Goal: Task Accomplishment & Management: Manage account settings

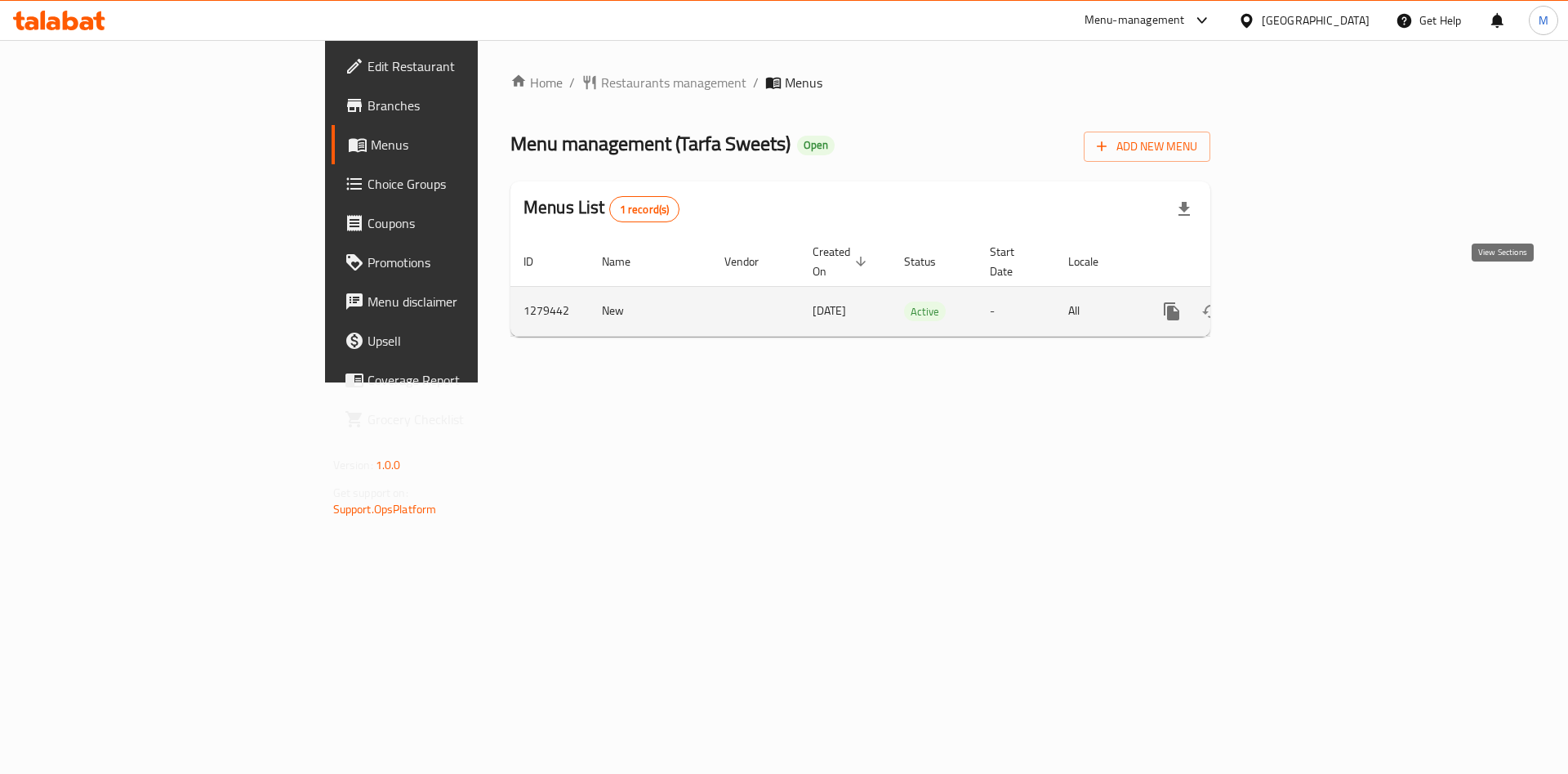
click at [1299, 302] on icon "enhanced table" at bounding box center [1289, 311] width 19 height 19
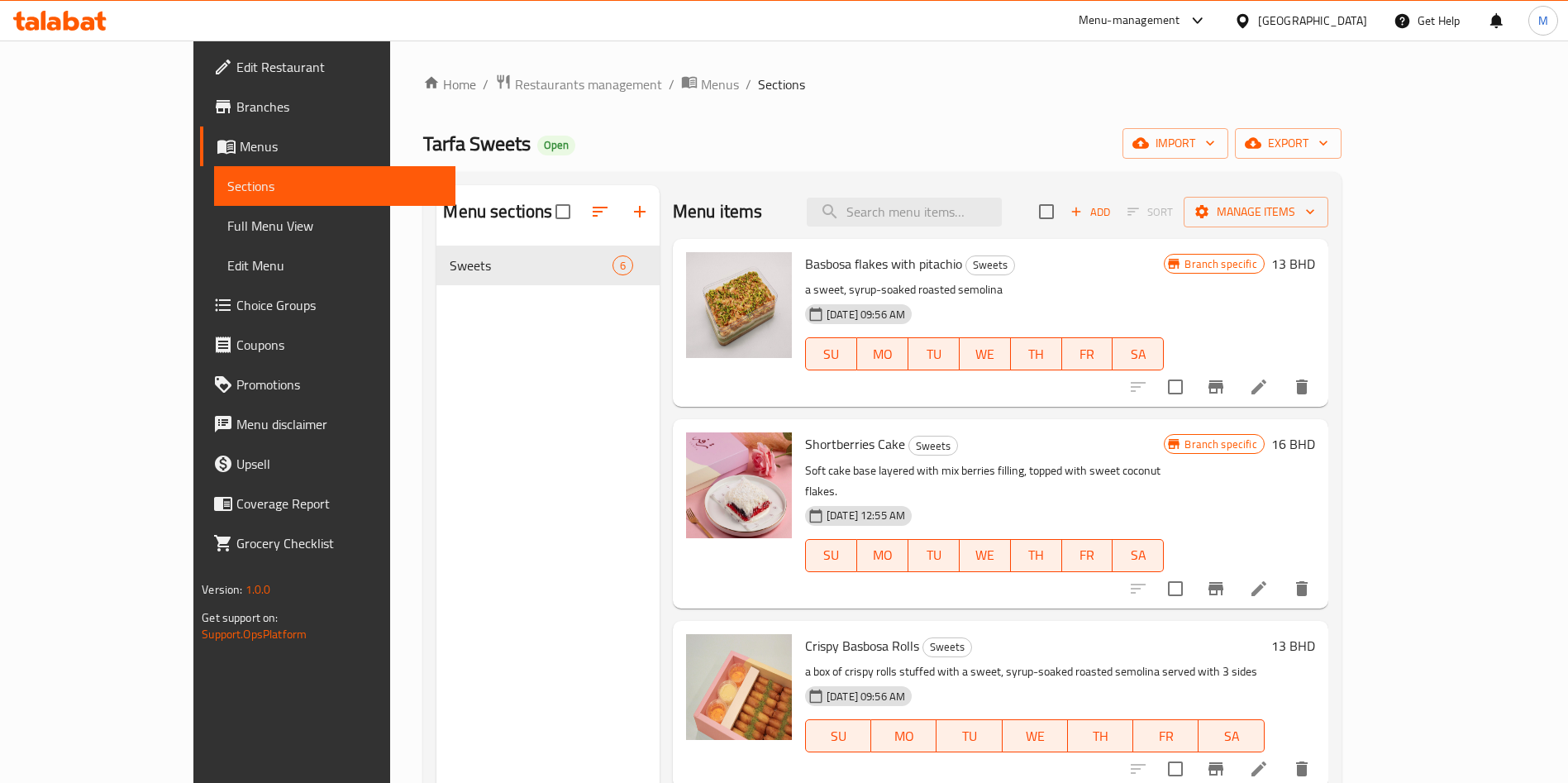
click at [502, 296] on div "Menu sections Sweets 6" at bounding box center [548, 576] width 223 height 783
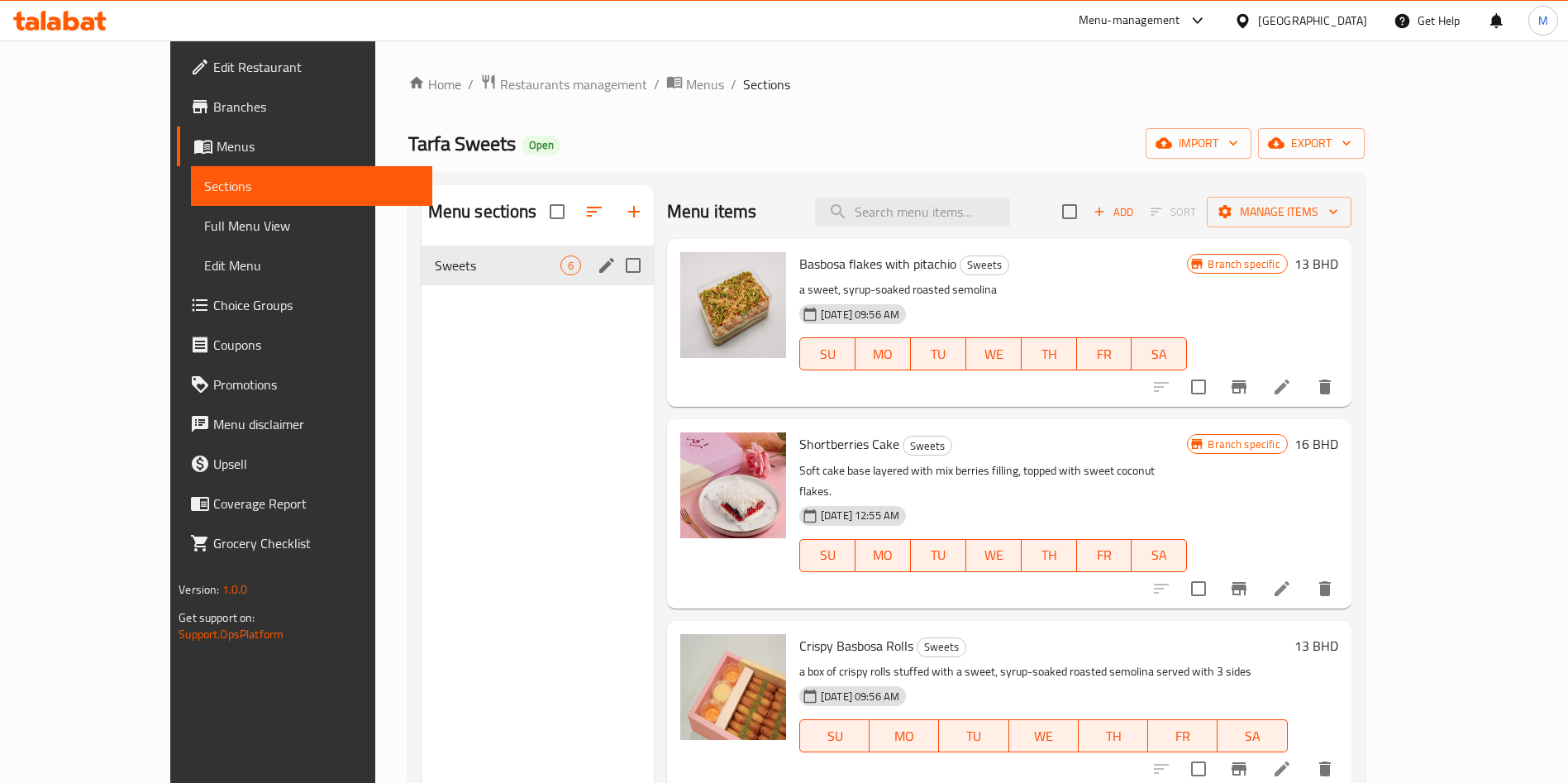
click at [498, 250] on div "Sweets 6" at bounding box center [538, 265] width 232 height 39
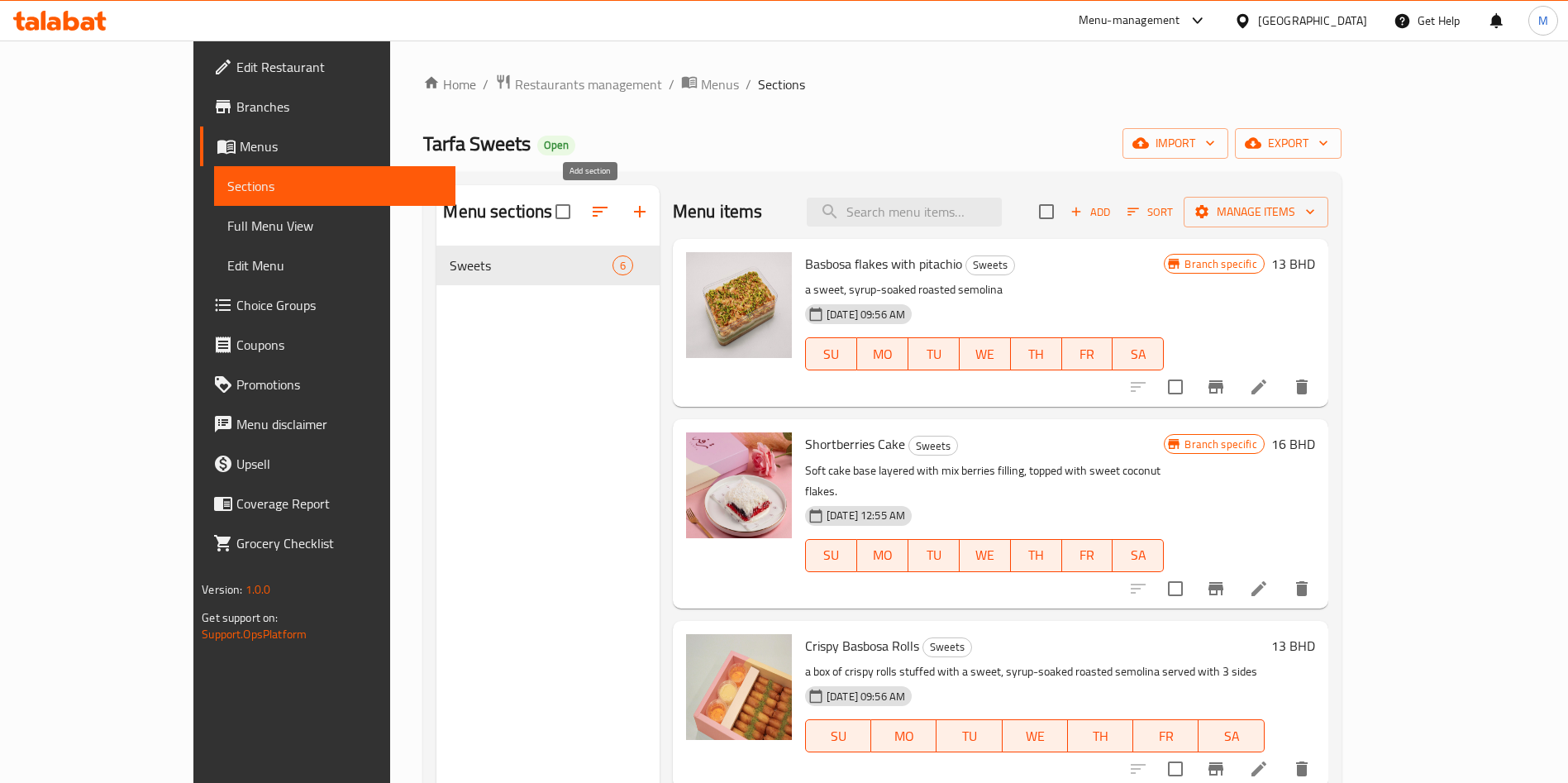
click at [630, 203] on icon "button" at bounding box center [639, 211] width 20 height 20
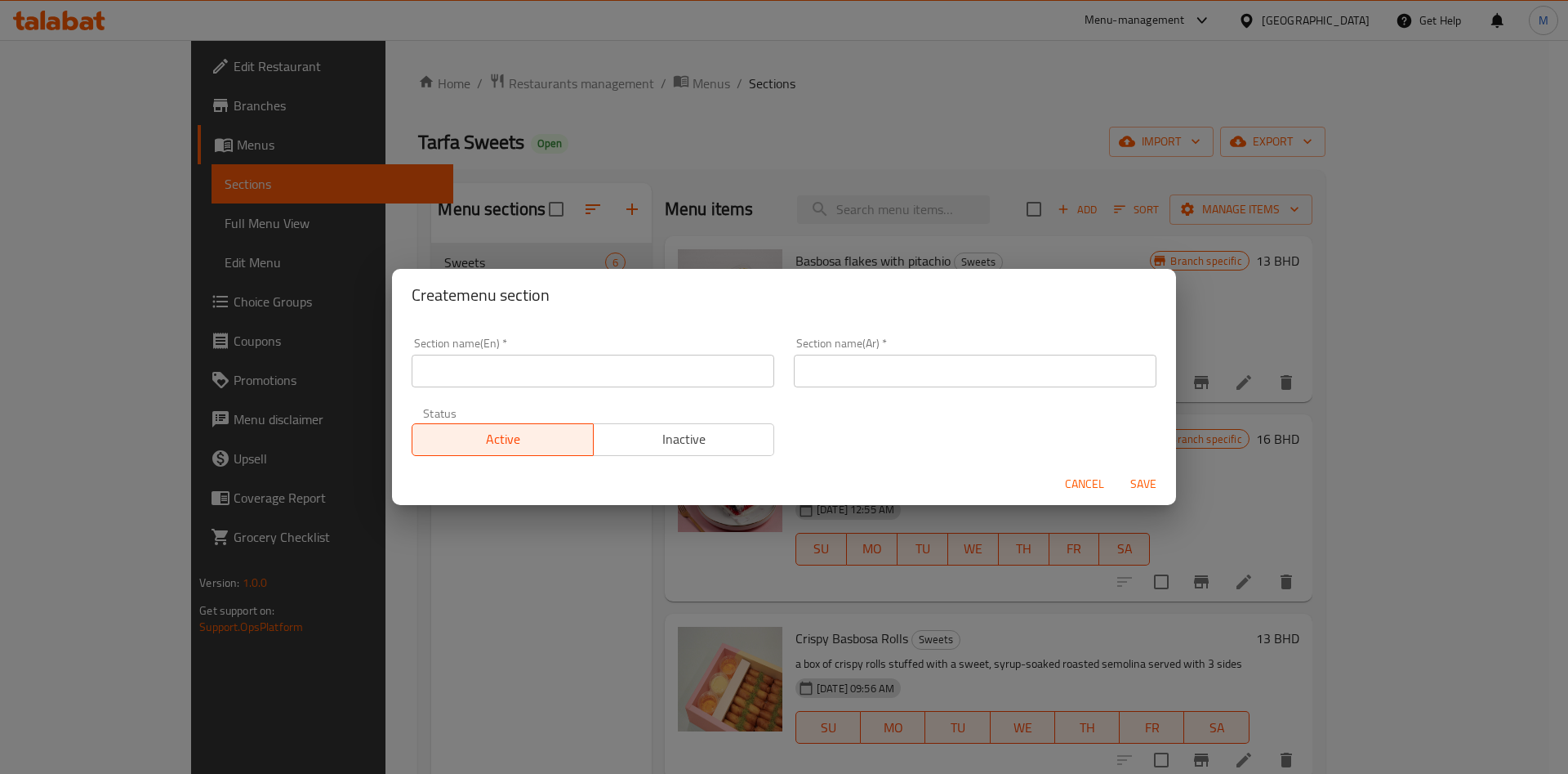
click at [487, 372] on input "text" at bounding box center [593, 370] width 363 height 33
type input "Cakes"
click at [947, 354] on input "text" at bounding box center [976, 370] width 363 height 33
type input "كيك"
click at [1149, 475] on span "Save" at bounding box center [1143, 484] width 39 height 20
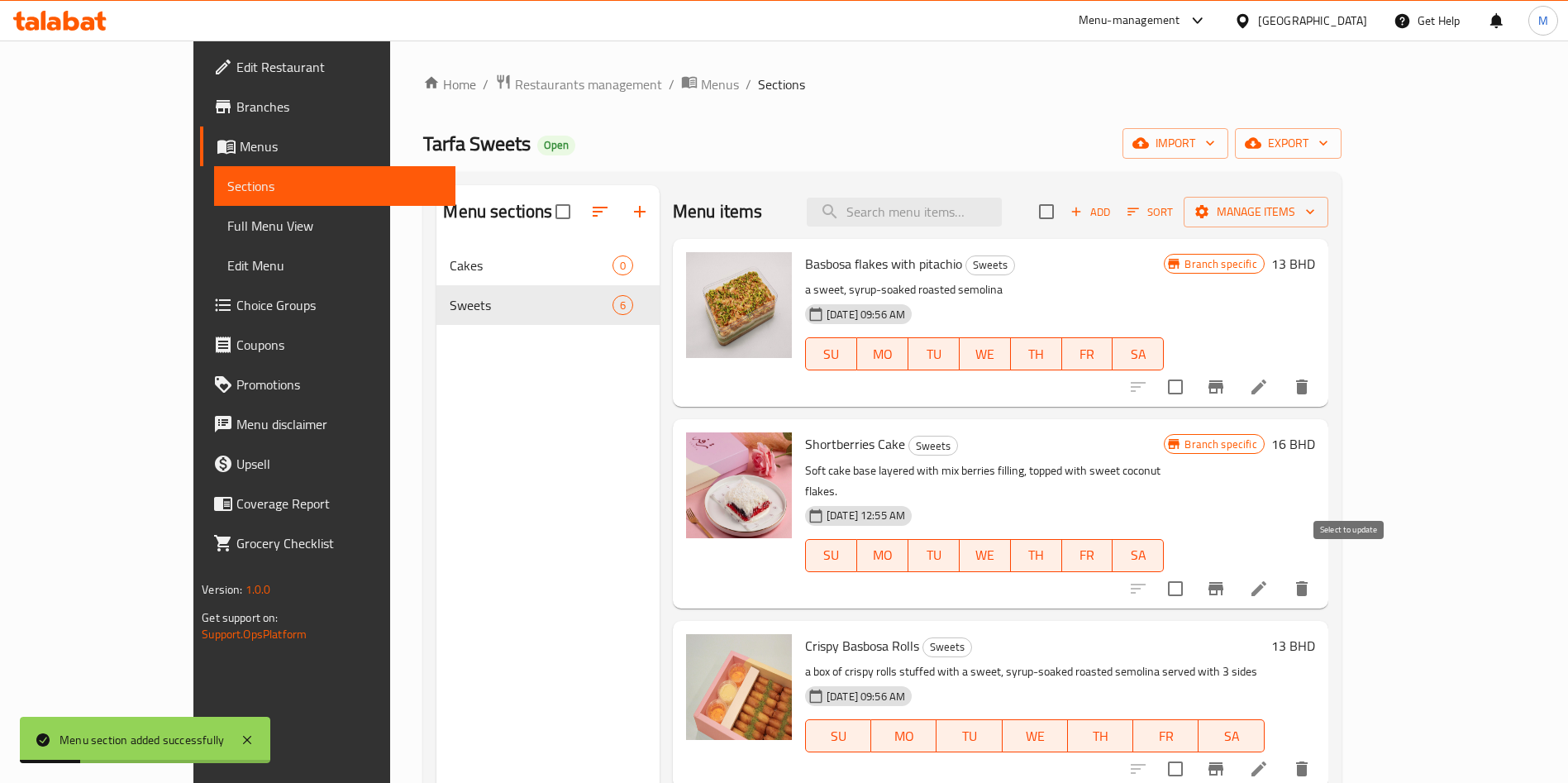
click at [1193, 572] on input "checkbox" at bounding box center [1175, 588] width 34 height 34
click at [1329, 236] on div "Menu items Add Sort Manage items" at bounding box center [1001, 212] width 655 height 54
click at [1315, 220] on span "Manage items" at bounding box center [1257, 212] width 118 height 21
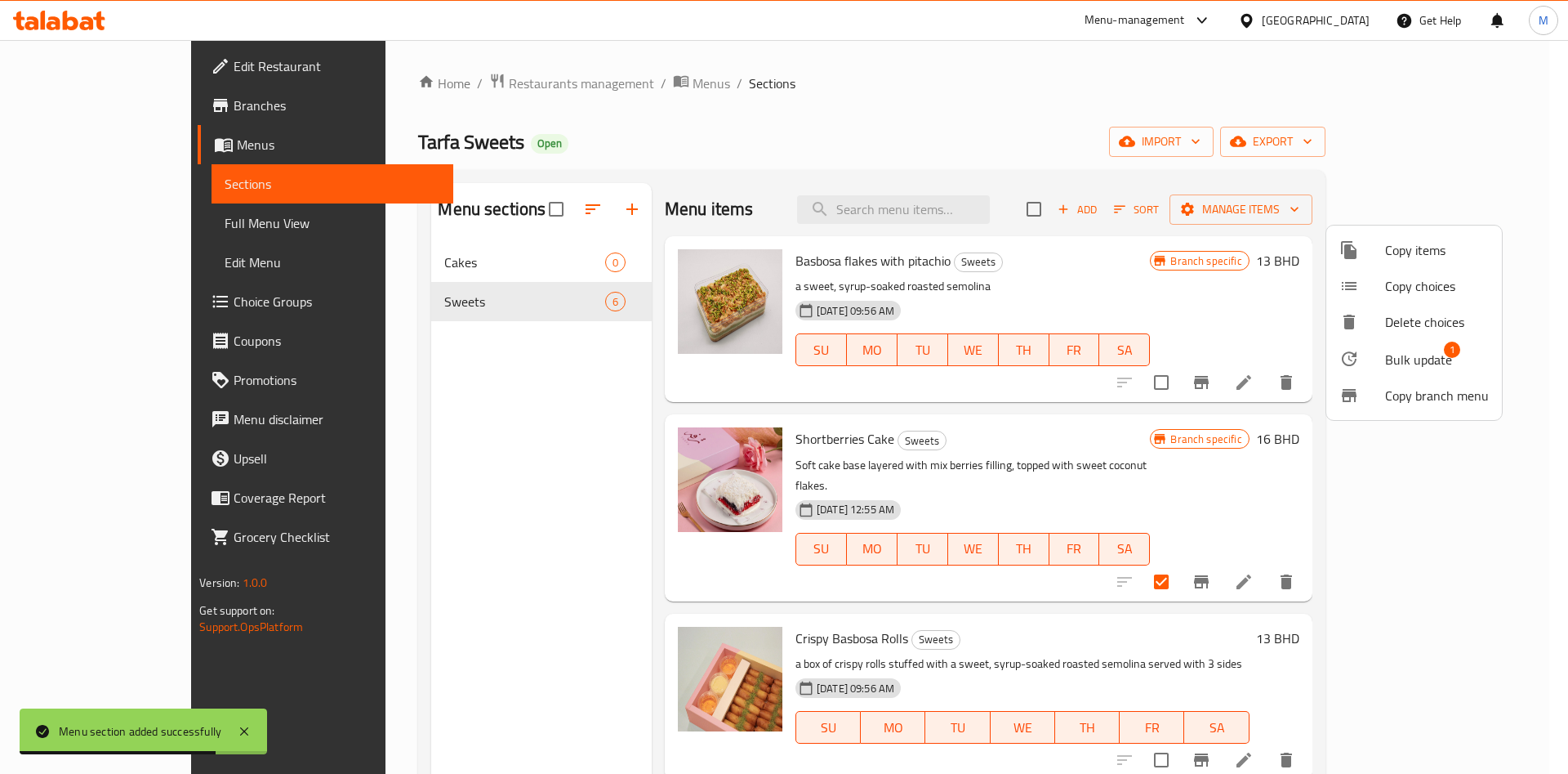
click at [1465, 359] on span "Bulk update 1" at bounding box center [1437, 359] width 103 height 21
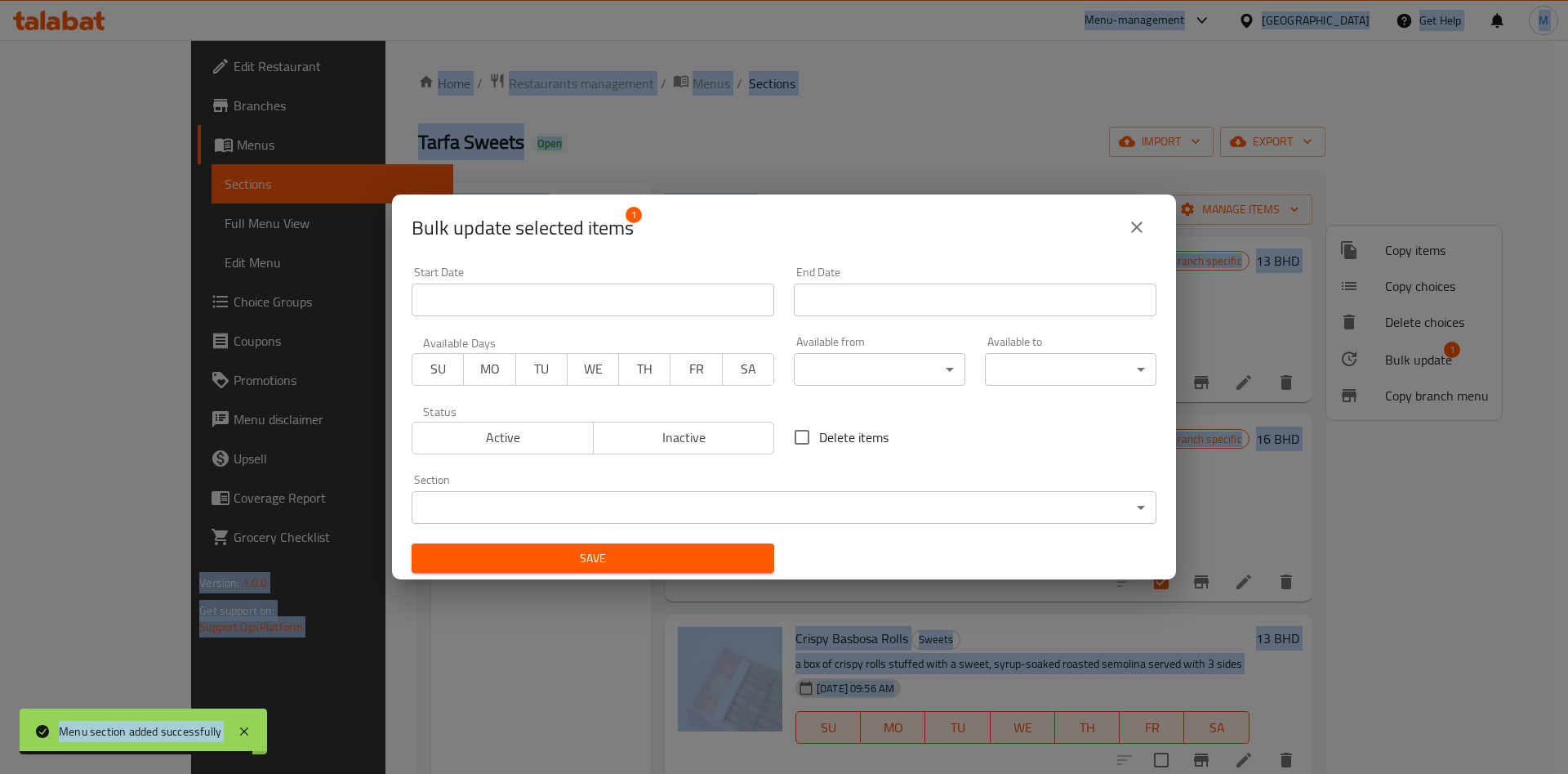
click at [850, 497] on body "Menu section added successfully ​ Menu-management [GEOGRAPHIC_DATA] Get Help M …" at bounding box center [784, 406] width 1568 height 733
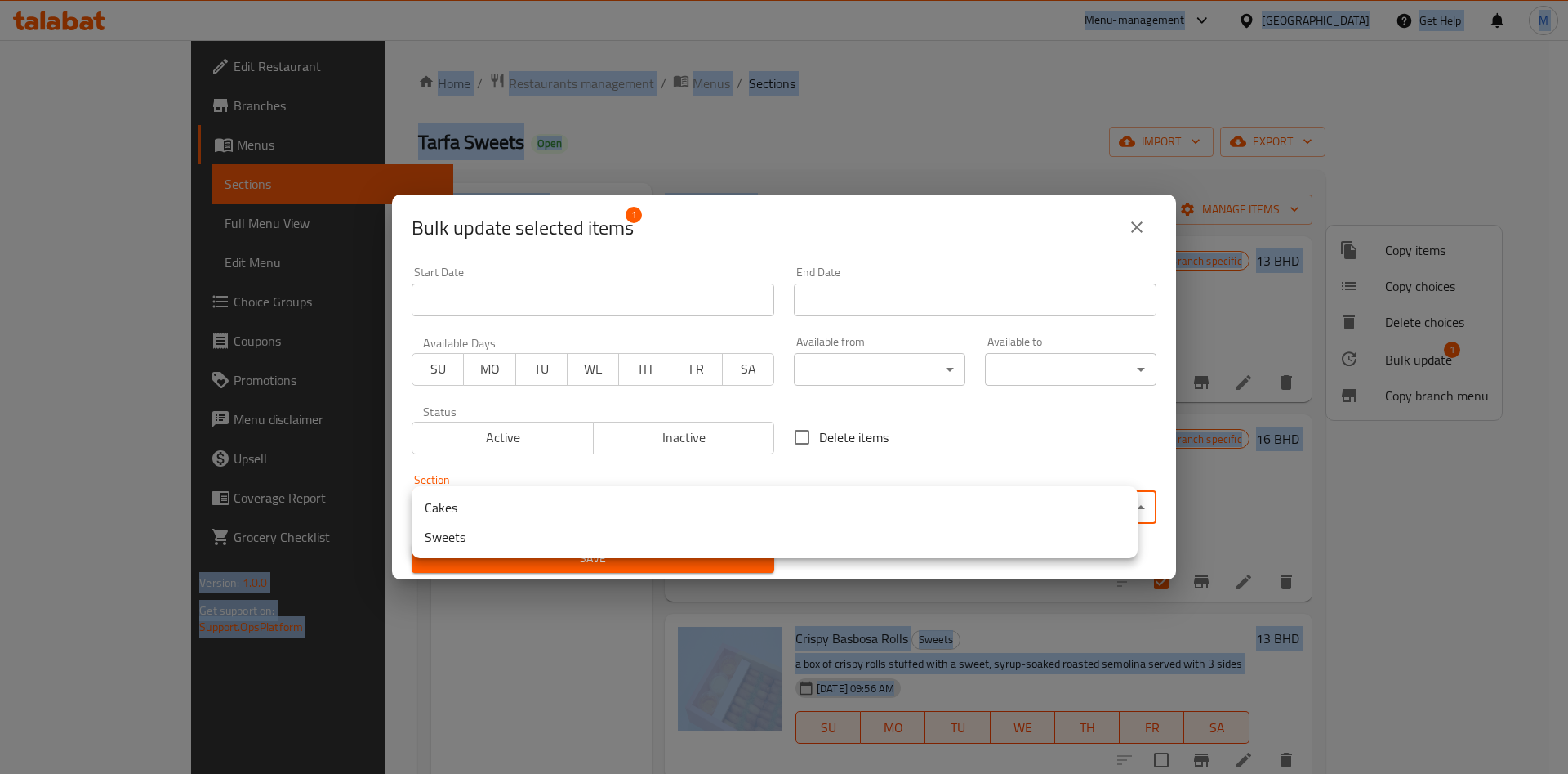
click at [605, 498] on li "Cakes" at bounding box center [775, 507] width 726 height 30
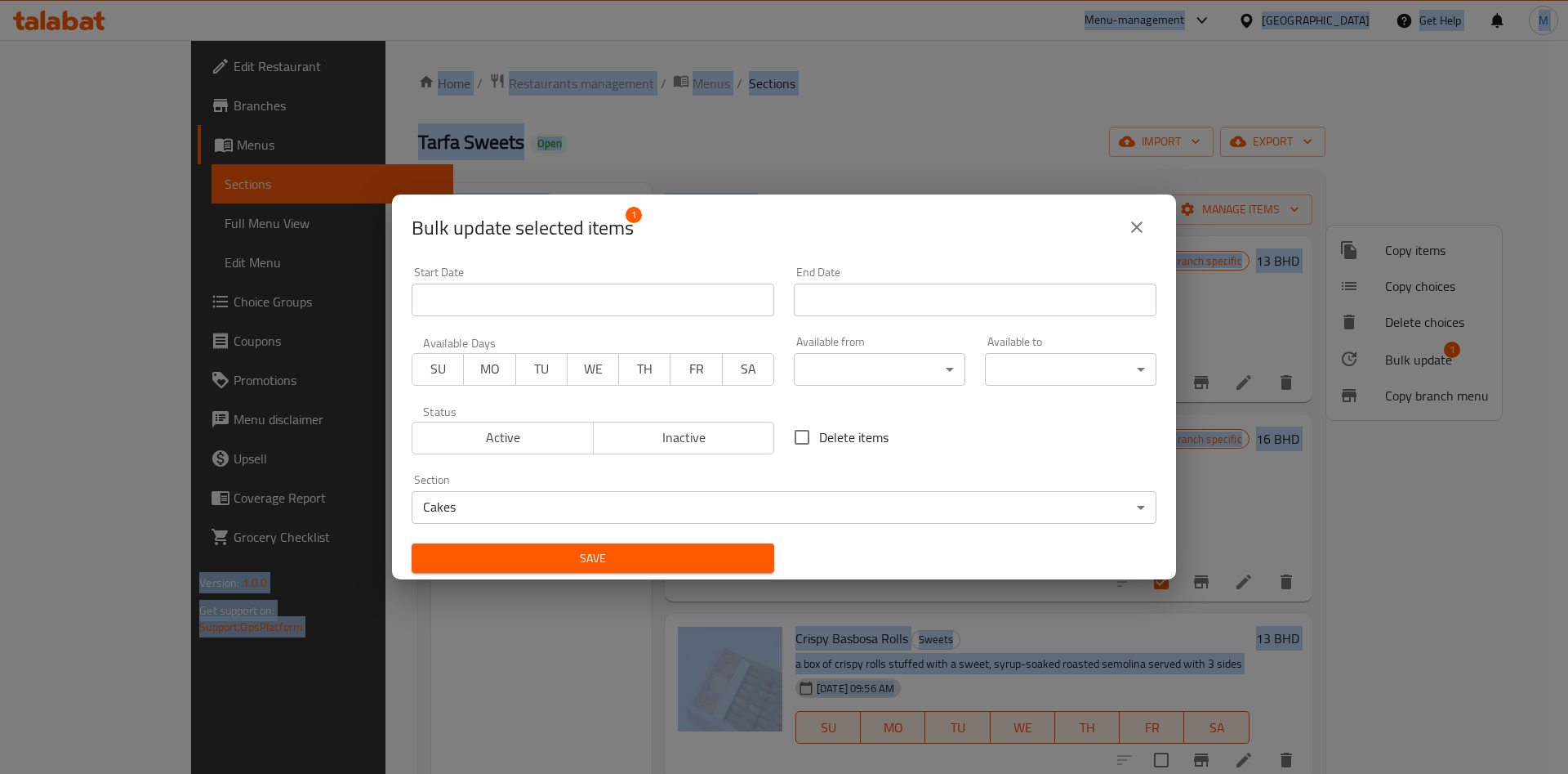
click at [605, 499] on li "Cakes" at bounding box center [684, 507] width 545 height 16
click at [605, 552] on span "Save" at bounding box center [592, 559] width 336 height 20
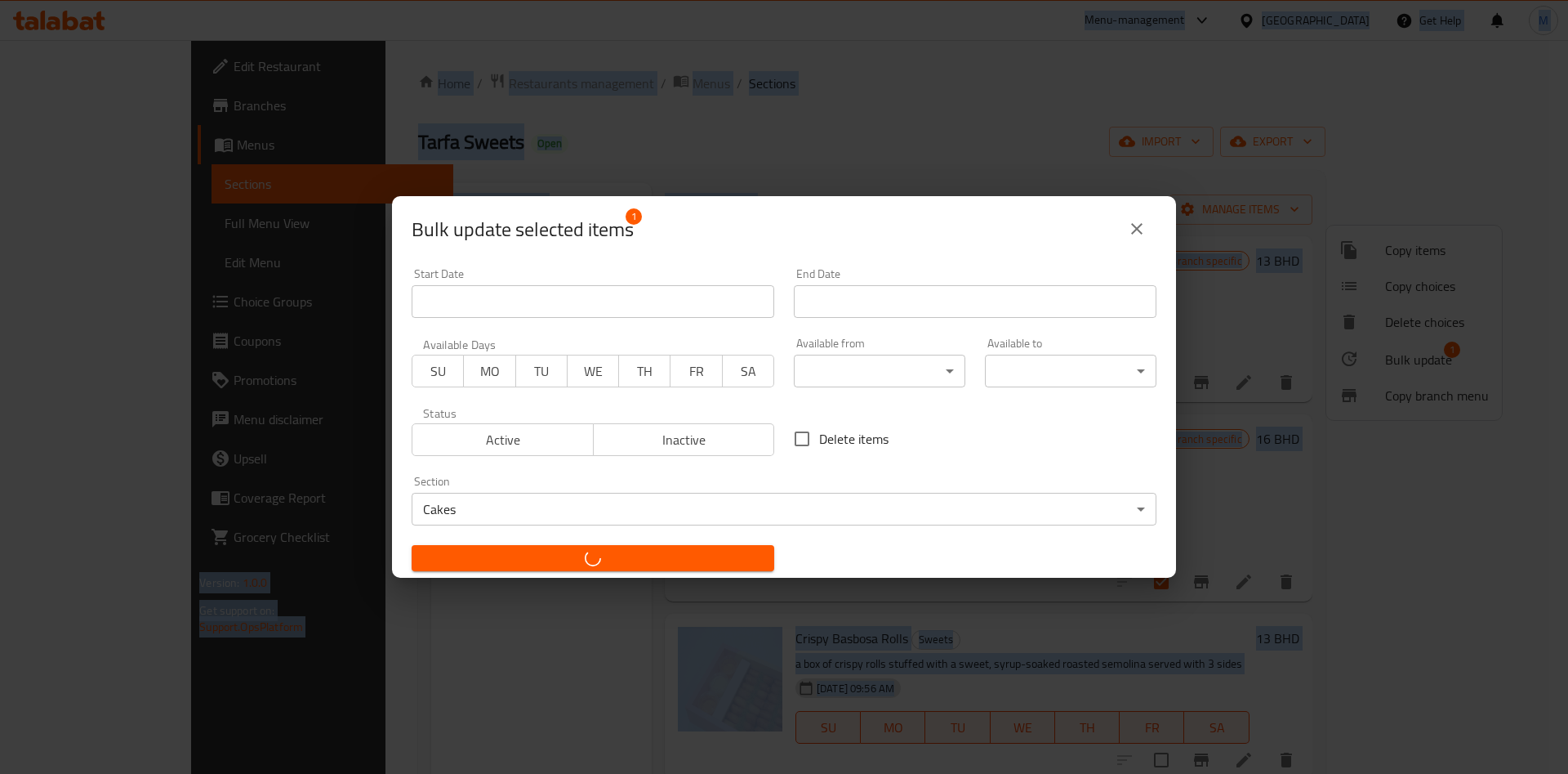
checkbox input "false"
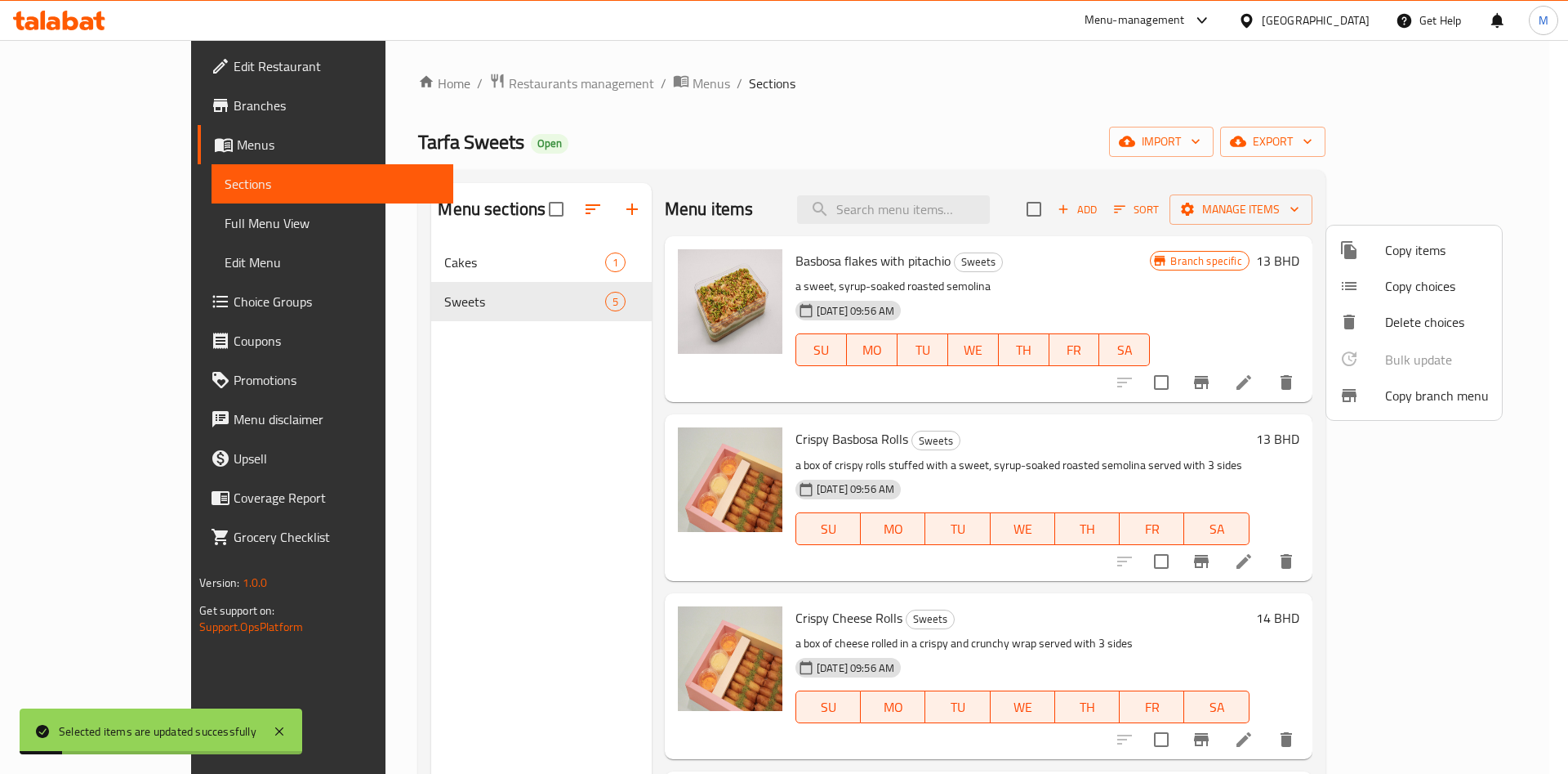
click at [827, 253] on div at bounding box center [784, 387] width 1568 height 774
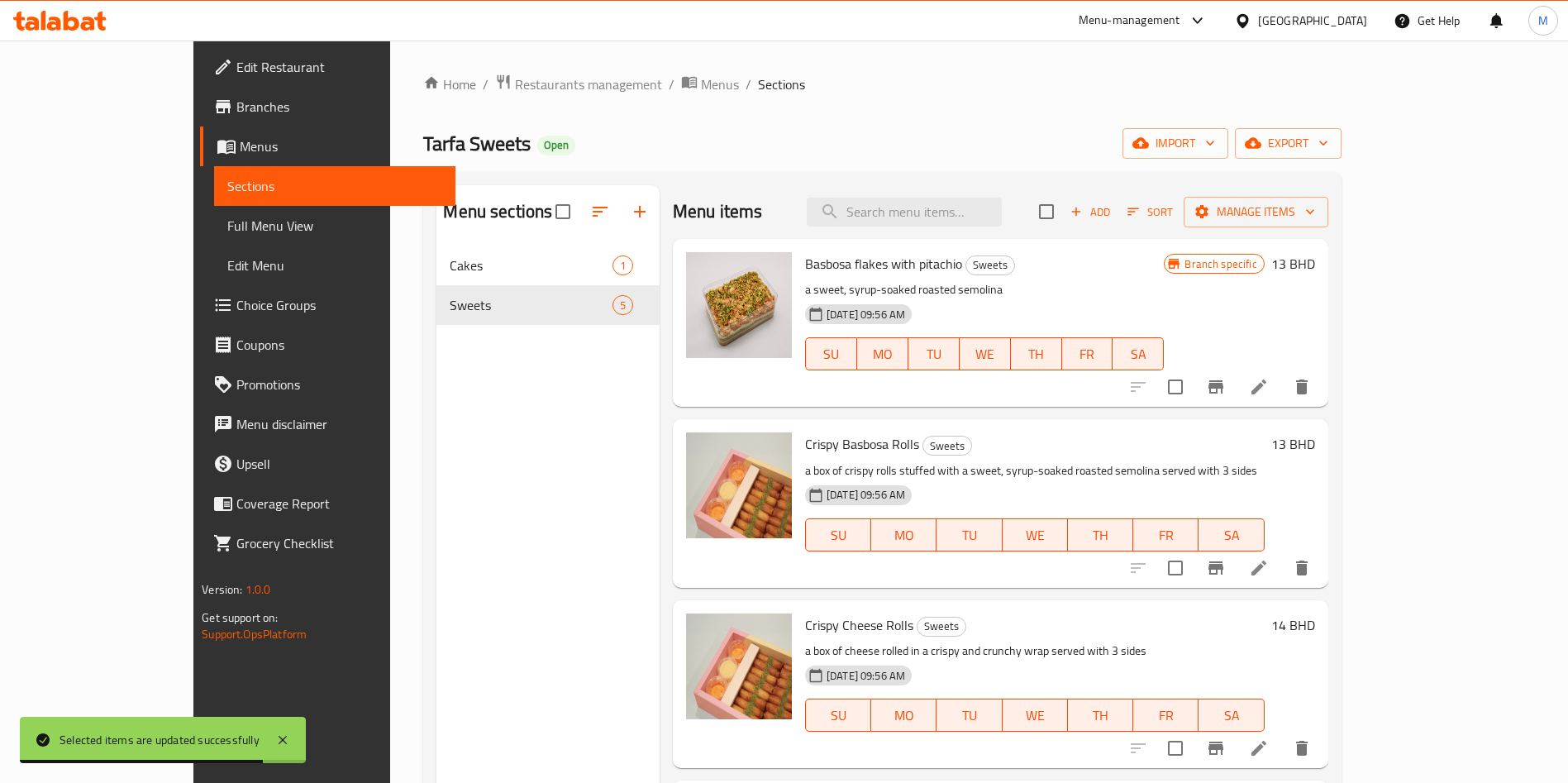
click at [630, 213] on icon "button" at bounding box center [639, 211] width 20 height 20
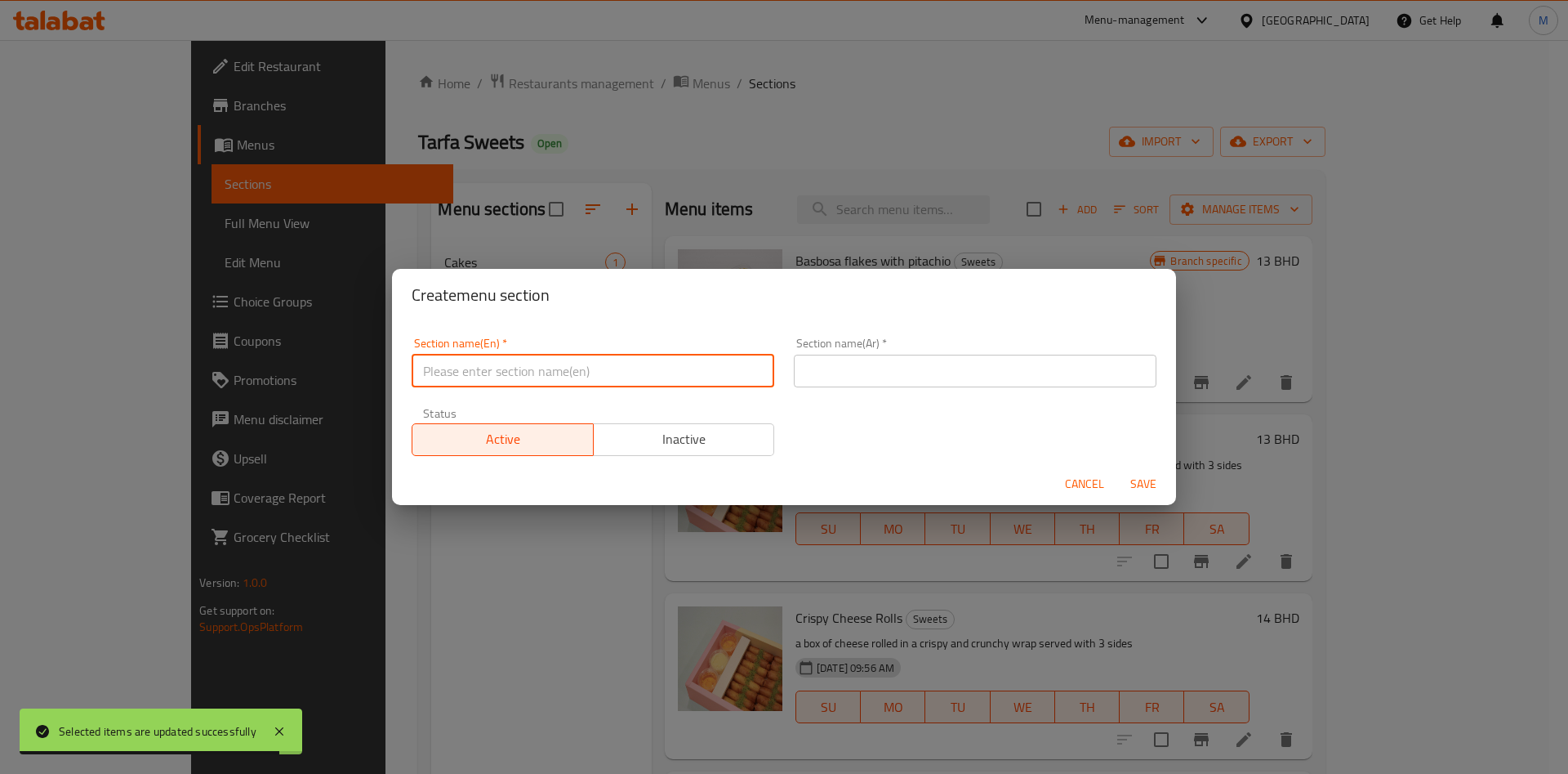
click at [588, 370] on input "text" at bounding box center [593, 370] width 363 height 33
type input "ق"
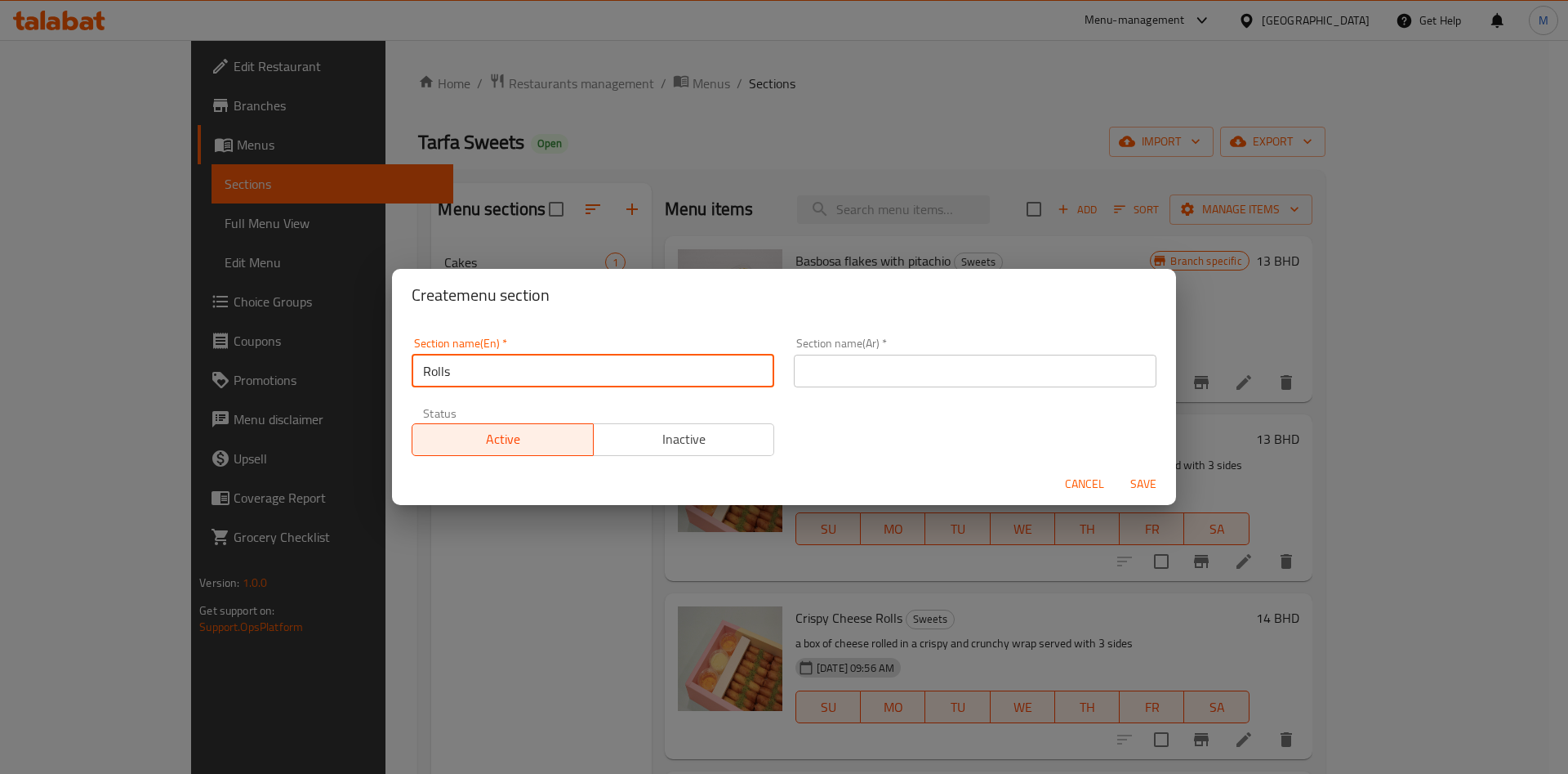
type input "Rolls"
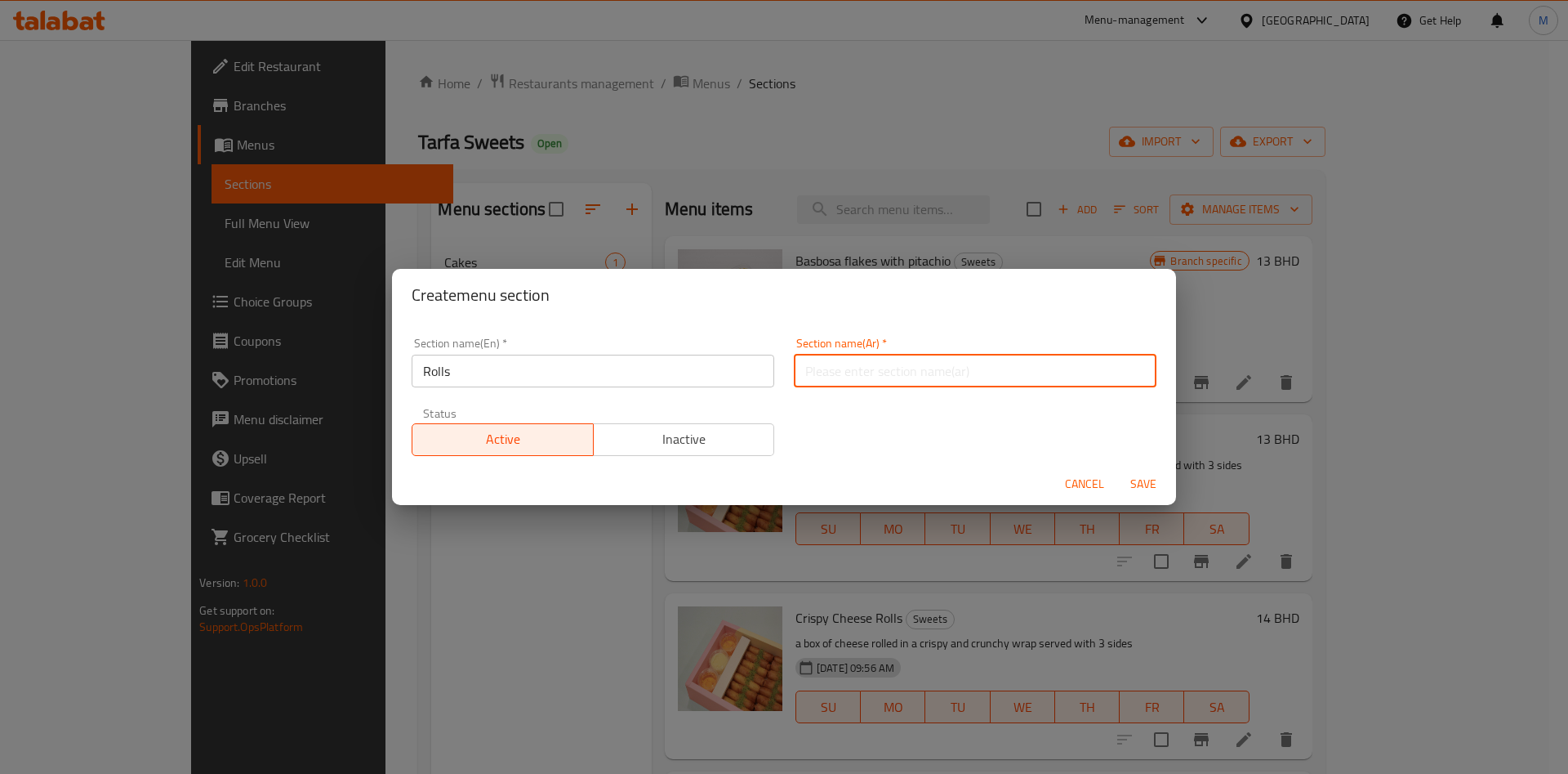
click at [892, 370] on input "text" at bounding box center [976, 370] width 363 height 33
type input "رولز"
click at [1148, 483] on span "Save" at bounding box center [1143, 484] width 39 height 20
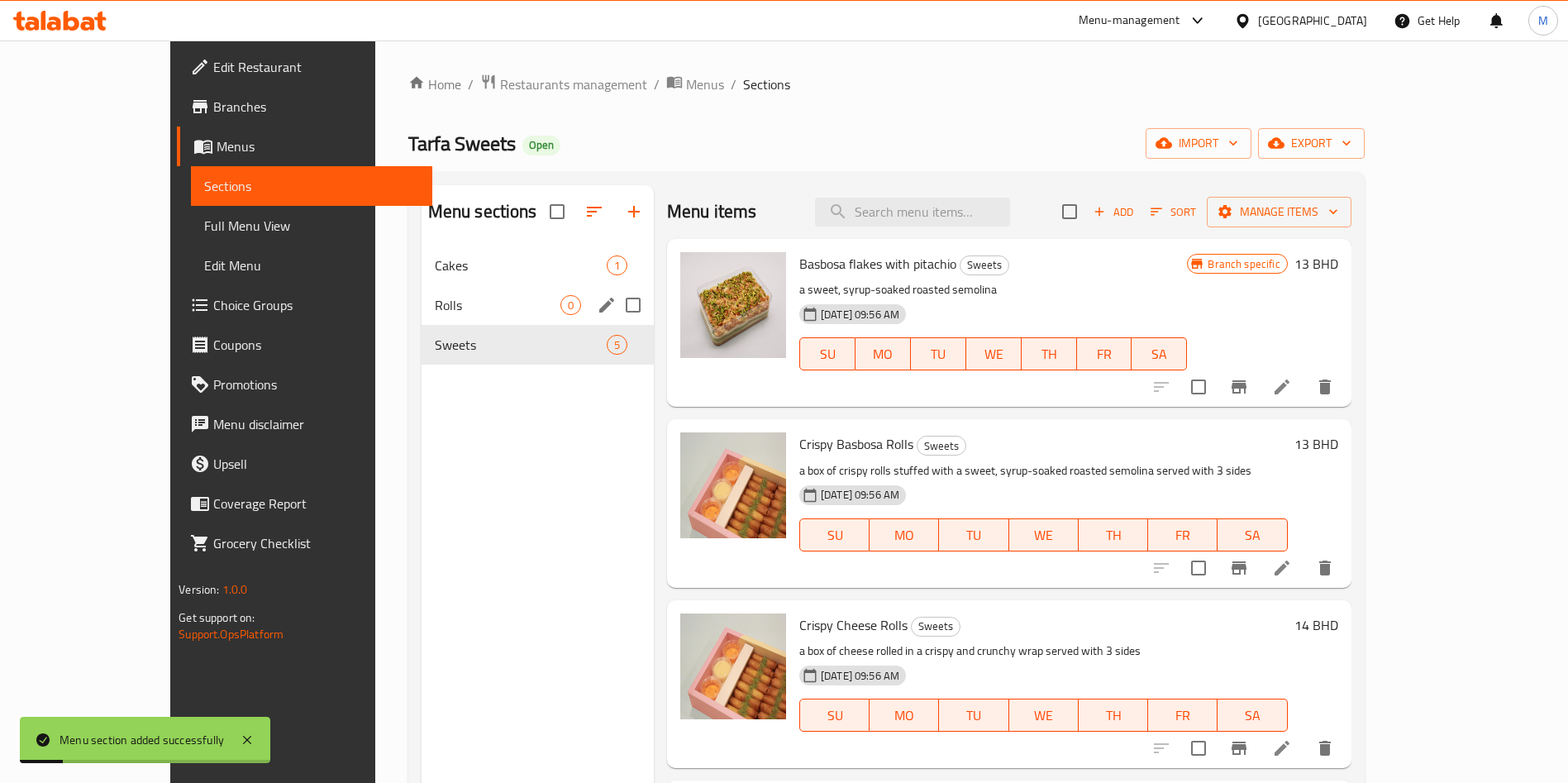
click at [435, 314] on span "Rolls" at bounding box center [498, 304] width 125 height 20
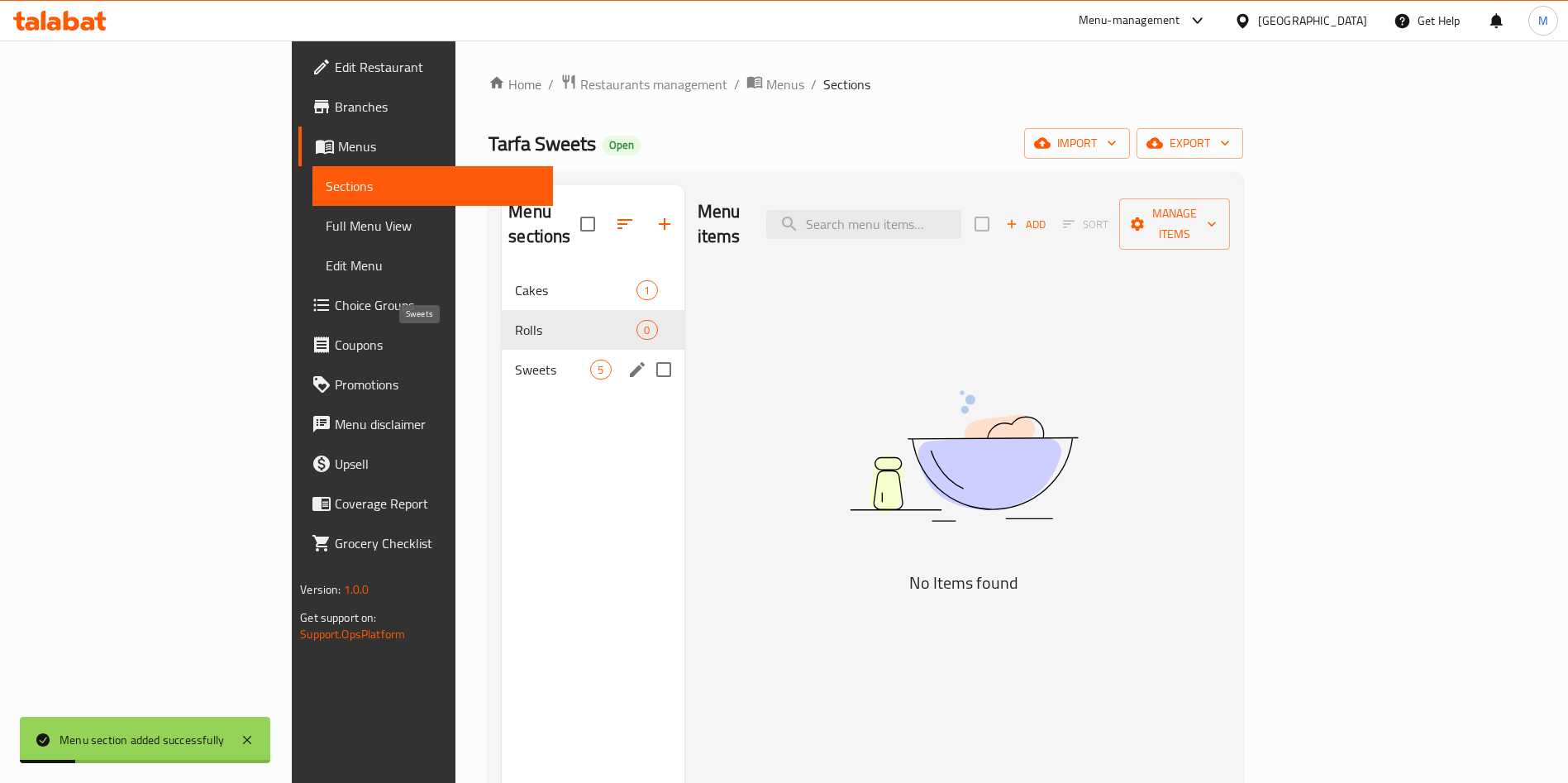
click at [515, 359] on span "Sweets" at bounding box center [552, 369] width 75 height 20
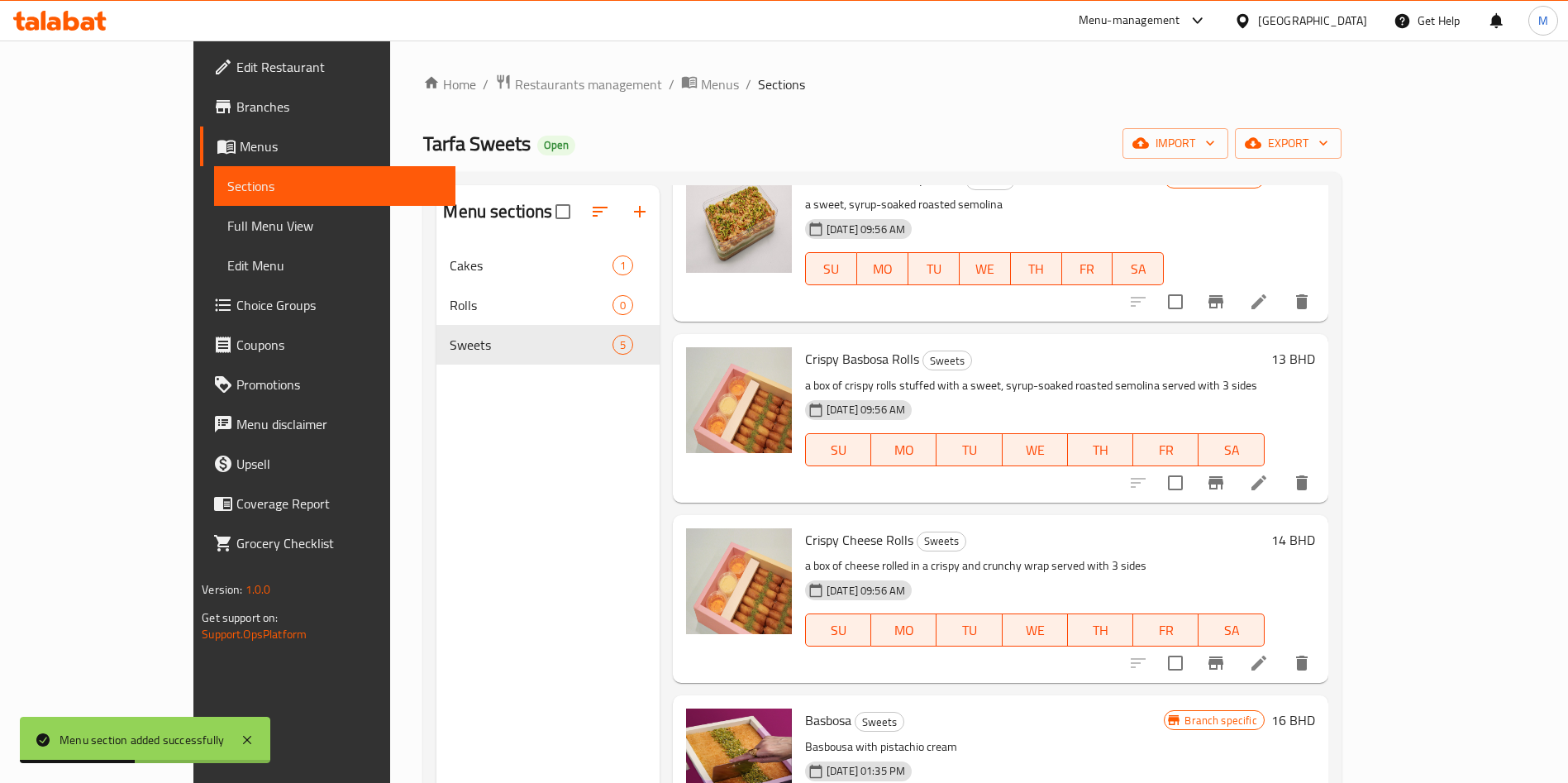
scroll to position [124, 0]
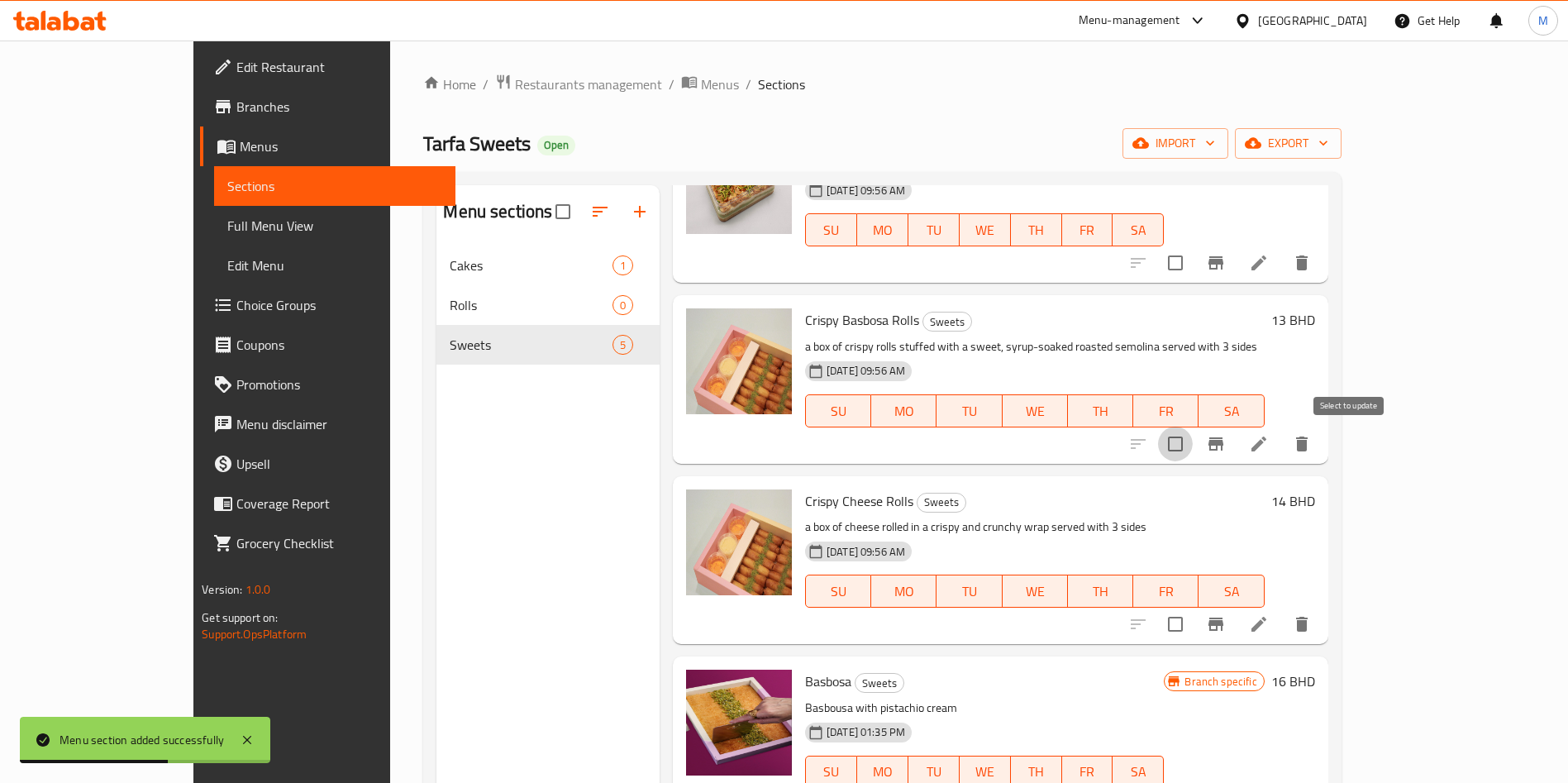
click at [1193, 445] on input "checkbox" at bounding box center [1175, 443] width 34 height 34
checkbox input "true"
click at [1193, 623] on input "checkbox" at bounding box center [1175, 623] width 34 height 34
checkbox input "true"
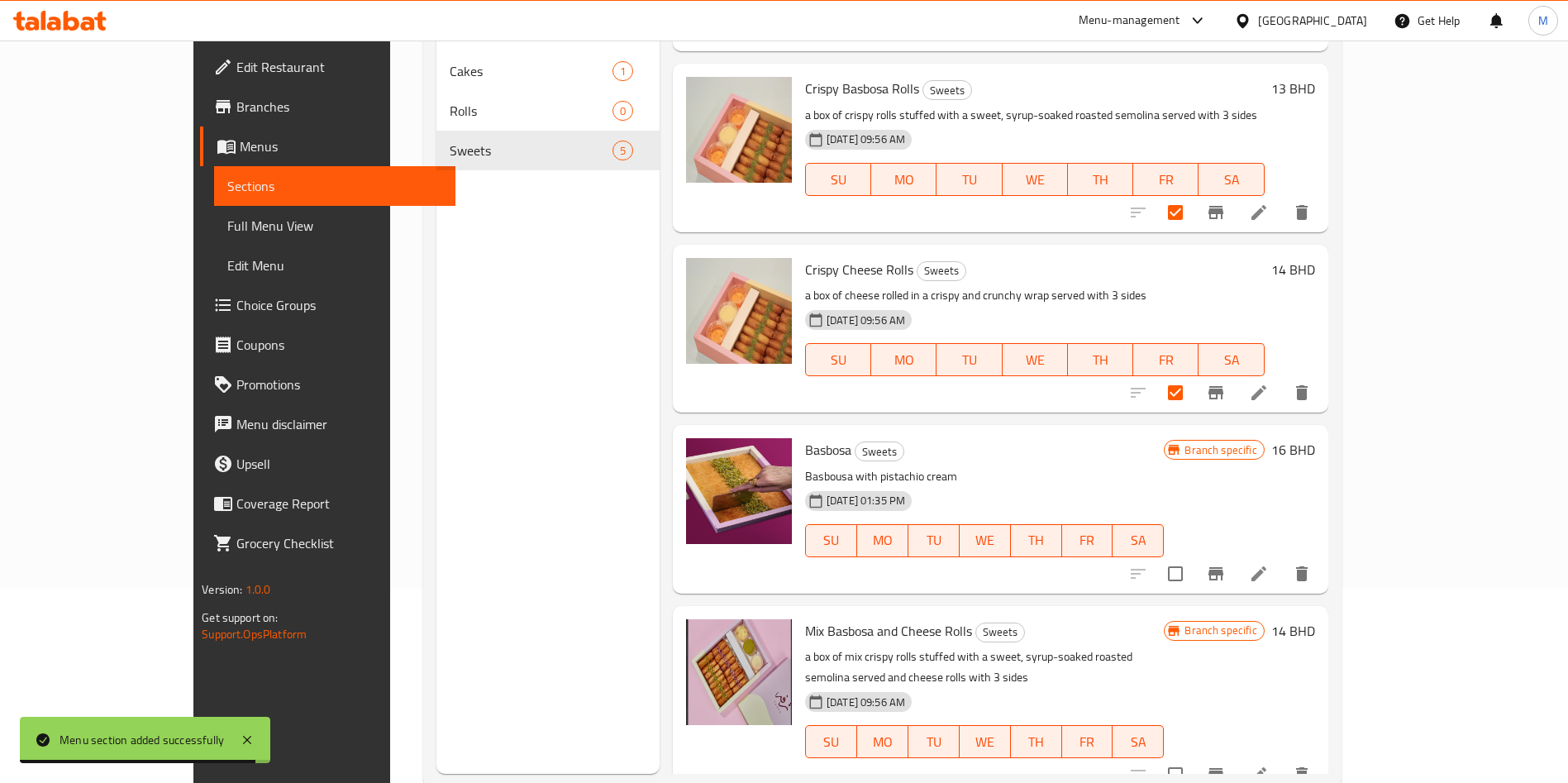
scroll to position [232, 0]
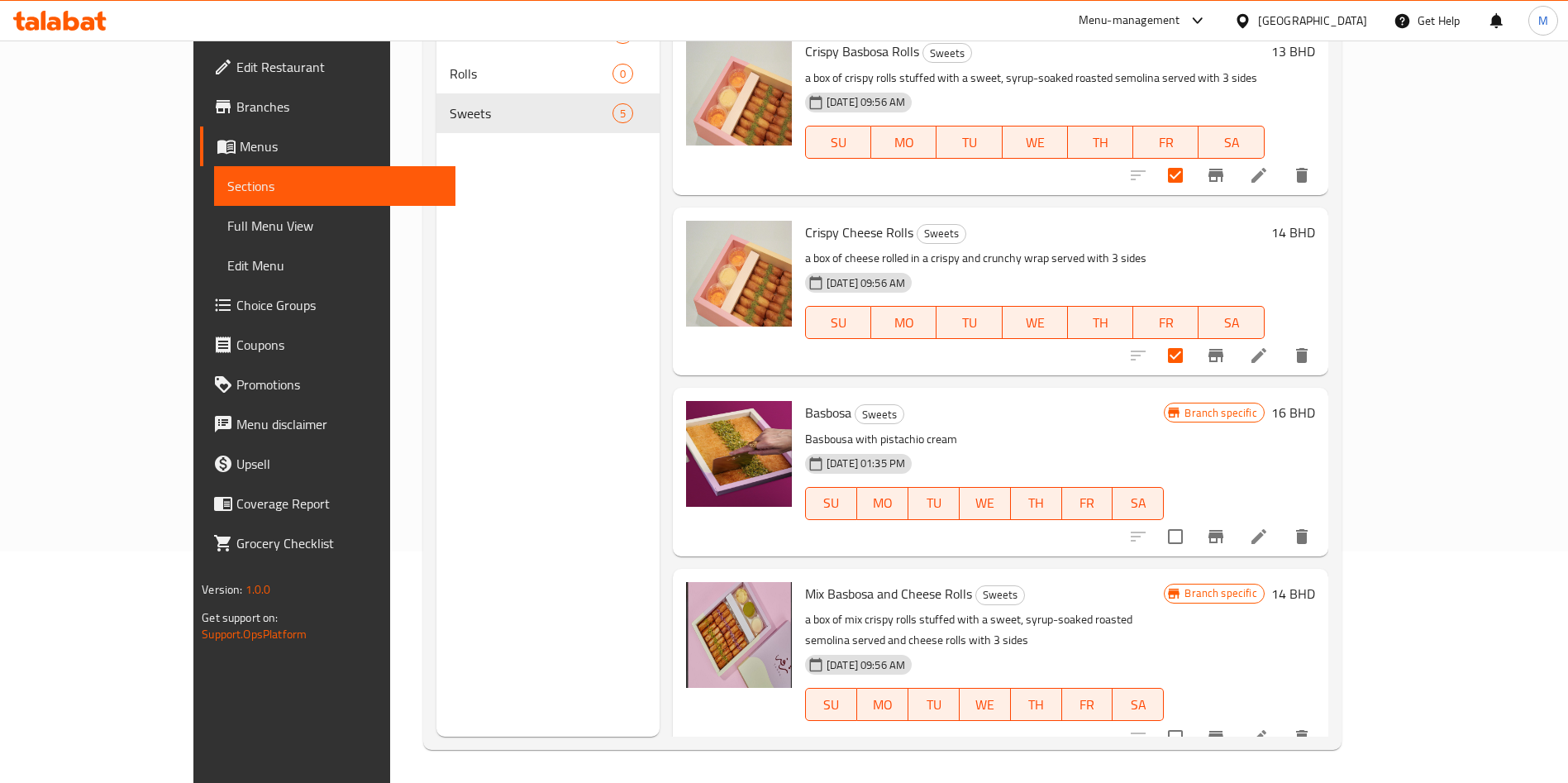
click at [1193, 726] on input "checkbox" at bounding box center [1175, 737] width 34 height 34
checkbox input "true"
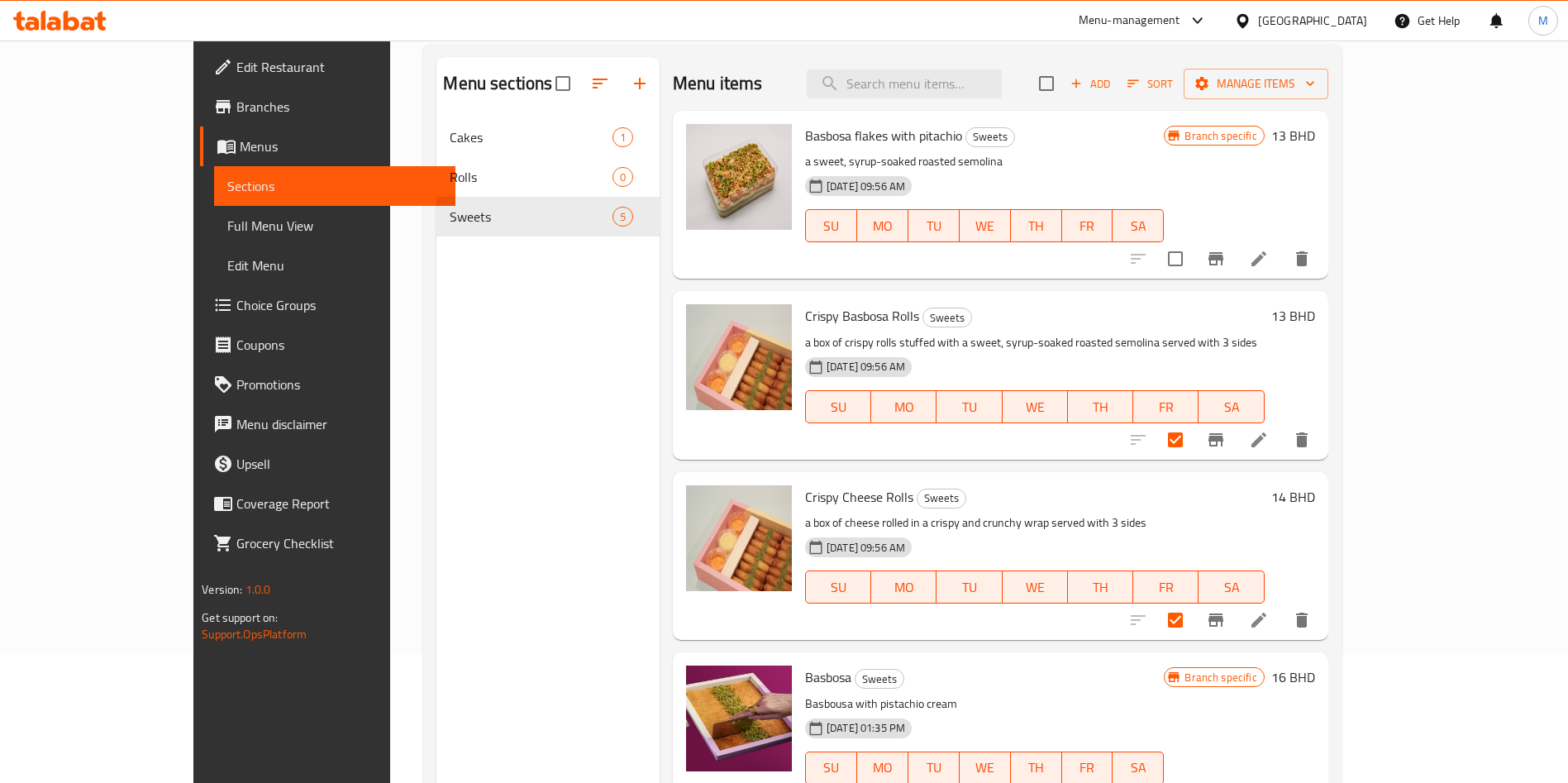
scroll to position [0, 0]
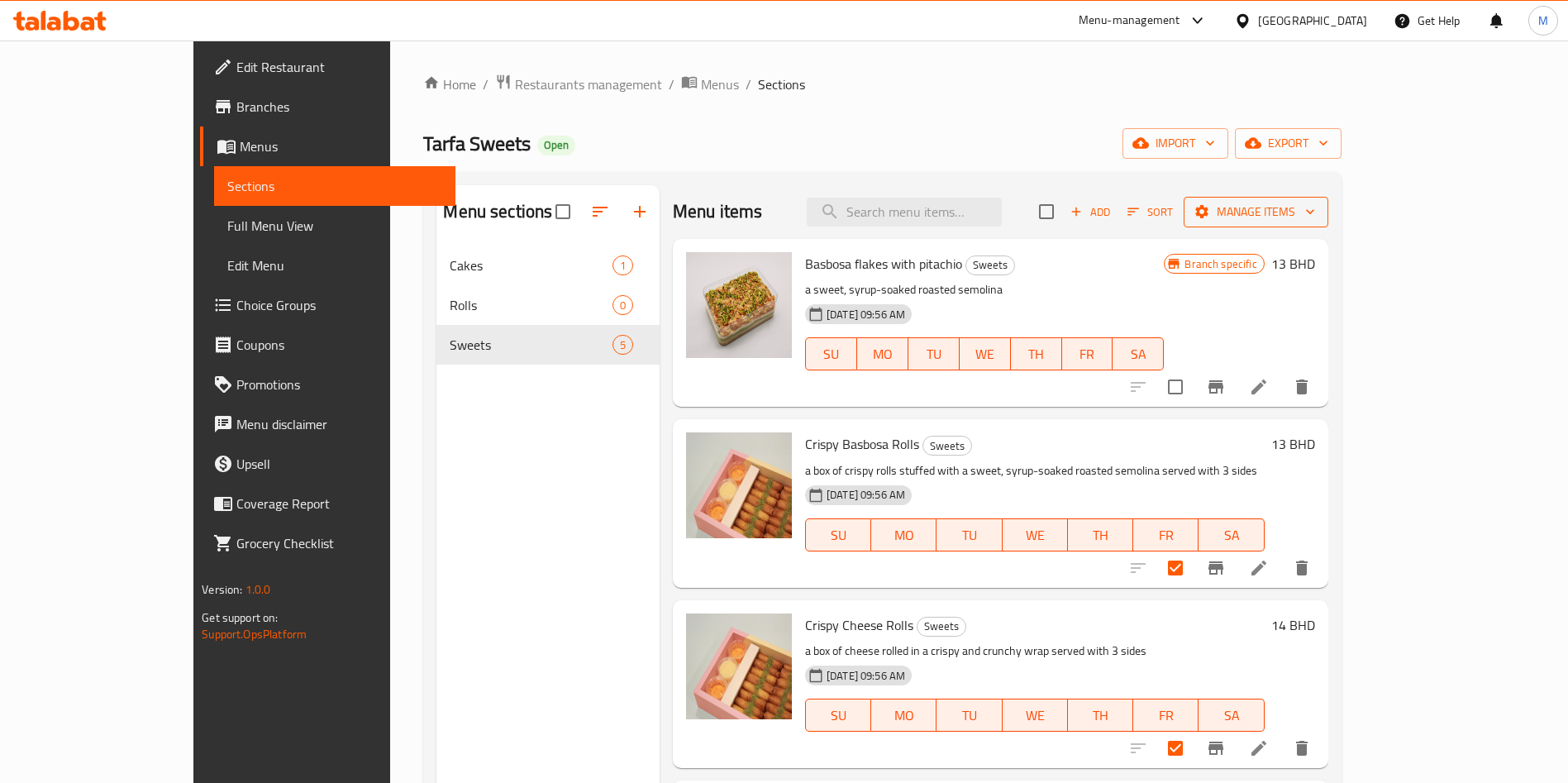
click at [1329, 199] on button "Manage items" at bounding box center [1256, 212] width 145 height 31
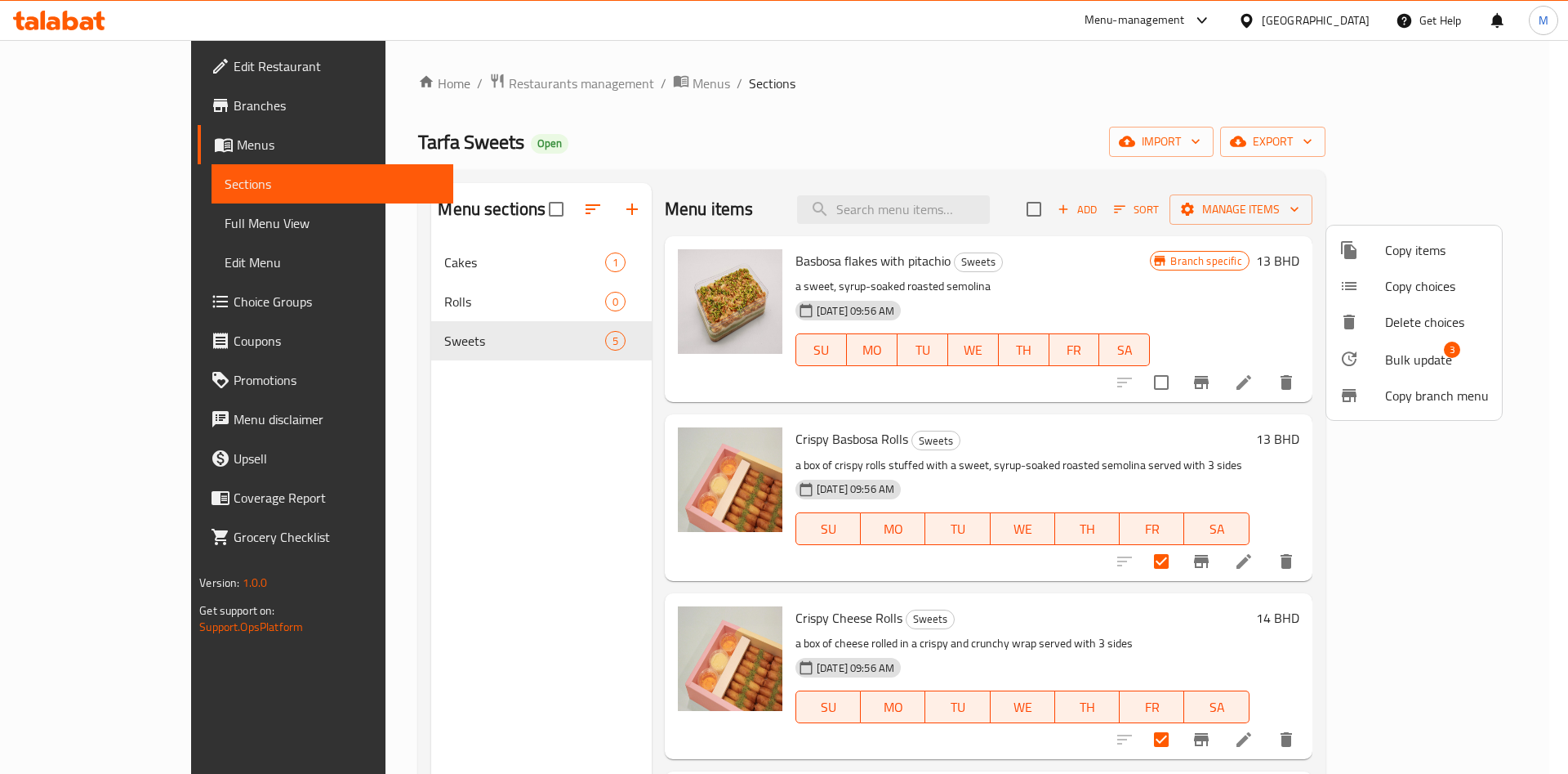
click at [1426, 372] on li "Bulk update 3" at bounding box center [1414, 359] width 175 height 37
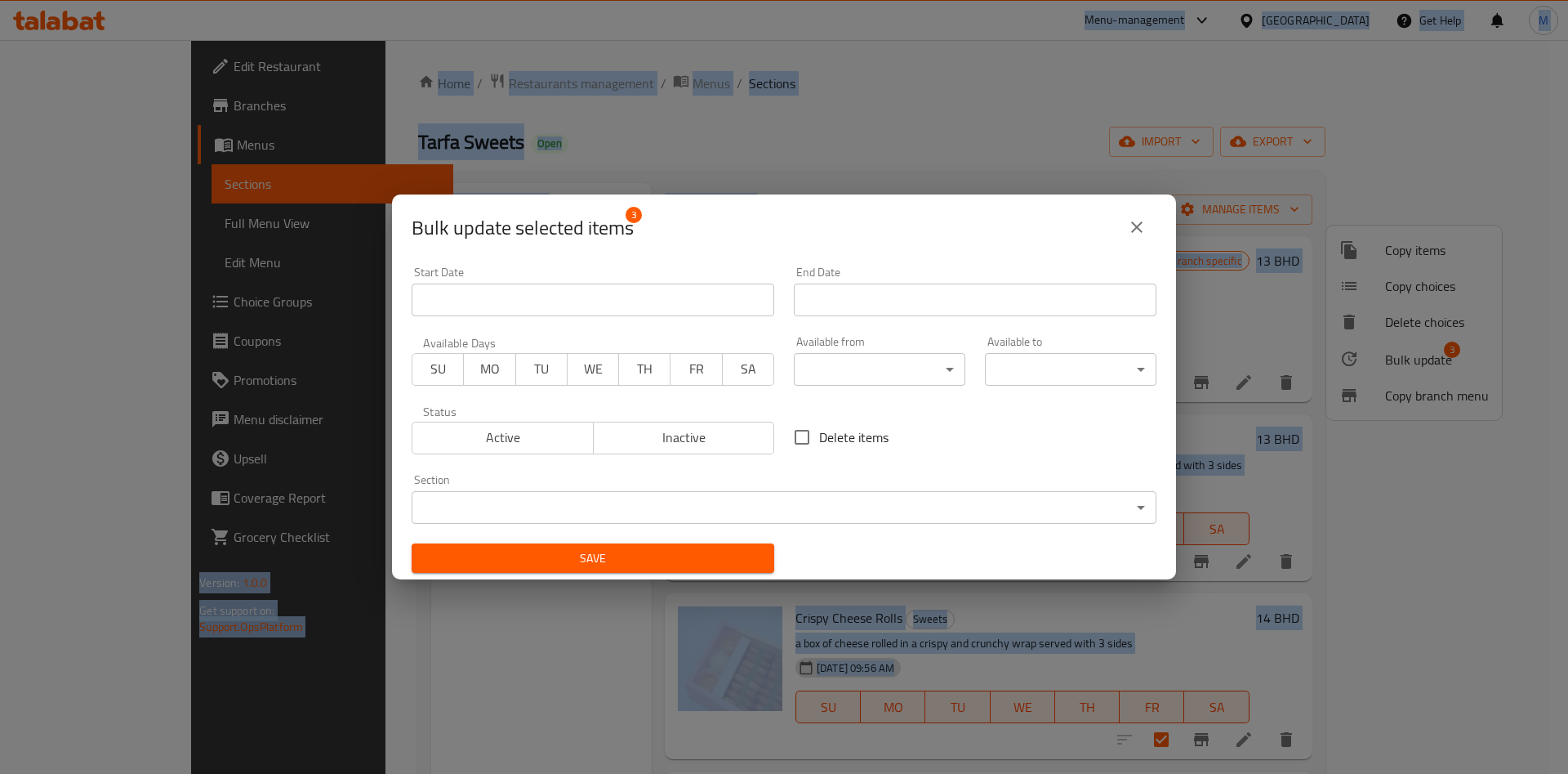
click at [518, 497] on body "​ Menu-management [GEOGRAPHIC_DATA] Get Help M Edit Restaurant Branches Menus S…" at bounding box center [784, 406] width 1568 height 733
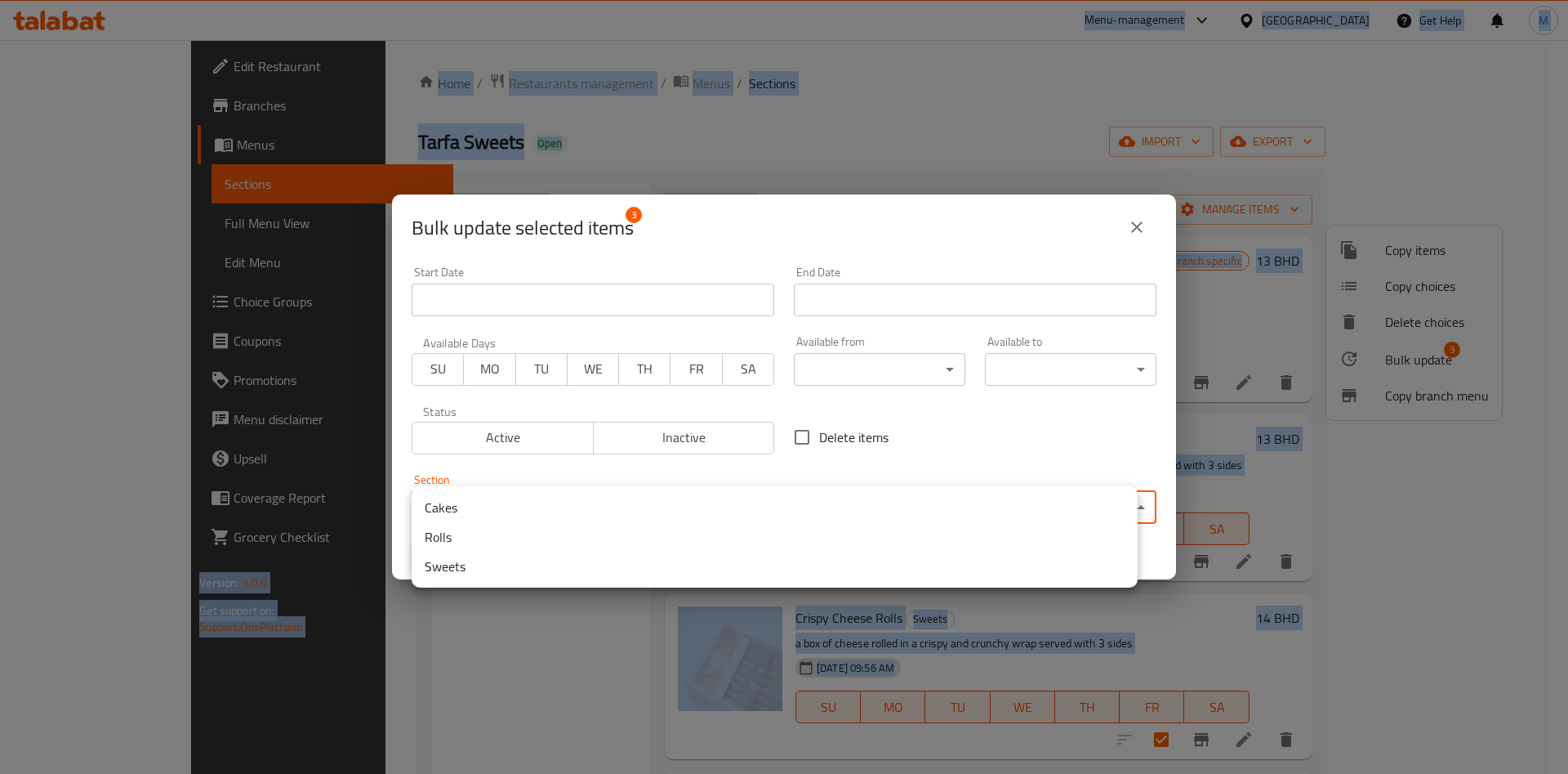
click at [501, 537] on li "Rolls" at bounding box center [775, 537] width 726 height 30
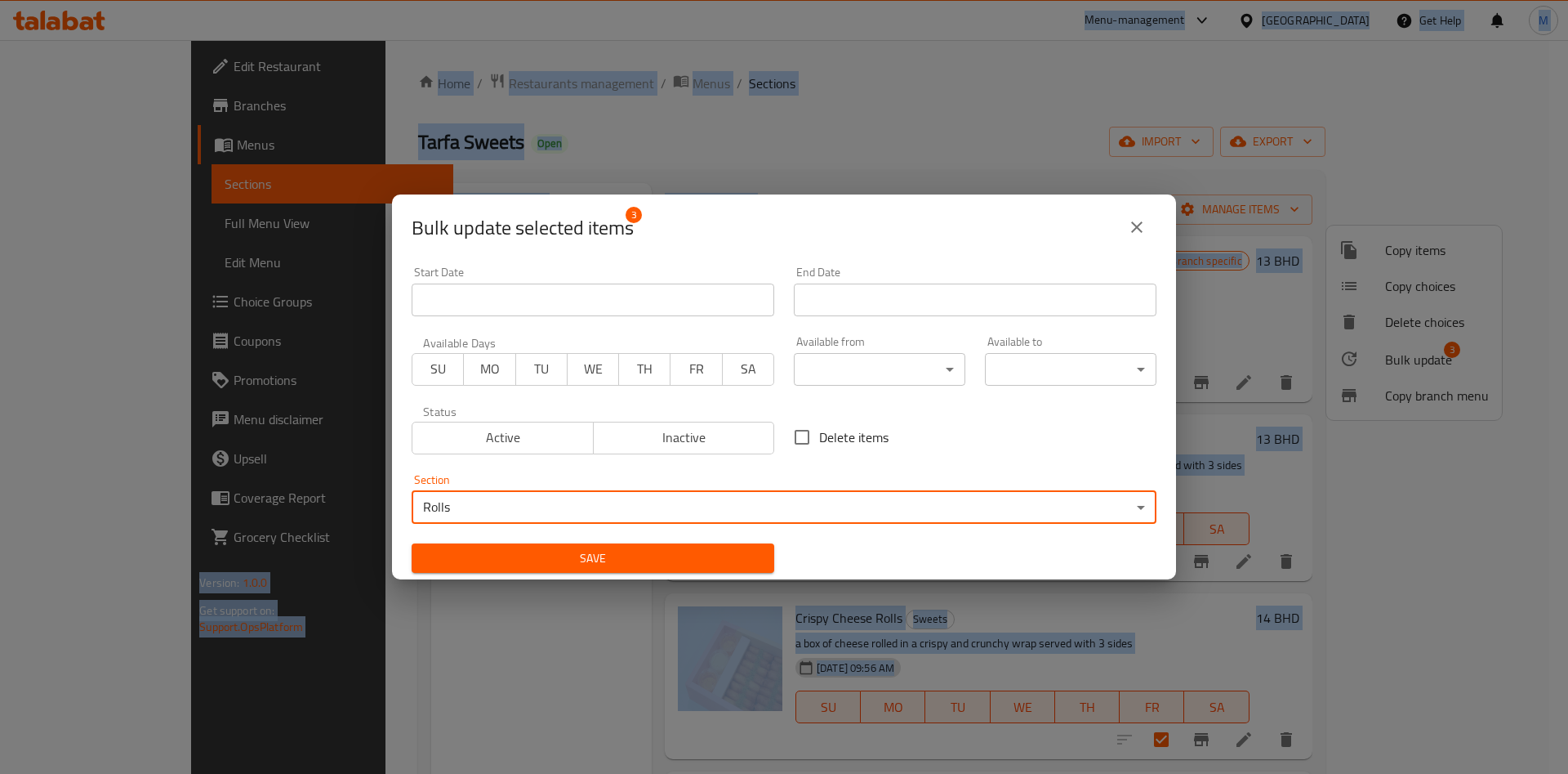
click at [526, 554] on span "Save" at bounding box center [592, 559] width 336 height 20
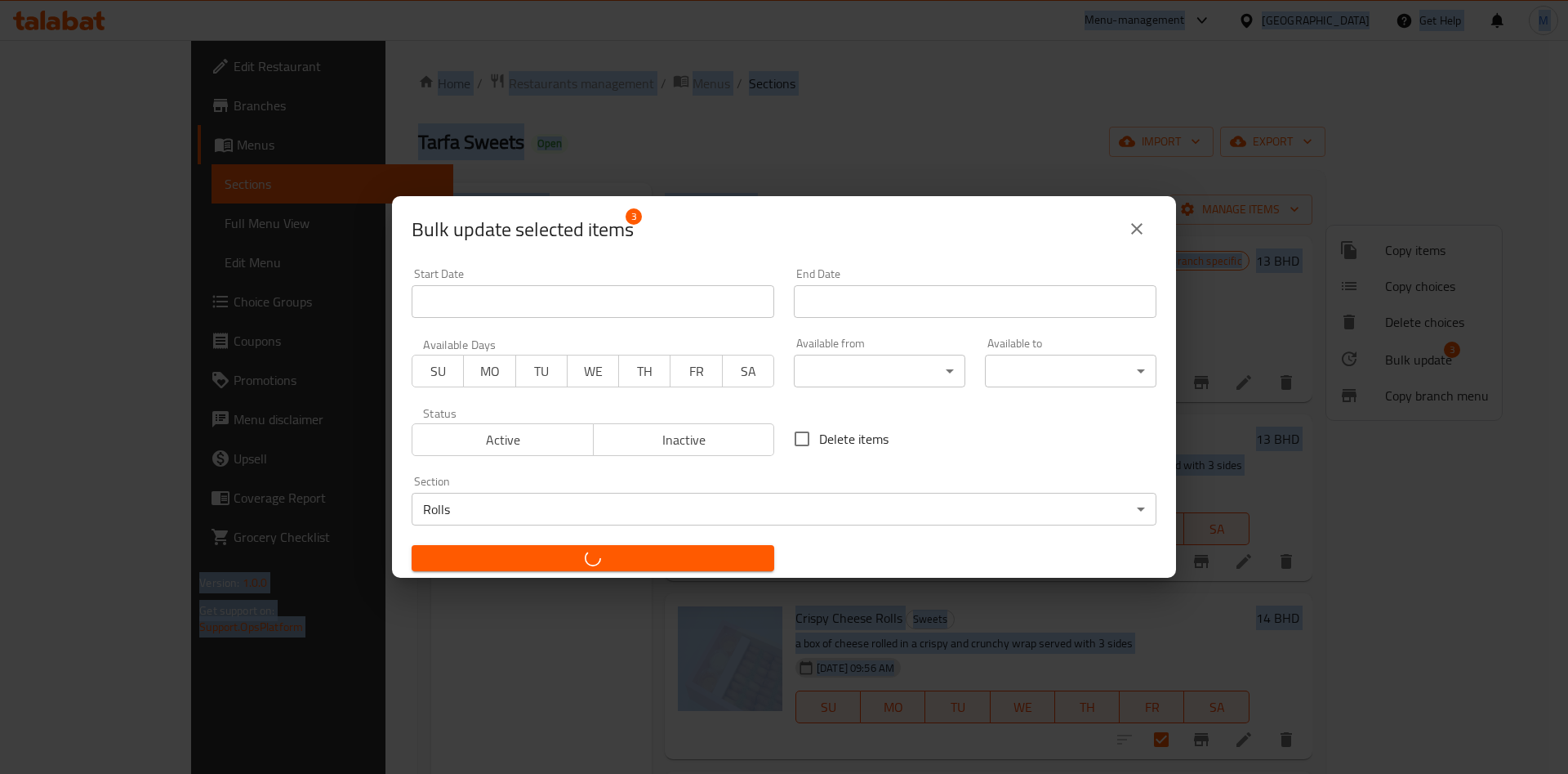
checkbox input "false"
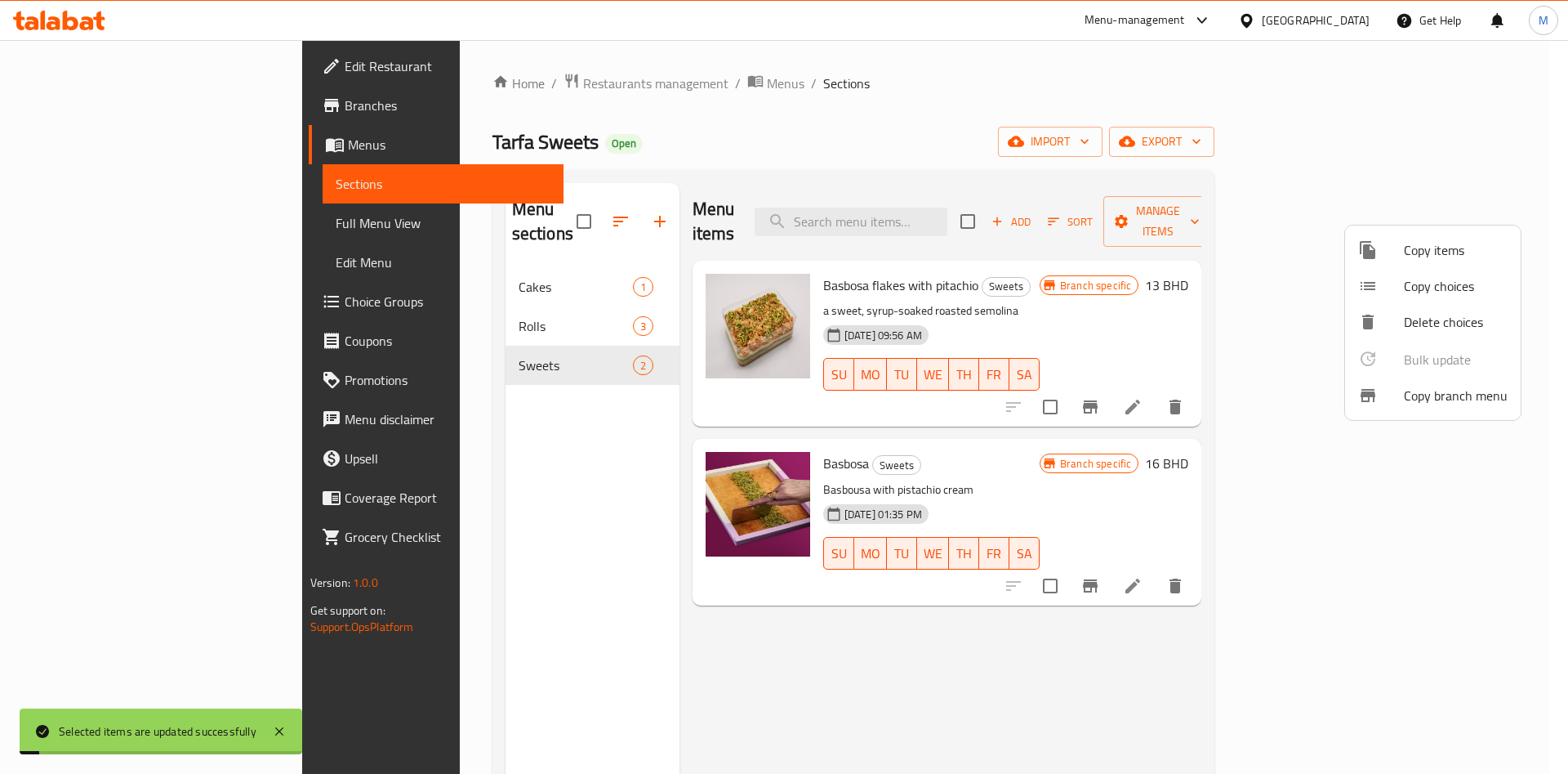
click at [430, 304] on div at bounding box center [784, 387] width 1568 height 774
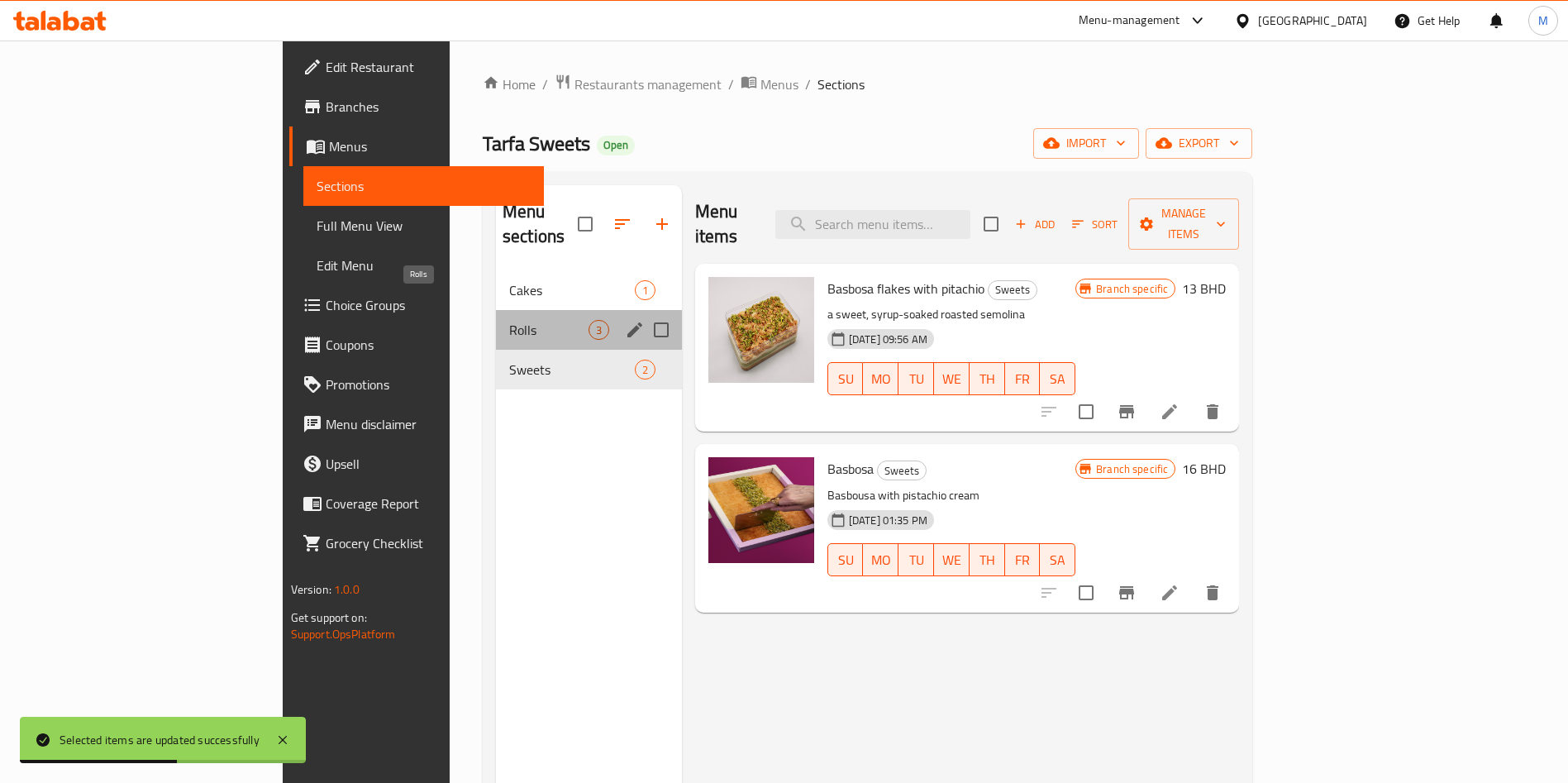
click at [510, 320] on span "Rolls" at bounding box center [549, 329] width 80 height 20
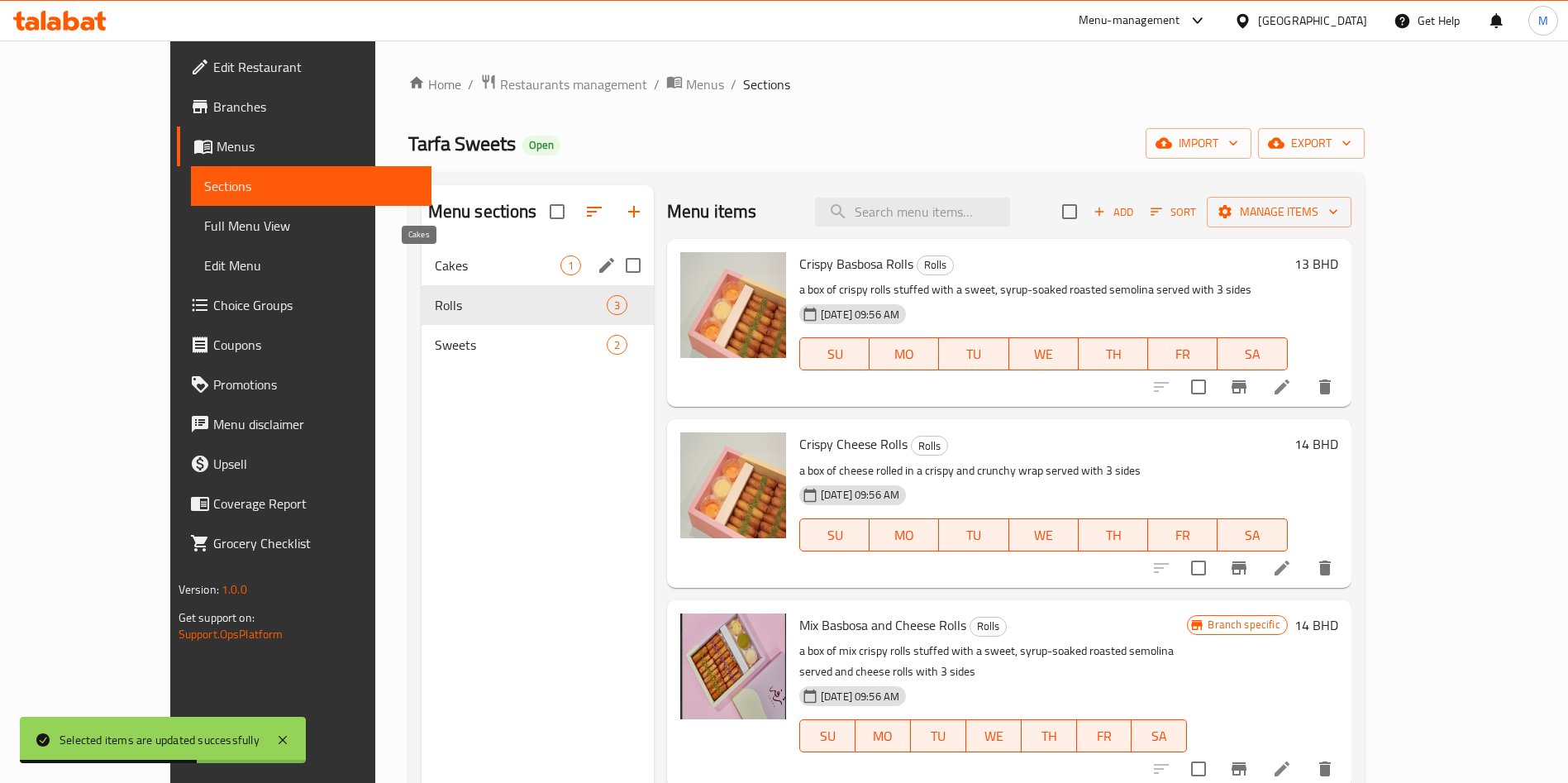
click at [471, 269] on span "Cakes" at bounding box center [498, 265] width 125 height 20
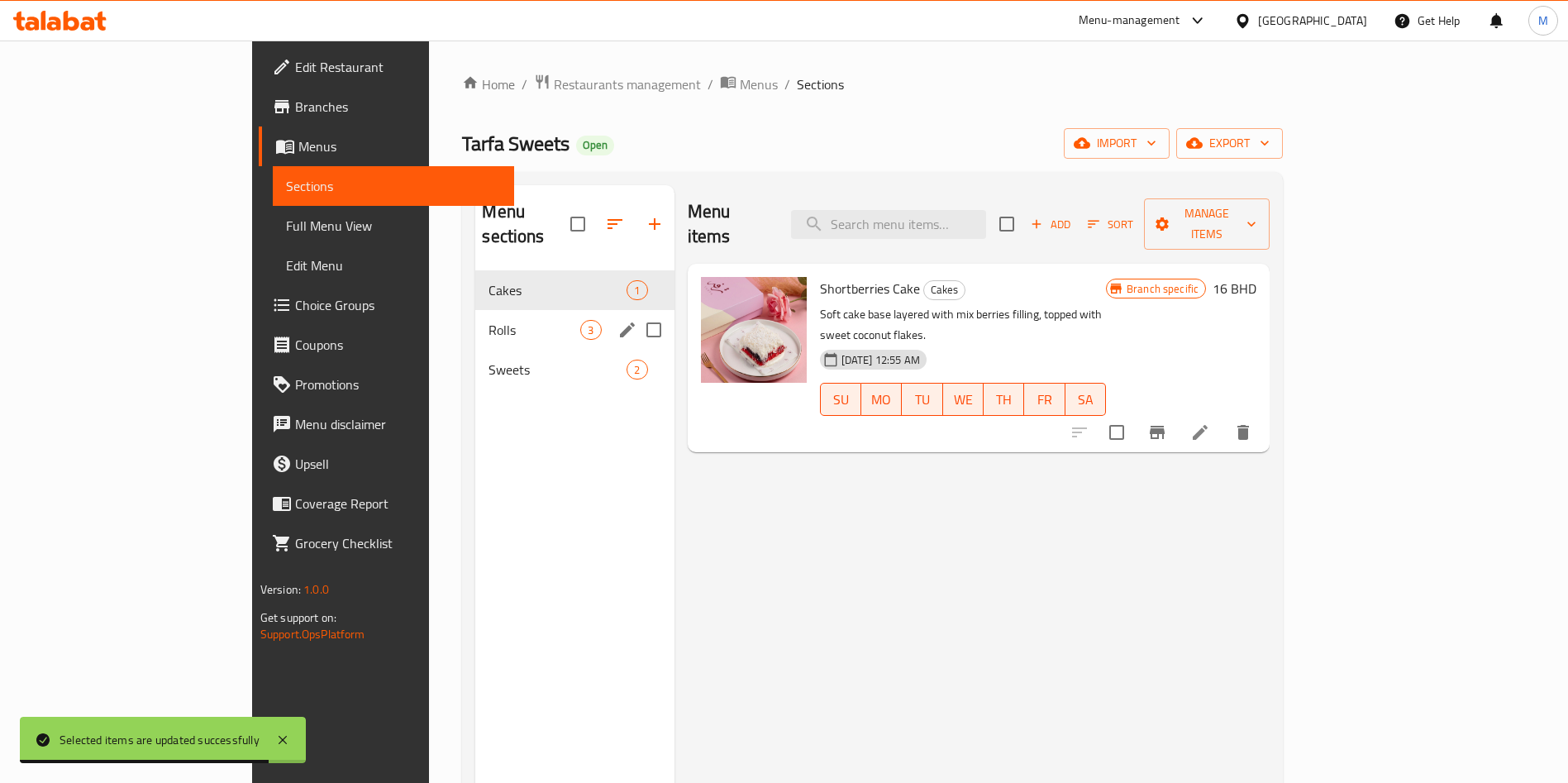
click at [475, 316] on div "Rolls 3" at bounding box center [574, 329] width 198 height 39
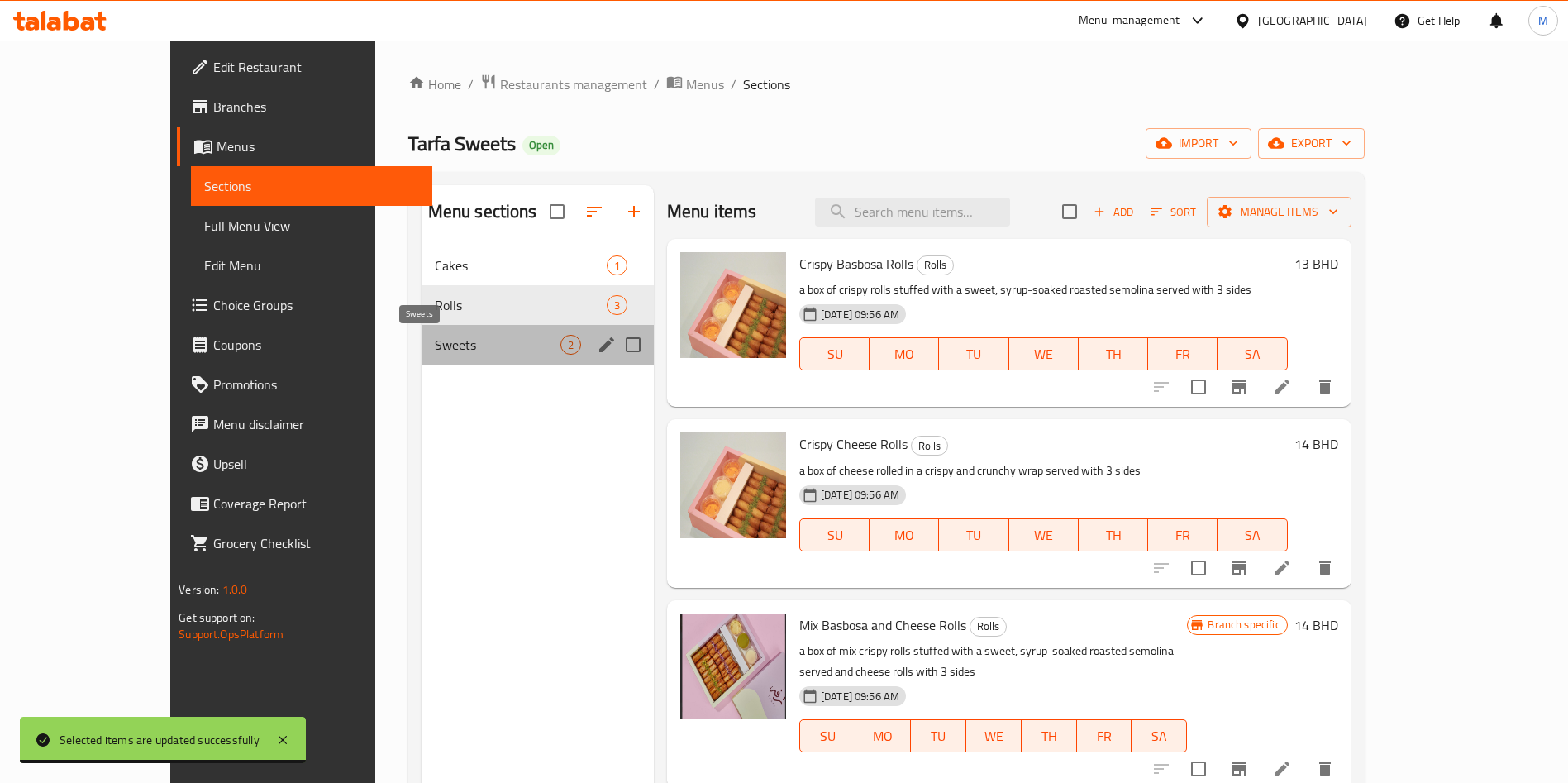
click at [464, 346] on span "Sweets" at bounding box center [498, 344] width 125 height 20
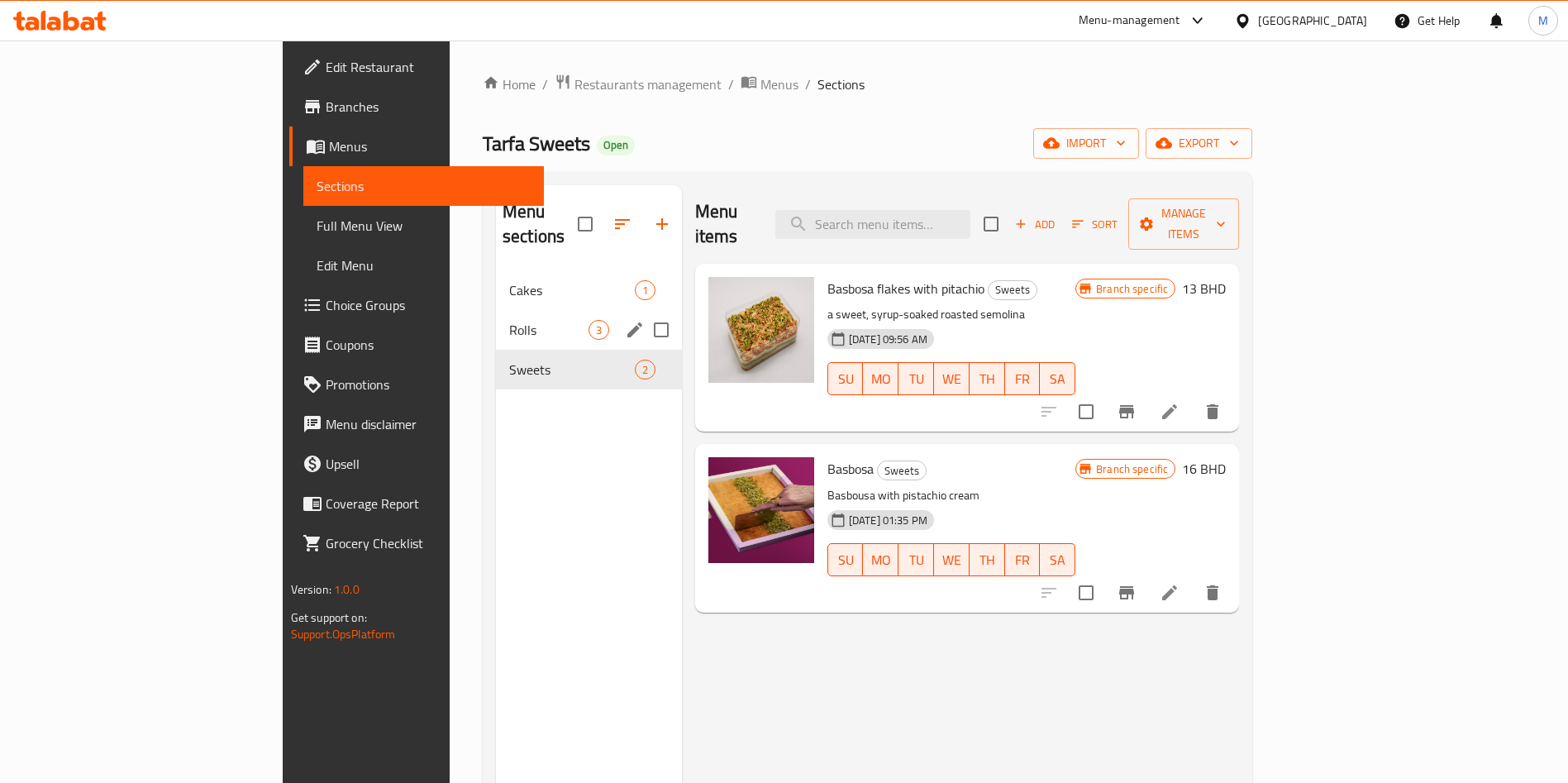
click at [496, 315] on div "Rolls 3" at bounding box center [588, 329] width 186 height 39
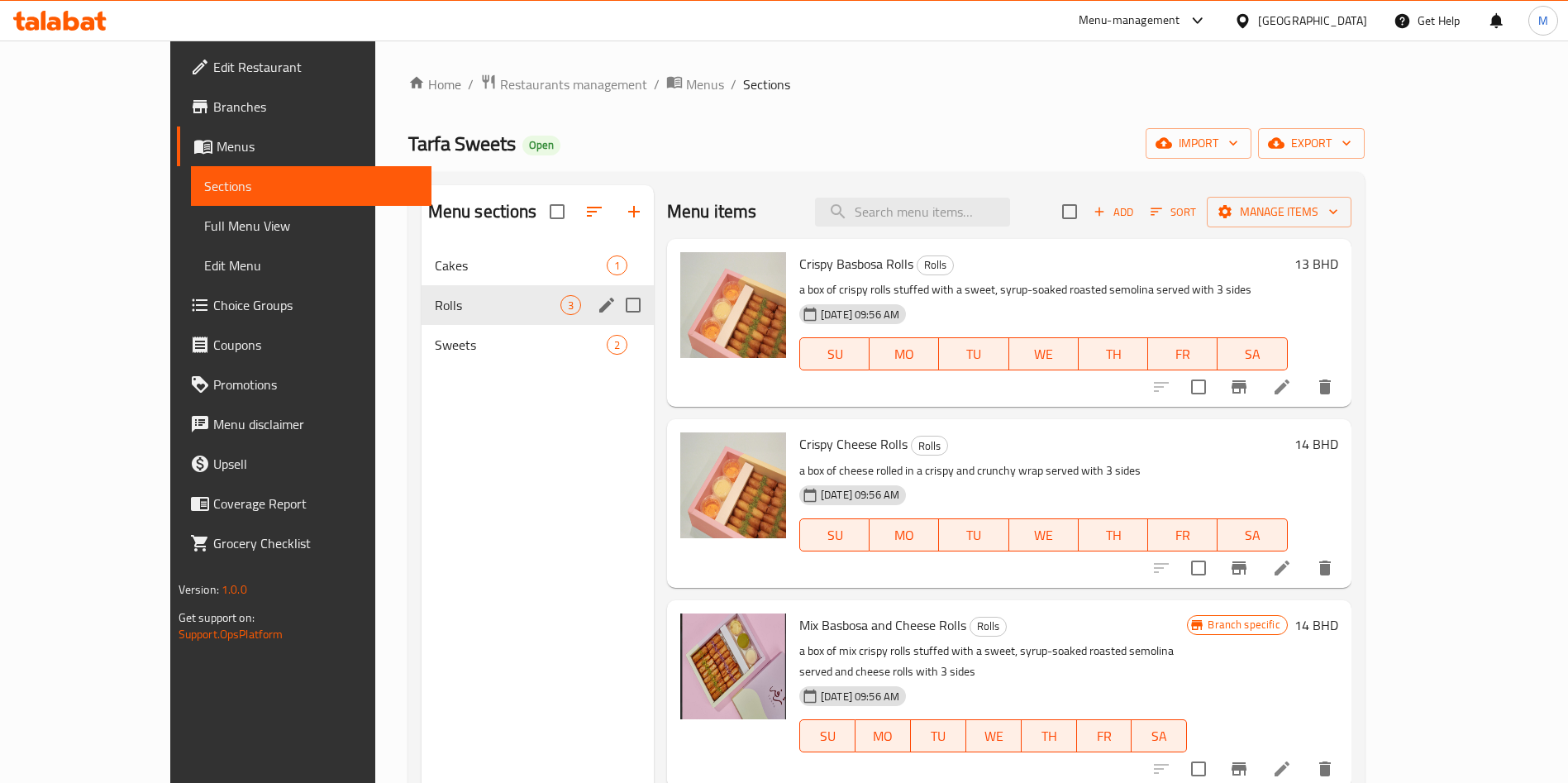
click at [461, 287] on div "Rolls 3" at bounding box center [538, 305] width 232 height 39
click at [460, 274] on span "Cakes" at bounding box center [498, 265] width 125 height 20
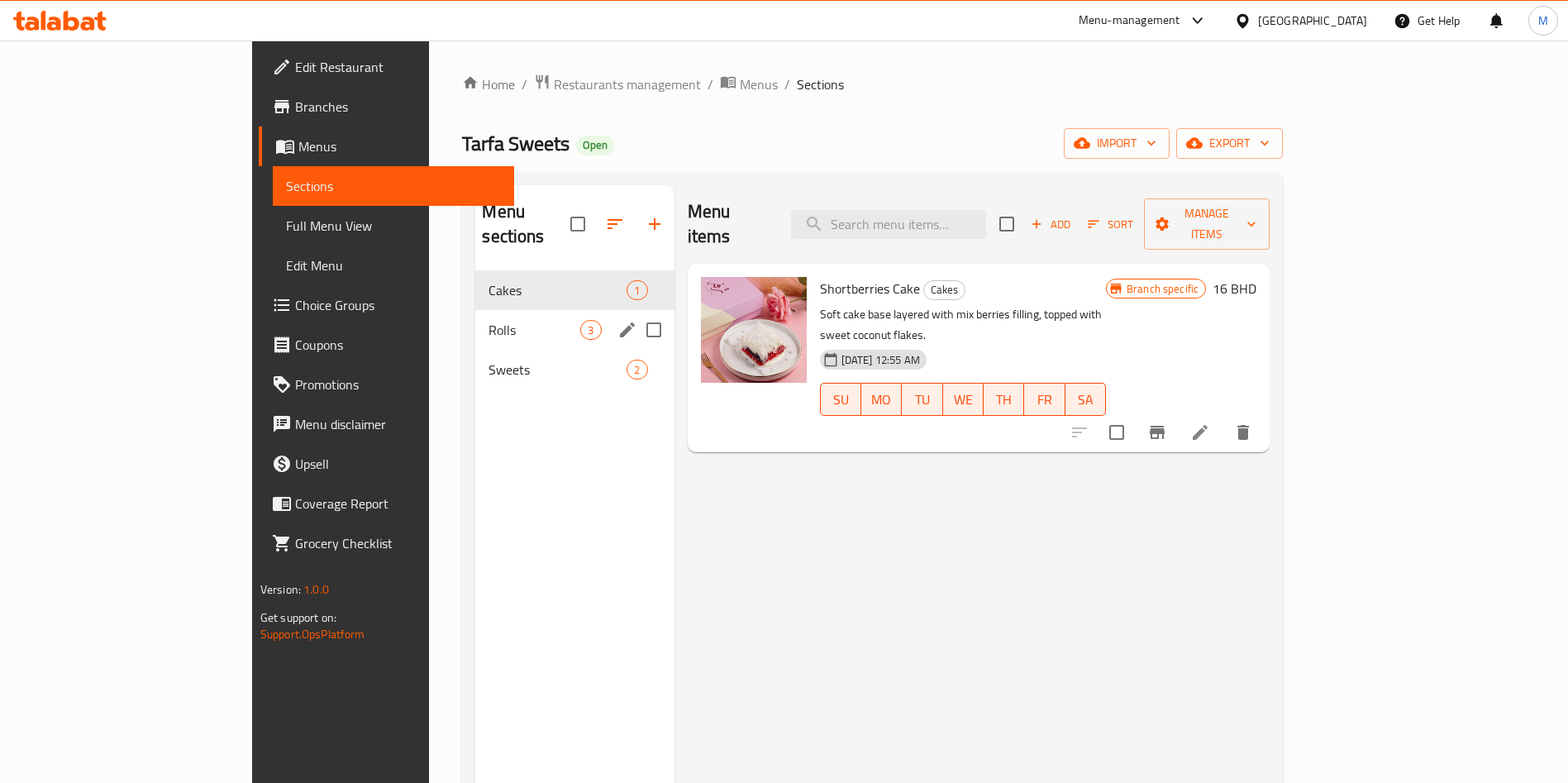
click at [475, 310] on div "Rolls 3" at bounding box center [574, 329] width 198 height 39
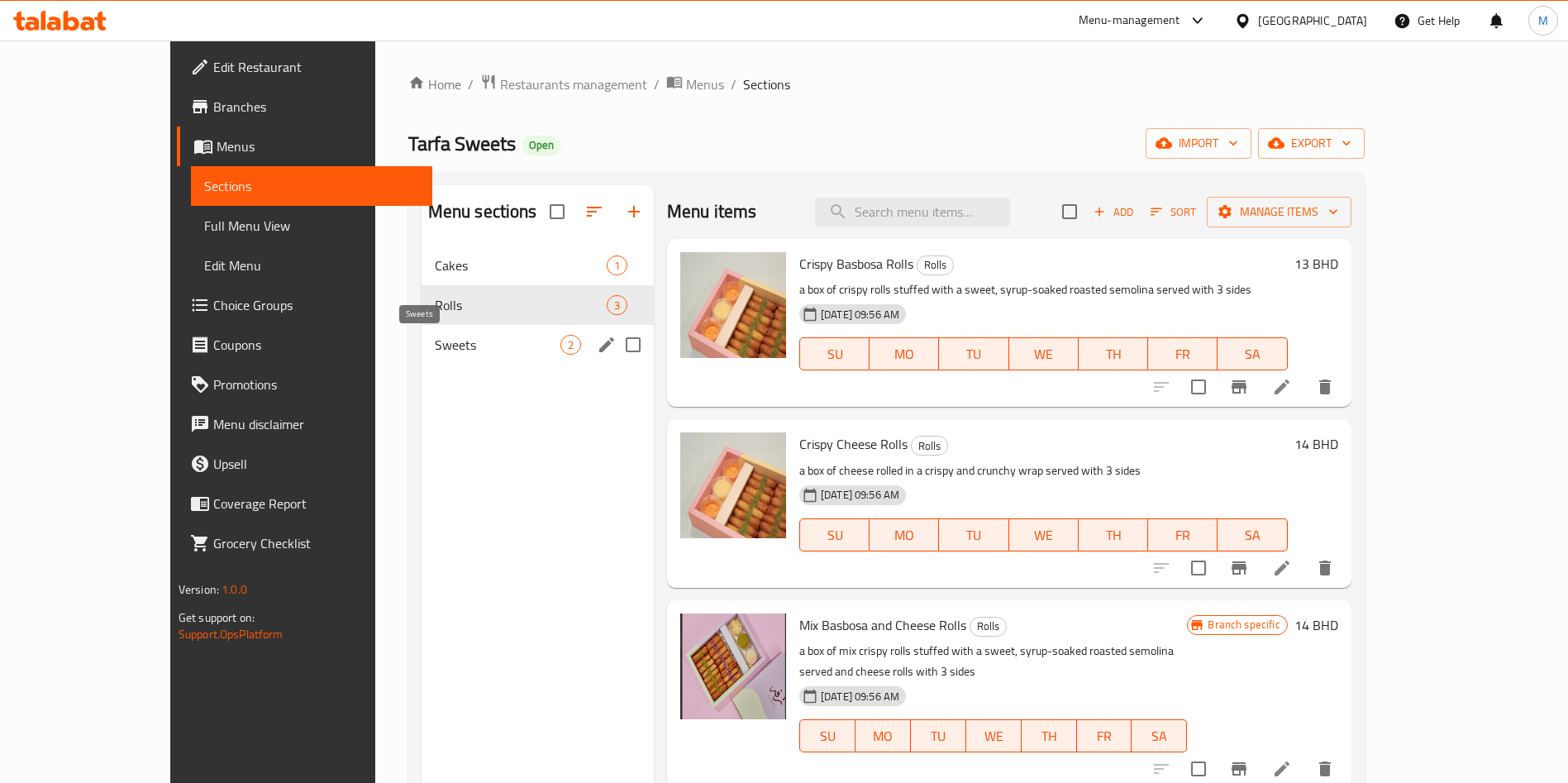
click at [435, 350] on span "Sweets" at bounding box center [498, 344] width 125 height 20
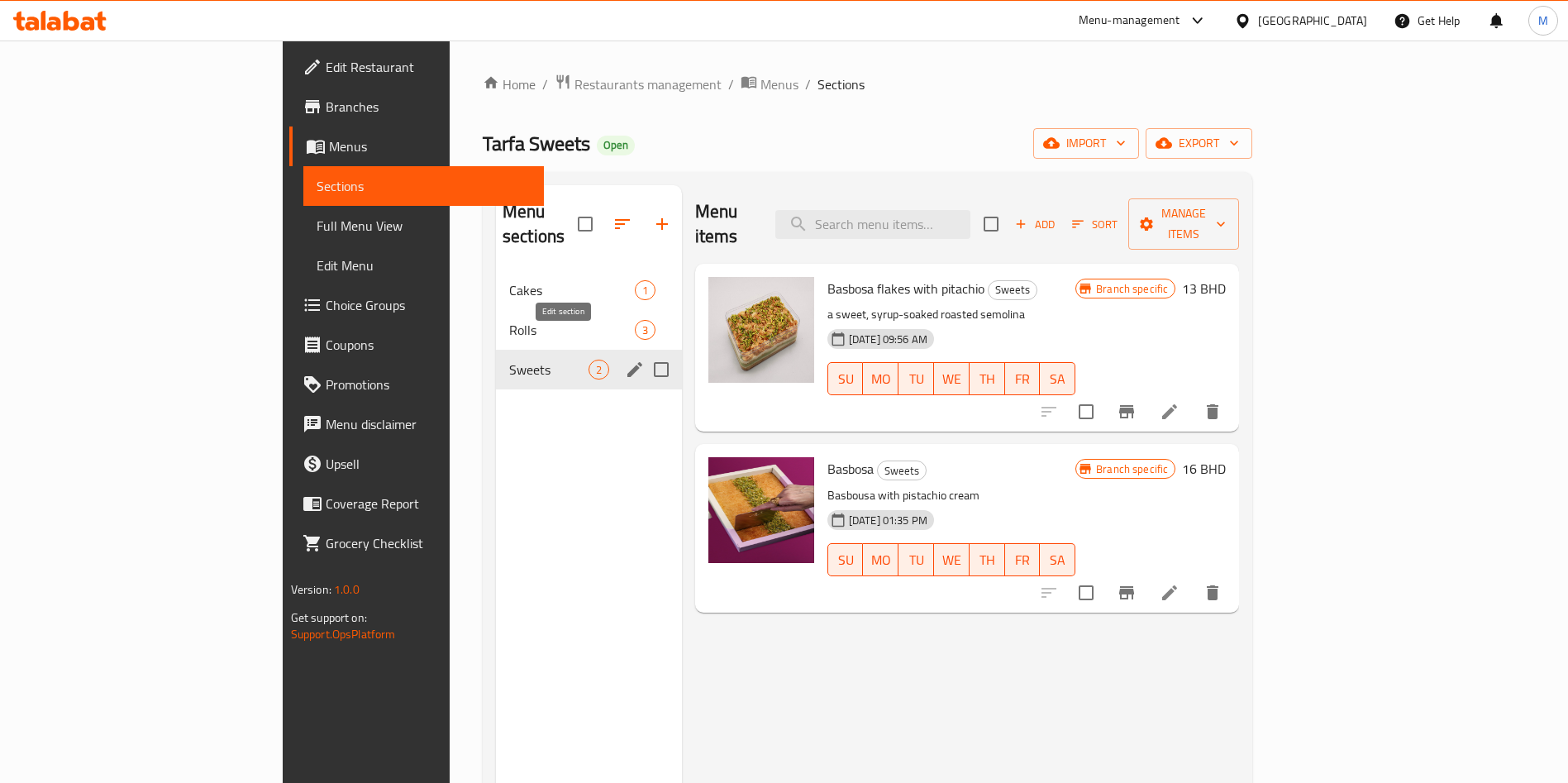
click at [625, 359] on icon "edit" at bounding box center [635, 369] width 20 height 20
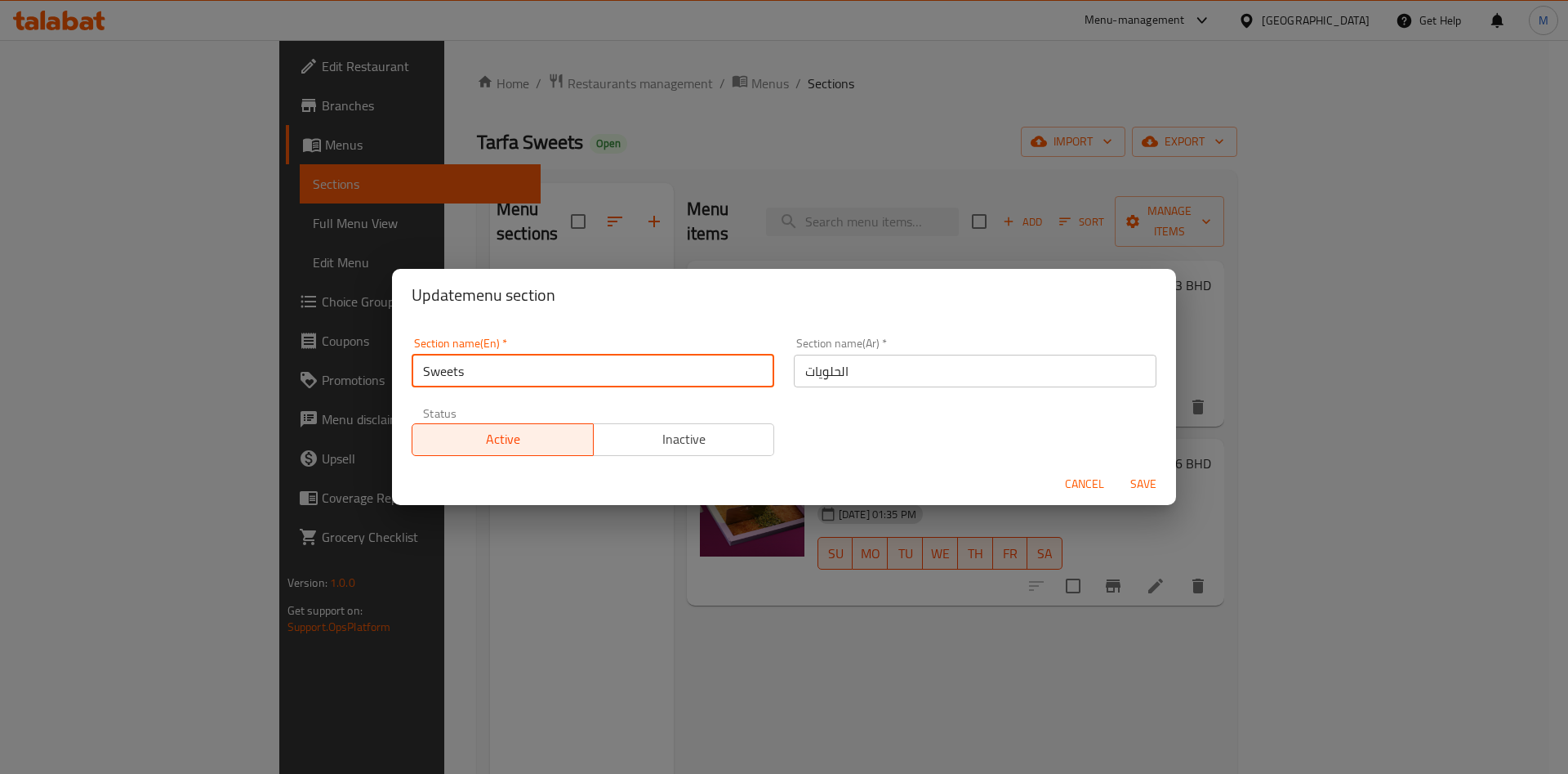
click at [541, 373] on input "Sweets" at bounding box center [593, 370] width 363 height 33
type input "ل"
type input "Basboosa"
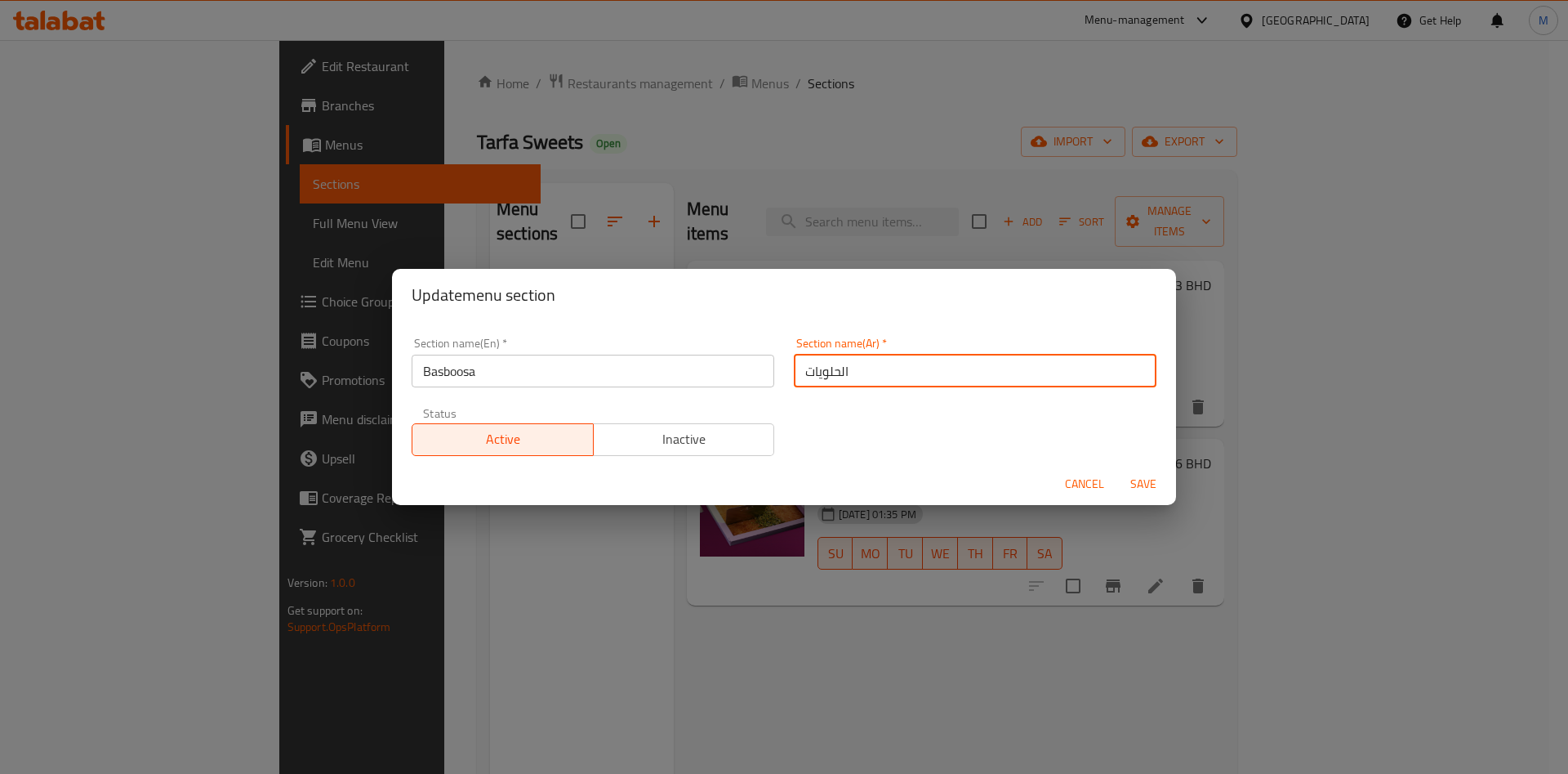
click at [863, 375] on input "الحلويات" at bounding box center [976, 370] width 363 height 33
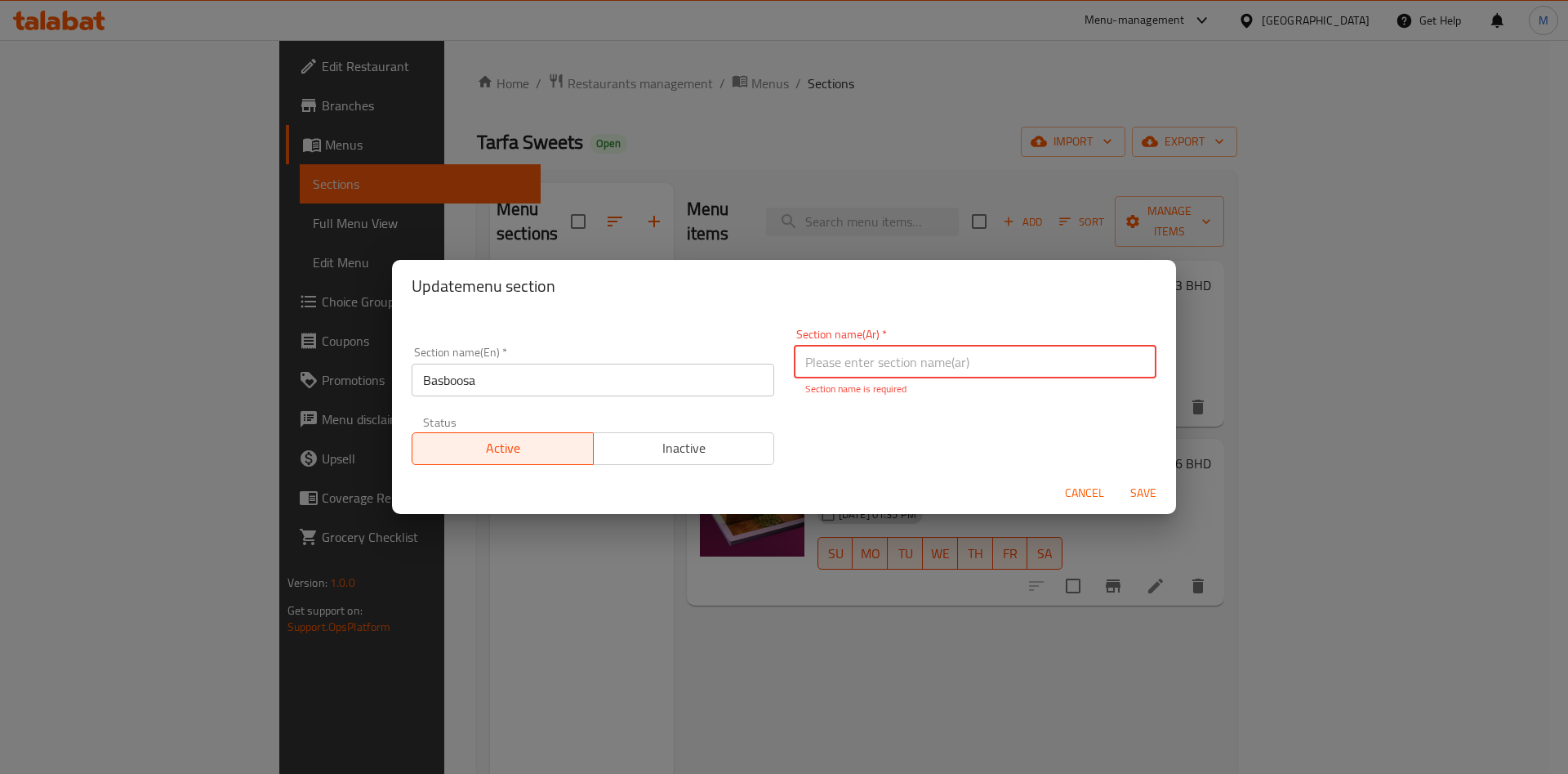
type input "f"
click at [866, 362] on input "f" at bounding box center [976, 362] width 363 height 33
type input "بسبوسه"
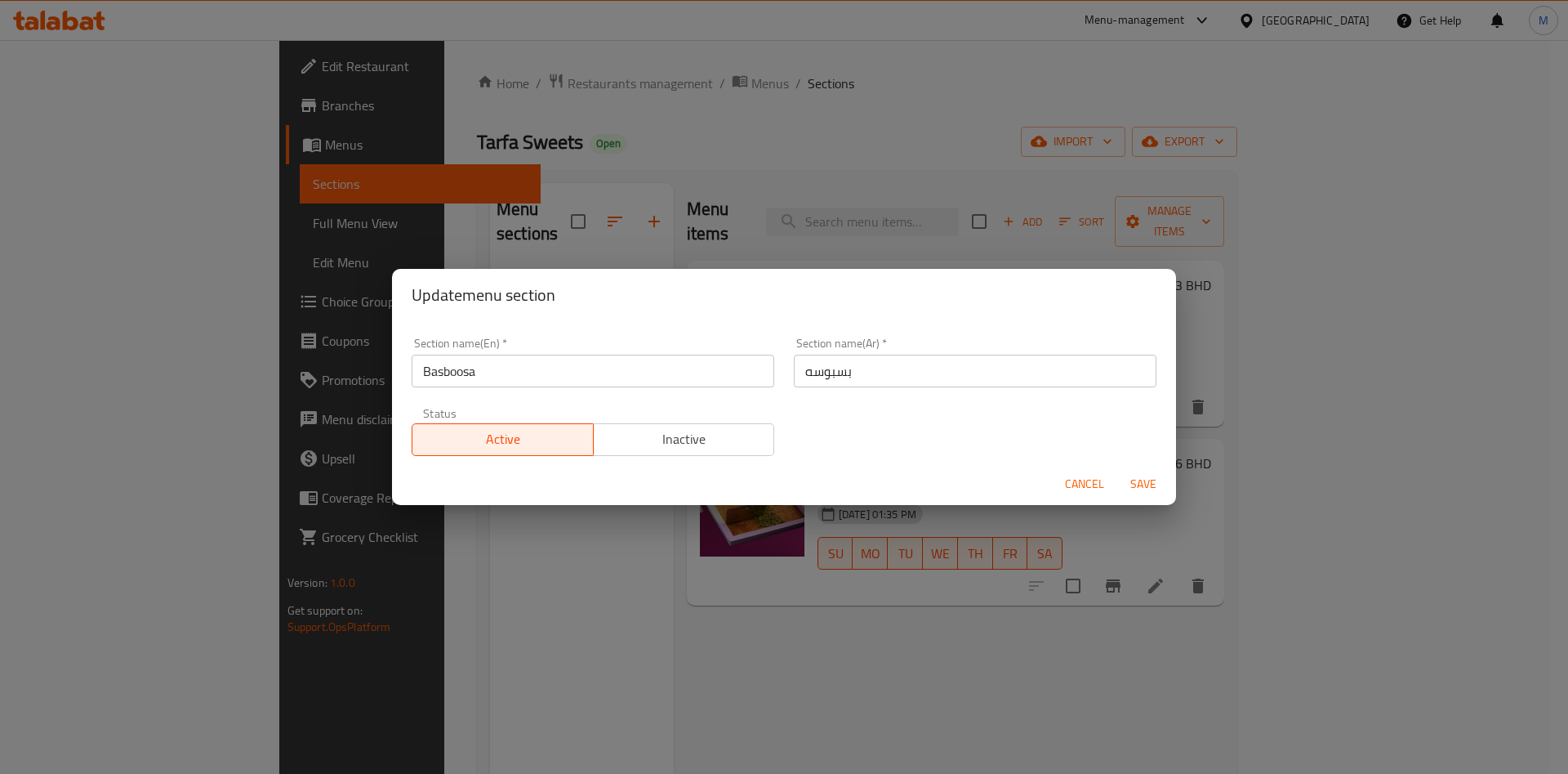
click at [1143, 501] on div "Cancel Save" at bounding box center [784, 484] width 784 height 43
click at [1135, 485] on span "Save" at bounding box center [1143, 484] width 39 height 20
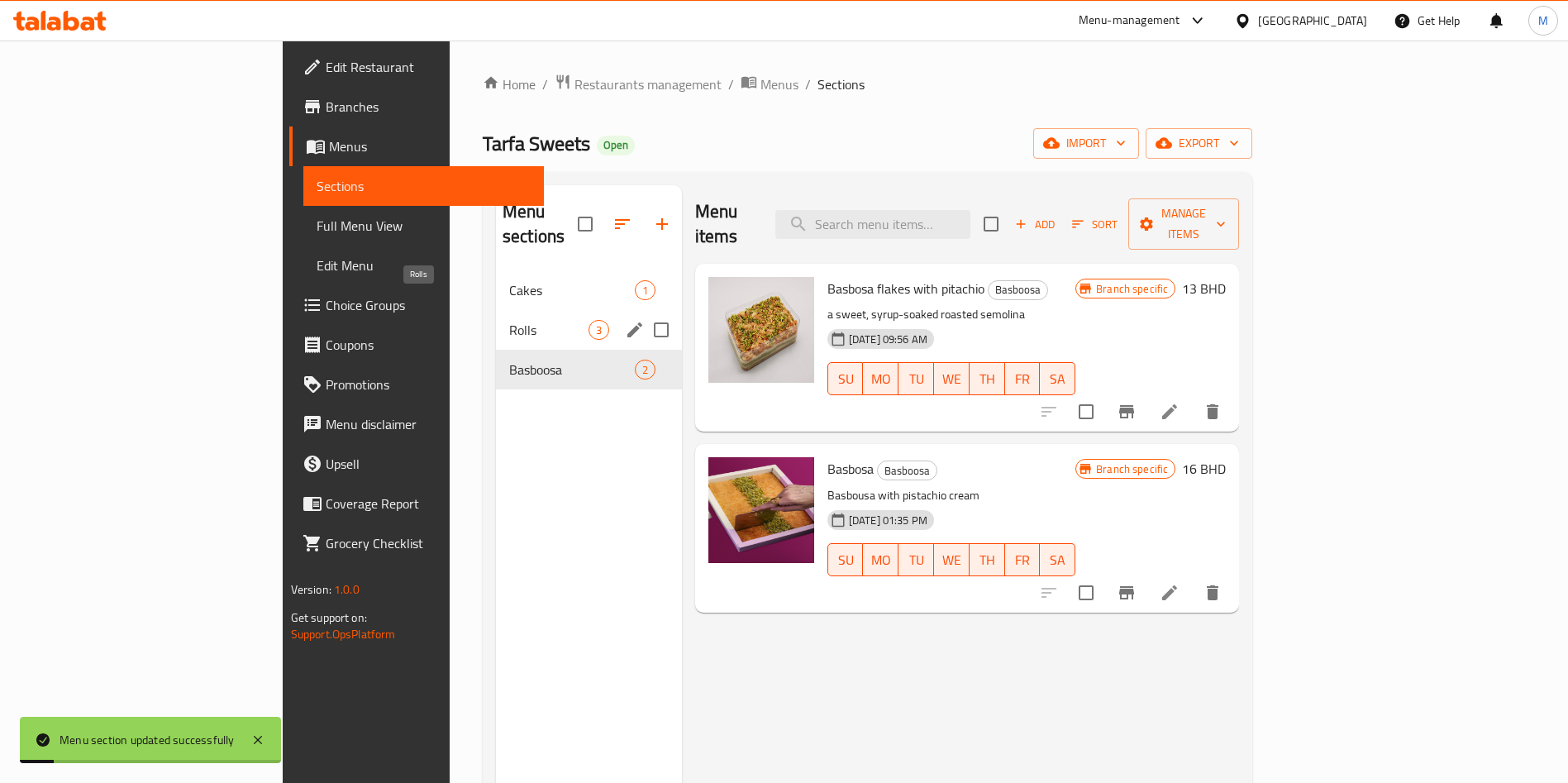
click at [510, 320] on span "Rolls" at bounding box center [549, 329] width 80 height 20
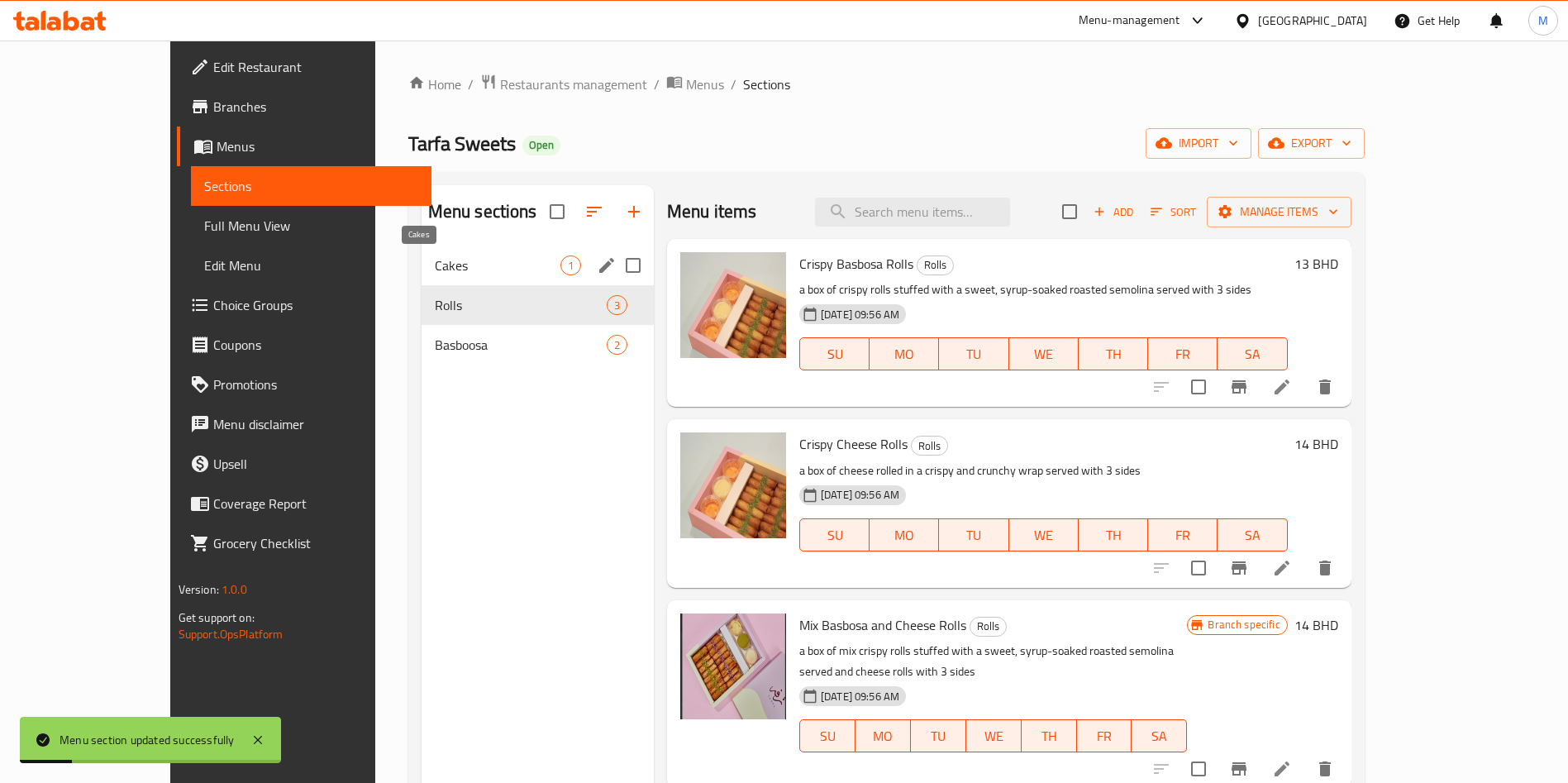
click at [435, 263] on span "Cakes" at bounding box center [498, 265] width 125 height 20
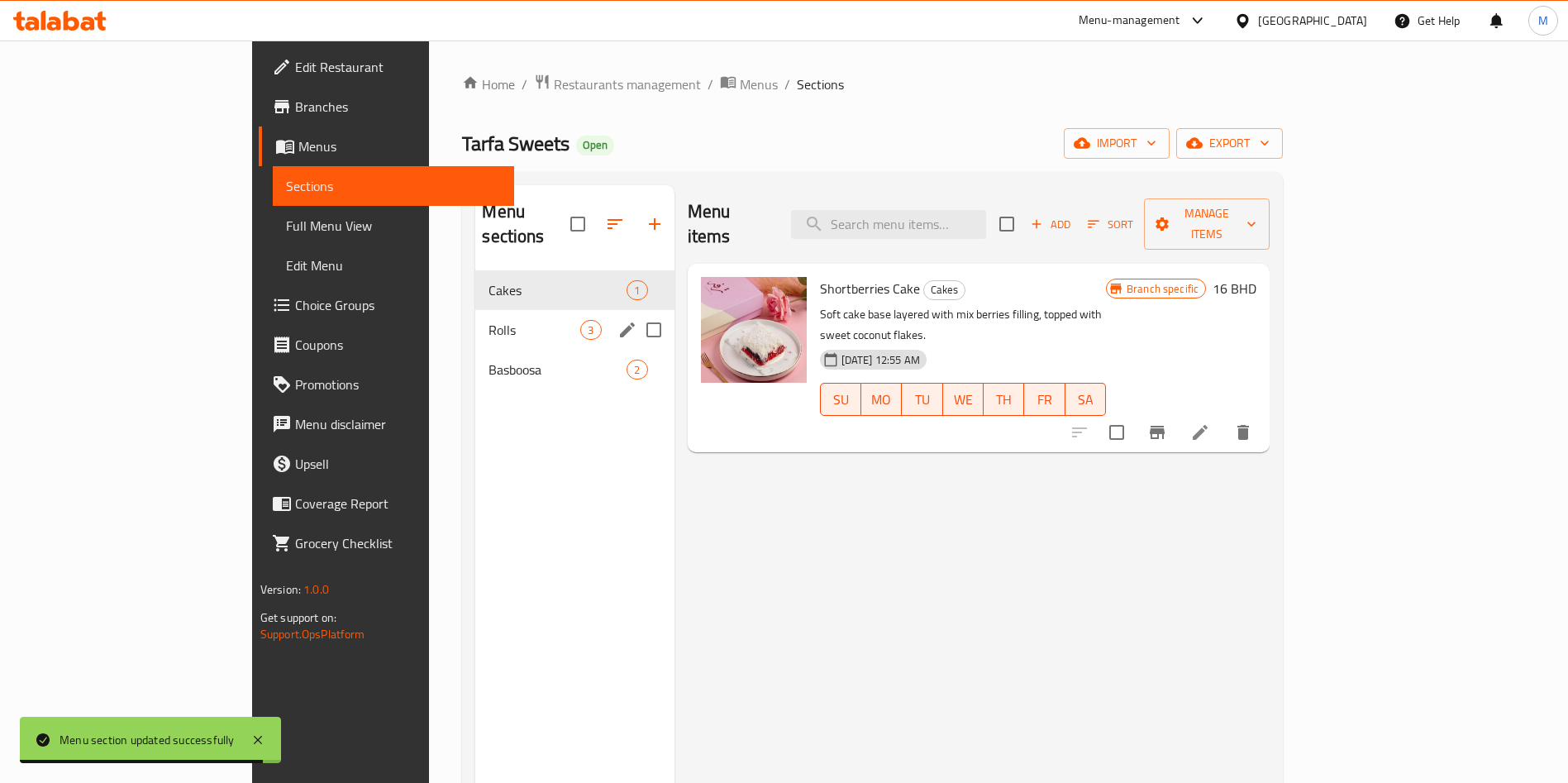
click at [475, 310] on div "Rolls 3" at bounding box center [574, 329] width 198 height 39
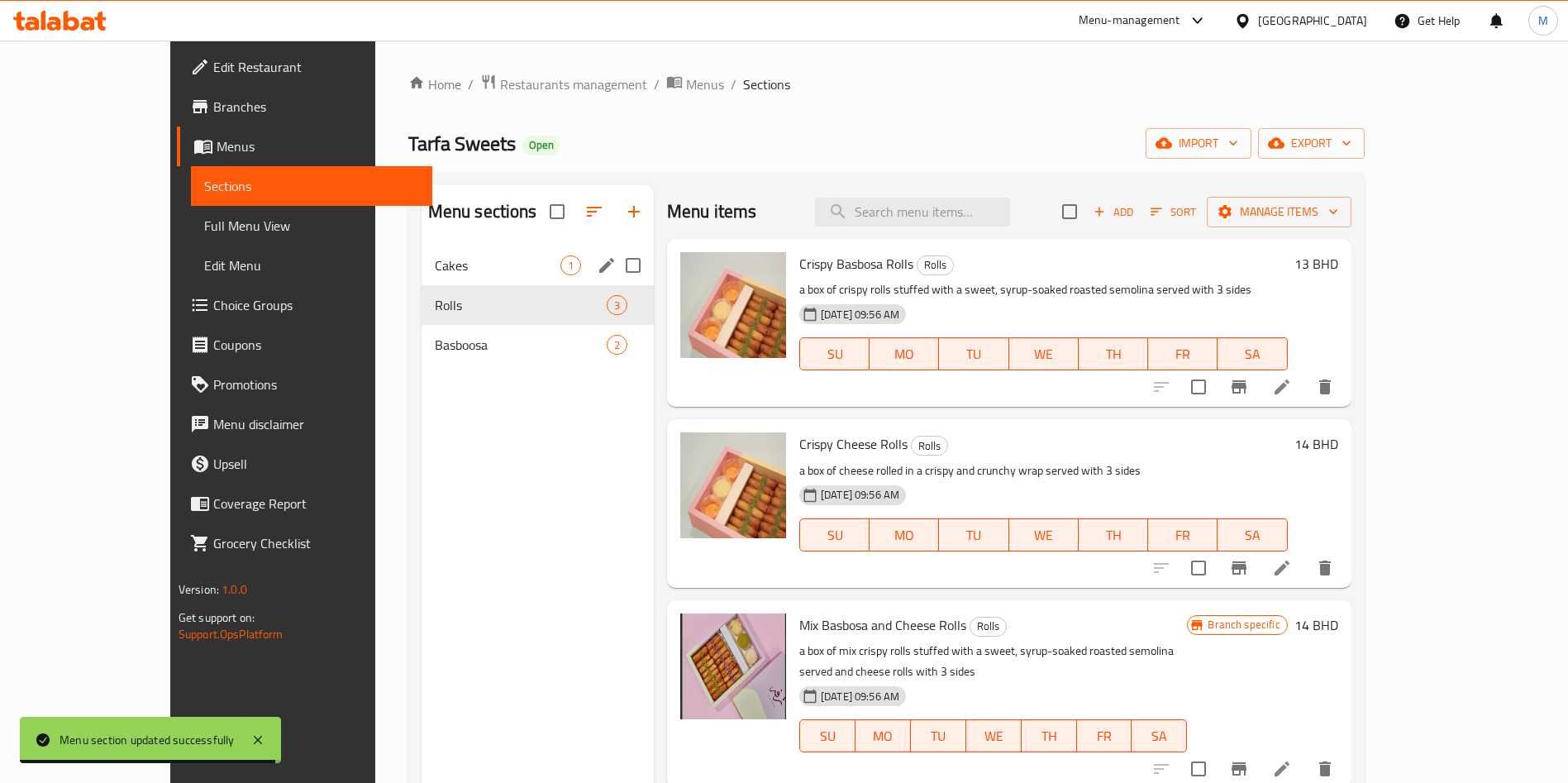
click at [430, 250] on div "Cakes 1" at bounding box center [538, 265] width 232 height 39
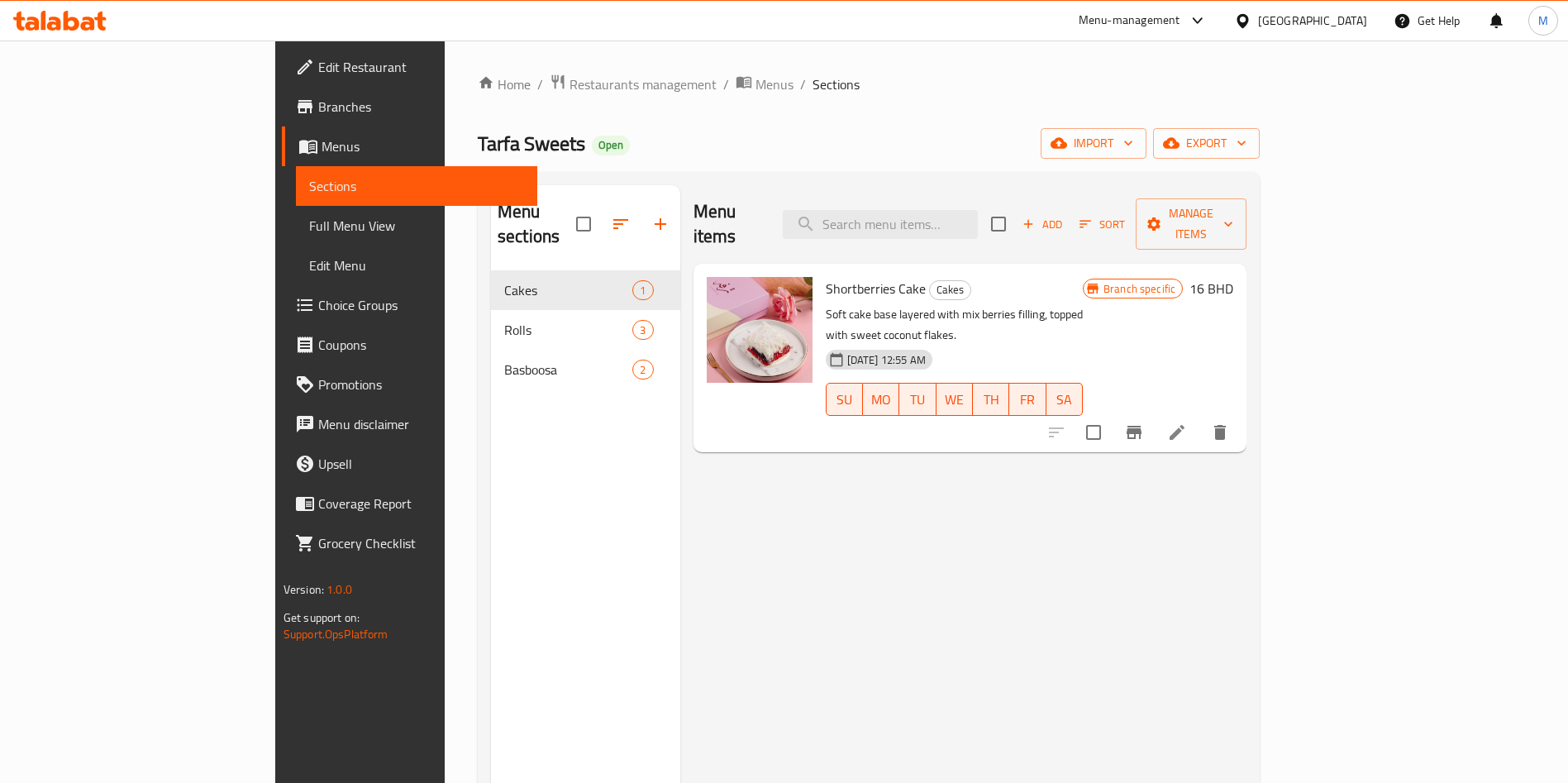
click at [1247, 407] on div "Menu items Add Sort Manage items Shortberries Cake Cakes Soft cake base layered…" at bounding box center [963, 576] width 567 height 783
click at [1187, 422] on icon at bounding box center [1177, 431] width 20 height 20
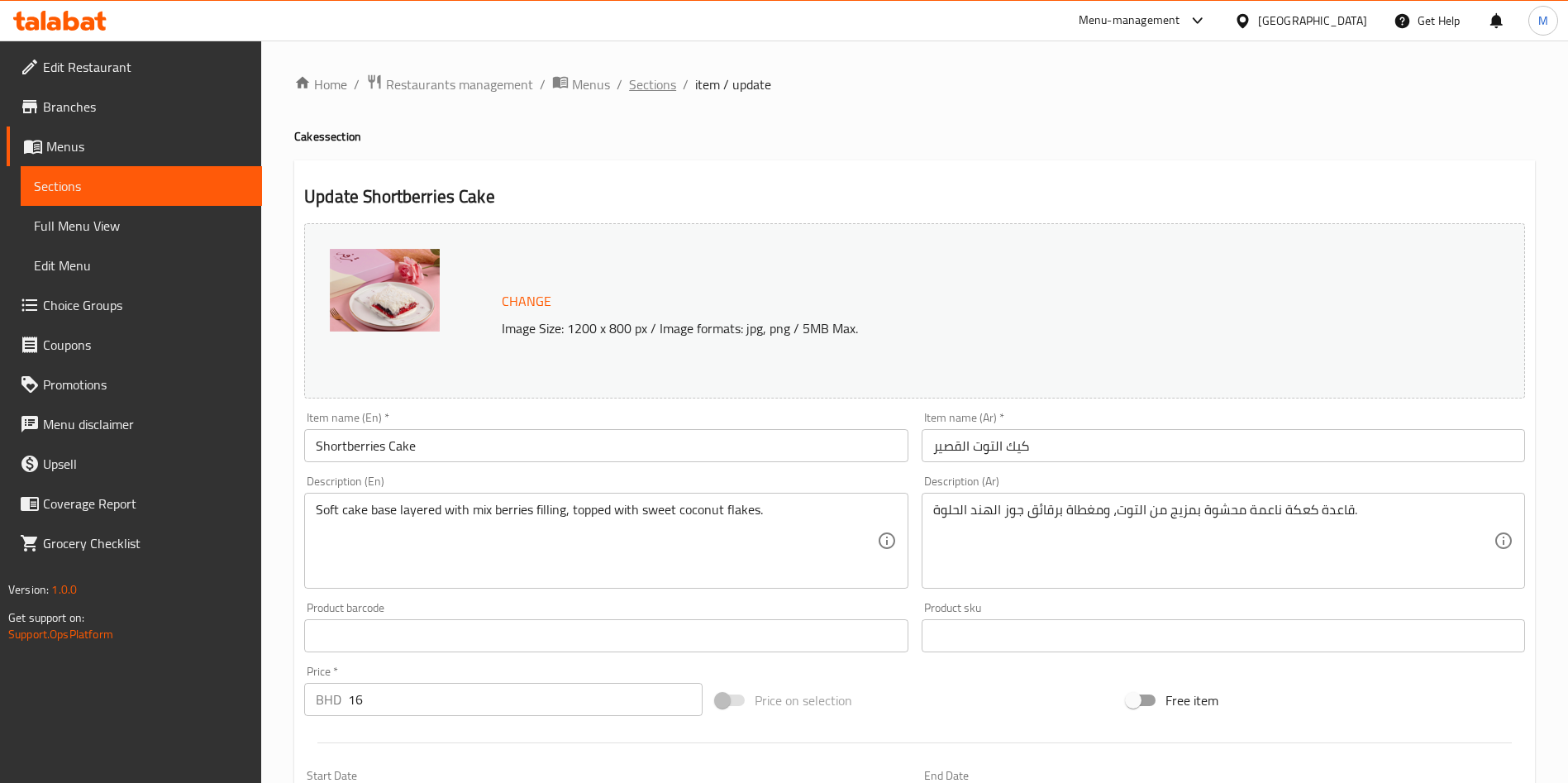
click at [671, 75] on span "Sections" at bounding box center [652, 84] width 47 height 20
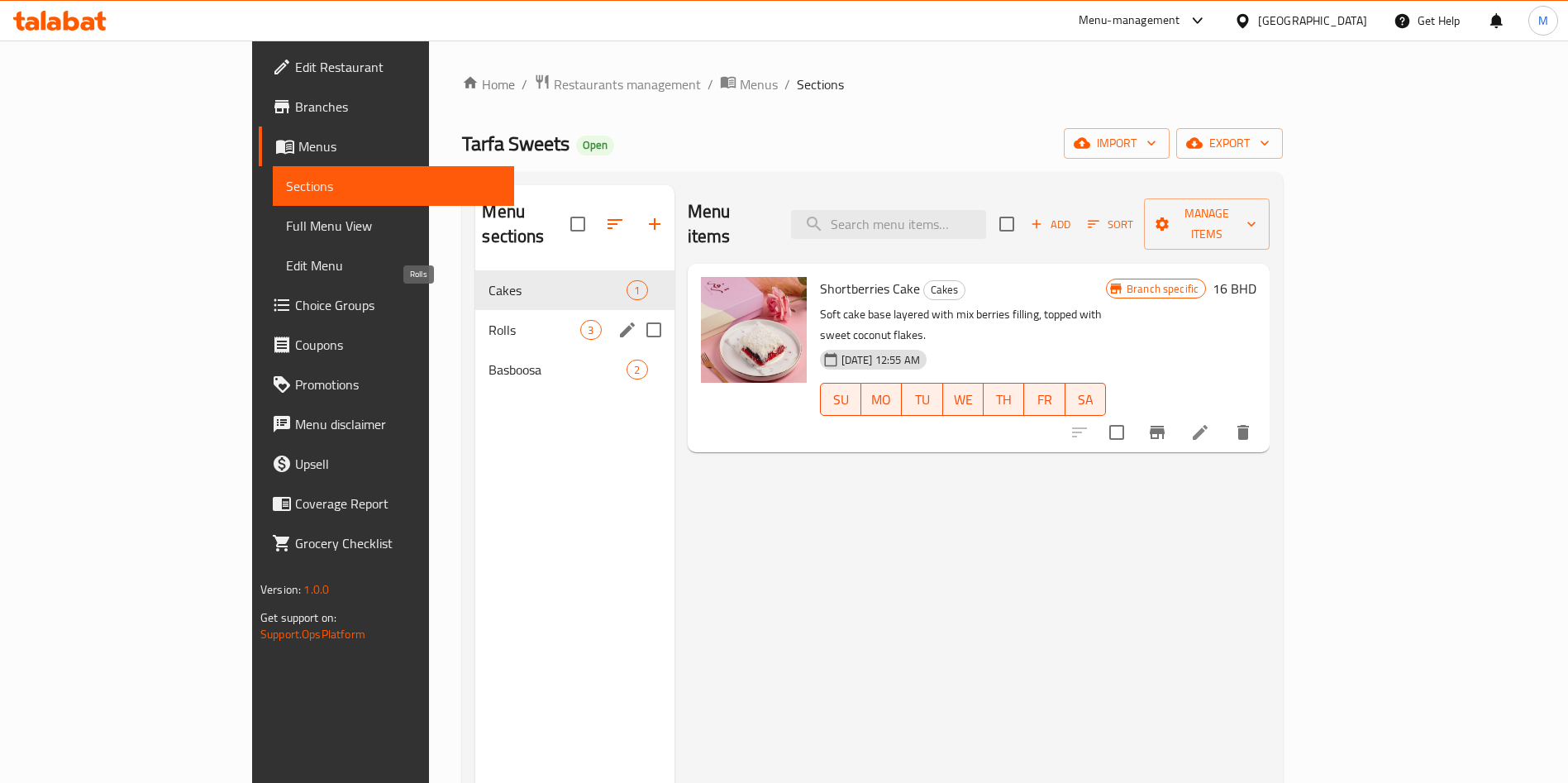
click at [491, 320] on span "Rolls" at bounding box center [534, 329] width 92 height 20
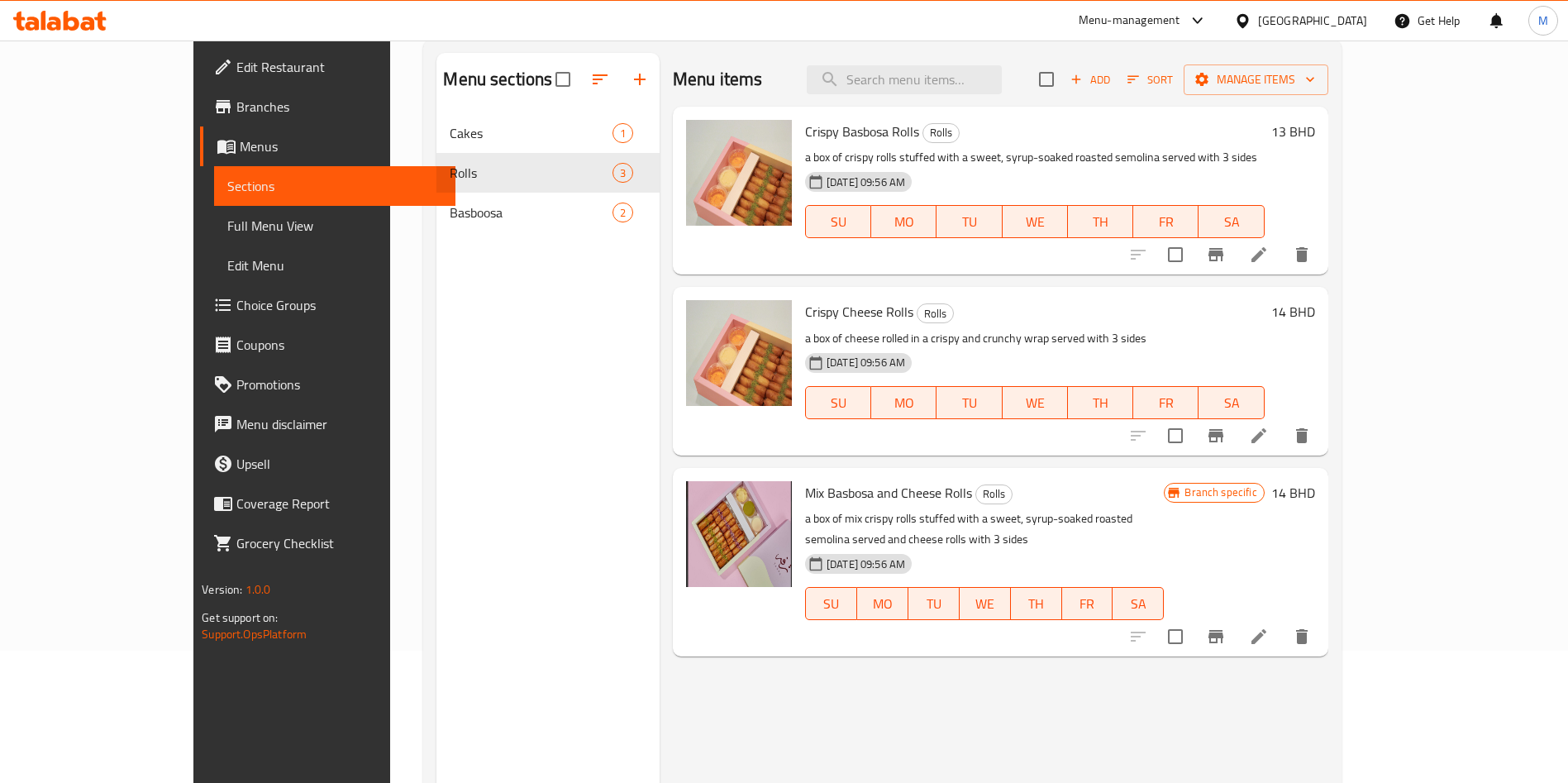
scroll to position [232, 0]
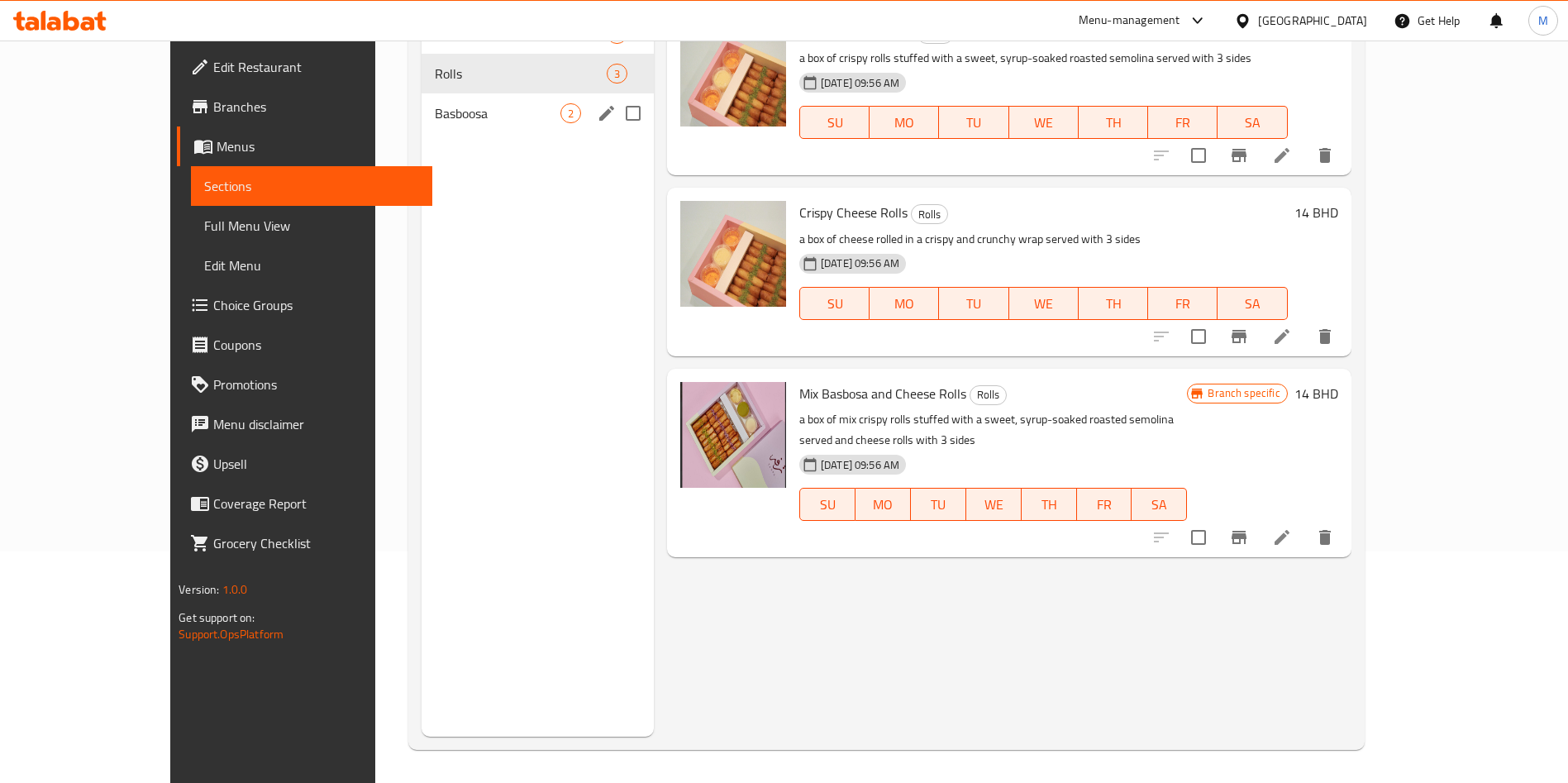
click at [435, 121] on span "Basboosa" at bounding box center [498, 112] width 125 height 20
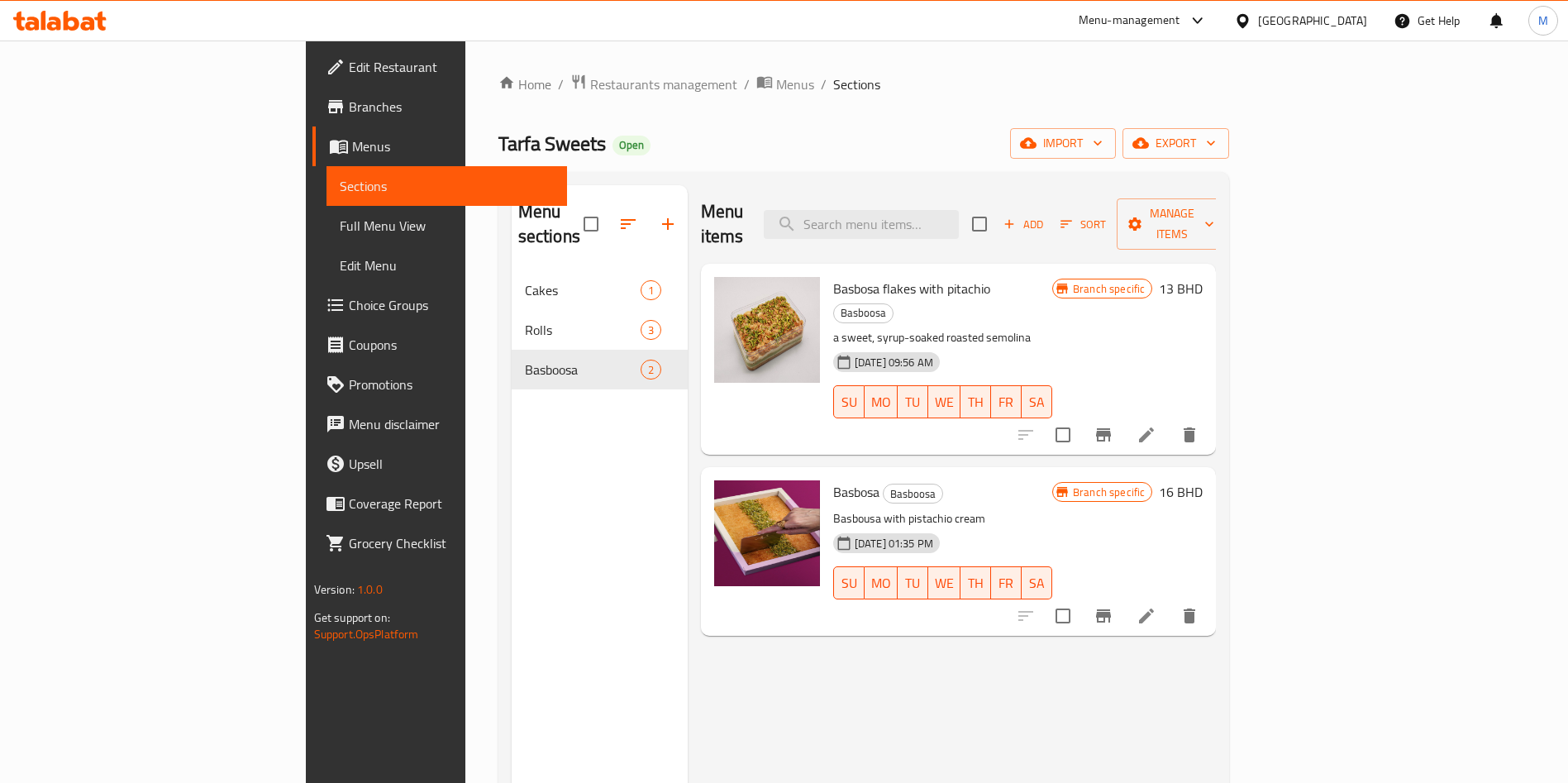
click at [807, 134] on div "Tarfa Sweets Open import export" at bounding box center [864, 143] width 732 height 31
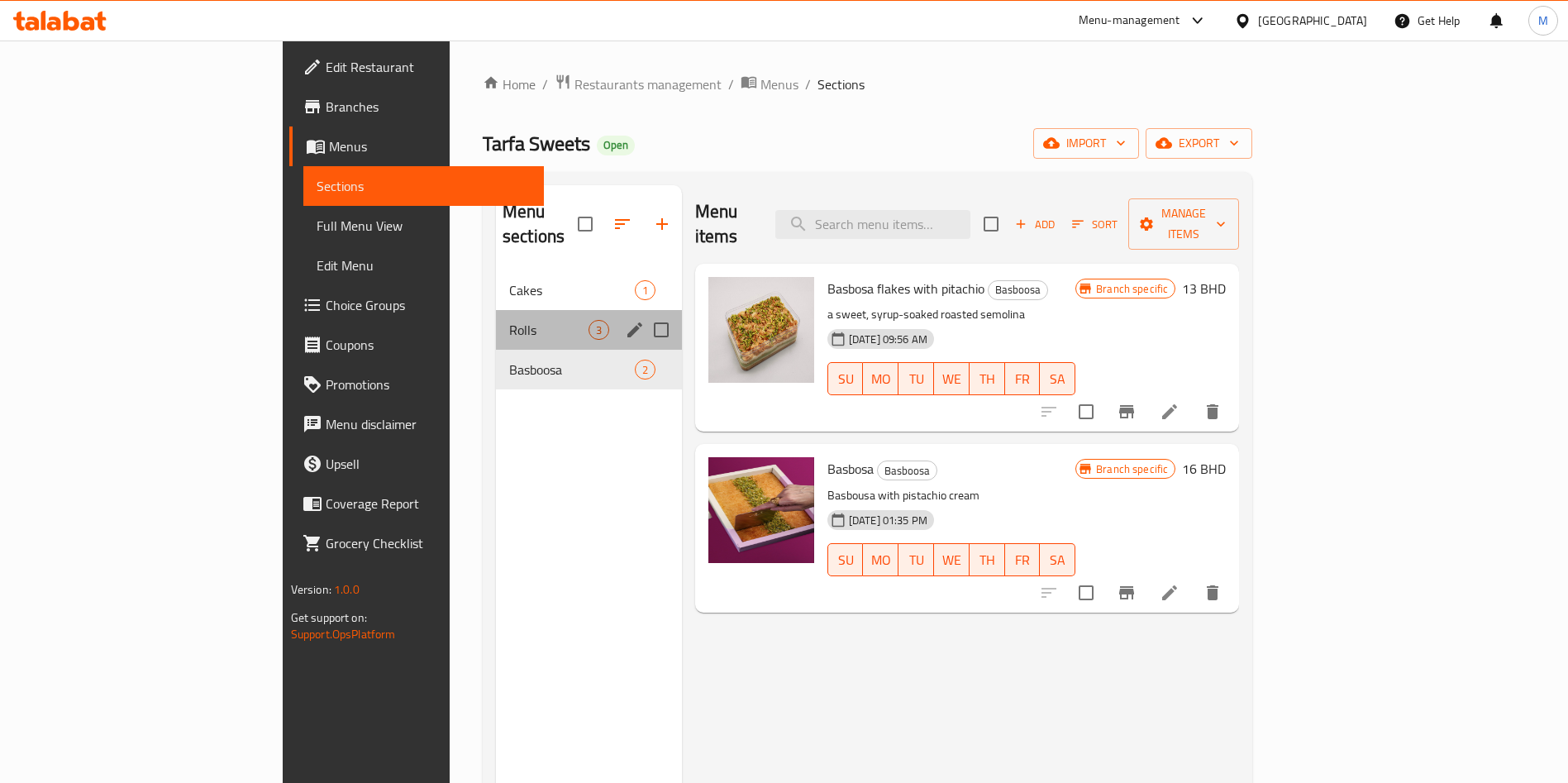
click at [496, 322] on div "Rolls 3" at bounding box center [588, 329] width 186 height 39
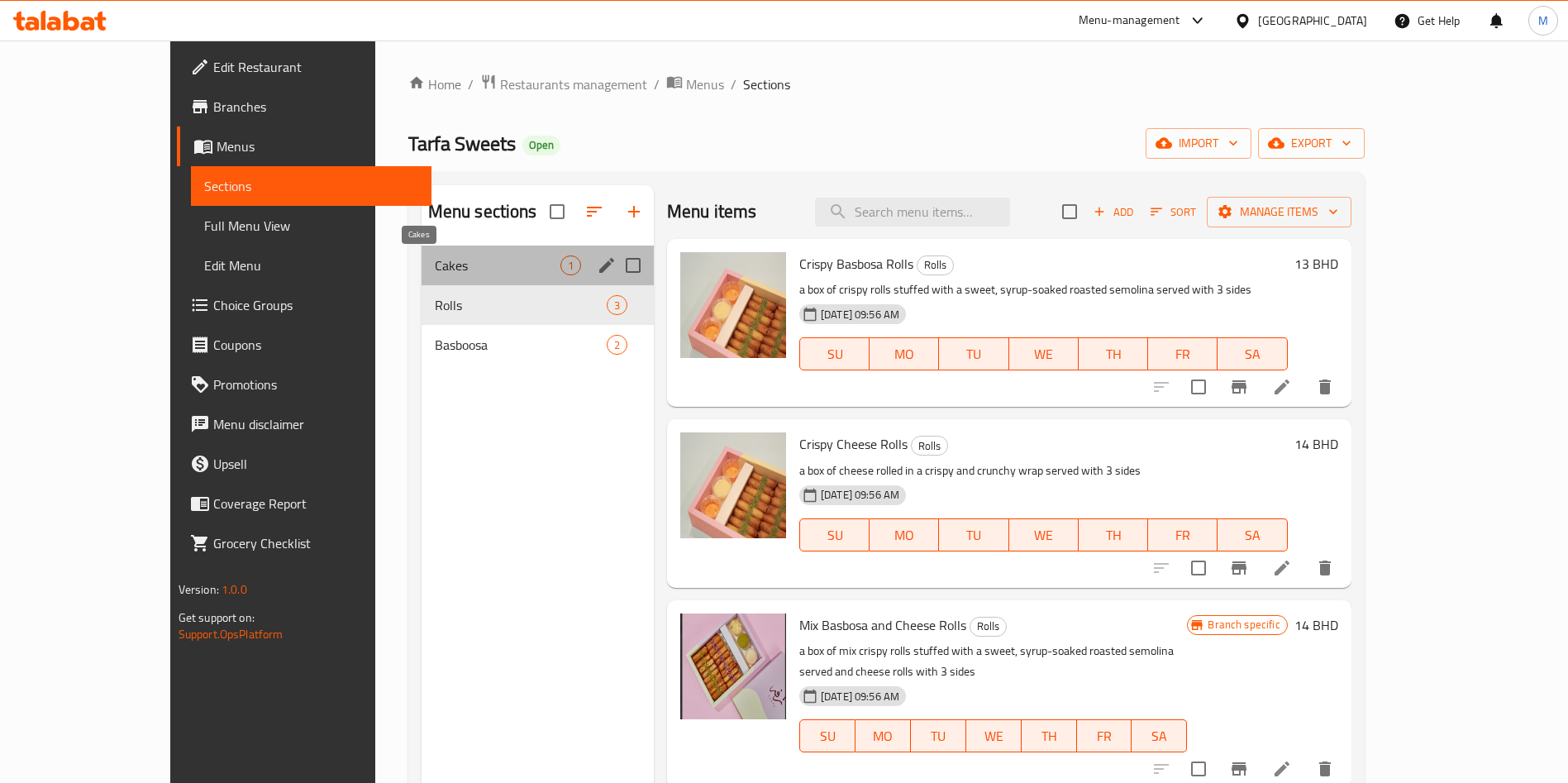
click at [435, 256] on span "Cakes" at bounding box center [498, 265] width 125 height 20
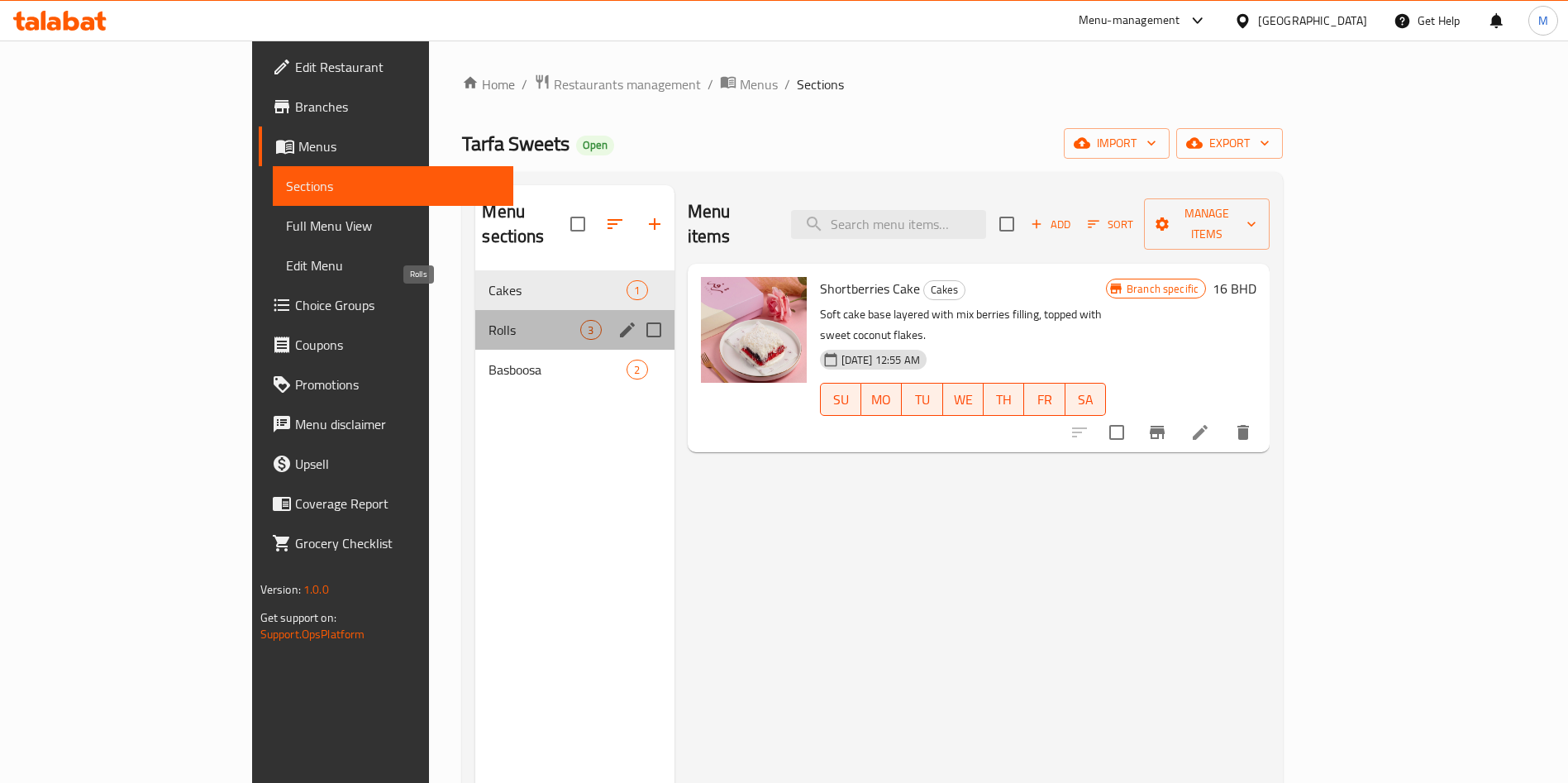
click at [489, 320] on span "Rolls" at bounding box center [534, 329] width 92 height 20
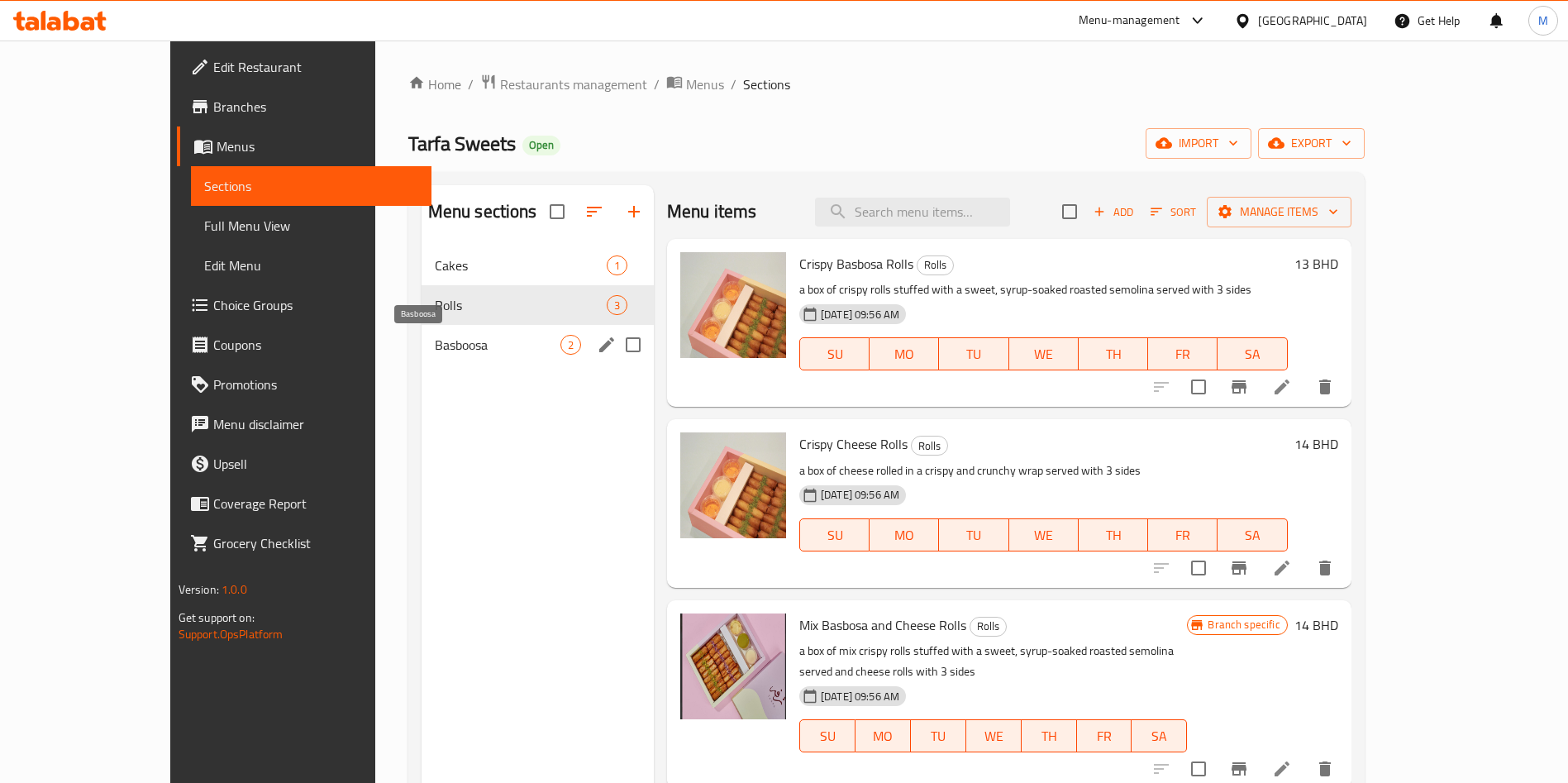
click at [448, 342] on span "Basboosa" at bounding box center [498, 344] width 125 height 20
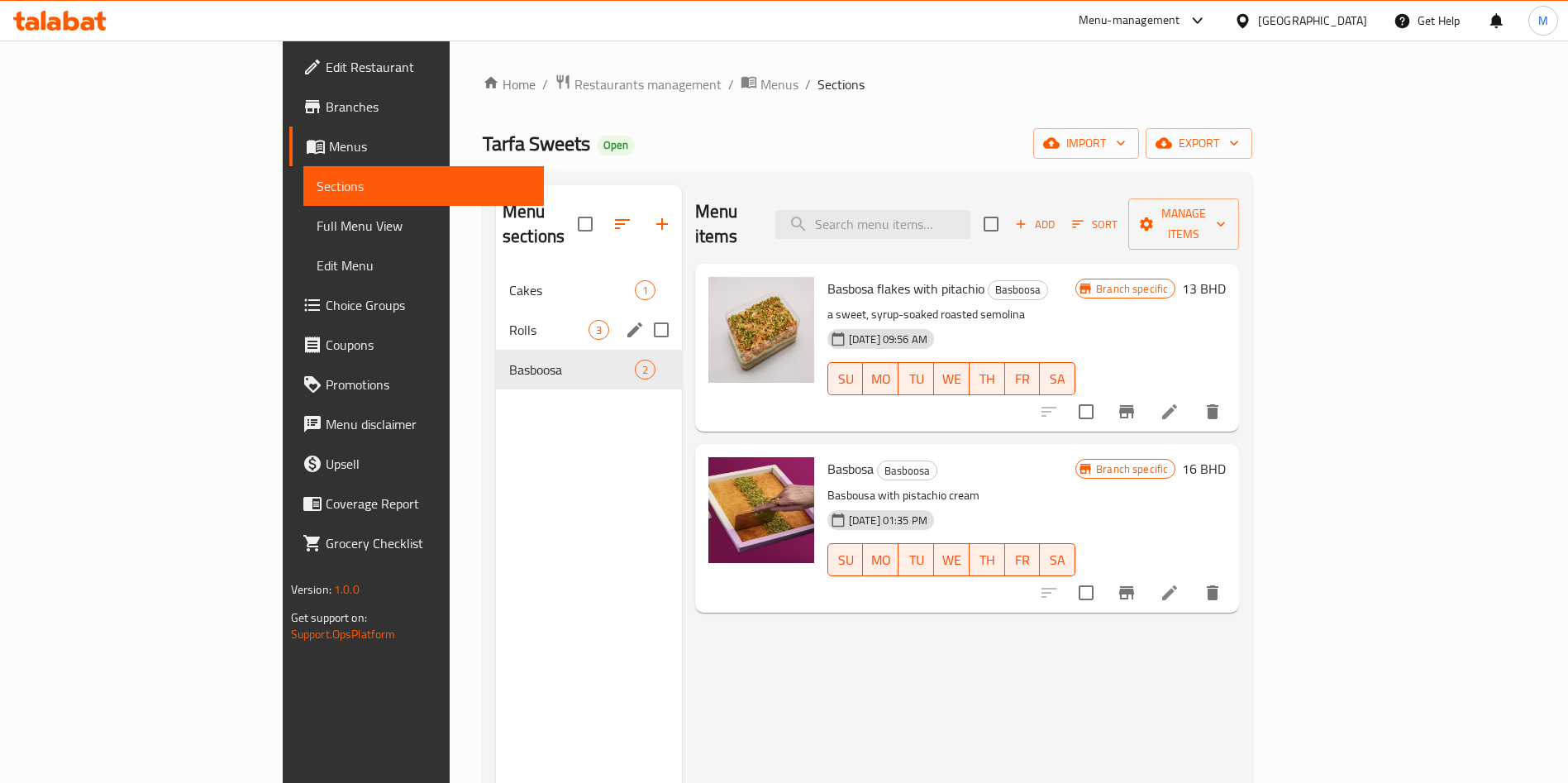
click at [496, 310] on div "Rolls 3" at bounding box center [588, 329] width 186 height 39
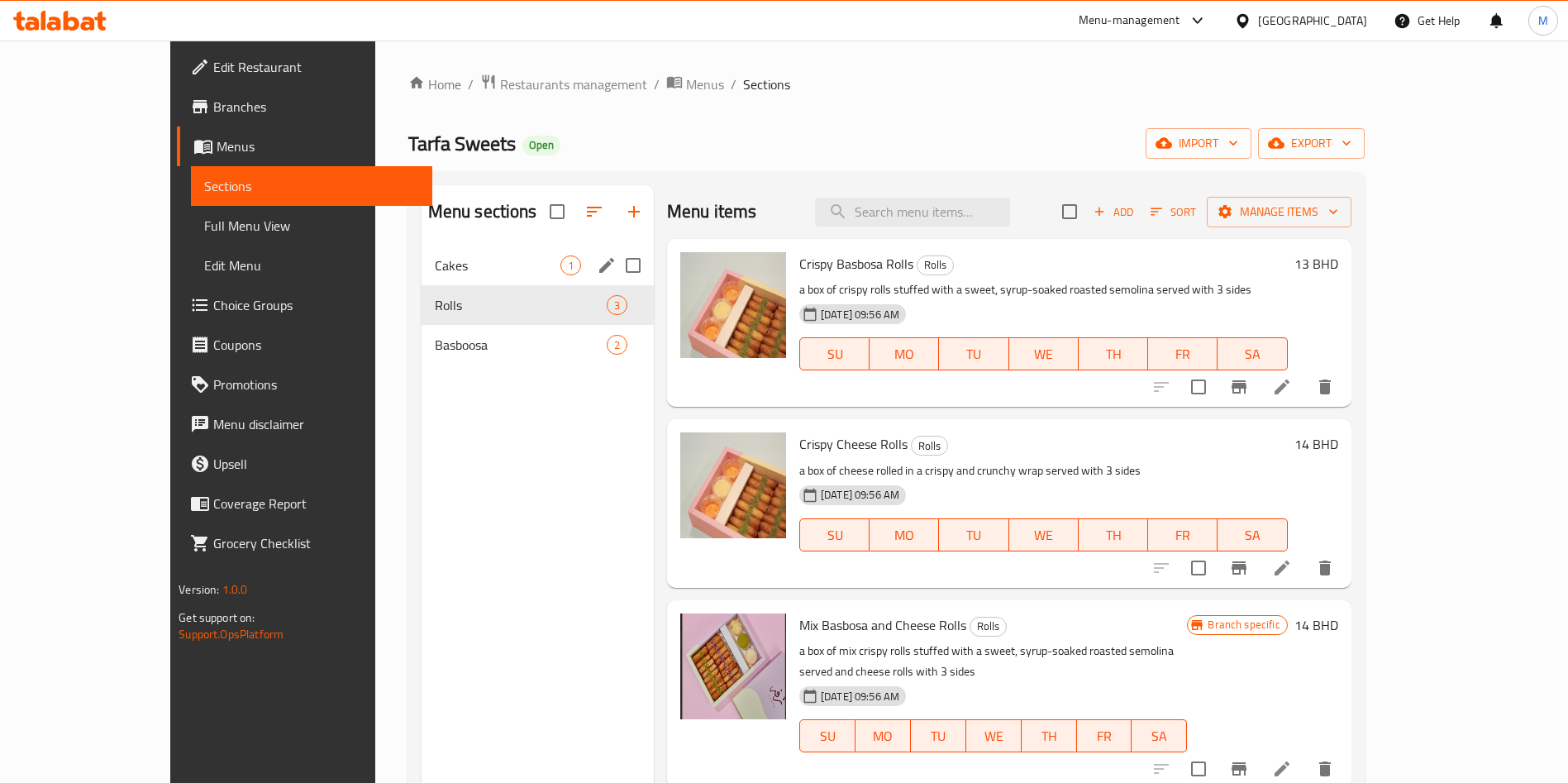
click at [435, 261] on span "Cakes" at bounding box center [498, 265] width 125 height 20
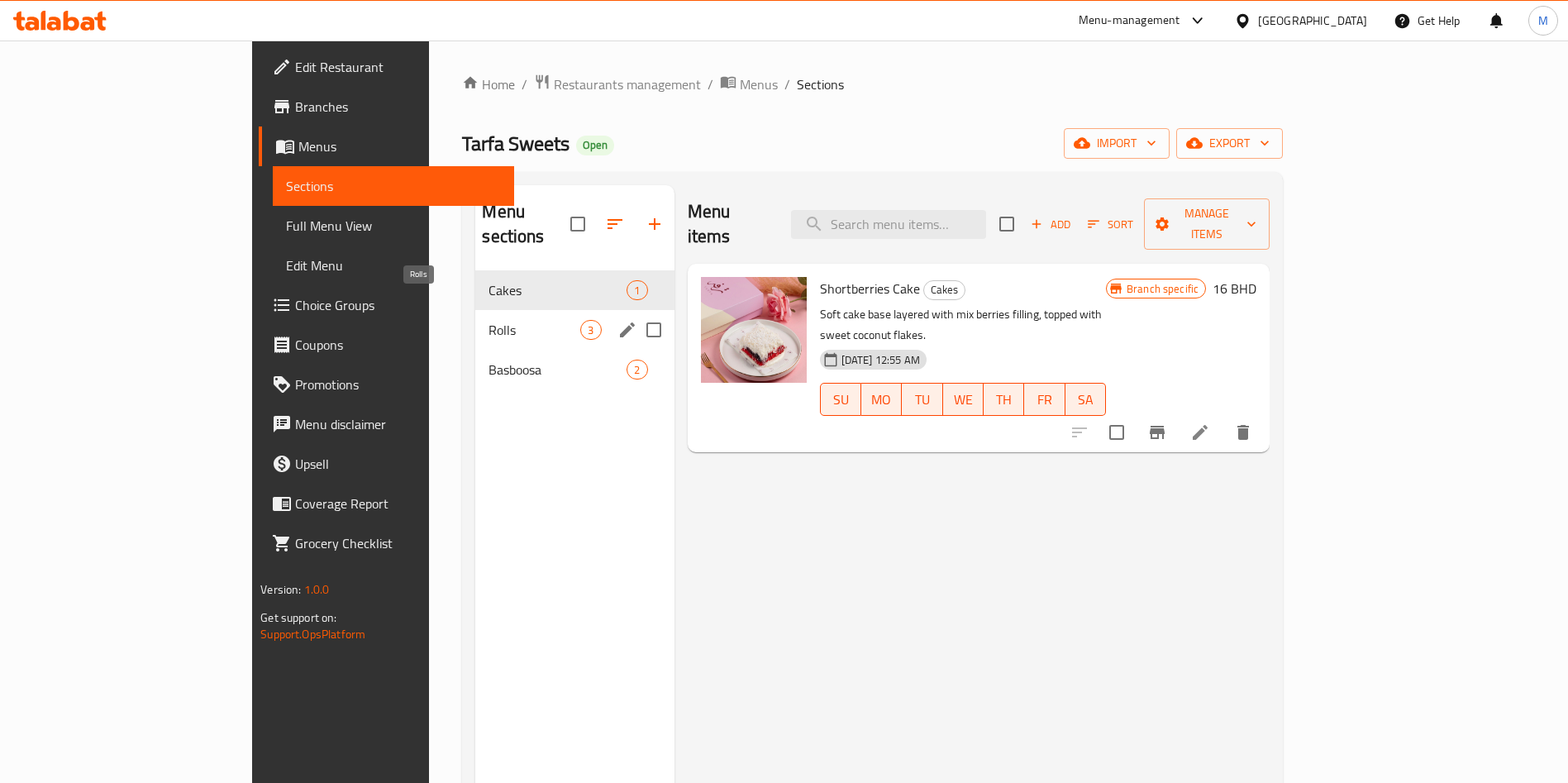
click at [489, 320] on span "Rolls" at bounding box center [534, 329] width 92 height 20
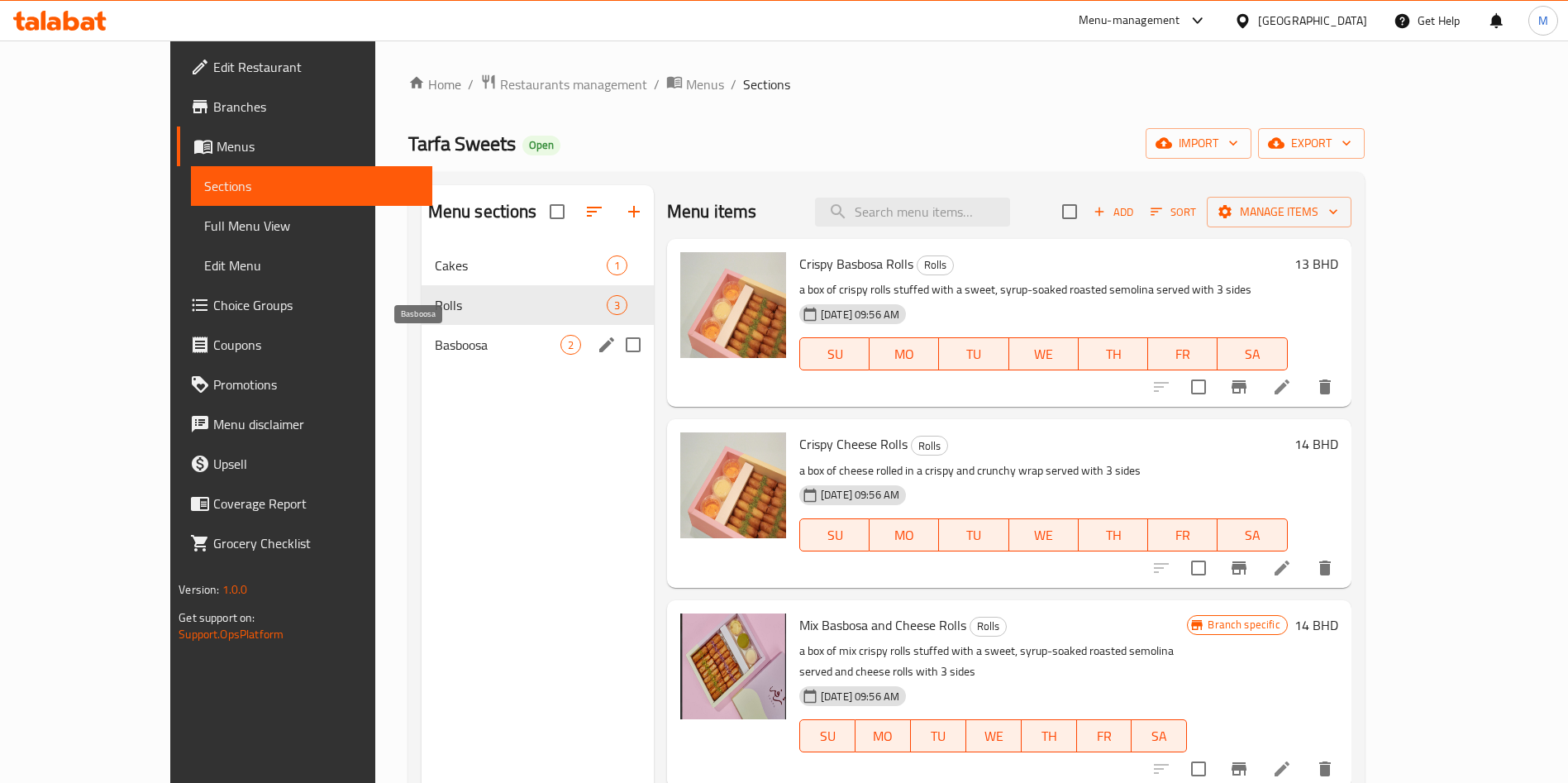
click at [435, 336] on span "Basboosa" at bounding box center [498, 344] width 125 height 20
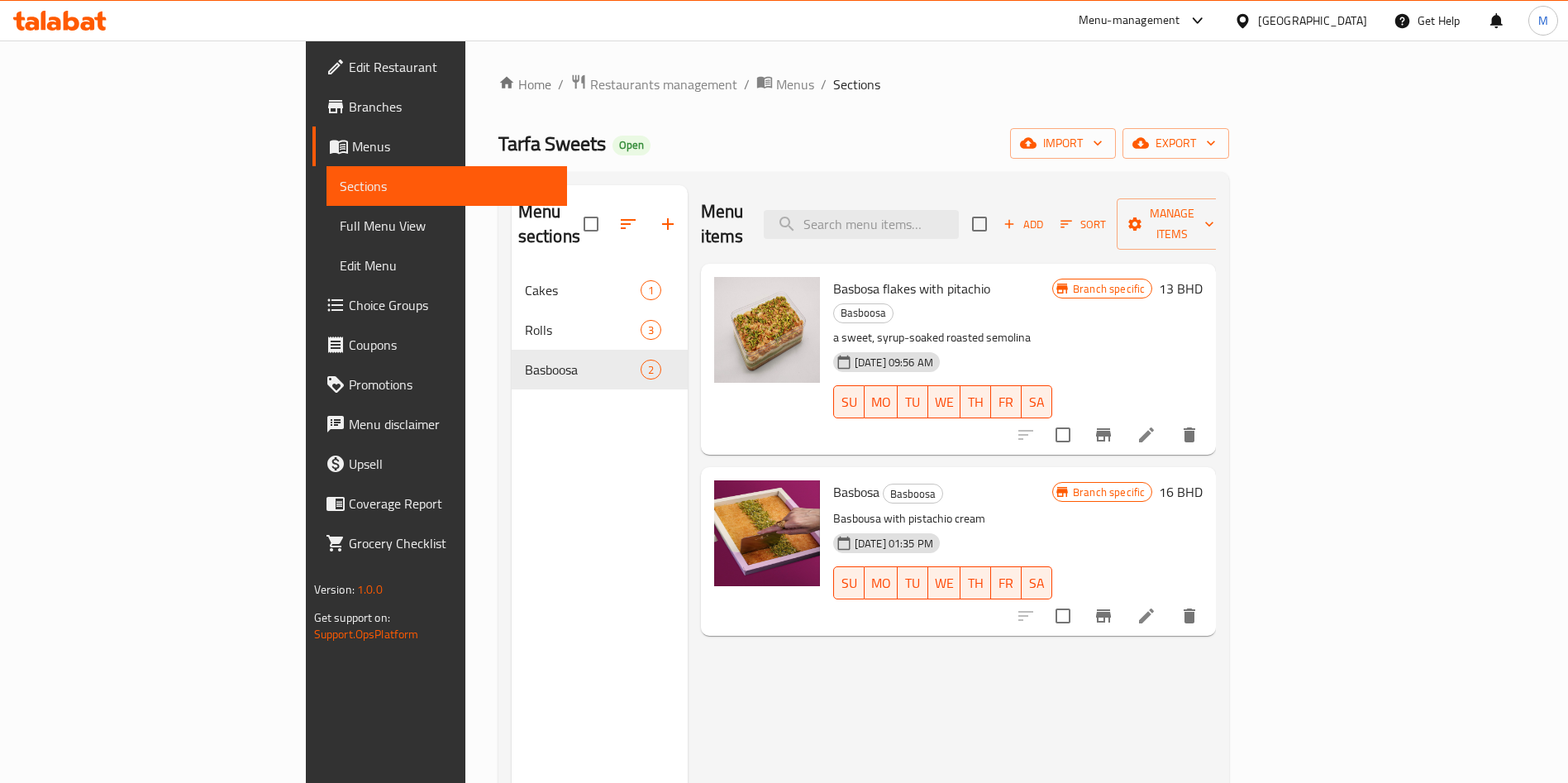
click at [1156, 425] on icon at bounding box center [1146, 434] width 20 height 20
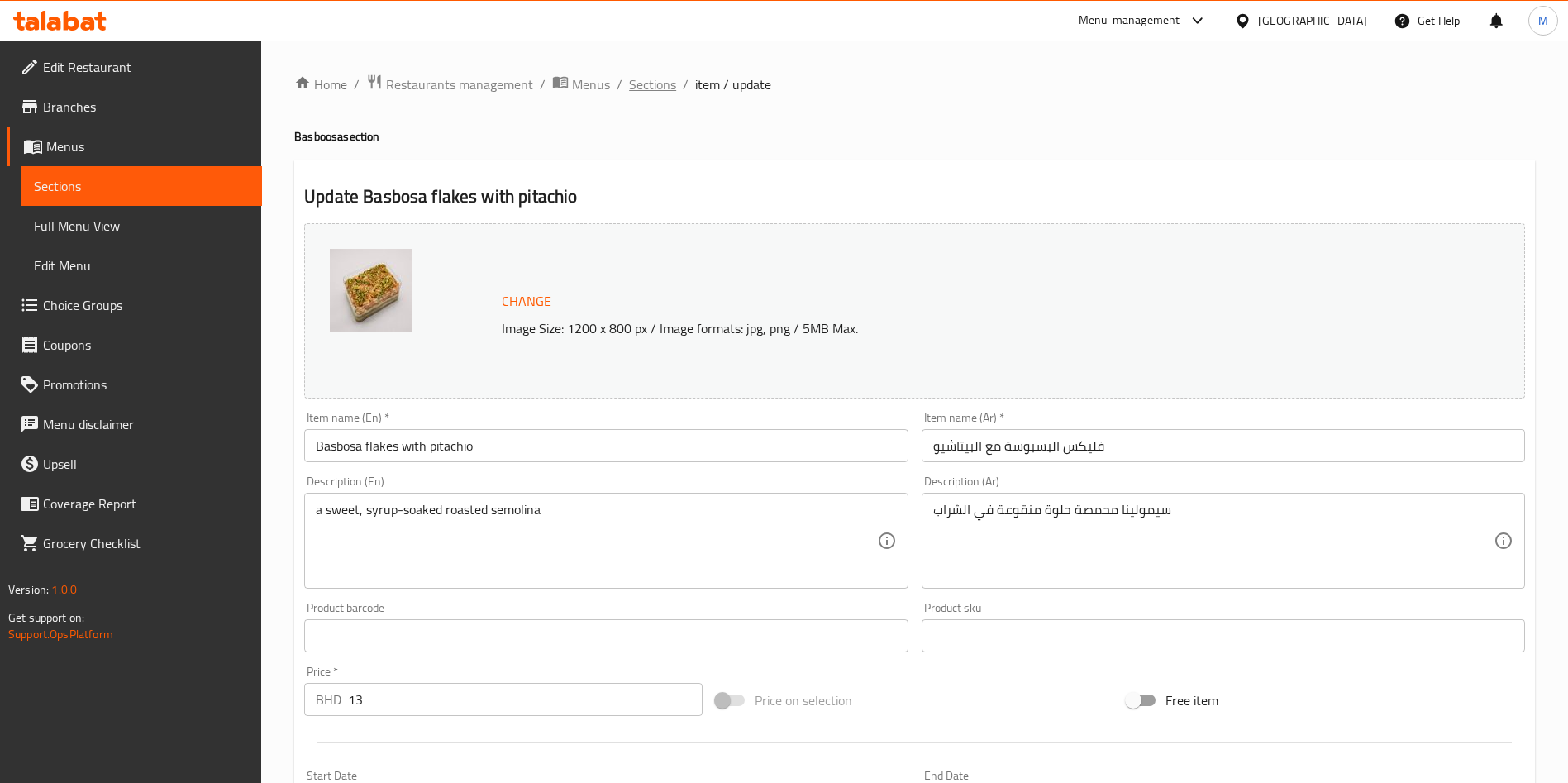
click at [646, 89] on span "Sections" at bounding box center [652, 84] width 47 height 20
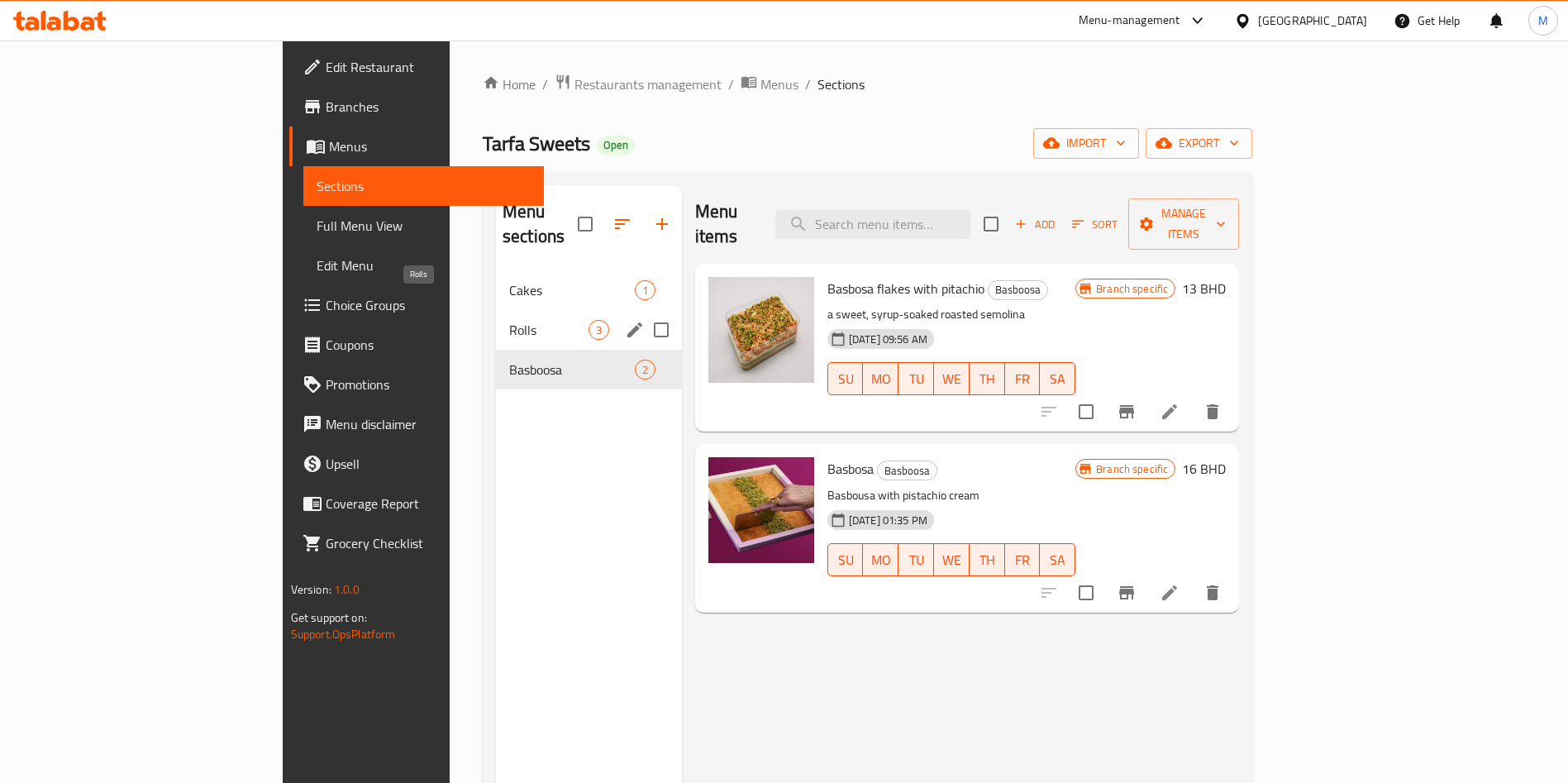
click at [510, 320] on span "Rolls" at bounding box center [549, 329] width 80 height 20
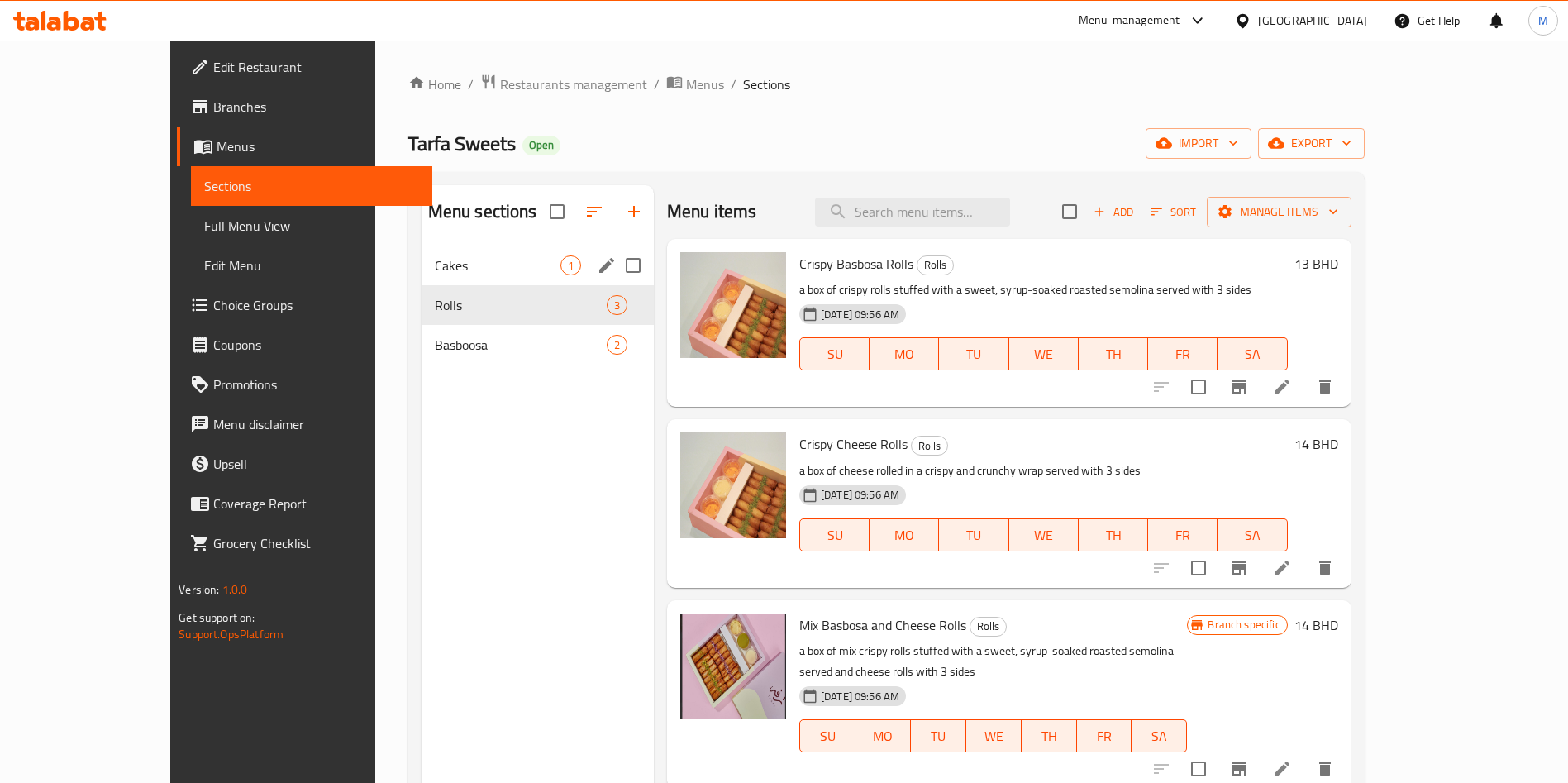
click at [449, 256] on span "Cakes" at bounding box center [498, 265] width 125 height 20
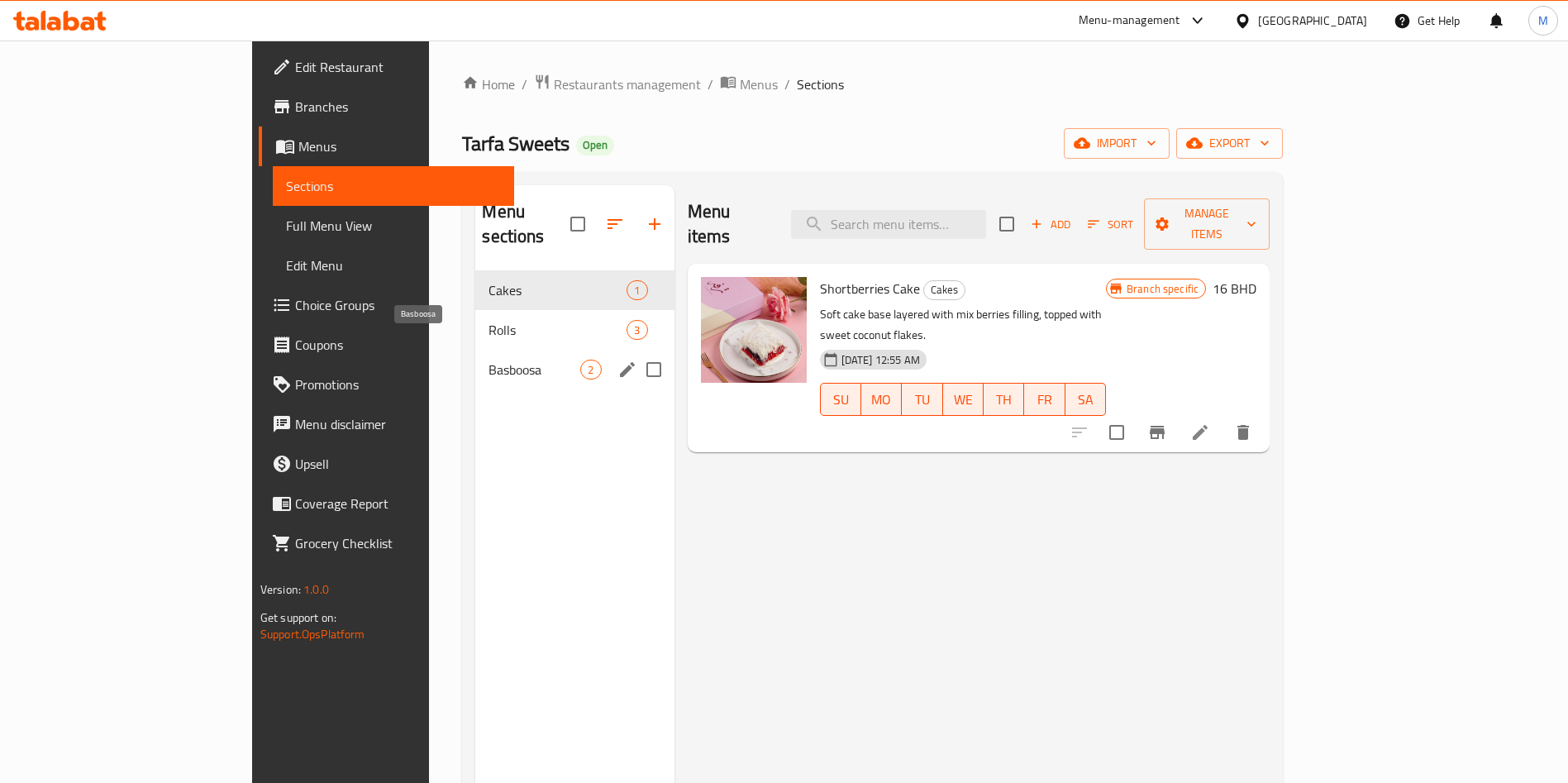
click at [489, 359] on span "Basboosa" at bounding box center [534, 369] width 92 height 20
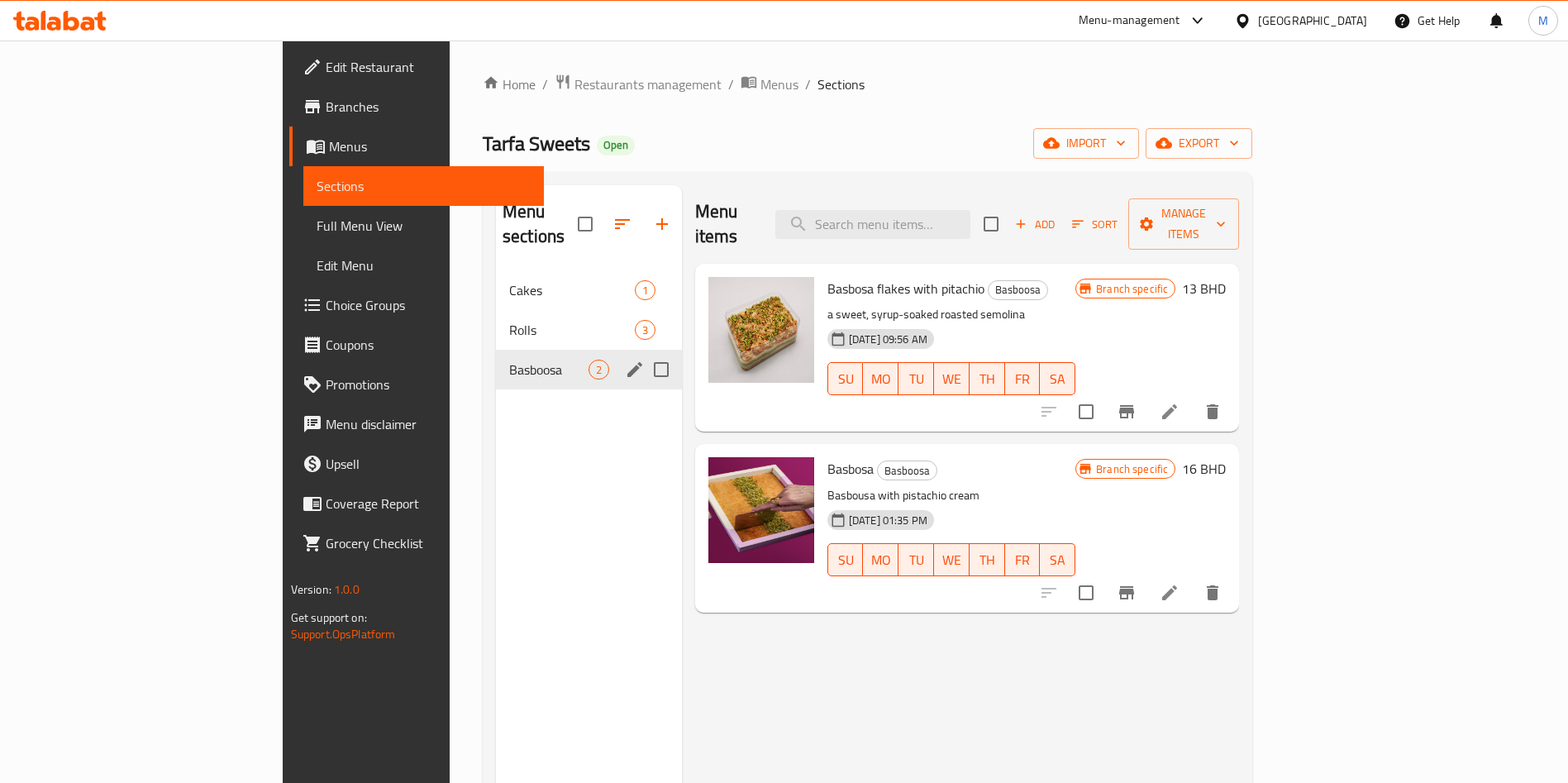
click at [496, 350] on div "Basboosa 2" at bounding box center [588, 370] width 186 height 39
click at [510, 320] on span "Rolls" at bounding box center [549, 329] width 80 height 20
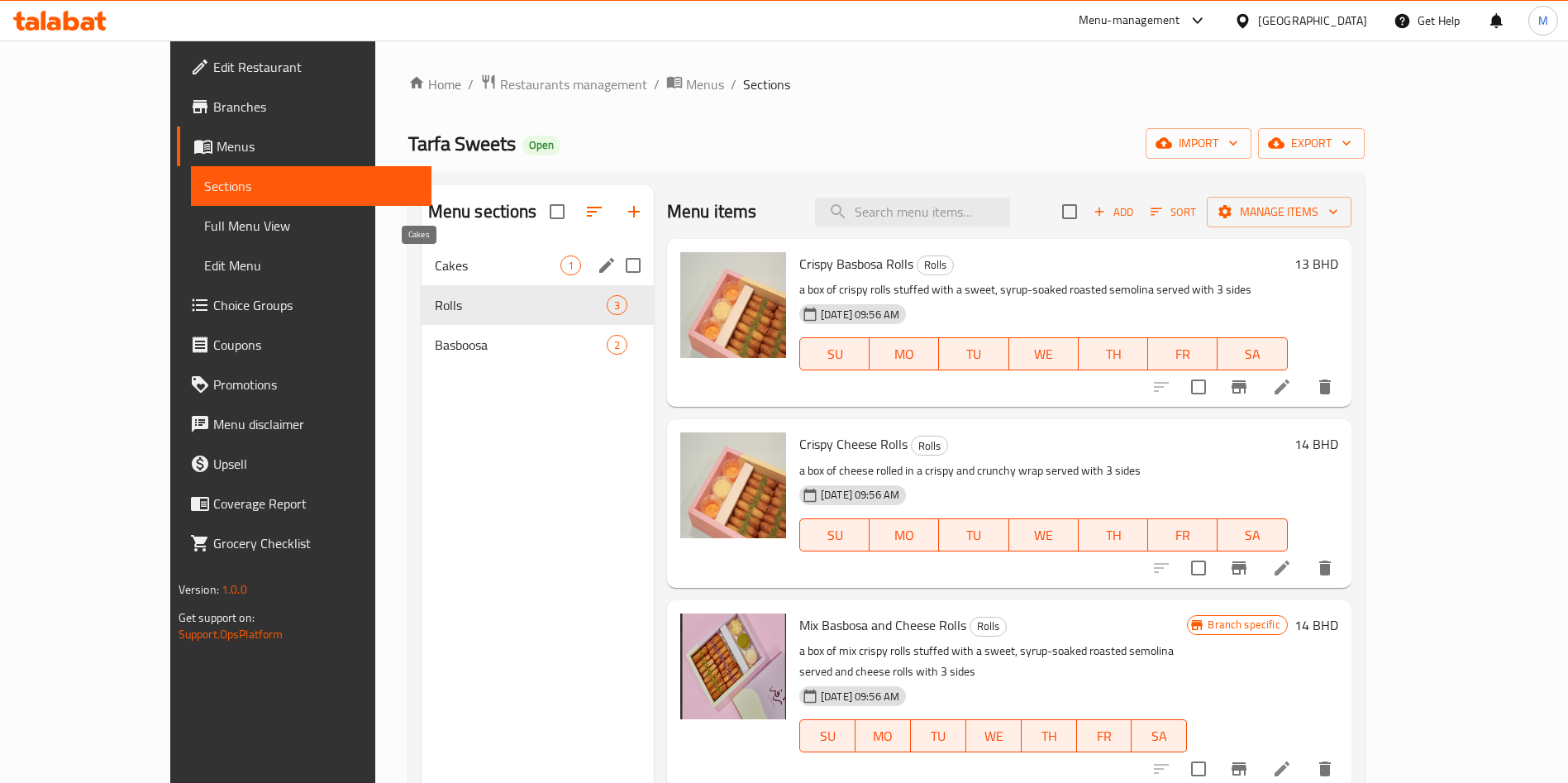
click at [443, 262] on span "Cakes" at bounding box center [498, 265] width 125 height 20
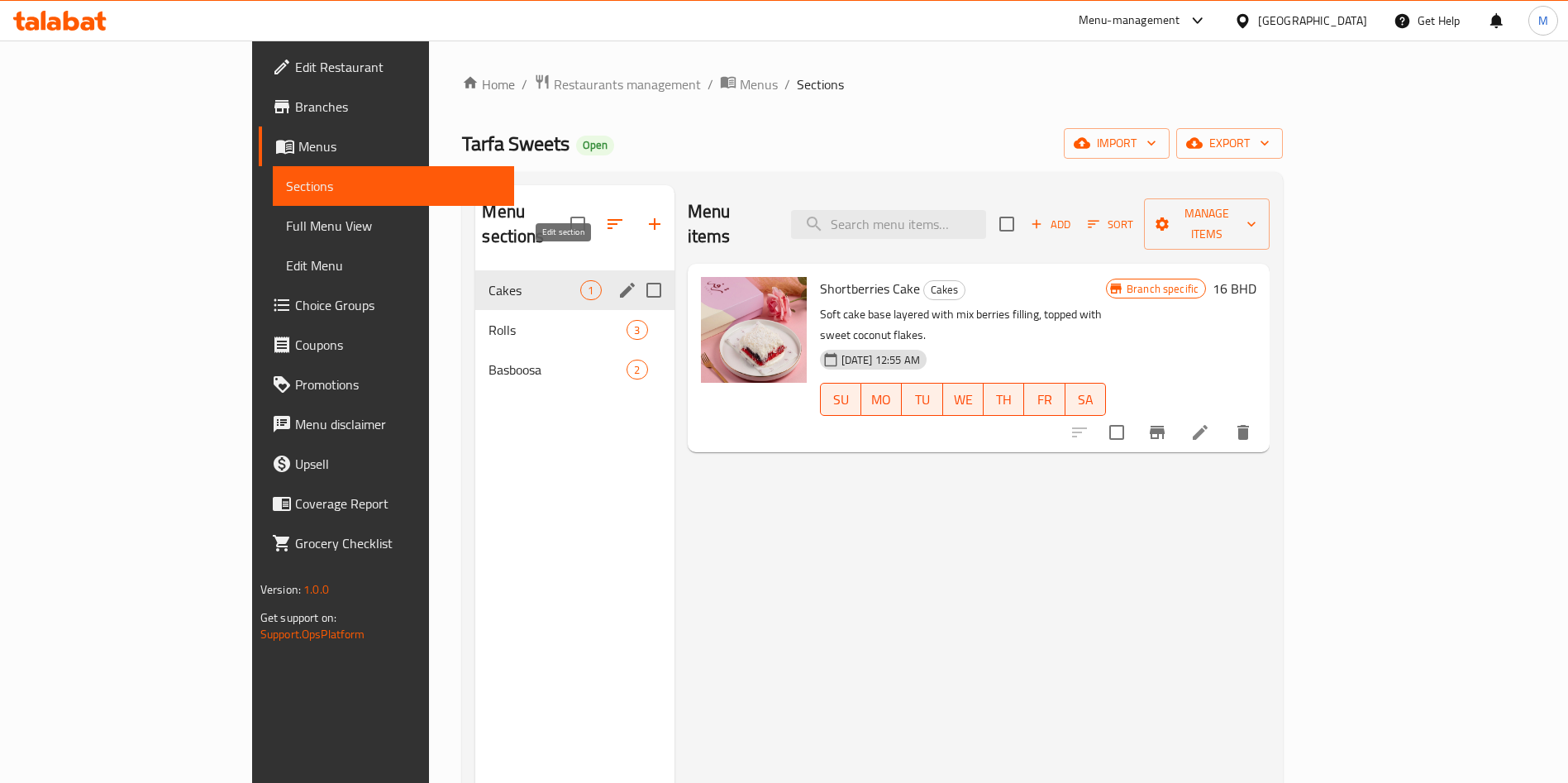
click at [620, 283] on icon "edit" at bounding box center [627, 290] width 15 height 15
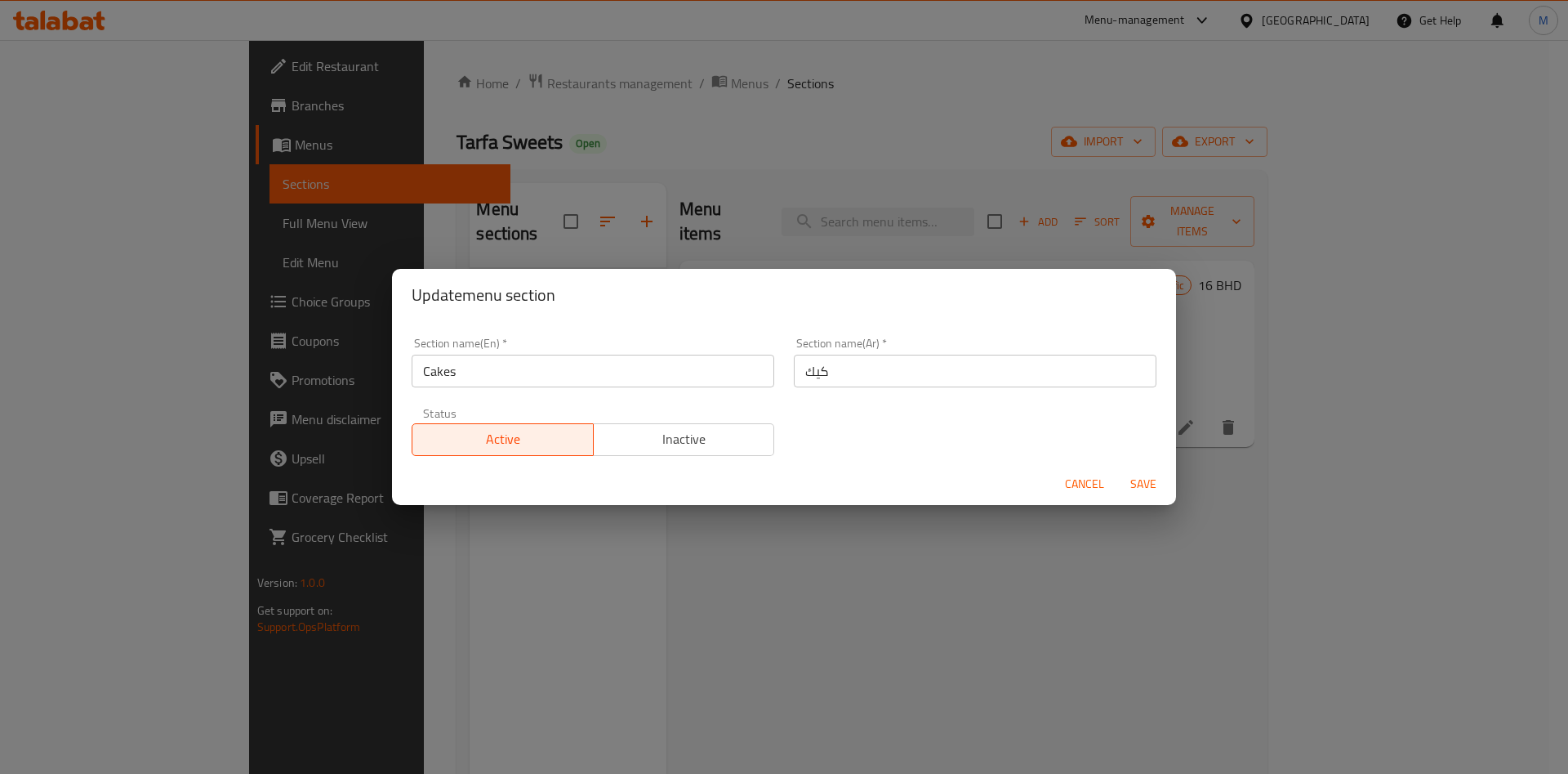
click at [1084, 485] on span "Cancel" at bounding box center [1085, 484] width 39 height 20
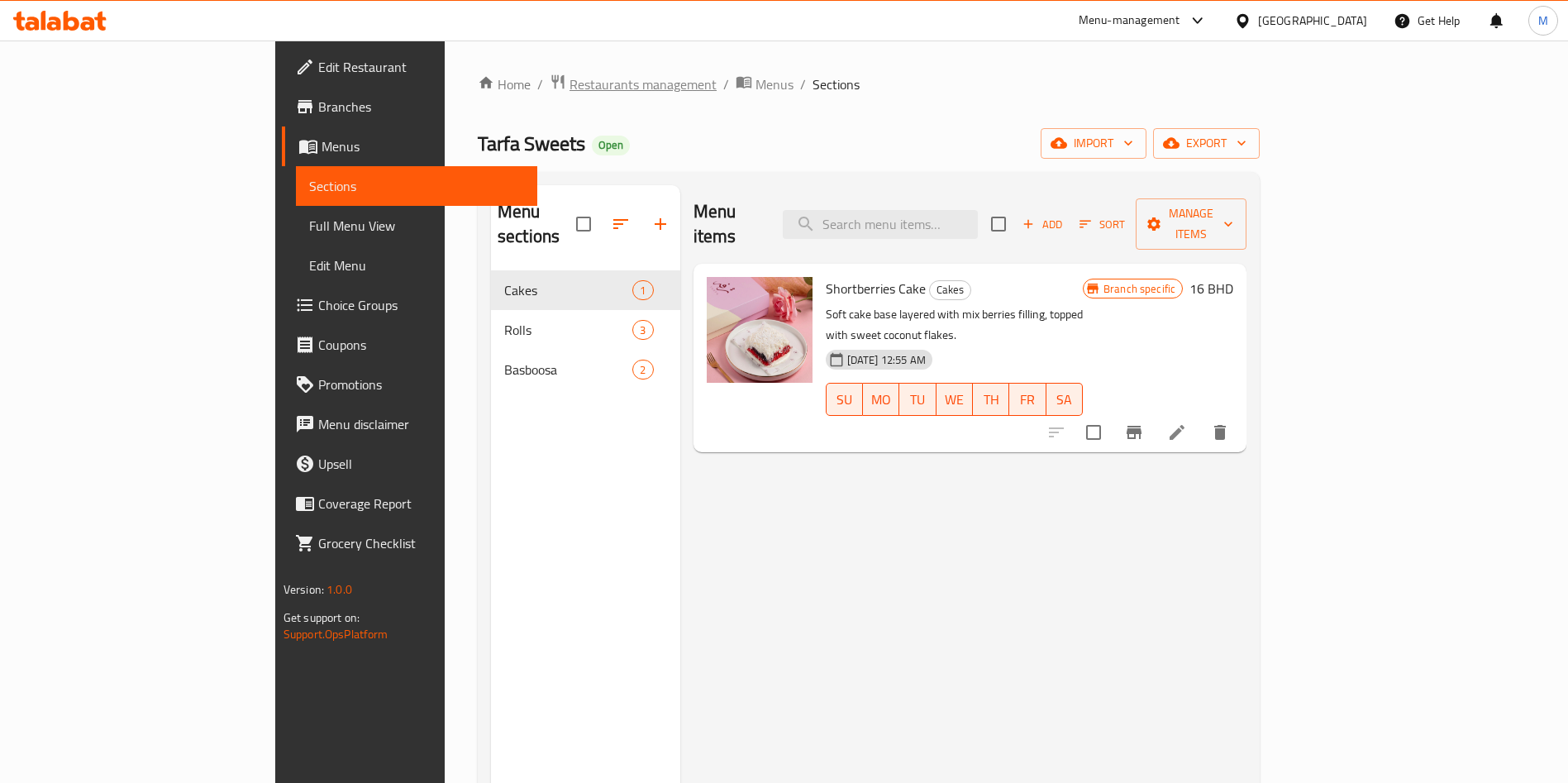
click at [570, 81] on span "Restaurants management" at bounding box center [643, 84] width 148 height 20
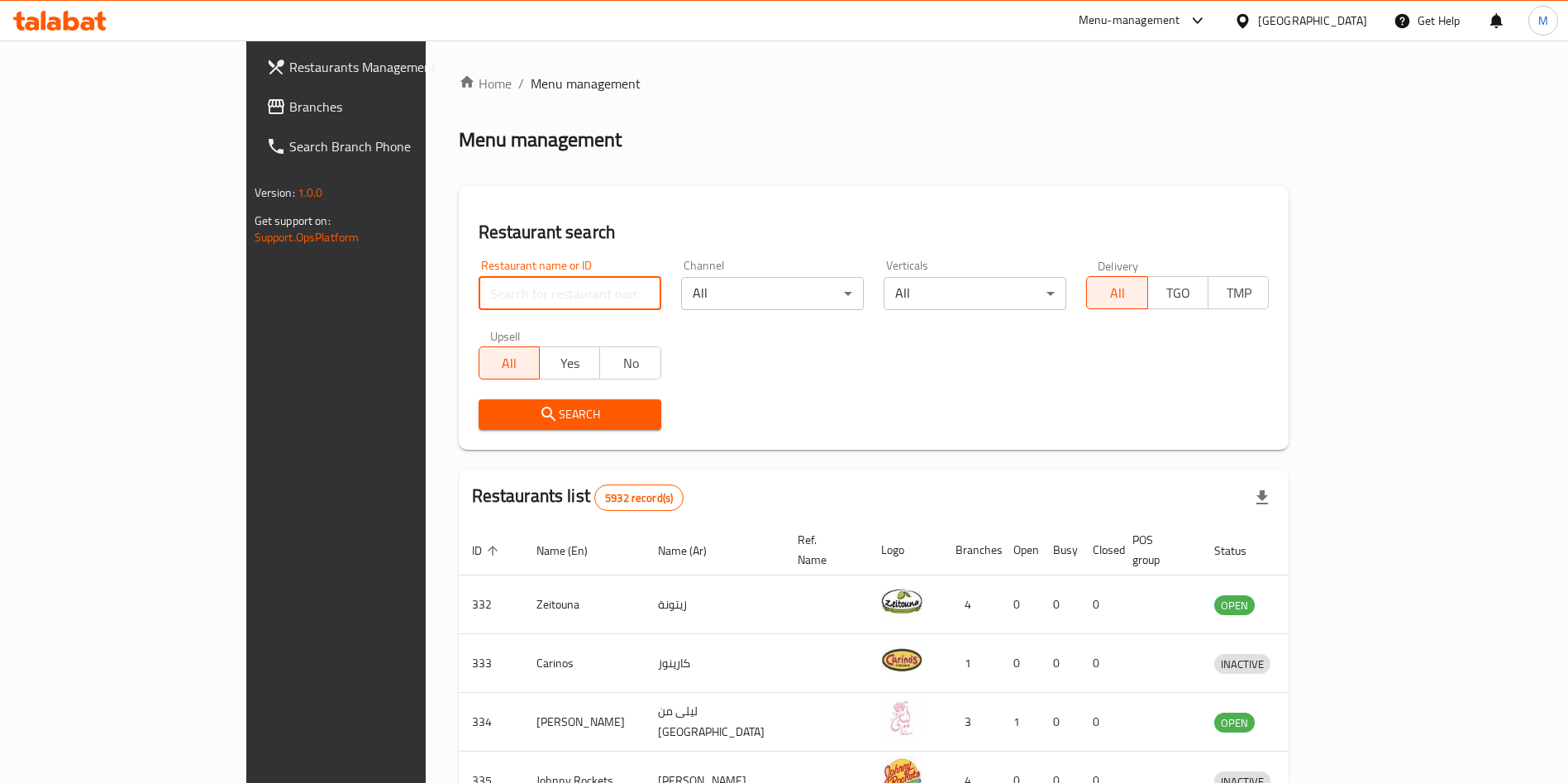
click at [479, 304] on input "search" at bounding box center [570, 293] width 183 height 33
paste input "Bait AlJedder"
type input "Bait AlJedder"
click button "Search" at bounding box center [570, 415] width 183 height 31
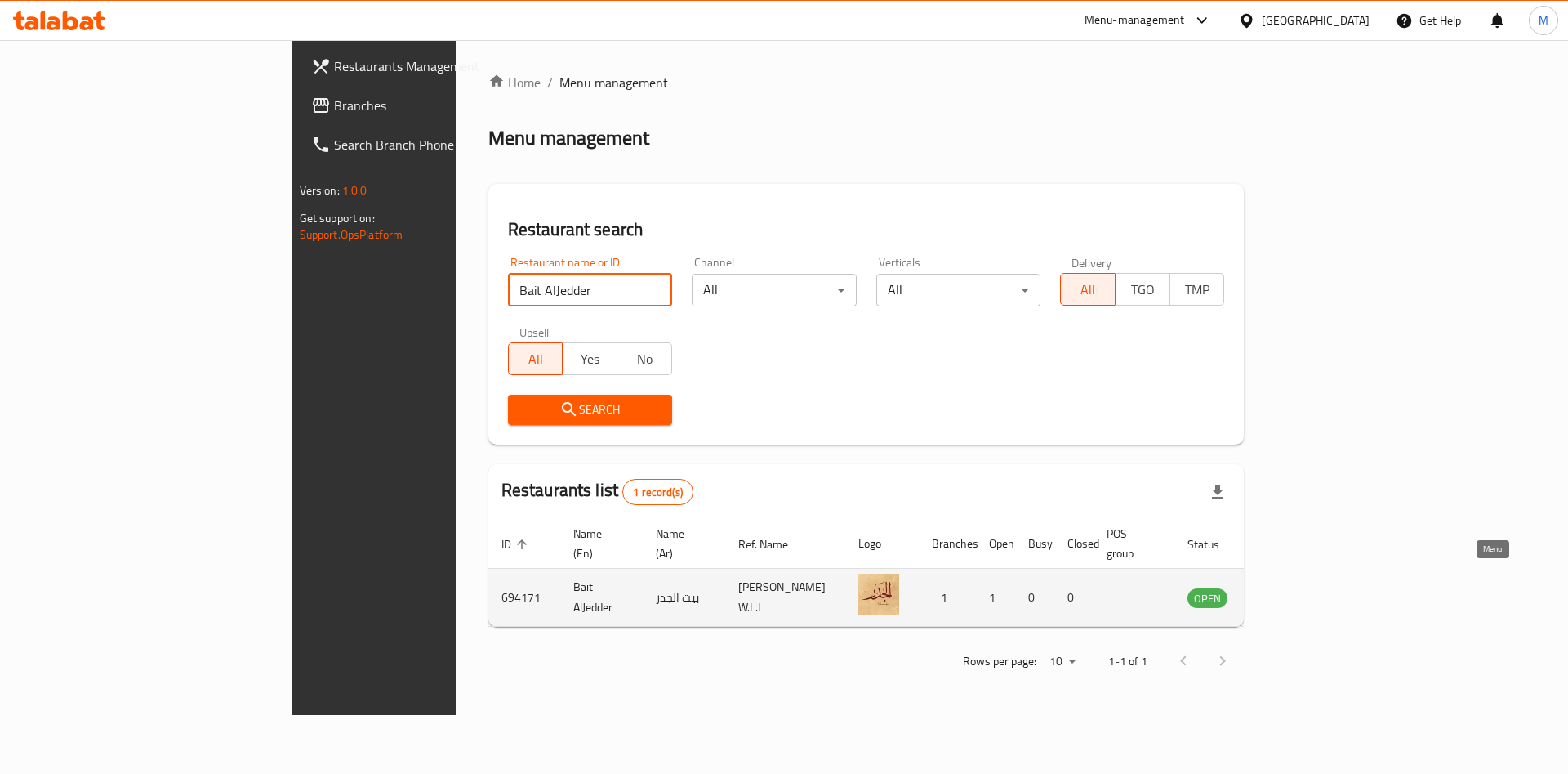
click at [1304, 587] on link "enhanced table" at bounding box center [1289, 597] width 31 height 19
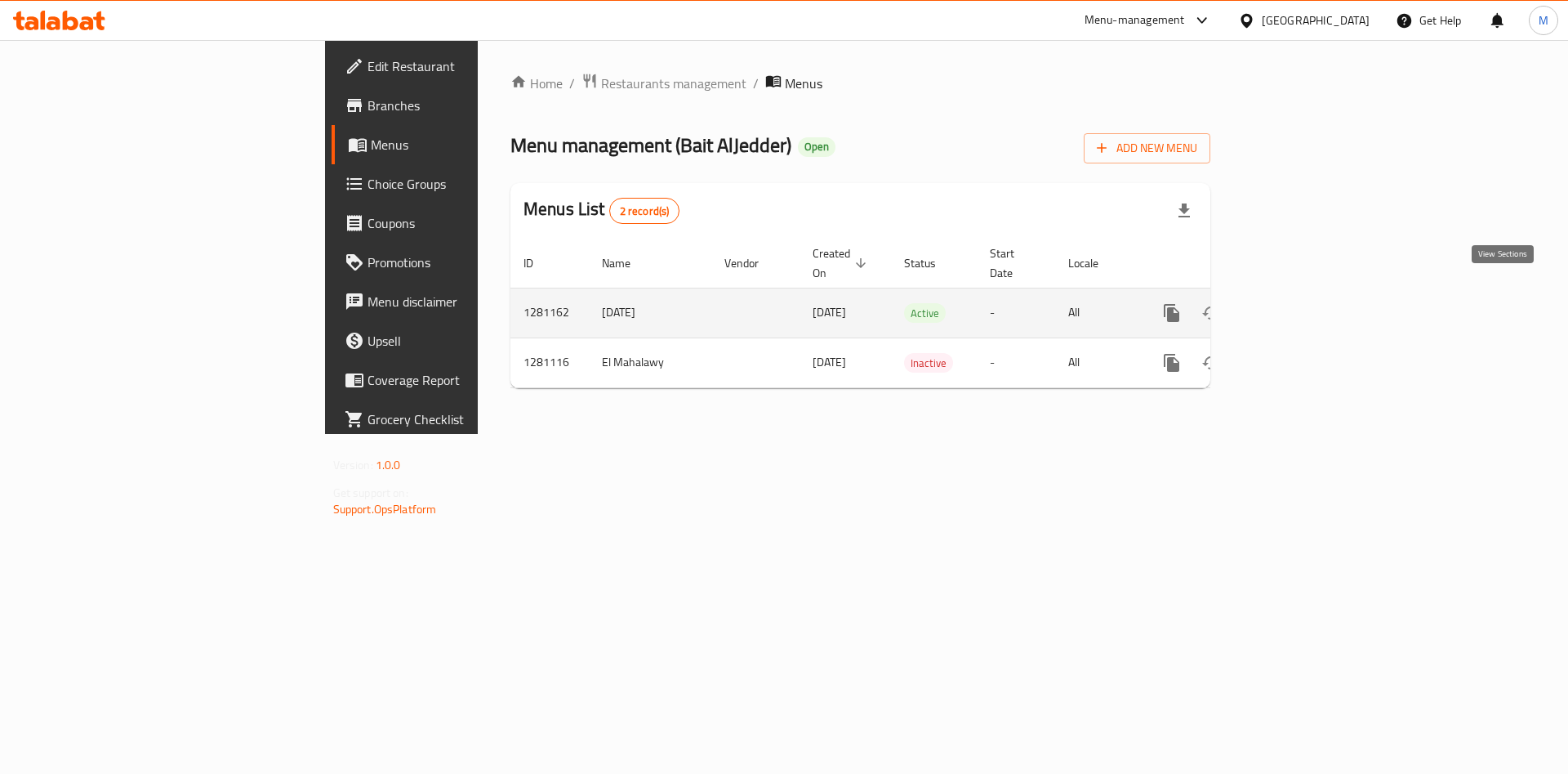
click at [1299, 303] on icon "enhanced table" at bounding box center [1289, 313] width 19 height 19
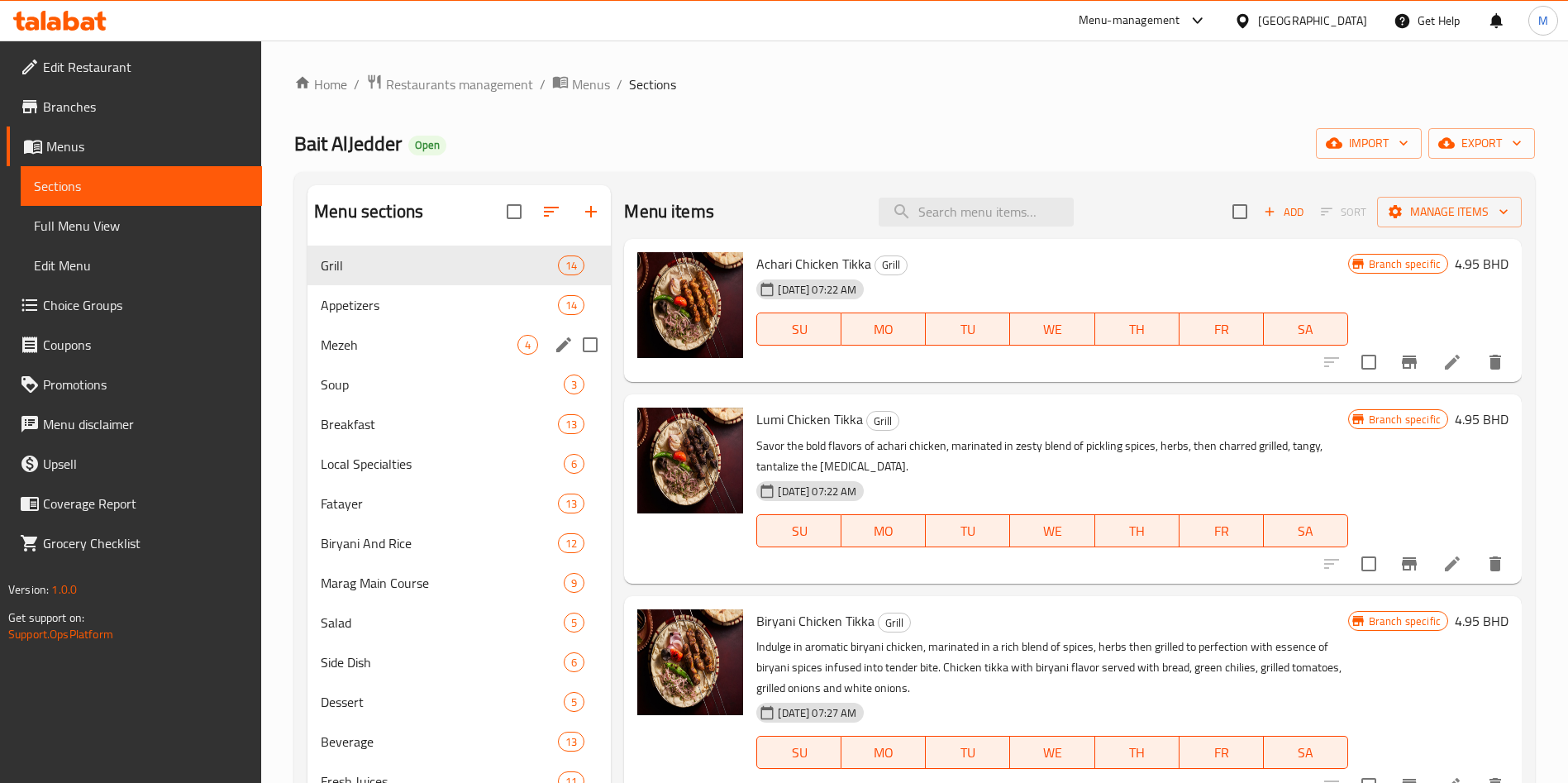
click at [409, 327] on div "Mezeh 4" at bounding box center [460, 345] width 304 height 39
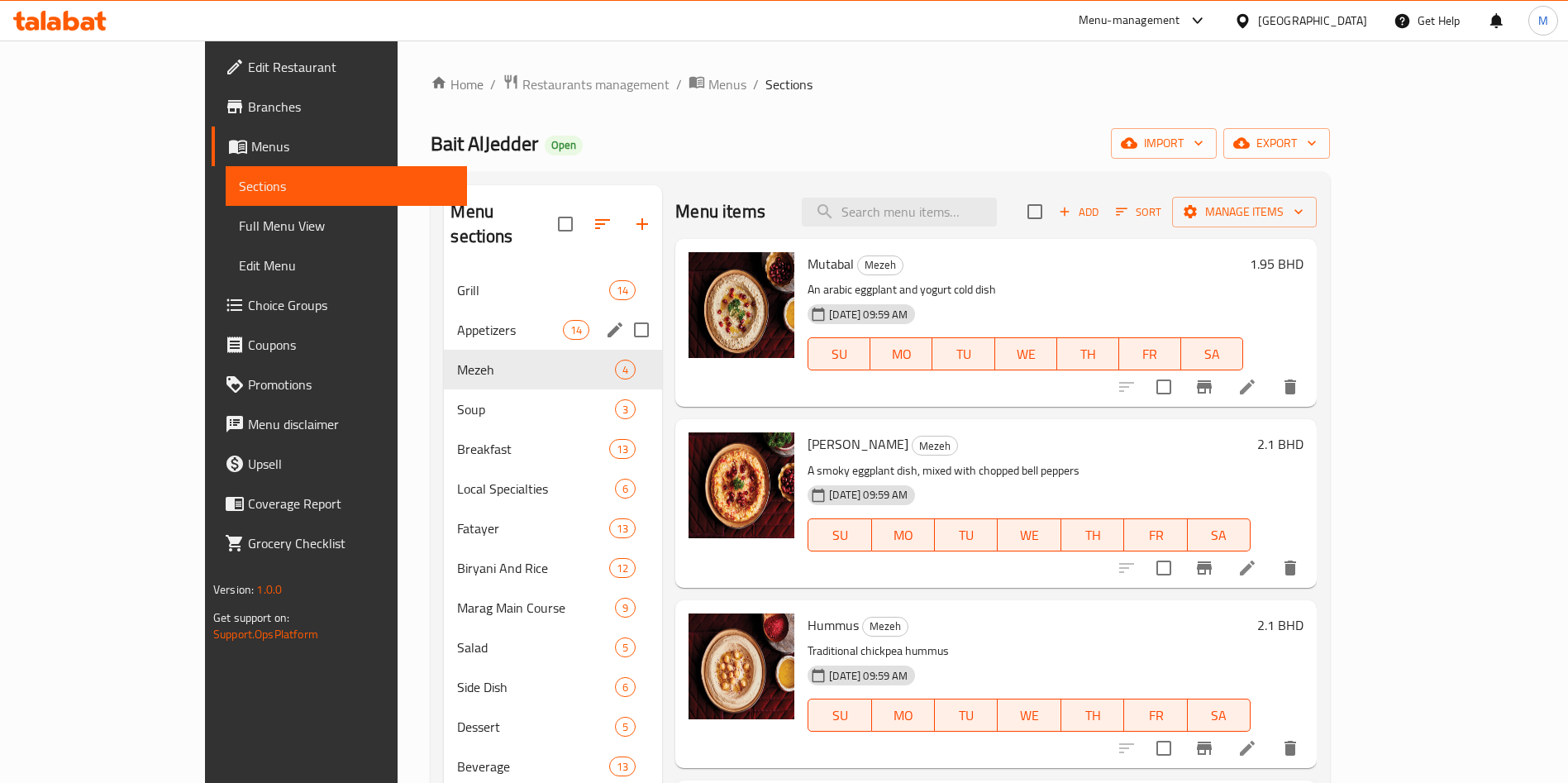
click at [444, 310] on div "Appetizers 14" at bounding box center [553, 329] width 218 height 39
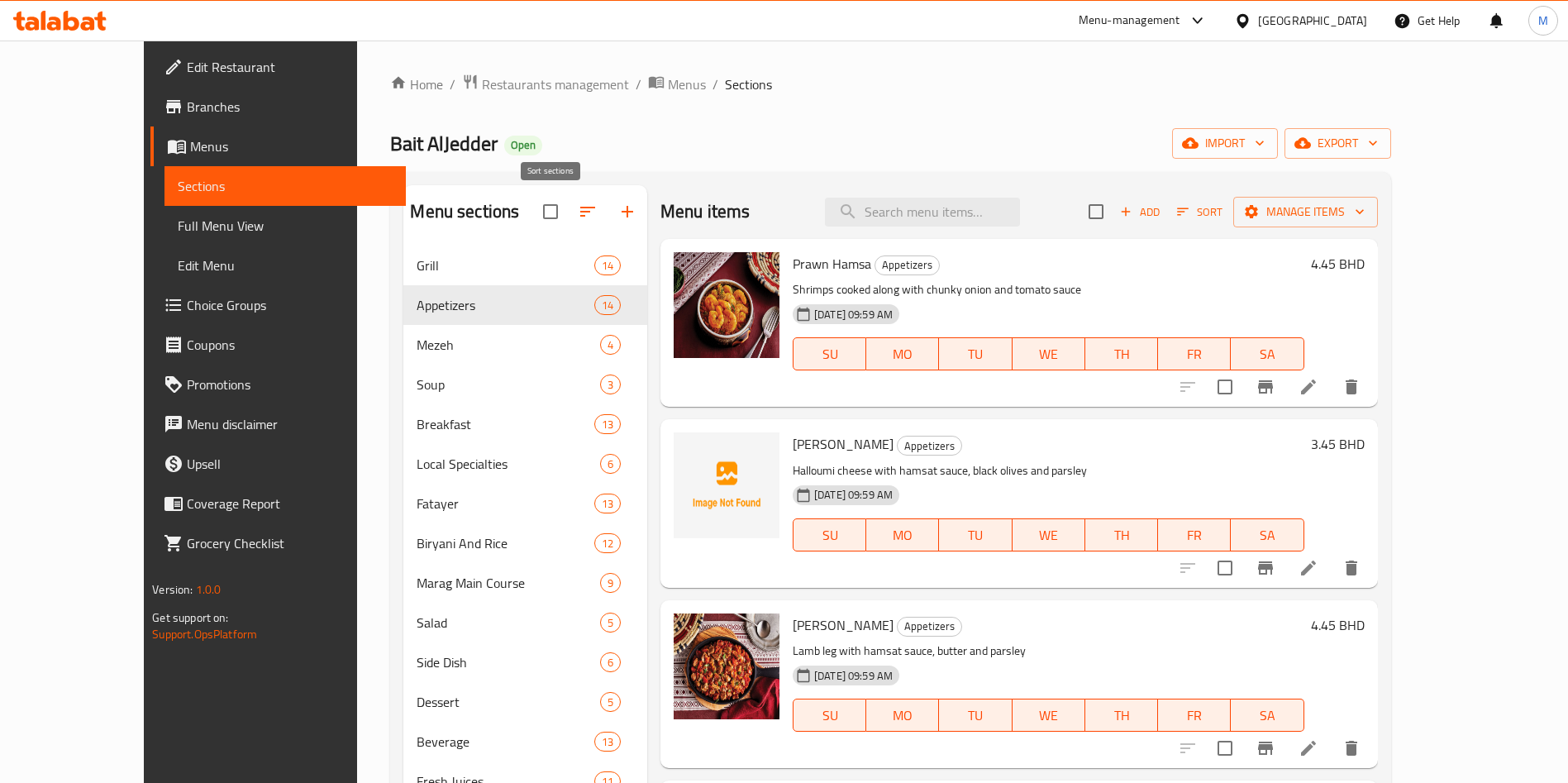
click at [578, 212] on icon "button" at bounding box center [588, 211] width 20 height 20
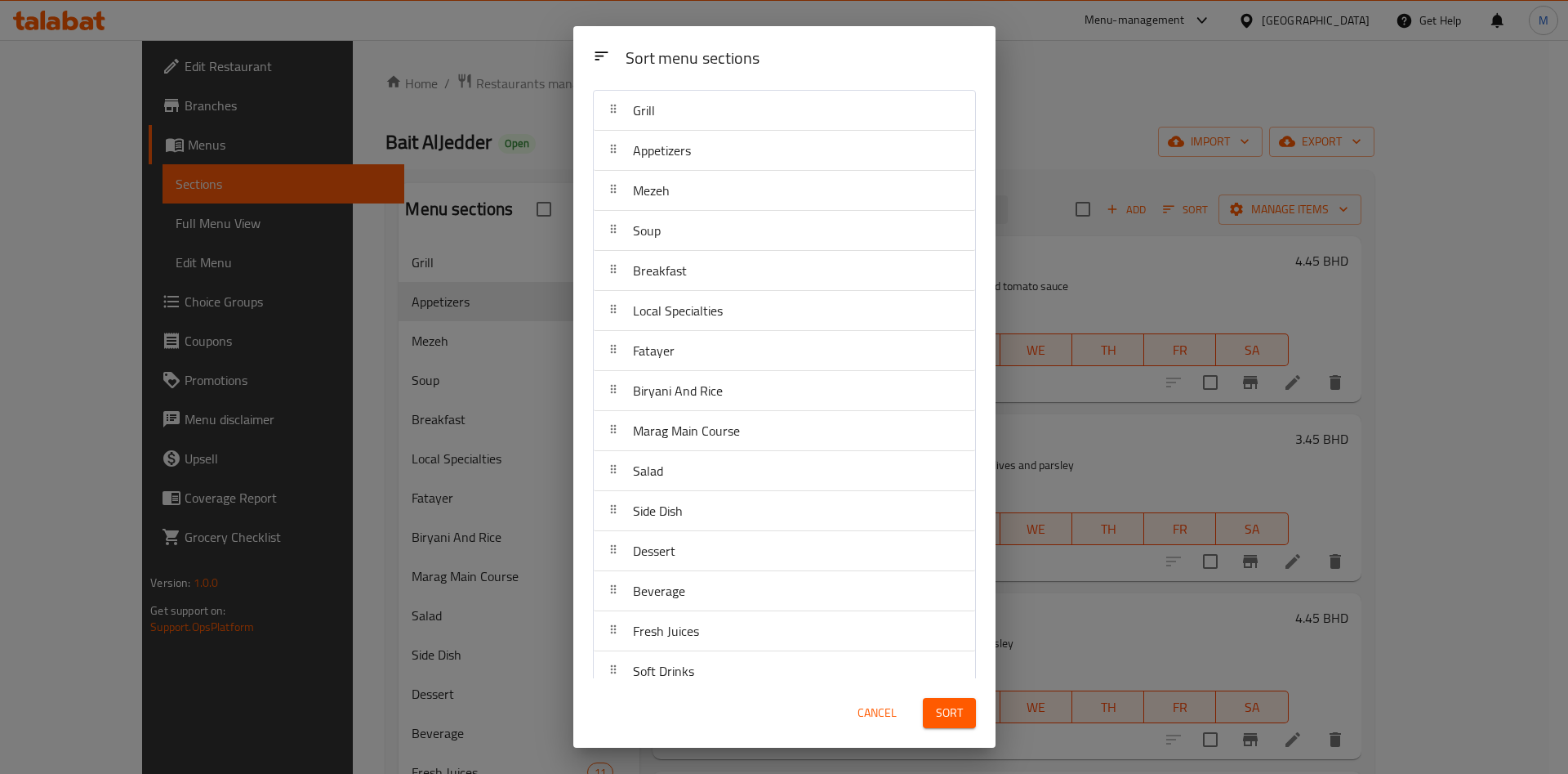
scroll to position [62, 0]
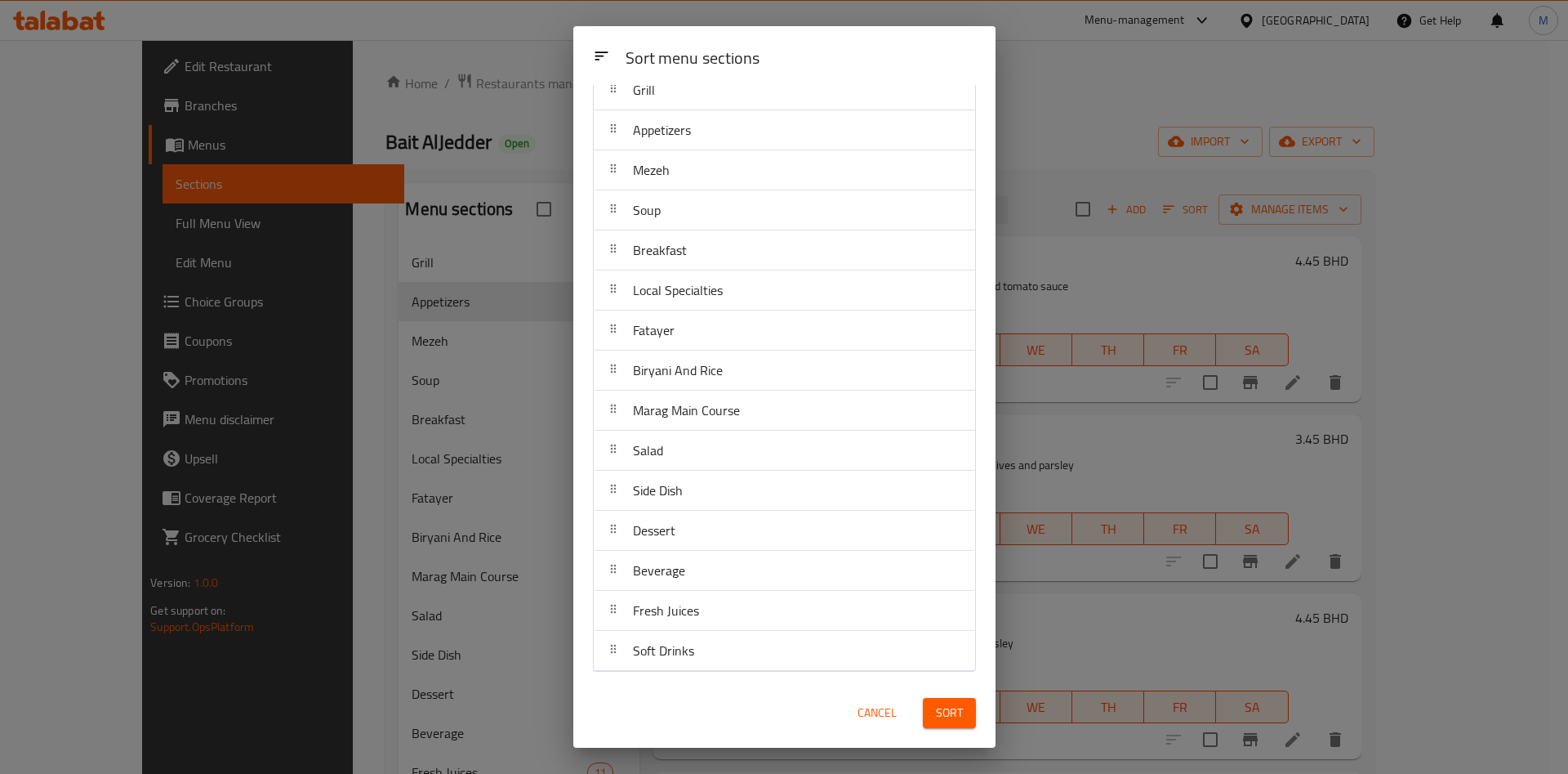
click at [637, 693] on div "Cancel Sort" at bounding box center [784, 713] width 403 height 50
click at [637, 700] on div "Cancel Sort" at bounding box center [784, 713] width 403 height 50
click at [620, 576] on div at bounding box center [613, 570] width 26 height 33
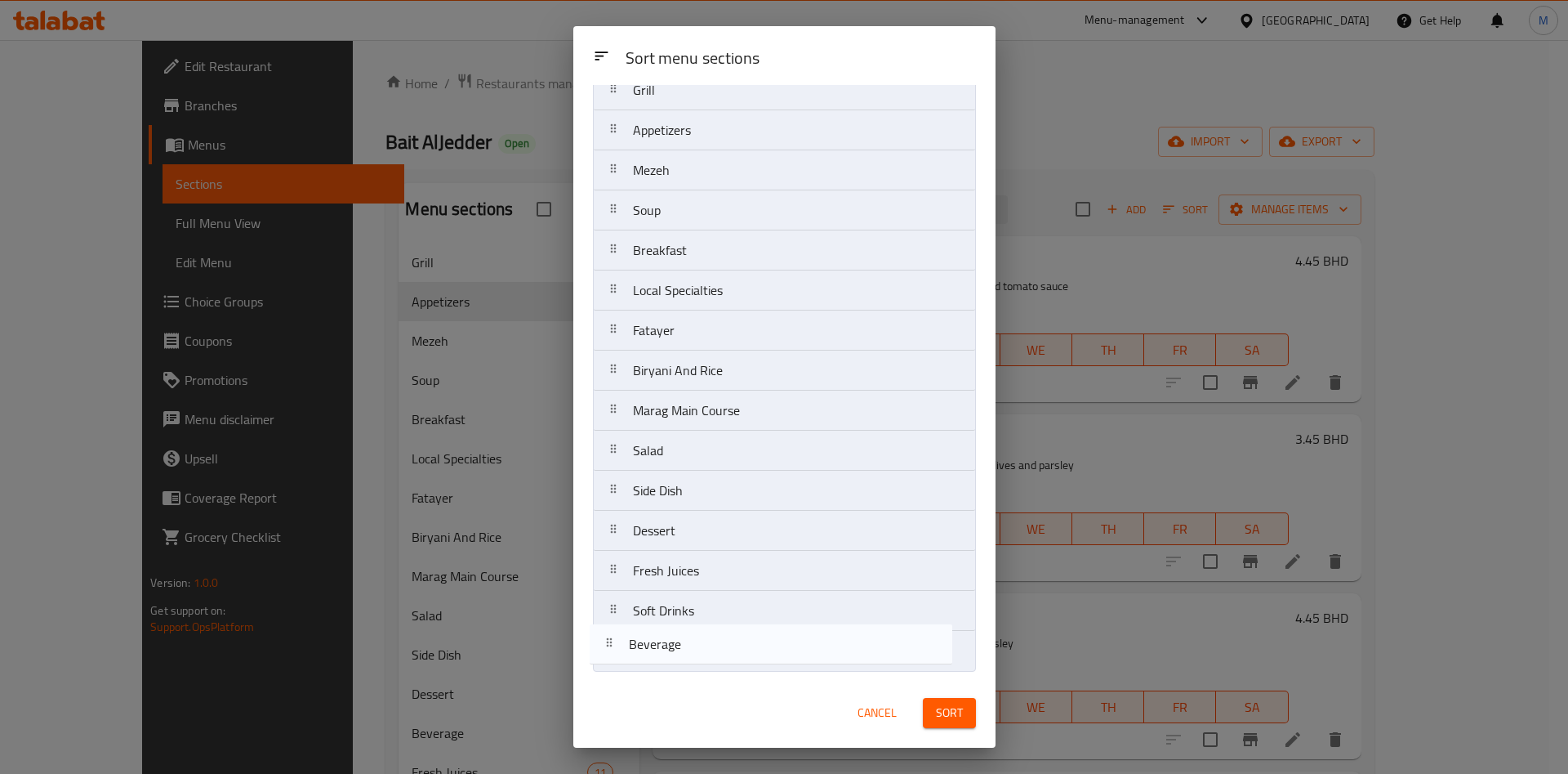
drag, startPoint x: 617, startPoint y: 630, endPoint x: 618, endPoint y: 663, distance: 33.0
click at [618, 663] on nav "Grill Appetizers Mezeh Soup Breakfast Local Specialties Fatayer Biryani And Ric…" at bounding box center [785, 370] width 383 height 602
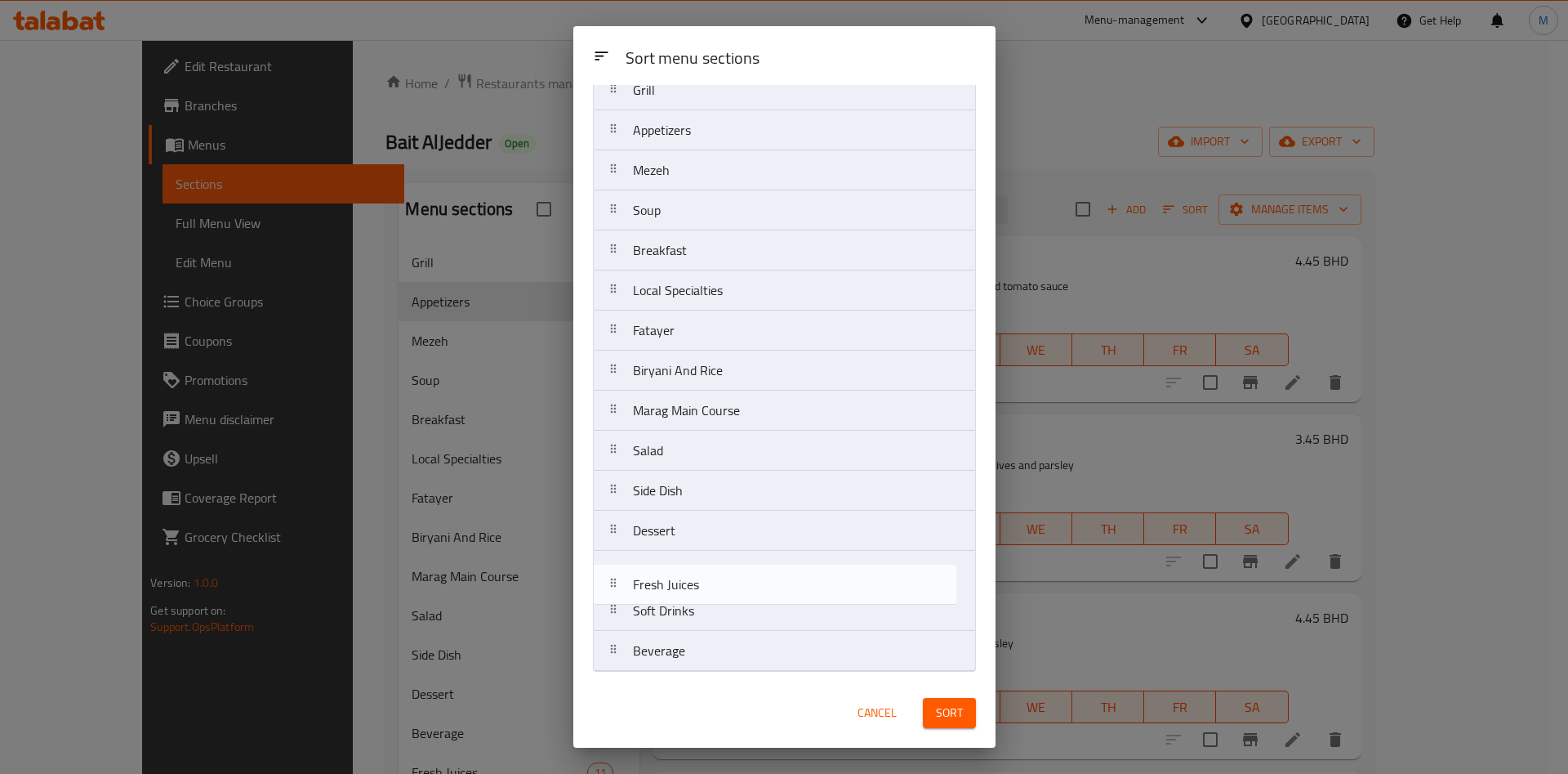
drag, startPoint x: 626, startPoint y: 610, endPoint x: 627, endPoint y: 647, distance: 37.0
click at [627, 637] on nav "Grill Appetizers Mezeh Soup Breakfast Local Specialties Fatayer Biryani And Ric…" at bounding box center [785, 370] width 383 height 602
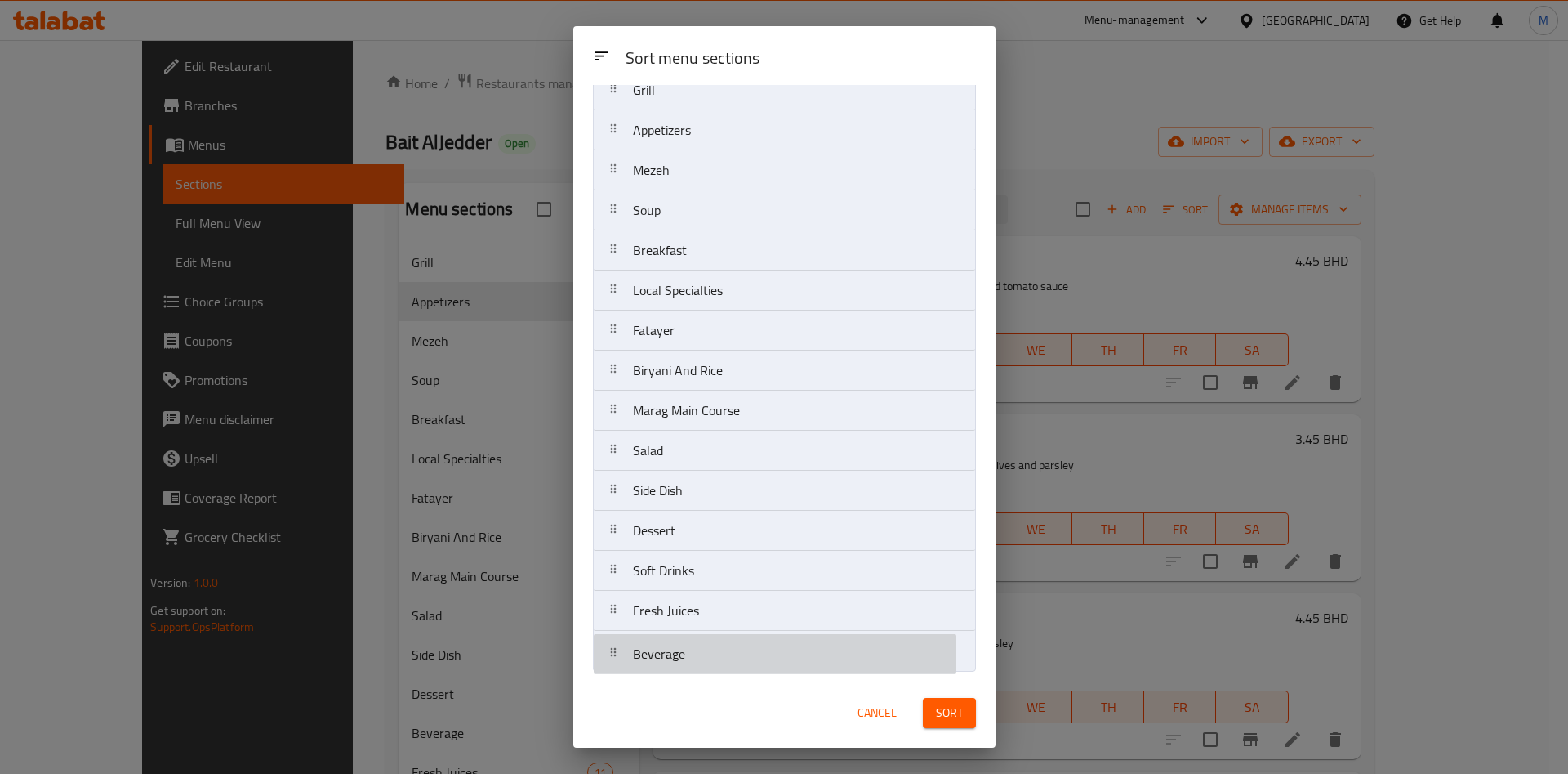
click at [627, 649] on nav "Grill Appetizers Mezeh Soup Breakfast Local Specialties Fatayer Biryani And Ric…" at bounding box center [785, 370] width 383 height 602
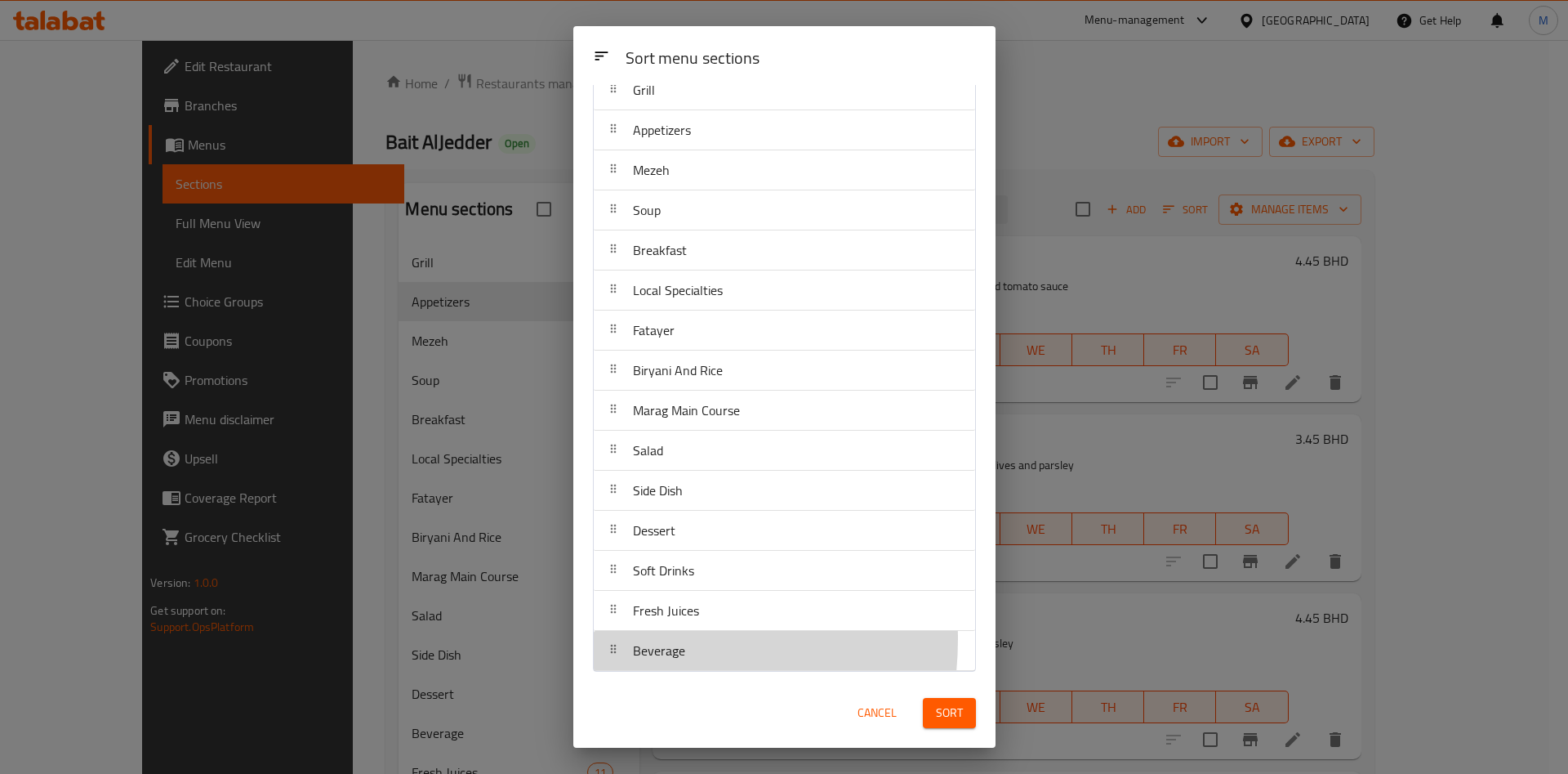
click at [620, 578] on div at bounding box center [613, 570] width 26 height 33
drag, startPoint x: 623, startPoint y: 624, endPoint x: 623, endPoint y: 655, distance: 31.0
click at [623, 639] on nav "Grill Appetizers Mezeh Soup Breakfast Local Specialties Fatayer Biryani And Ric…" at bounding box center [785, 370] width 383 height 602
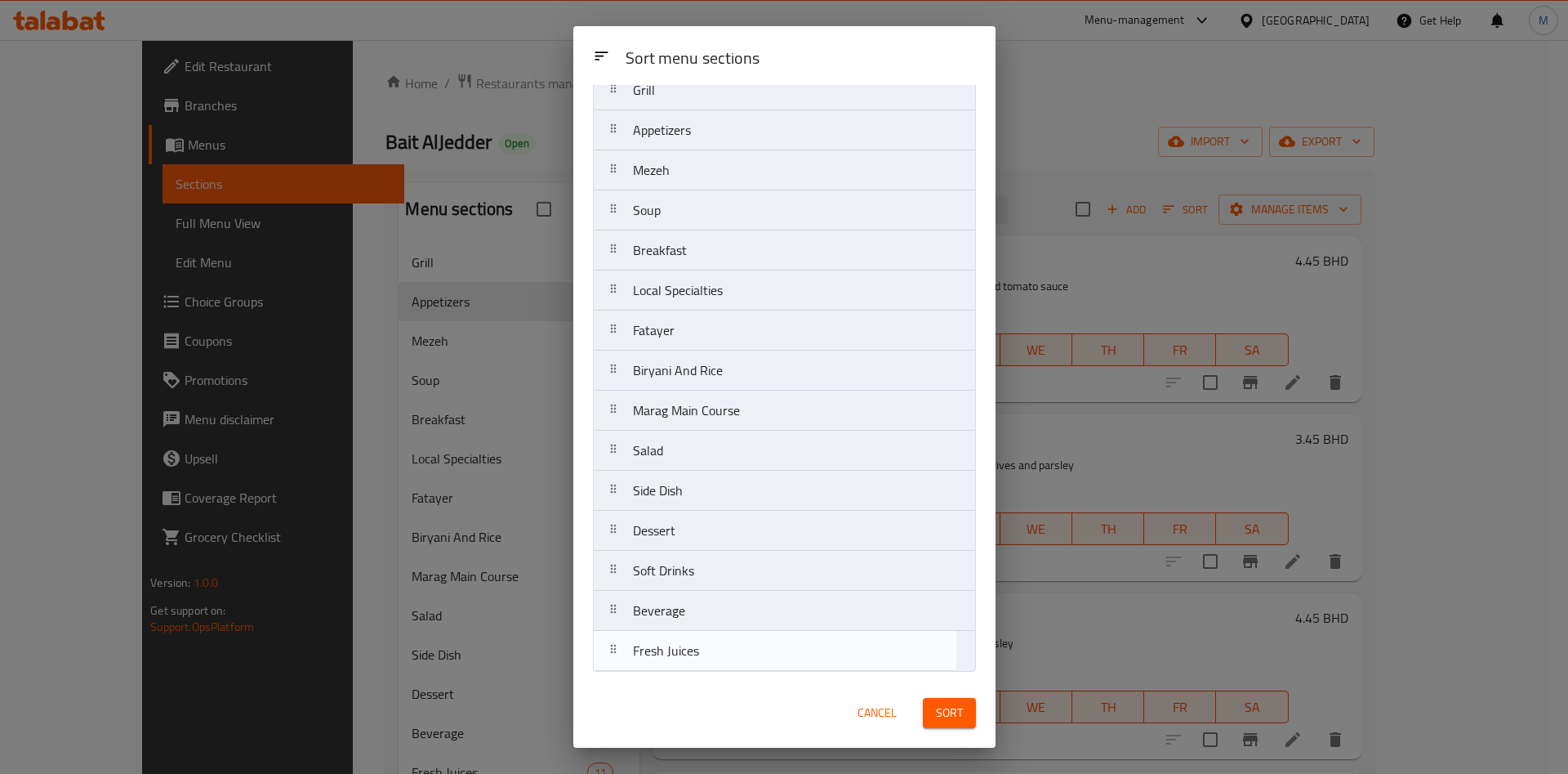
click at [623, 661] on nav "Grill Appetizers Mezeh Soup Breakfast Local Specialties Fatayer Biryani And Ric…" at bounding box center [785, 370] width 383 height 602
click at [623, 666] on nav "Grill Appetizers Mezeh Soup Breakfast Local Specialties Fatayer Biryani And Ric…" at bounding box center [785, 370] width 383 height 602
drag, startPoint x: 620, startPoint y: 577, endPoint x: 615, endPoint y: 684, distance: 107.1
click at [615, 684] on div "Sort menu sections Sort menu sections Grill Appetizers Mezeh Soup Breakfast Loc…" at bounding box center [785, 387] width 422 height 721
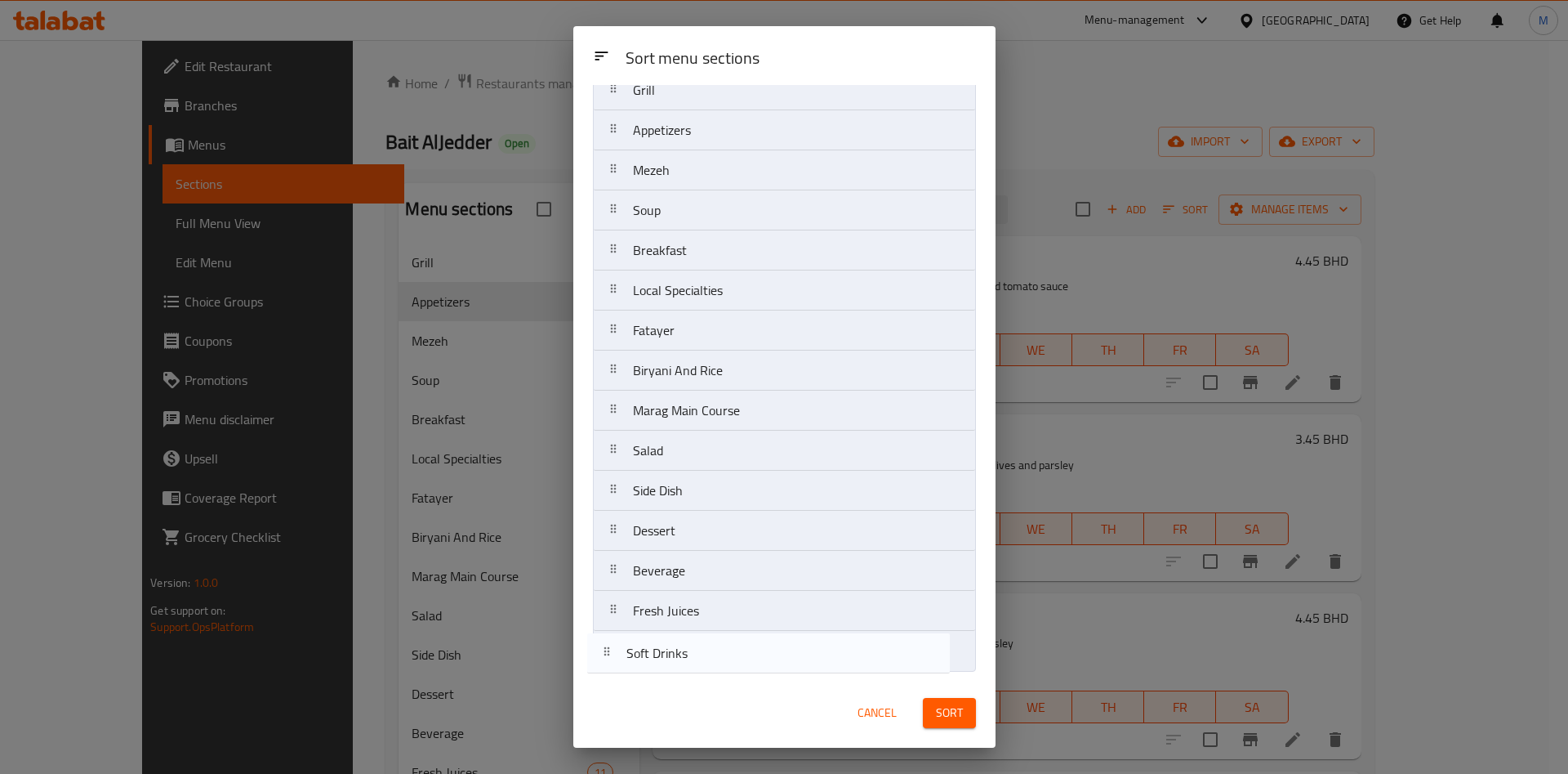
click at [615, 684] on div "Cancel Sort" at bounding box center [785, 713] width 422 height 70
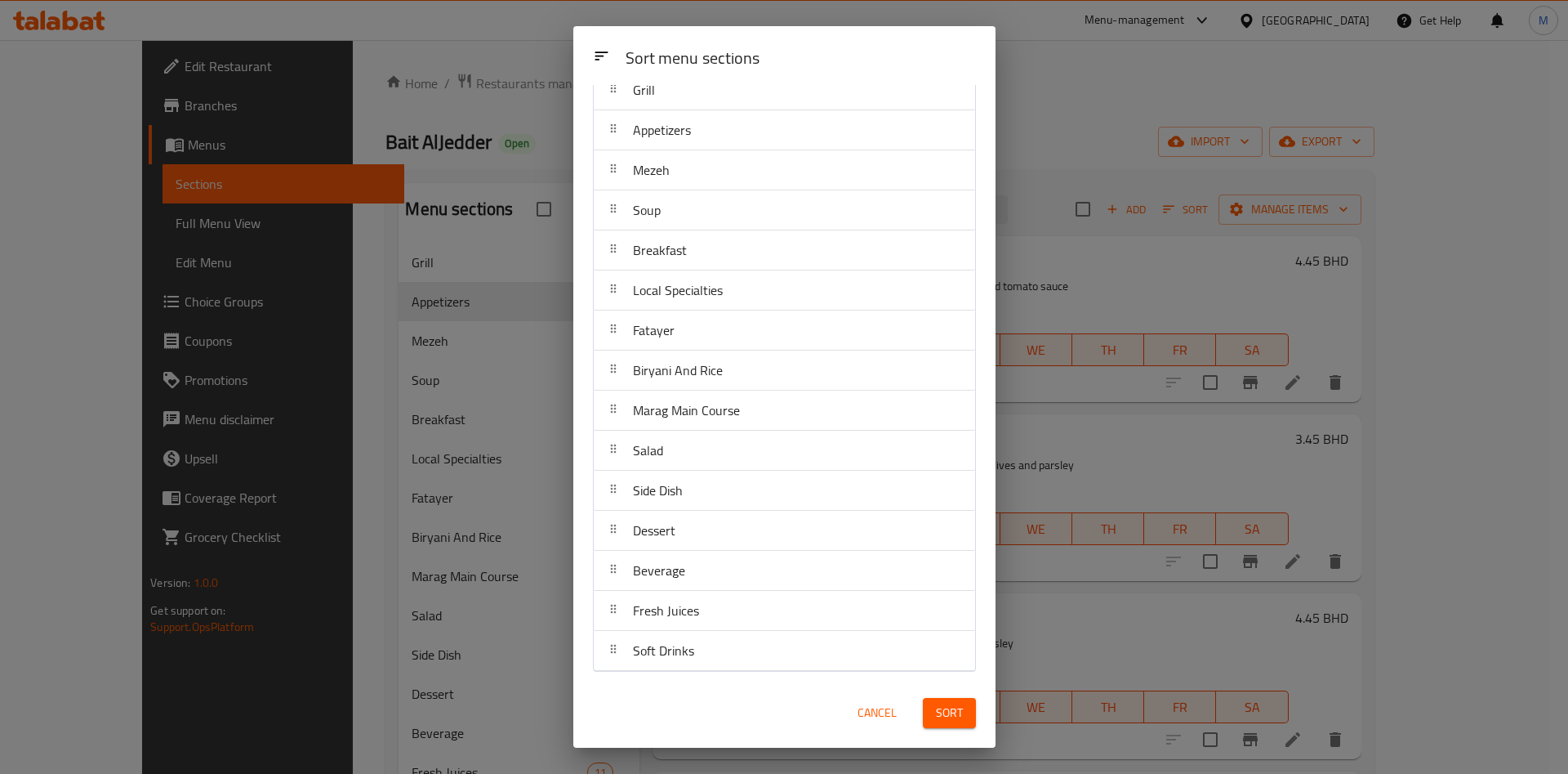
click at [614, 457] on div at bounding box center [613, 450] width 26 height 33
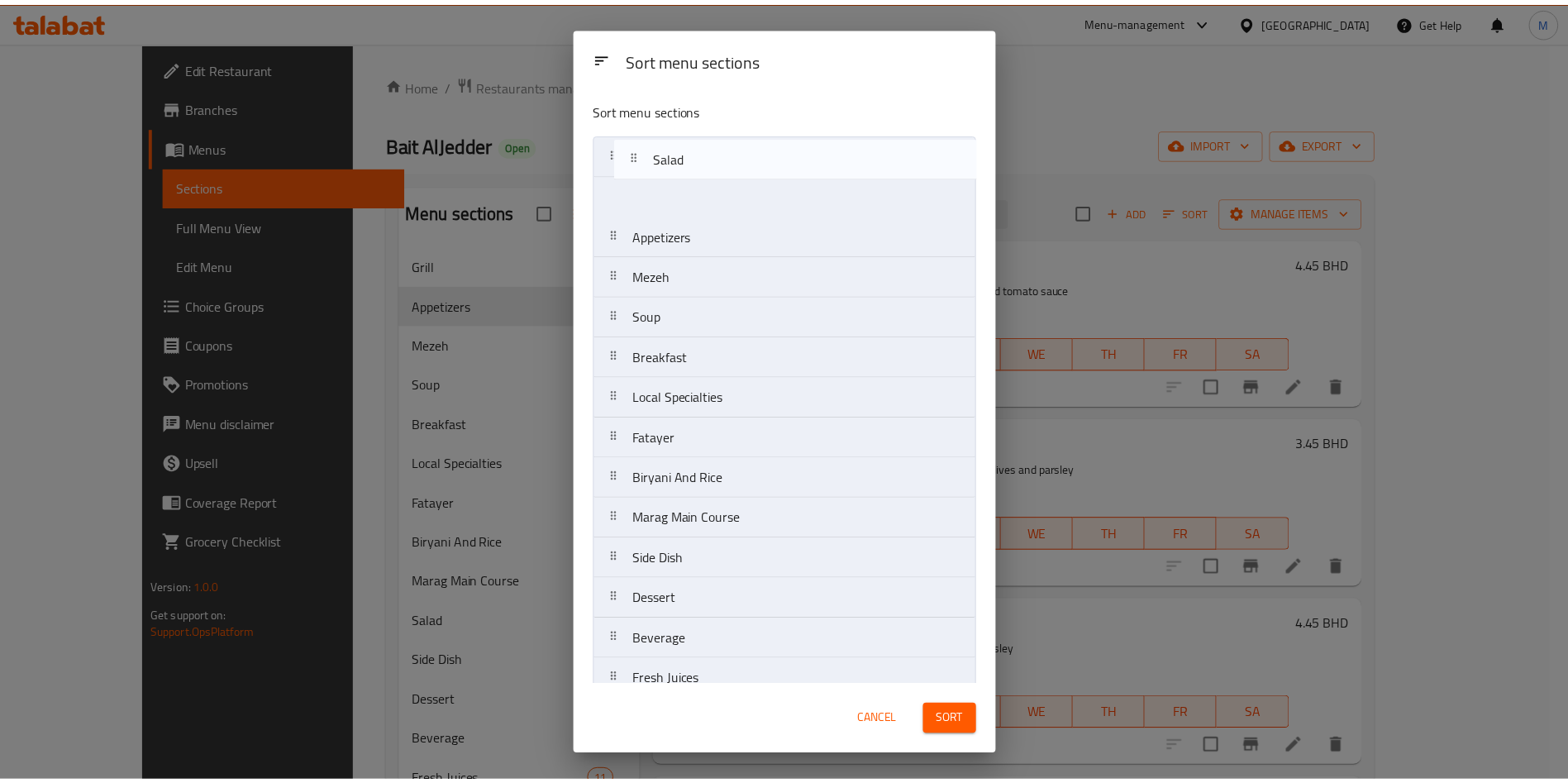
scroll to position [0, 0]
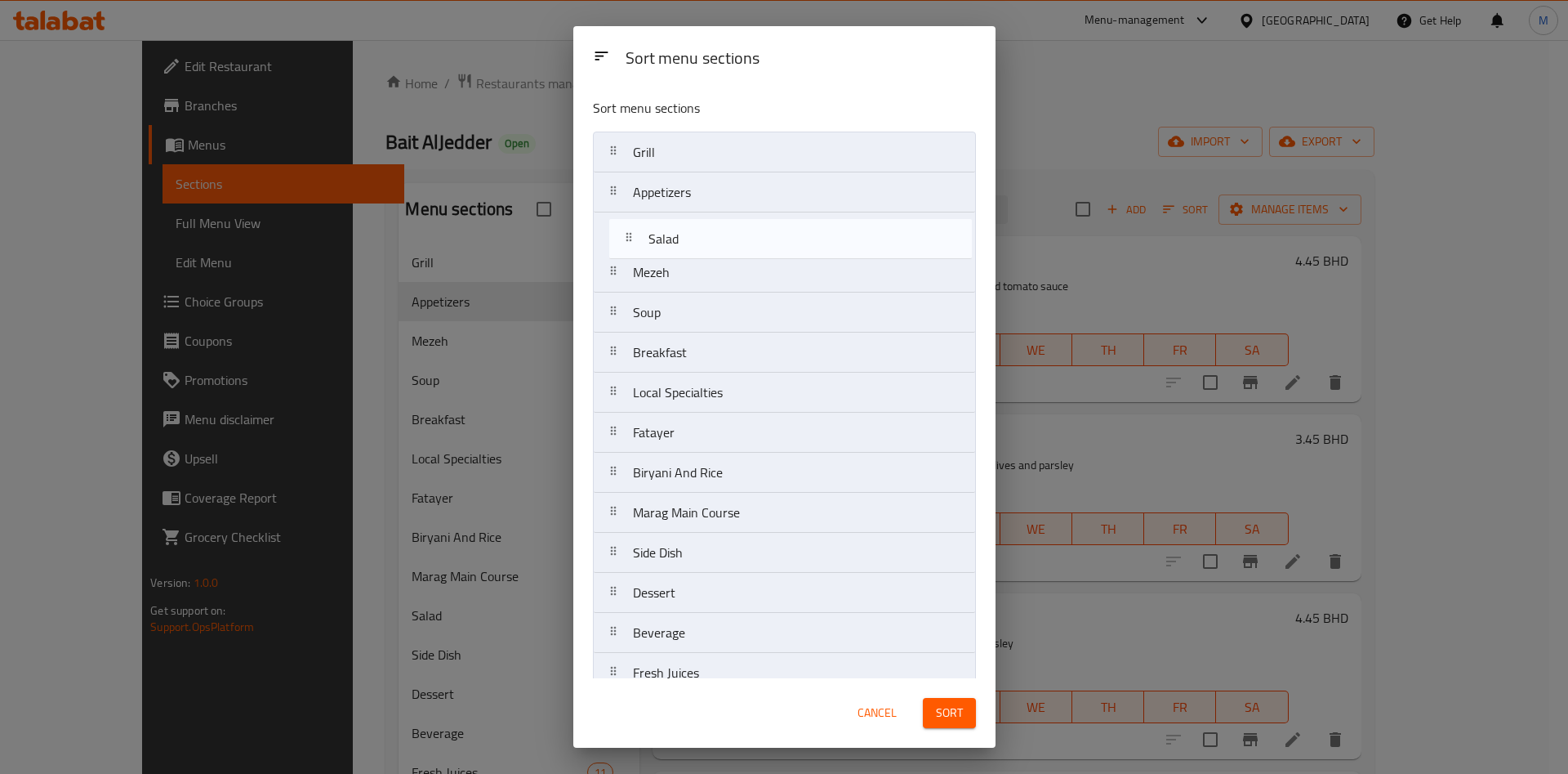
click at [633, 221] on nav "Grill Appetizers Mezeh Soup Breakfast Local Specialties Fatayer Biryani And Ric…" at bounding box center [785, 432] width 383 height 602
click at [632, 220] on nav "Grill Appetizers Mezeh Soup Breakfast Local Specialties Fatayer Biryani And Ric…" at bounding box center [785, 432] width 383 height 602
drag, startPoint x: 614, startPoint y: 356, endPoint x: 626, endPoint y: 198, distance: 158.5
click at [623, 220] on nav "Grill Appetizers Salad Mezeh Soup Breakfast Local Specialties Fatayer Biryani A…" at bounding box center [785, 432] width 383 height 602
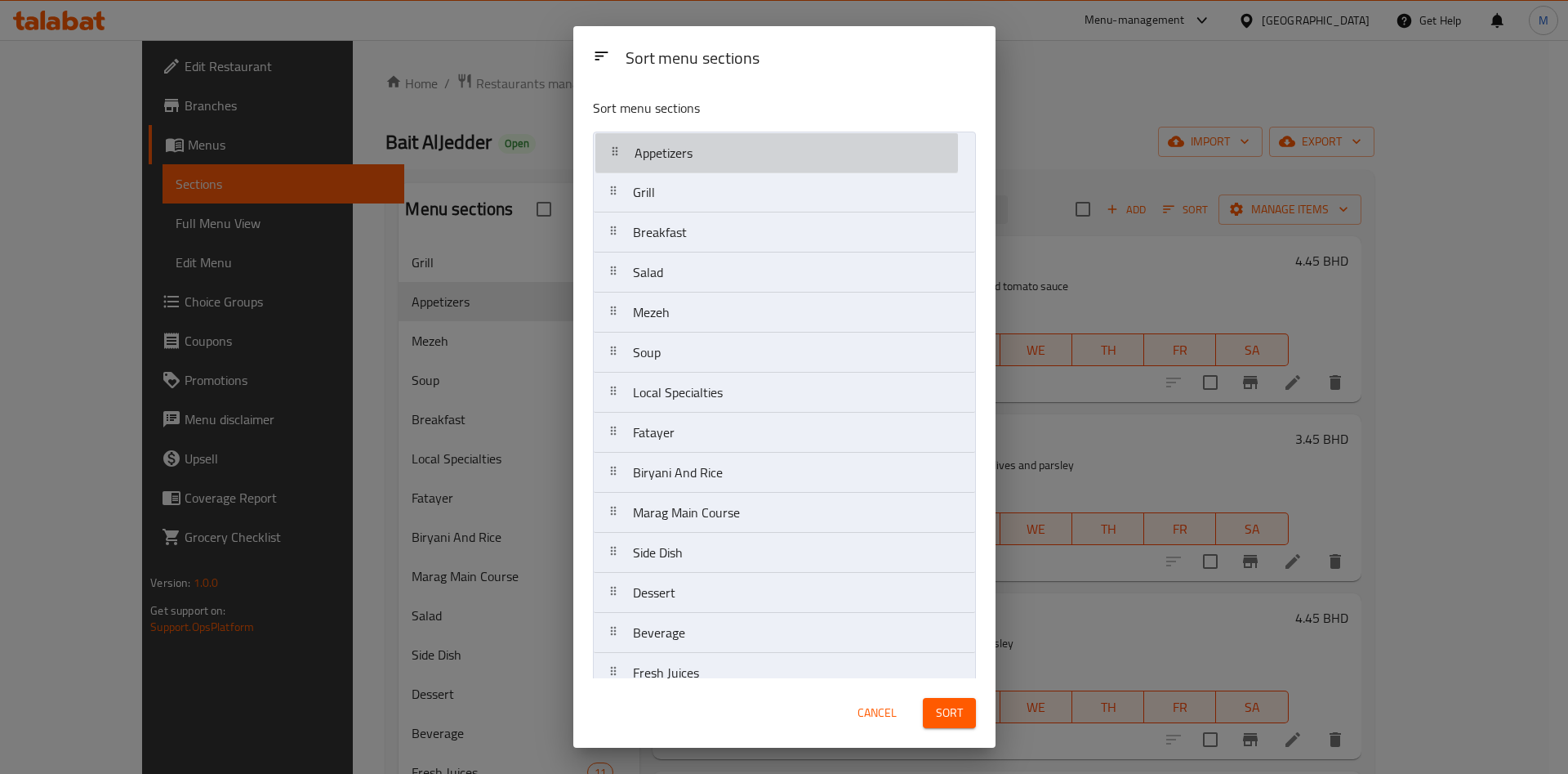
drag, startPoint x: 627, startPoint y: 181, endPoint x: 629, endPoint y: 140, distance: 41.0
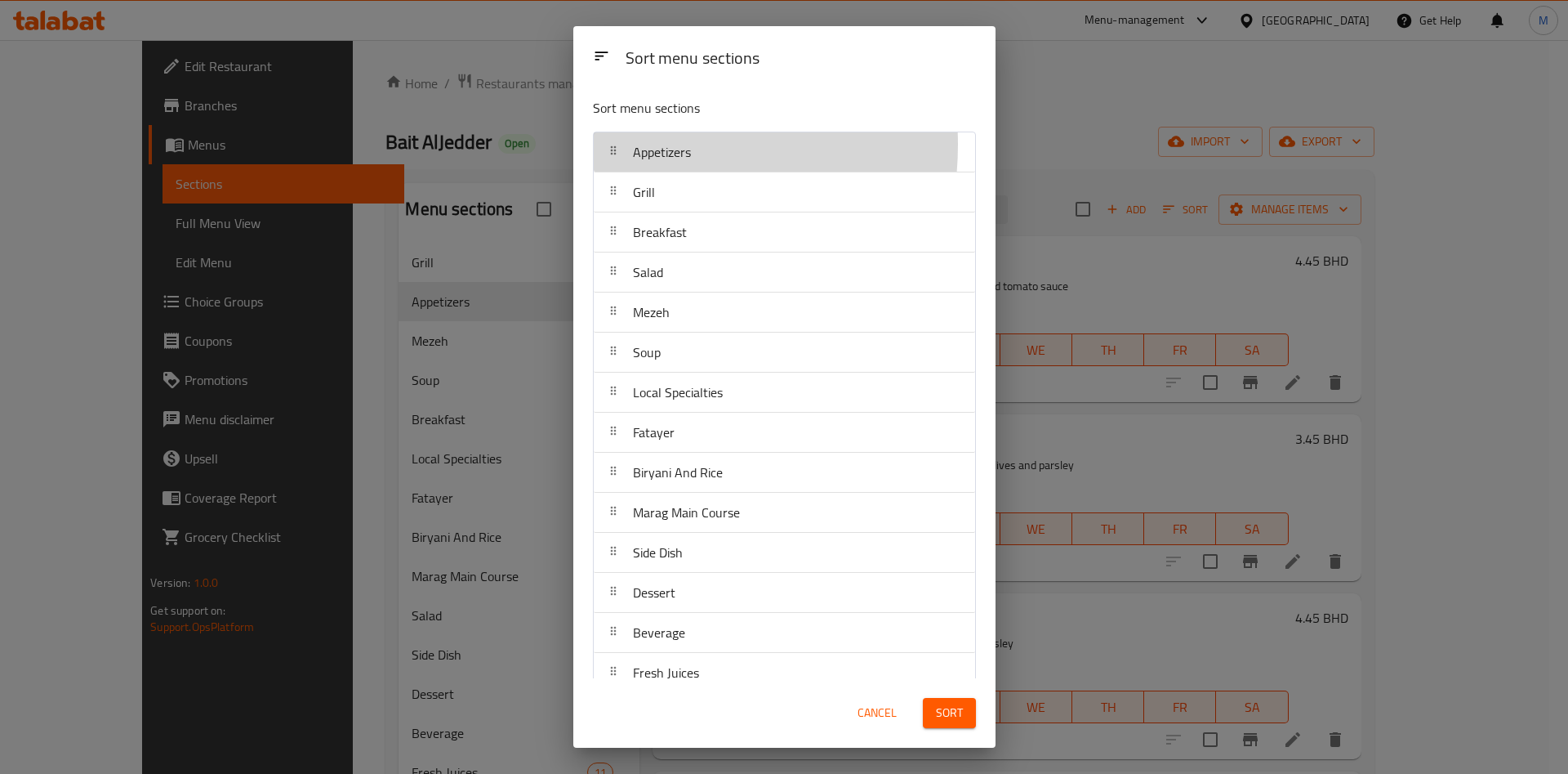
drag, startPoint x: 625, startPoint y: 198, endPoint x: 633, endPoint y: 228, distance: 31.0
click at [626, 198] on div "Grill" at bounding box center [784, 192] width 369 height 39
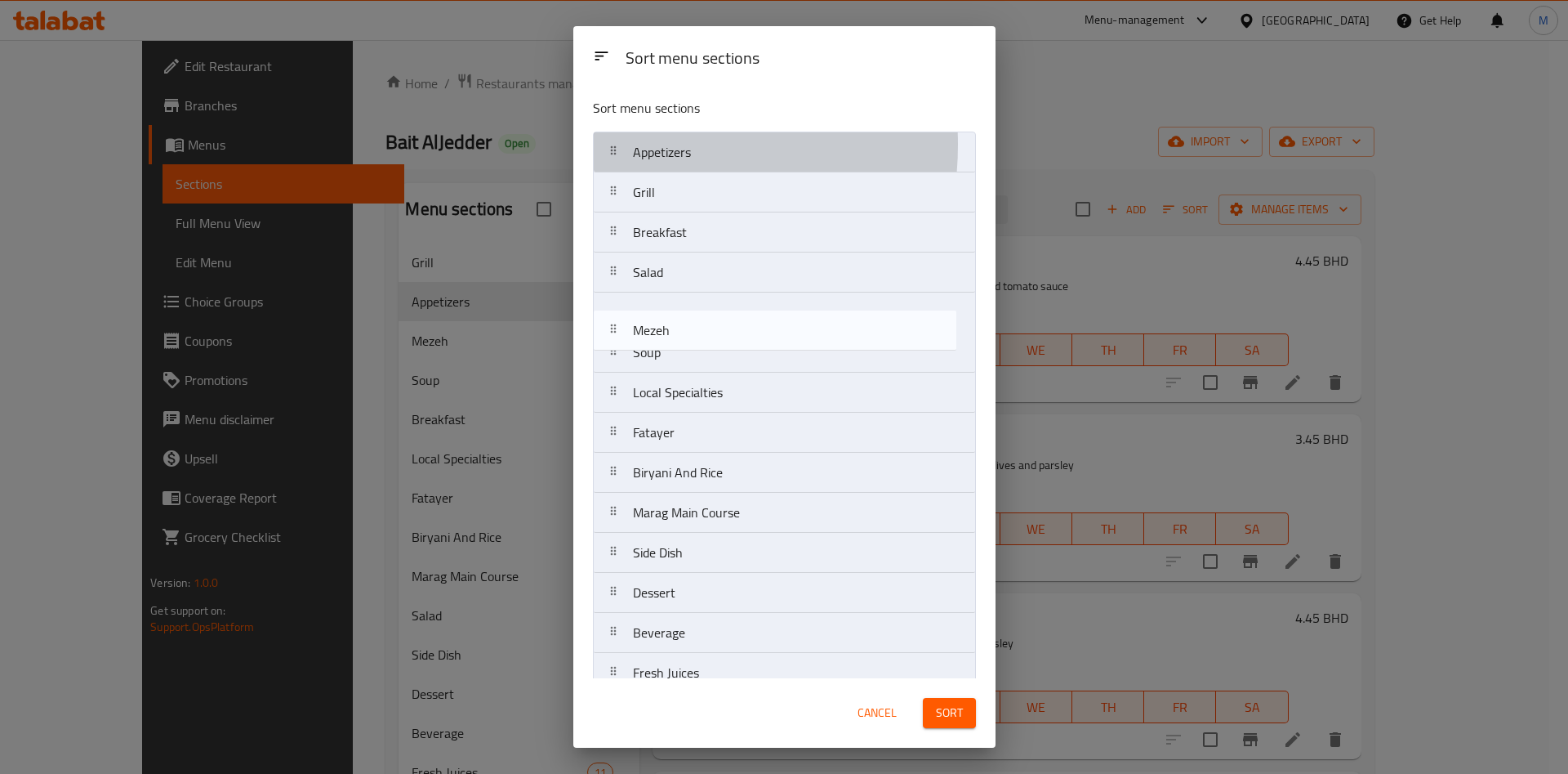
drag, startPoint x: 637, startPoint y: 315, endPoint x: 614, endPoint y: 218, distance: 99.7
click at [620, 257] on nav "Appetizers Grill Breakfast Salad Mezeh Soup Local Specialties Fatayer Biryani A…" at bounding box center [785, 432] width 383 height 602
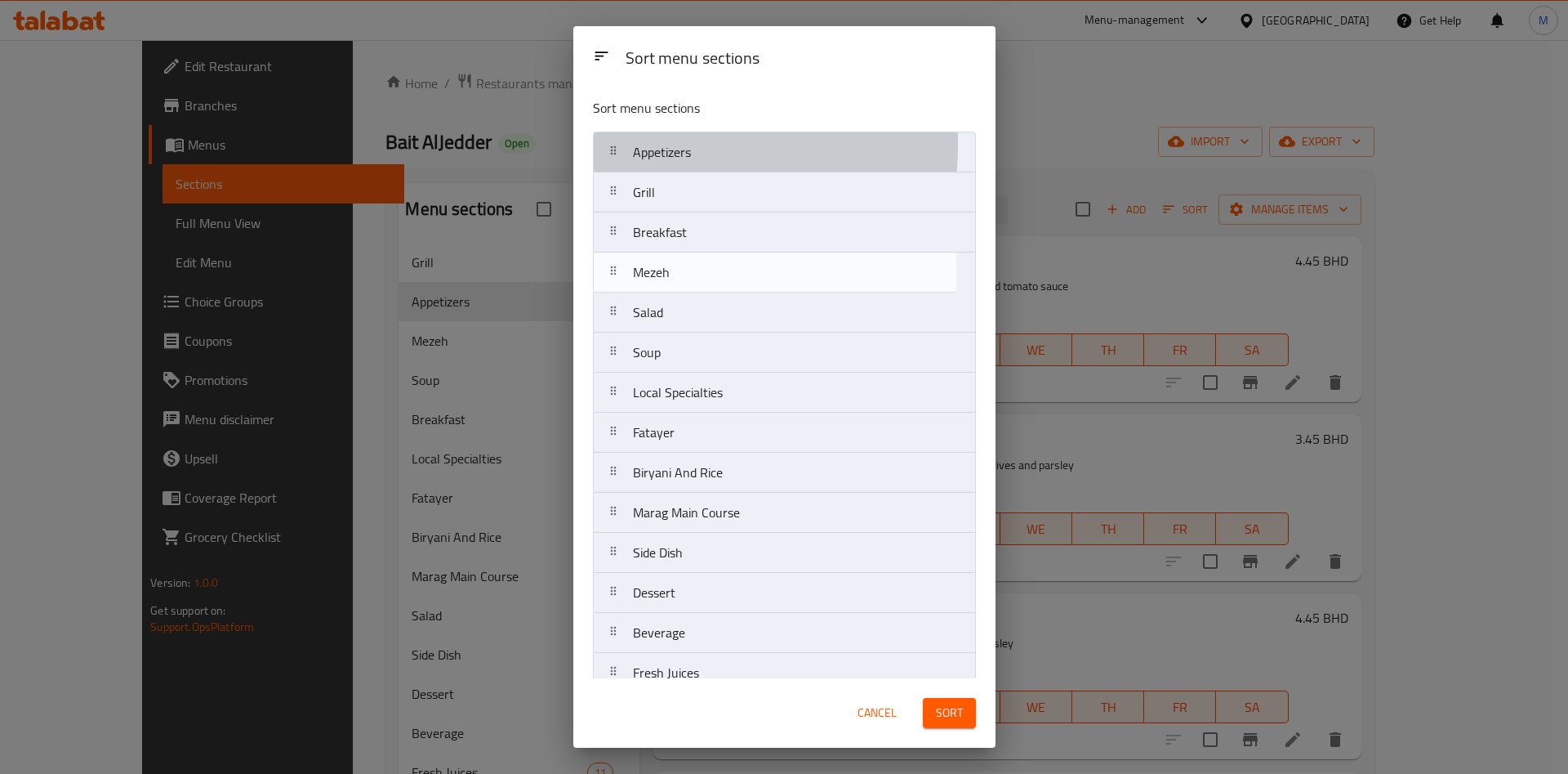
click at [614, 198] on div at bounding box center [613, 192] width 26 height 33
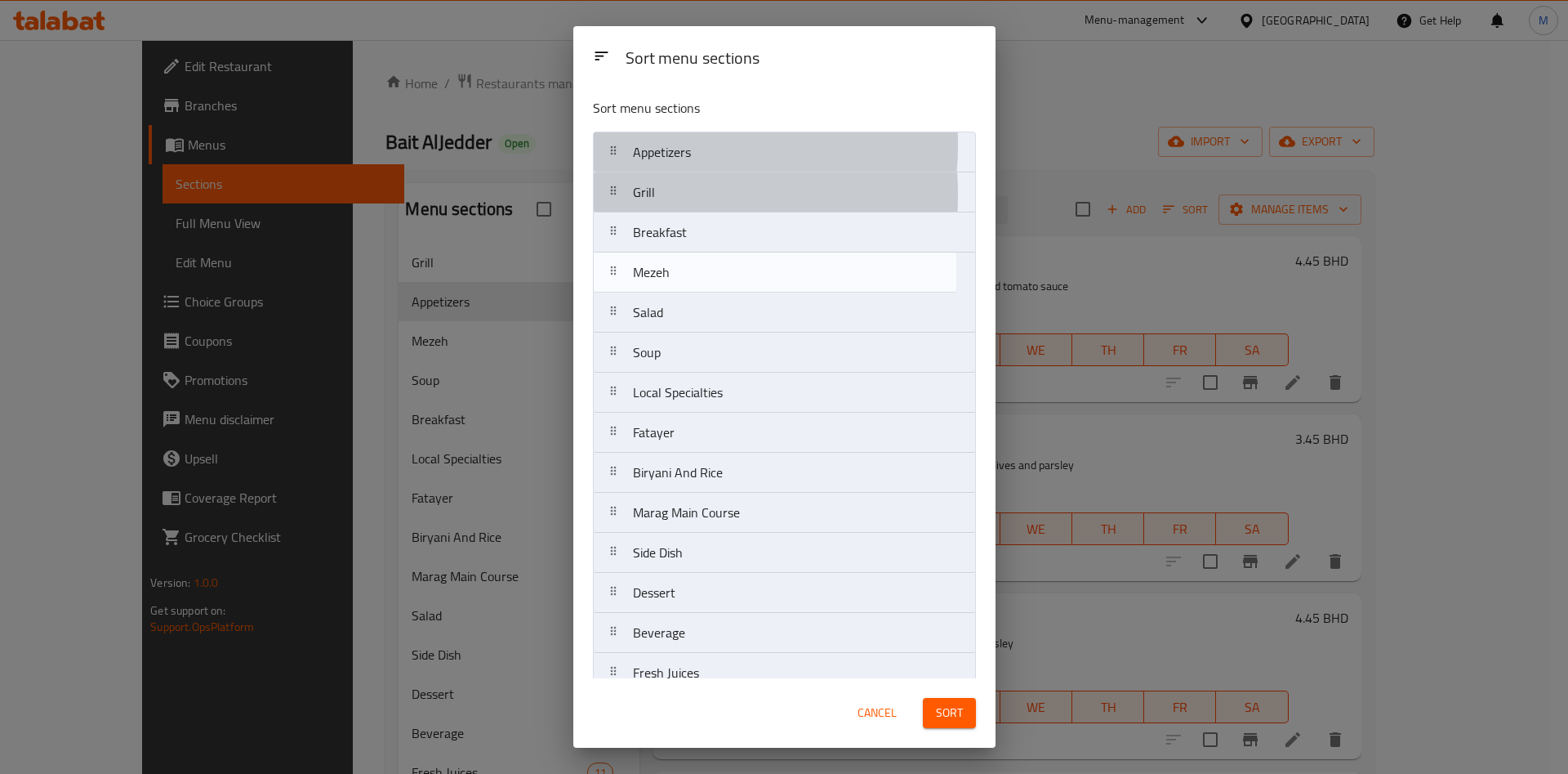
click at [616, 194] on icon at bounding box center [613, 190] width 13 height 13
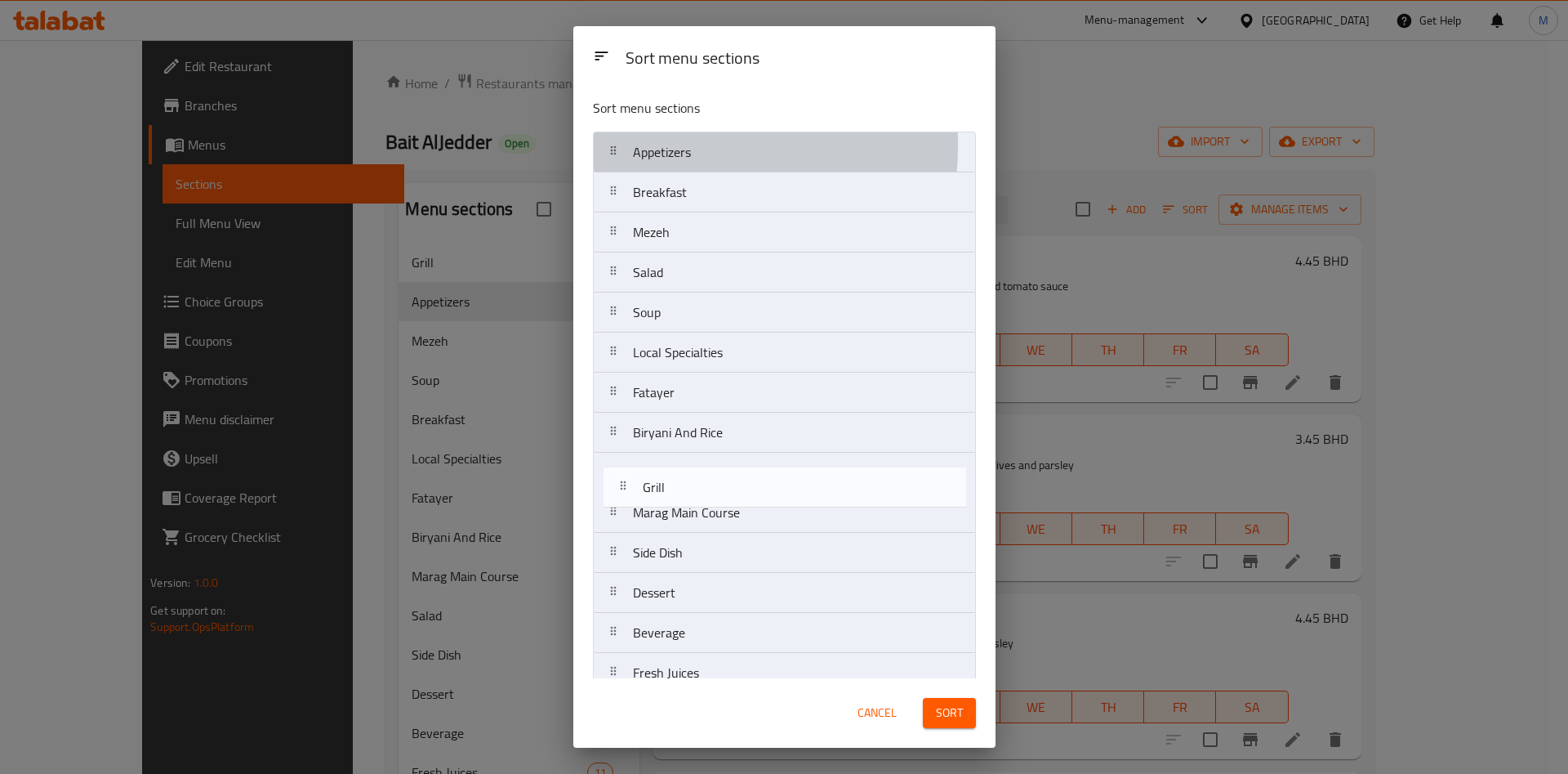
drag, startPoint x: 616, startPoint y: 194, endPoint x: 629, endPoint y: 499, distance: 305.3
click at [629, 499] on nav "Appetizers Grill Breakfast Mezeh Salad Soup Local Specialties Fatayer Biryani A…" at bounding box center [785, 432] width 383 height 602
click at [629, 499] on div "Marag Main Course" at bounding box center [687, 512] width 120 height 39
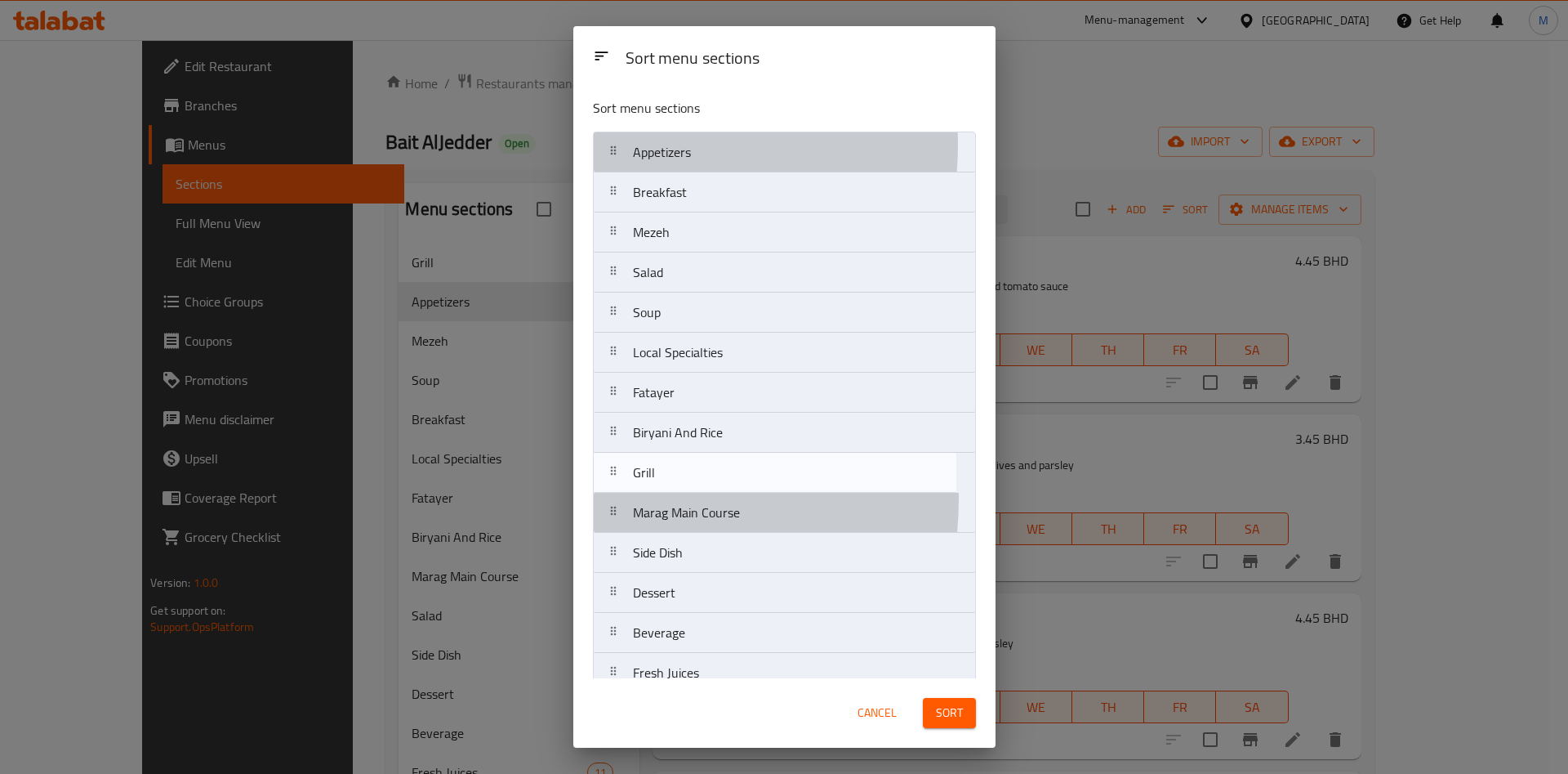
drag, startPoint x: 629, startPoint y: 499, endPoint x: 627, endPoint y: 491, distance: 8.2
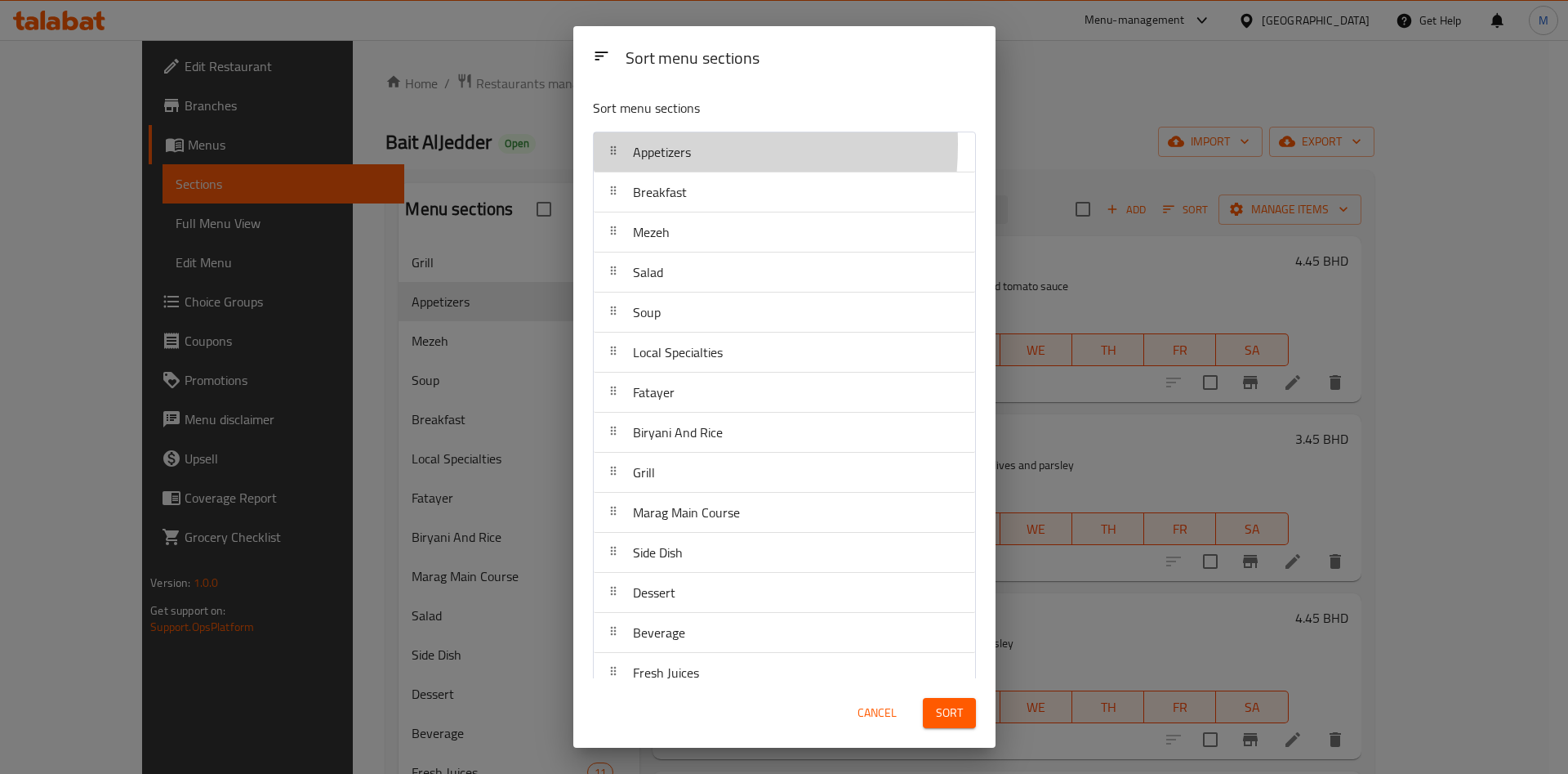
click at [626, 485] on div "Grill" at bounding box center [643, 472] width 35 height 39
click at [614, 315] on icon at bounding box center [613, 310] width 13 height 13
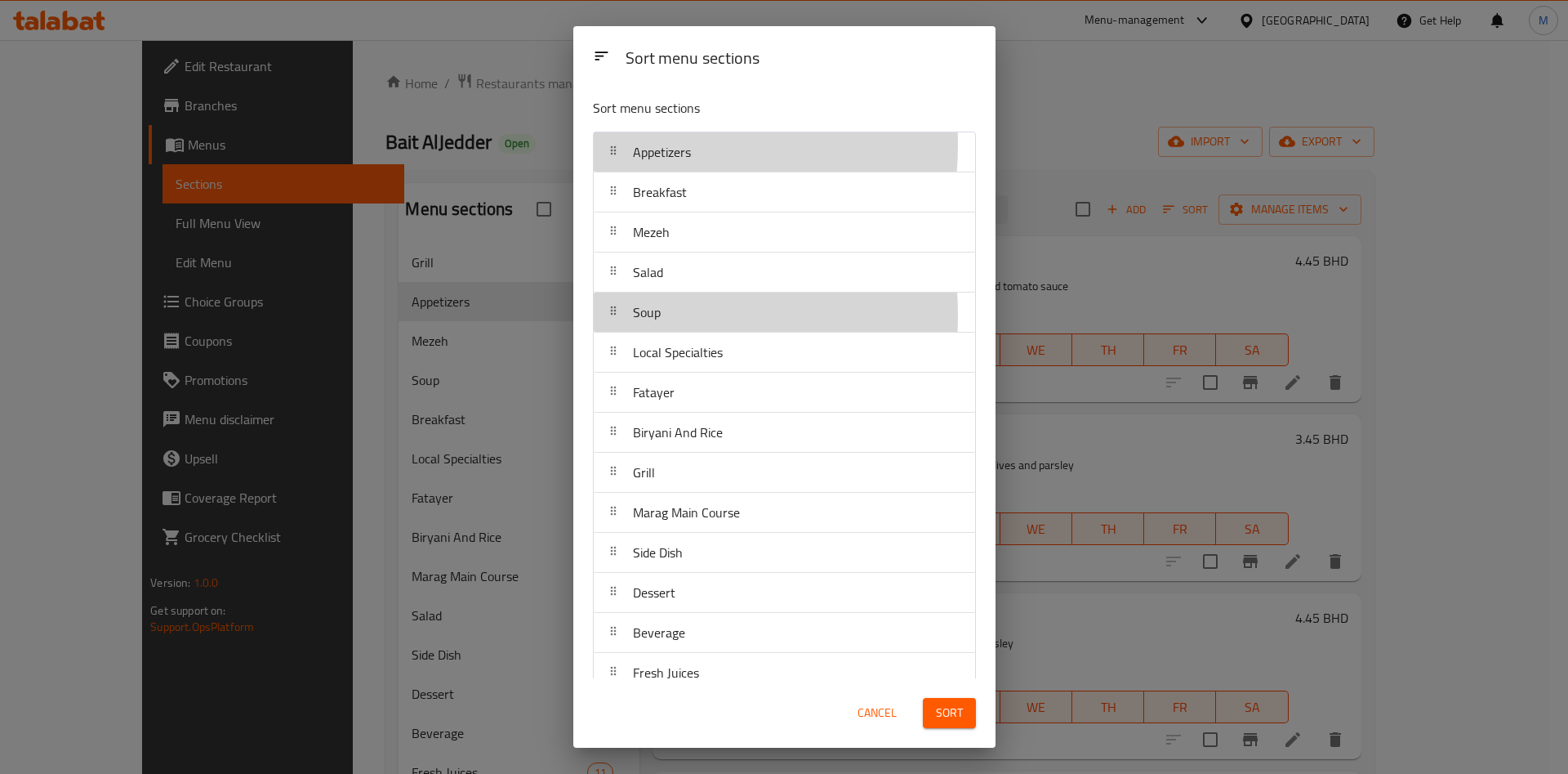
click at [614, 315] on icon at bounding box center [613, 310] width 13 height 13
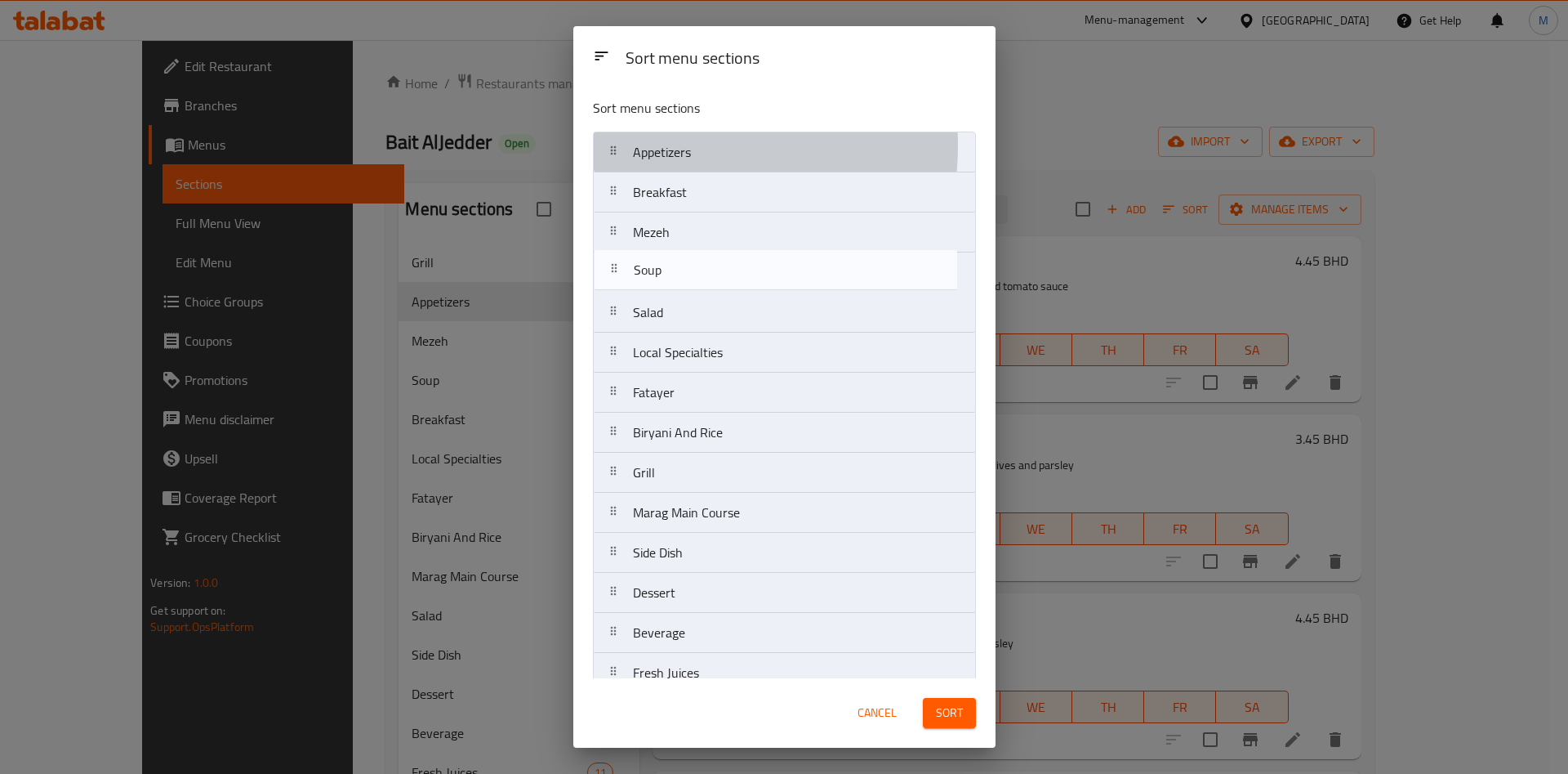
drag, startPoint x: 614, startPoint y: 315, endPoint x: 617, endPoint y: 249, distance: 66.1
click at [616, 256] on nav "Appetizers Breakfast Mezeh Salad Soup Local Specialties Fatayer Biryani And Ric…" at bounding box center [785, 432] width 383 height 602
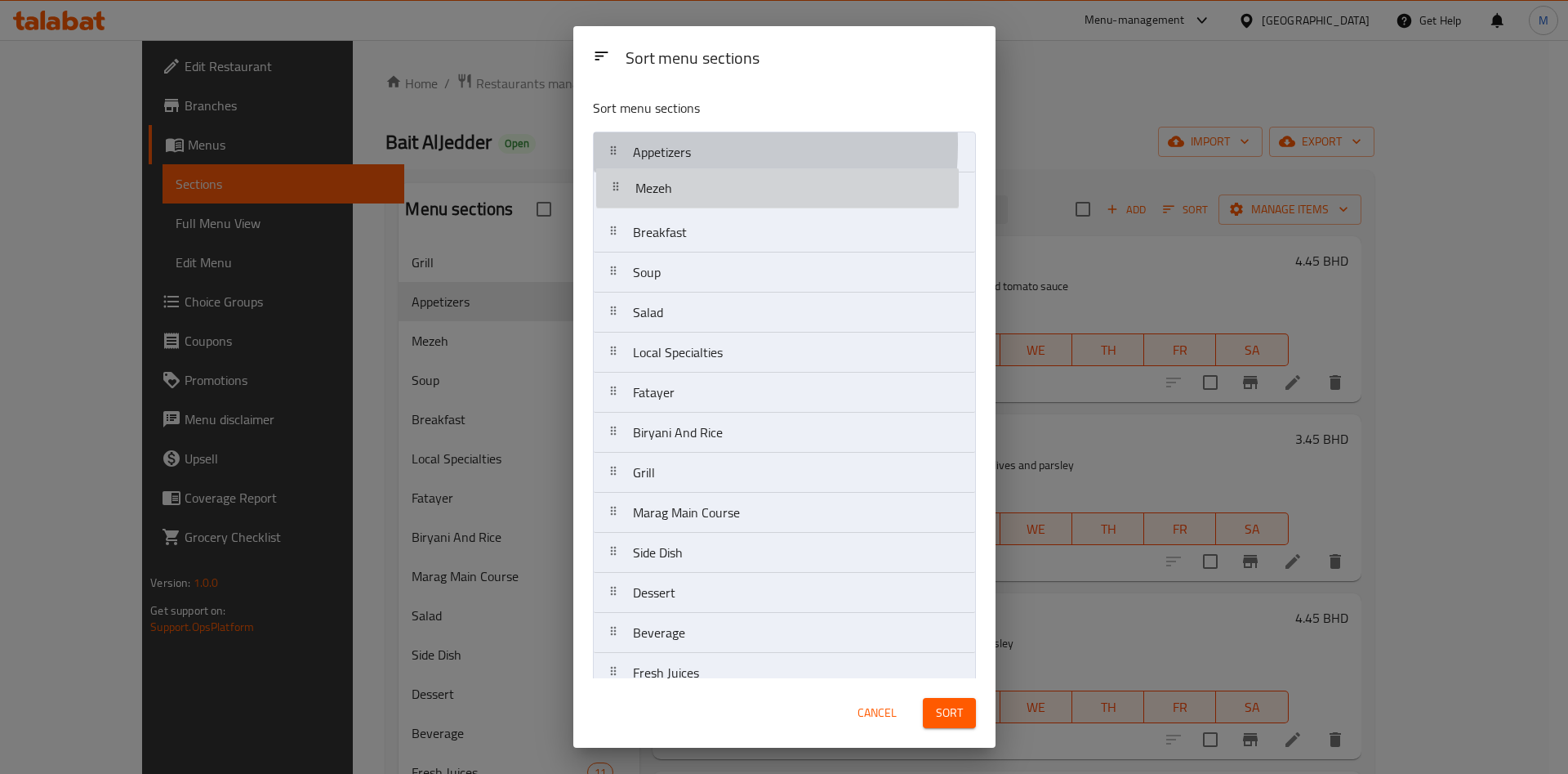
drag, startPoint x: 617, startPoint y: 249, endPoint x: 620, endPoint y: 201, distance: 48.1
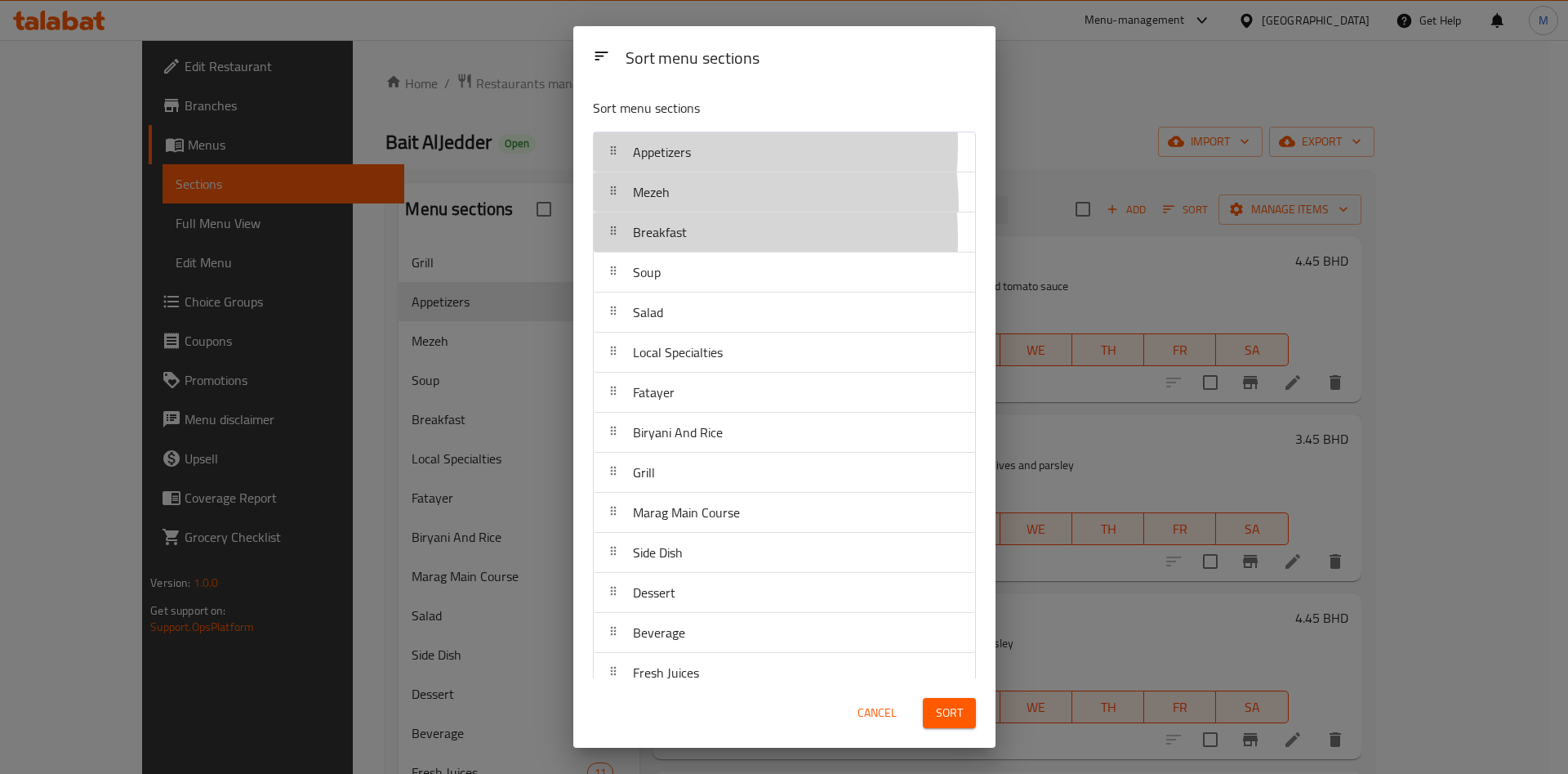
drag, startPoint x: 620, startPoint y: 239, endPoint x: 618, endPoint y: 184, distance: 55.0
click at [618, 189] on nav "Appetizers Mezeh Breakfast Soup Salad Local Specialties Fatayer Biryani And Ric…" at bounding box center [785, 432] width 383 height 602
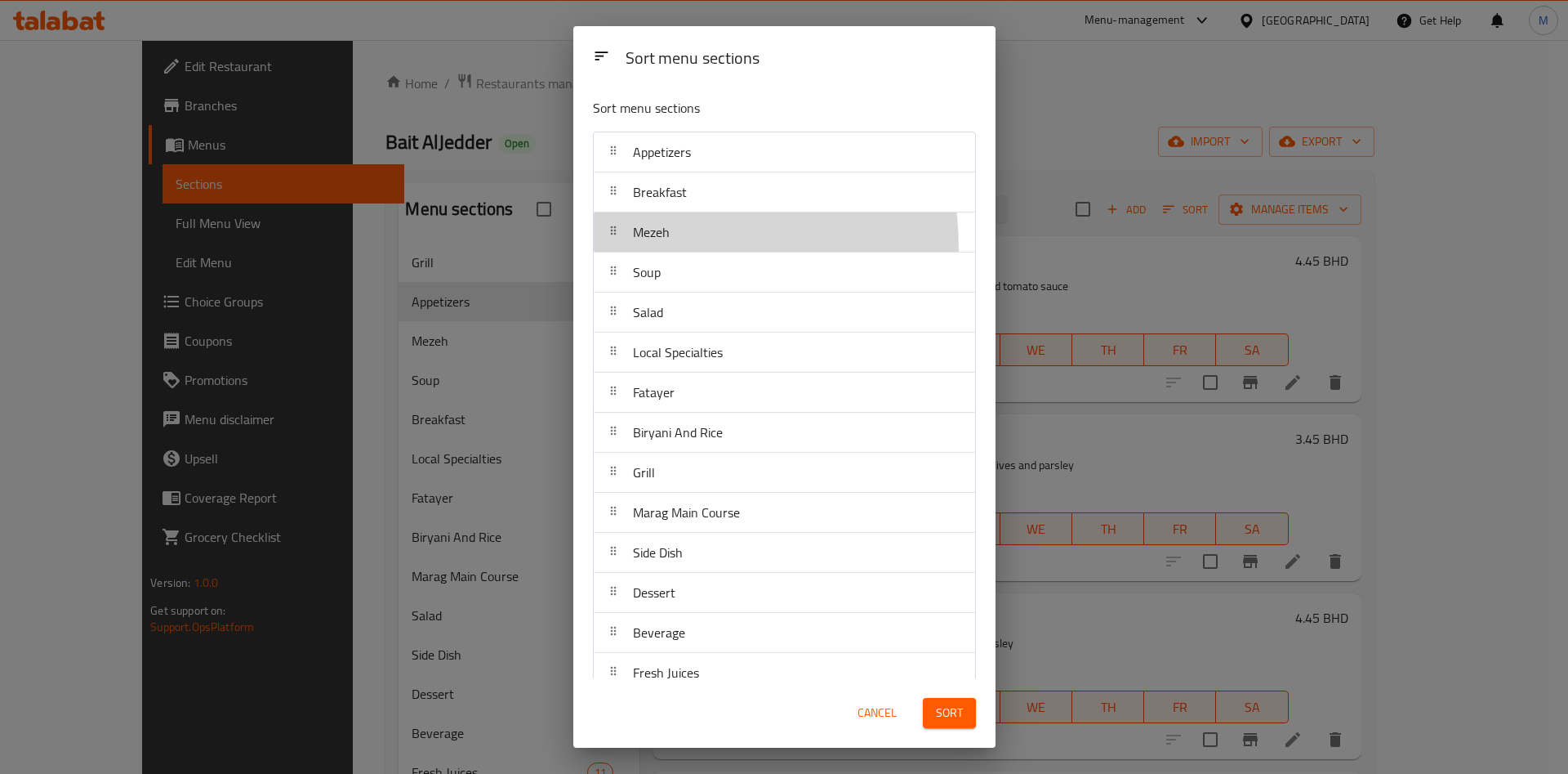
drag, startPoint x: 618, startPoint y: 184, endPoint x: 628, endPoint y: 128, distance: 56.9
click at [628, 128] on div "Sort menu sections Appetizers Breakfast Mezeh Soup Salad Local Specialties Fata…" at bounding box center [785, 381] width 422 height 593
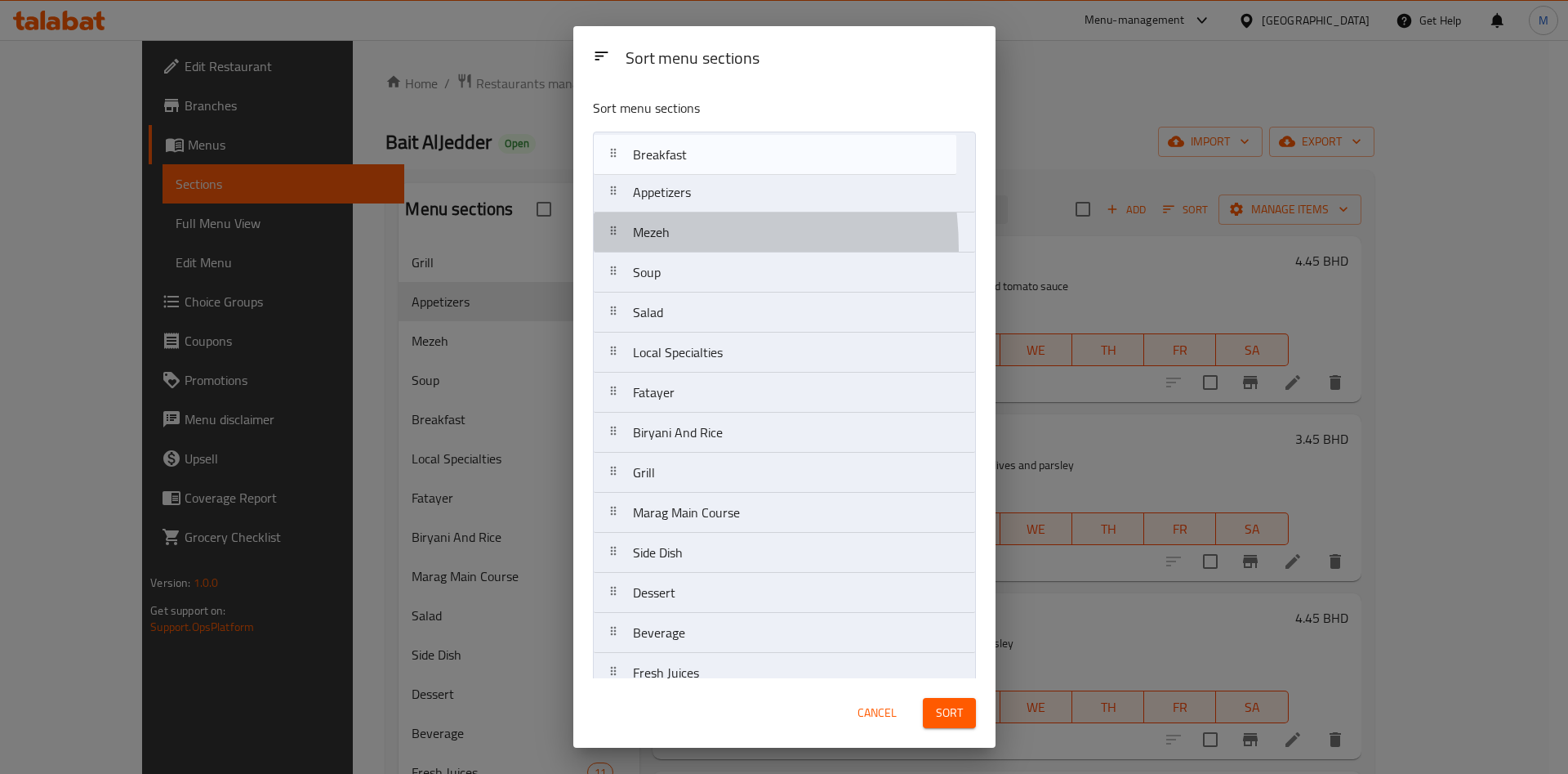
drag, startPoint x: 620, startPoint y: 195, endPoint x: 620, endPoint y: 153, distance: 42.0
click at [620, 153] on nav "Appetizers Breakfast Mezeh Soup Salad Local Specialties Fatayer Biryani And Ric…" at bounding box center [785, 432] width 383 height 602
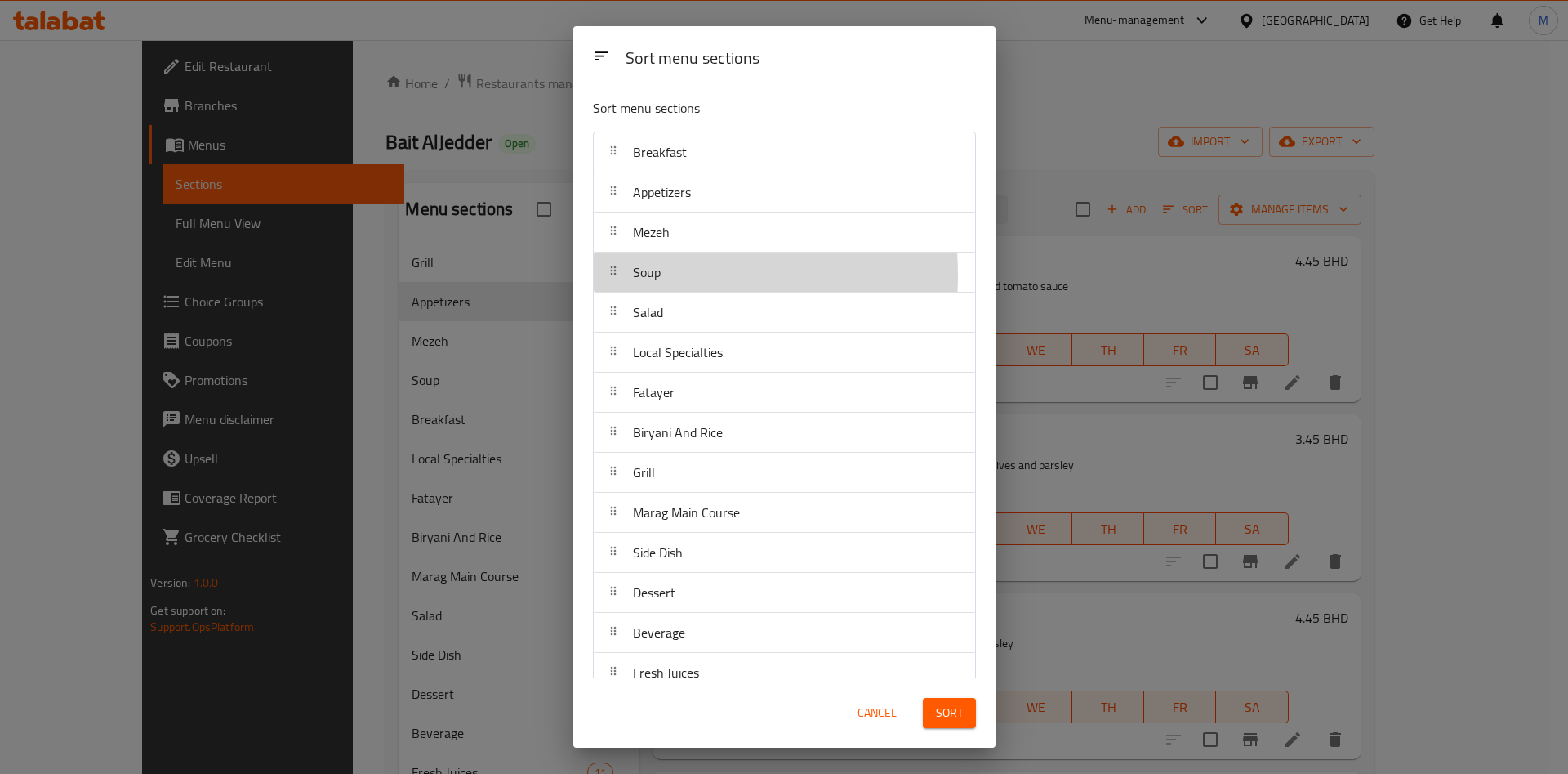
drag, startPoint x: 611, startPoint y: 276, endPoint x: 611, endPoint y: 226, distance: 50.0
click at [611, 242] on nav "Breakfast Appetizers Mezeh Soup Salad Local Specialties Fatayer Biryani And Ric…" at bounding box center [785, 432] width 383 height 602
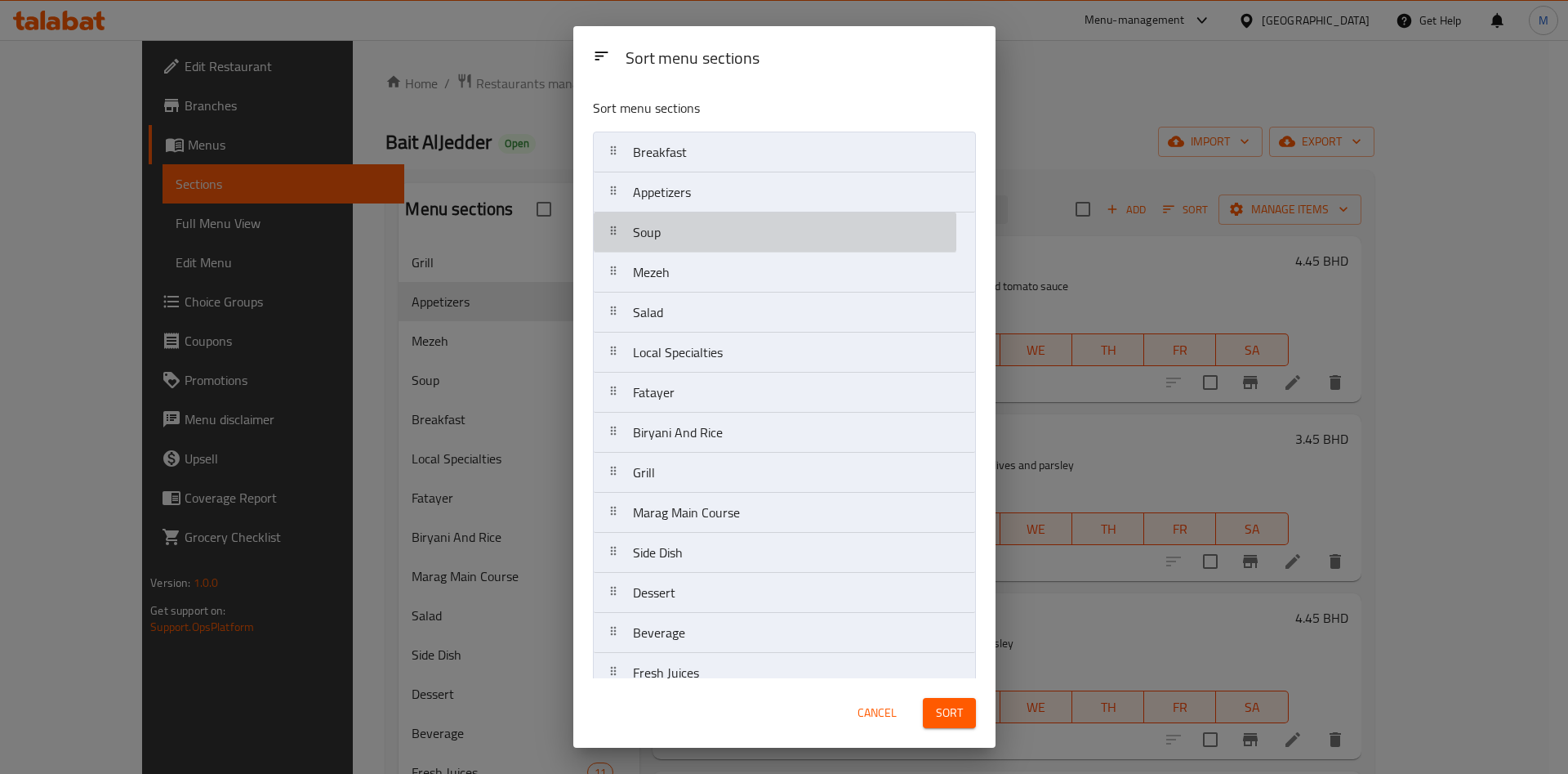
click at [611, 215] on nav "Breakfast Appetizers Soup Mezeh Salad Local Specialties Fatayer Biryani And Ric…" at bounding box center [785, 432] width 383 height 602
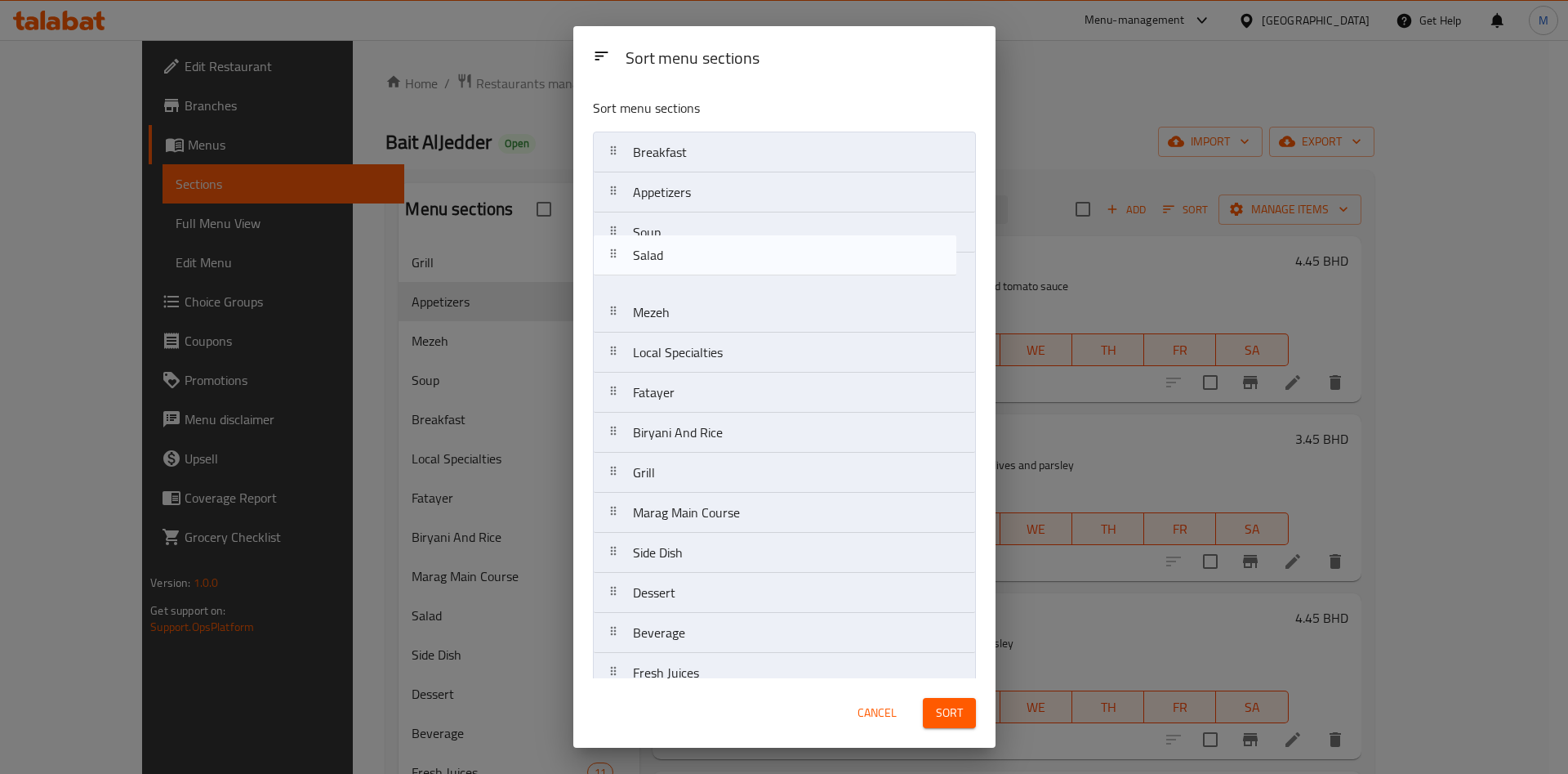
drag, startPoint x: 625, startPoint y: 309, endPoint x: 625, endPoint y: 245, distance: 64.0
click at [625, 245] on nav "Breakfast Appetizers Soup Mezeh Salad Local Specialties Fatayer Biryani And Ric…" at bounding box center [785, 432] width 383 height 602
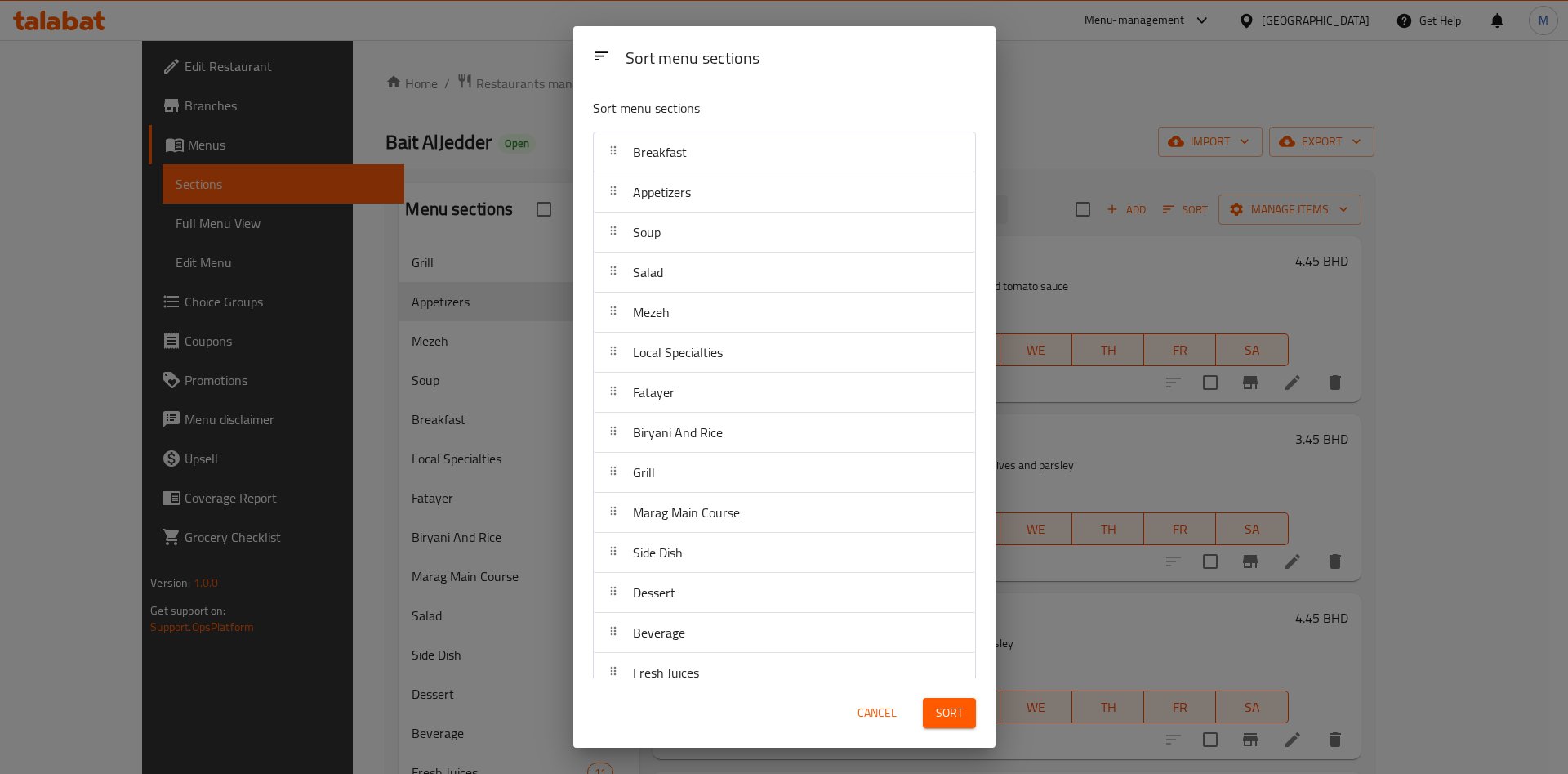
click at [967, 728] on div "Sort" at bounding box center [950, 713] width 73 height 50
click at [966, 728] on div "Sort" at bounding box center [950, 713] width 73 height 50
click at [959, 721] on span "Sort" at bounding box center [950, 713] width 27 height 20
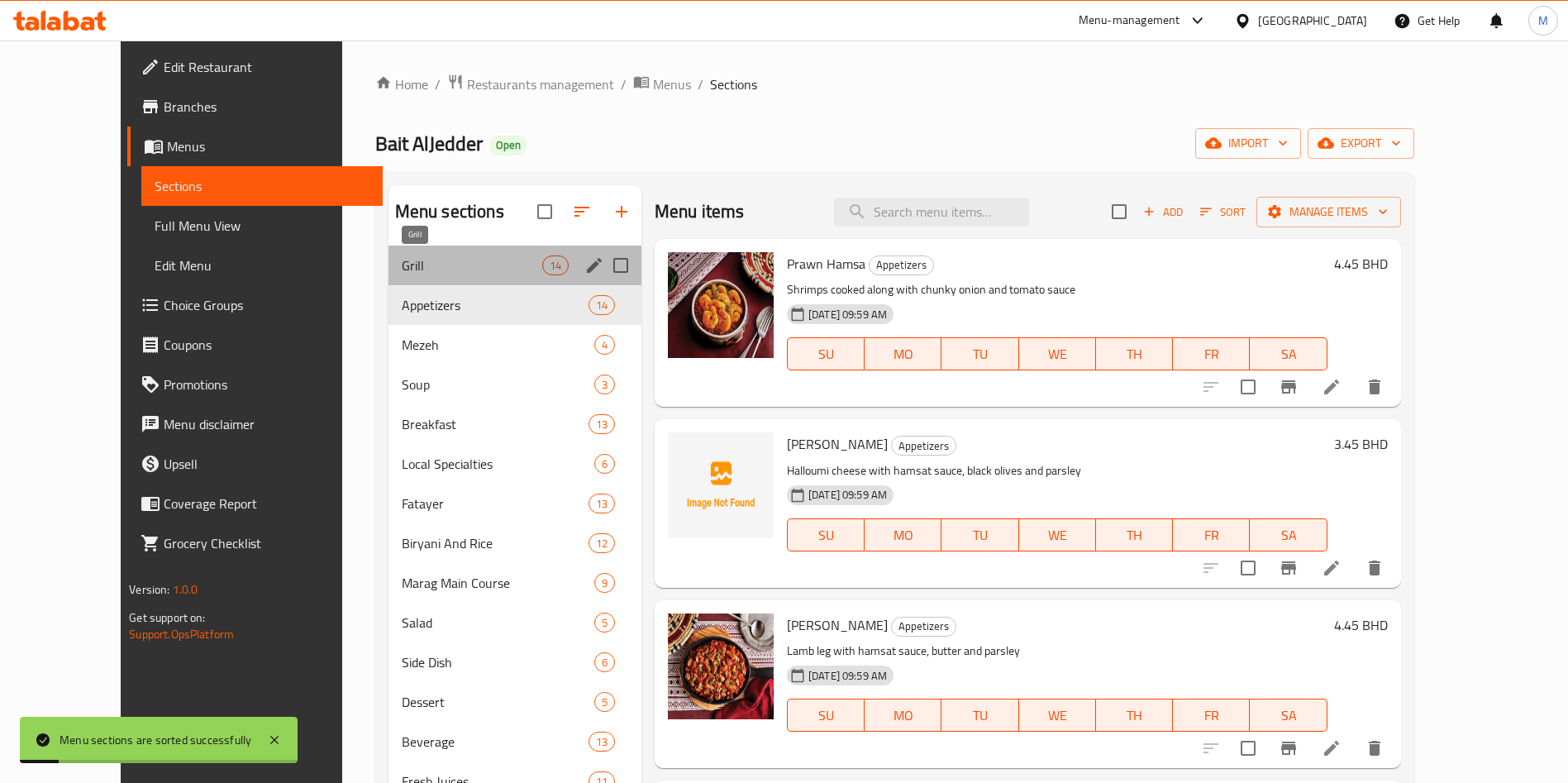
click at [401, 260] on span "Grill" at bounding box center [472, 265] width 141 height 20
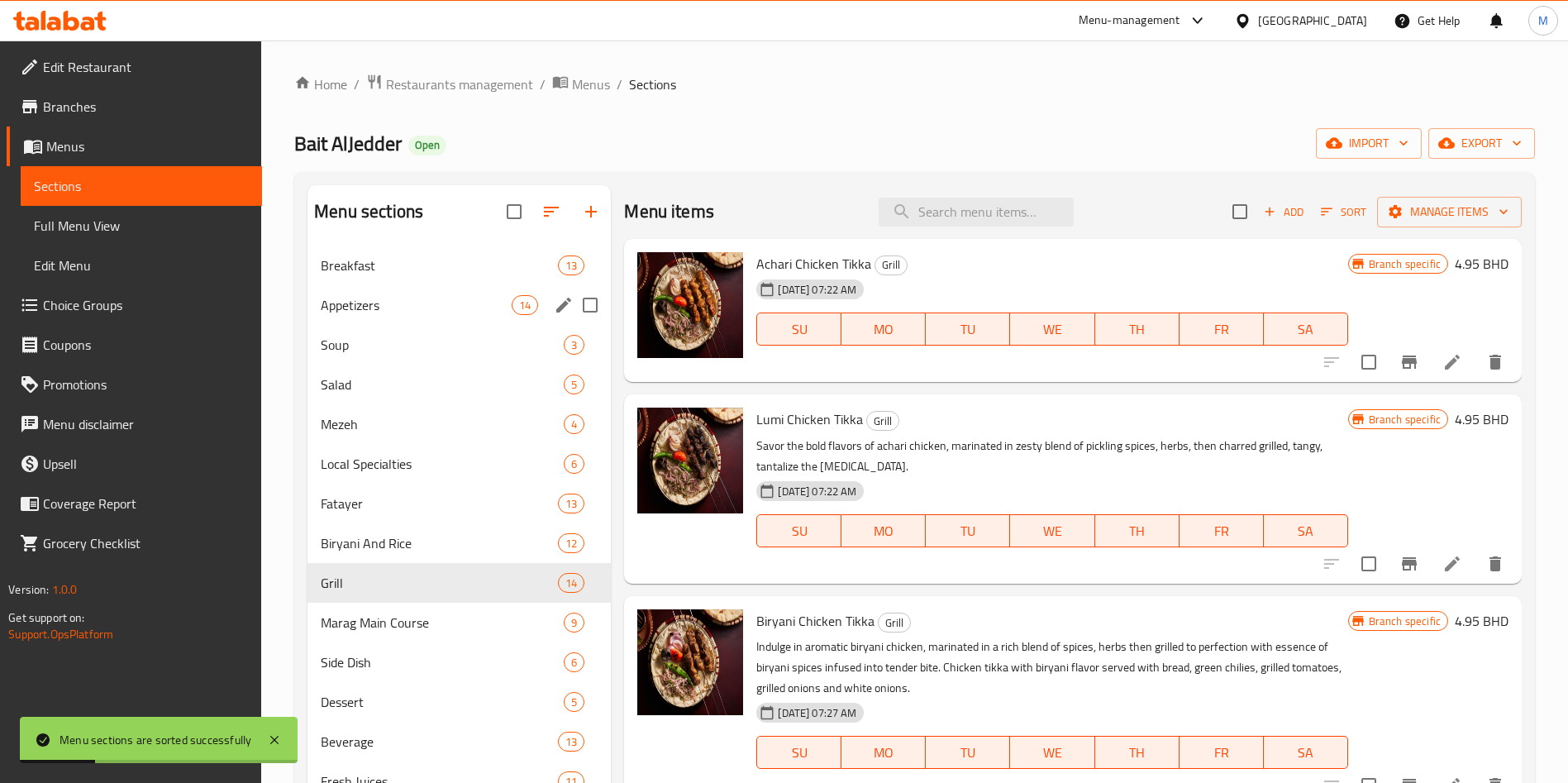
click at [393, 284] on div "Breakfast 13" at bounding box center [460, 265] width 304 height 39
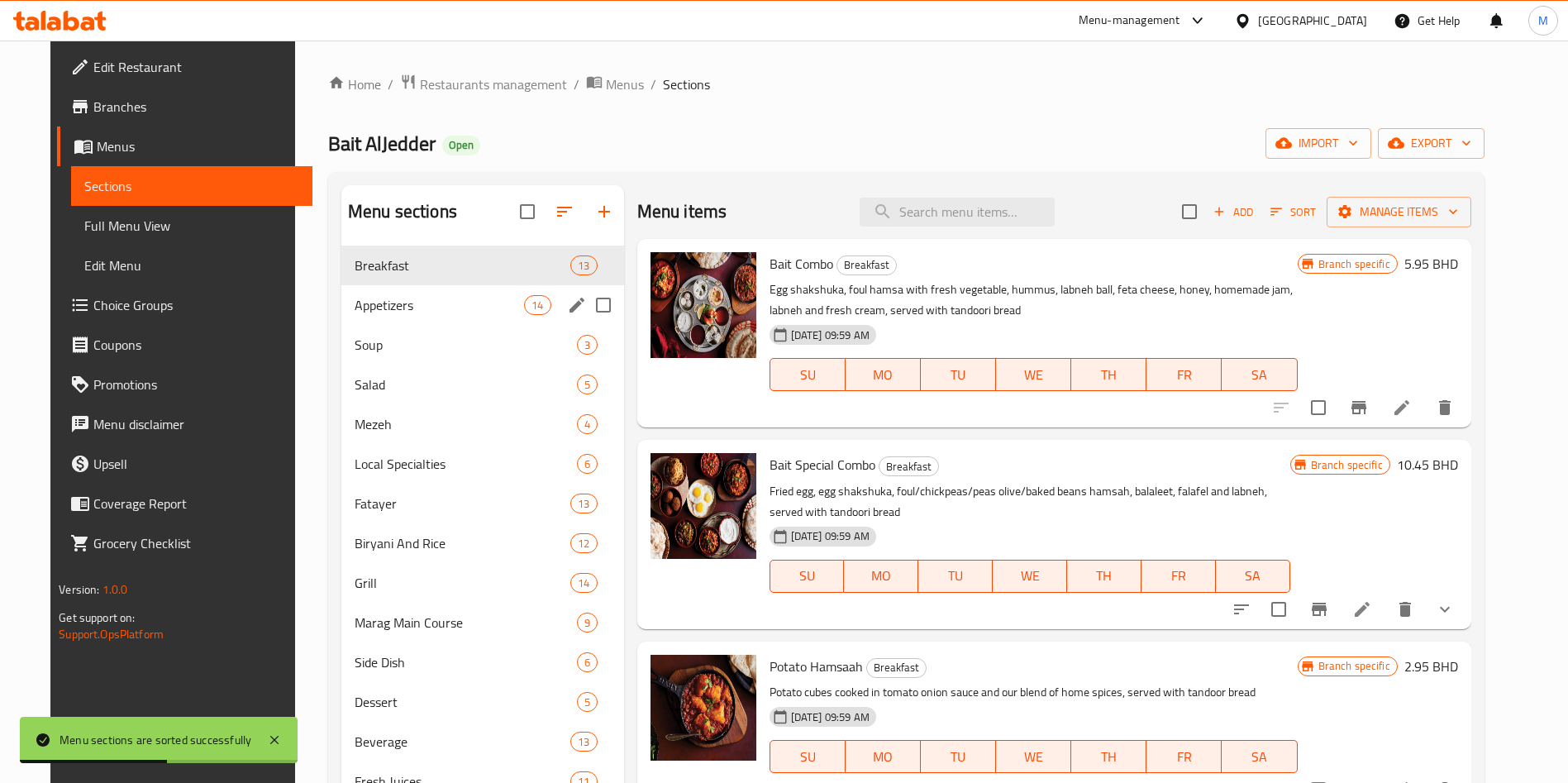
click at [421, 315] on div "Appetizers 14" at bounding box center [483, 305] width 283 height 39
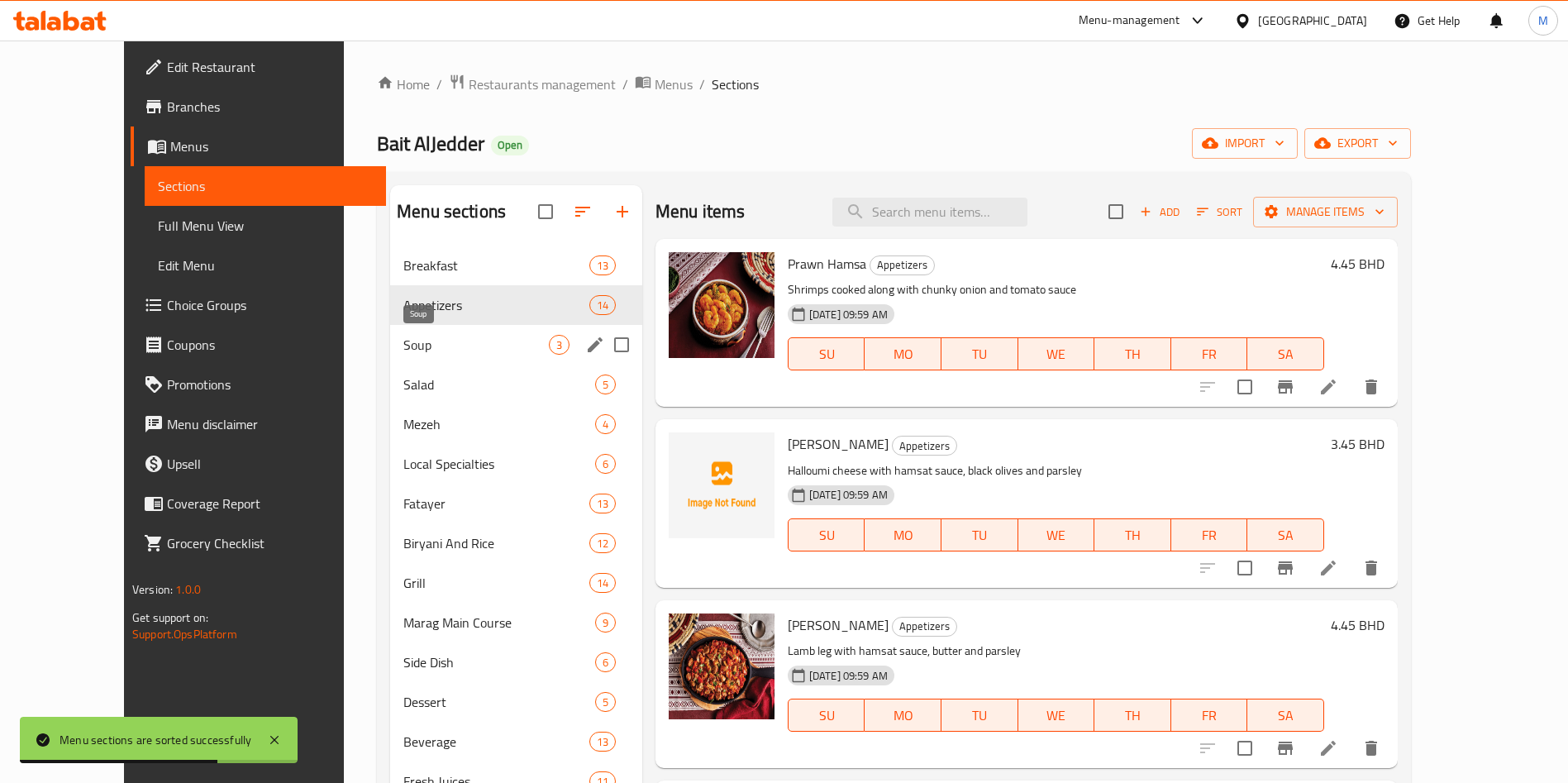
click at [421, 348] on span "Soup" at bounding box center [476, 344] width 146 height 20
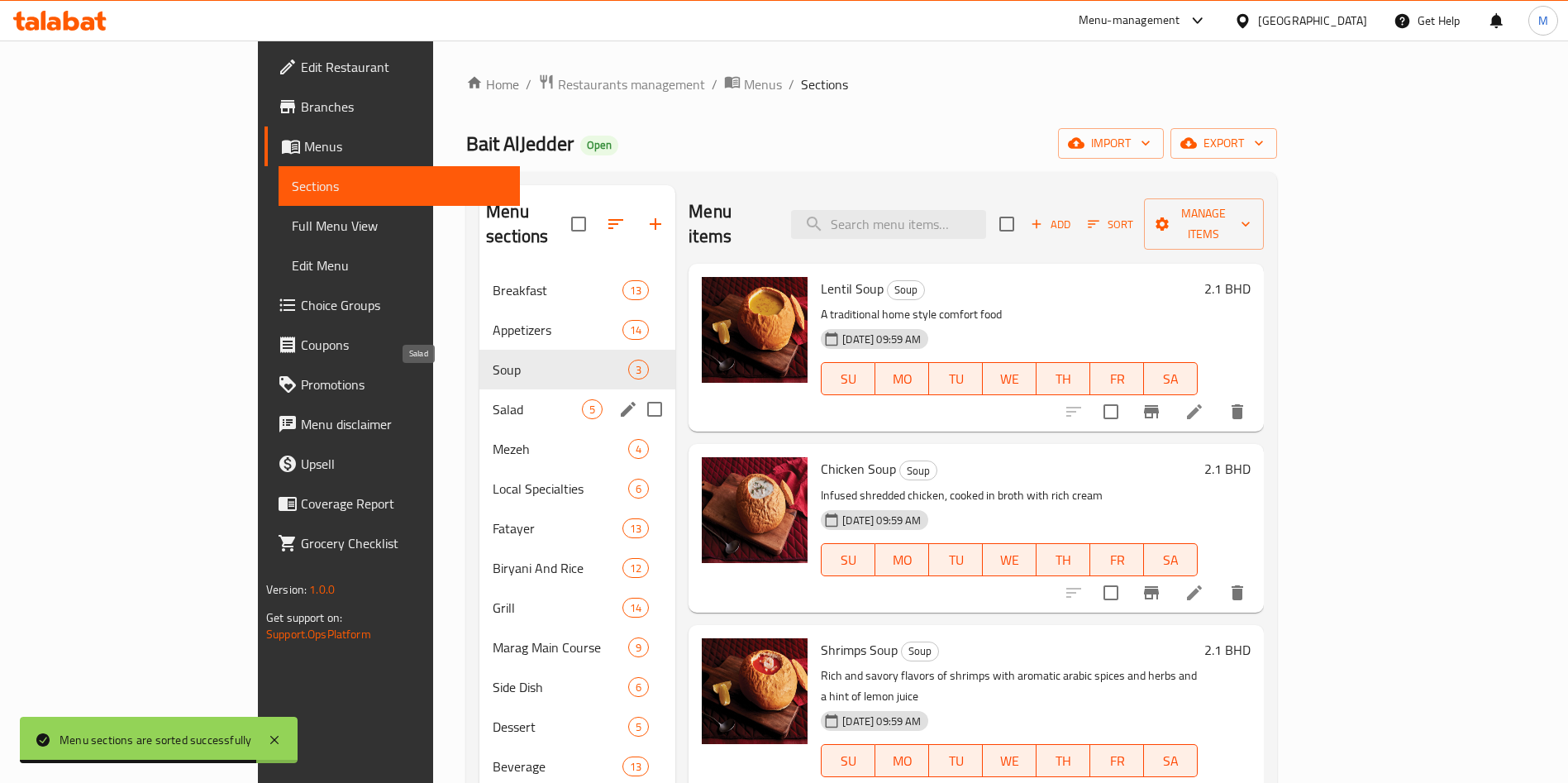
click at [492, 400] on span "Salad" at bounding box center [537, 409] width 89 height 20
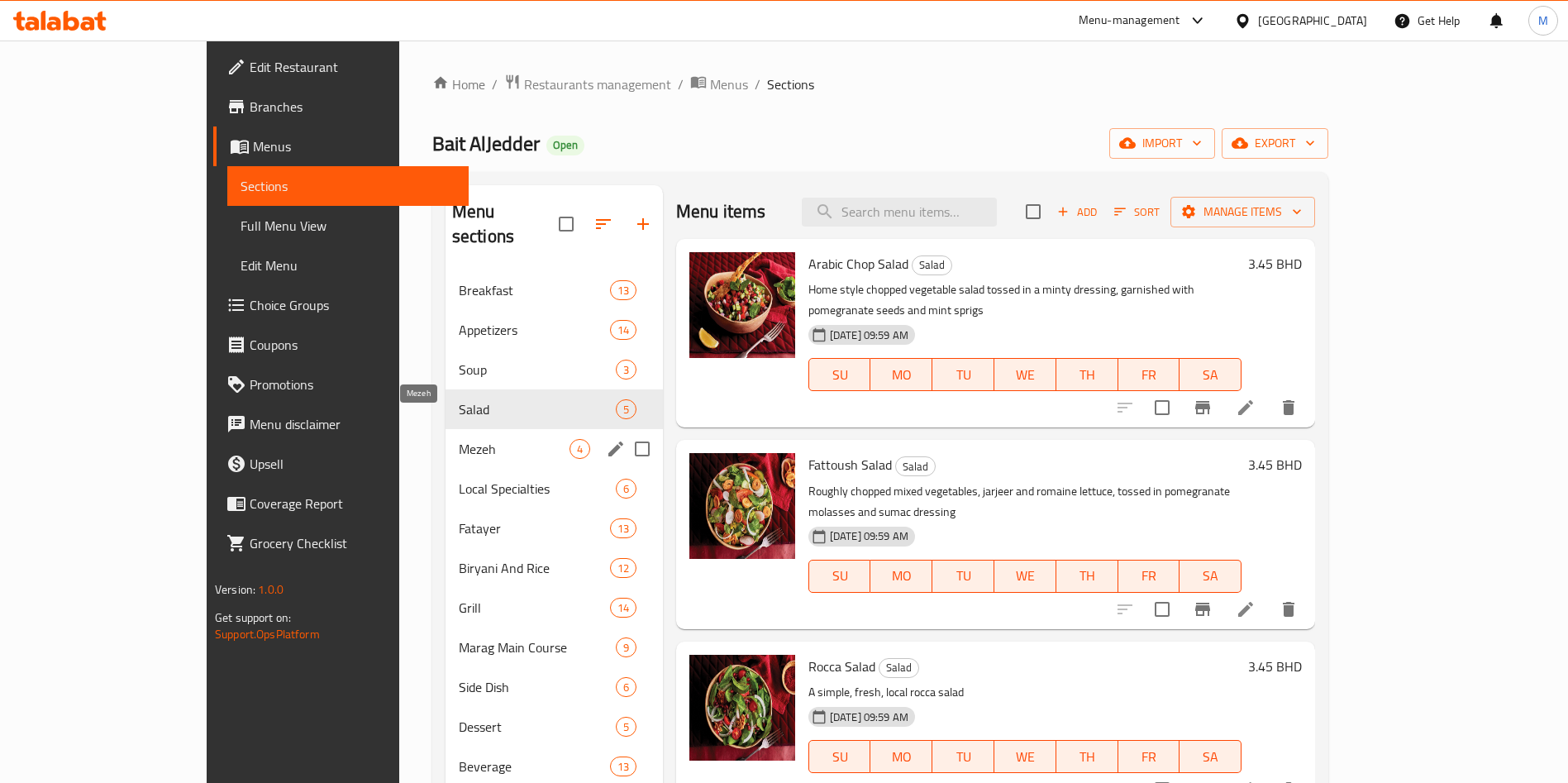
click at [459, 439] on span "Mezeh" at bounding box center [514, 449] width 111 height 20
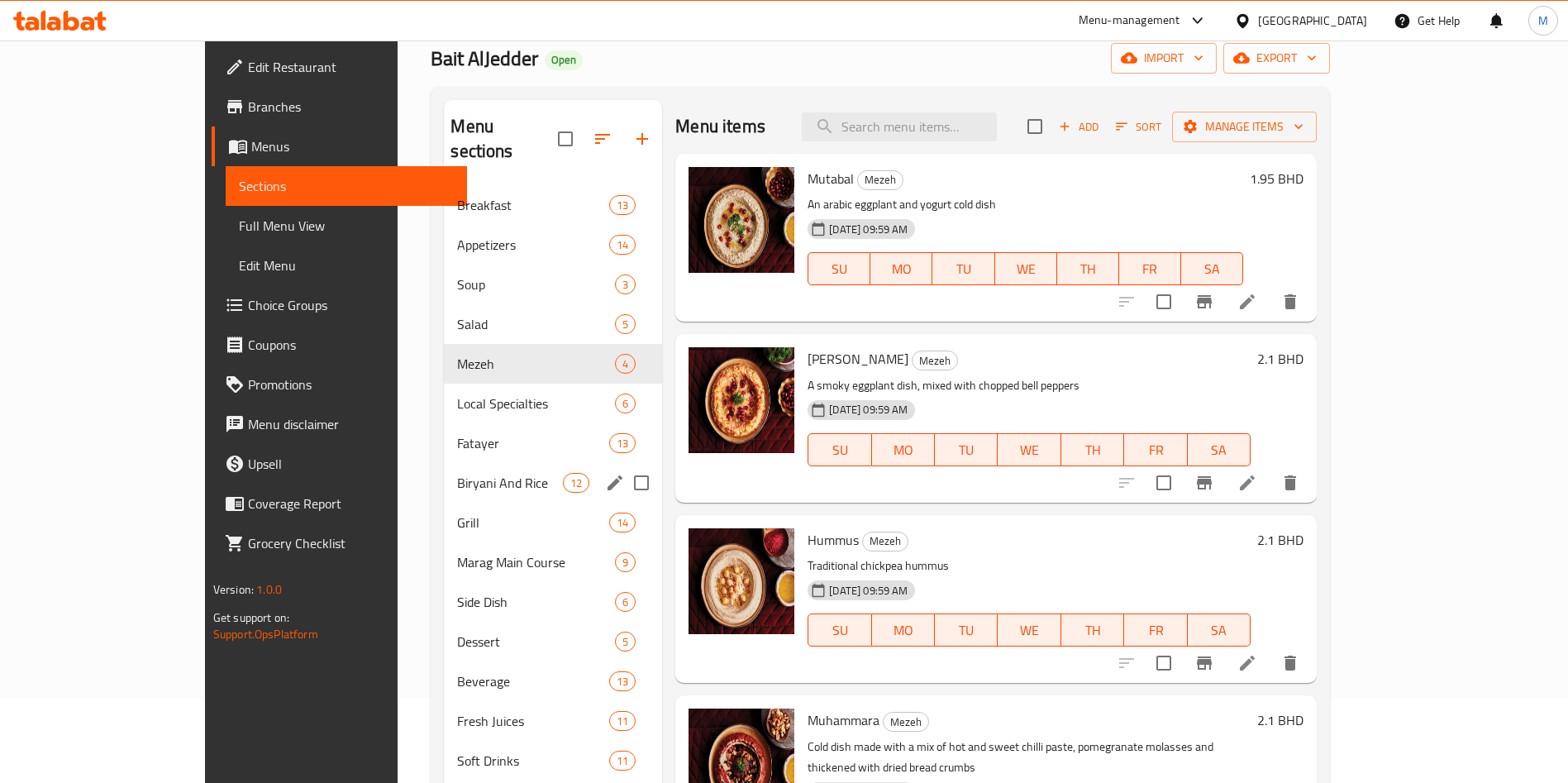
scroll to position [124, 0]
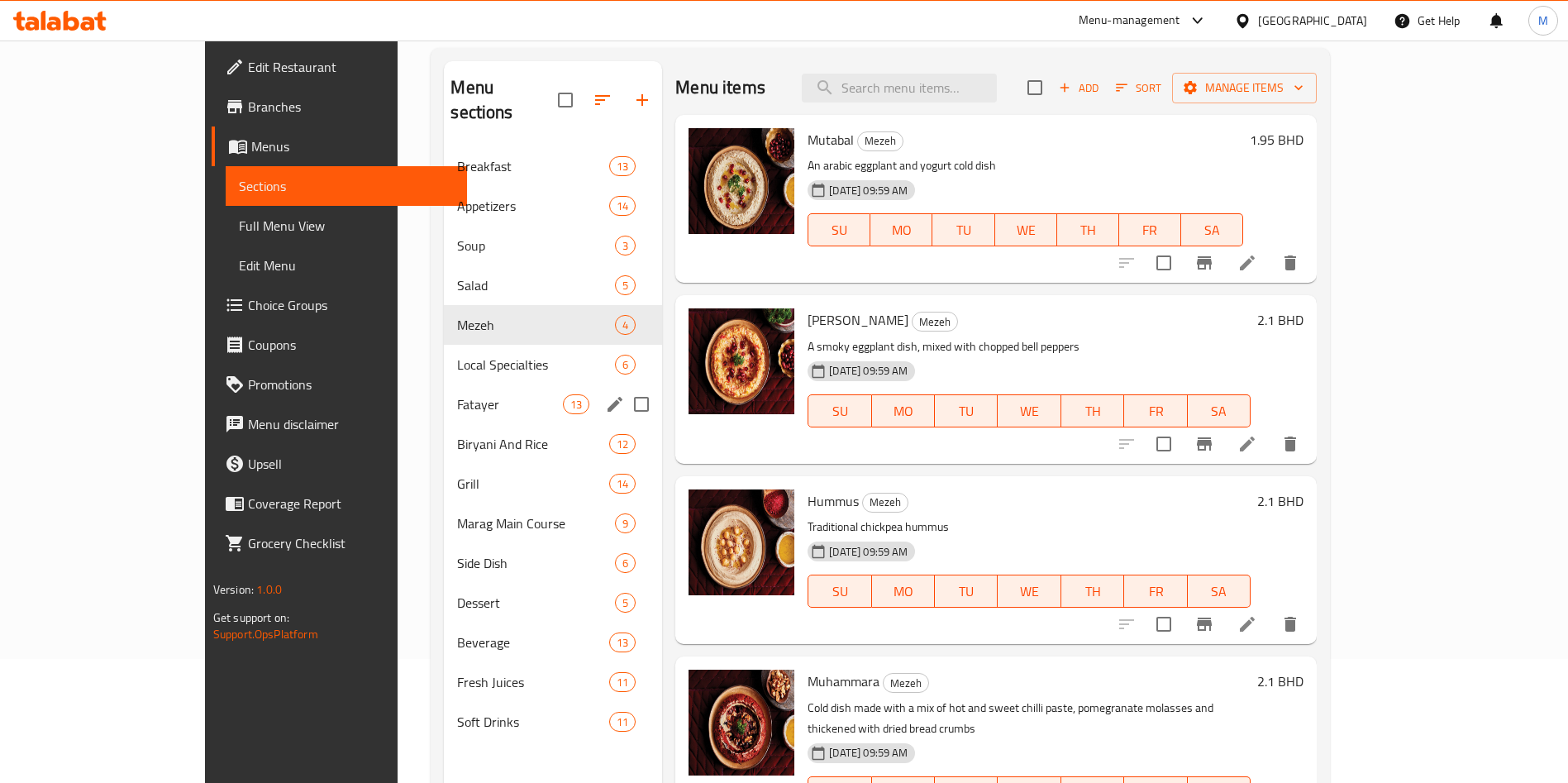
click at [444, 354] on div "Local Specialties 6" at bounding box center [553, 364] width 218 height 39
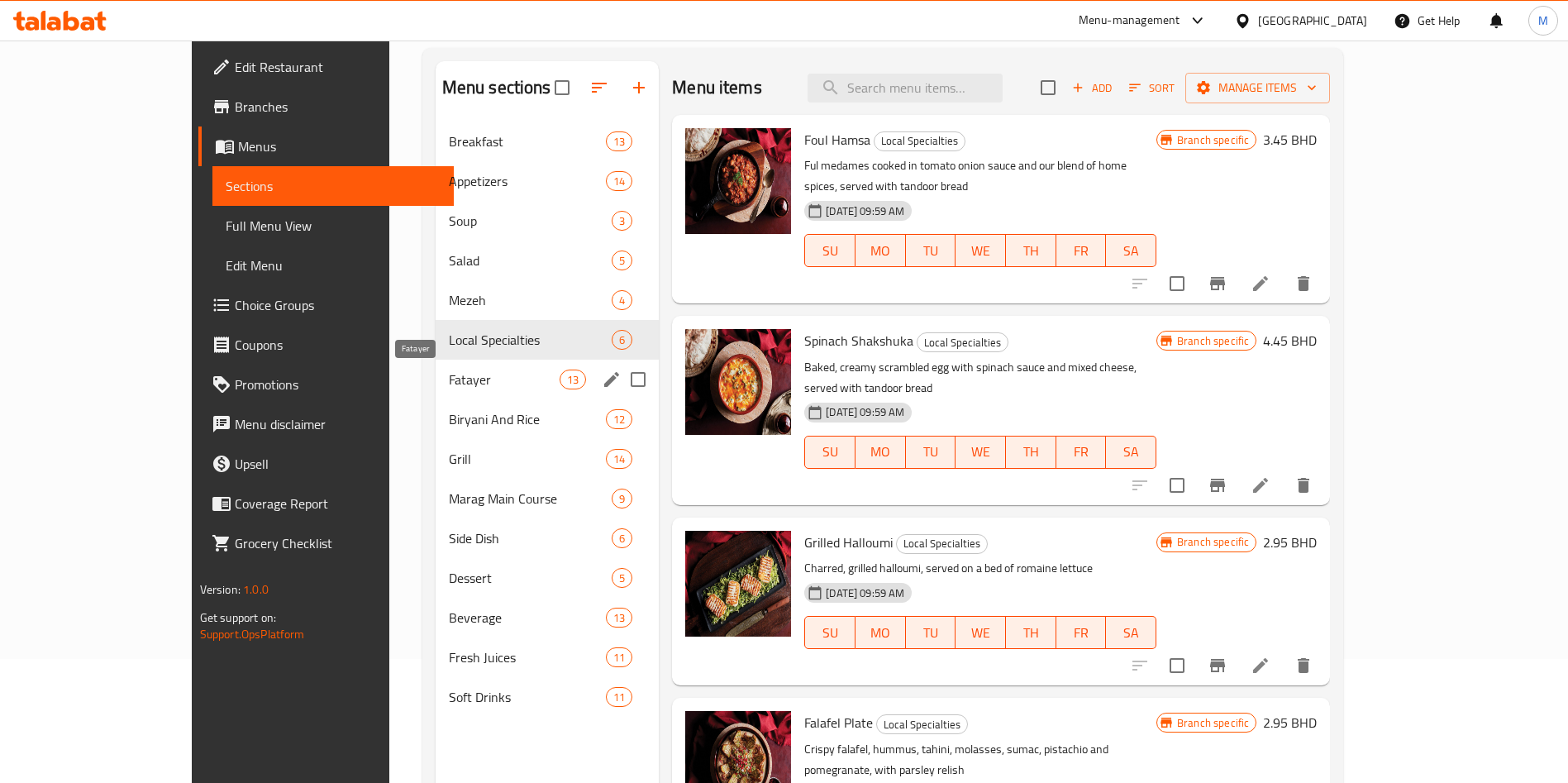
click at [449, 374] on span "Fatayer" at bounding box center [504, 379] width 111 height 20
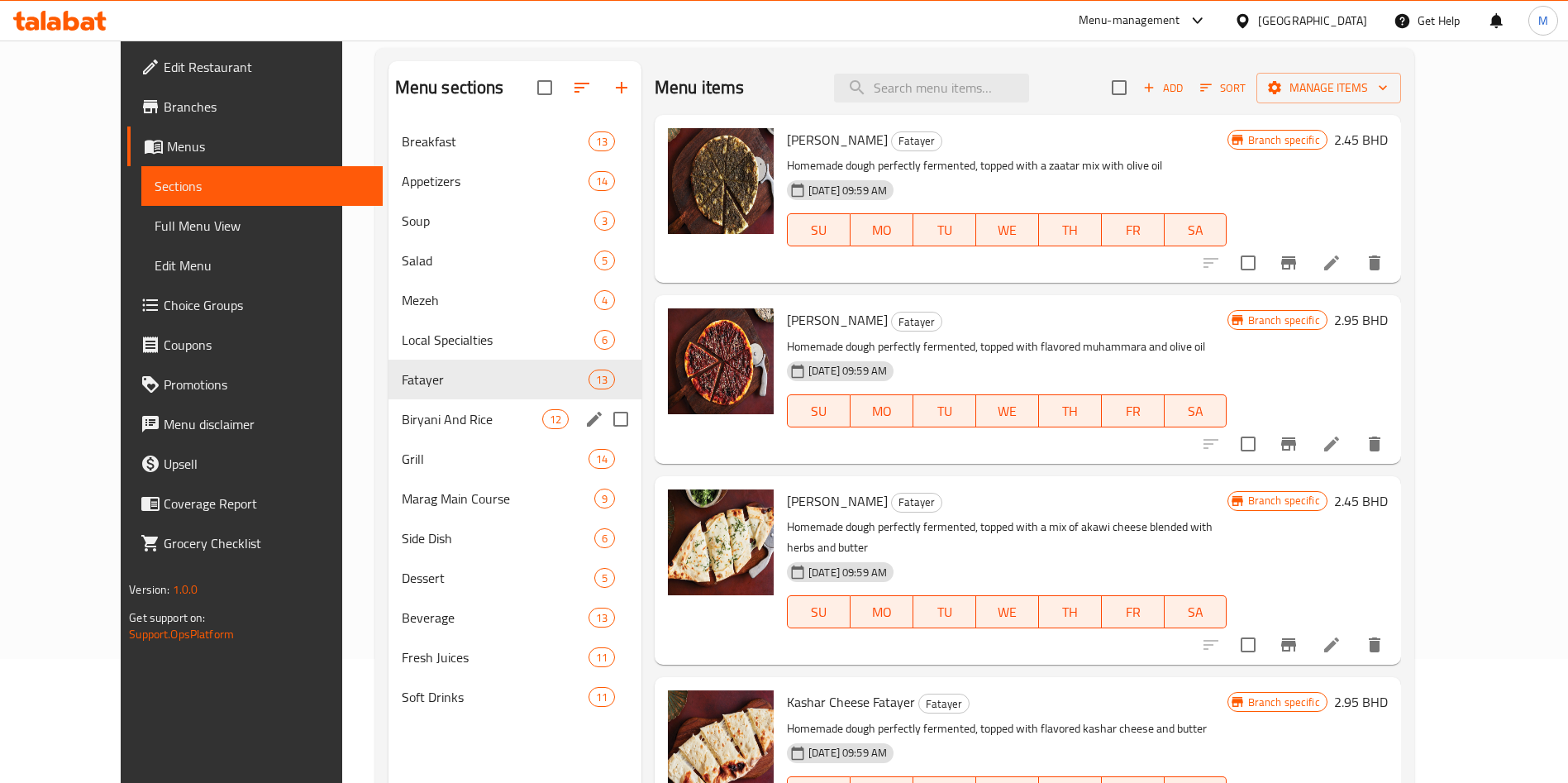
click at [407, 434] on div "Biryani And Rice 12" at bounding box center [515, 419] width 253 height 39
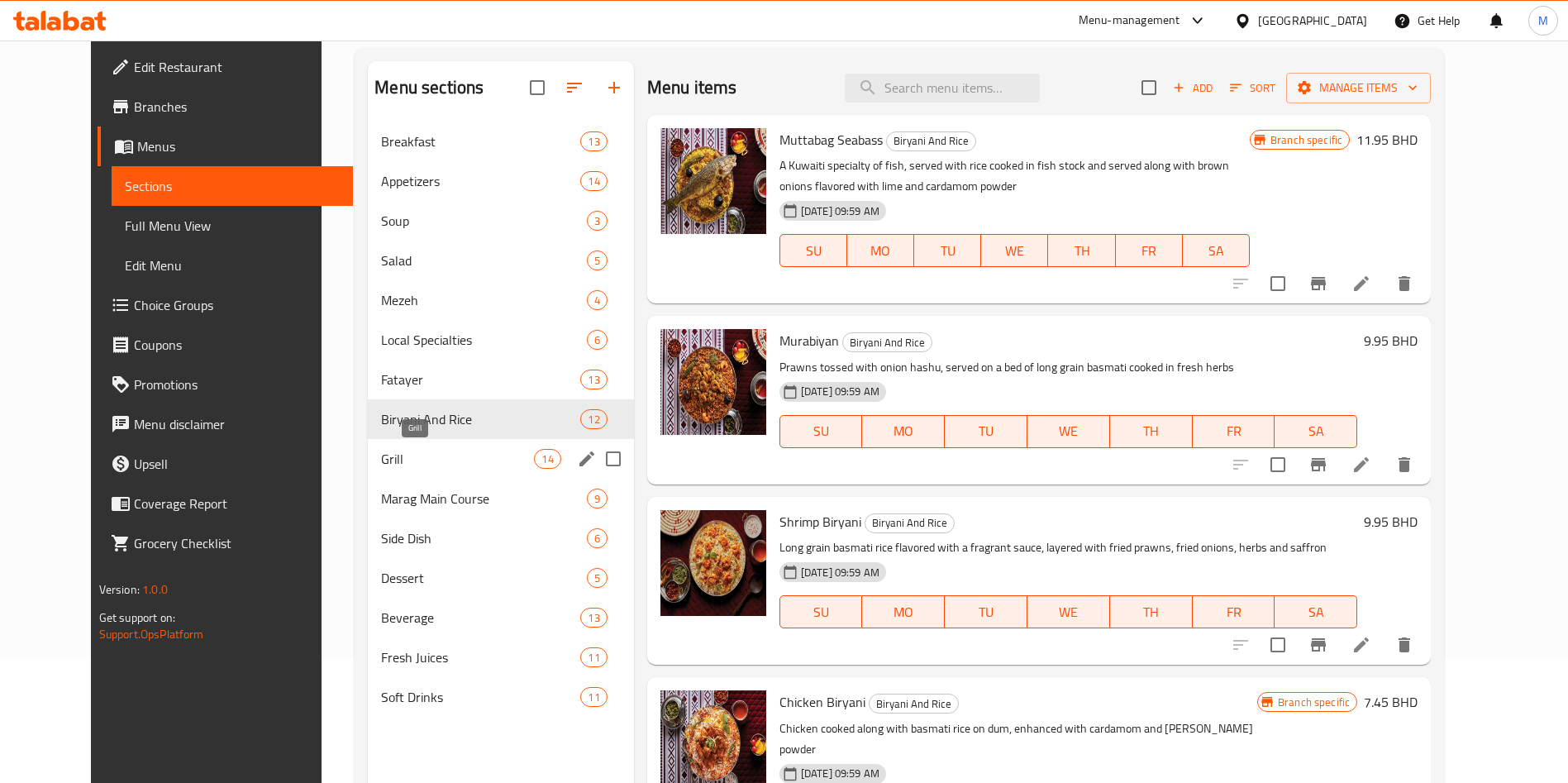
click at [408, 454] on span "Grill" at bounding box center [457, 458] width 153 height 20
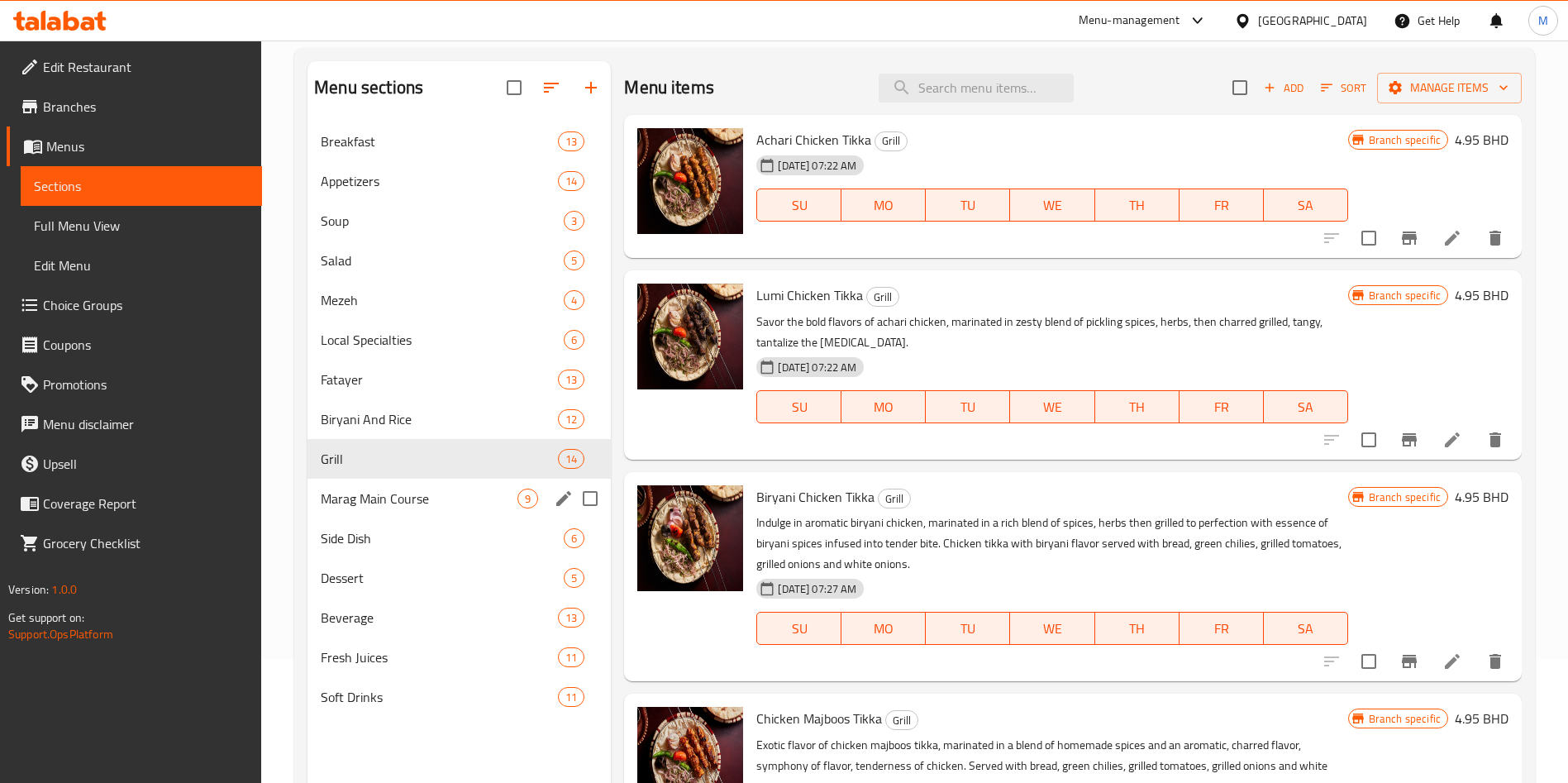
click at [407, 510] on div "Marag Main Course 9" at bounding box center [460, 498] width 304 height 39
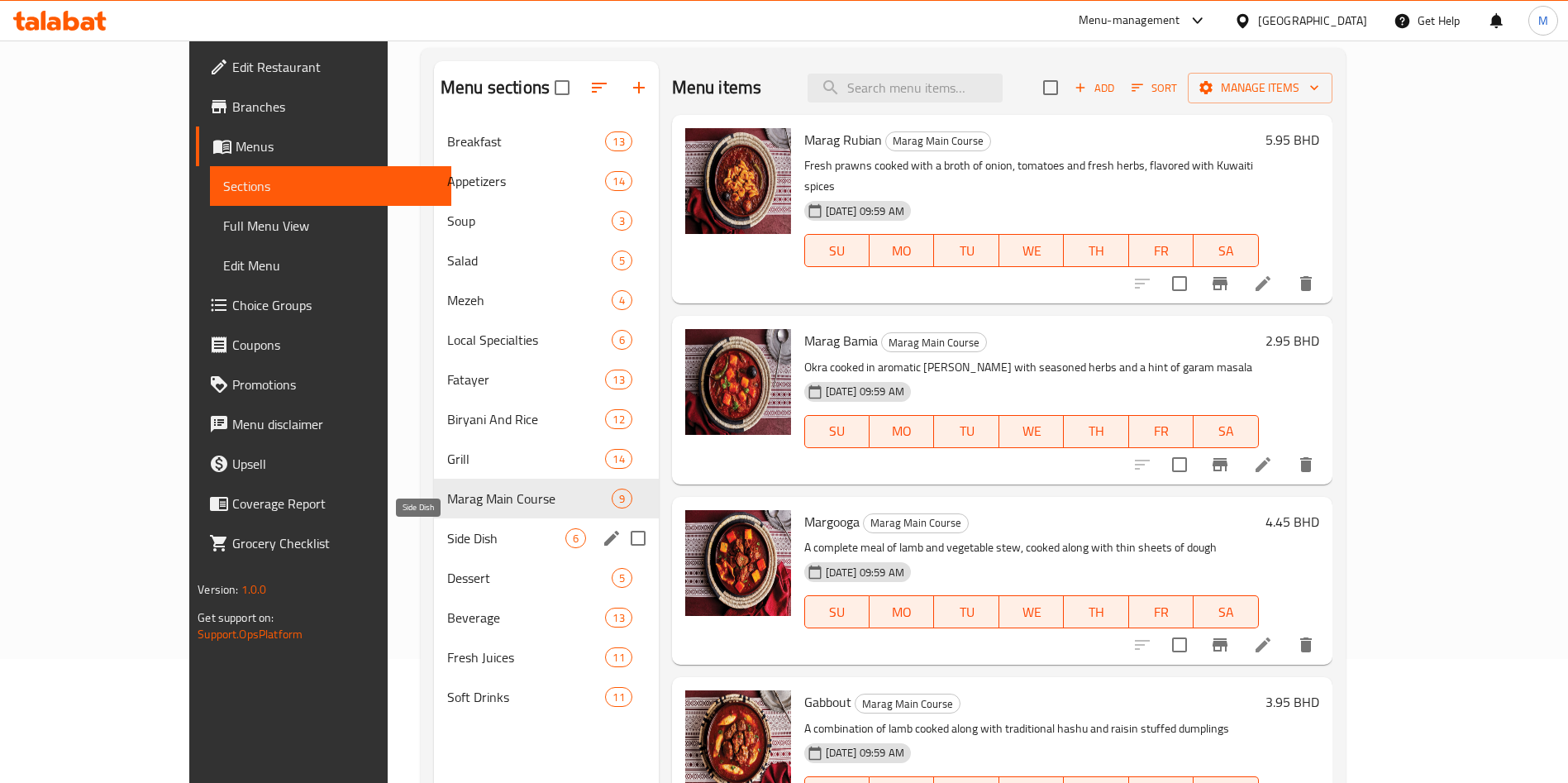
click at [447, 543] on span "Side Dish" at bounding box center [506, 538] width 118 height 20
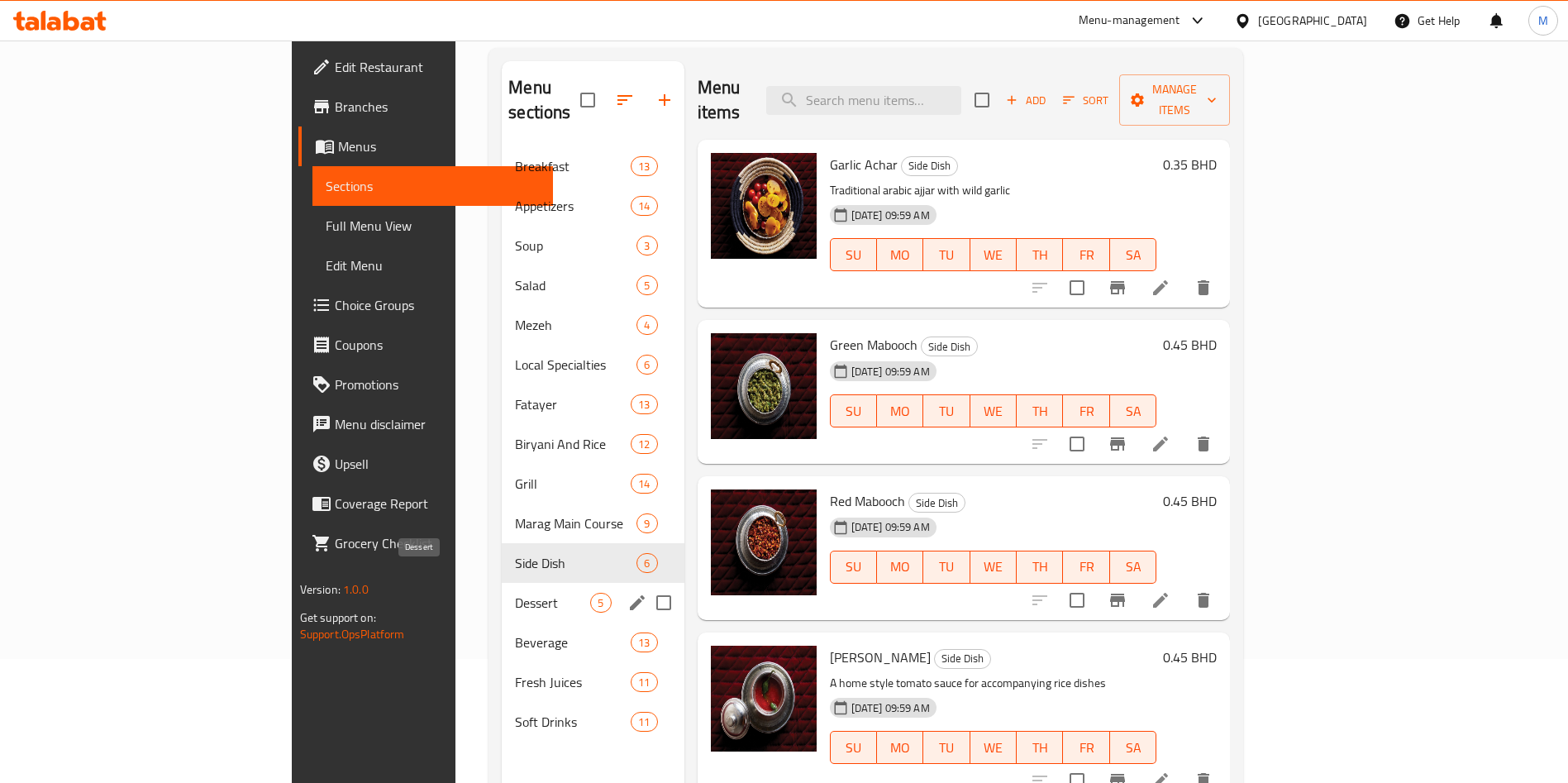
click at [515, 593] on span "Dessert" at bounding box center [552, 602] width 75 height 20
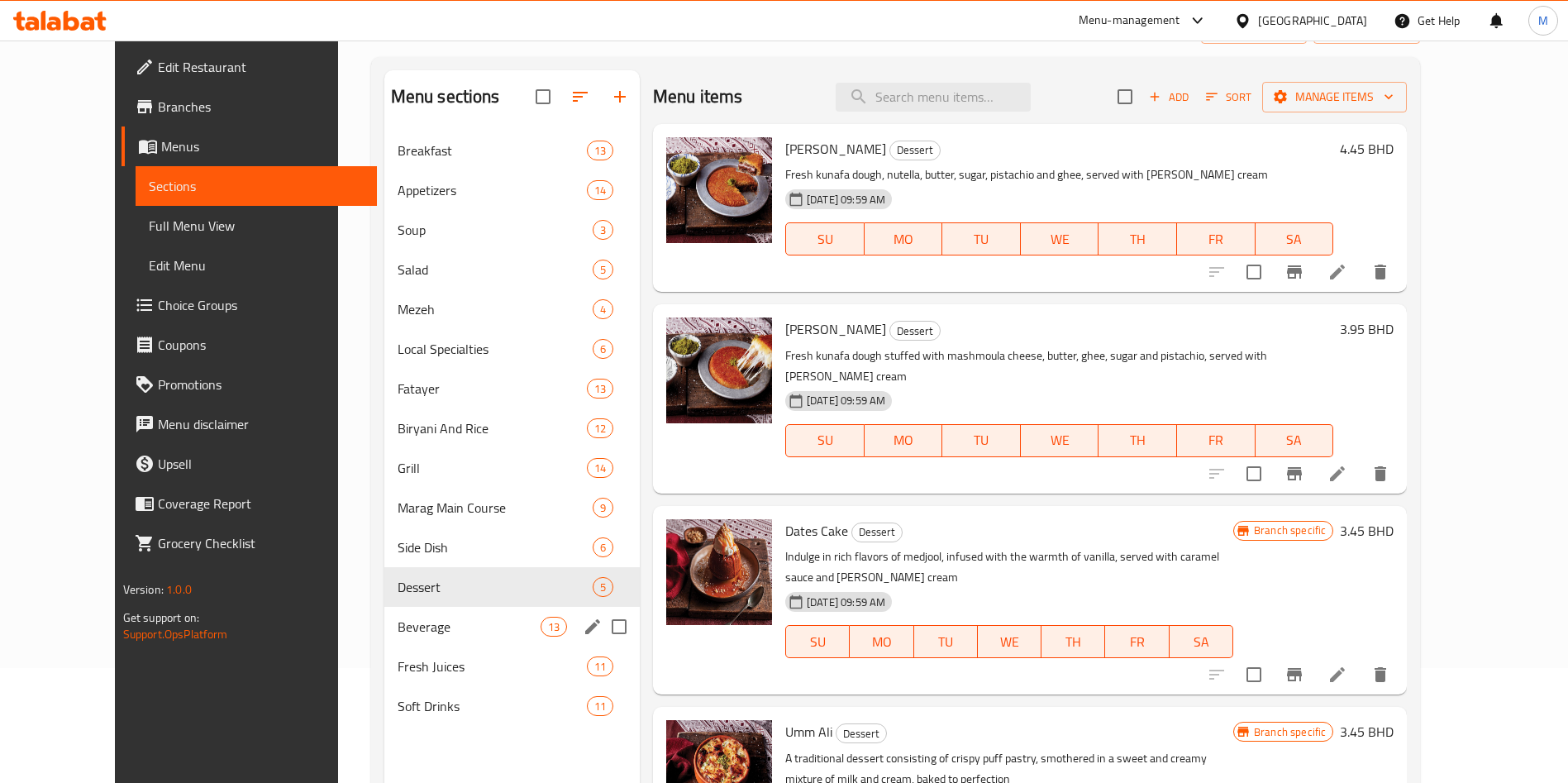
scroll to position [232, 0]
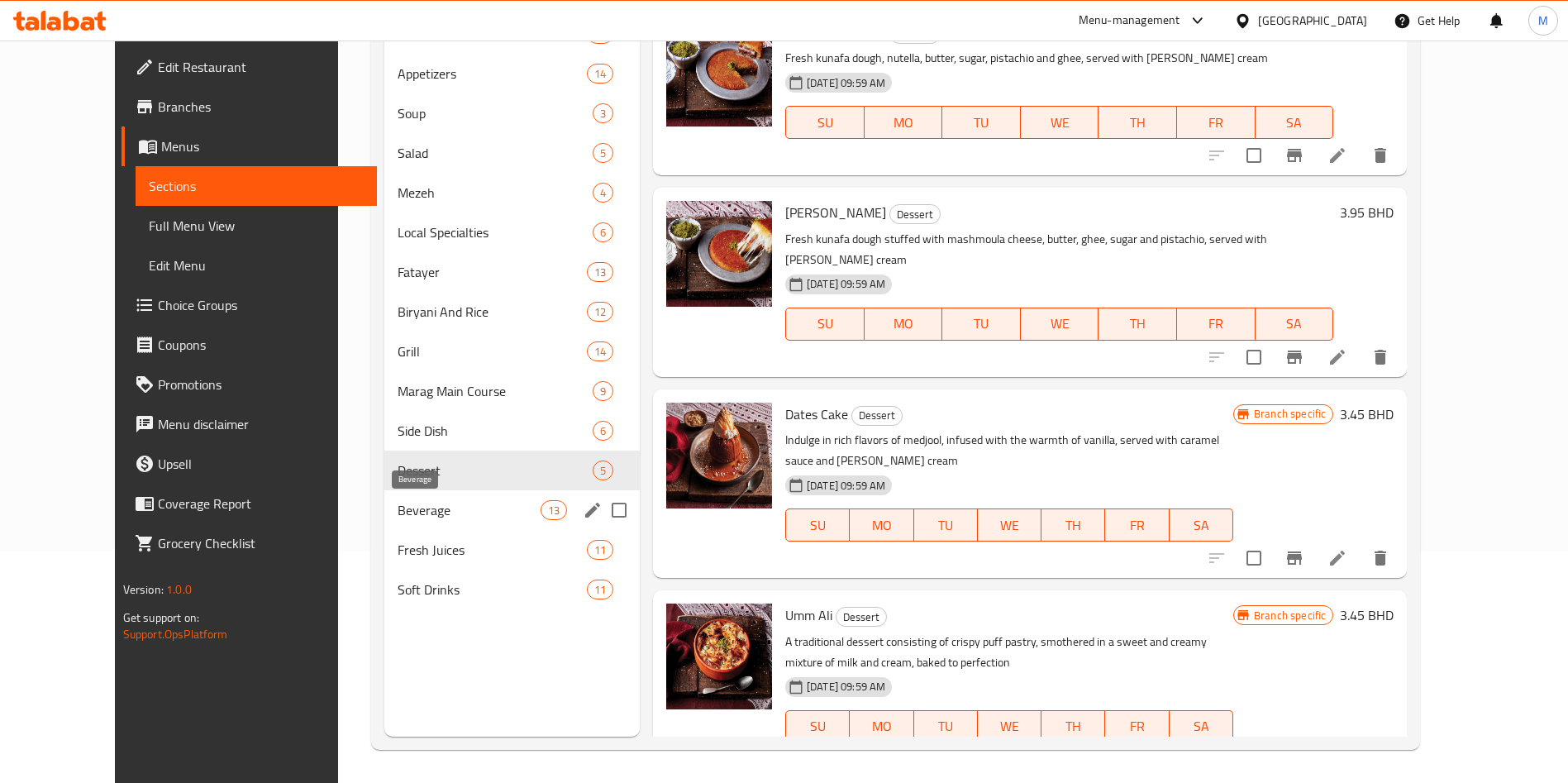
click at [445, 510] on span "Beverage" at bounding box center [469, 509] width 143 height 20
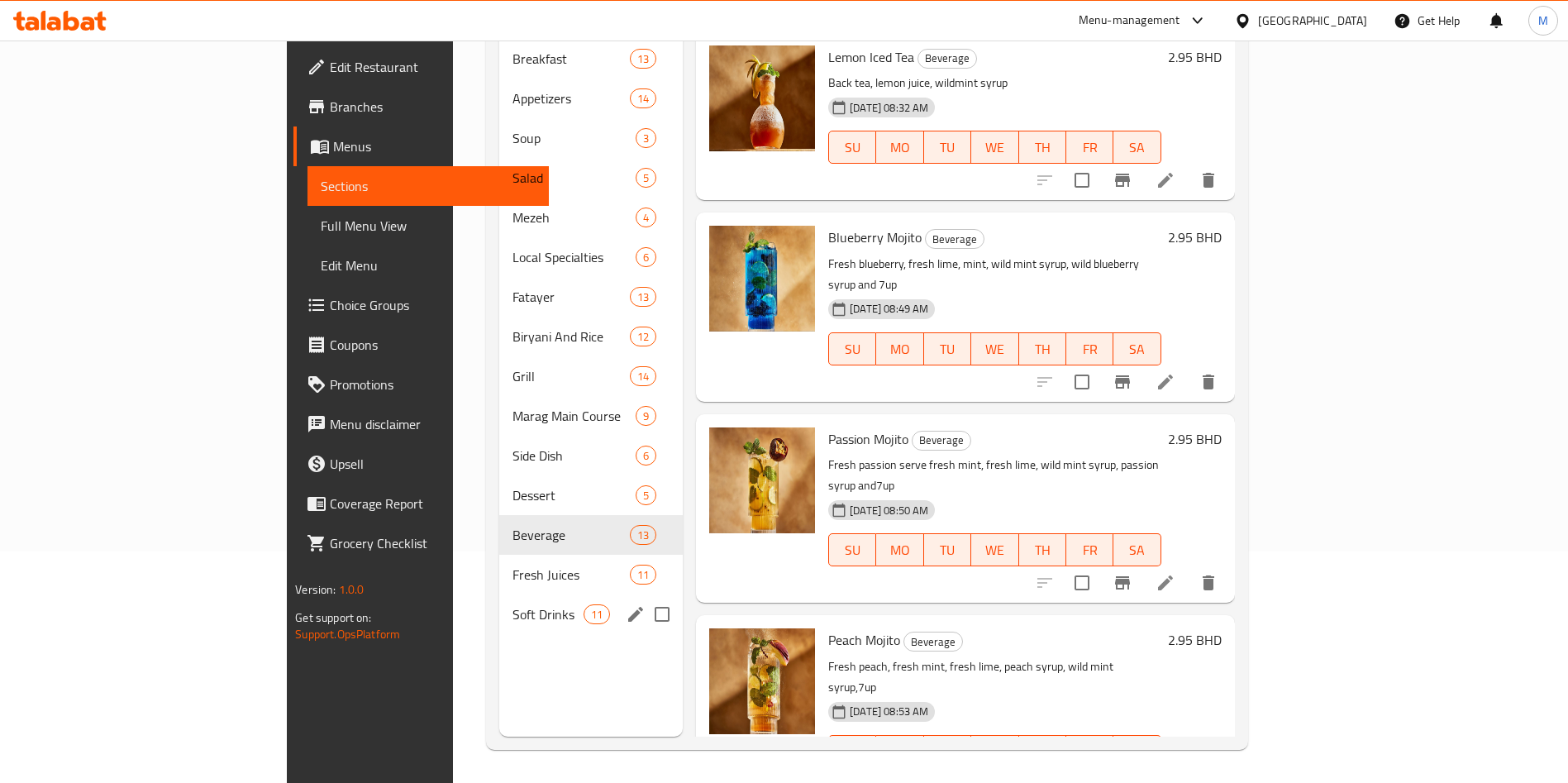
click at [499, 594] on div "Soft Drinks 11" at bounding box center [591, 614] width 184 height 39
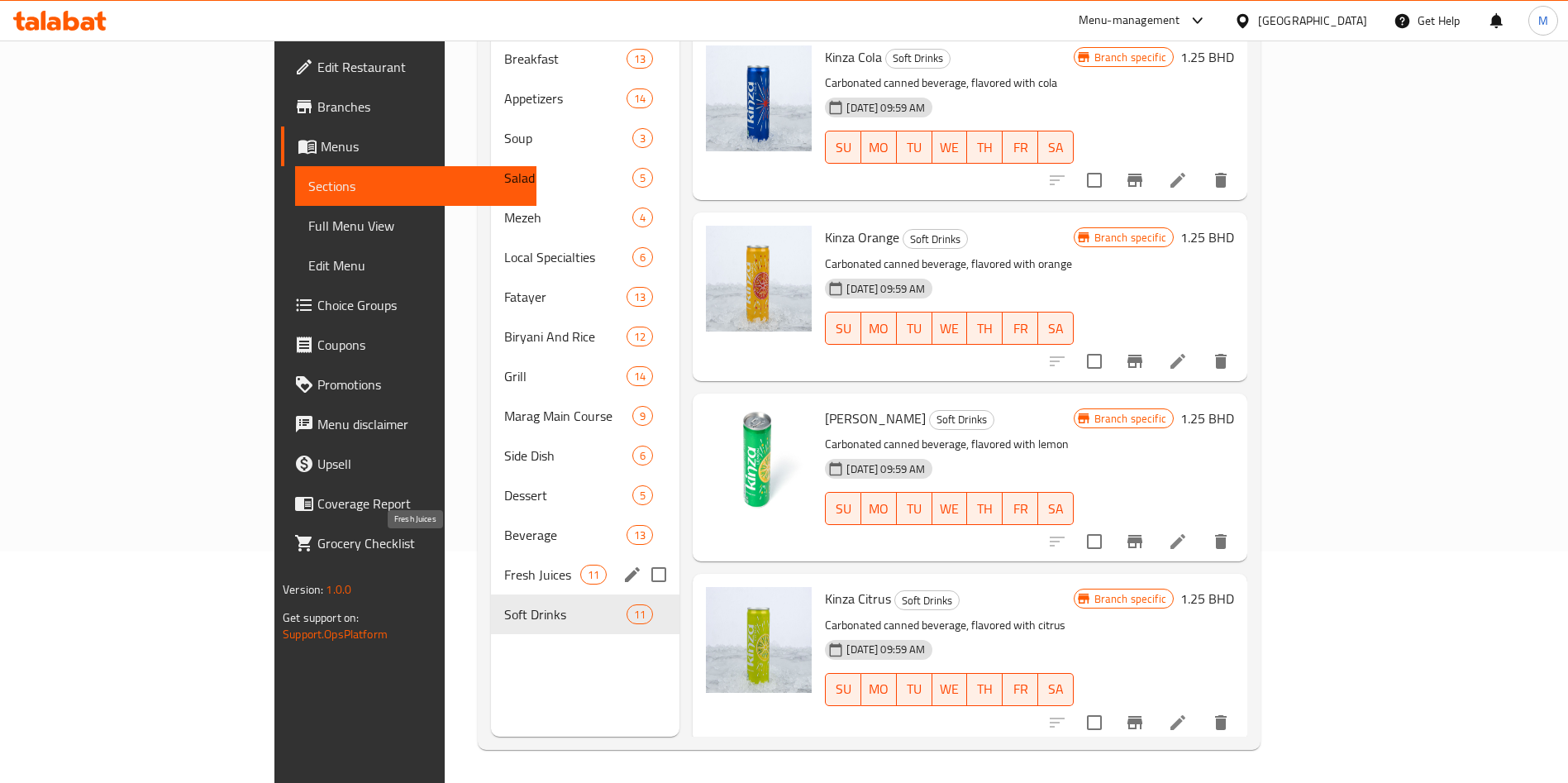
click at [504, 564] on span "Fresh Juices" at bounding box center [543, 574] width 77 height 20
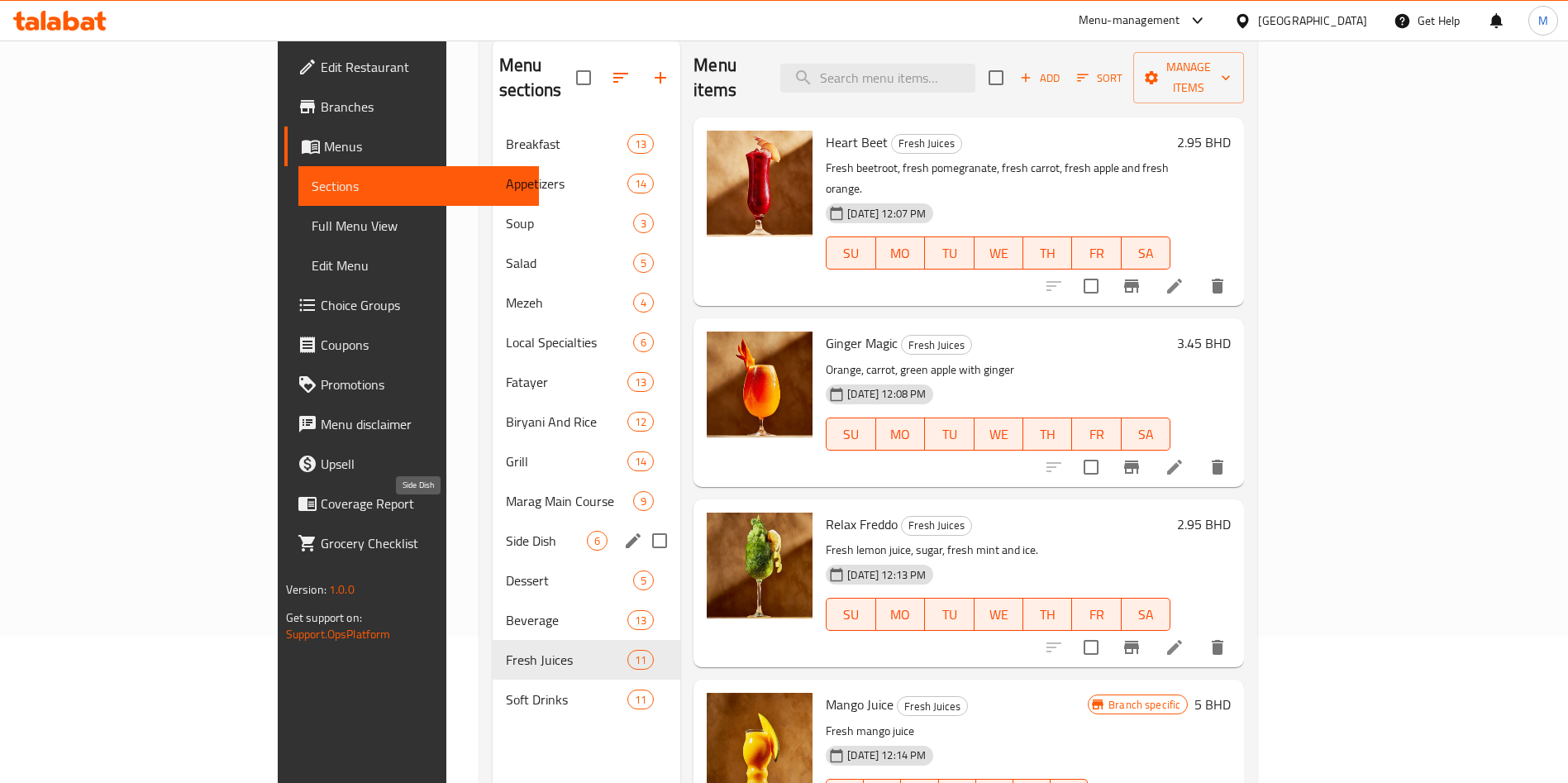
scroll to position [107, 0]
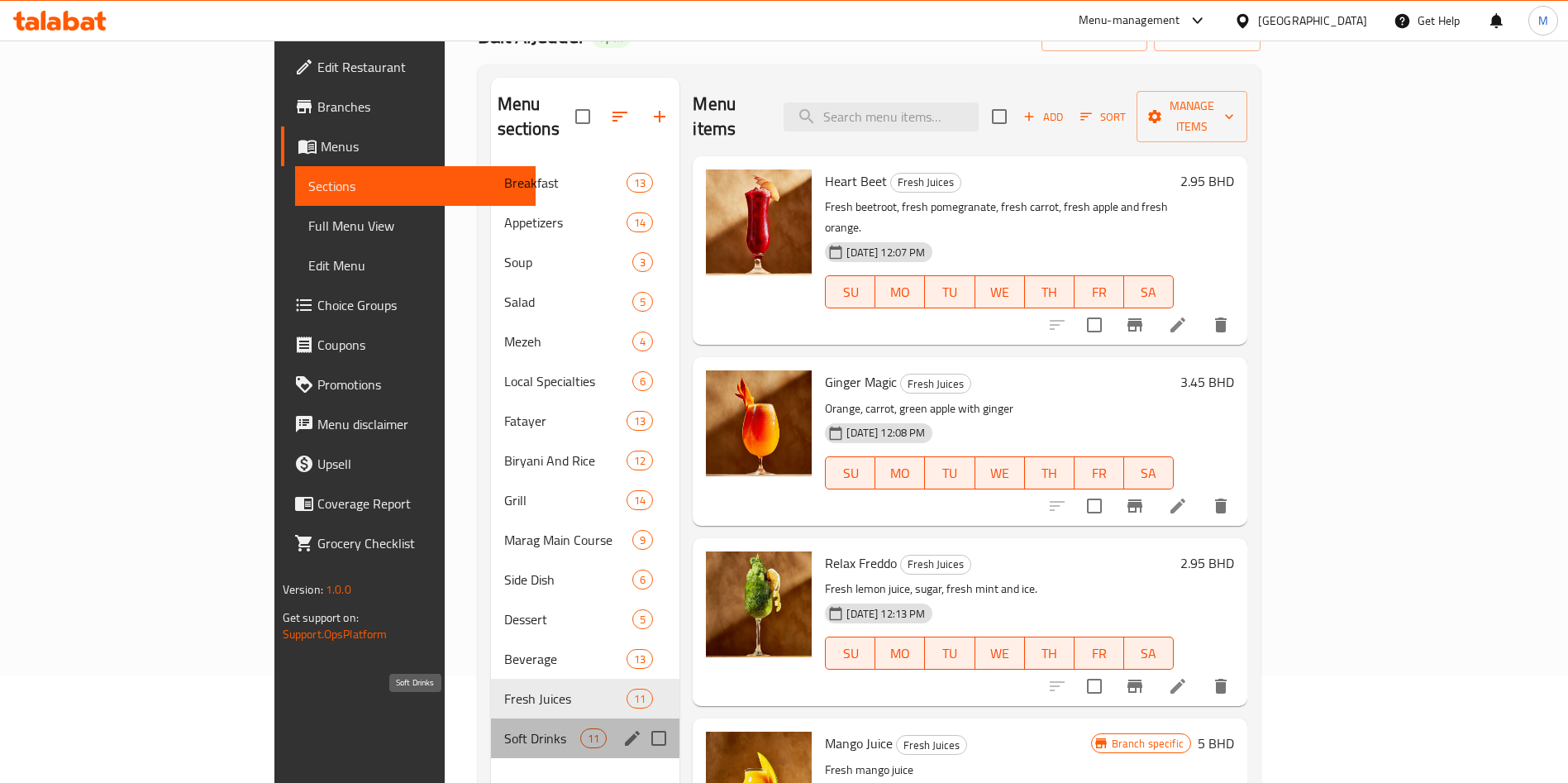
click at [504, 728] on span "Soft Drinks" at bounding box center [543, 738] width 77 height 20
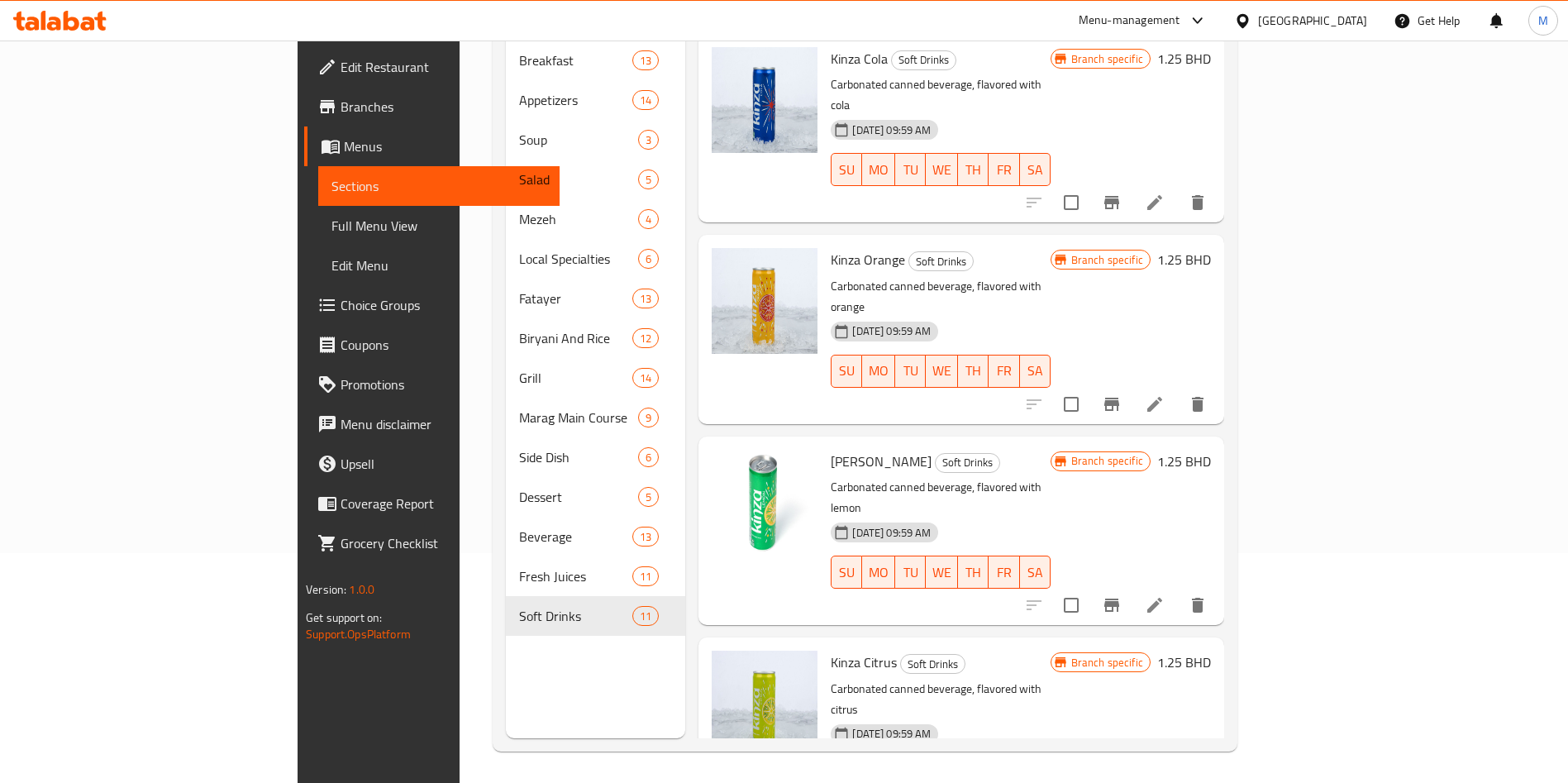
scroll to position [232, 0]
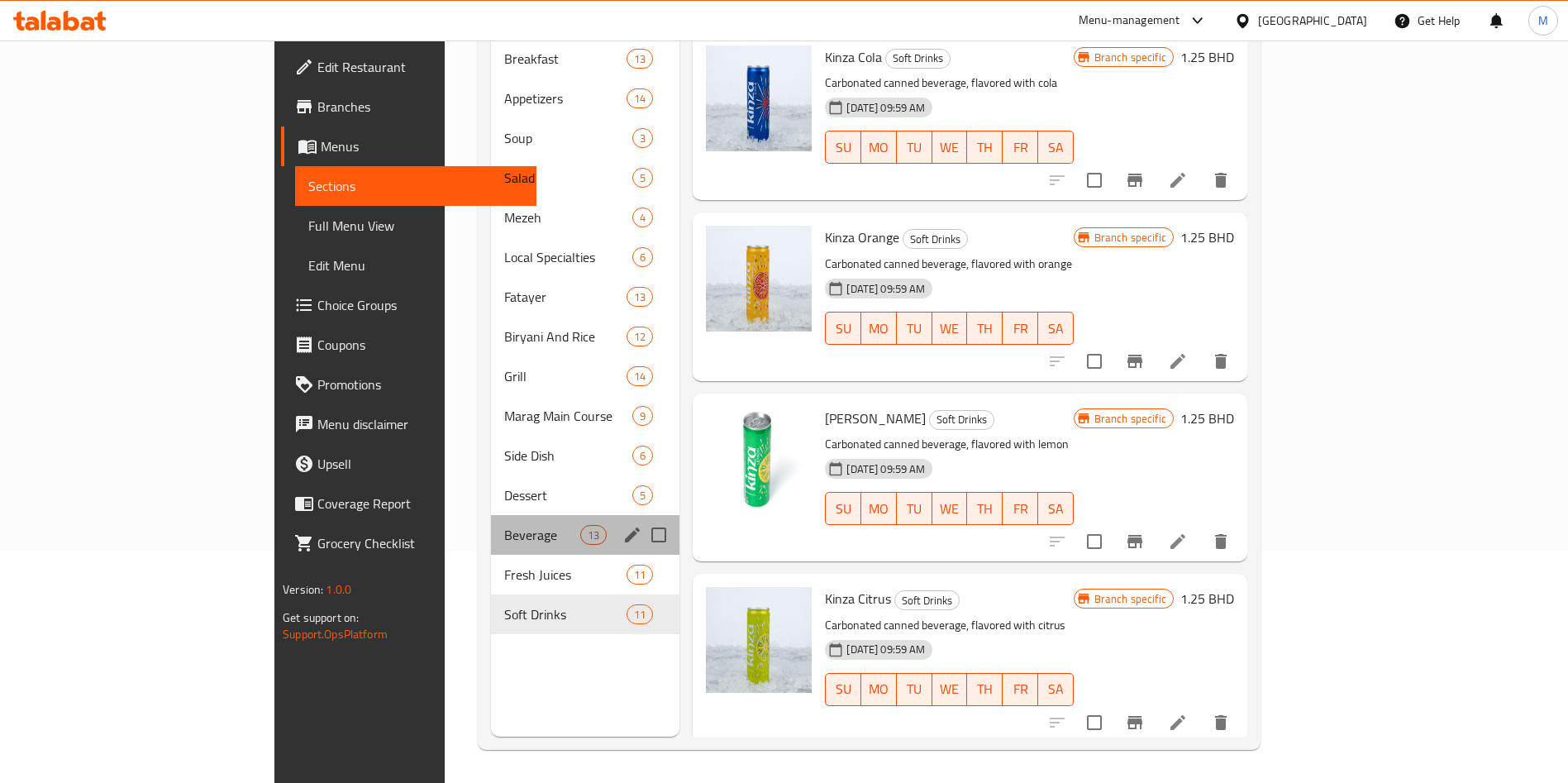
click at [491, 527] on div "Beverage 13" at bounding box center [585, 534] width 190 height 39
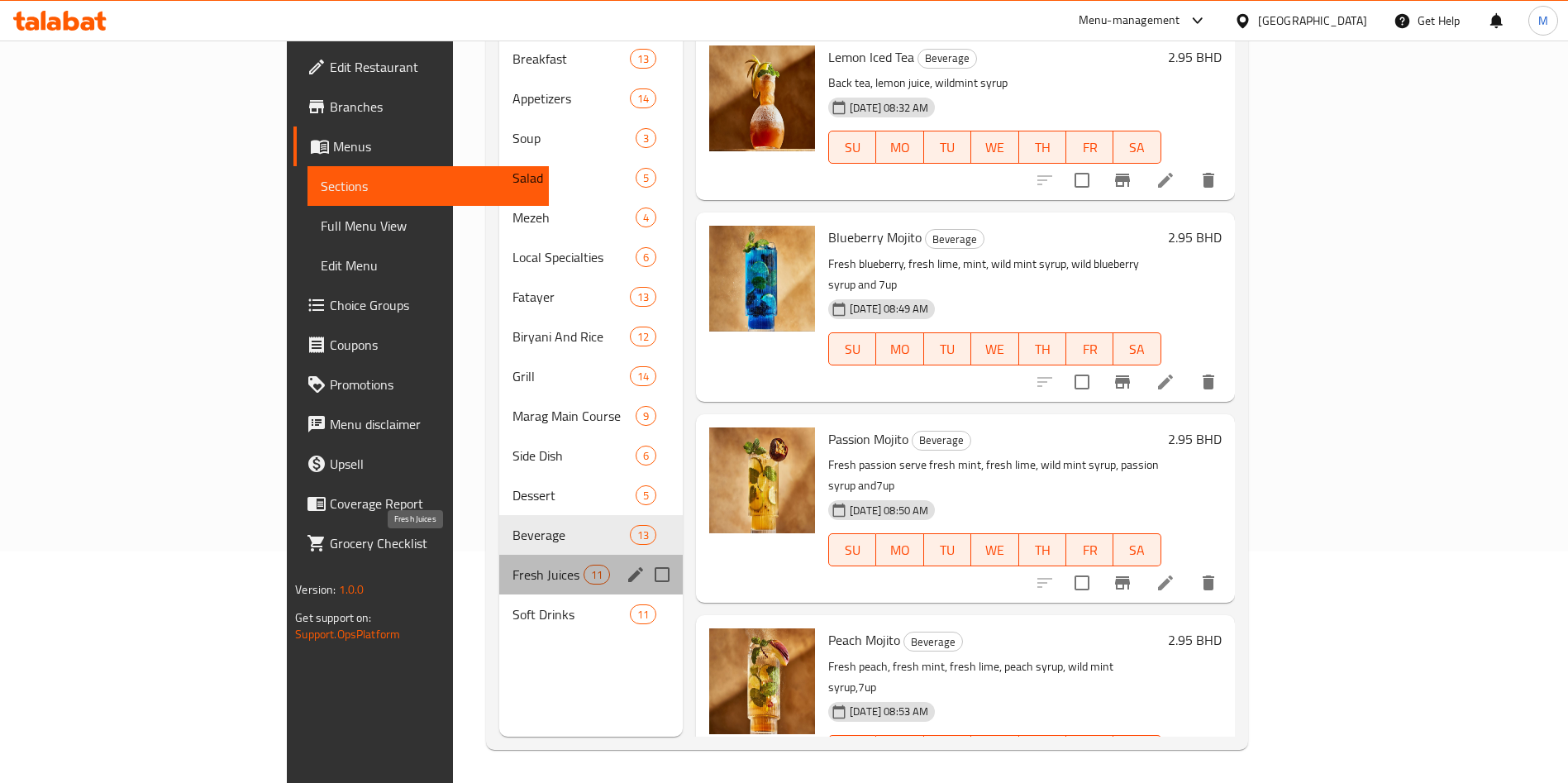
click at [513, 564] on span "Fresh Juices" at bounding box center [548, 574] width 71 height 20
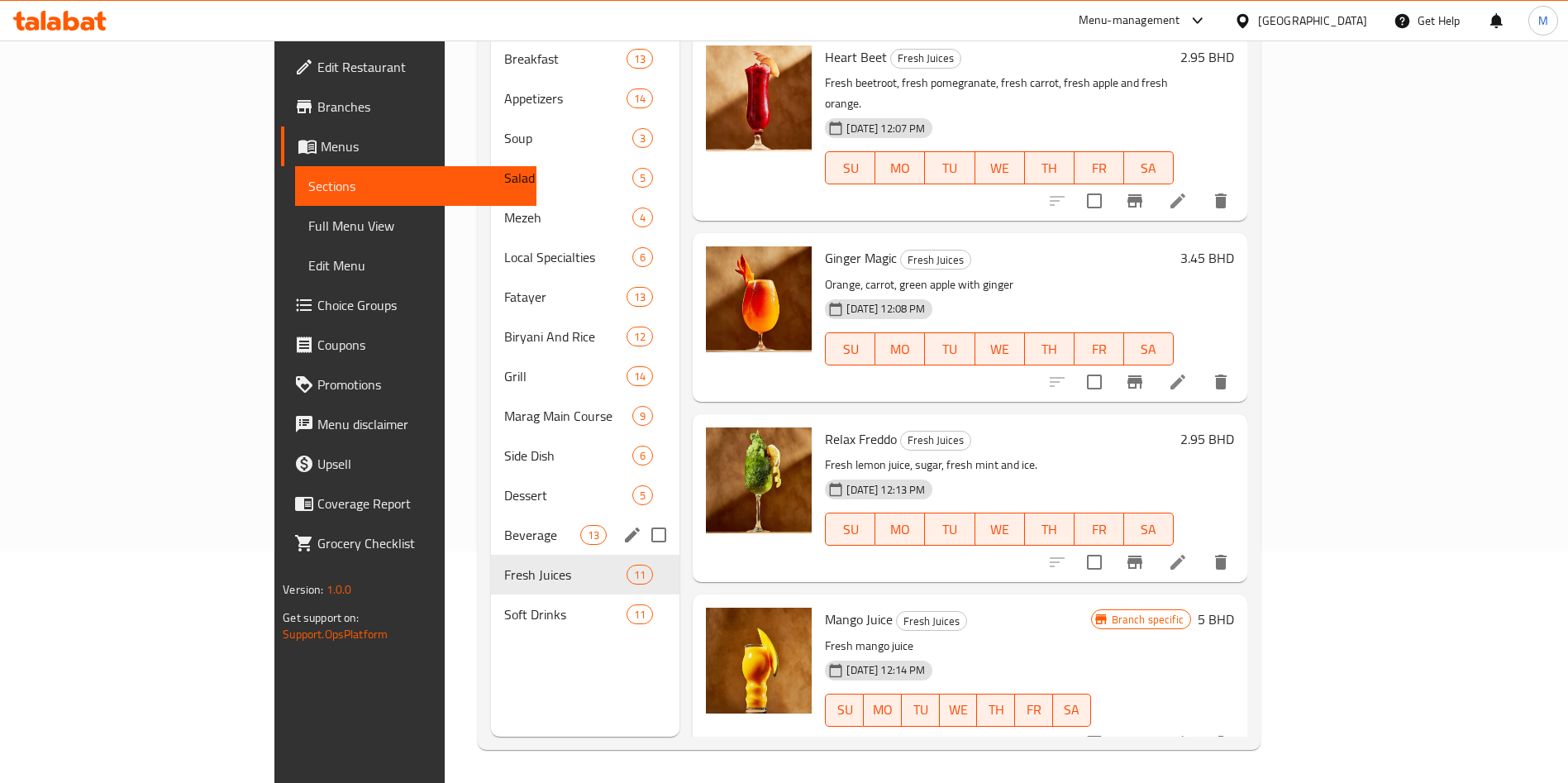
click at [491, 515] on div "Beverage 13" at bounding box center [585, 534] width 190 height 39
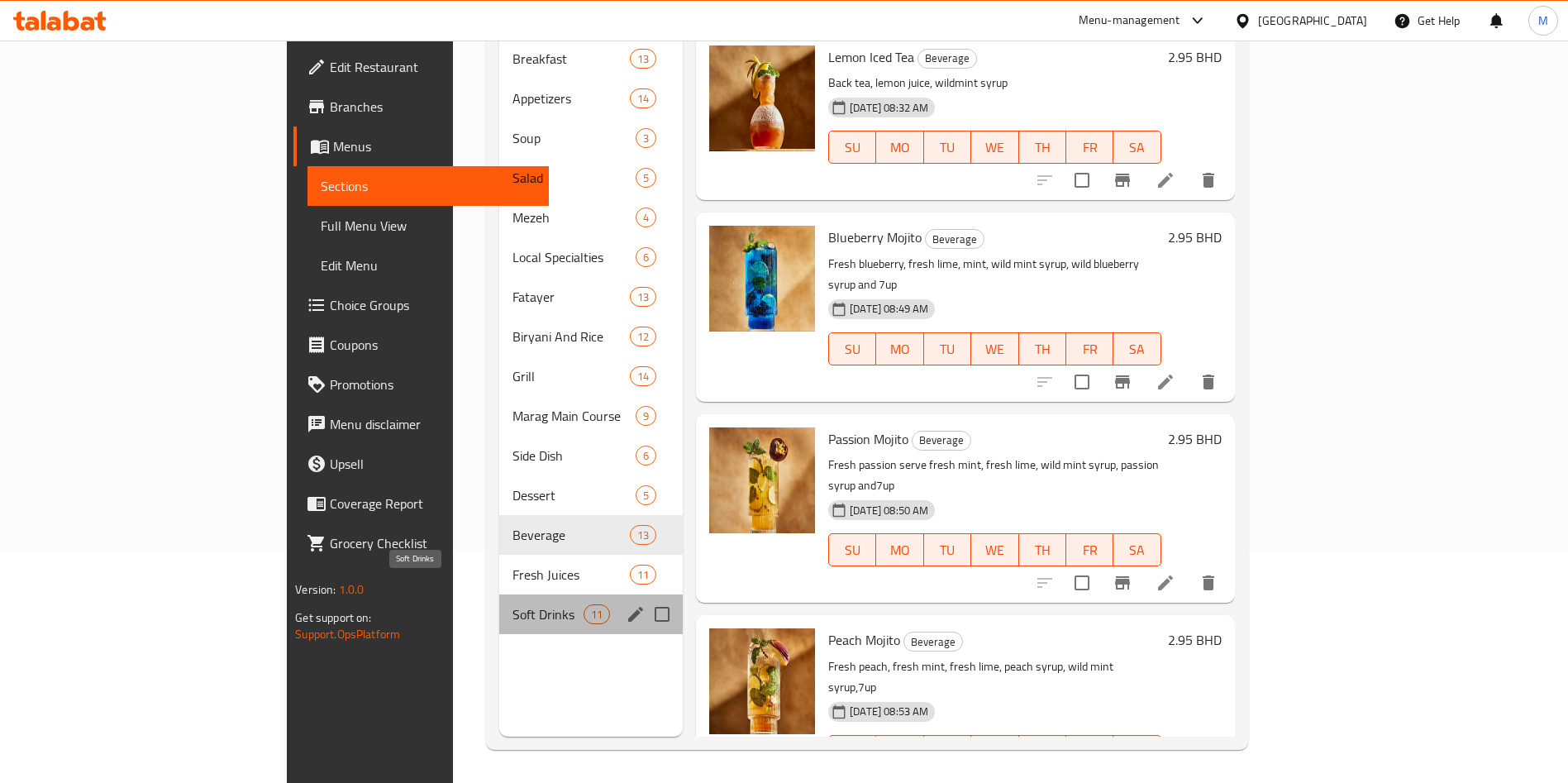
click at [513, 605] on span "Soft Drinks" at bounding box center [548, 614] width 71 height 20
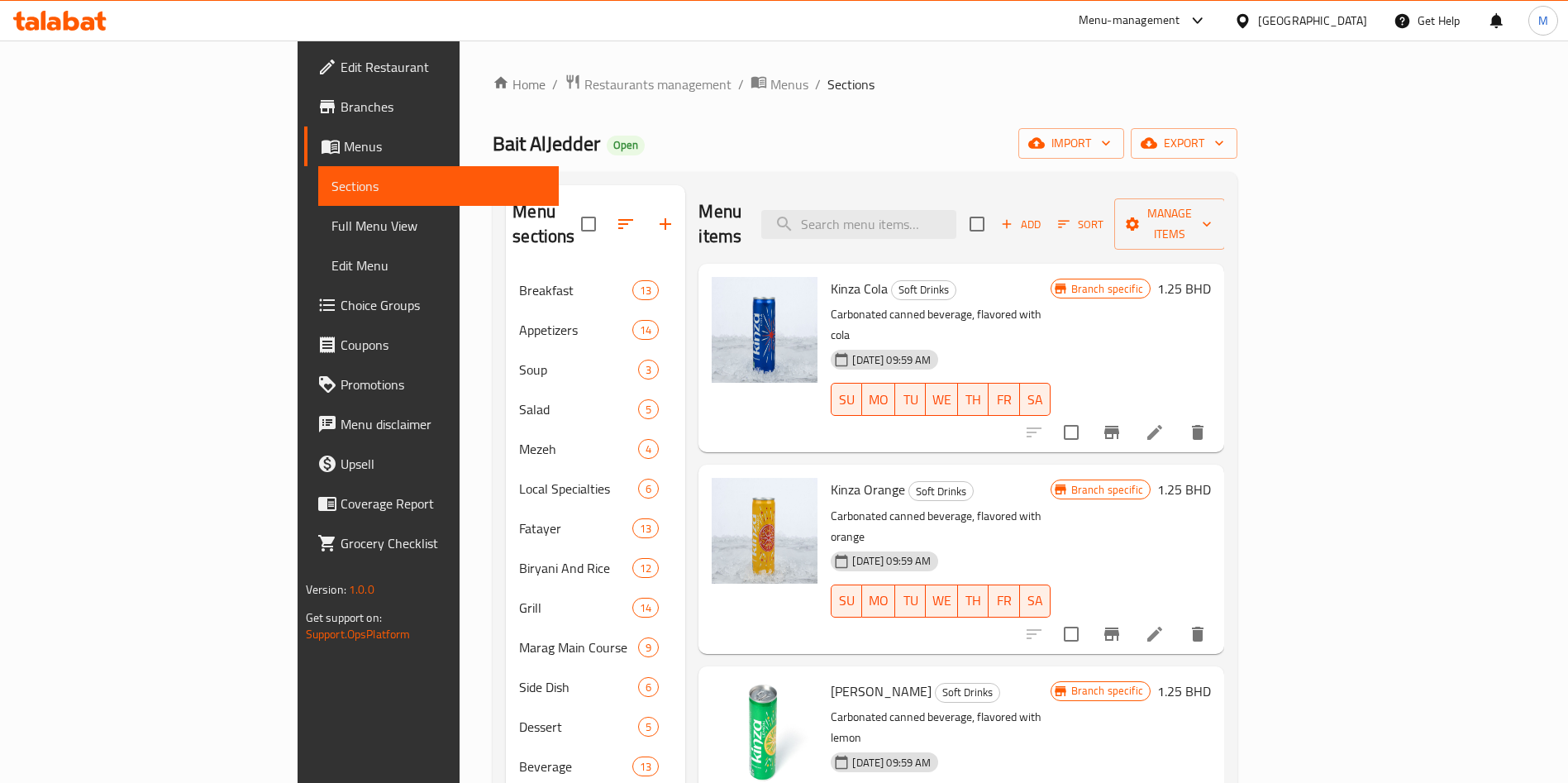
click at [506, 229] on div "Menu sections" at bounding box center [595, 225] width 179 height 79
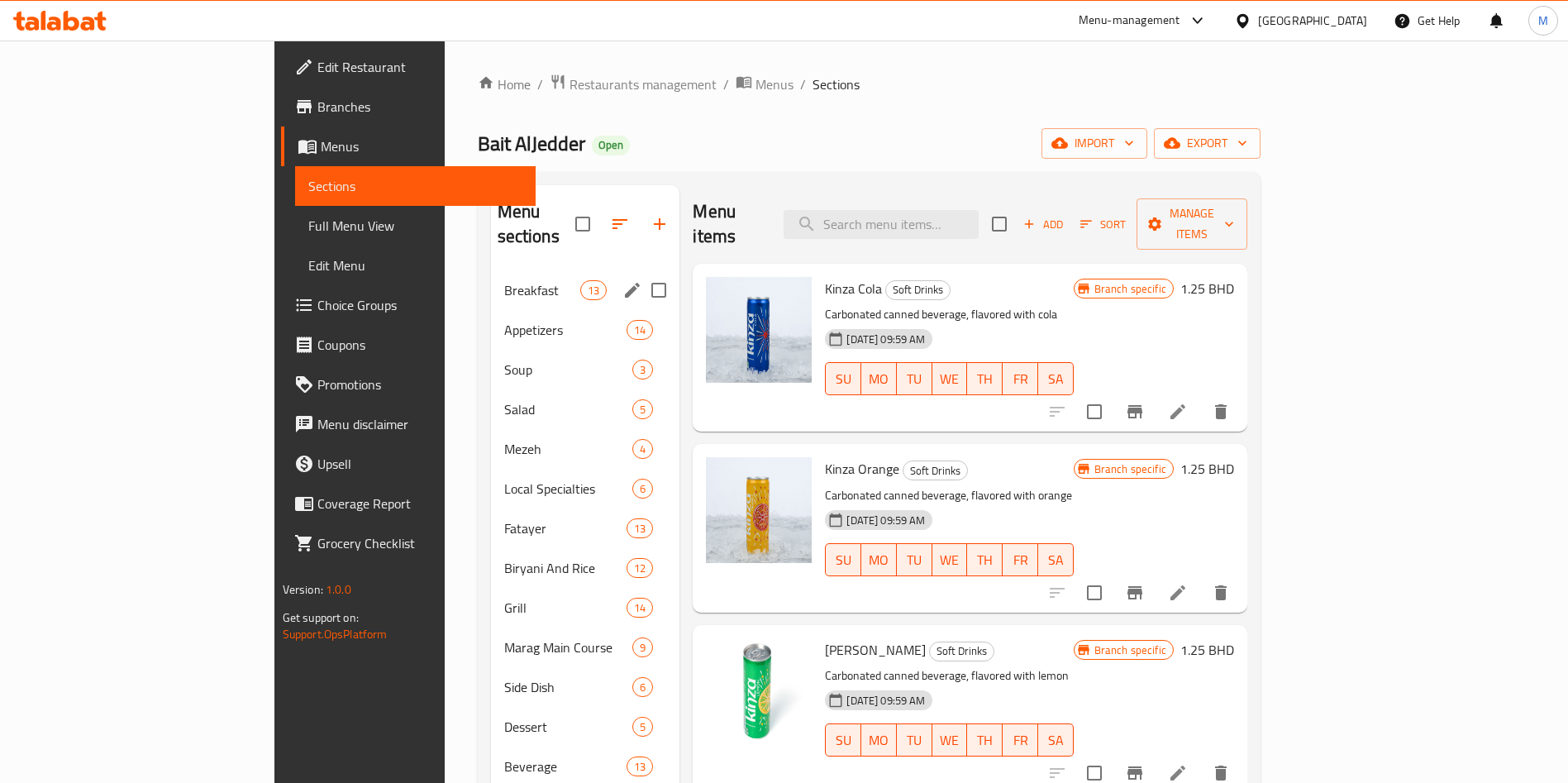
click at [491, 270] on div "Breakfast 13" at bounding box center [585, 290] width 190 height 39
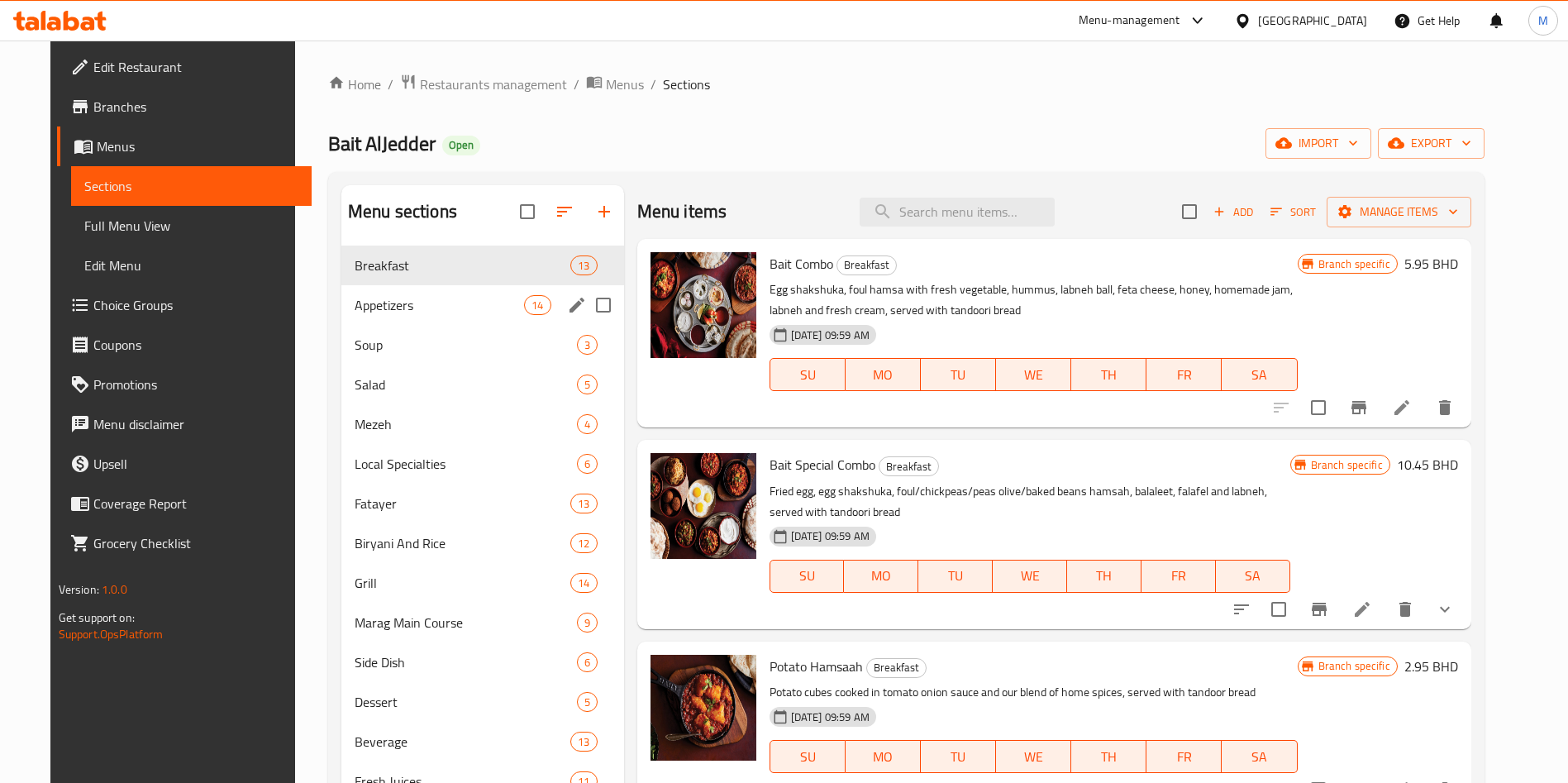
click at [446, 286] on div "Appetizers 14" at bounding box center [483, 305] width 283 height 39
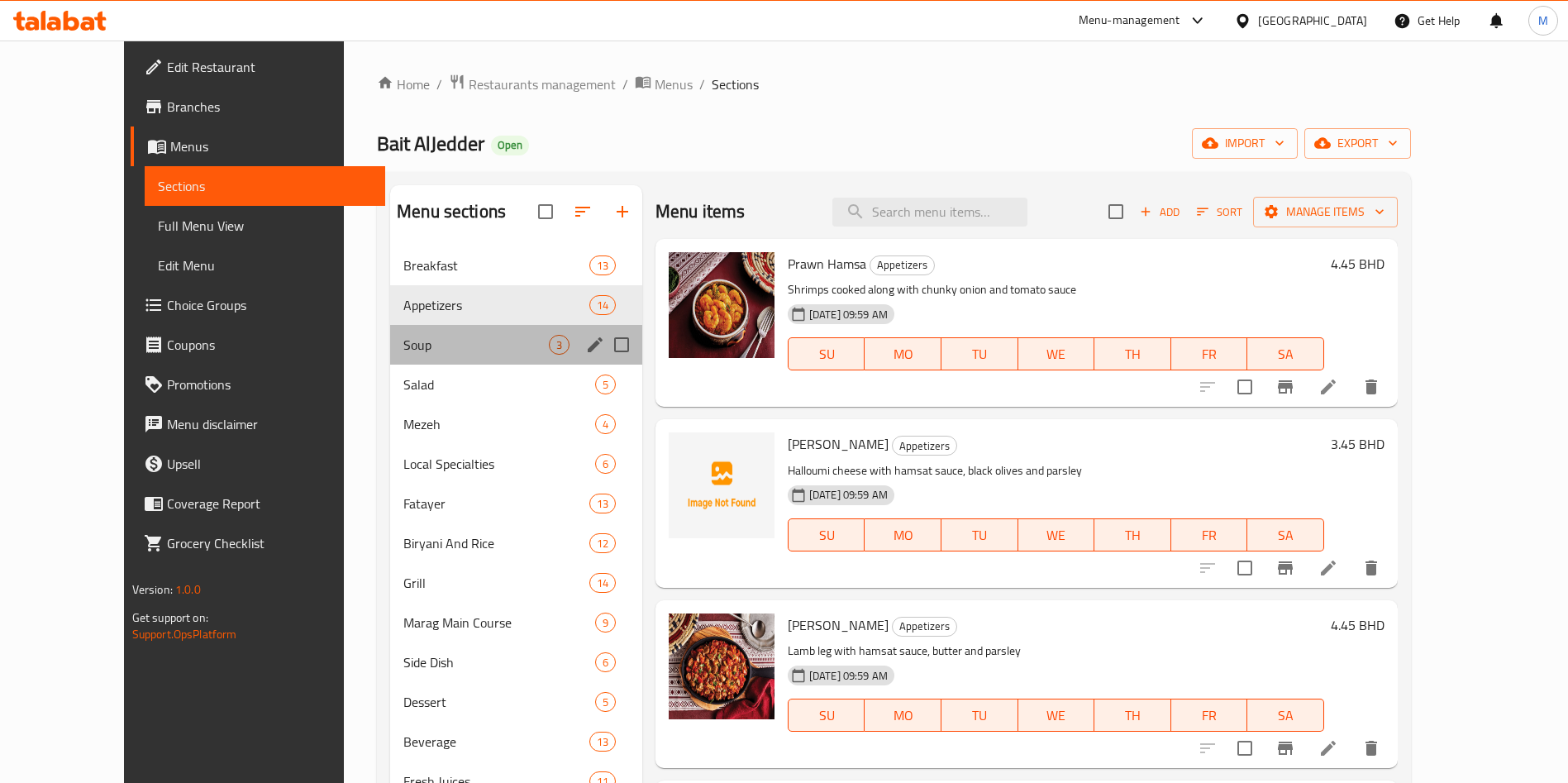
click at [455, 328] on div "Soup 3" at bounding box center [516, 345] width 252 height 39
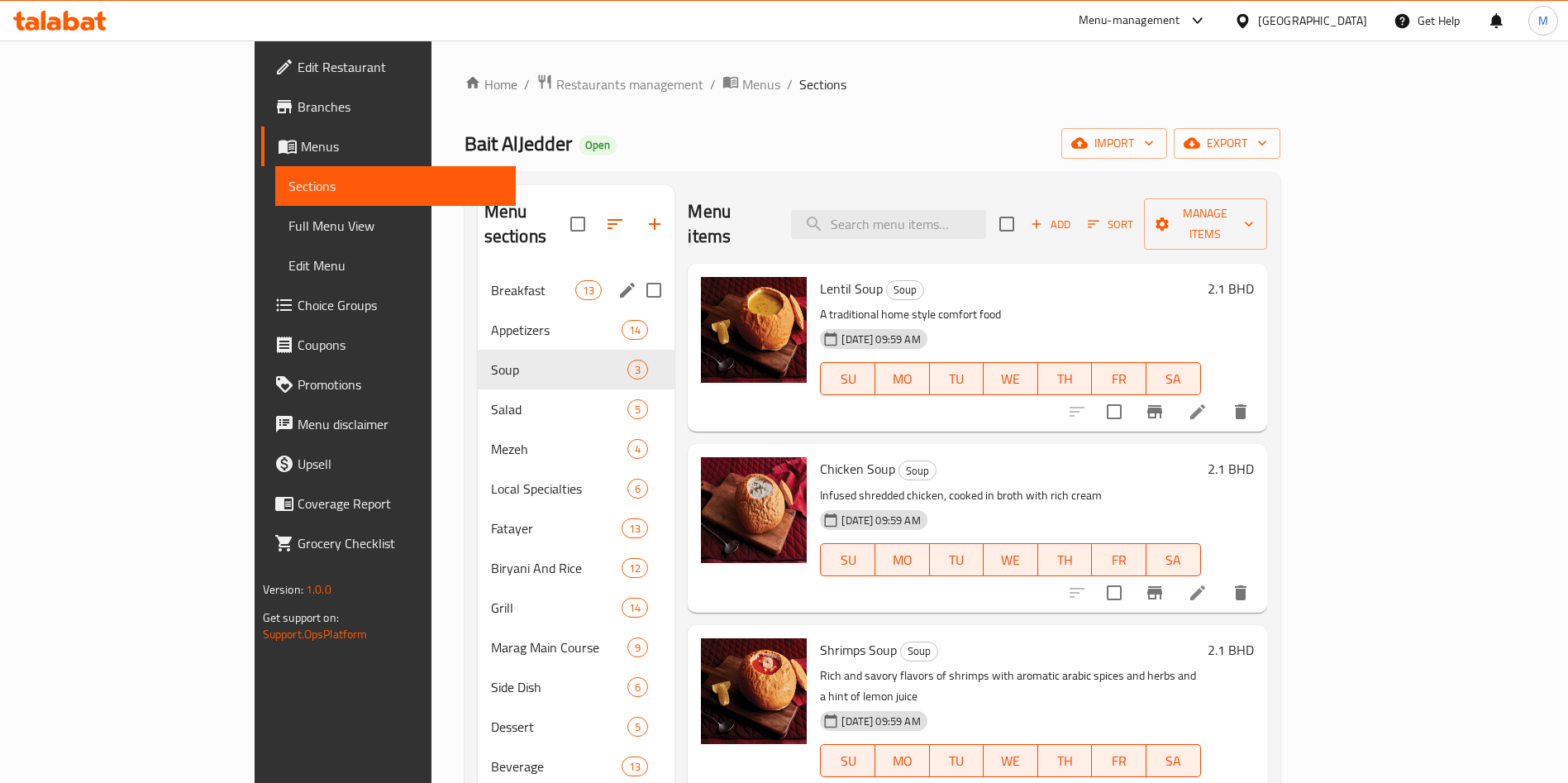
click at [478, 281] on div "Breakfast 13" at bounding box center [576, 290] width 197 height 39
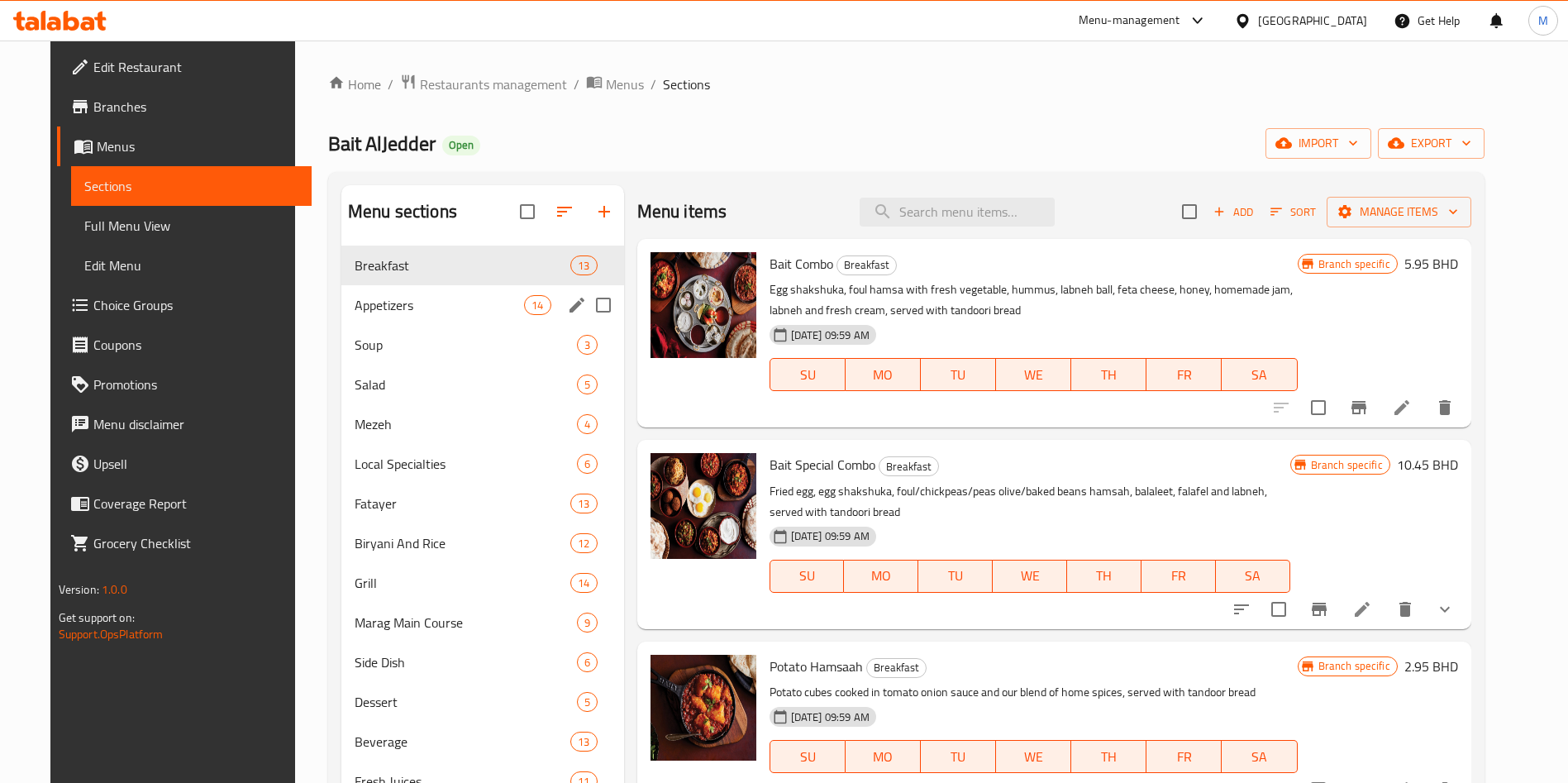
click at [450, 291] on div "Appetizers 14" at bounding box center [483, 305] width 283 height 39
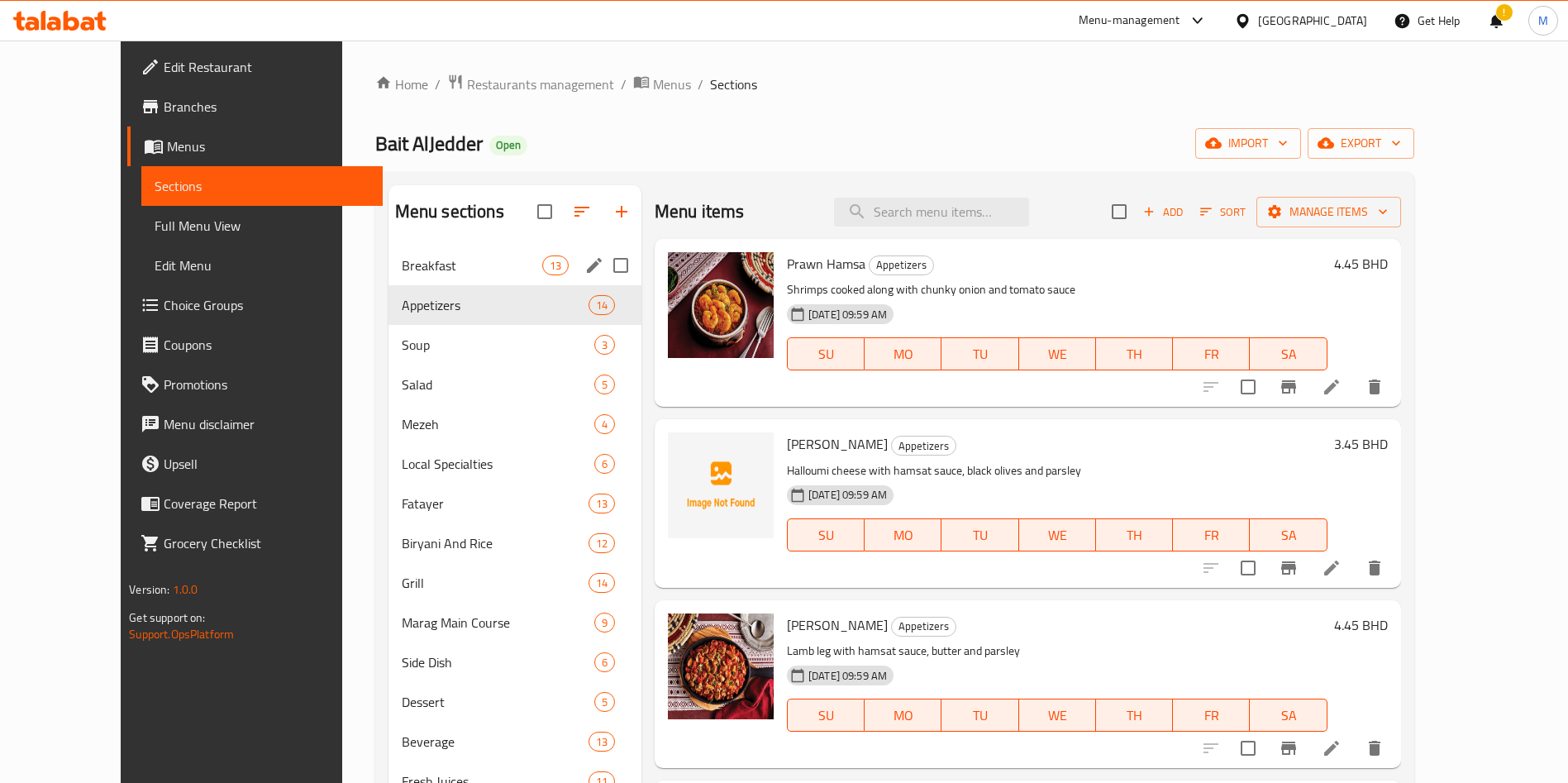
click at [409, 268] on span "Breakfast" at bounding box center [472, 265] width 141 height 20
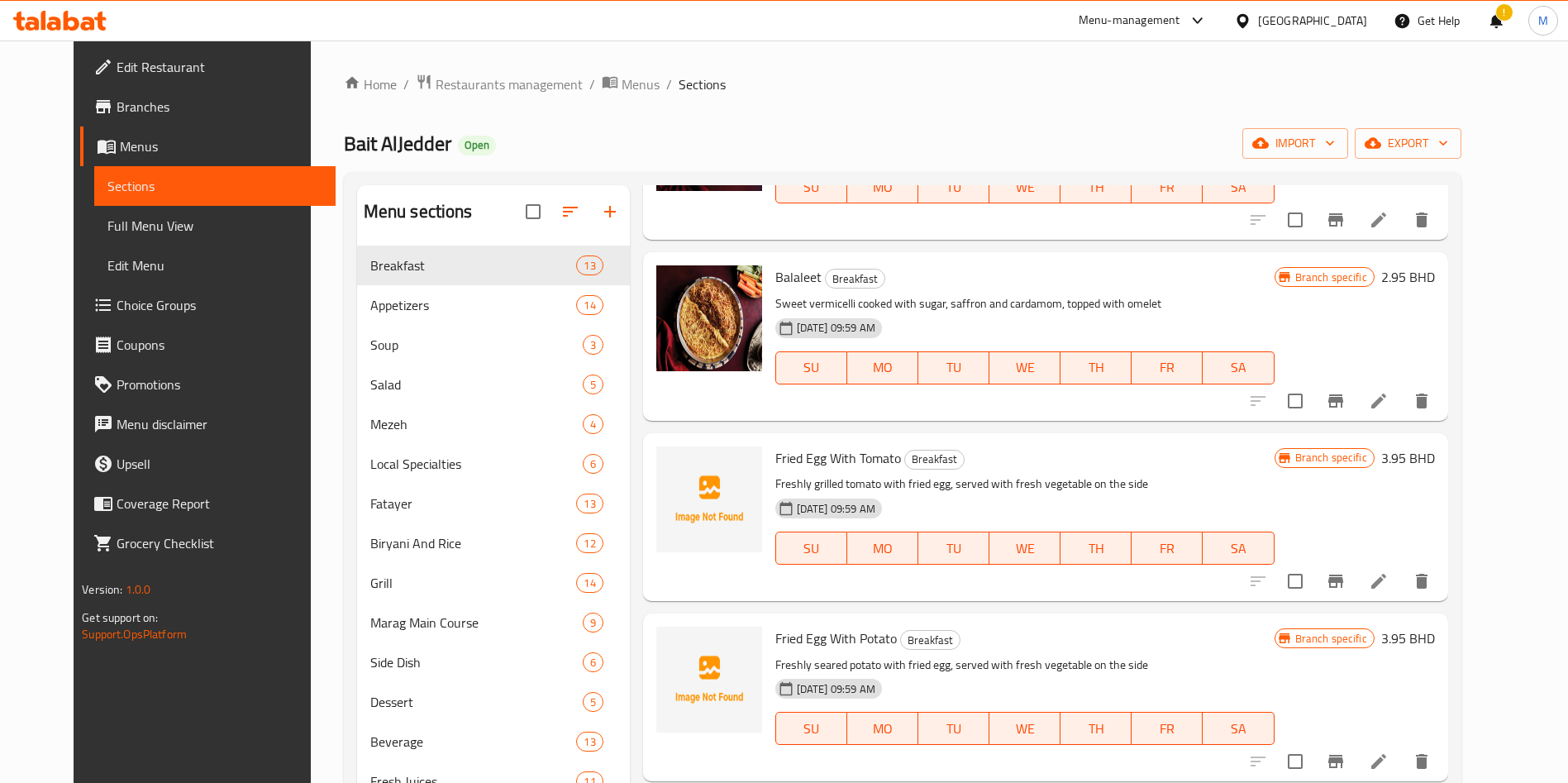
scroll to position [1364, 0]
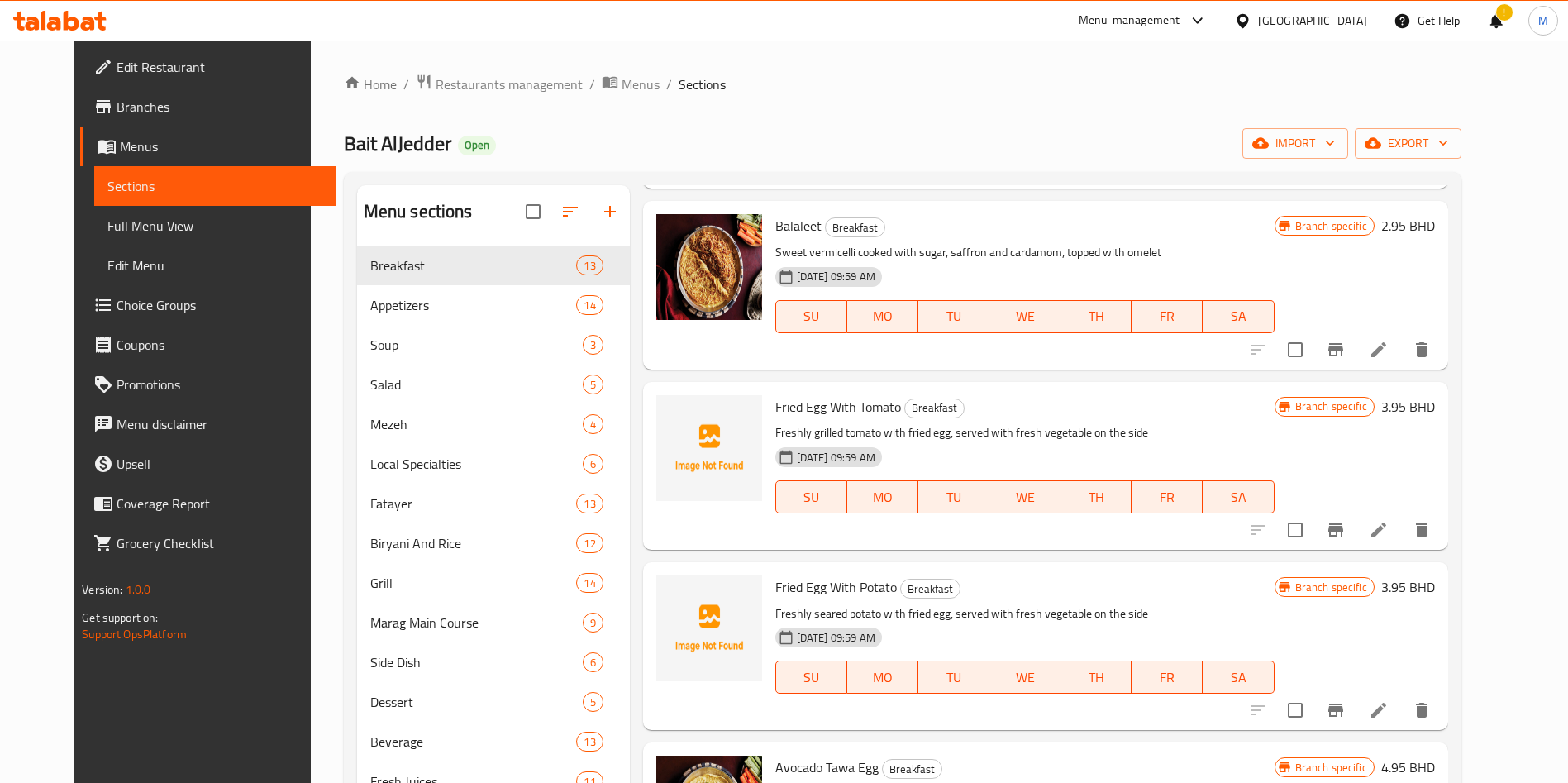
click at [810, 395] on span "Fried Egg With Tomato" at bounding box center [838, 407] width 125 height 25
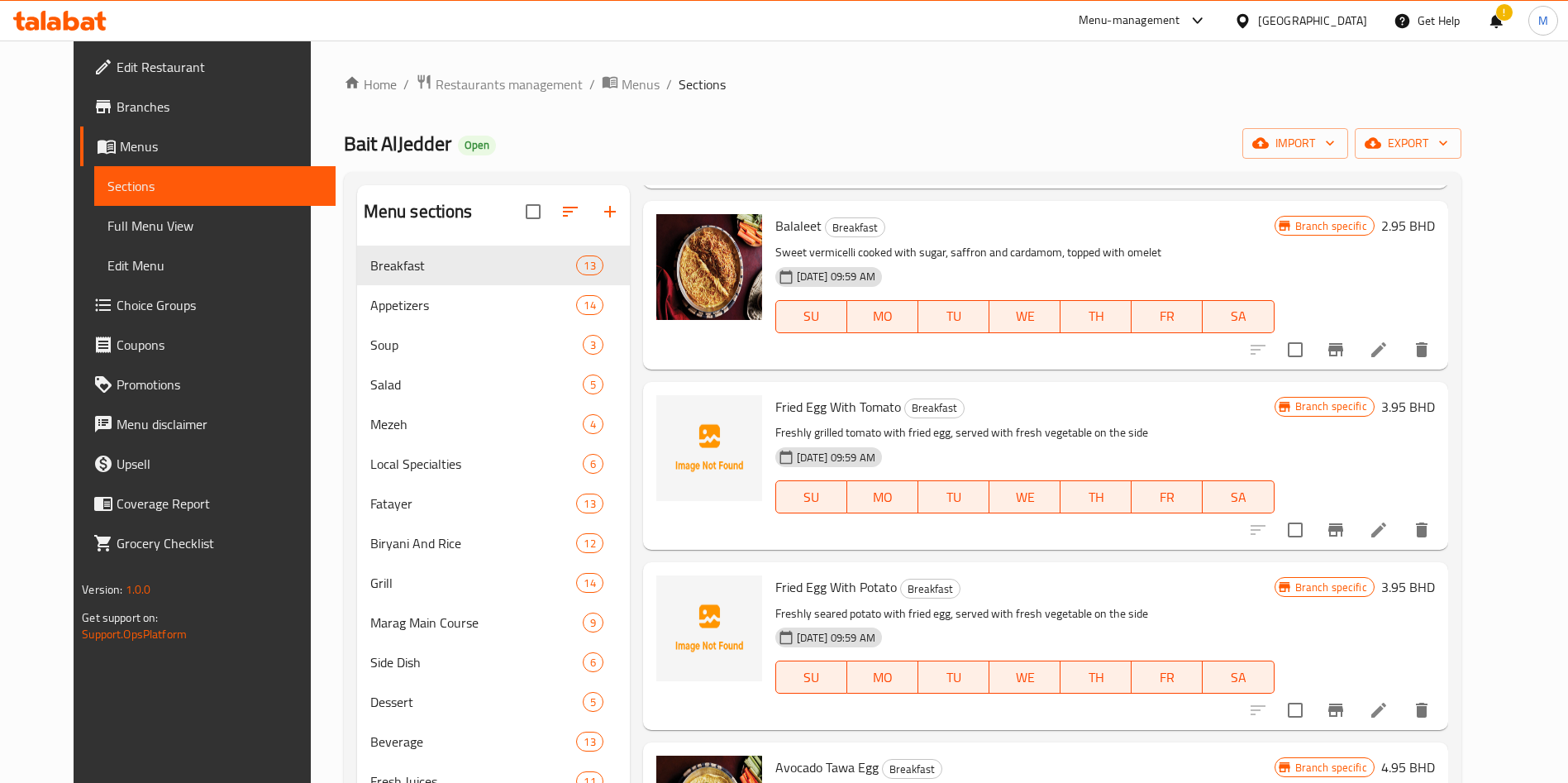
drag, startPoint x: 803, startPoint y: 548, endPoint x: 805, endPoint y: 558, distance: 10.2
click at [803, 569] on div "Fried Egg With Potato Breakfast Freshly seared potato with fried egg, served wi…" at bounding box center [1025, 646] width 513 height 154
click at [805, 575] on span "Fried Egg With Potato" at bounding box center [836, 587] width 122 height 25
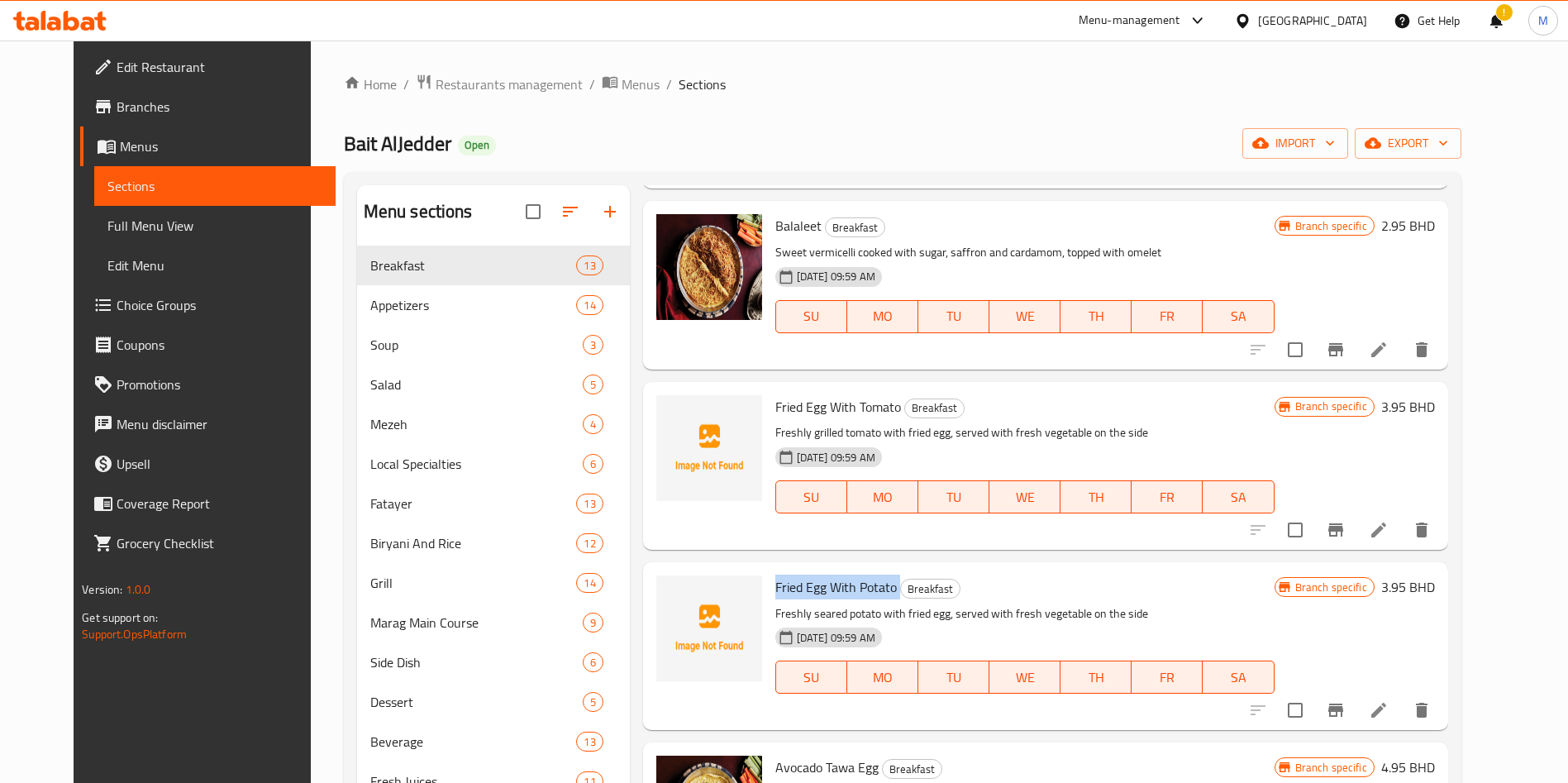
click at [821, 422] on p "Freshly grilled tomato with fried egg, served with fresh vegetable on the side" at bounding box center [1025, 432] width 499 height 21
click at [825, 569] on div "Fried Egg With Potato Breakfast Freshly seared potato with fried egg, served wi…" at bounding box center [1025, 646] width 513 height 154
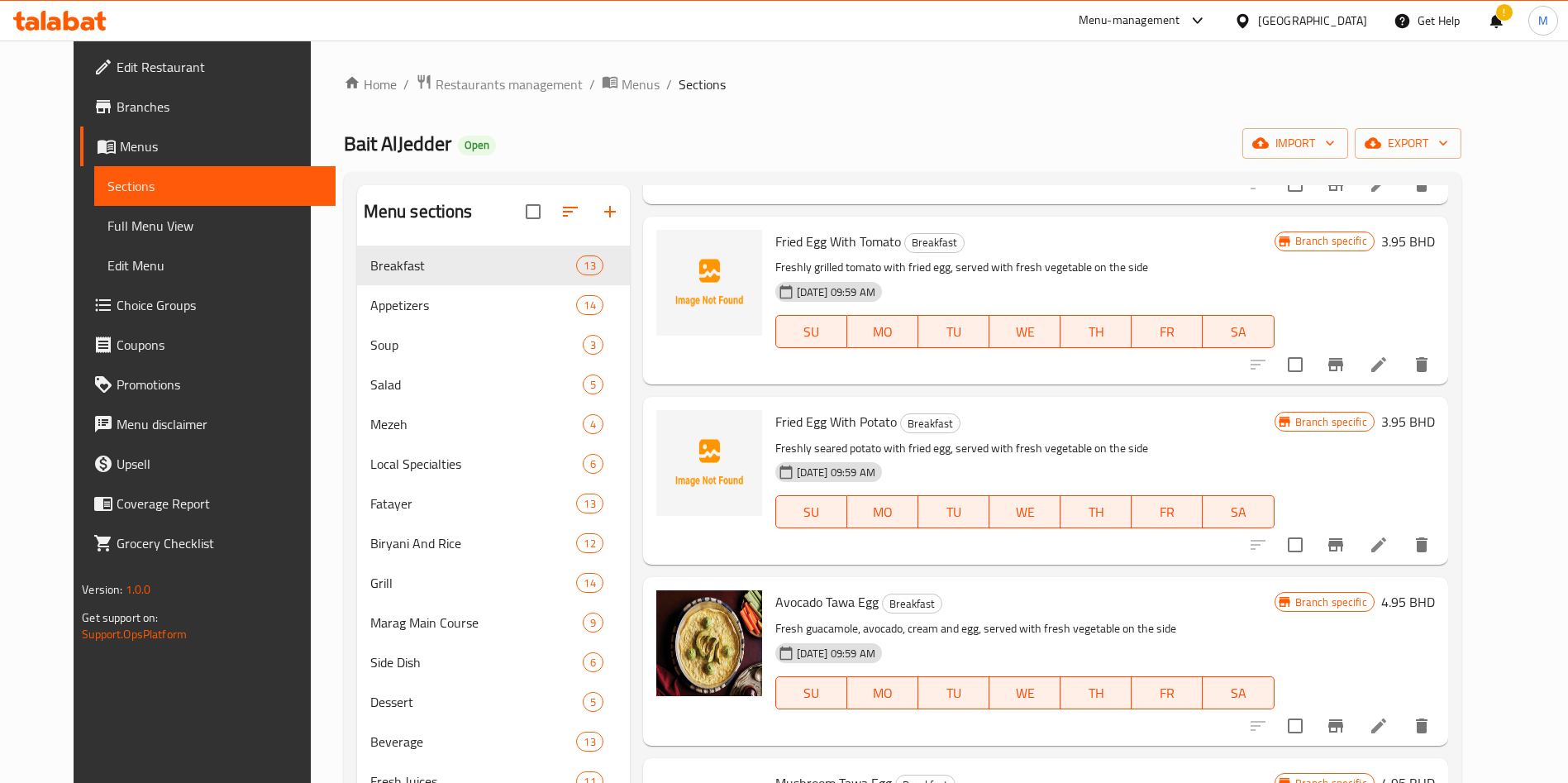
scroll to position [1647, 0]
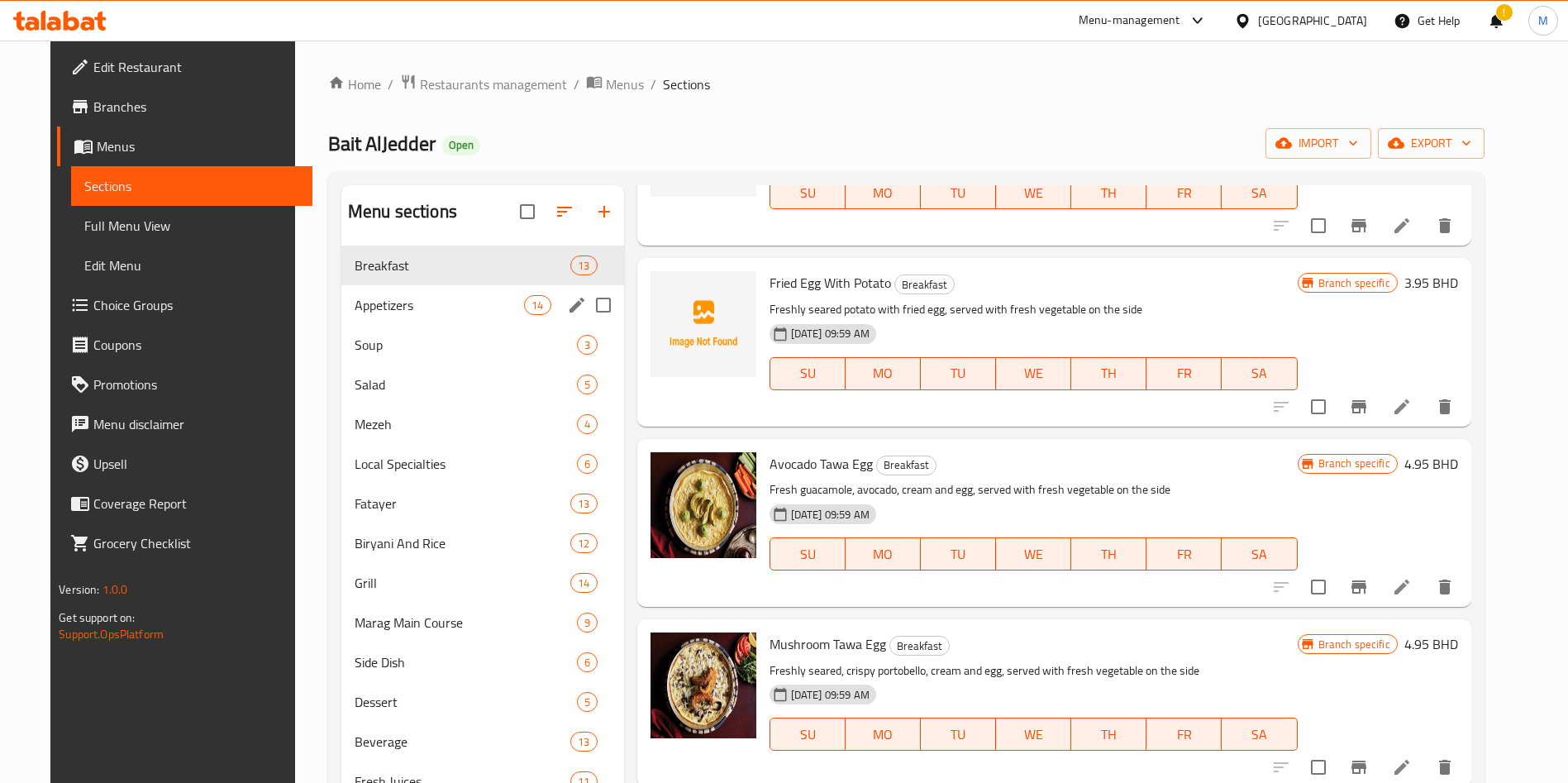
click at [387, 317] on div "Appetizers 14" at bounding box center [483, 305] width 283 height 39
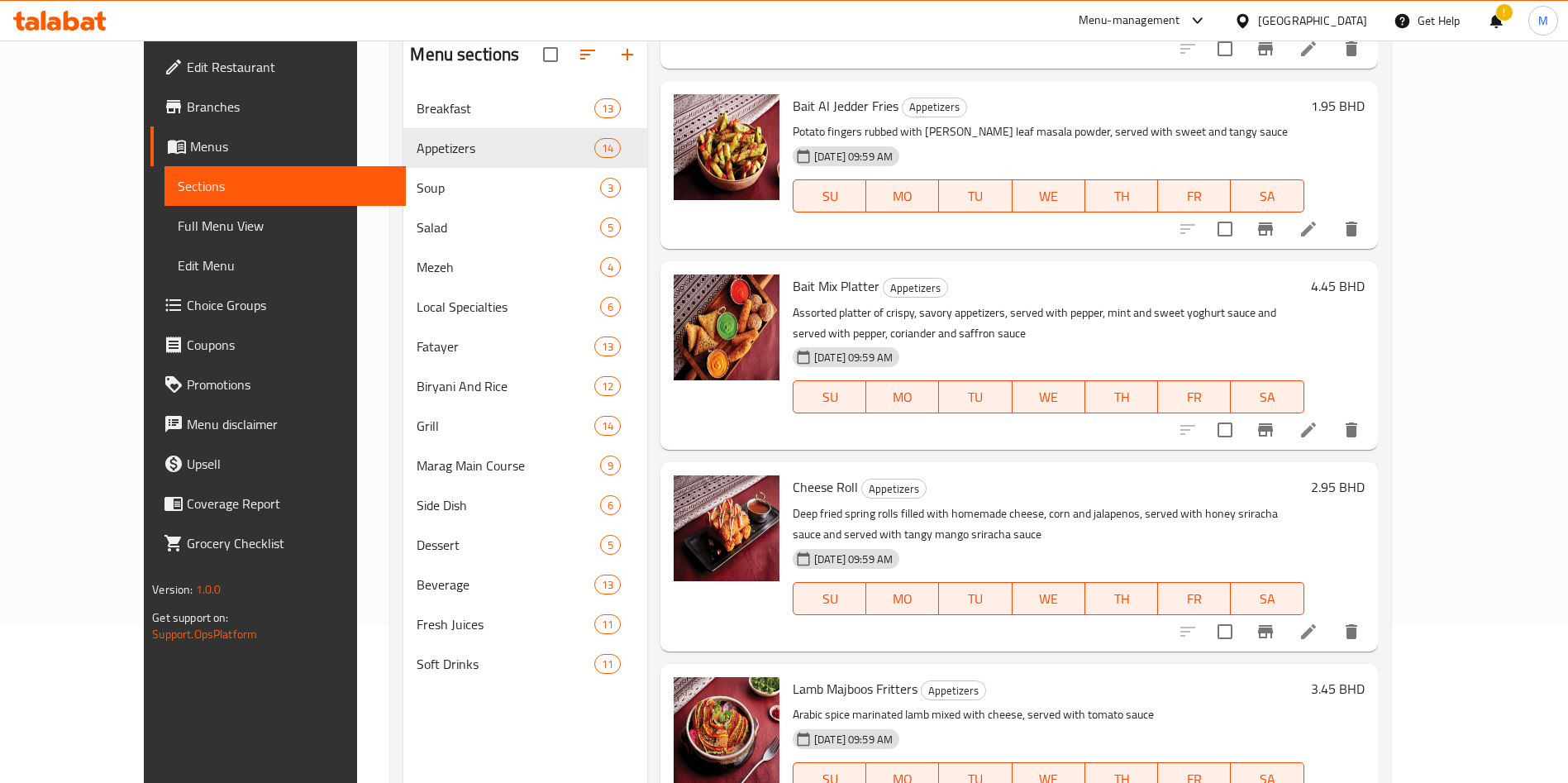
scroll to position [232, 0]
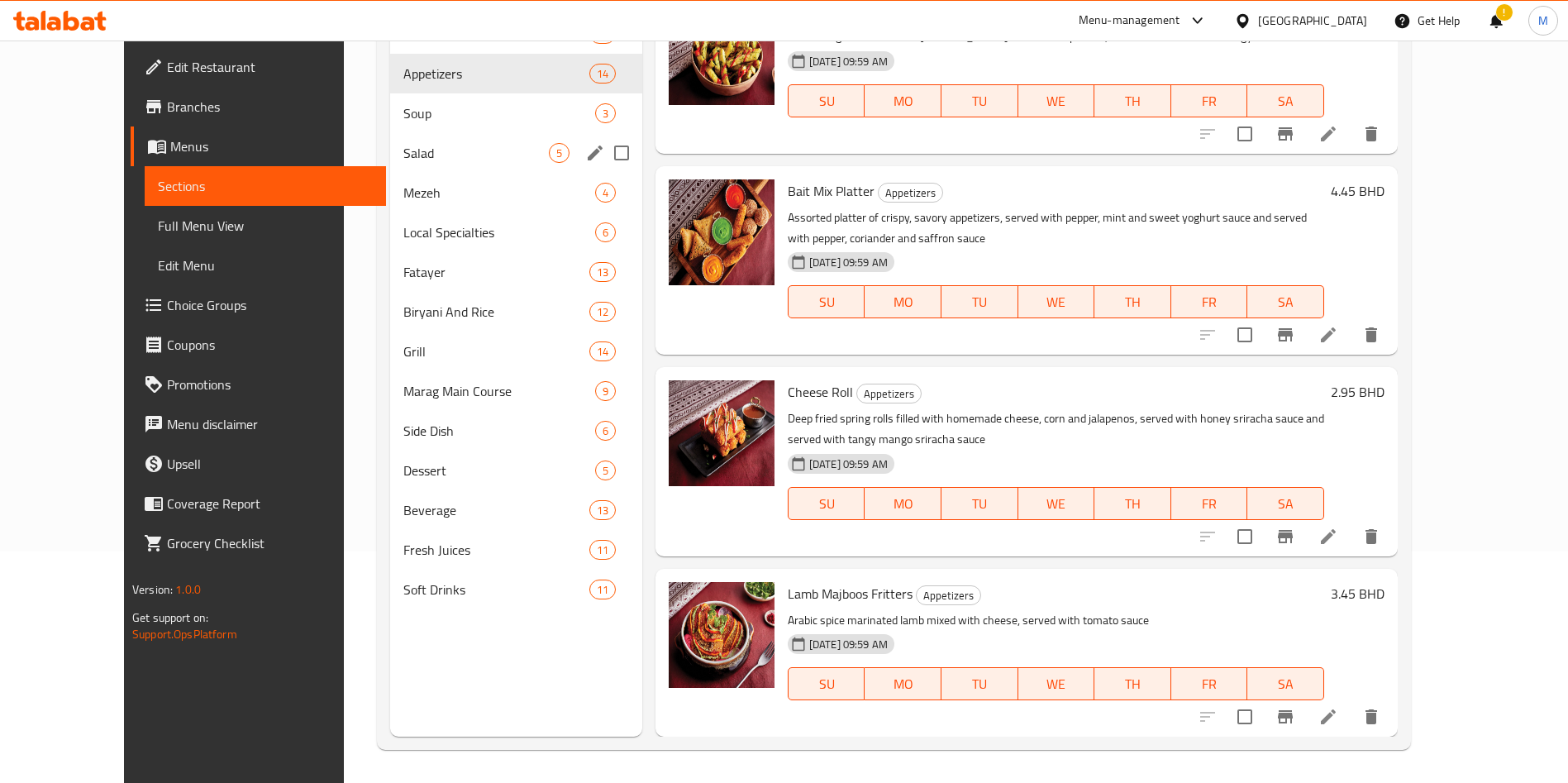
click at [390, 124] on div "Soup 3" at bounding box center [516, 113] width 252 height 39
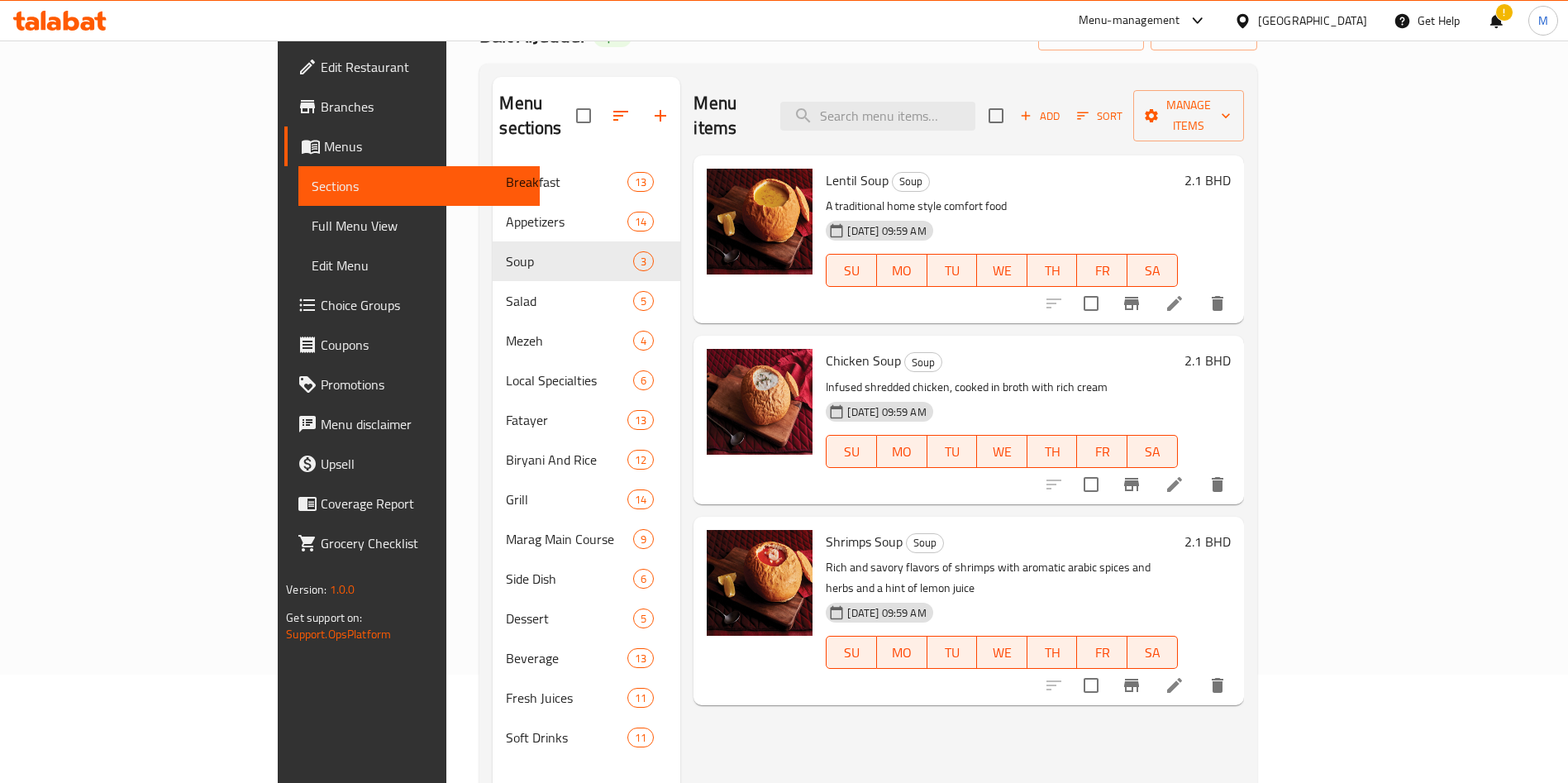
scroll to position [232, 0]
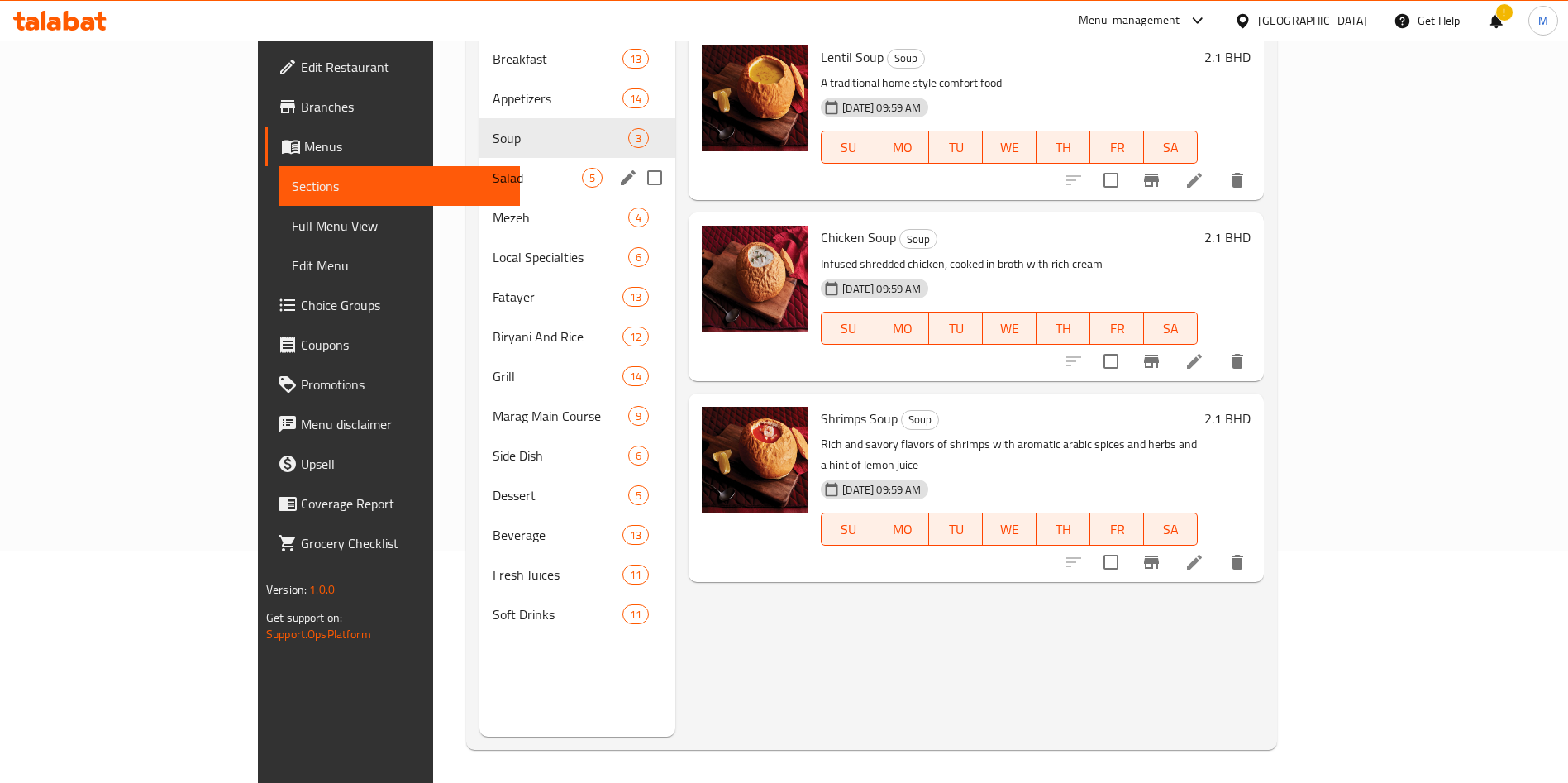
click at [492, 168] on span "Salad" at bounding box center [537, 178] width 89 height 20
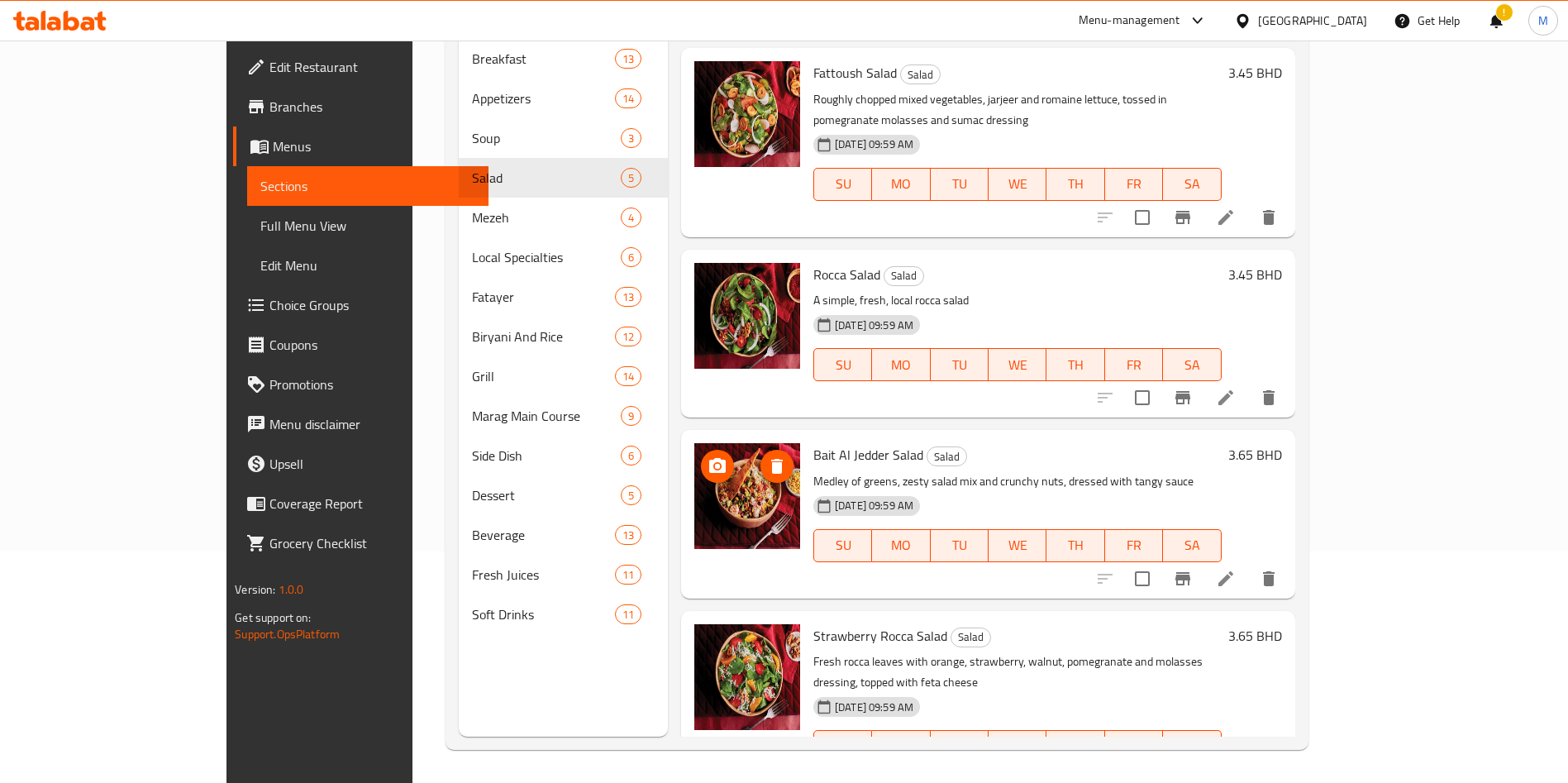
scroll to position [161, 0]
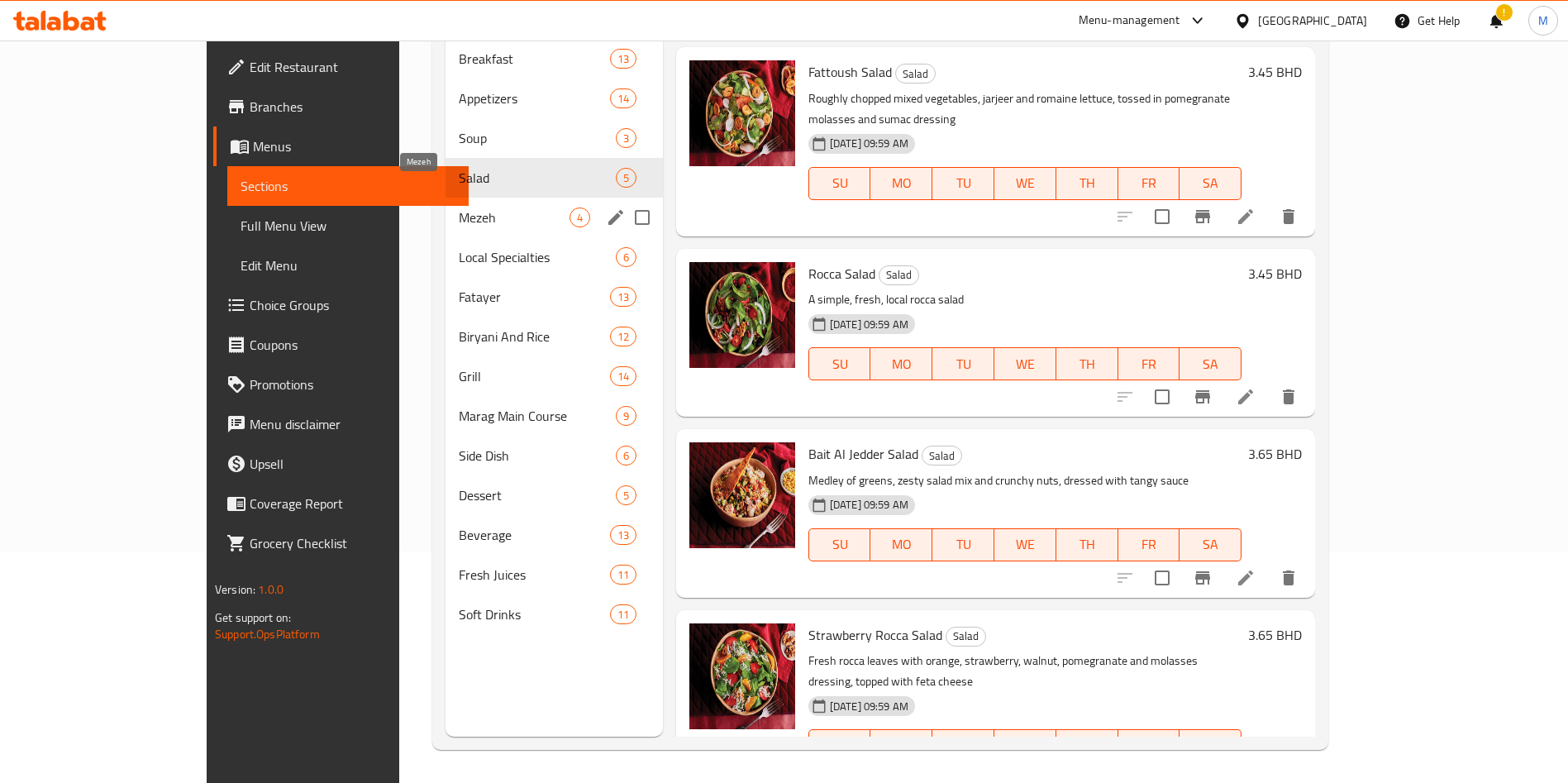
click at [459, 208] on span "Mezeh" at bounding box center [514, 217] width 111 height 20
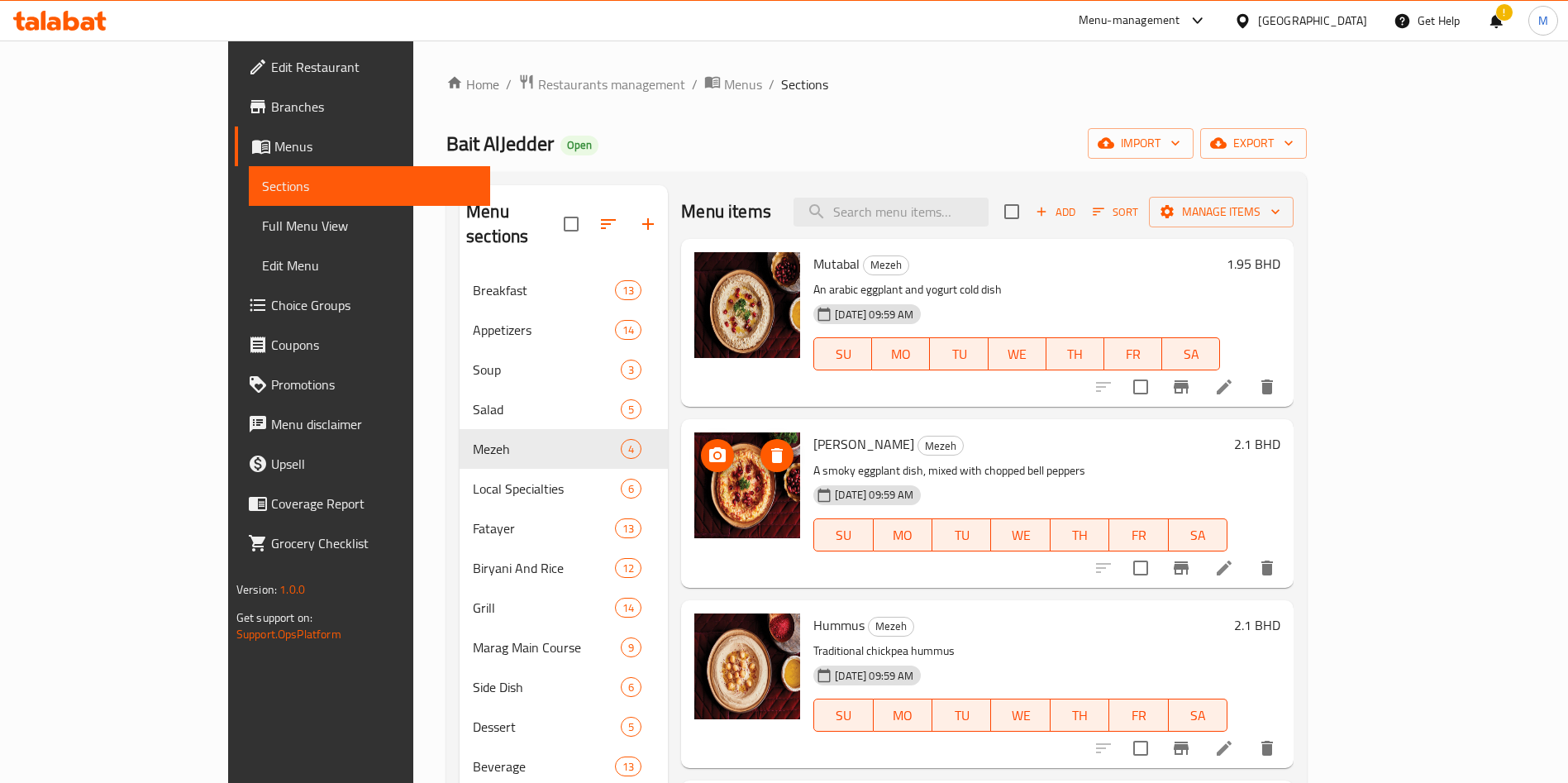
scroll to position [232, 0]
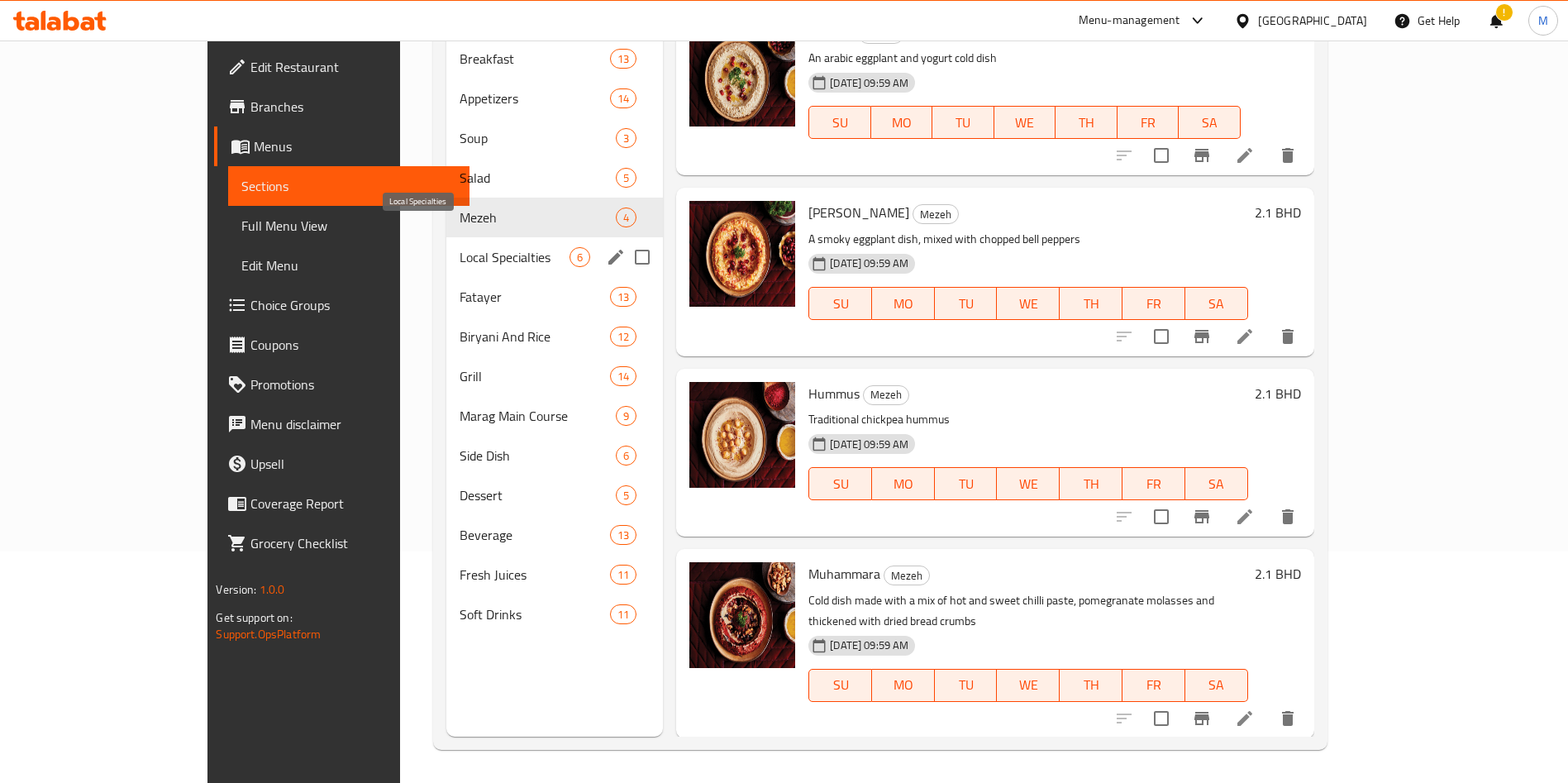
click at [460, 247] on span "Local Specialties" at bounding box center [515, 256] width 110 height 20
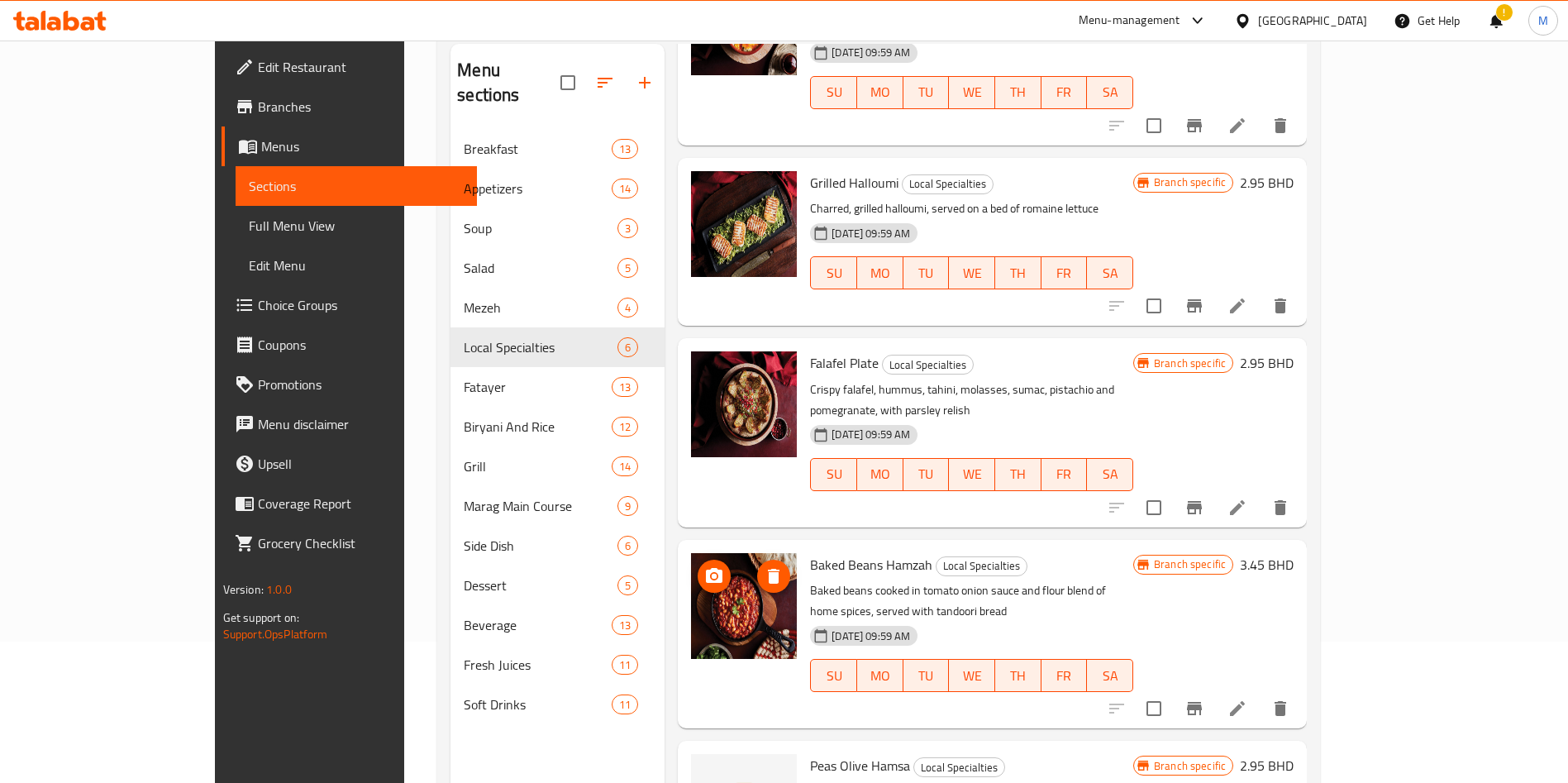
scroll to position [232, 0]
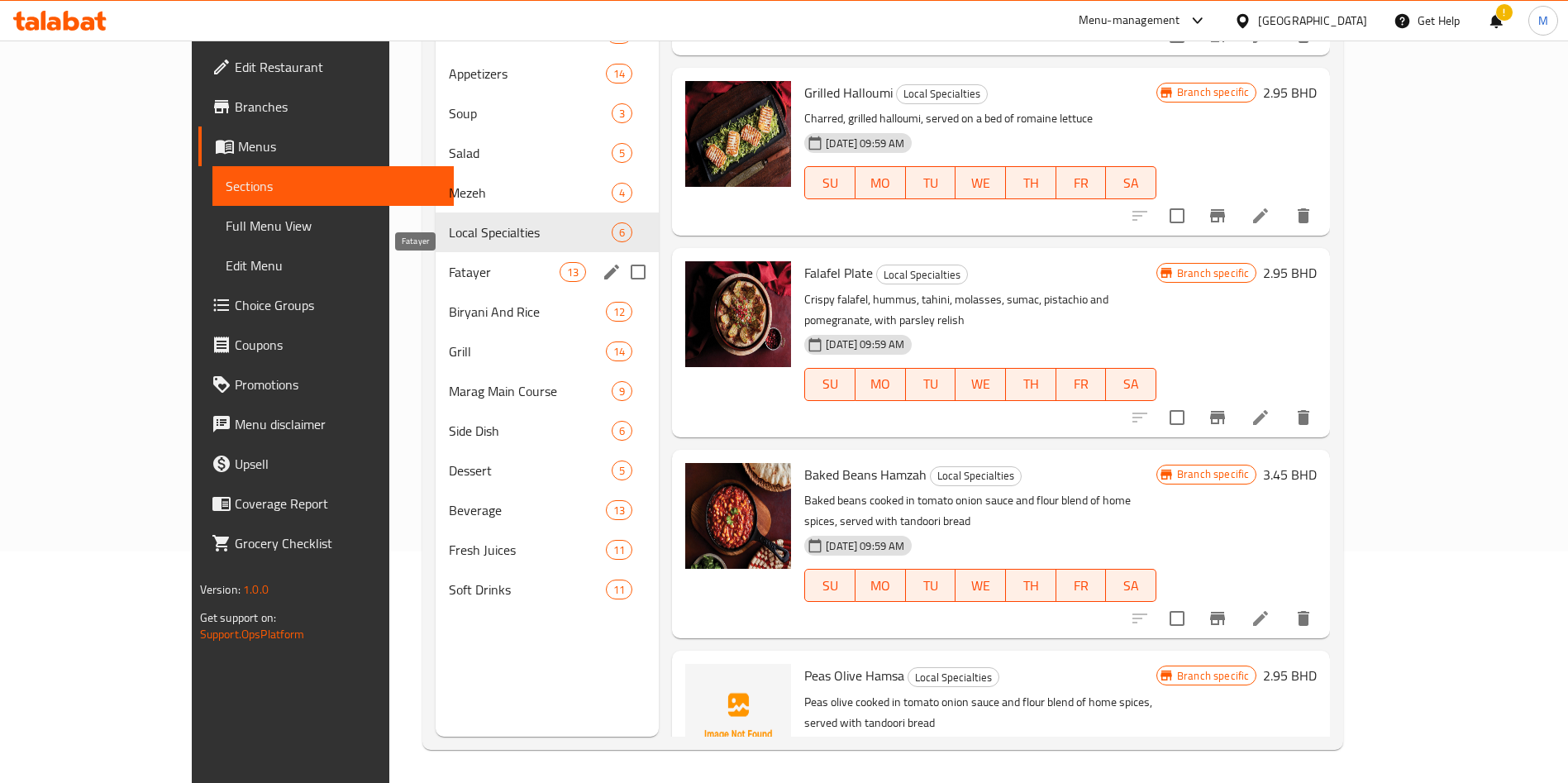
click at [449, 268] on span "Fatayer" at bounding box center [504, 272] width 111 height 20
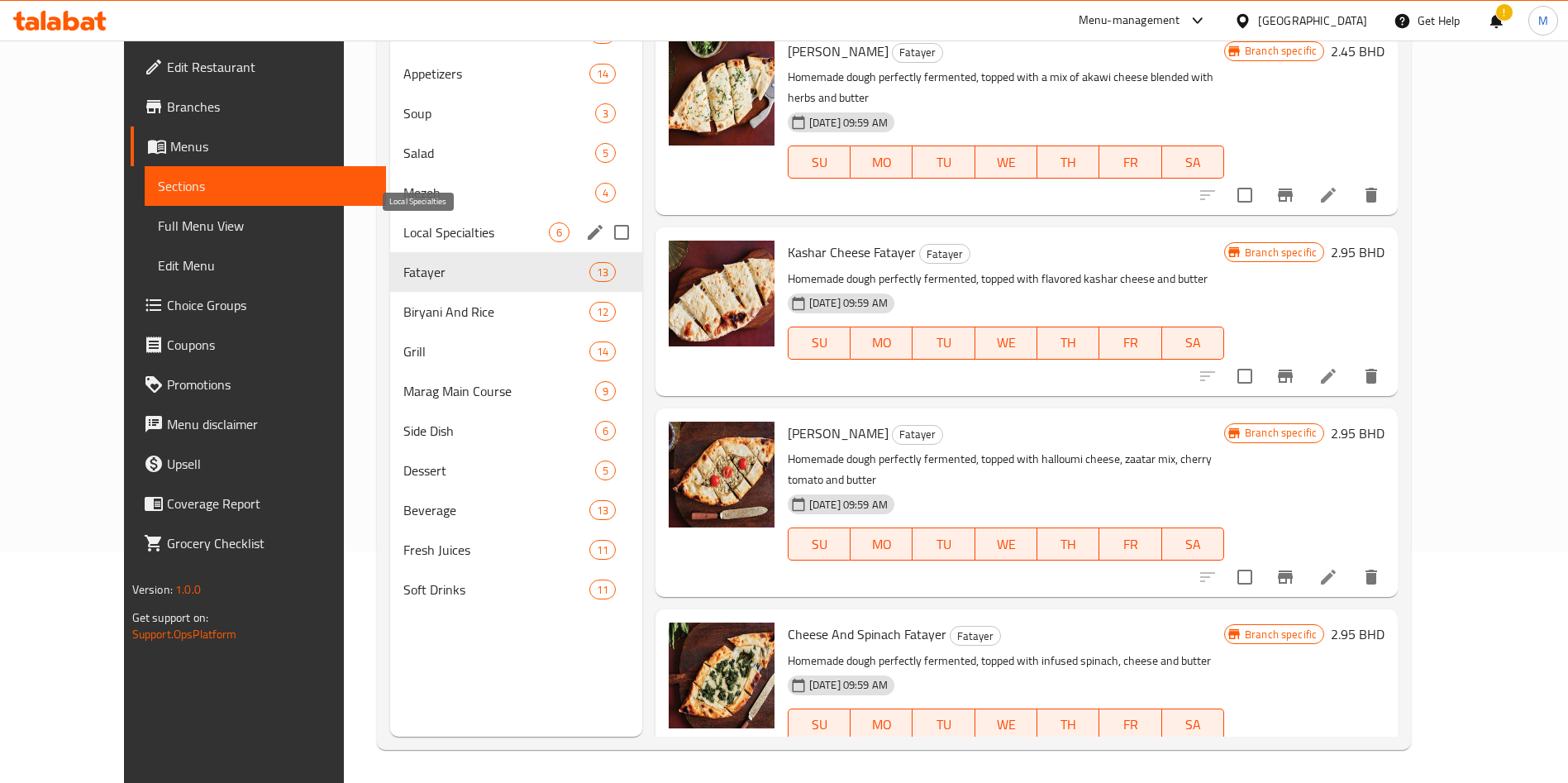
click at [403, 224] on span "Local Specialties" at bounding box center [476, 232] width 146 height 20
drag, startPoint x: 353, startPoint y: 225, endPoint x: 394, endPoint y: 262, distance: 55.2
click at [403, 224] on span "Local Specialties" at bounding box center [476, 232] width 146 height 20
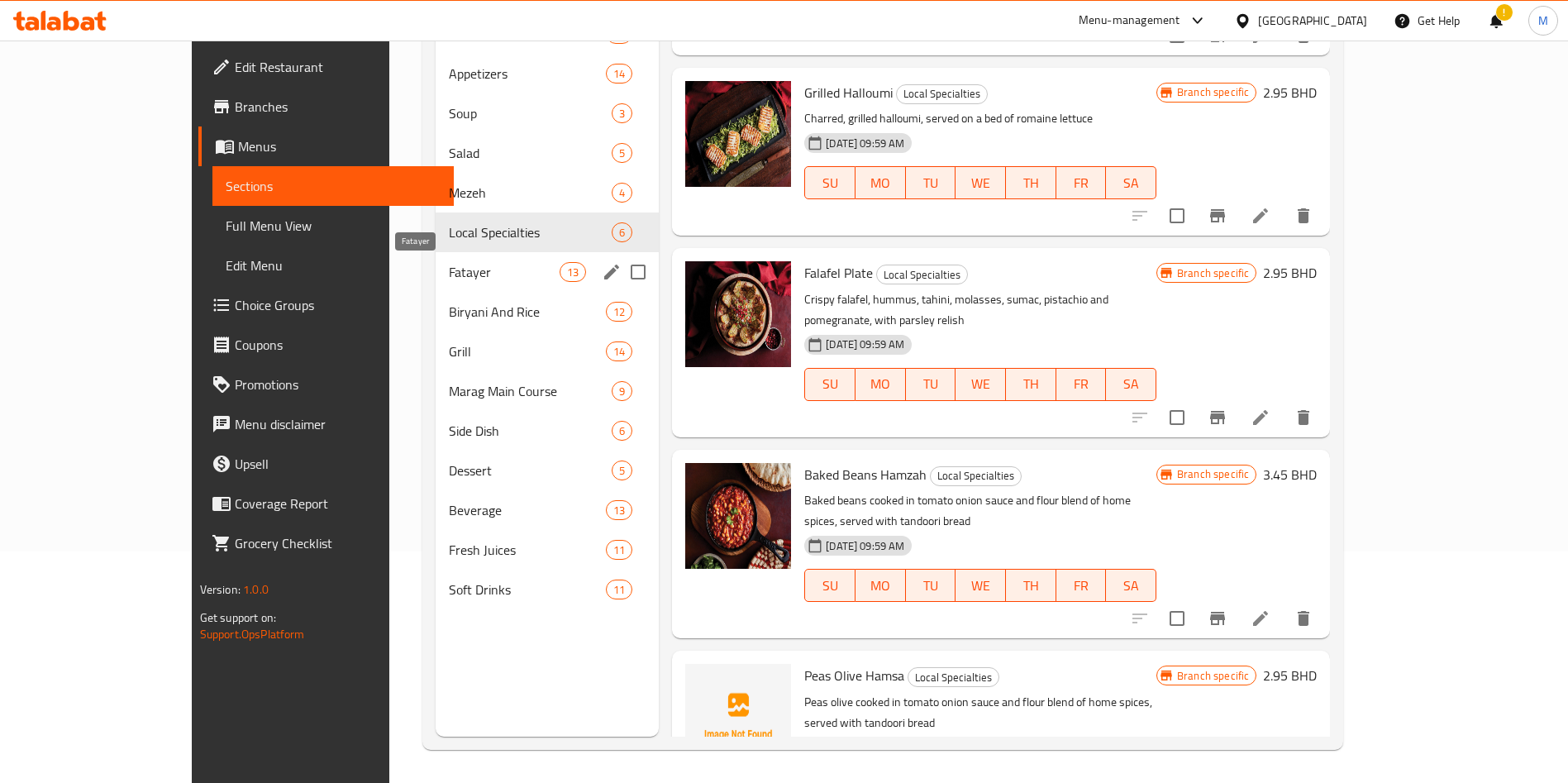
click at [449, 273] on span "Fatayer" at bounding box center [504, 272] width 111 height 20
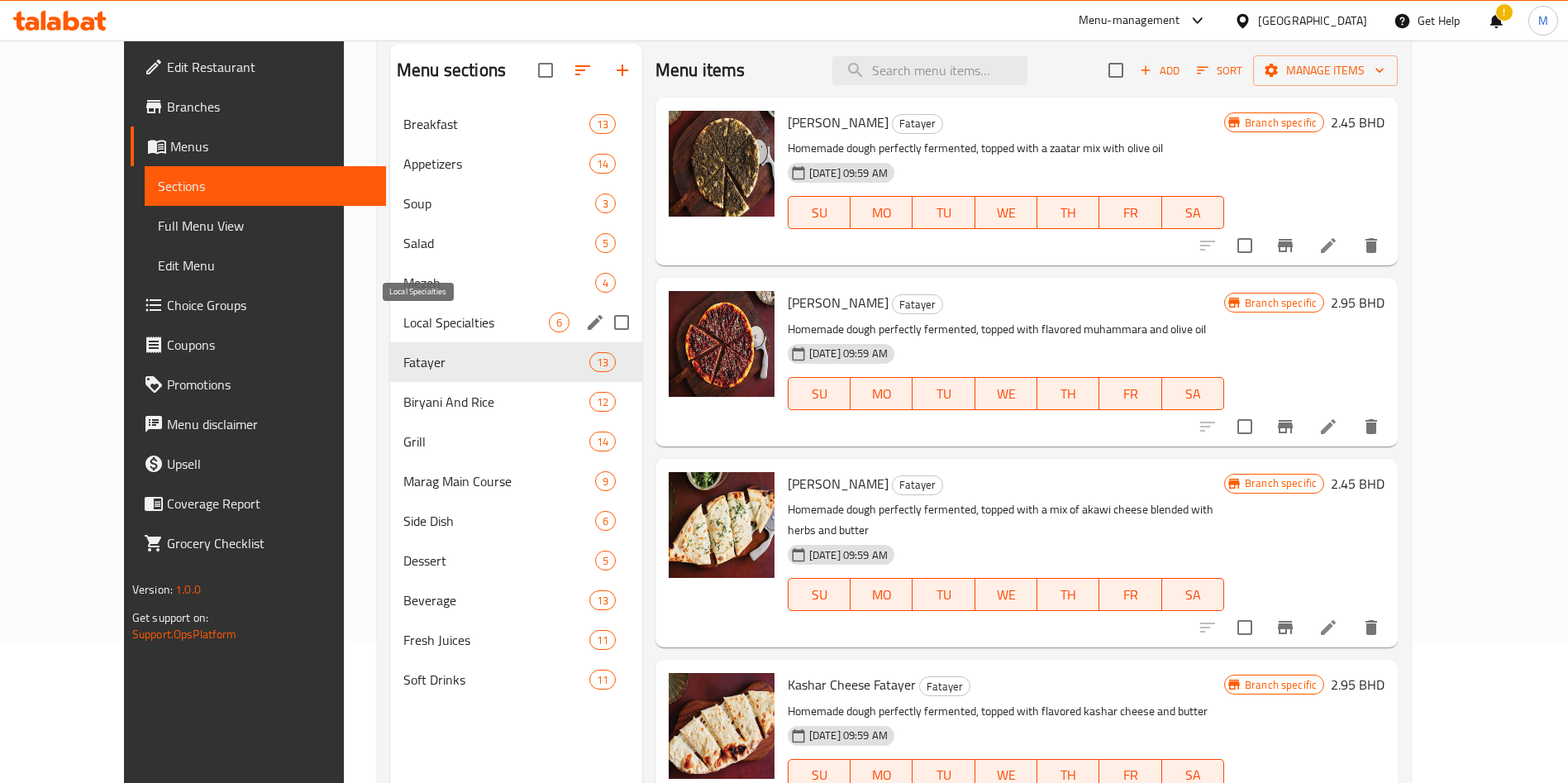
scroll to position [232, 0]
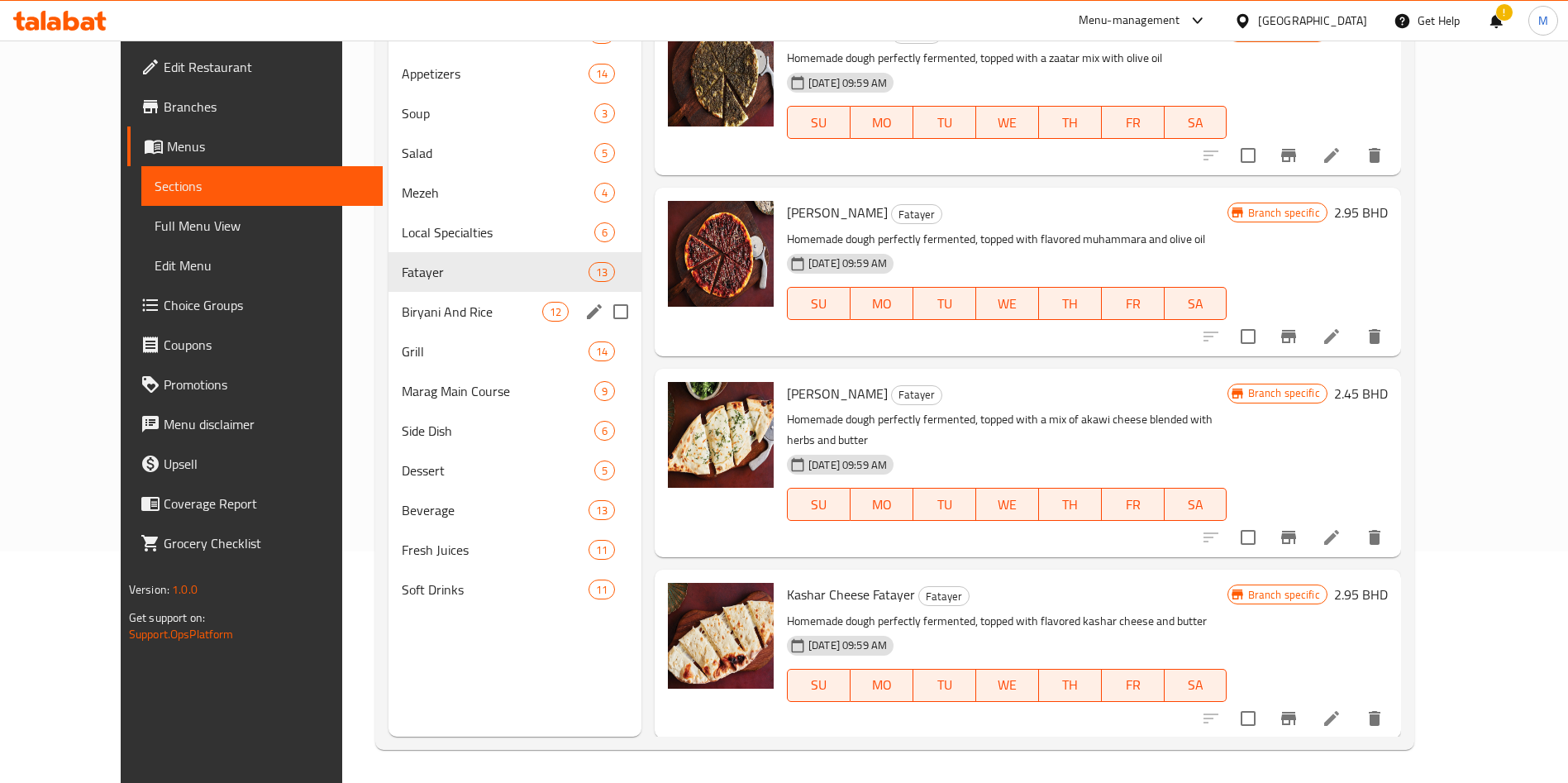
click at [452, 290] on div "Fatayer 13" at bounding box center [515, 272] width 253 height 39
click at [429, 338] on div "Grill 14" at bounding box center [515, 351] width 253 height 39
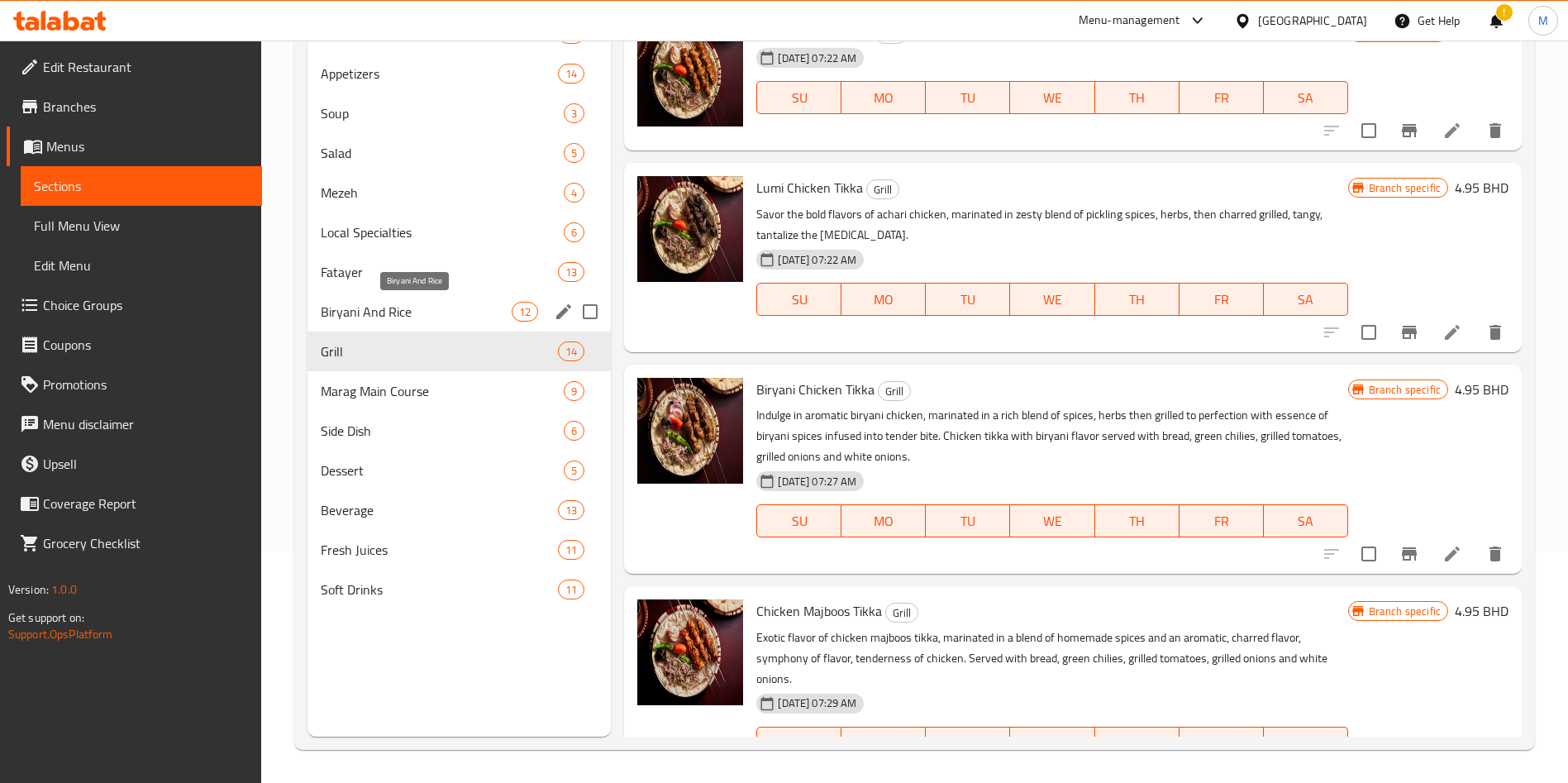
click at [431, 308] on span "Biryani And Rice" at bounding box center [416, 311] width 191 height 20
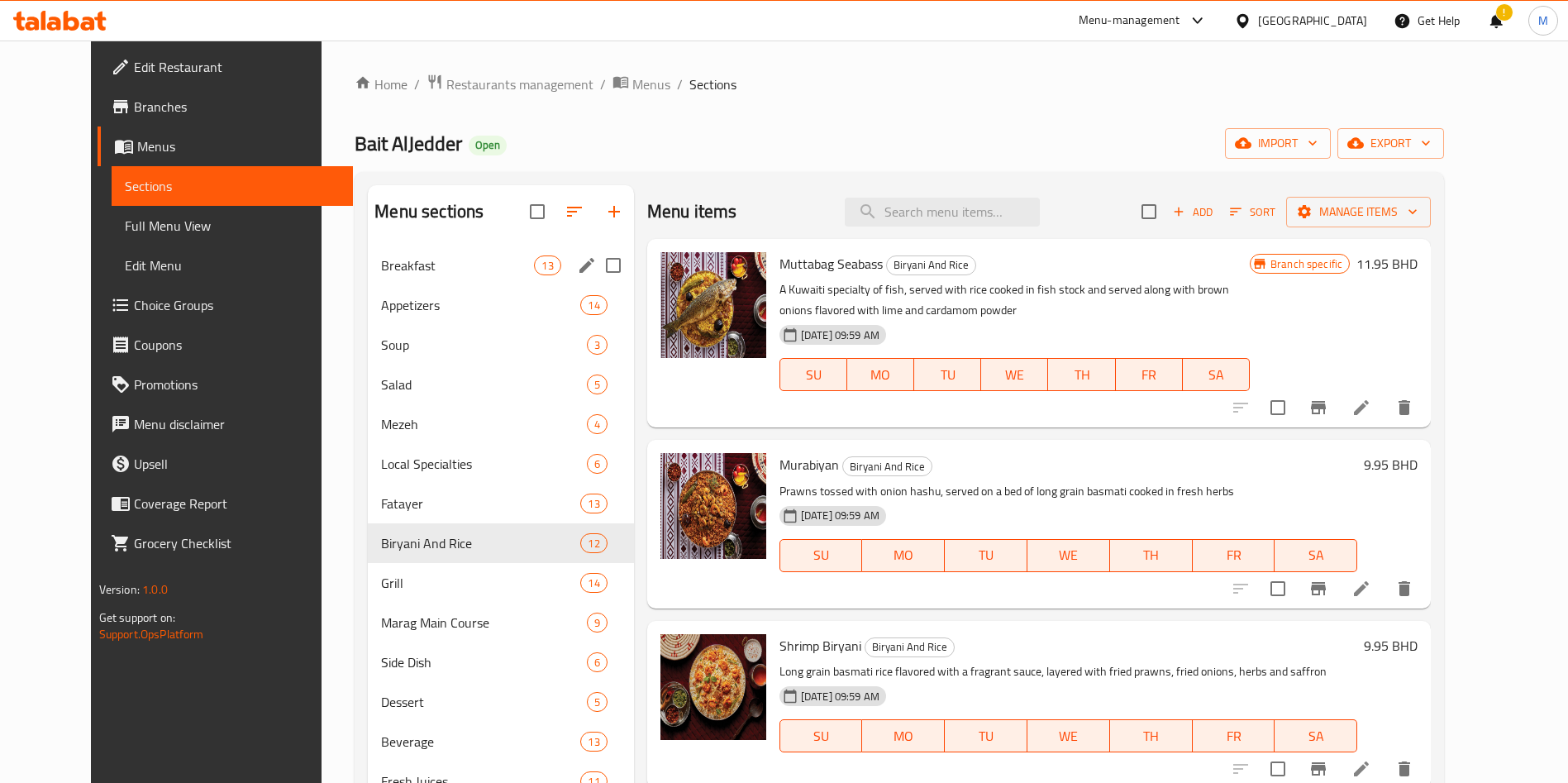
click at [384, 256] on span "Breakfast" at bounding box center [457, 265] width 153 height 20
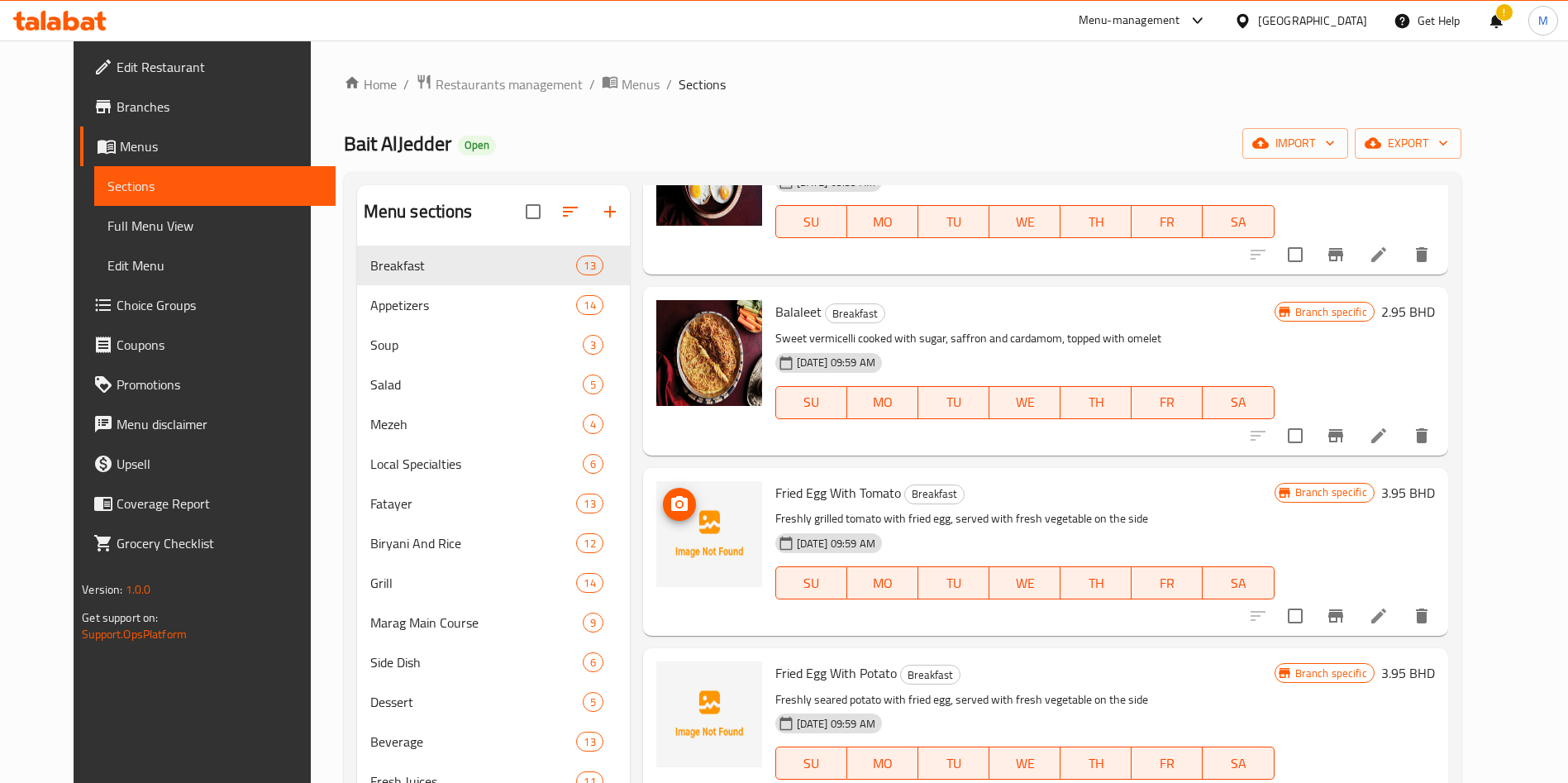
scroll to position [1364, 0]
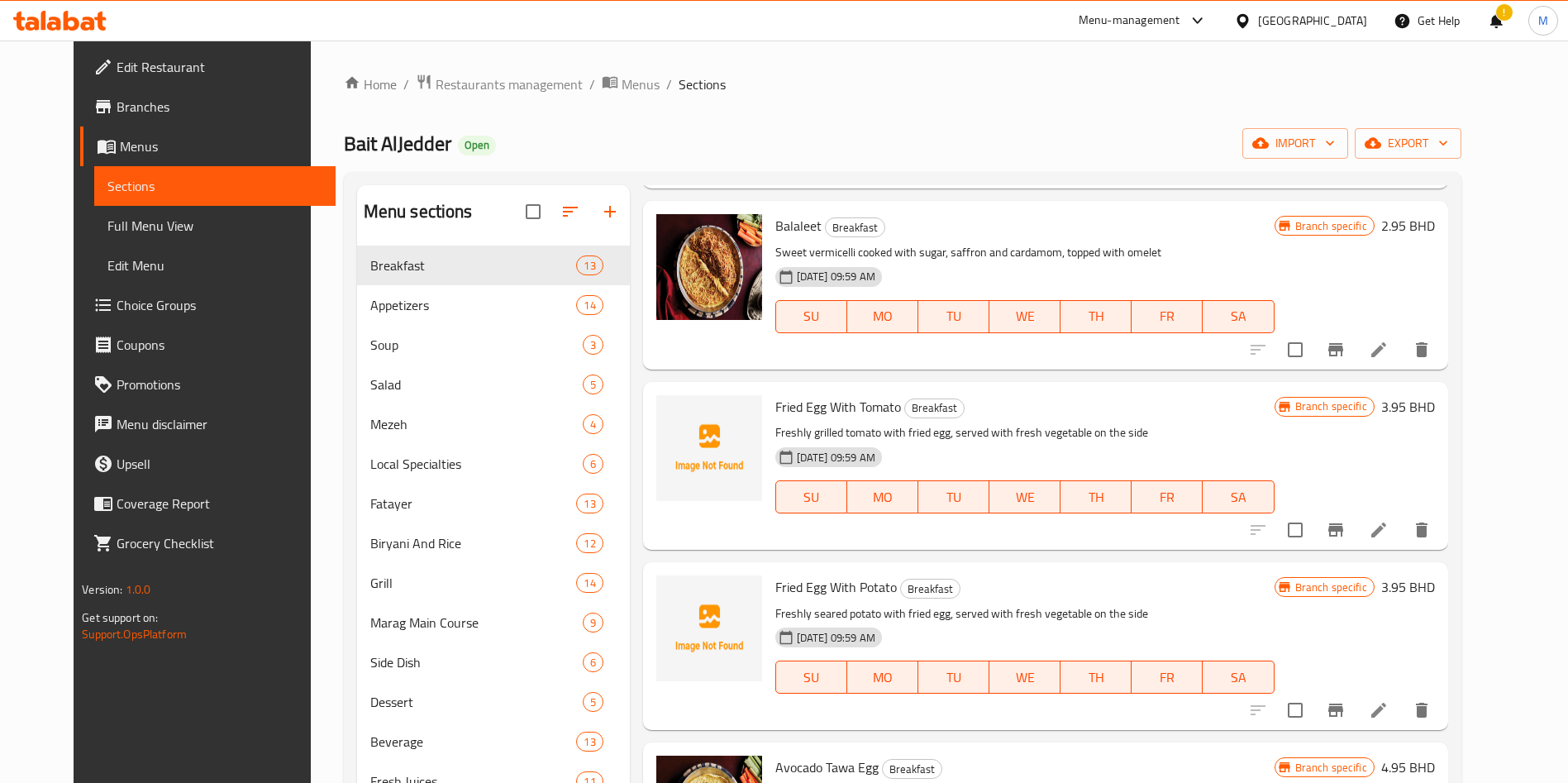
click at [824, 395] on span "Fried Egg With Tomato" at bounding box center [838, 407] width 125 height 25
click at [841, 422] on p "Freshly grilled tomato with fried egg, served with fresh vegetable on the side" at bounding box center [1025, 432] width 499 height 21
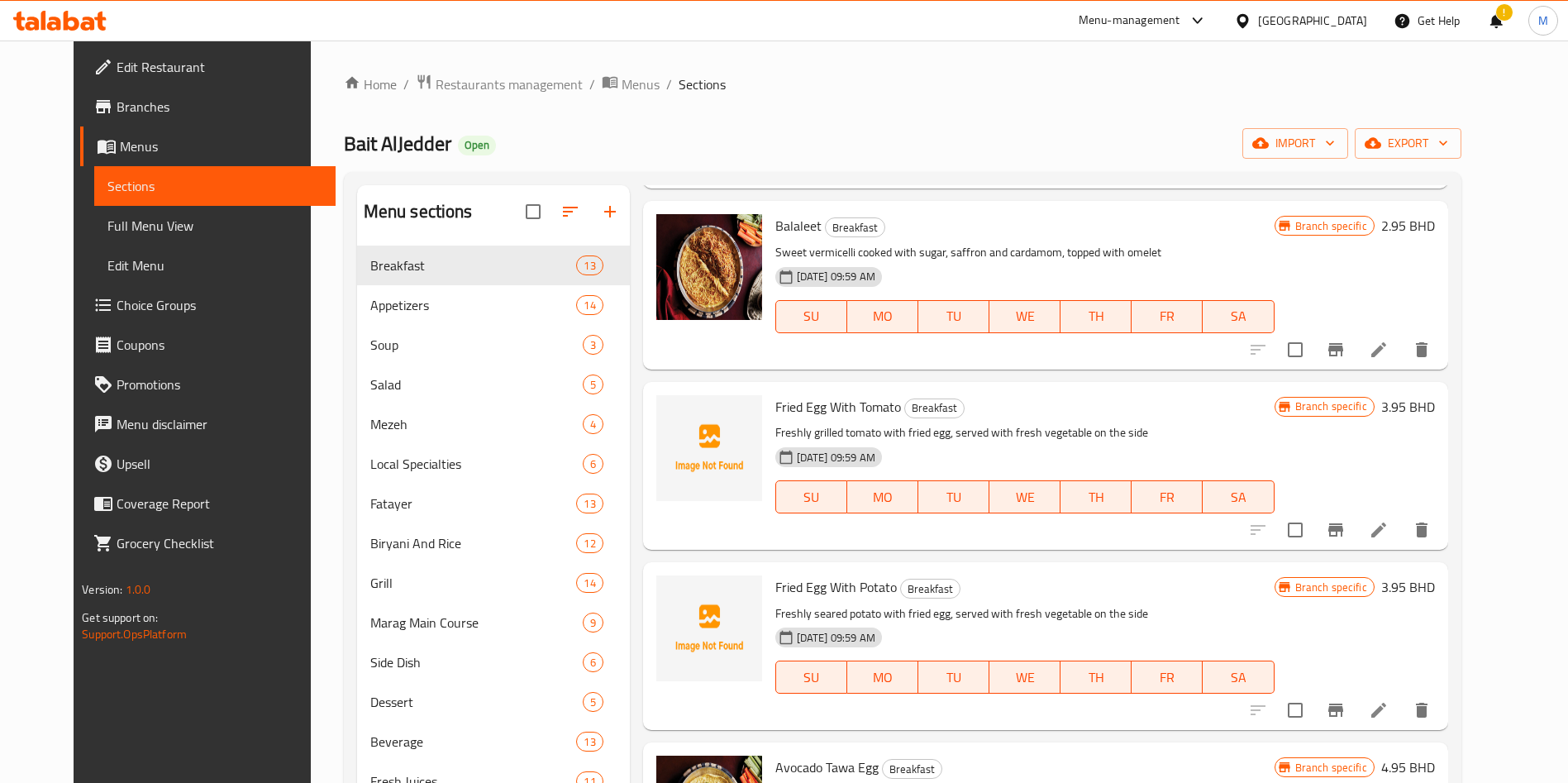
click at [841, 422] on p "Freshly grilled tomato with fried egg, served with fresh vegetable on the side" at bounding box center [1025, 432] width 499 height 21
click at [676, 408] on span "upload picture" at bounding box center [679, 418] width 33 height 20
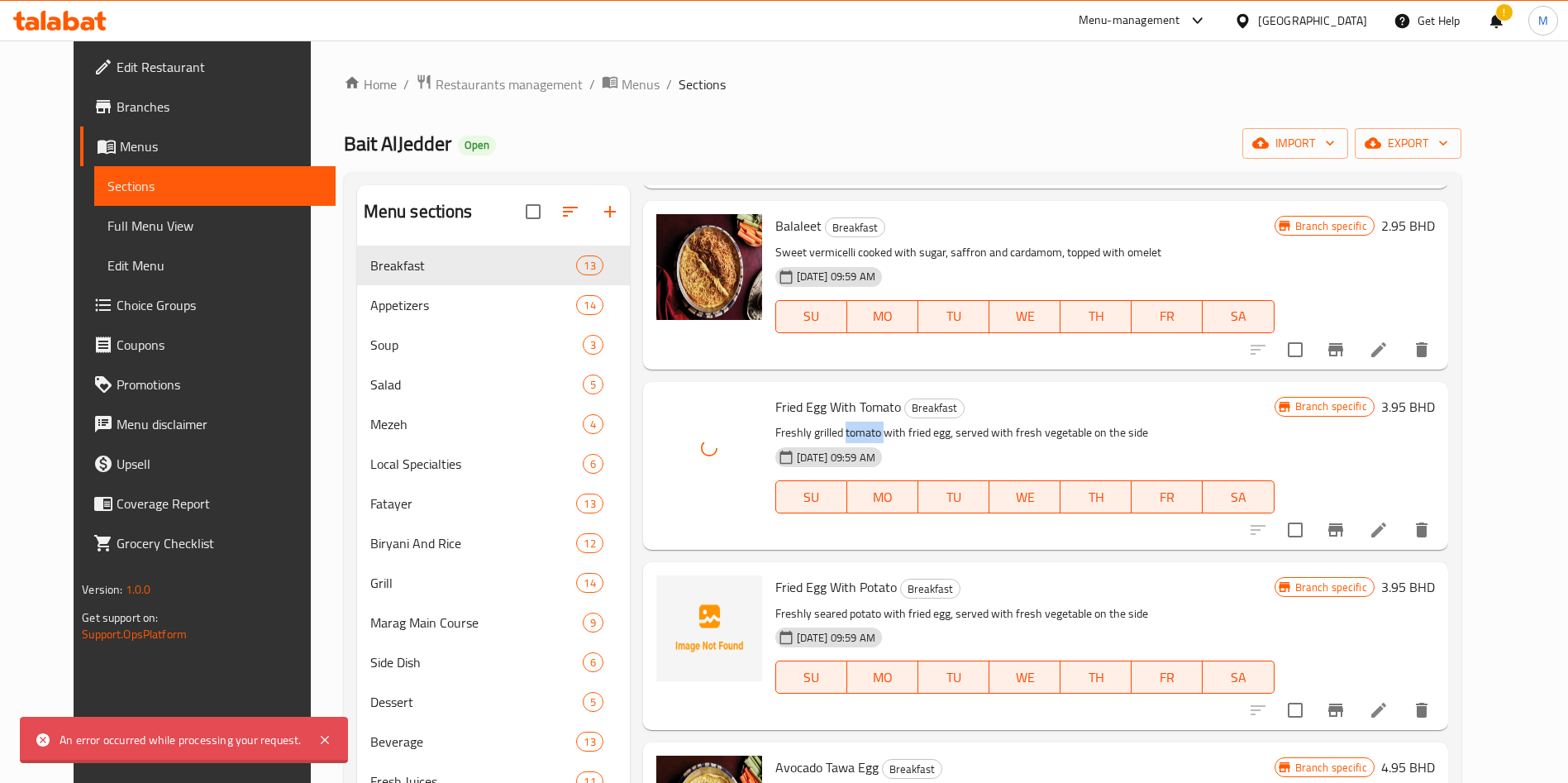
click at [856, 575] on span "Fried Egg With Potato" at bounding box center [836, 587] width 122 height 25
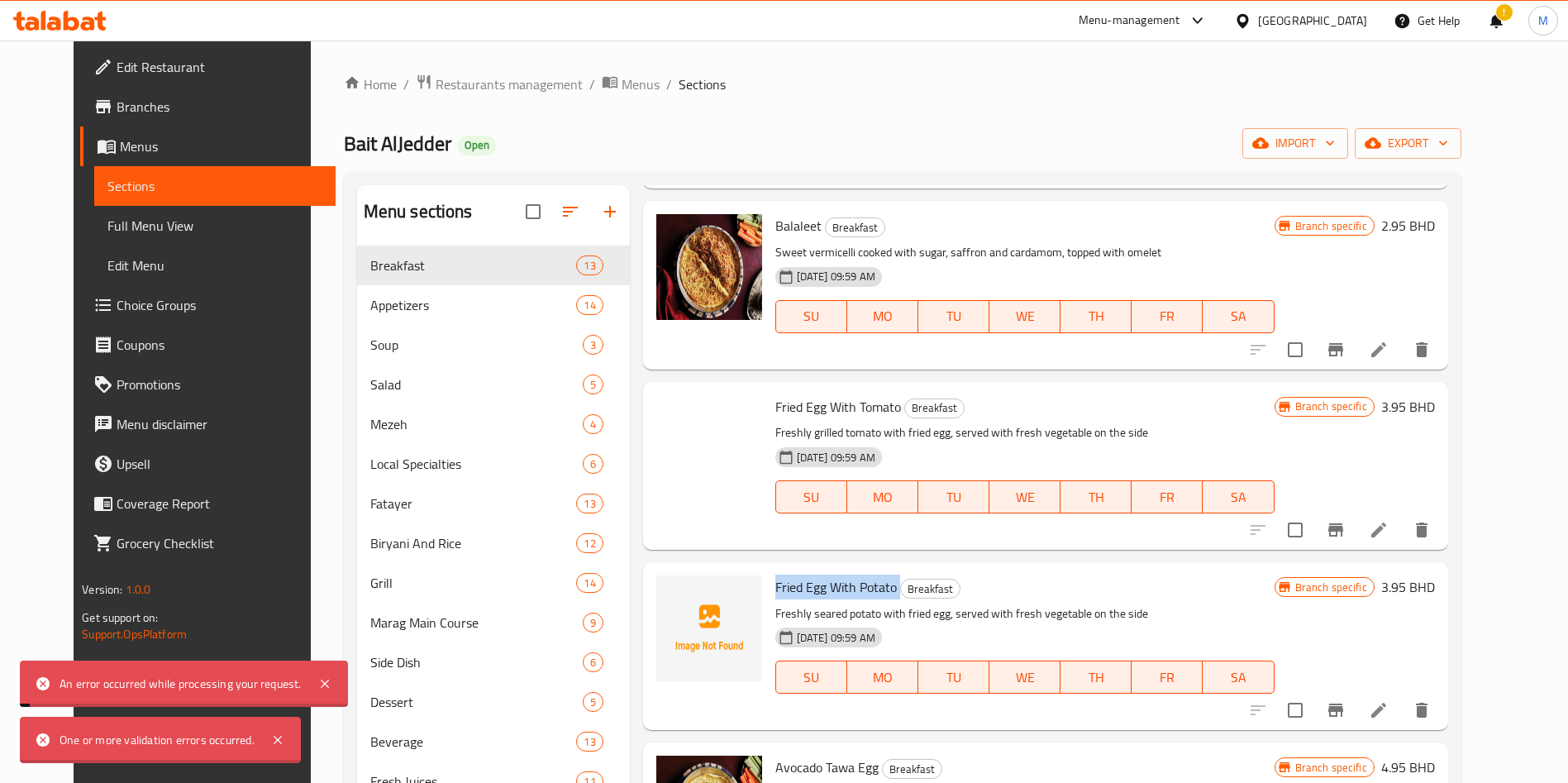
click at [856, 575] on span "Fried Egg With Potato" at bounding box center [836, 587] width 122 height 25
copy h6 "Fried Egg With Potato"
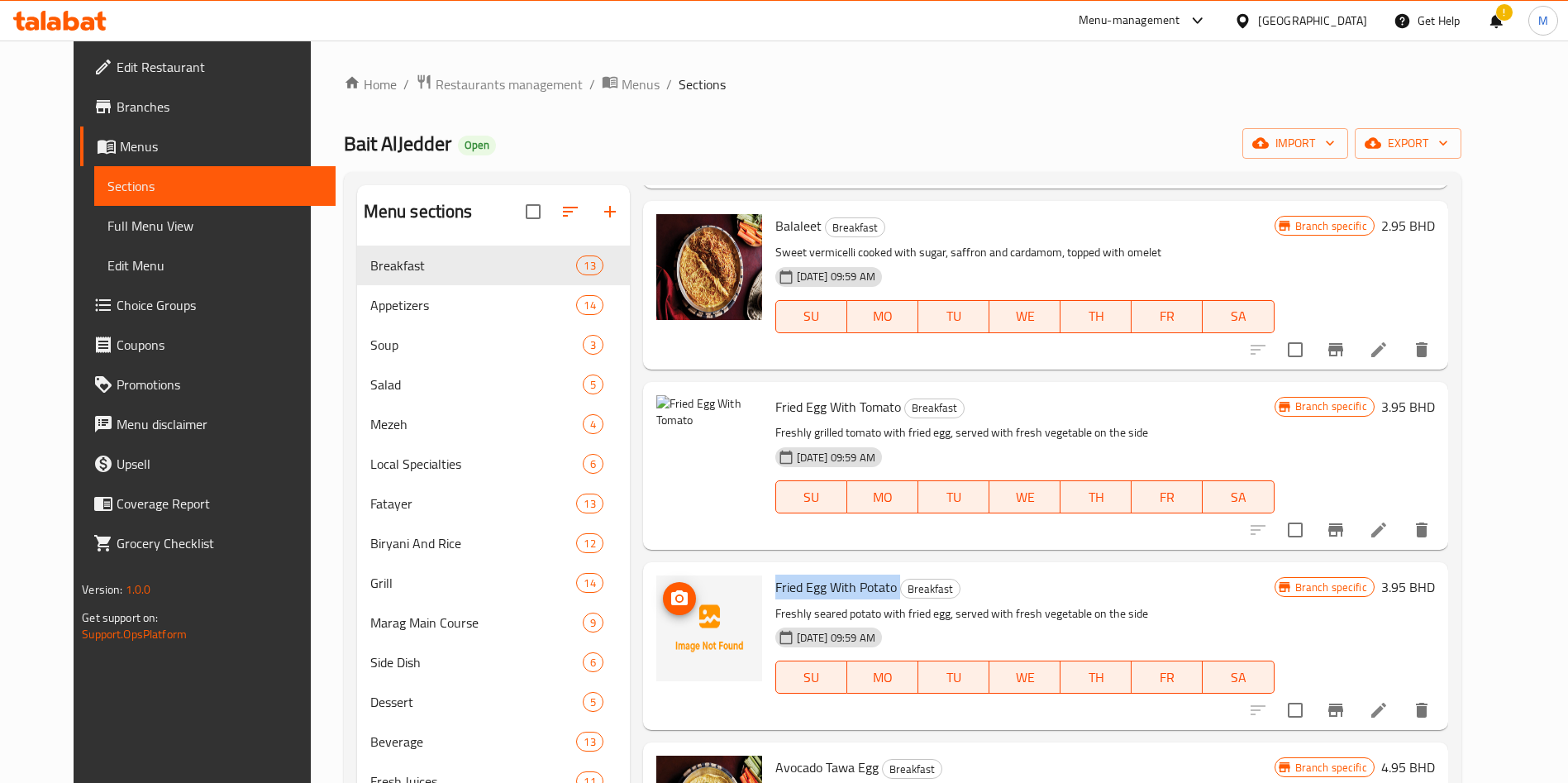
click at [670, 588] on icon "upload picture" at bounding box center [679, 598] width 20 height 20
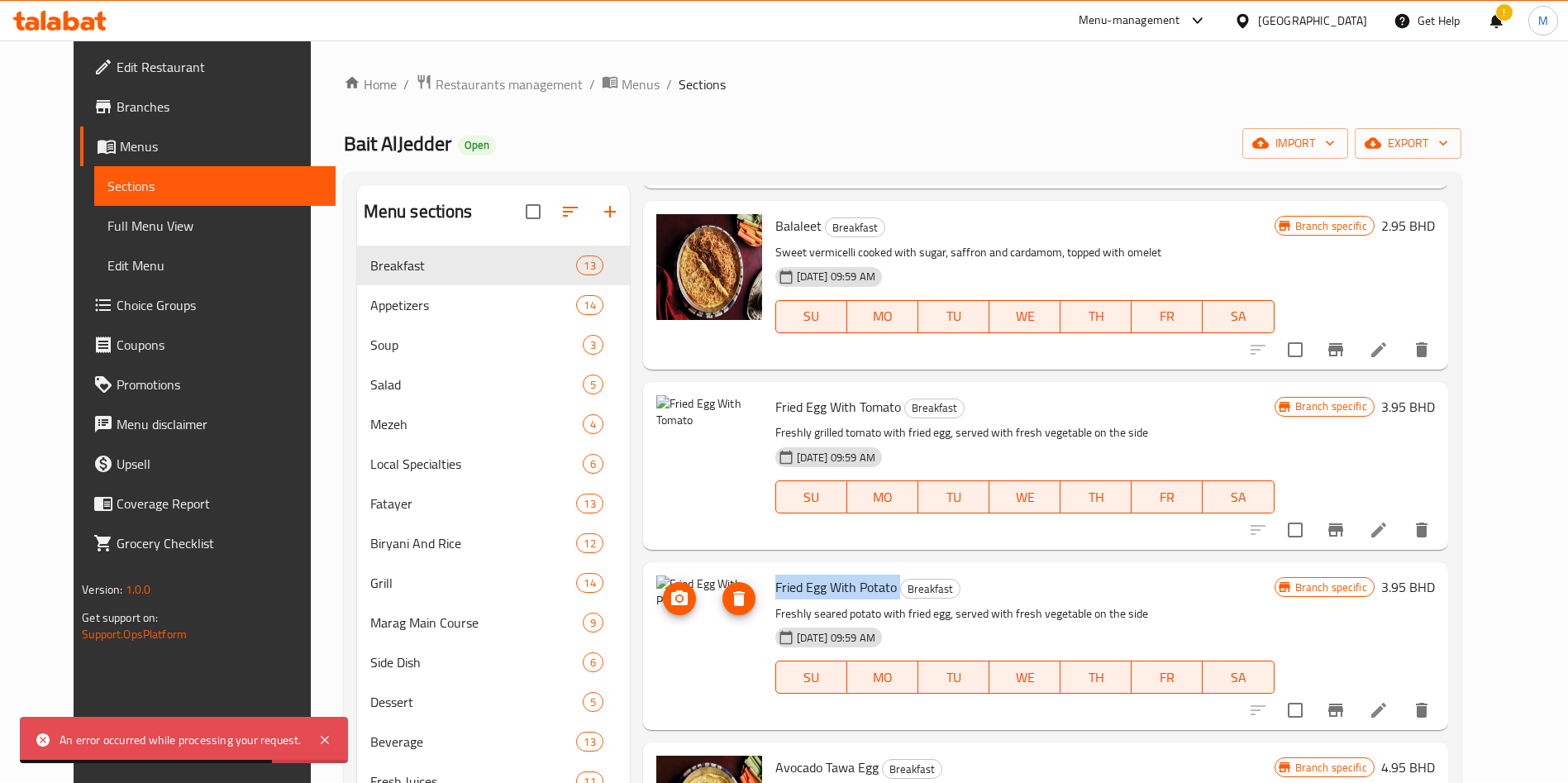
click at [663, 582] on button "upload picture" at bounding box center [679, 599] width 33 height 33
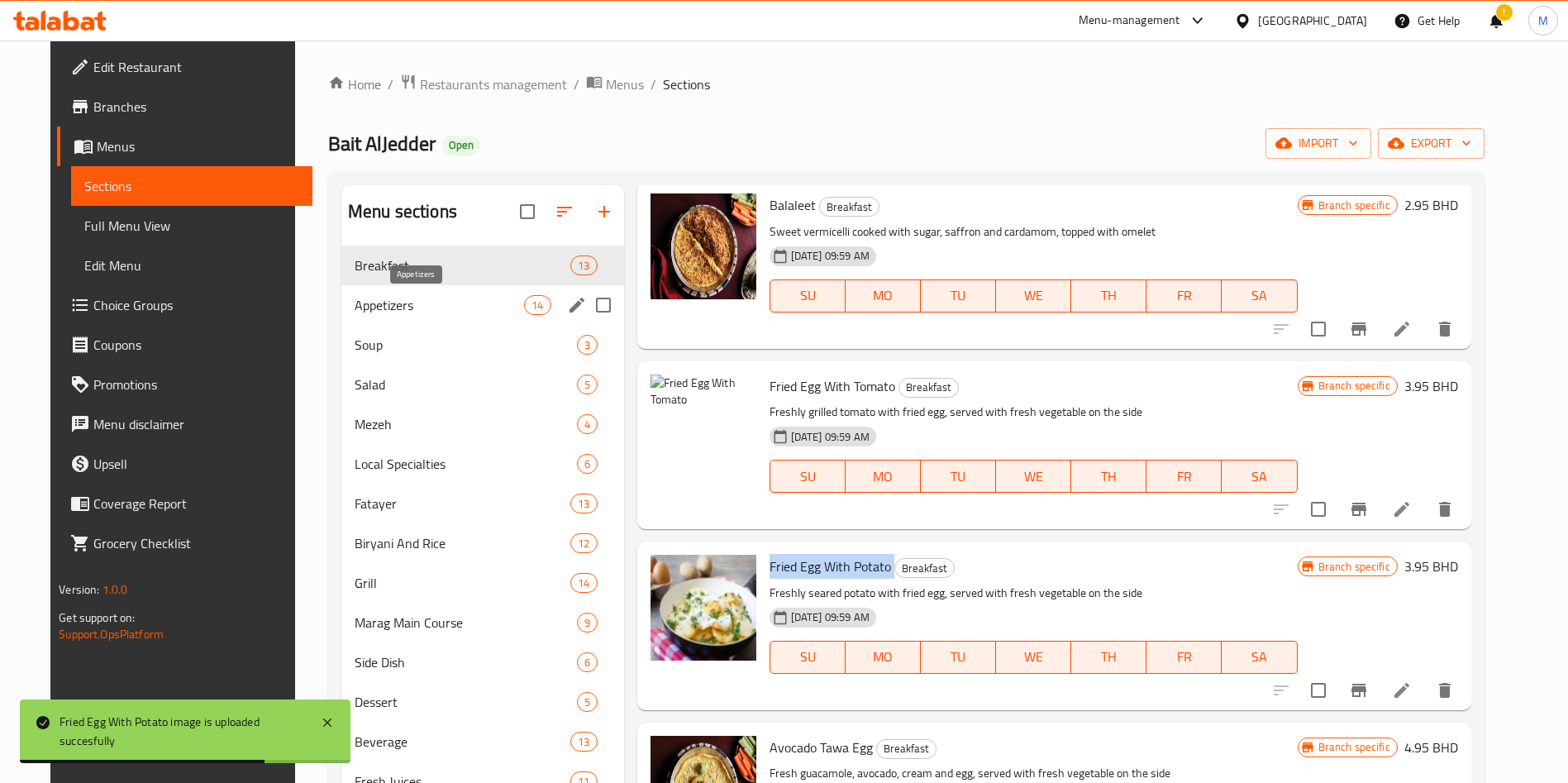
click at [430, 310] on span "Appetizers" at bounding box center [439, 304] width 170 height 20
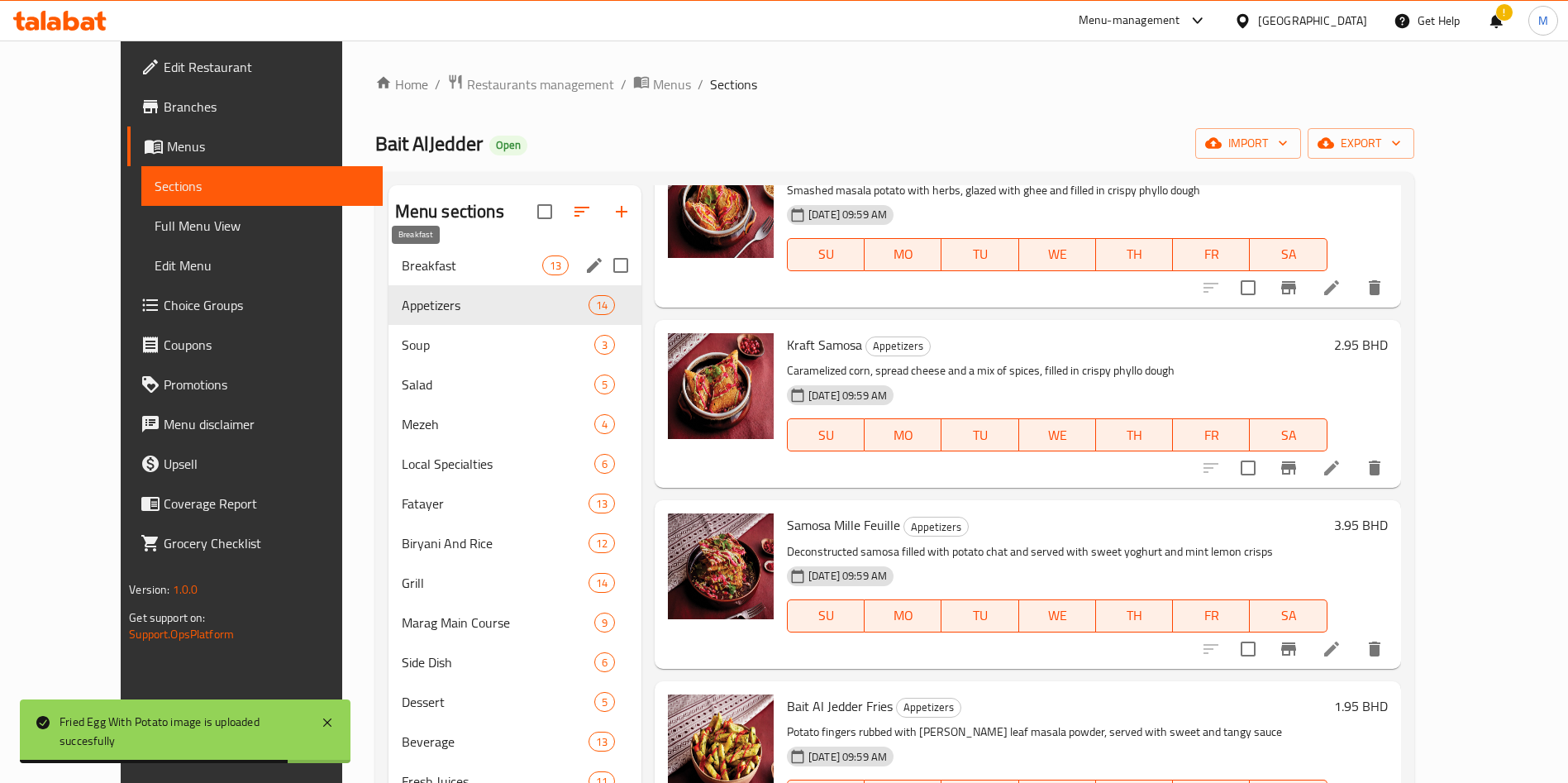
click at [430, 260] on span "Breakfast" at bounding box center [472, 265] width 141 height 20
drag, startPoint x: 430, startPoint y: 260, endPoint x: 441, endPoint y: 270, distance: 14.9
click at [430, 260] on span "Breakfast" at bounding box center [472, 265] width 141 height 20
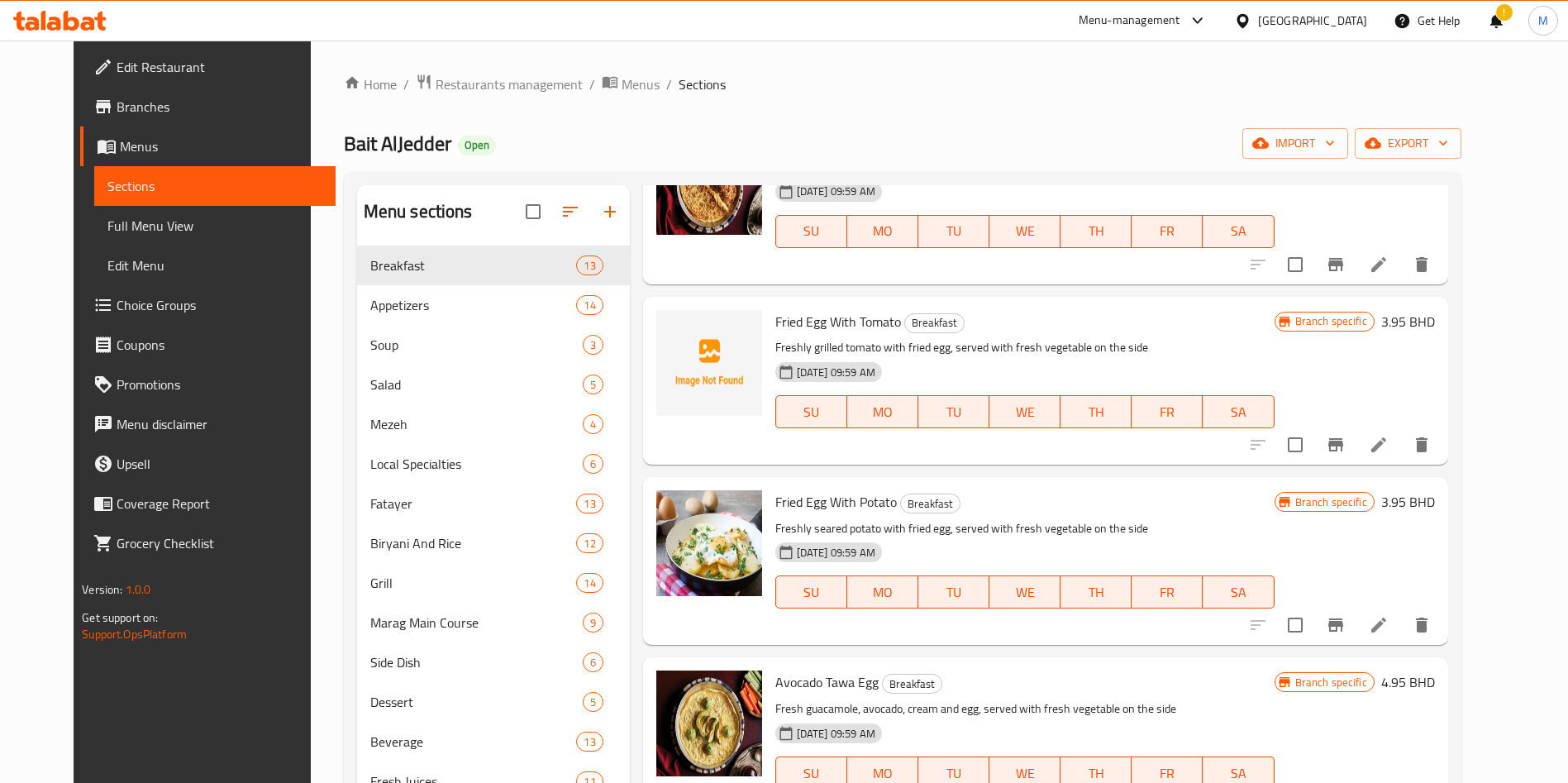
scroll to position [1488, 0]
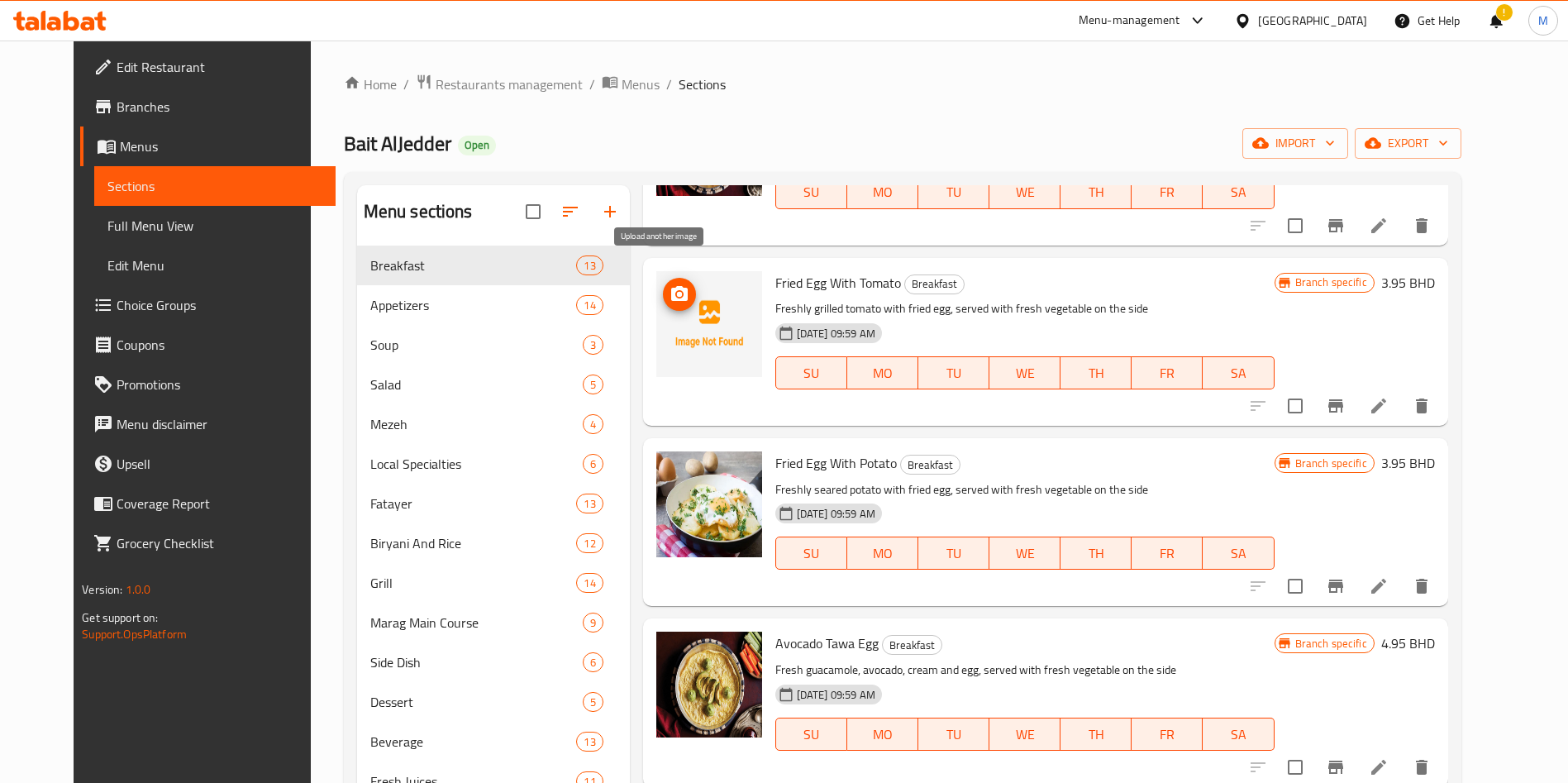
click at [672, 286] on icon "upload picture" at bounding box center [679, 292] width 16 height 15
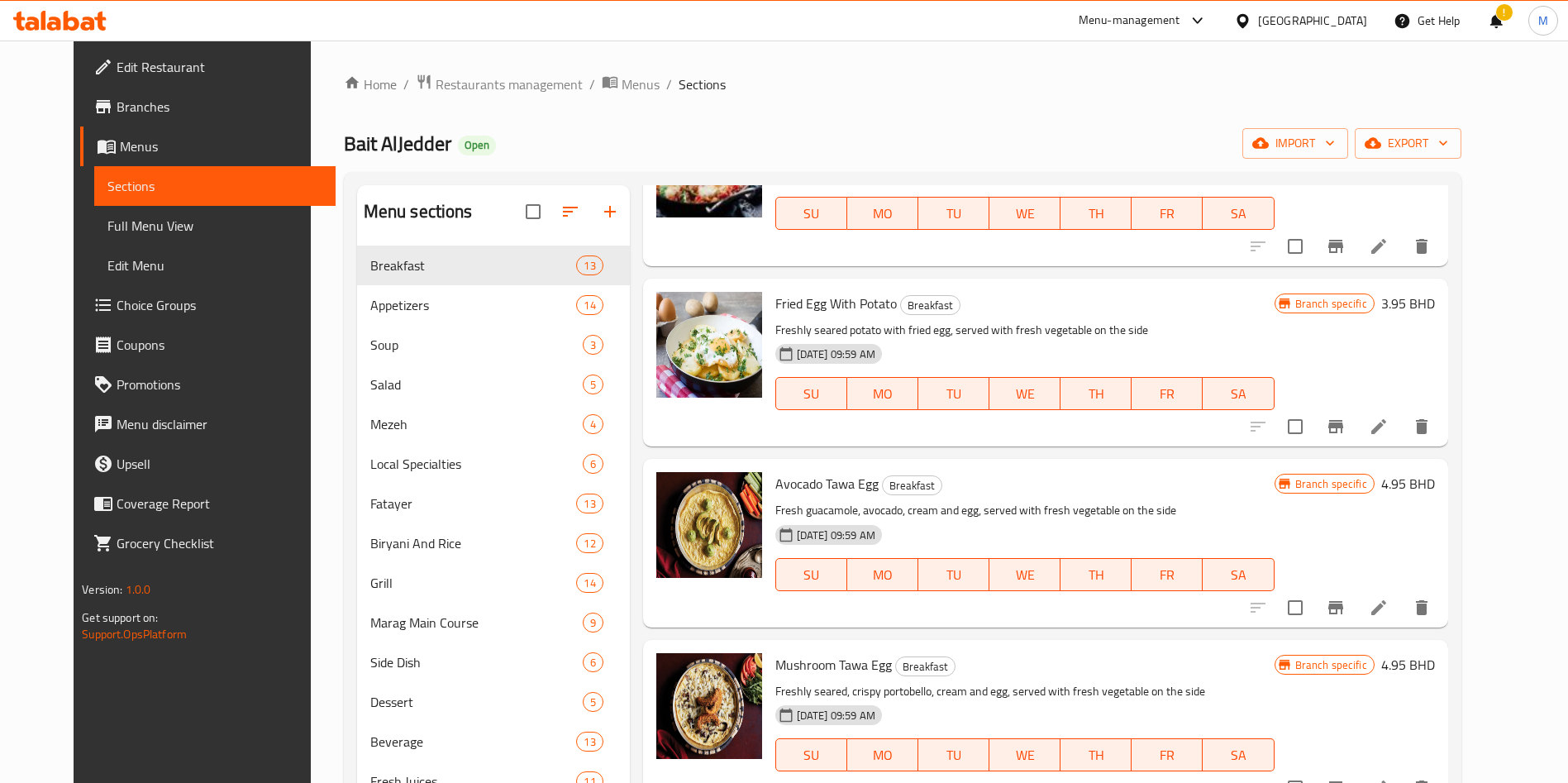
scroll to position [232, 0]
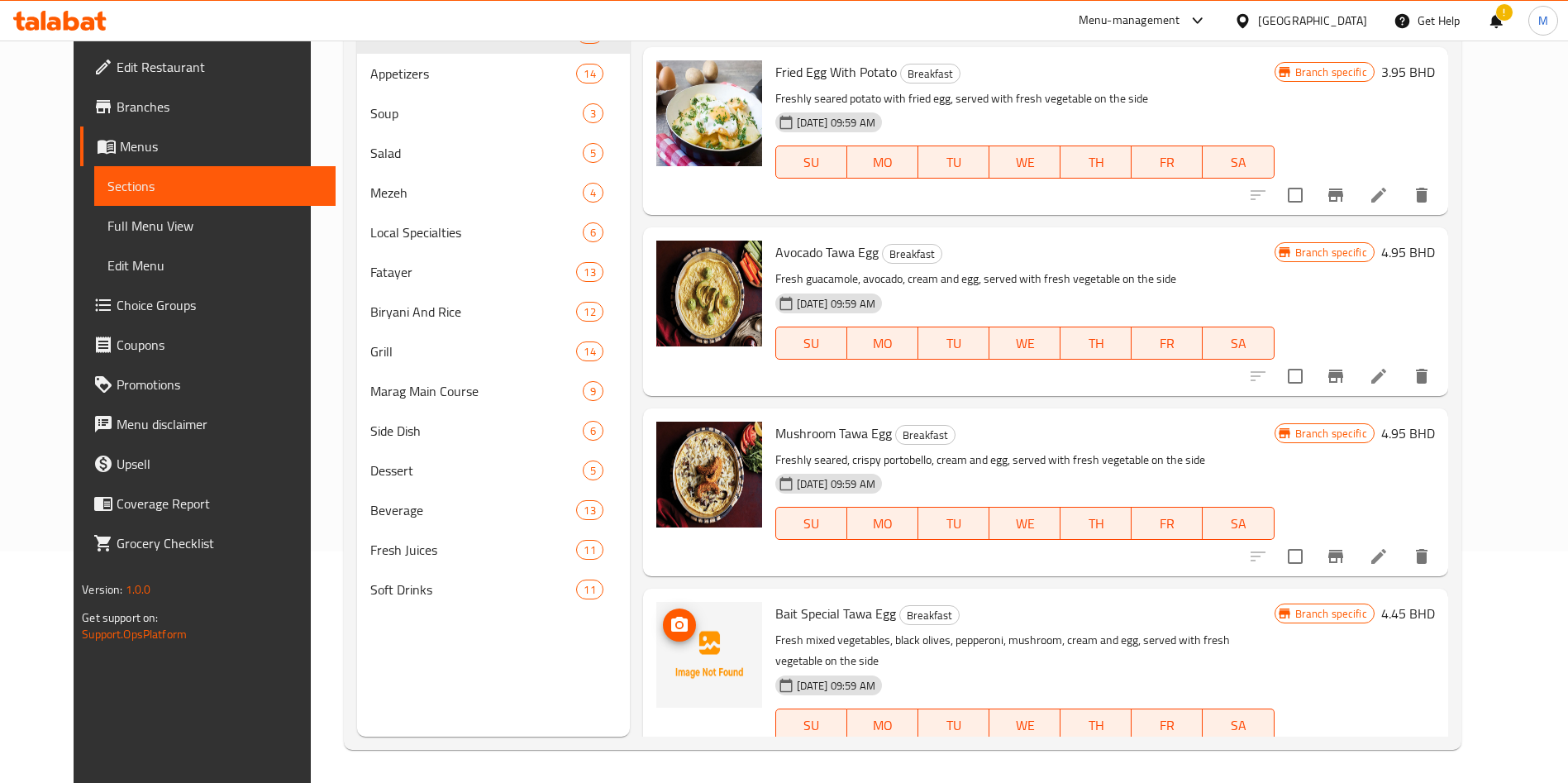
click at [672, 617] on icon "upload picture" at bounding box center [679, 623] width 16 height 15
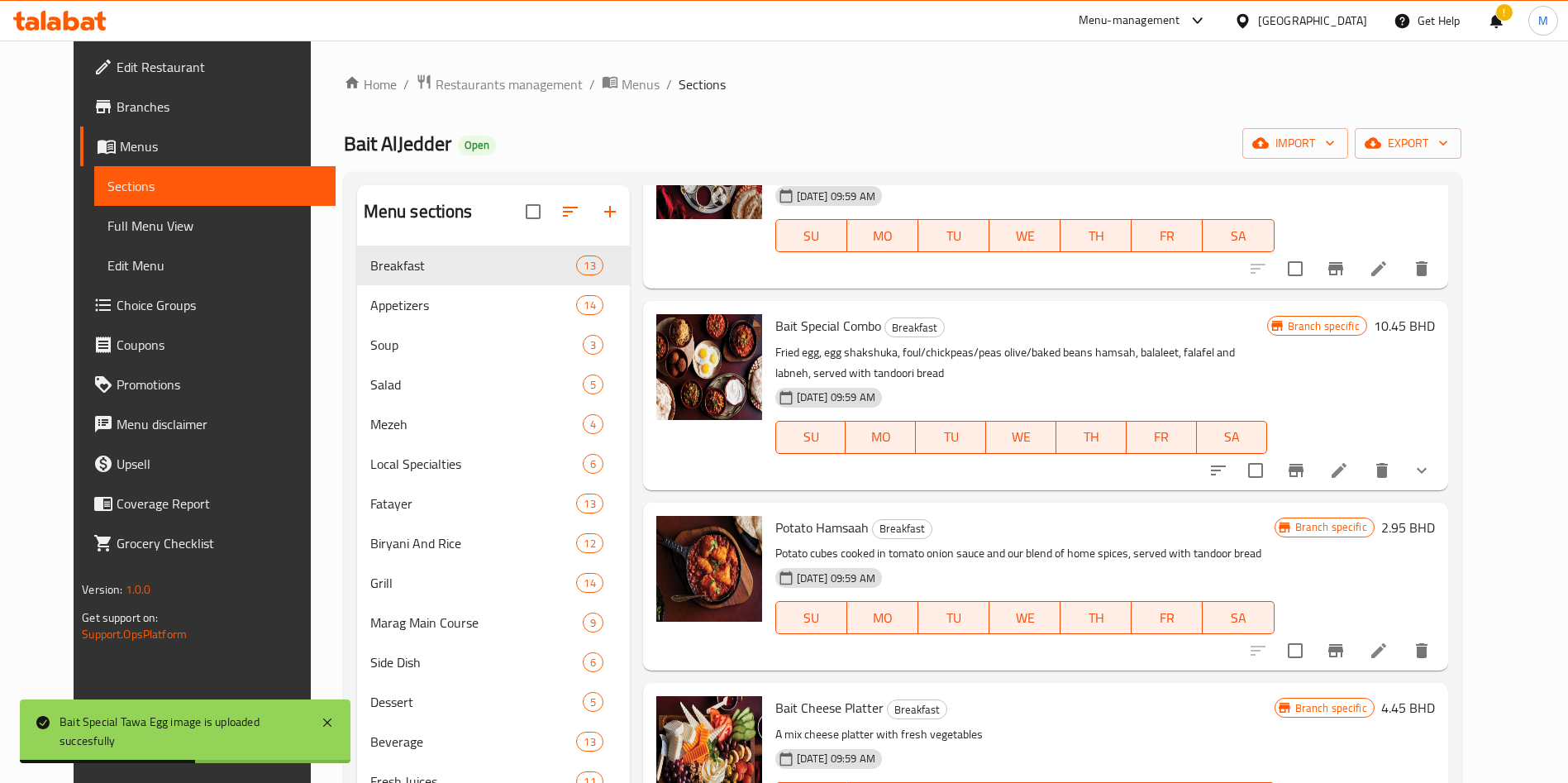
scroll to position [0, 0]
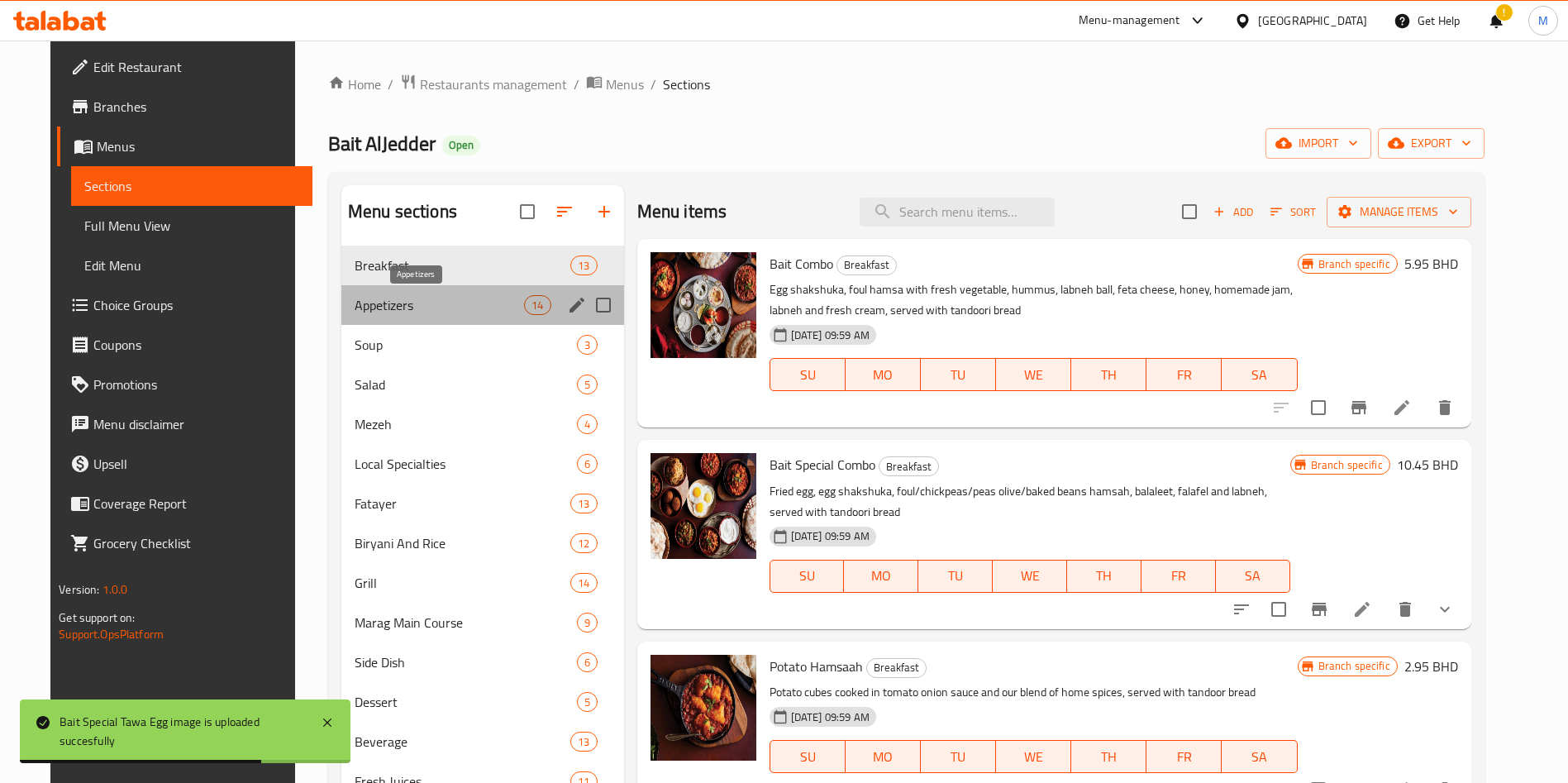
click at [445, 300] on span "Appetizers" at bounding box center [439, 304] width 170 height 20
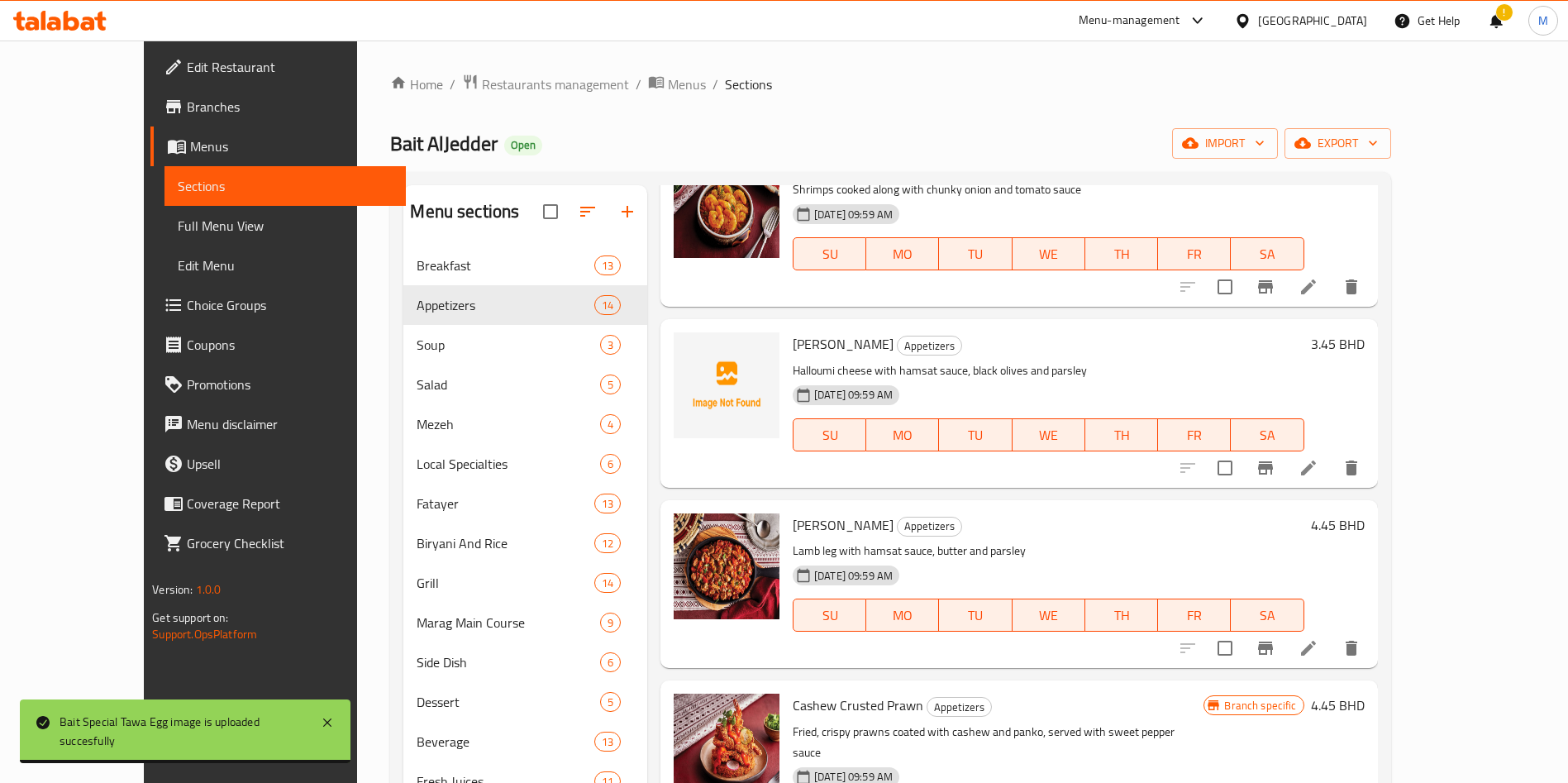
scroll to position [124, 0]
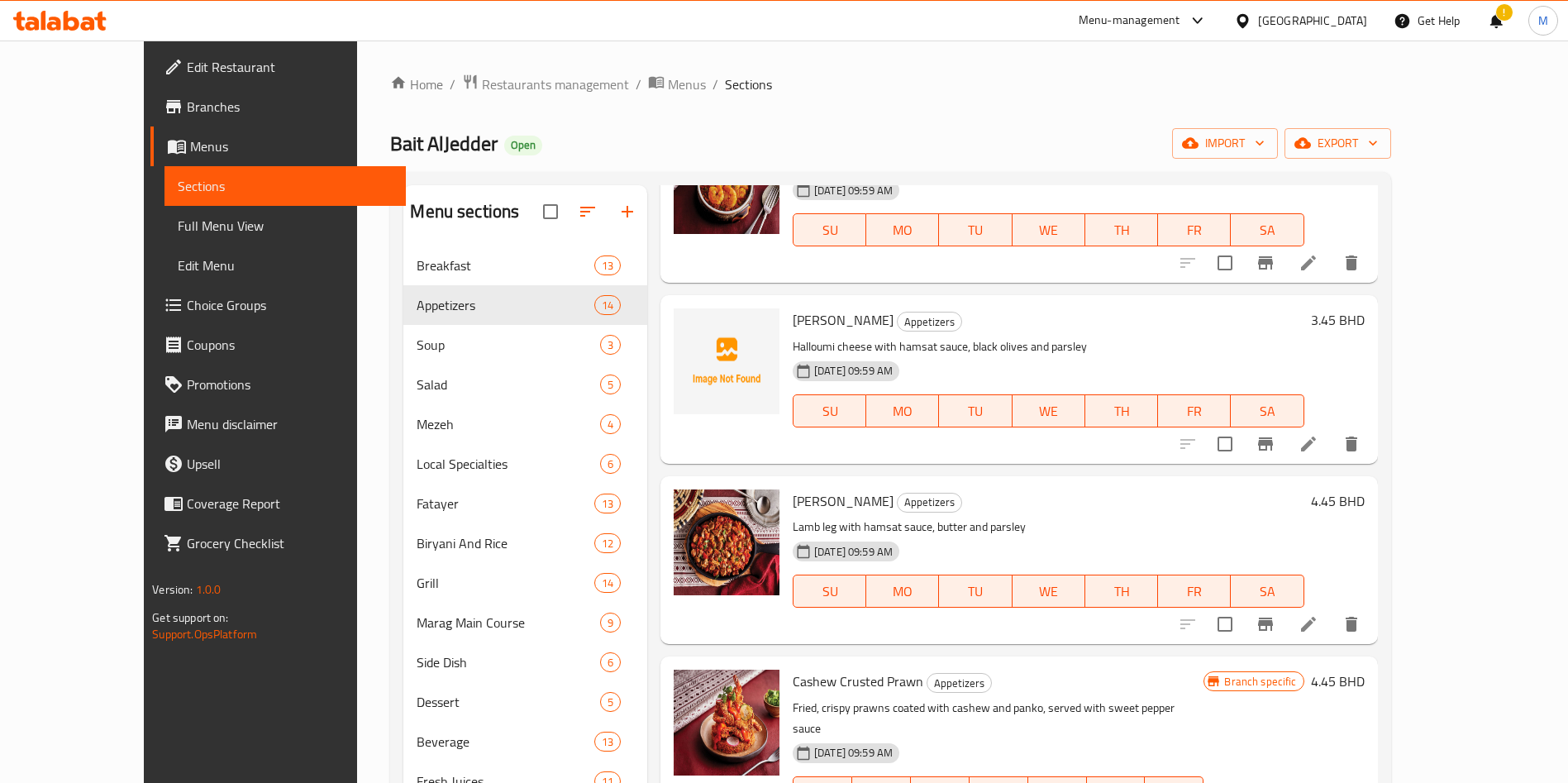
click at [806, 319] on span "[PERSON_NAME]" at bounding box center [843, 320] width 101 height 25
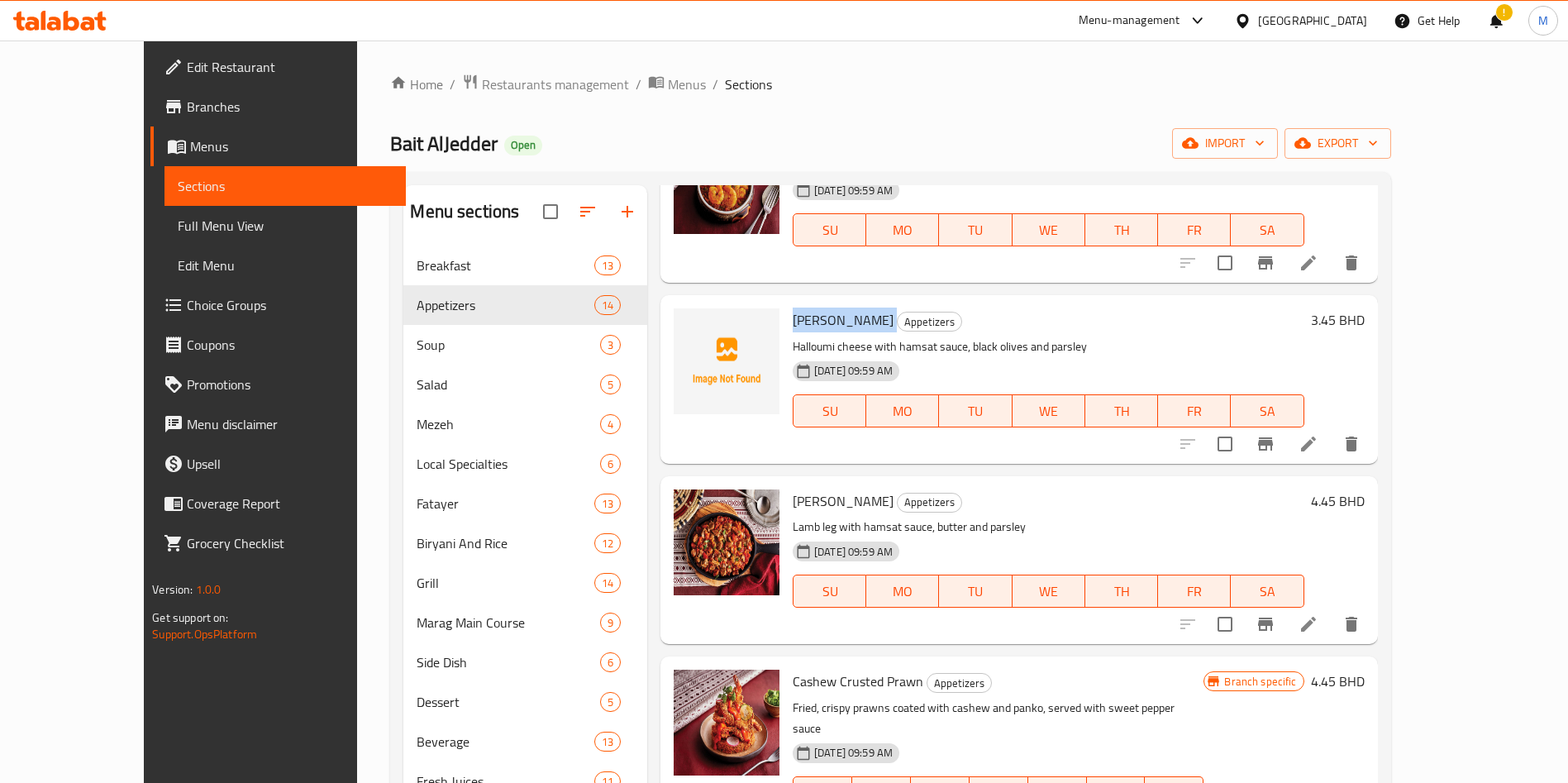
copy h6 "[PERSON_NAME]"
click at [689, 325] on icon "upload picture" at bounding box center [697, 330] width 16 height 15
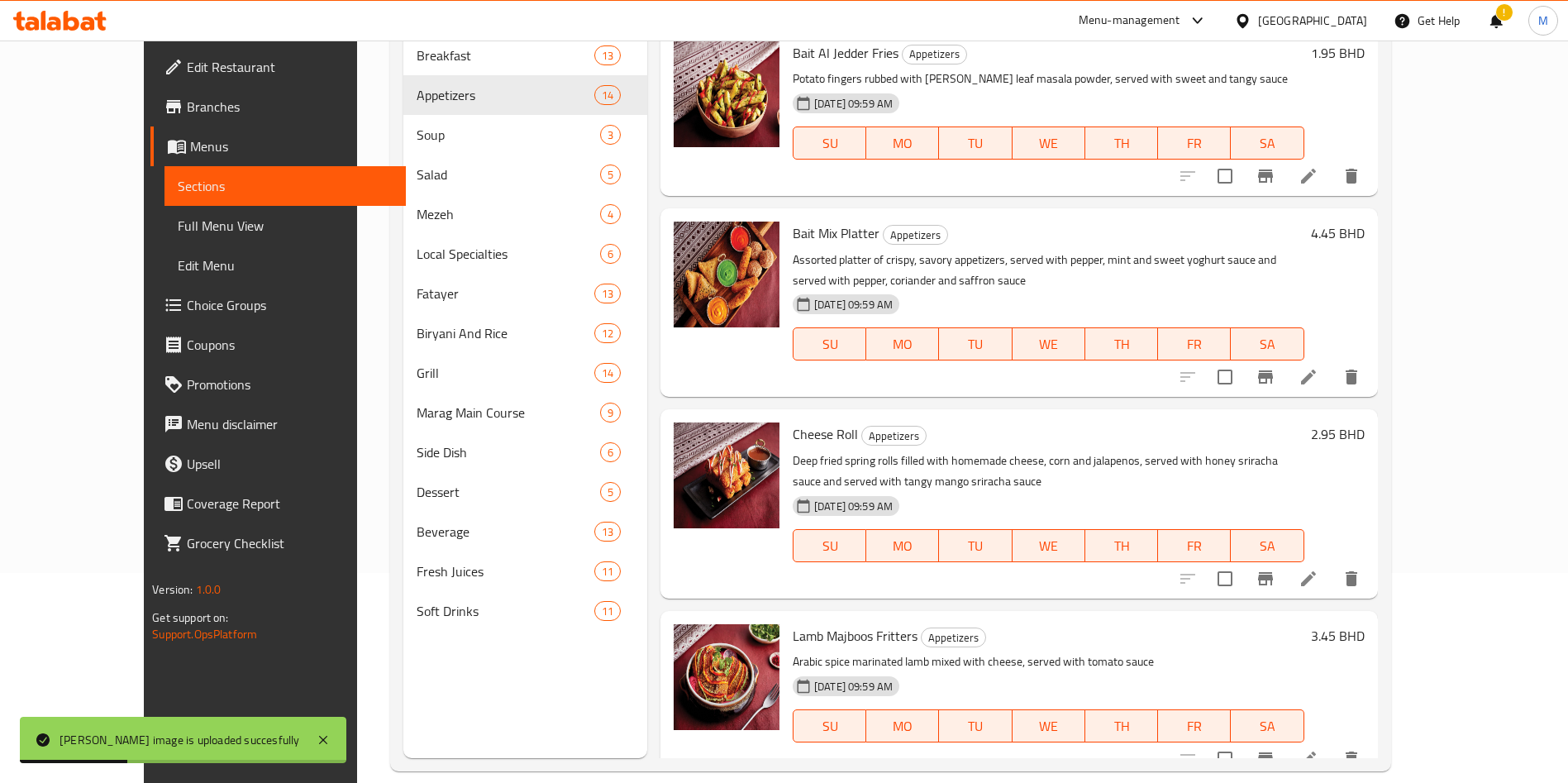
scroll to position [232, 0]
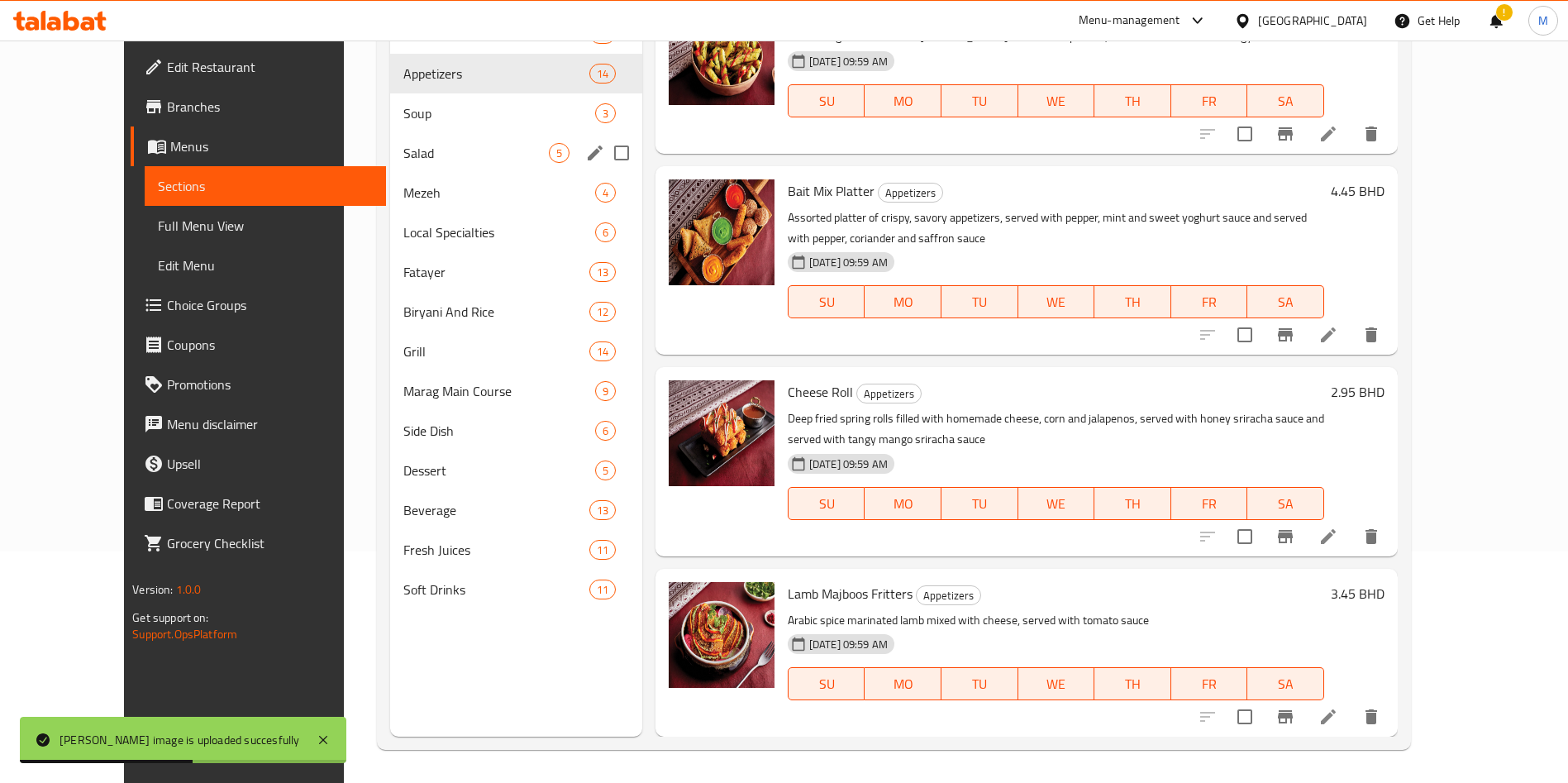
click at [403, 117] on span "Soup" at bounding box center [499, 112] width 192 height 20
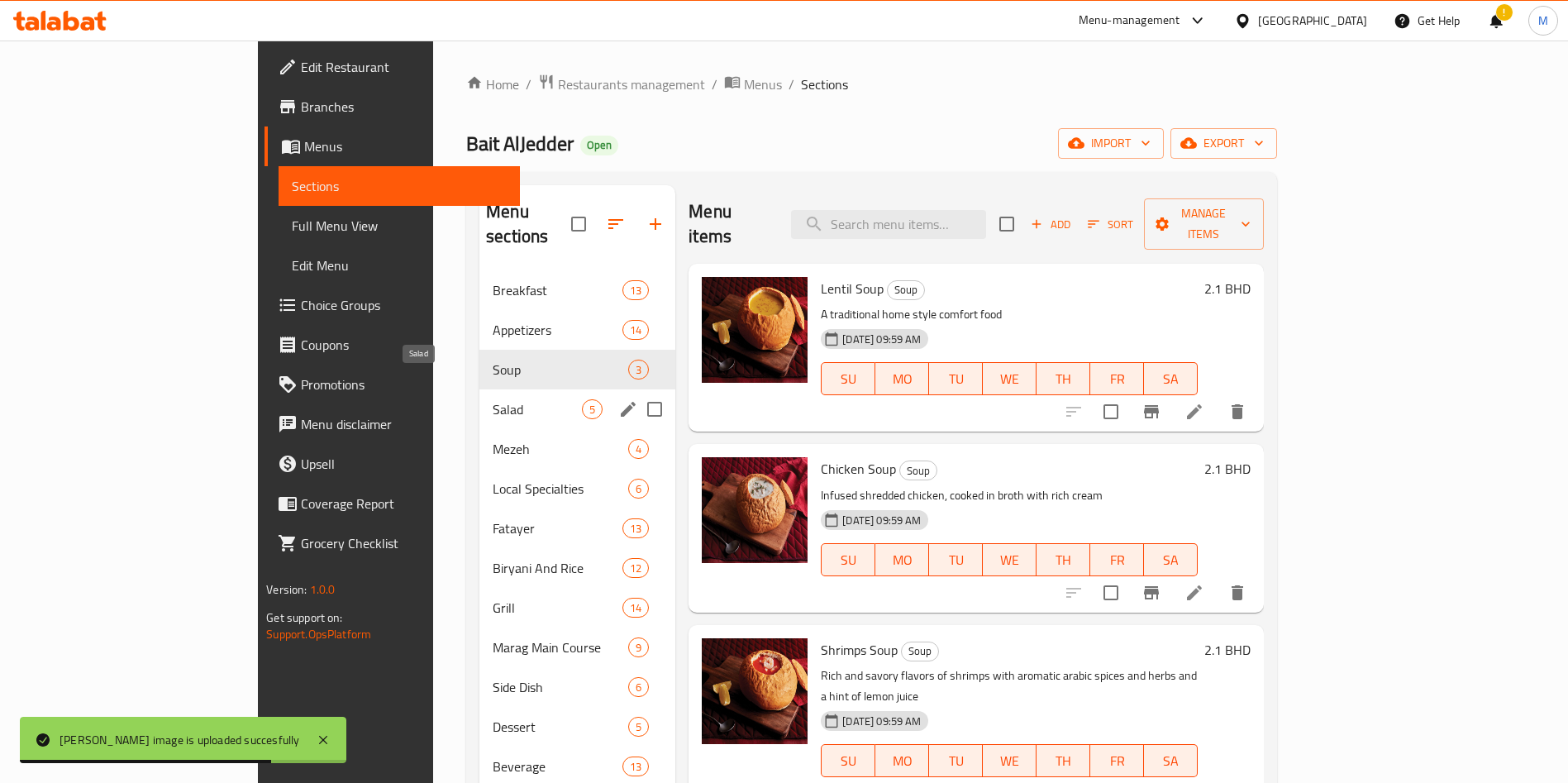
click at [492, 400] on span "Salad" at bounding box center [537, 409] width 89 height 20
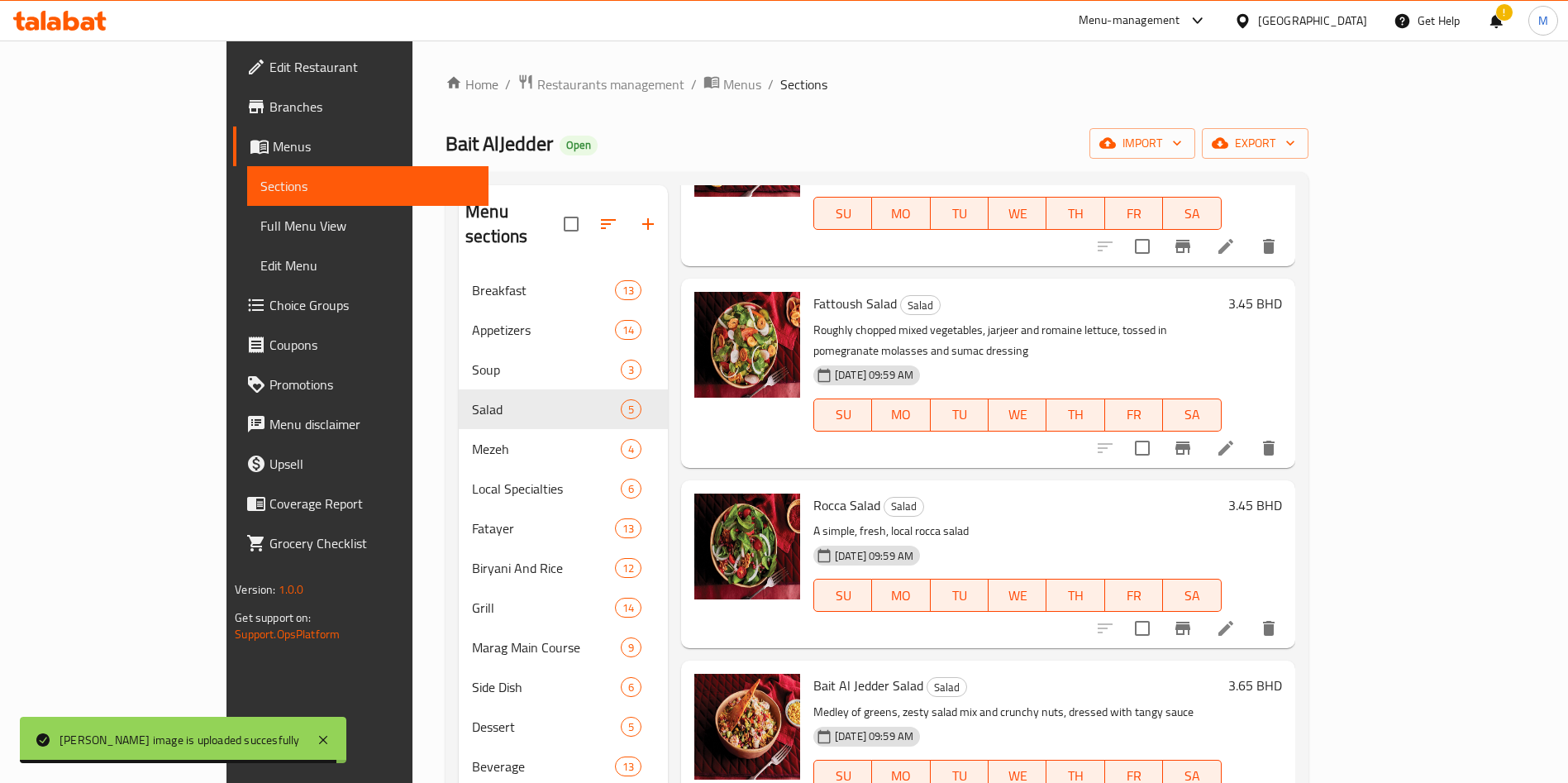
scroll to position [232, 0]
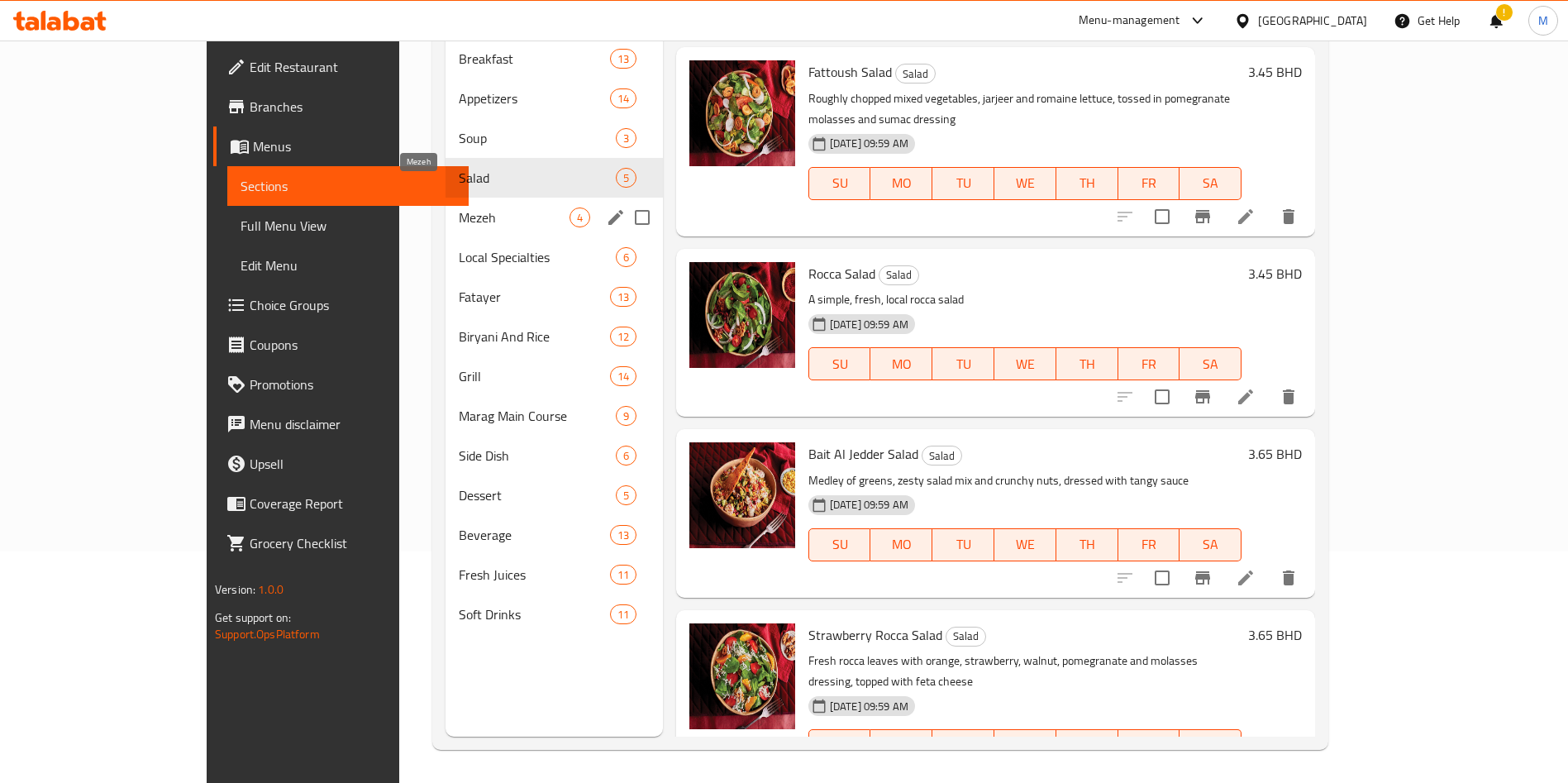
click at [459, 208] on span "Mezeh" at bounding box center [514, 217] width 111 height 20
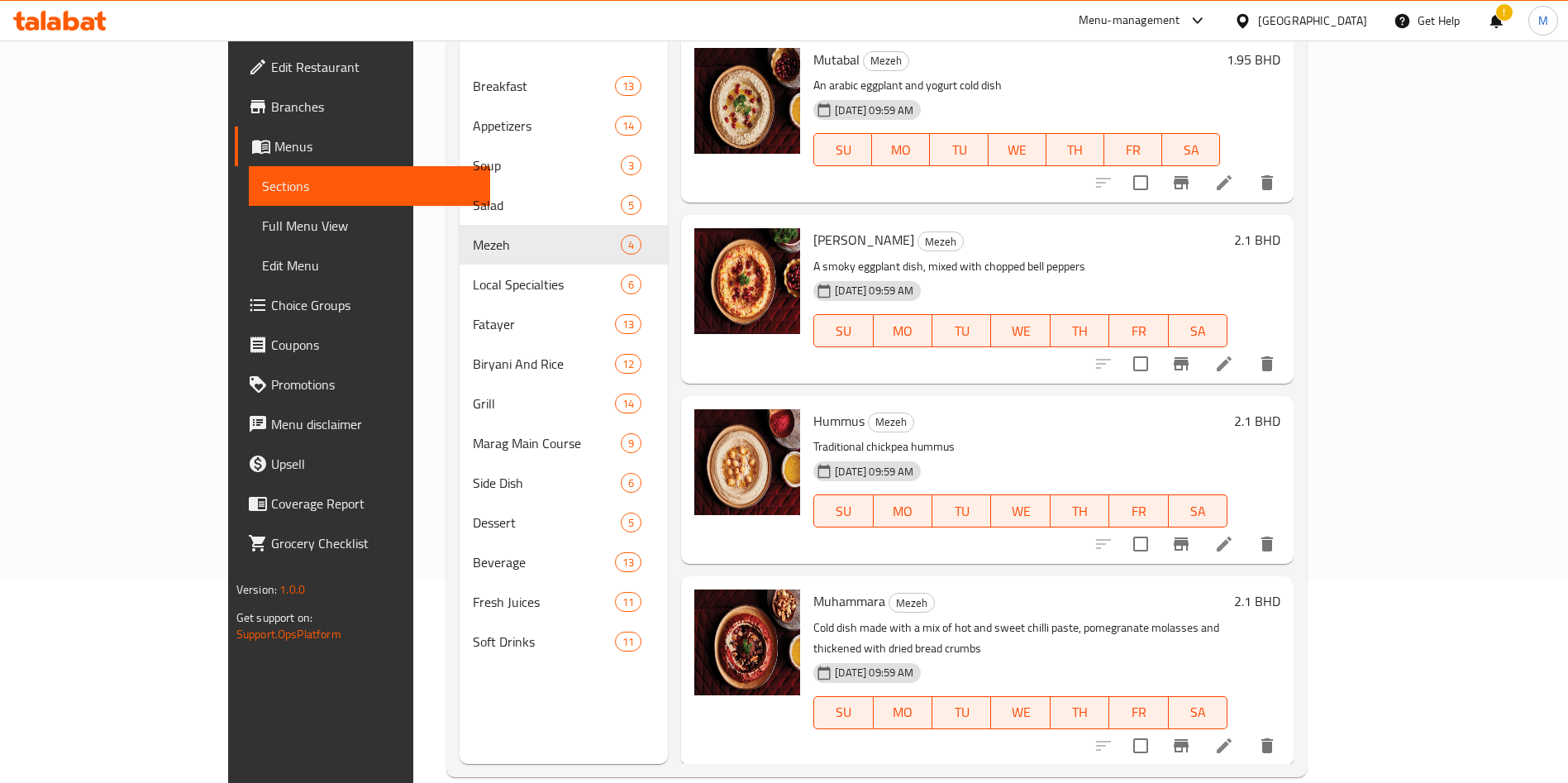
scroll to position [232, 0]
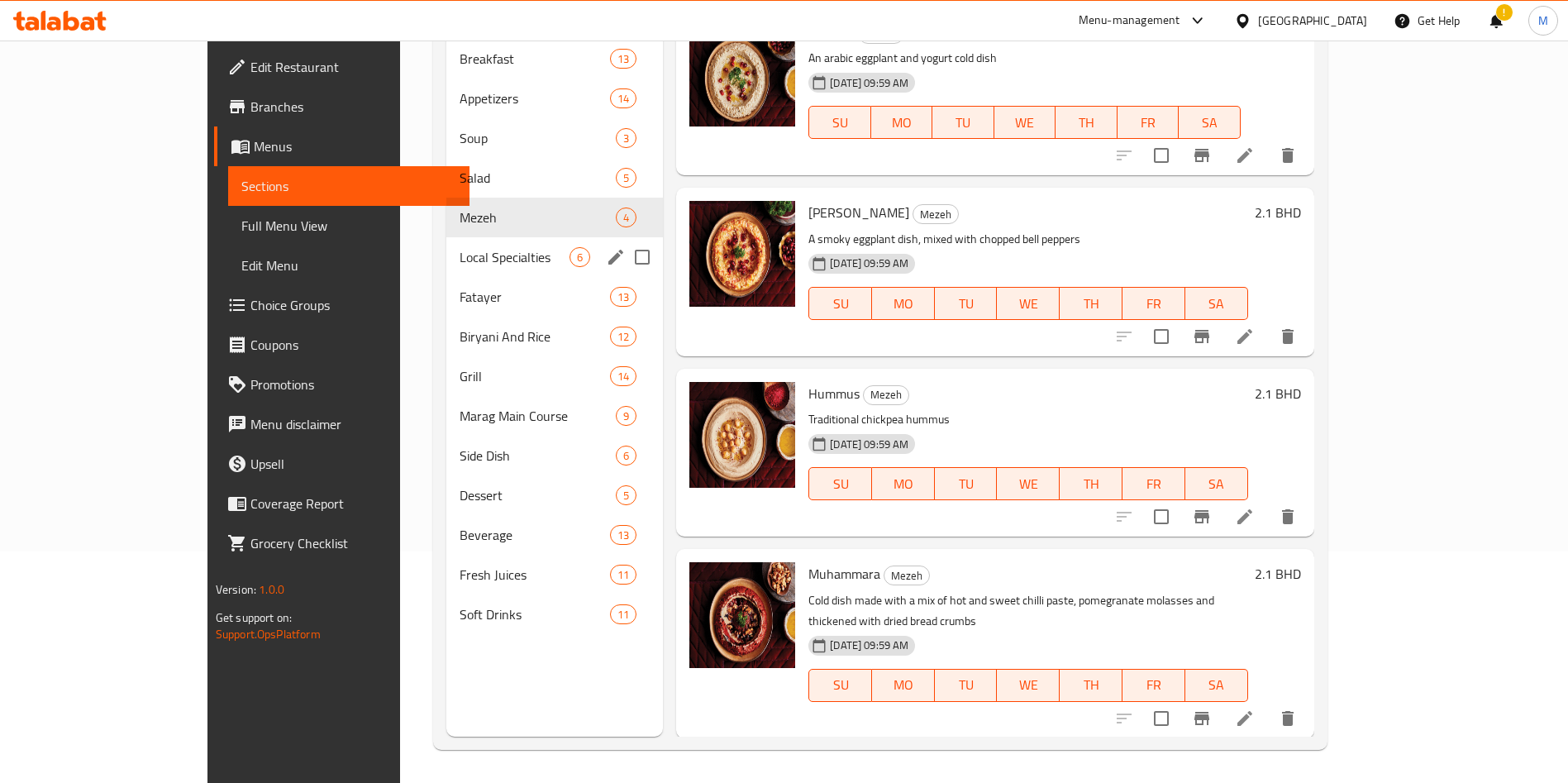
click at [446, 243] on div "Local Specialties 6" at bounding box center [554, 257] width 217 height 39
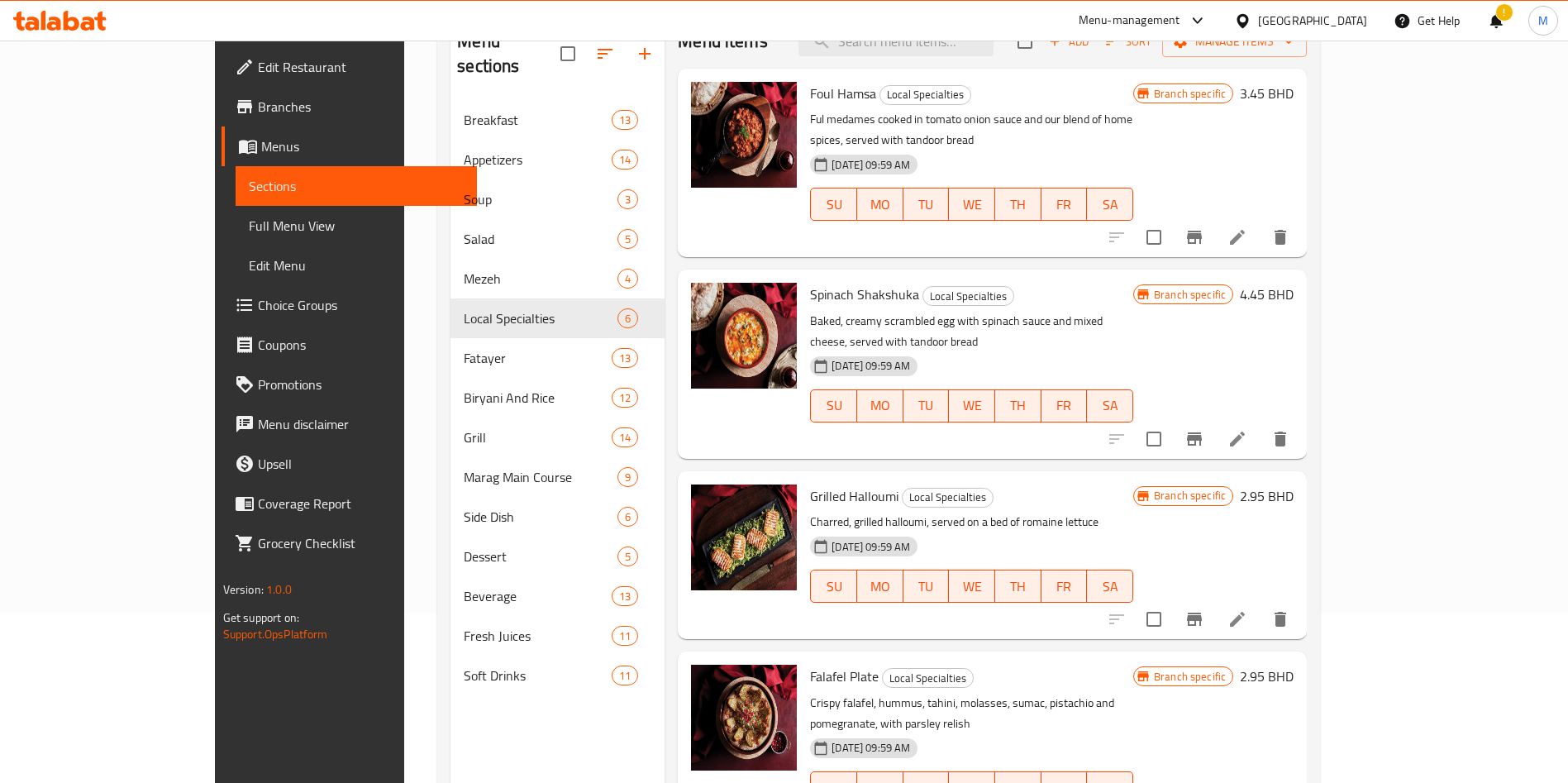
scroll to position [232, 0]
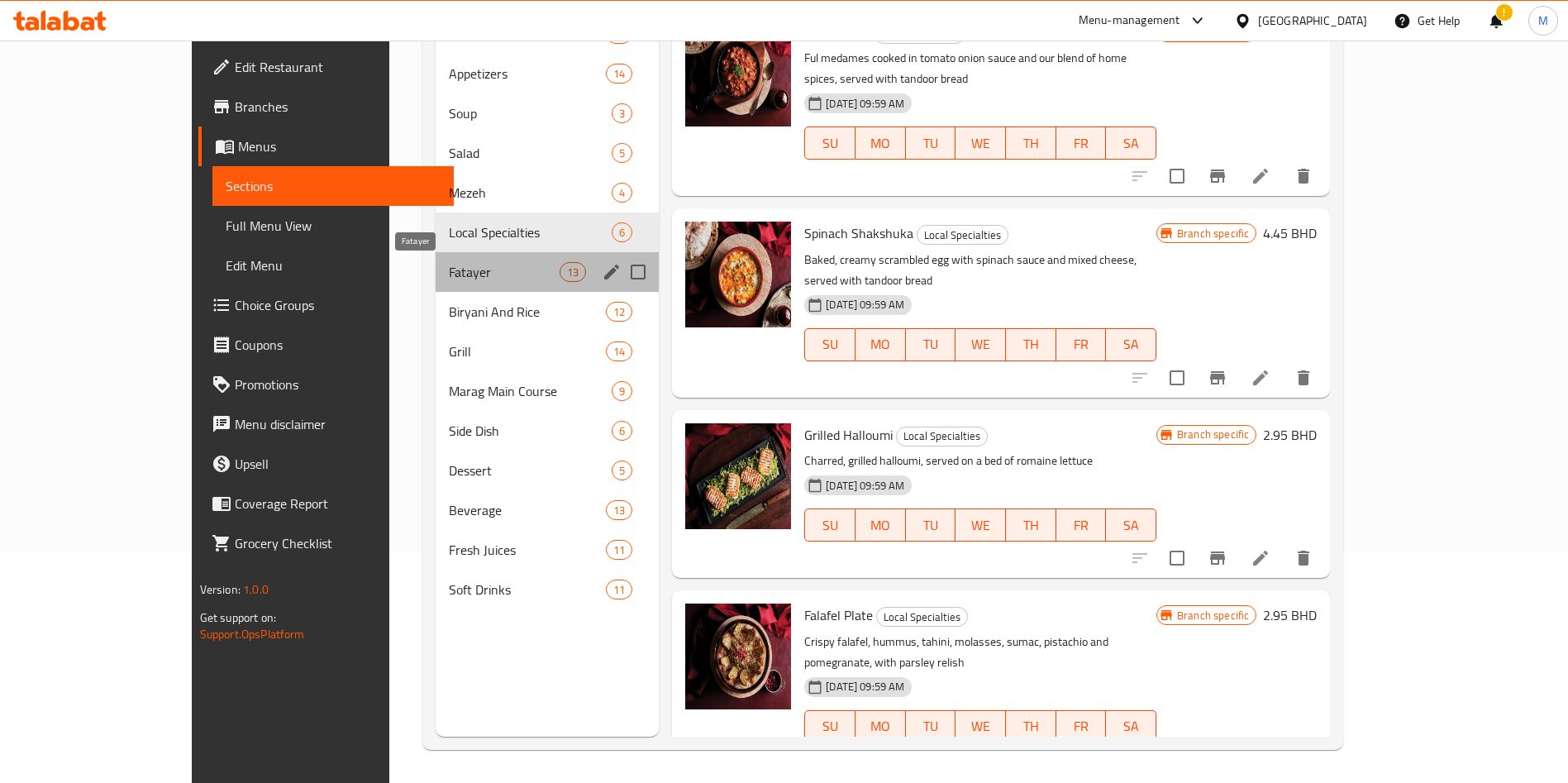
click at [449, 268] on span "Fatayer" at bounding box center [504, 272] width 111 height 20
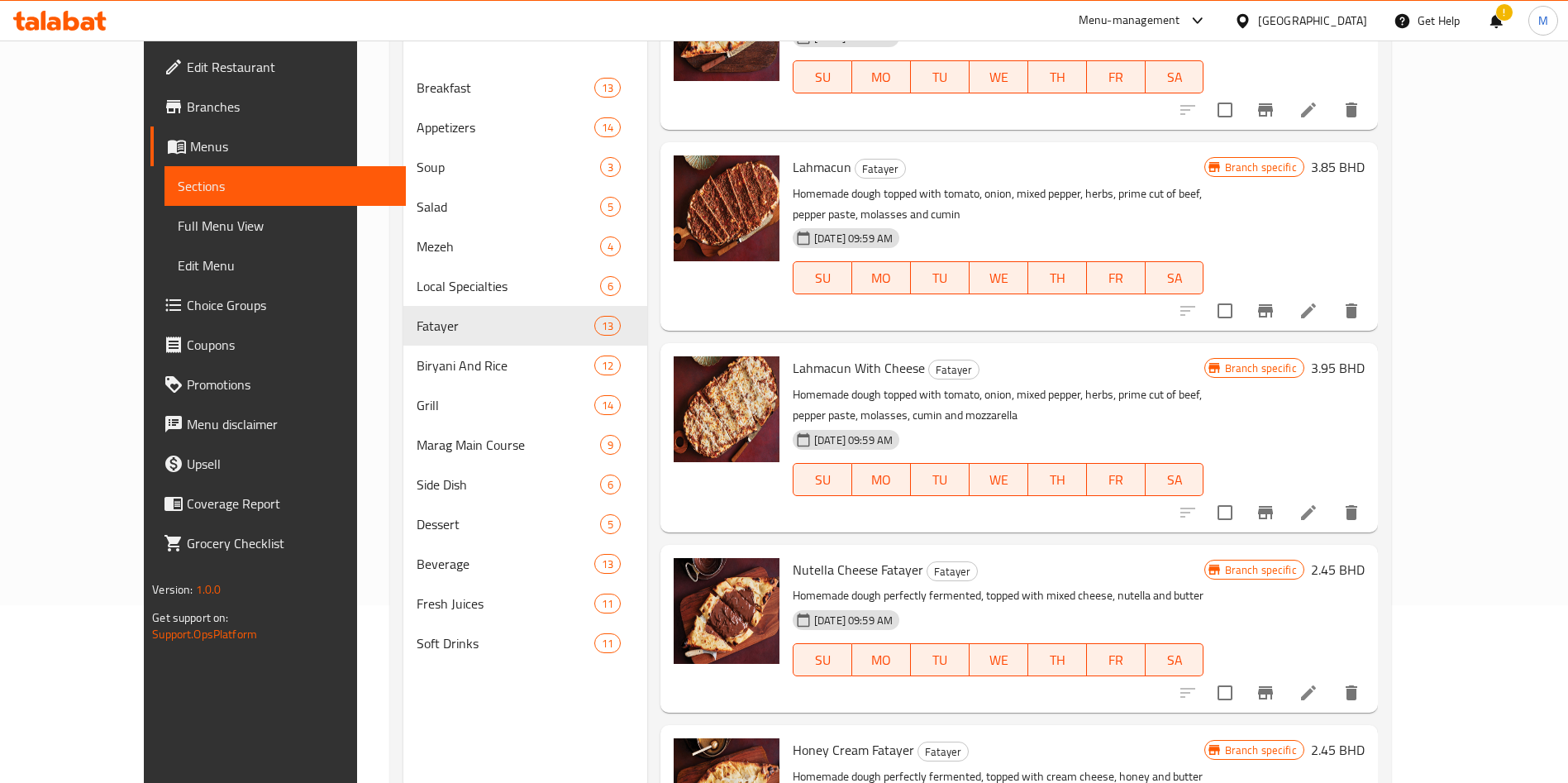
scroll to position [232, 0]
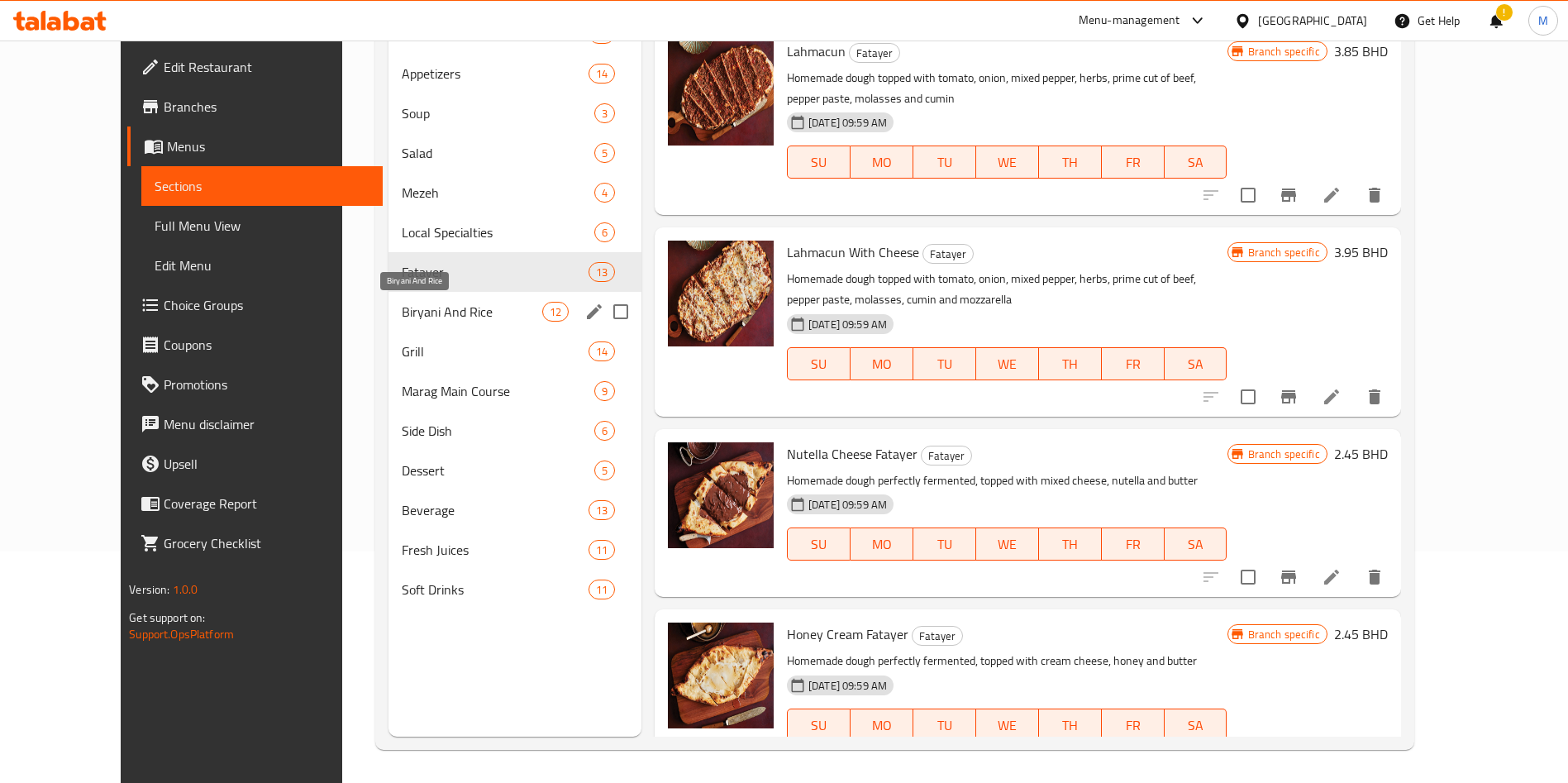
click at [412, 310] on span "Biryani And Rice" at bounding box center [472, 311] width 141 height 20
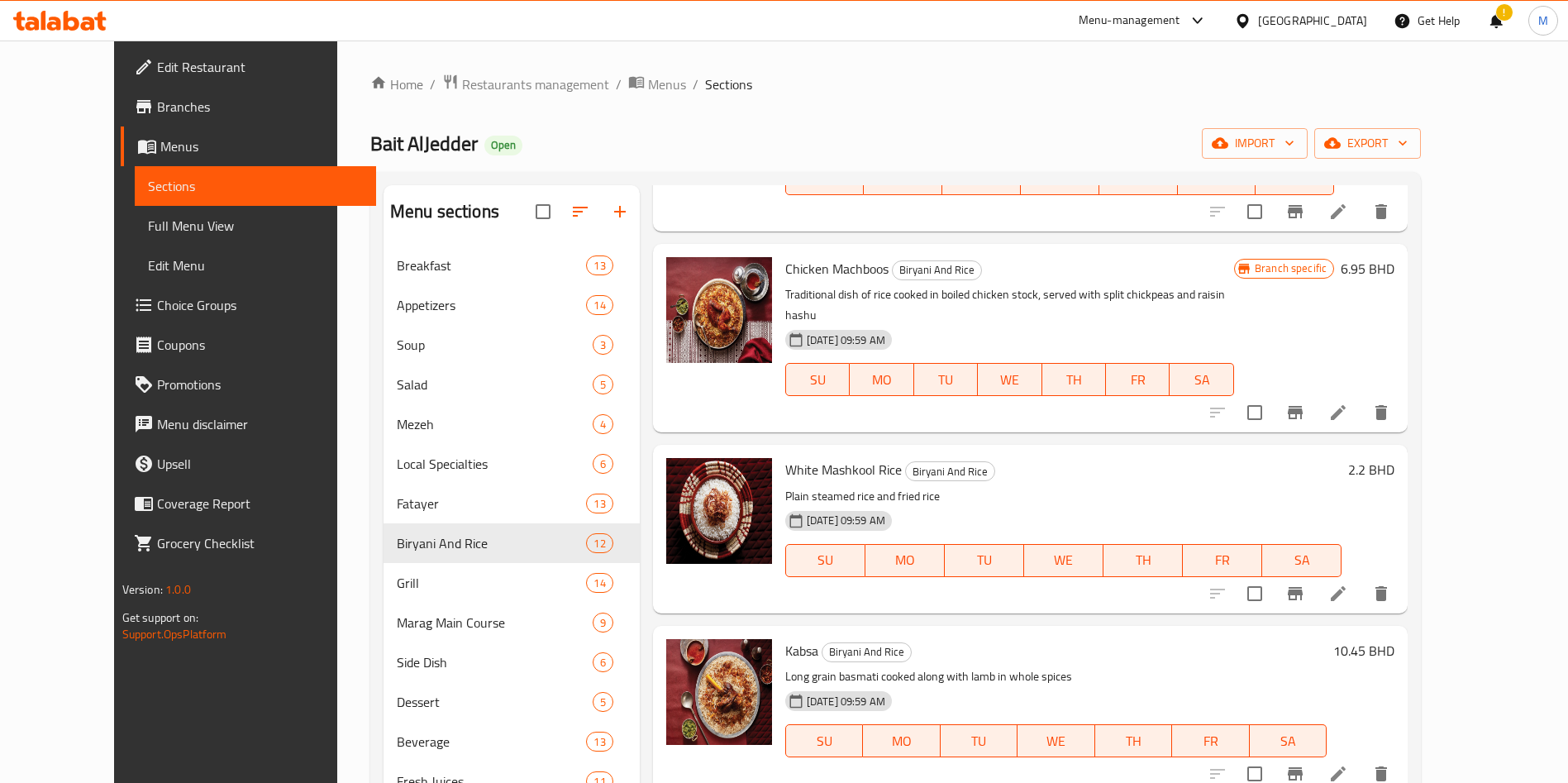
scroll to position [1364, 0]
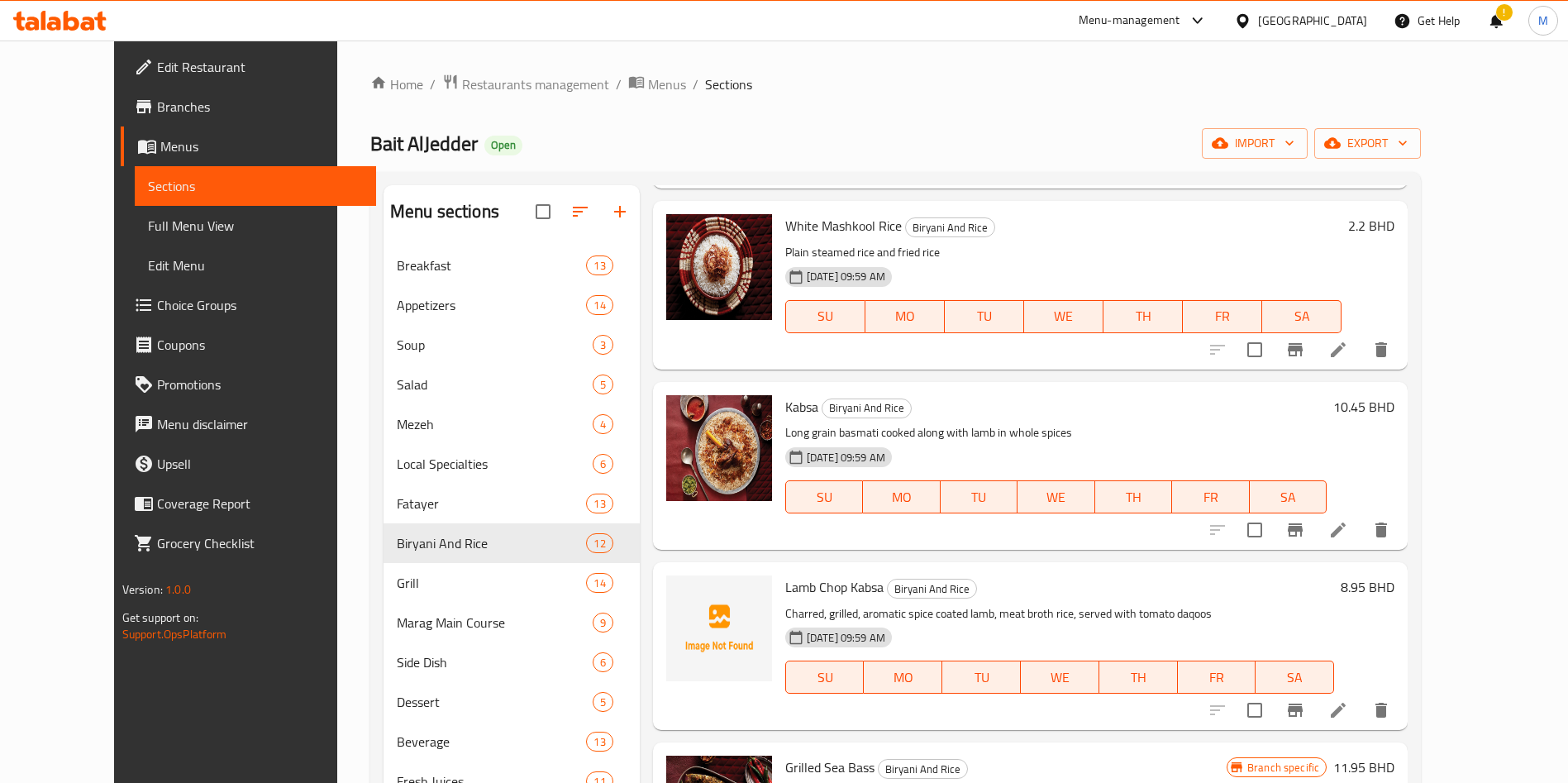
click at [803, 562] on div "Lamb Chop Kabsa Biryani And Rice Charred, grilled, aromatic spice coated lamb, …" at bounding box center [1030, 646] width 755 height 168
click at [805, 575] on span "Lamb Chop Kabsa" at bounding box center [835, 587] width 99 height 25
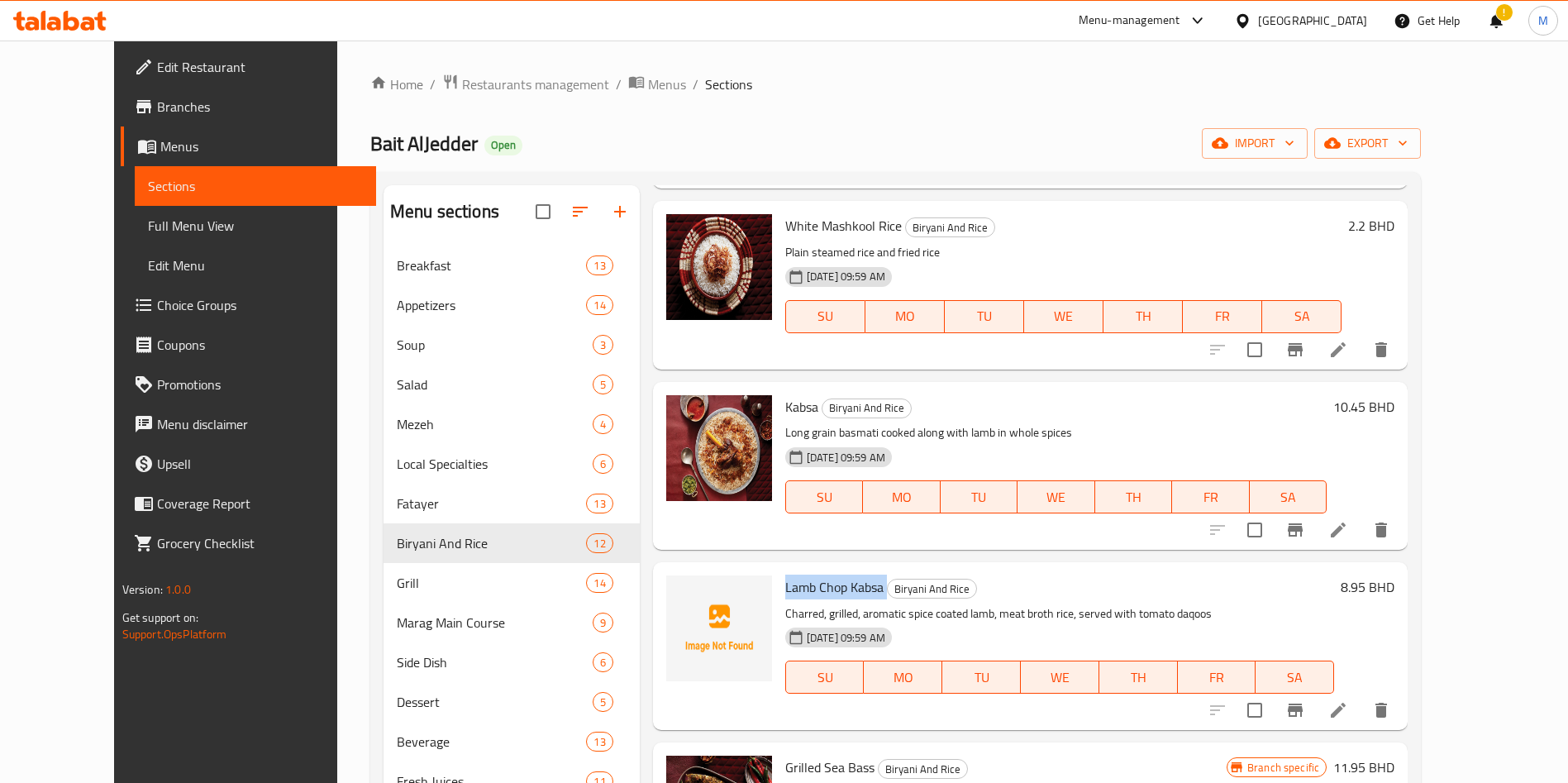
copy h6 "Lamb Chop Kabsa"
click at [681, 590] on icon "upload picture" at bounding box center [689, 597] width 16 height 15
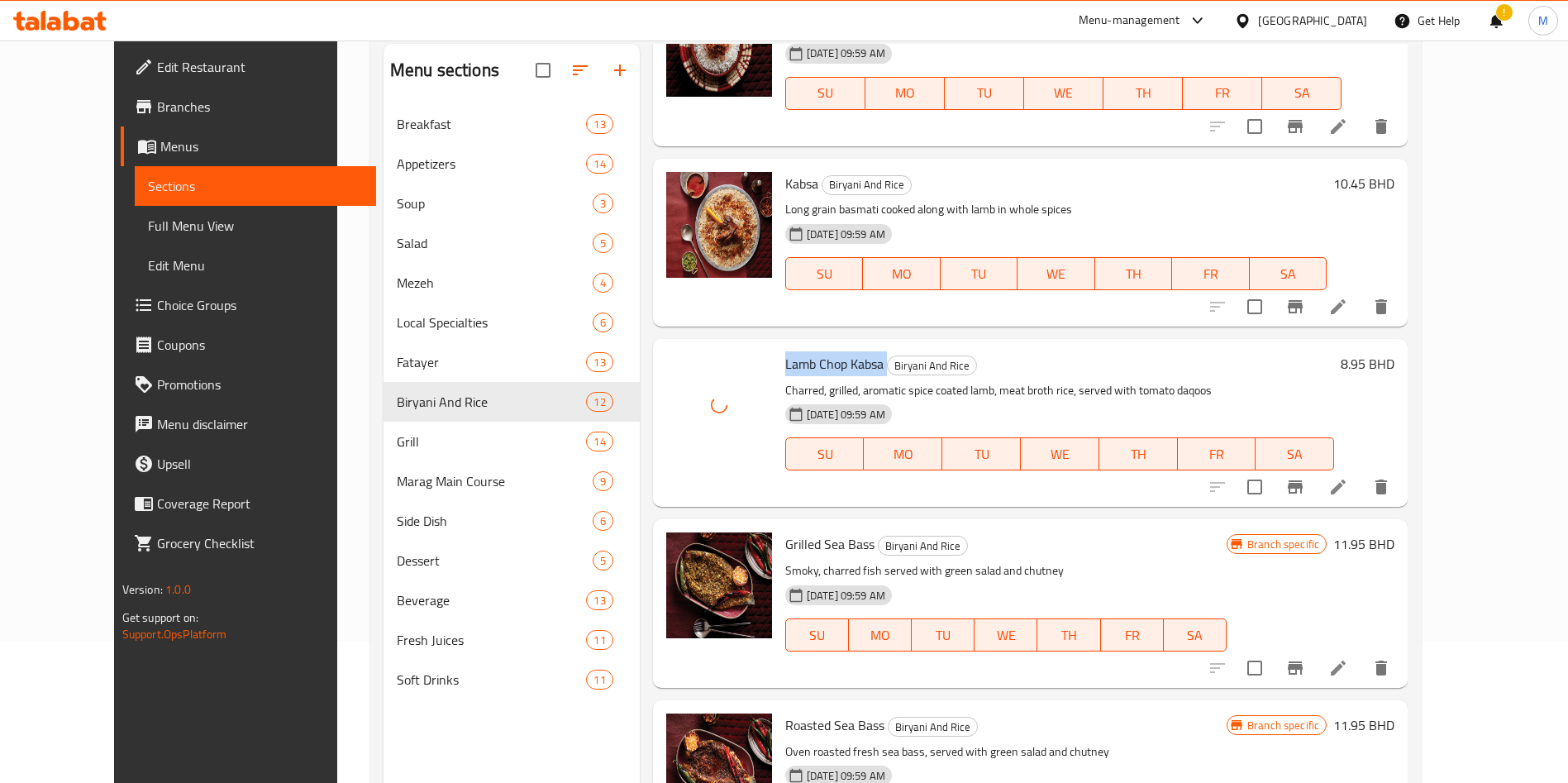
scroll to position [232, 0]
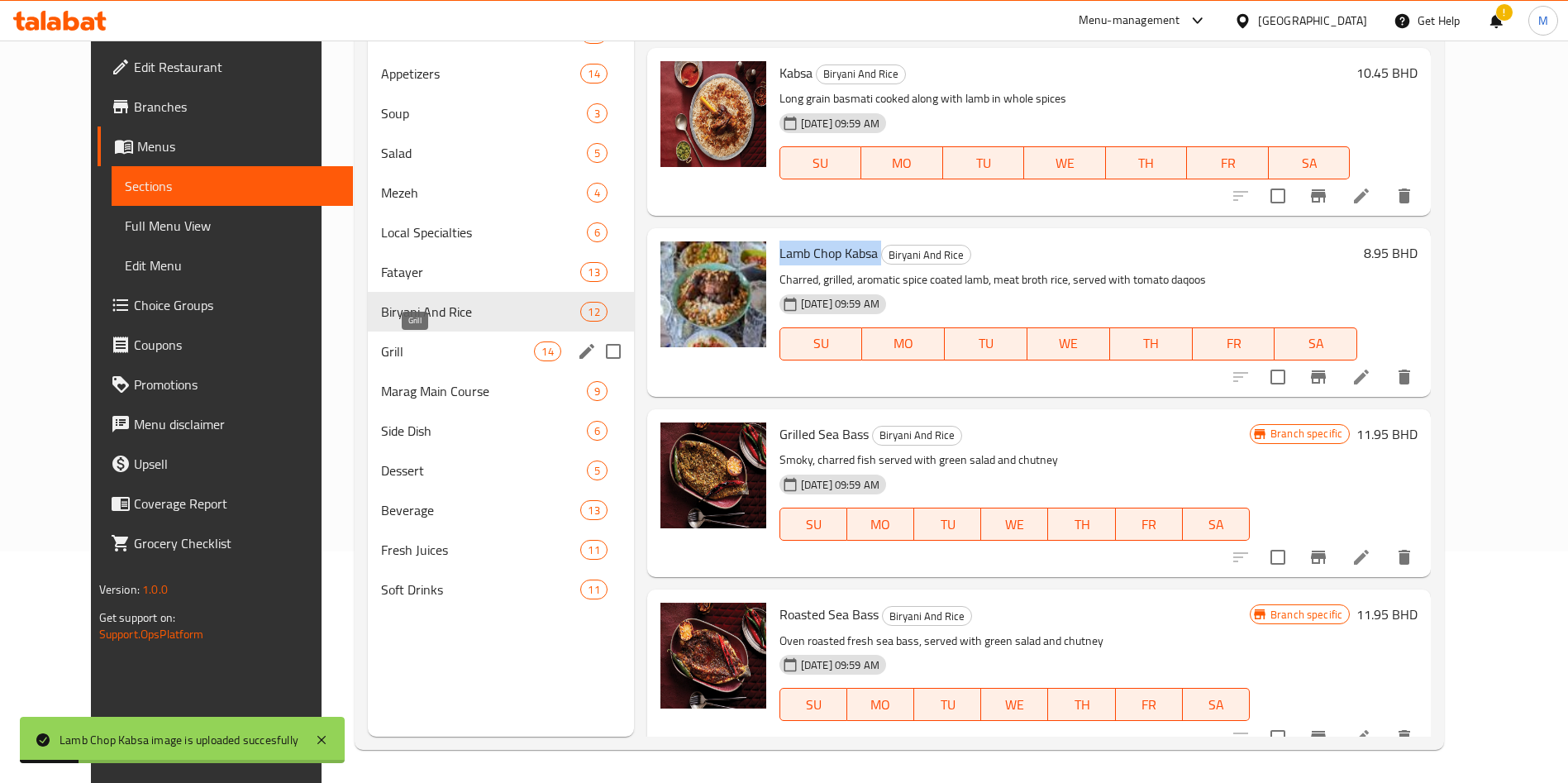
click at [402, 355] on span "Grill" at bounding box center [457, 351] width 153 height 20
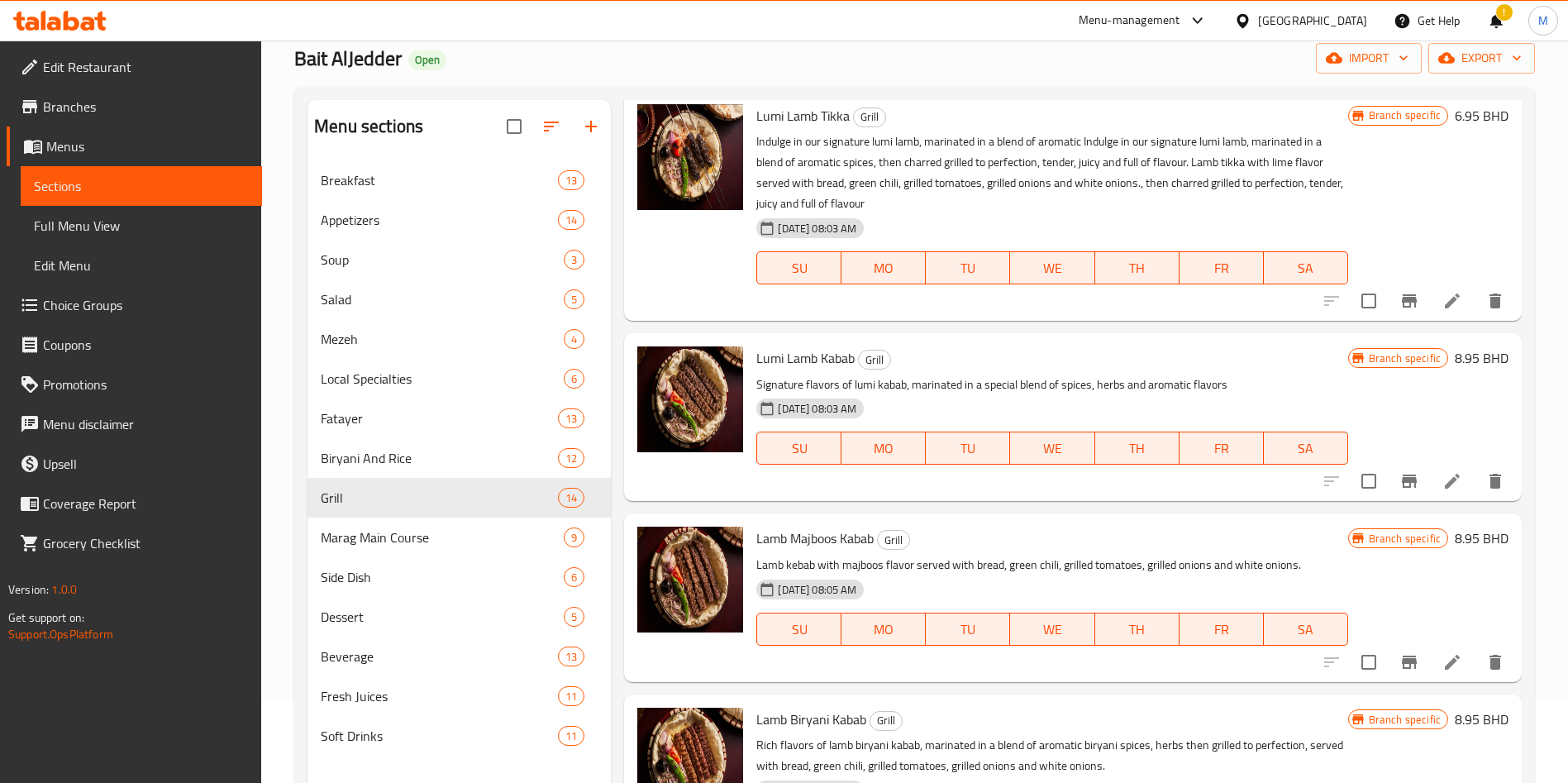
scroll to position [232, 0]
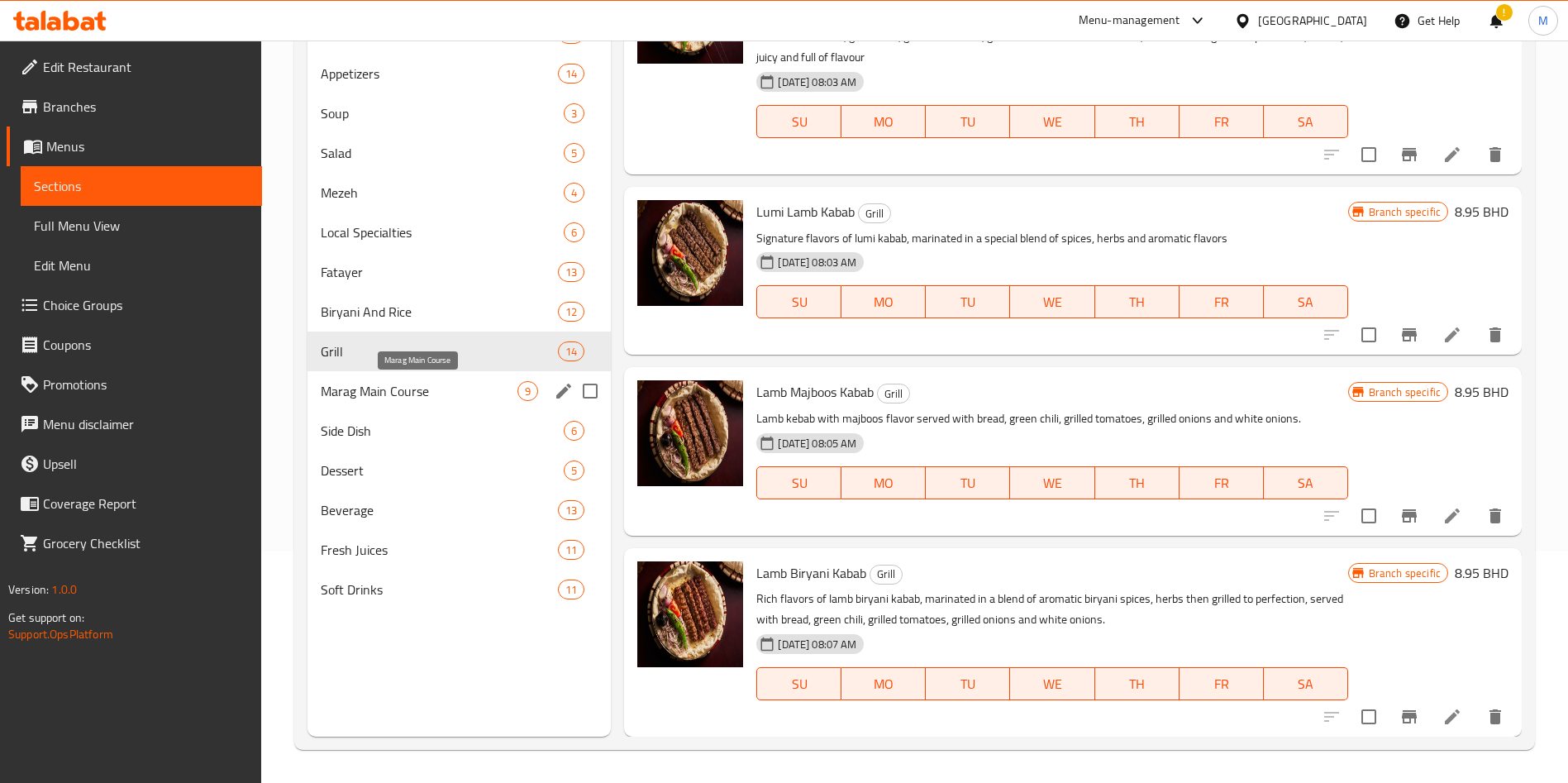
click at [458, 395] on span "Marag Main Course" at bounding box center [419, 390] width 196 height 20
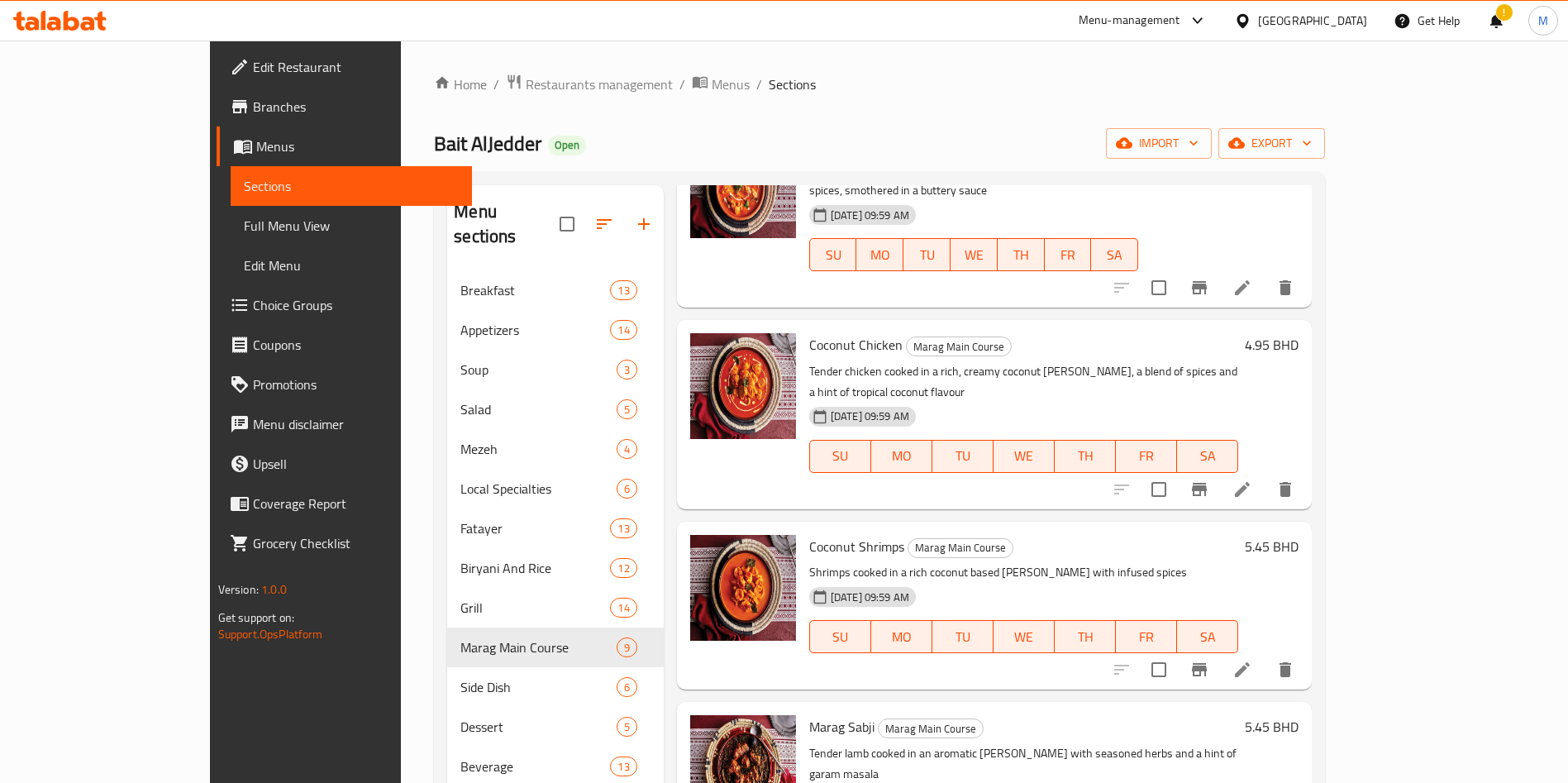
scroll to position [232, 0]
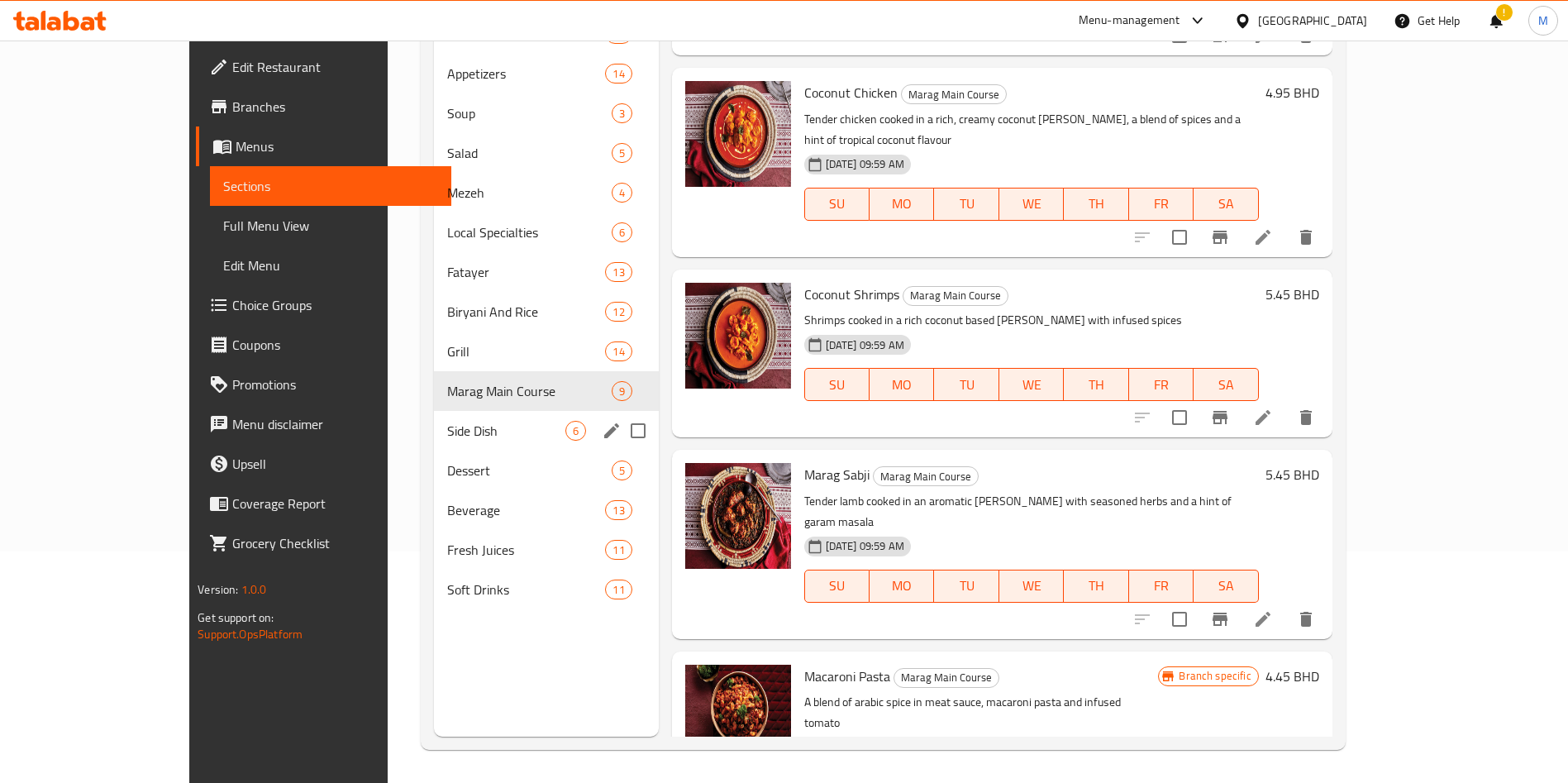
click at [447, 434] on span "Side Dish" at bounding box center [506, 431] width 118 height 20
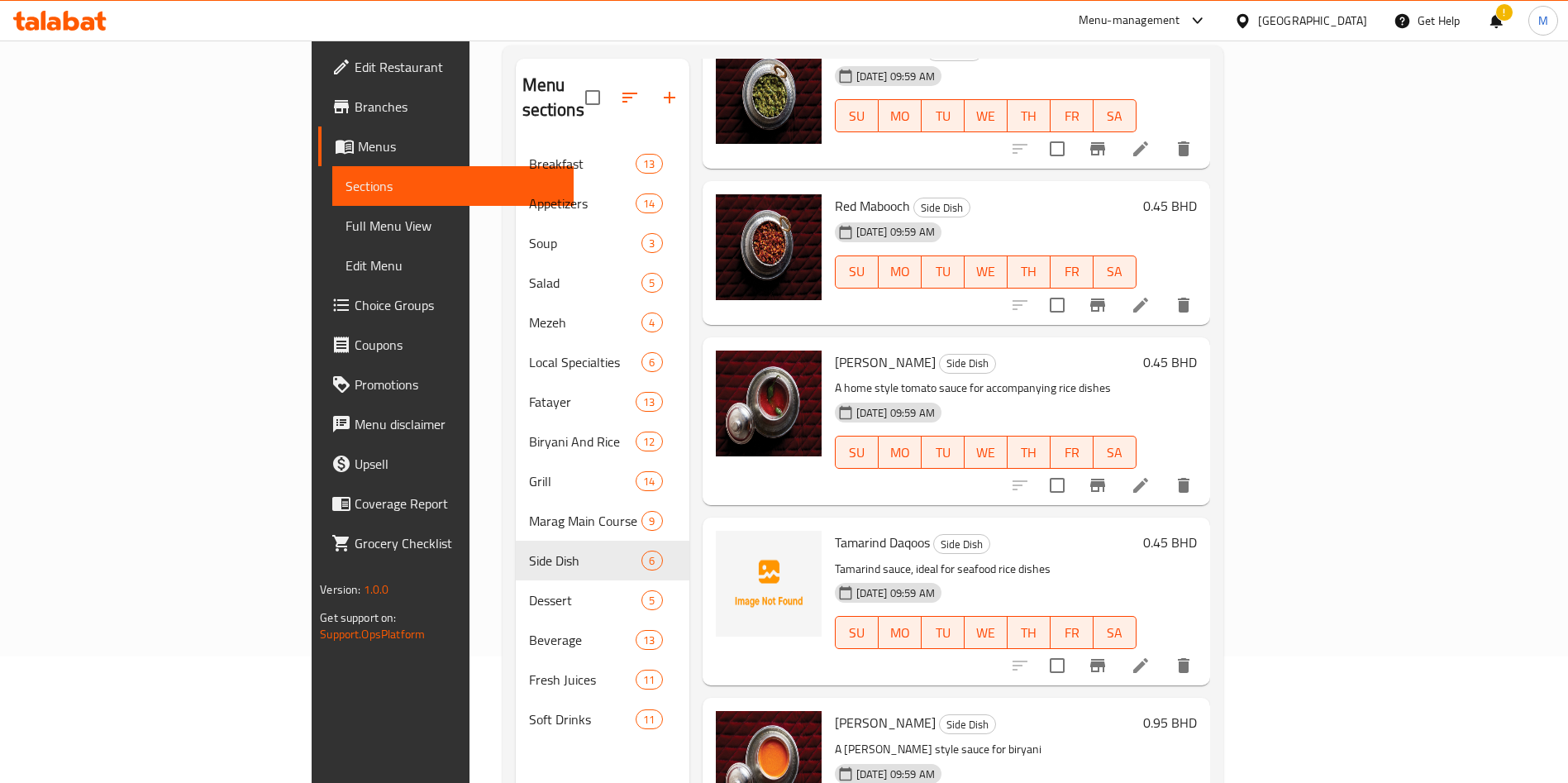
scroll to position [232, 0]
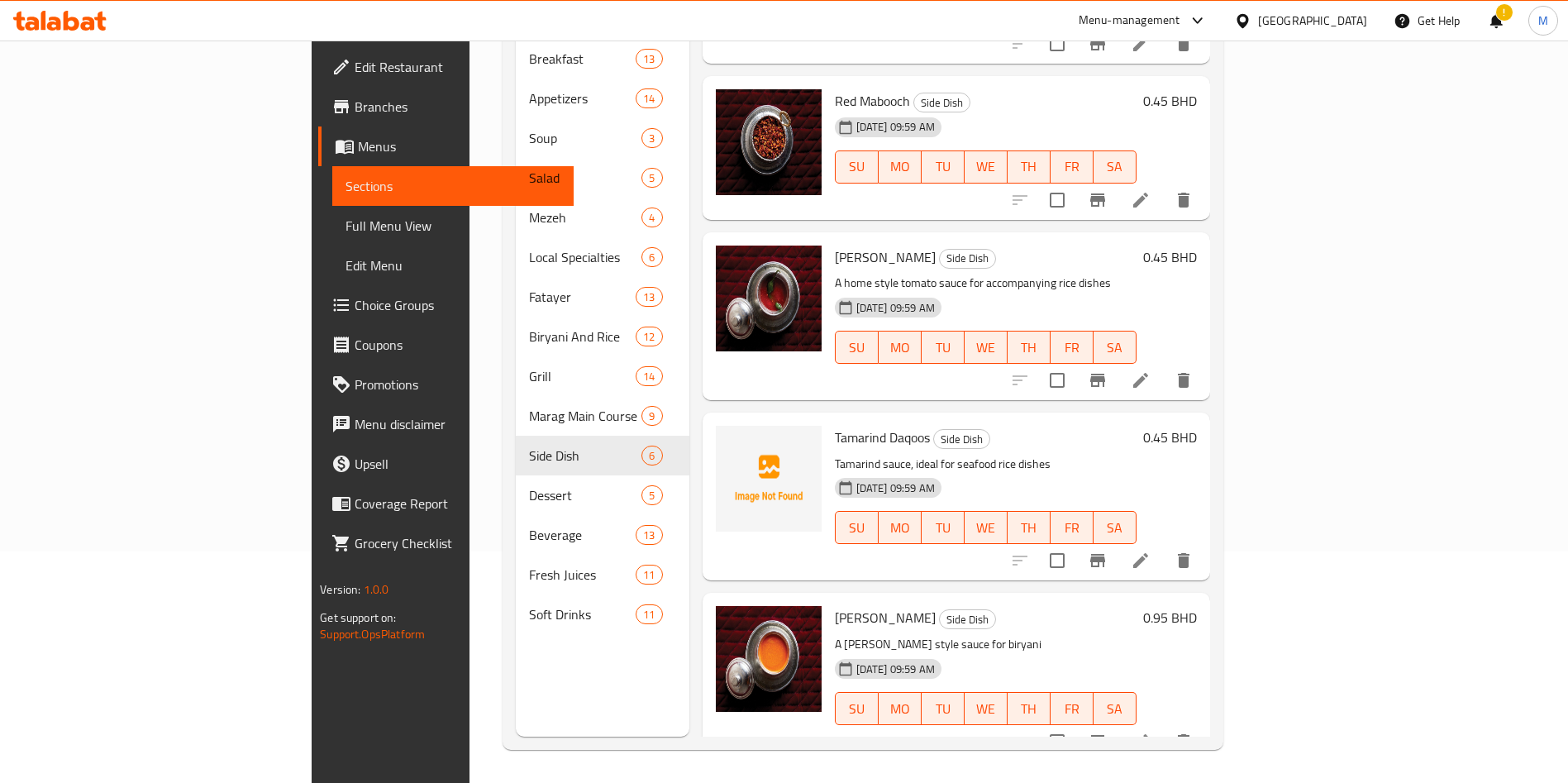
click at [835, 425] on span "Tamarind Daqoos" at bounding box center [882, 437] width 95 height 25
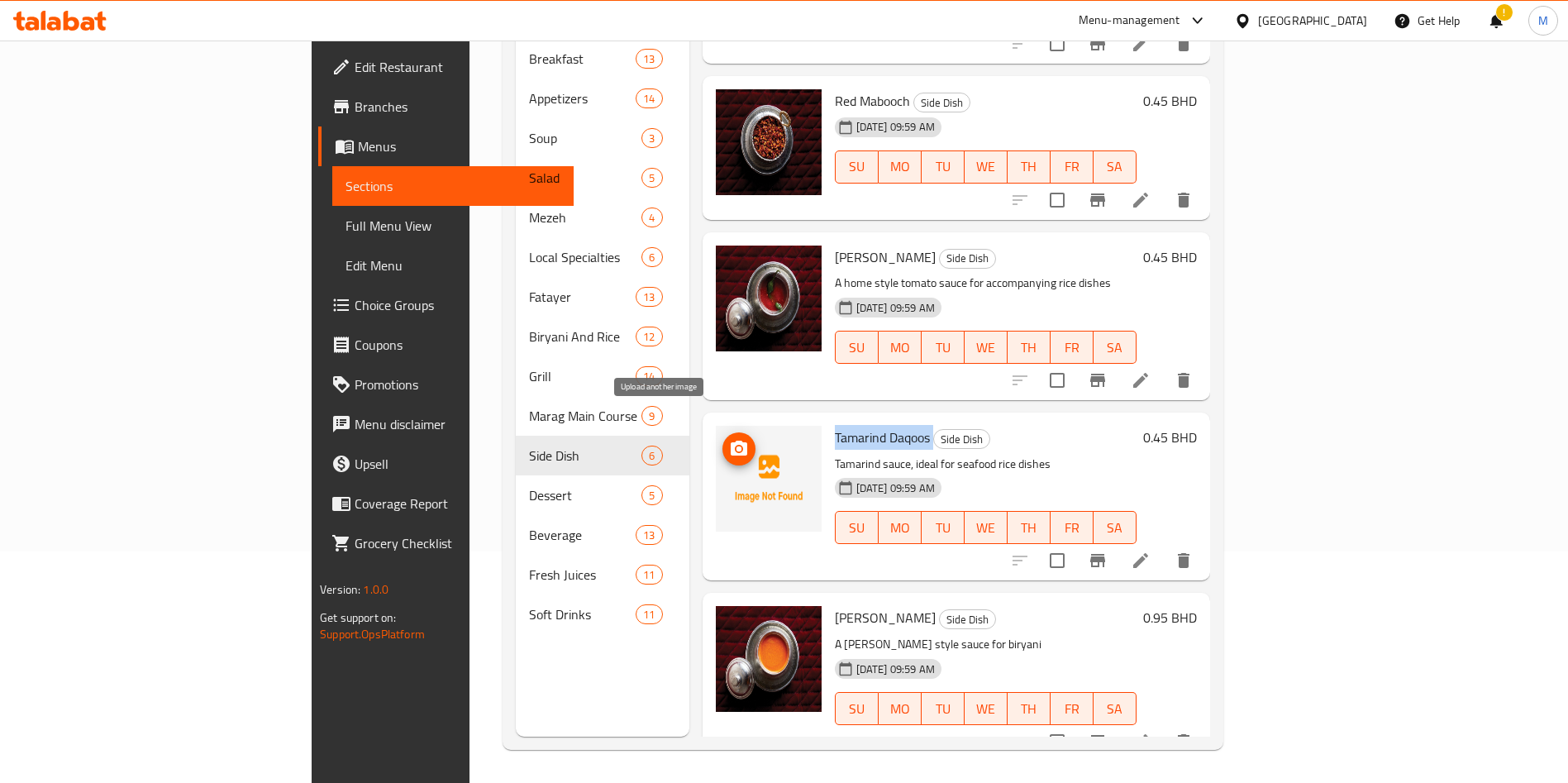
click at [729, 439] on icon "upload picture" at bounding box center [739, 449] width 20 height 20
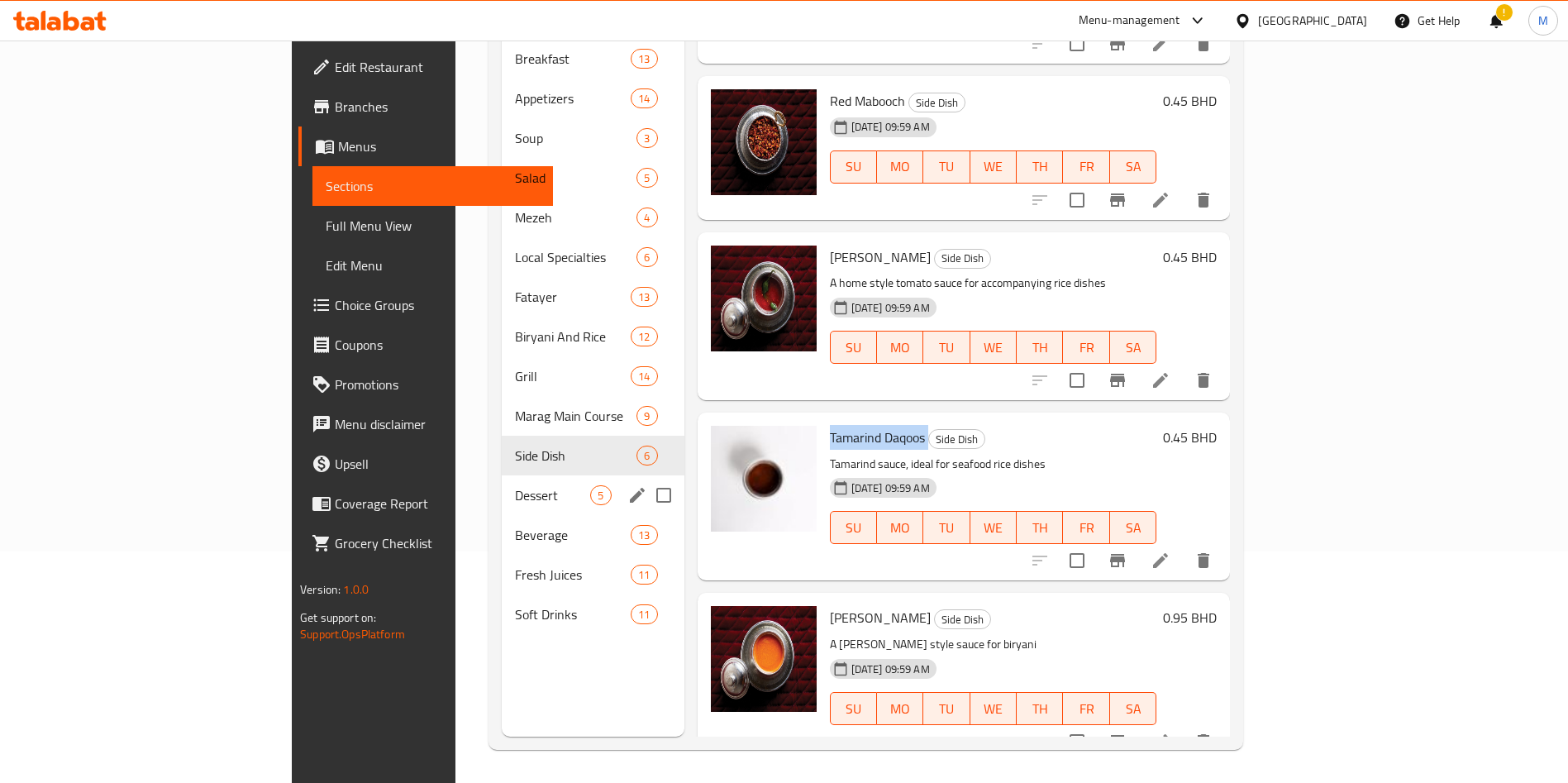
click at [515, 485] on span "Dessert" at bounding box center [552, 495] width 75 height 20
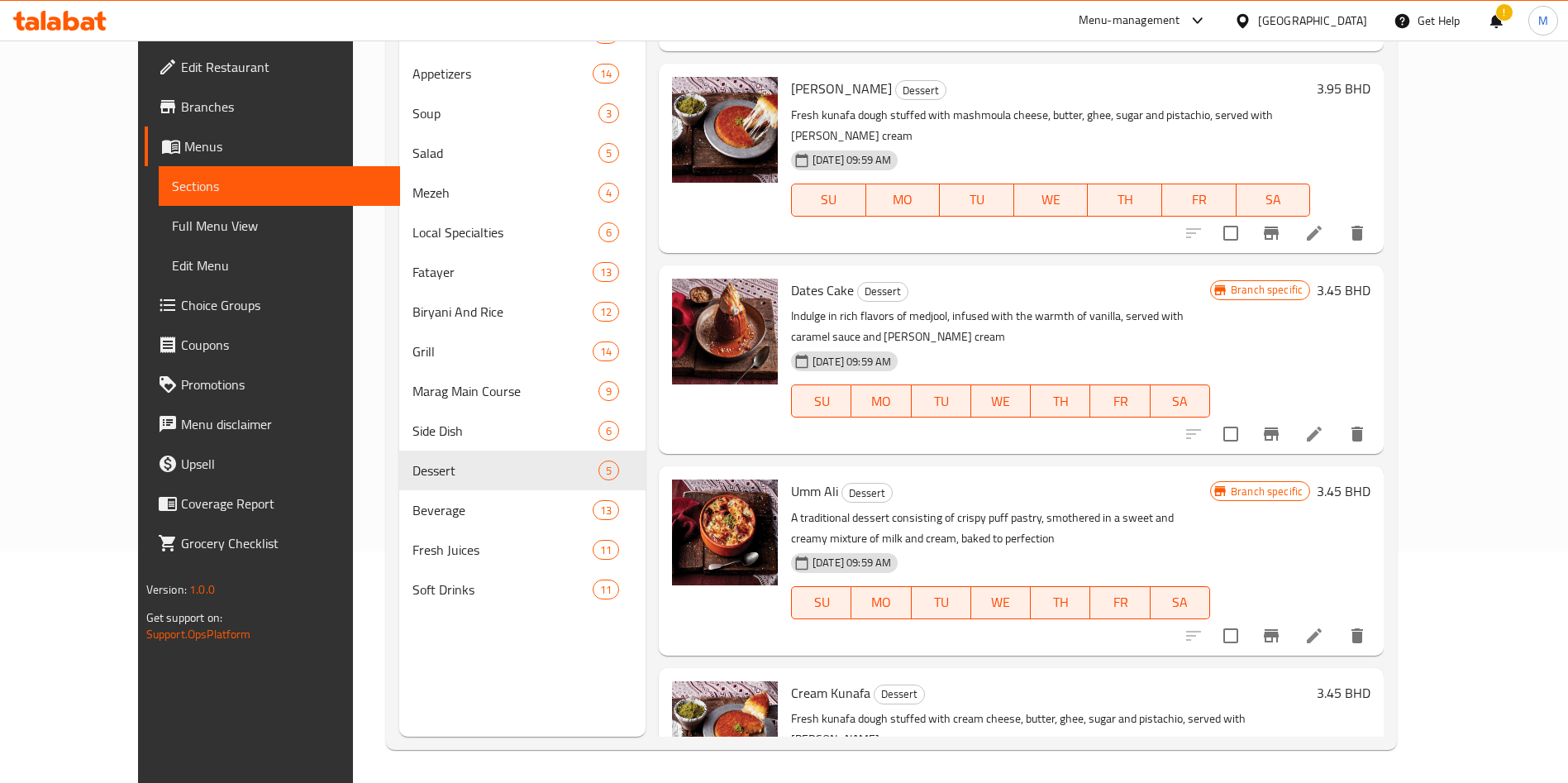
scroll to position [182, 0]
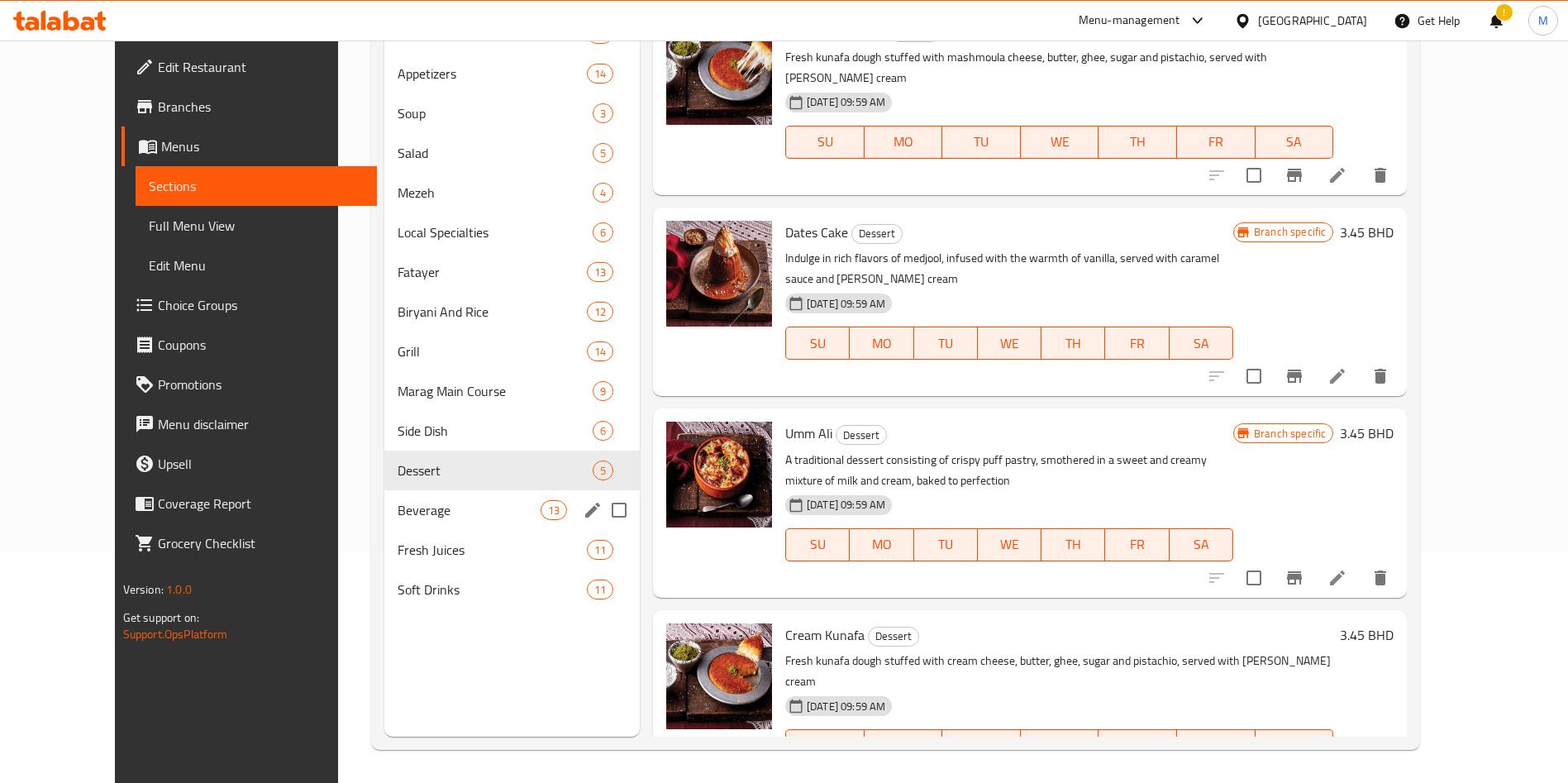
click at [419, 495] on div "Beverage 13" at bounding box center [512, 510] width 256 height 39
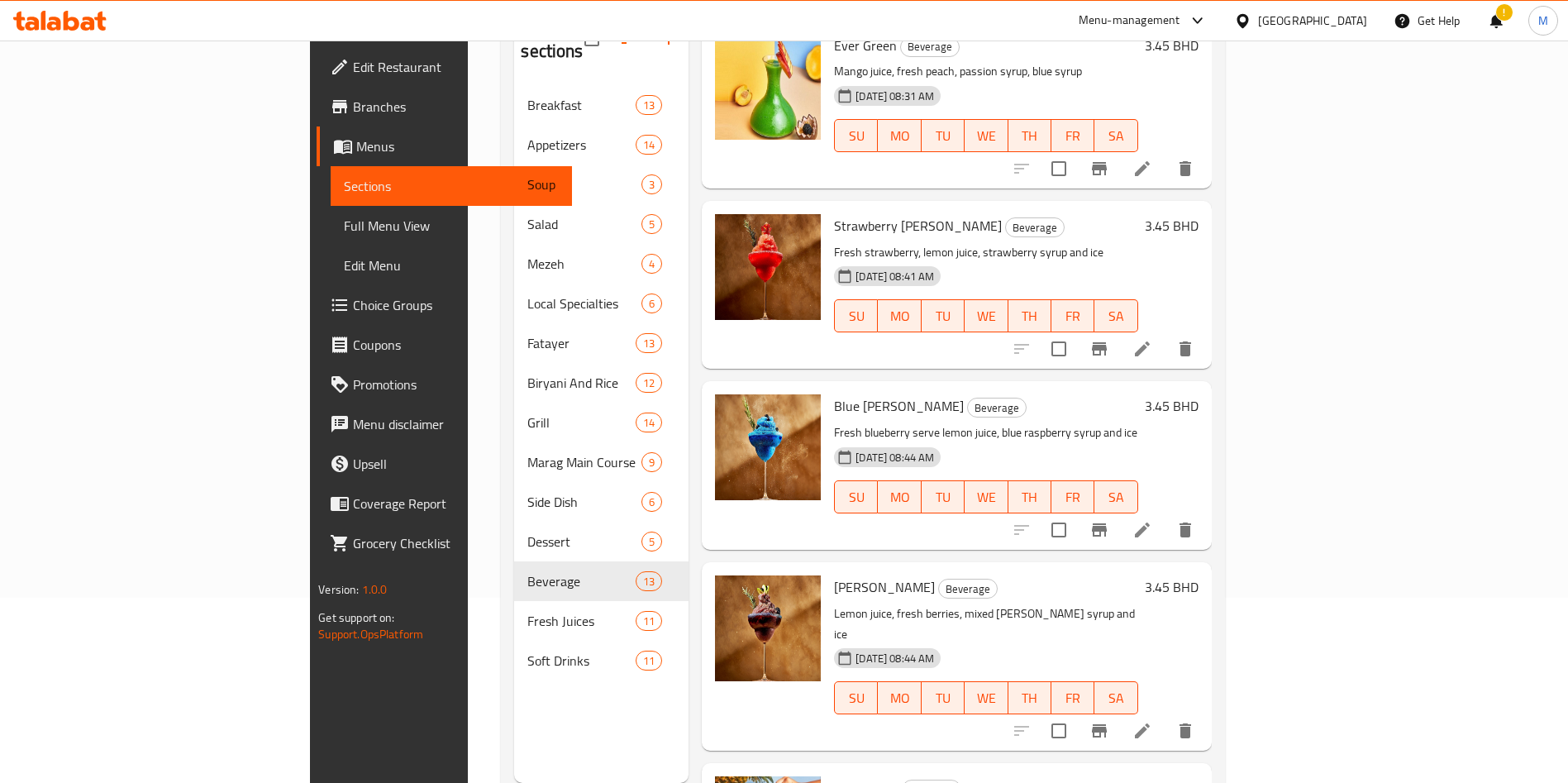
scroll to position [232, 0]
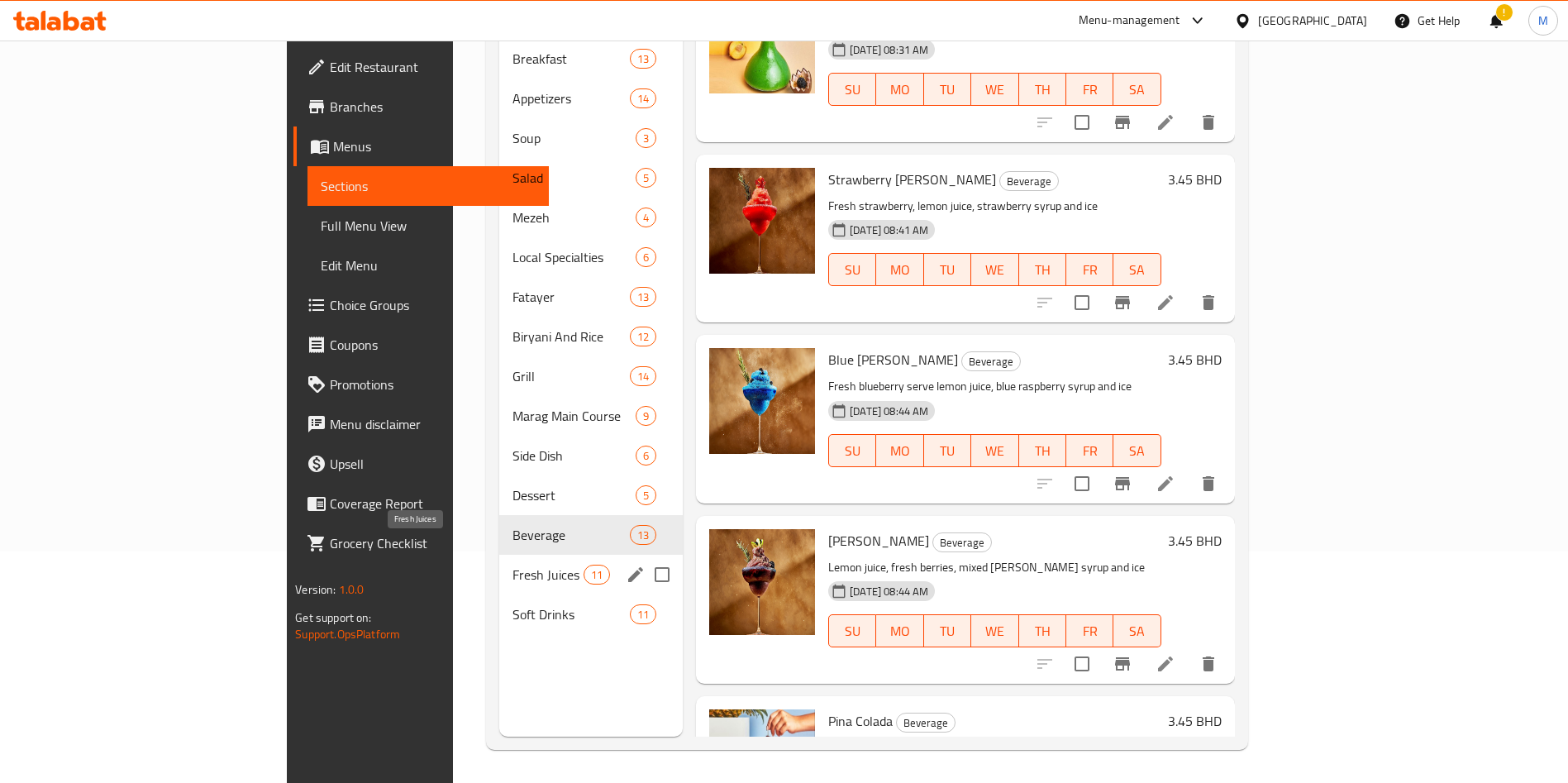
click at [513, 564] on span "Fresh Juices" at bounding box center [548, 574] width 71 height 20
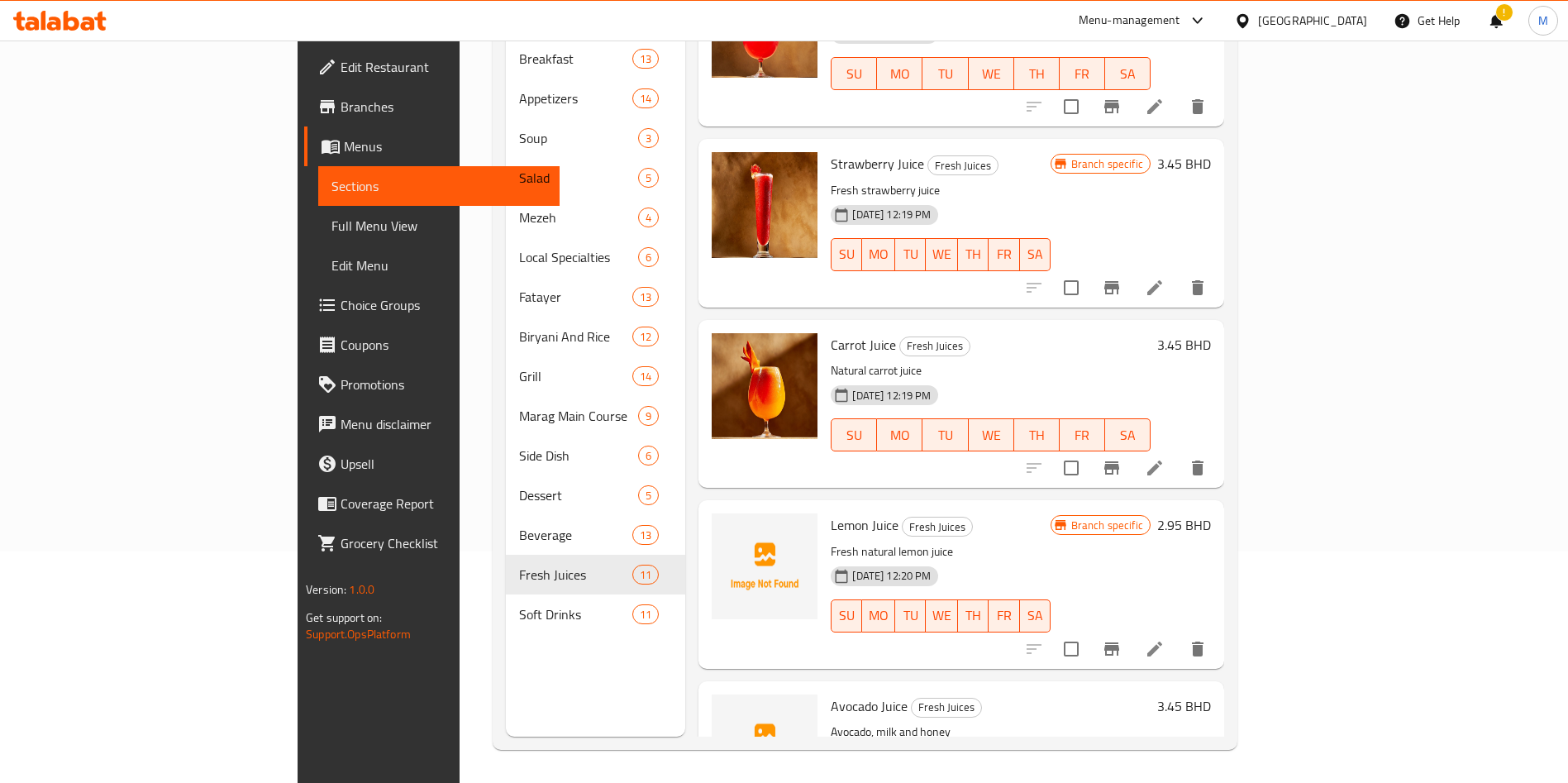
scroll to position [1244, 0]
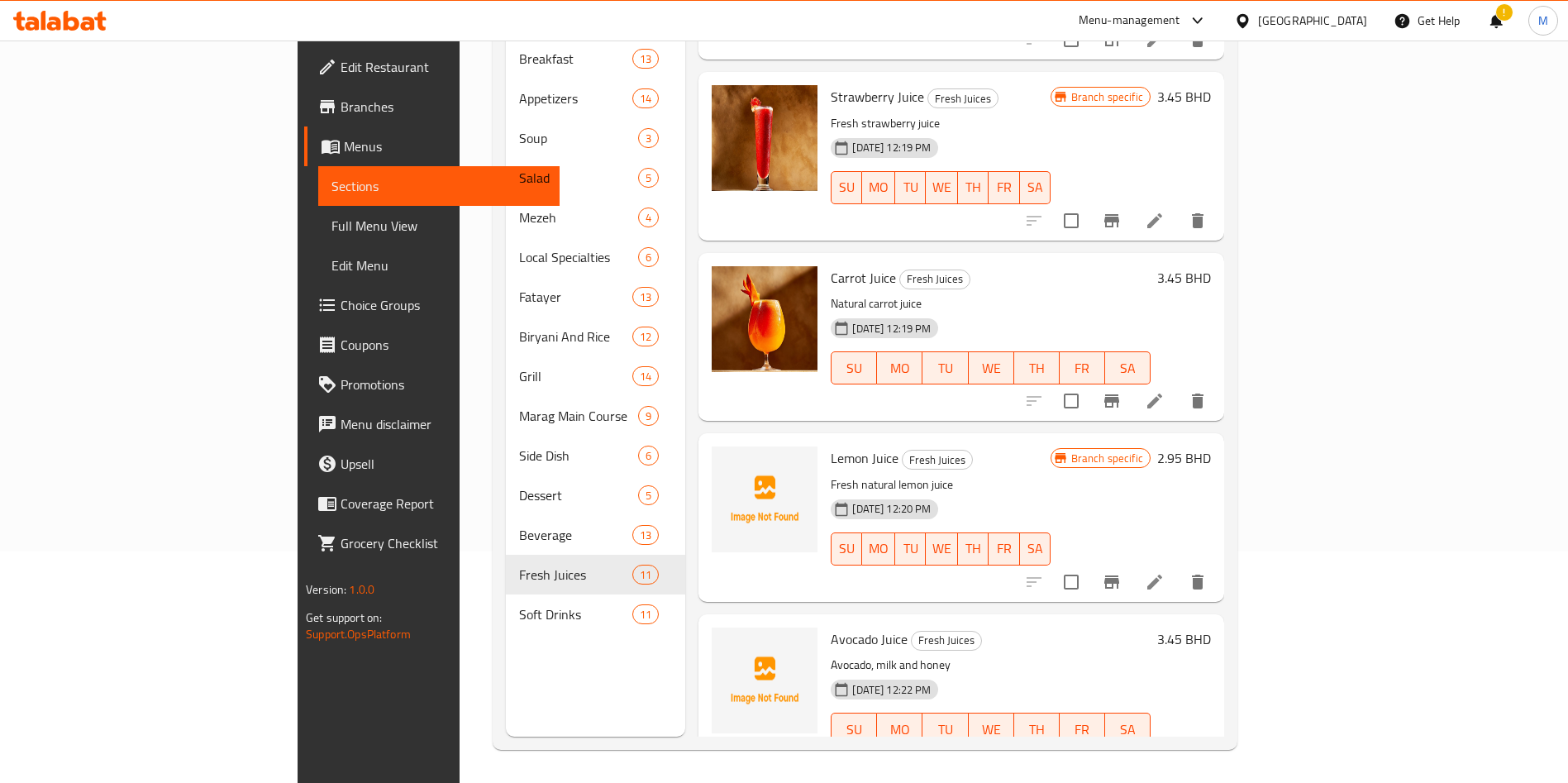
click at [831, 445] on span "Lemon Juice" at bounding box center [865, 457] width 68 height 25
copy h6 "Lemon Juice"
click at [727, 461] on icon "upload picture" at bounding box center [734, 468] width 16 height 15
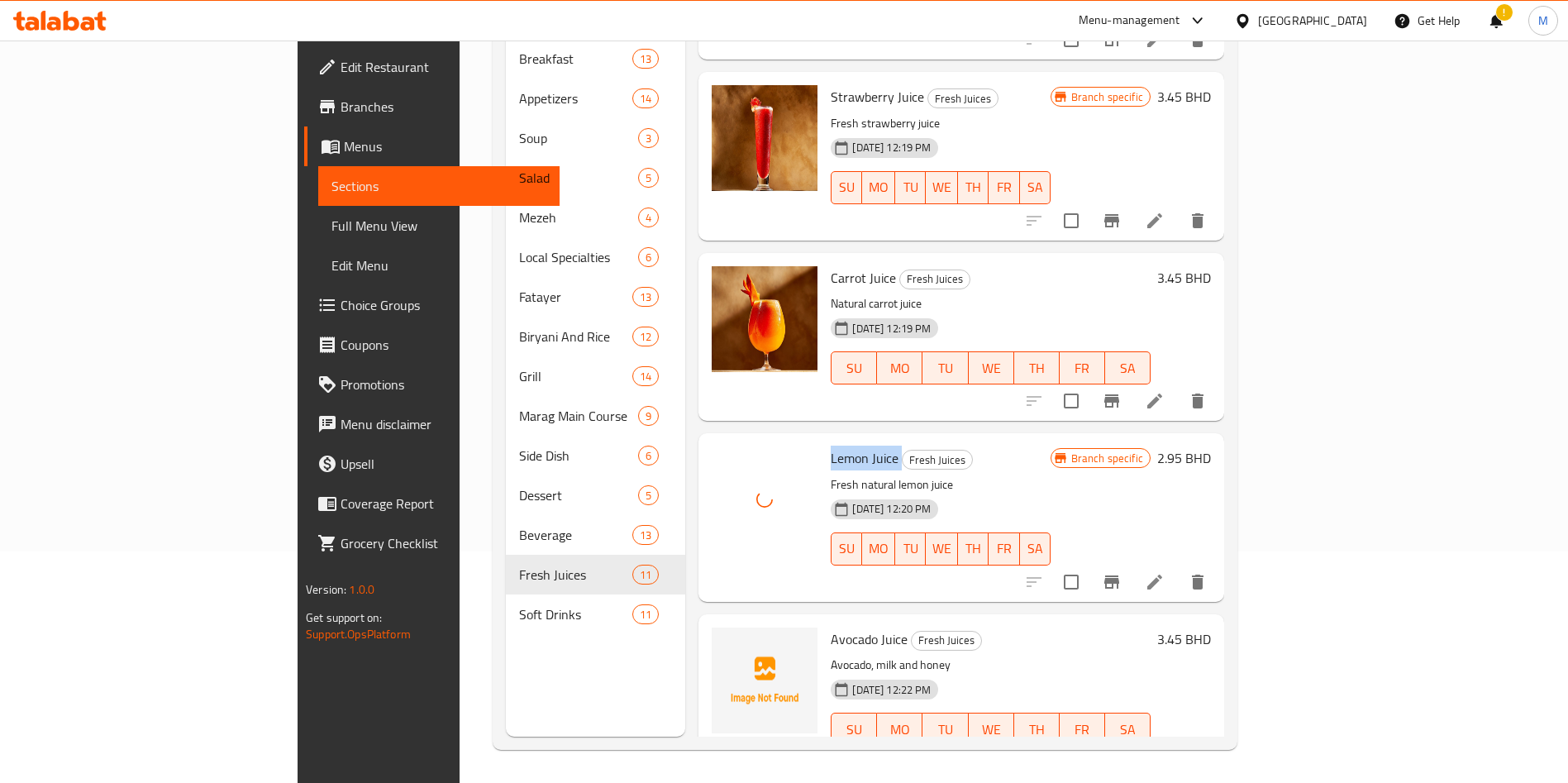
click at [831, 627] on span "Avocado Juice" at bounding box center [870, 639] width 77 height 25
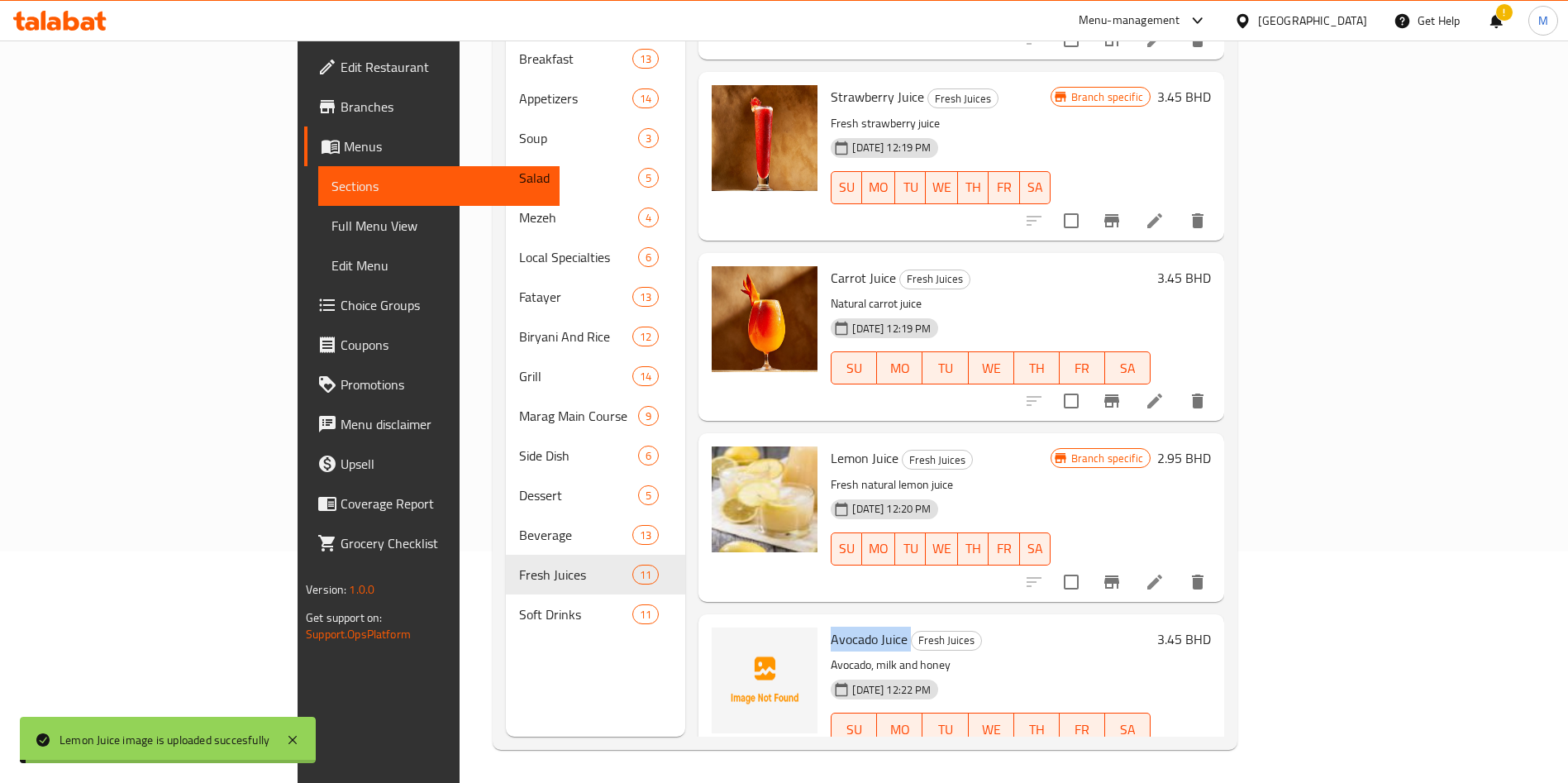
copy h6 "Avocado Juice"
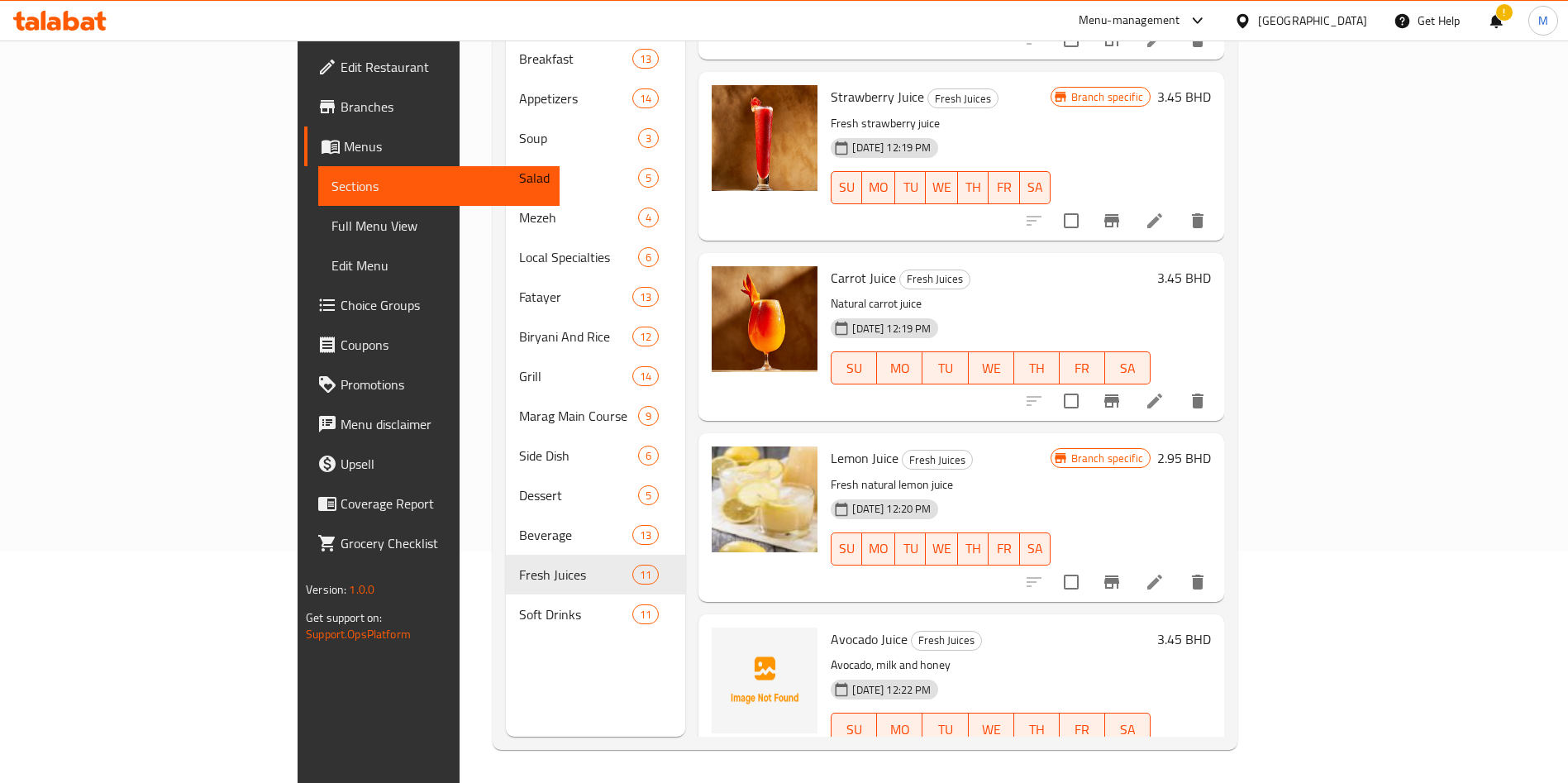
click at [1218, 381] on div at bounding box center [1116, 401] width 203 height 39
click at [719, 641] on span "upload picture" at bounding box center [735, 650] width 33 height 20
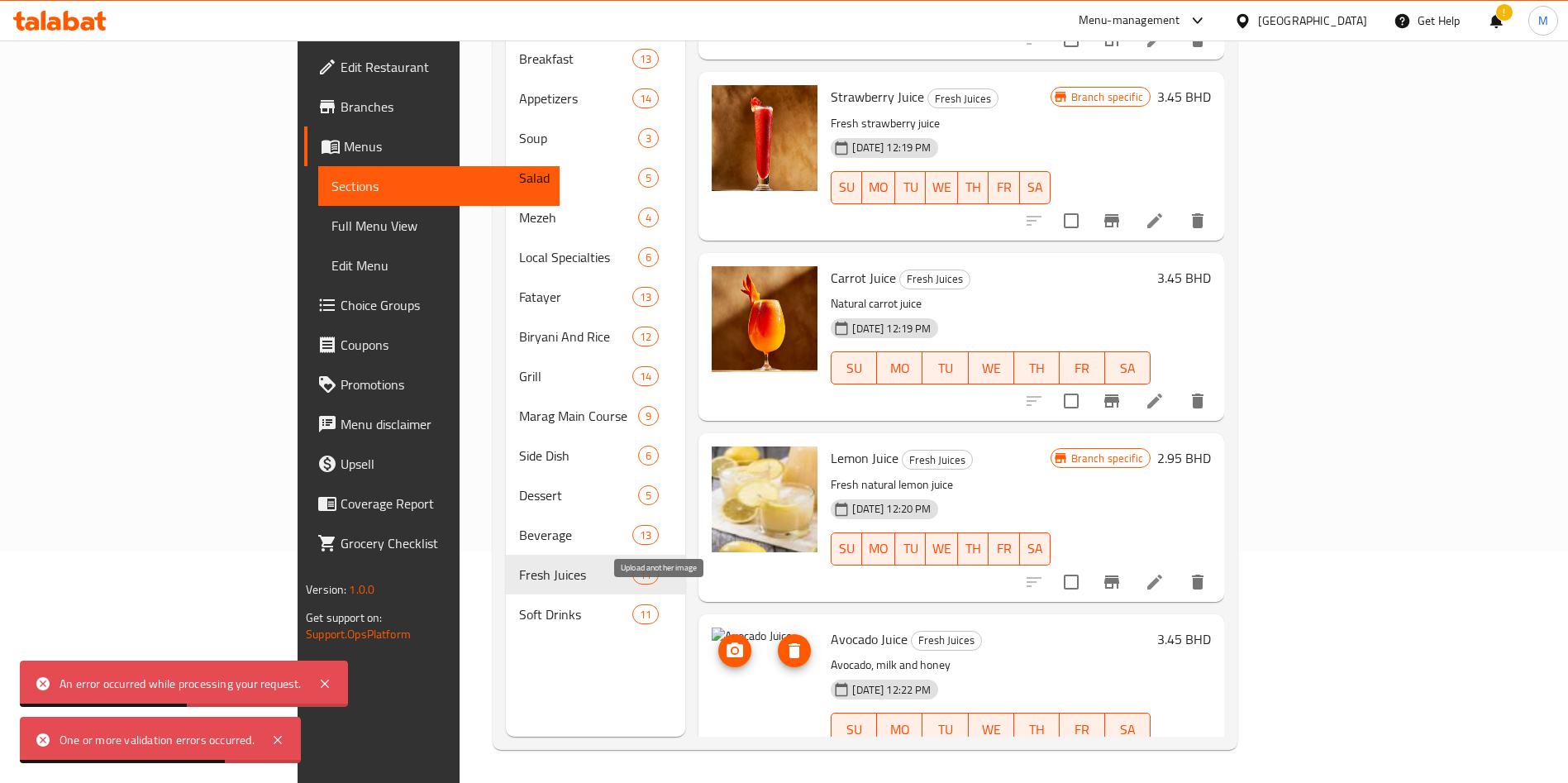
click at [727, 642] on icon "upload picture" at bounding box center [734, 649] width 16 height 15
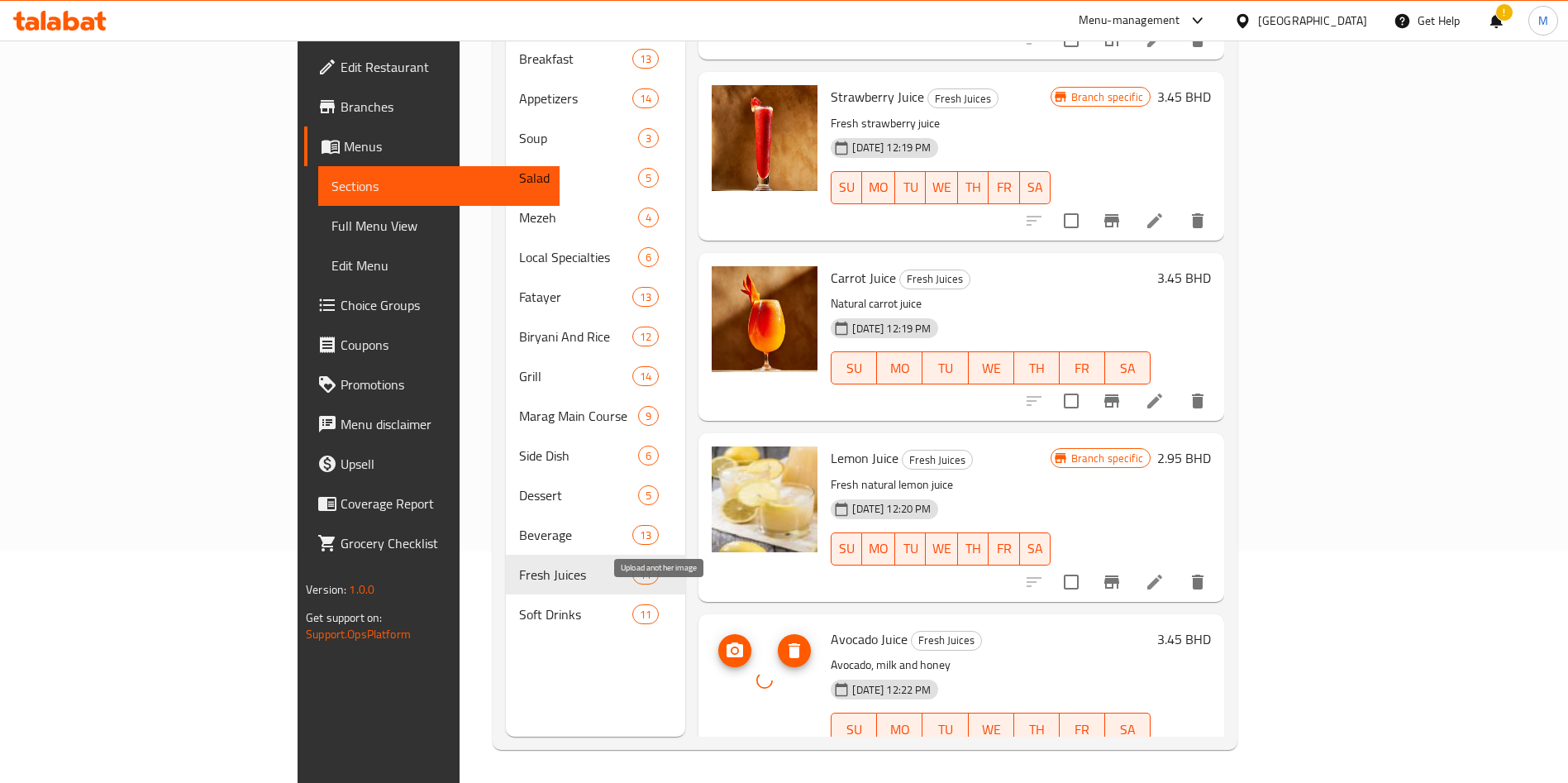
click at [727, 642] on icon "upload picture" at bounding box center [734, 649] width 16 height 15
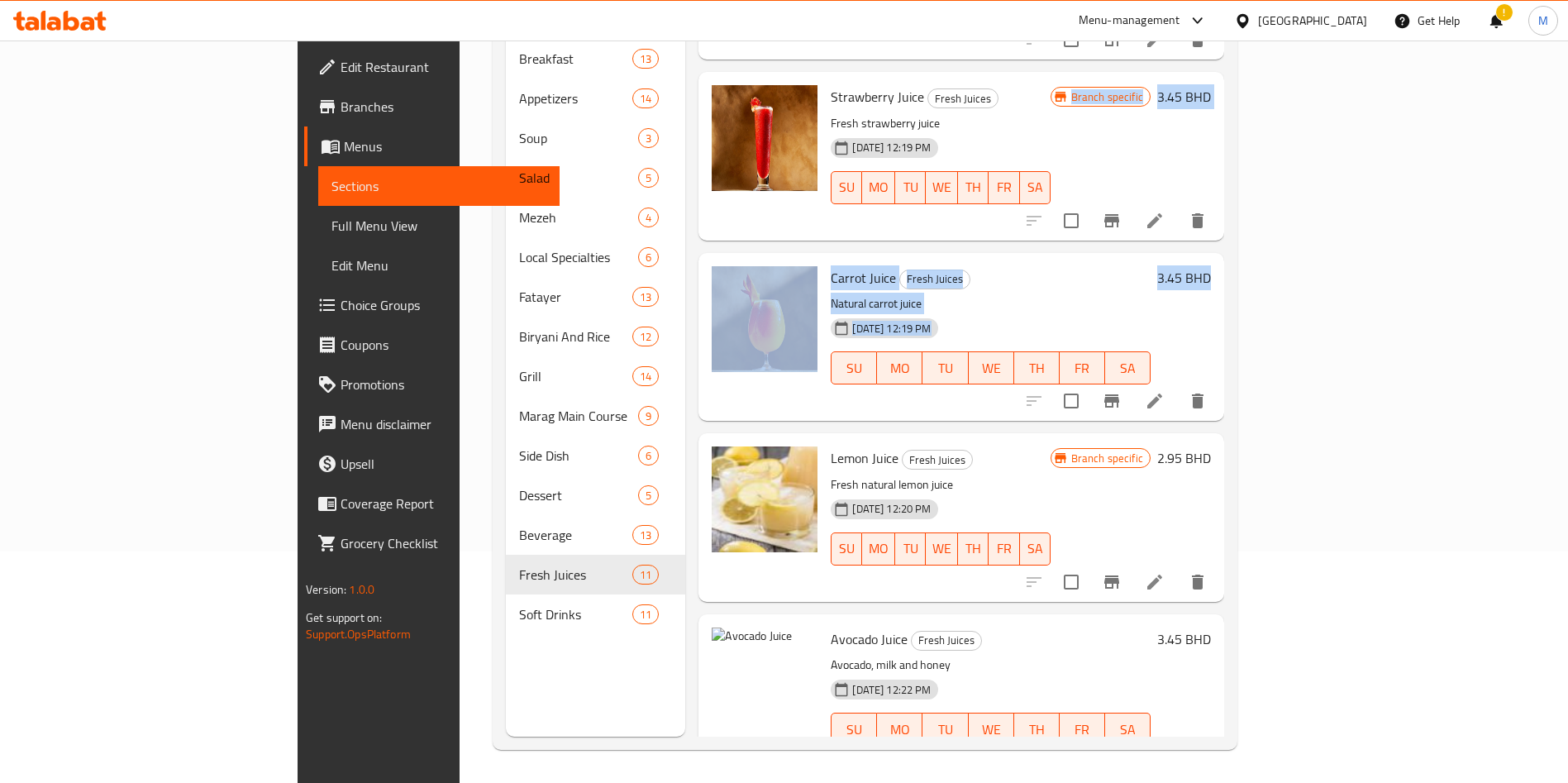
drag, startPoint x: 1554, startPoint y: 179, endPoint x: 1987, endPoint y: 239, distance: 437.1
click at [1568, 239] on html "​ Menu-management [GEOGRAPHIC_DATA] Get Help ! M Edit Restaurant Branches Menus…" at bounding box center [784, 160] width 1568 height 783
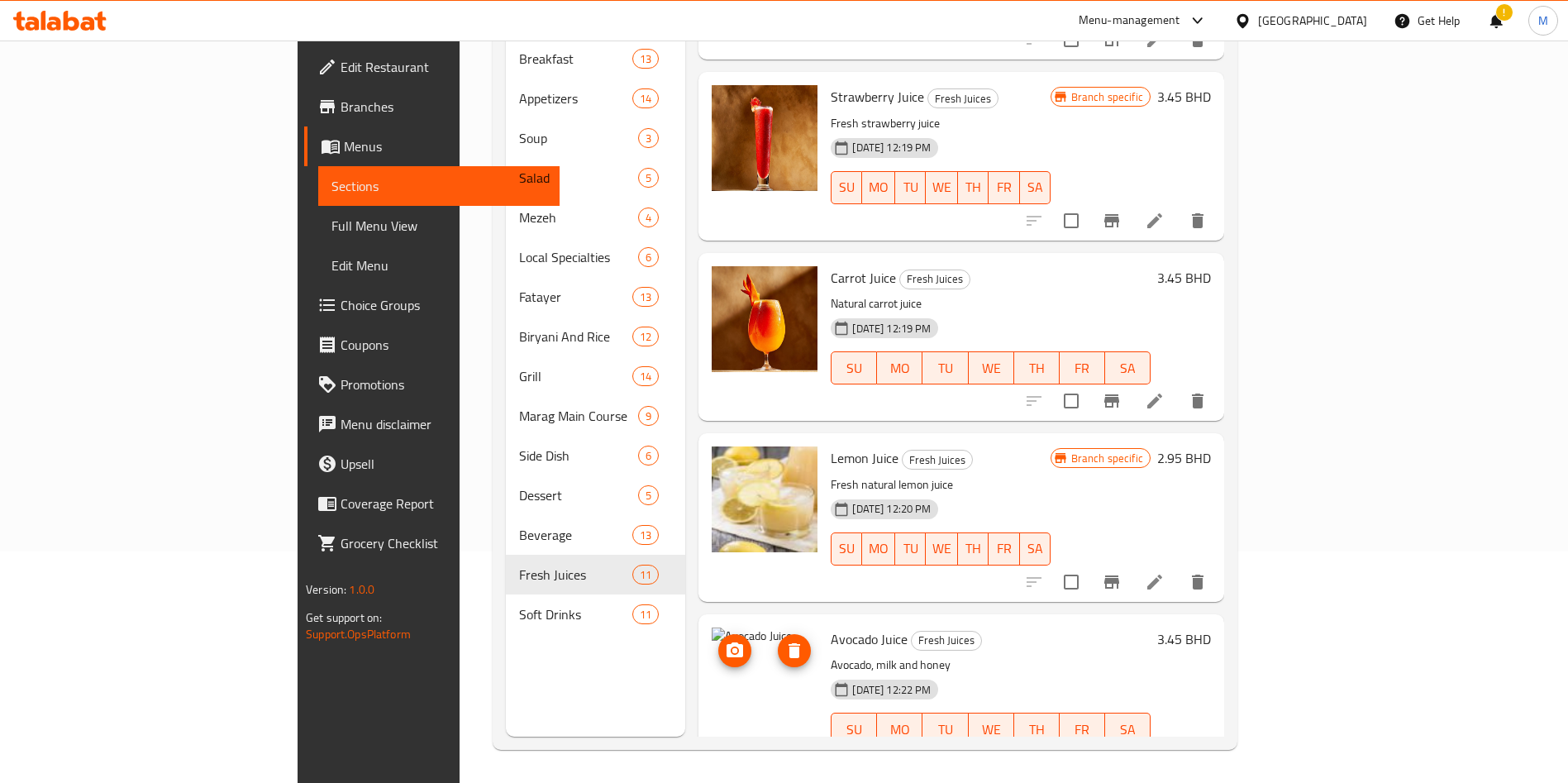
drag, startPoint x: 735, startPoint y: 664, endPoint x: 718, endPoint y: 660, distance: 17.5
click at [718, 660] on div at bounding box center [764, 698] width 119 height 154
click at [712, 662] on div at bounding box center [764, 680] width 106 height 105
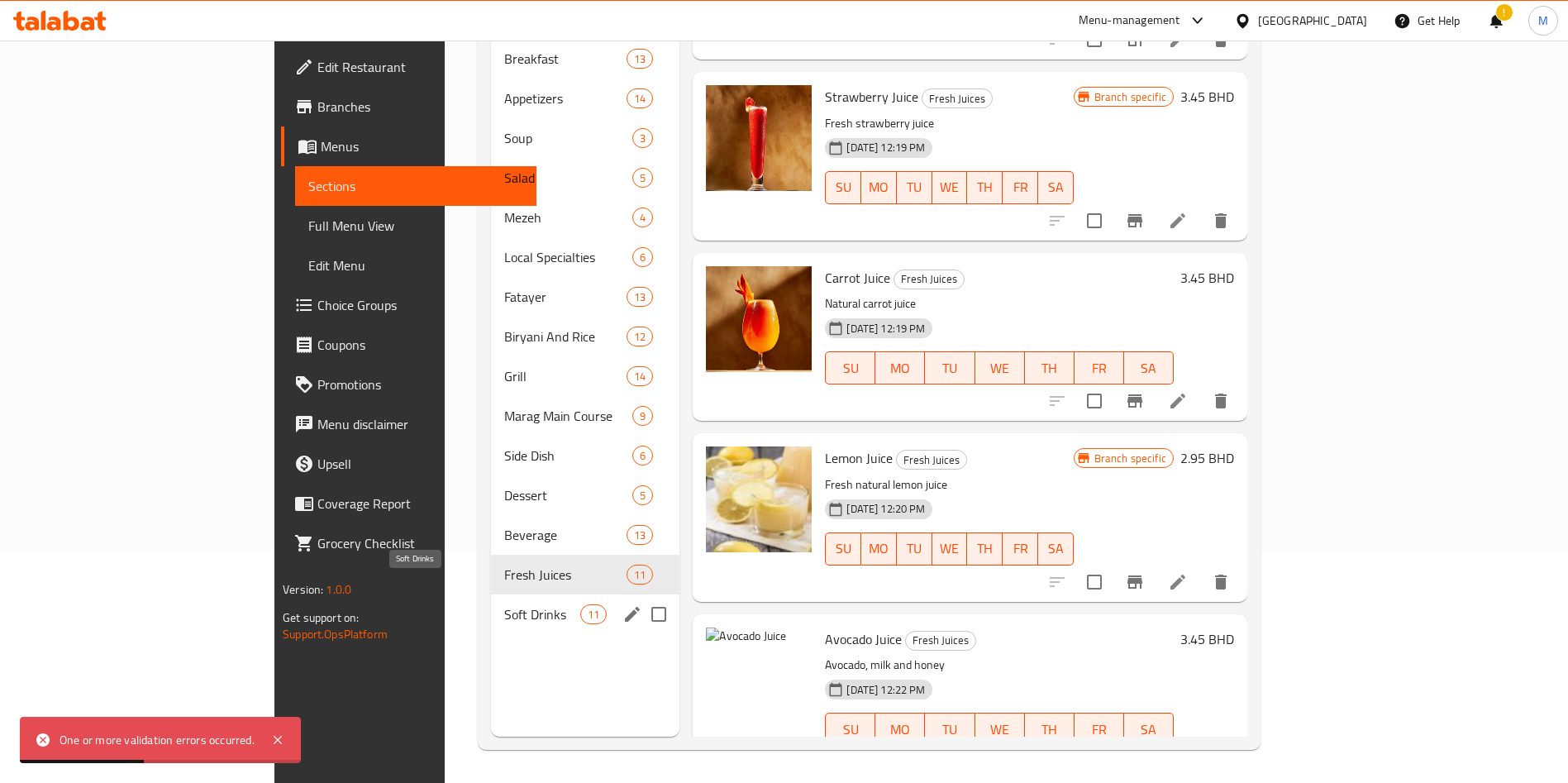
click at [504, 605] on span "Soft Drinks" at bounding box center [543, 614] width 77 height 20
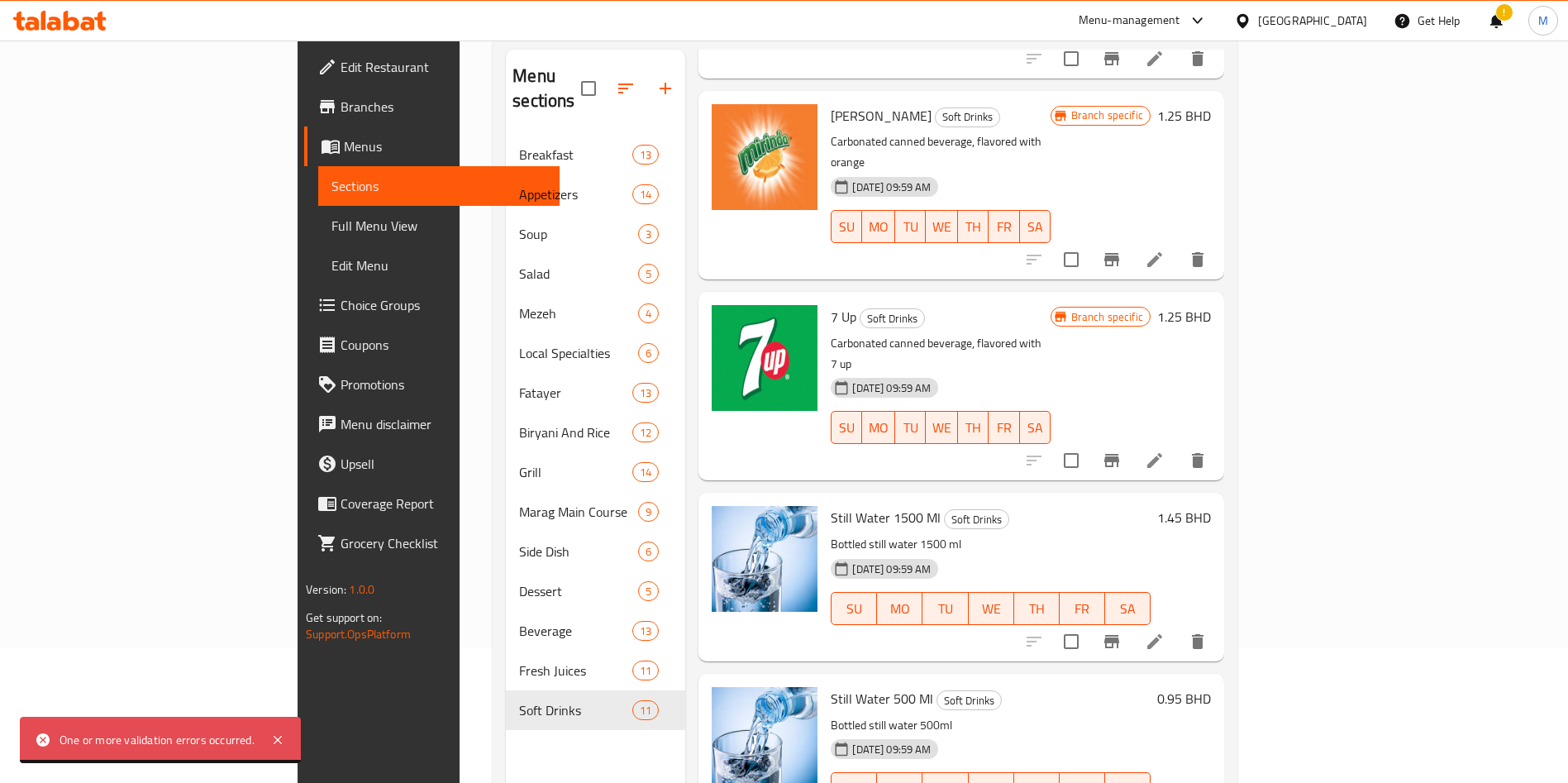
scroll to position [232, 0]
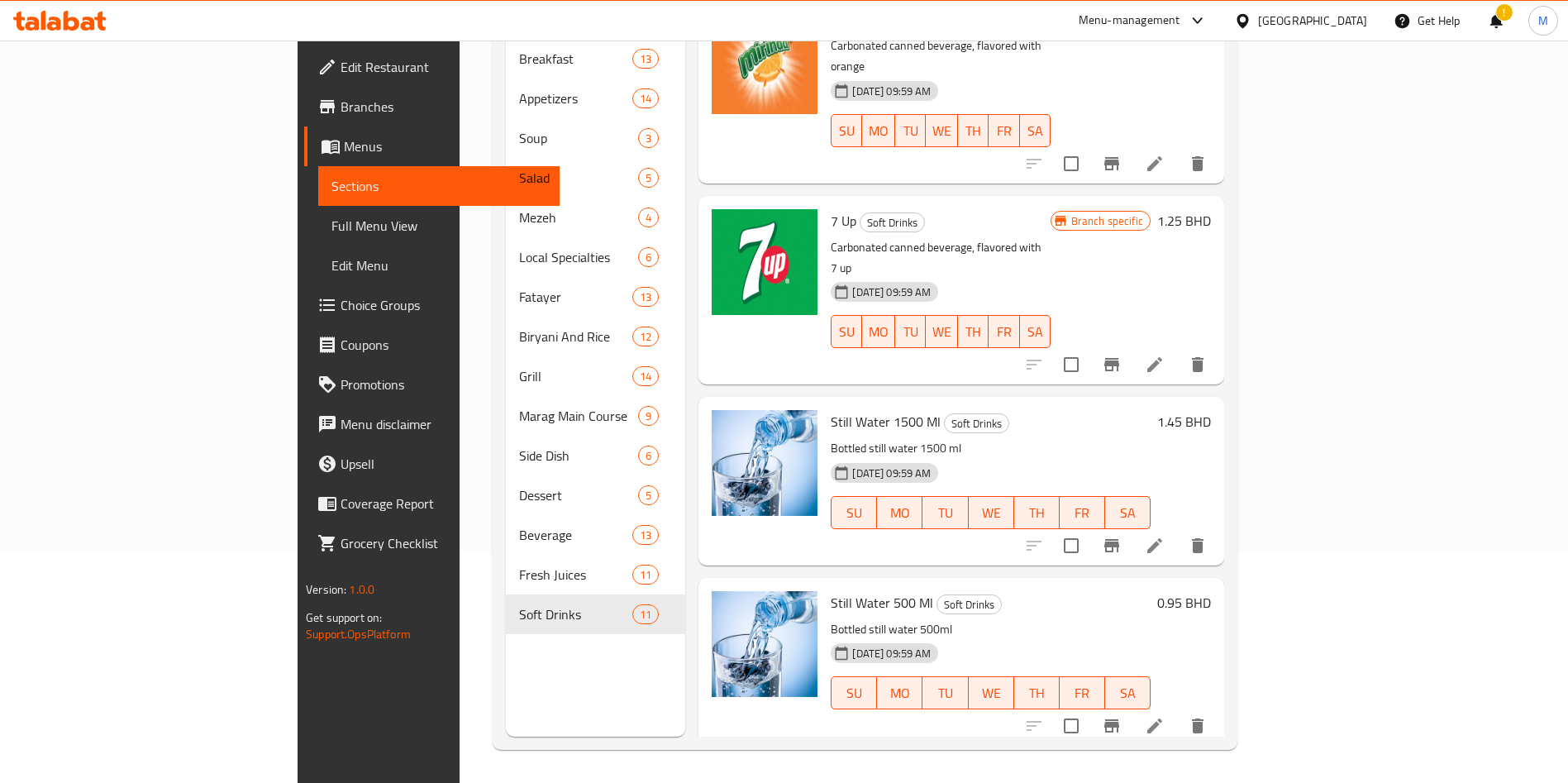
click at [831, 770] on span "Sparkling Water 500 Ml" at bounding box center [897, 782] width 133 height 25
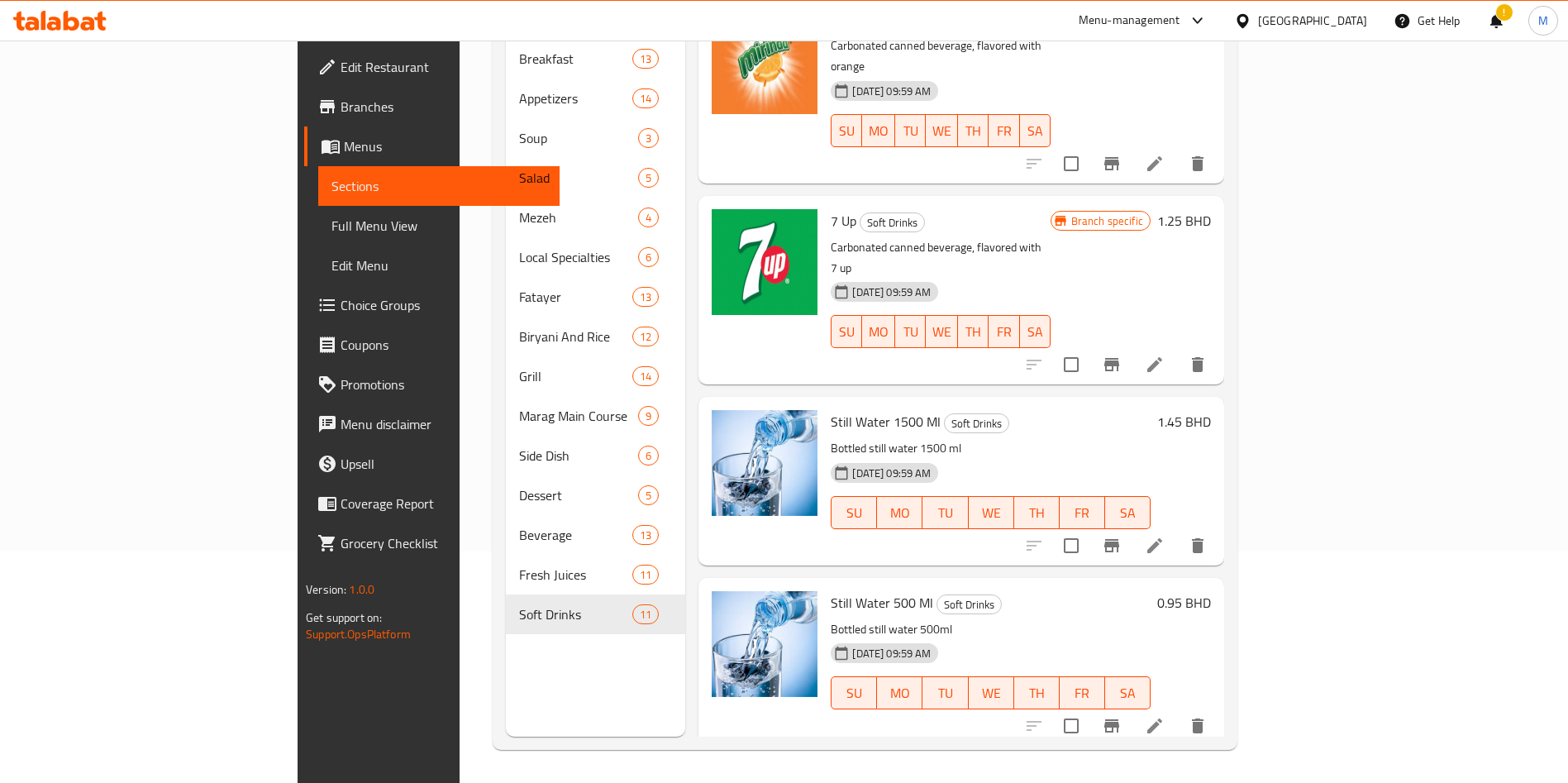
copy h6 "Sparkling Water 500 Ml"
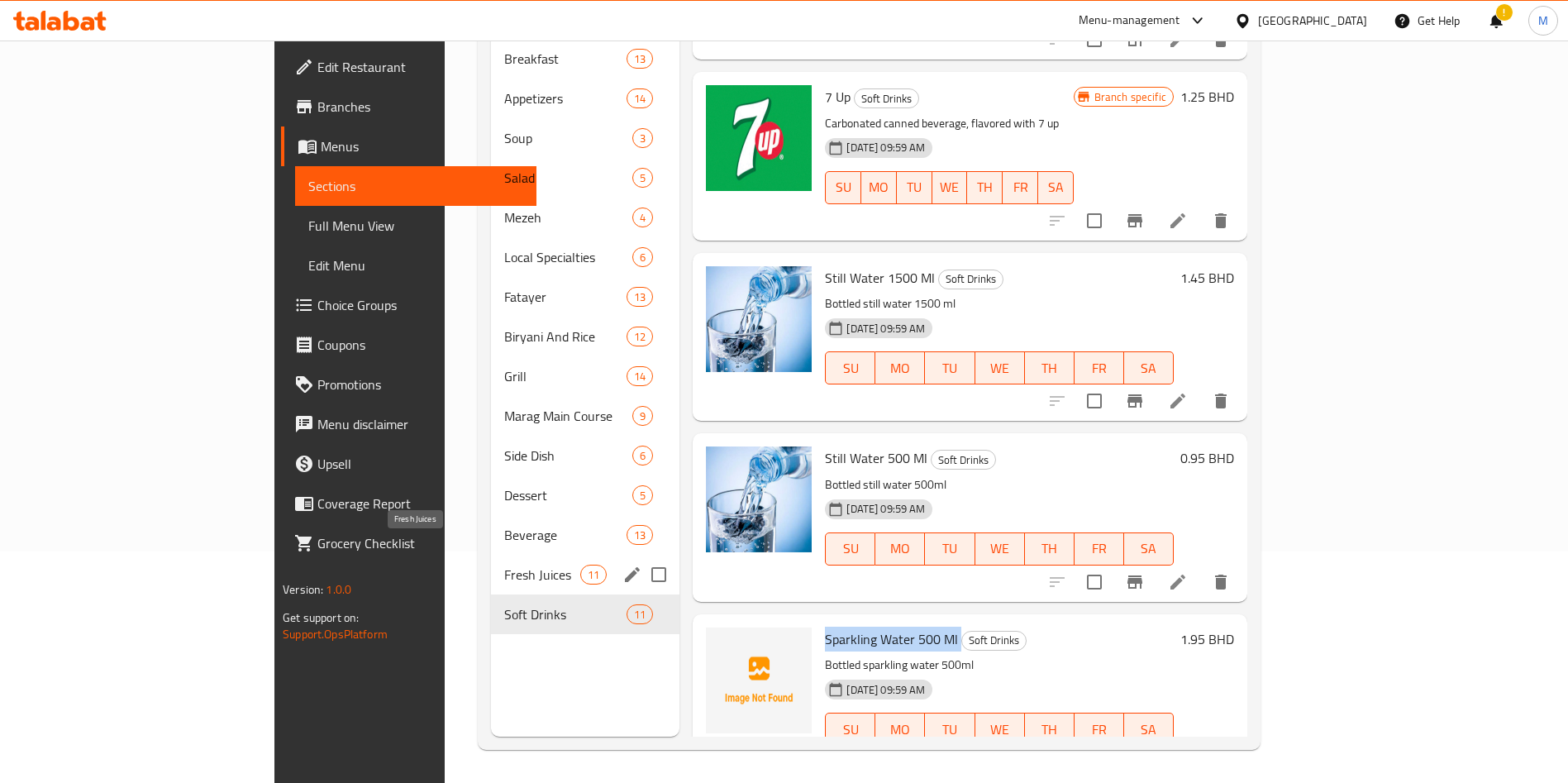
click at [504, 564] on span "Fresh Juices" at bounding box center [543, 574] width 77 height 20
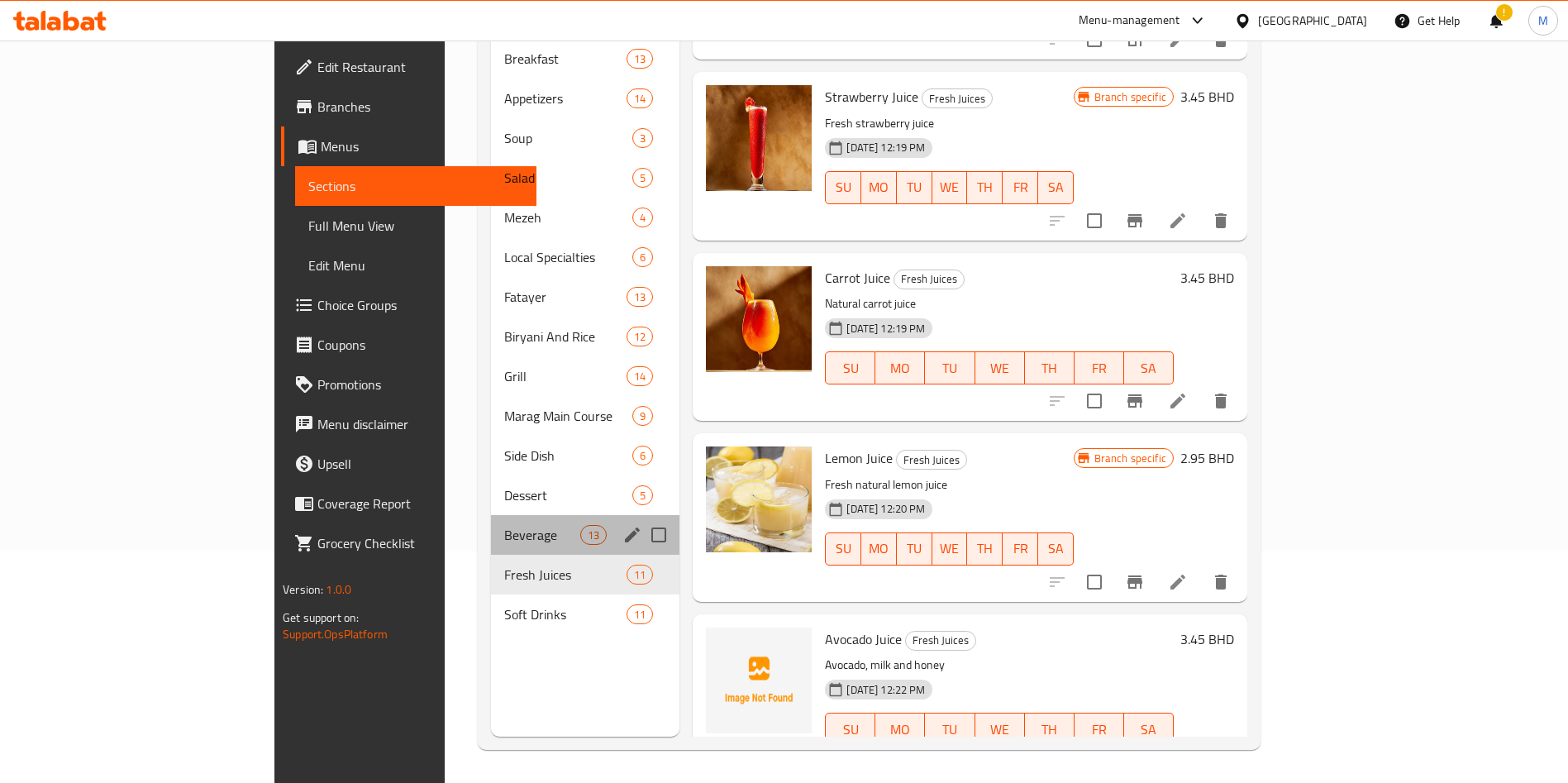
click at [491, 515] on div "Beverage 13" at bounding box center [585, 534] width 190 height 39
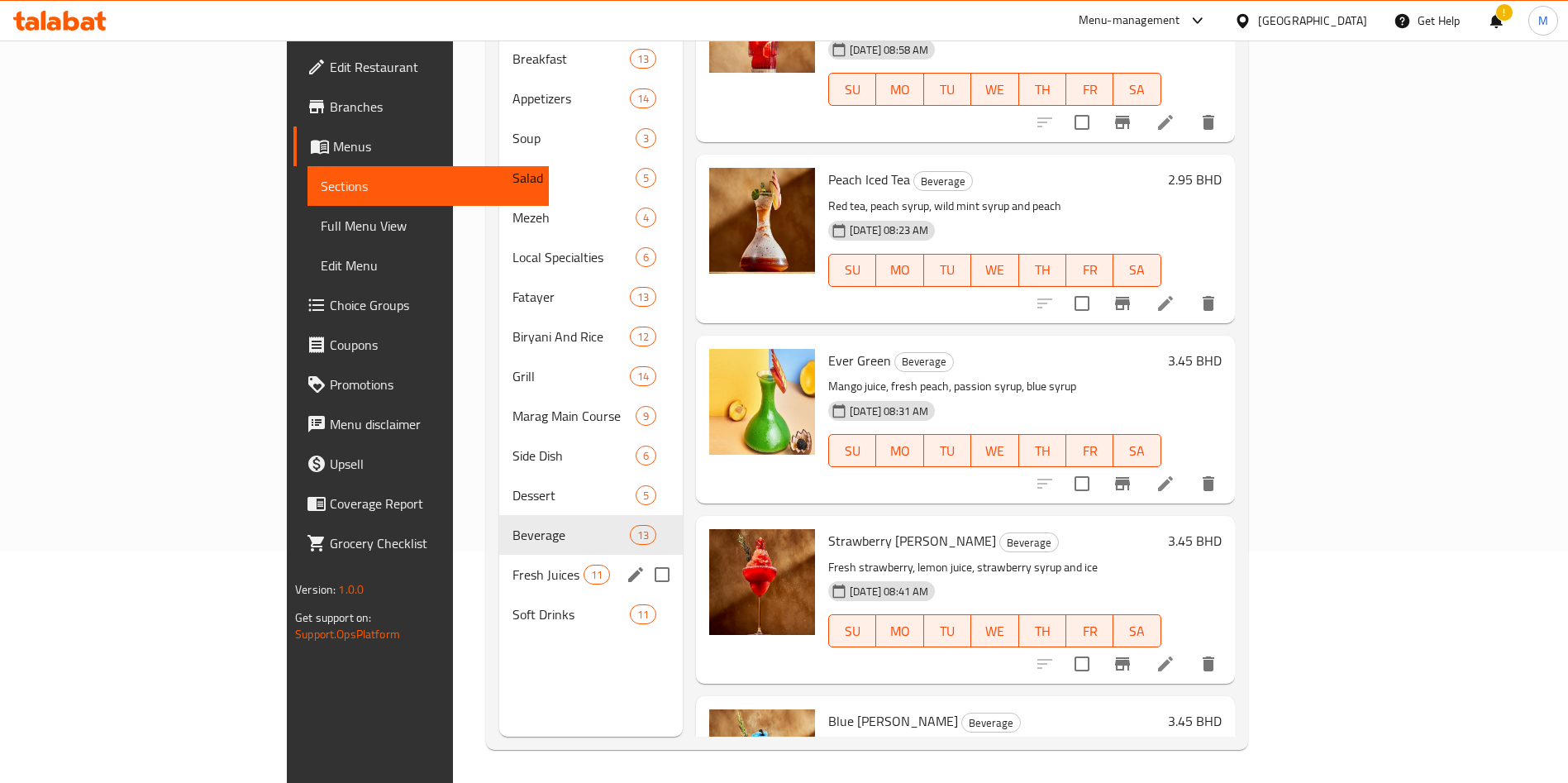
click at [499, 555] on div "Fresh Juices 11" at bounding box center [591, 575] width 184 height 39
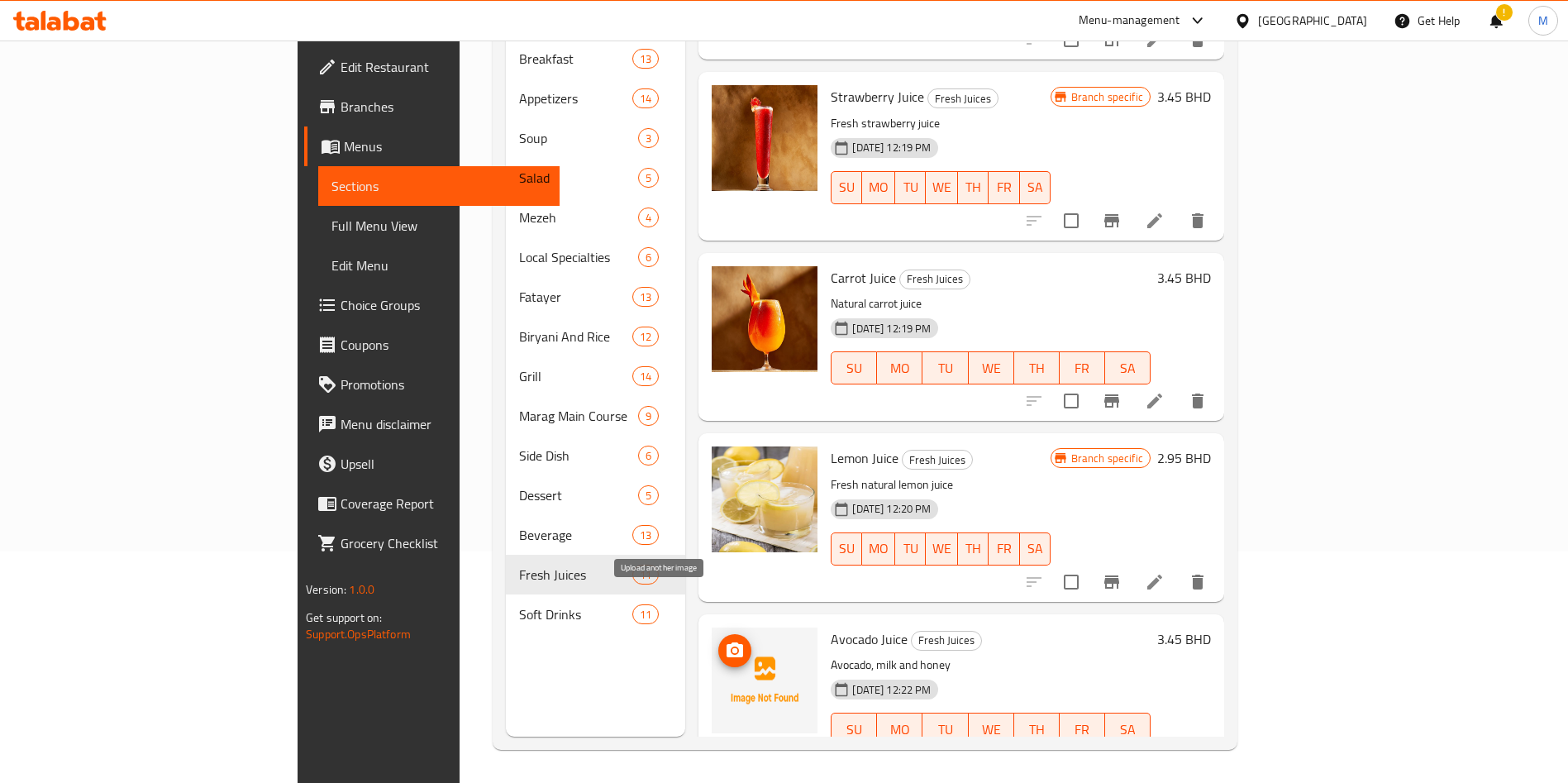
click at [727, 642] on icon "upload picture" at bounding box center [734, 649] width 16 height 15
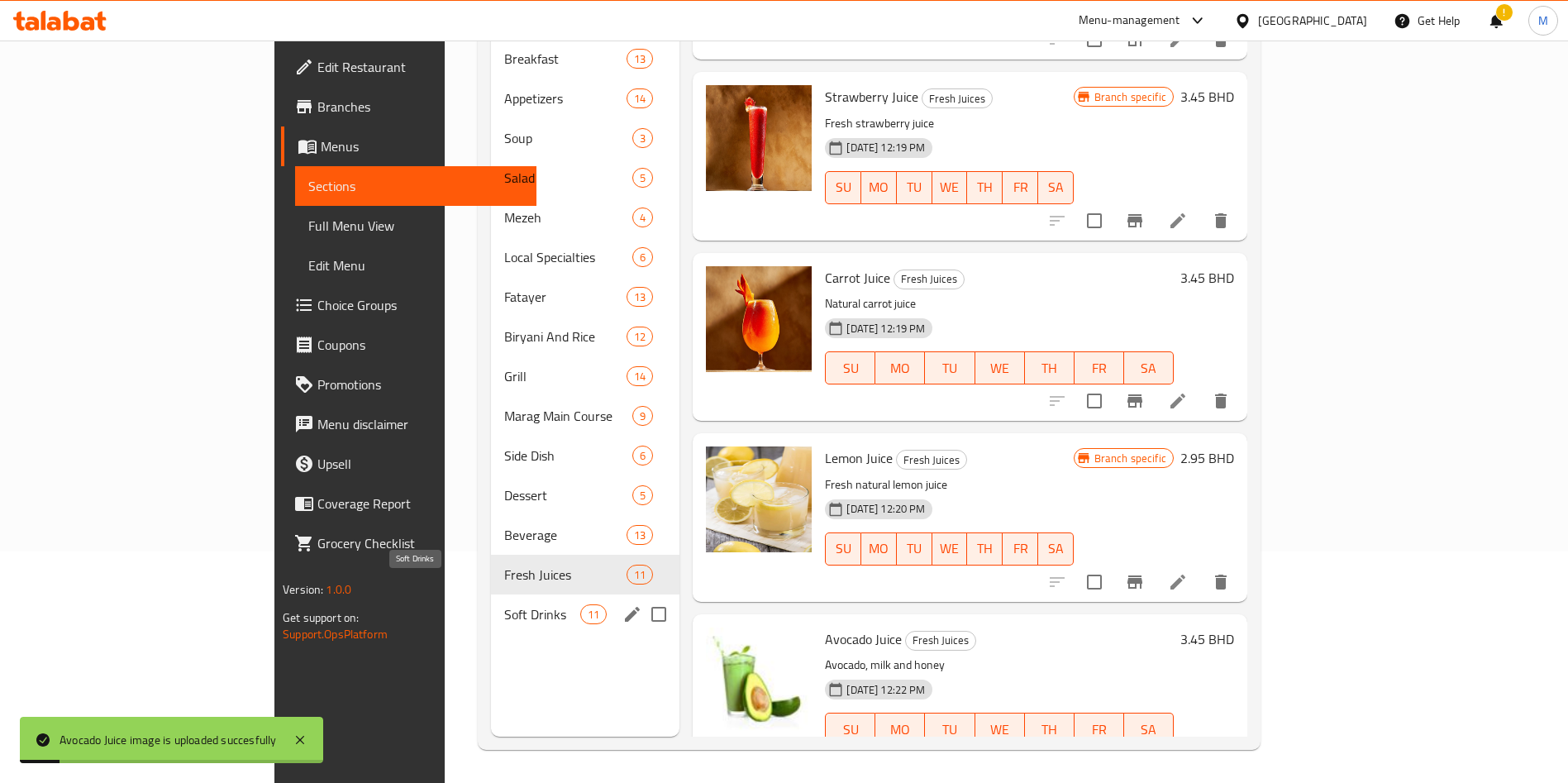
click at [509, 605] on span "Soft Drinks" at bounding box center [543, 614] width 77 height 20
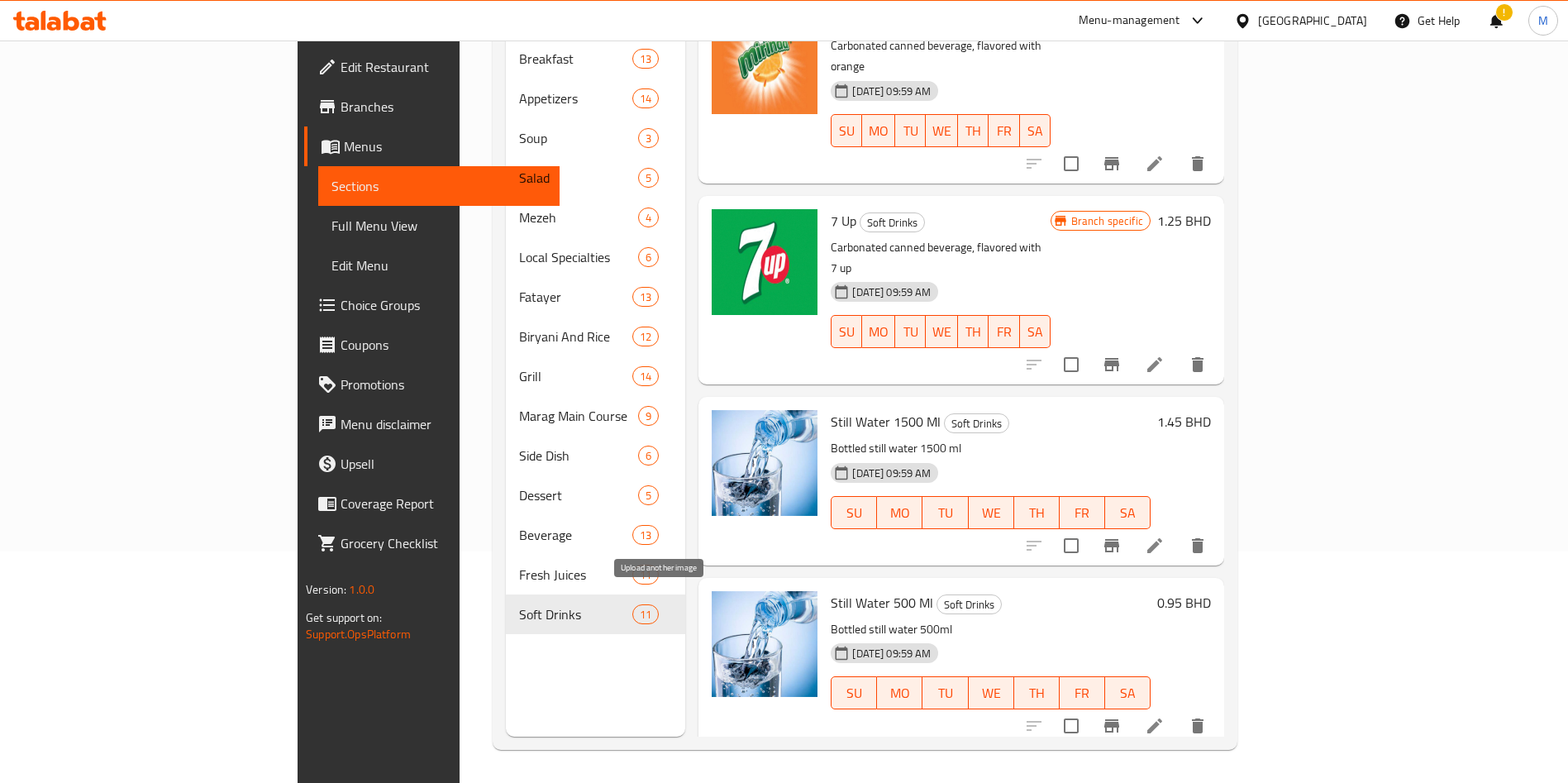
click at [727, 782] on icon "upload picture" at bounding box center [734, 793] width 16 height 15
click at [725, 782] on icon "upload picture" at bounding box center [734, 794] width 20 height 20
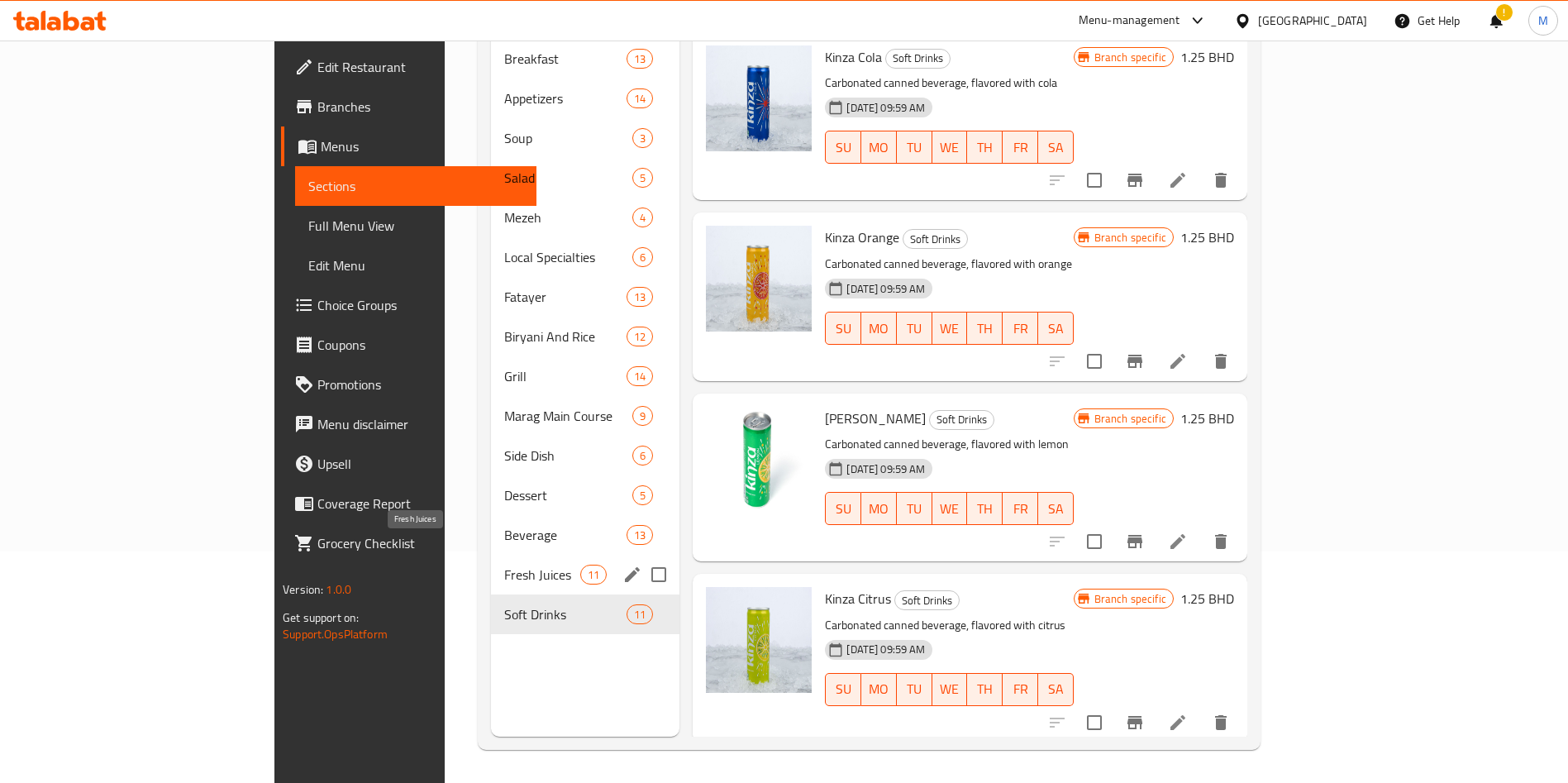
click at [504, 564] on span "Fresh Juices" at bounding box center [543, 574] width 77 height 20
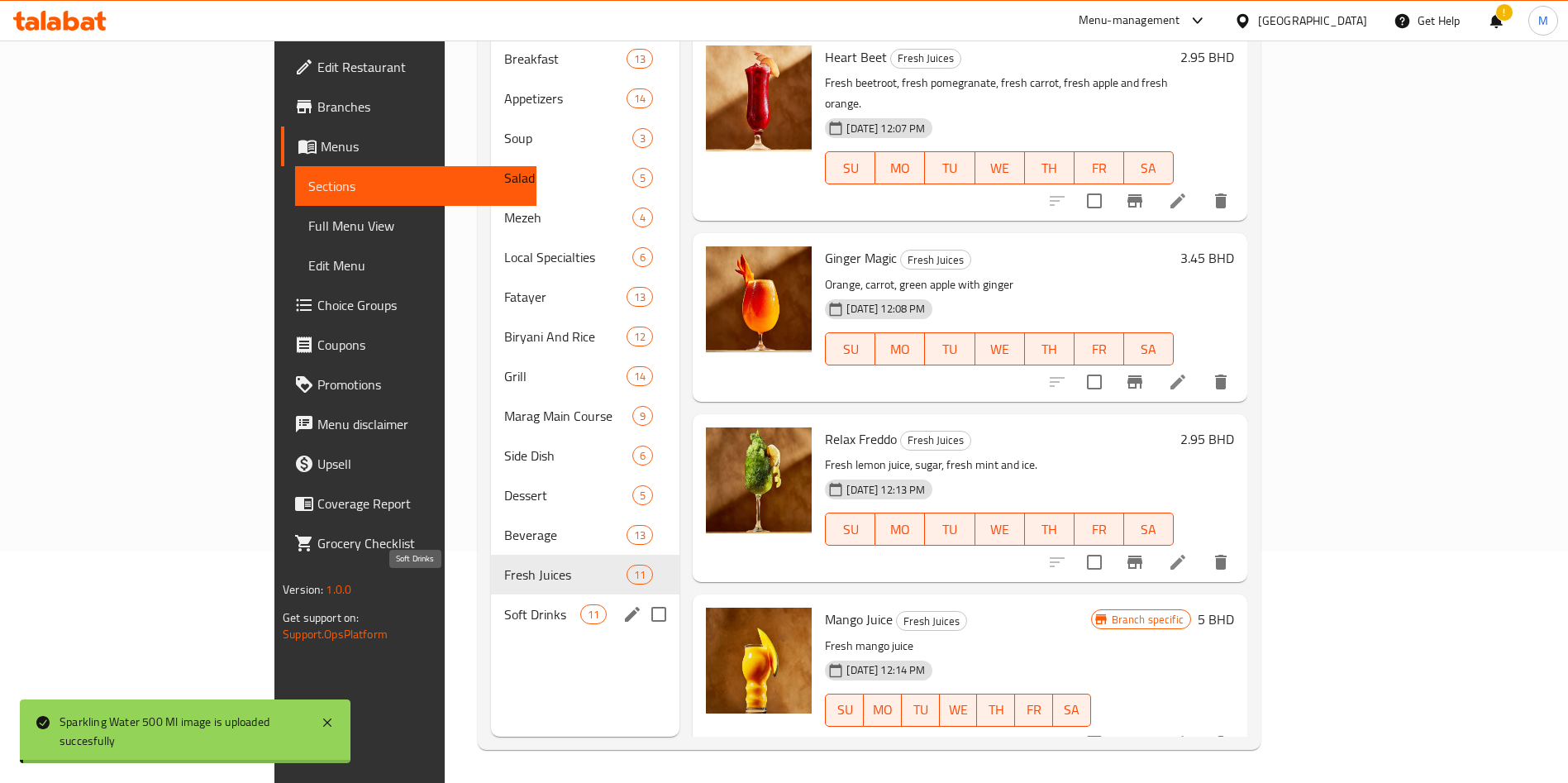
click at [504, 605] on span "Soft Drinks" at bounding box center [543, 614] width 77 height 20
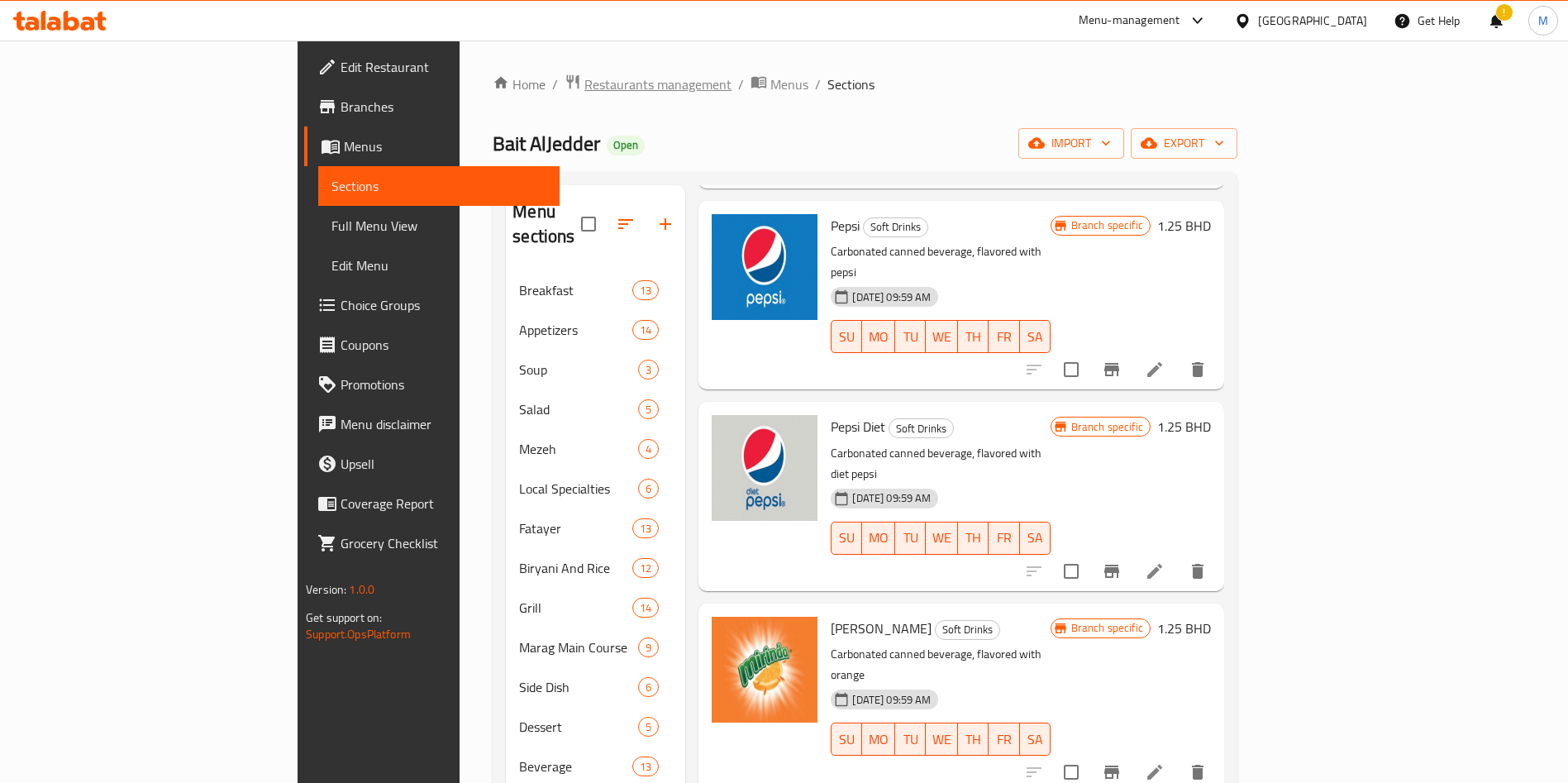
click at [584, 92] on span "Restaurants management" at bounding box center [658, 84] width 148 height 20
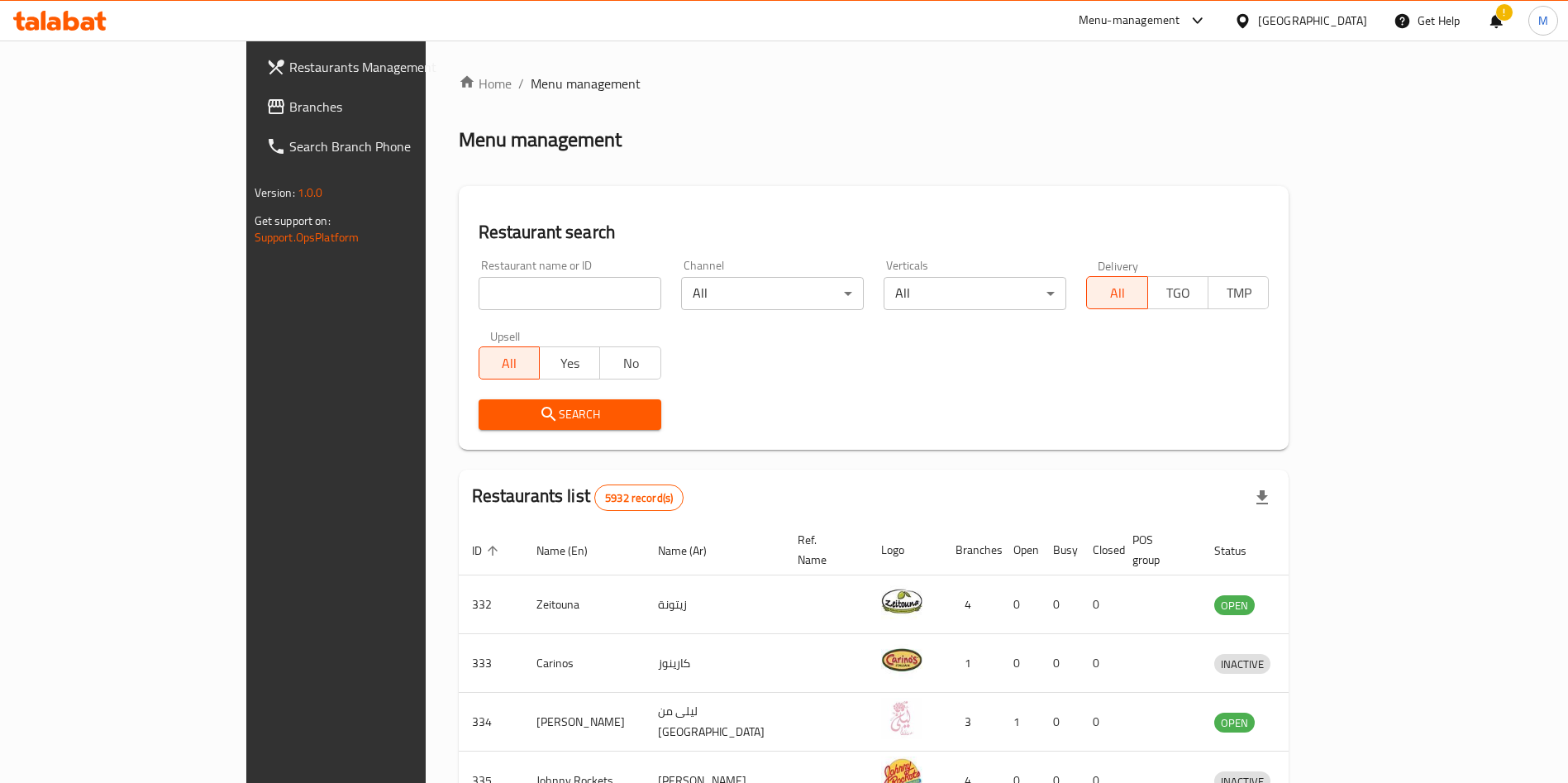
click at [459, 291] on div "Home / Menu management Menu management Restaurant search Restaurant name or ID …" at bounding box center [874, 646] width 831 height 1145
click at [479, 293] on input "search" at bounding box center [570, 293] width 183 height 33
paste input "LOFTY BAKERY"
type input "LOFTY BAKERY"
click button "Search" at bounding box center [570, 415] width 183 height 31
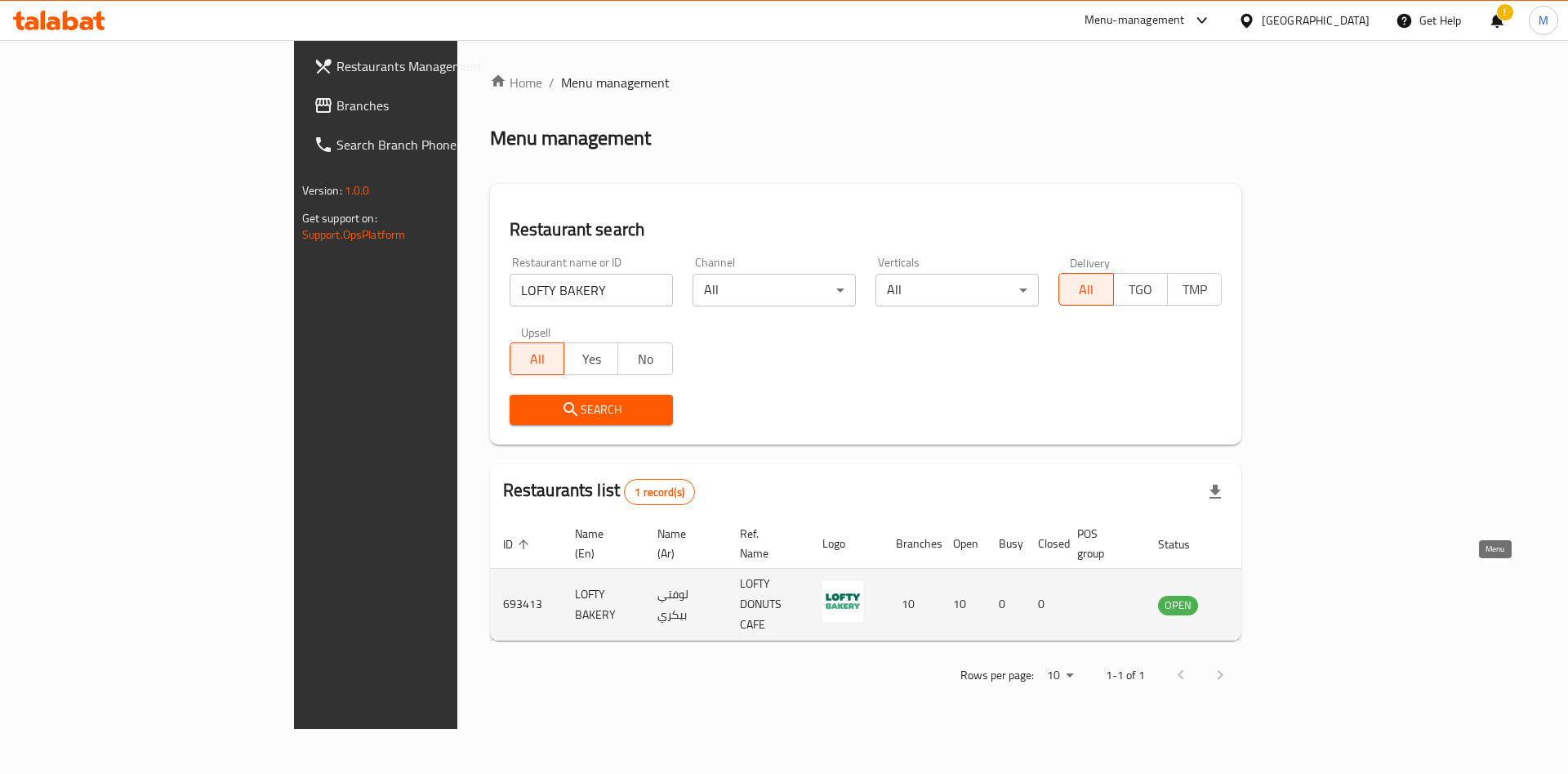
click at [1275, 595] on link "enhanced table" at bounding box center [1259, 604] width 31 height 19
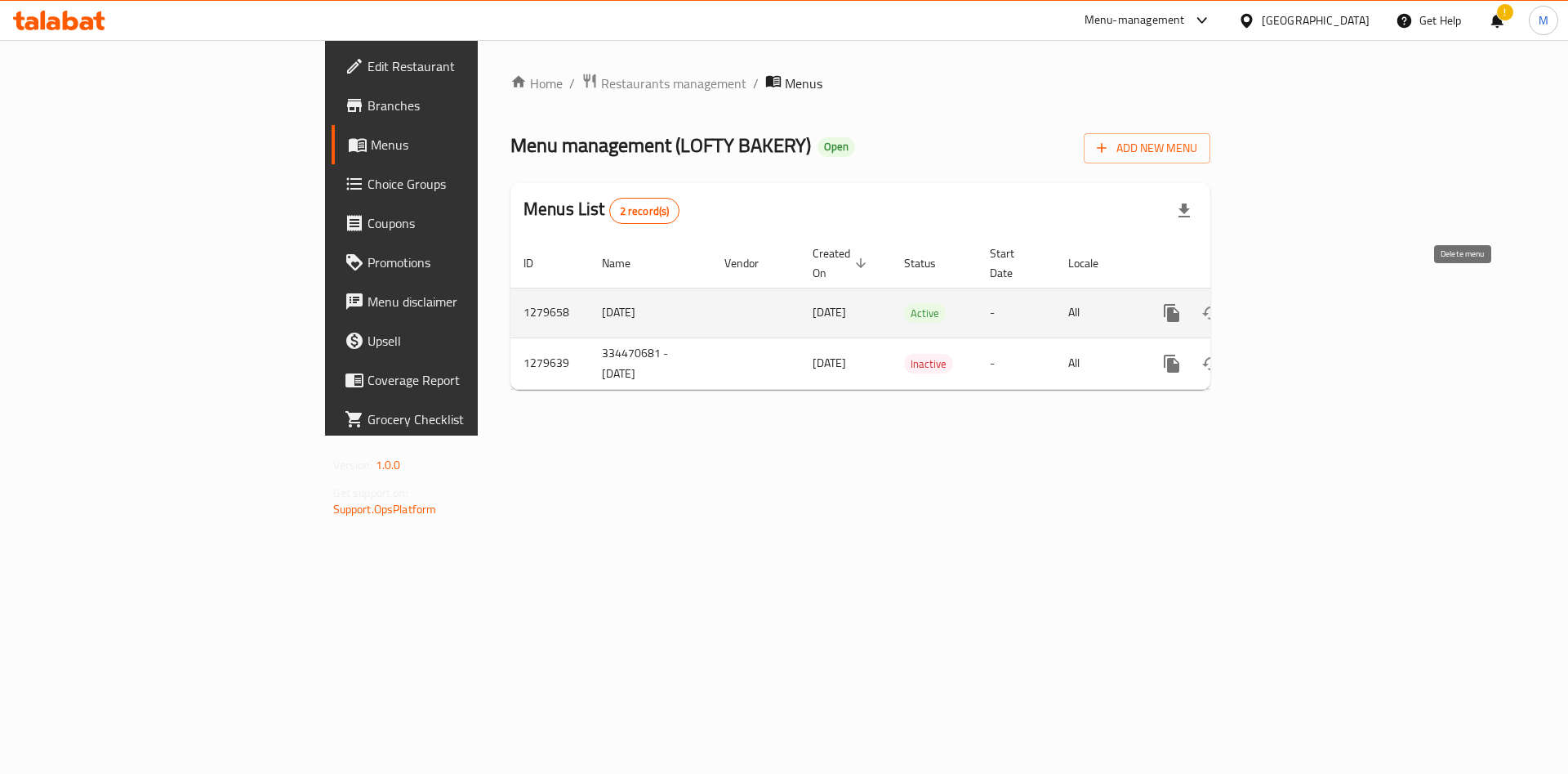
click at [1260, 303] on icon "enhanced table" at bounding box center [1250, 313] width 19 height 19
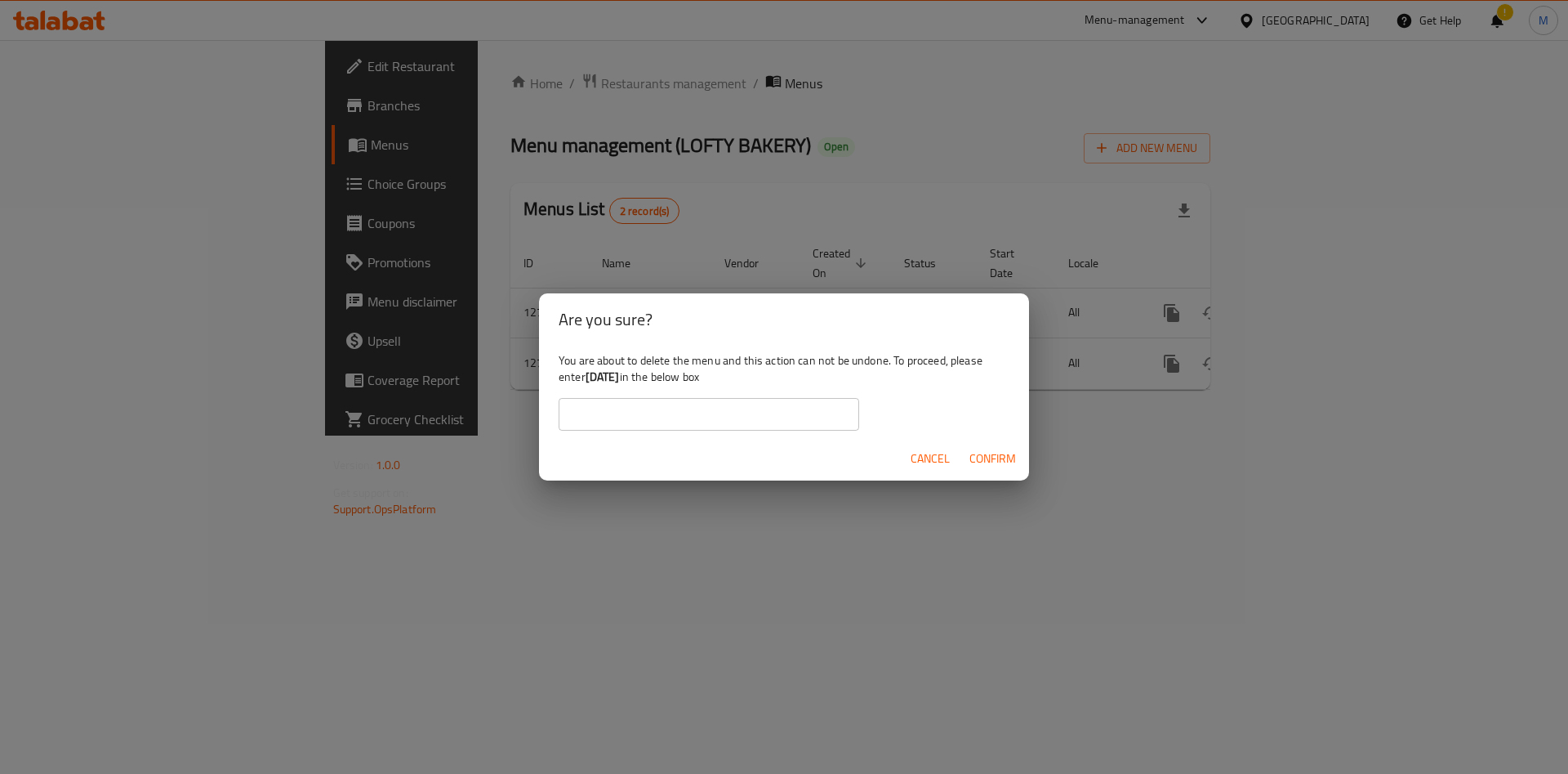
click at [1287, 215] on div "Are you sure? You are about to delete the menu and this action can not be undon…" at bounding box center [784, 387] width 1568 height 774
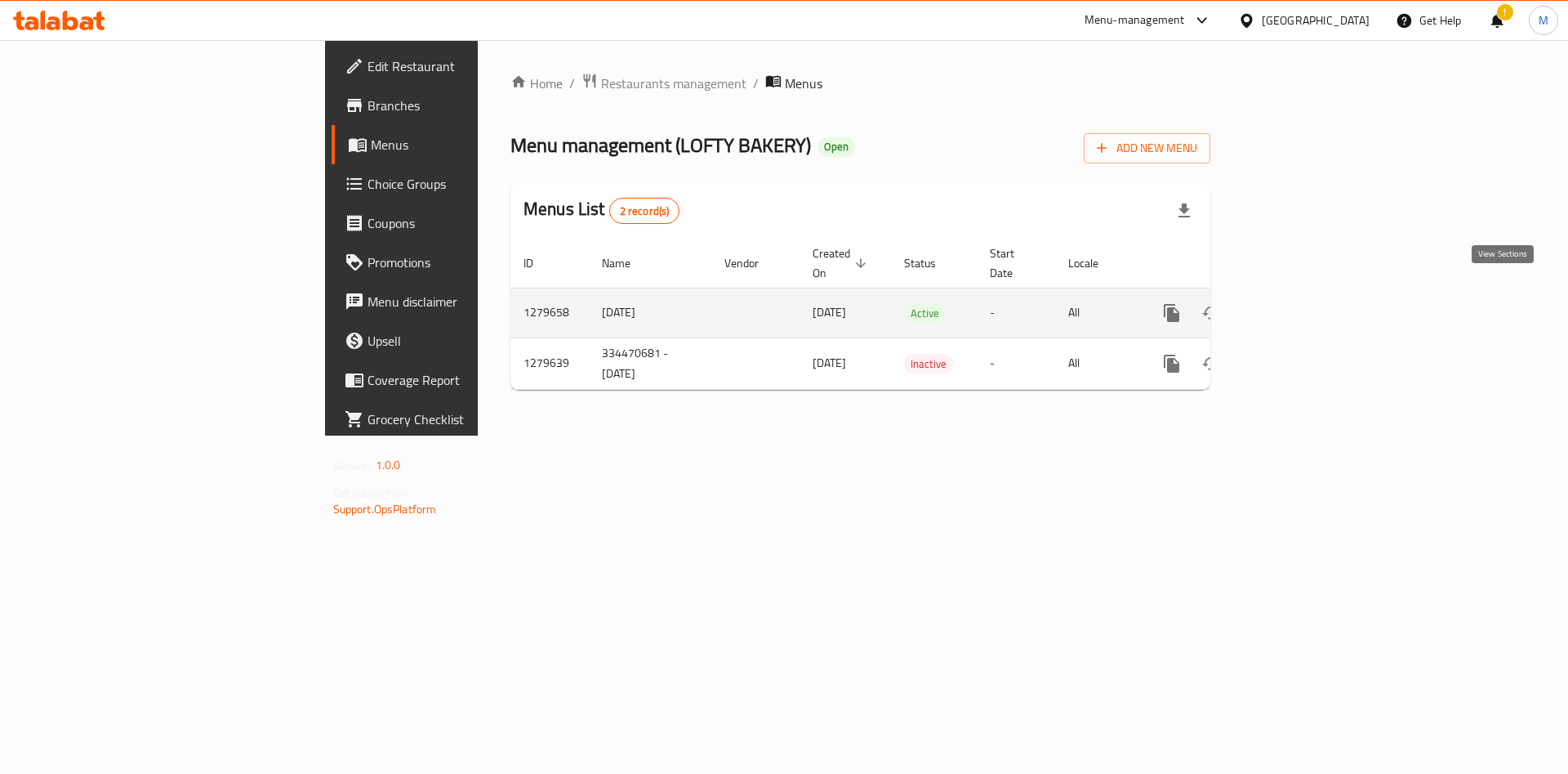
click at [1299, 303] on icon "enhanced table" at bounding box center [1289, 313] width 19 height 19
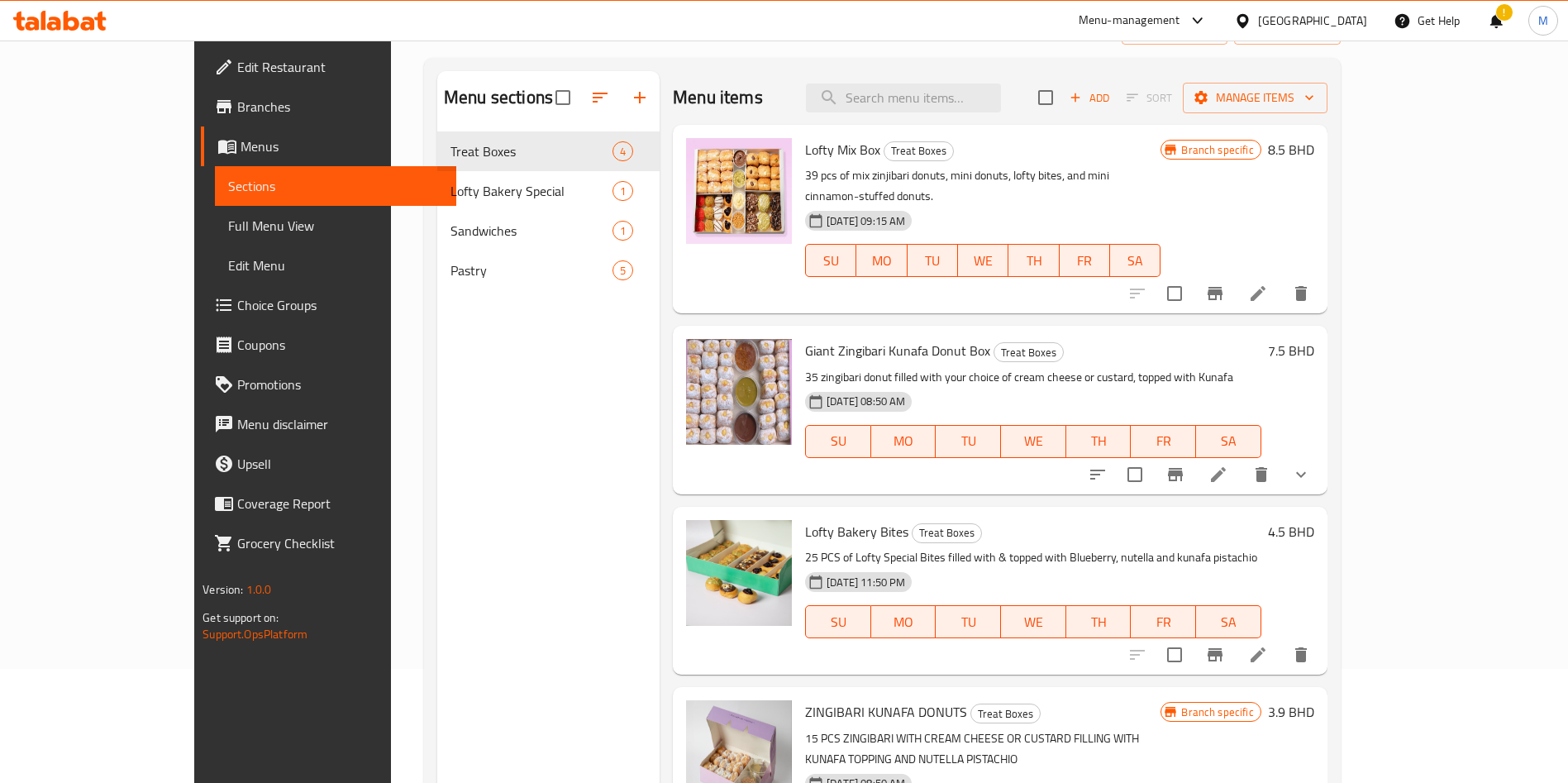
scroll to position [232, 0]
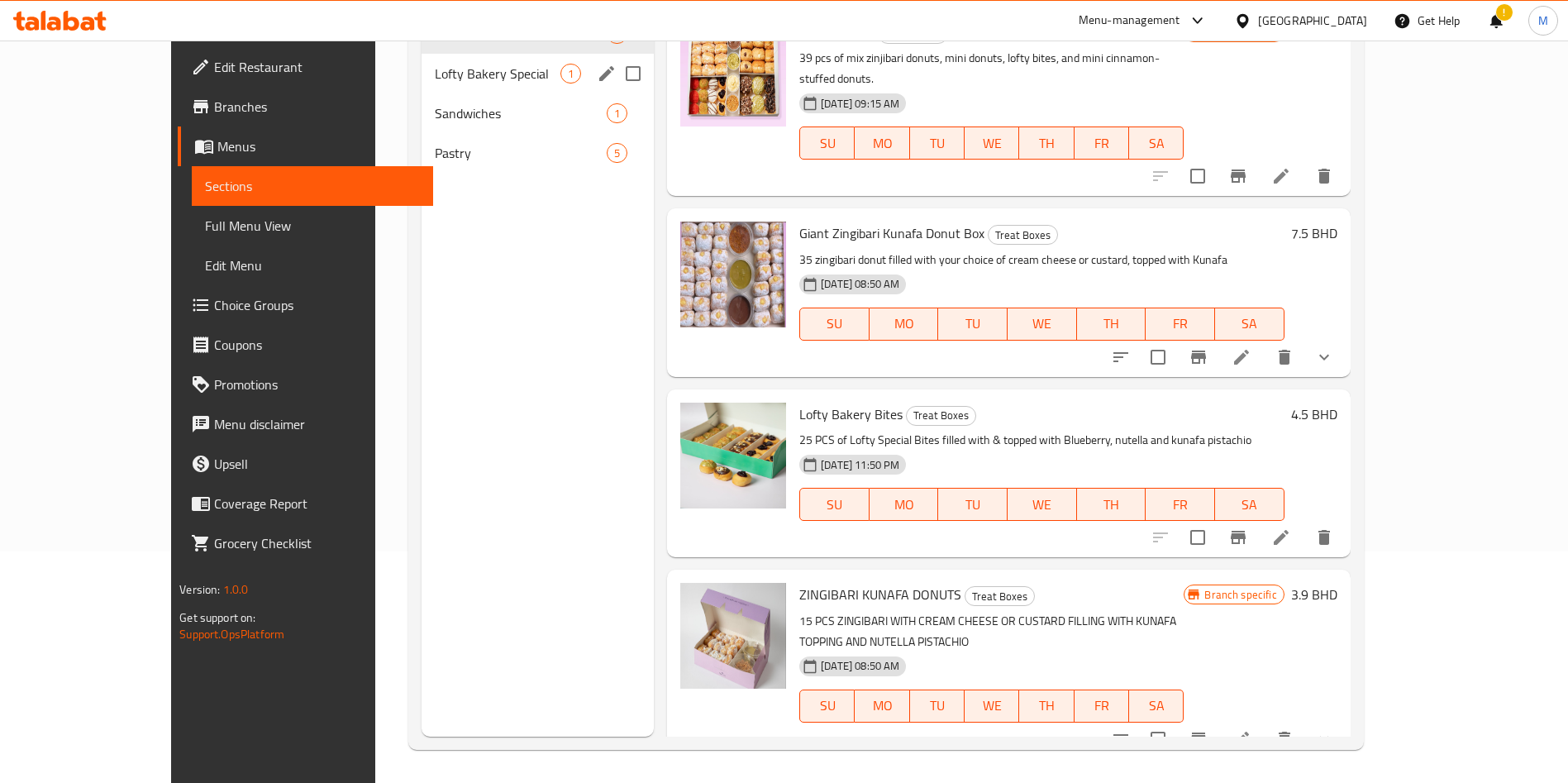
click at [433, 89] on div "Lofty Bakery Special 1" at bounding box center [538, 74] width 232 height 39
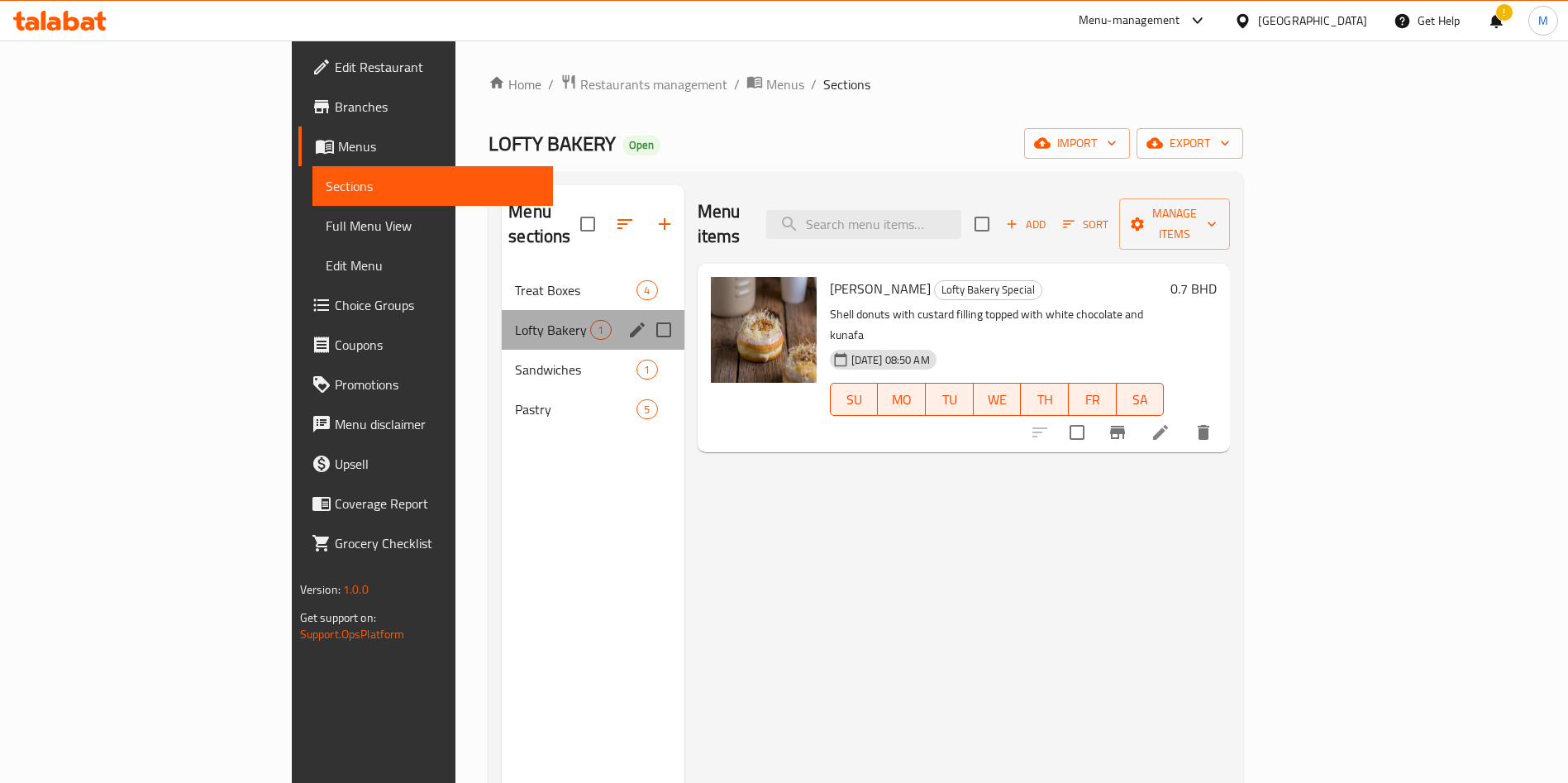
click at [502, 316] on div "Lofty Bakery Special 1" at bounding box center [593, 329] width 182 height 39
drag, startPoint x: 394, startPoint y: 316, endPoint x: 397, endPoint y: 328, distance: 12.4
click at [502, 318] on div "Lofty Bakery Special 1" at bounding box center [593, 329] width 182 height 39
click at [502, 350] on div "Sandwiches 1" at bounding box center [593, 370] width 182 height 39
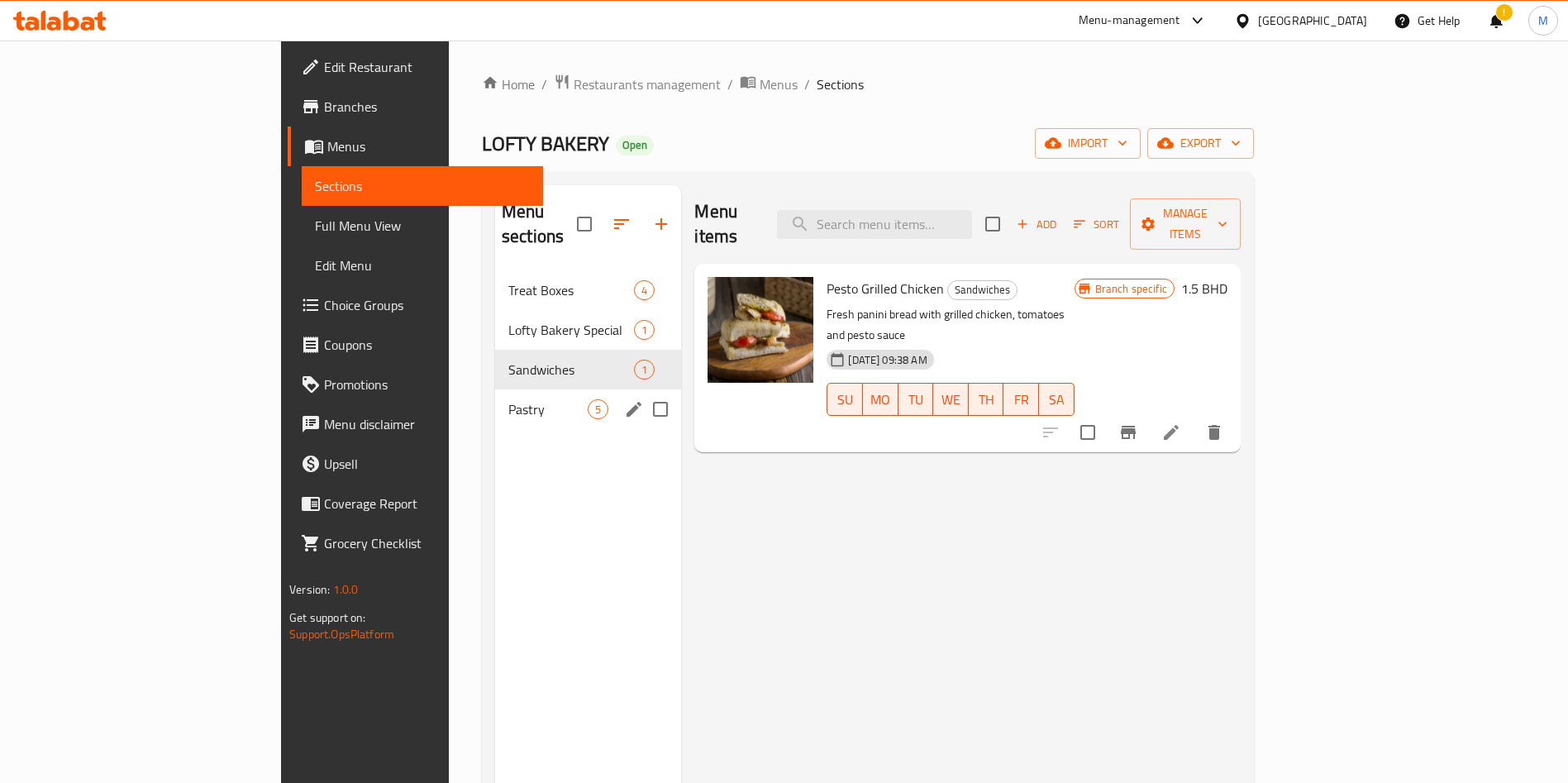
click at [495, 389] on div "Pastry 5" at bounding box center [588, 409] width 186 height 39
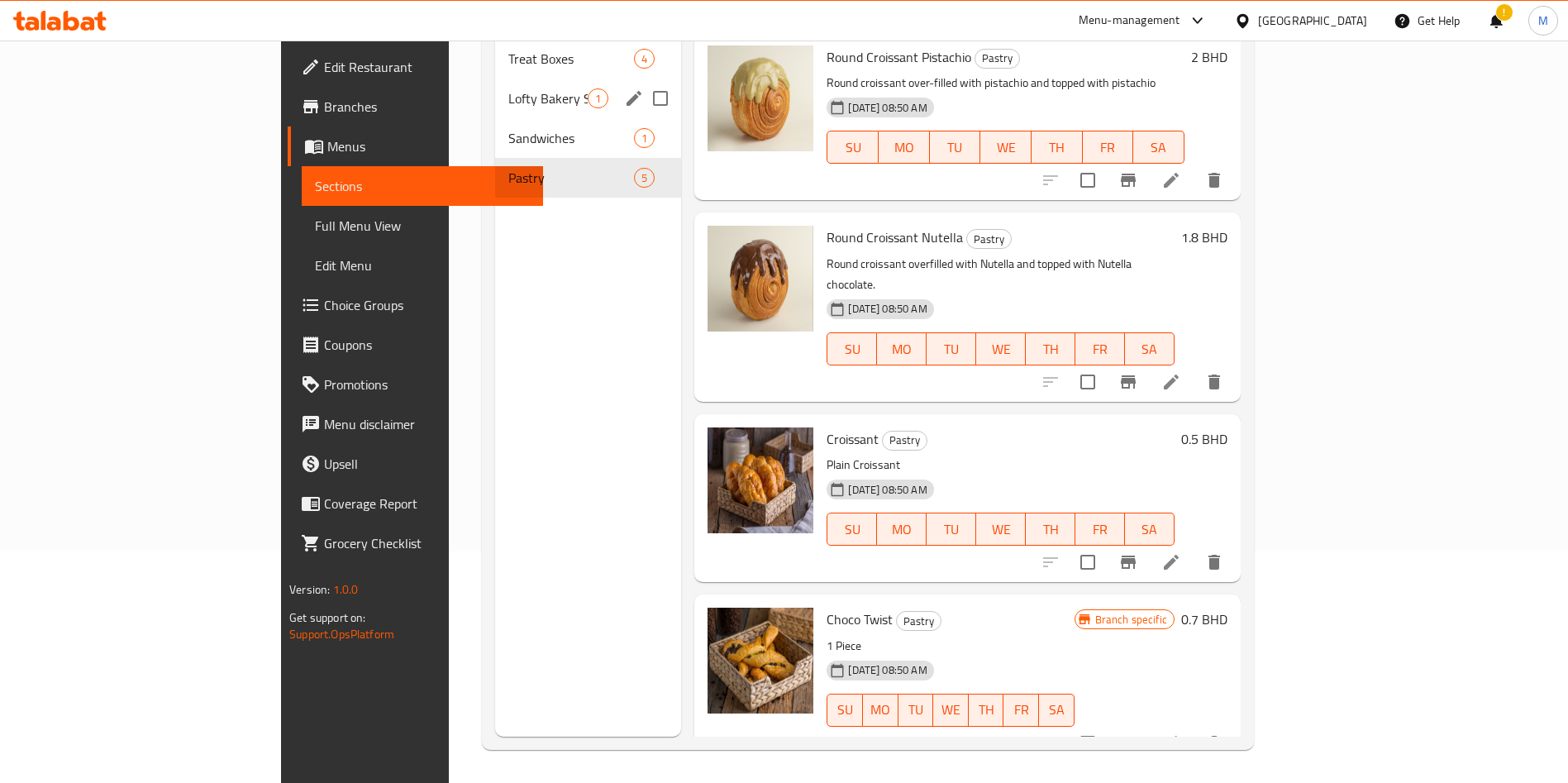
click at [495, 79] on div "Lofty Bakery Special 1" at bounding box center [588, 99] width 186 height 39
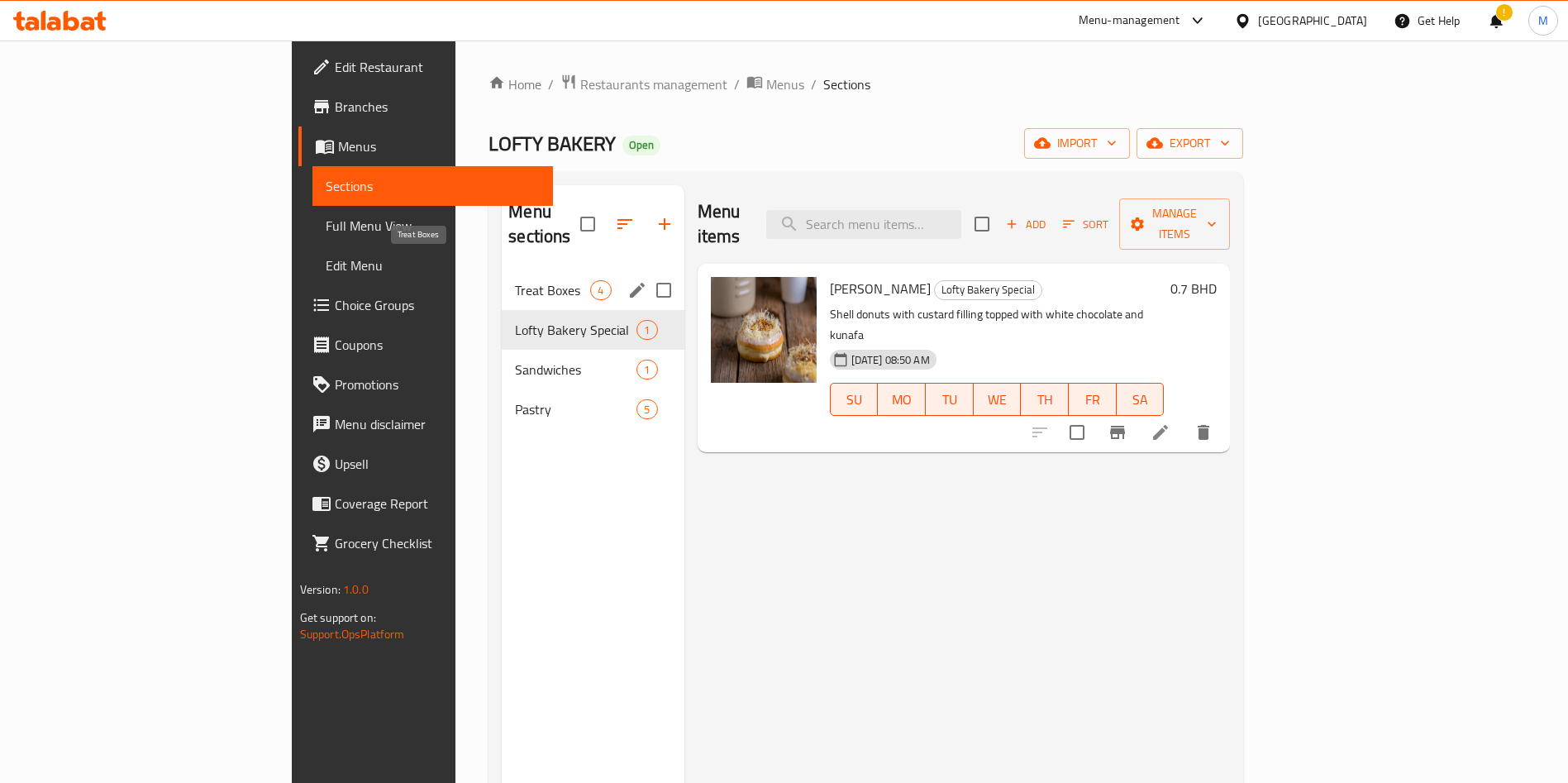
click at [515, 280] on span "Treat Boxes" at bounding box center [552, 290] width 75 height 20
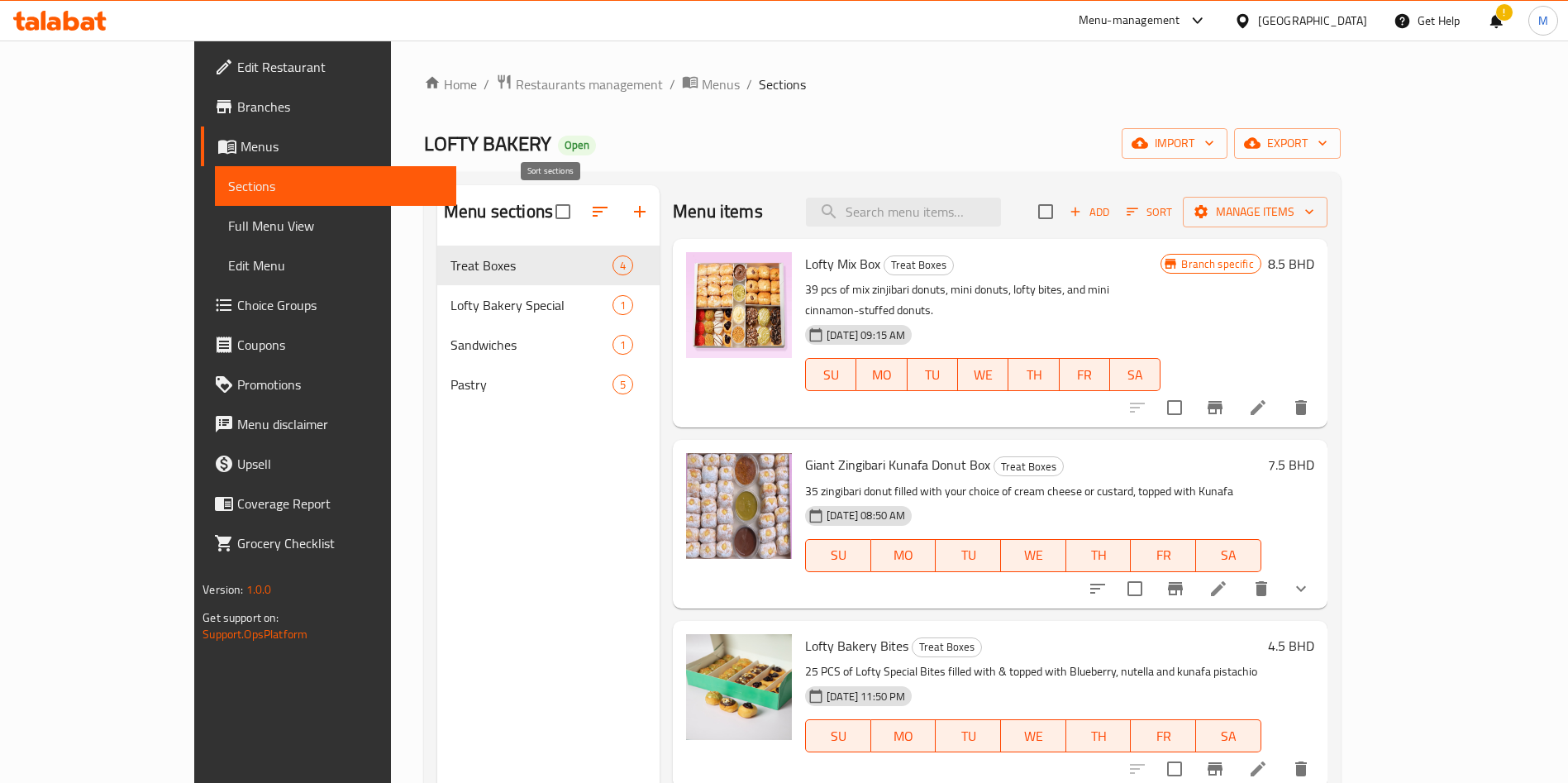
click at [593, 212] on icon "button" at bounding box center [600, 212] width 15 height 10
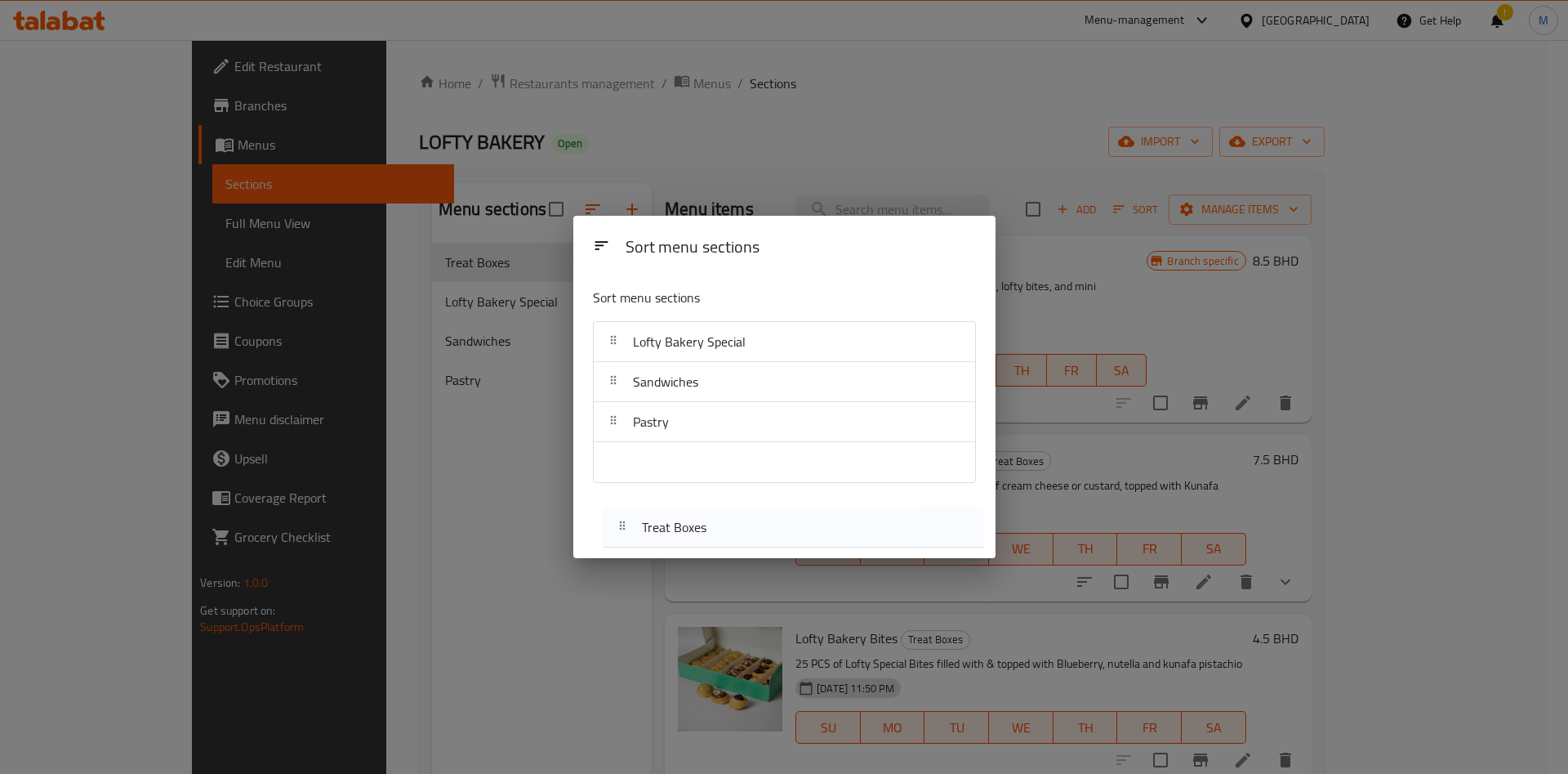
drag, startPoint x: 683, startPoint y: 337, endPoint x: 692, endPoint y: 530, distance: 193.2
click at [692, 530] on div "Sort menu sections Sort menu sections Treat Boxes Lofty Bakery Special Sandwich…" at bounding box center [785, 387] width 422 height 343
drag, startPoint x: 692, startPoint y: 530, endPoint x: 694, endPoint y: 473, distance: 57.0
click at [694, 473] on div "Sort menu sections Sort menu sections Treat Boxes Lofty Bakery Special Sandwich…" at bounding box center [785, 387] width 422 height 343
click at [694, 473] on div "Pastry" at bounding box center [784, 461] width 369 height 39
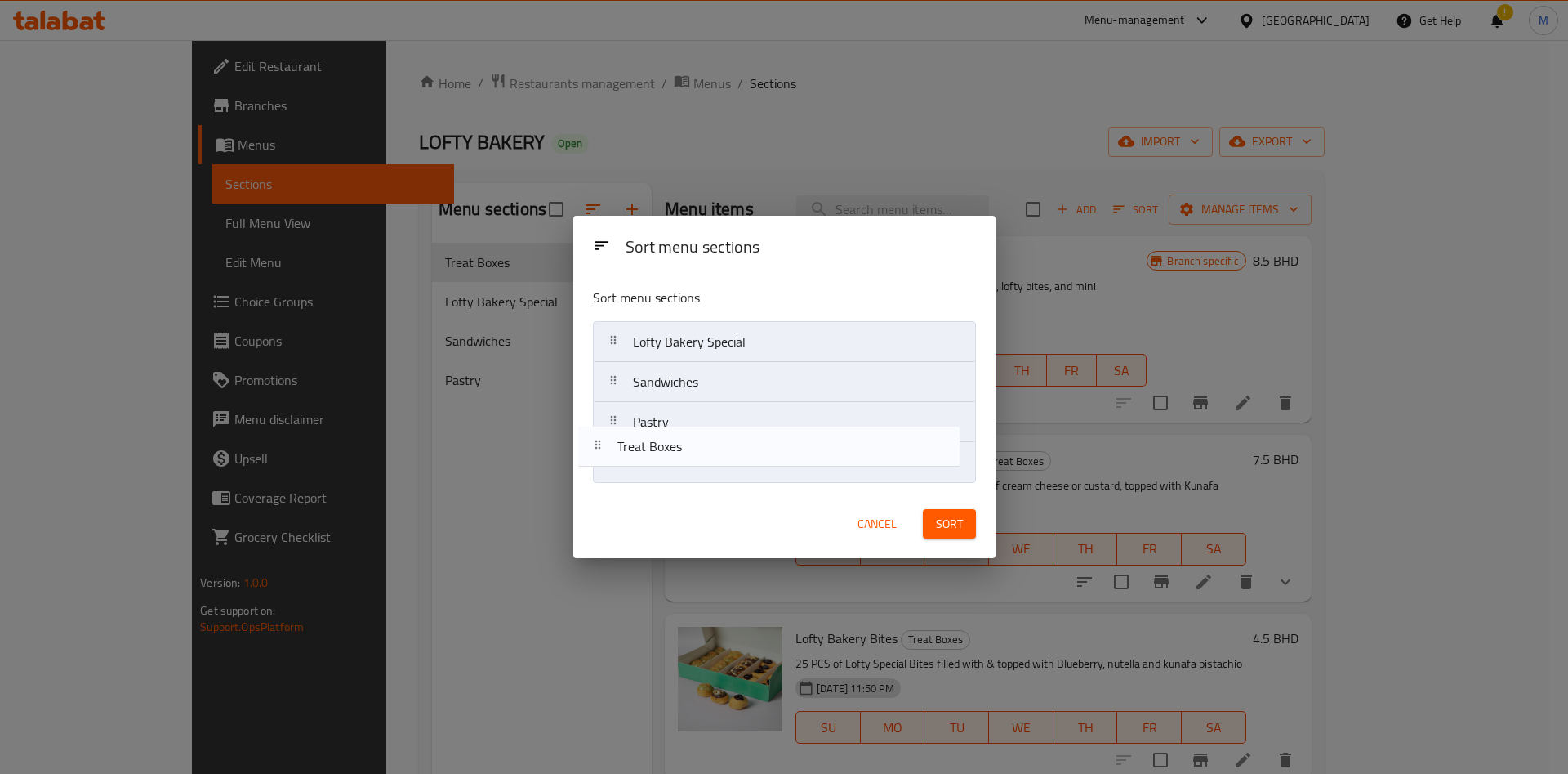
drag, startPoint x: 702, startPoint y: 351, endPoint x: 687, endPoint y: 467, distance: 117.0
click at [687, 467] on nav "Treat Boxes Lofty Bakery Special Sandwiches Pastry" at bounding box center [785, 402] width 383 height 162
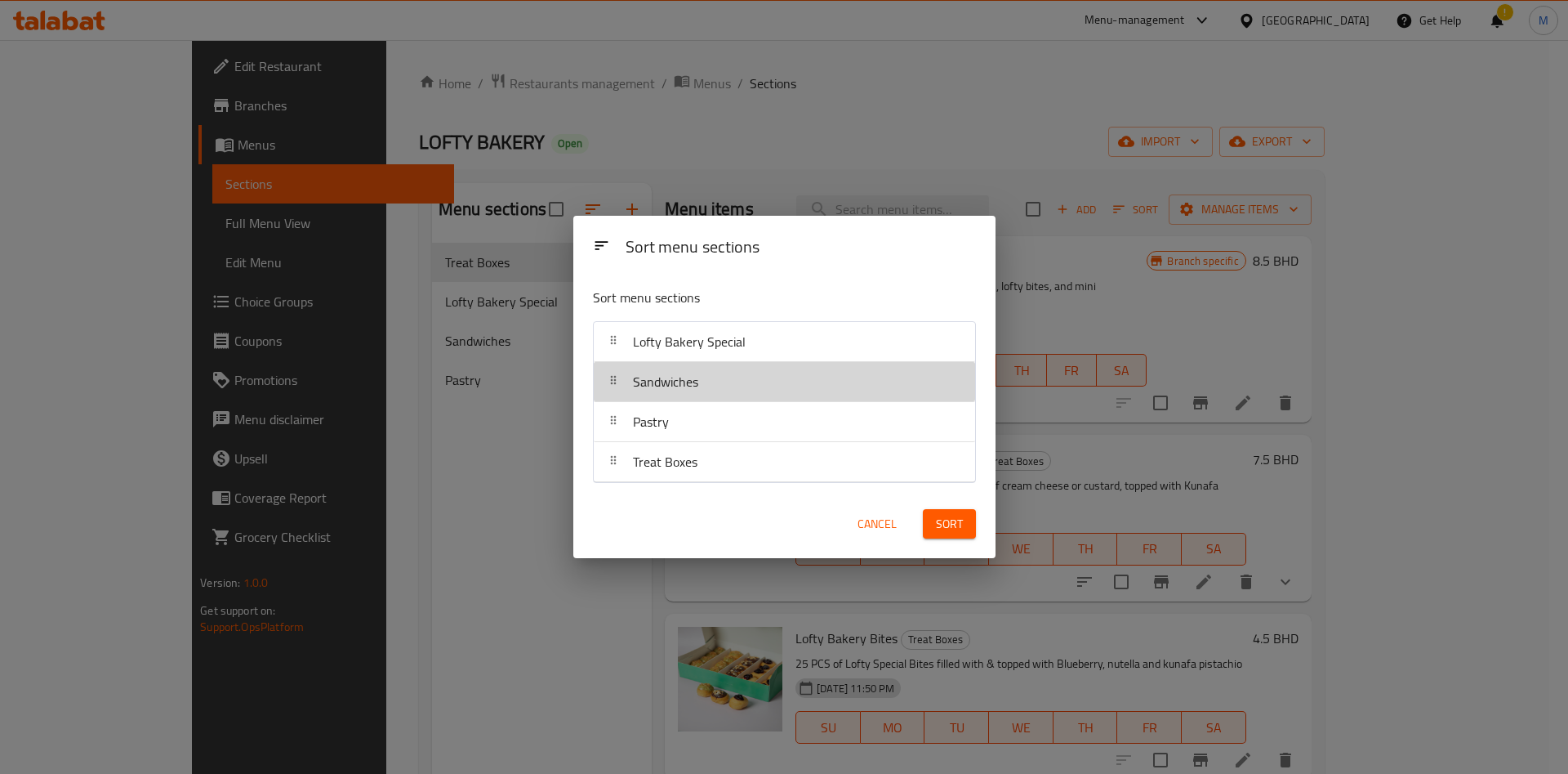
click at [698, 380] on span "Sandwiches" at bounding box center [665, 381] width 65 height 25
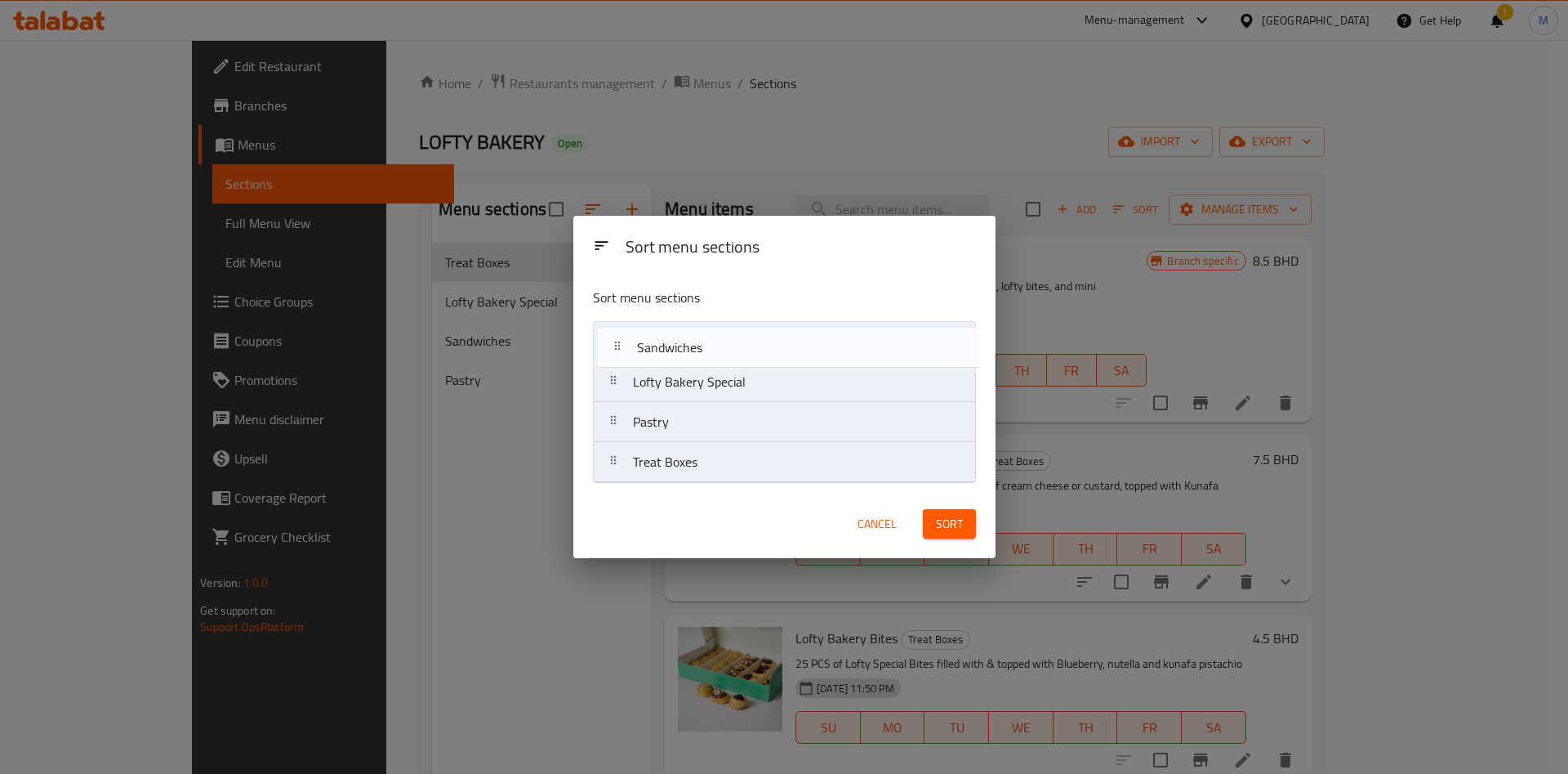
drag, startPoint x: 698, startPoint y: 377, endPoint x: 703, endPoint y: 338, distance: 39.3
click at [703, 338] on nav "Lofty Bakery Special Sandwiches Pastry Treat Boxes" at bounding box center [785, 402] width 383 height 162
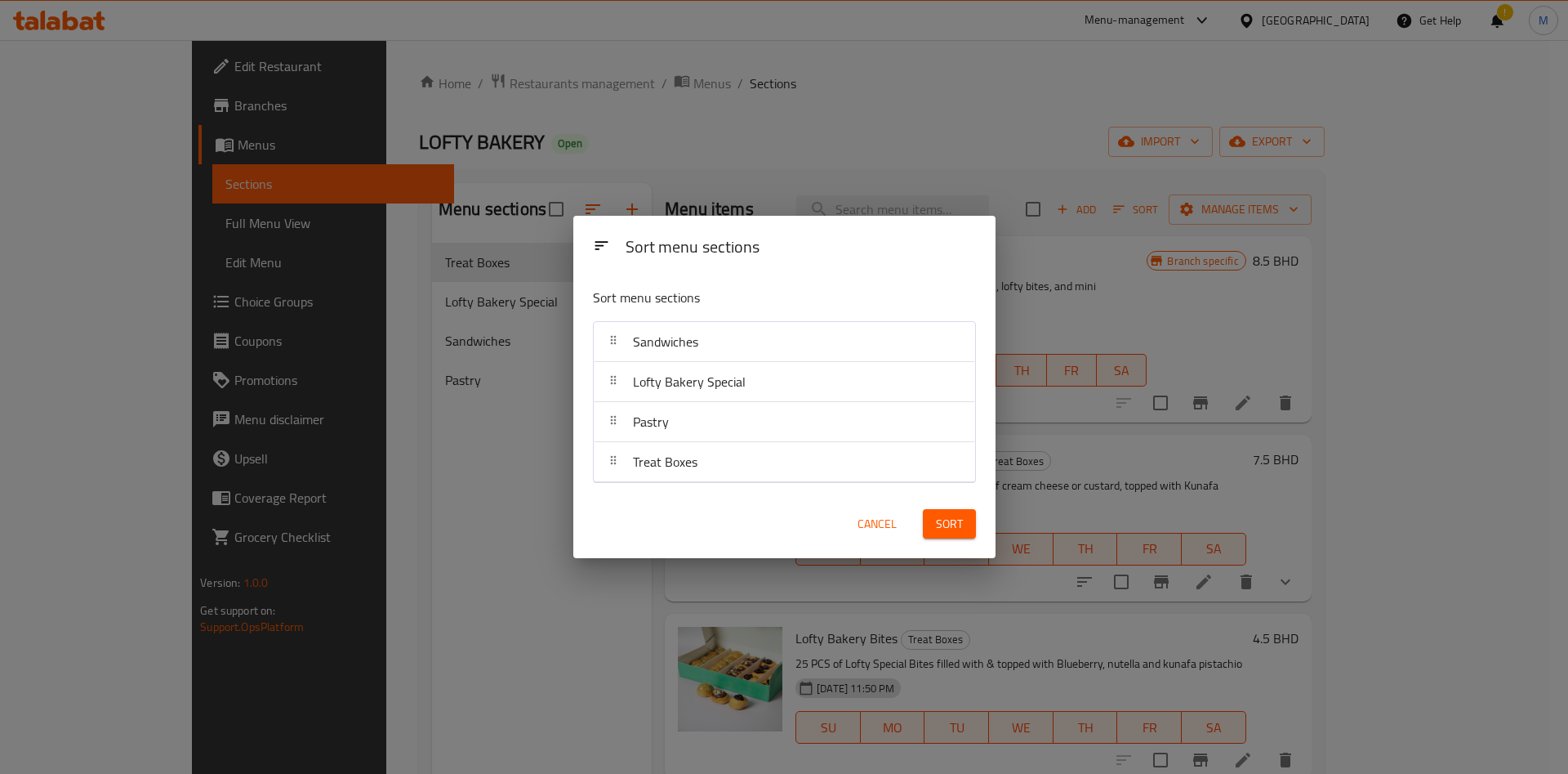
click at [703, 338] on nav "Sandwiches Lofty Bakery Special Pastry Treat Boxes" at bounding box center [785, 402] width 383 height 162
click at [703, 338] on div "Sandwiches" at bounding box center [665, 342] width 79 height 39
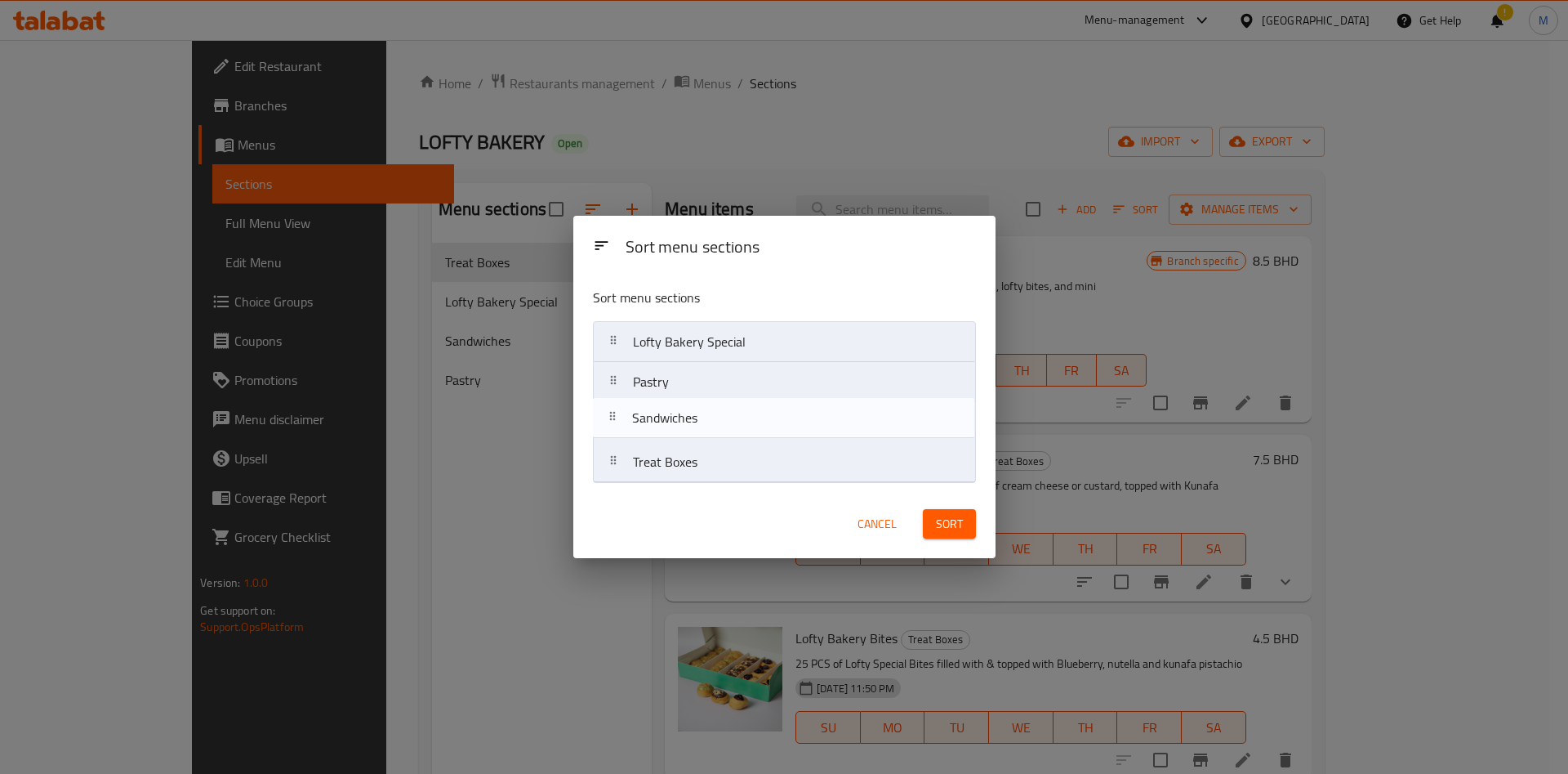
drag, startPoint x: 707, startPoint y: 348, endPoint x: 705, endPoint y: 426, distance: 78.0
click at [705, 436] on nav "Sandwiches Lofty Bakery Special Pastry Treat Boxes" at bounding box center [785, 402] width 383 height 162
drag, startPoint x: 748, startPoint y: 339, endPoint x: 748, endPoint y: 426, distance: 87.0
click at [748, 426] on nav "Lofty Bakery Special Pastry Sandwiches Treat Boxes" at bounding box center [785, 402] width 383 height 162
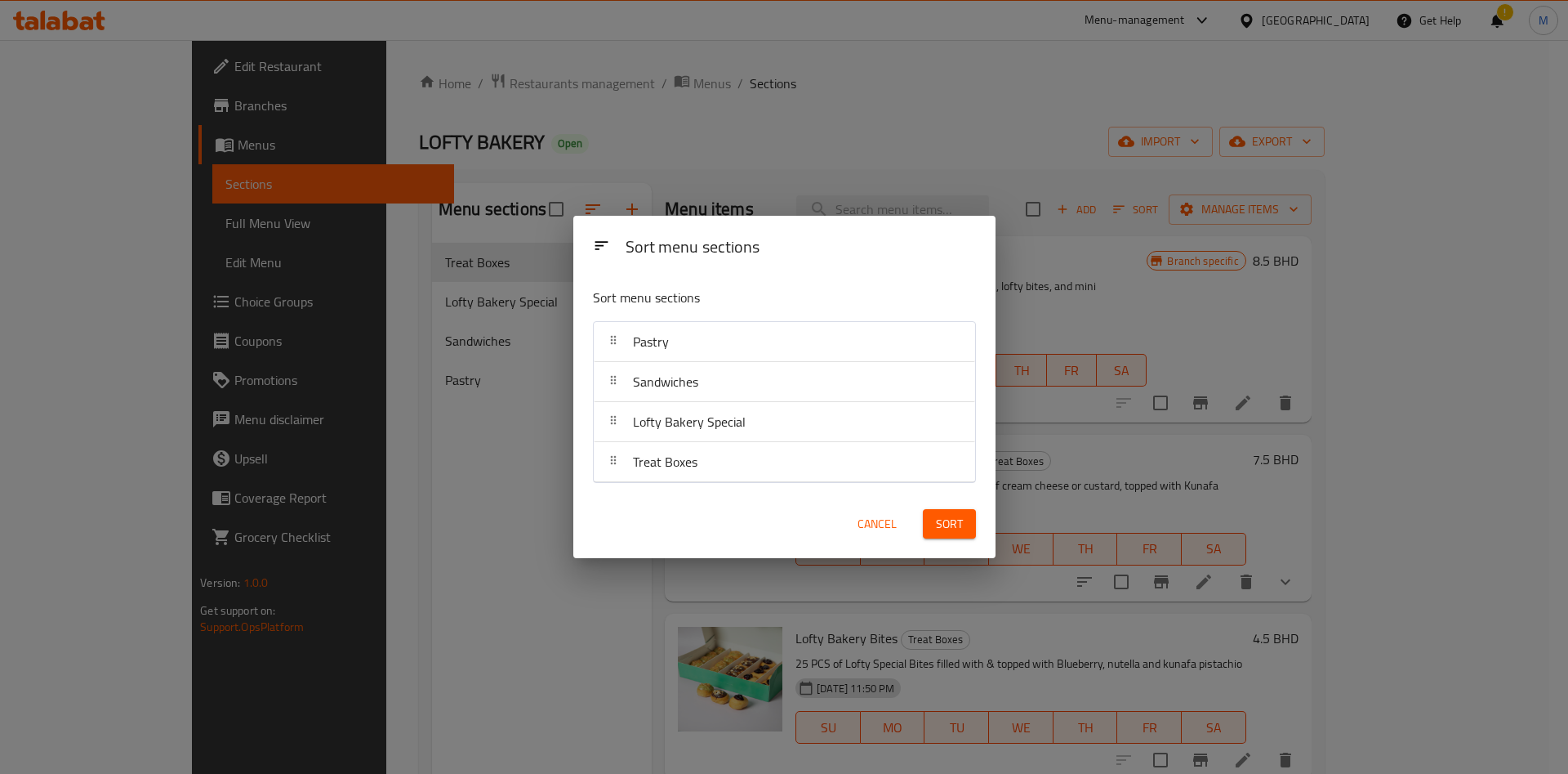
click at [949, 526] on span "Sort" at bounding box center [950, 524] width 27 height 20
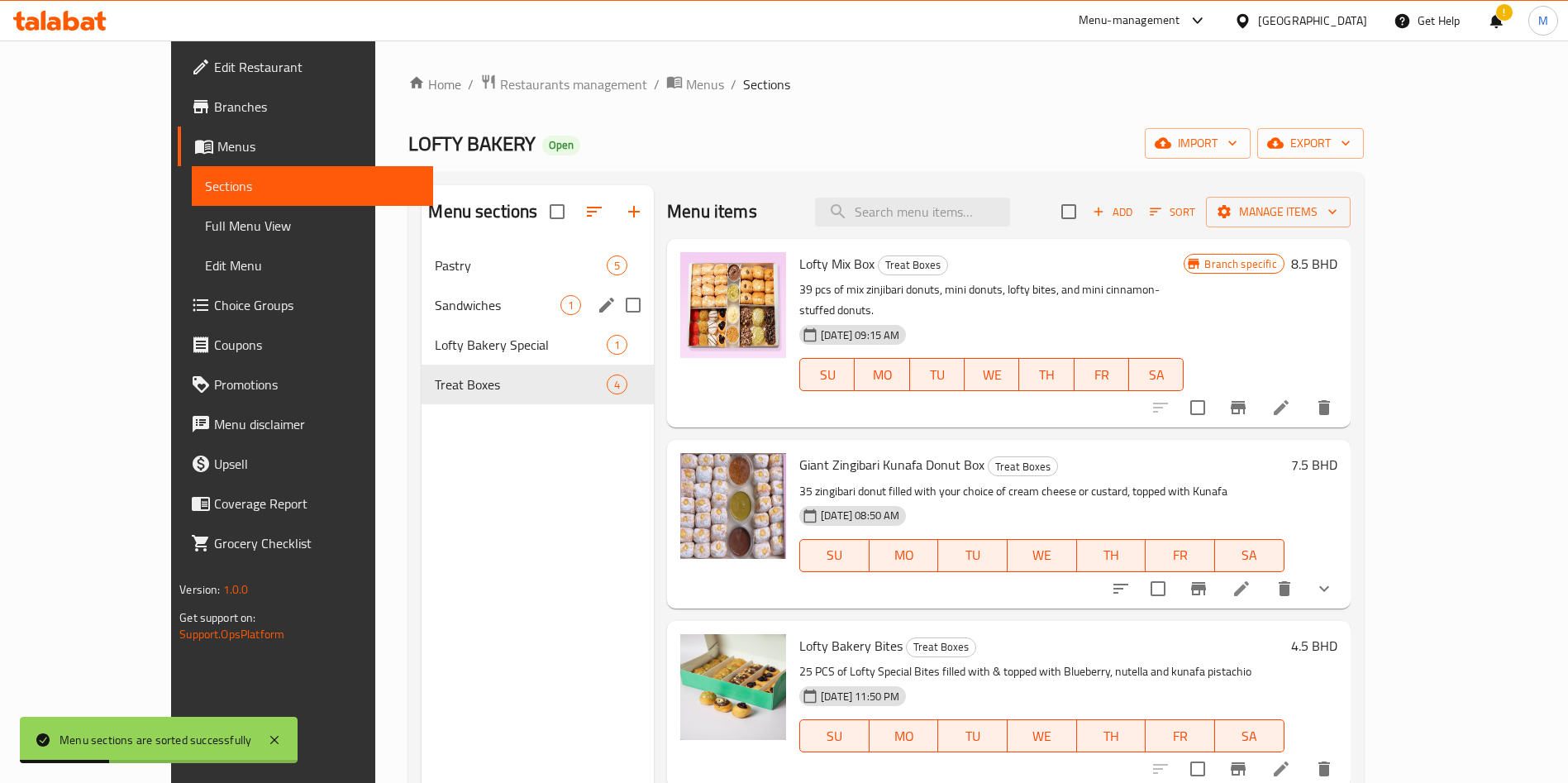
click at [435, 269] on span "Pastry" at bounding box center [521, 265] width 172 height 20
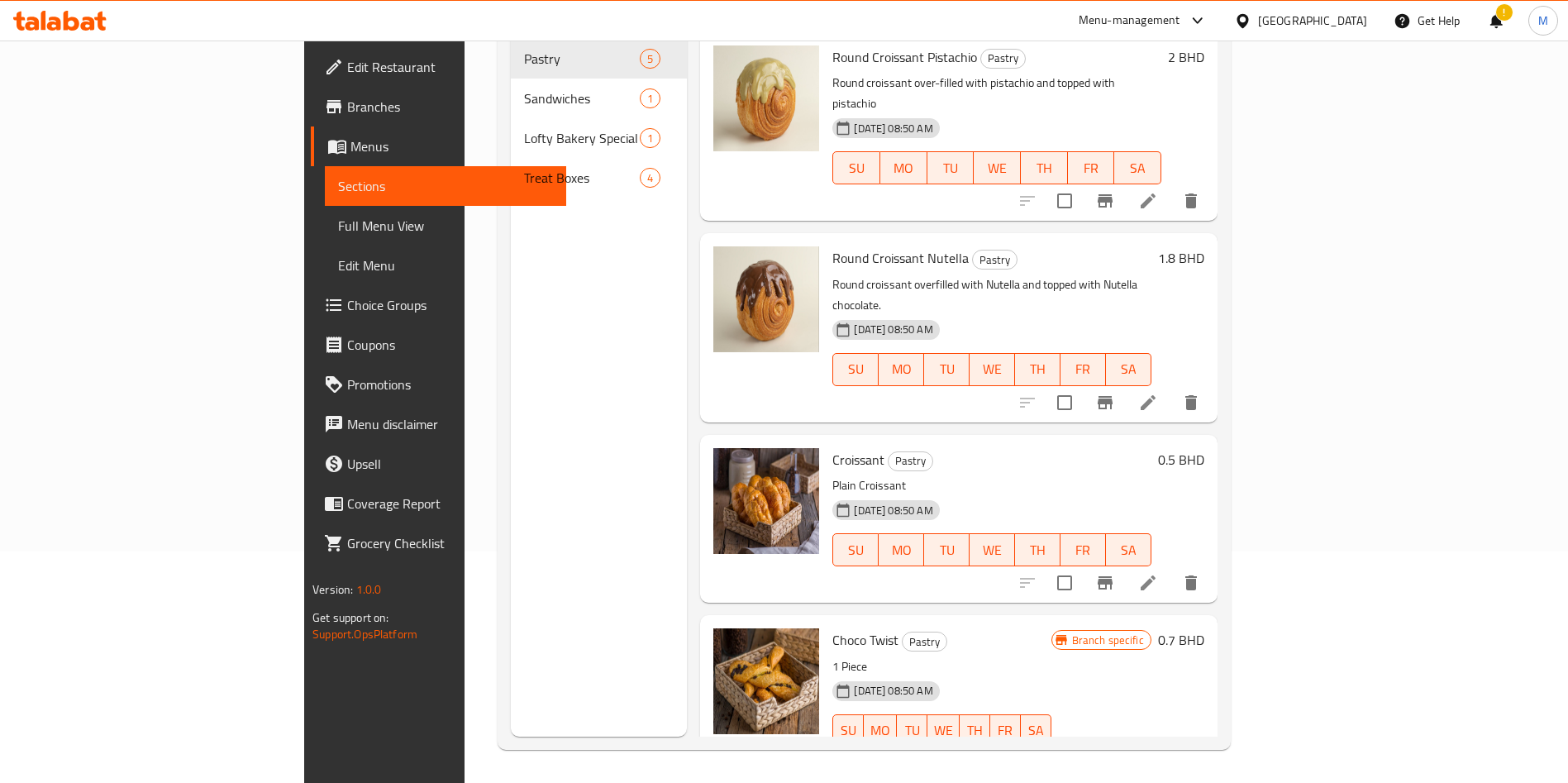
scroll to position [107, 0]
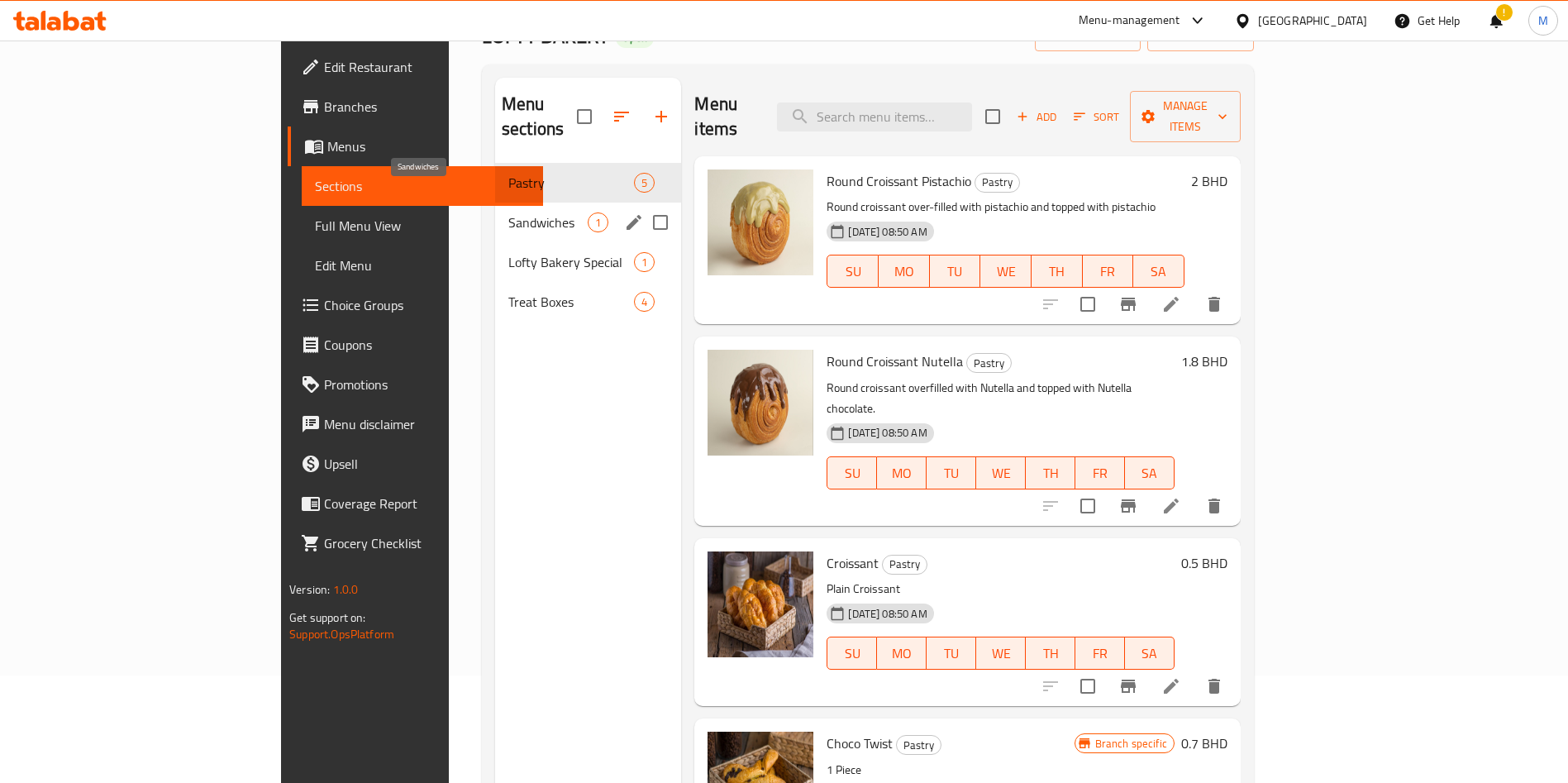
click at [509, 213] on span "Sandwiches" at bounding box center [548, 222] width 80 height 20
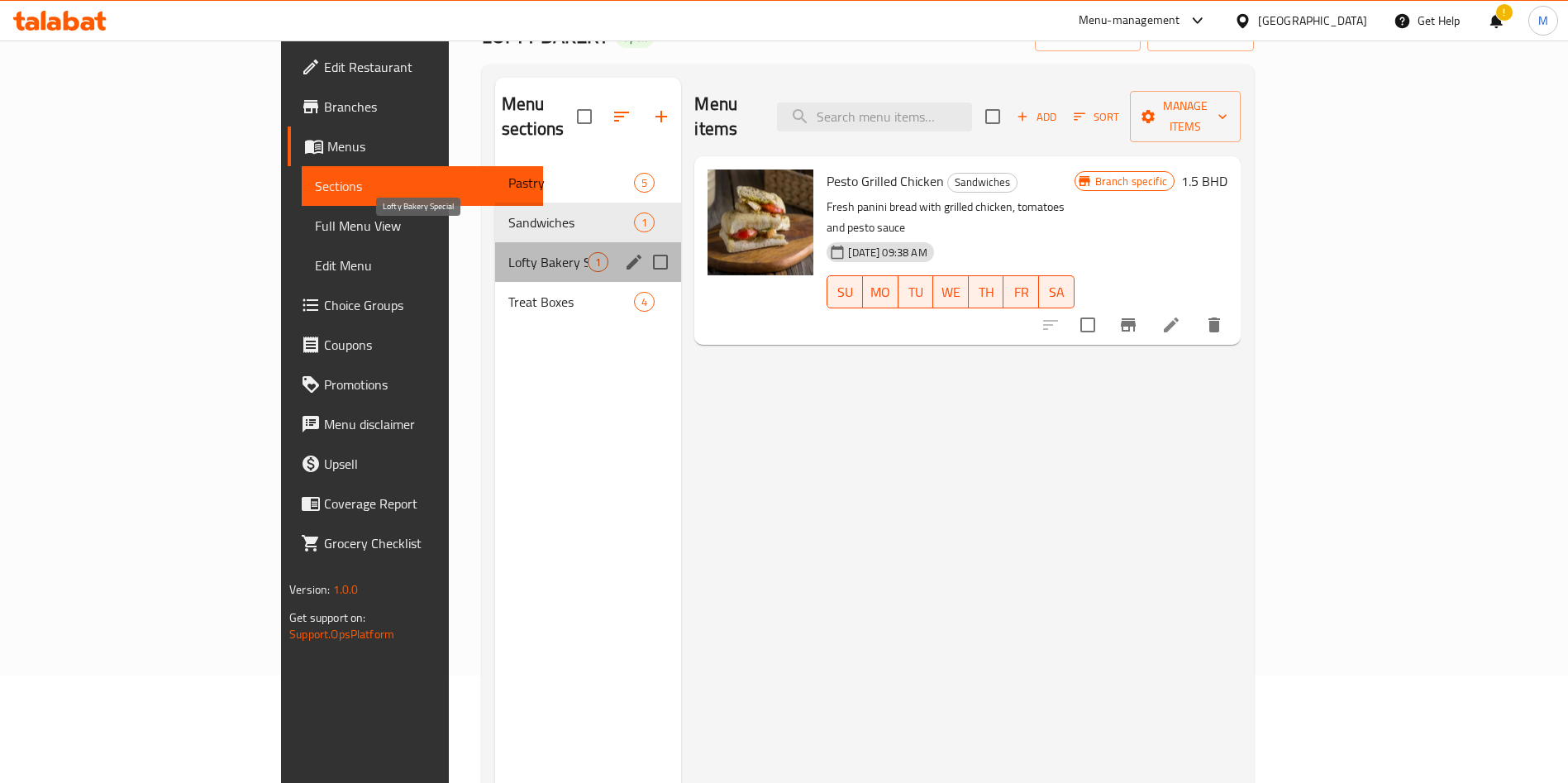
click at [509, 252] on span "Lofty Bakery Special" at bounding box center [548, 262] width 80 height 20
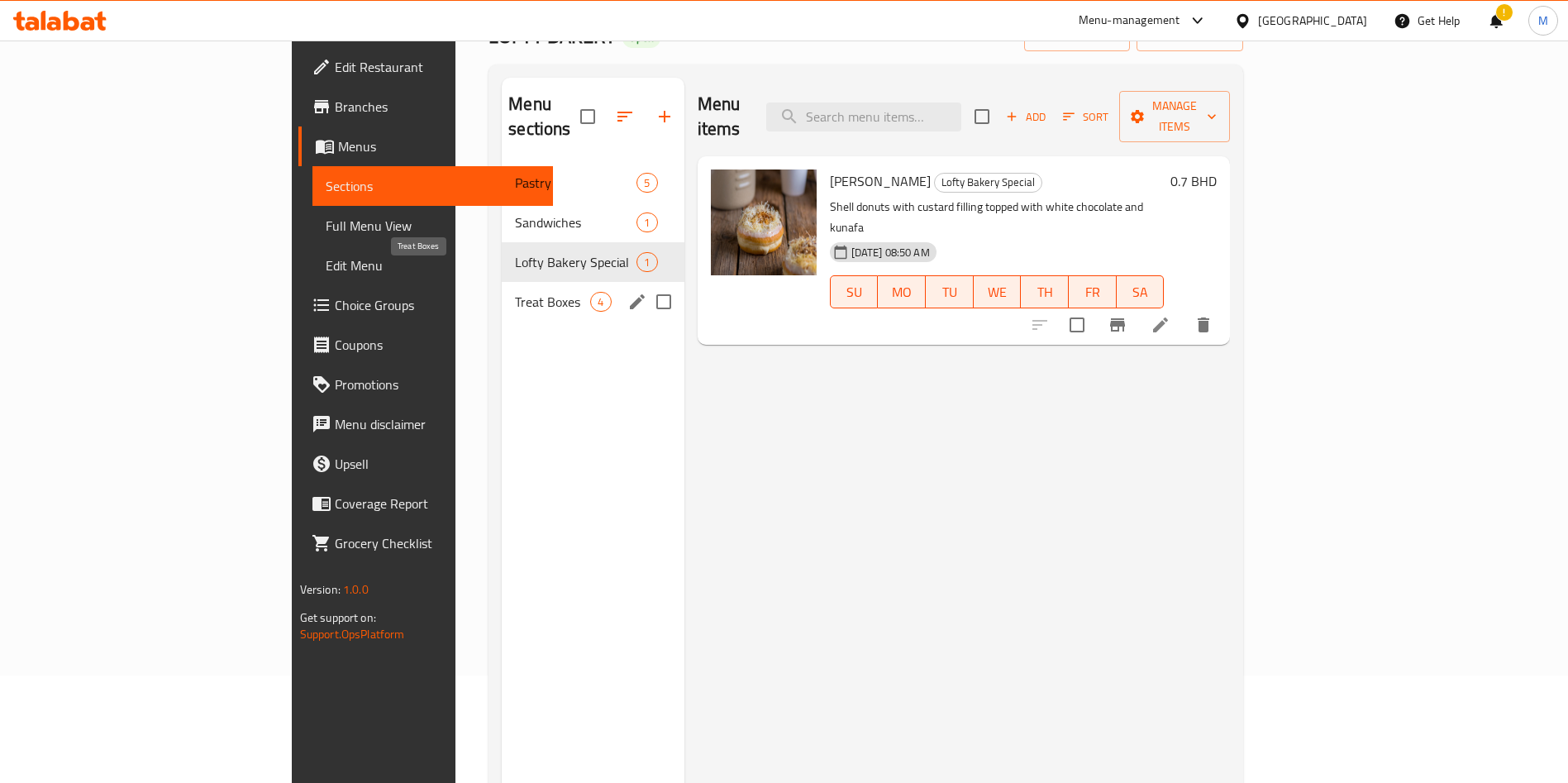
click at [515, 292] on span "Treat Boxes" at bounding box center [552, 301] width 75 height 20
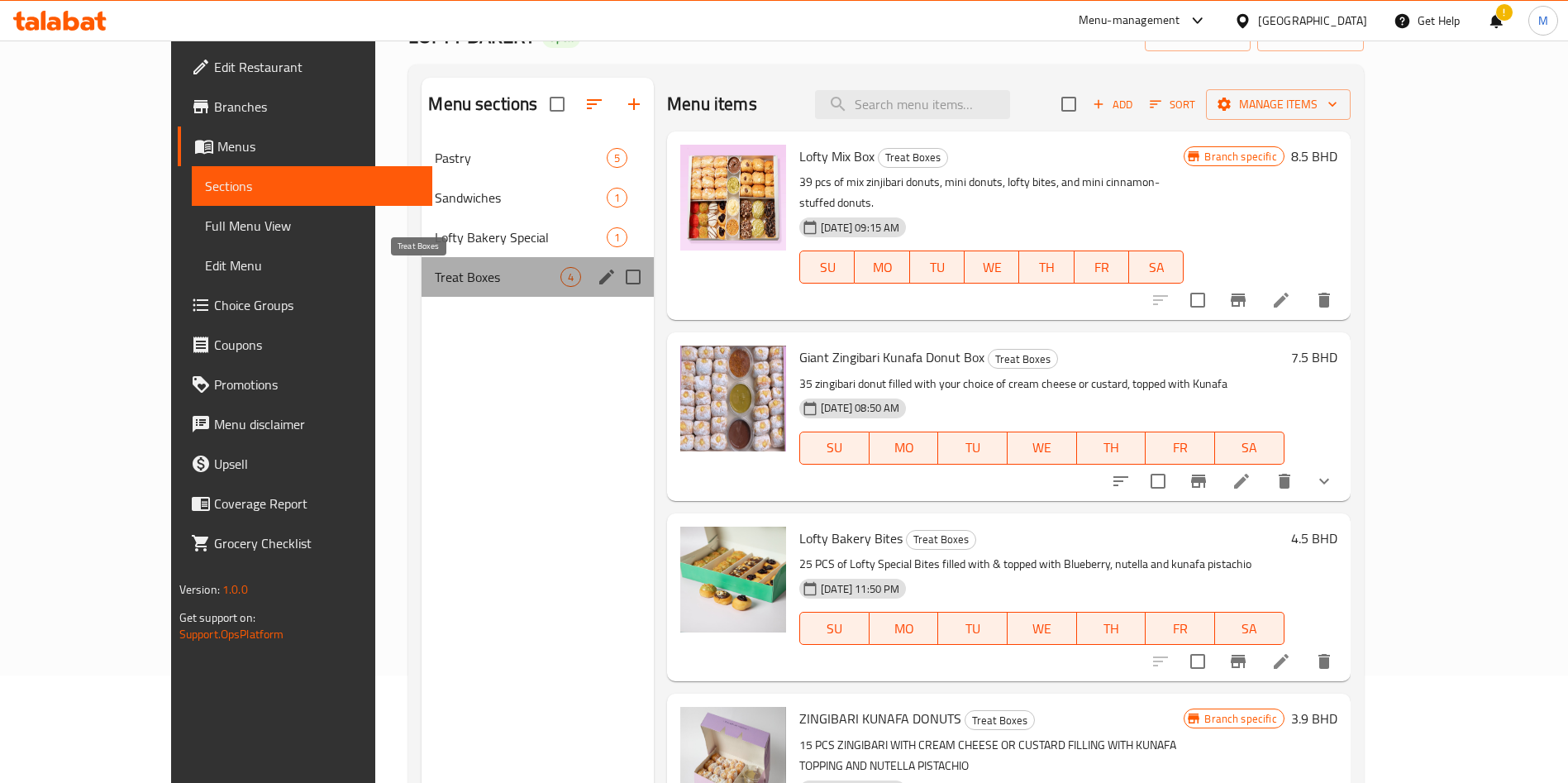
click at [435, 284] on span "Treat Boxes" at bounding box center [498, 276] width 125 height 20
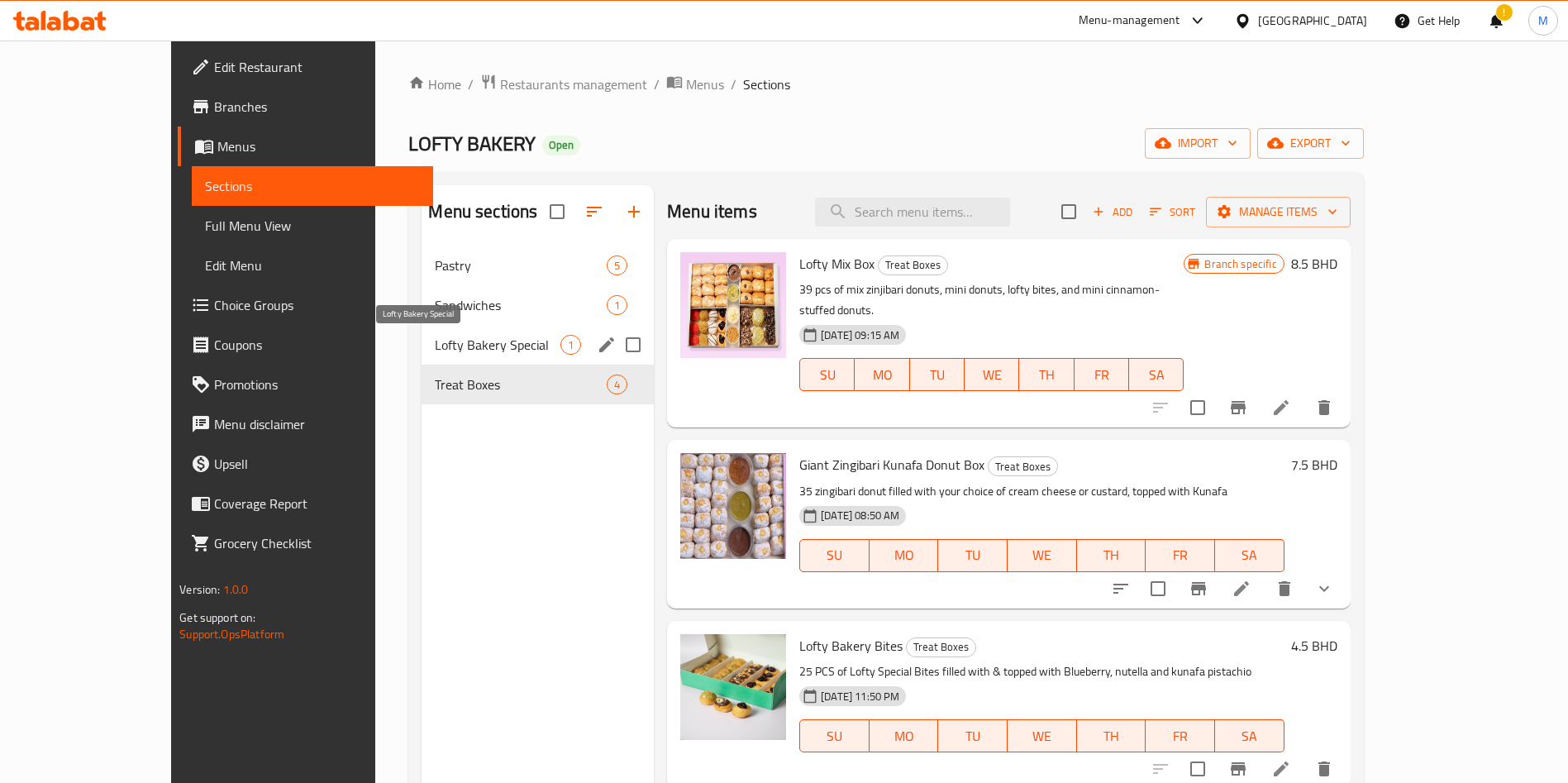
click at [435, 344] on span "Lofty Bakery Special" at bounding box center [498, 344] width 125 height 20
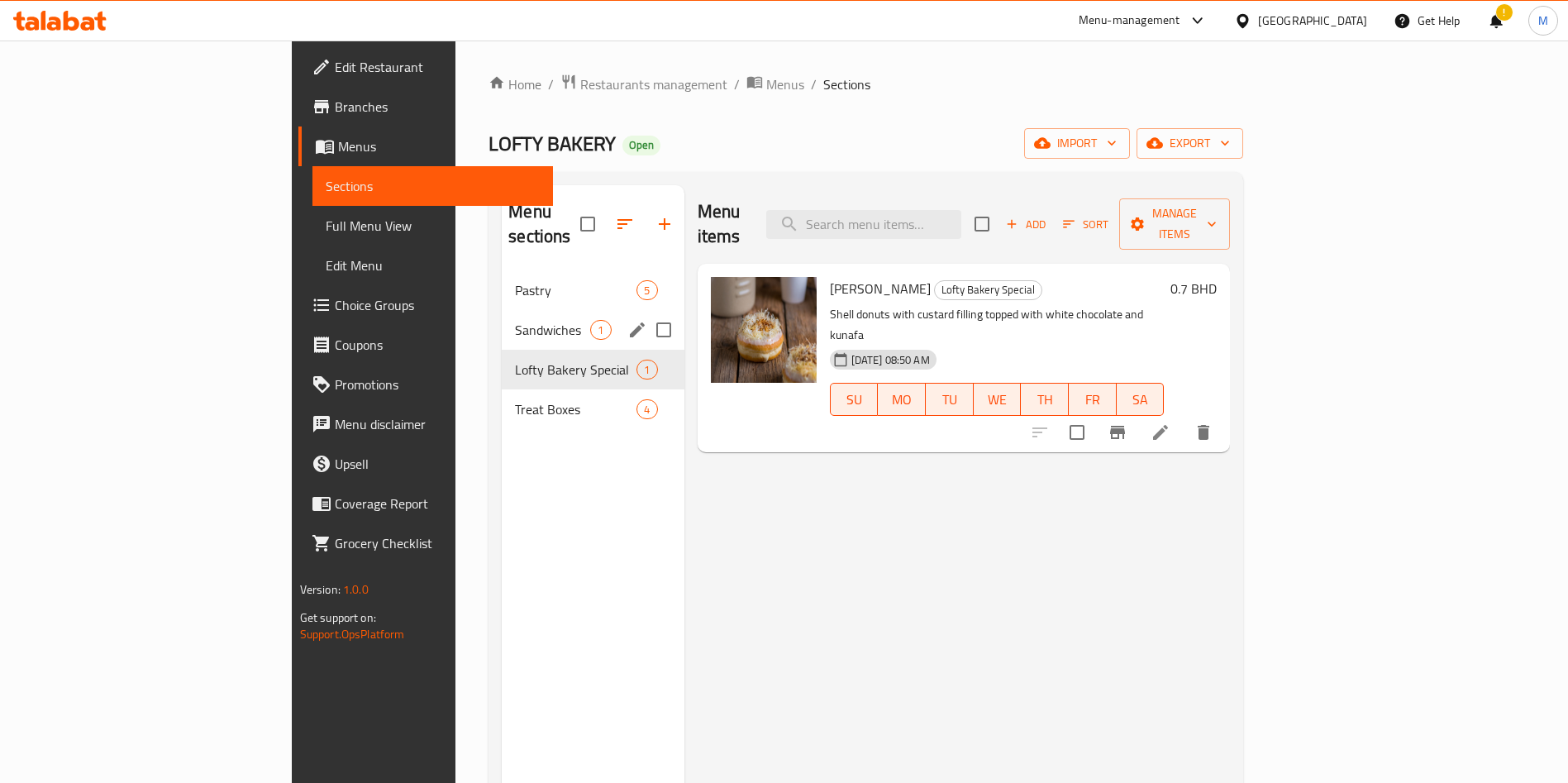
click at [515, 320] on span "Sandwiches" at bounding box center [552, 329] width 75 height 20
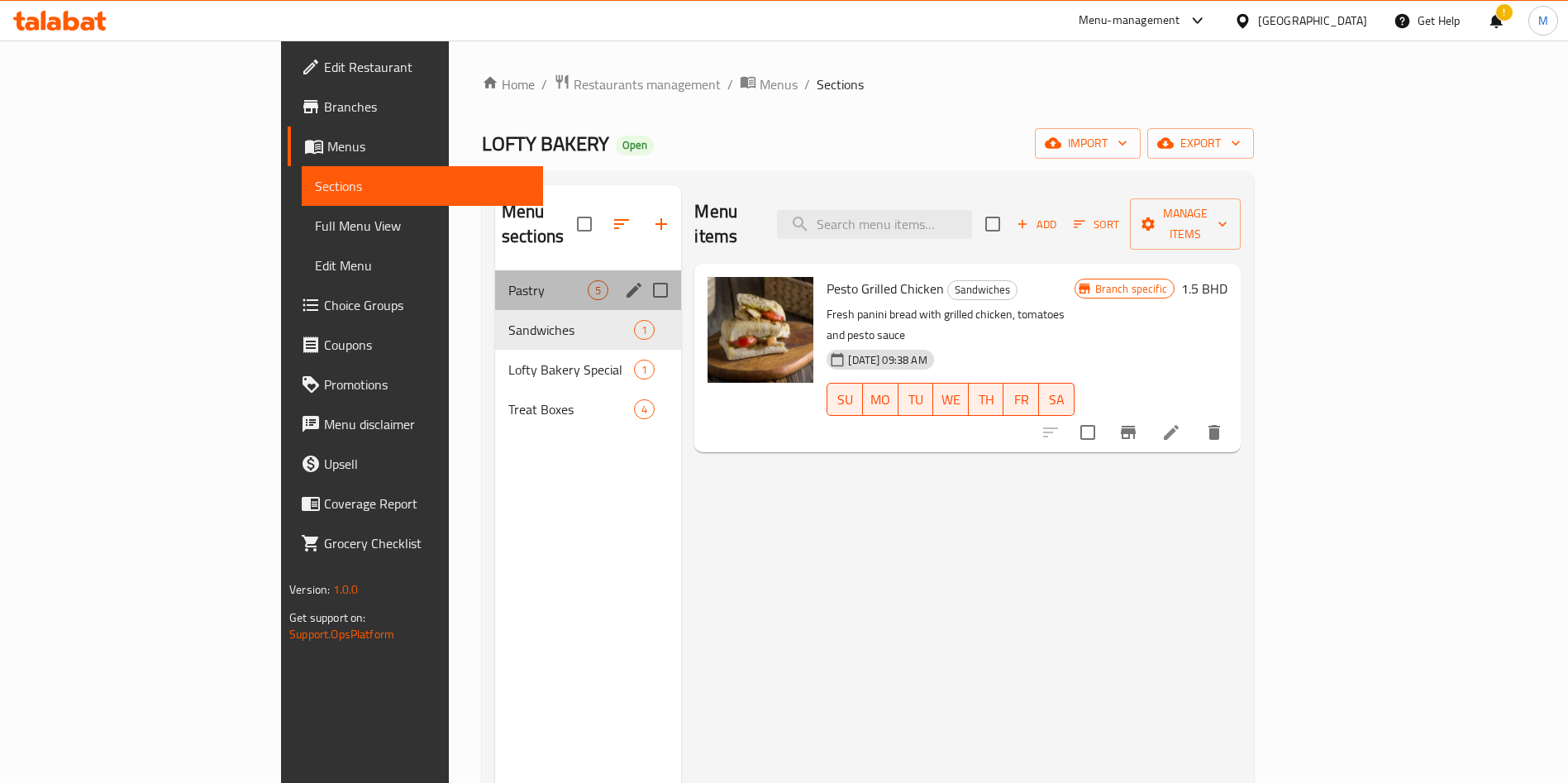
click at [495, 270] on div "Pastry 5" at bounding box center [588, 290] width 186 height 39
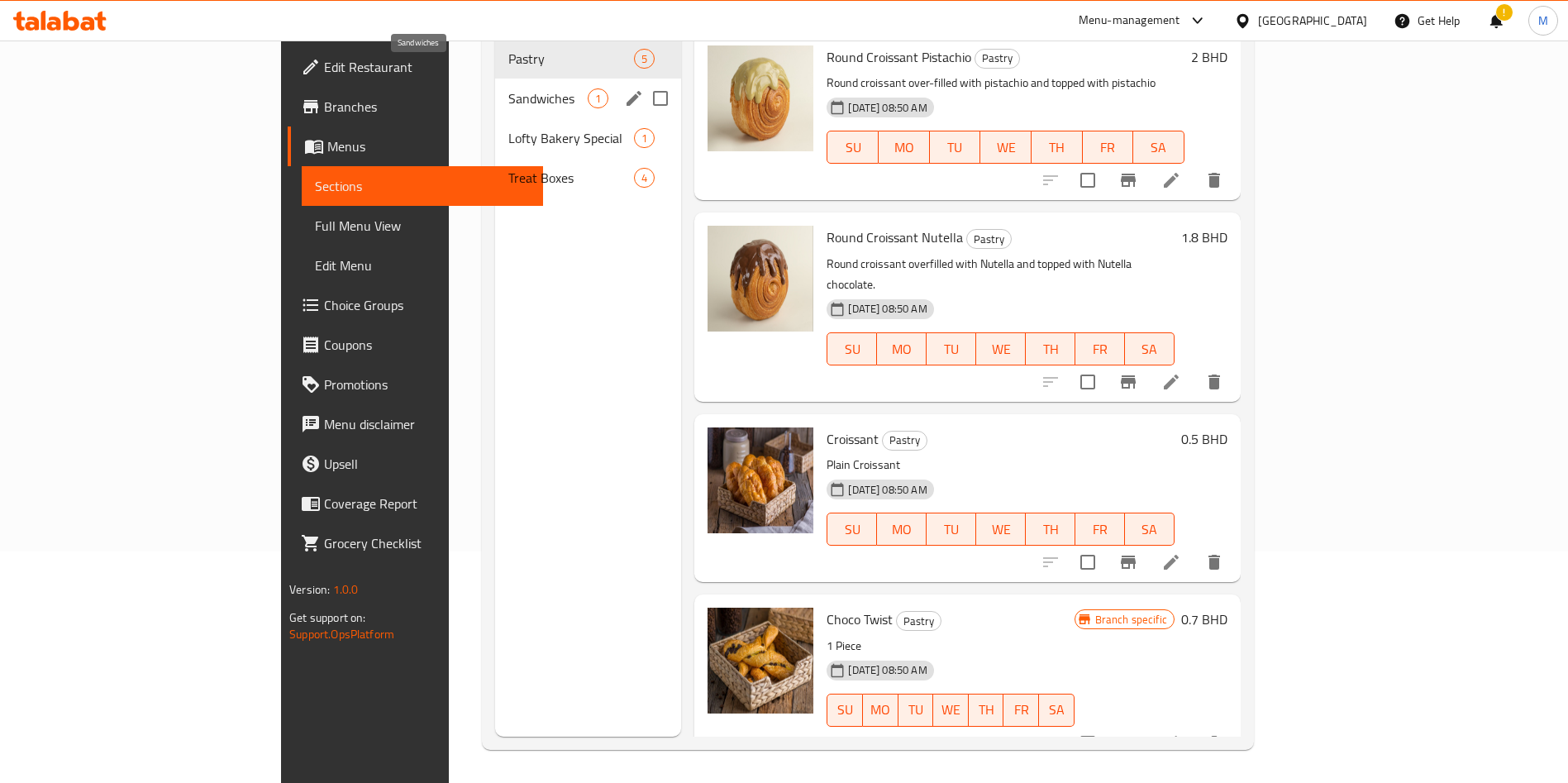
click at [509, 88] on span "Sandwiches" at bounding box center [548, 98] width 80 height 20
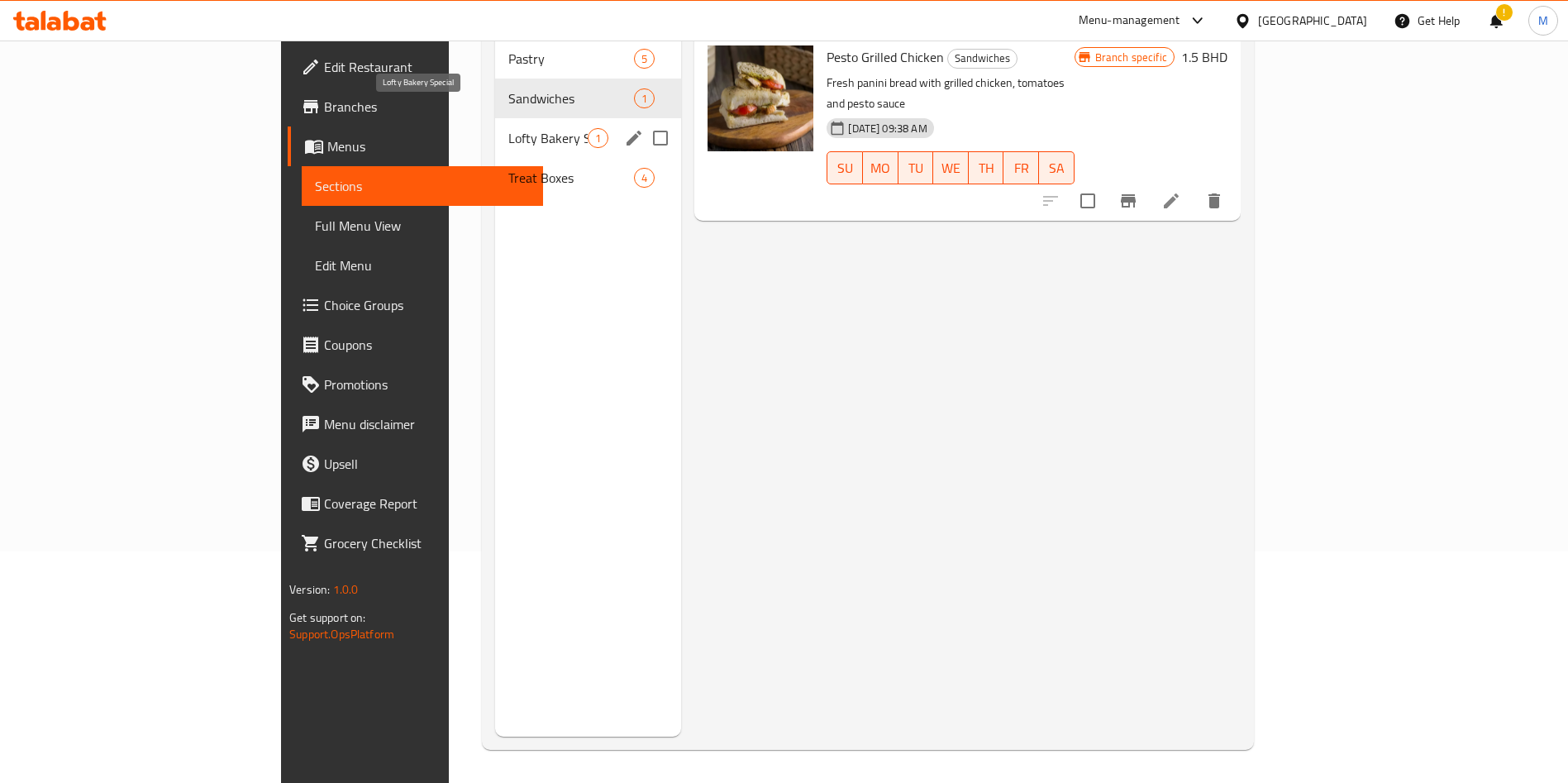
click at [509, 128] on span "Lofty Bakery Special" at bounding box center [548, 137] width 80 height 20
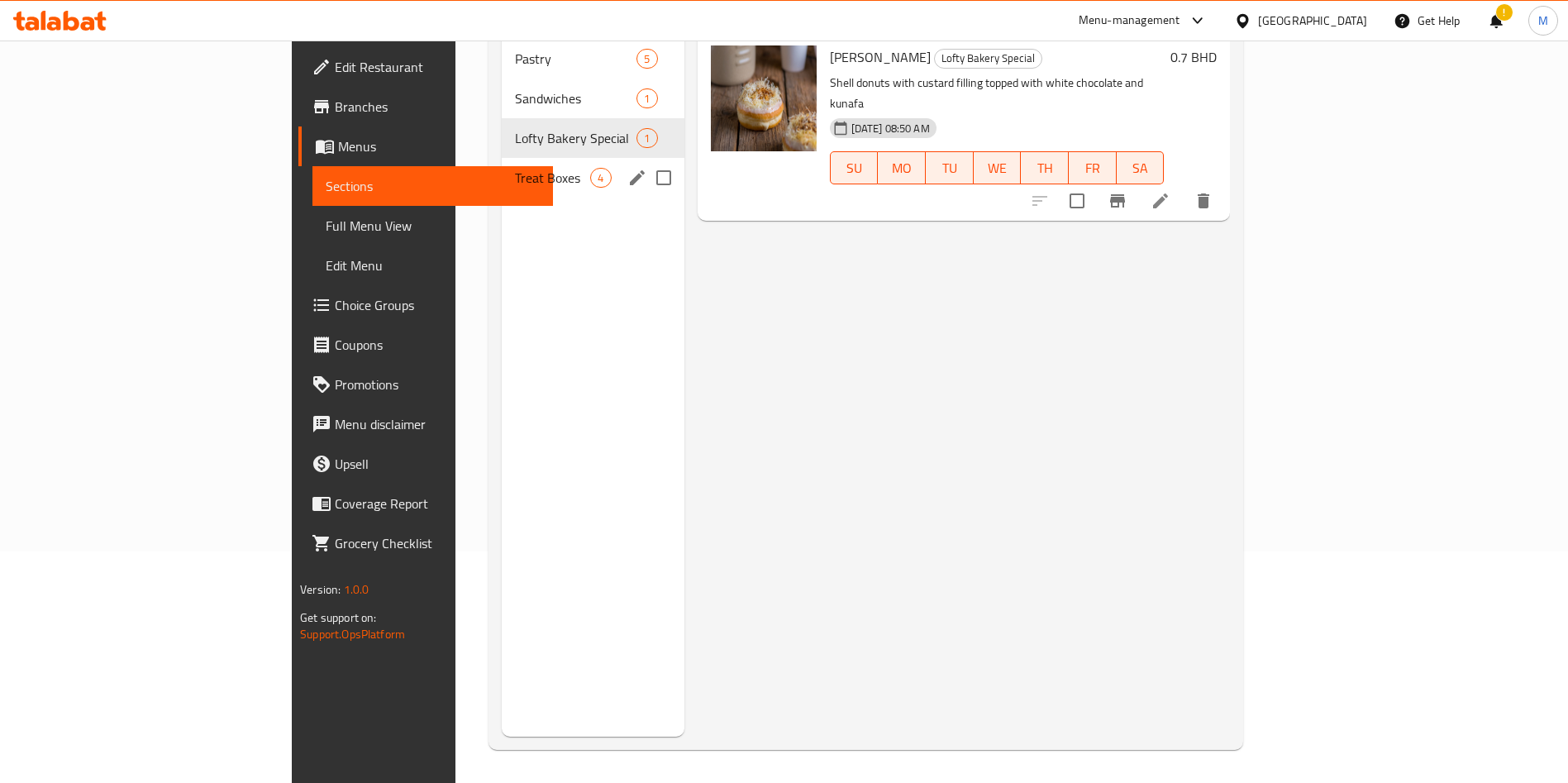
click at [502, 158] on div "Treat Boxes 4" at bounding box center [593, 178] width 182 height 39
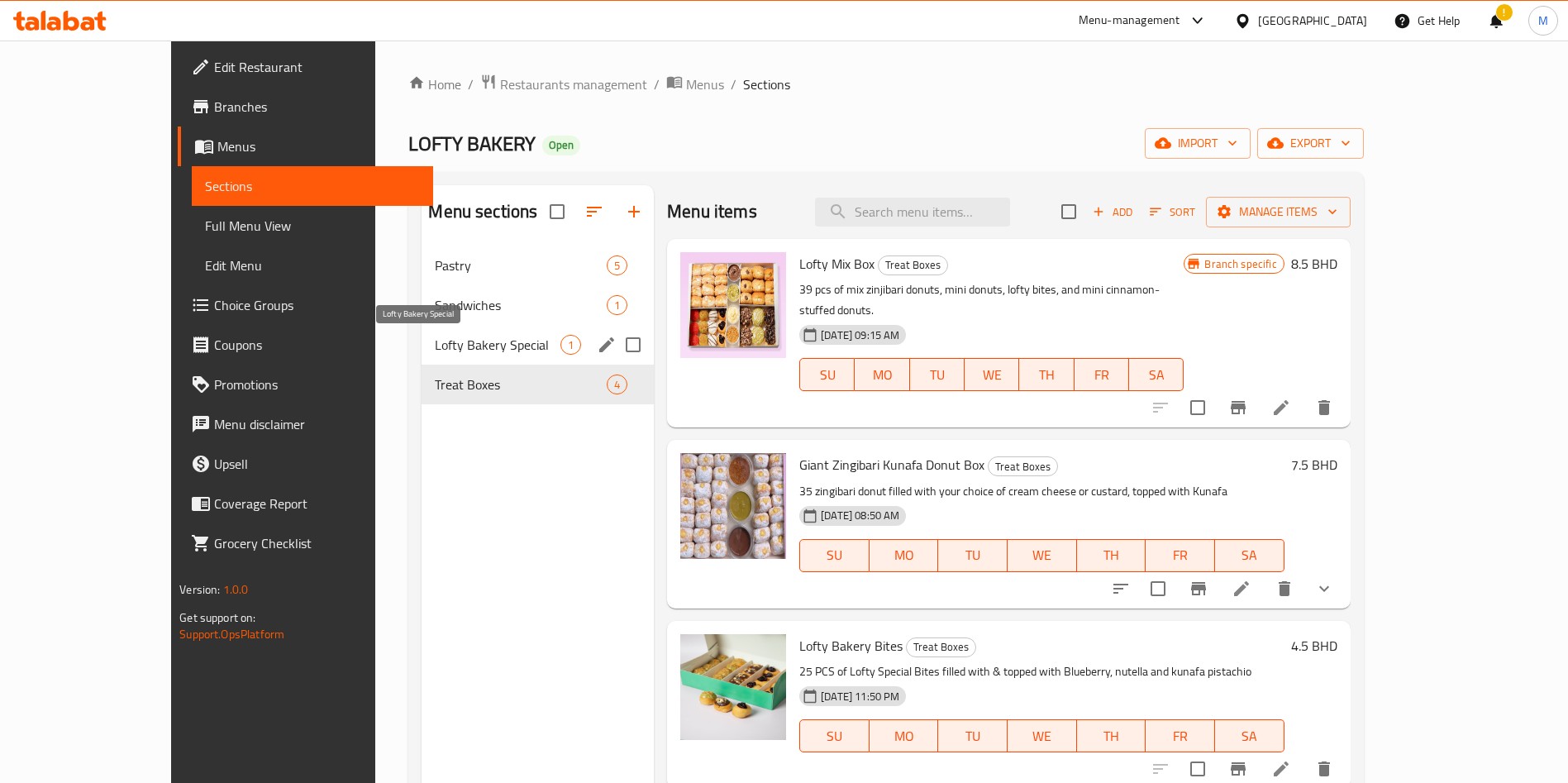
click at [453, 348] on span "Lofty Bakery Special" at bounding box center [498, 344] width 125 height 20
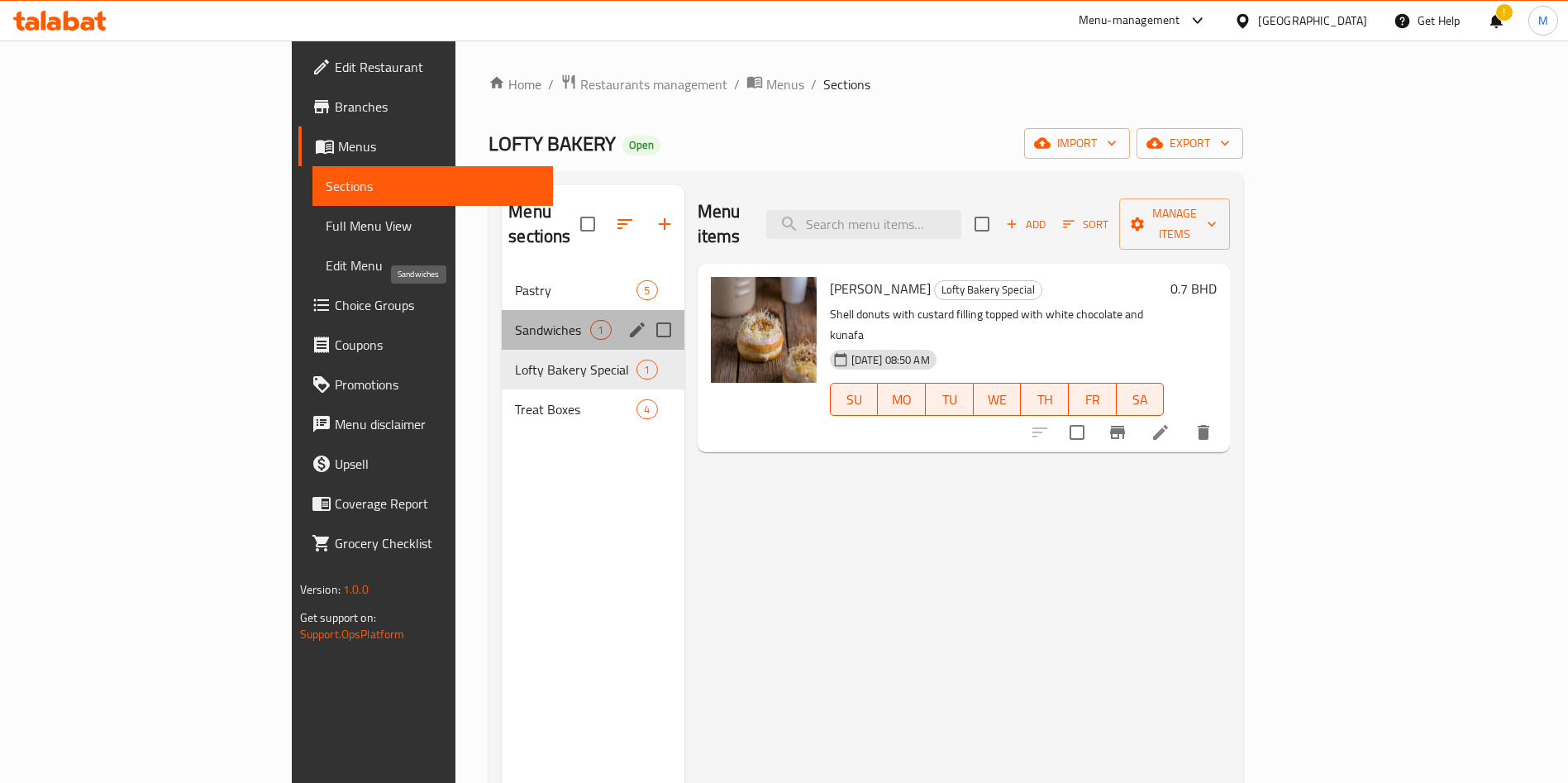
click at [515, 320] on span "Sandwiches" at bounding box center [552, 329] width 75 height 20
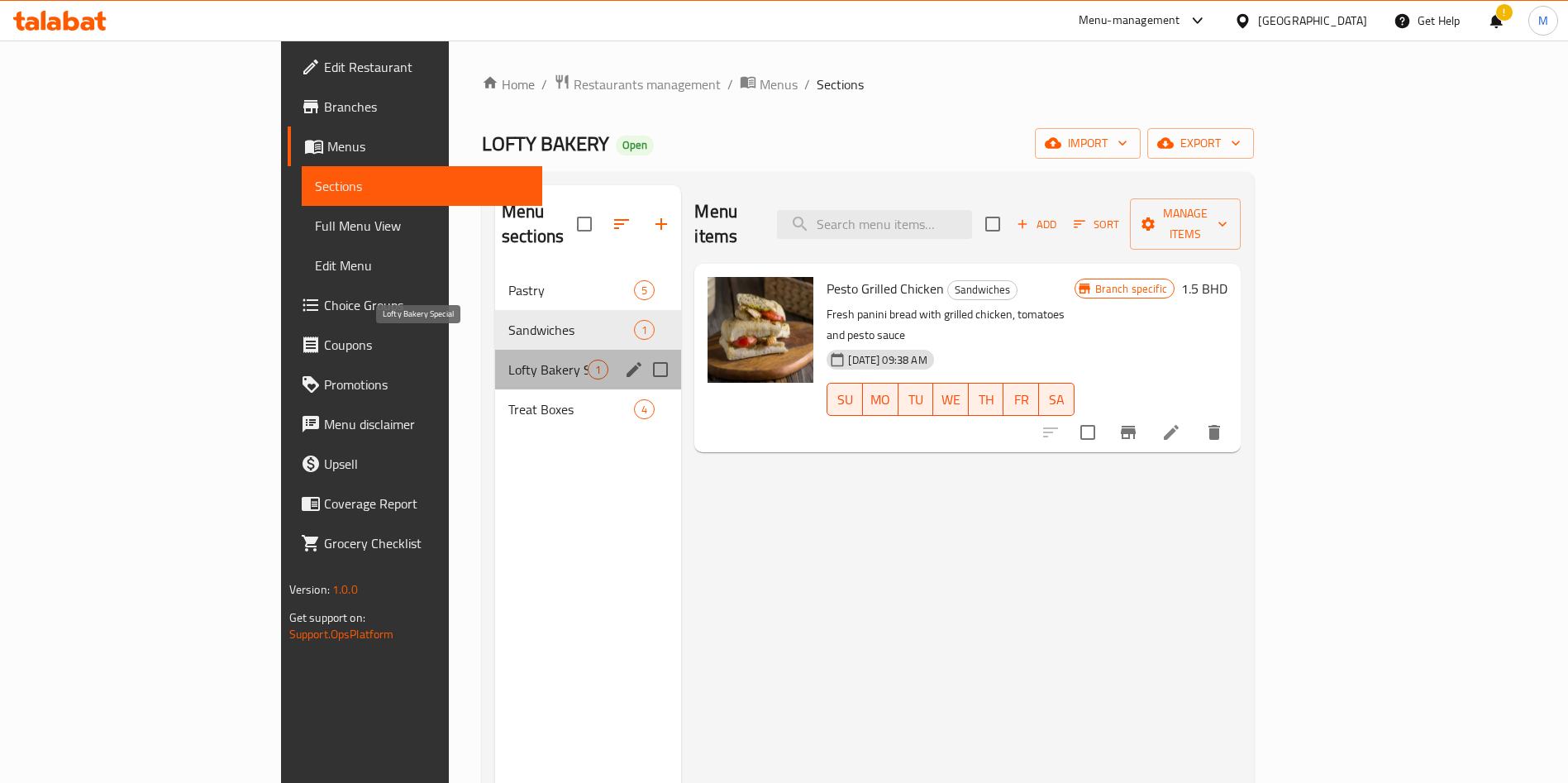
click at [509, 359] on span "Lofty Bakery Special" at bounding box center [548, 369] width 80 height 20
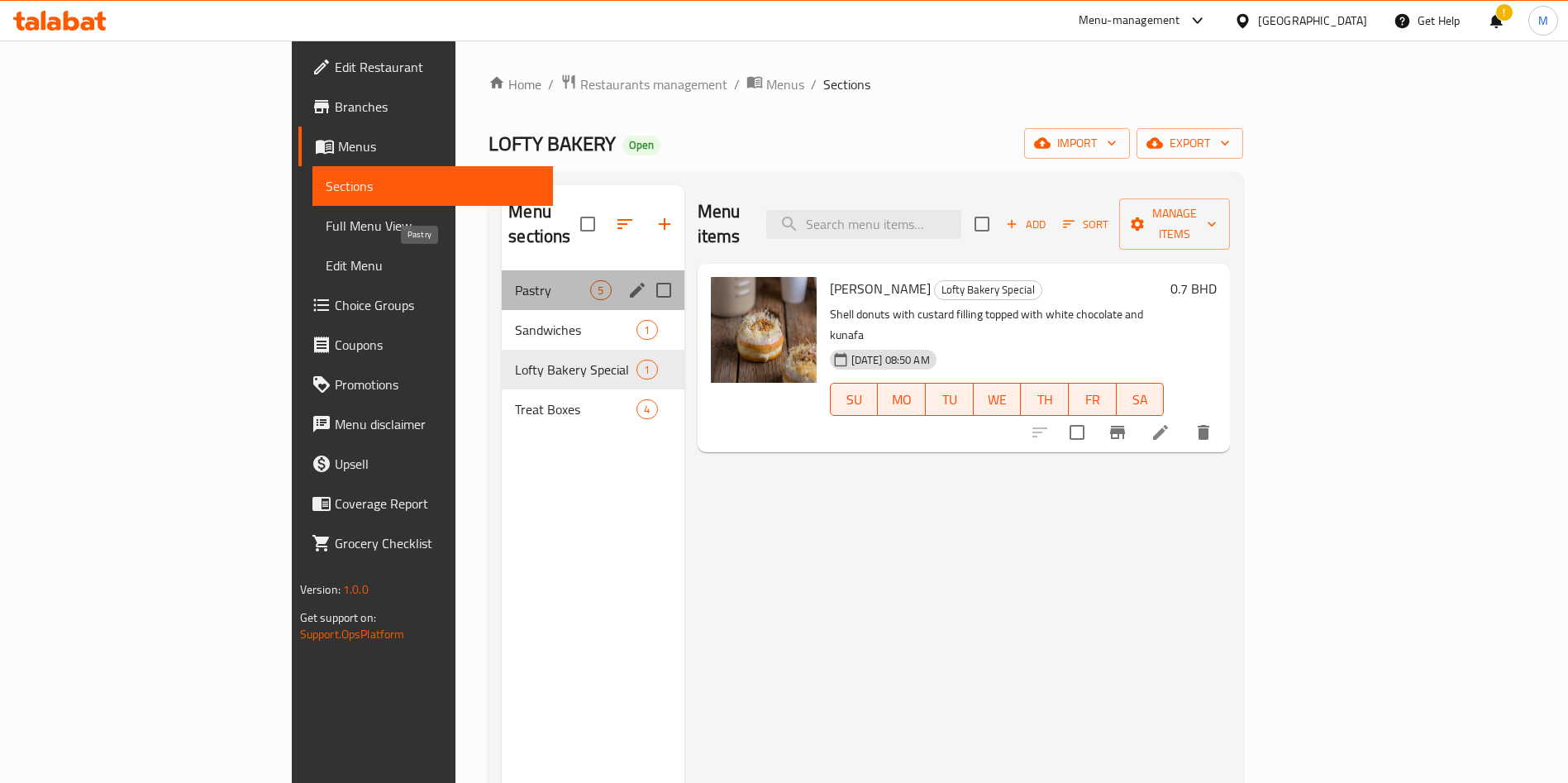
click at [515, 280] on span "Pastry" at bounding box center [552, 290] width 75 height 20
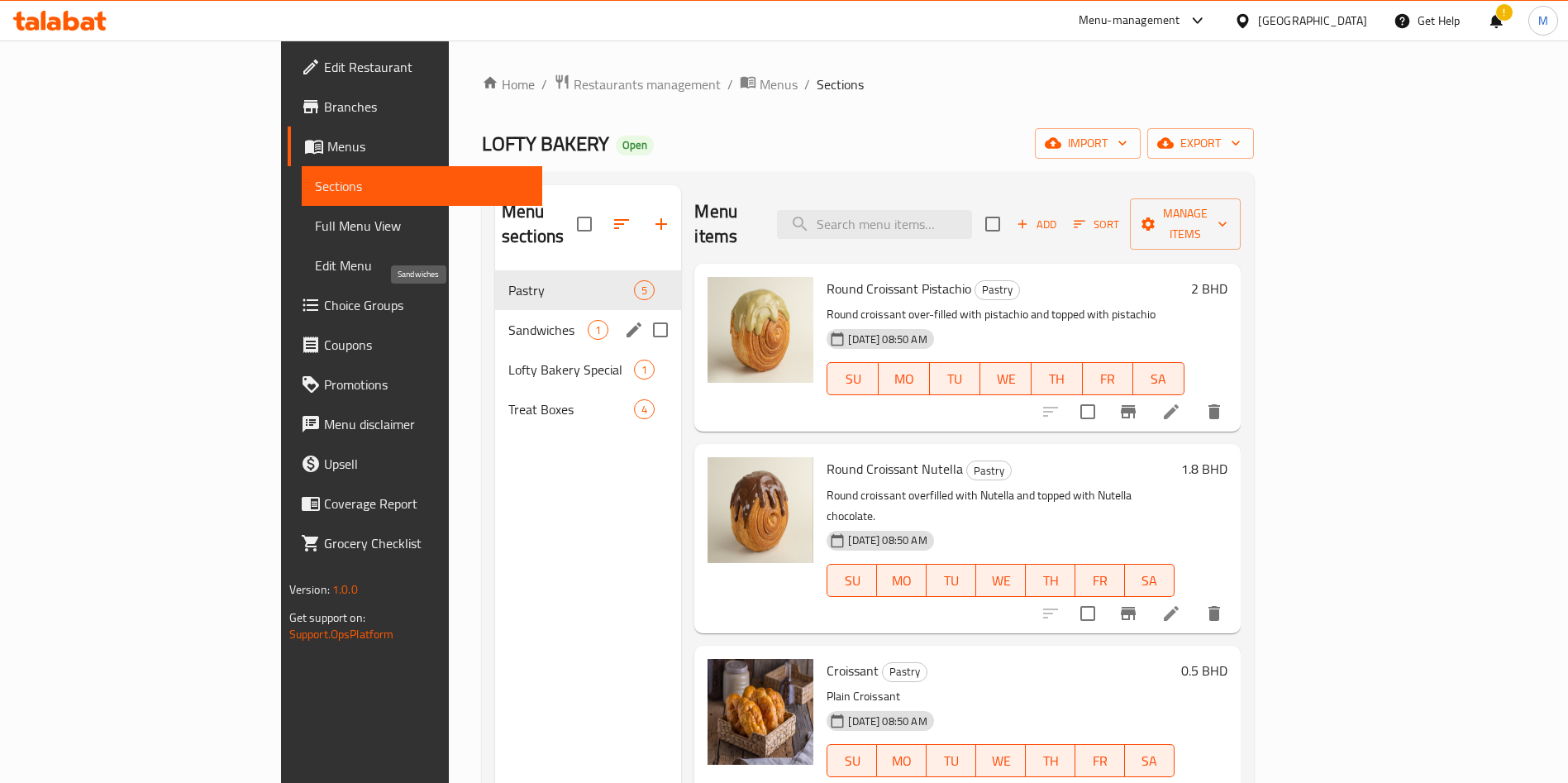
click at [509, 320] on span "Sandwiches" at bounding box center [548, 329] width 80 height 20
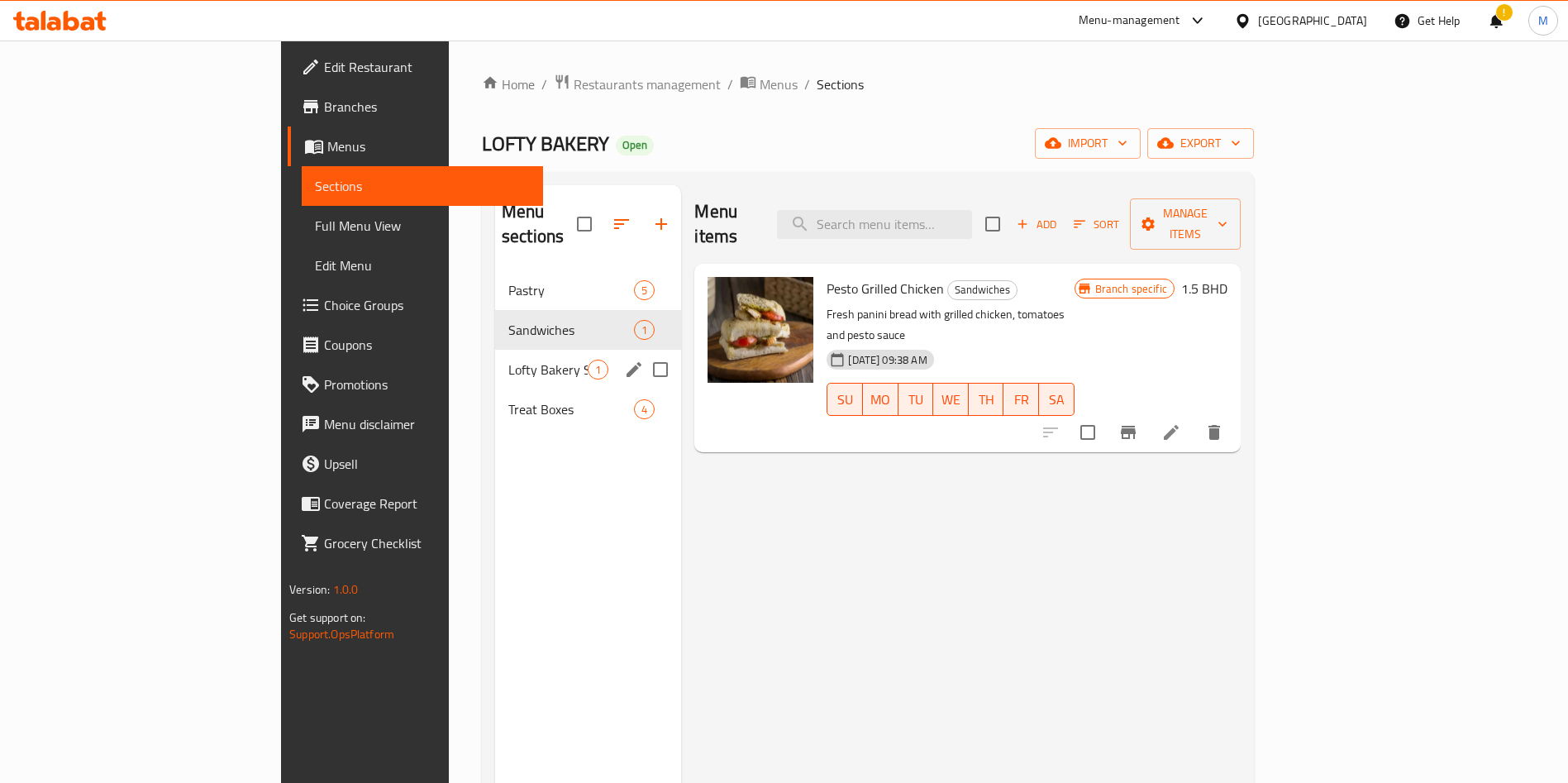
click at [495, 350] on div "Lofty Bakery Special 1" at bounding box center [588, 370] width 186 height 39
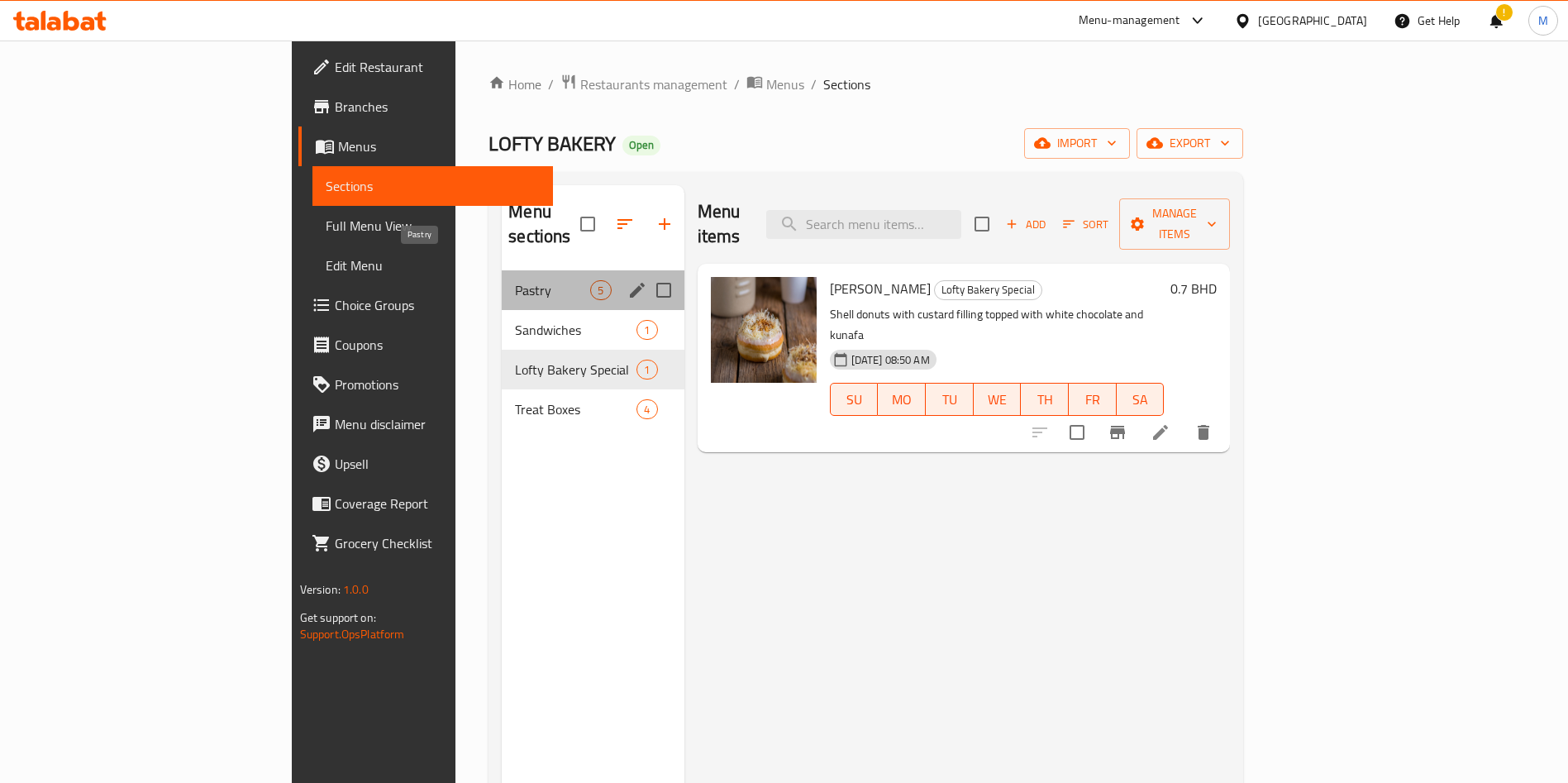
click at [515, 280] on span "Pastry" at bounding box center [552, 290] width 75 height 20
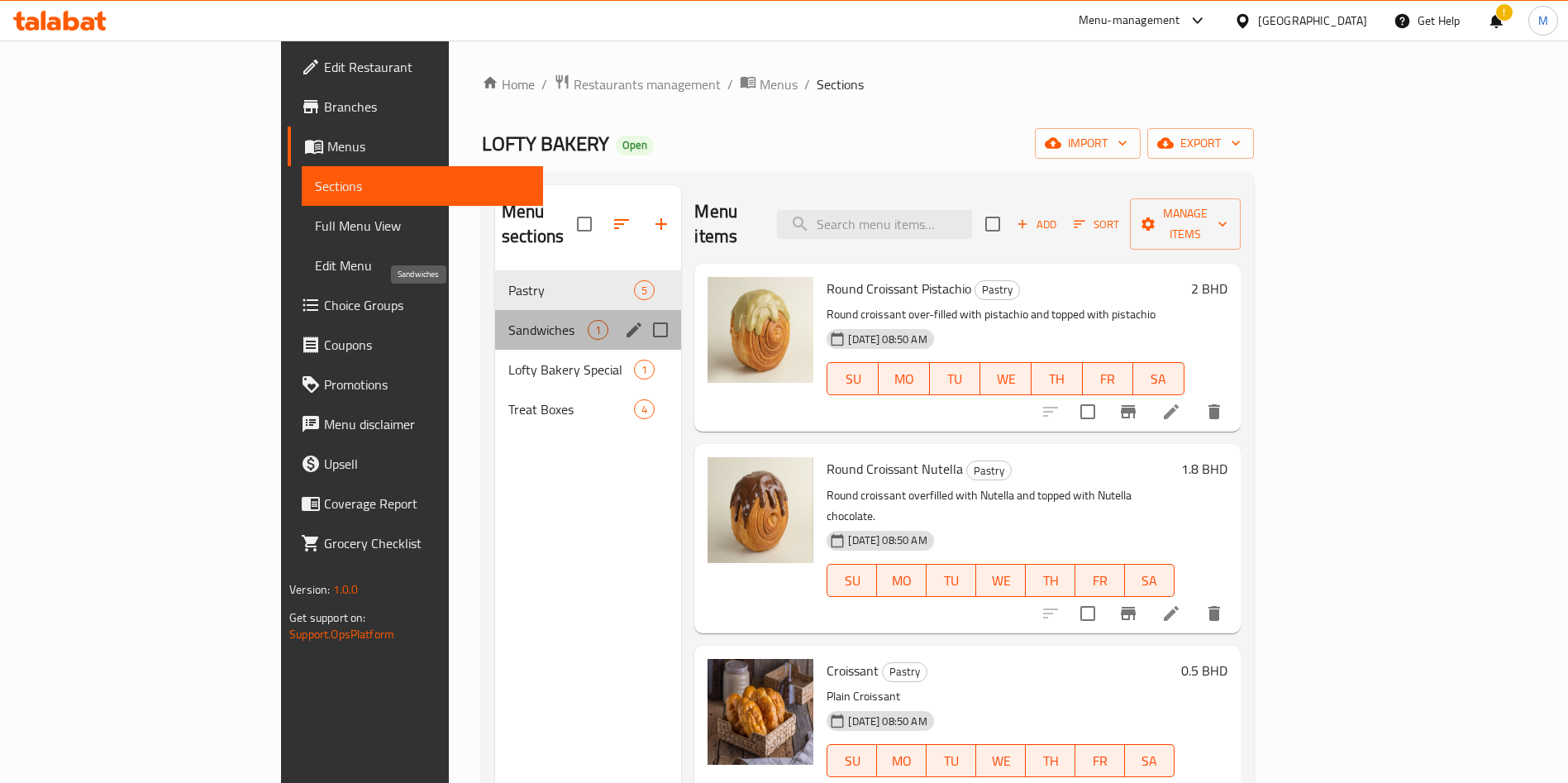
click at [509, 320] on span "Sandwiches" at bounding box center [548, 329] width 80 height 20
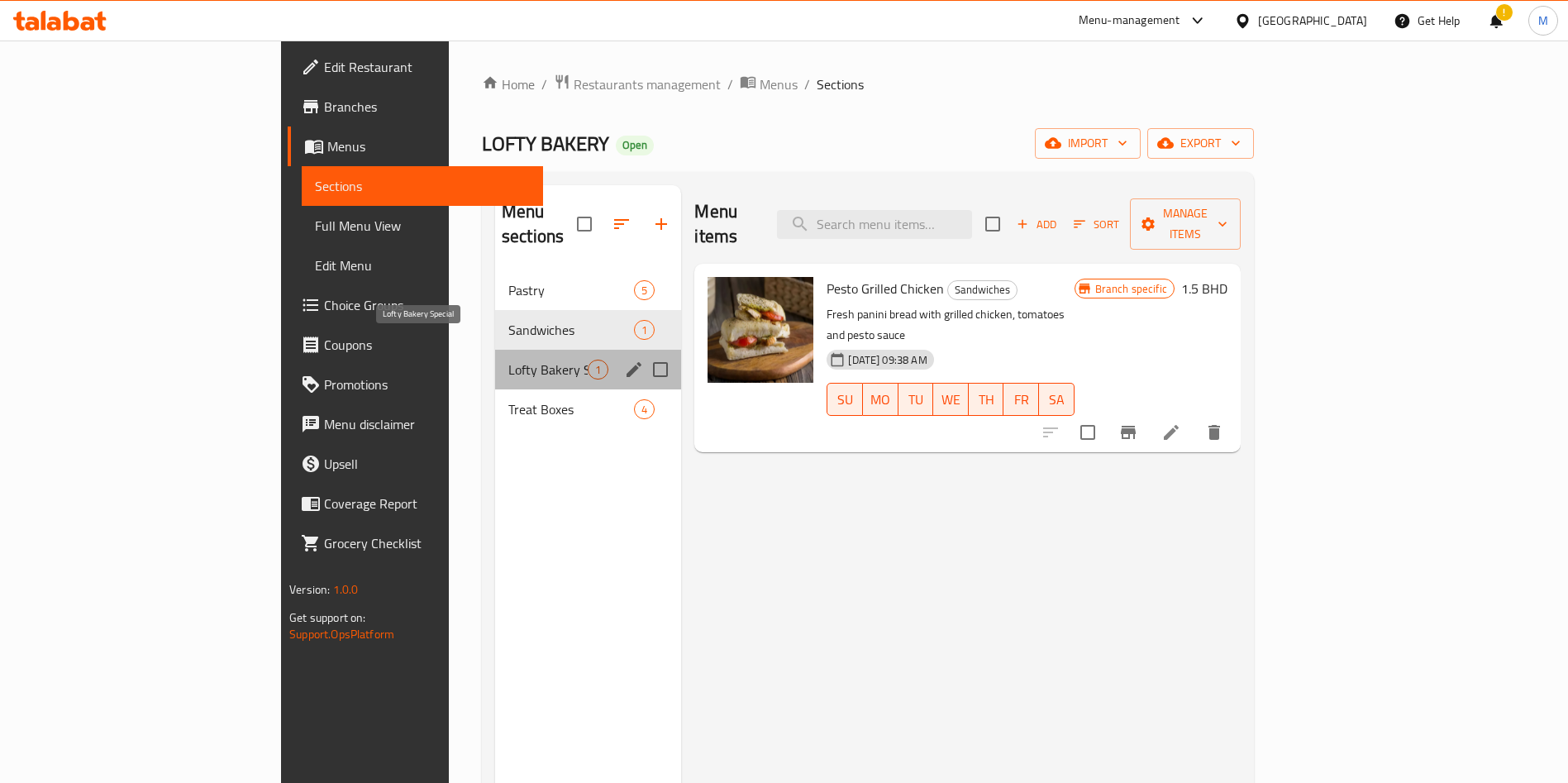
click at [509, 359] on span "Lofty Bakery Special" at bounding box center [548, 369] width 80 height 20
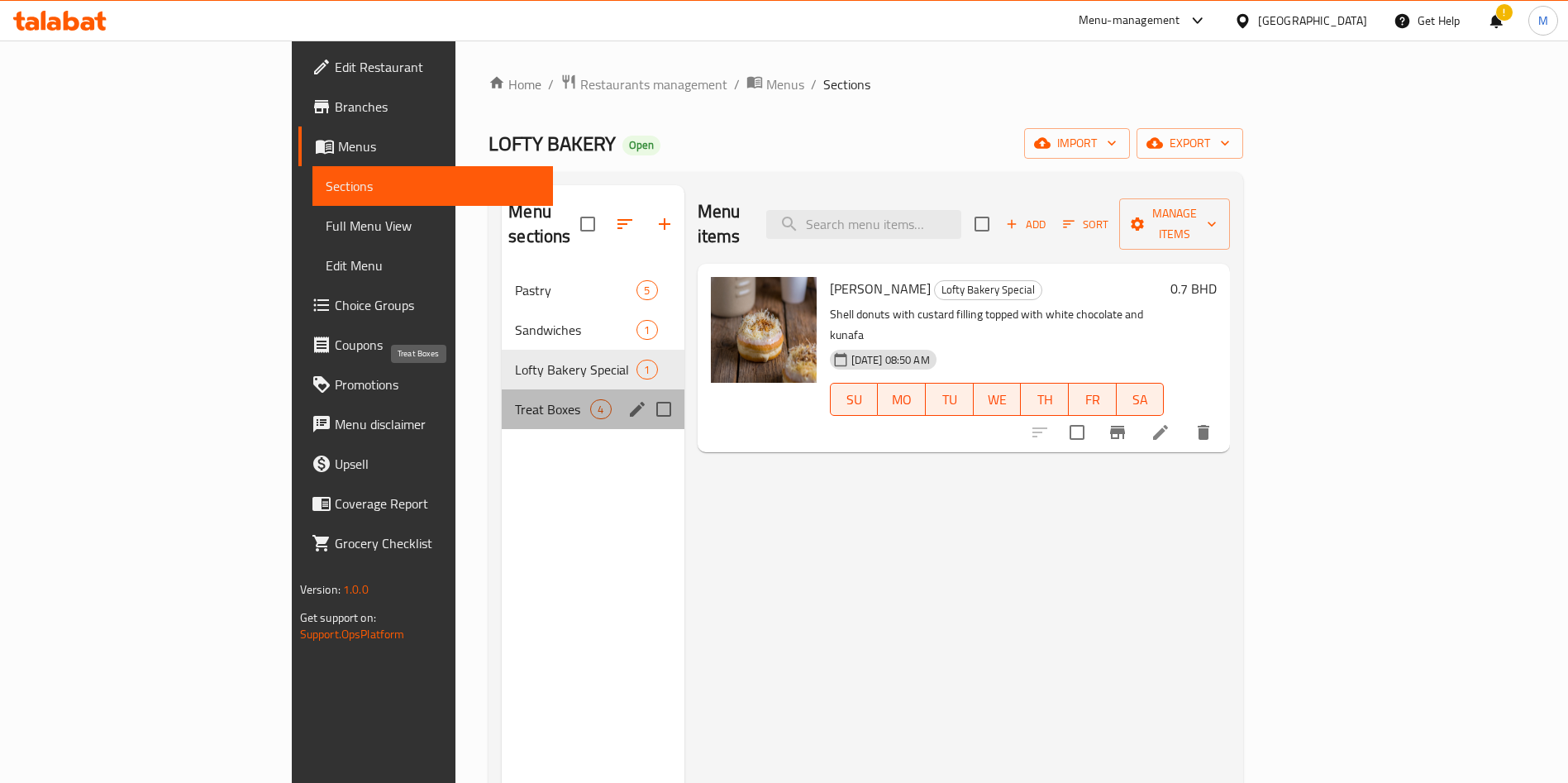
click at [515, 400] on span "Treat Boxes" at bounding box center [552, 409] width 75 height 20
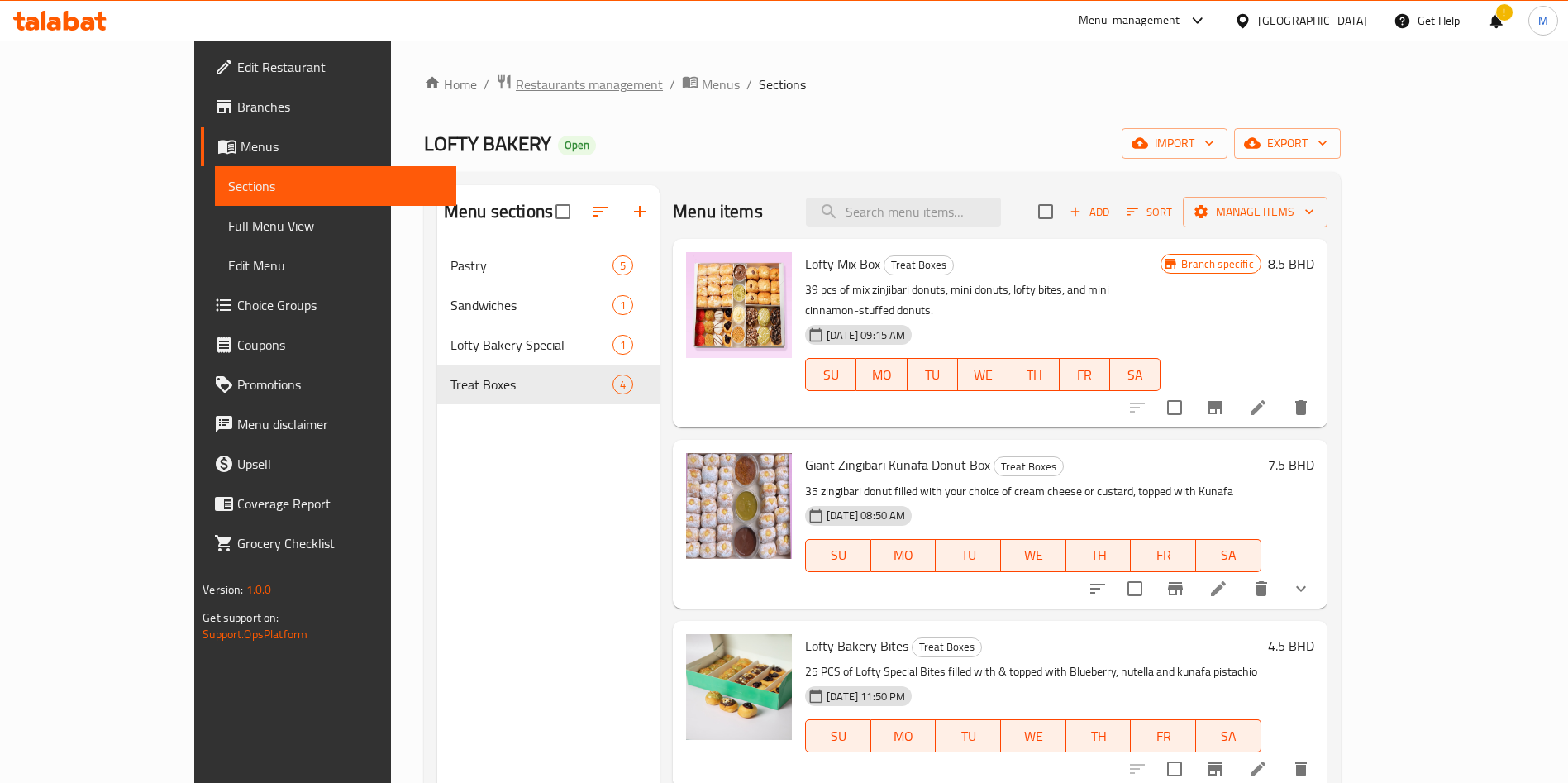
click at [516, 80] on span "Restaurants management" at bounding box center [589, 84] width 148 height 20
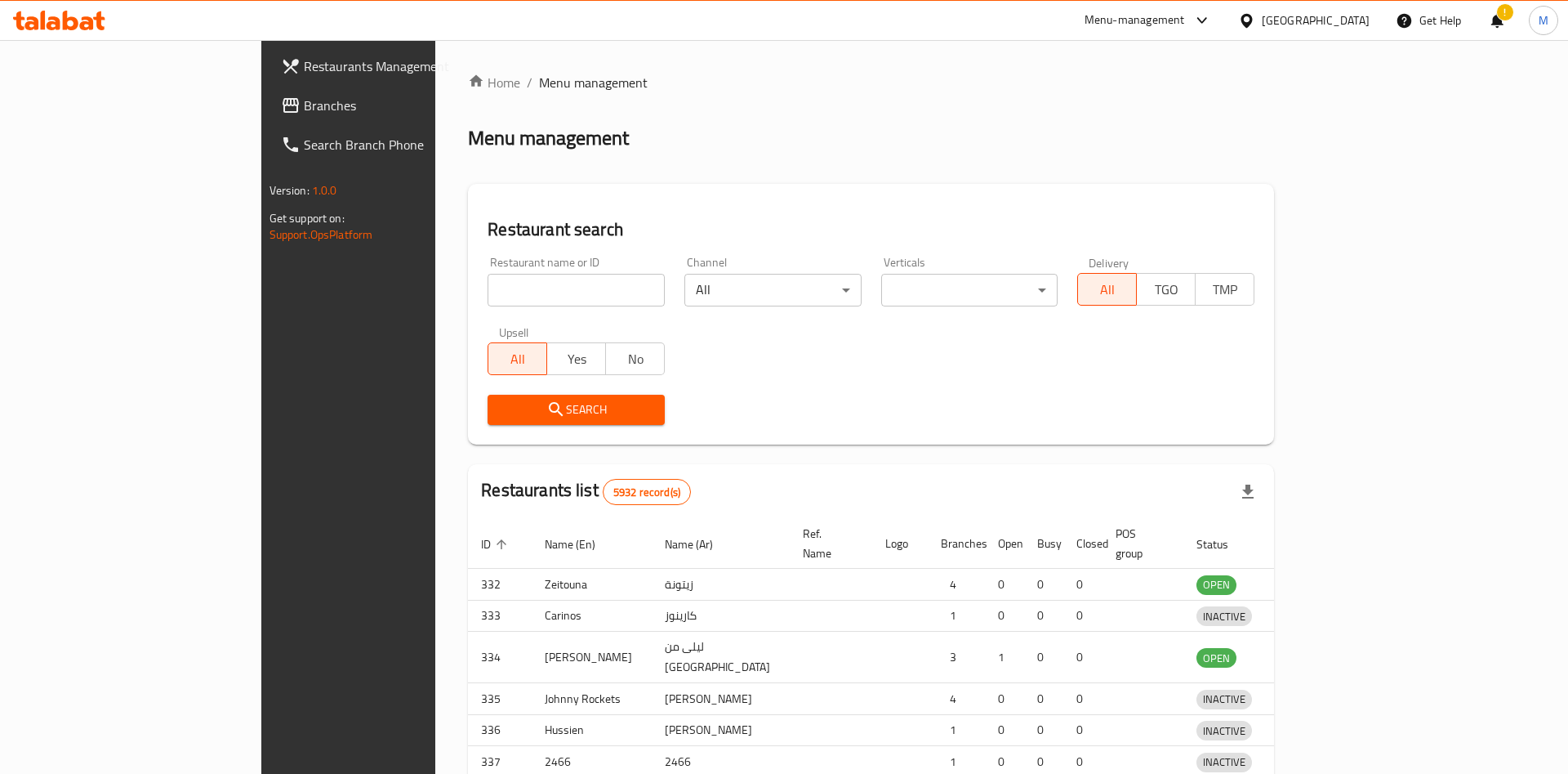
click at [386, 287] on div at bounding box center [784, 387] width 1568 height 774
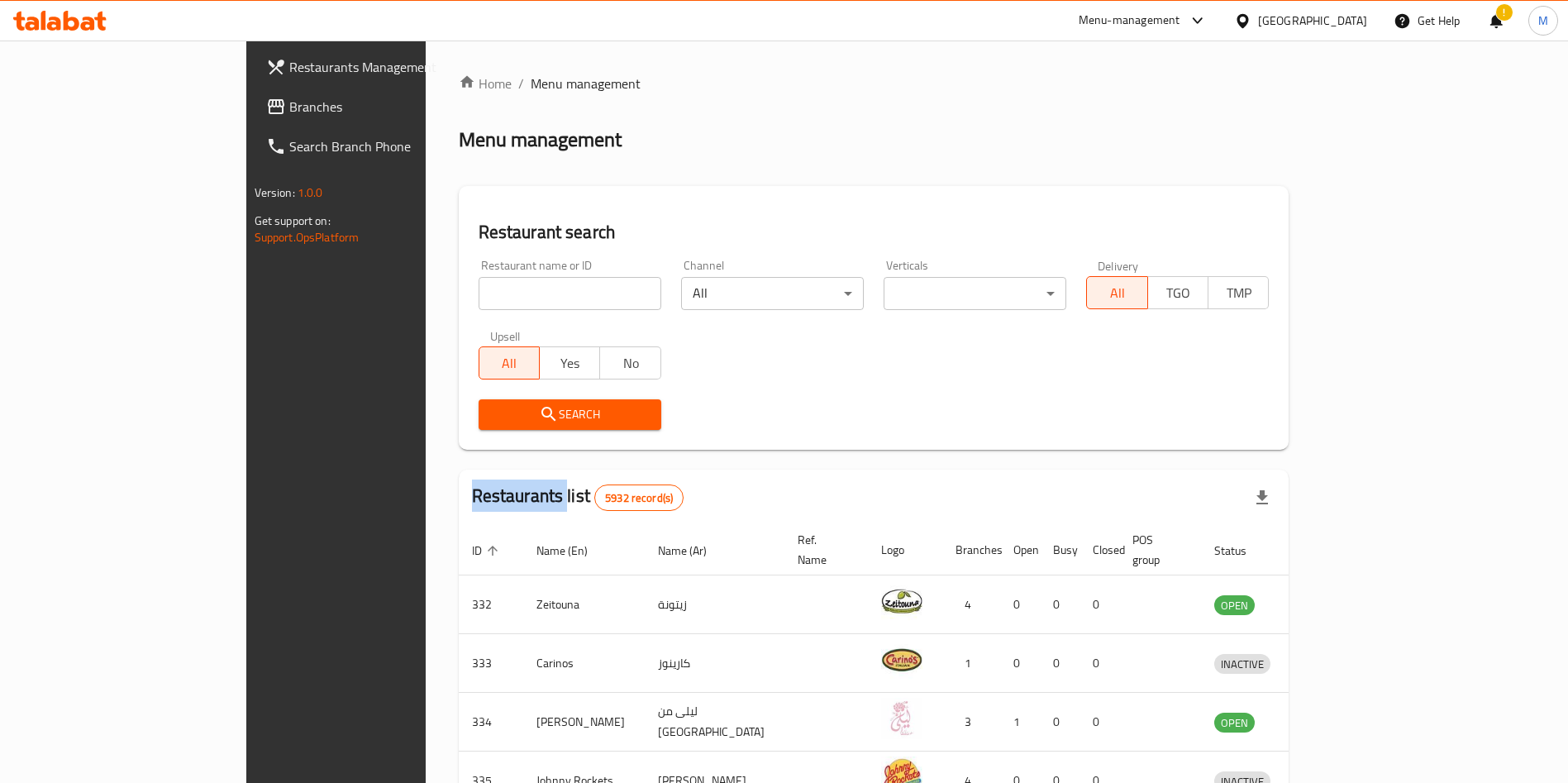
click at [479, 291] on input "search" at bounding box center [570, 293] width 183 height 33
paste input "Sushi Delights"
type input "Sushi Delights"
click button "Search" at bounding box center [570, 415] width 183 height 31
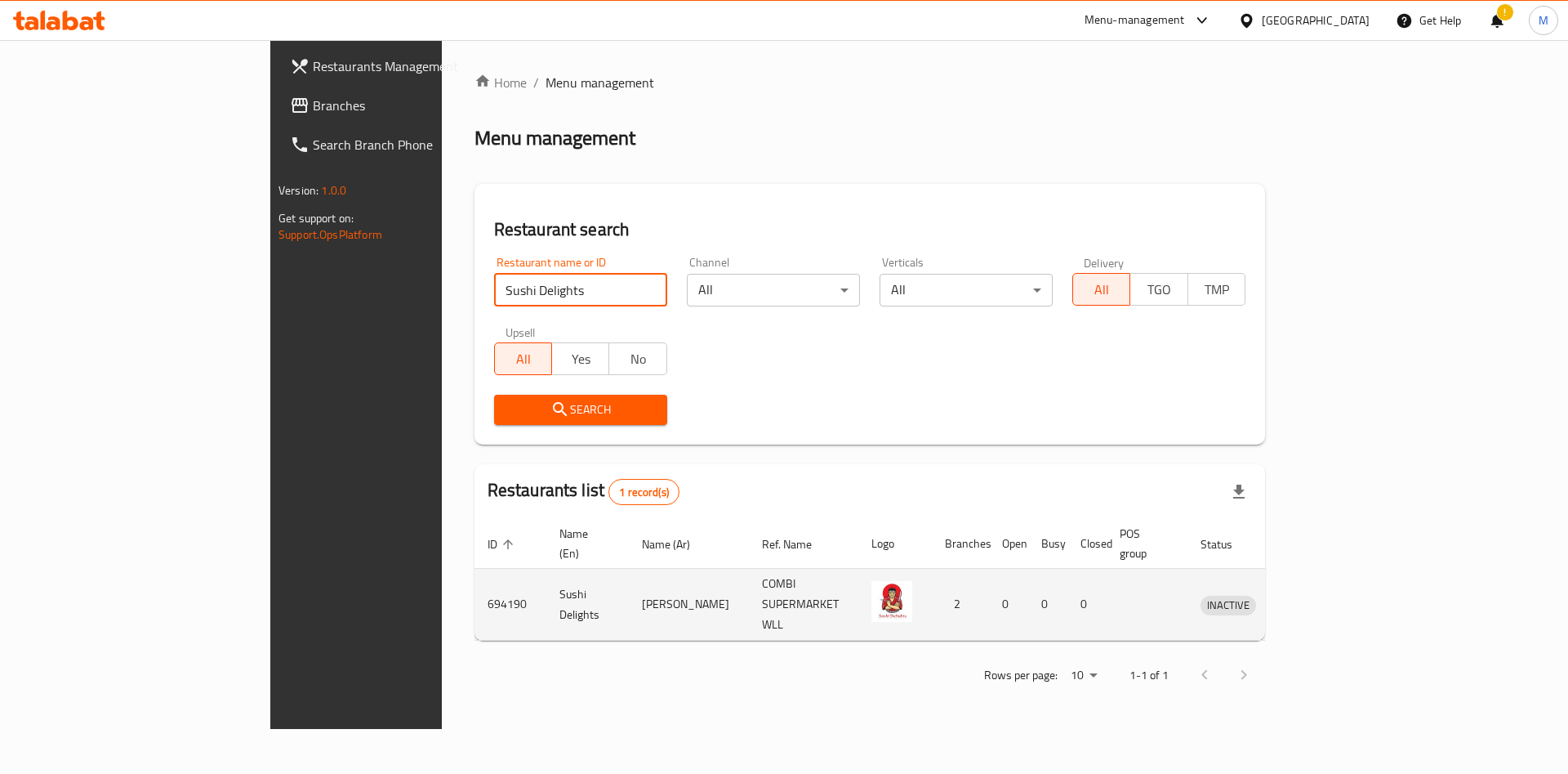
click at [547, 579] on td "Sushi Delights" at bounding box center [587, 604] width 82 height 72
click at [547, 576] on td "Sushi Delights" at bounding box center [587, 604] width 82 height 72
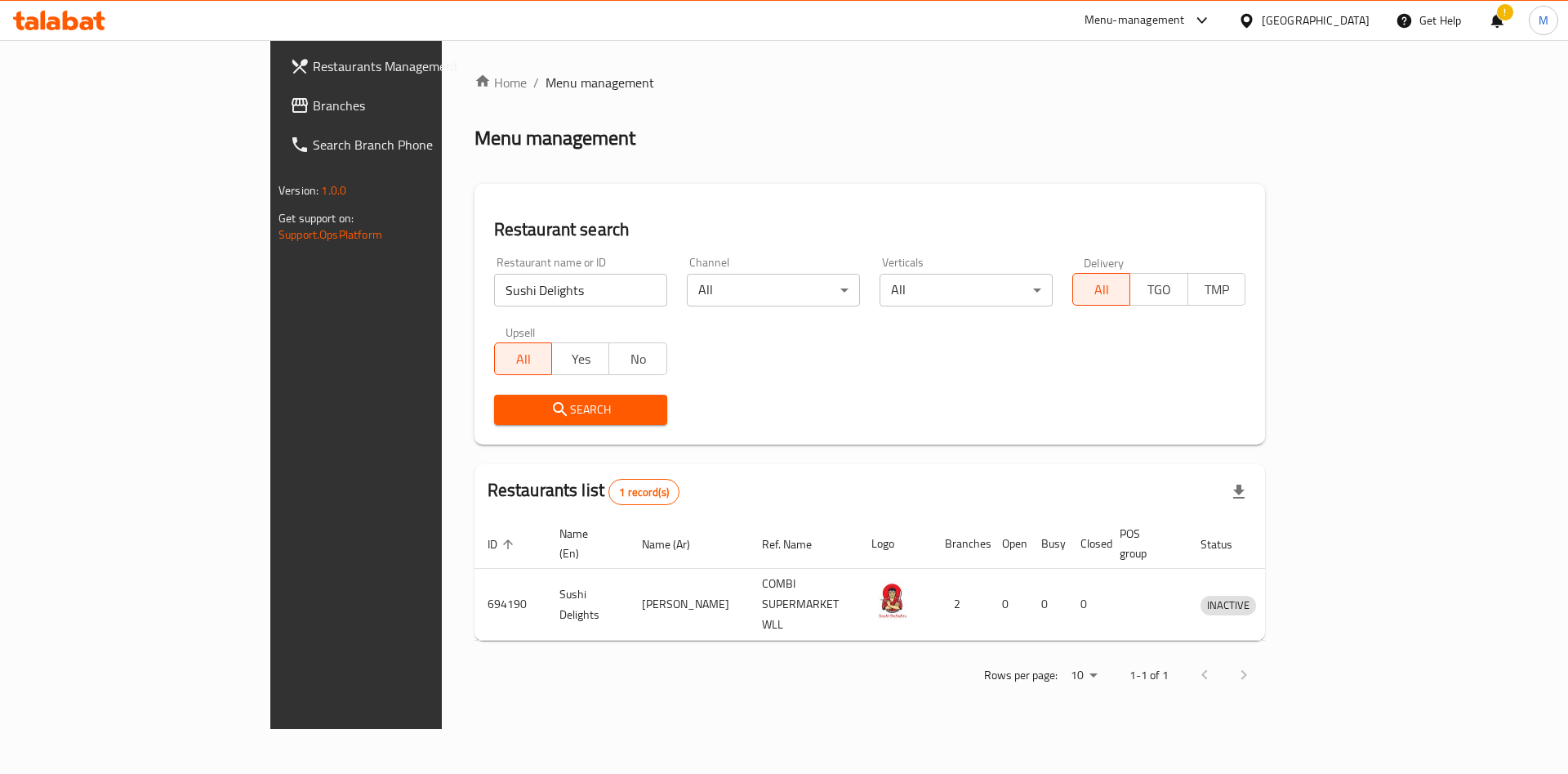
click at [1298, 729] on div "Home / Menu management Menu management Restaurant search Restaurant name or ID …" at bounding box center [870, 384] width 856 height 688
click at [494, 290] on input "Sushi Delights" at bounding box center [581, 290] width 173 height 33
paste input "Kebda House"
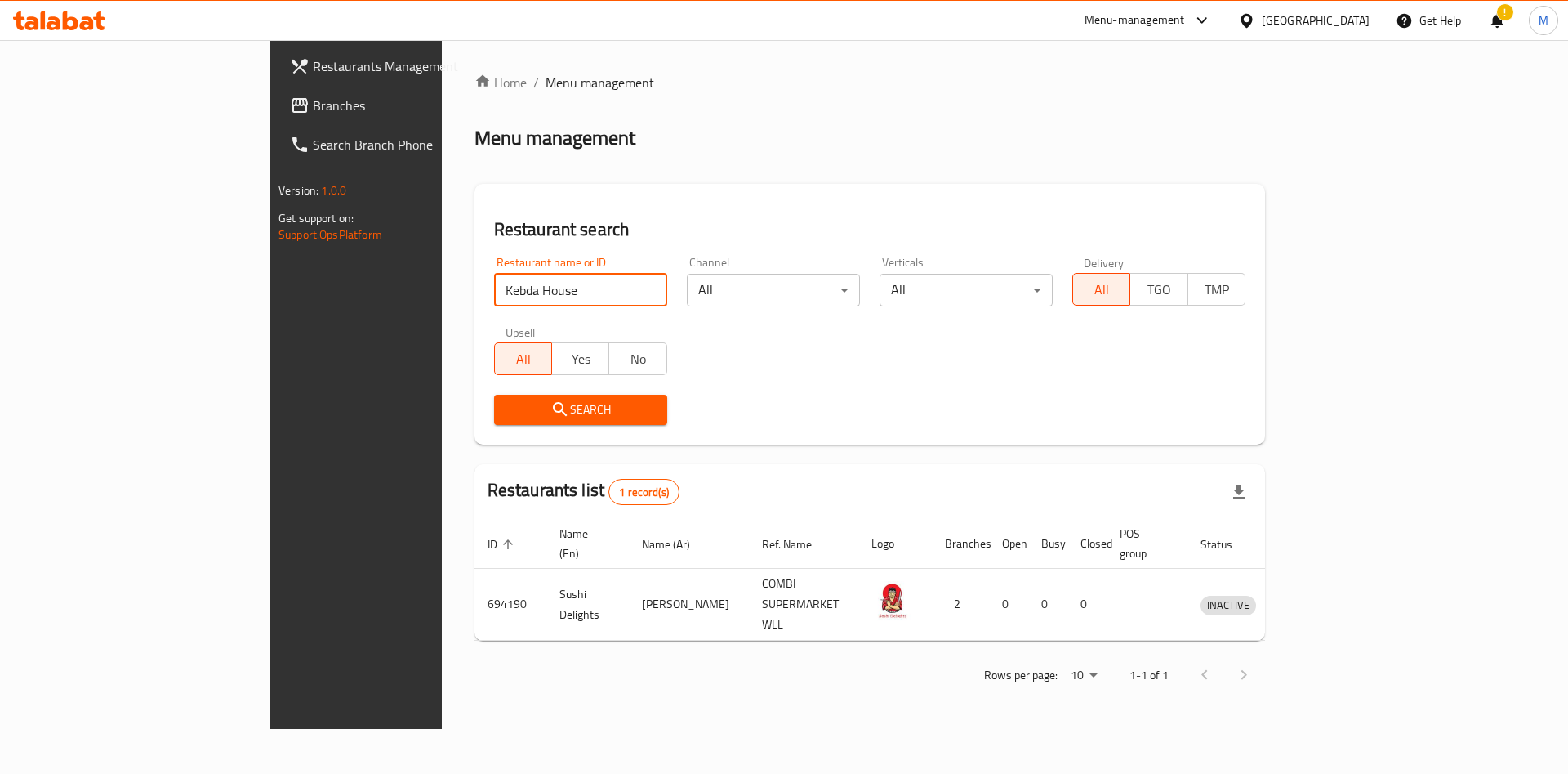
type input "Kebda House"
click button "Search" at bounding box center [581, 410] width 173 height 31
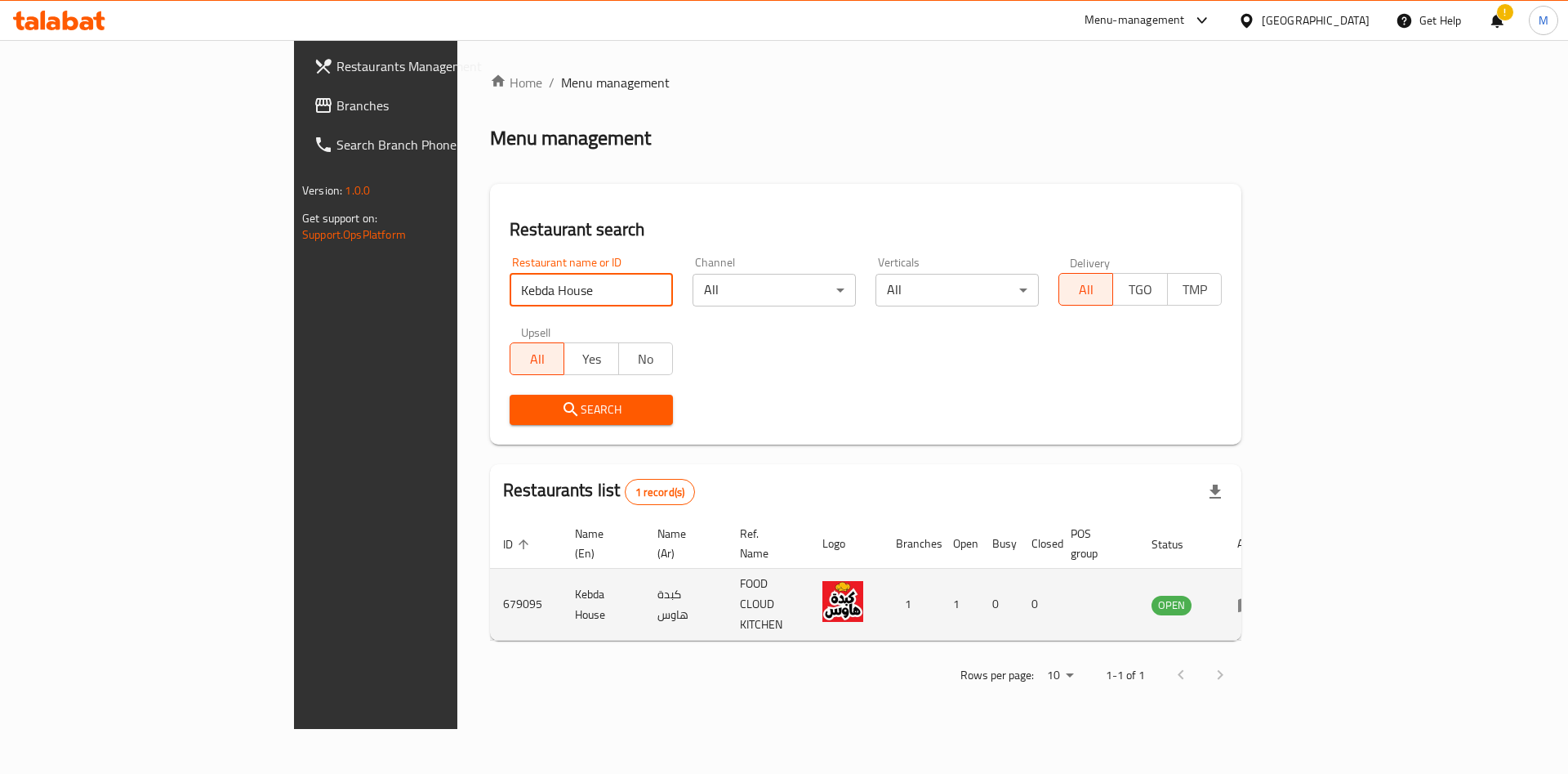
click at [1281, 569] on td "enhanced table" at bounding box center [1253, 604] width 57 height 72
click at [1268, 595] on link "enhanced table" at bounding box center [1253, 604] width 31 height 19
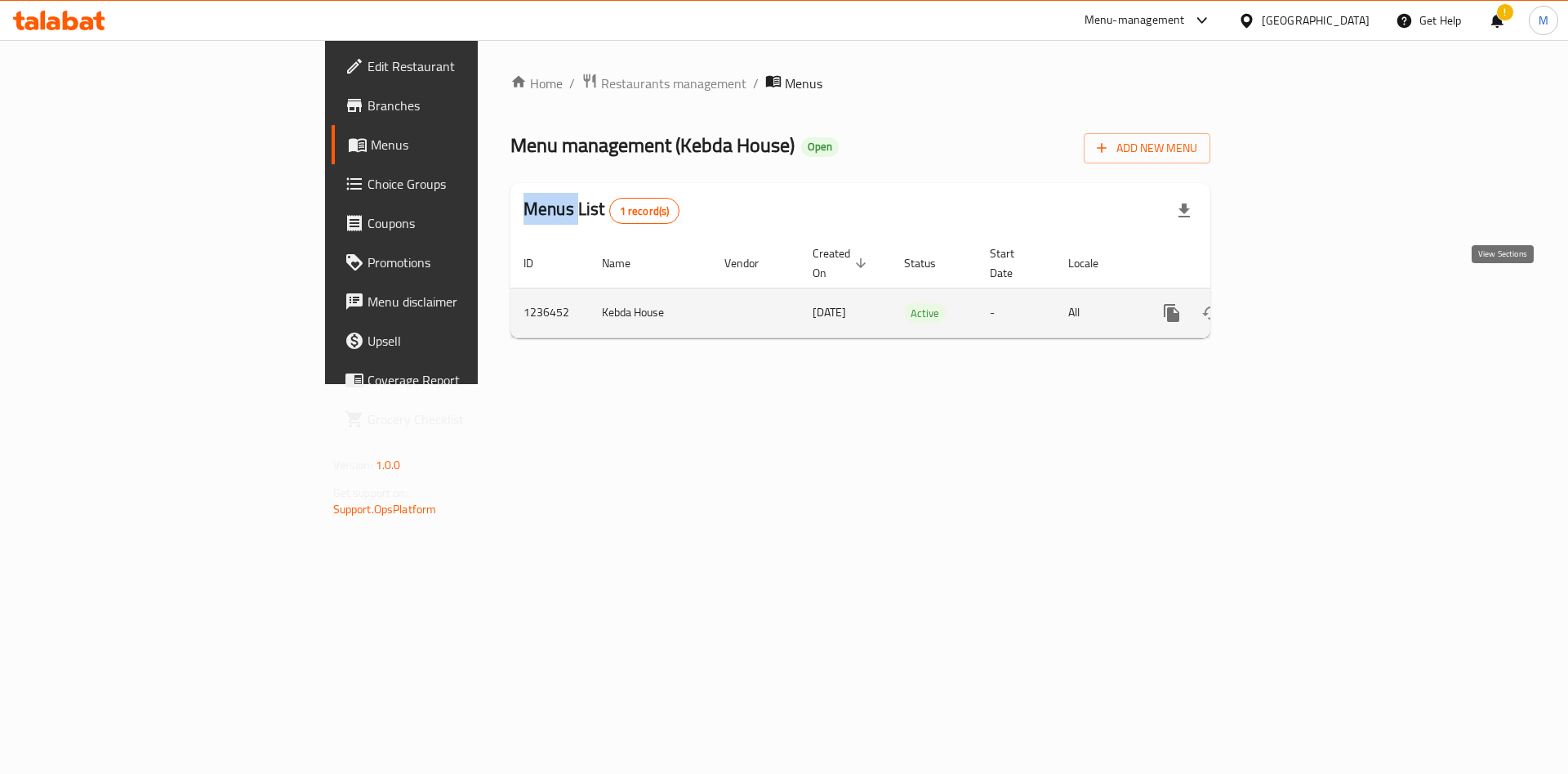
click at [1309, 293] on link "enhanced table" at bounding box center [1290, 313] width 39 height 39
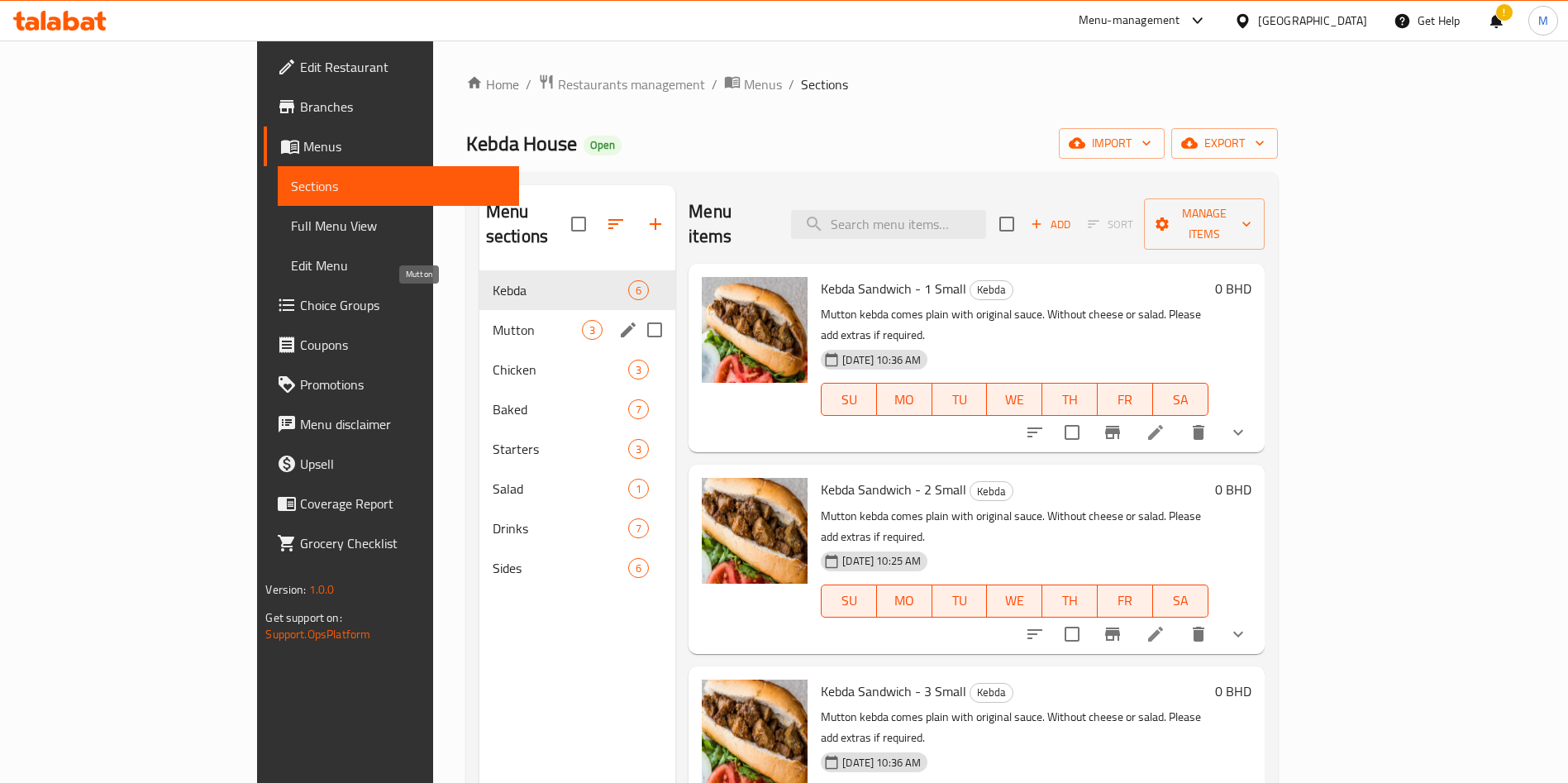
click at [492, 320] on span "Mutton" at bounding box center [537, 329] width 89 height 20
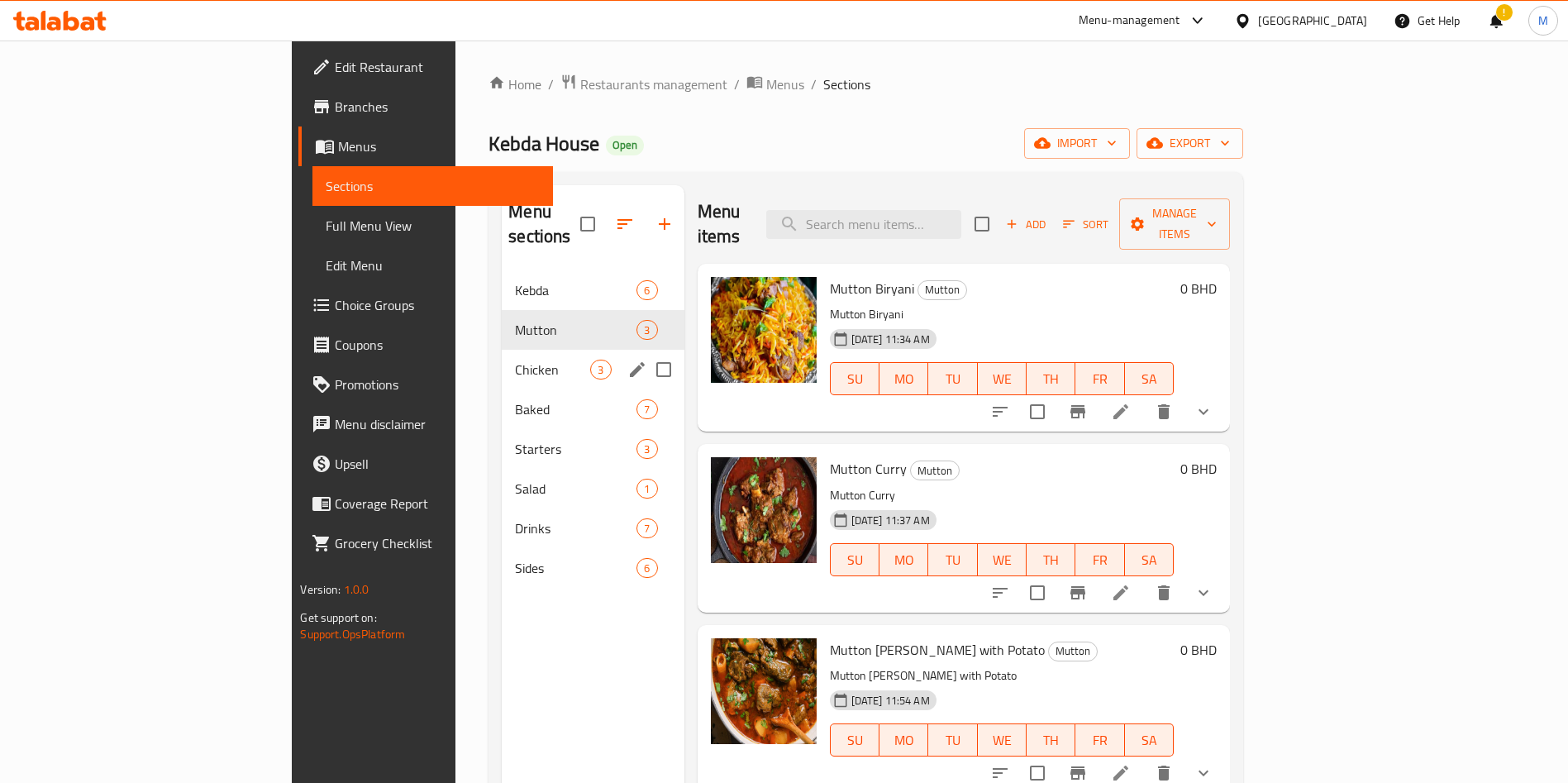
click at [502, 350] on div "Chicken 3" at bounding box center [593, 370] width 182 height 39
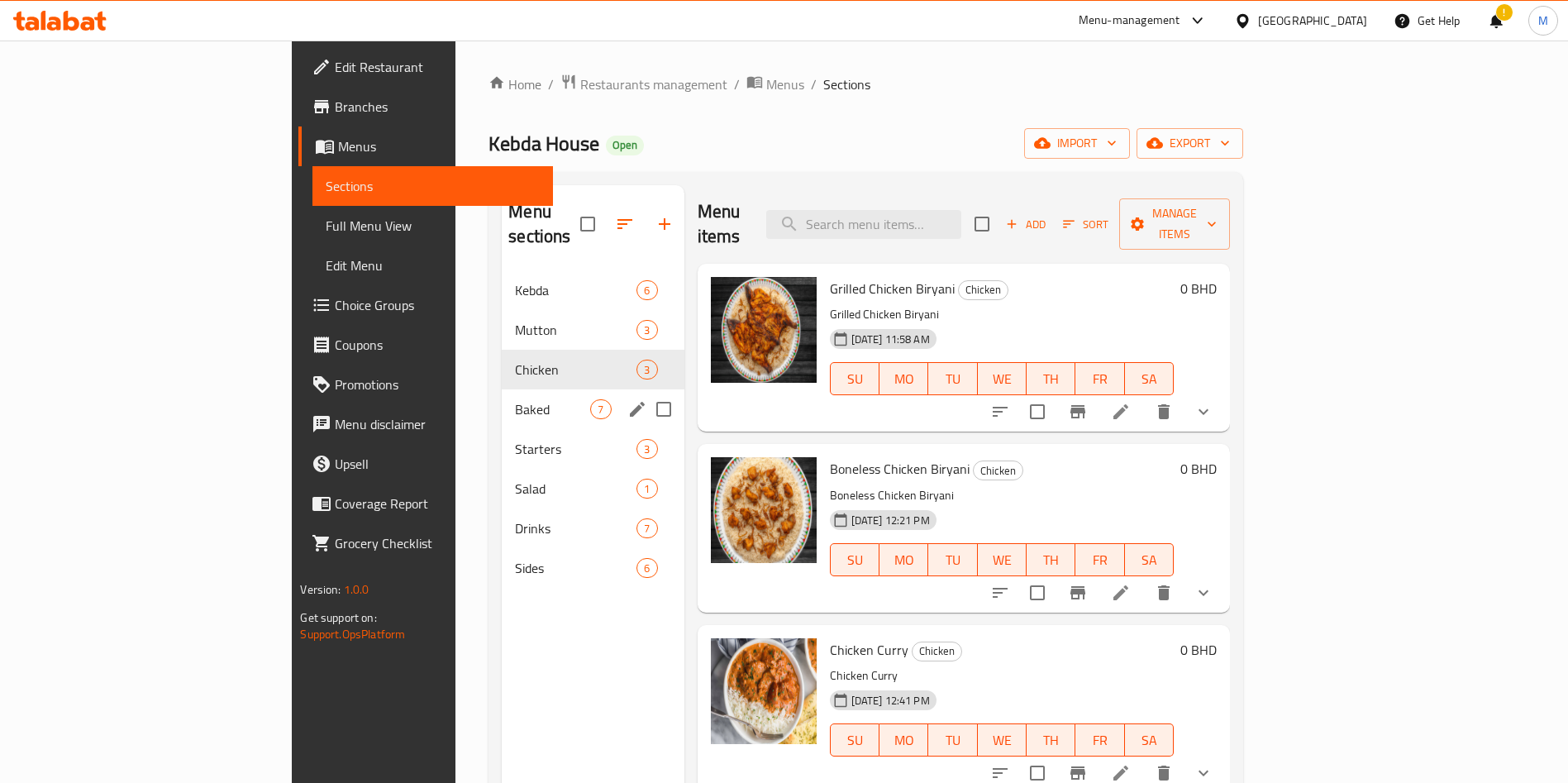
click at [502, 389] on div "Baked 7" at bounding box center [593, 409] width 182 height 39
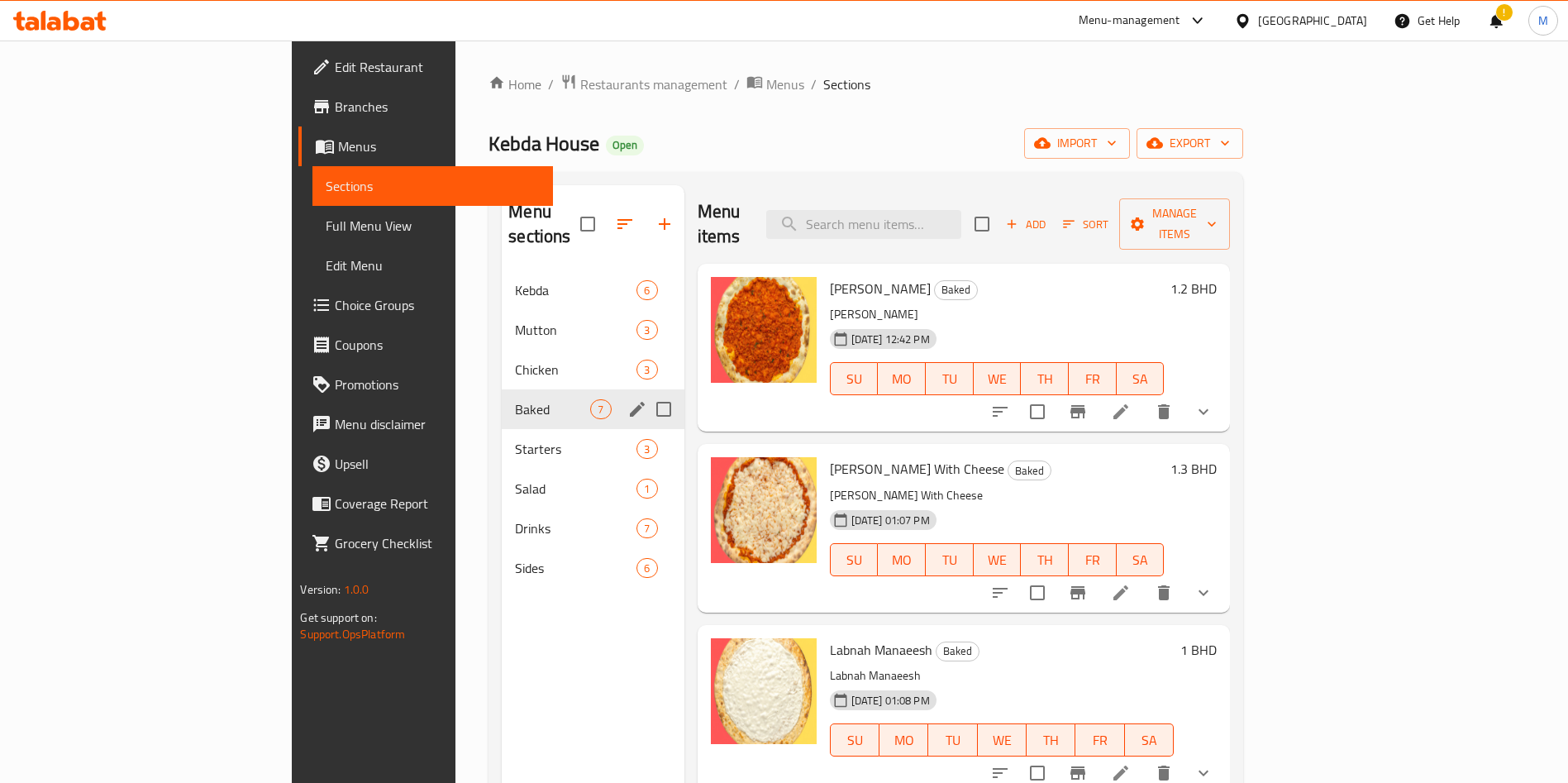
click at [502, 396] on div "Baked 7" at bounding box center [593, 409] width 182 height 39
click at [502, 468] on div "Salad 1" at bounding box center [593, 488] width 182 height 39
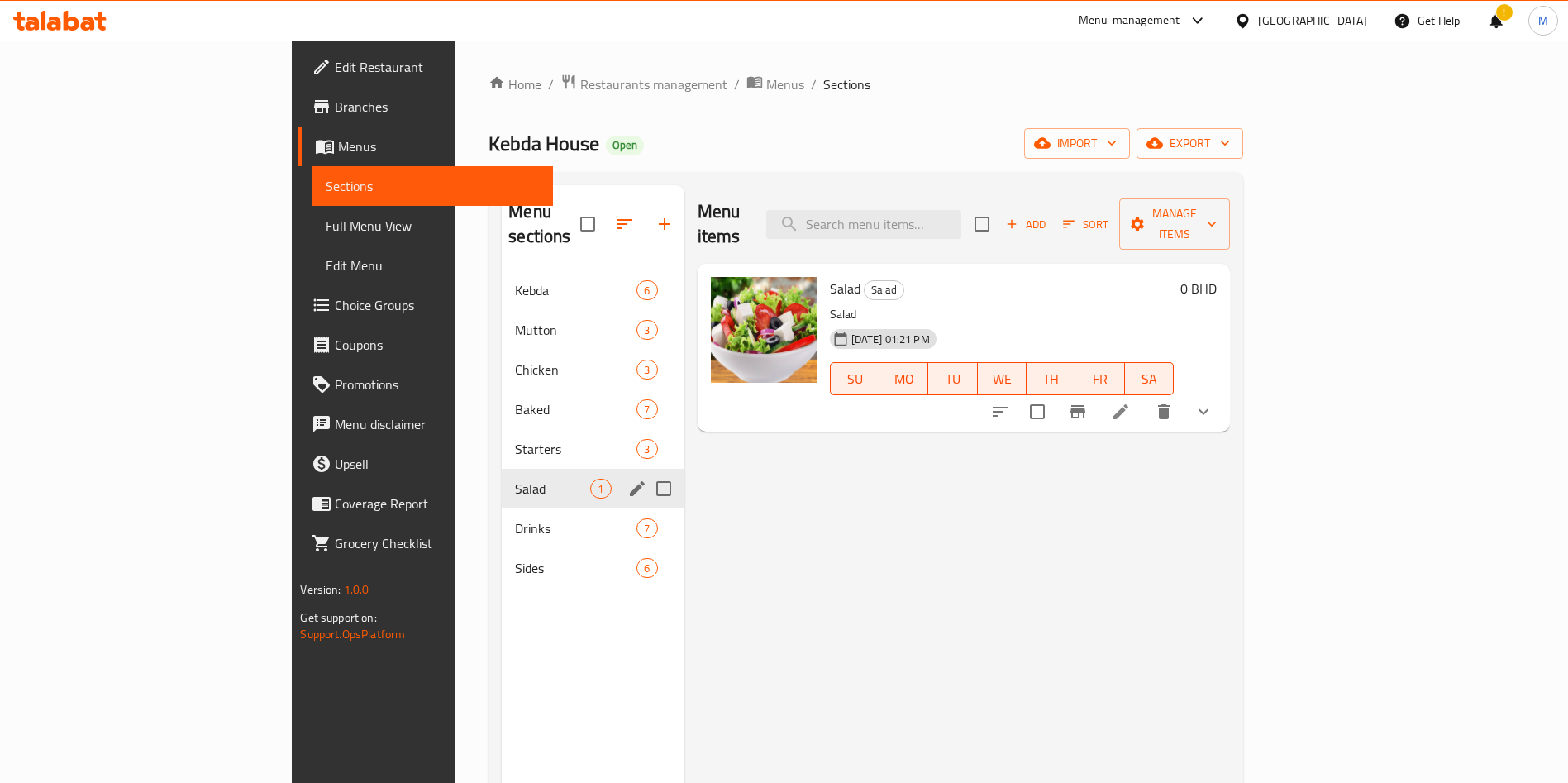
click at [502, 480] on div "Salad 1" at bounding box center [593, 488] width 182 height 39
click at [515, 518] on span "Drinks" at bounding box center [552, 527] width 75 height 20
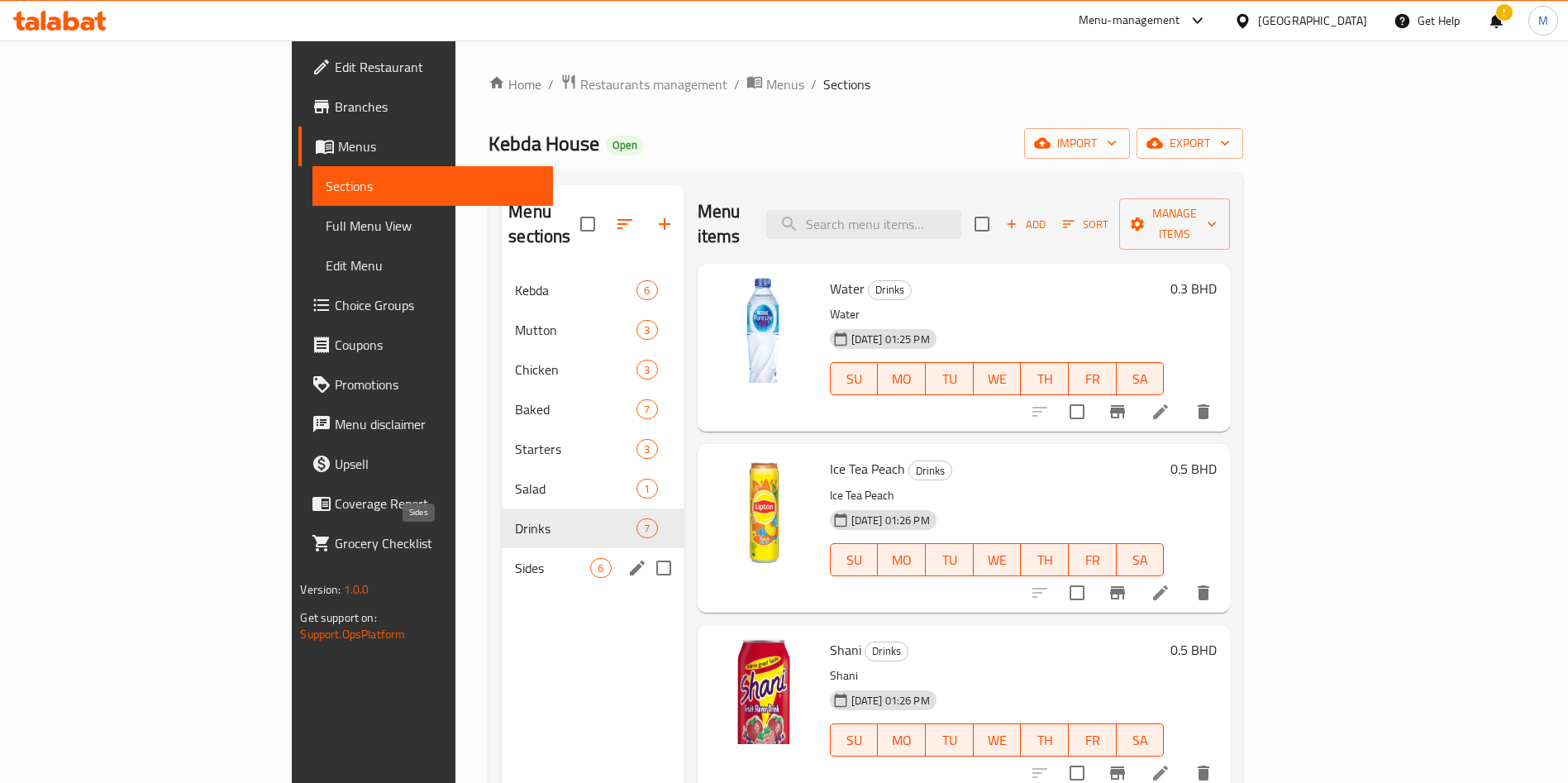
click at [515, 558] on span "Sides" at bounding box center [552, 568] width 75 height 20
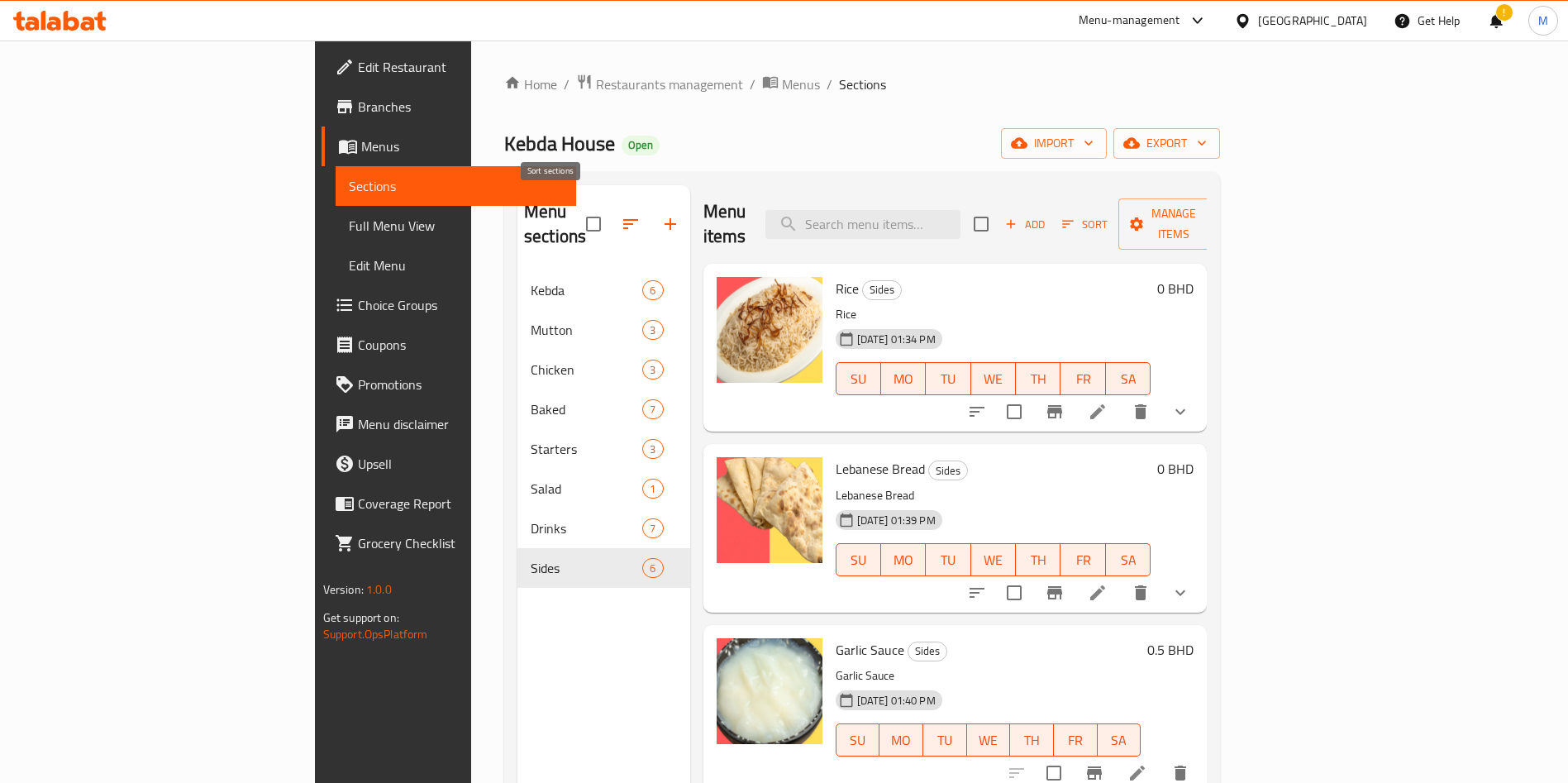
click at [621, 214] on icon "button" at bounding box center [630, 224] width 20 height 20
click at [611, 206] on button "button" at bounding box center [630, 224] width 39 height 39
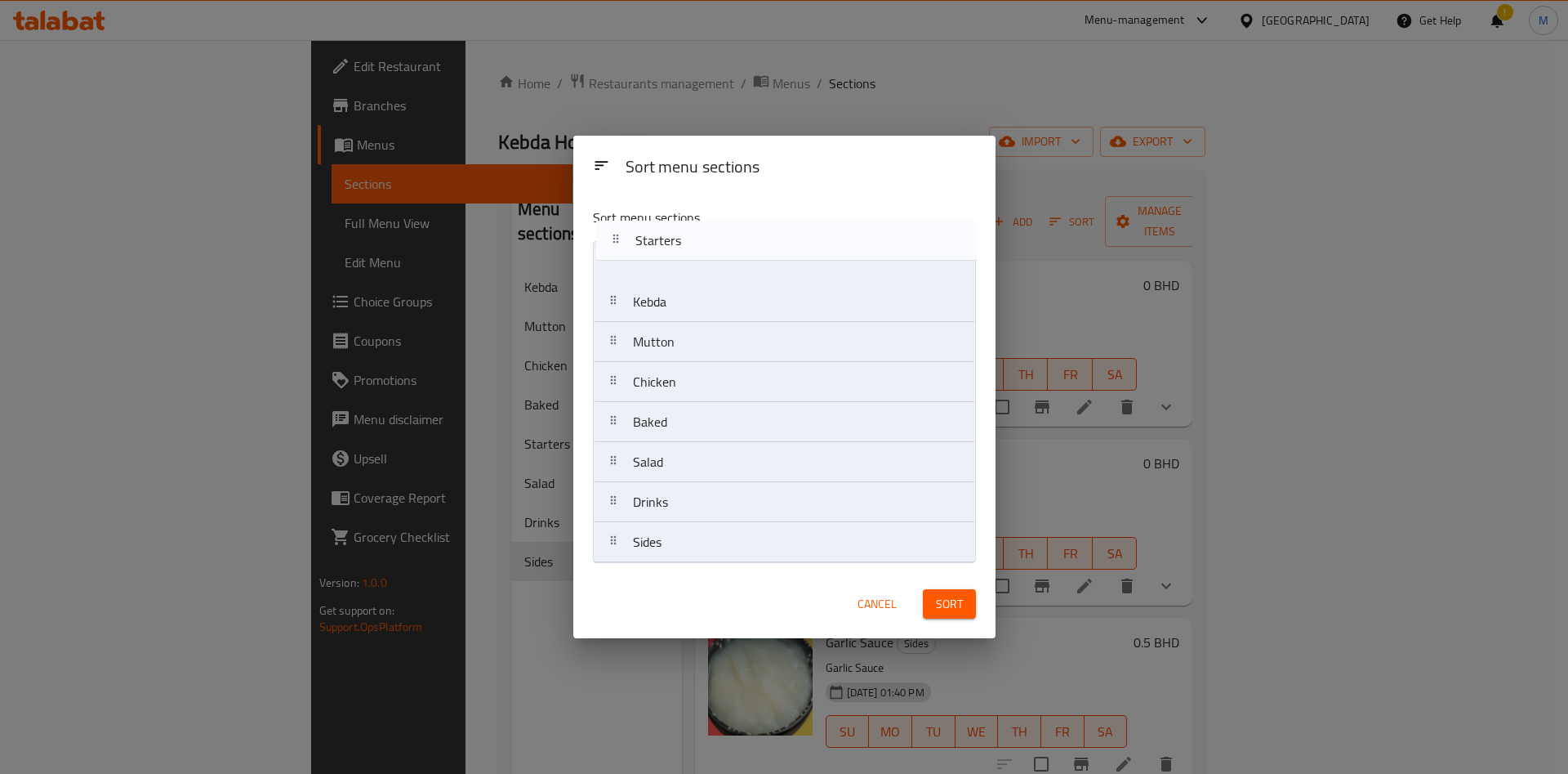
drag, startPoint x: 691, startPoint y: 426, endPoint x: 693, endPoint y: 236, distance: 190.0
click at [693, 236] on div "Sort menu sections Kebda Mutton Chicken Baked Starters Salad Drinks Sides" at bounding box center [785, 381] width 422 height 375
click at [693, 236] on div "Sort menu sections" at bounding box center [784, 220] width 396 height 53
drag, startPoint x: 679, startPoint y: 462, endPoint x: 687, endPoint y: 348, distance: 114.3
click at [687, 364] on nav "Starters Kebda Mutton Chicken Baked Salad Drinks Sides" at bounding box center [785, 402] width 383 height 322
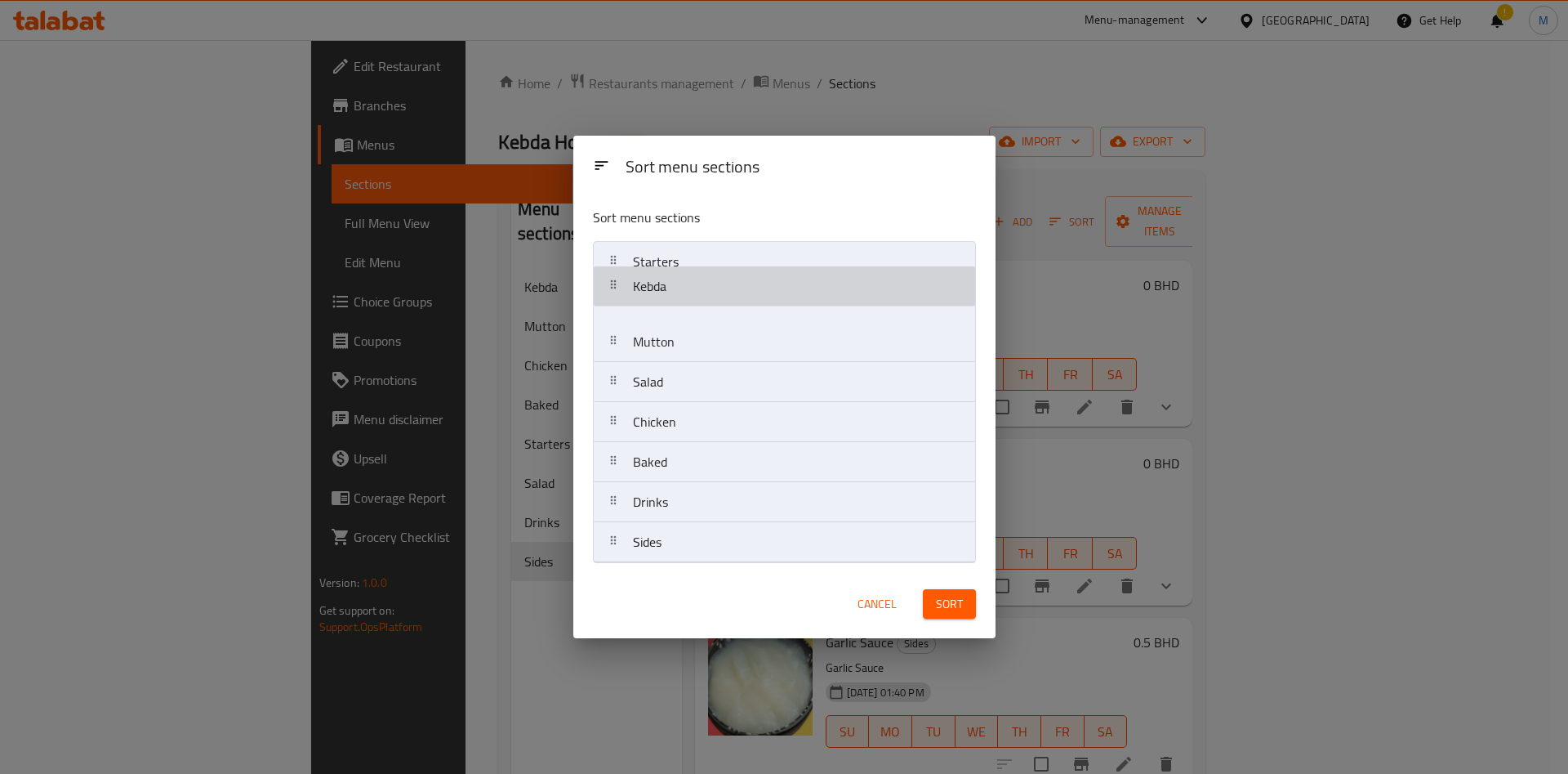
drag, startPoint x: 688, startPoint y: 302, endPoint x: 689, endPoint y: 278, distance: 24.0
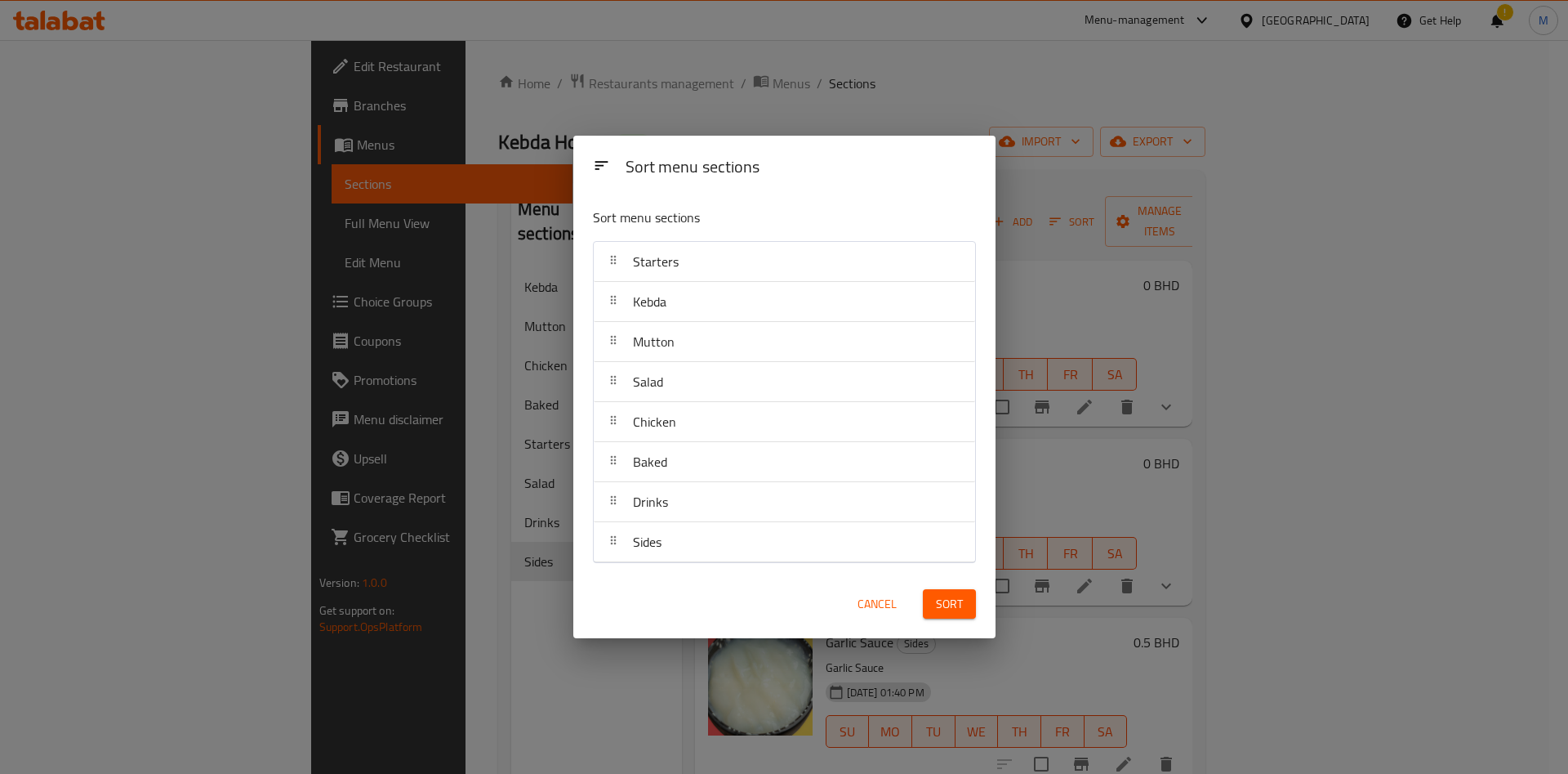
drag, startPoint x: 668, startPoint y: 393, endPoint x: 669, endPoint y: 381, distance: 12.0
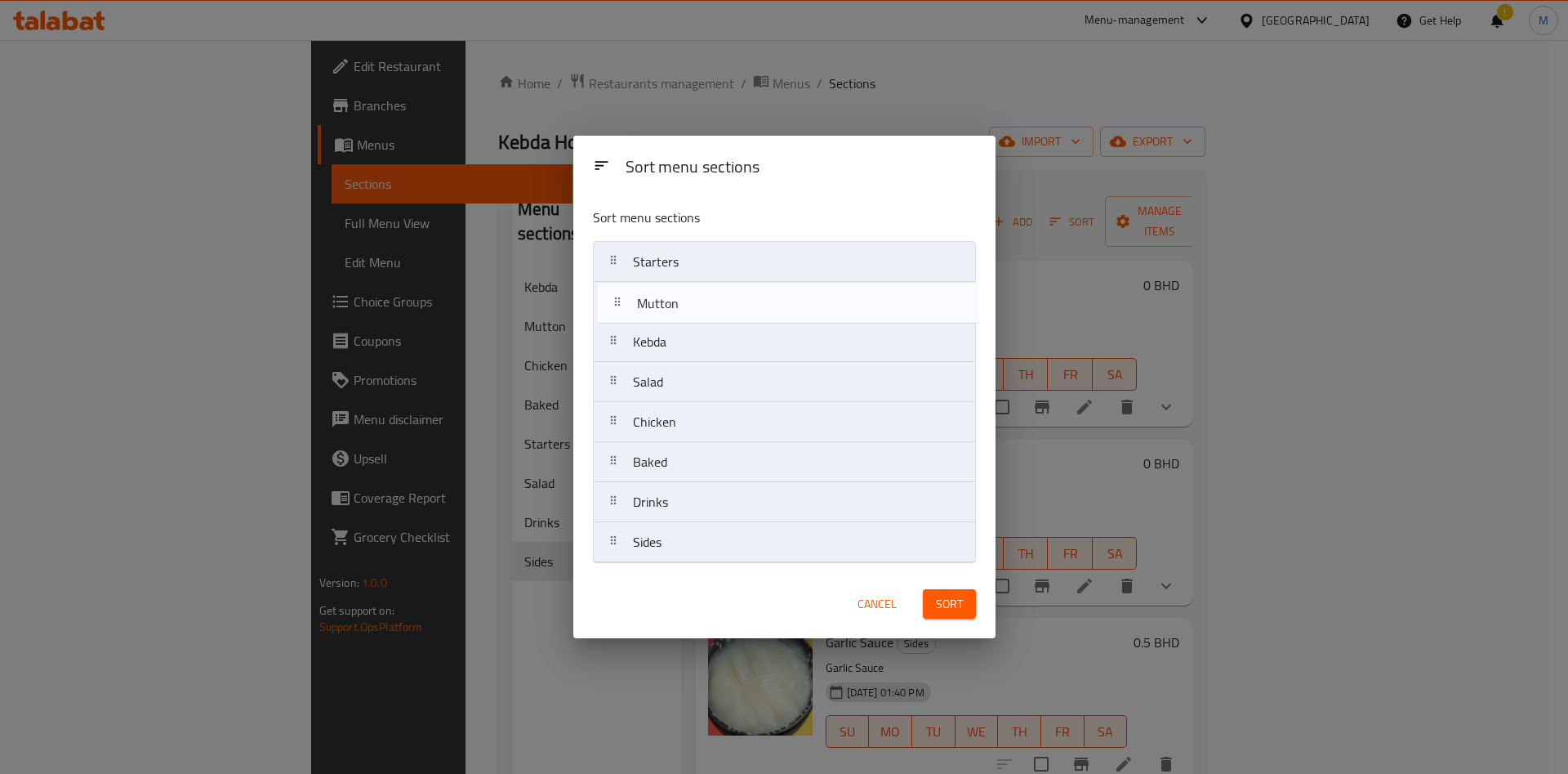
drag, startPoint x: 677, startPoint y: 339, endPoint x: 681, endPoint y: 295, distance: 44.2
click at [681, 295] on nav "Starters Kebda Mutton Salad Chicken Baked Drinks Sides" at bounding box center [785, 402] width 383 height 322
click at [674, 285] on nav "Starters Mutton Kebda Salad Chicken Baked Drinks Sides" at bounding box center [785, 402] width 383 height 322
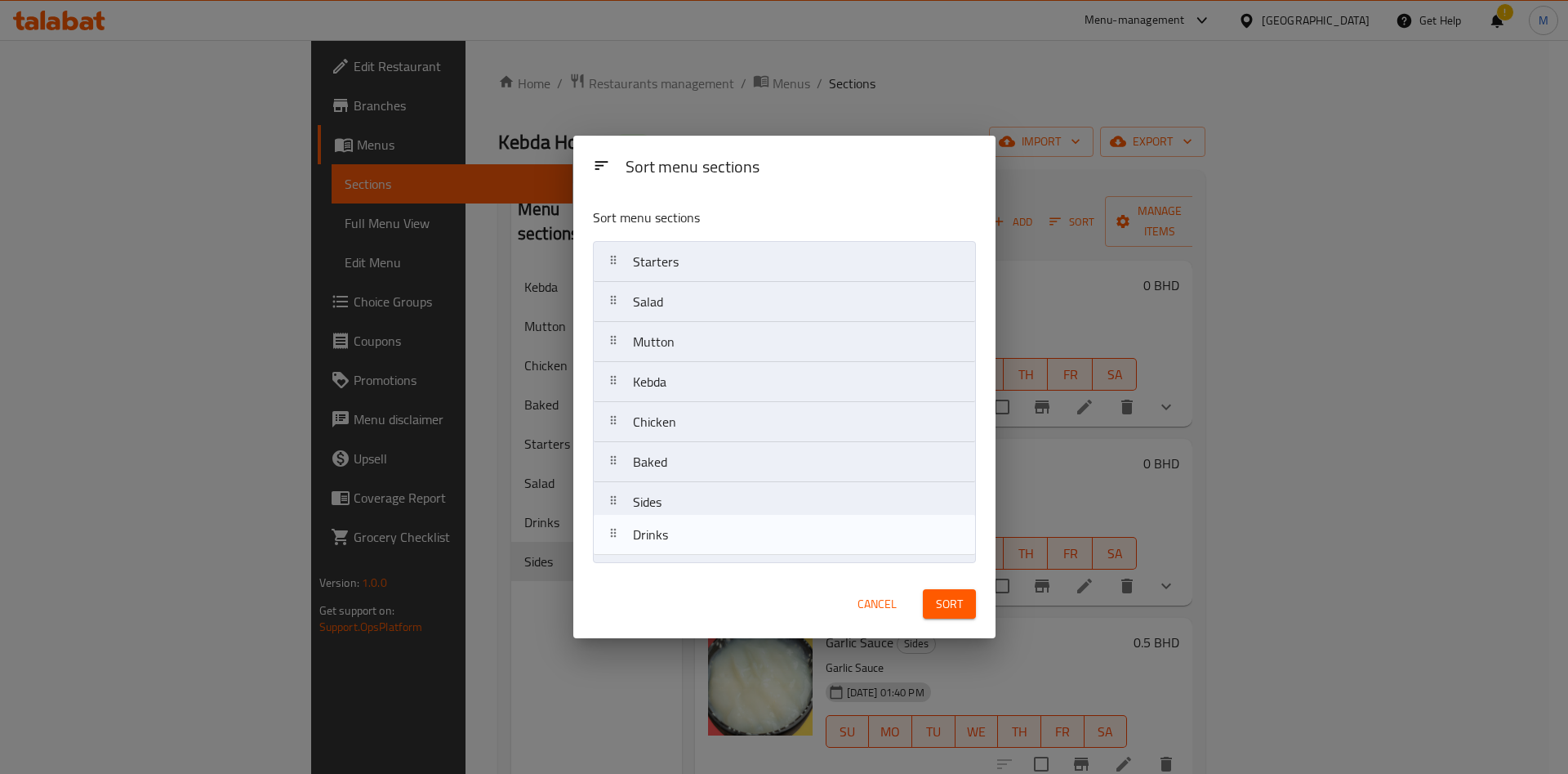
drag, startPoint x: 679, startPoint y: 514, endPoint x: 680, endPoint y: 556, distance: 42.0
click at [680, 556] on nav "Starters Salad Mutton Kebda Chicken Baked Drinks Sides" at bounding box center [785, 402] width 383 height 322
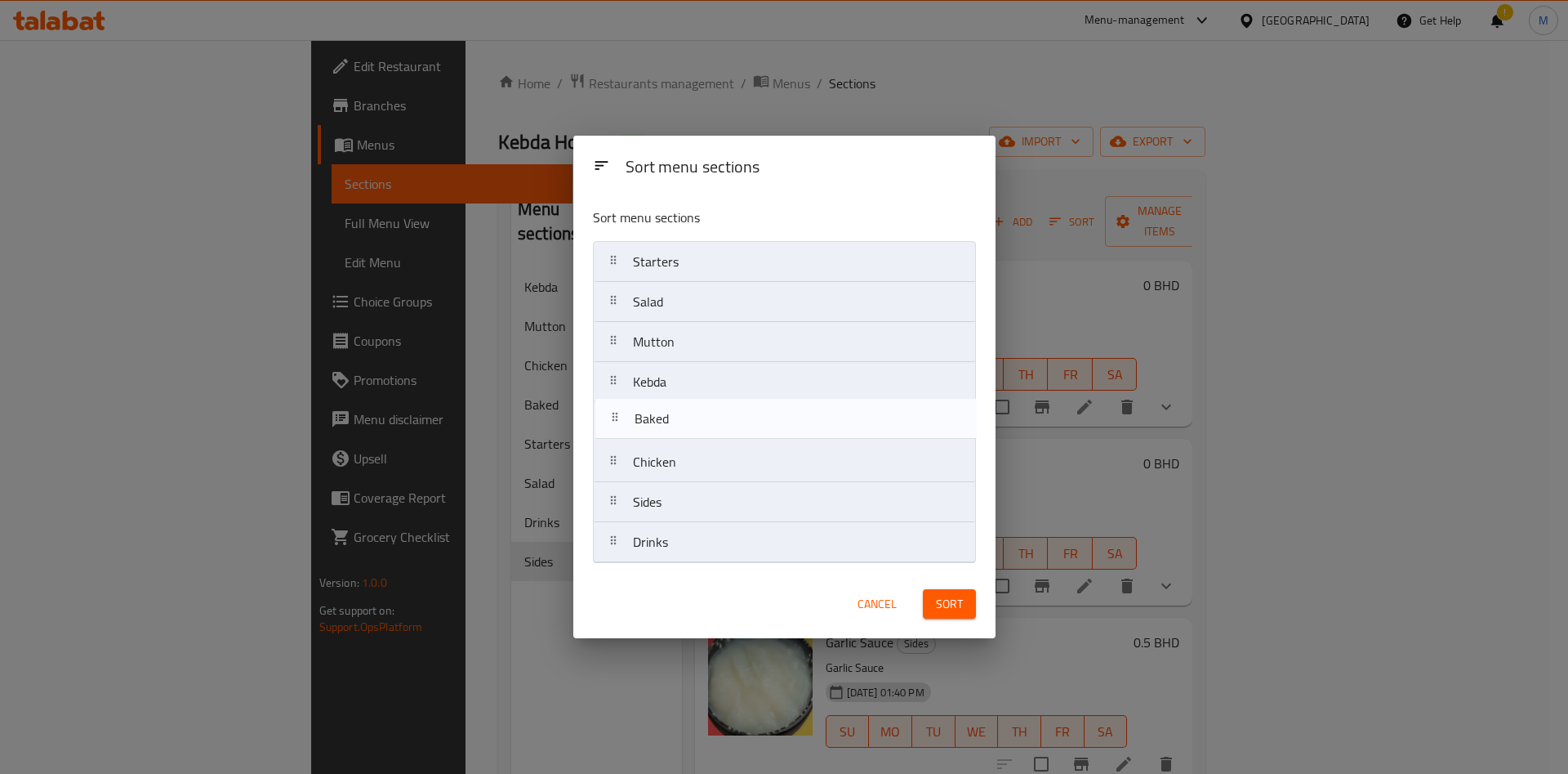
drag, startPoint x: 680, startPoint y: 463, endPoint x: 681, endPoint y: 409, distance: 54.0
click at [681, 409] on nav "Starters Salad Mutton Kebda Chicken Baked Sides Drinks" at bounding box center [785, 402] width 383 height 322
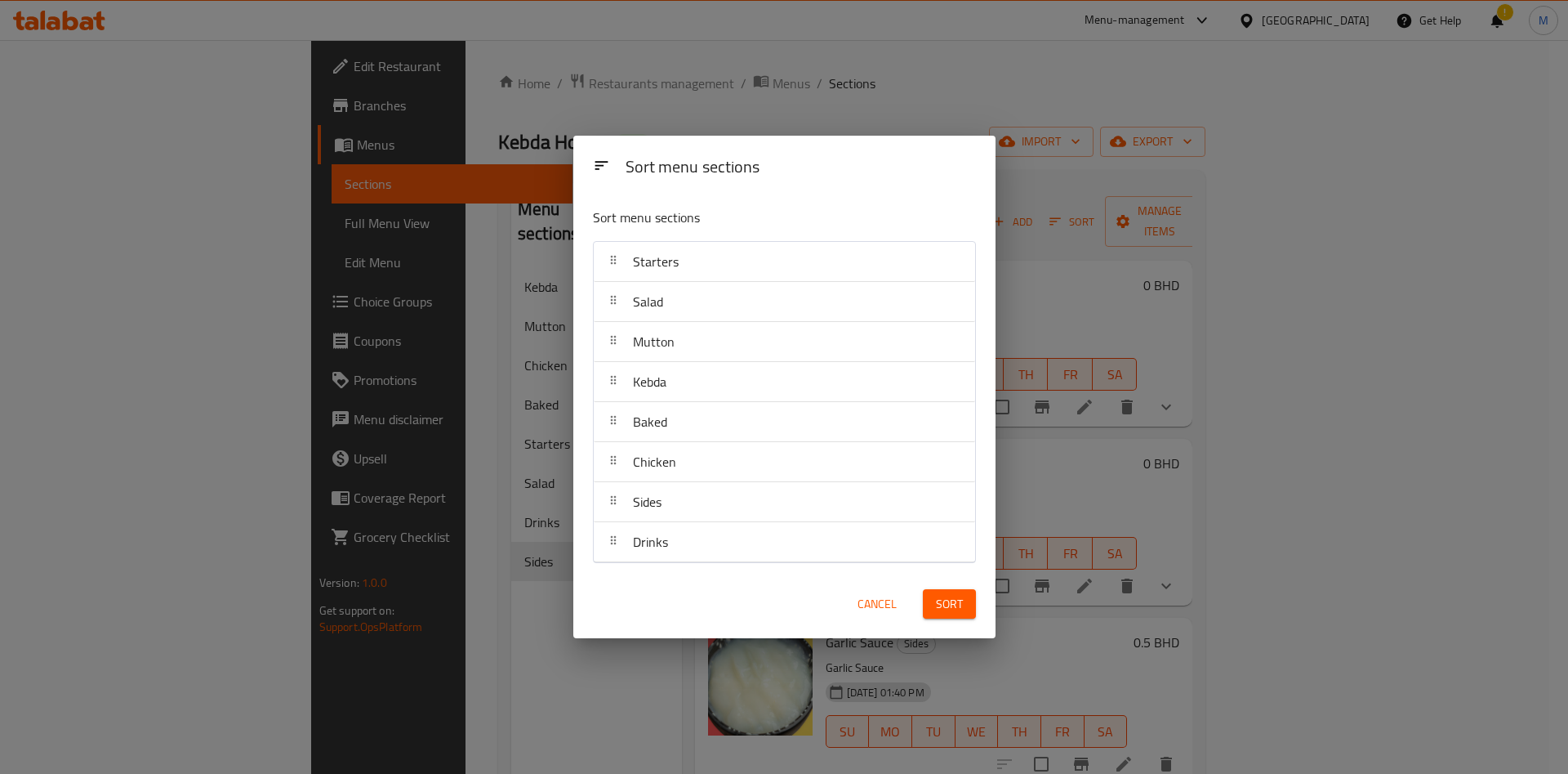
click at [676, 468] on div "Chicken" at bounding box center [654, 461] width 57 height 39
drag, startPoint x: 676, startPoint y: 468, endPoint x: 676, endPoint y: 416, distance: 52.0
click at [676, 420] on nav "Starters Salad Mutton Kebda Baked Chicken Sides Drinks" at bounding box center [785, 402] width 383 height 322
click at [937, 603] on span "Sort" at bounding box center [950, 604] width 27 height 20
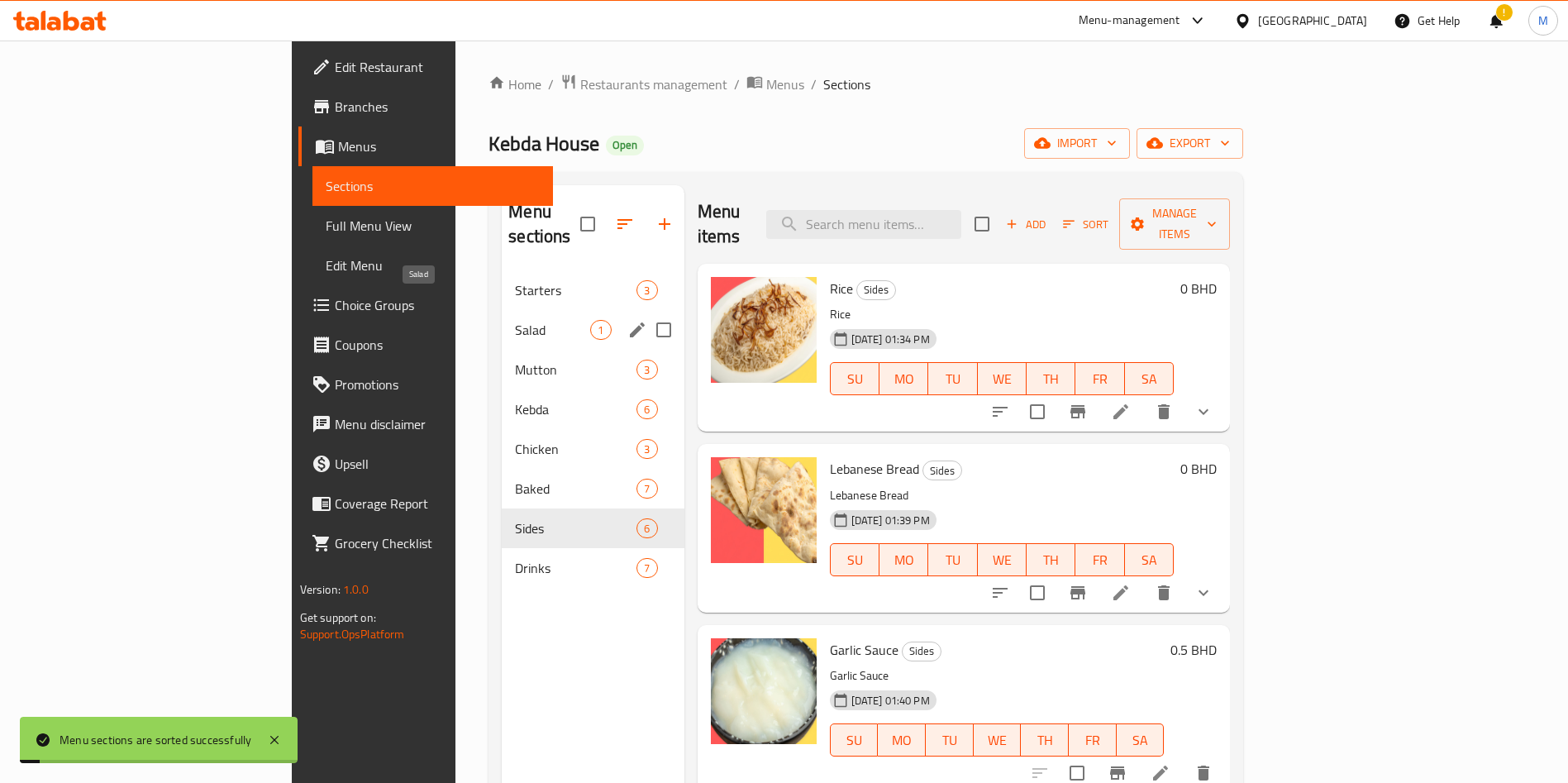
click at [515, 320] on span "Salad" at bounding box center [552, 329] width 75 height 20
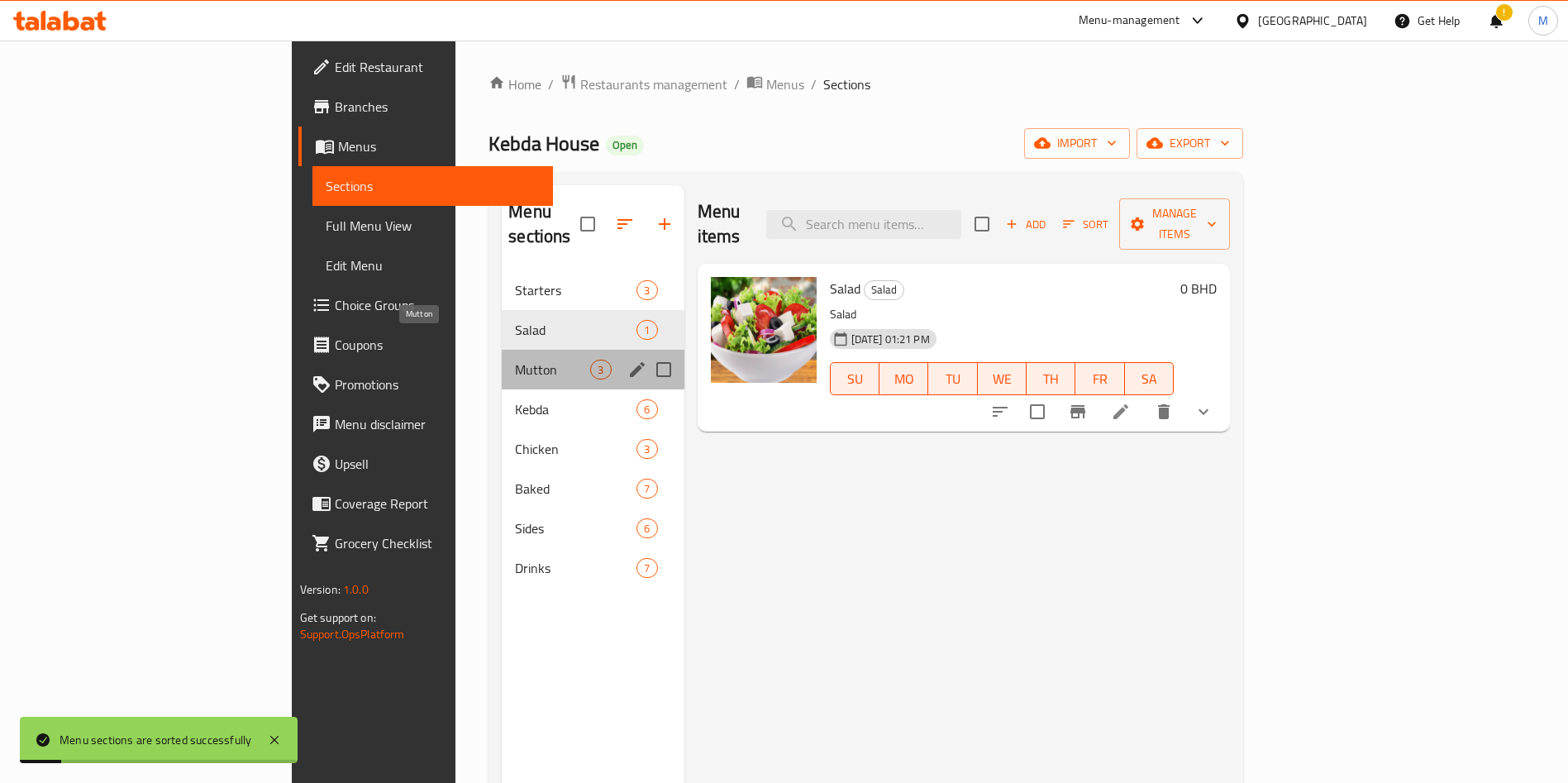
click at [515, 359] on span "Mutton" at bounding box center [552, 369] width 75 height 20
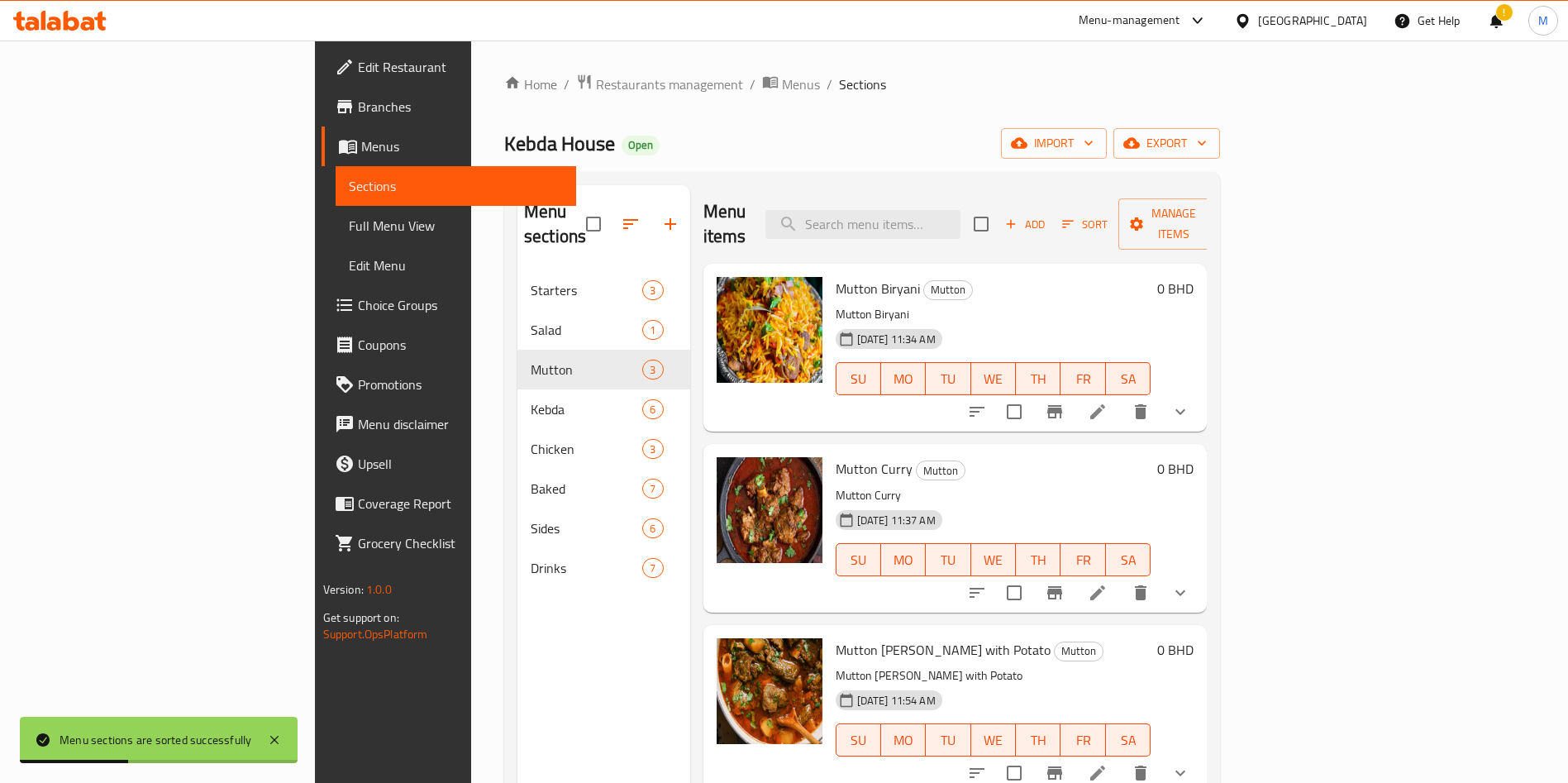
click at [621, 214] on icon "button" at bounding box center [630, 224] width 20 height 20
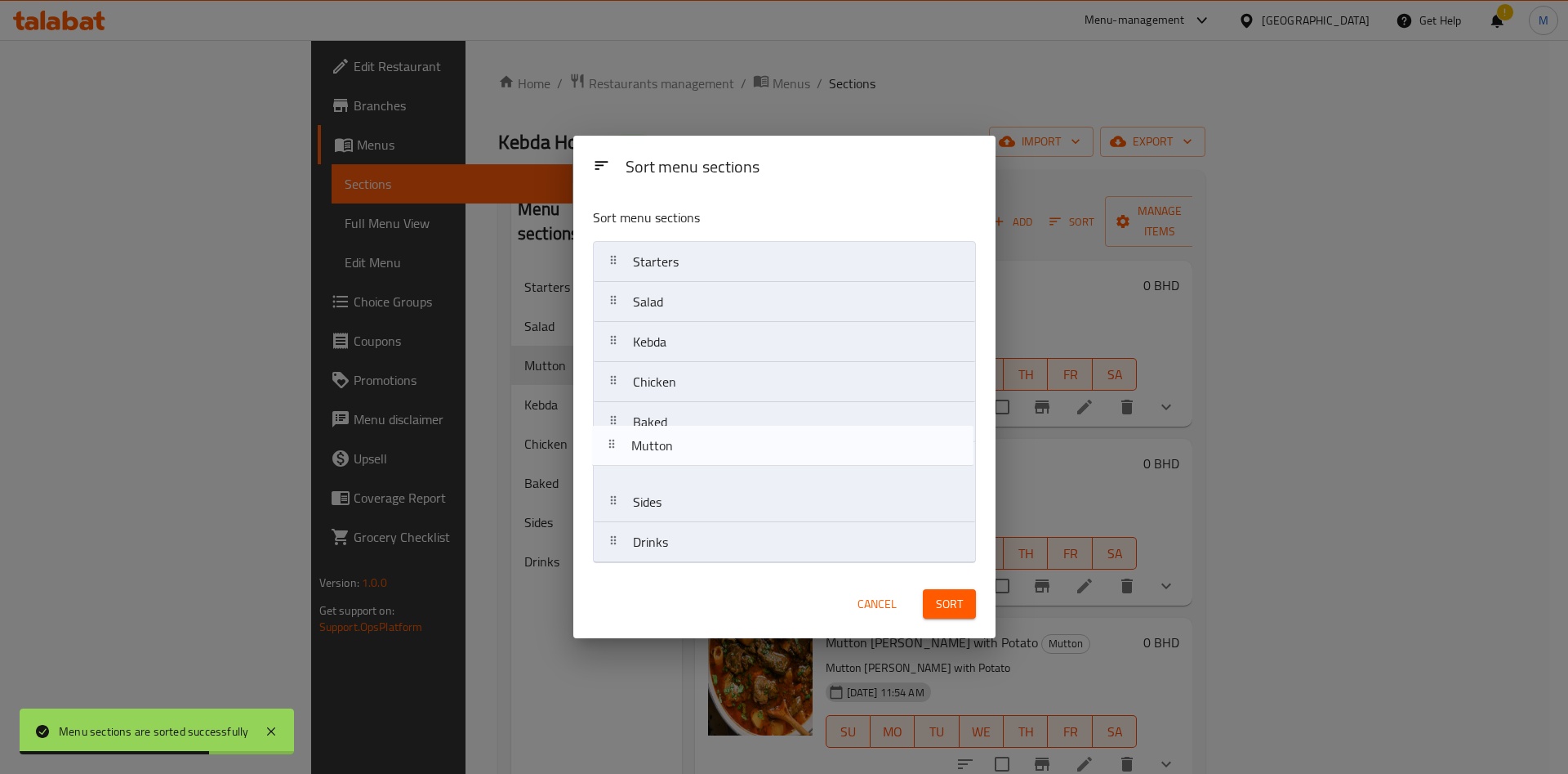
drag, startPoint x: 612, startPoint y: 345, endPoint x: 610, endPoint y: 458, distance: 113.0
click at [610, 458] on nav "Starters Salad Mutton Kebda Chicken Baked Sides Drinks" at bounding box center [785, 402] width 383 height 322
click at [610, 466] on nav "Starters Salad Mutton Kebda Chicken Baked Sides Drinks" at bounding box center [785, 402] width 383 height 322
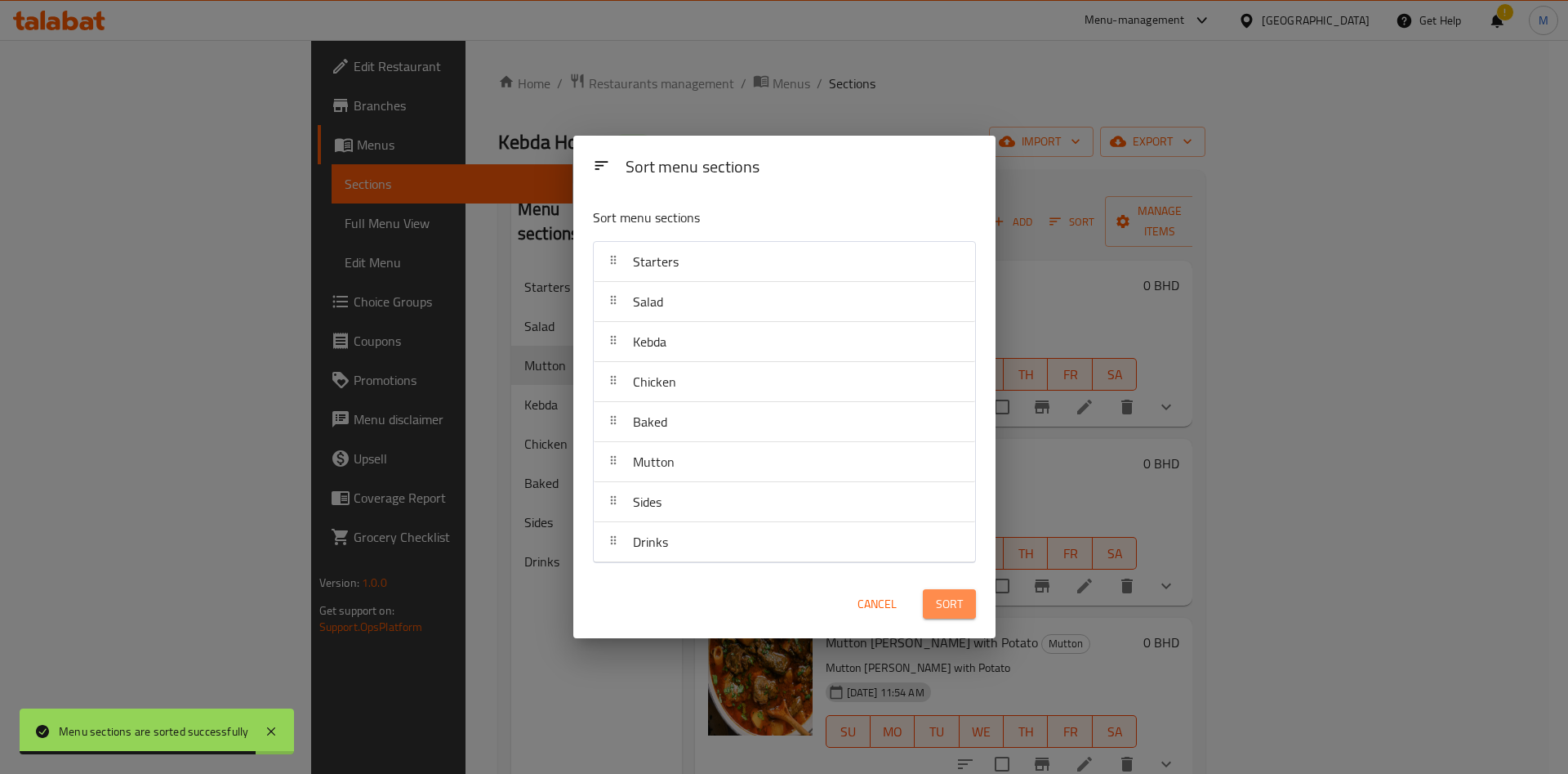
click at [939, 607] on span "Sort" at bounding box center [950, 604] width 27 height 20
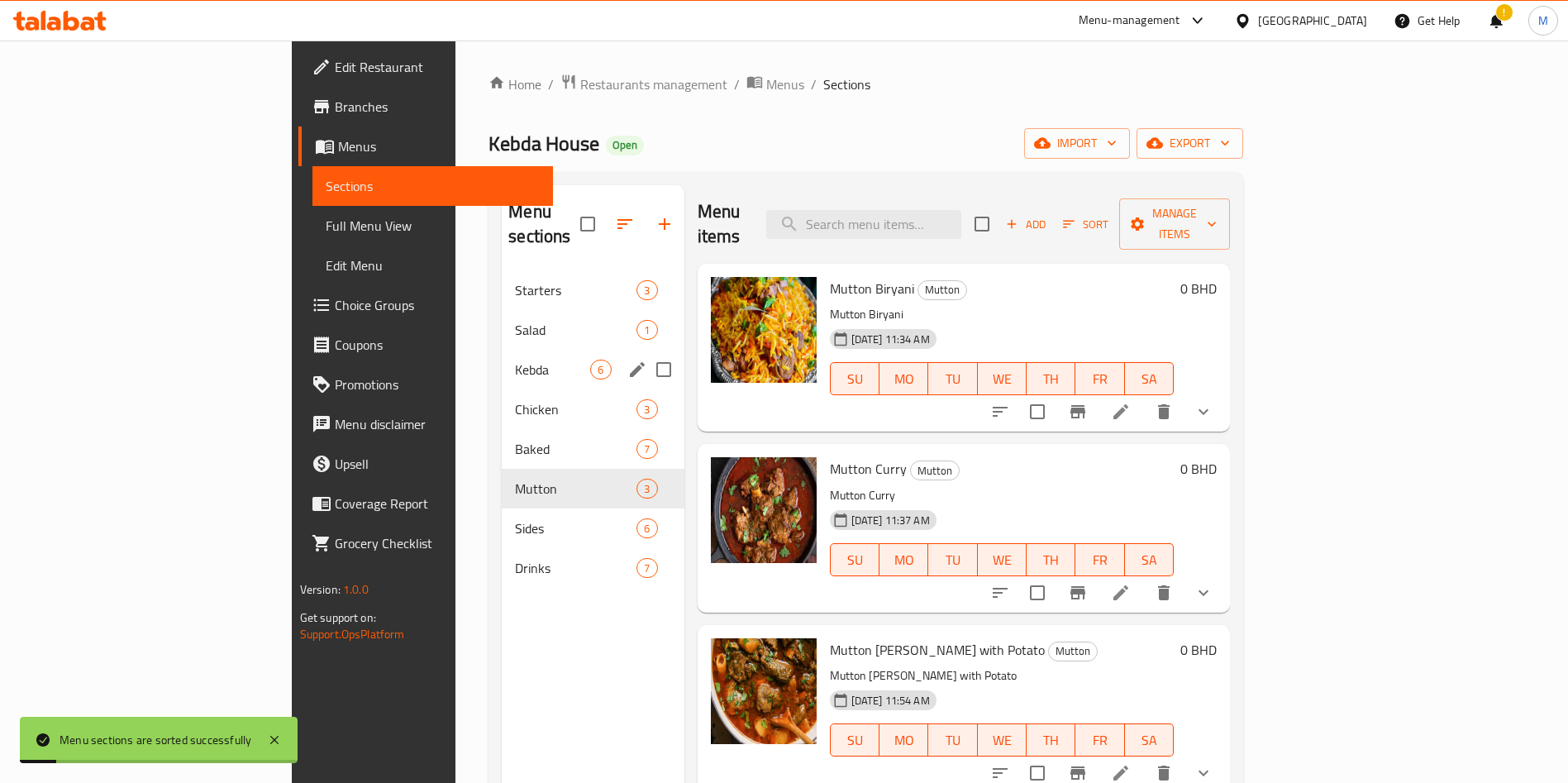
click at [515, 359] on span "Kebda" at bounding box center [552, 369] width 75 height 20
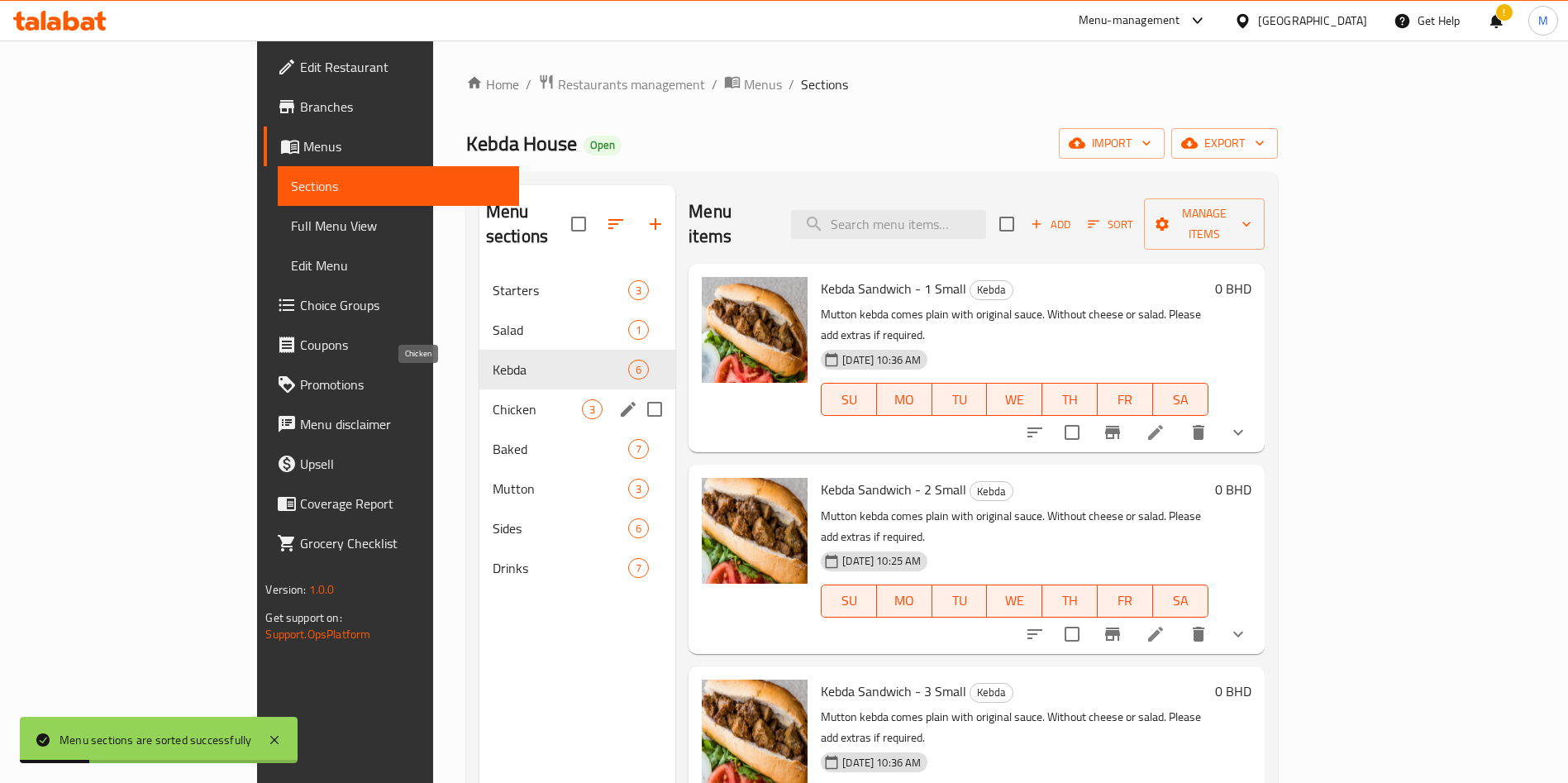
click at [492, 400] on span "Chicken" at bounding box center [537, 409] width 89 height 20
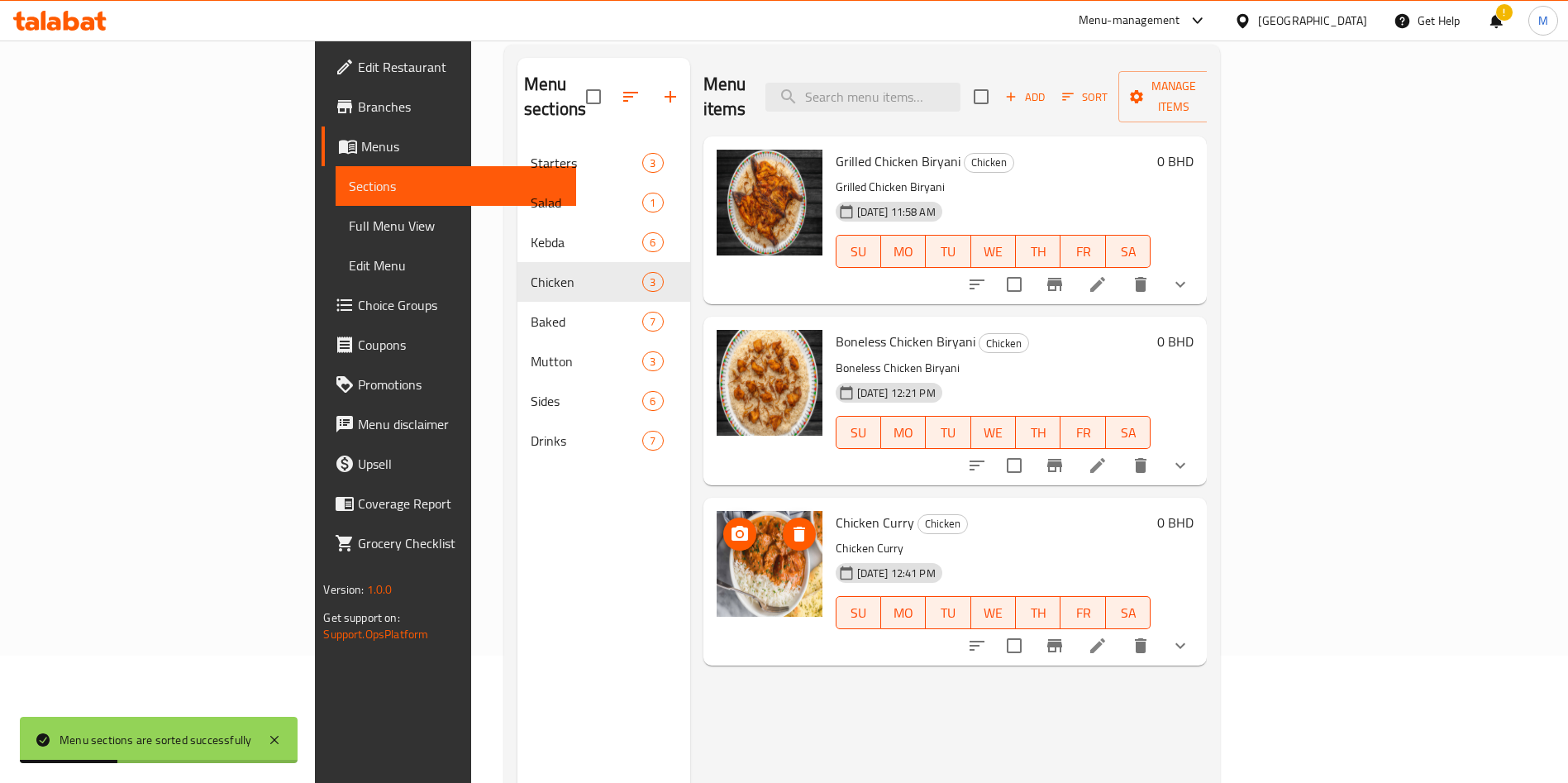
scroll to position [232, 0]
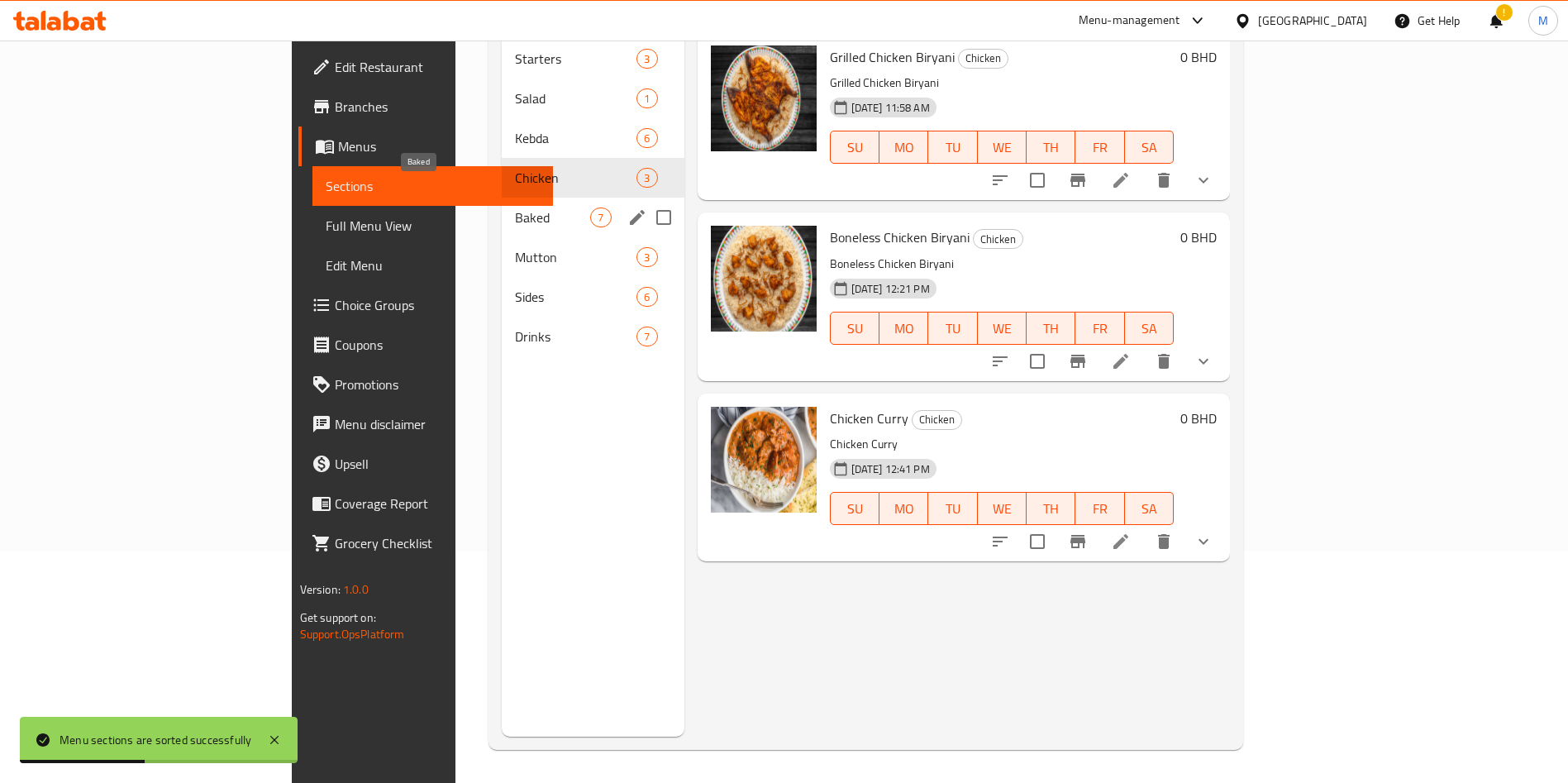
click at [515, 208] on span "Baked" at bounding box center [552, 217] width 75 height 20
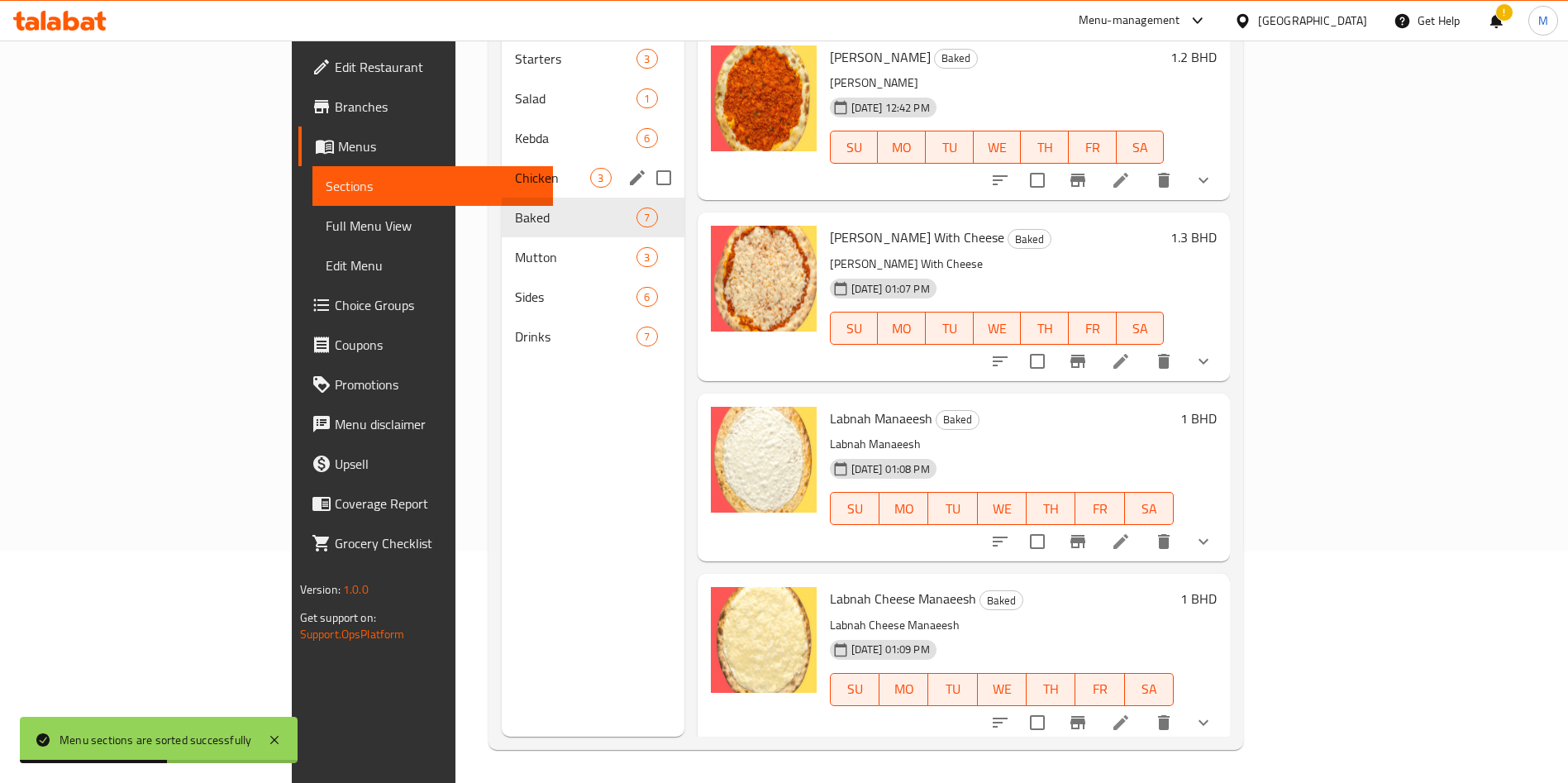
click at [515, 168] on span "Chicken" at bounding box center [552, 178] width 75 height 20
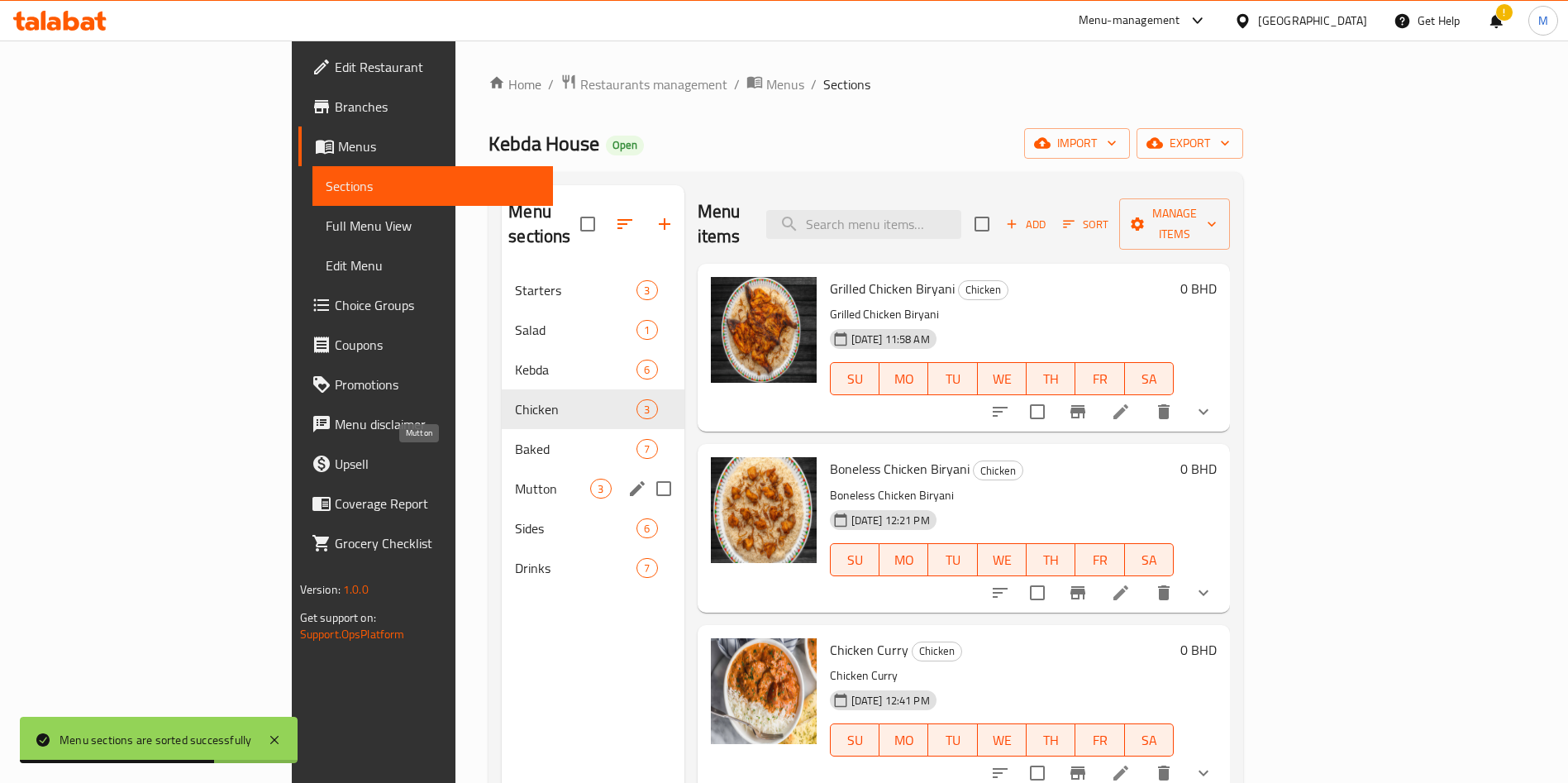
click at [515, 479] on span "Mutton" at bounding box center [552, 488] width 75 height 20
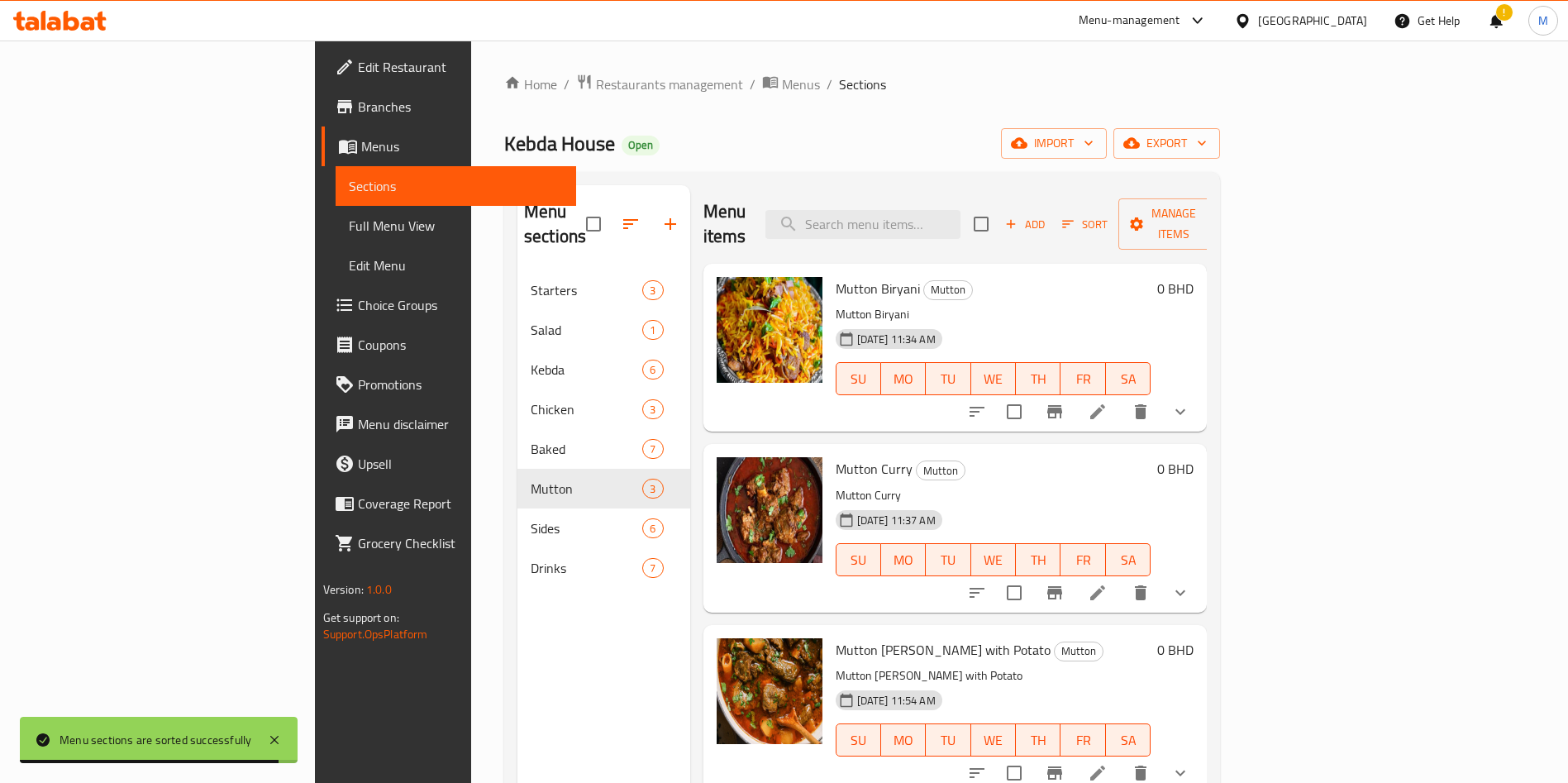
click at [611, 204] on button "button" at bounding box center [630, 224] width 39 height 39
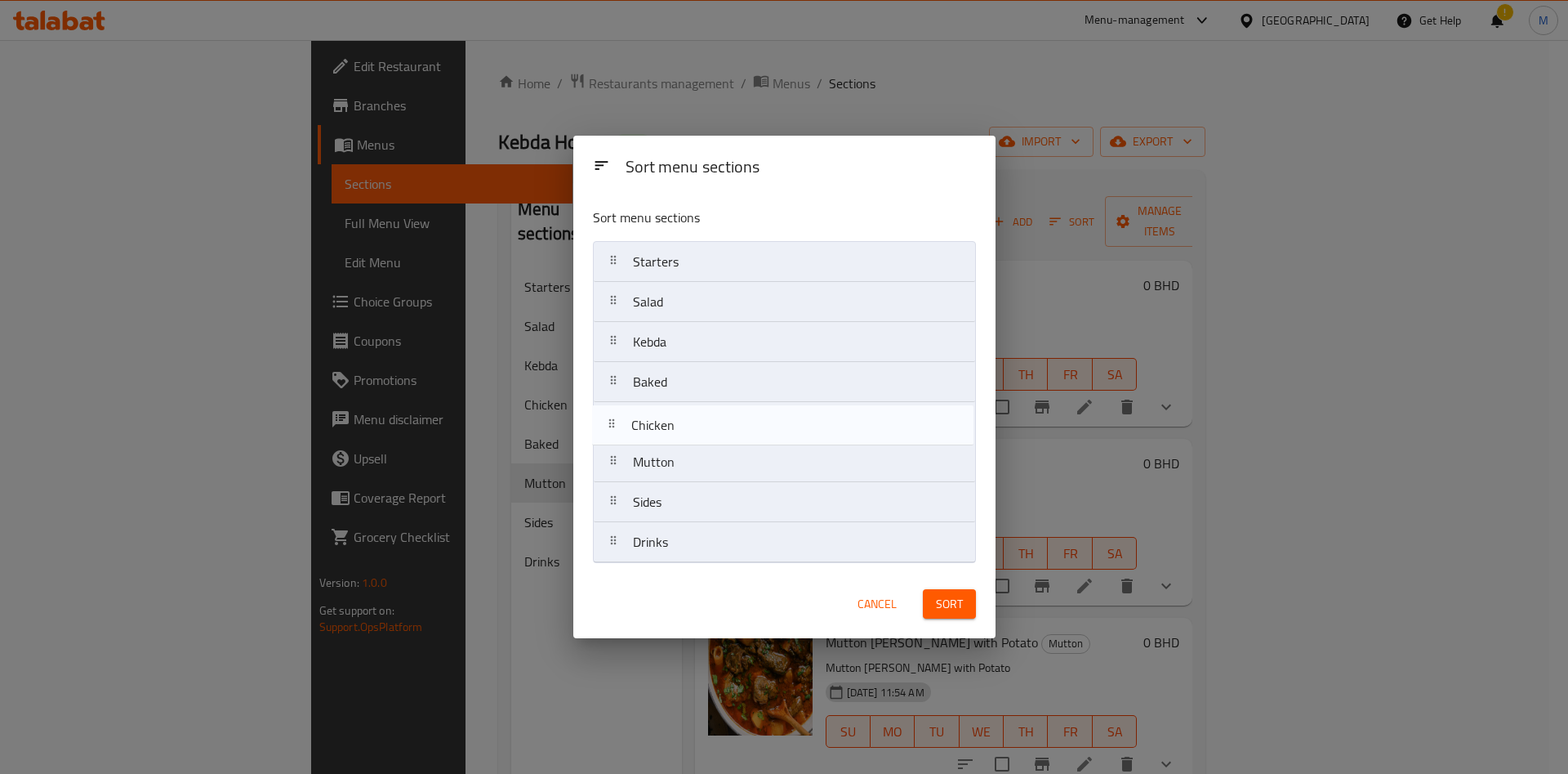
drag, startPoint x: 618, startPoint y: 381, endPoint x: 618, endPoint y: 431, distance: 50.0
click at [618, 431] on nav "Starters Salad Kebda Chicken Baked Mutton Sides Drinks" at bounding box center [785, 402] width 383 height 322
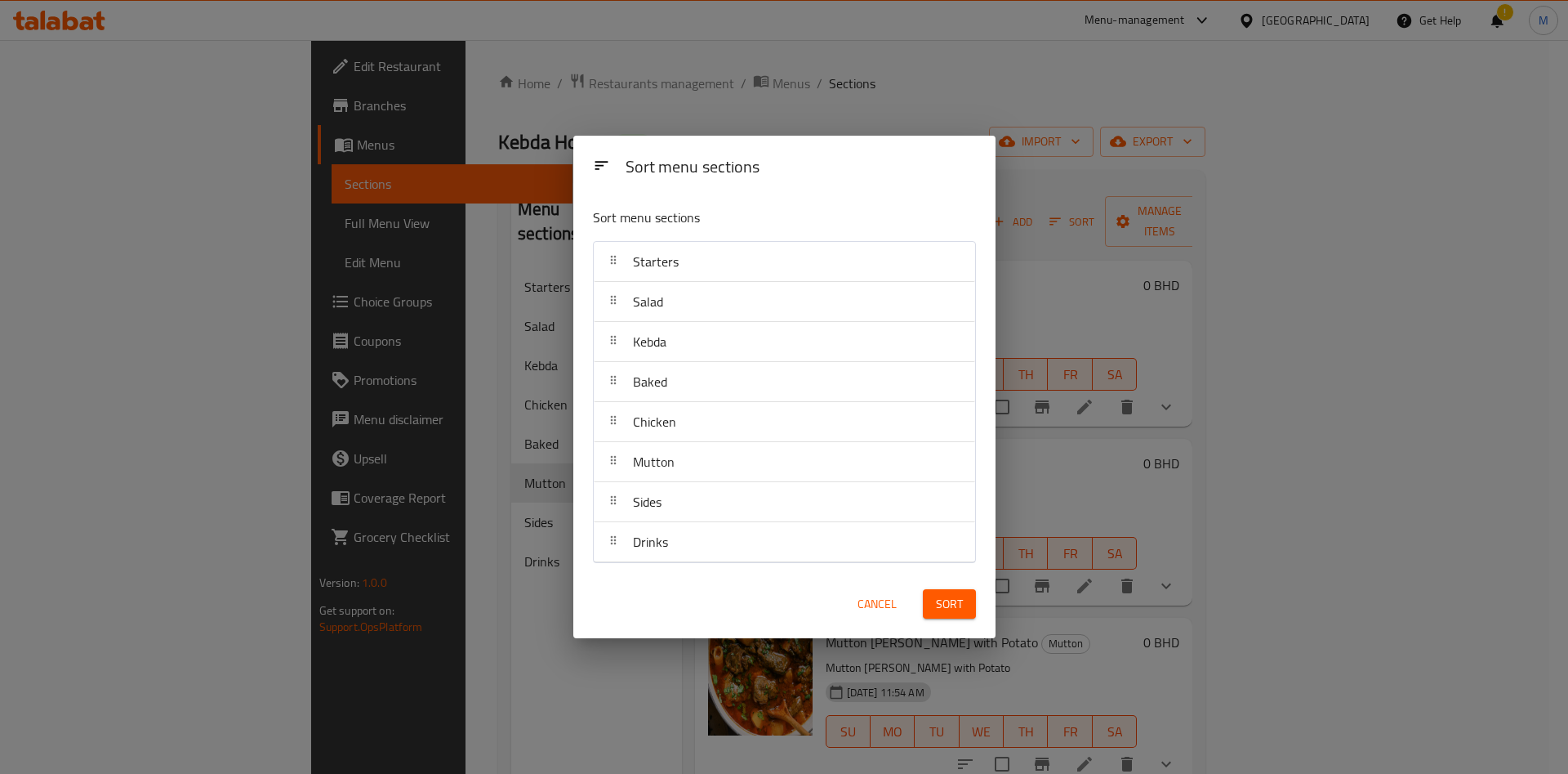
click at [960, 611] on span "Sort" at bounding box center [950, 604] width 27 height 20
click at [960, 611] on div "Sort" at bounding box center [950, 604] width 73 height 50
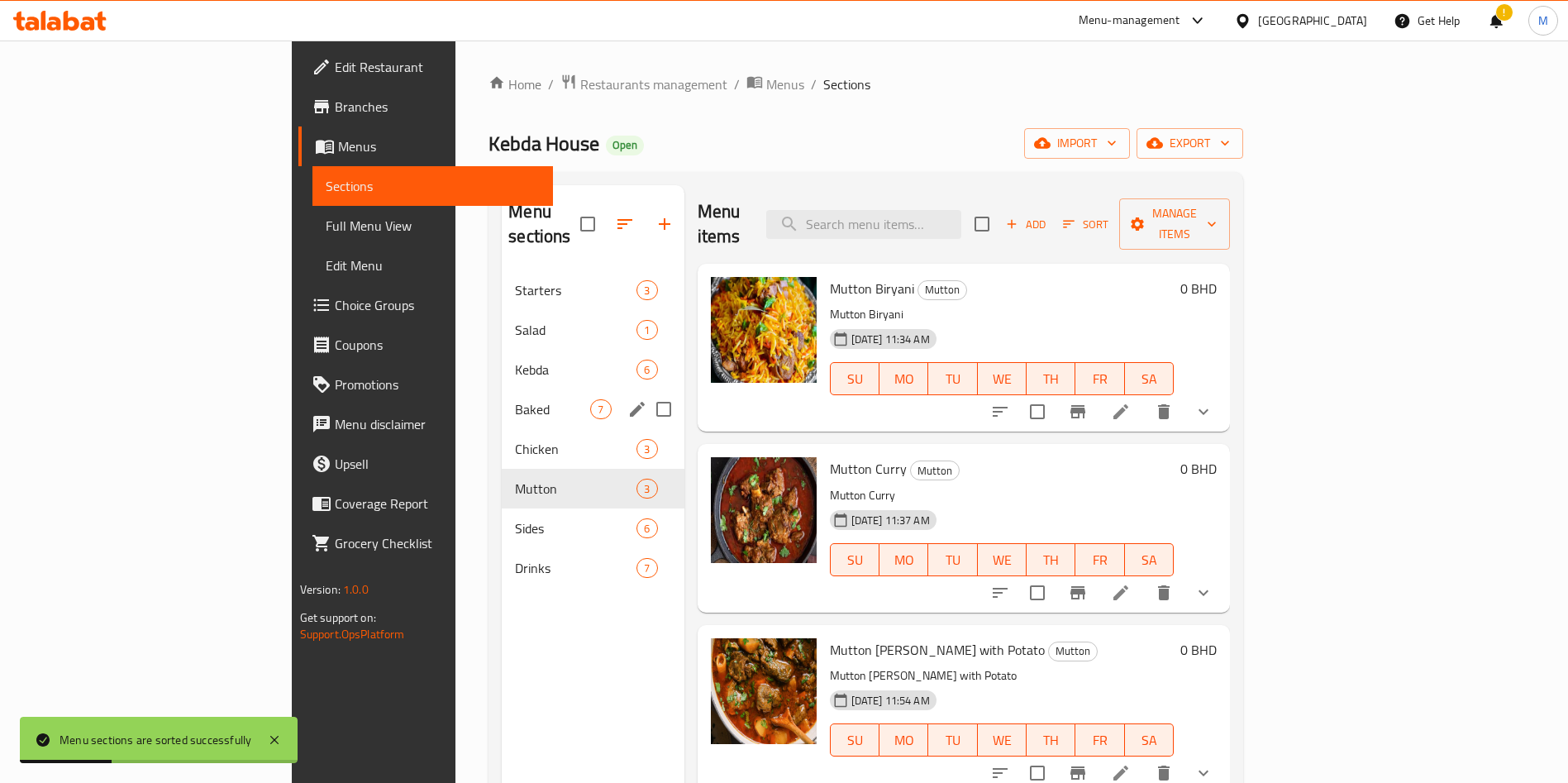
click at [502, 389] on div "Baked 7" at bounding box center [593, 409] width 182 height 39
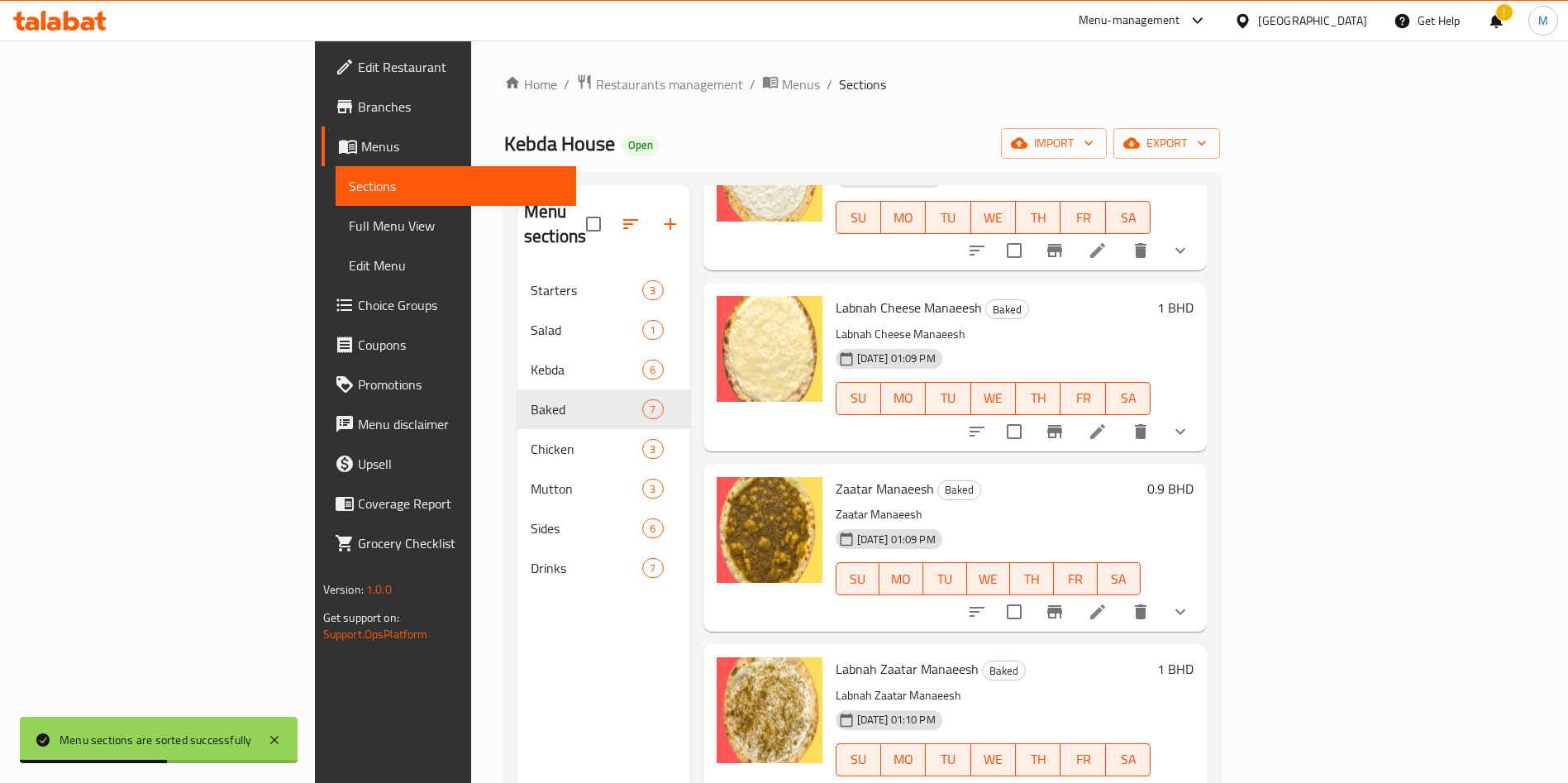
scroll to position [124, 0]
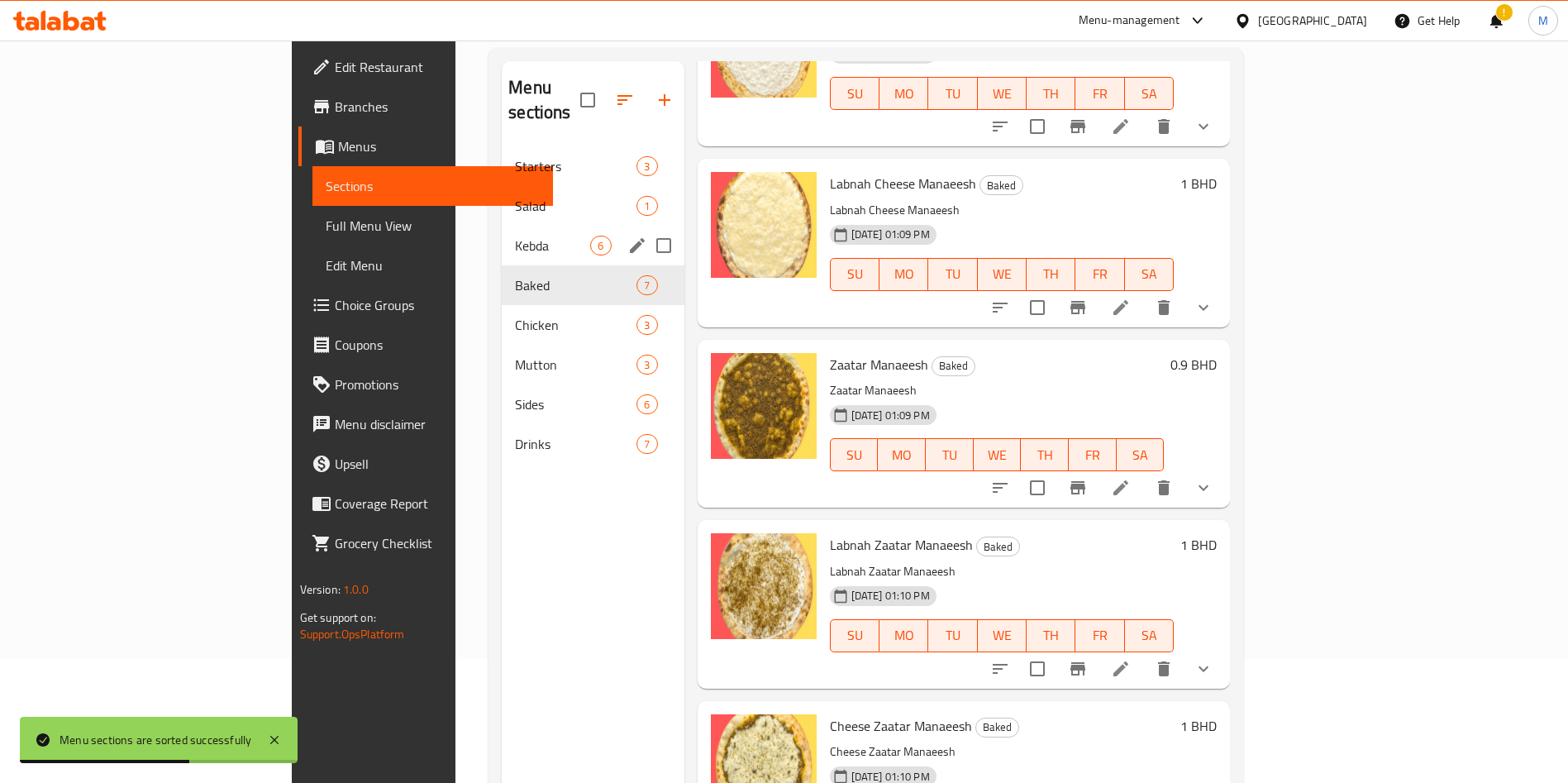
click at [515, 196] on span "Salad" at bounding box center [576, 205] width 122 height 20
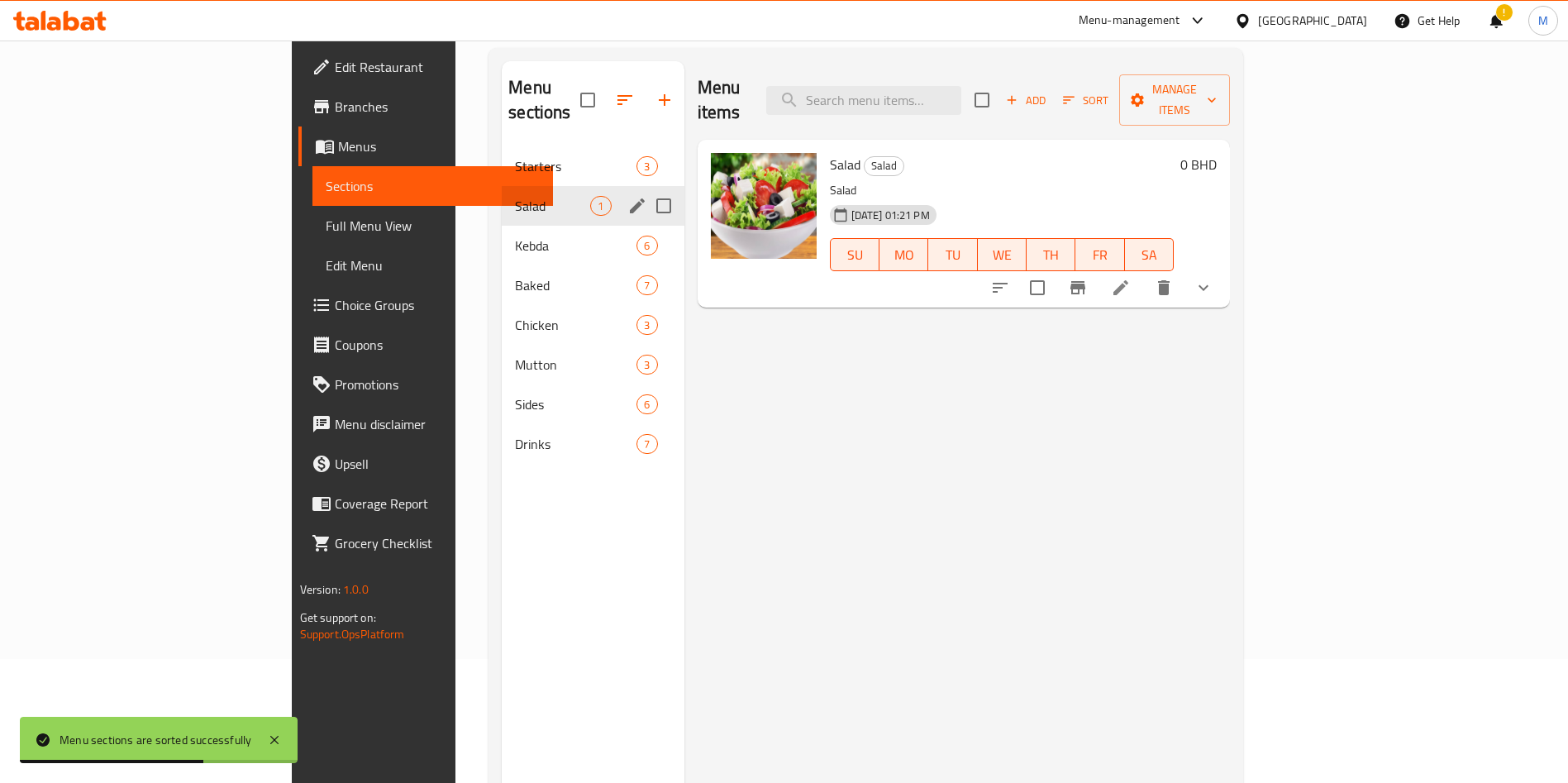
click at [502, 195] on div "Salad 1" at bounding box center [593, 206] width 182 height 39
click at [515, 236] on span "Kebda" at bounding box center [552, 245] width 75 height 20
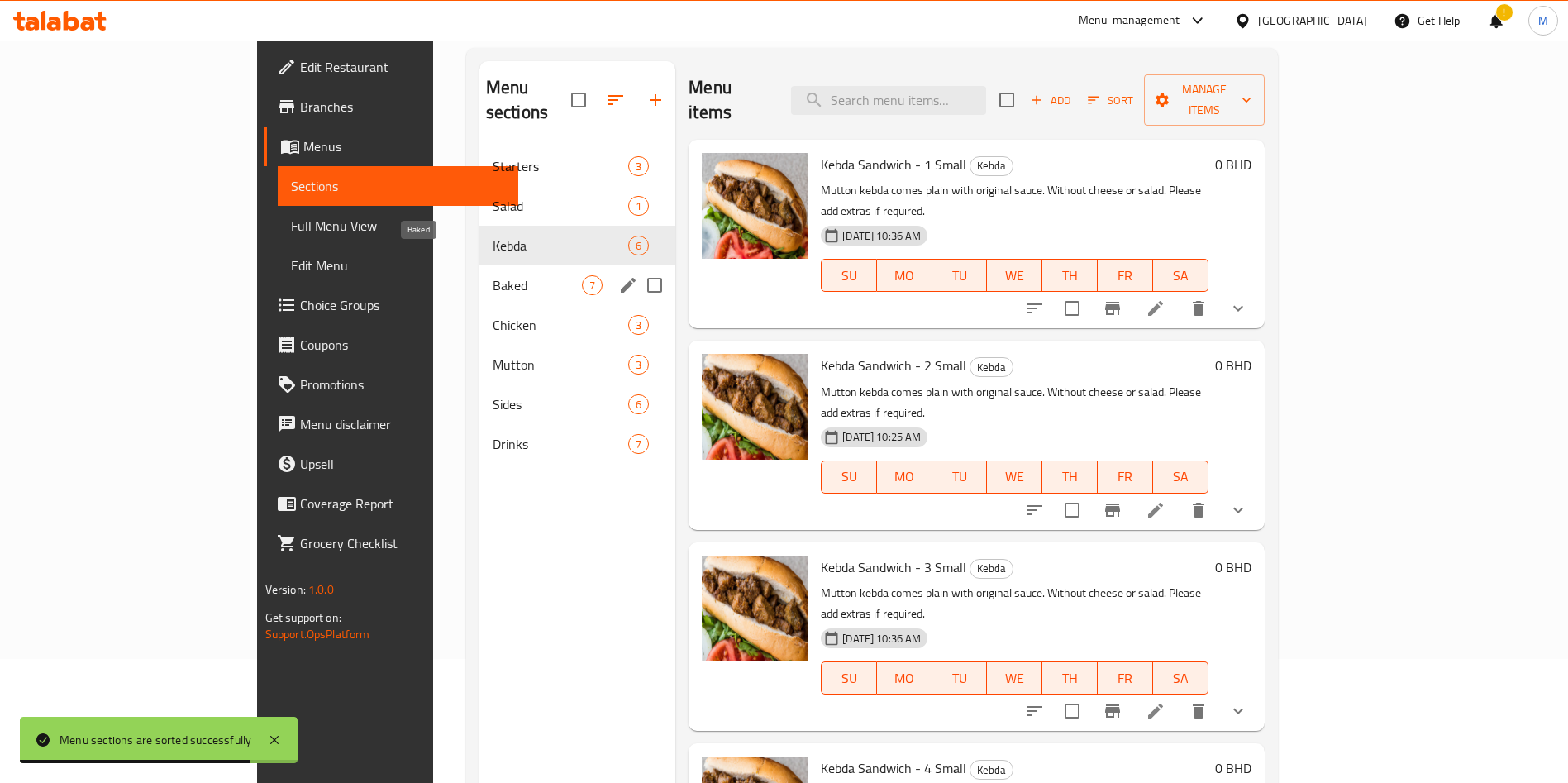
click at [492, 275] on span "Baked" at bounding box center [537, 285] width 89 height 20
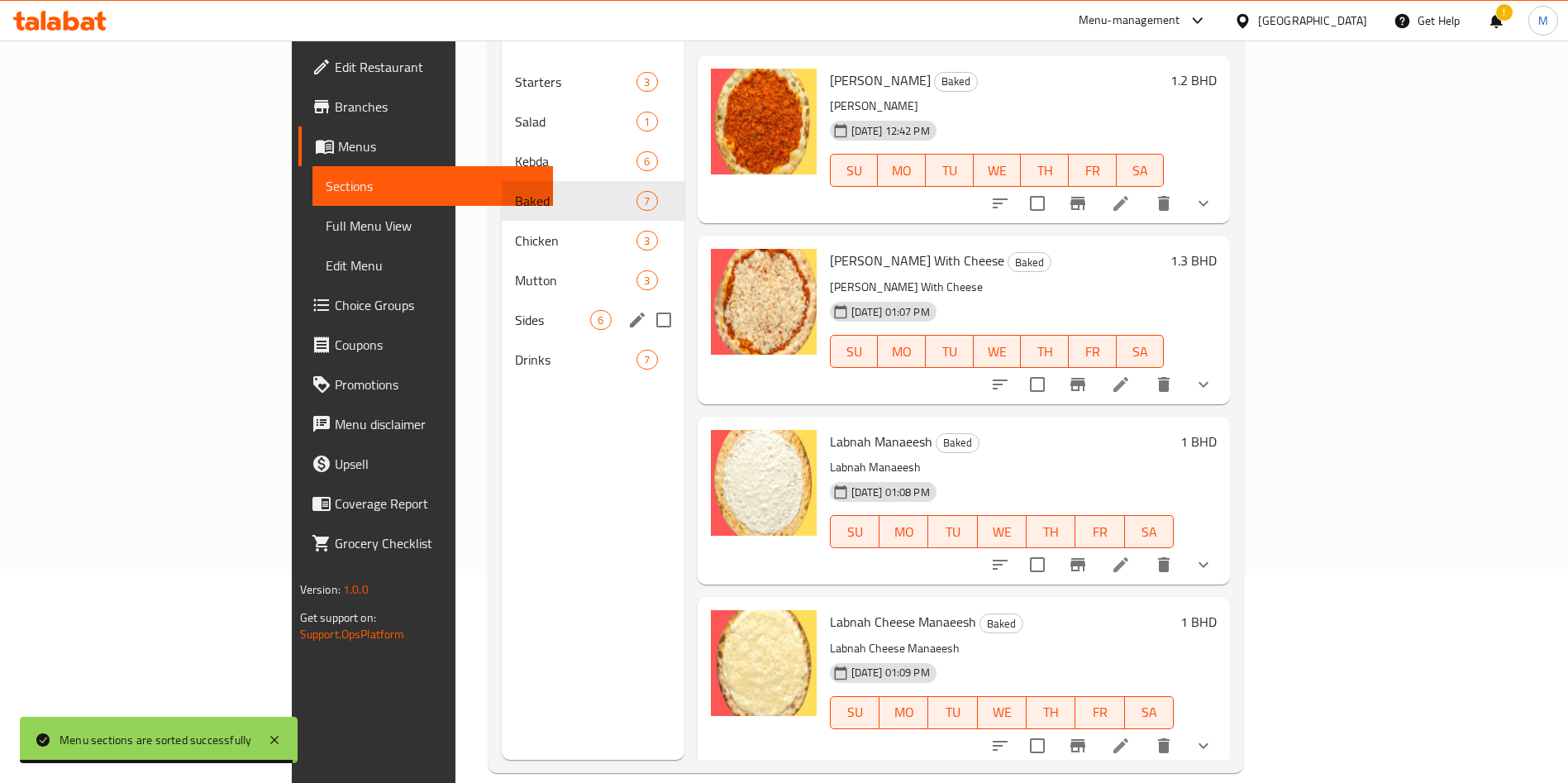
scroll to position [232, 0]
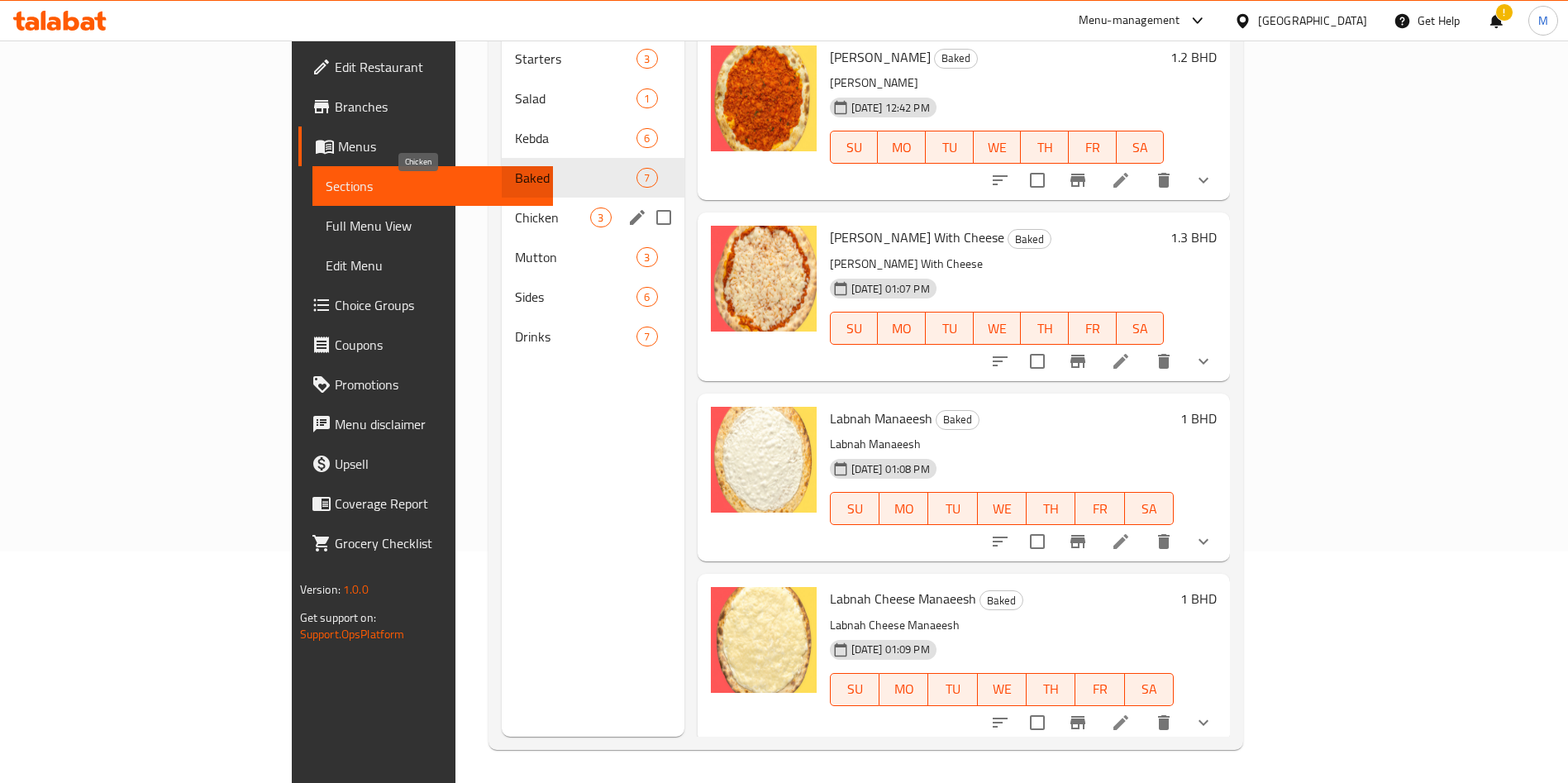
click at [515, 208] on span "Chicken" at bounding box center [552, 217] width 75 height 20
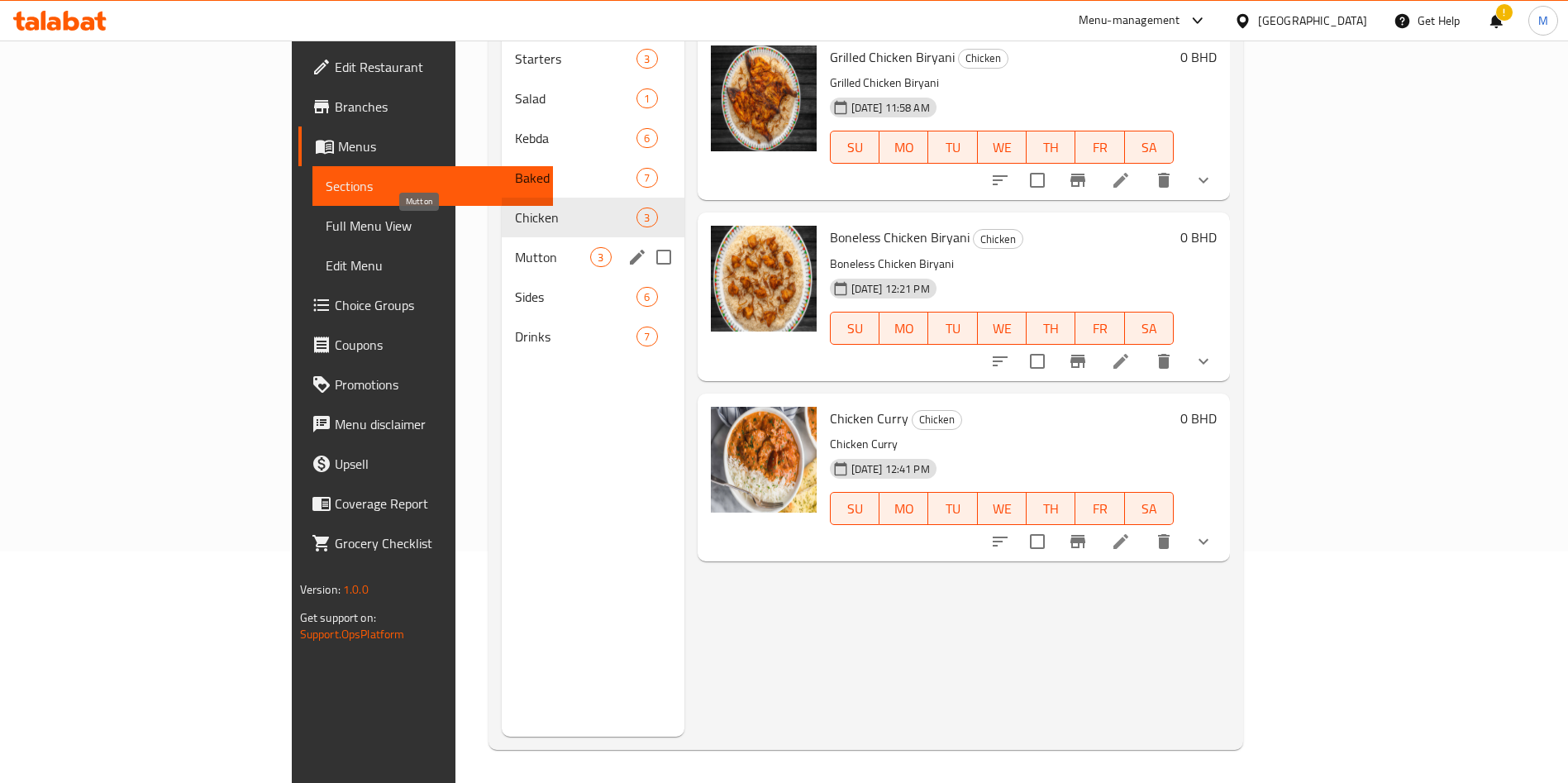
click at [515, 247] on span "Mutton" at bounding box center [552, 256] width 75 height 20
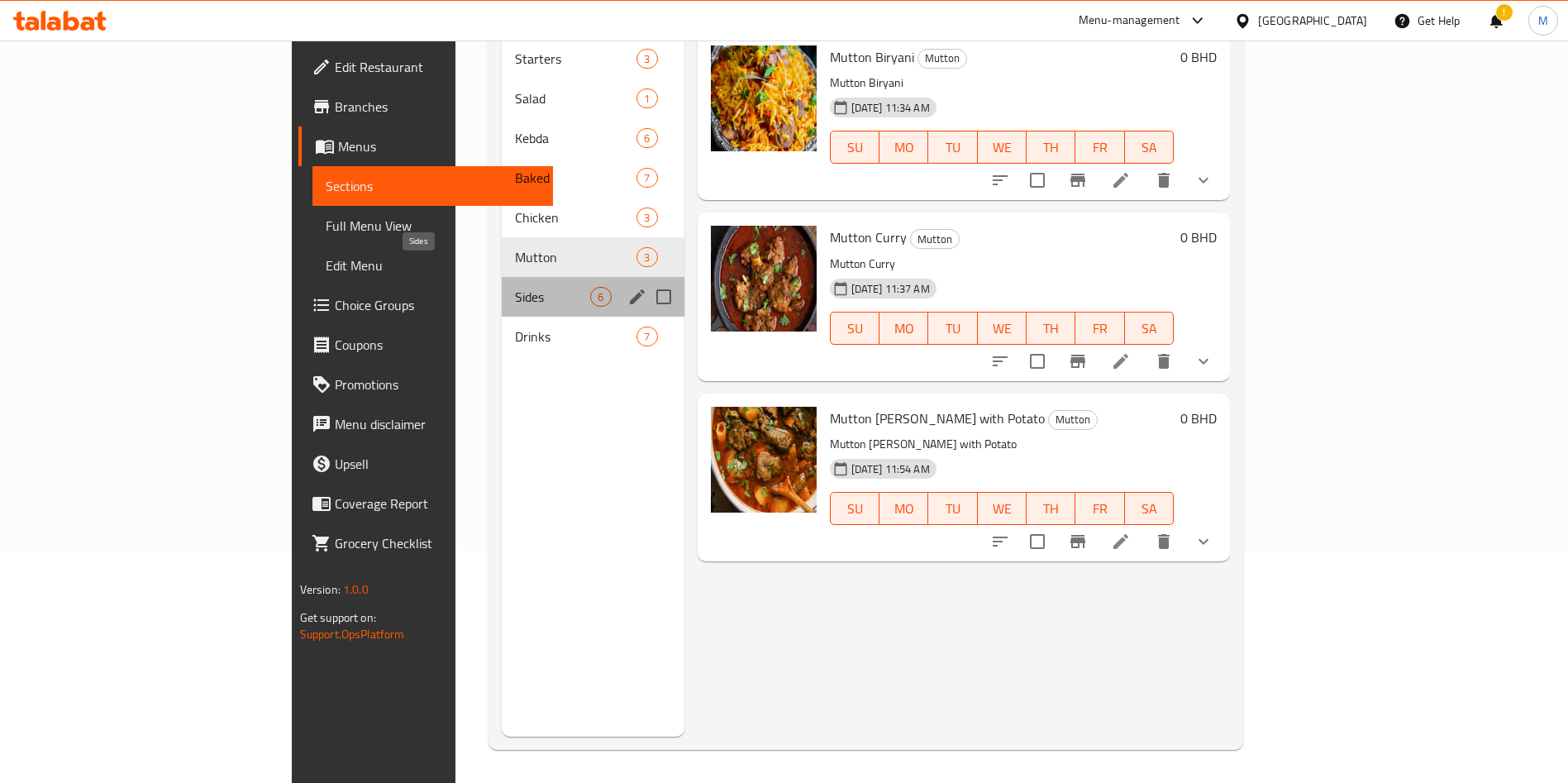
click at [515, 286] on span "Sides" at bounding box center [552, 296] width 75 height 20
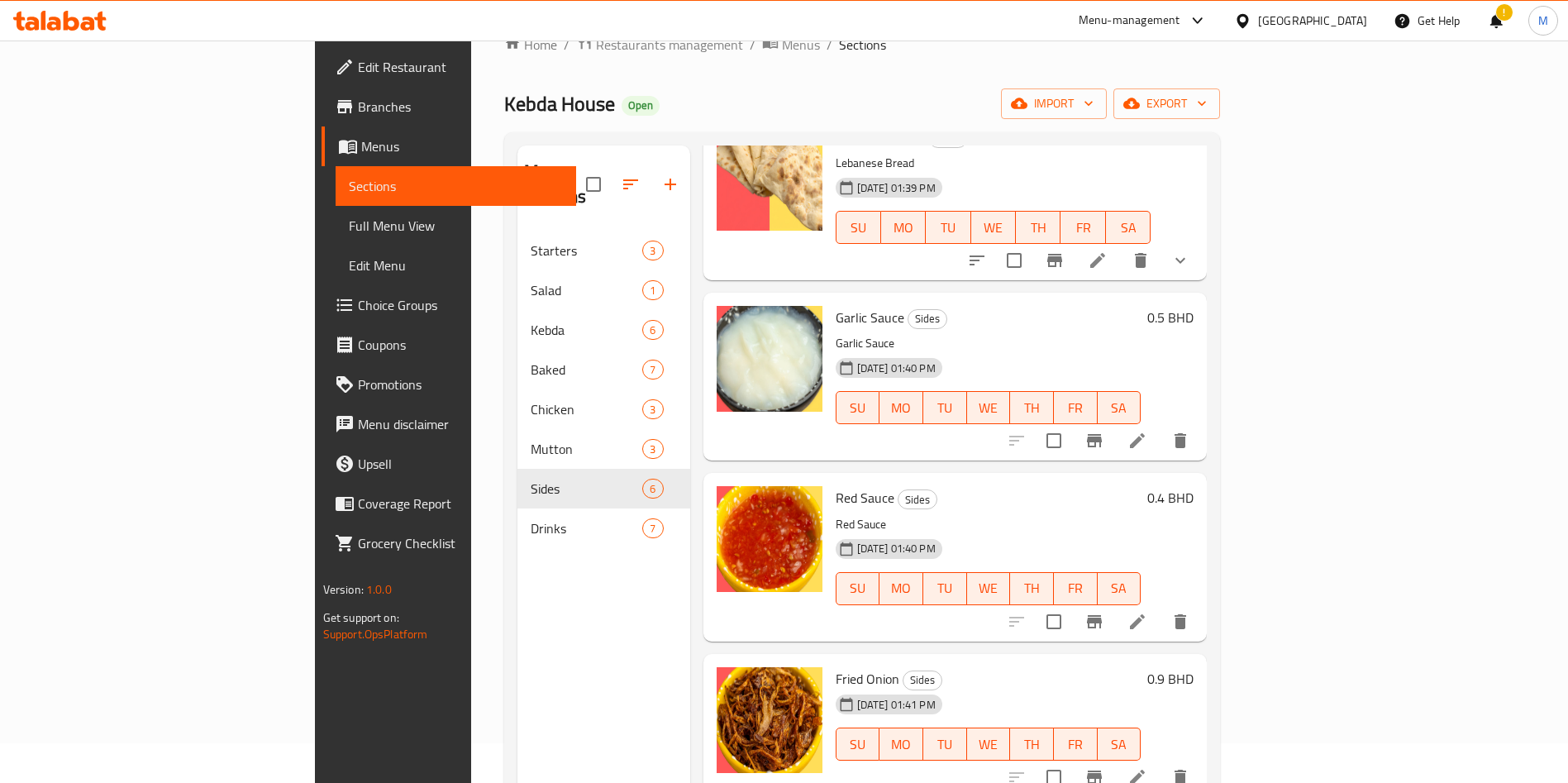
scroll to position [232, 0]
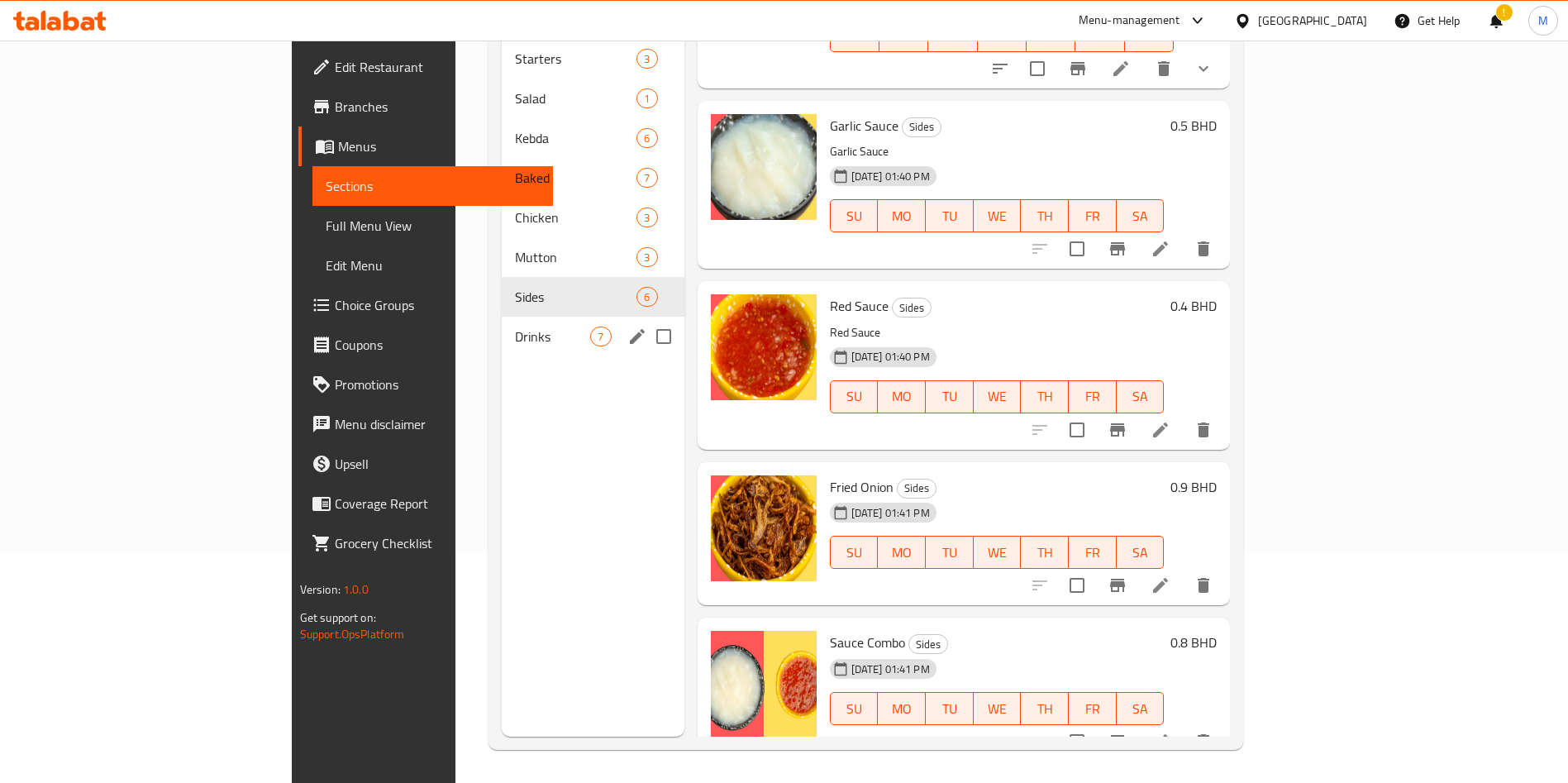
click at [515, 327] on span "Drinks" at bounding box center [552, 336] width 75 height 20
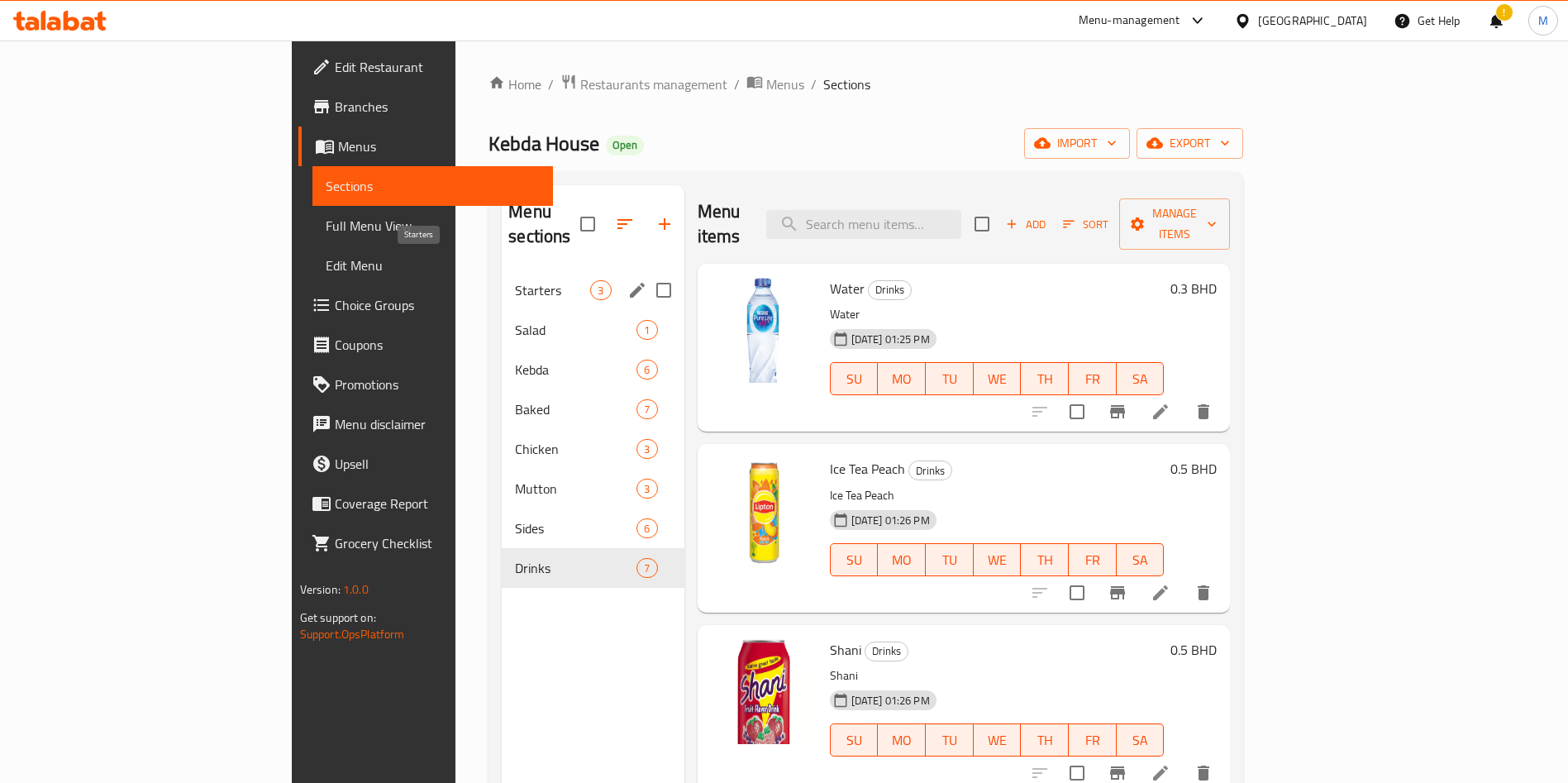
click at [515, 280] on span "Starters" at bounding box center [552, 290] width 75 height 20
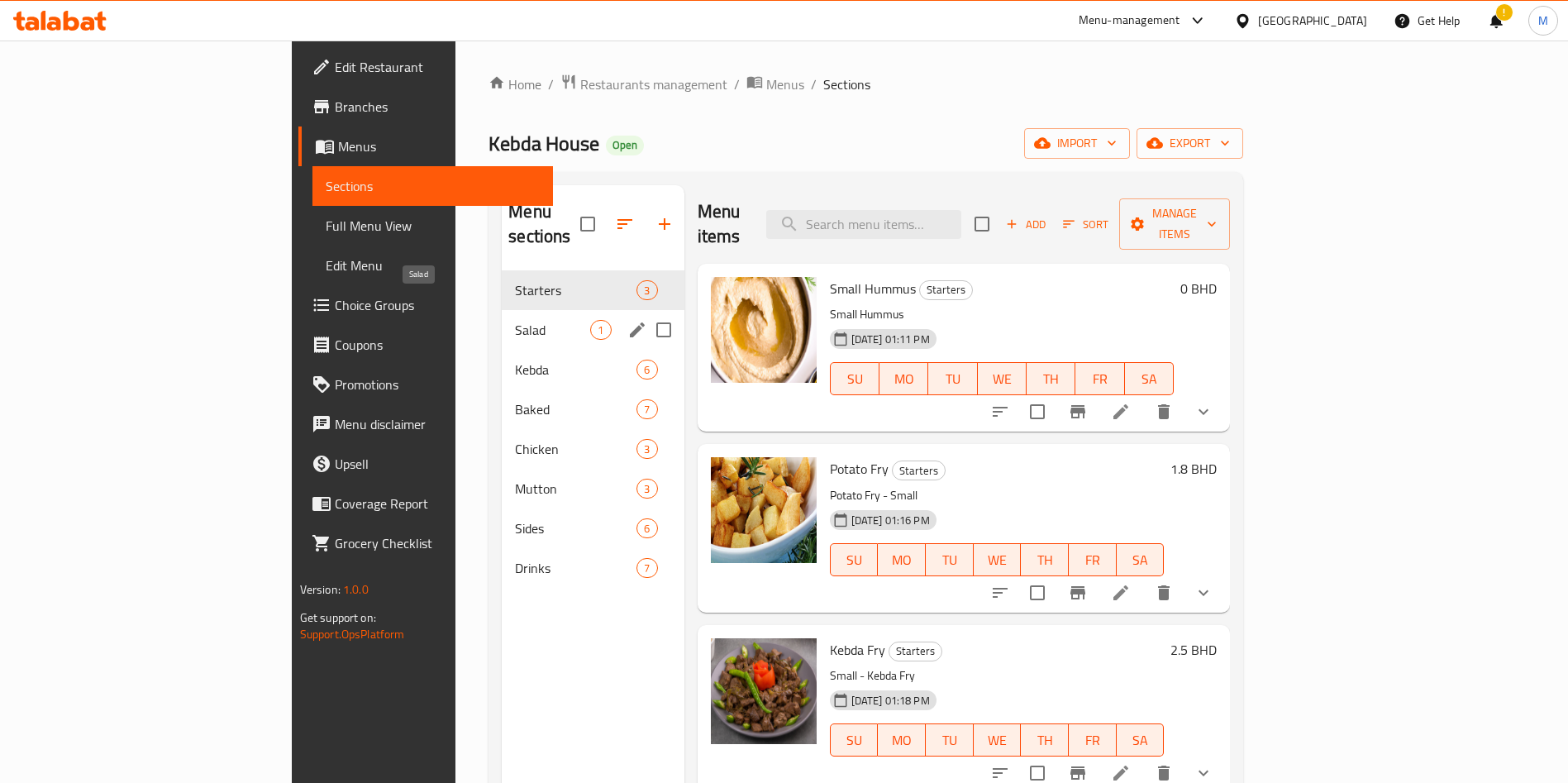
click at [515, 320] on span "Salad" at bounding box center [552, 329] width 75 height 20
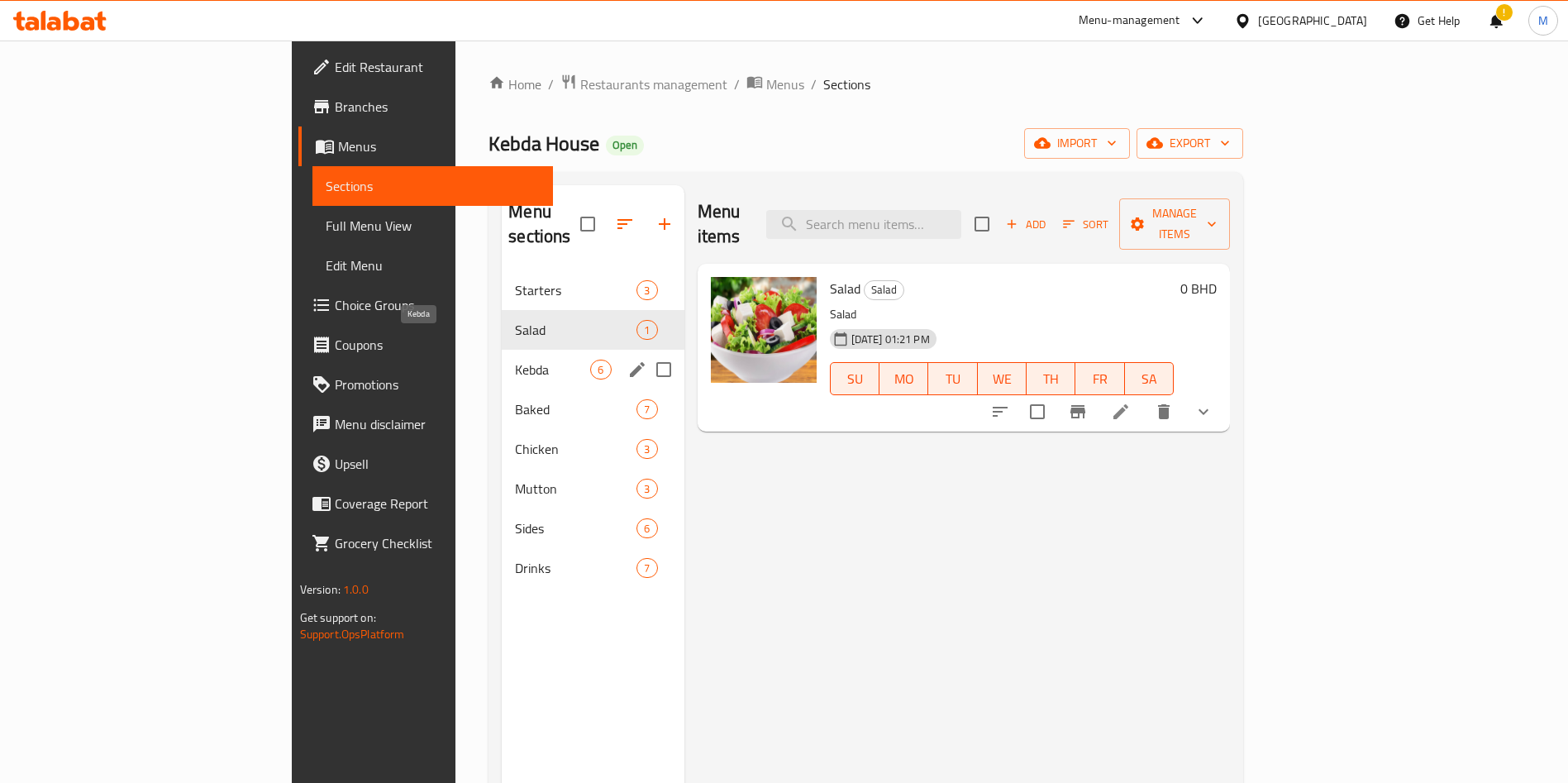
click at [515, 359] on span "Kebda" at bounding box center [552, 369] width 75 height 20
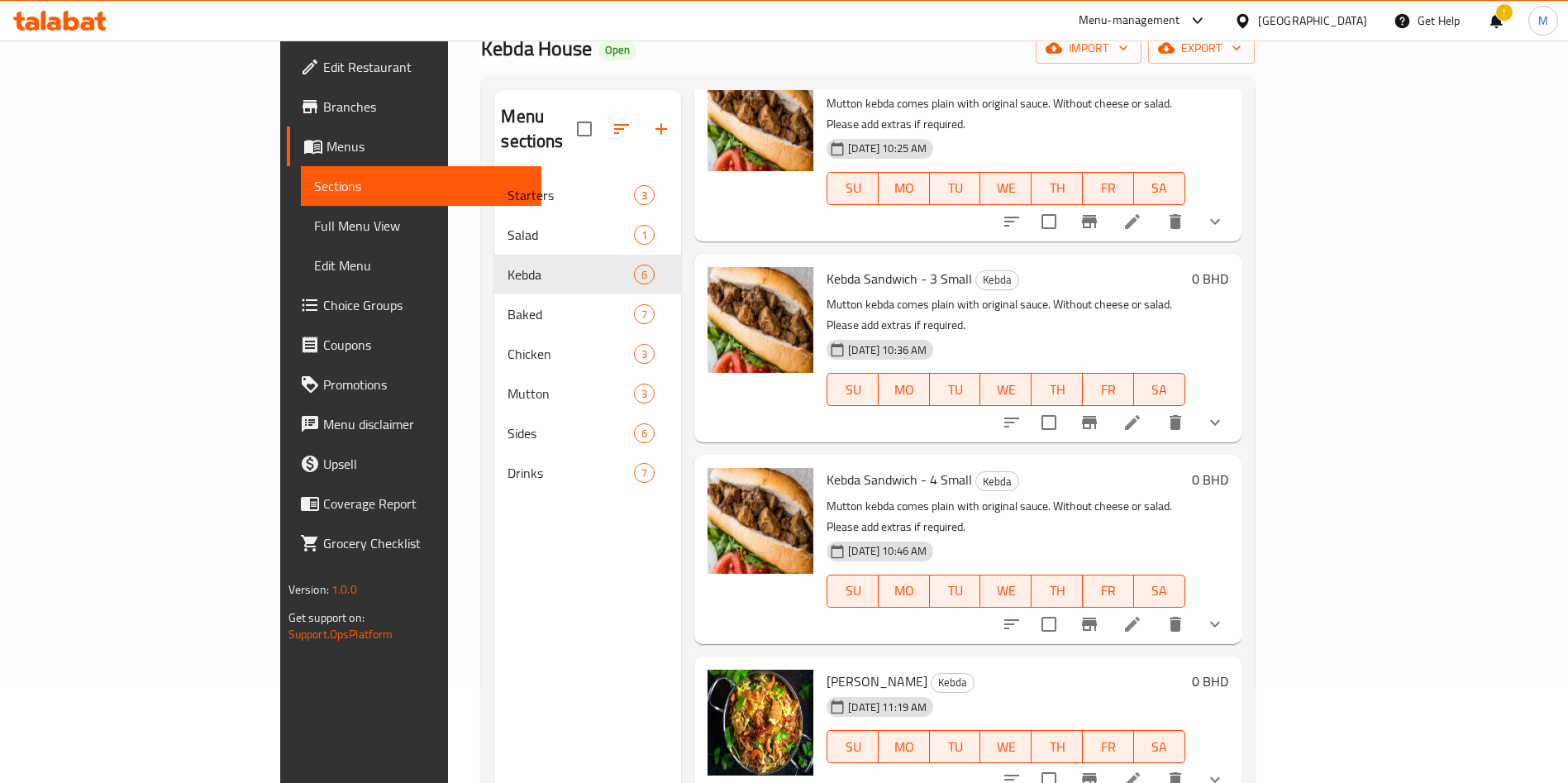
scroll to position [232, 0]
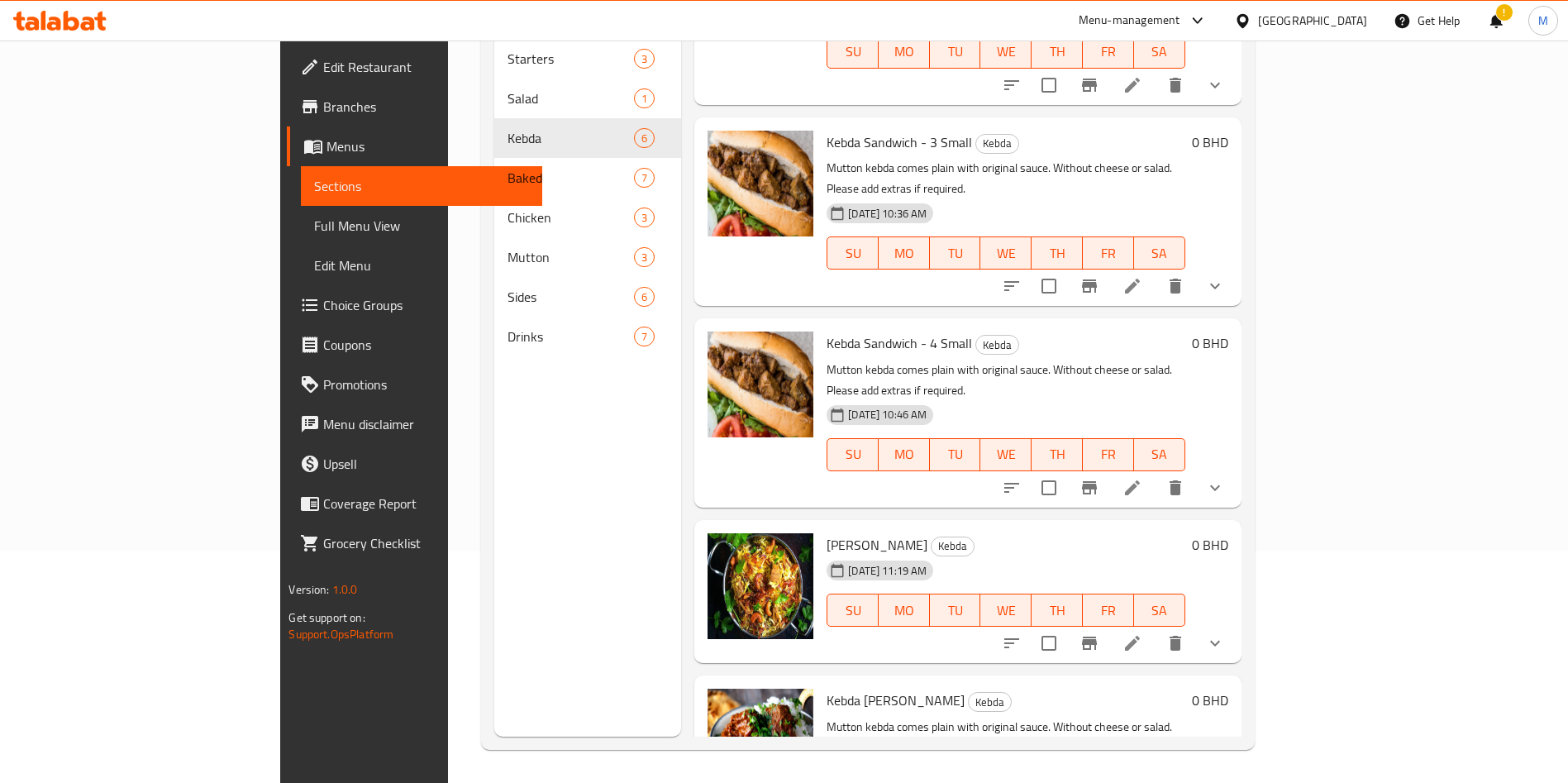
click at [1155, 628] on li at bounding box center [1132, 642] width 46 height 30
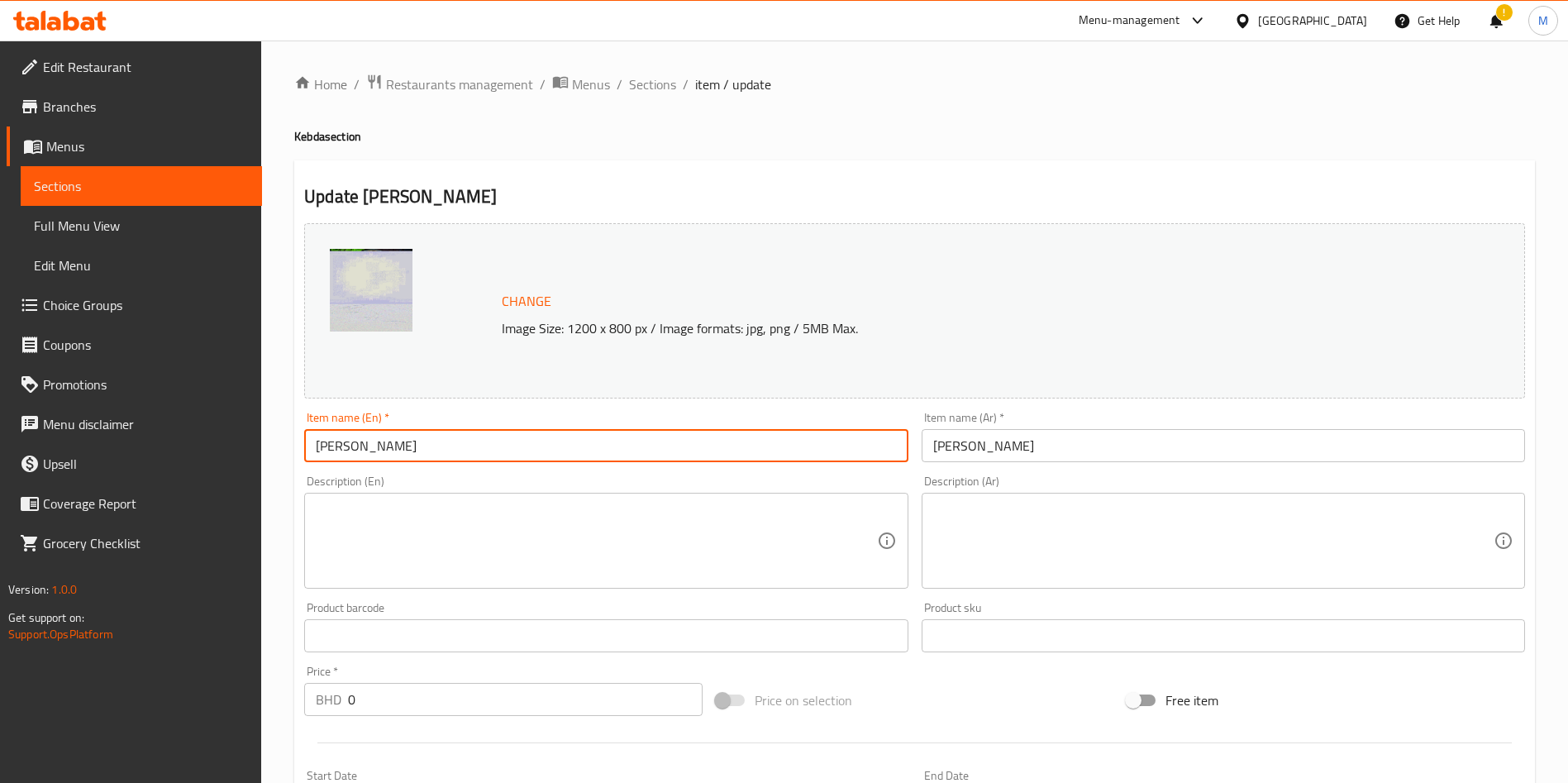
click at [500, 445] on input "[PERSON_NAME]" at bounding box center [606, 445] width 604 height 33
click at [1055, 432] on input "[PERSON_NAME]" at bounding box center [1224, 445] width 604 height 33
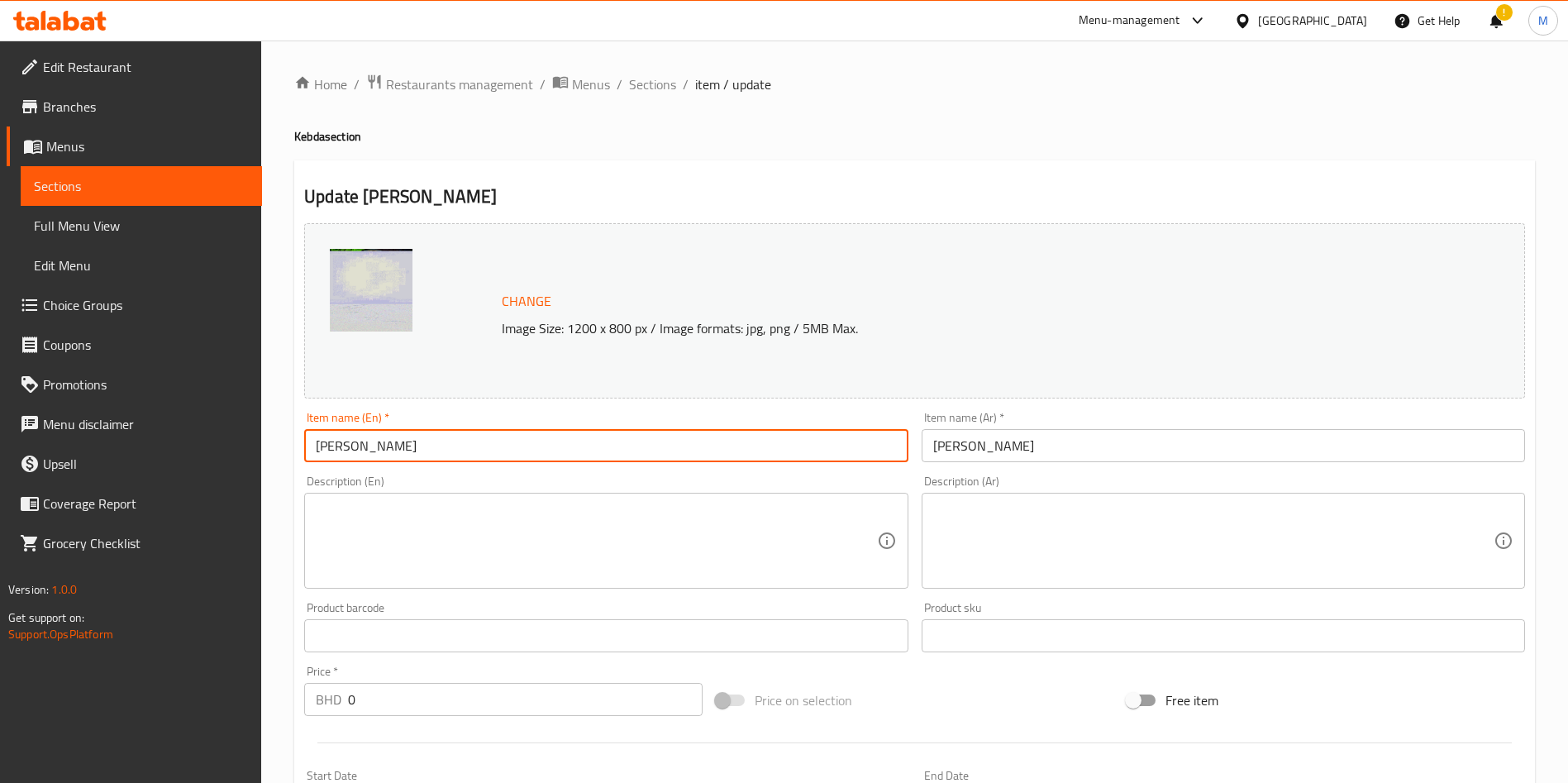
click at [1055, 432] on input "[PERSON_NAME]" at bounding box center [1224, 445] width 604 height 33
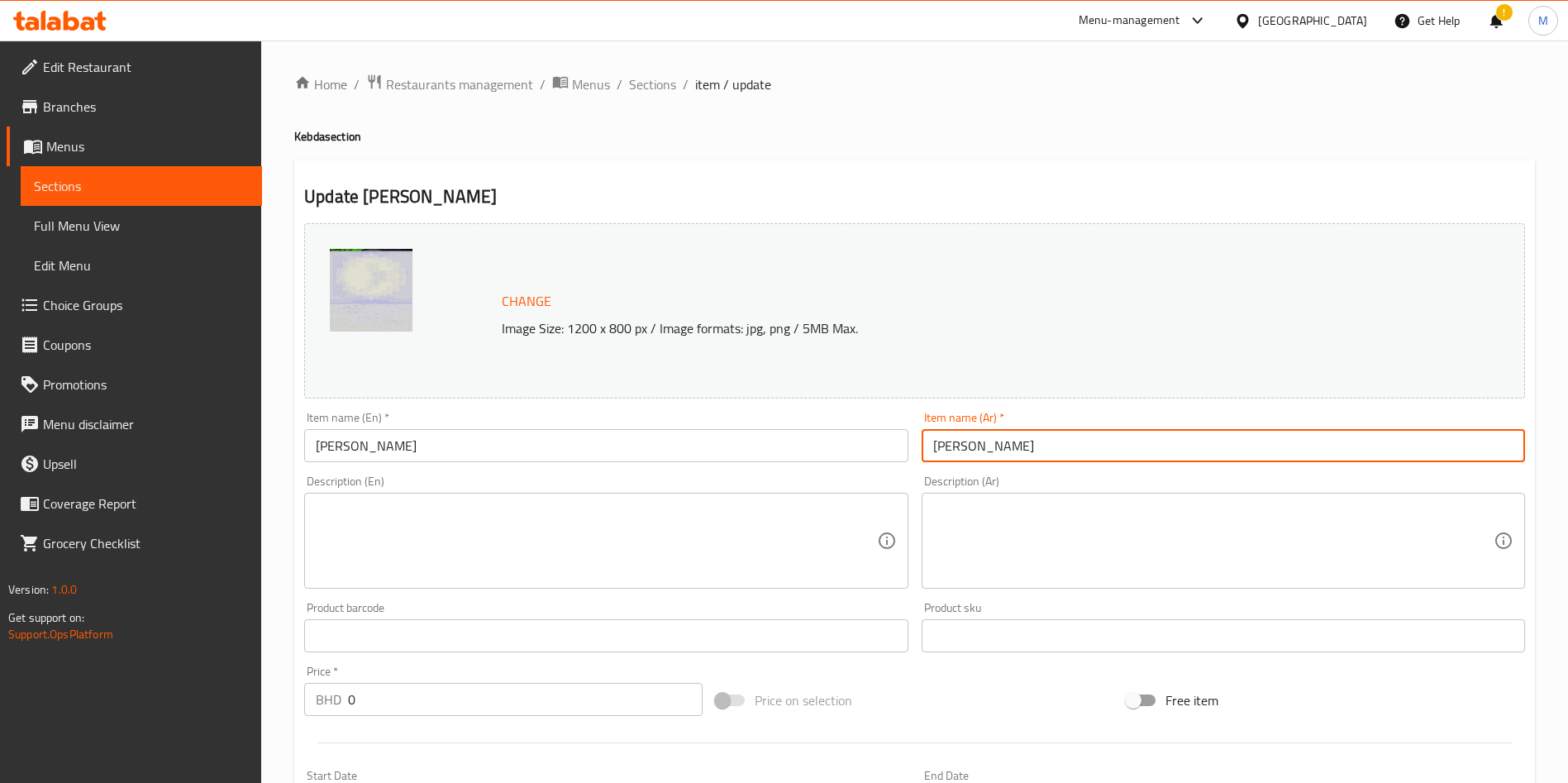
click at [1055, 432] on input "[PERSON_NAME]" at bounding box center [1224, 445] width 604 height 33
type input "كبده يرياني"
click at [609, 545] on textarea at bounding box center [595, 541] width 560 height 79
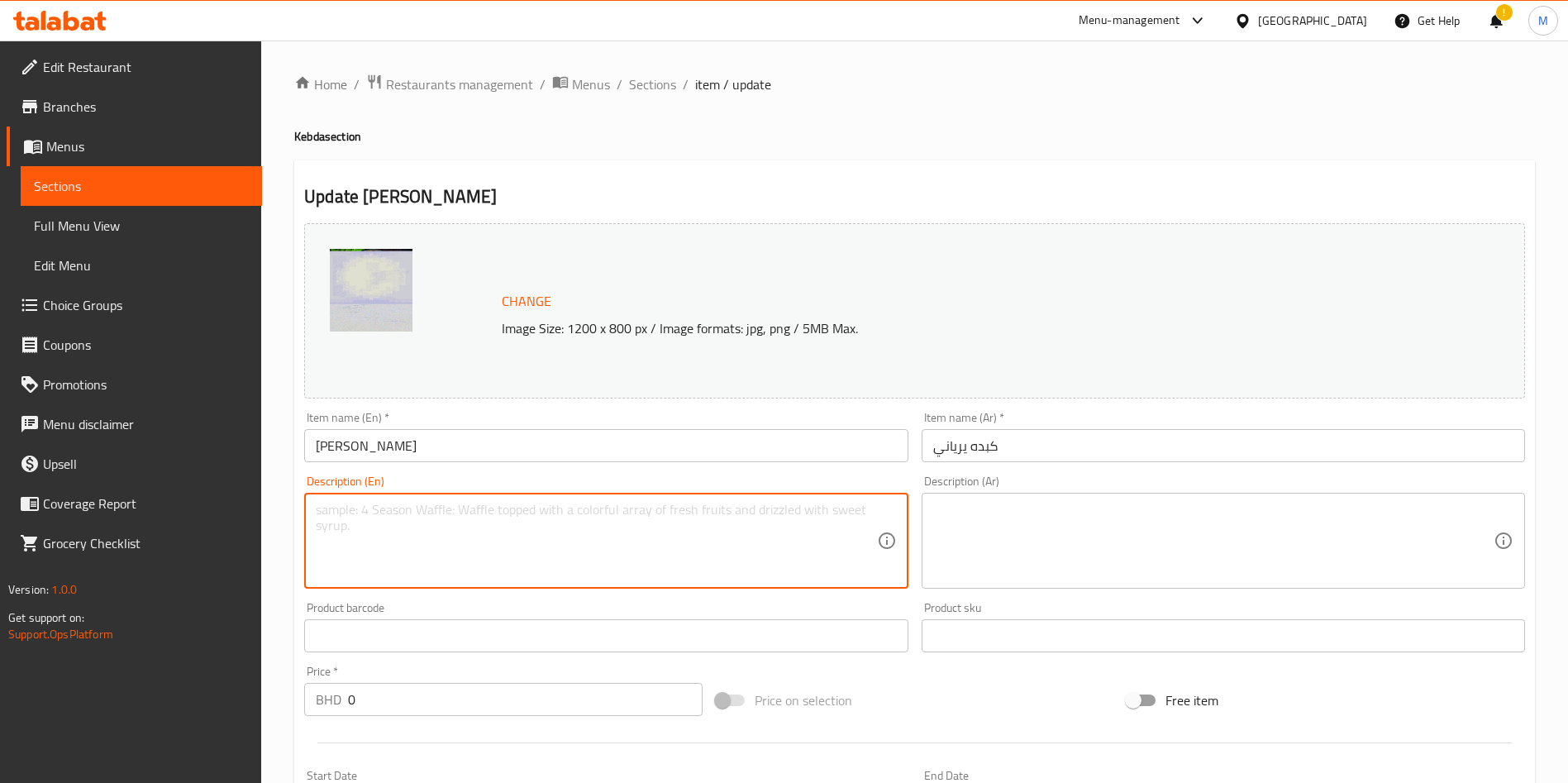
type textarea "ن"
click at [475, 436] on input "[PERSON_NAME]" at bounding box center [606, 445] width 604 height 33
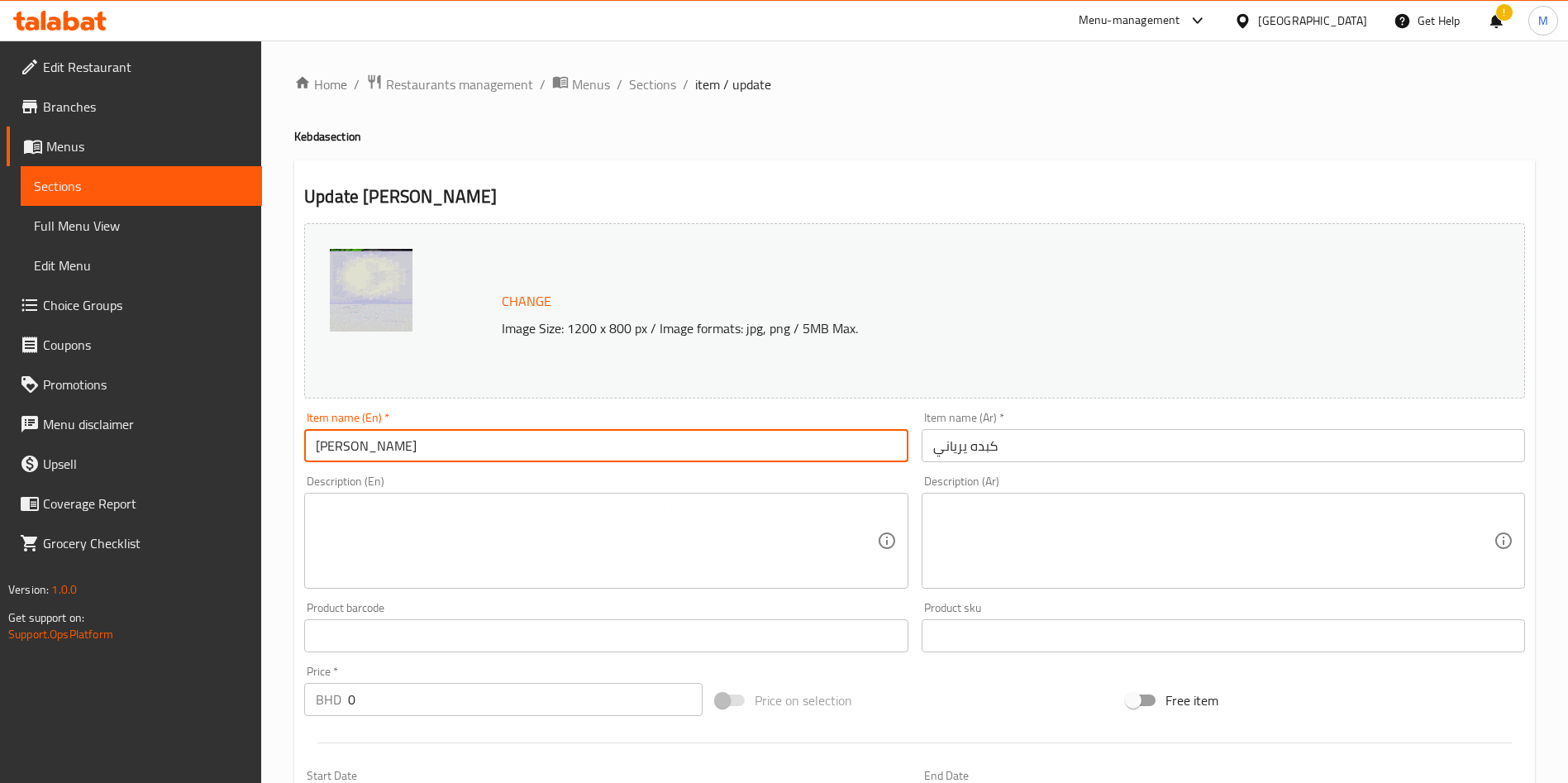
click at [475, 436] on input "[PERSON_NAME]" at bounding box center [606, 445] width 604 height 33
click at [432, 514] on textarea at bounding box center [595, 541] width 560 height 79
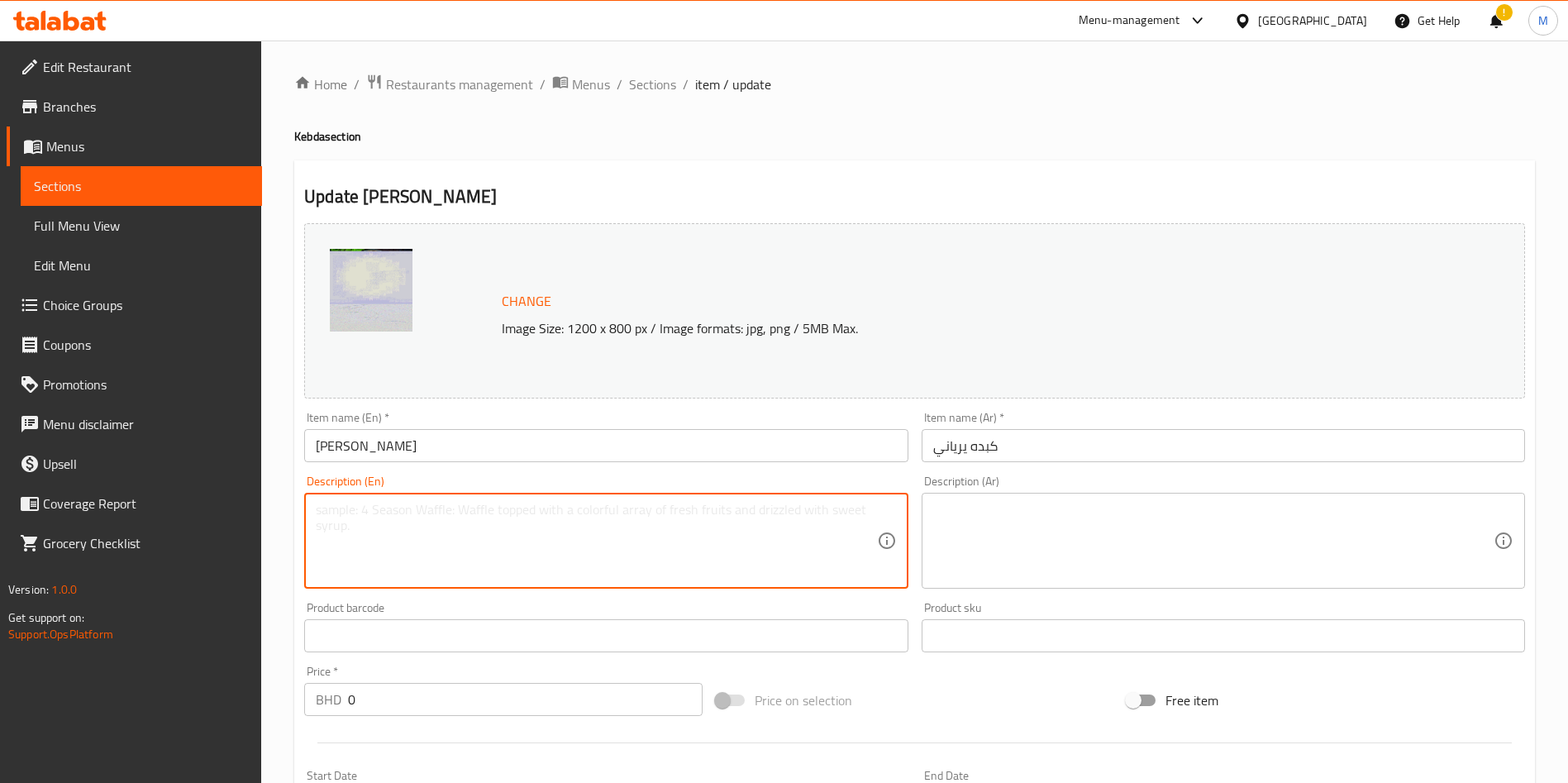
paste textarea "[PERSON_NAME]"
click at [356, 507] on textarea "[PERSON_NAME]" at bounding box center [595, 541] width 560 height 79
click at [431, 515] on textarea "Kebda wiht Biryani" at bounding box center [595, 541] width 560 height 79
type textarea "Kebda wiht Biryani rice"
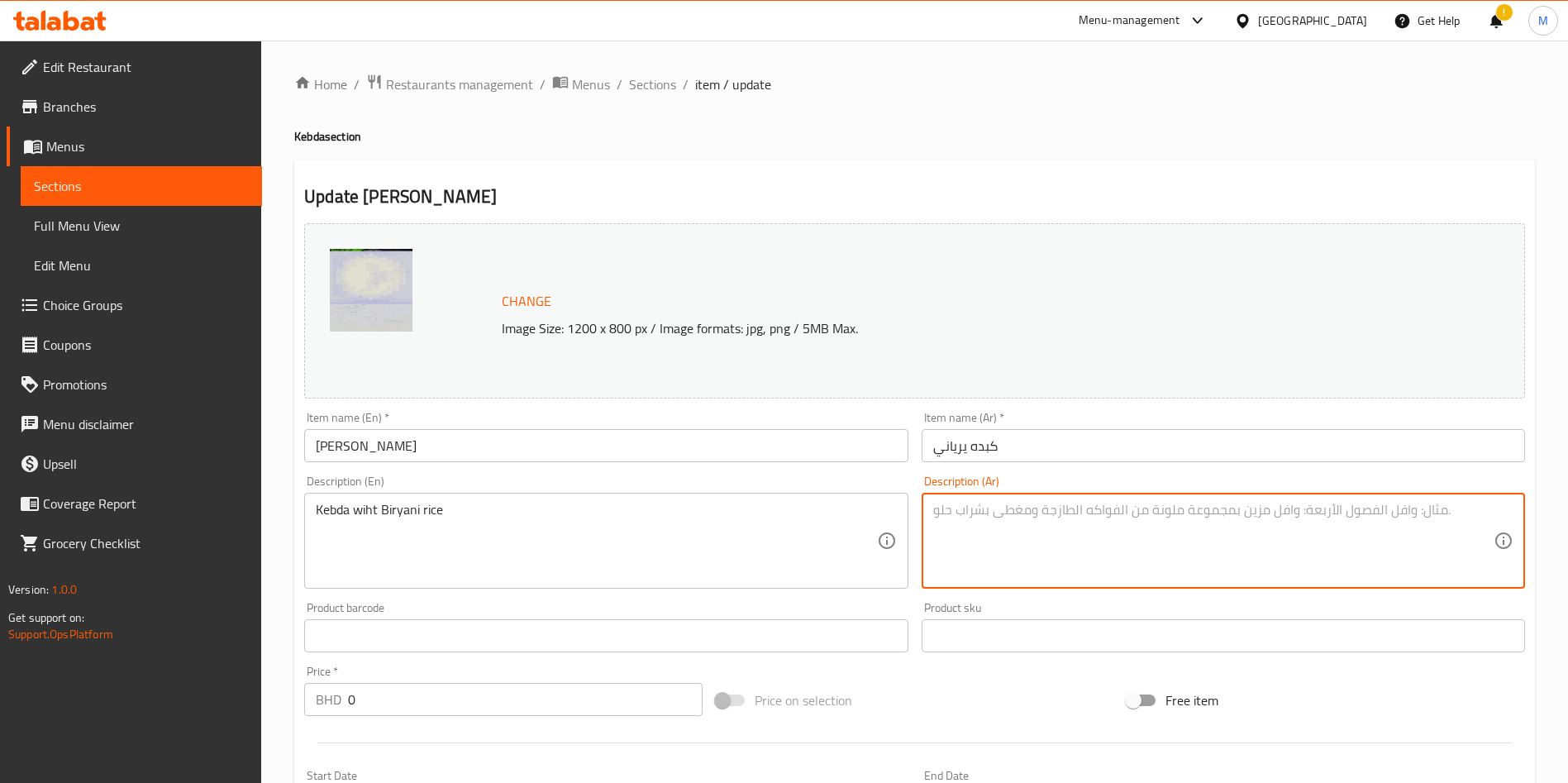
click at [1162, 529] on textarea at bounding box center [1213, 541] width 560 height 79
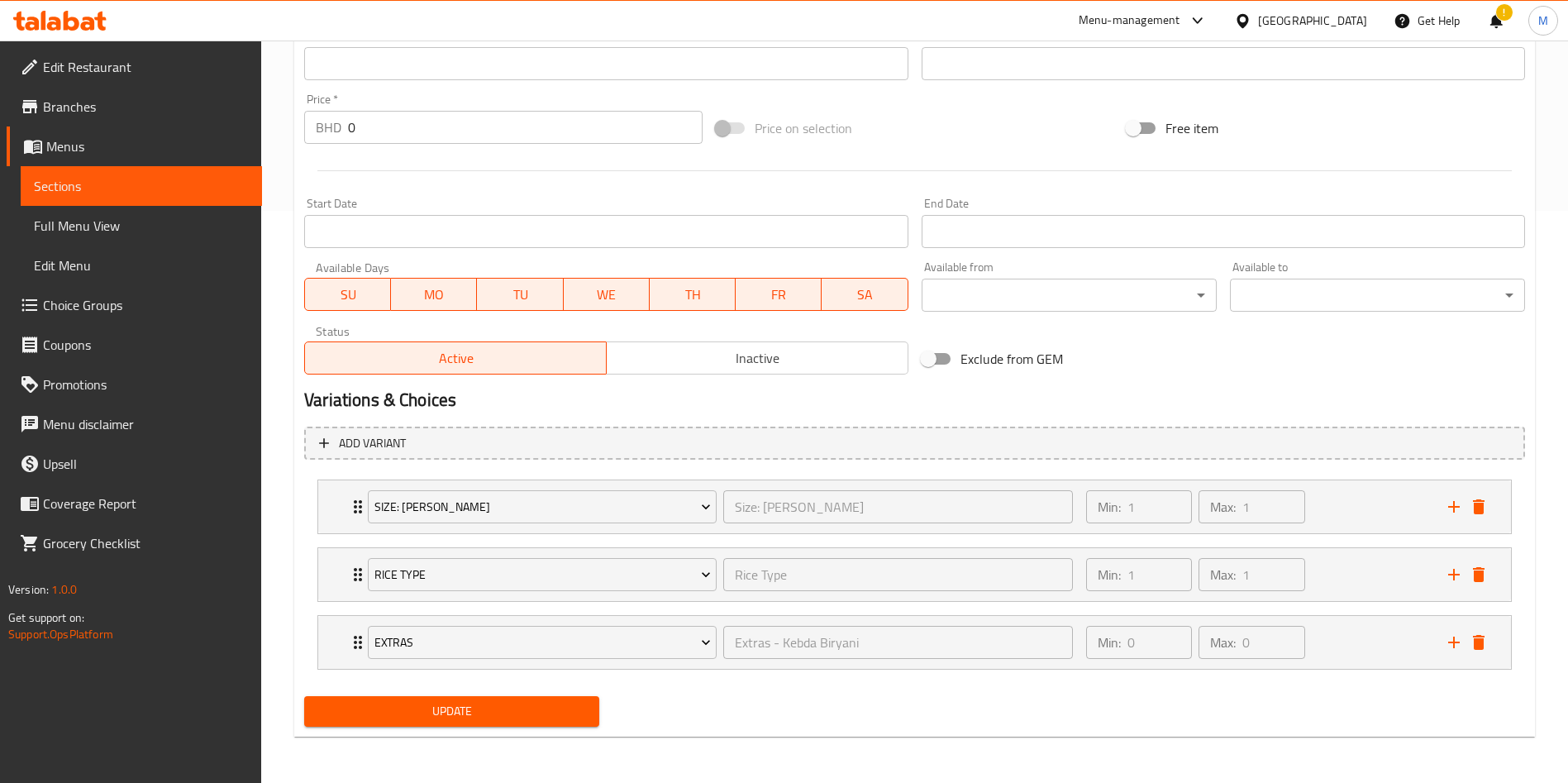
type textarea "كبده مع [PERSON_NAME]"
click at [482, 726] on div "Update" at bounding box center [451, 711] width 308 height 44
click at [485, 704] on span "Update" at bounding box center [451, 711] width 268 height 21
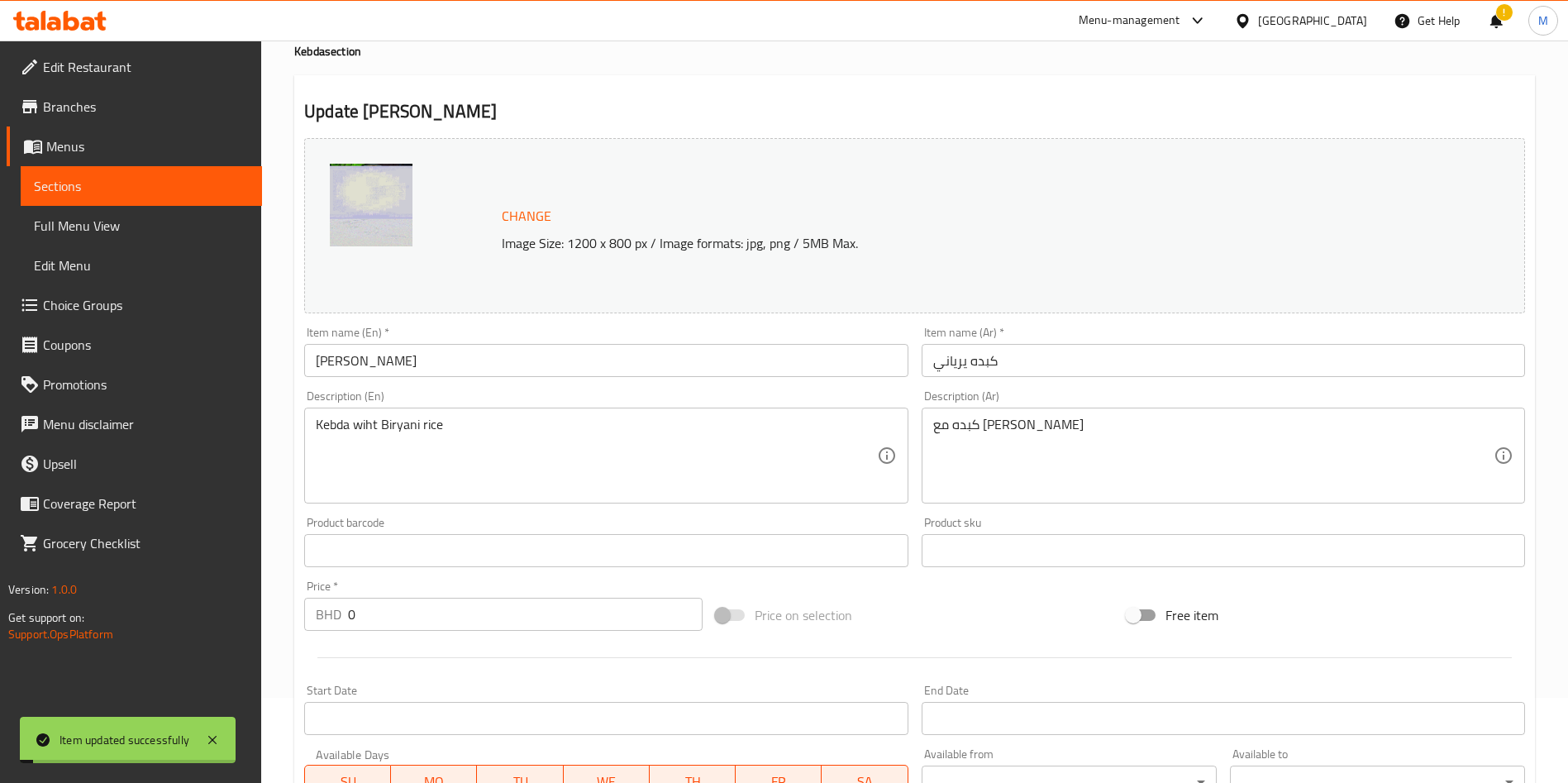
scroll to position [0, 0]
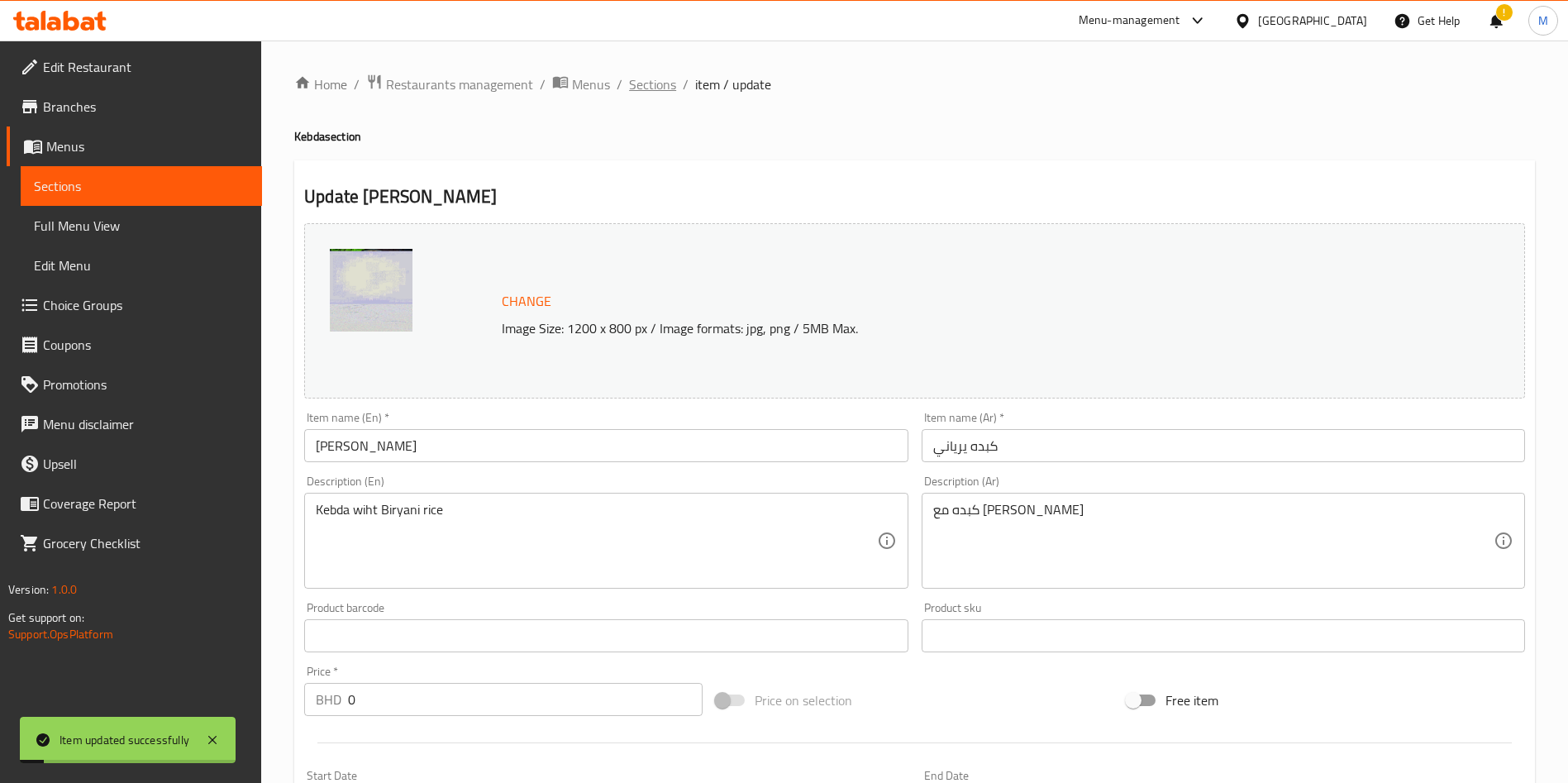
click at [644, 87] on span "Sections" at bounding box center [652, 84] width 47 height 20
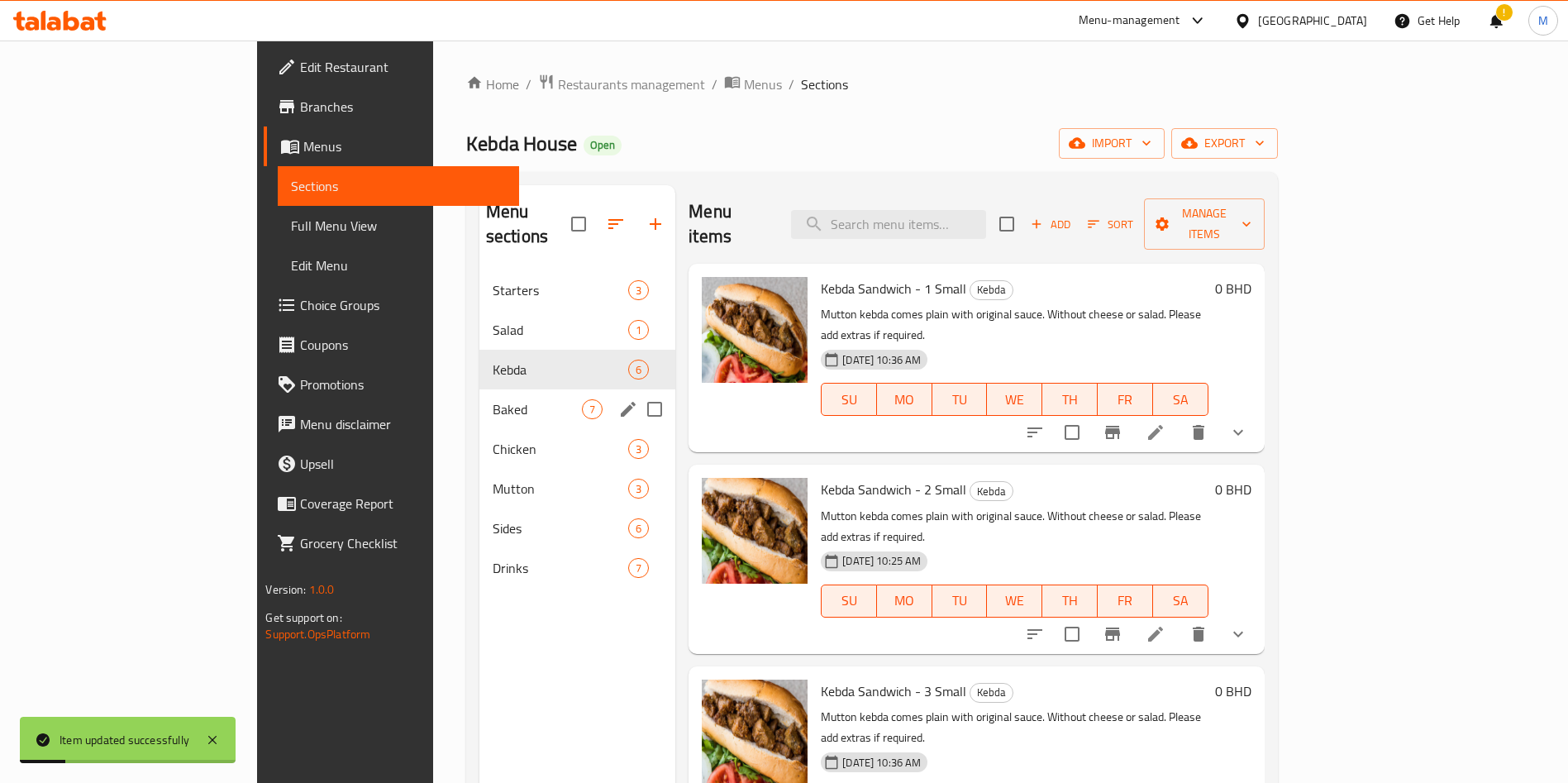
click at [492, 400] on span "Baked" at bounding box center [537, 409] width 89 height 20
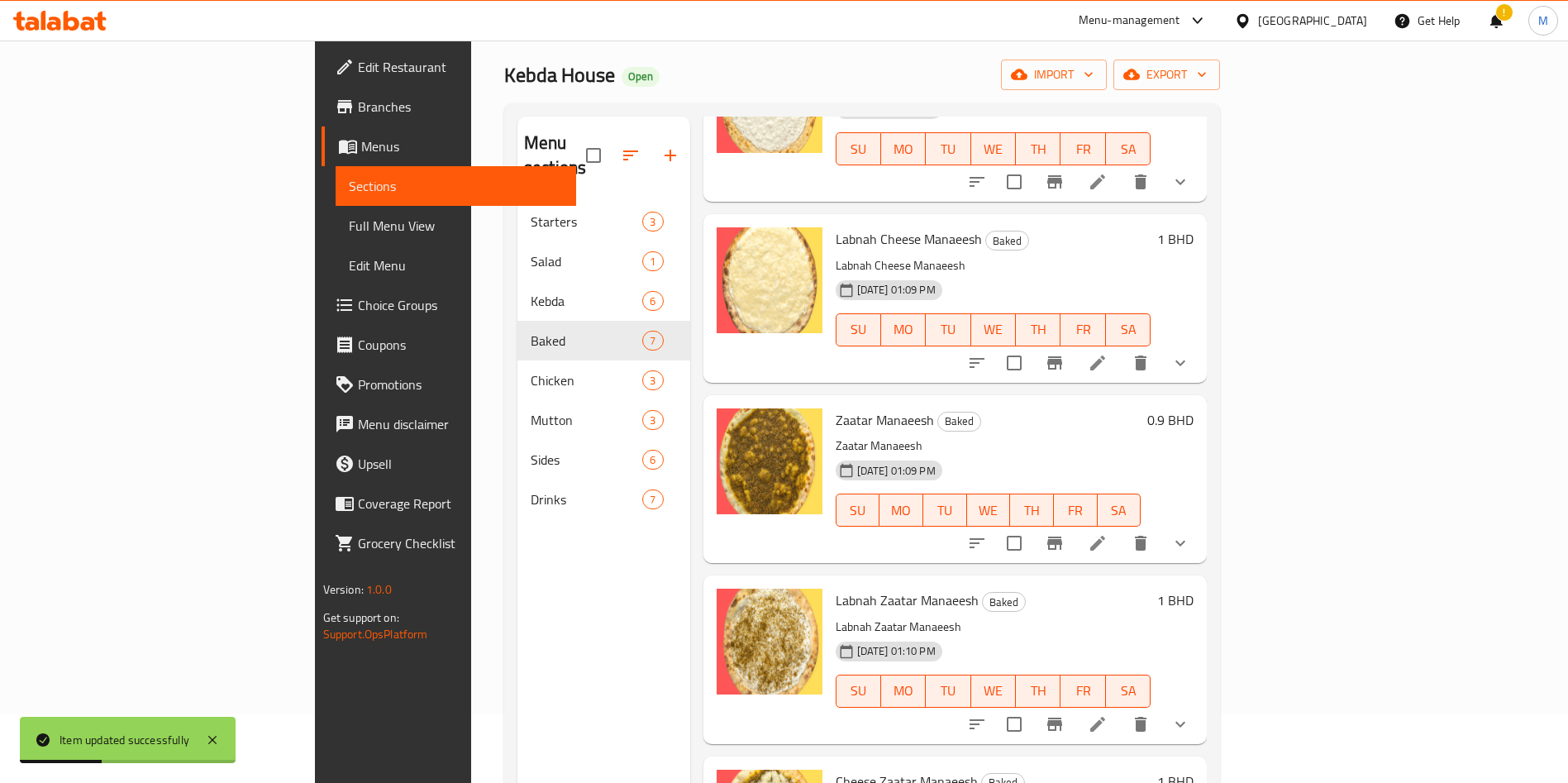
scroll to position [232, 0]
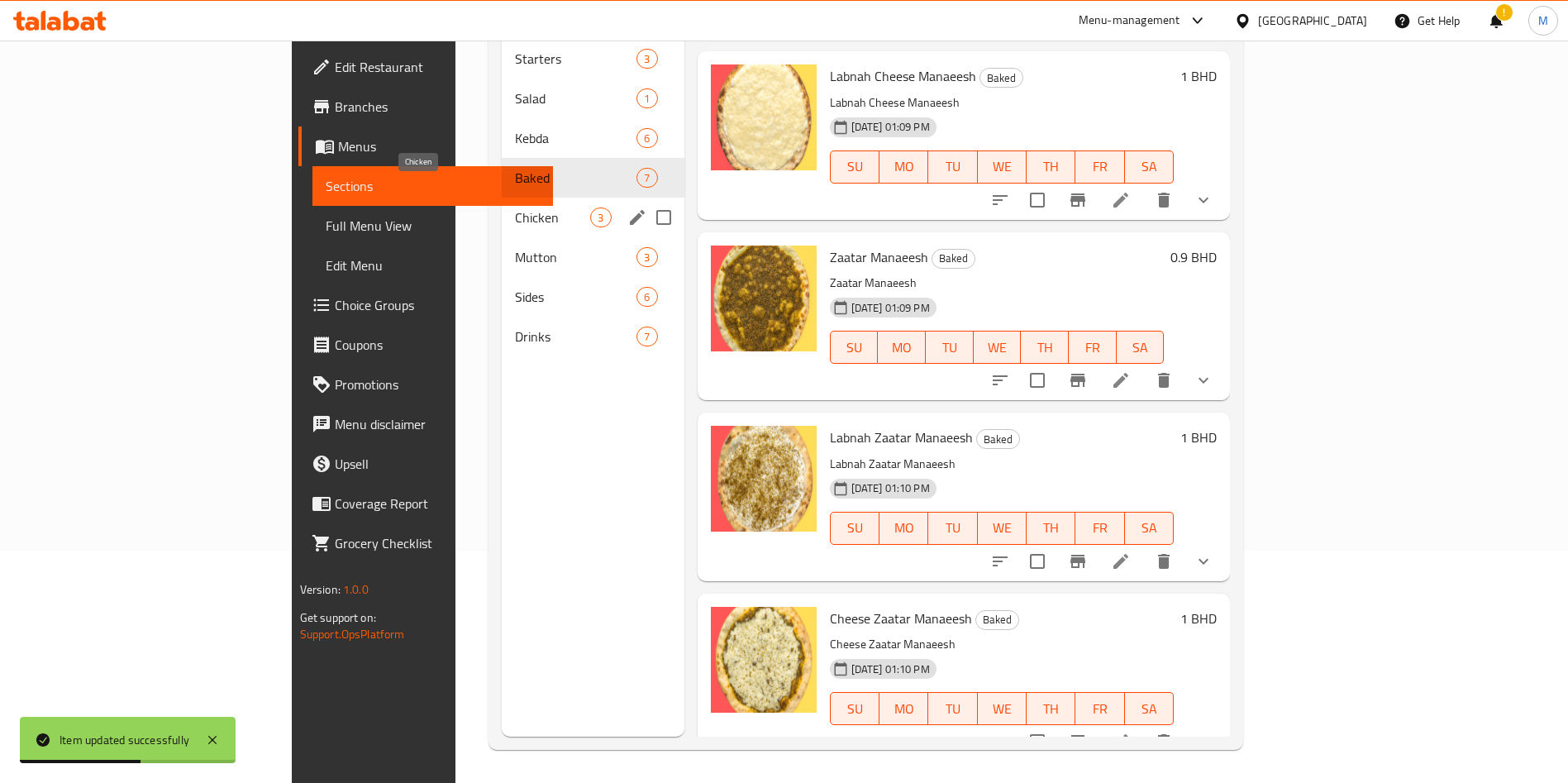
click at [515, 208] on span "Chicken" at bounding box center [552, 217] width 75 height 20
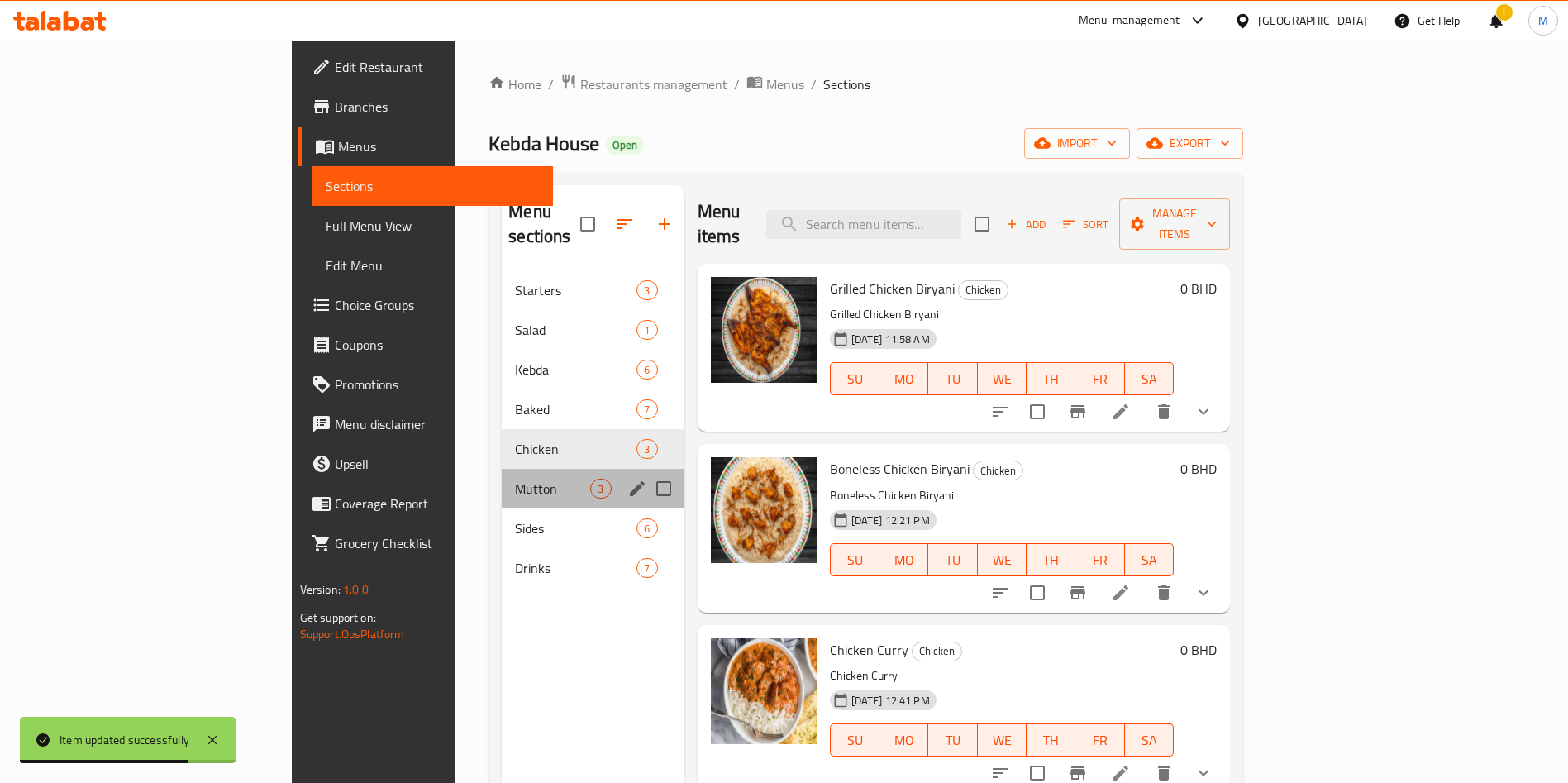
click at [502, 468] on div "Mutton 3" at bounding box center [593, 488] width 182 height 39
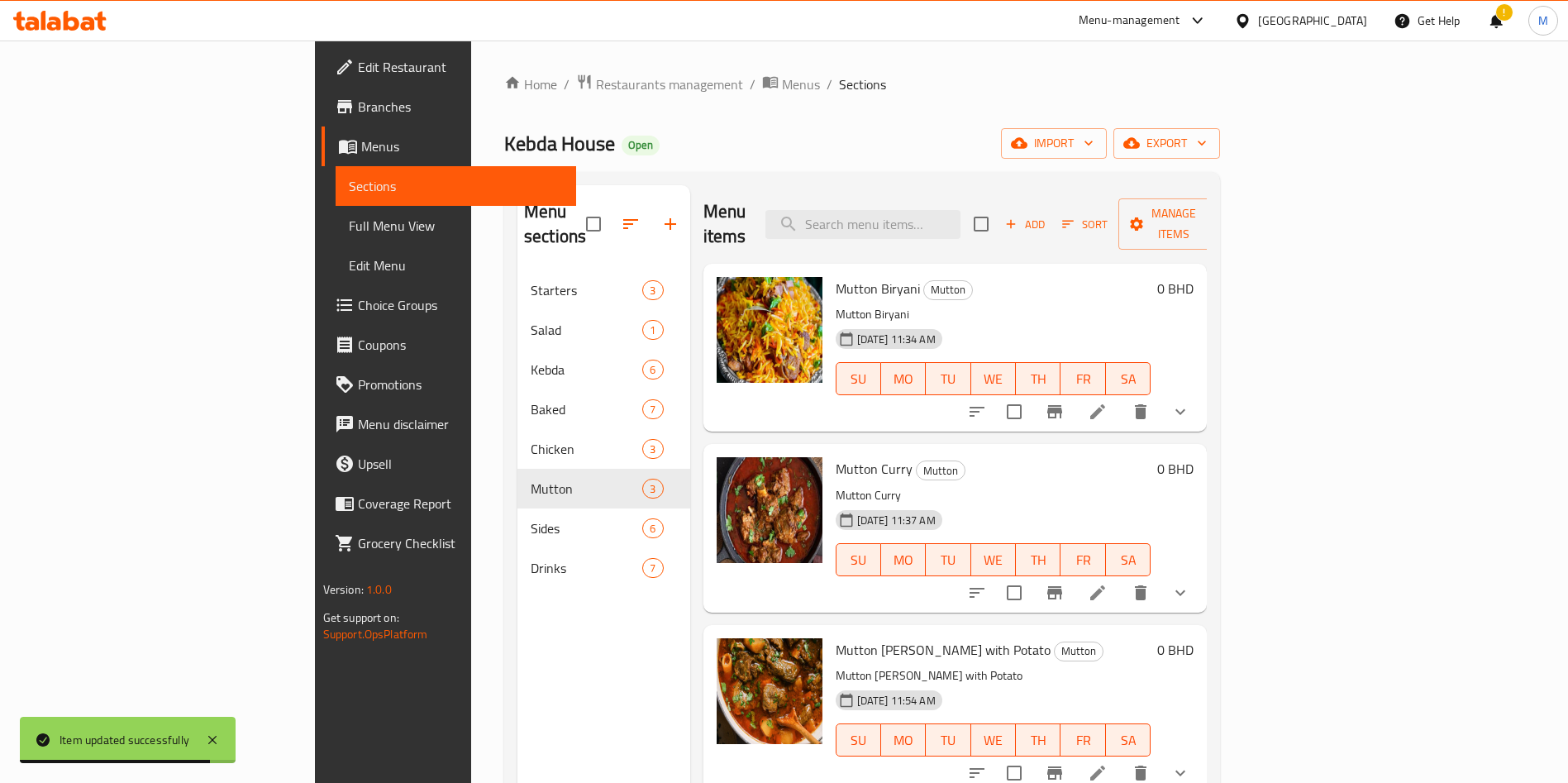
scroll to position [232, 0]
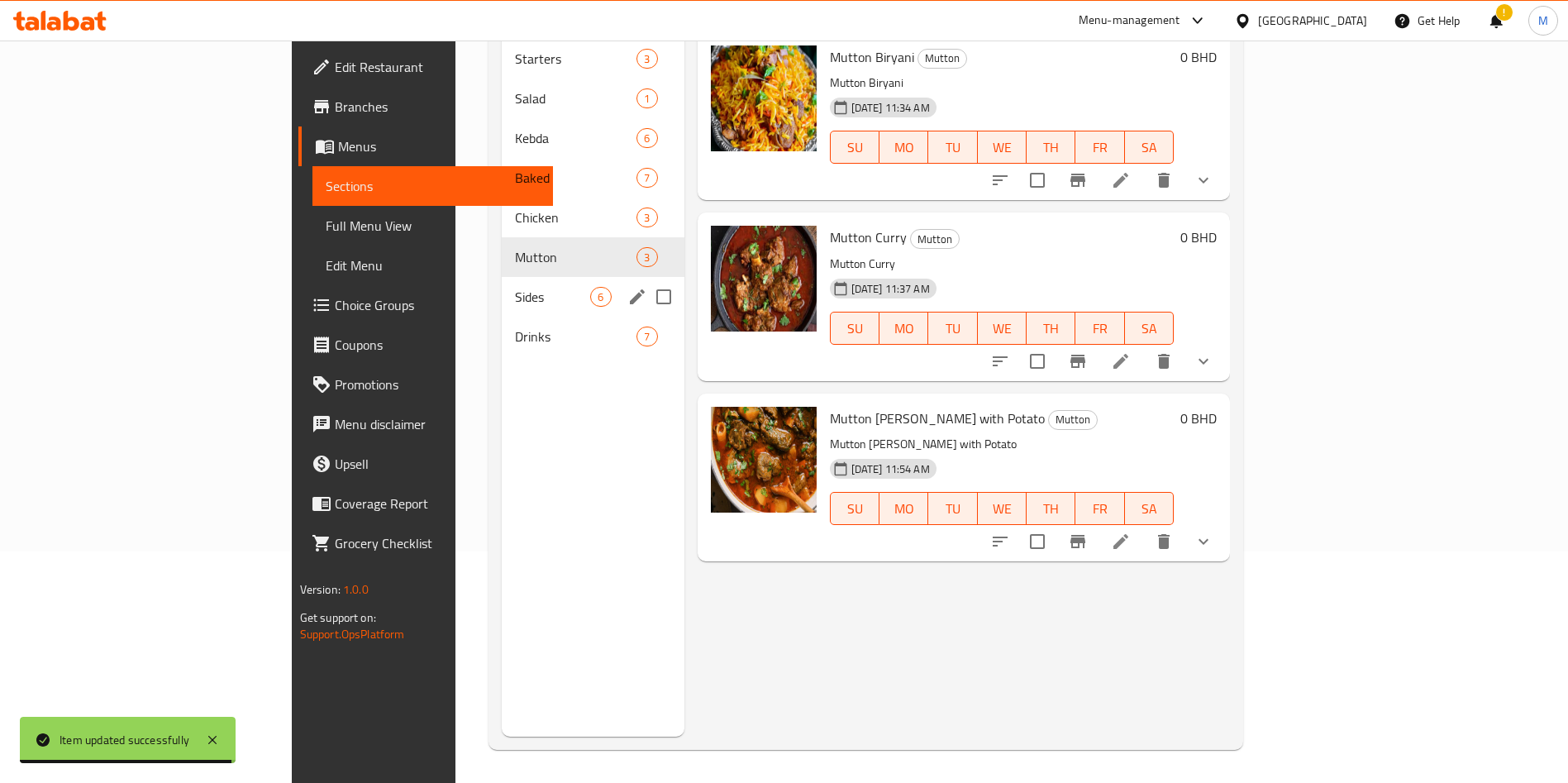
click at [502, 283] on div "Sides 6" at bounding box center [593, 297] width 182 height 39
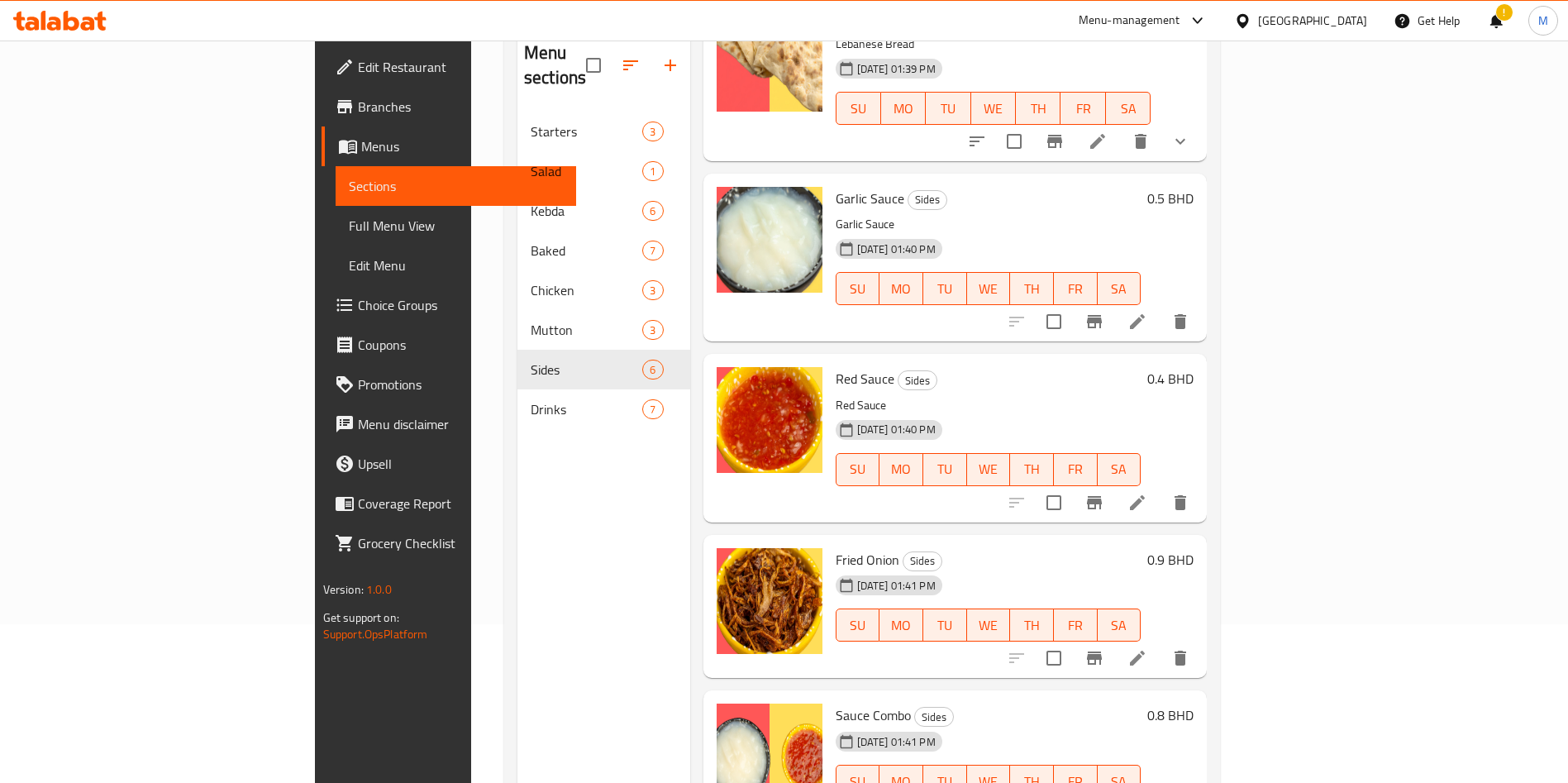
scroll to position [232, 0]
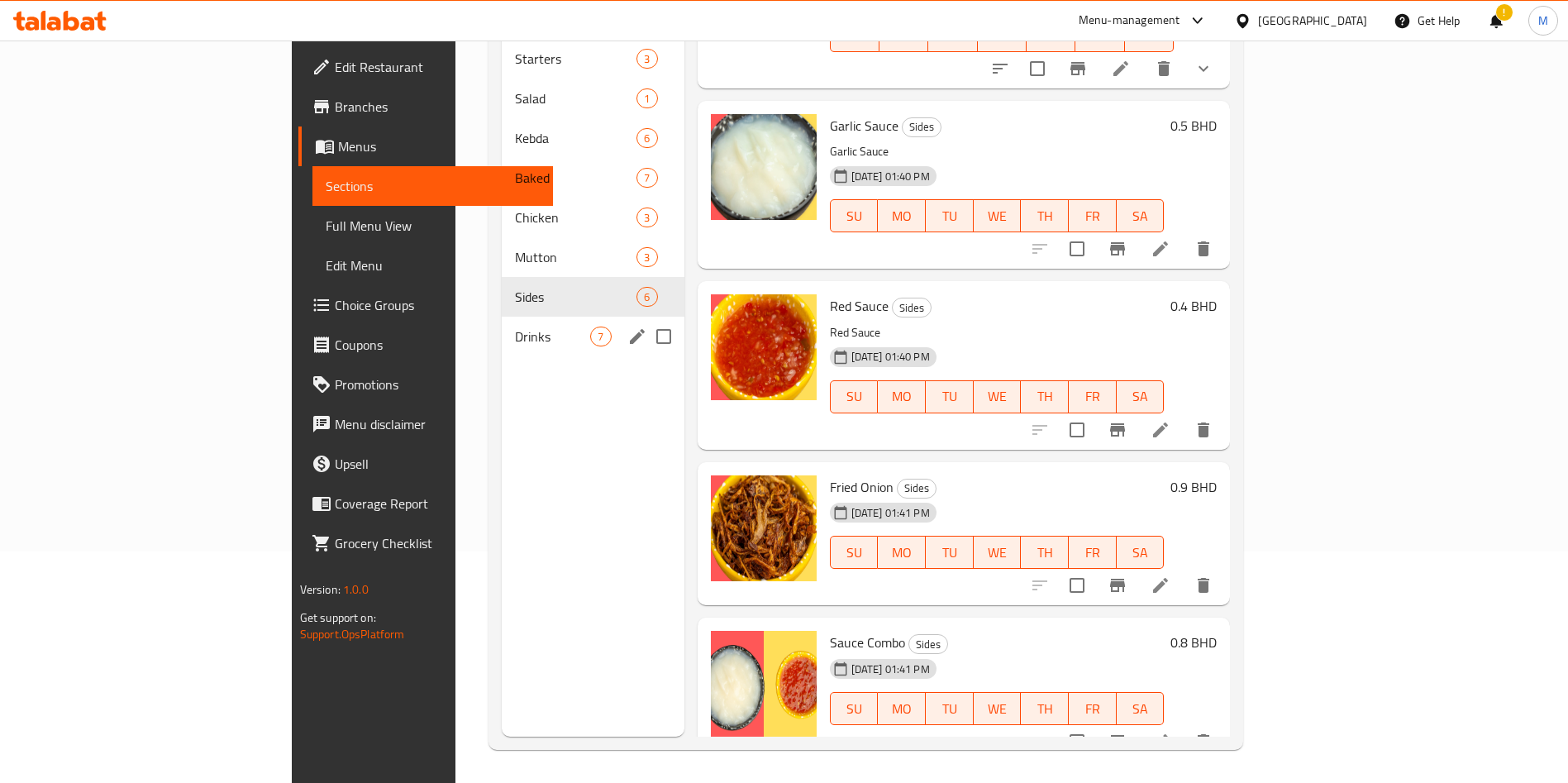
click at [502, 331] on div "Drinks 7" at bounding box center [593, 336] width 182 height 39
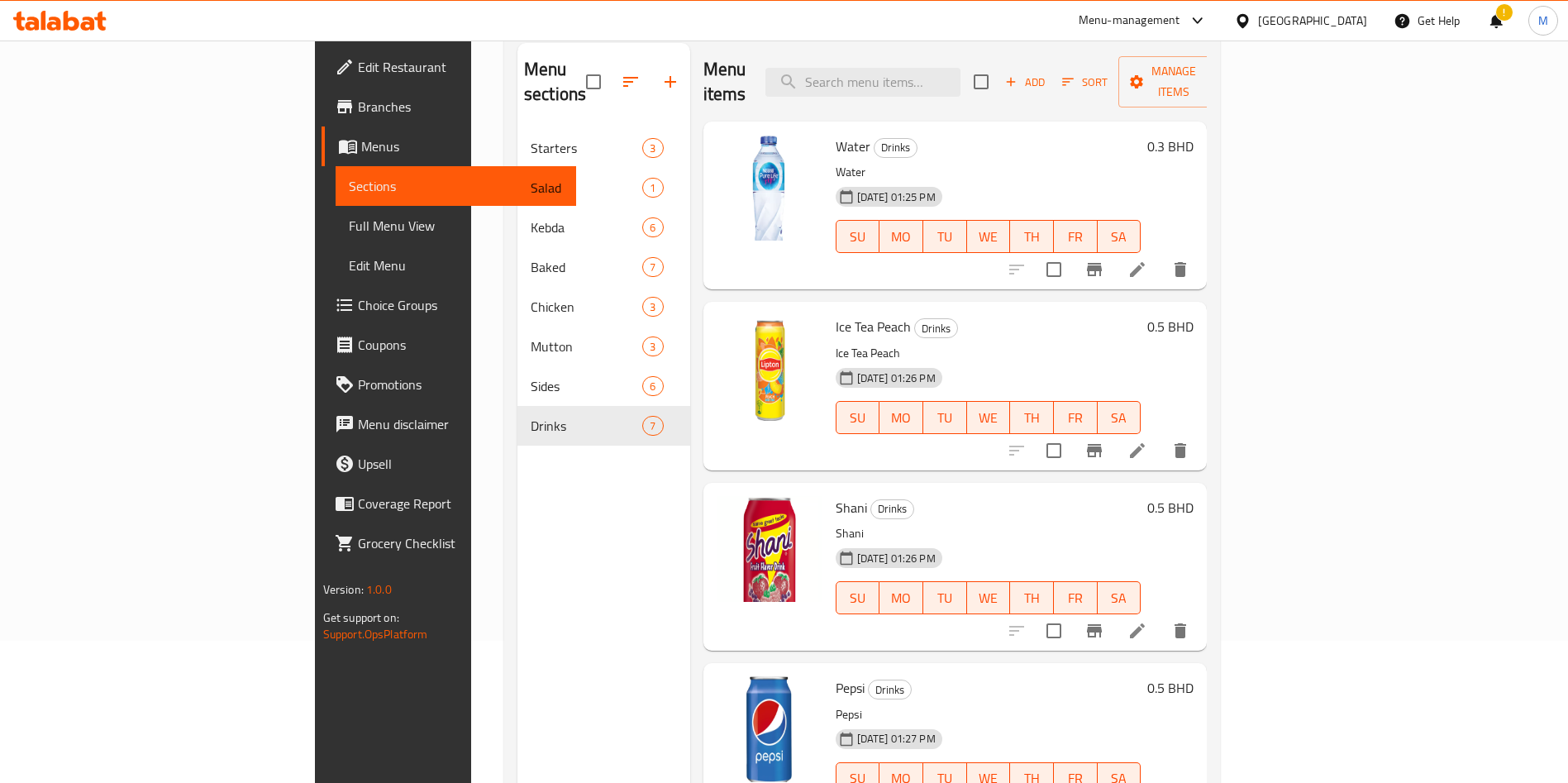
scroll to position [232, 0]
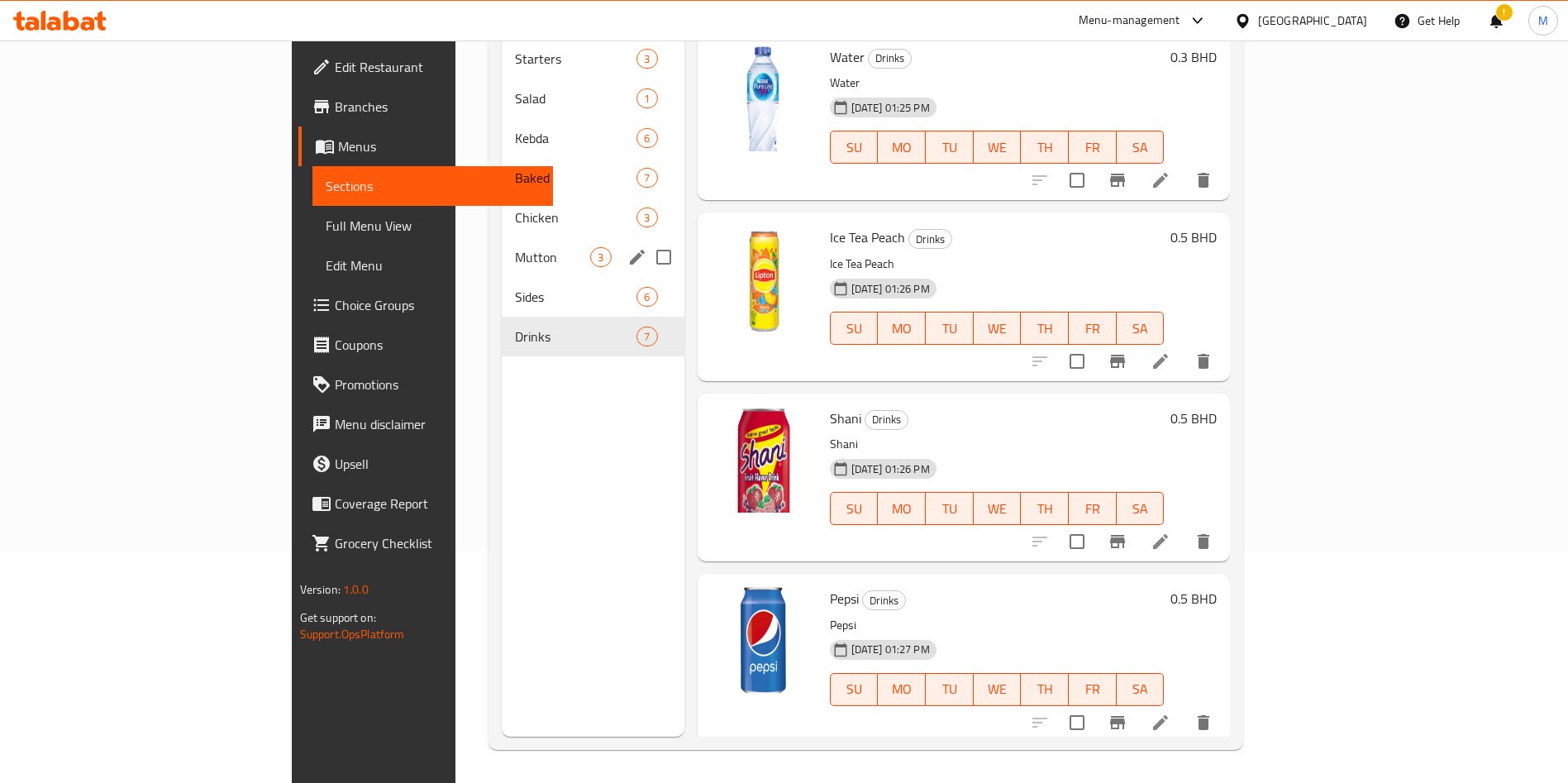
click at [515, 247] on span "Mutton" at bounding box center [552, 256] width 75 height 20
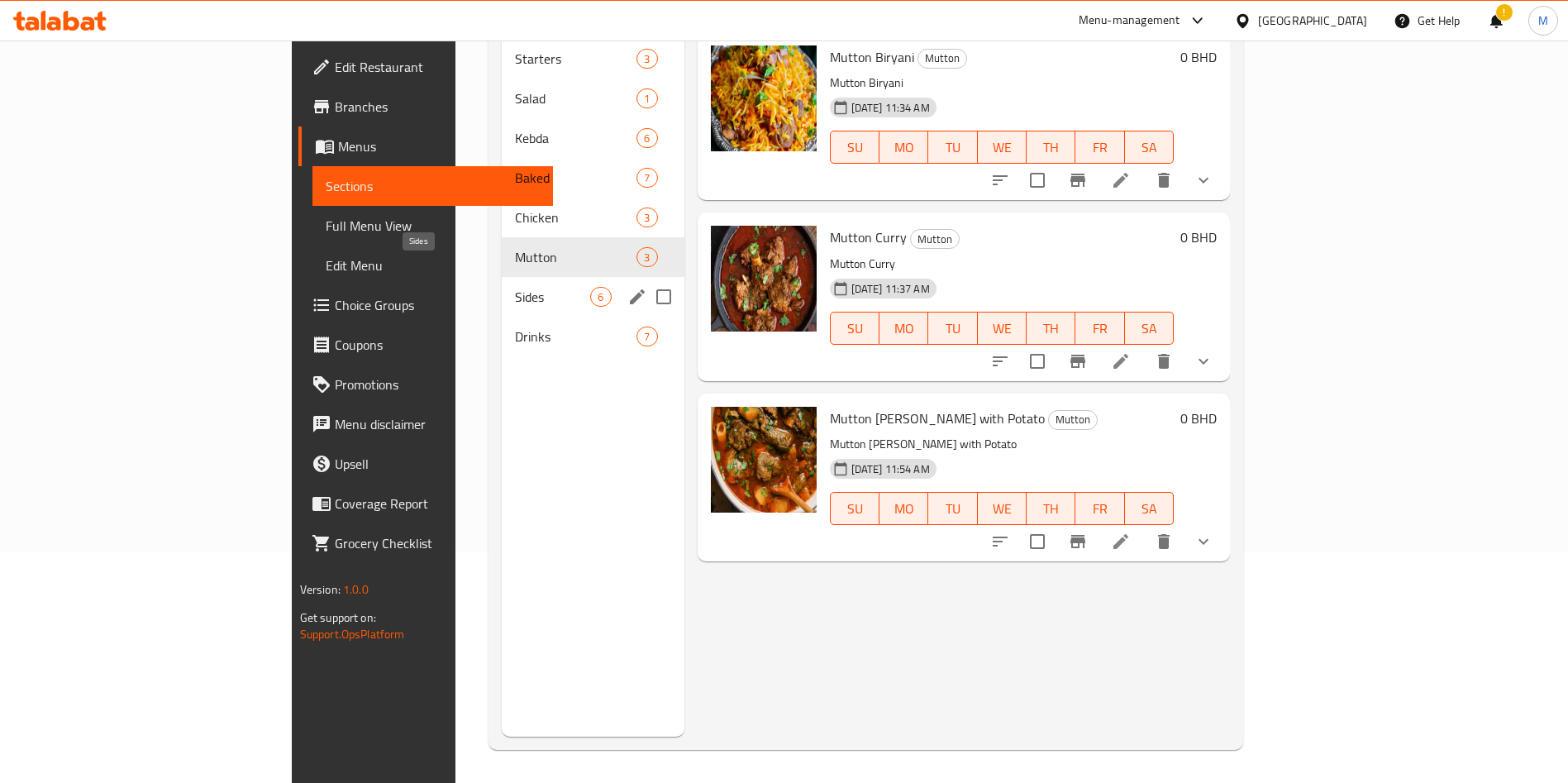
click at [515, 286] on span "Sides" at bounding box center [552, 296] width 75 height 20
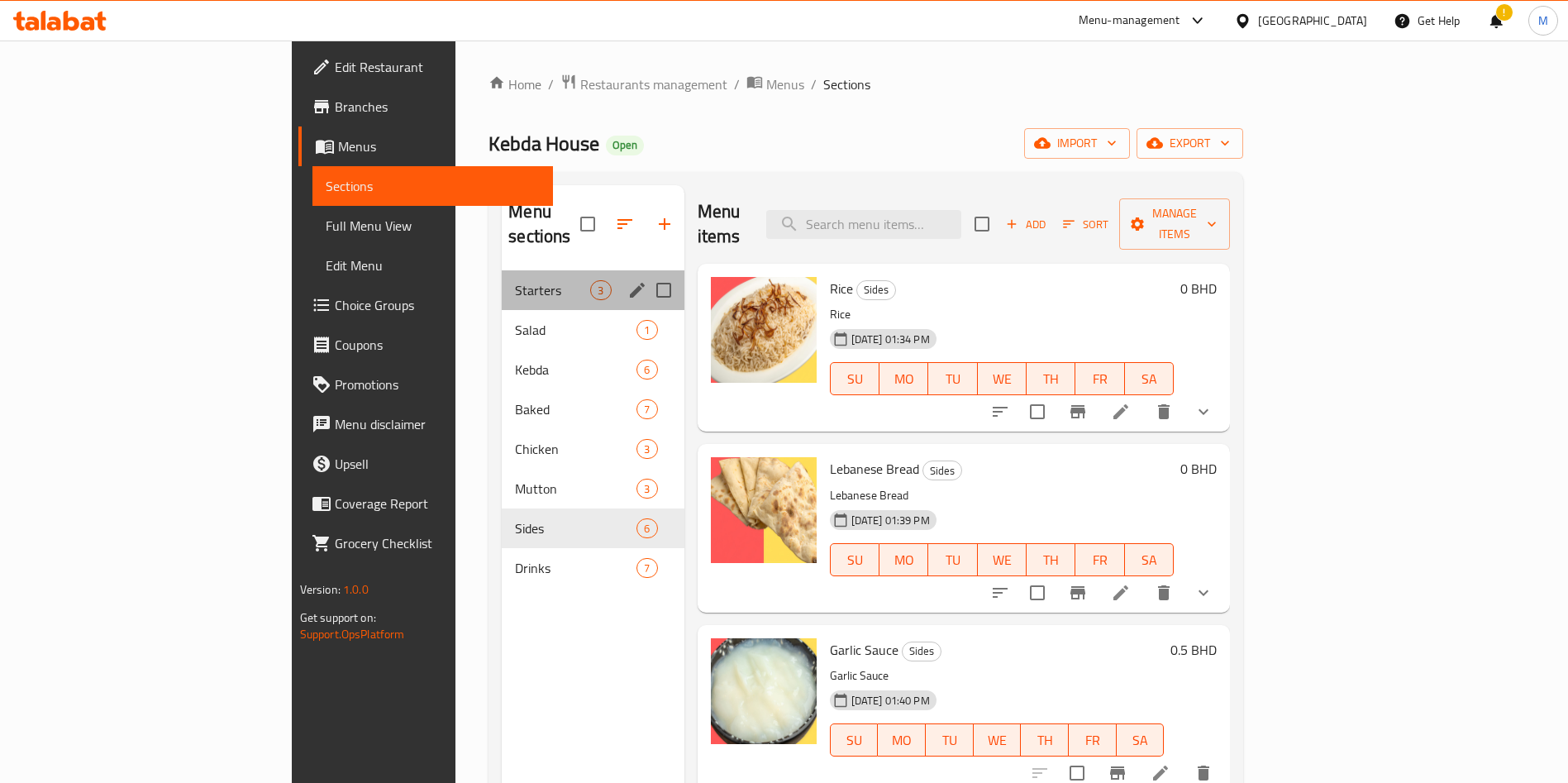
click at [502, 283] on div "Starters 3" at bounding box center [593, 290] width 182 height 39
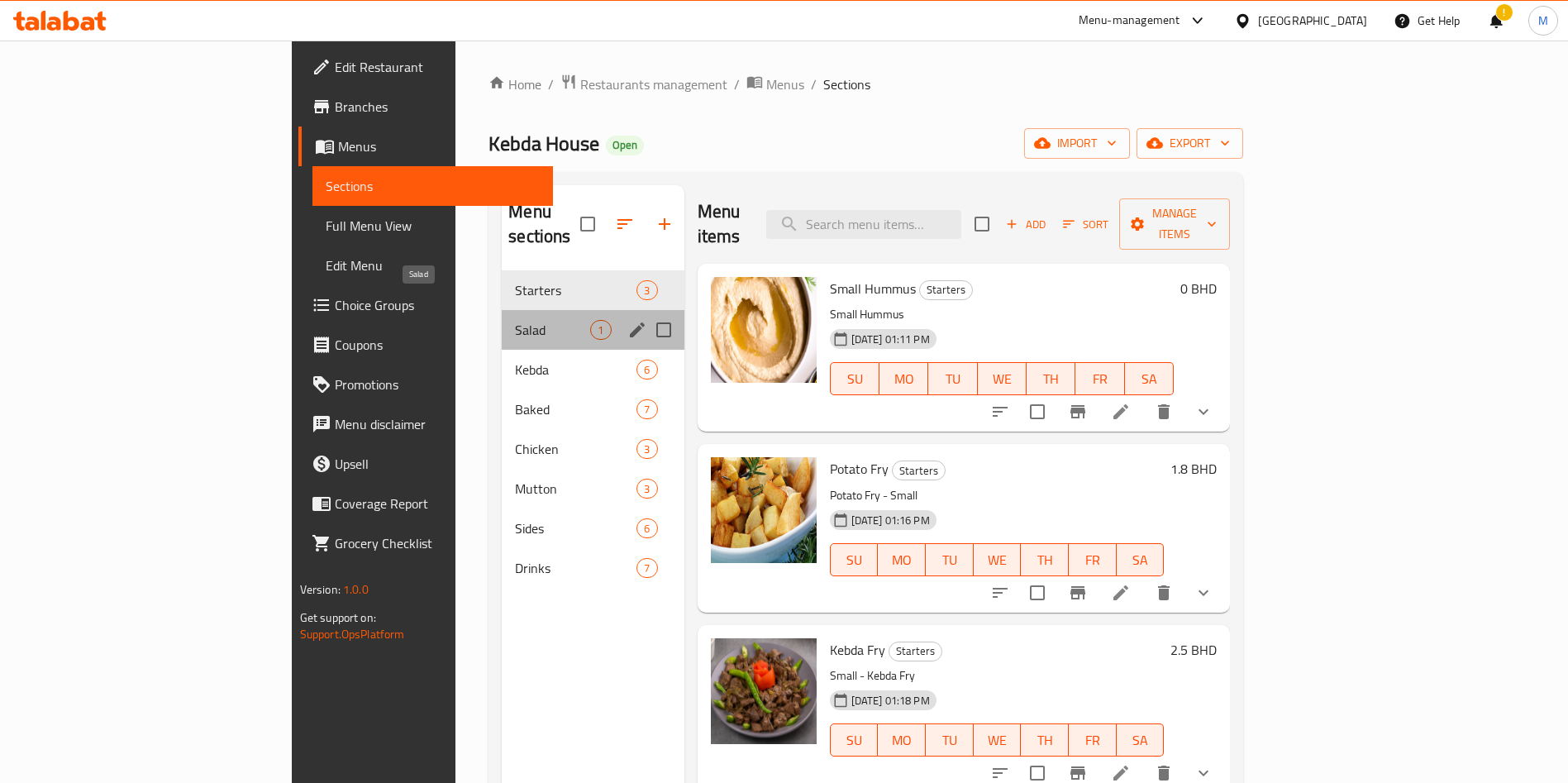
click at [515, 320] on span "Salad" at bounding box center [552, 329] width 75 height 20
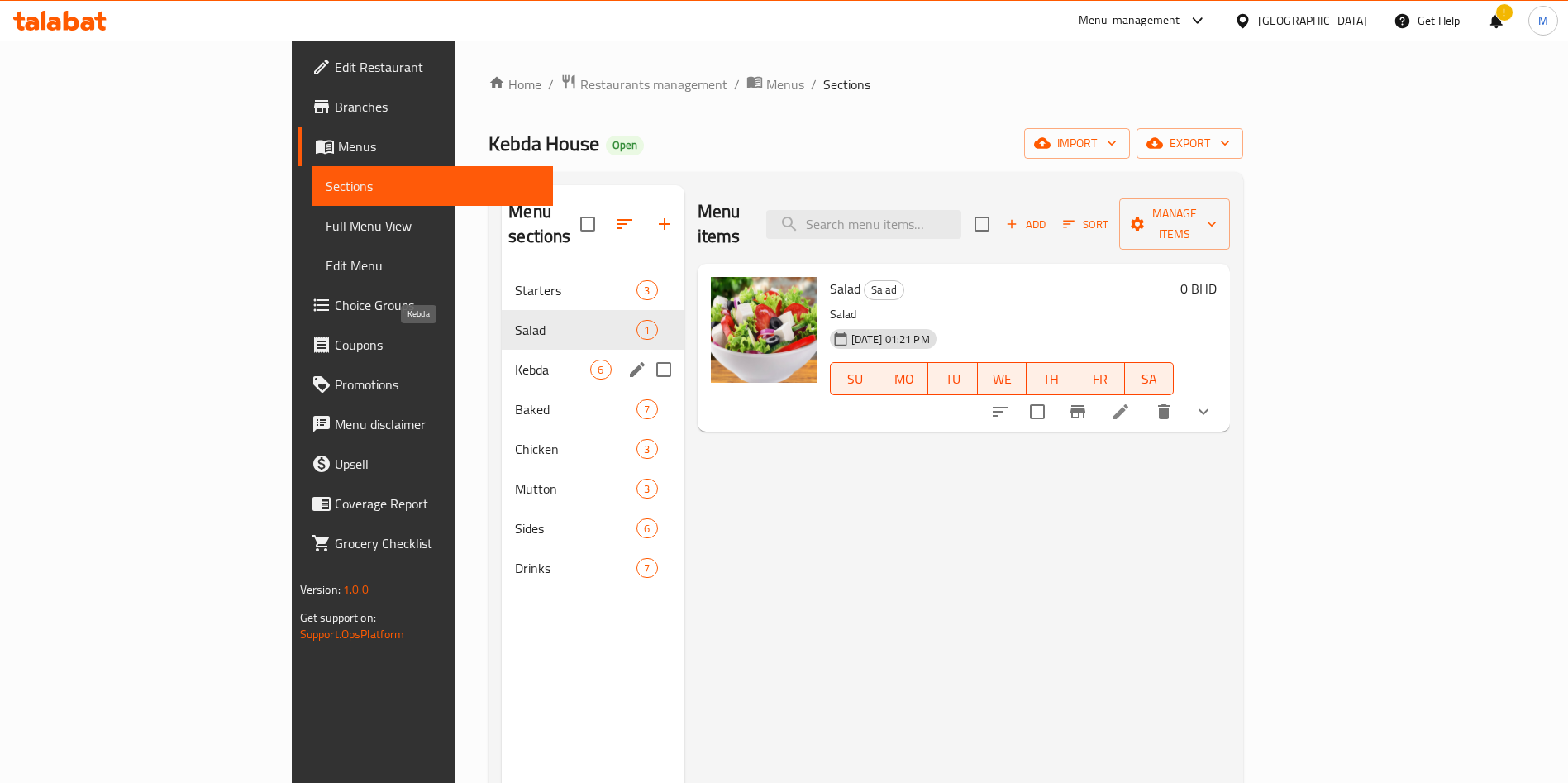
click at [515, 359] on span "Kebda" at bounding box center [552, 369] width 75 height 20
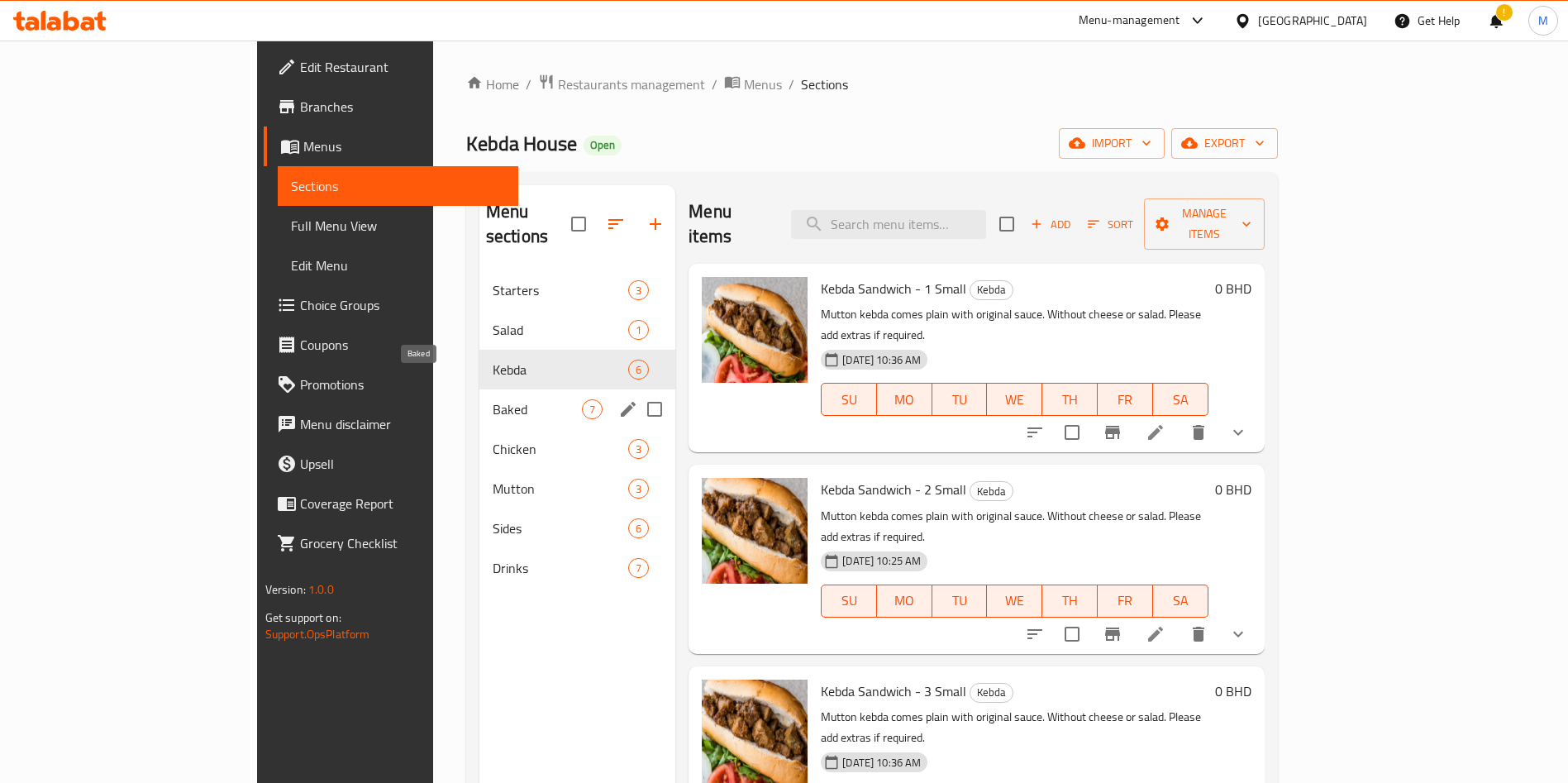
click at [492, 400] on span "Baked" at bounding box center [537, 409] width 89 height 20
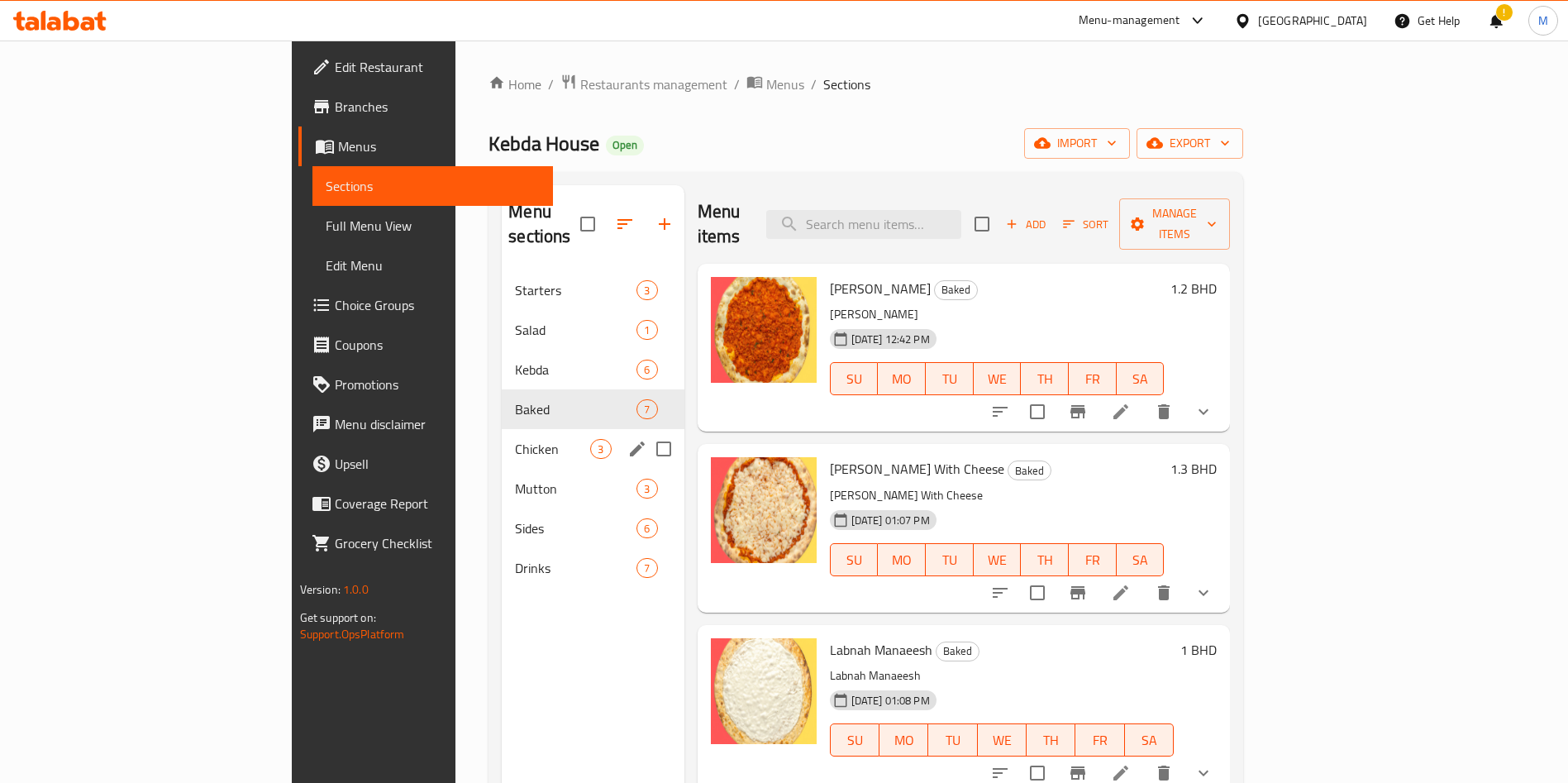
click at [502, 429] on div "Chicken 3" at bounding box center [593, 449] width 182 height 39
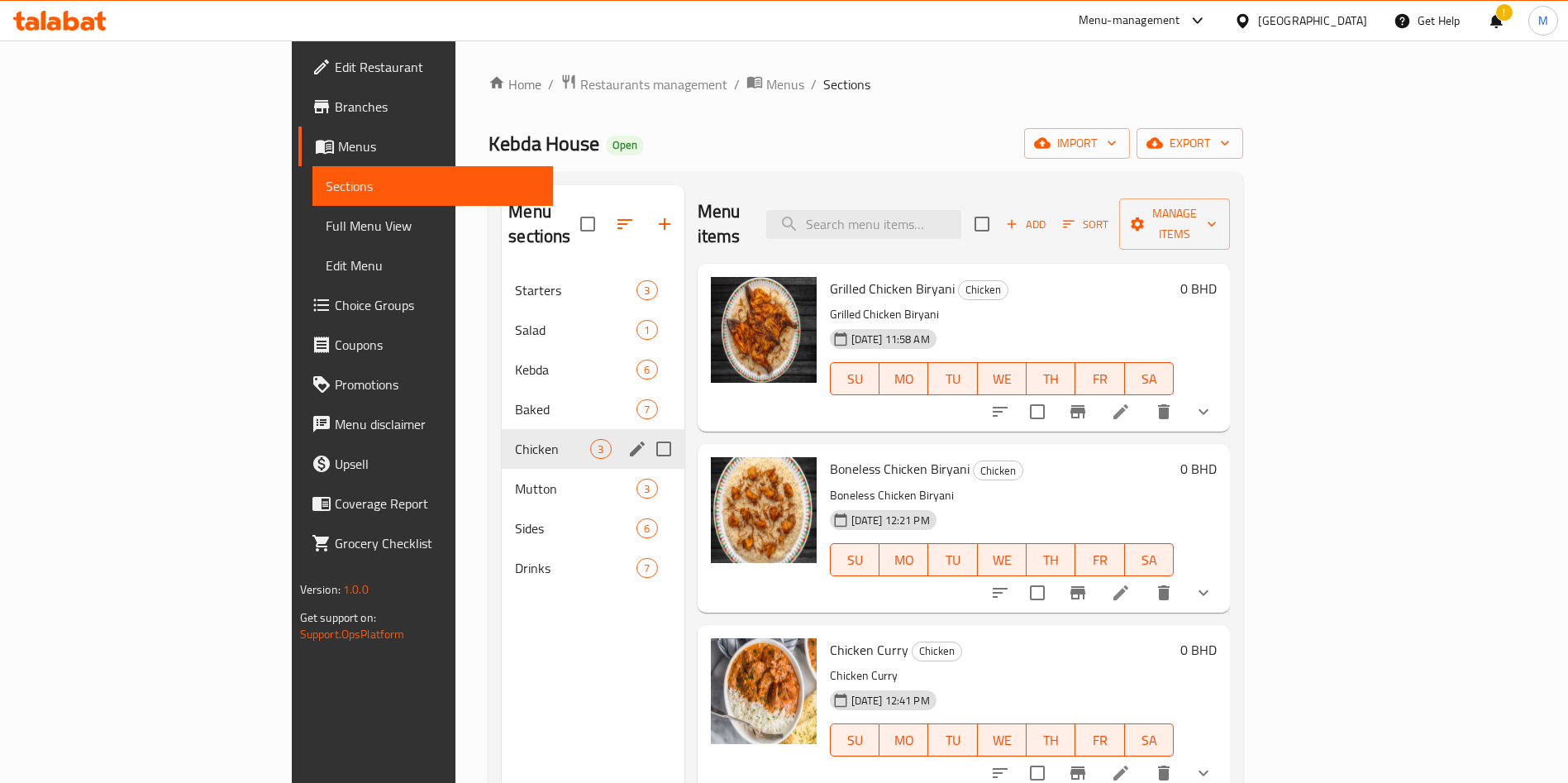
click at [502, 440] on div "Chicken 3" at bounding box center [593, 449] width 182 height 39
click at [515, 479] on span "Mutton" at bounding box center [552, 488] width 75 height 20
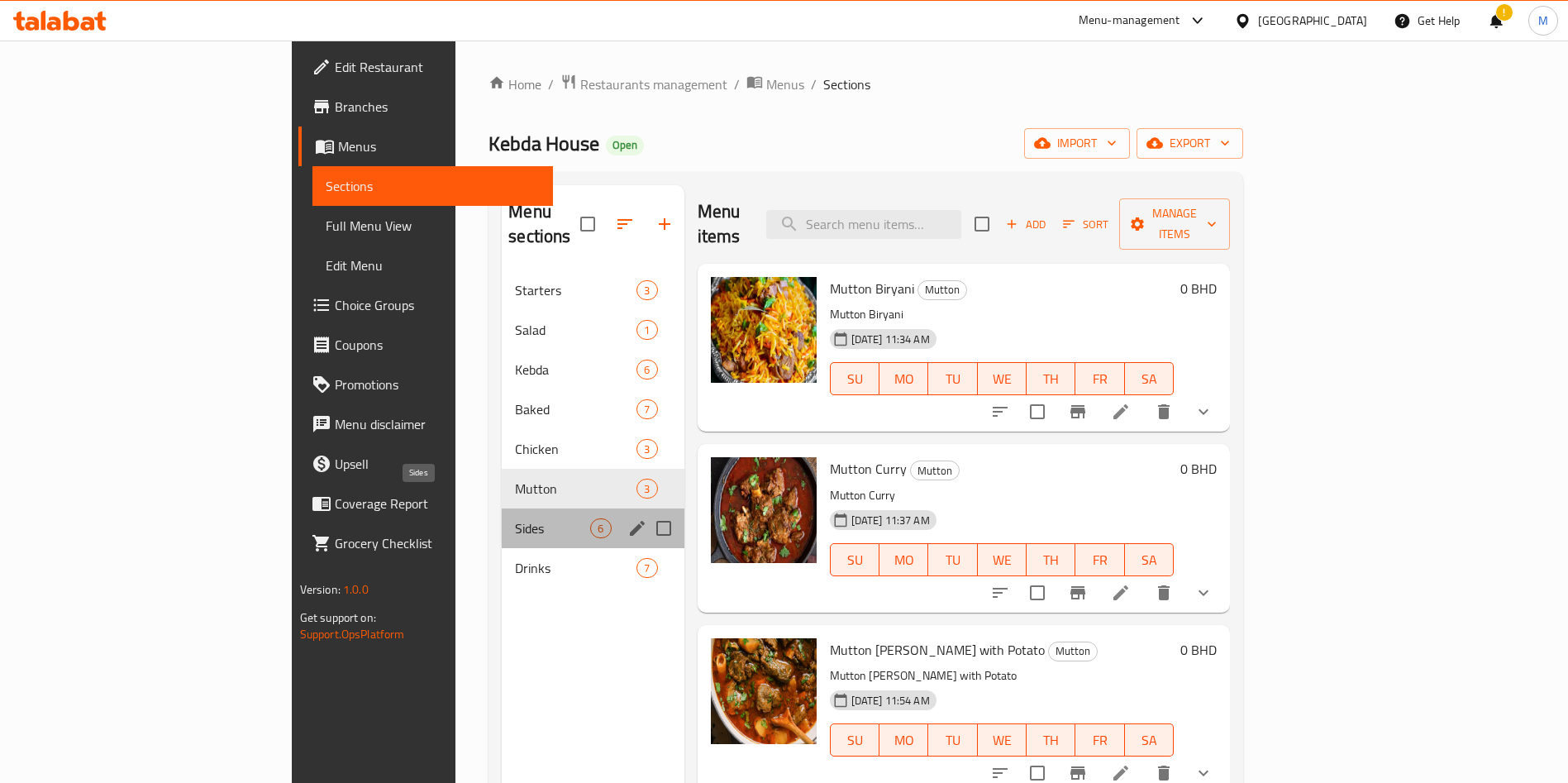
click at [515, 518] on span "Sides" at bounding box center [552, 527] width 75 height 20
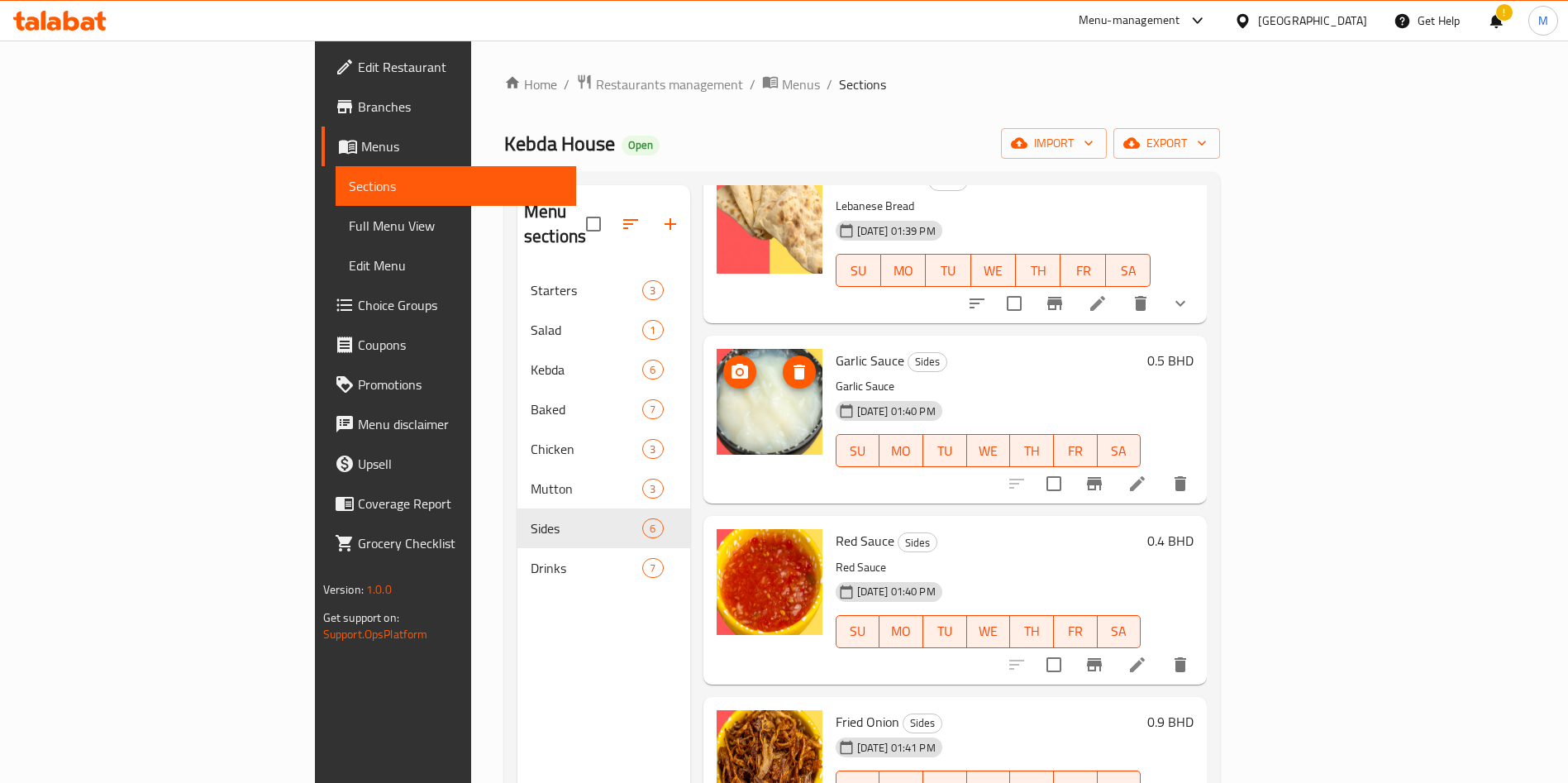
scroll to position [292, 0]
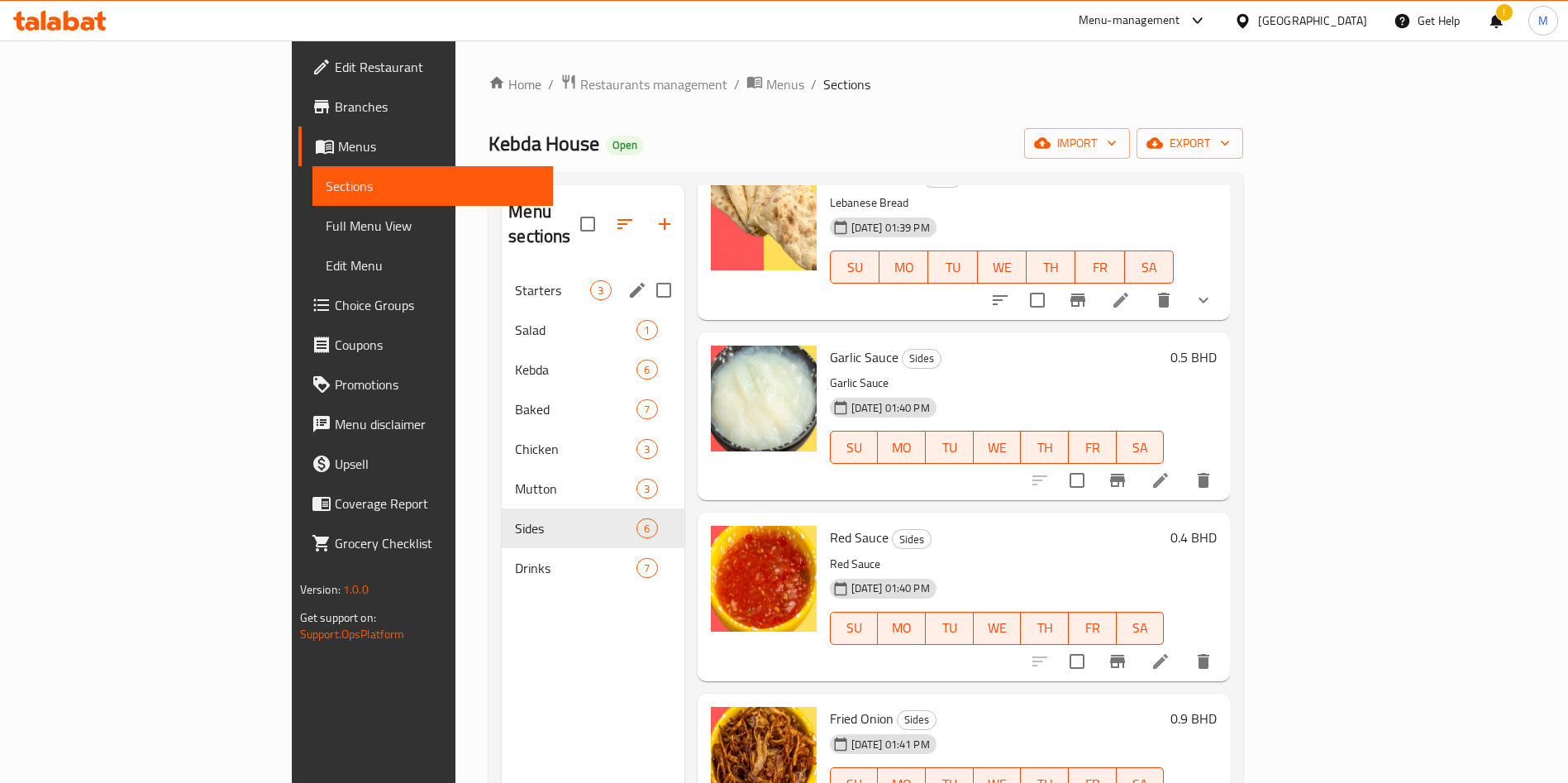
click at [502, 270] on div "Starters 3" at bounding box center [593, 290] width 182 height 39
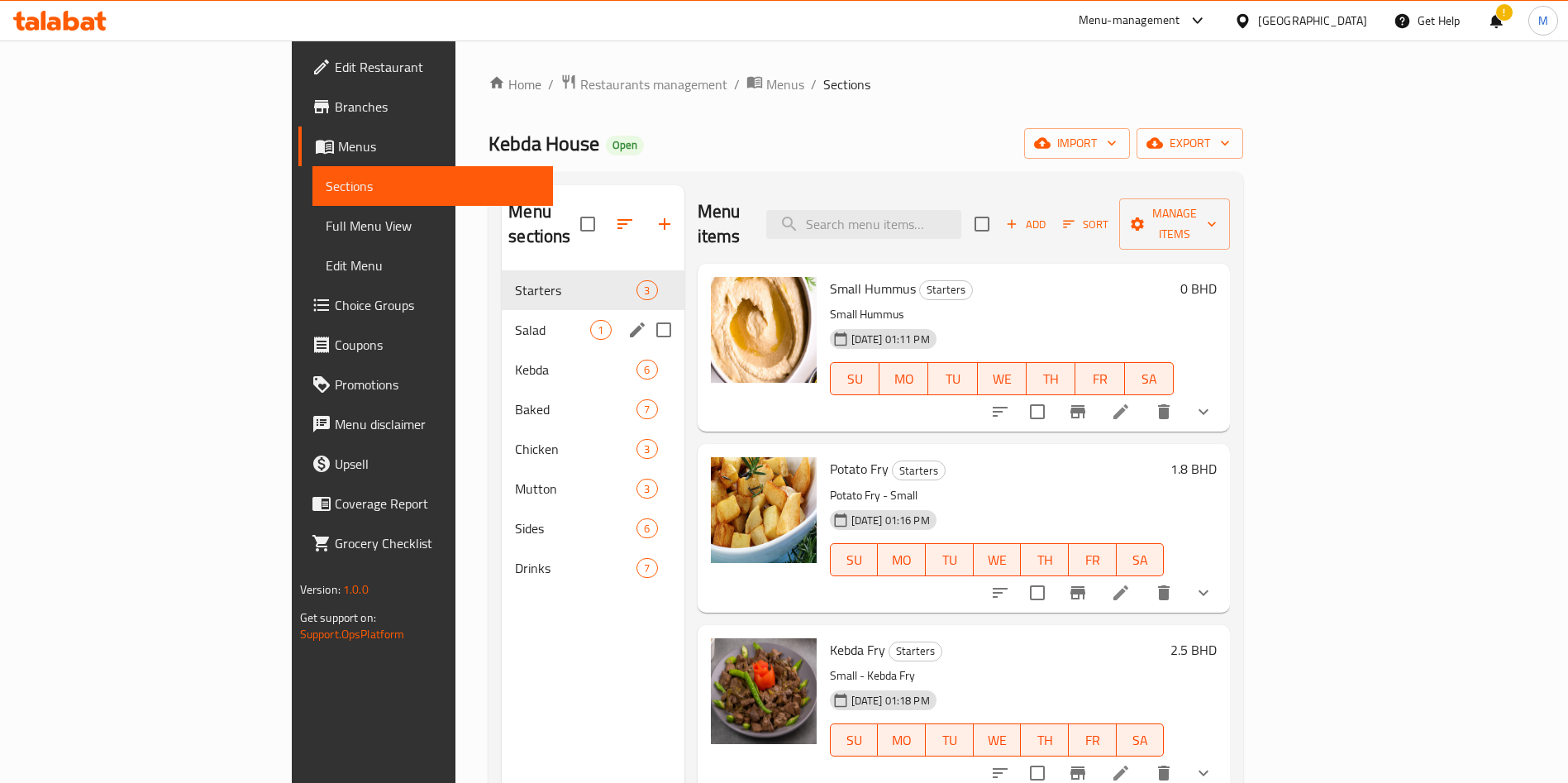
click at [515, 320] on span "Salad" at bounding box center [552, 329] width 75 height 20
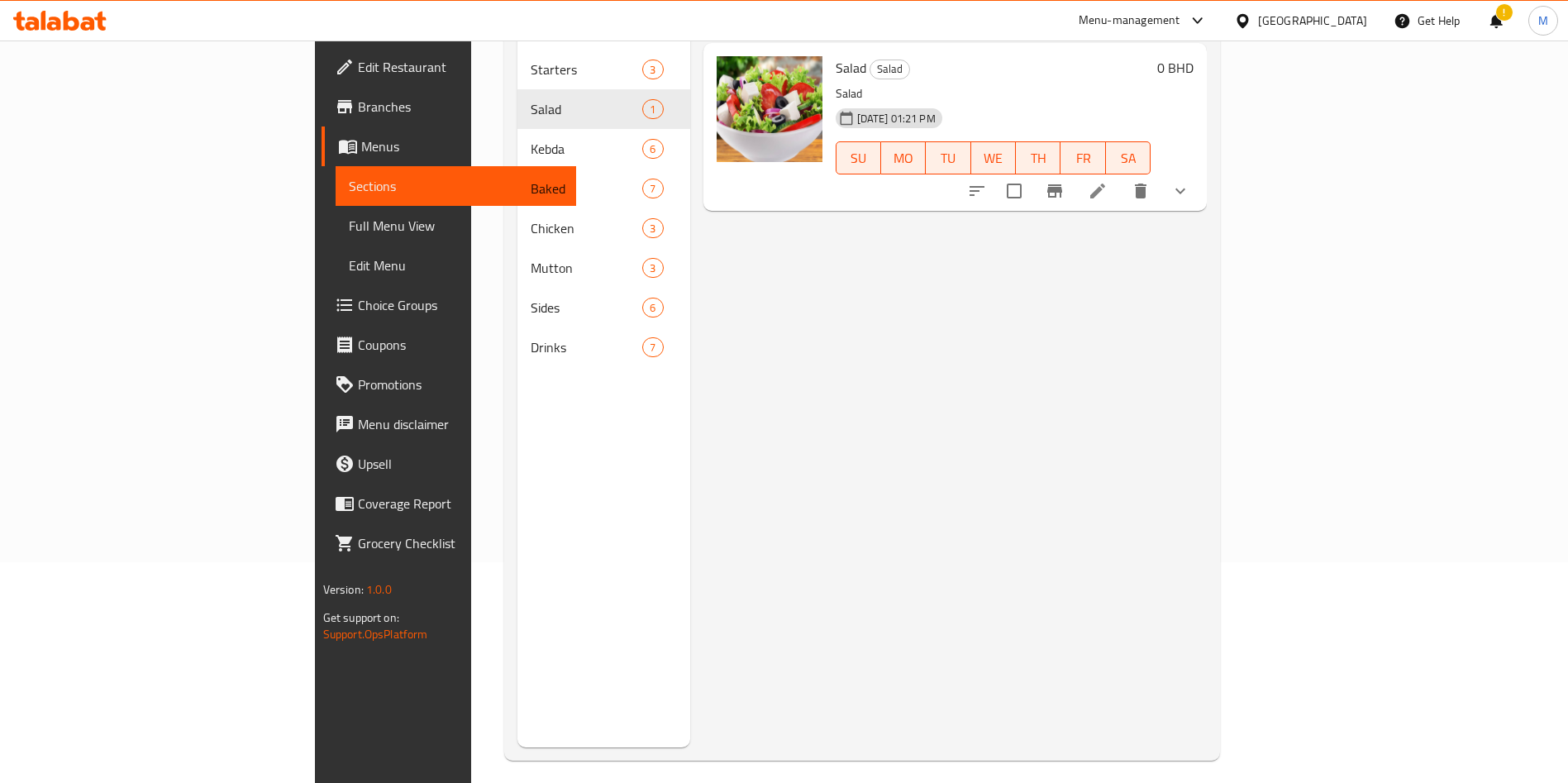
scroll to position [232, 0]
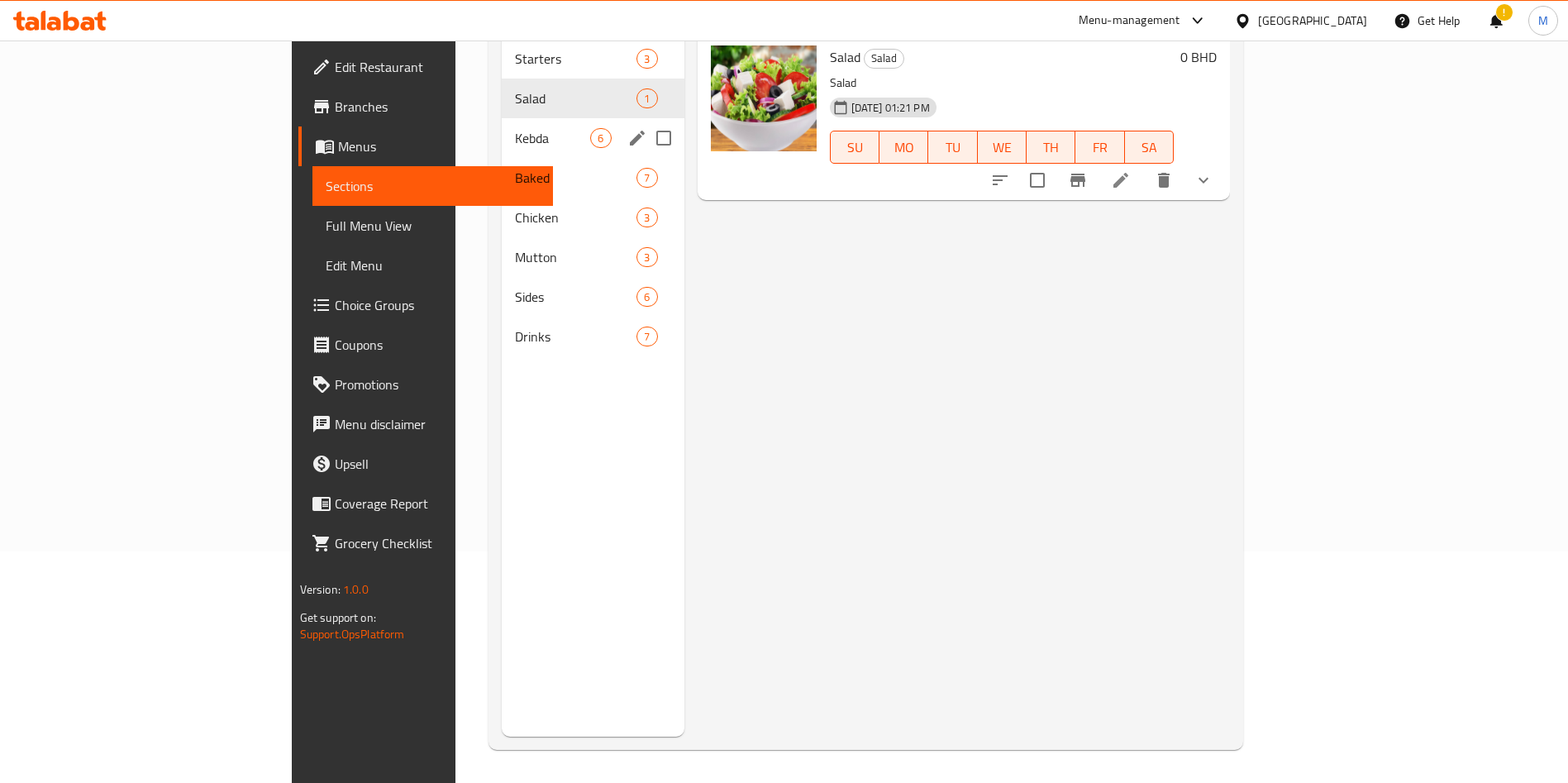
click at [502, 124] on div "Kebda 6" at bounding box center [593, 138] width 182 height 39
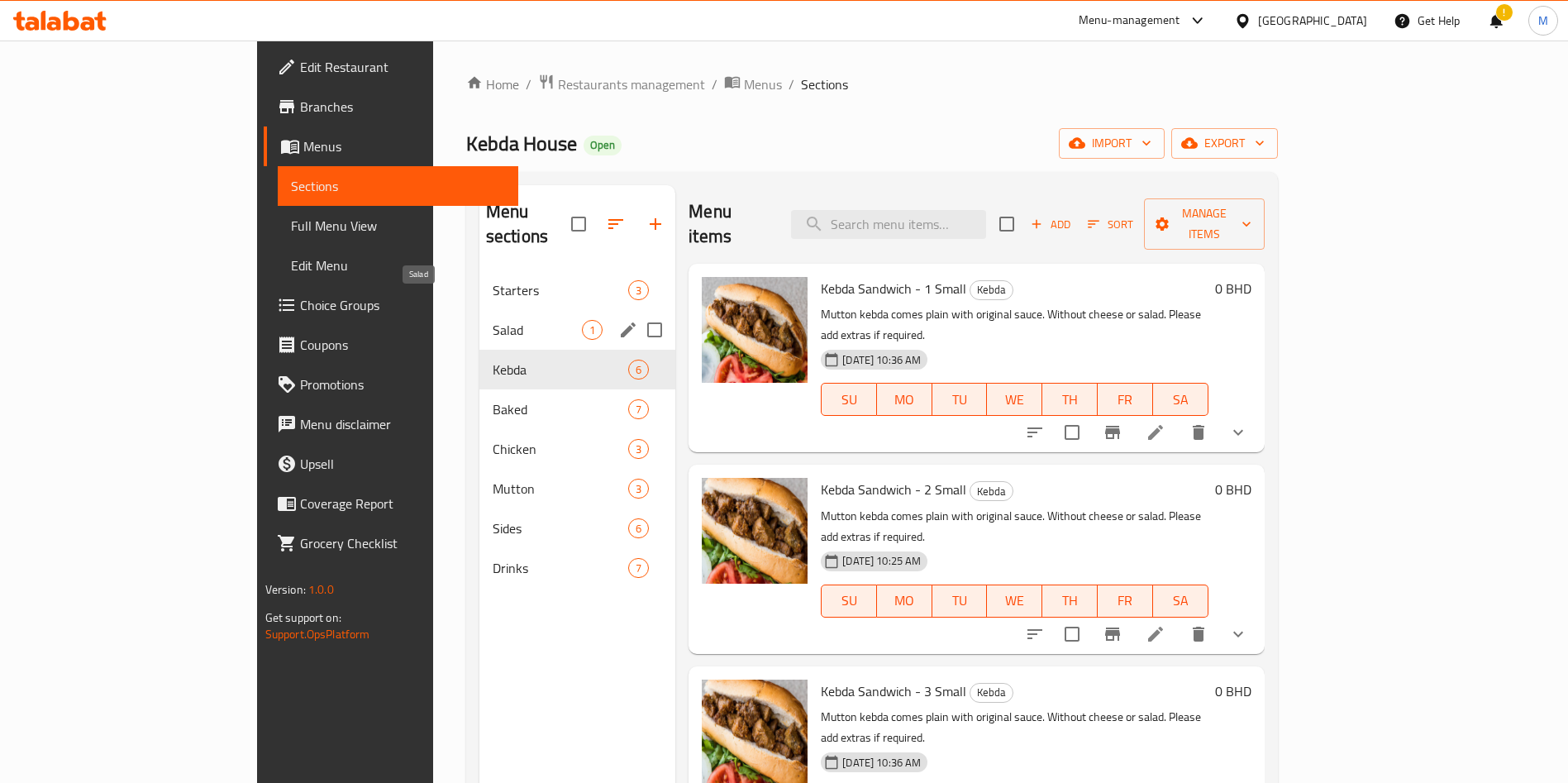
click at [492, 320] on span "Salad" at bounding box center [537, 329] width 89 height 20
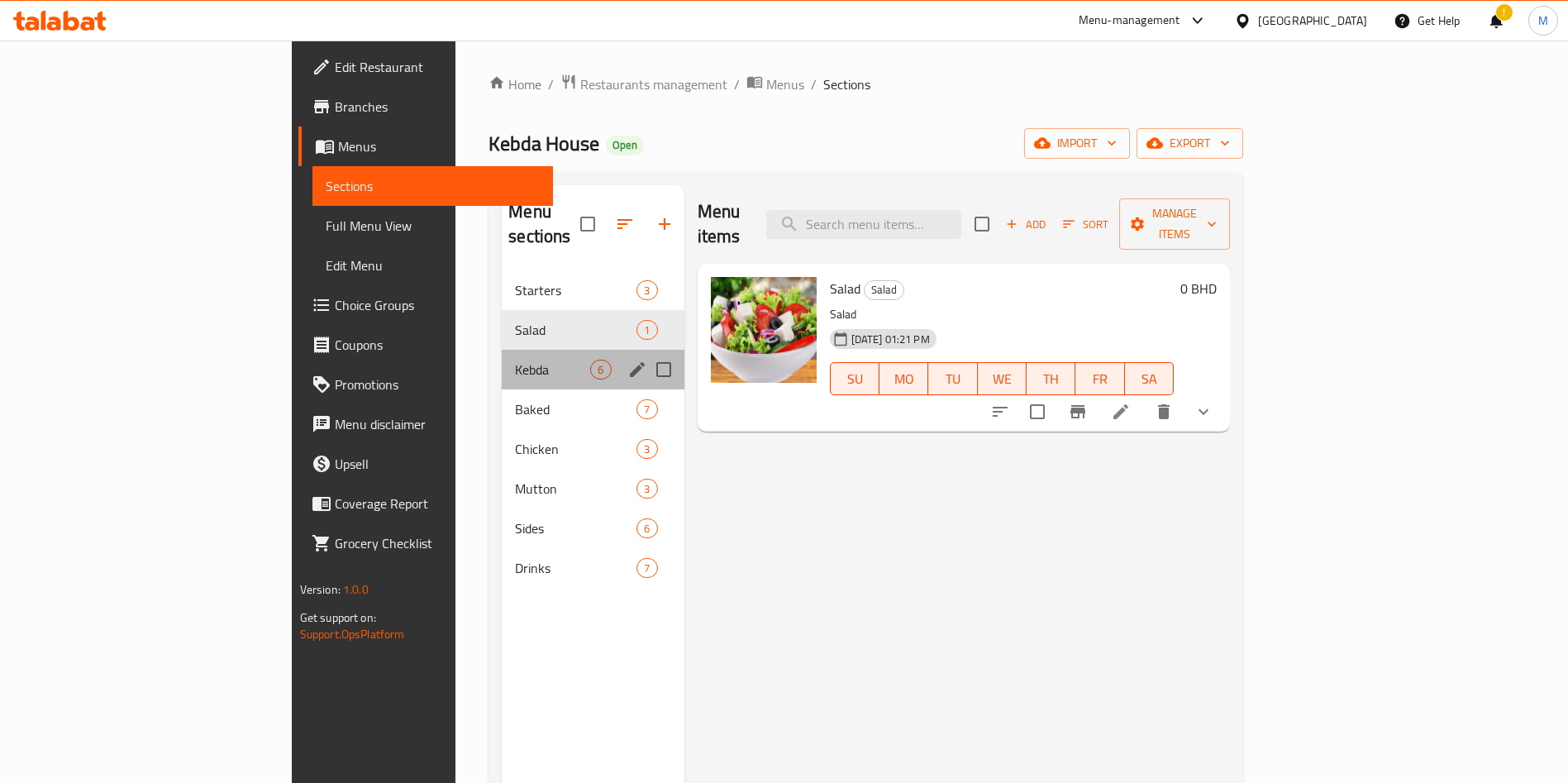
click at [502, 350] on div "Kebda 6" at bounding box center [593, 370] width 182 height 39
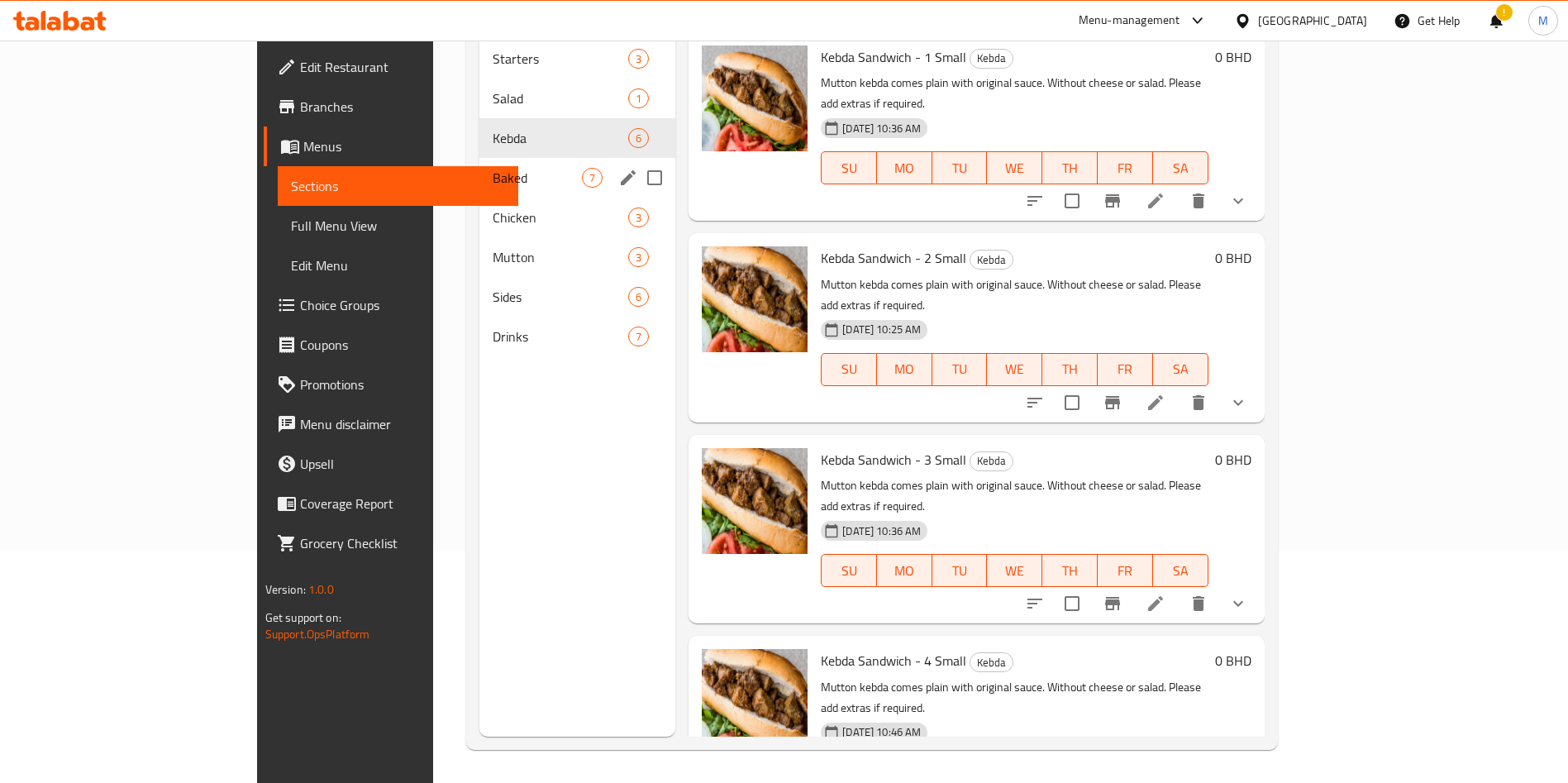
click at [479, 158] on div "Baked 7" at bounding box center [577, 178] width 196 height 39
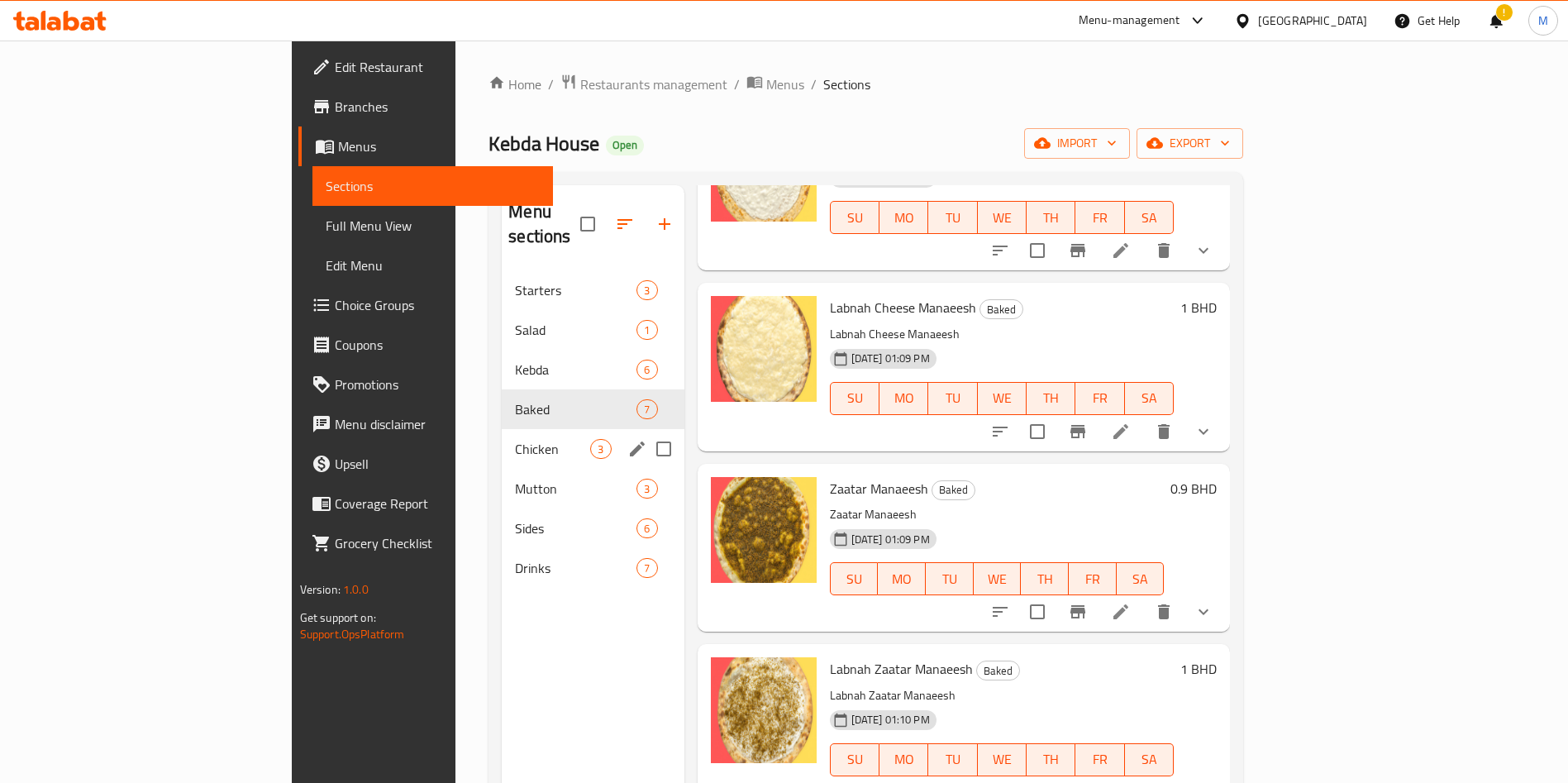
click at [515, 439] on span "Chicken" at bounding box center [552, 449] width 75 height 20
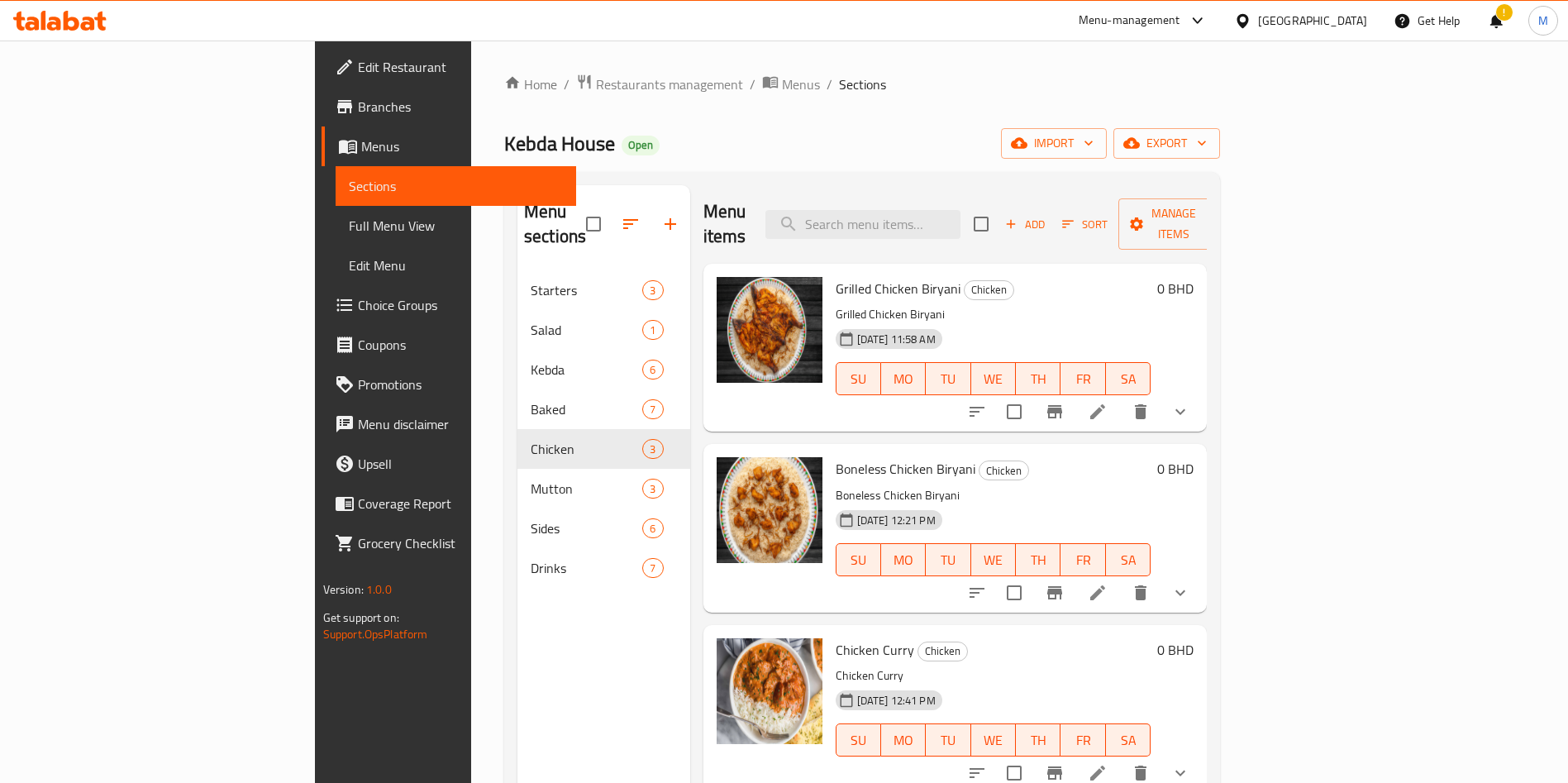
click at [1514, 19] on div "!" at bounding box center [1496, 21] width 45 height 39
click at [1505, 18] on div "!" at bounding box center [1496, 21] width 18 height 39
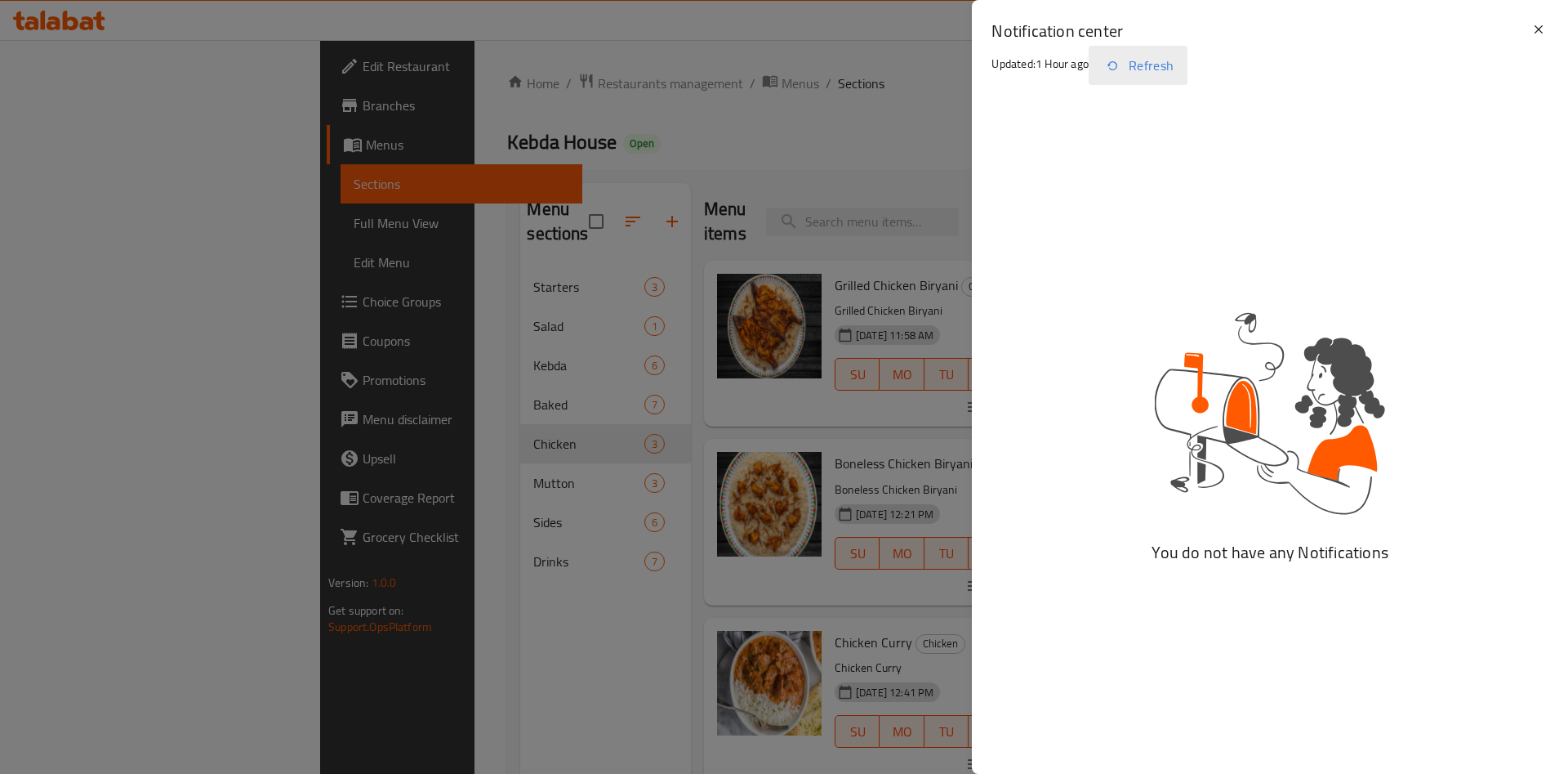
click at [1122, 70] on icon "button" at bounding box center [1112, 65] width 19 height 19
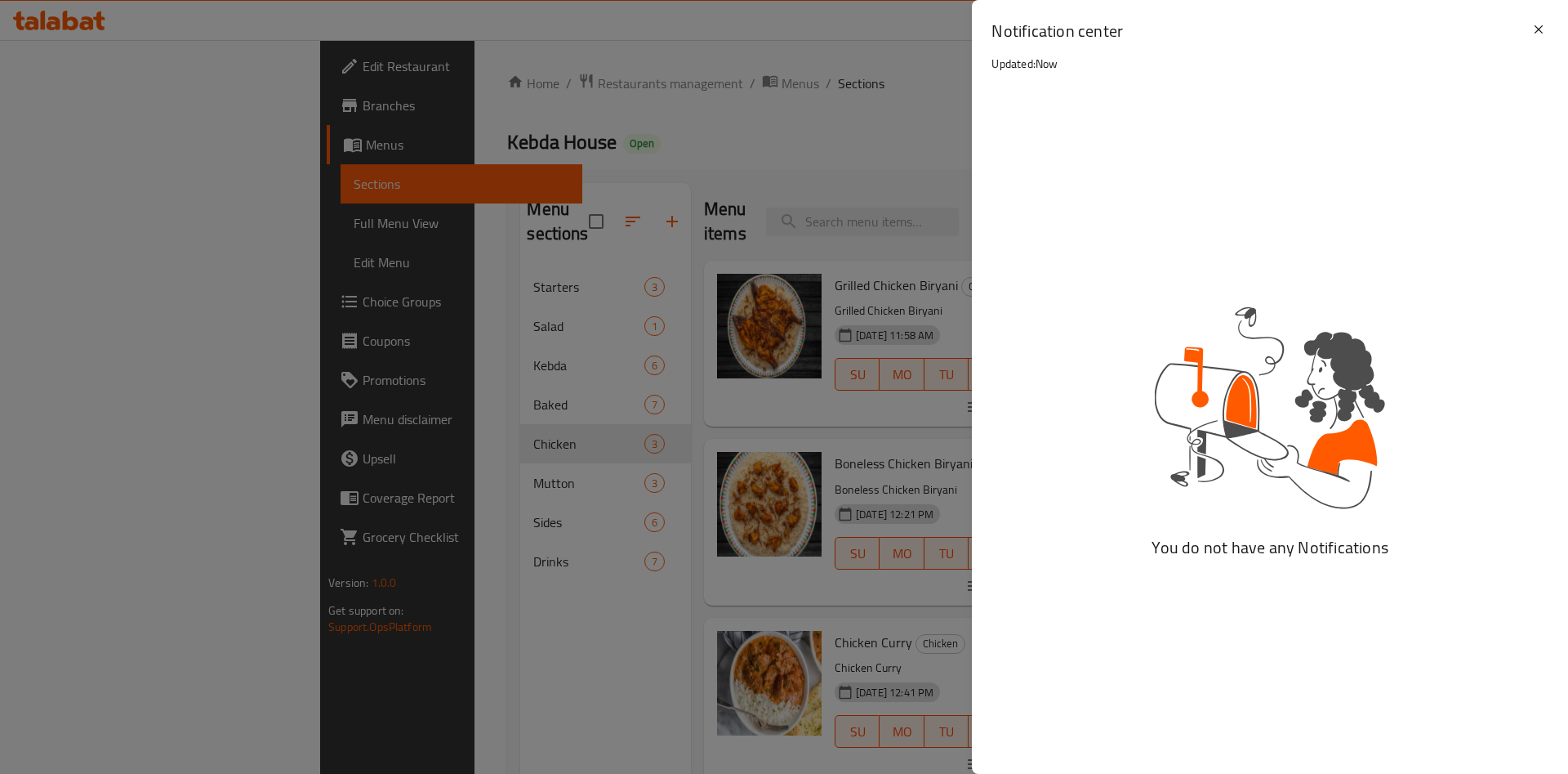
click at [1526, 22] on h2 "Notification center" at bounding box center [1260, 31] width 537 height 23
click at [1542, 29] on icon at bounding box center [1538, 29] width 19 height 19
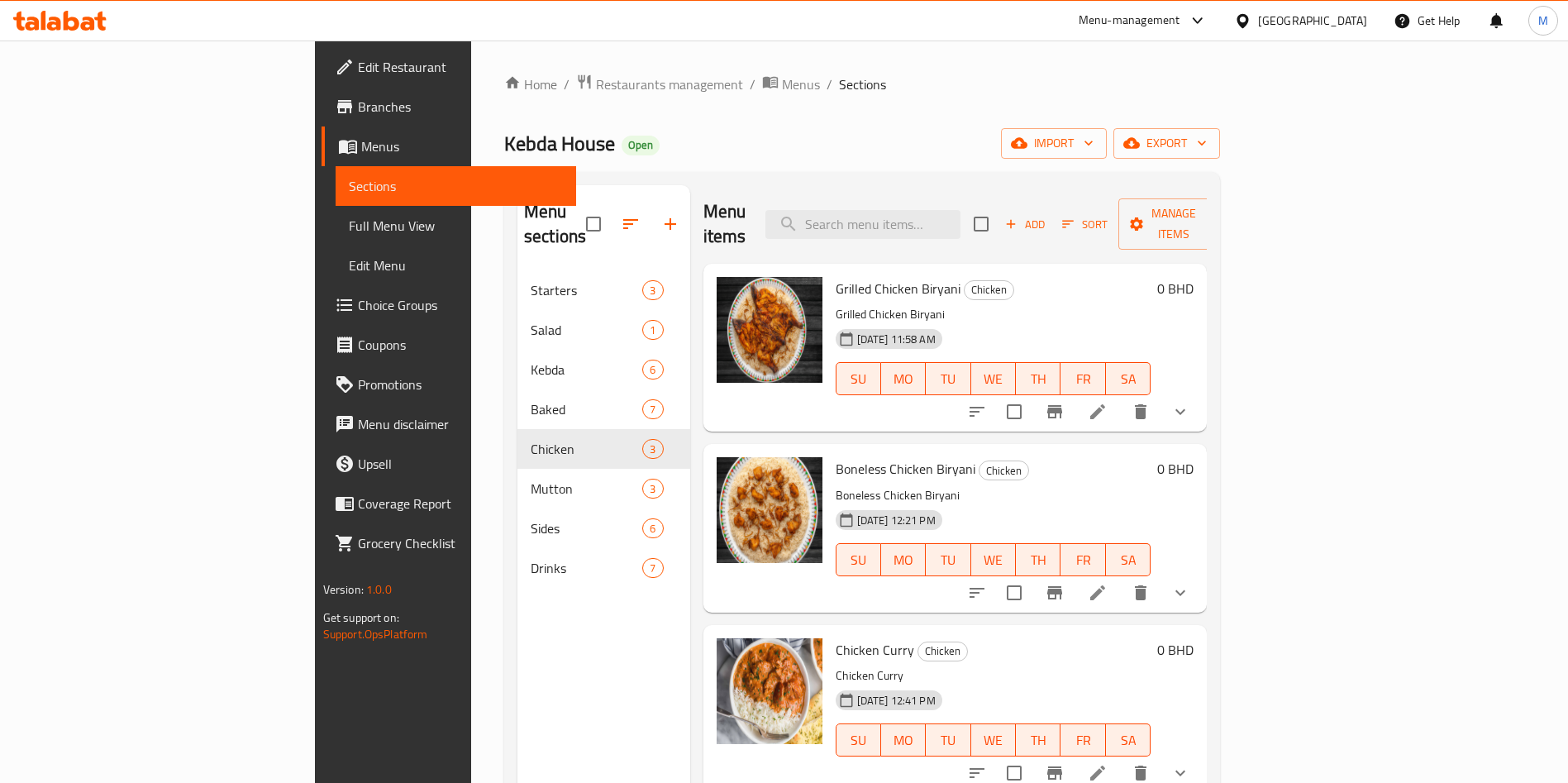
click at [1191, 128] on div "Kebda House Open import export" at bounding box center [862, 143] width 716 height 31
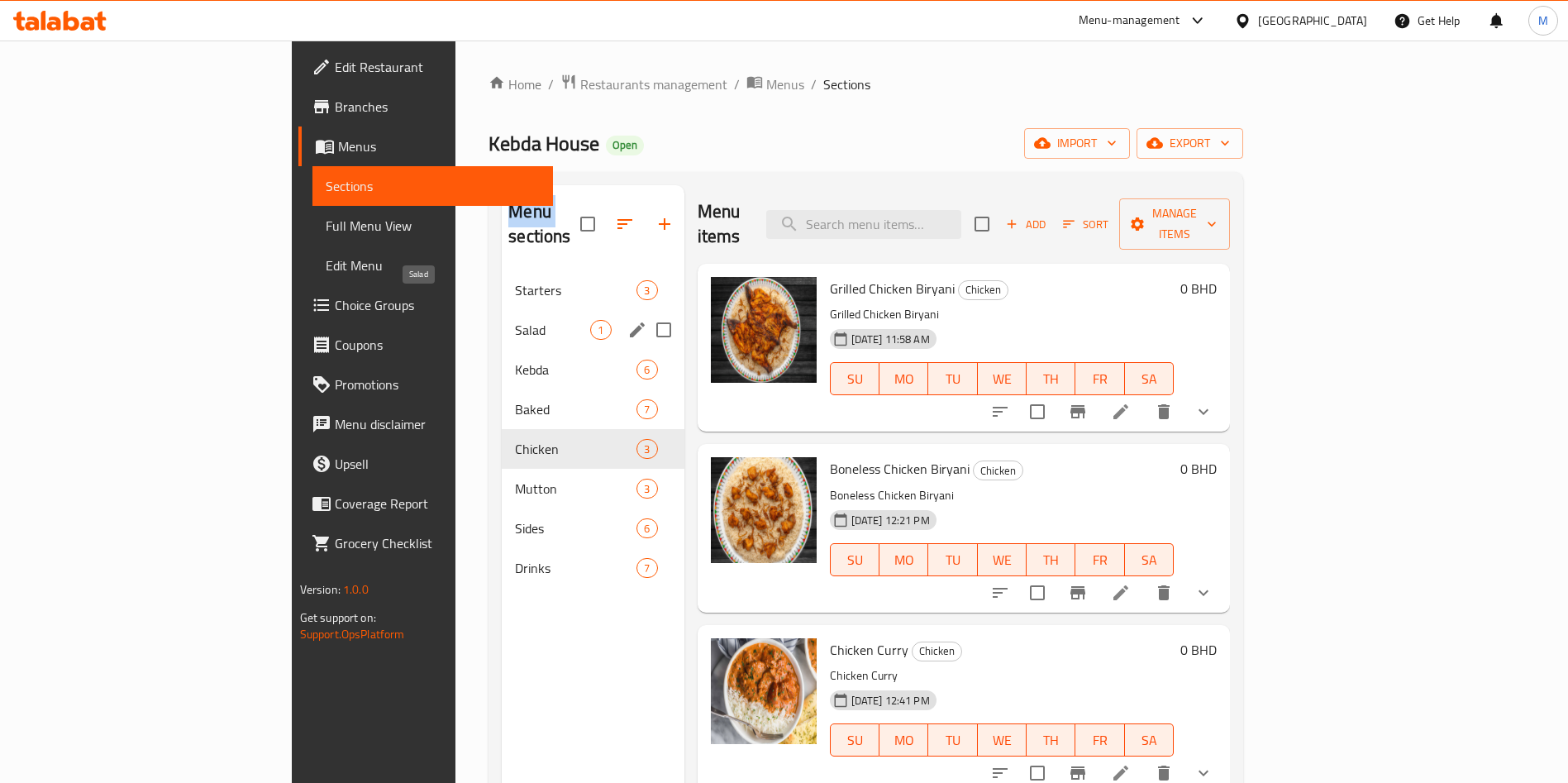
drag, startPoint x: 421, startPoint y: 303, endPoint x: 406, endPoint y: 289, distance: 20.5
click at [515, 320] on span "Salad" at bounding box center [552, 329] width 75 height 20
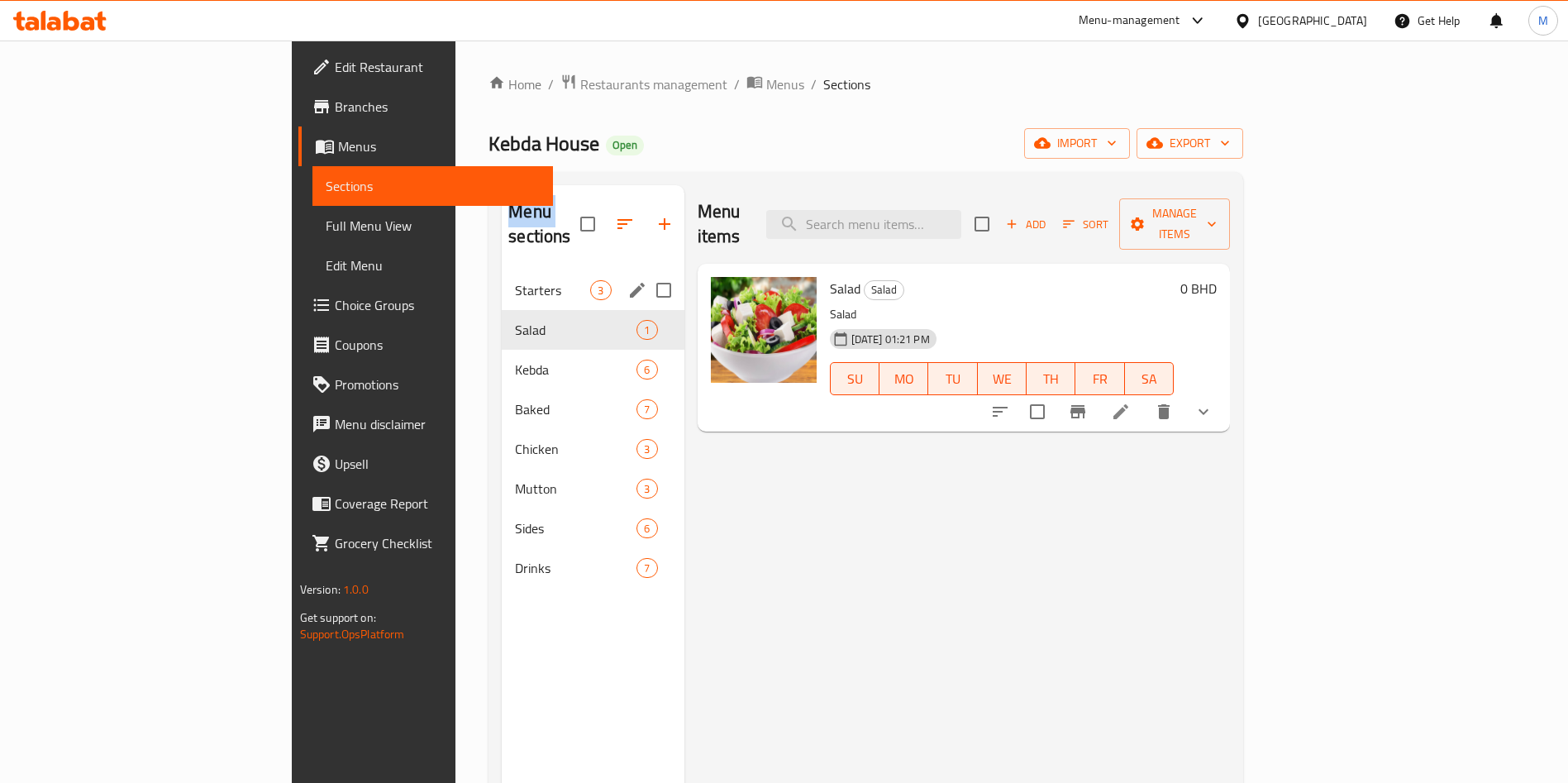
click at [515, 280] on span "Starters" at bounding box center [552, 290] width 75 height 20
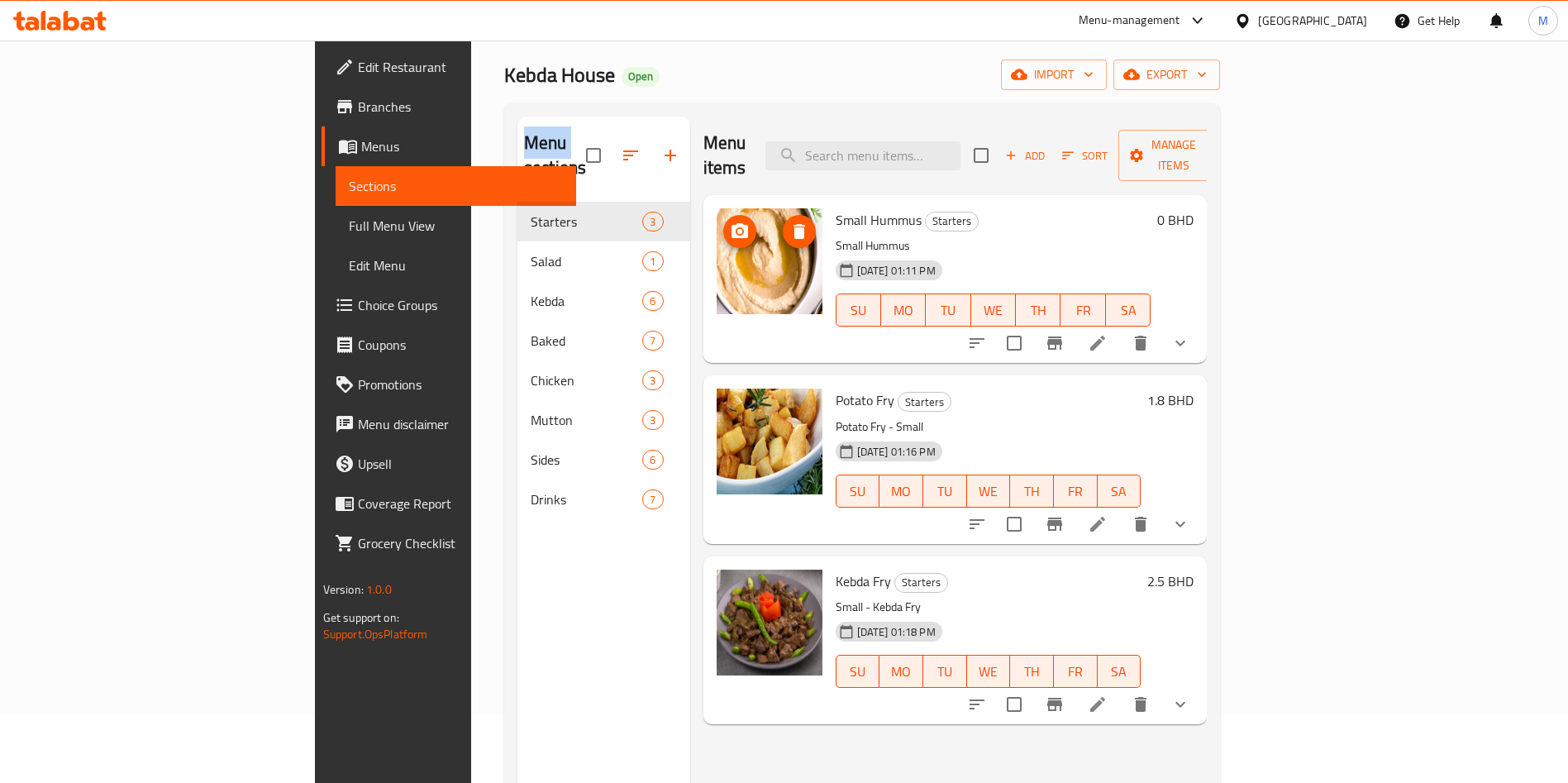
scroll to position [232, 0]
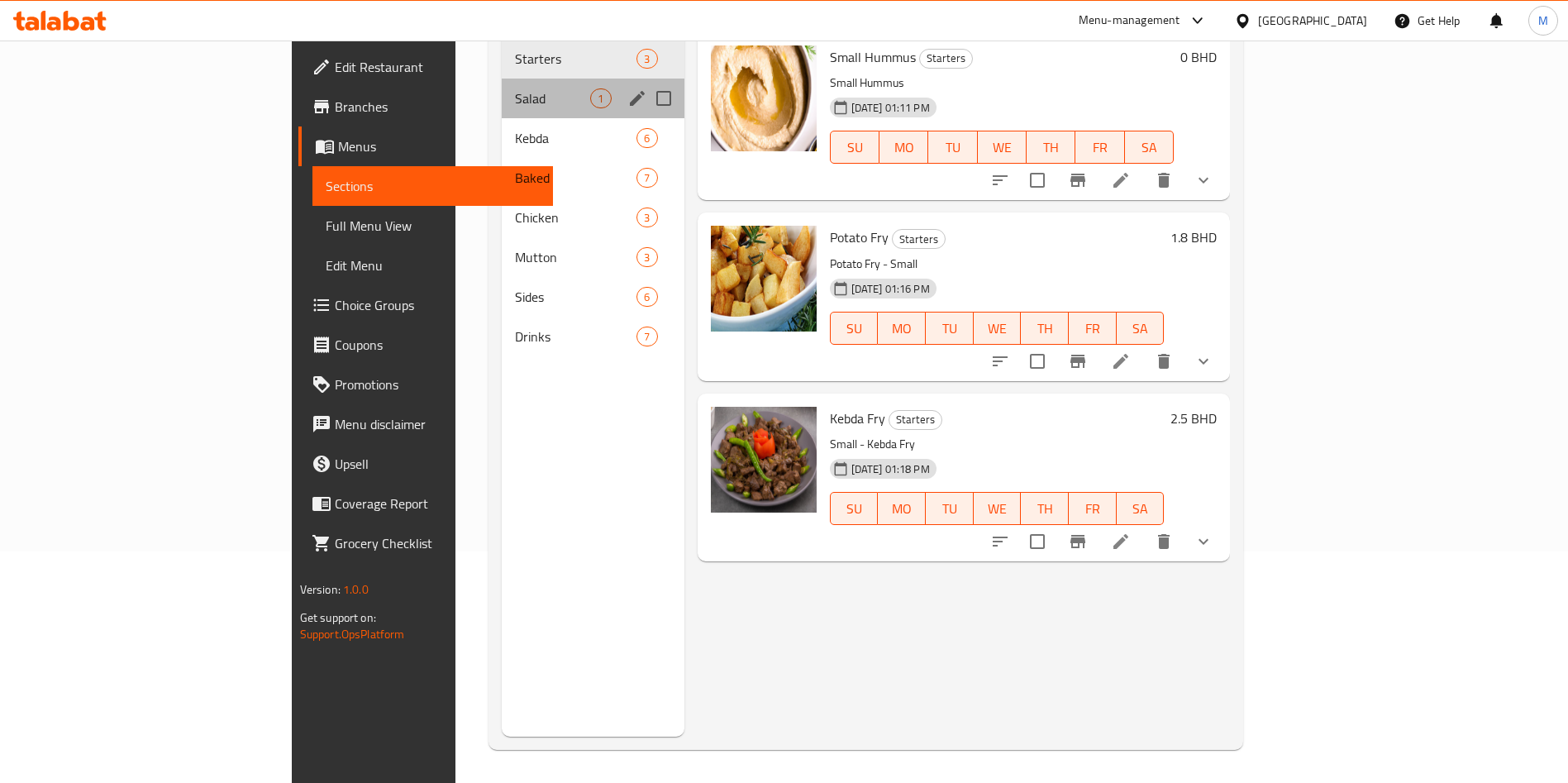
click at [502, 79] on div "Salad 1" at bounding box center [593, 99] width 182 height 39
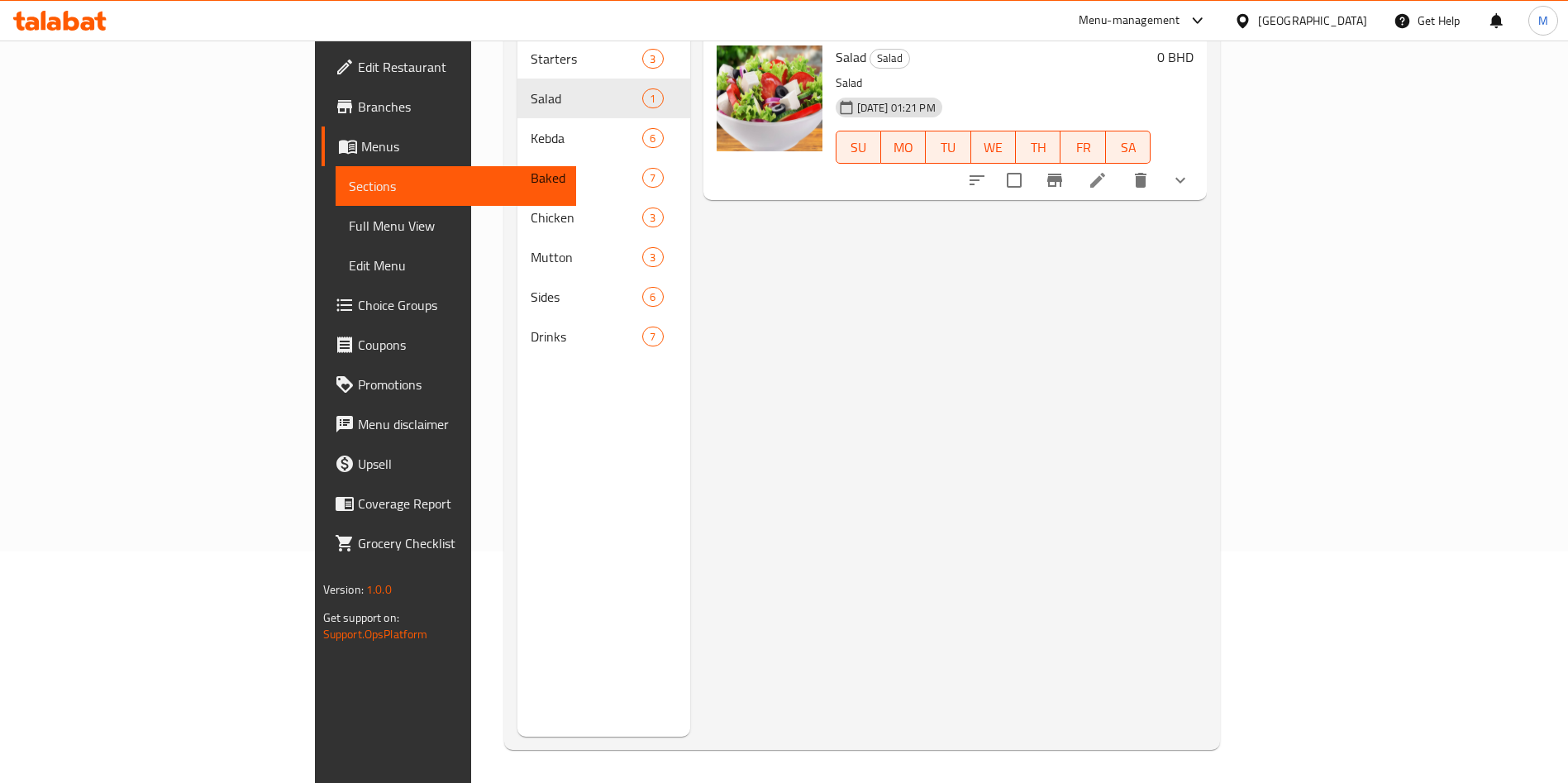
click at [517, 118] on div "Kebda 6" at bounding box center [603, 138] width 172 height 39
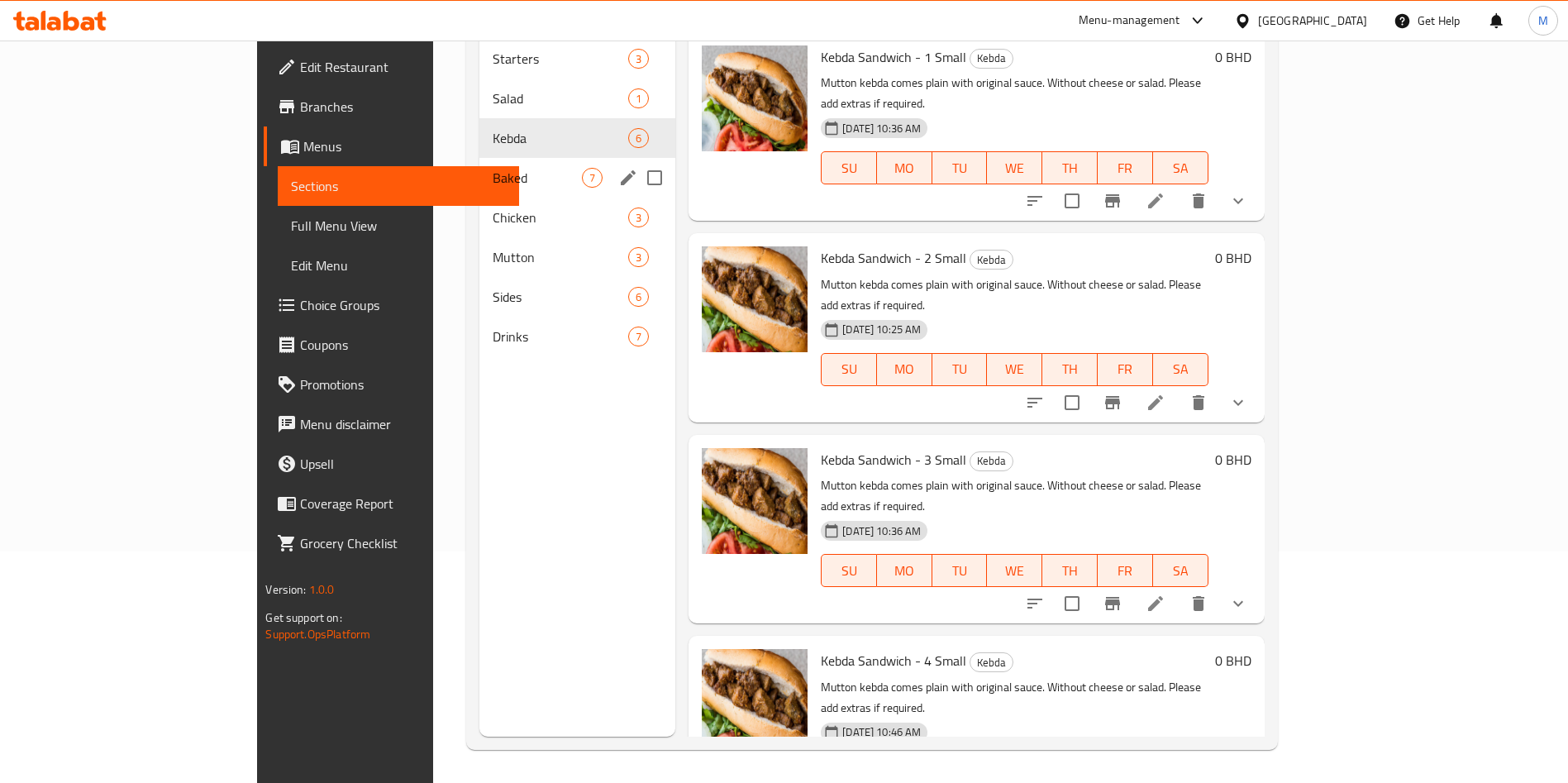
click at [479, 166] on div "Baked 7" at bounding box center [577, 178] width 196 height 39
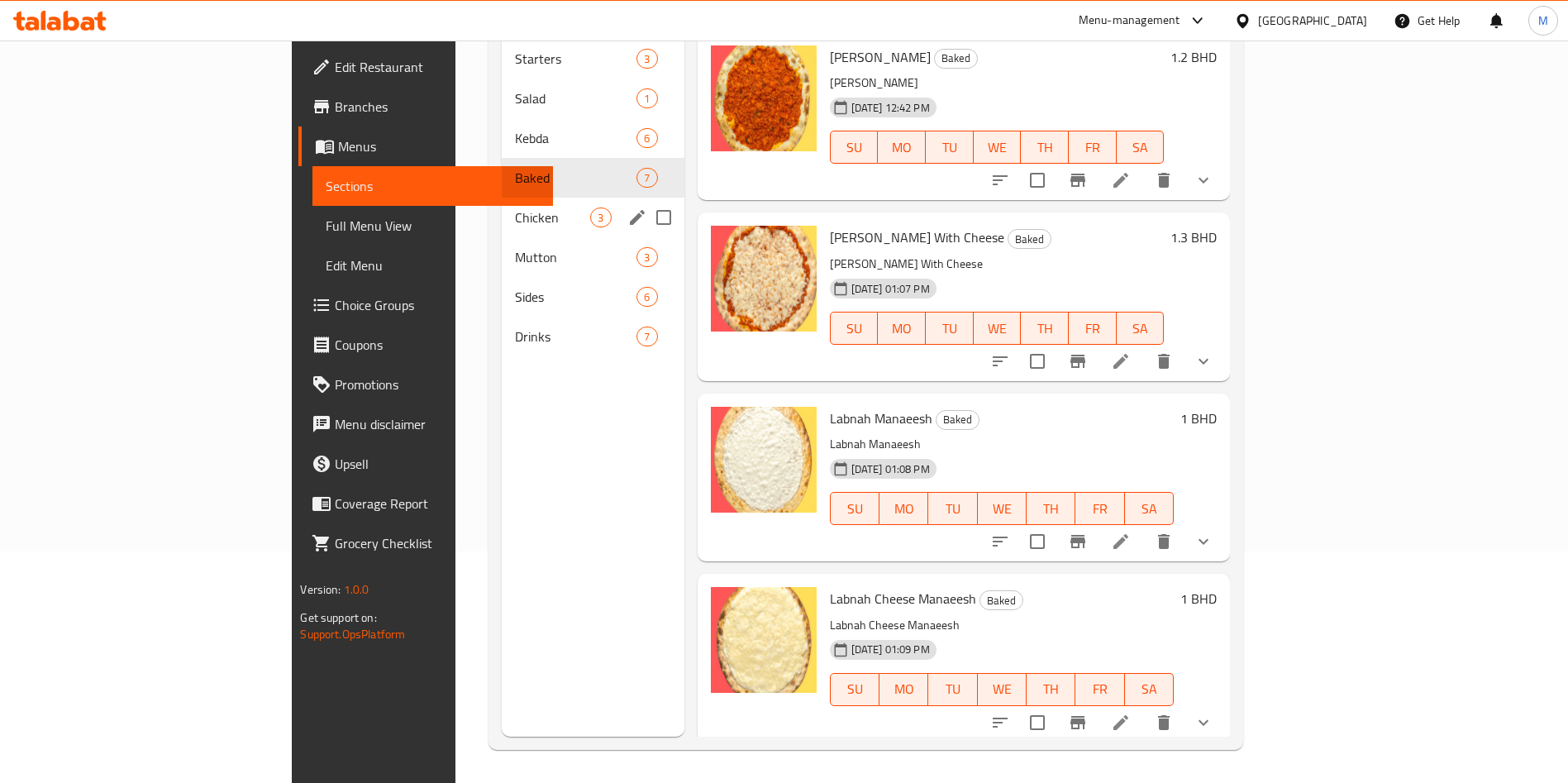
click at [515, 208] on span "Chicken" at bounding box center [552, 217] width 75 height 20
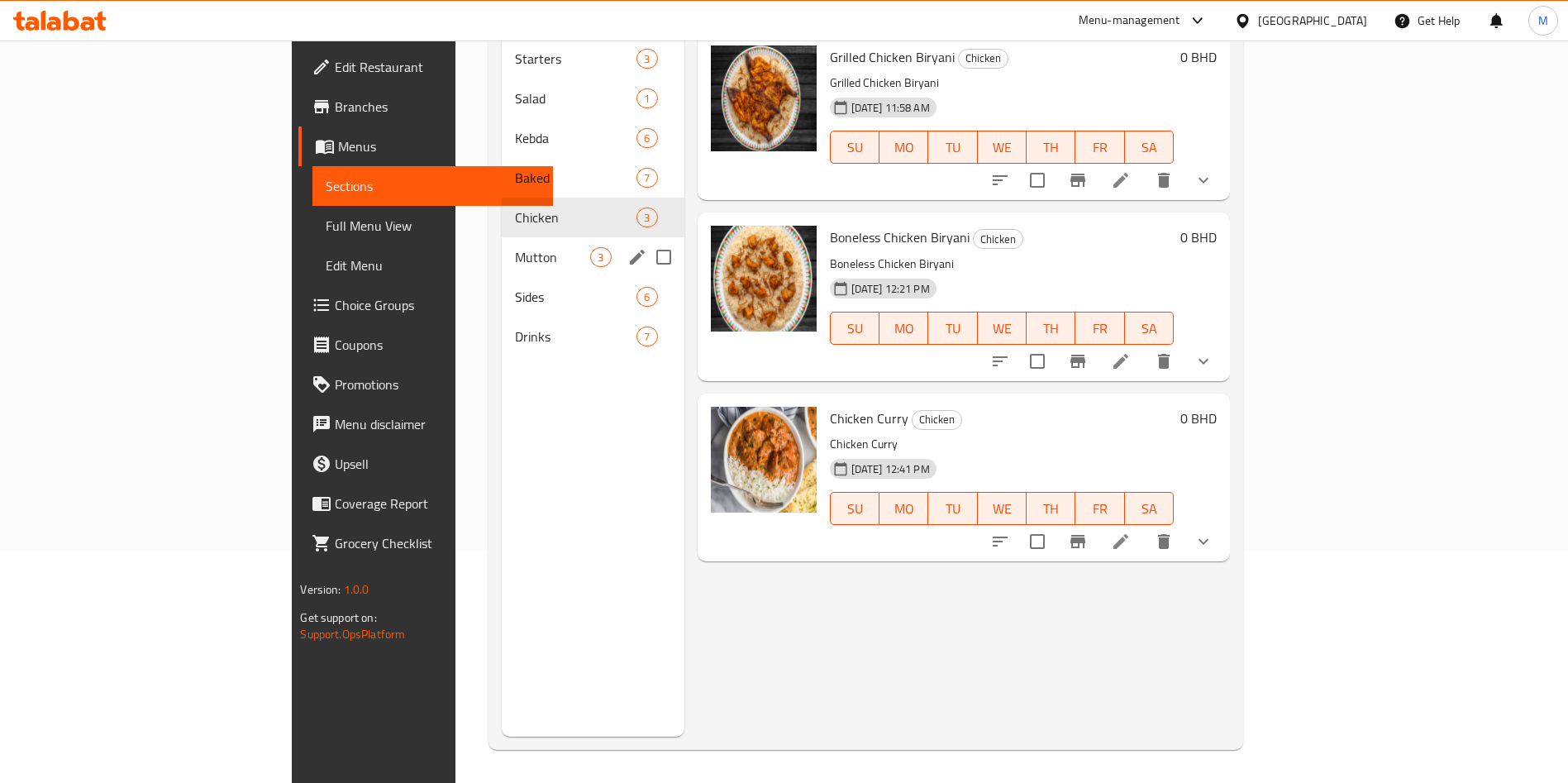
click at [502, 245] on div "Mutton 3" at bounding box center [593, 257] width 182 height 39
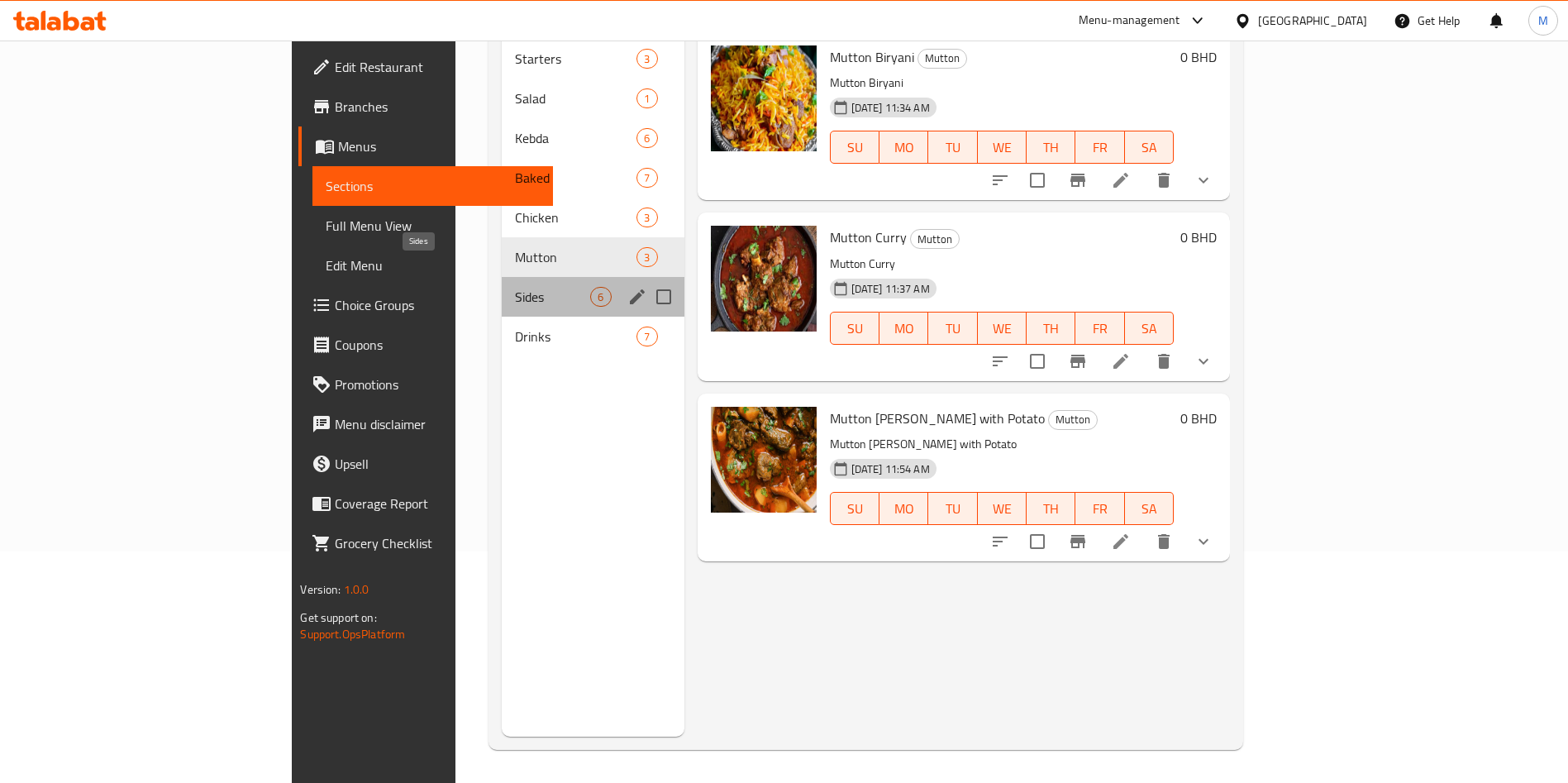
click at [515, 286] on span "Sides" at bounding box center [552, 296] width 75 height 20
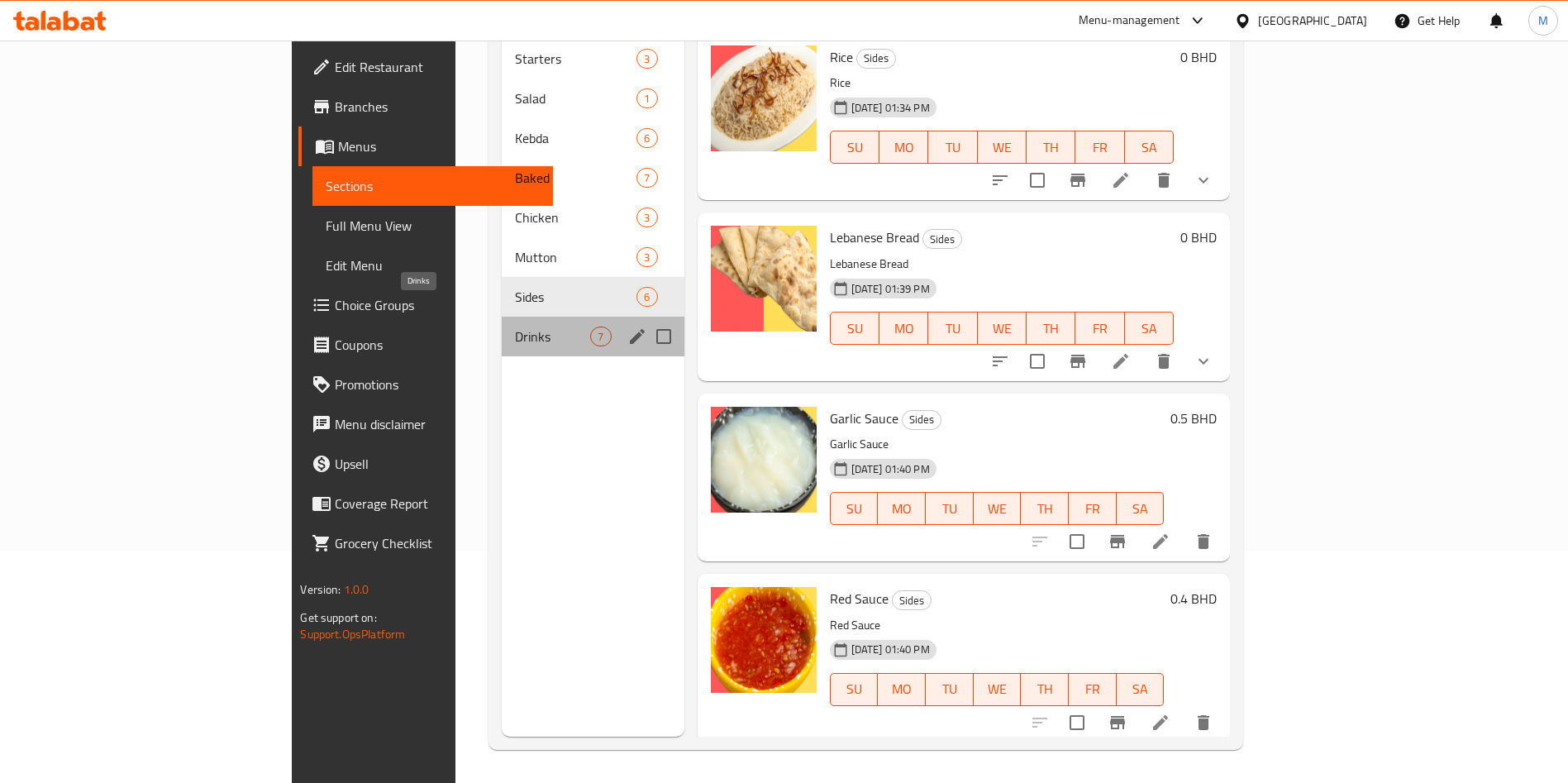
click at [515, 327] on span "Drinks" at bounding box center [552, 336] width 75 height 20
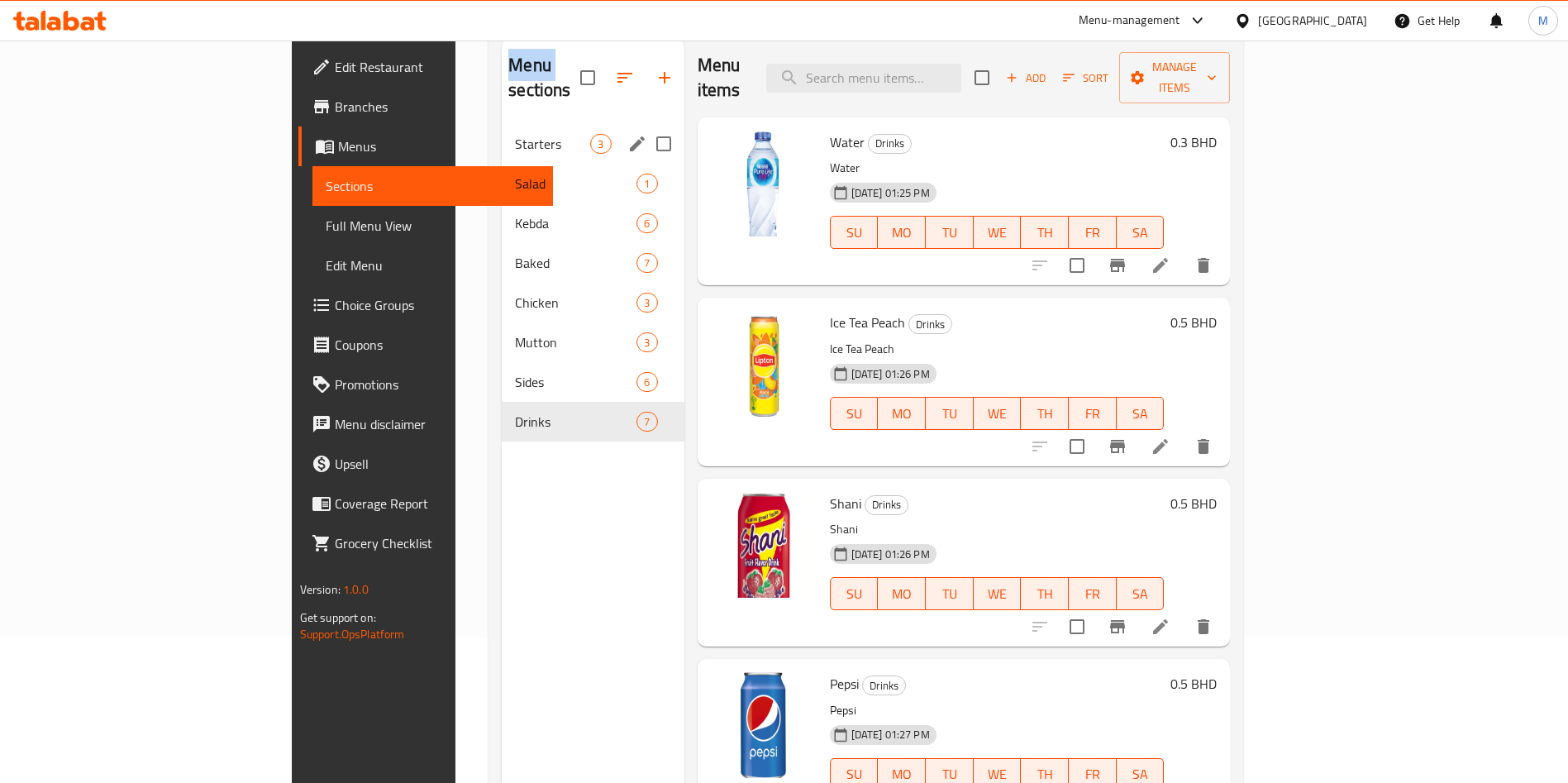
scroll to position [107, 0]
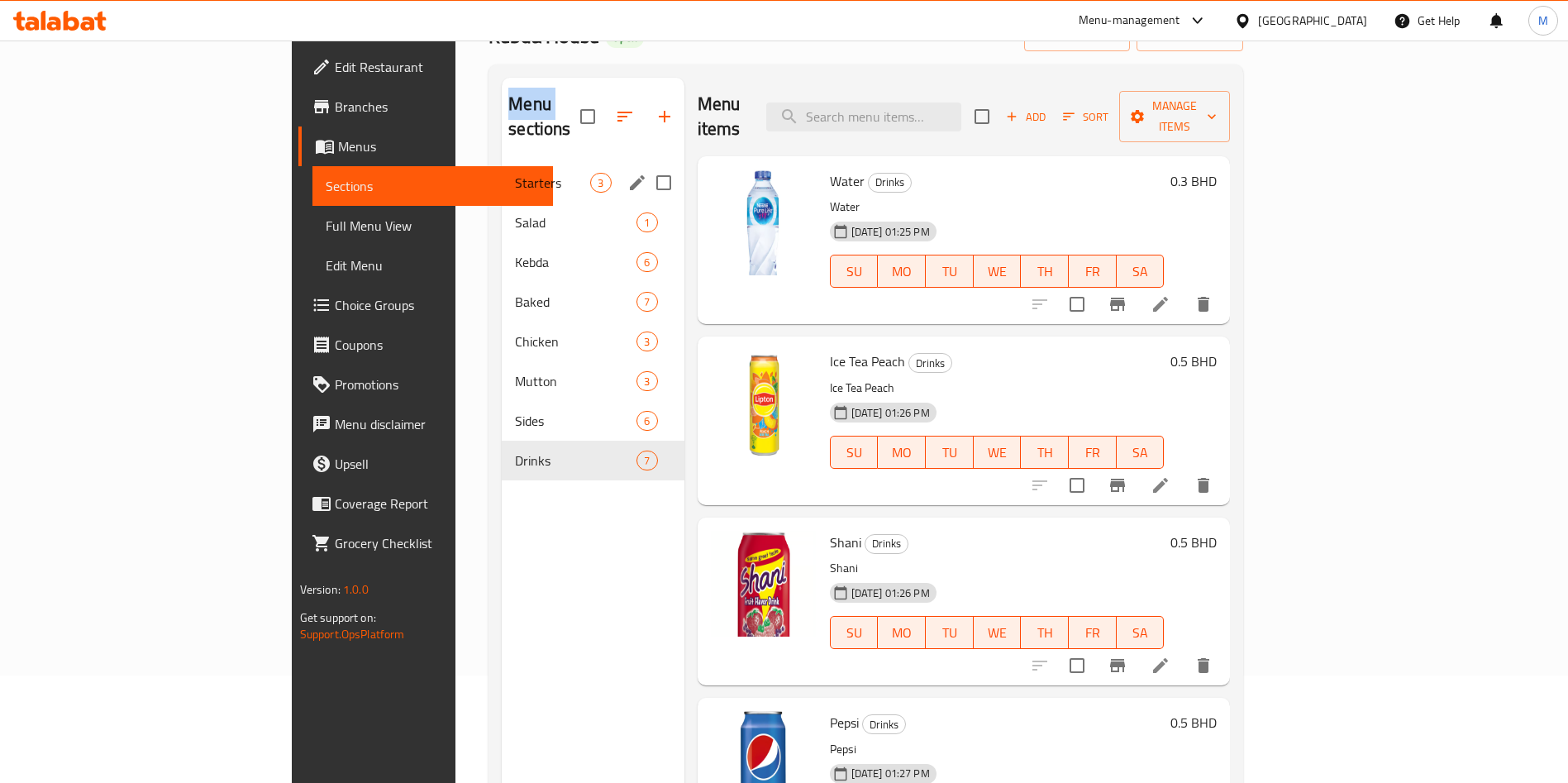
click at [515, 172] on span "Starters" at bounding box center [552, 182] width 75 height 20
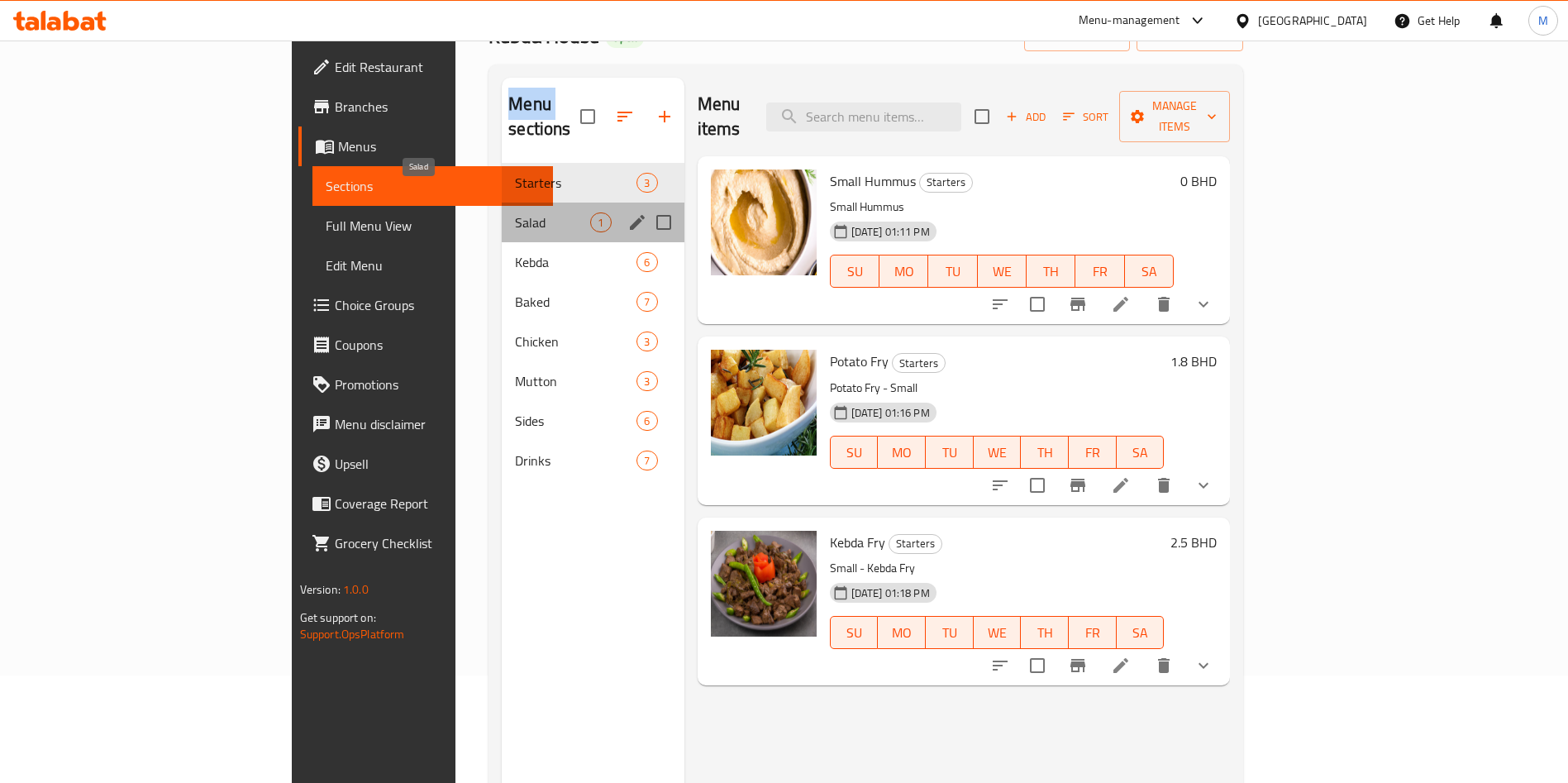
click at [515, 213] on span "Salad" at bounding box center [552, 222] width 75 height 20
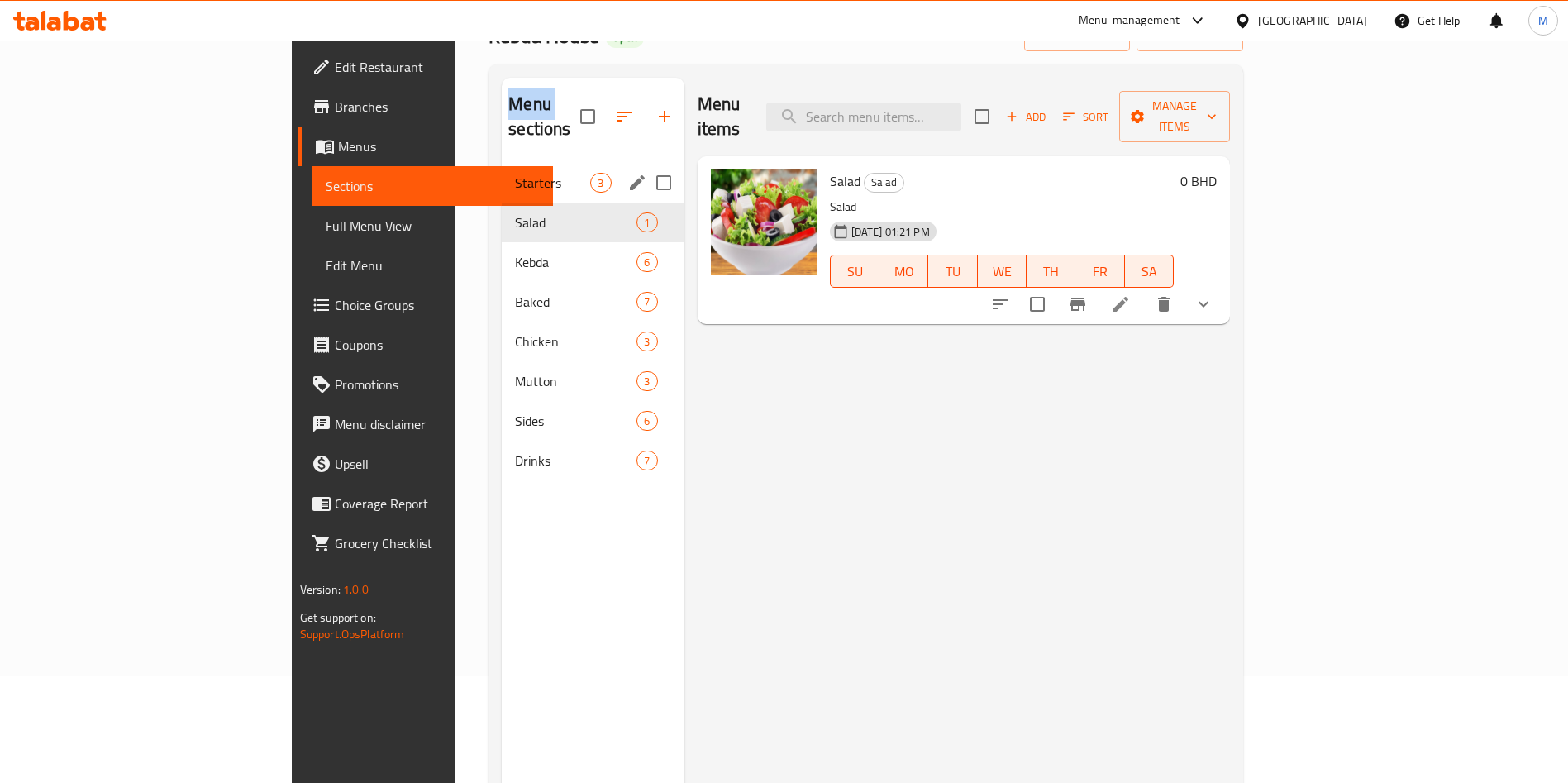
click at [502, 172] on div "Starters 3" at bounding box center [593, 183] width 182 height 39
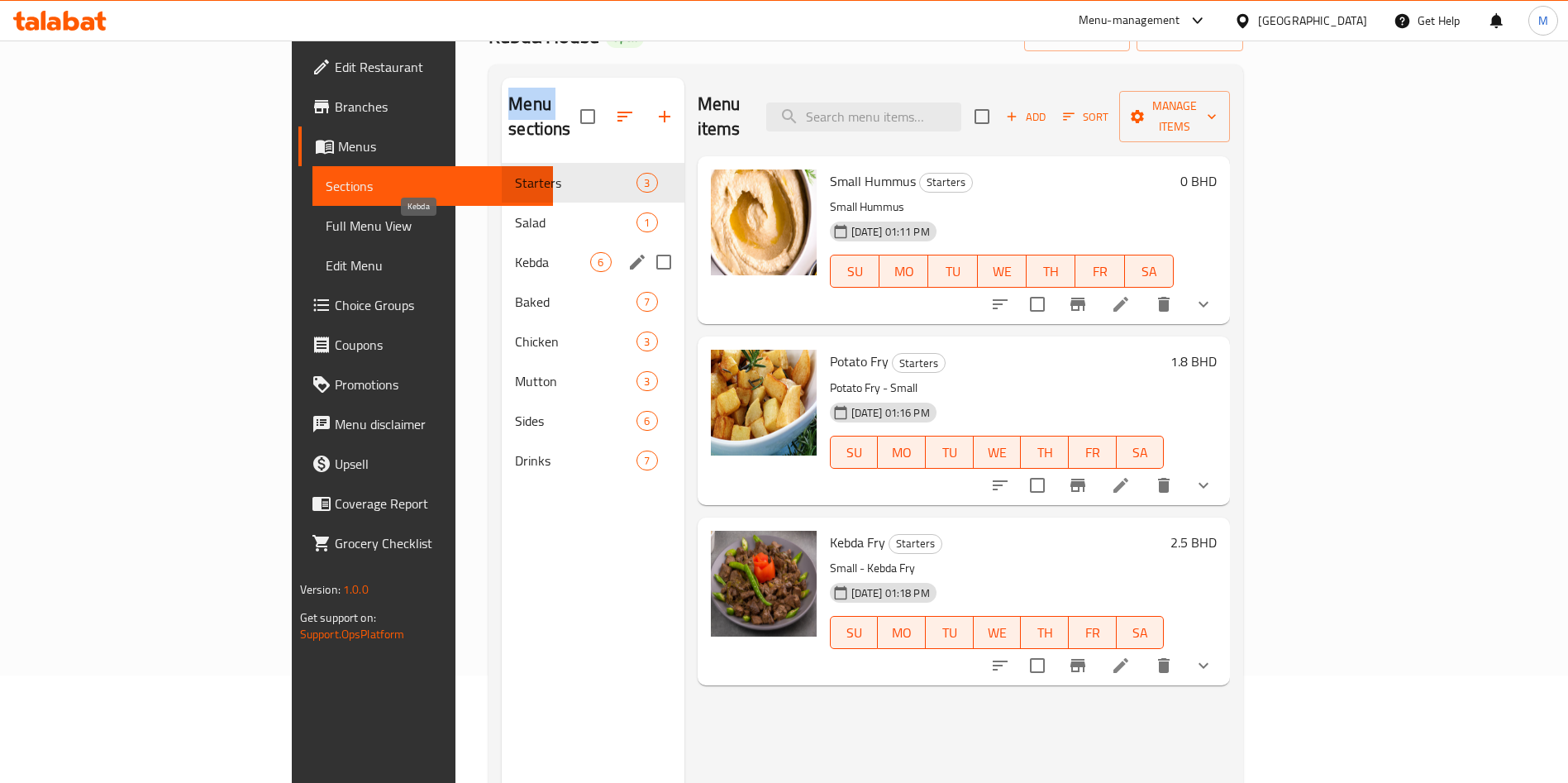
click at [515, 252] on span "Kebda" at bounding box center [552, 262] width 75 height 20
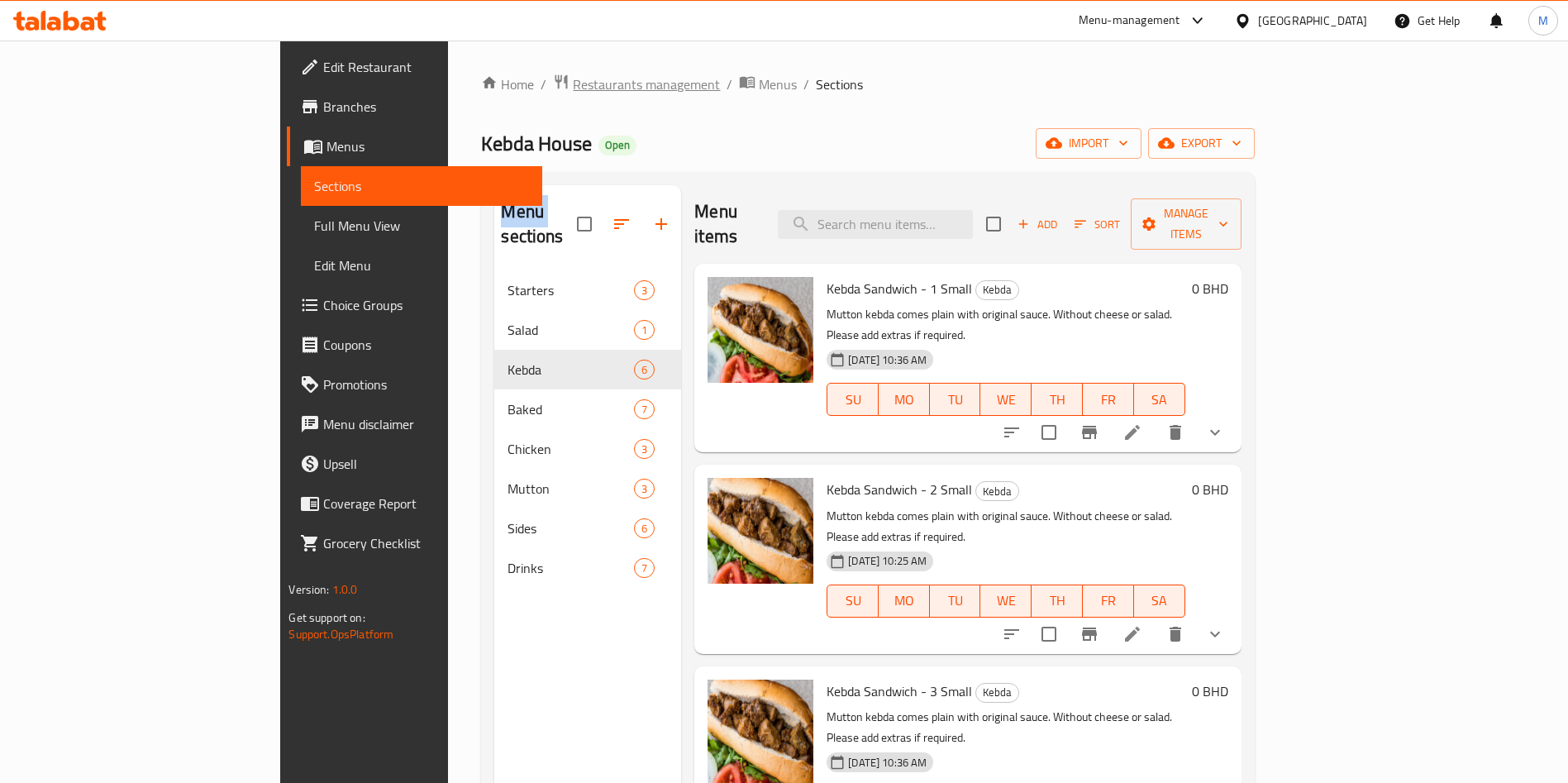
click at [573, 88] on span "Restaurants management" at bounding box center [647, 84] width 148 height 20
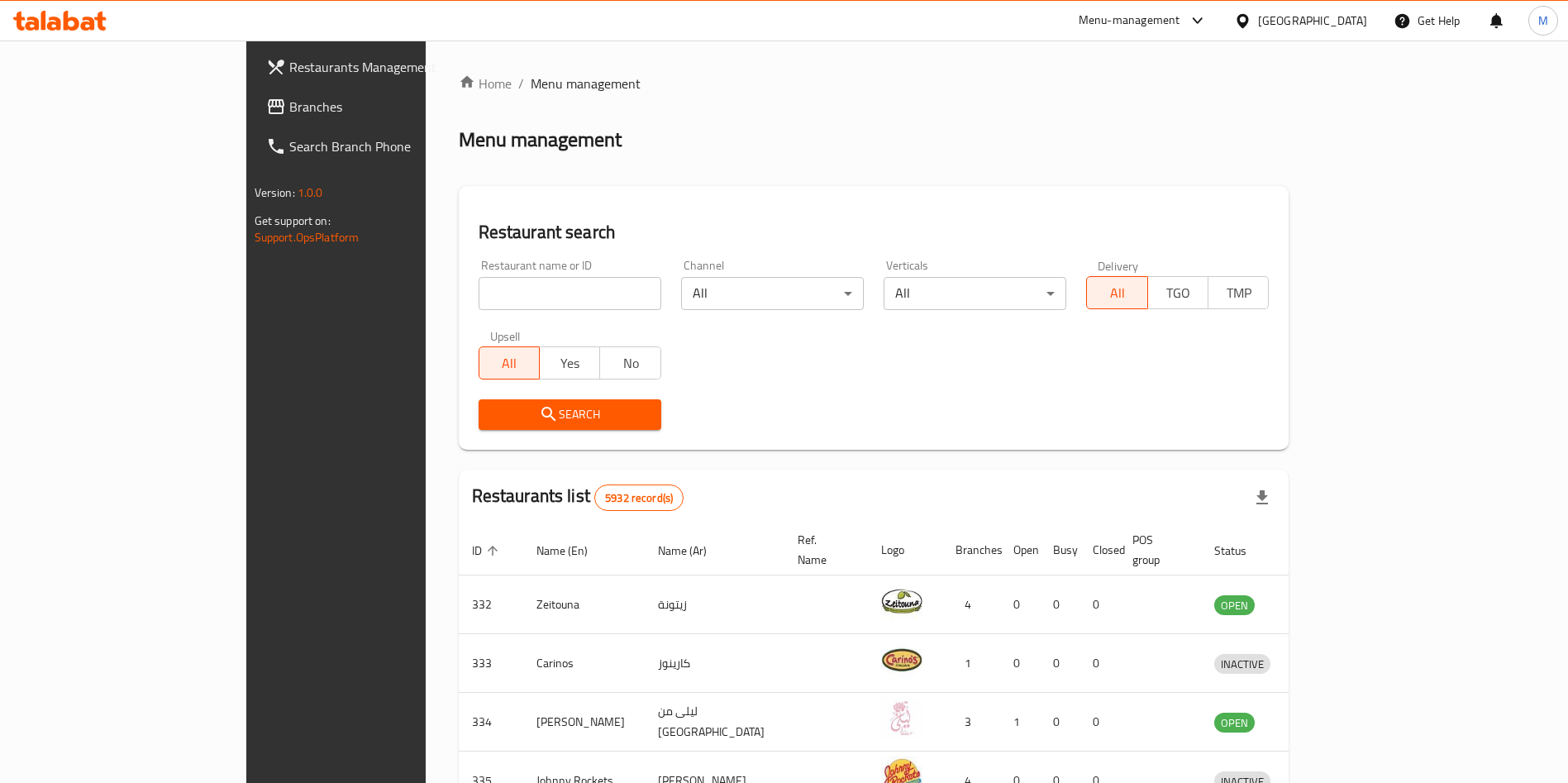
click at [479, 286] on input "search" at bounding box center [570, 293] width 183 height 33
paste input "[PERSON_NAME] Ristorante"
type input "[PERSON_NAME] Ristorante"
click button "Search" at bounding box center [570, 415] width 183 height 31
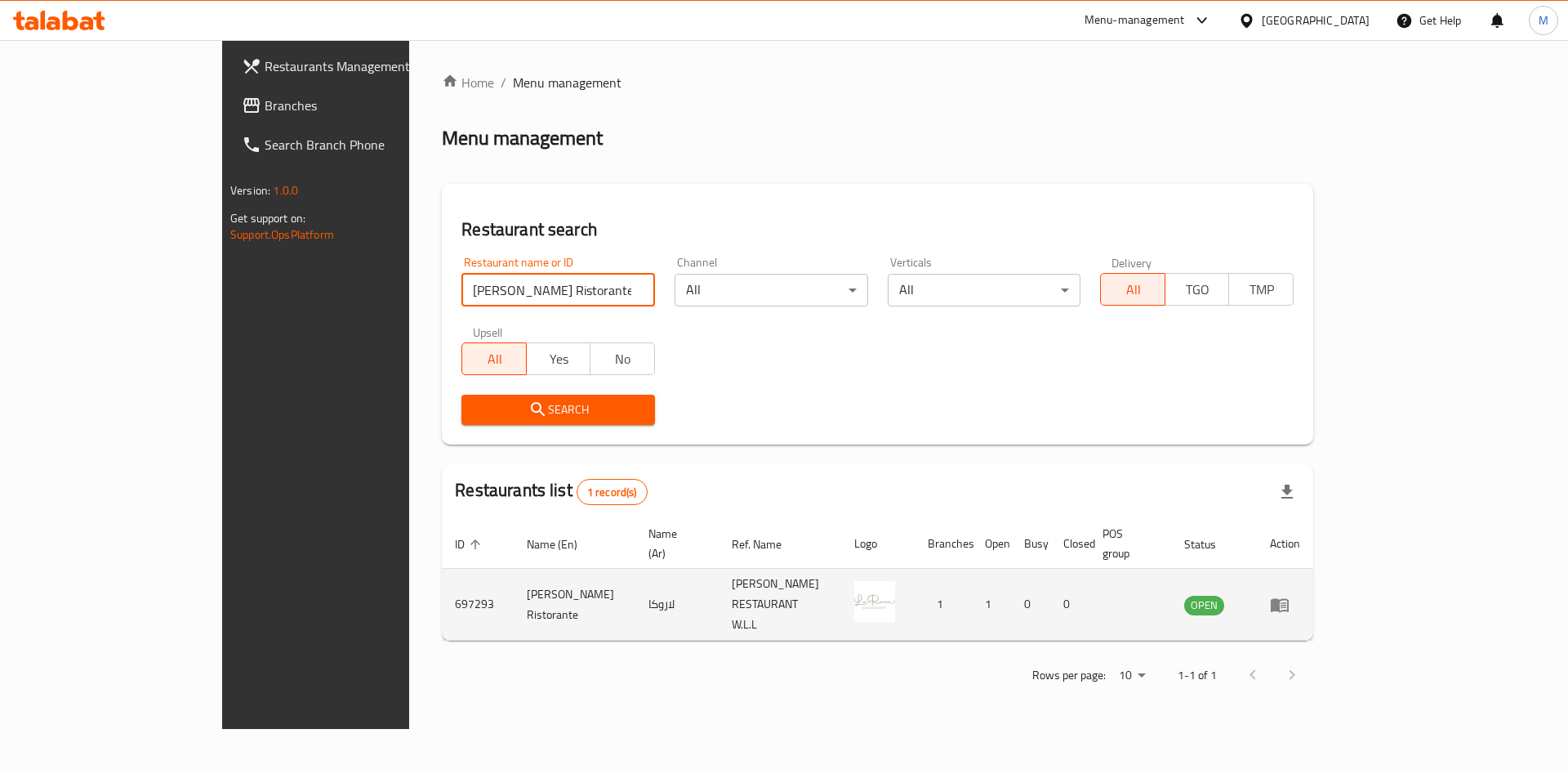
click at [1314, 569] on td "enhanced table" at bounding box center [1285, 604] width 57 height 72
click at [1300, 595] on link "enhanced table" at bounding box center [1286, 604] width 31 height 19
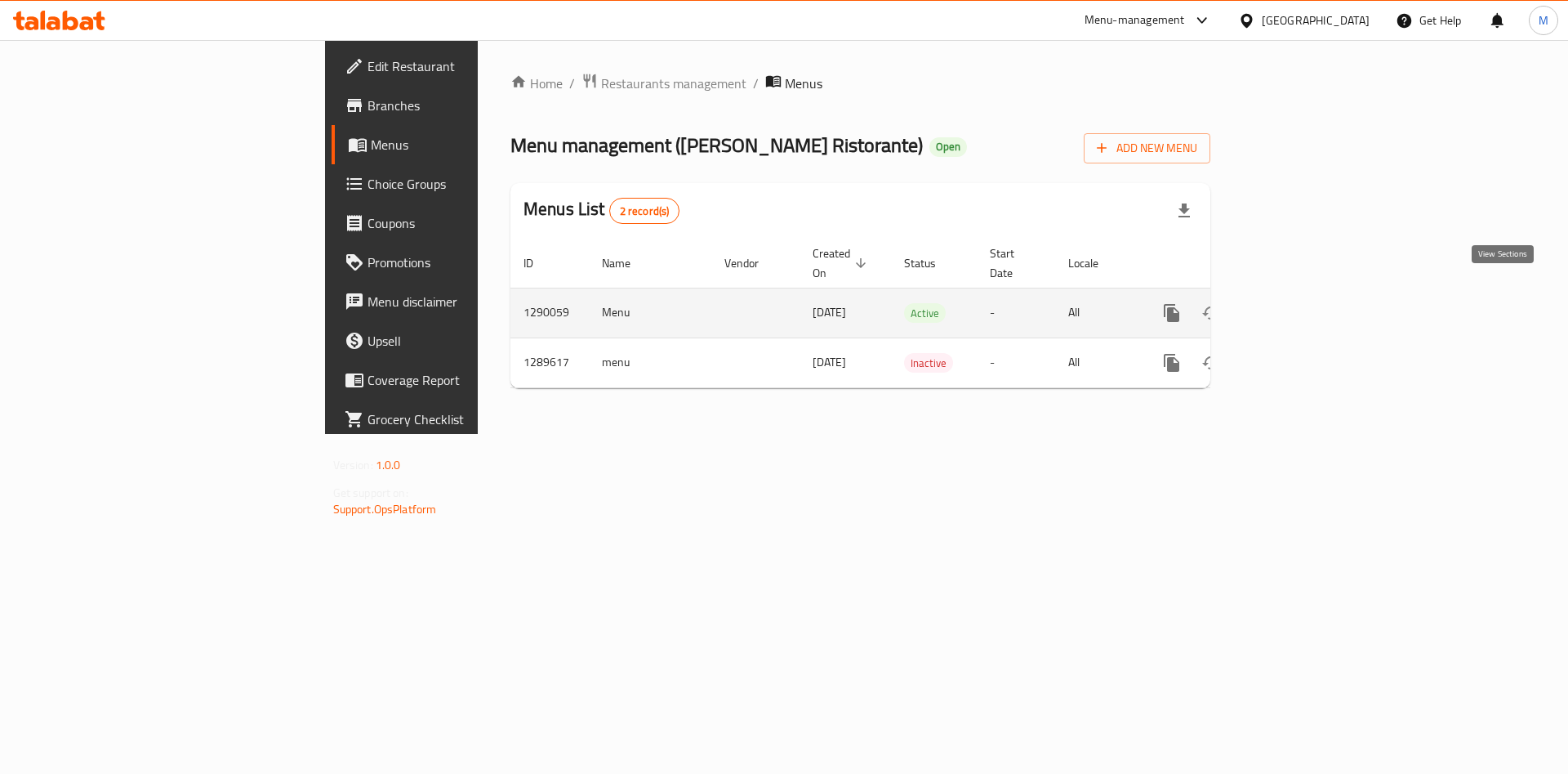
click at [1309, 307] on link "enhanced table" at bounding box center [1290, 313] width 39 height 39
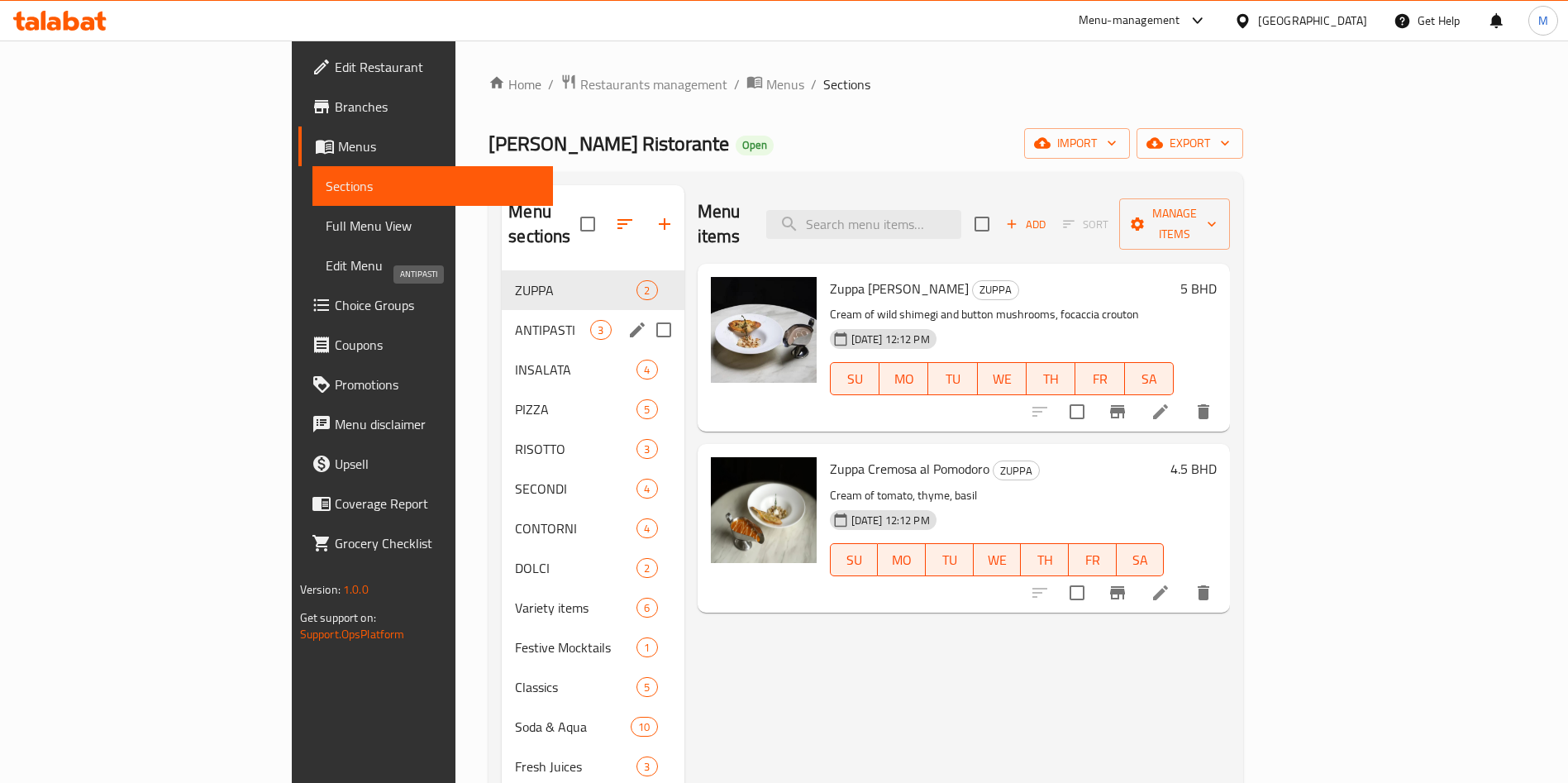
click at [515, 320] on span "ANTIPASTI" at bounding box center [552, 329] width 75 height 20
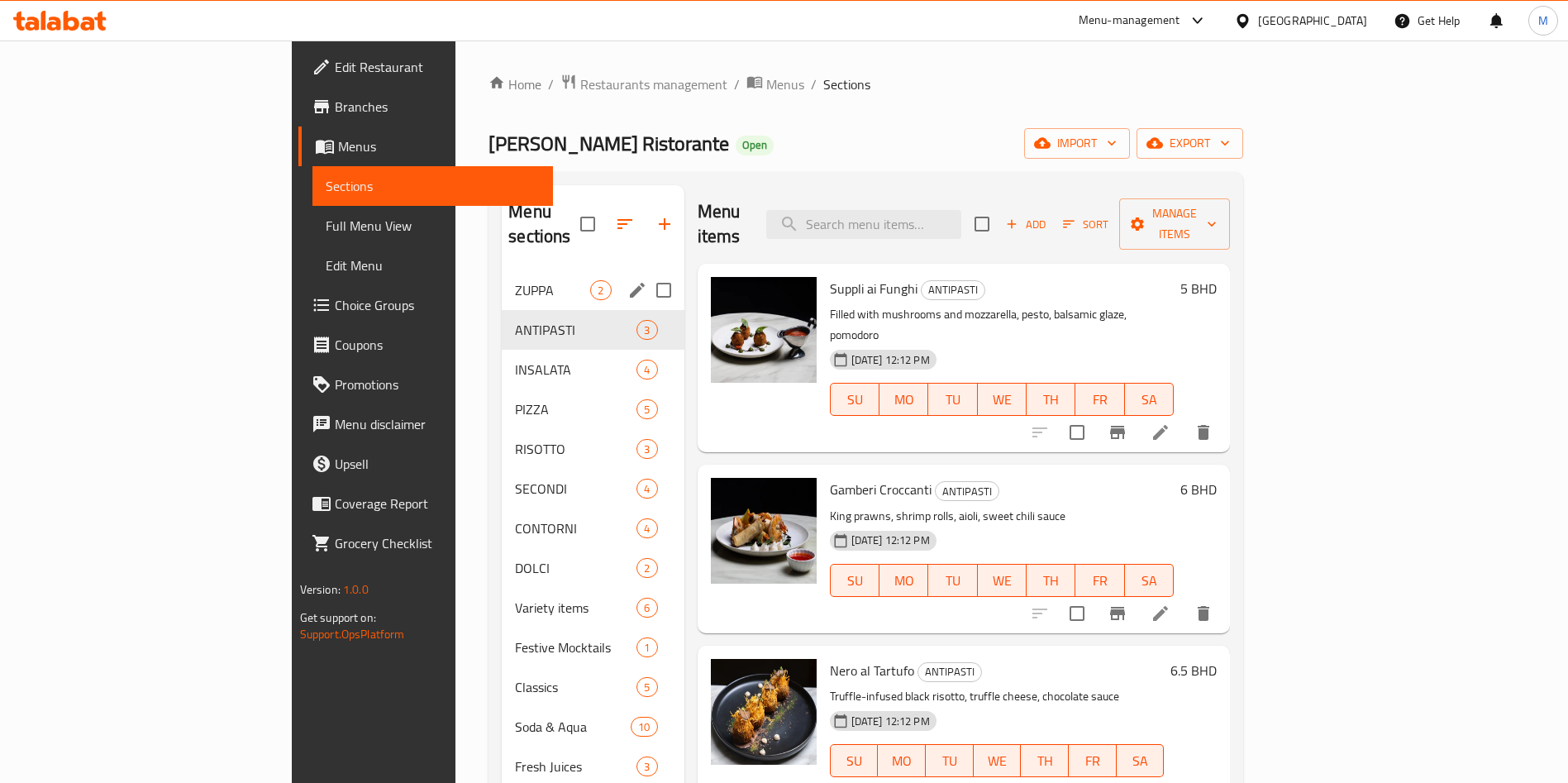
click at [502, 275] on div "ZUPPA 2" at bounding box center [593, 290] width 182 height 39
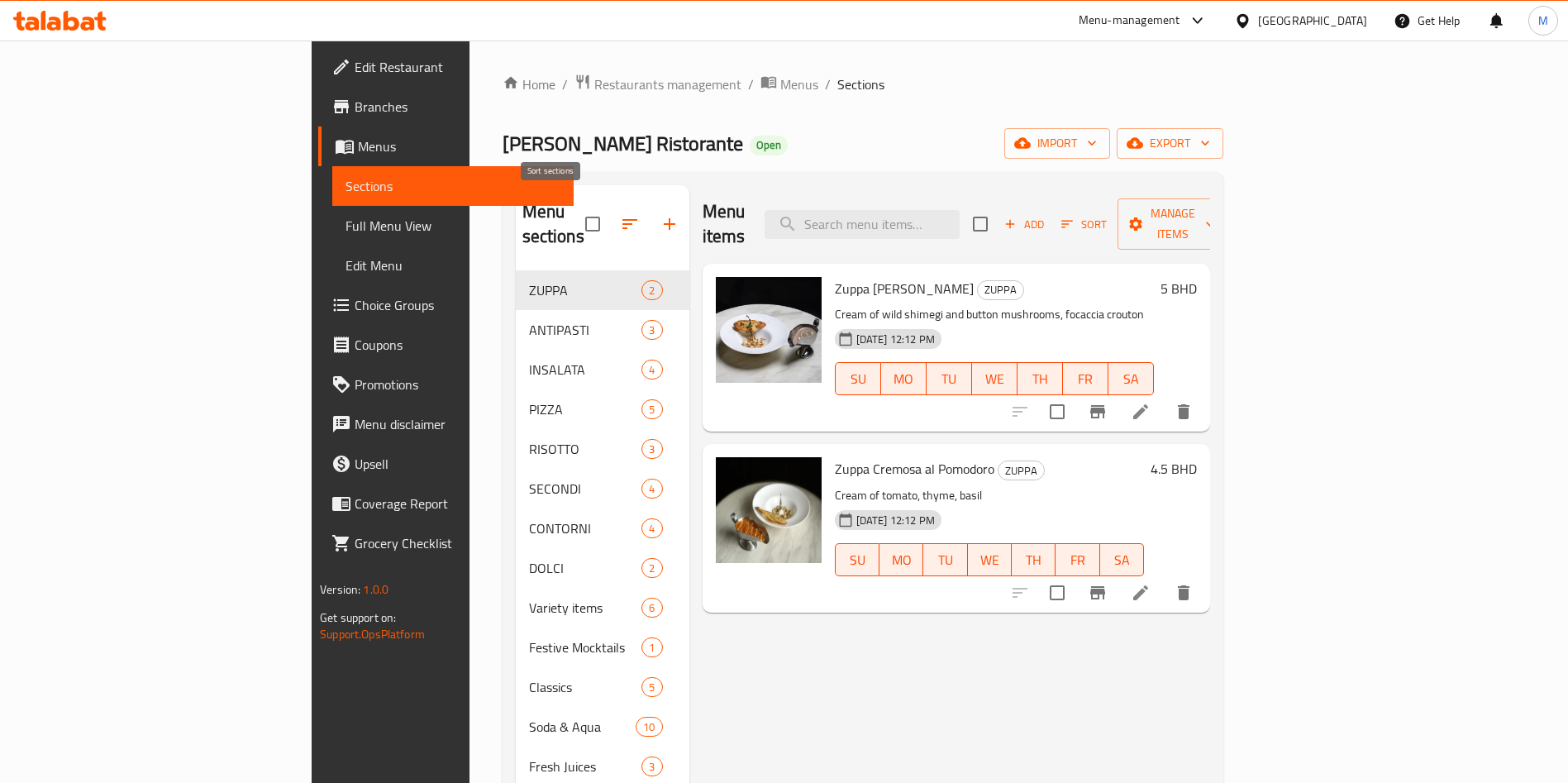
click at [620, 214] on icon "button" at bounding box center [630, 224] width 20 height 20
click at [610, 222] on button "button" at bounding box center [630, 224] width 39 height 39
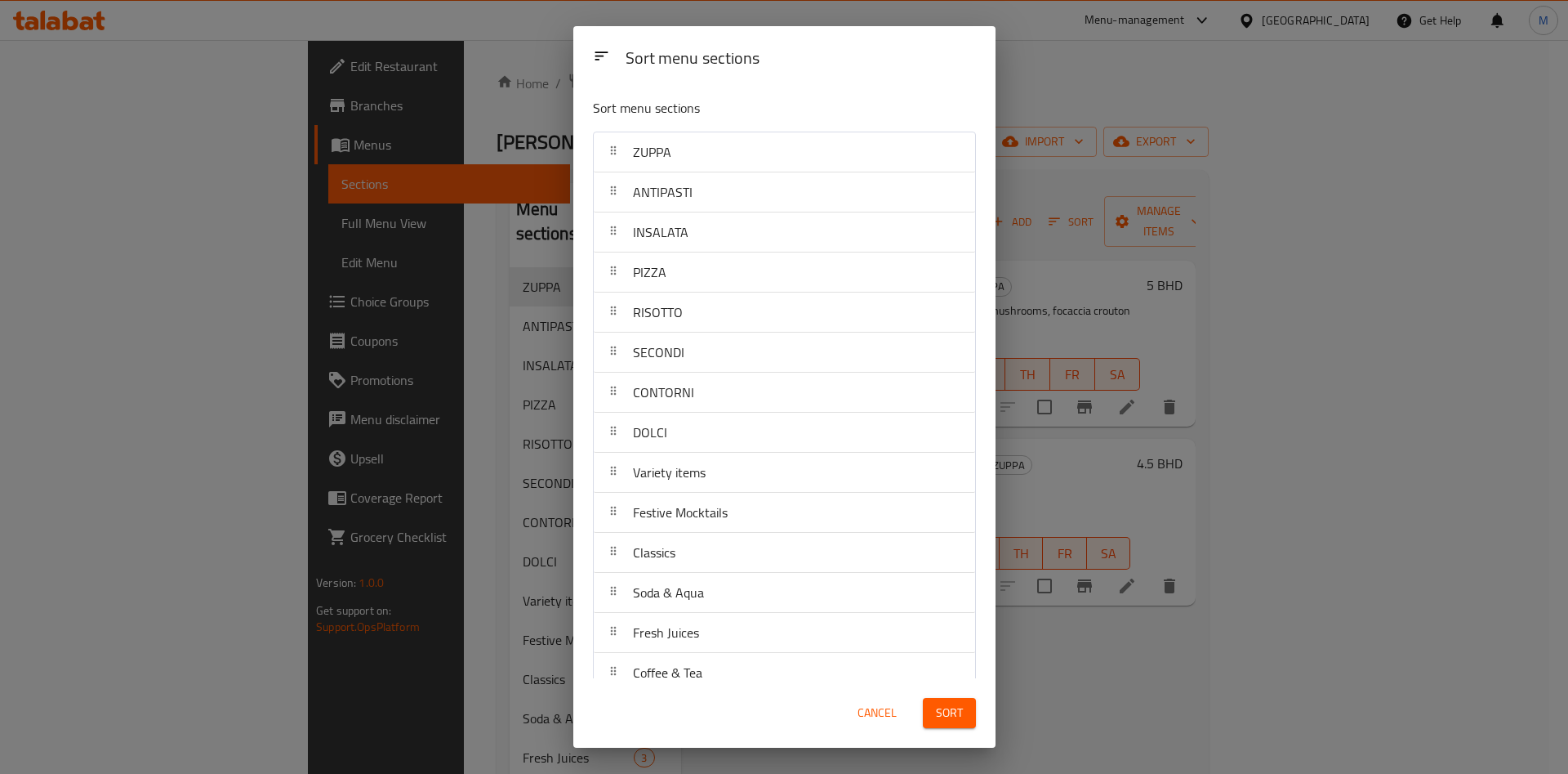
click at [955, 719] on span "Sort" at bounding box center [950, 713] width 27 height 20
click at [955, 719] on div "Sort" at bounding box center [950, 713] width 73 height 50
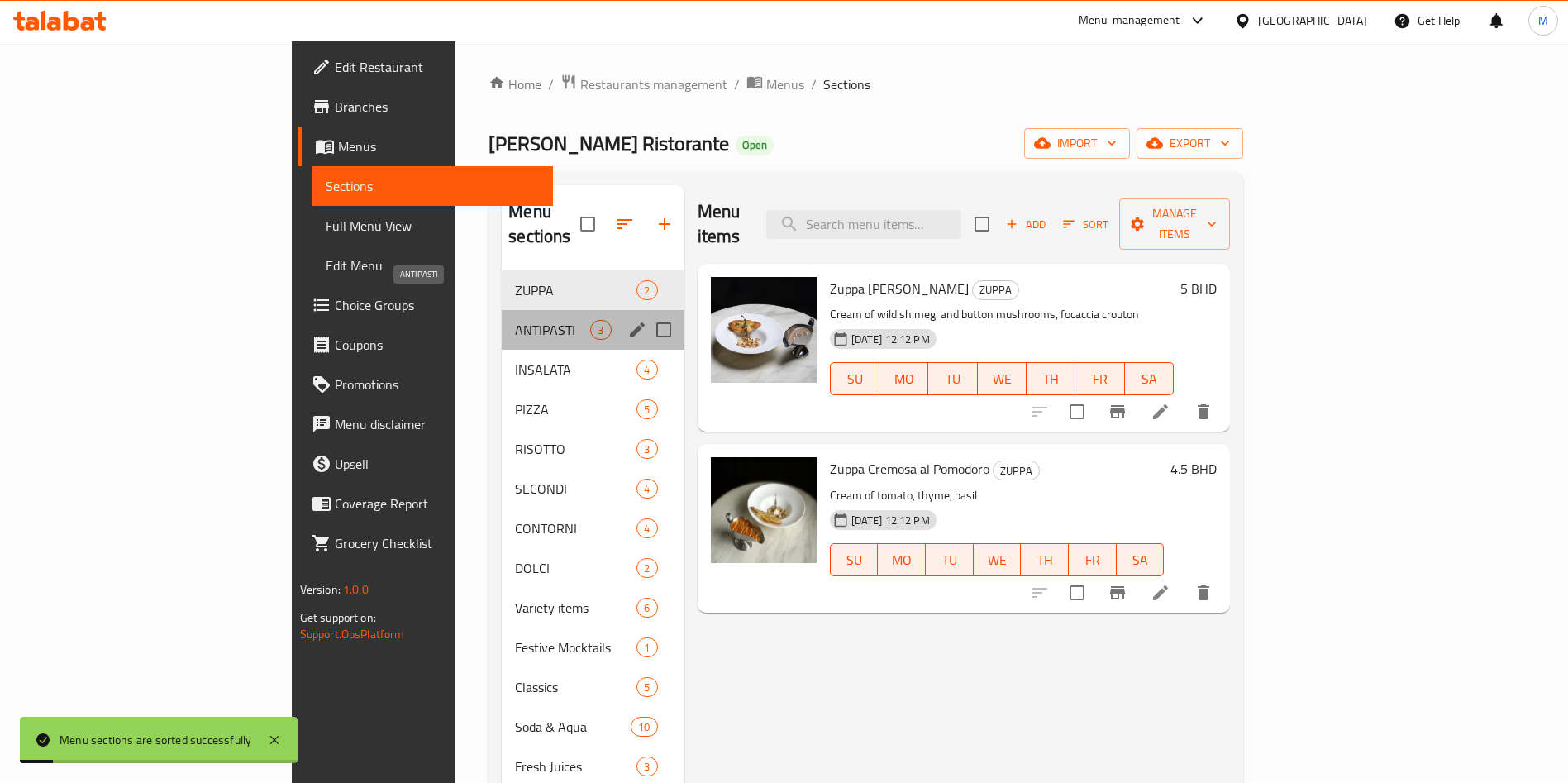
click at [515, 320] on span "ANTIPASTI" at bounding box center [552, 329] width 75 height 20
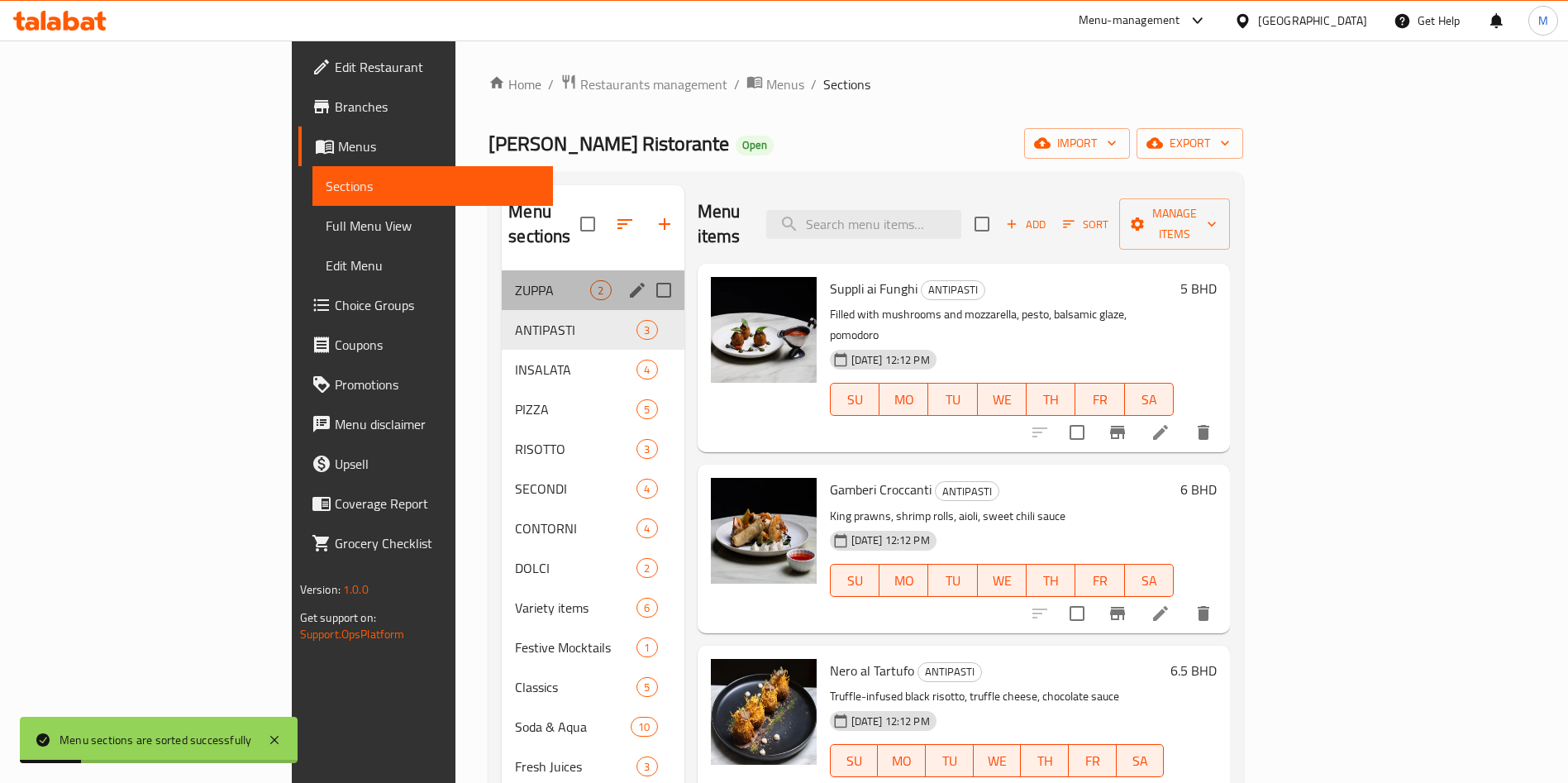
click at [502, 280] on div "ZUPPA 2" at bounding box center [593, 290] width 182 height 39
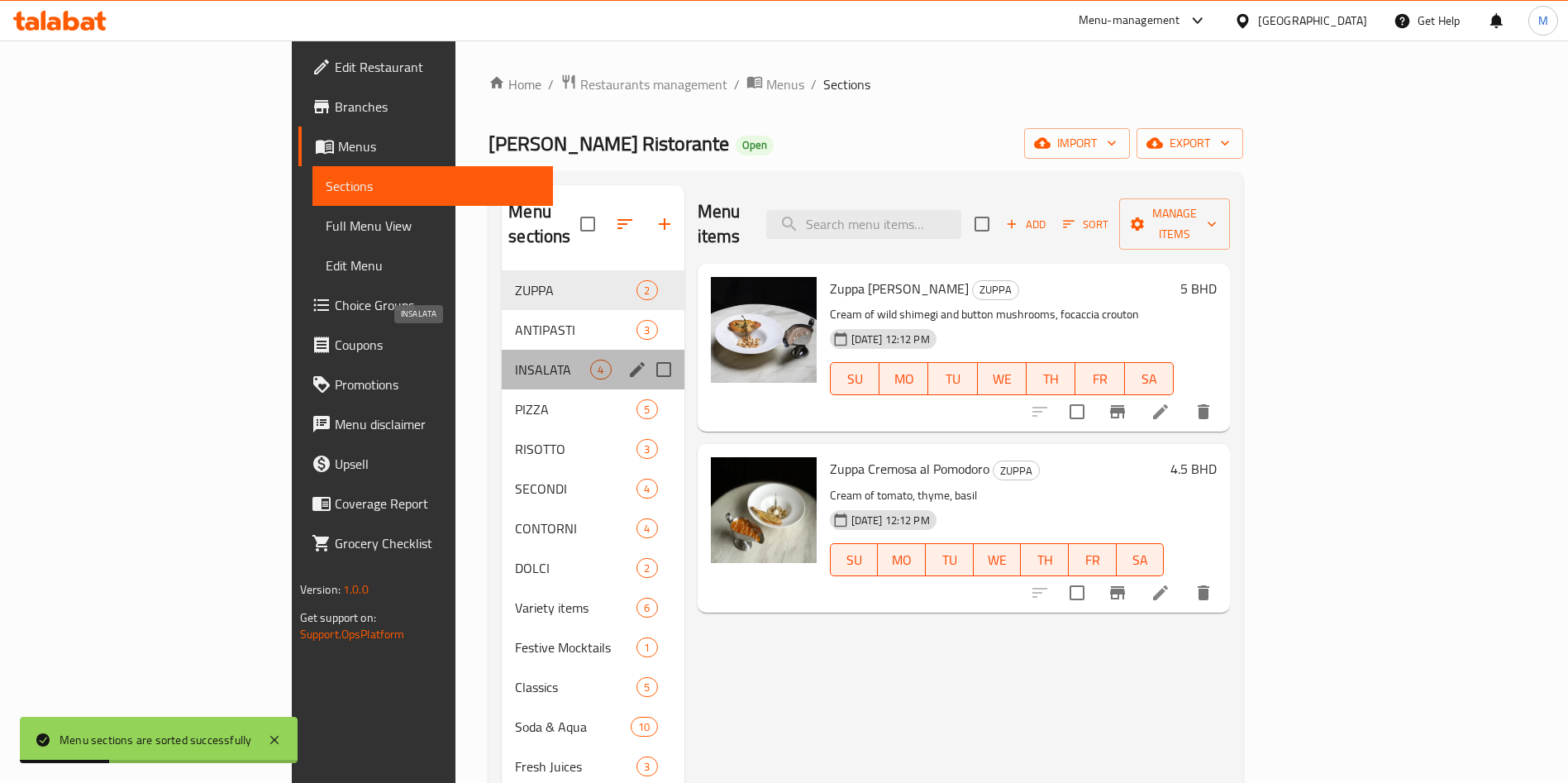
click at [515, 359] on span "INSALATA" at bounding box center [552, 369] width 75 height 20
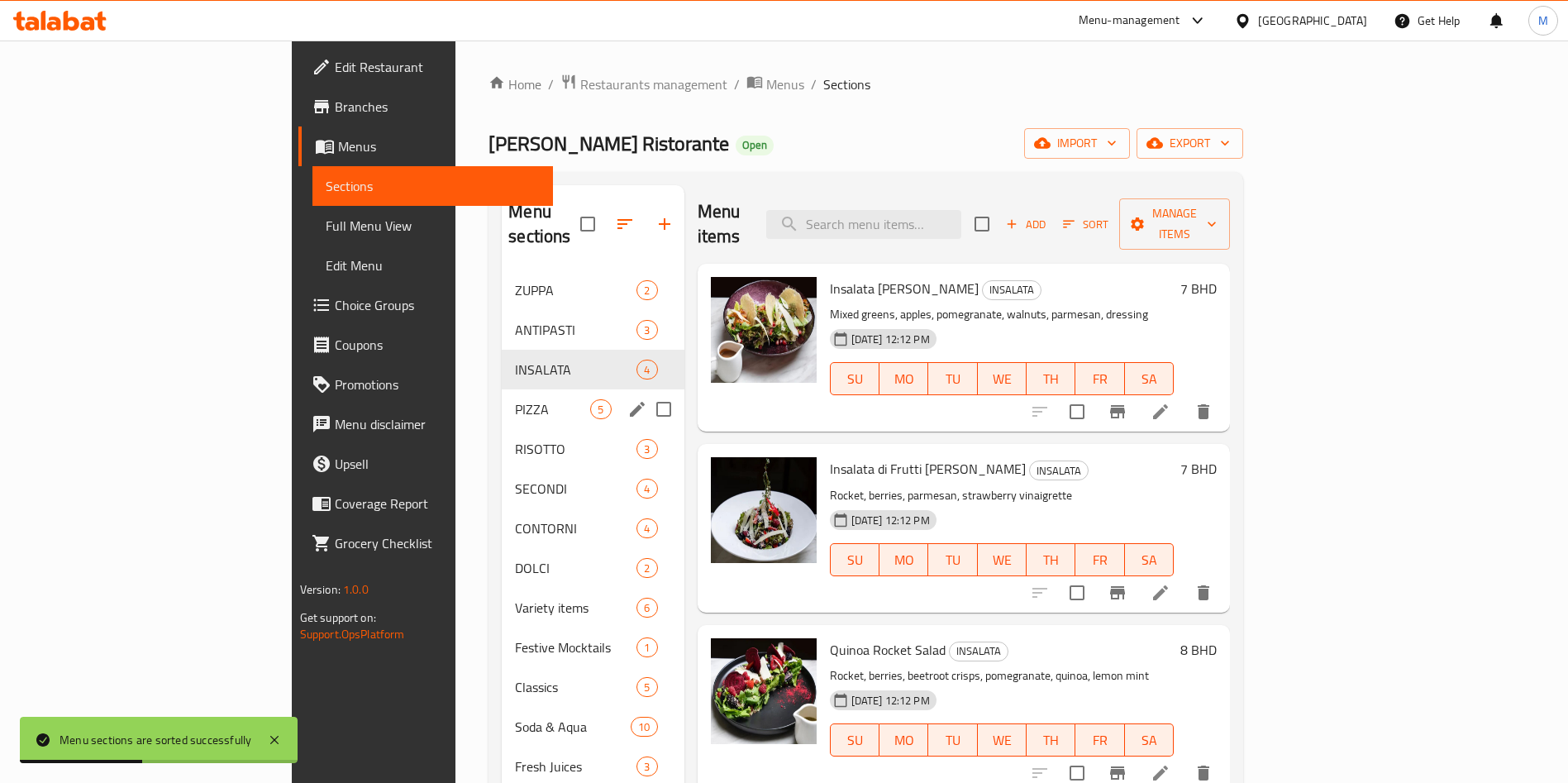
click at [502, 395] on div "PIZZA 5" at bounding box center [593, 409] width 182 height 39
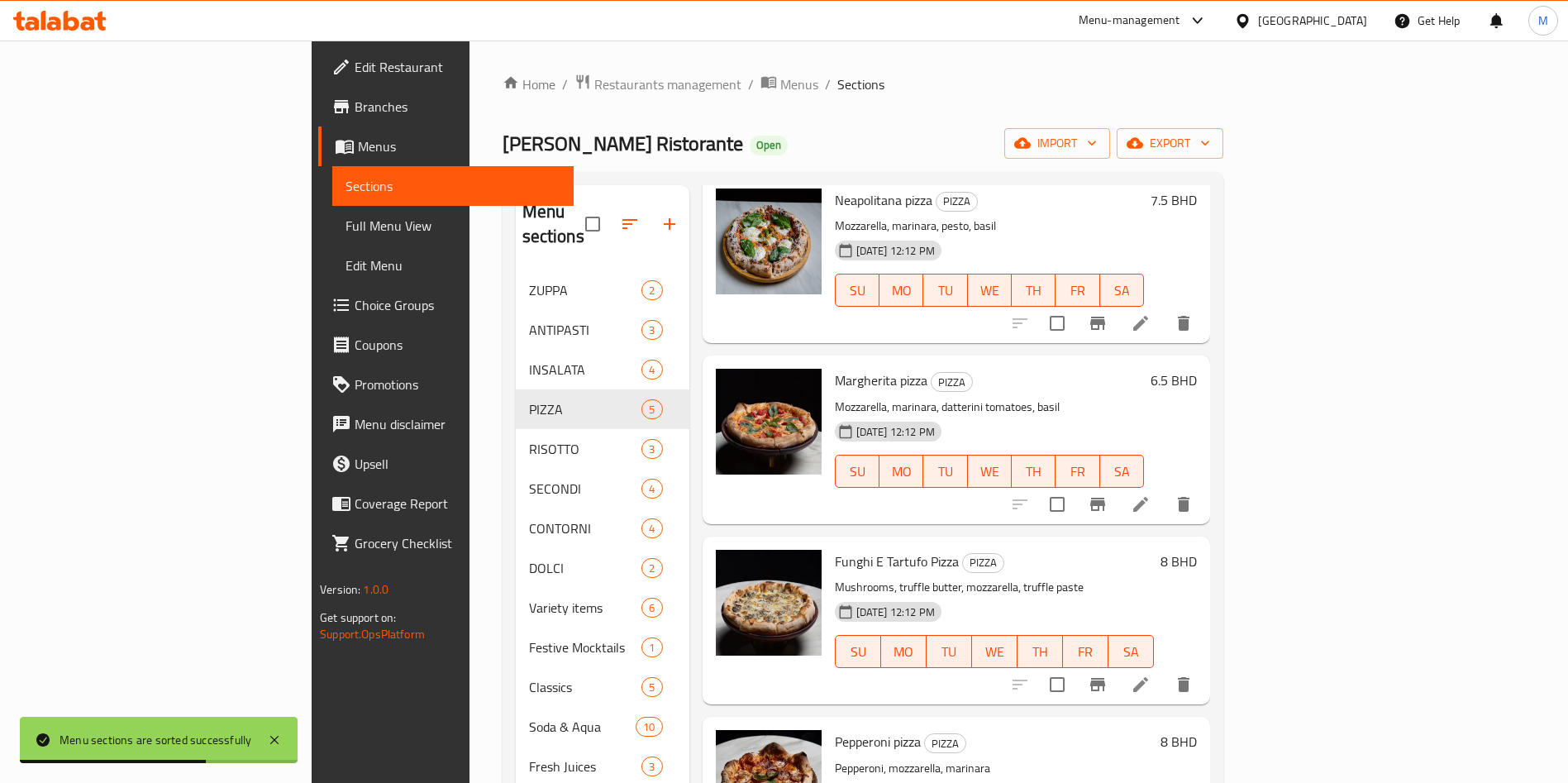
scroll to position [161, 0]
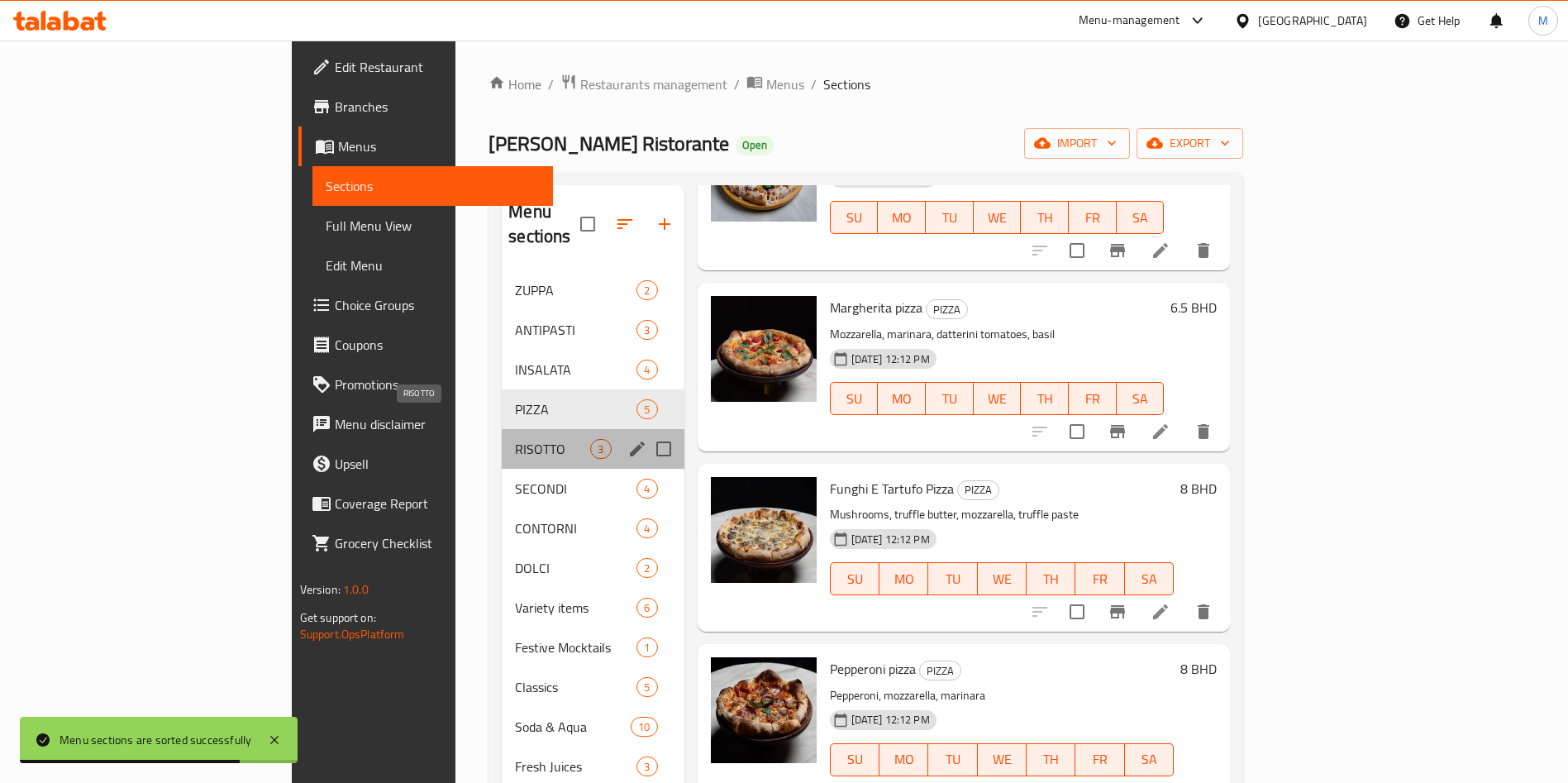
click at [515, 439] on span "RISOTTO" at bounding box center [552, 449] width 75 height 20
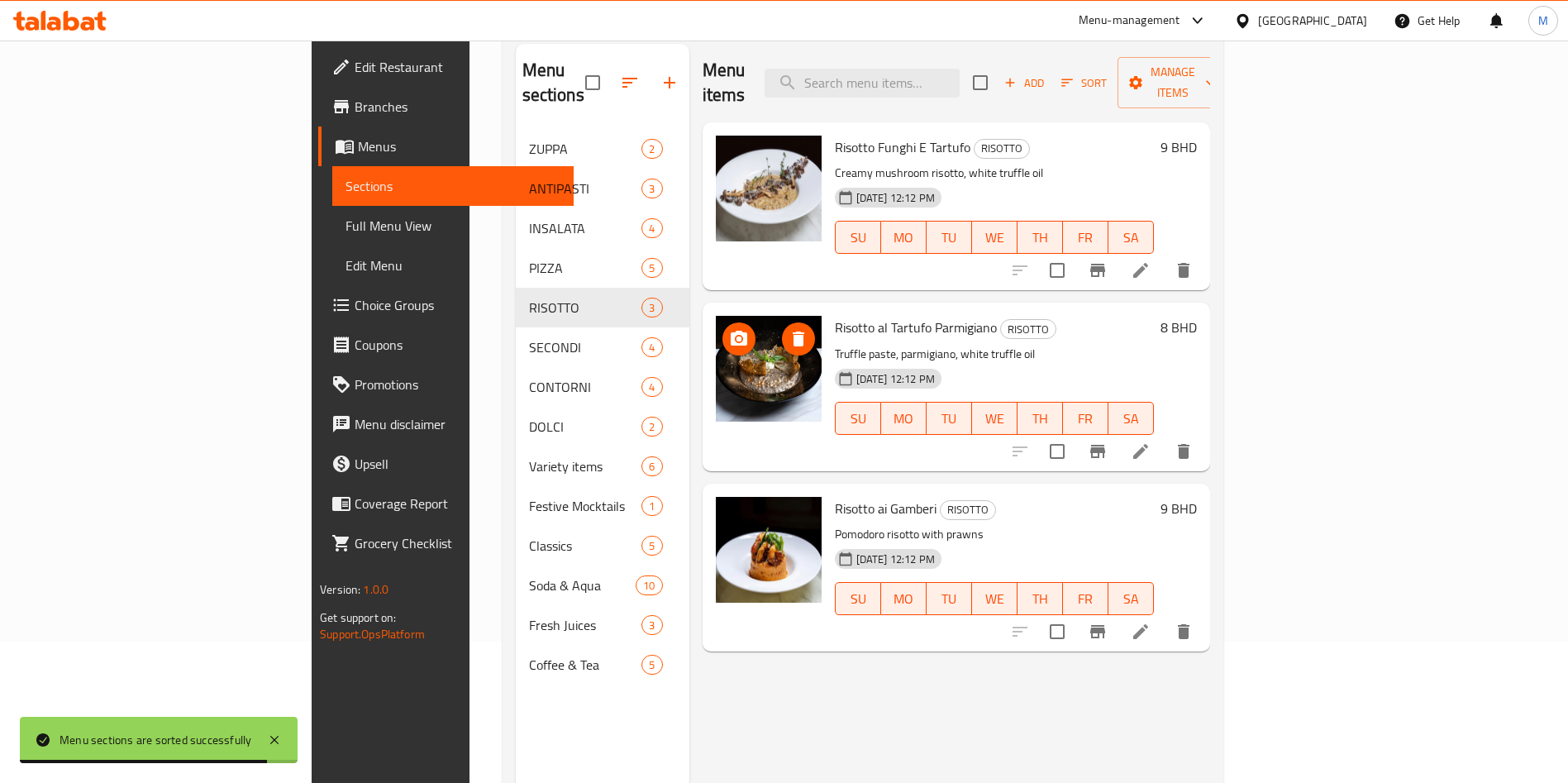
scroll to position [232, 0]
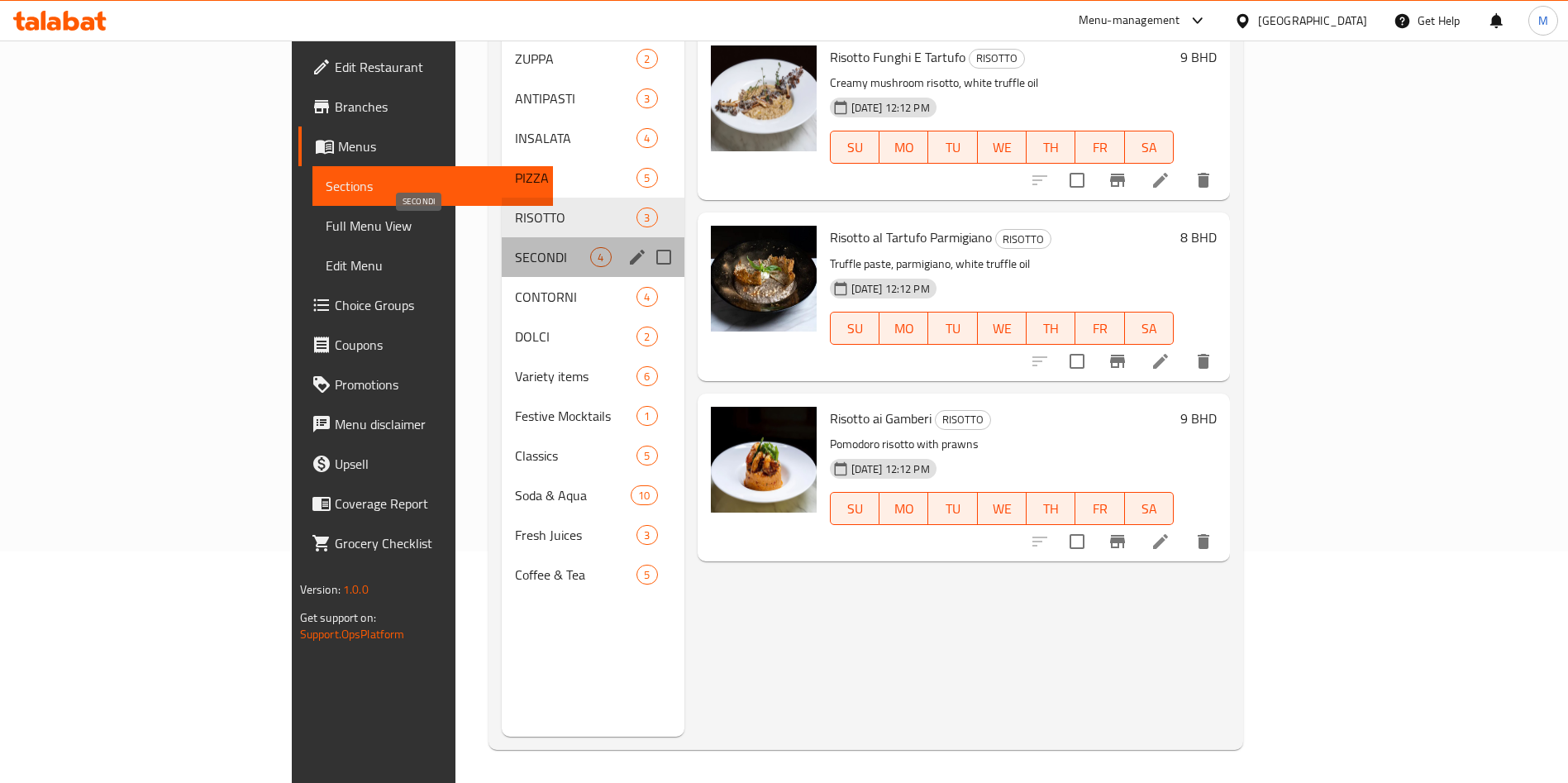
click at [515, 247] on span "SECONDI" at bounding box center [552, 256] width 75 height 20
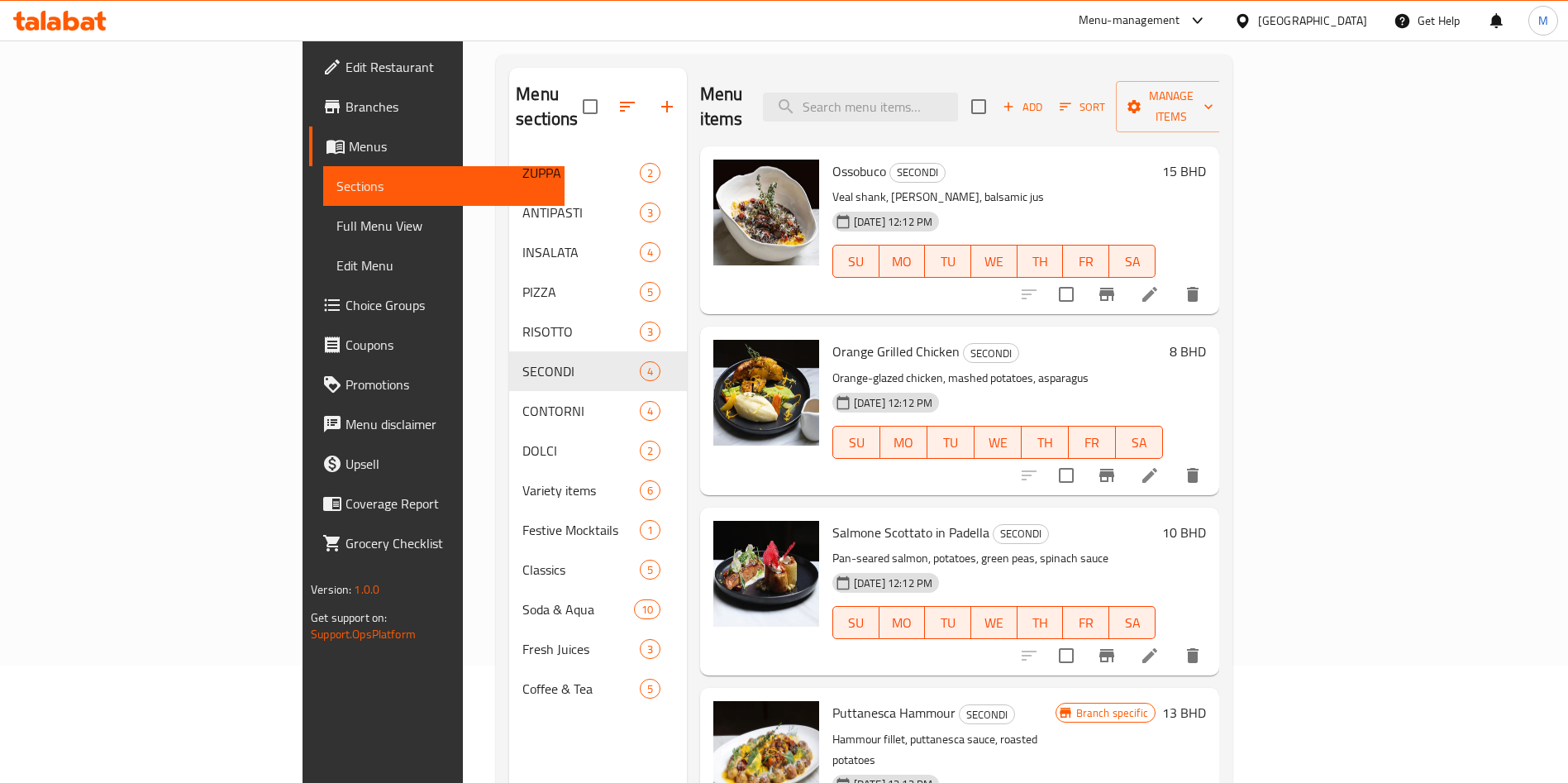
scroll to position [232, 0]
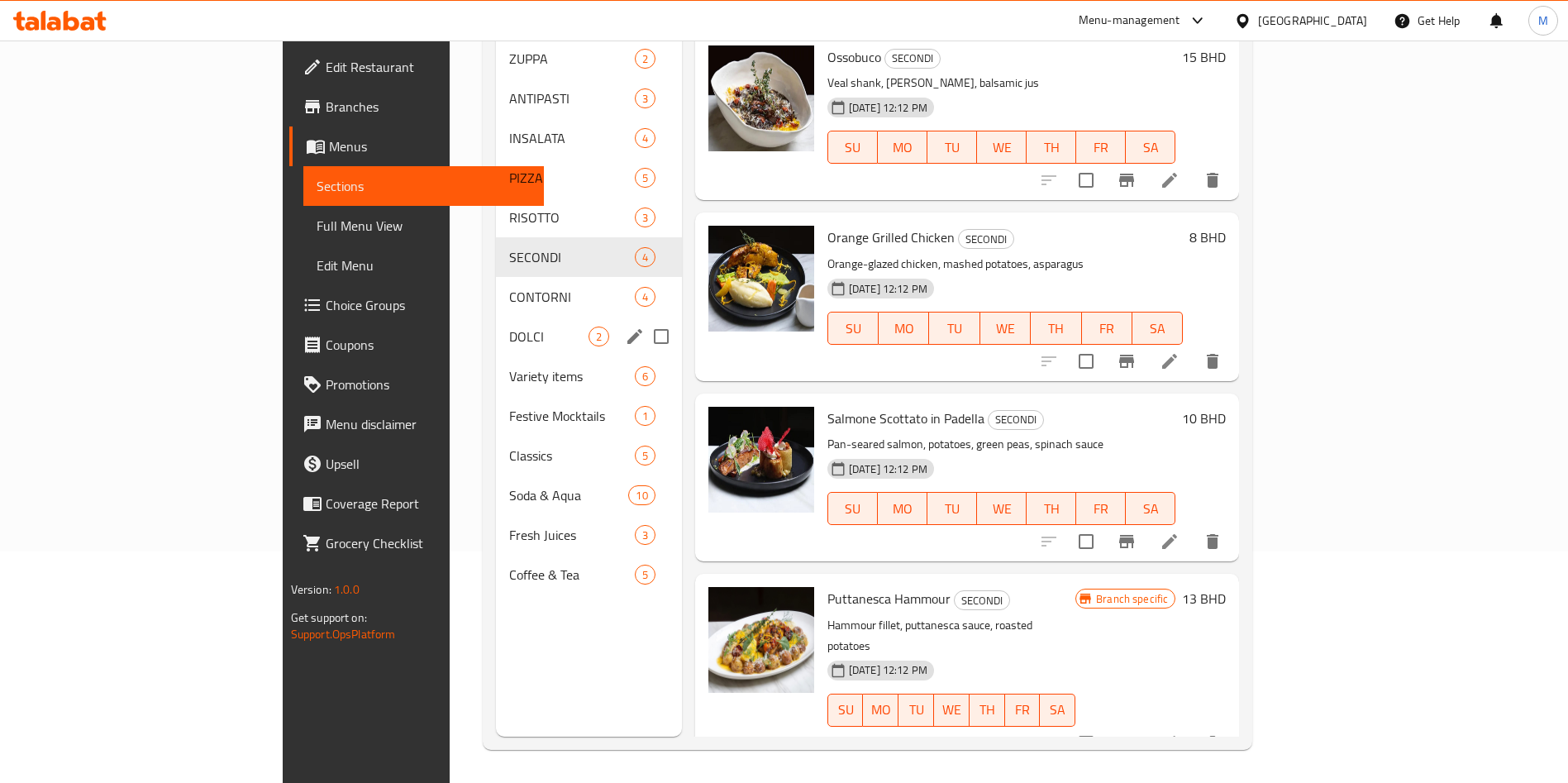
click at [496, 283] on div "CONTORNI 4" at bounding box center [588, 297] width 186 height 39
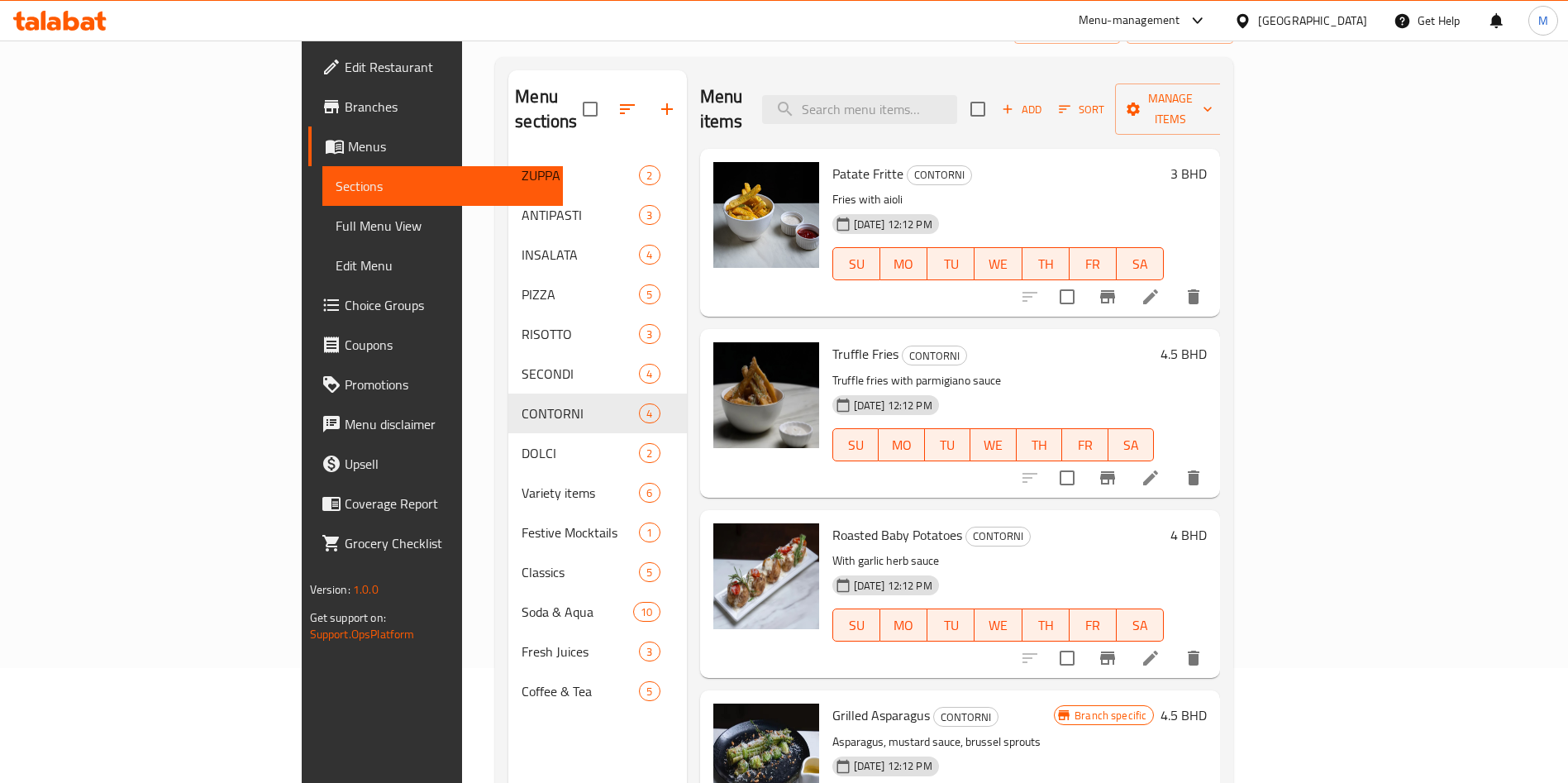
scroll to position [232, 0]
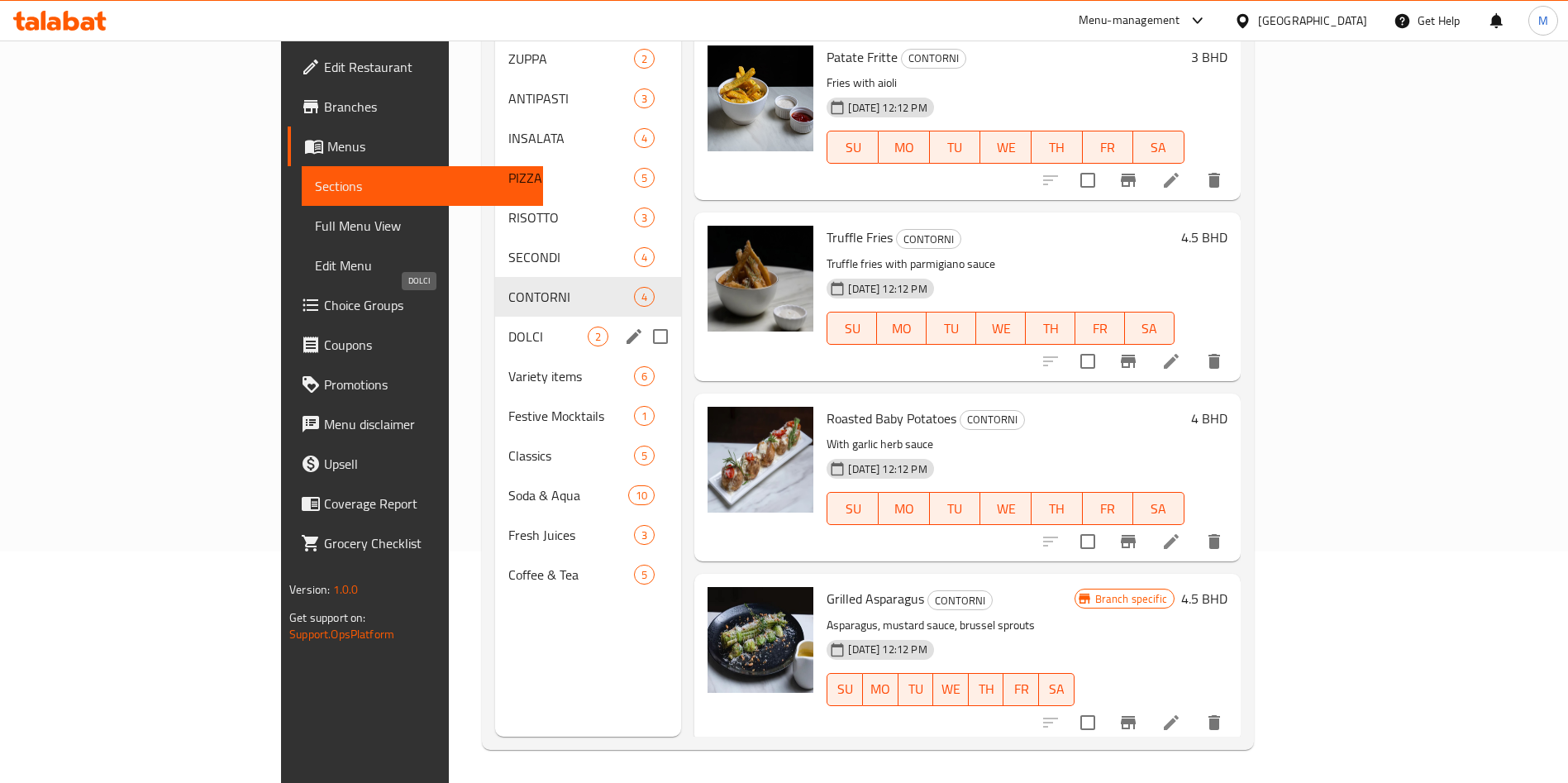
click at [509, 327] on span "DOLCI" at bounding box center [548, 336] width 80 height 20
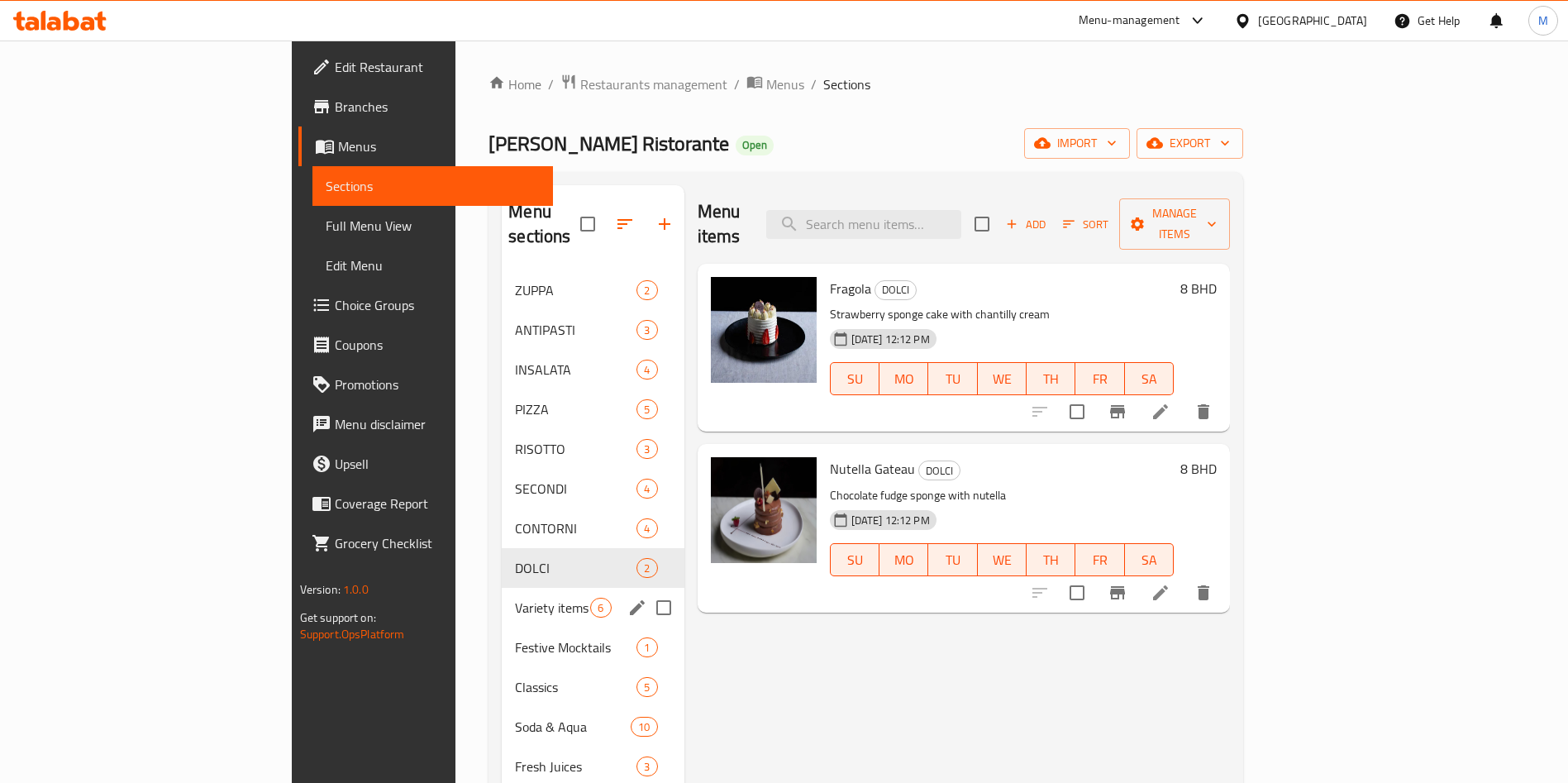
click at [502, 587] on div "Variety items 6" at bounding box center [593, 607] width 182 height 39
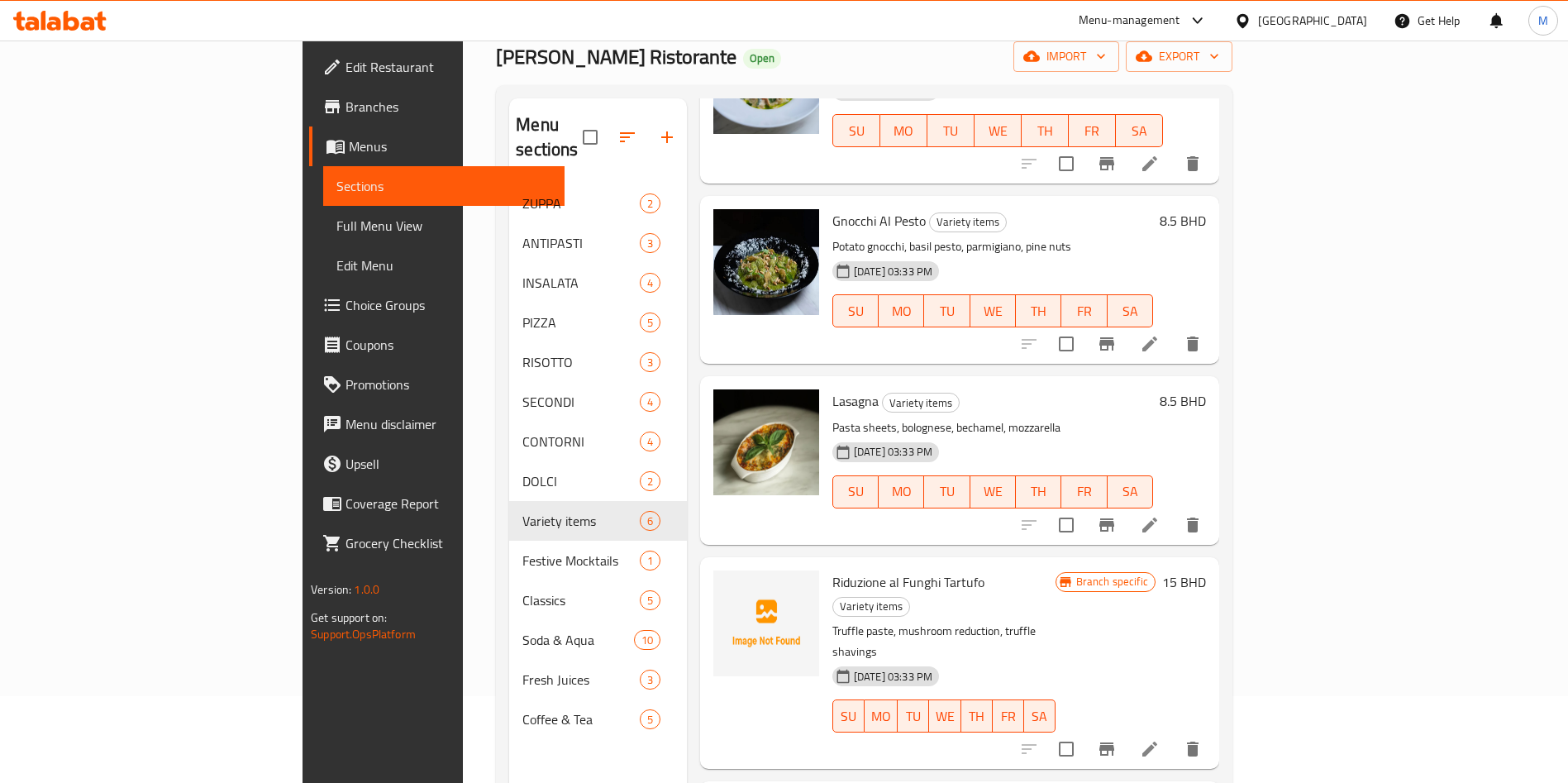
scroll to position [232, 0]
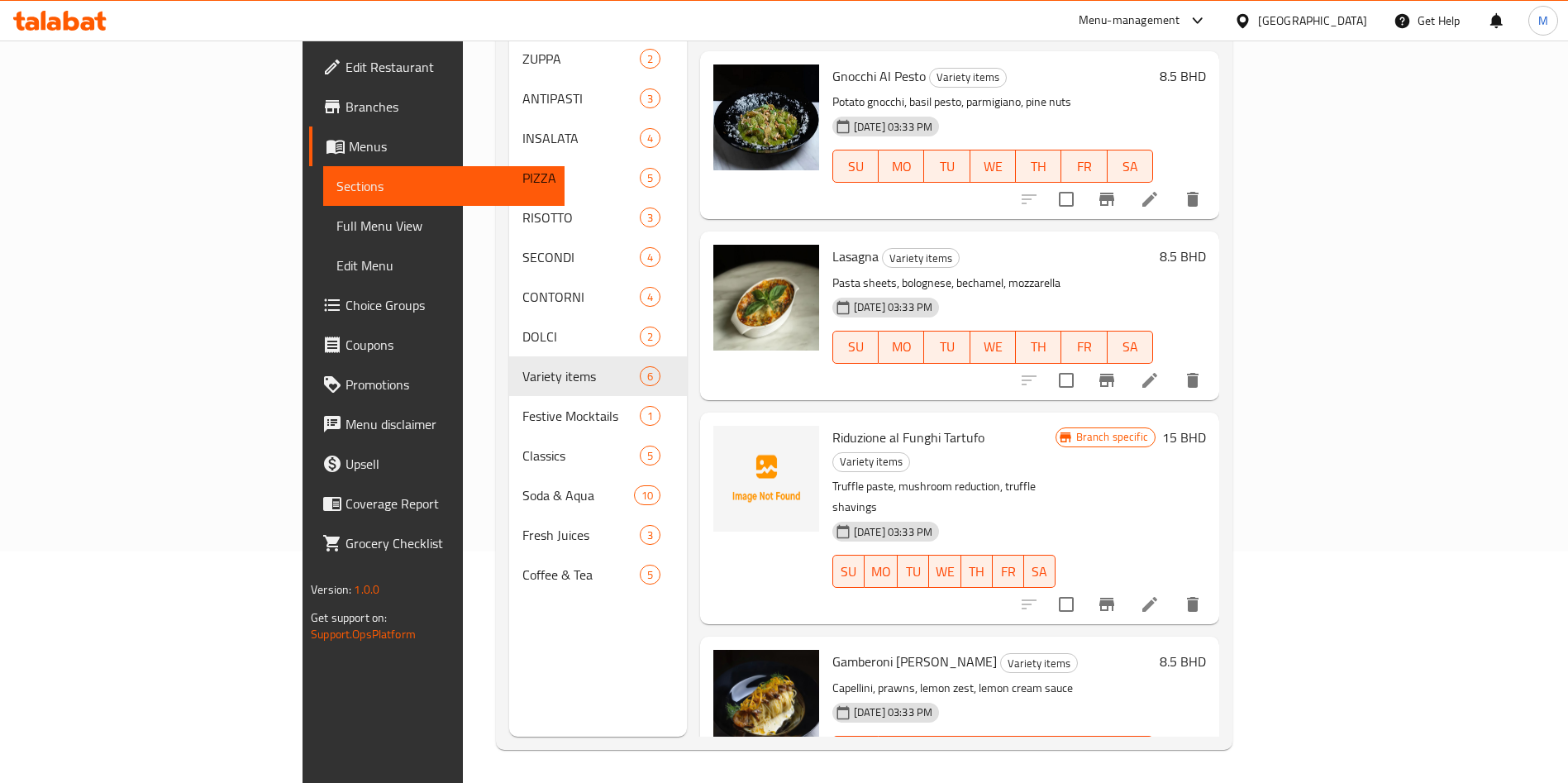
click at [833, 425] on span "Riduzione al Funghi Tartufo" at bounding box center [908, 437] width 152 height 25
copy h6 "Riduzione al Funghi Tartufo"
click at [720, 432] on button "upload picture" at bounding box center [736, 449] width 33 height 33
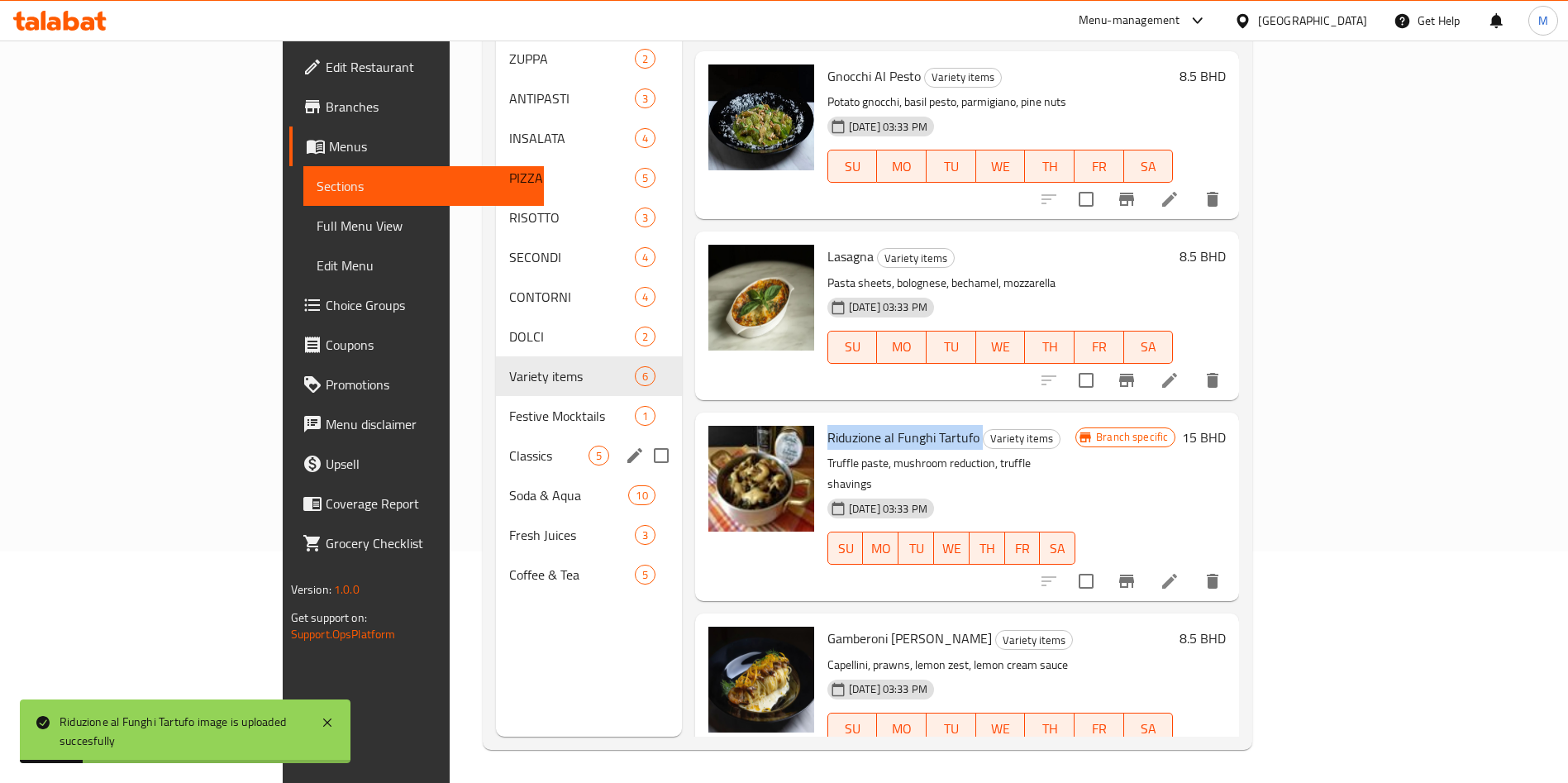
click at [496, 436] on div "Classics 5" at bounding box center [588, 455] width 186 height 39
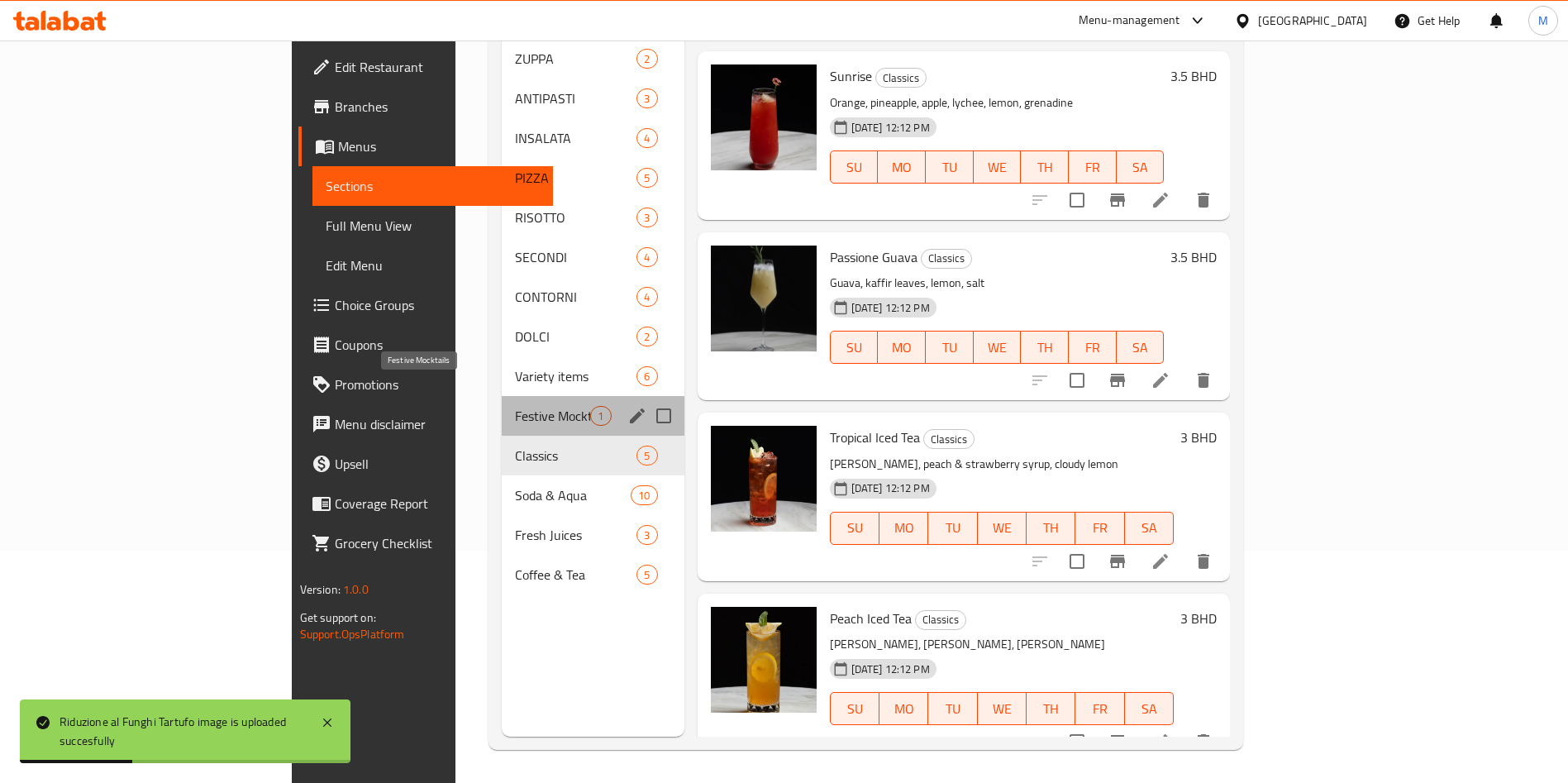
click at [515, 406] on span "Festive Mocktails" at bounding box center [552, 415] width 75 height 20
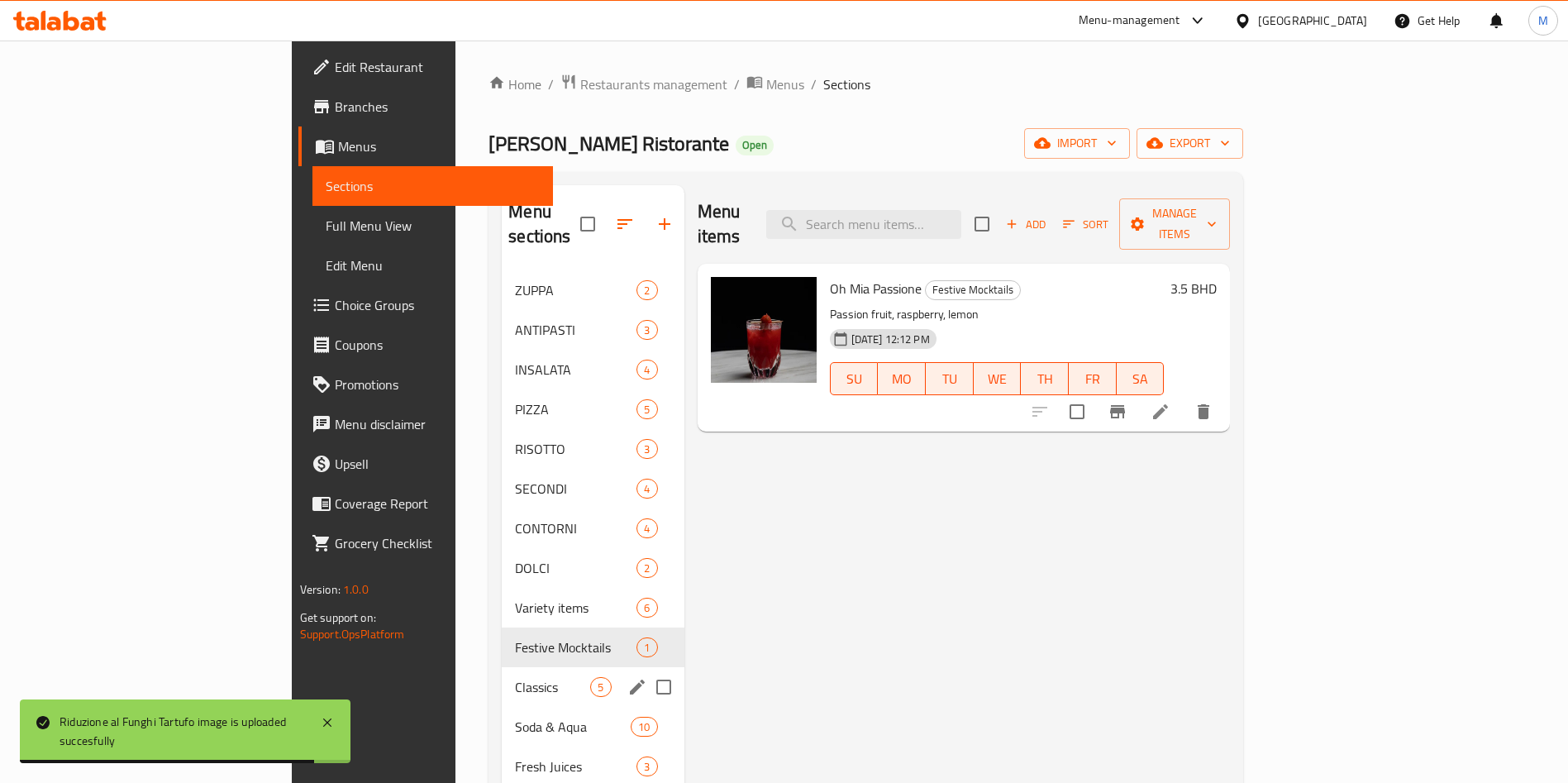
click at [502, 667] on div "Classics 5" at bounding box center [593, 687] width 182 height 39
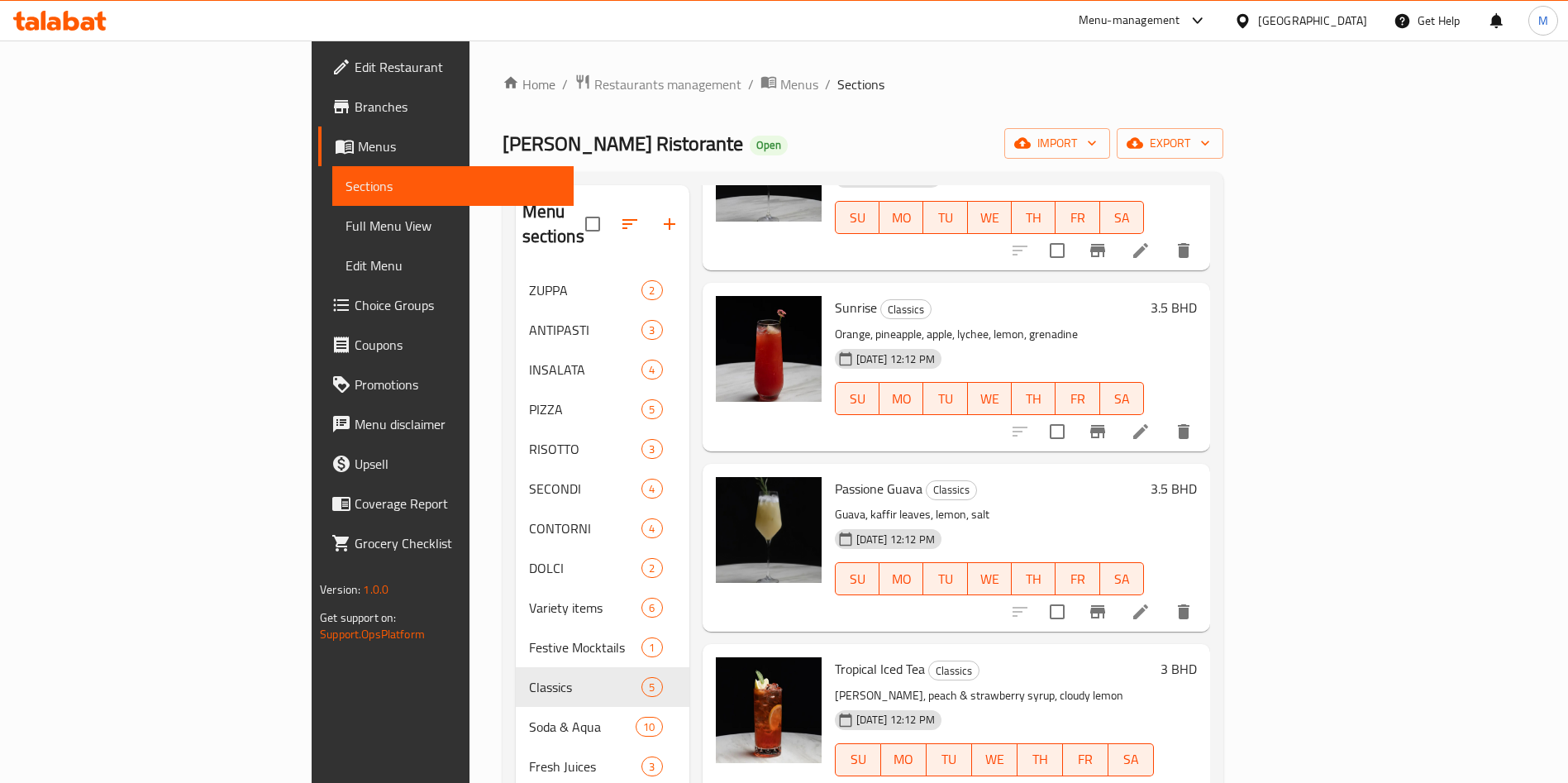
scroll to position [232, 0]
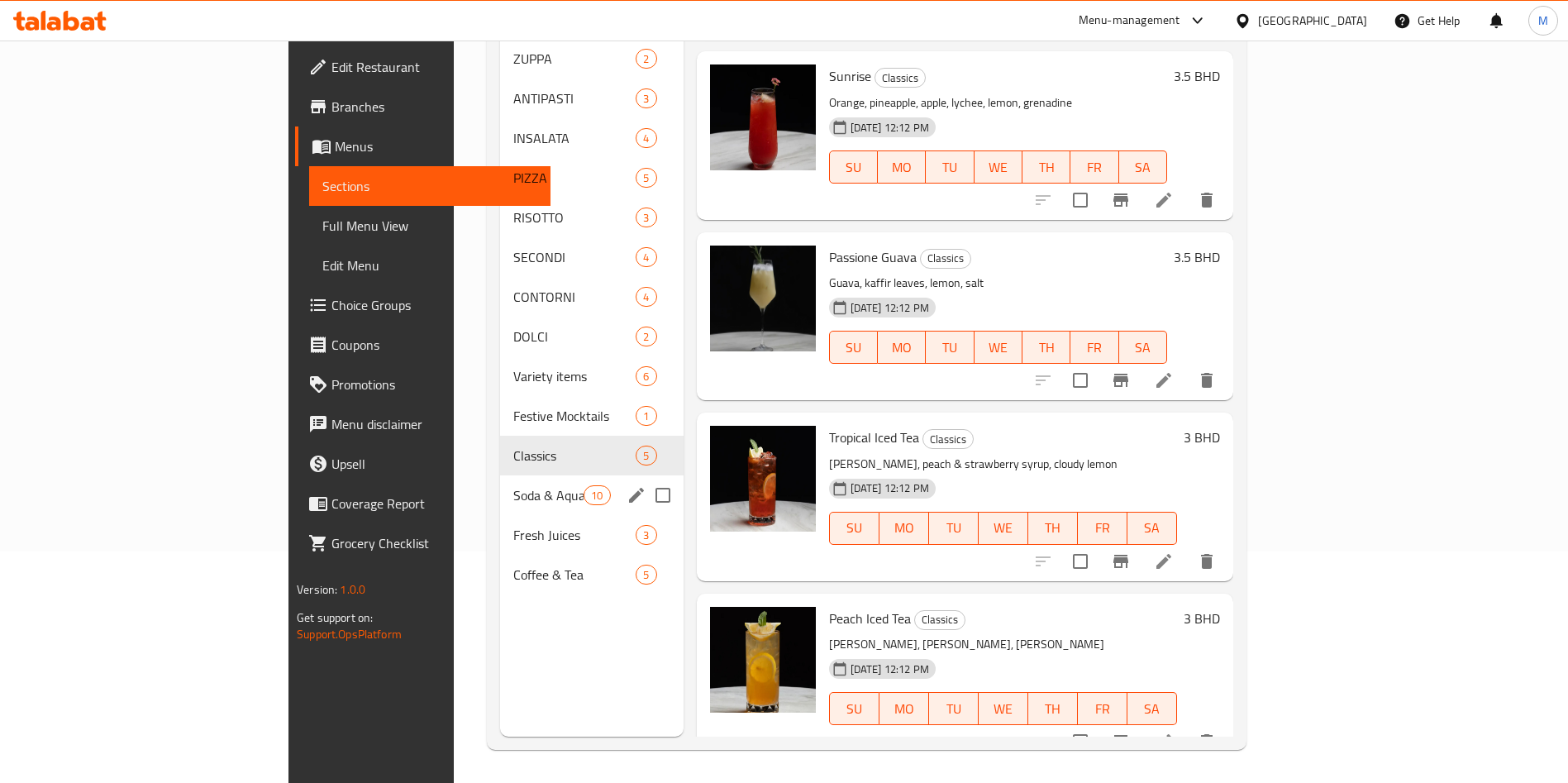
click at [514, 485] on span "Soda & Aqua" at bounding box center [549, 495] width 70 height 20
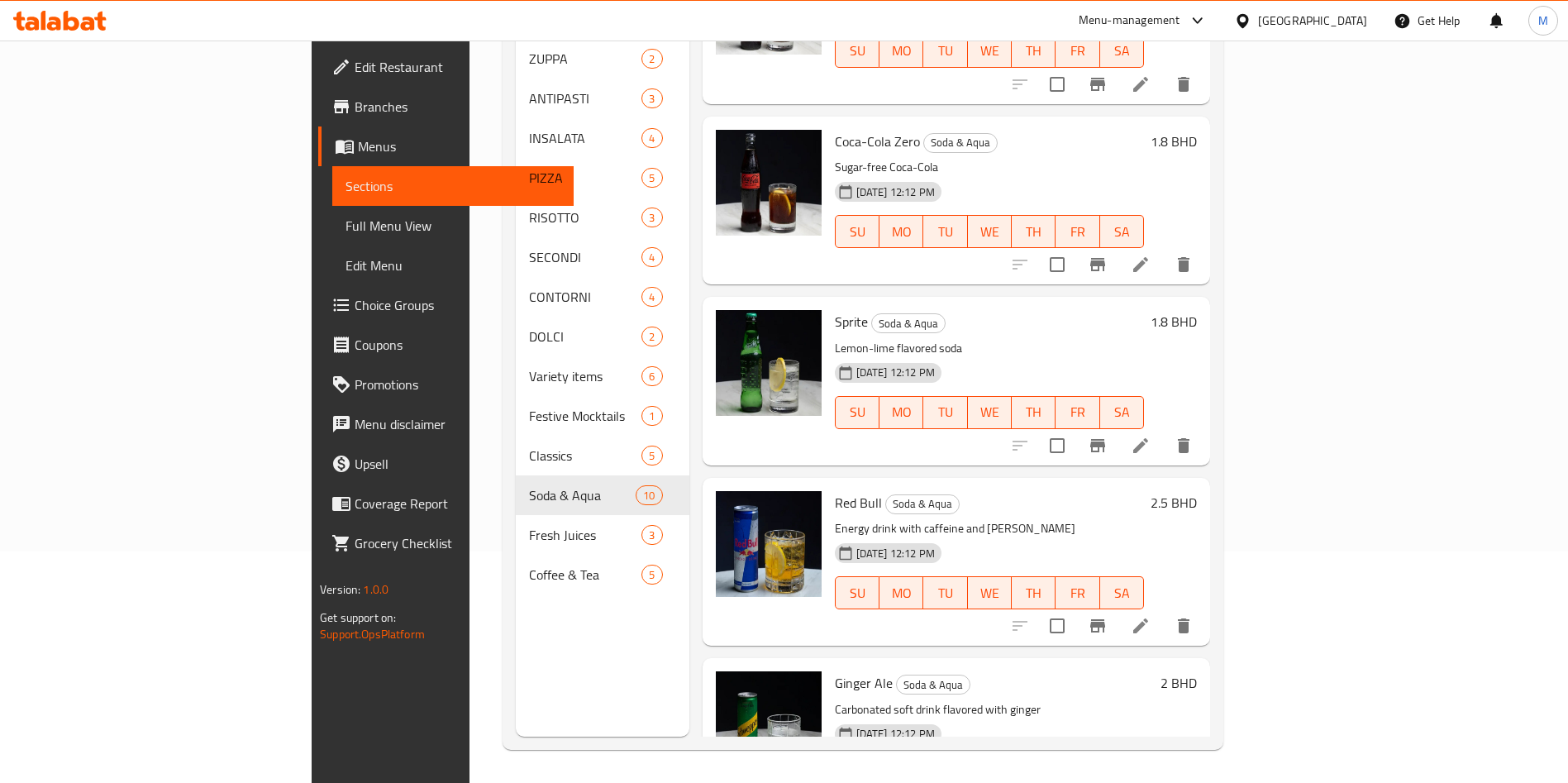
scroll to position [1064, 0]
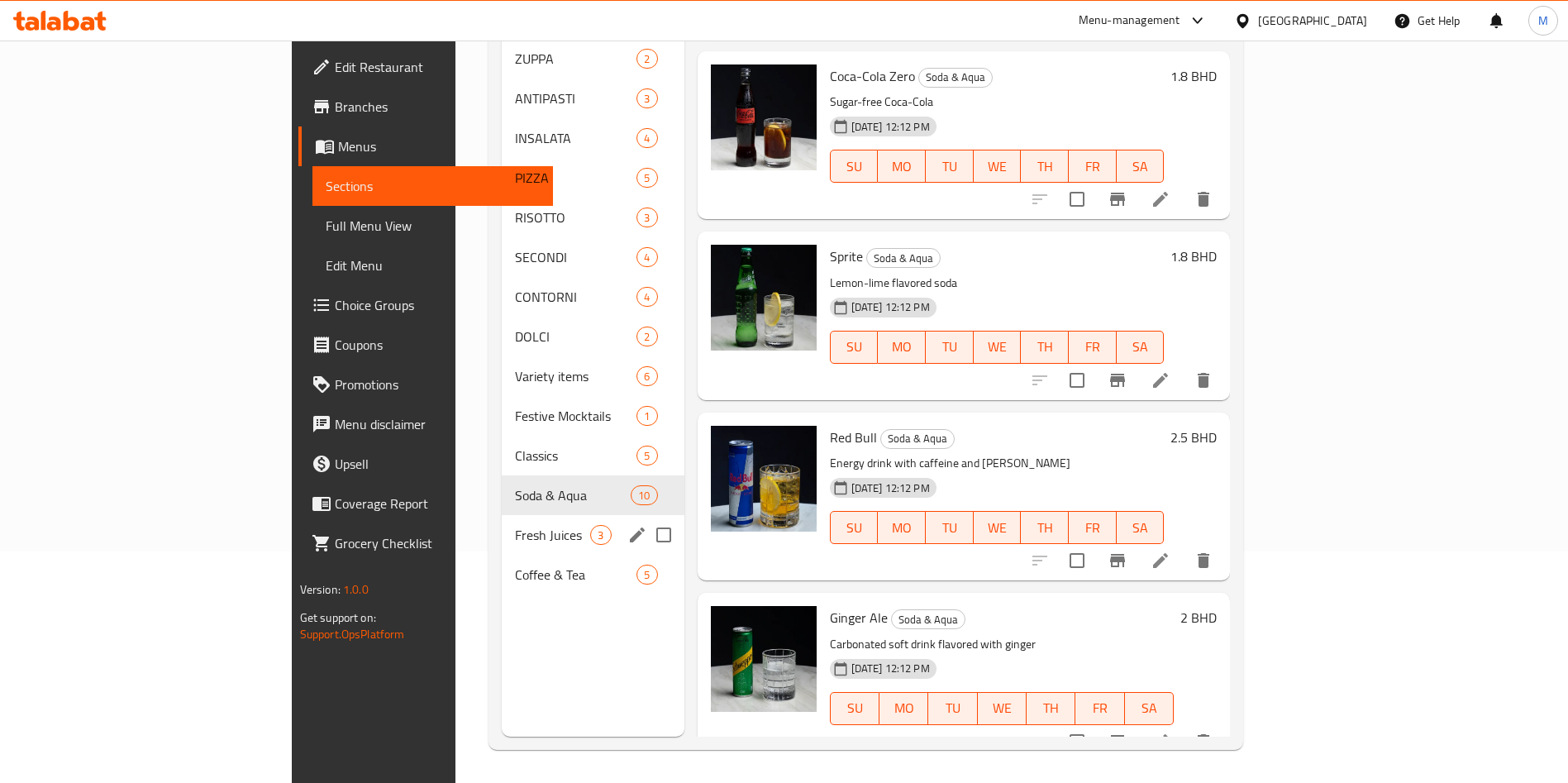
click at [515, 525] on span "Fresh Juices" at bounding box center [552, 534] width 75 height 20
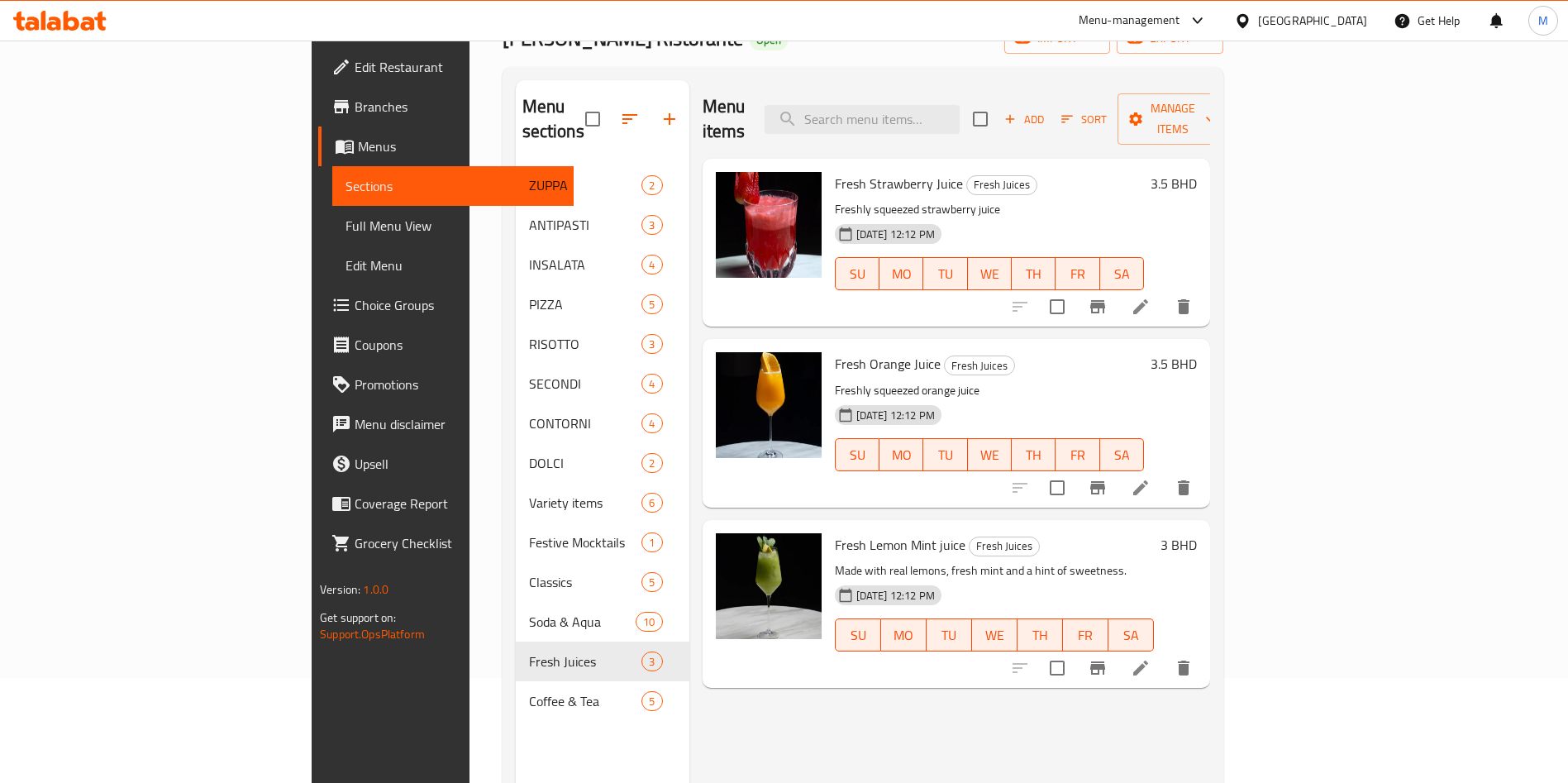
scroll to position [232, 0]
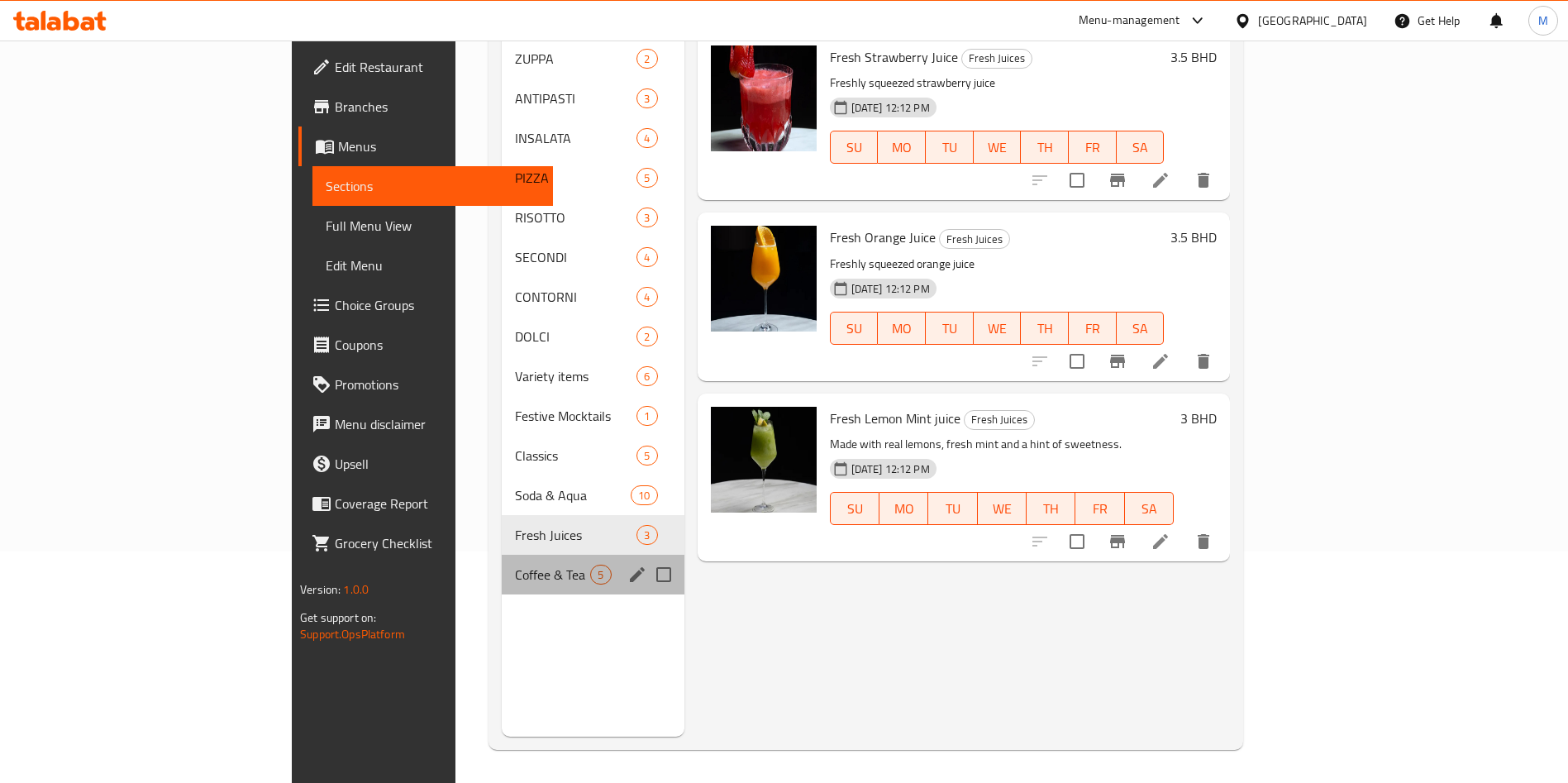
click at [502, 563] on div "Coffee & Tea 5" at bounding box center [593, 575] width 182 height 39
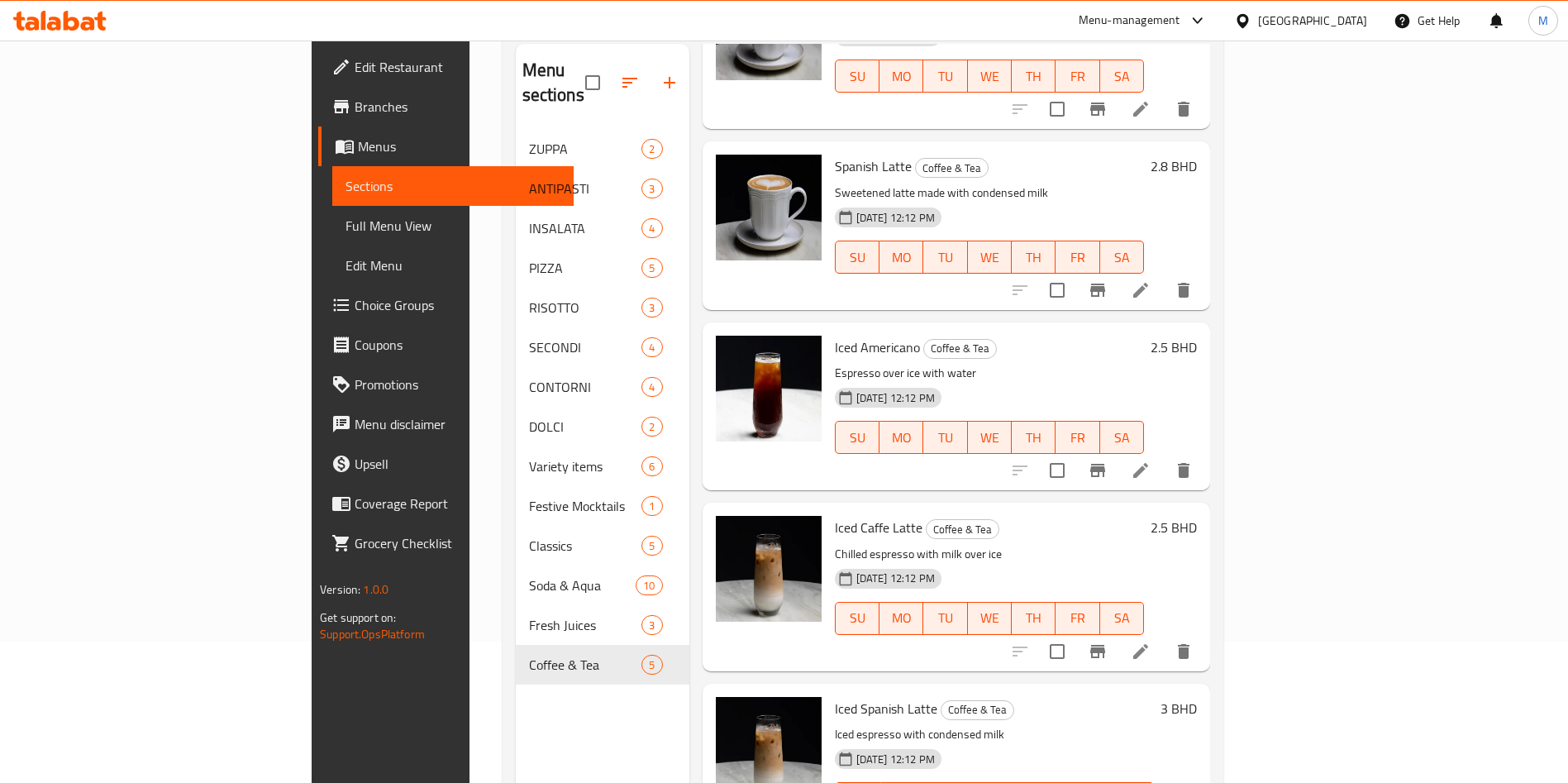
scroll to position [232, 0]
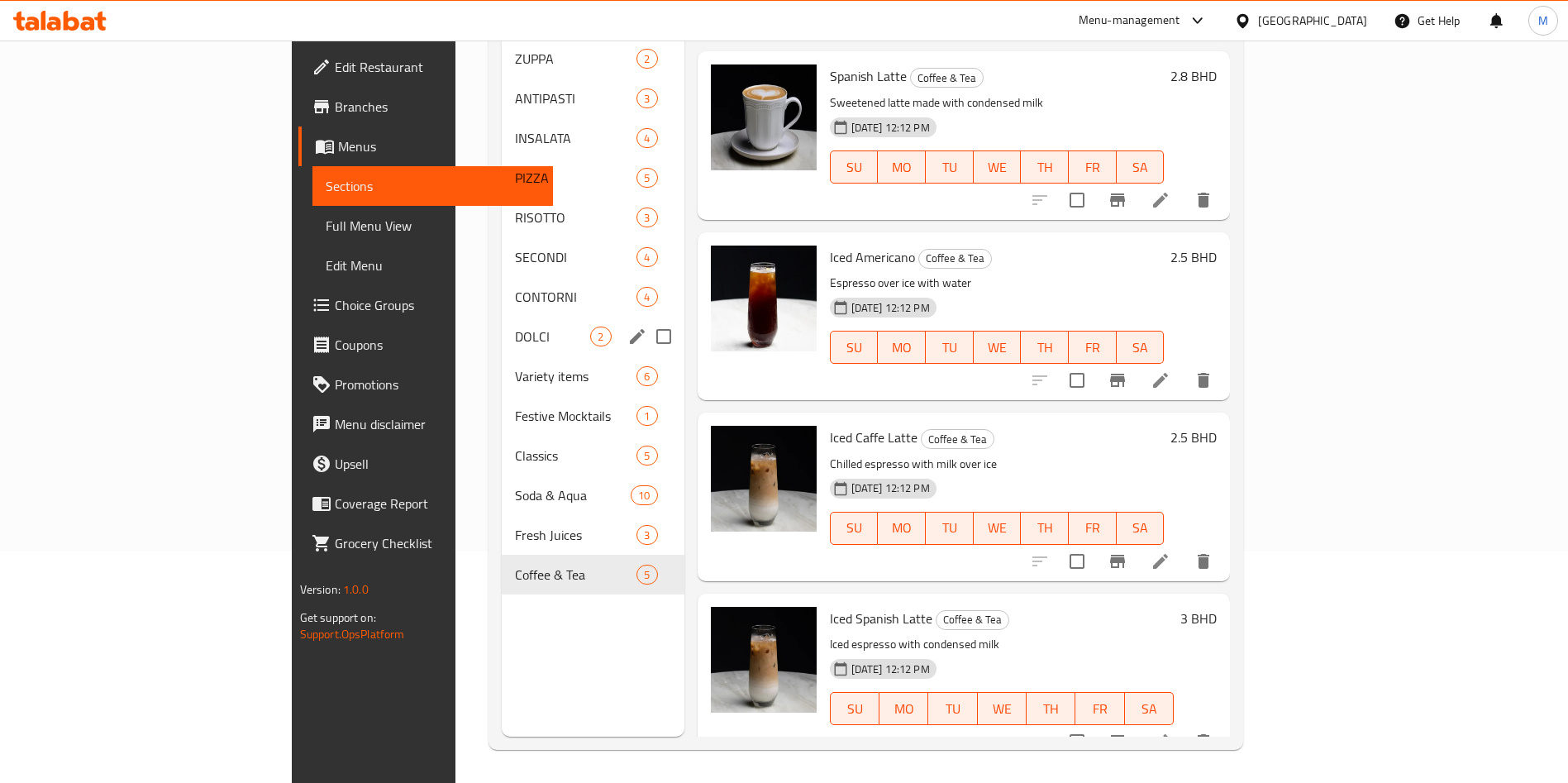
click at [515, 327] on span "DOLCI" at bounding box center [552, 336] width 75 height 20
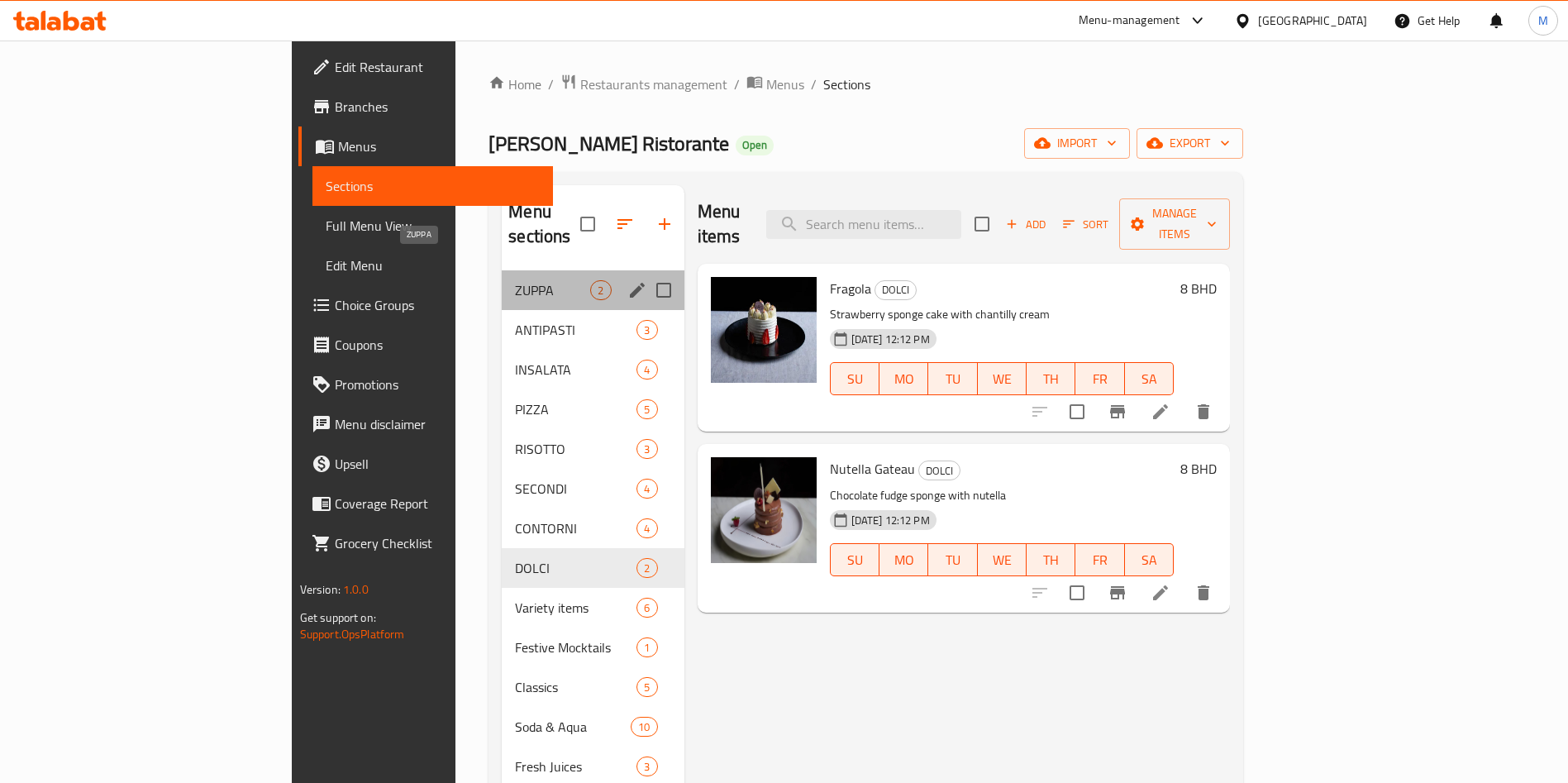
click at [515, 280] on span "ZUPPA" at bounding box center [552, 290] width 75 height 20
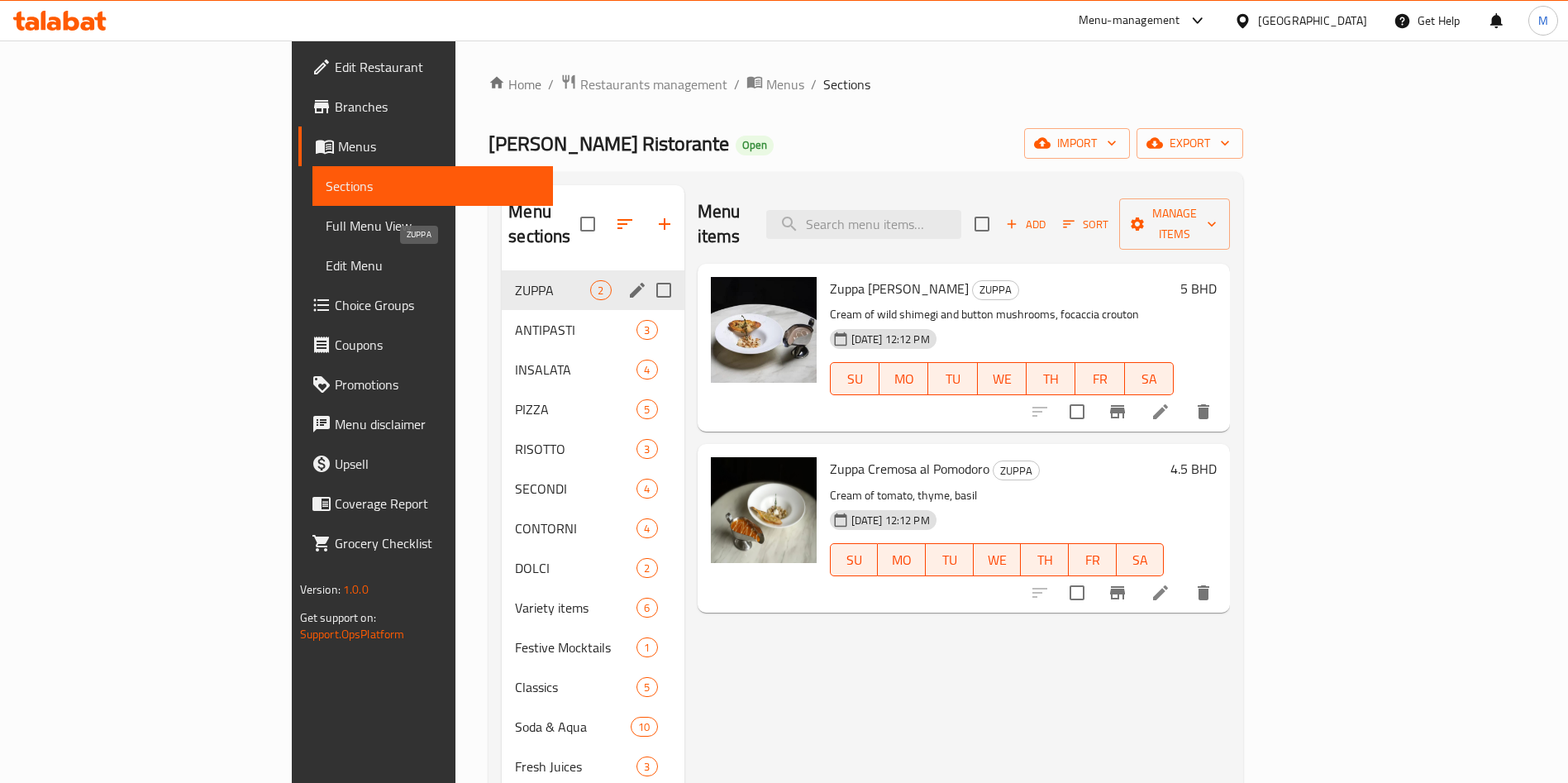
click at [515, 280] on span "ZUPPA" at bounding box center [552, 290] width 75 height 20
click at [515, 320] on span "ANTIPASTI" at bounding box center [552, 329] width 75 height 20
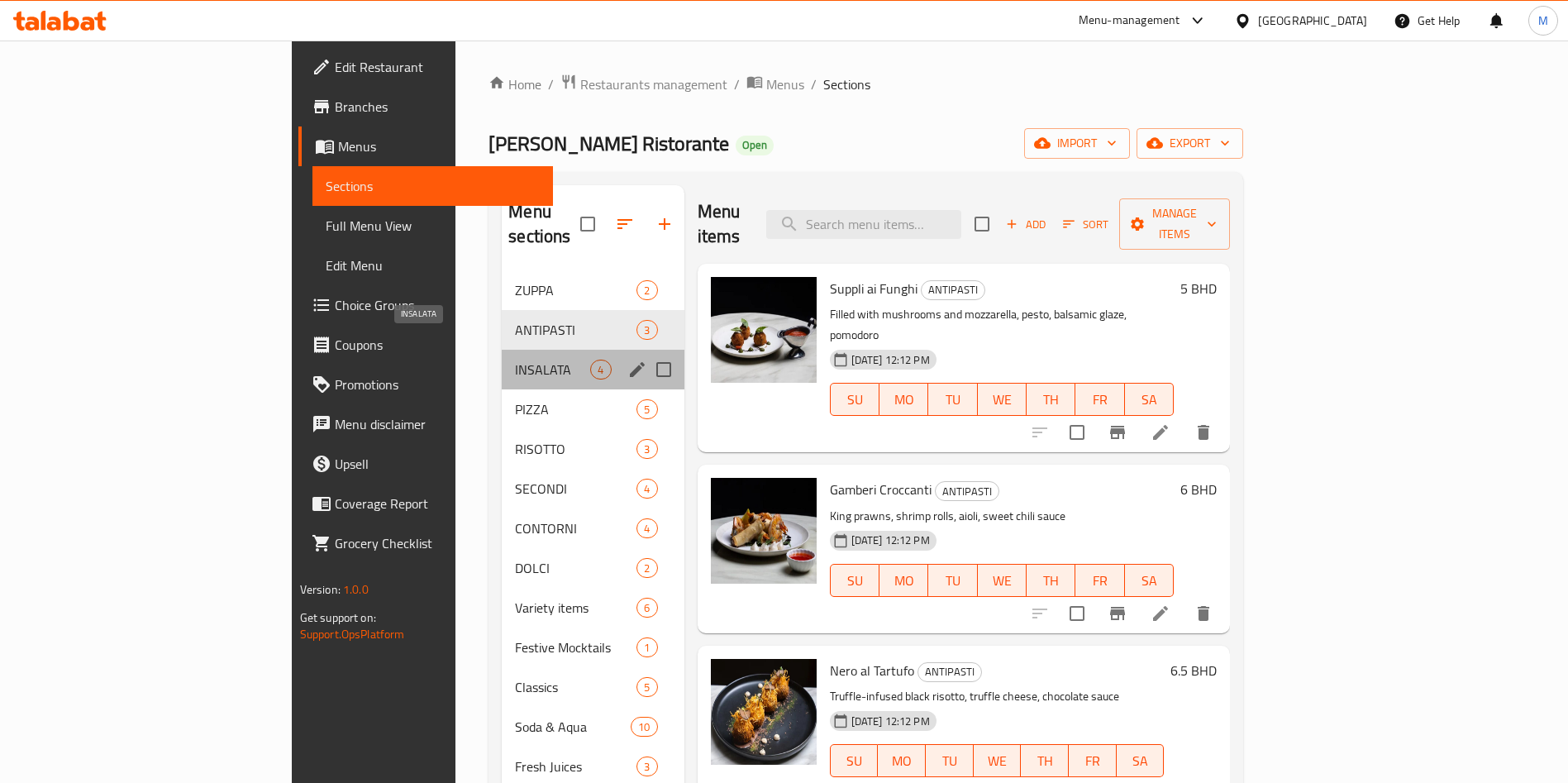
click at [515, 359] on span "INSALATA" at bounding box center [552, 369] width 75 height 20
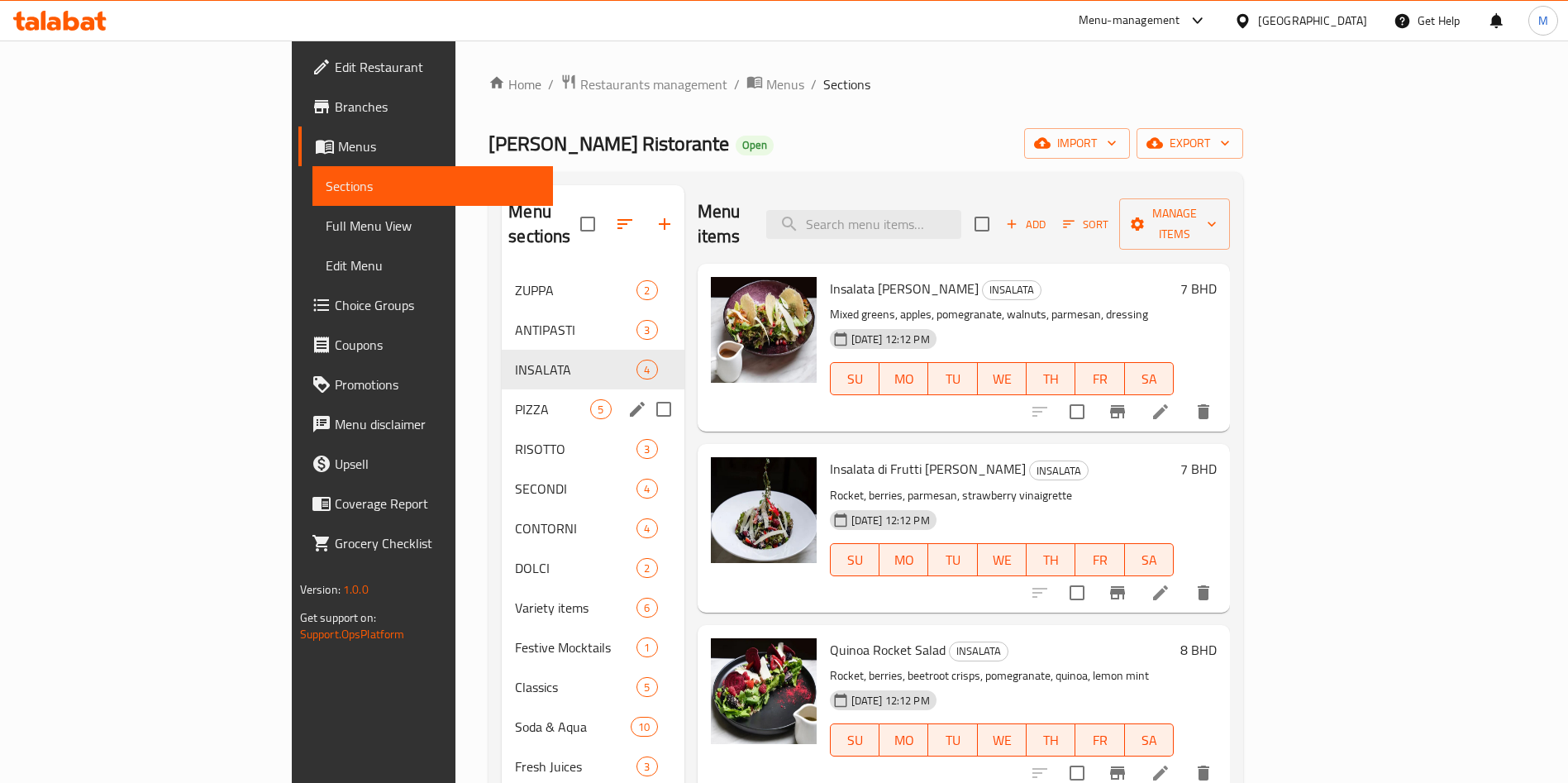
click at [515, 400] on span "PIZZA" at bounding box center [552, 409] width 75 height 20
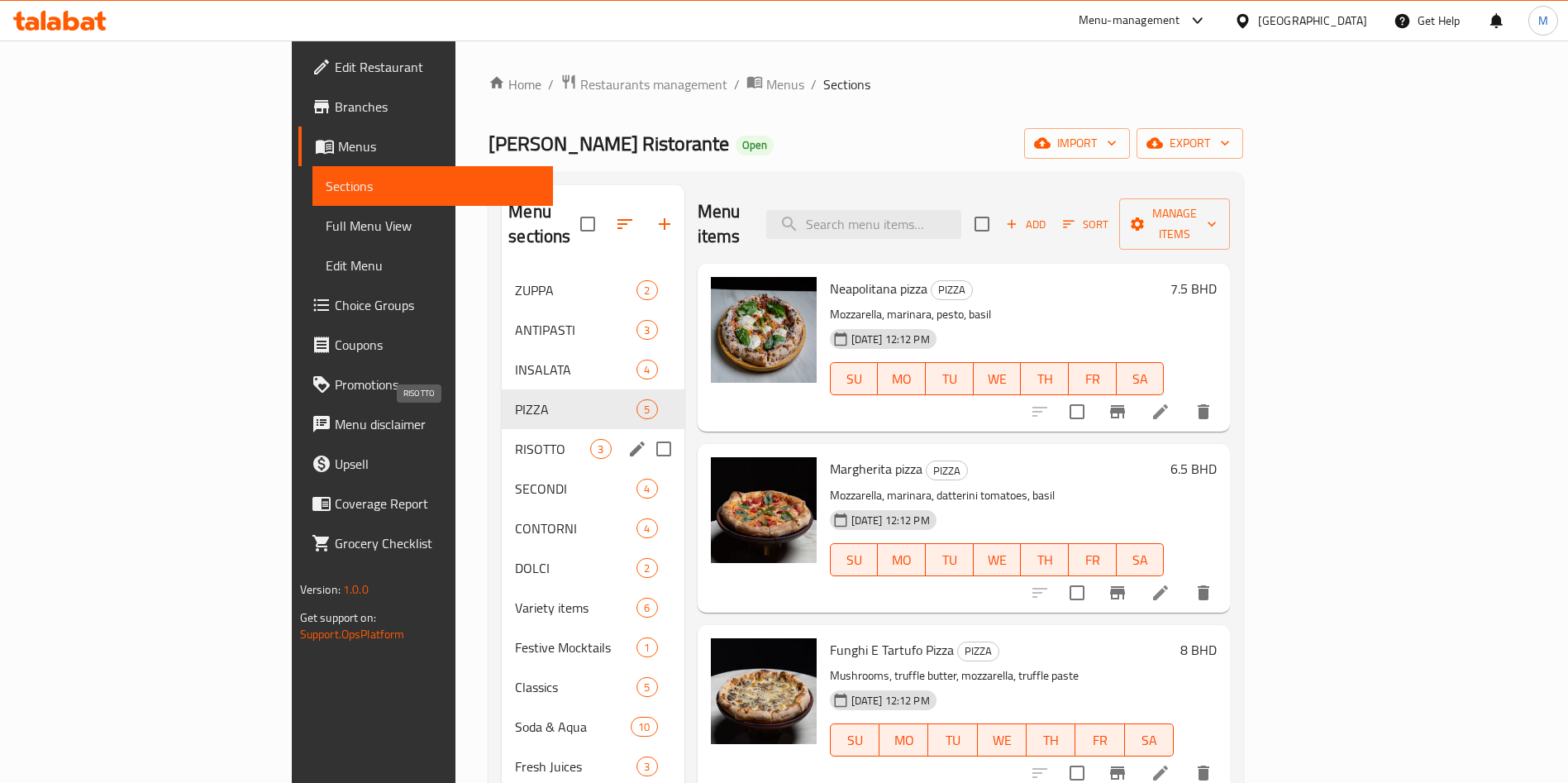
click at [515, 439] on span "RISOTTO" at bounding box center [552, 449] width 75 height 20
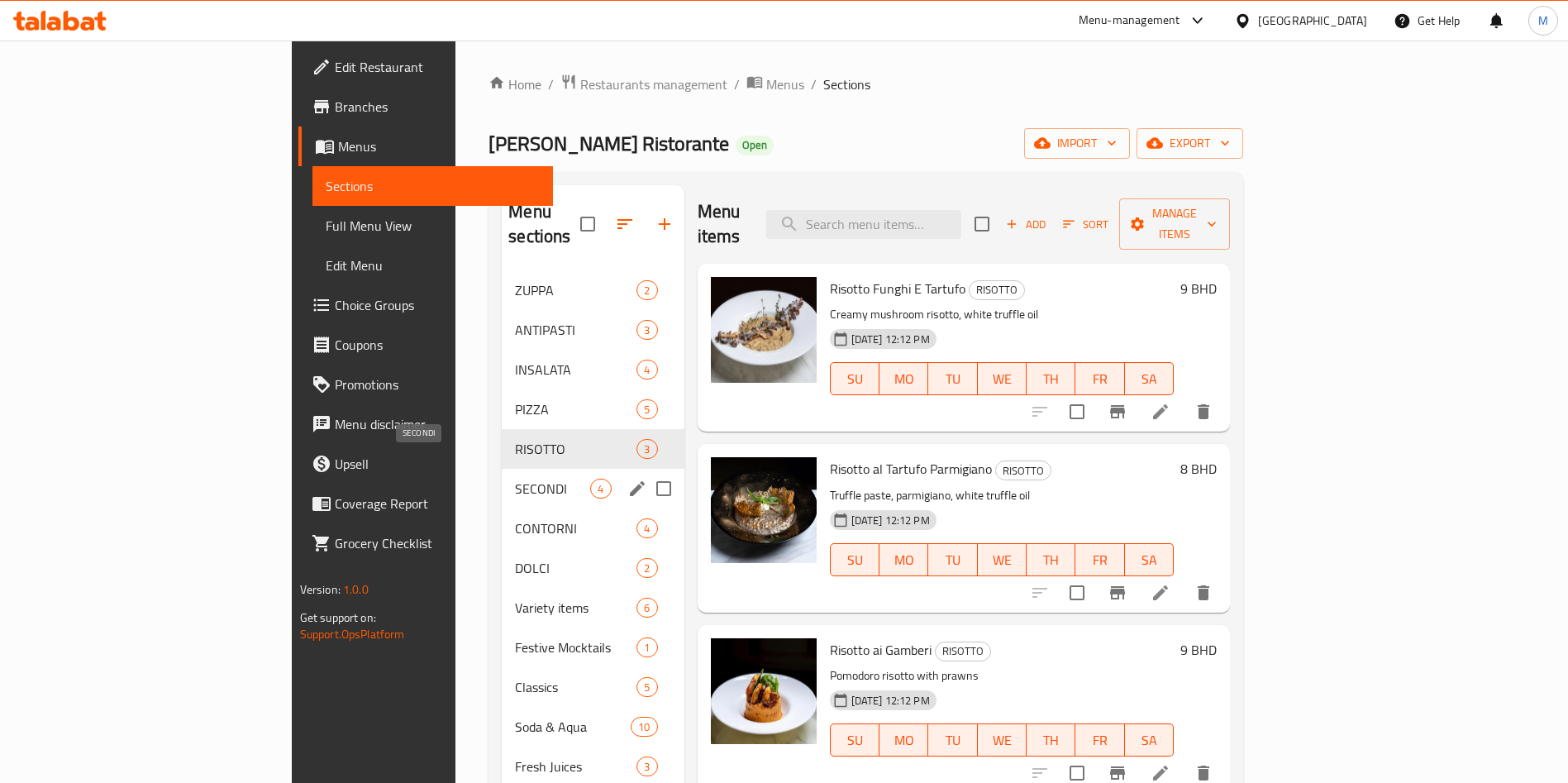
click at [515, 479] on span "SECONDI" at bounding box center [552, 488] width 75 height 20
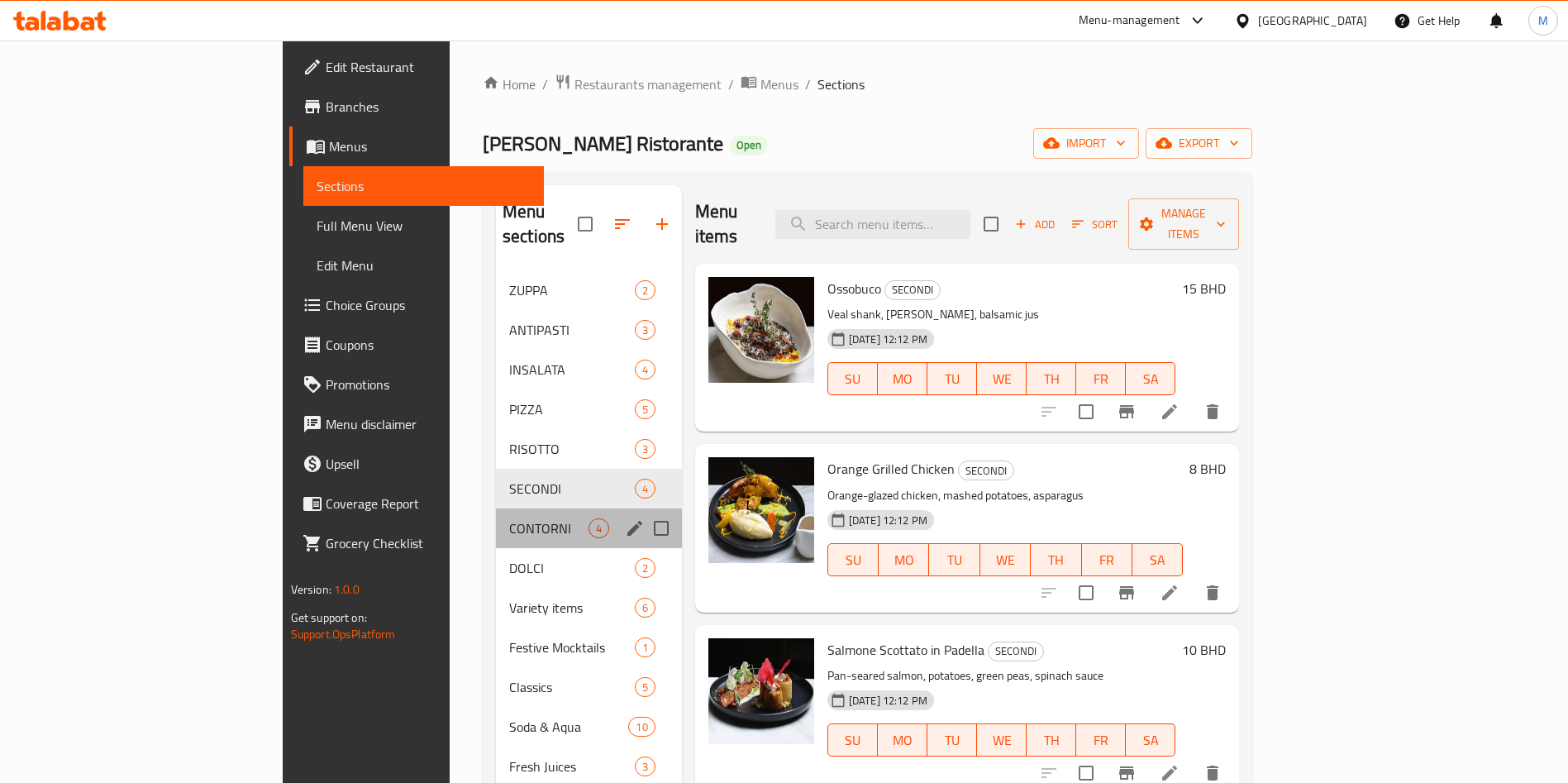
click at [496, 509] on div "CONTORNI 4" at bounding box center [588, 528] width 186 height 39
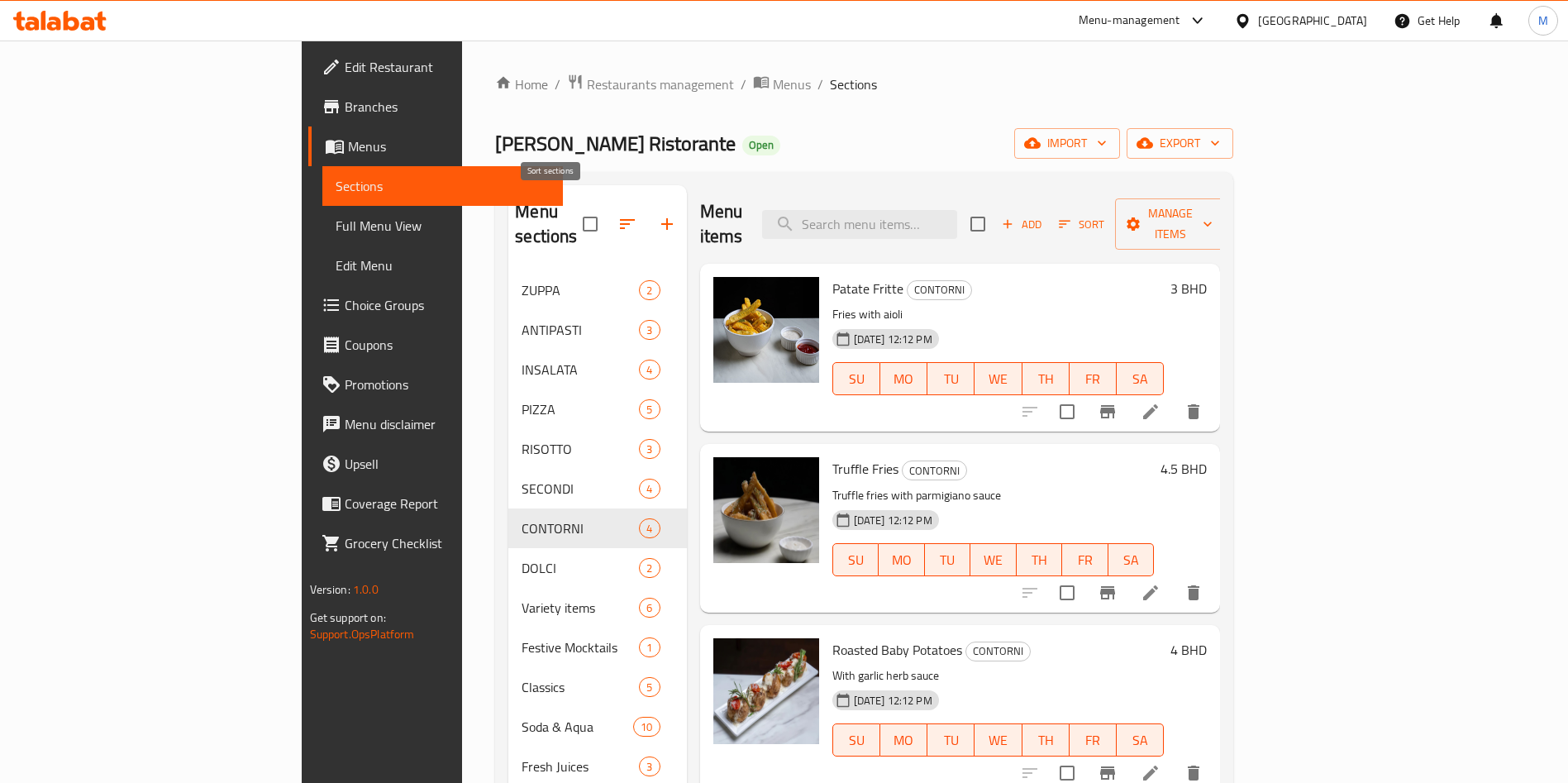
click at [618, 214] on icon "button" at bounding box center [627, 224] width 20 height 20
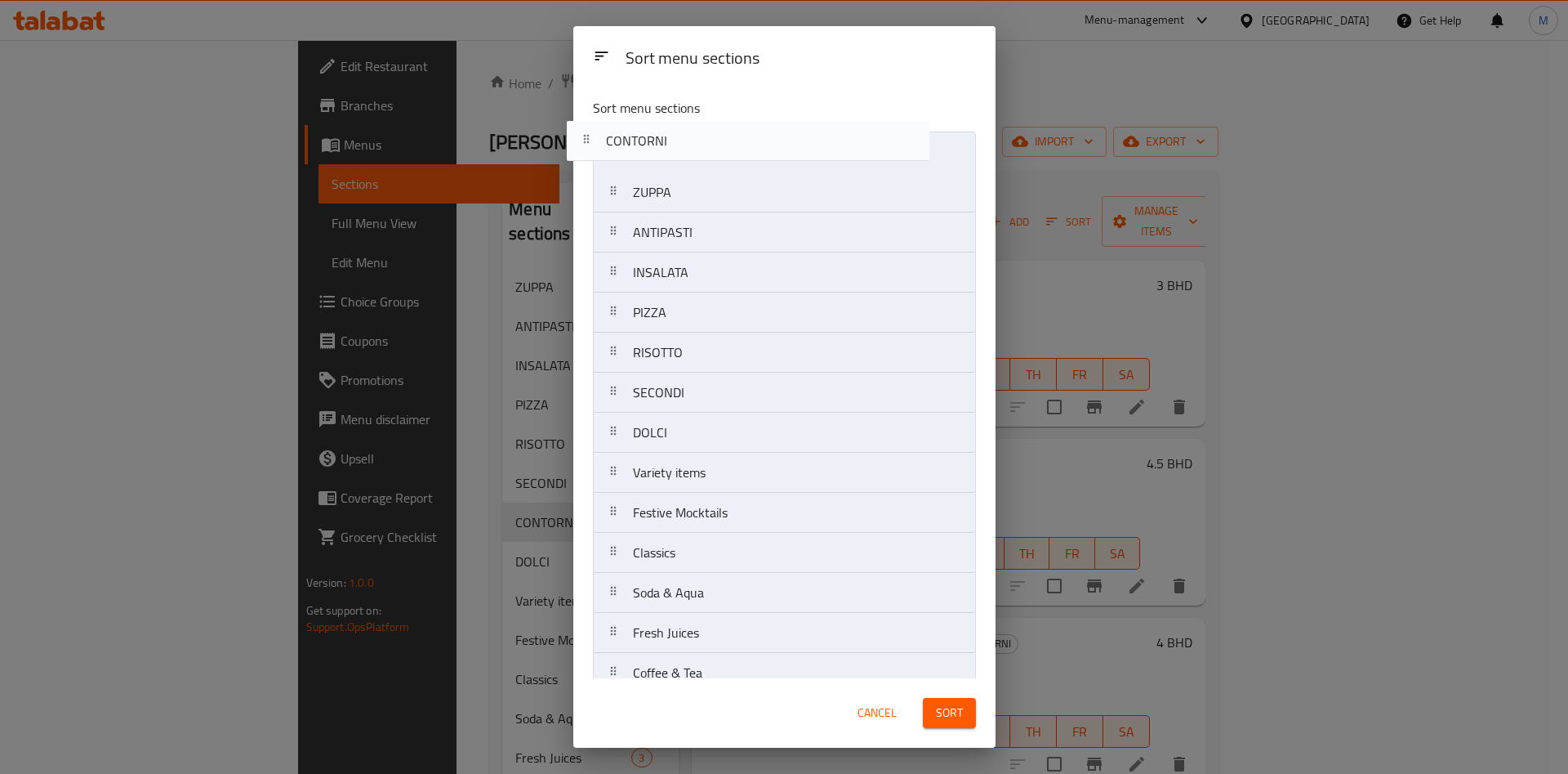
drag, startPoint x: 723, startPoint y: 397, endPoint x: 693, endPoint y: 141, distance: 257.8
click at [693, 141] on nav "ZUPPA ANTIPASTI INSALATA PIZZA RISOTTO SECONDI CONTORNI DOLCI Variety items Fes…" at bounding box center [785, 412] width 383 height 562
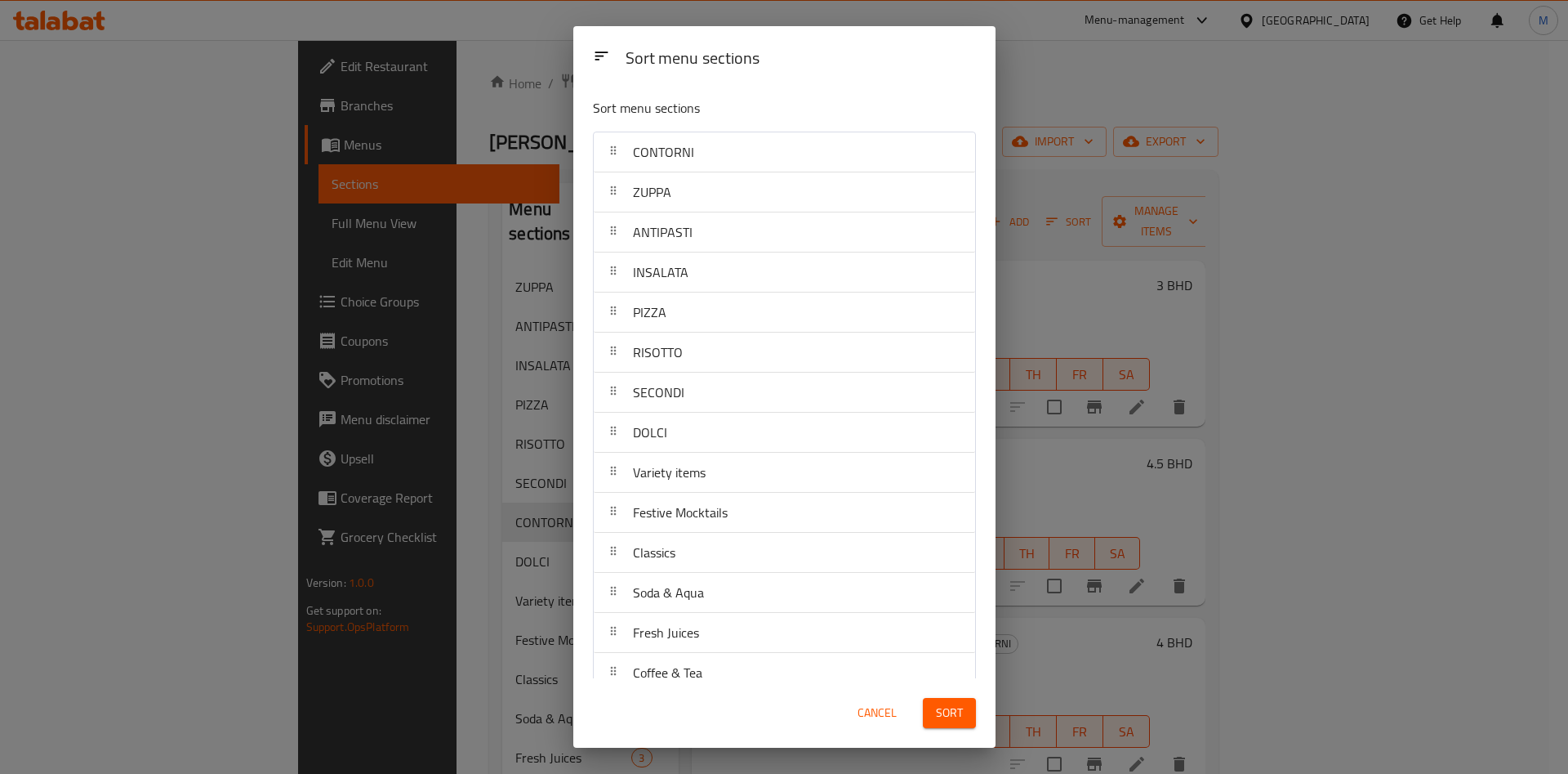
click at [960, 710] on span "Sort" at bounding box center [950, 713] width 27 height 20
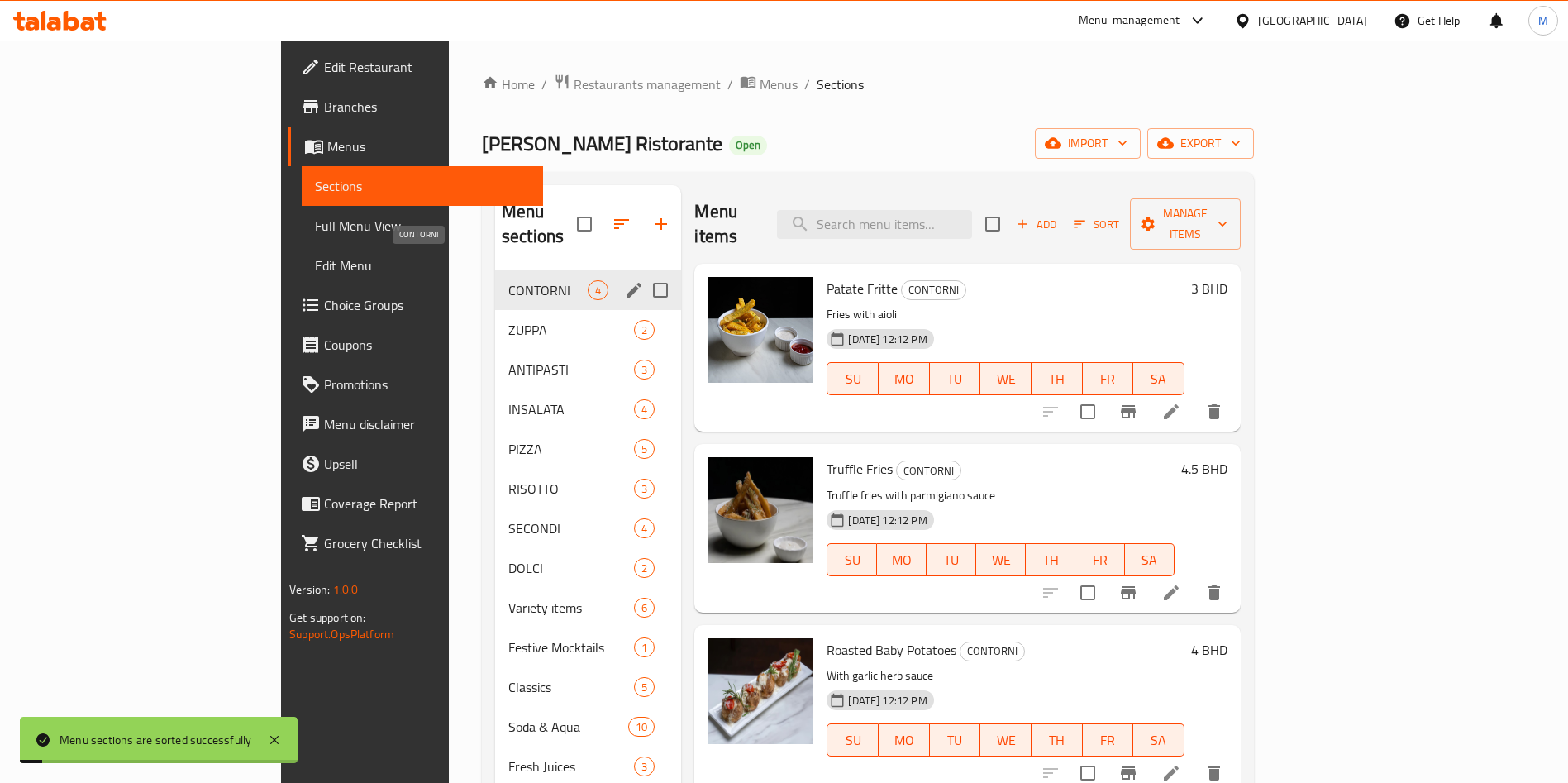
click at [509, 280] on span "CONTORNI" at bounding box center [548, 290] width 80 height 20
click at [495, 281] on div "CONTORNI 4" at bounding box center [588, 290] width 186 height 39
click at [509, 320] on span "ZUPPA" at bounding box center [548, 329] width 80 height 20
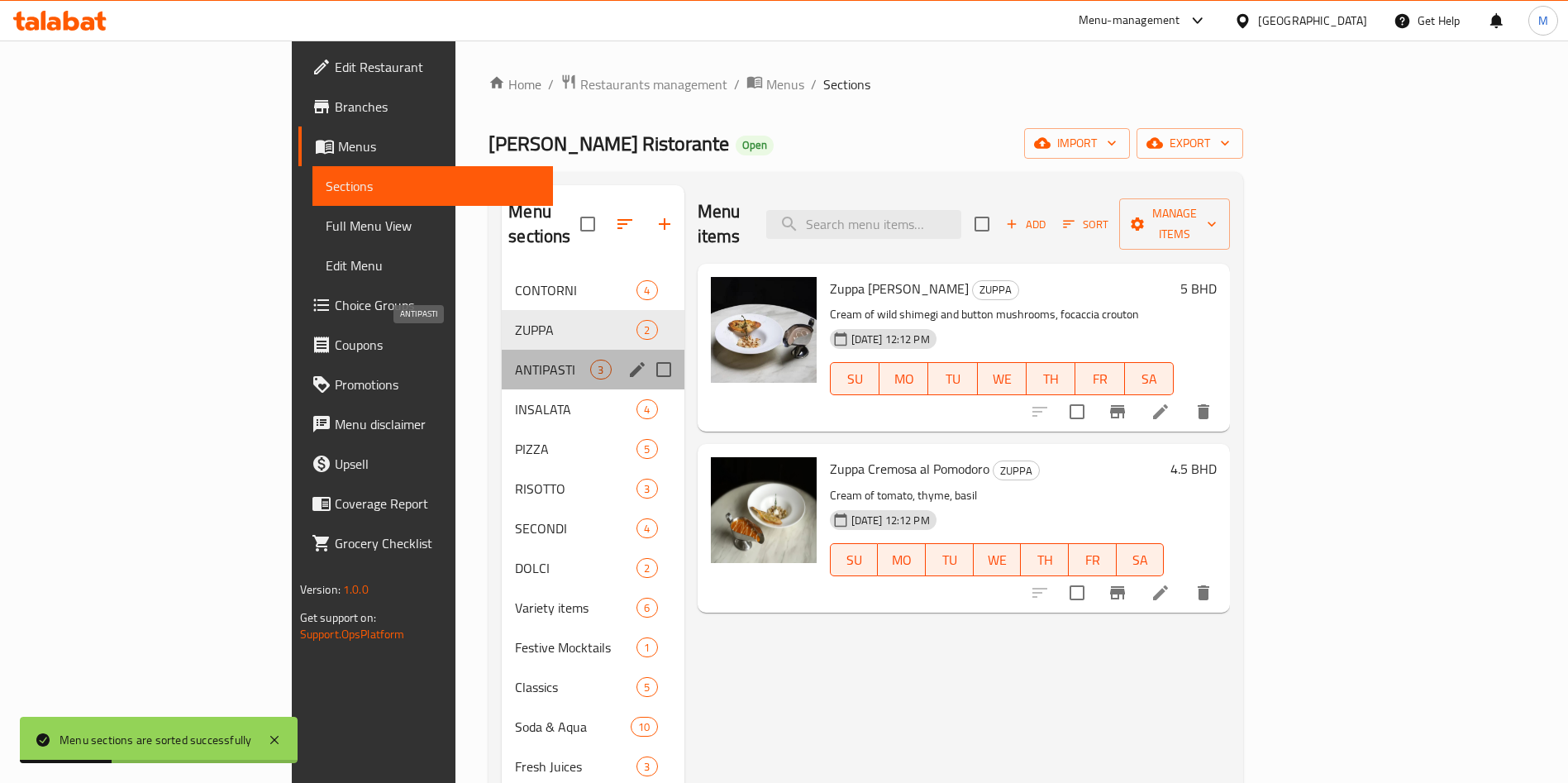
click at [515, 359] on span "ANTIPASTI" at bounding box center [552, 369] width 75 height 20
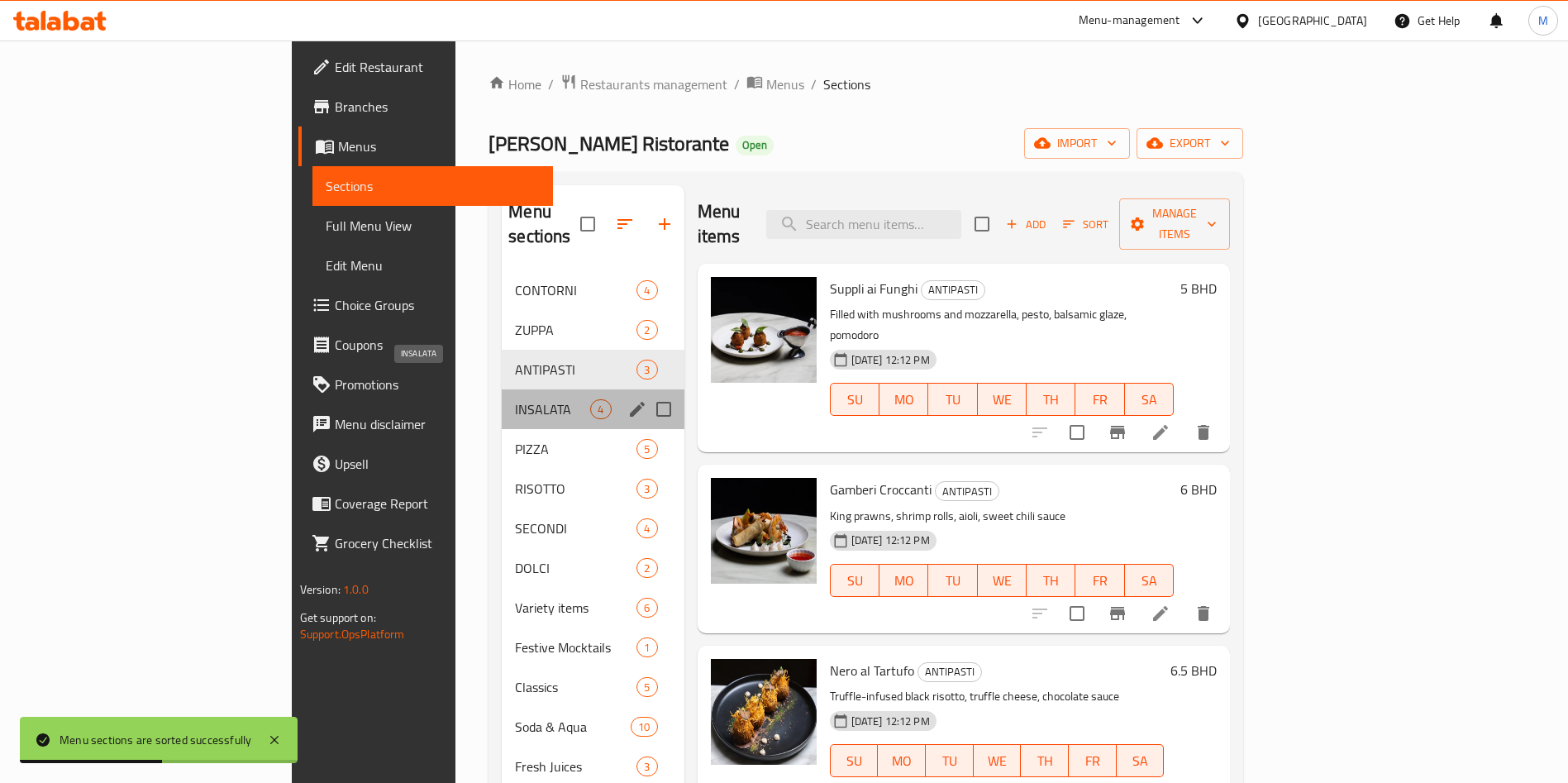
click at [515, 400] on span "INSALATA" at bounding box center [552, 409] width 75 height 20
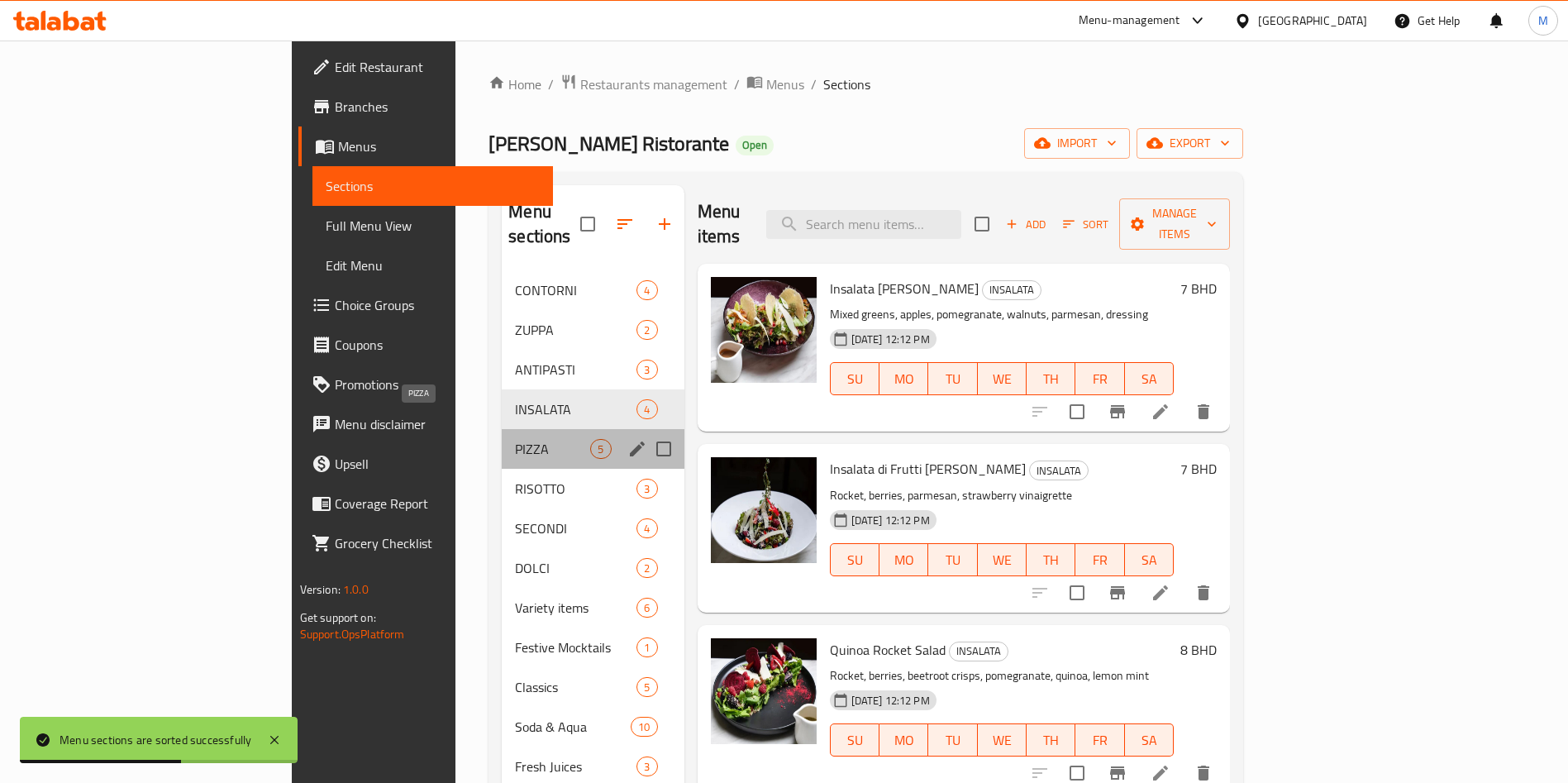
click at [515, 439] on span "PIZZA" at bounding box center [552, 449] width 75 height 20
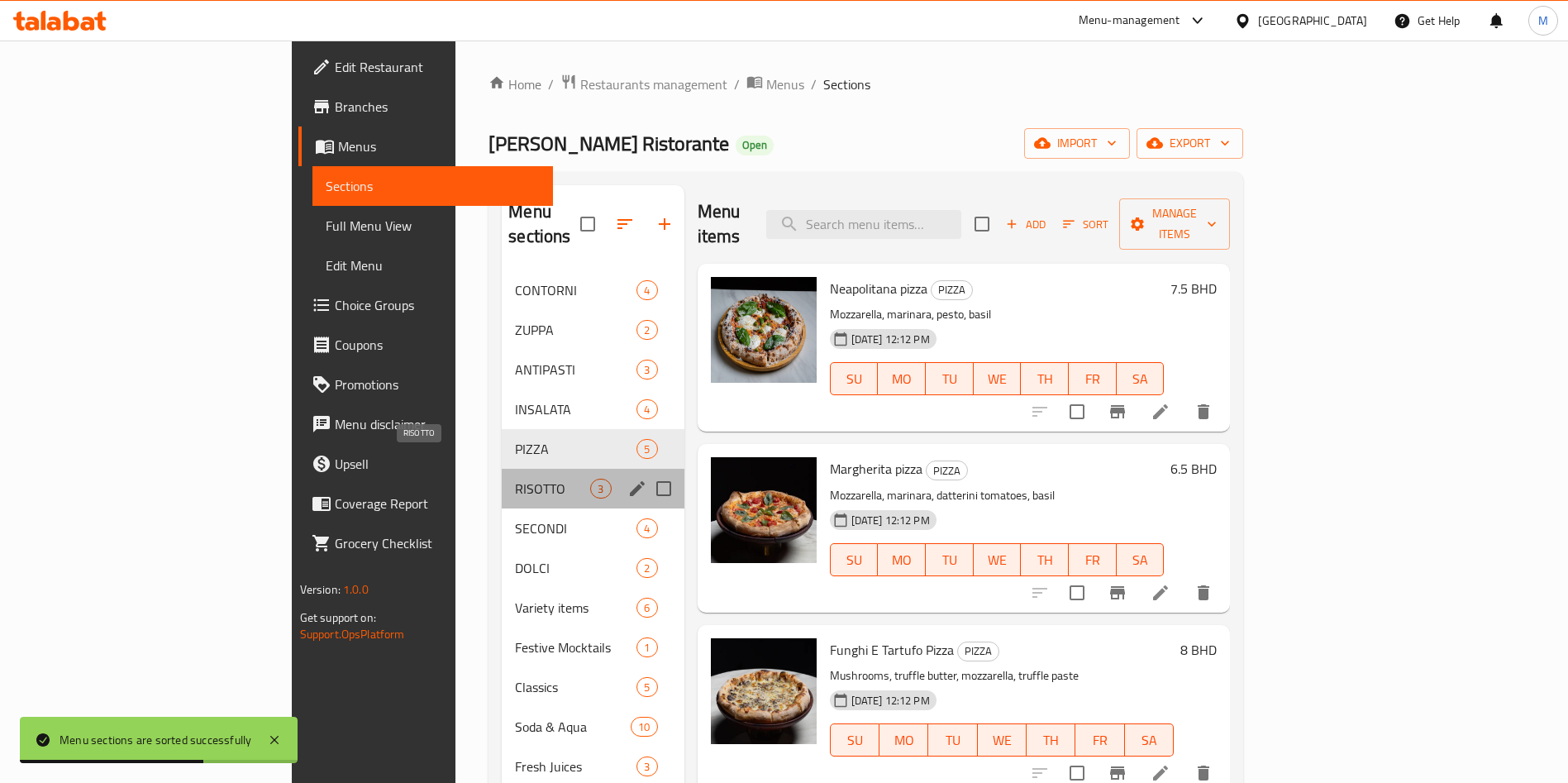
click at [515, 479] on span "RISOTTO" at bounding box center [552, 488] width 75 height 20
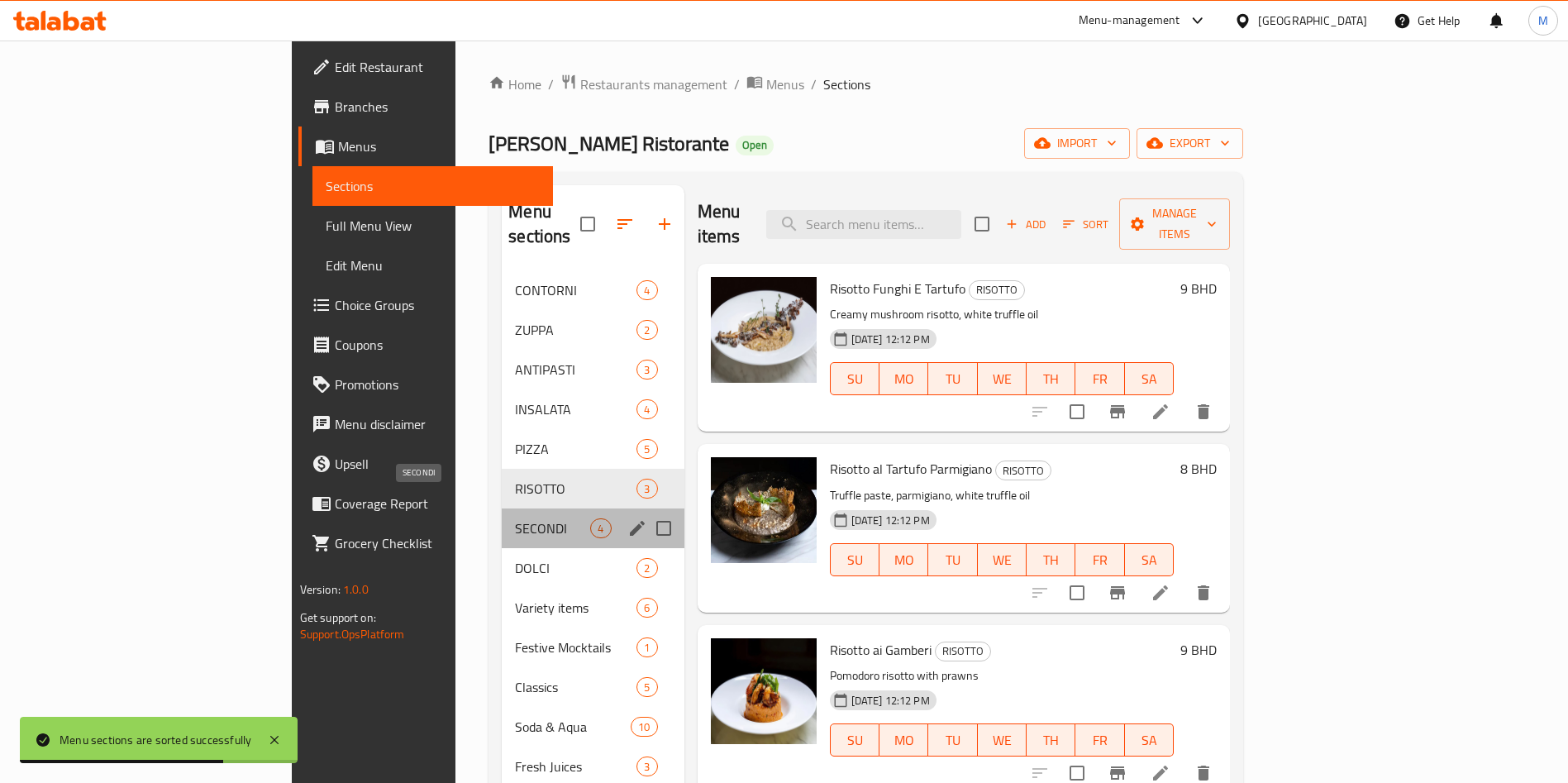
click at [515, 518] on span "SECONDI" at bounding box center [552, 527] width 75 height 20
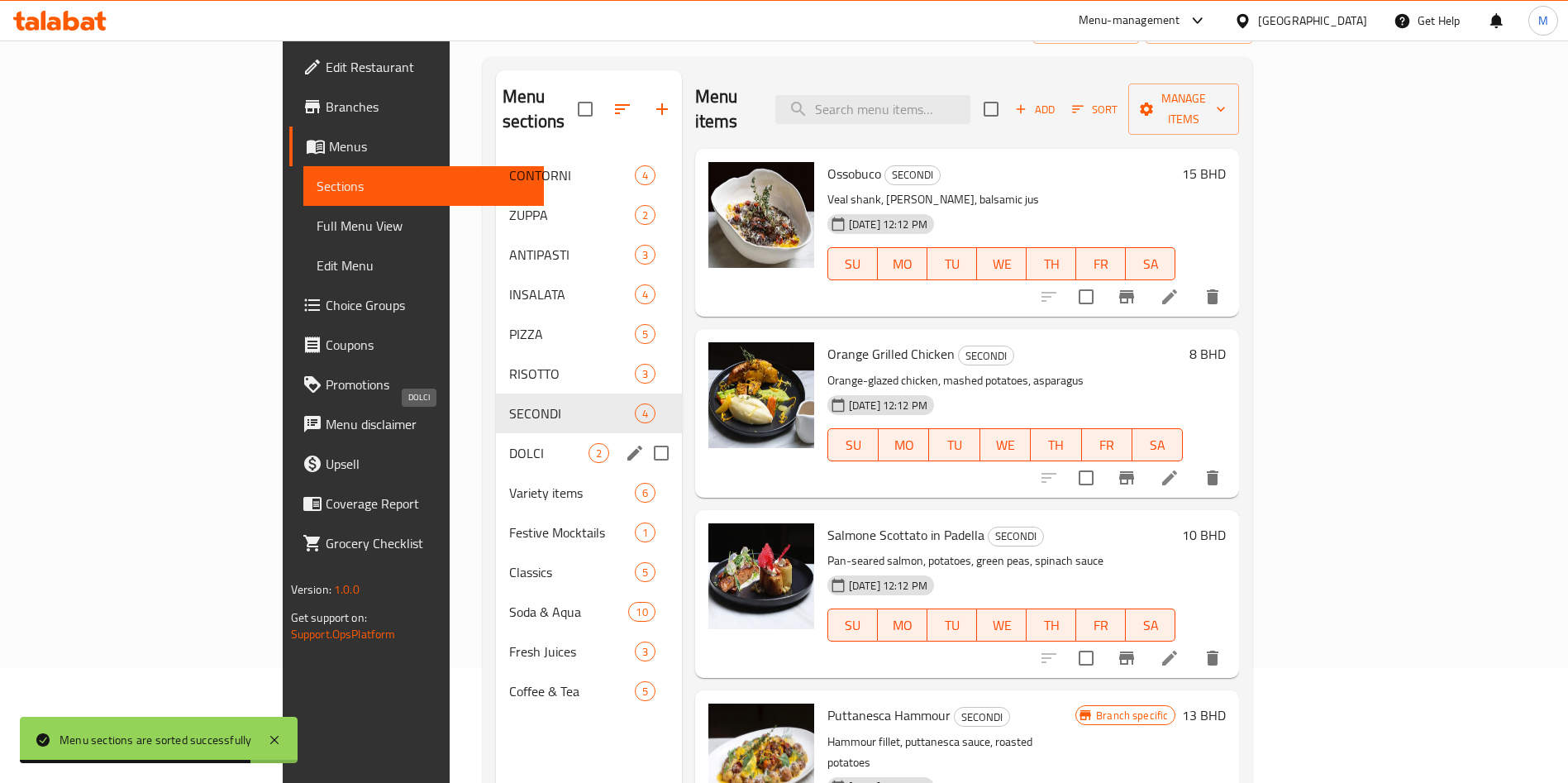
scroll to position [232, 0]
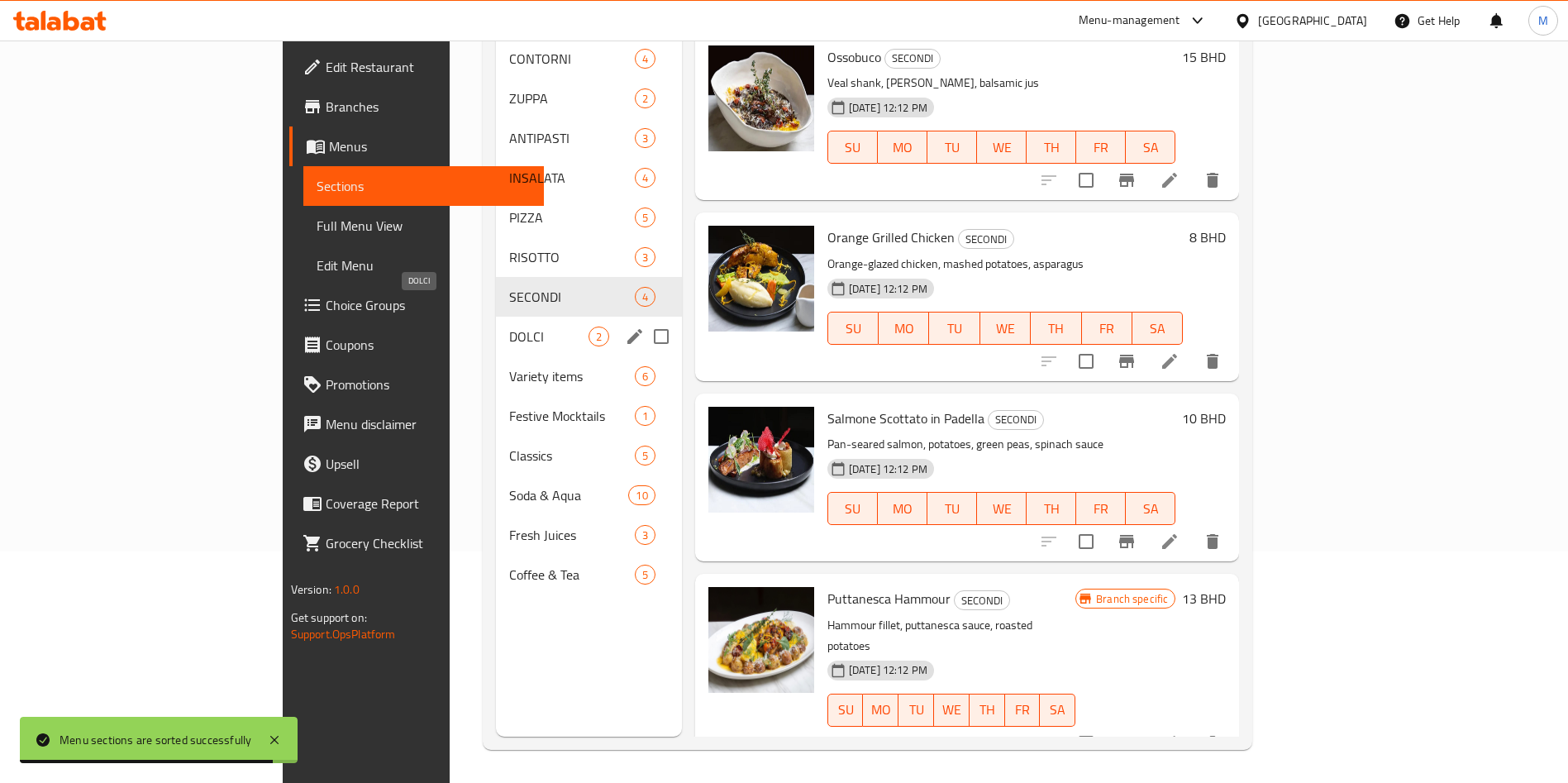
click at [510, 327] on span "DOLCI" at bounding box center [549, 336] width 80 height 20
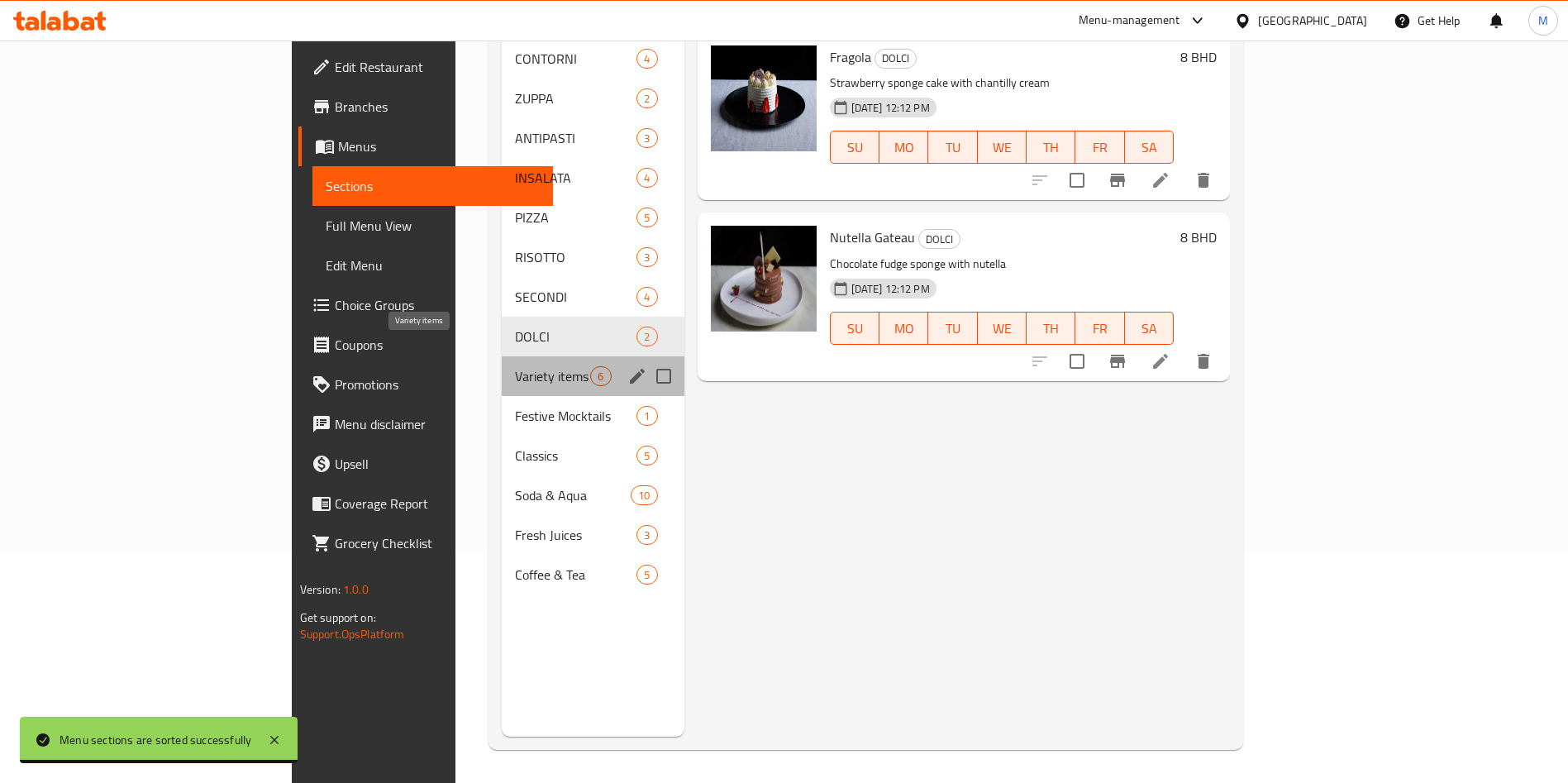
click at [515, 366] on span "Variety items" at bounding box center [552, 376] width 75 height 20
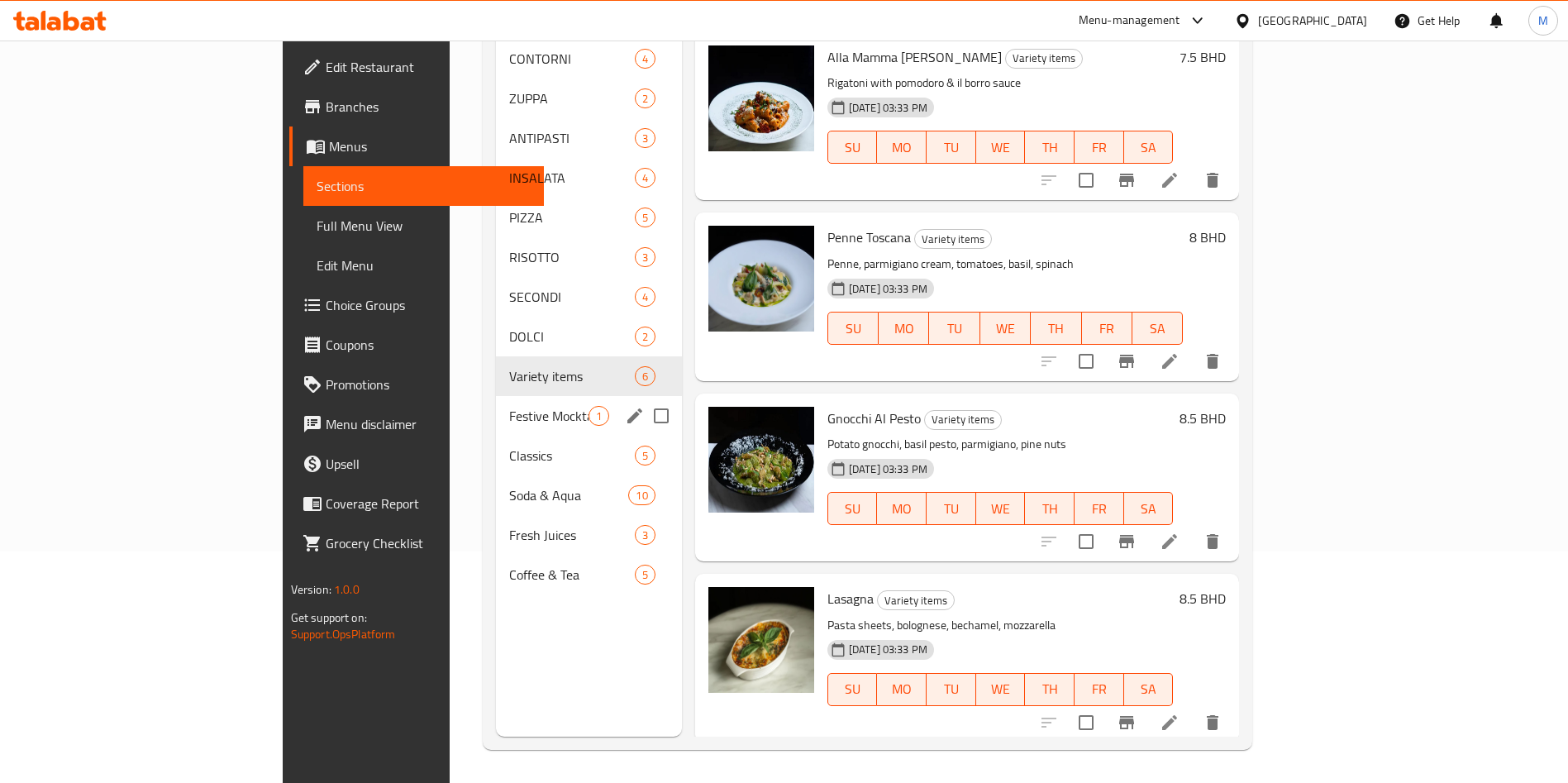
click at [496, 396] on div "Festive Mocktails 1" at bounding box center [588, 416] width 186 height 39
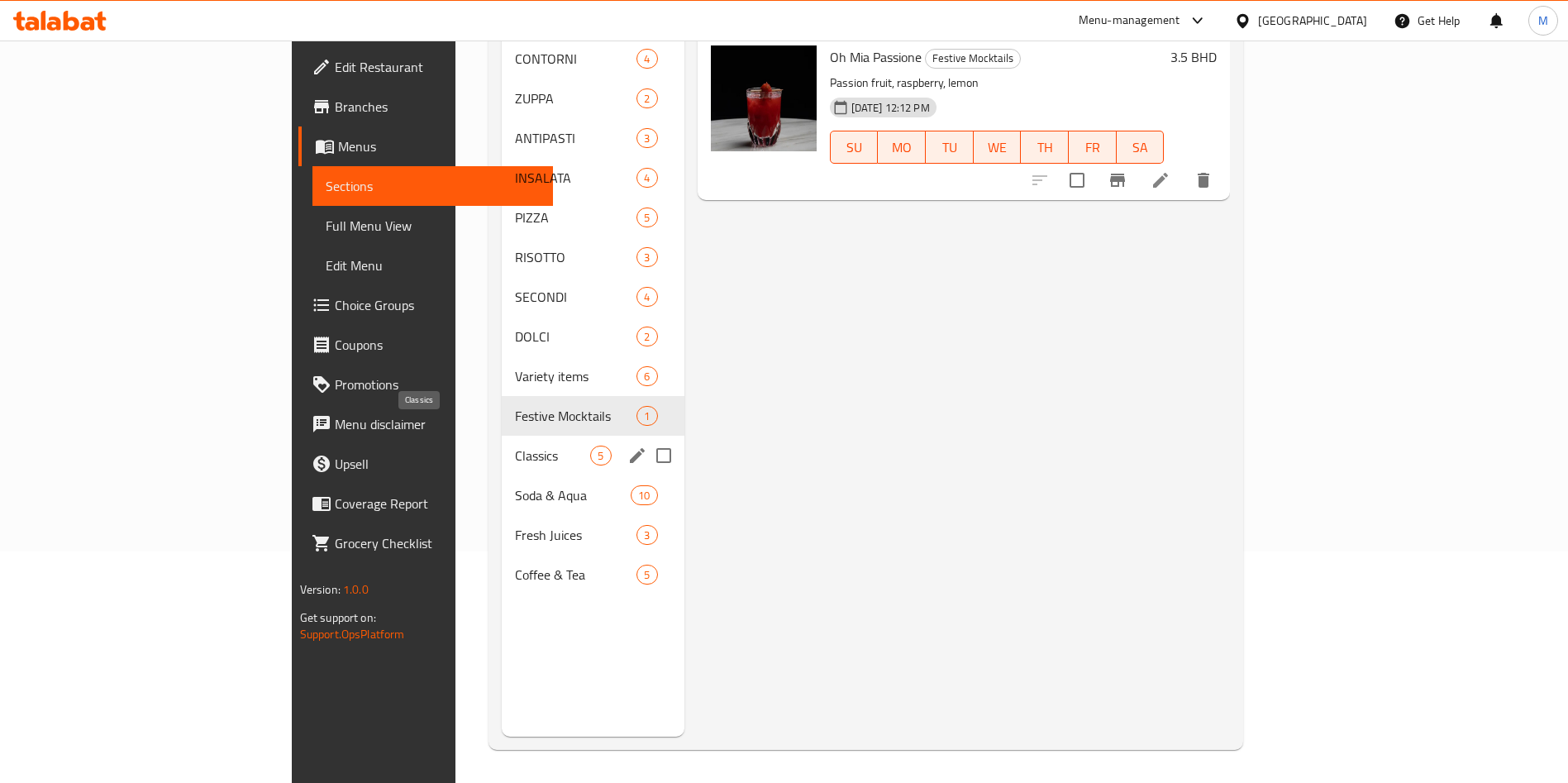
click at [515, 445] on span "Classics" at bounding box center [552, 455] width 75 height 20
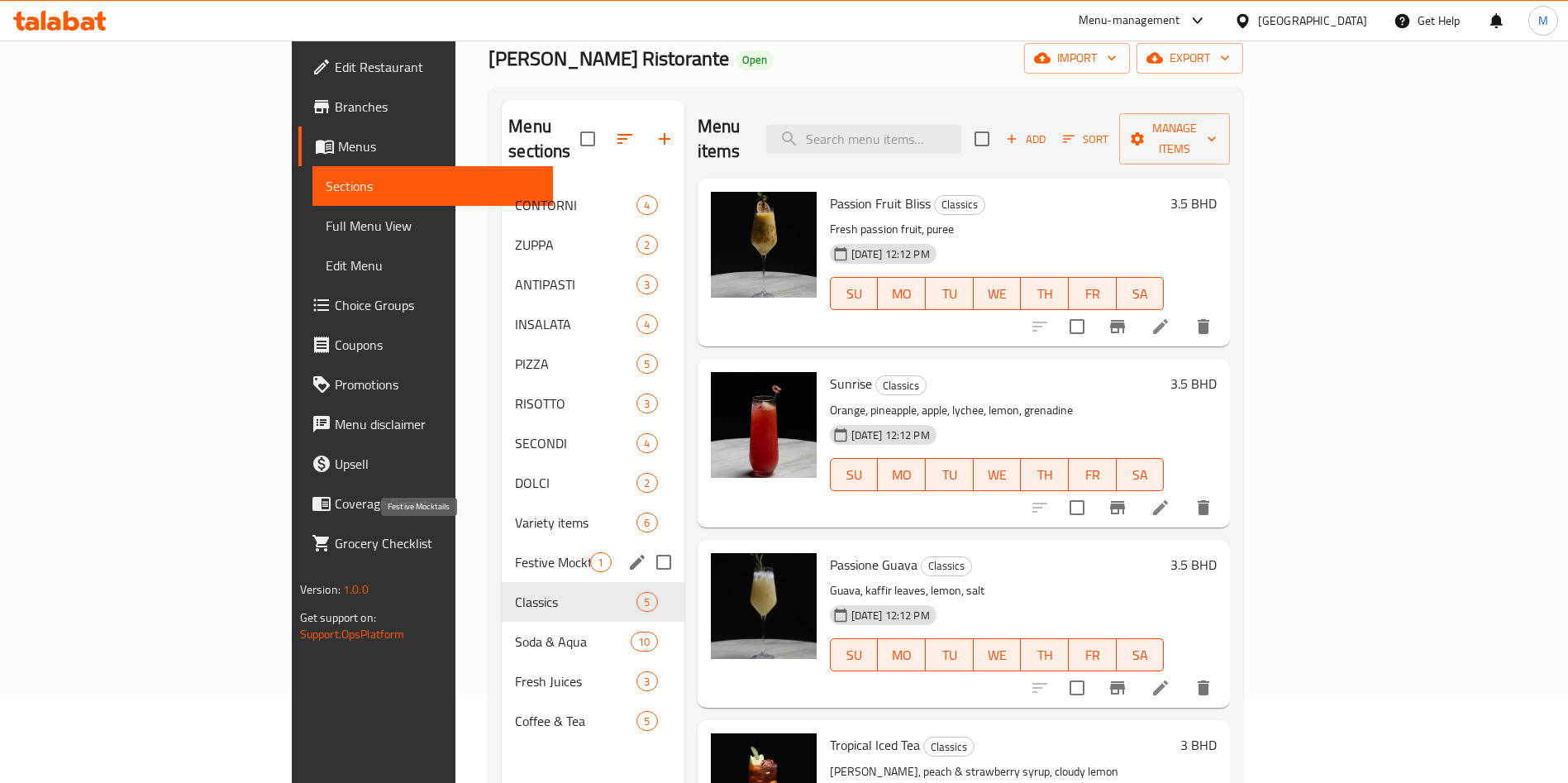
scroll to position [124, 0]
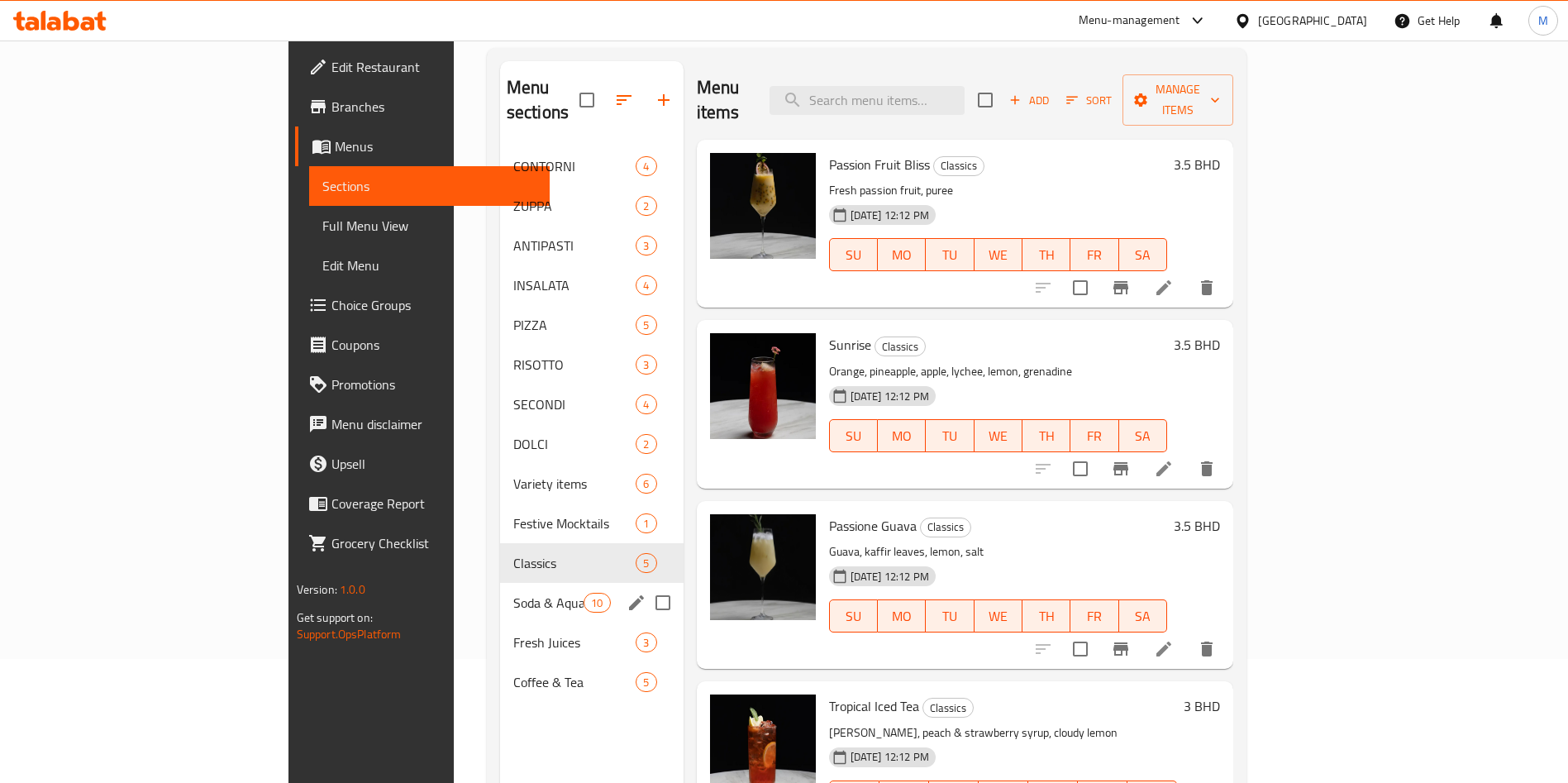
click at [514, 593] on span "Soda & Aqua" at bounding box center [549, 602] width 70 height 20
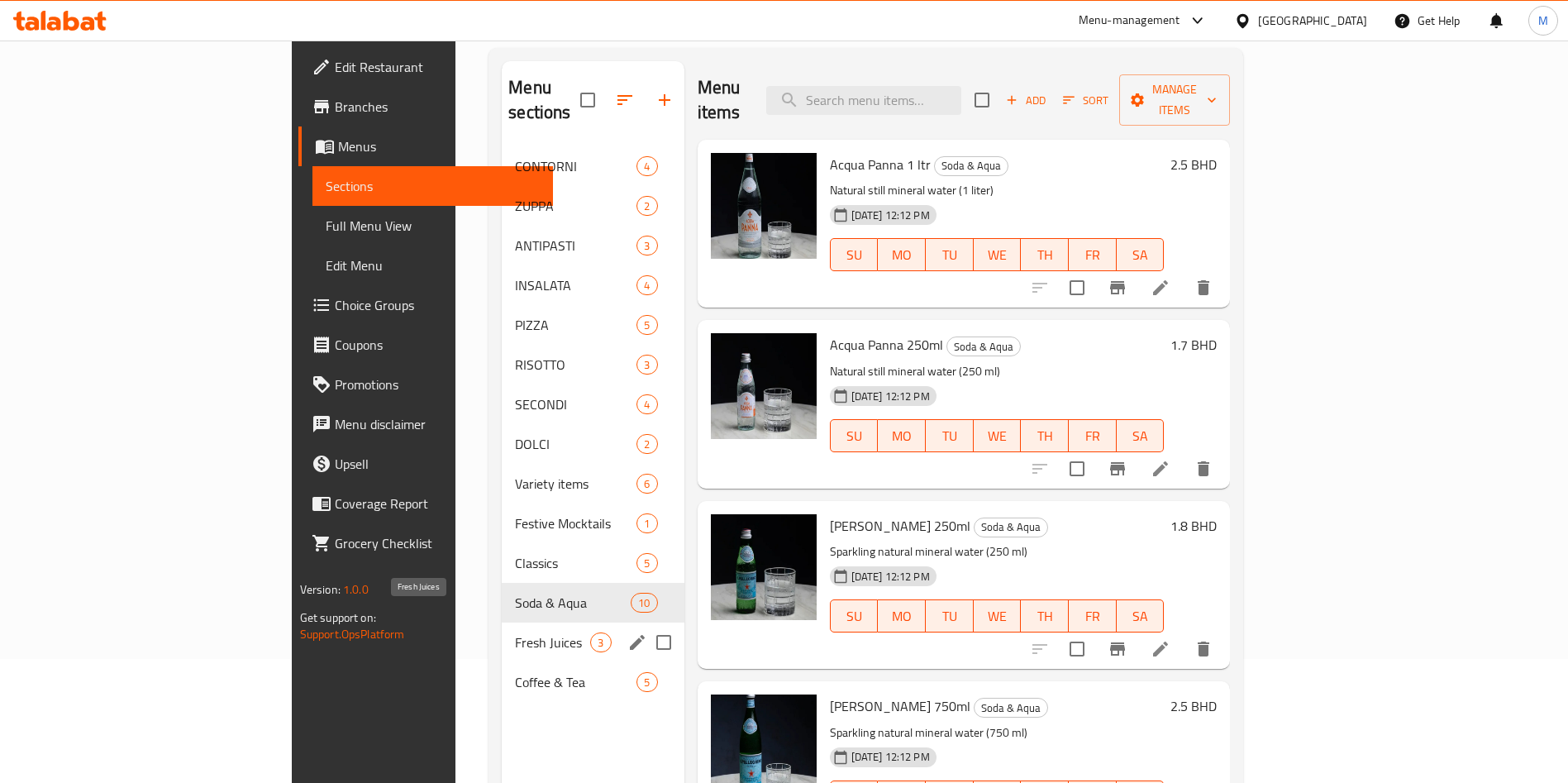
click at [515, 632] on span "Fresh Juices" at bounding box center [552, 641] width 75 height 20
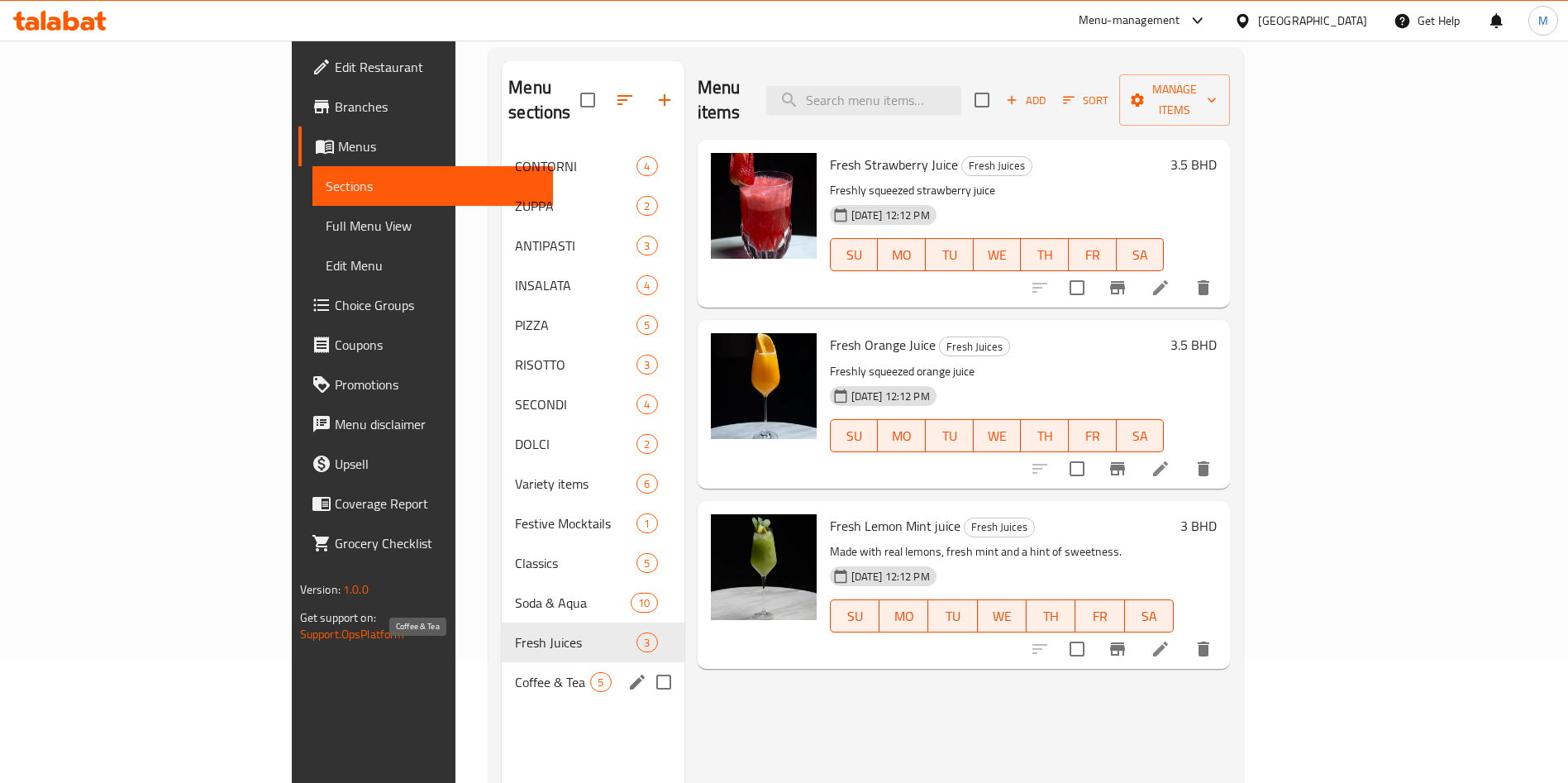
click at [515, 672] on span "Coffee & Tea" at bounding box center [552, 682] width 75 height 20
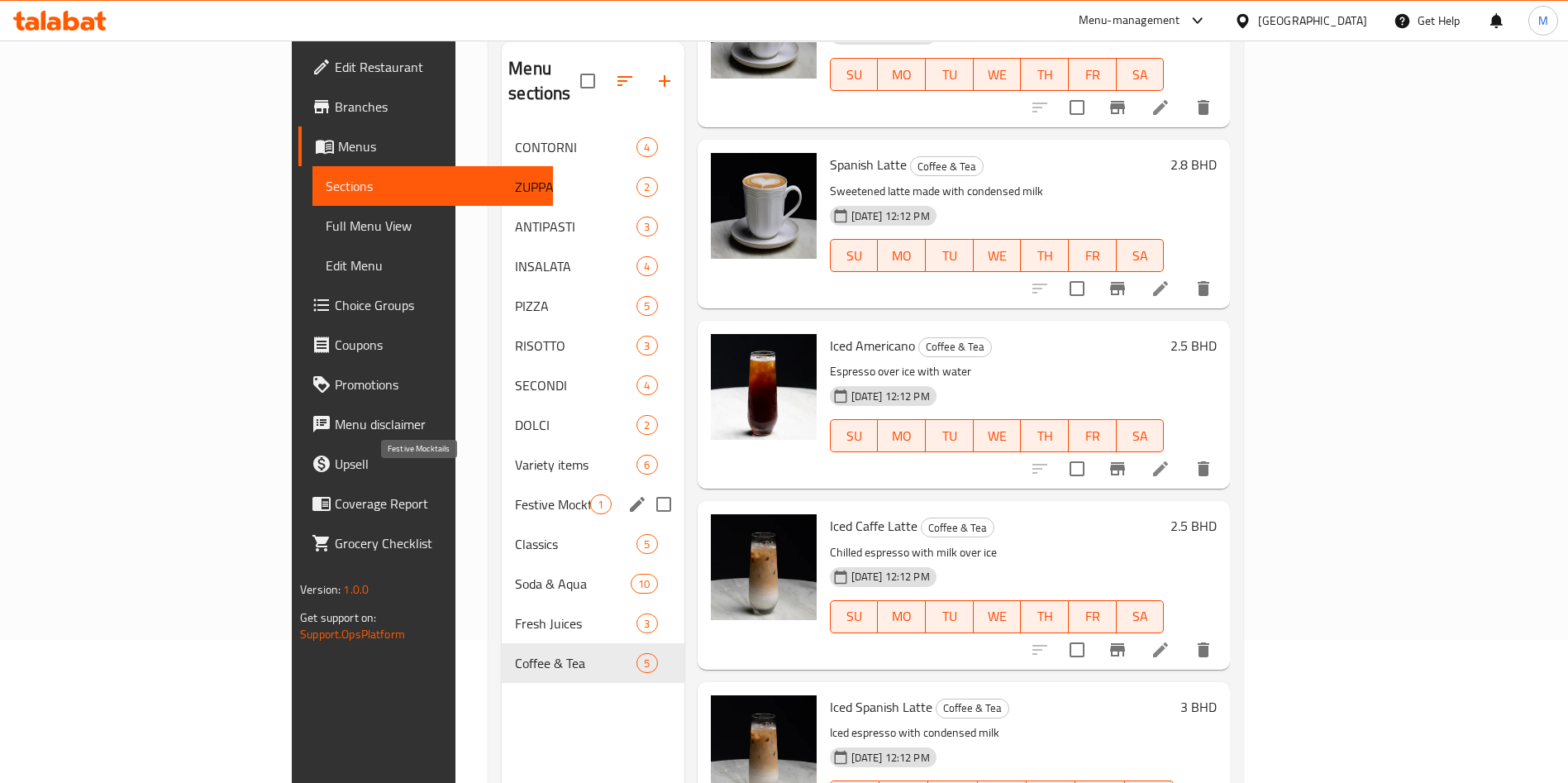
scroll to position [232, 0]
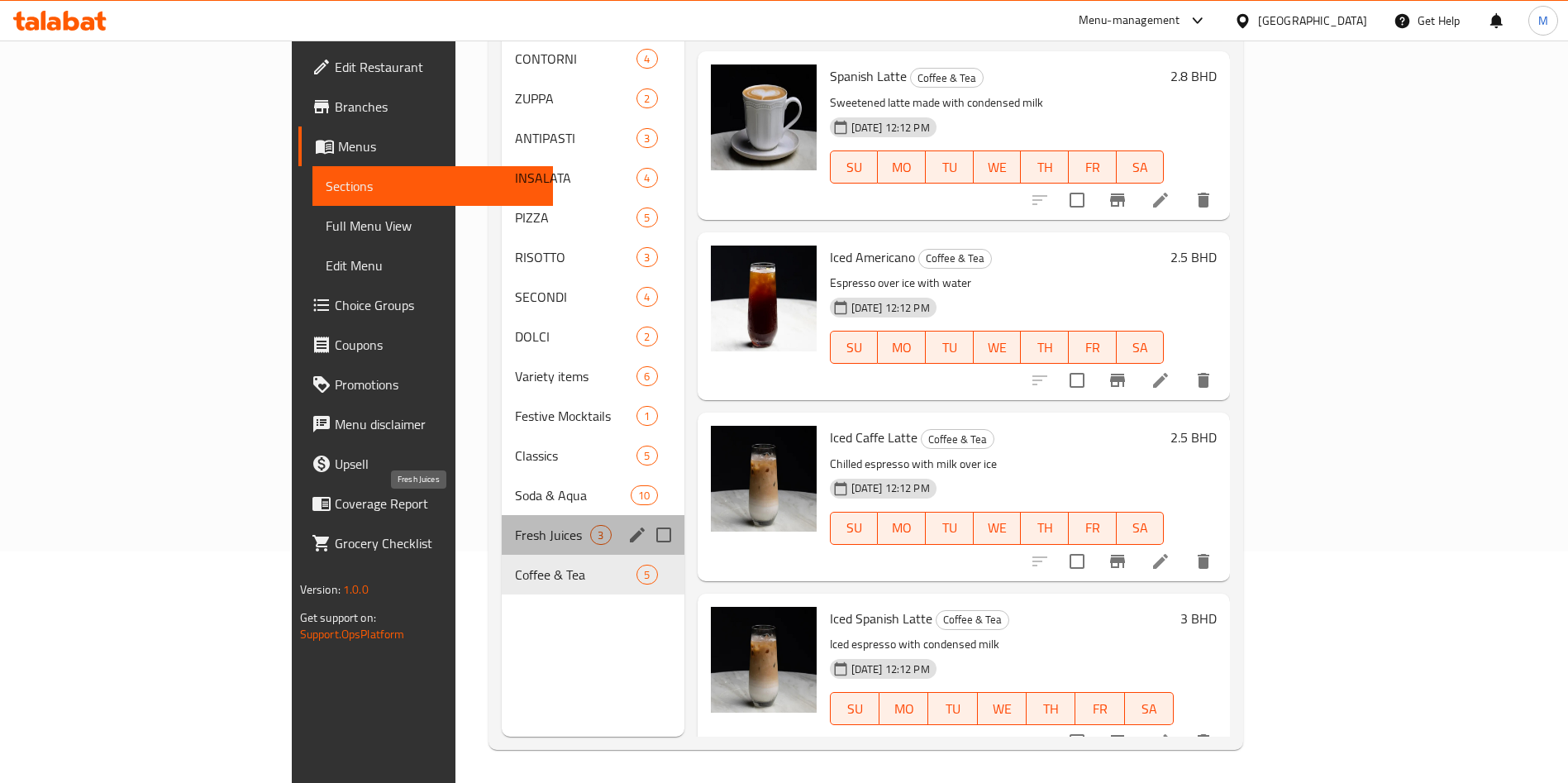
click at [515, 525] on span "Fresh Juices" at bounding box center [552, 534] width 75 height 20
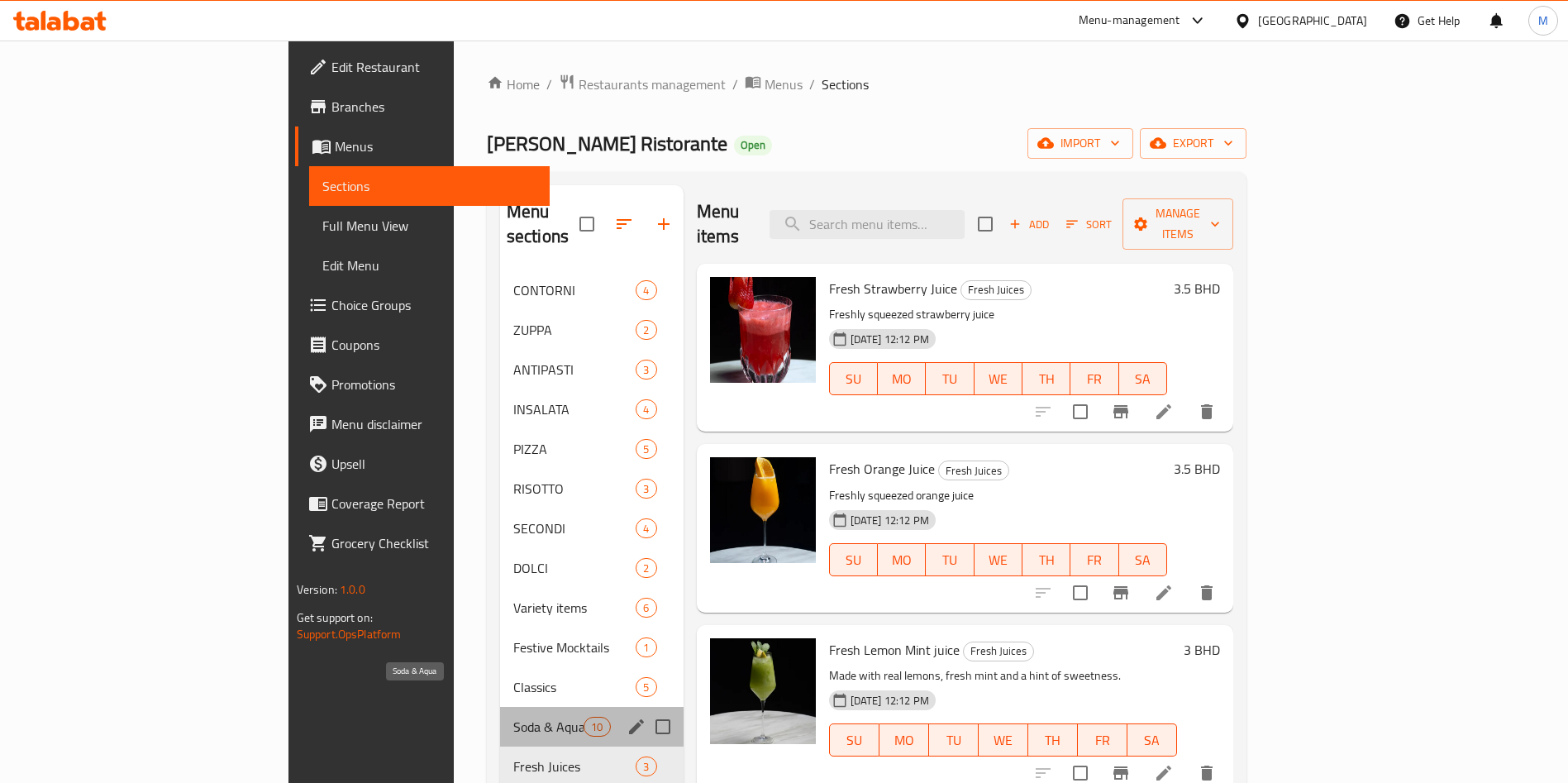
click at [514, 717] on span "Soda & Aqua" at bounding box center [549, 726] width 70 height 20
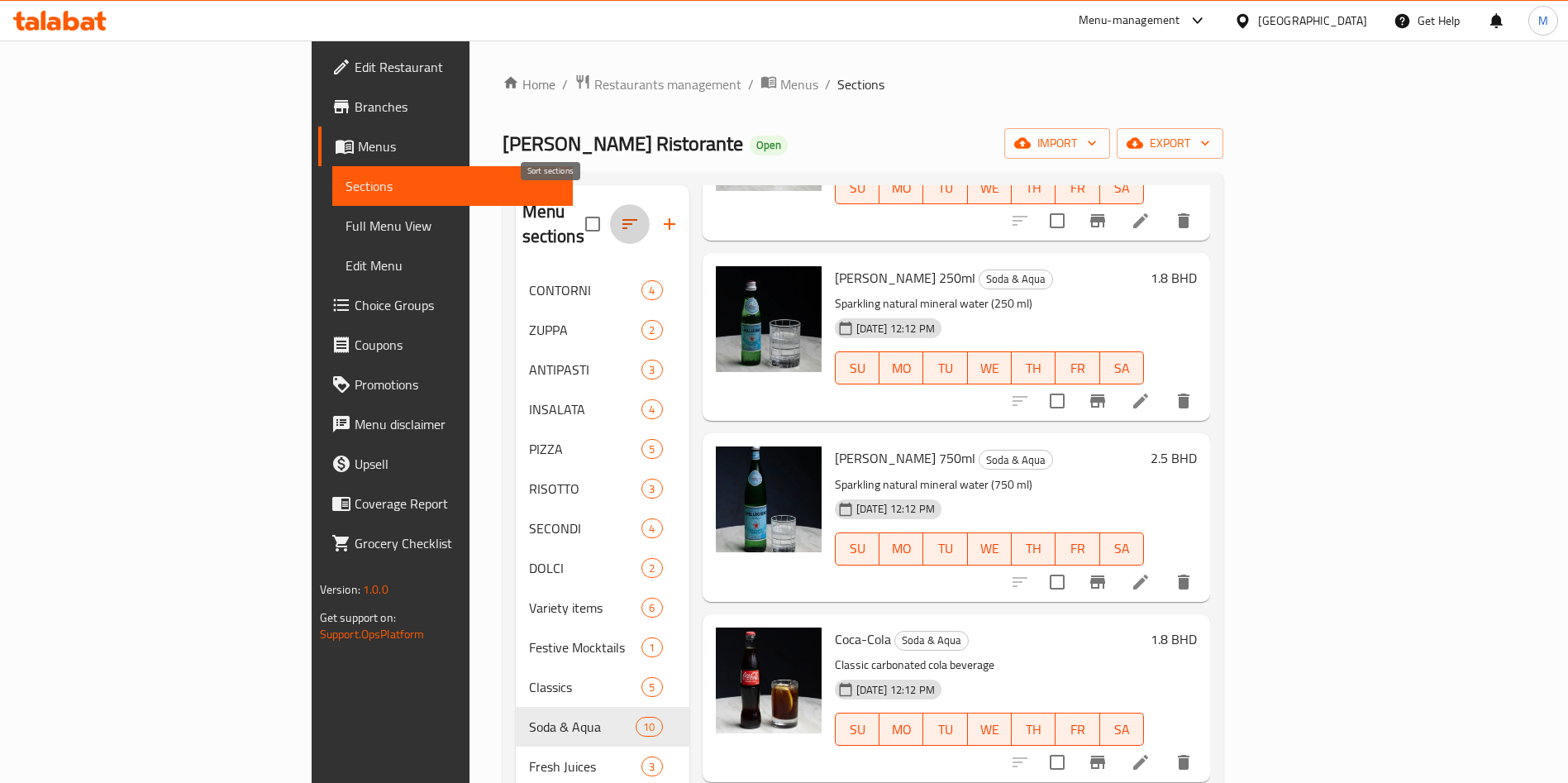
click at [610, 209] on button "button" at bounding box center [630, 224] width 39 height 39
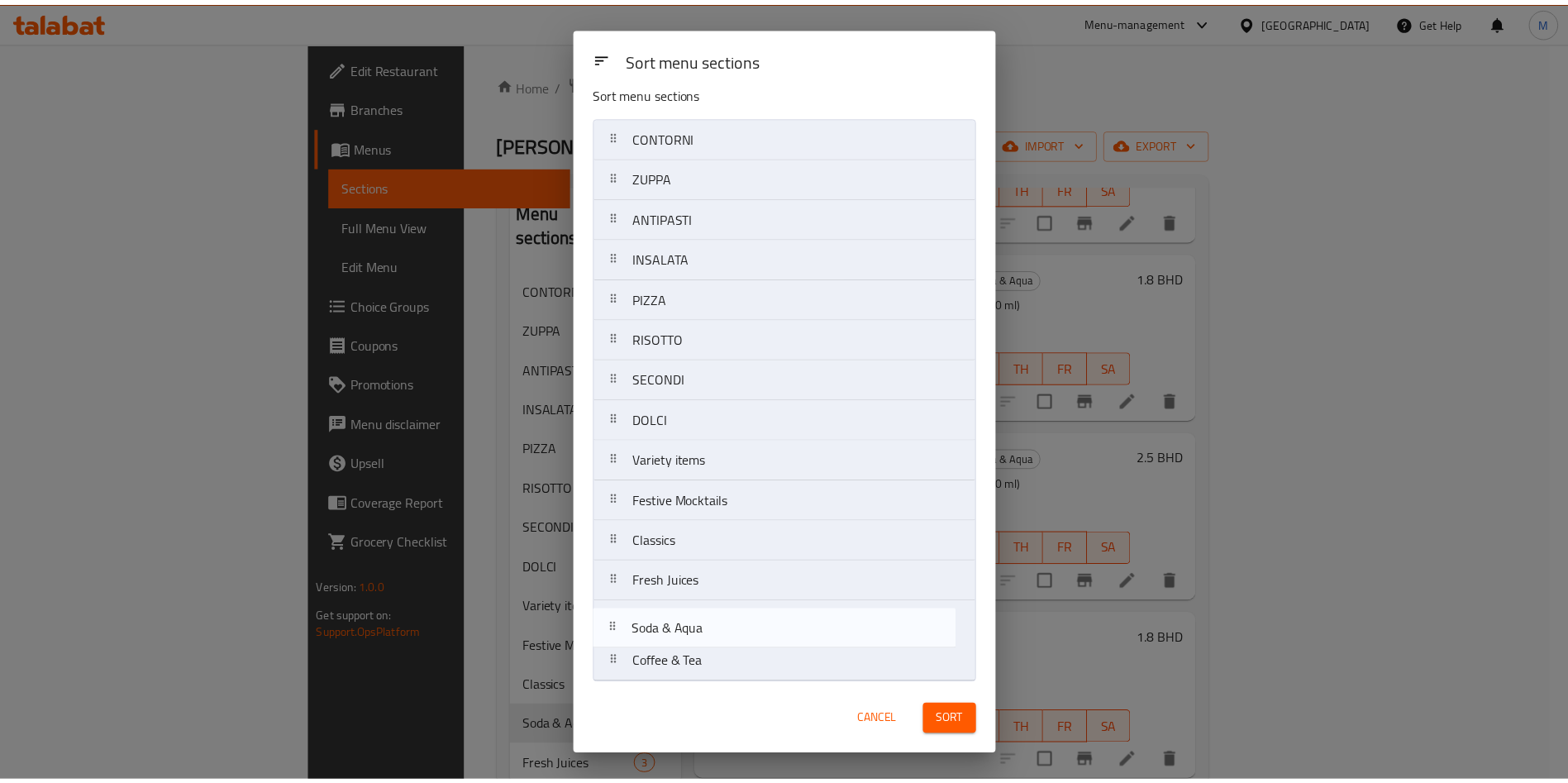
scroll to position [21, 0]
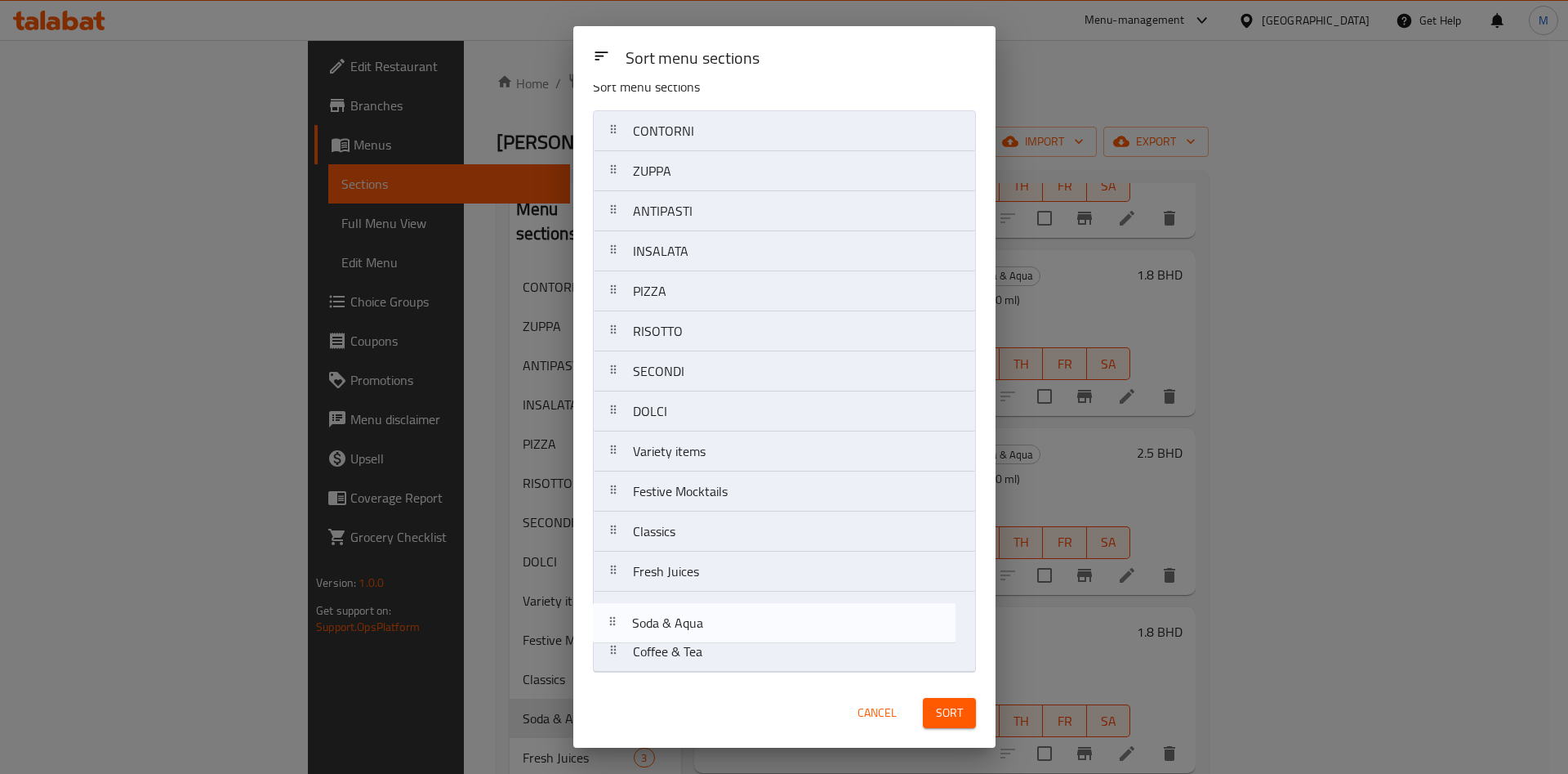
drag, startPoint x: 619, startPoint y: 601, endPoint x: 619, endPoint y: 638, distance: 37.0
click at [619, 638] on nav "CONTORNI ZUPPA ANTIPASTI INSALATA PIZZA RISOTTO SECONDI DOLCI Variety items Fes…" at bounding box center [785, 391] width 383 height 562
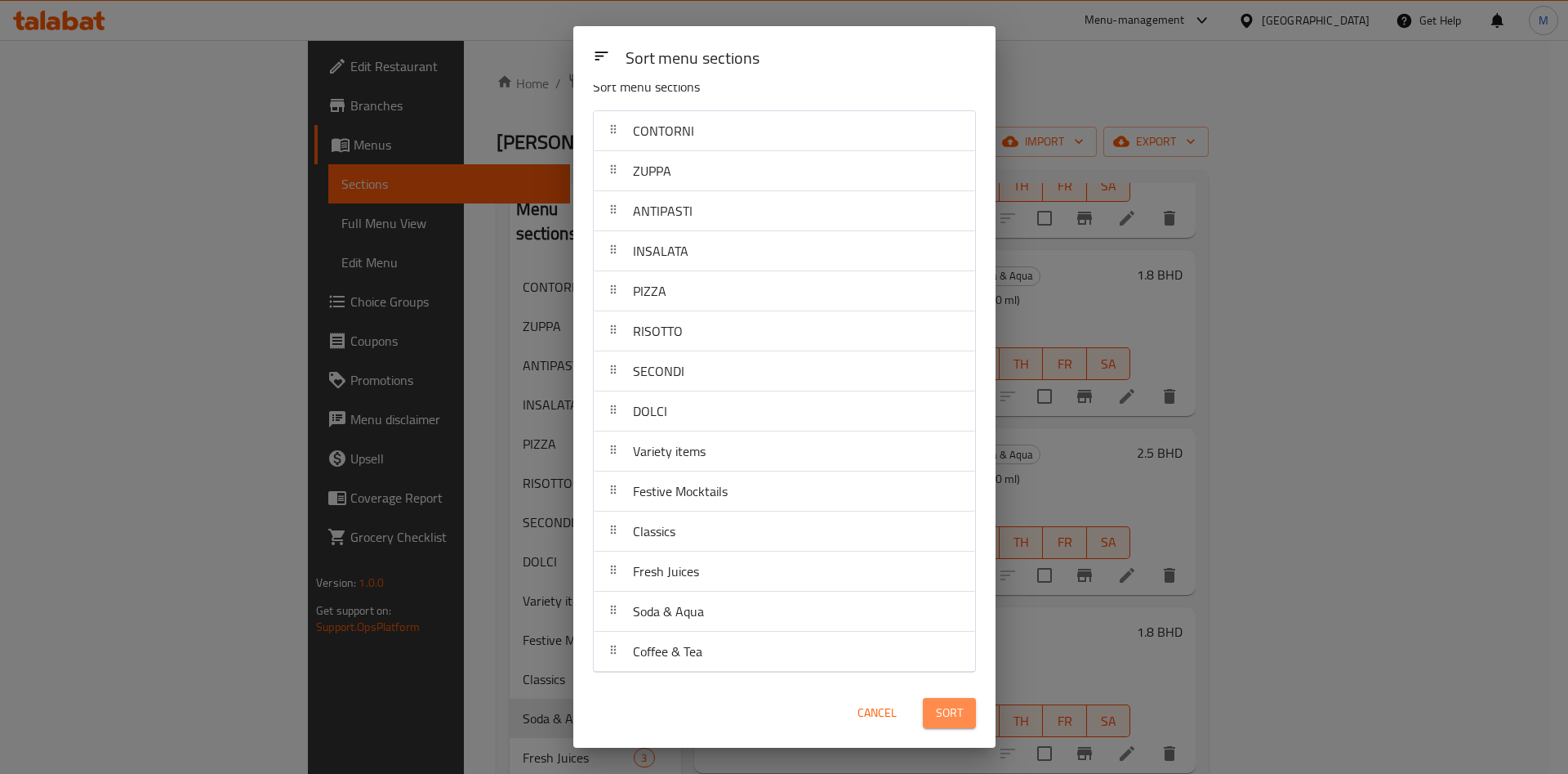
click at [934, 714] on button "Sort" at bounding box center [949, 713] width 53 height 31
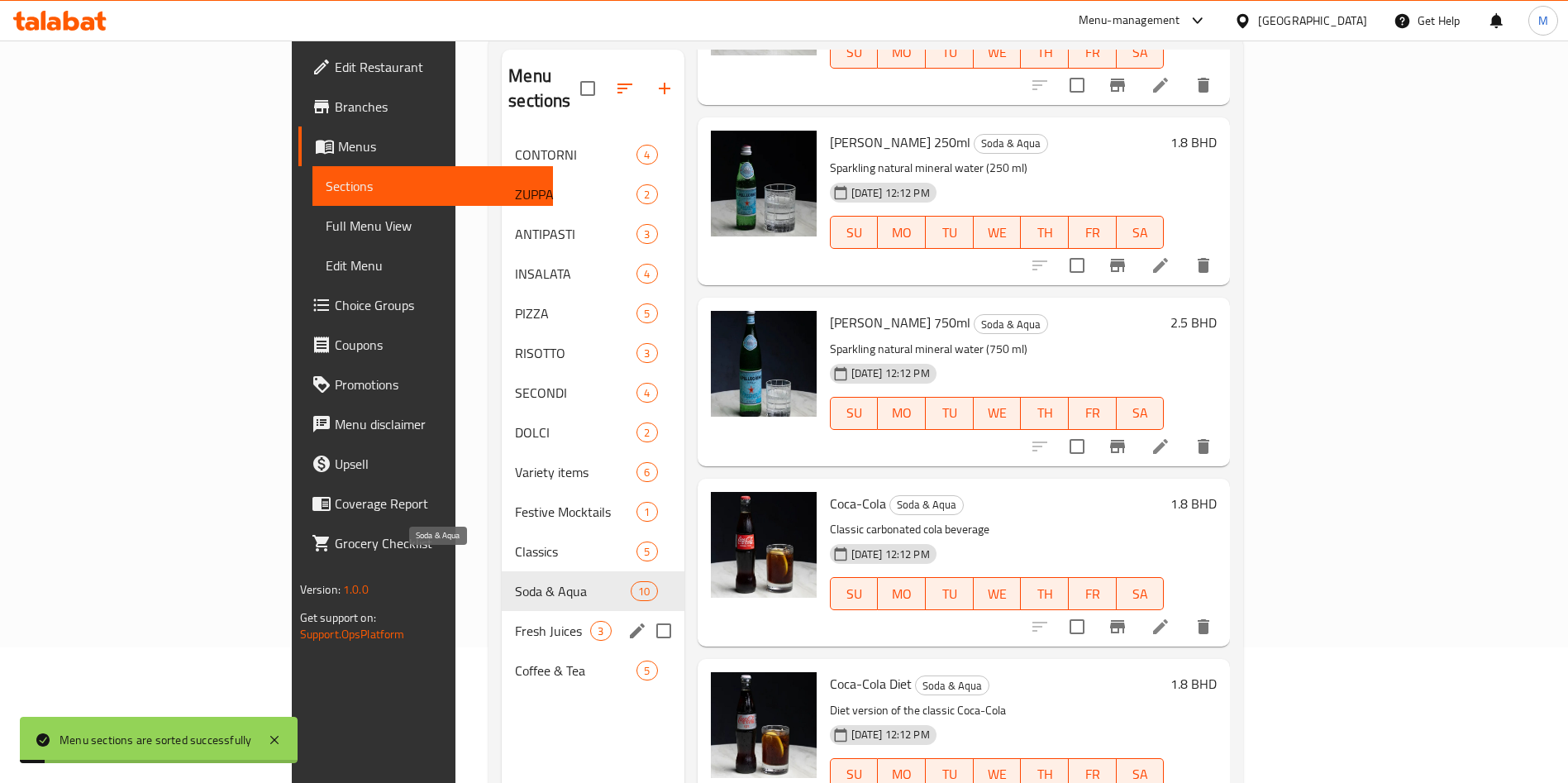
scroll to position [232, 0]
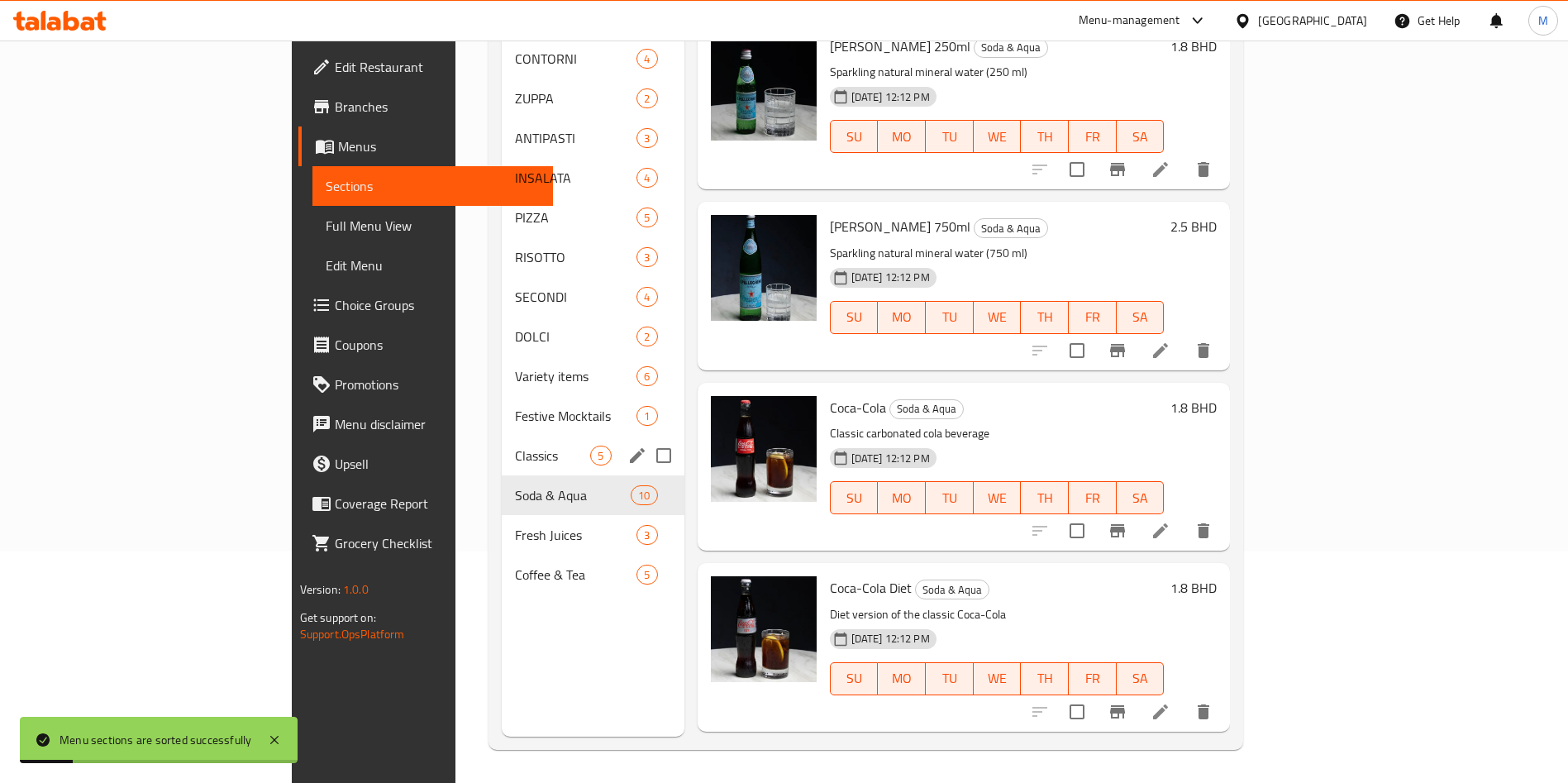
click at [515, 445] on span "Classics" at bounding box center [552, 455] width 75 height 20
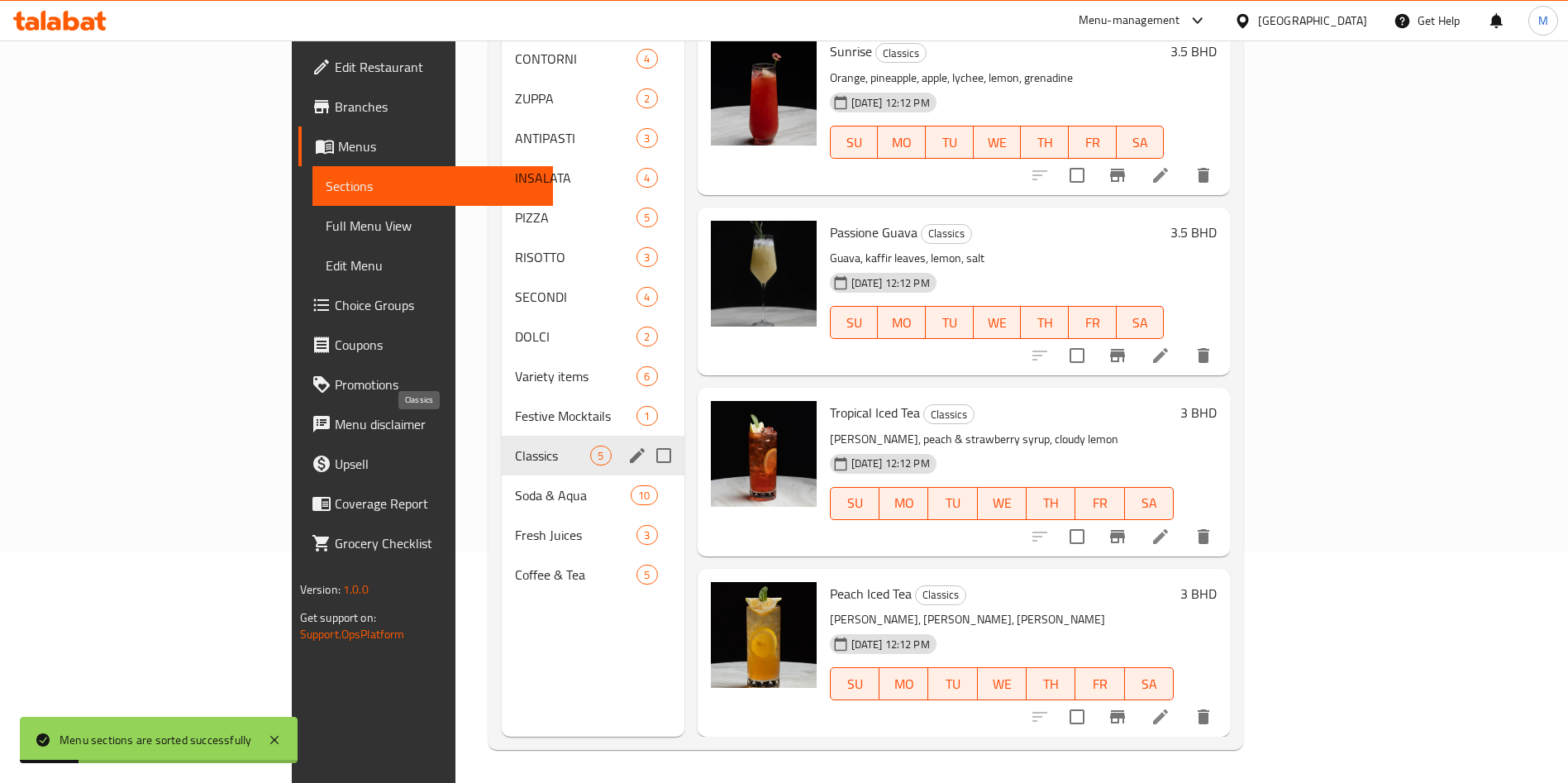
scroll to position [161, 0]
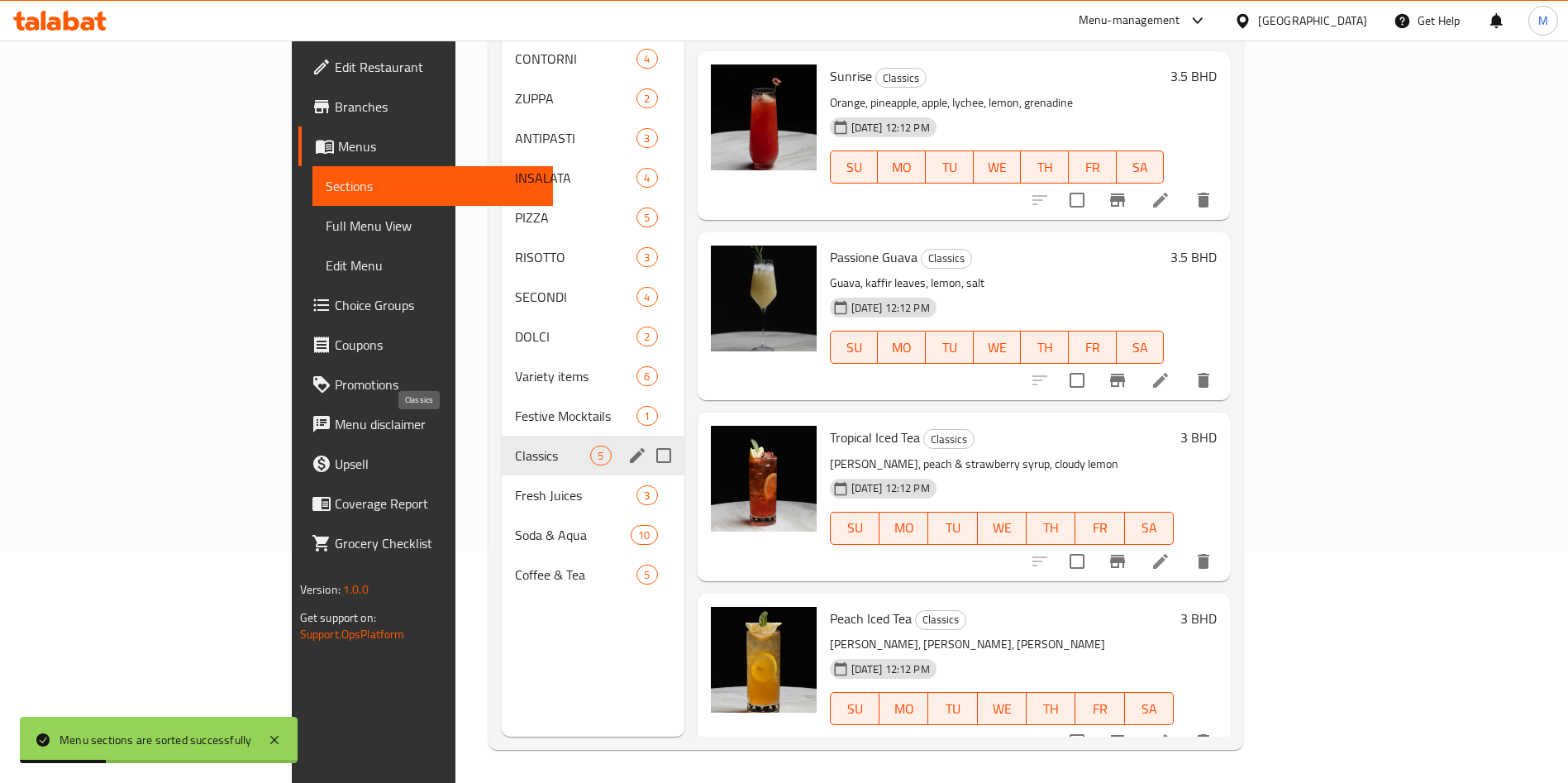
click at [515, 445] on span "Classics" at bounding box center [552, 455] width 75 height 20
click at [515, 485] on span "Fresh Juices" at bounding box center [552, 495] width 75 height 20
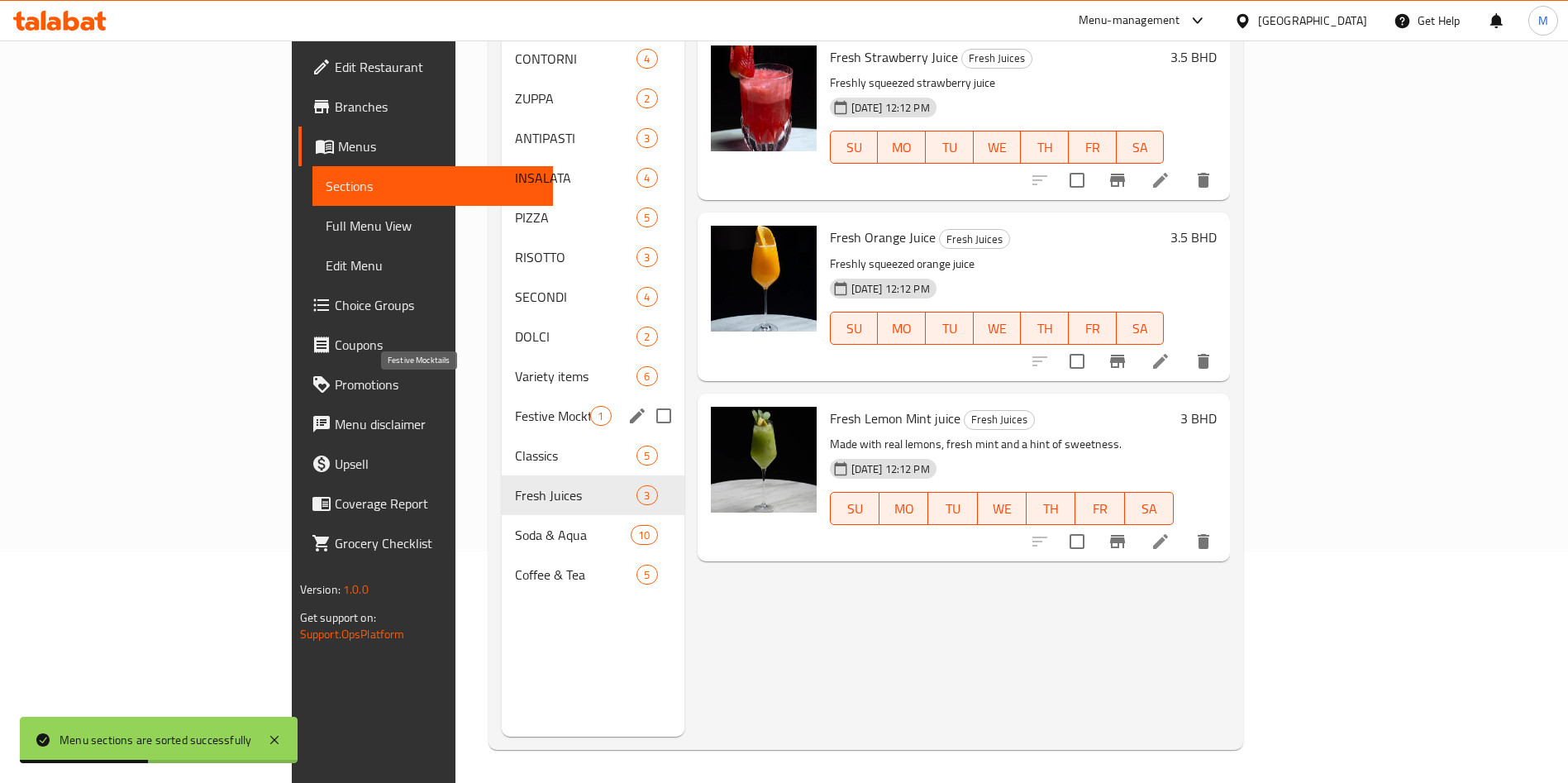
click at [515, 406] on span "Festive Mocktails" at bounding box center [552, 415] width 75 height 20
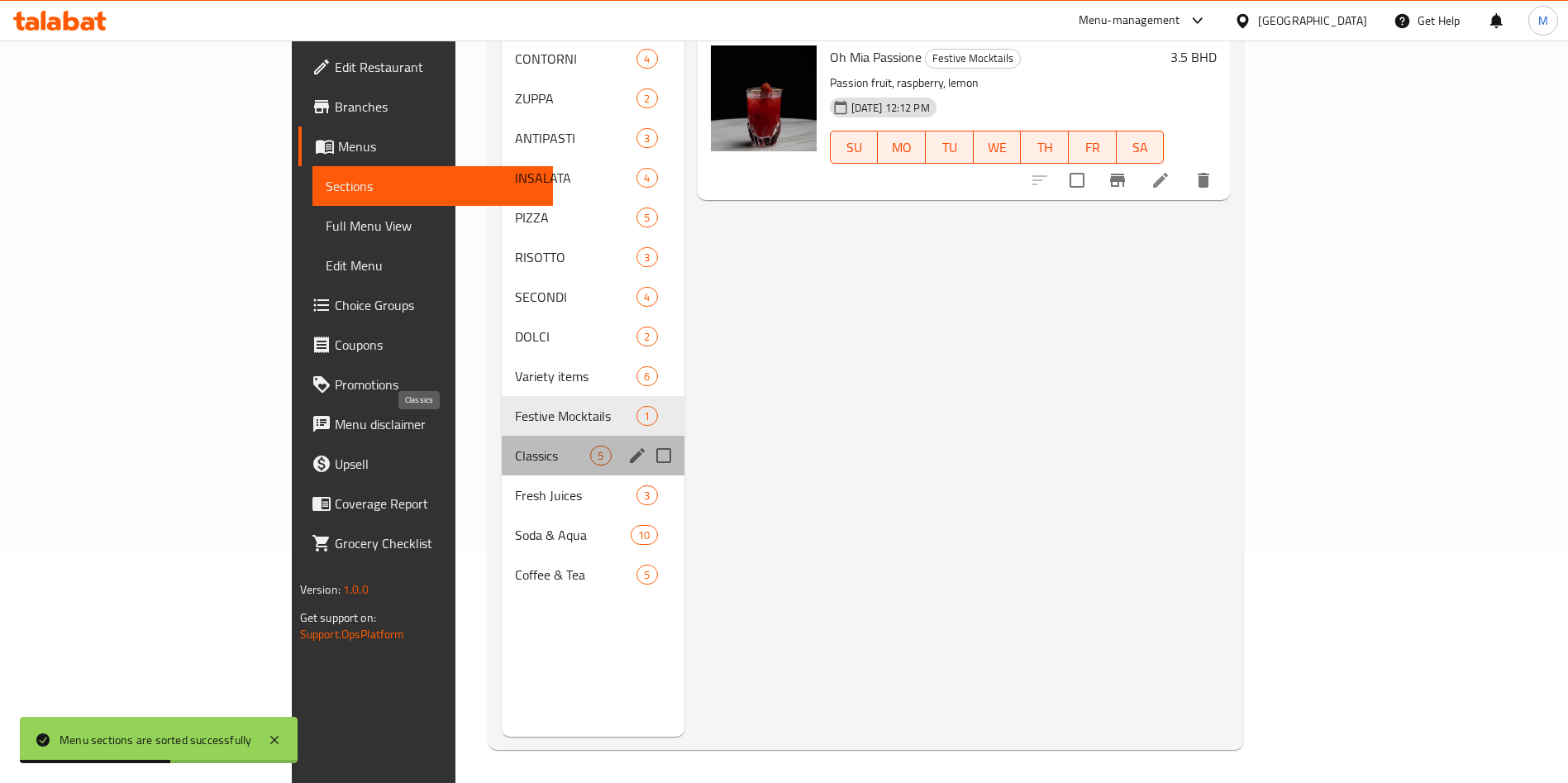
click at [515, 445] on span "Classics" at bounding box center [552, 455] width 75 height 20
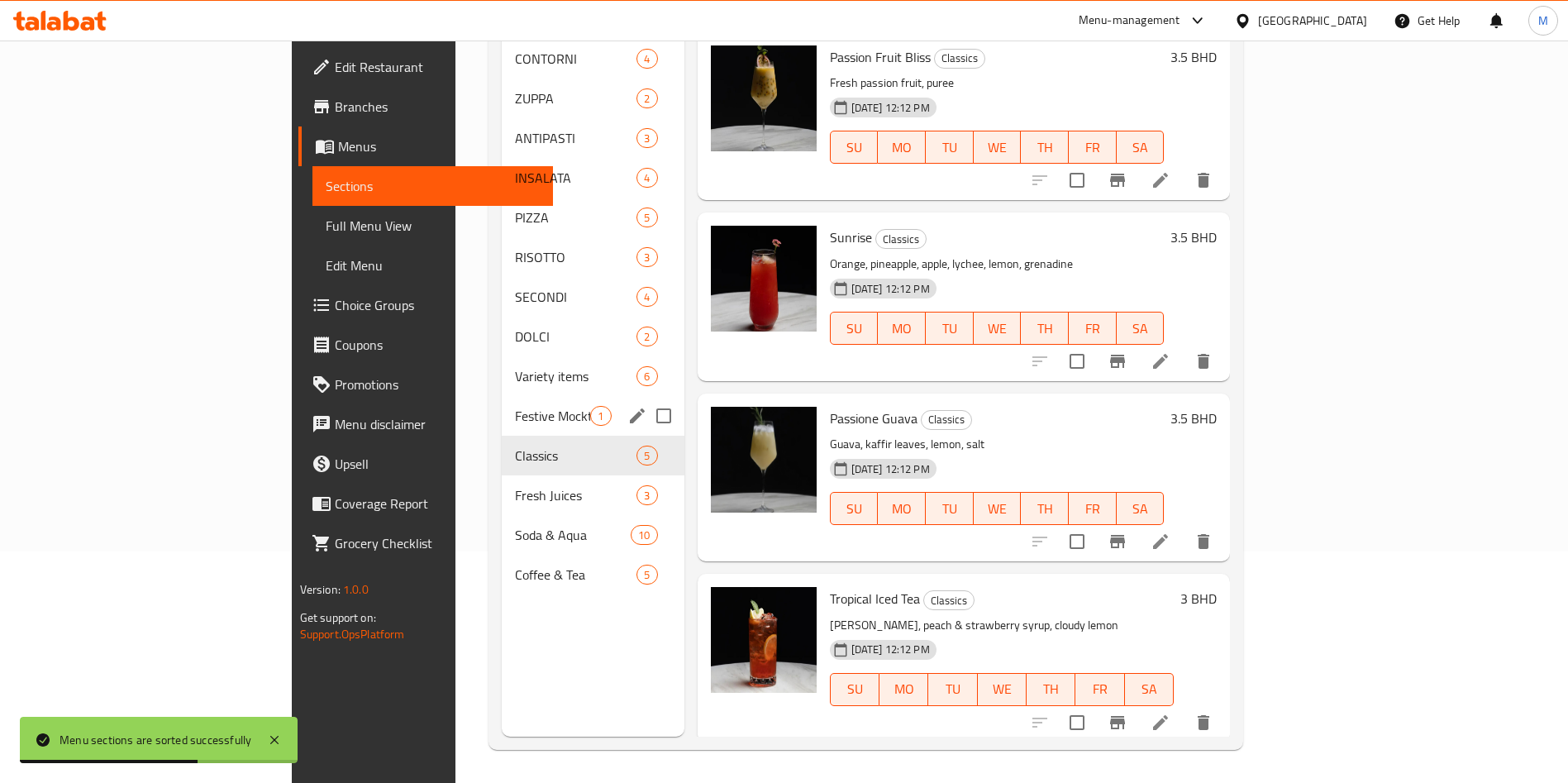
click at [502, 401] on div "Festive Mocktails 1" at bounding box center [593, 416] width 182 height 39
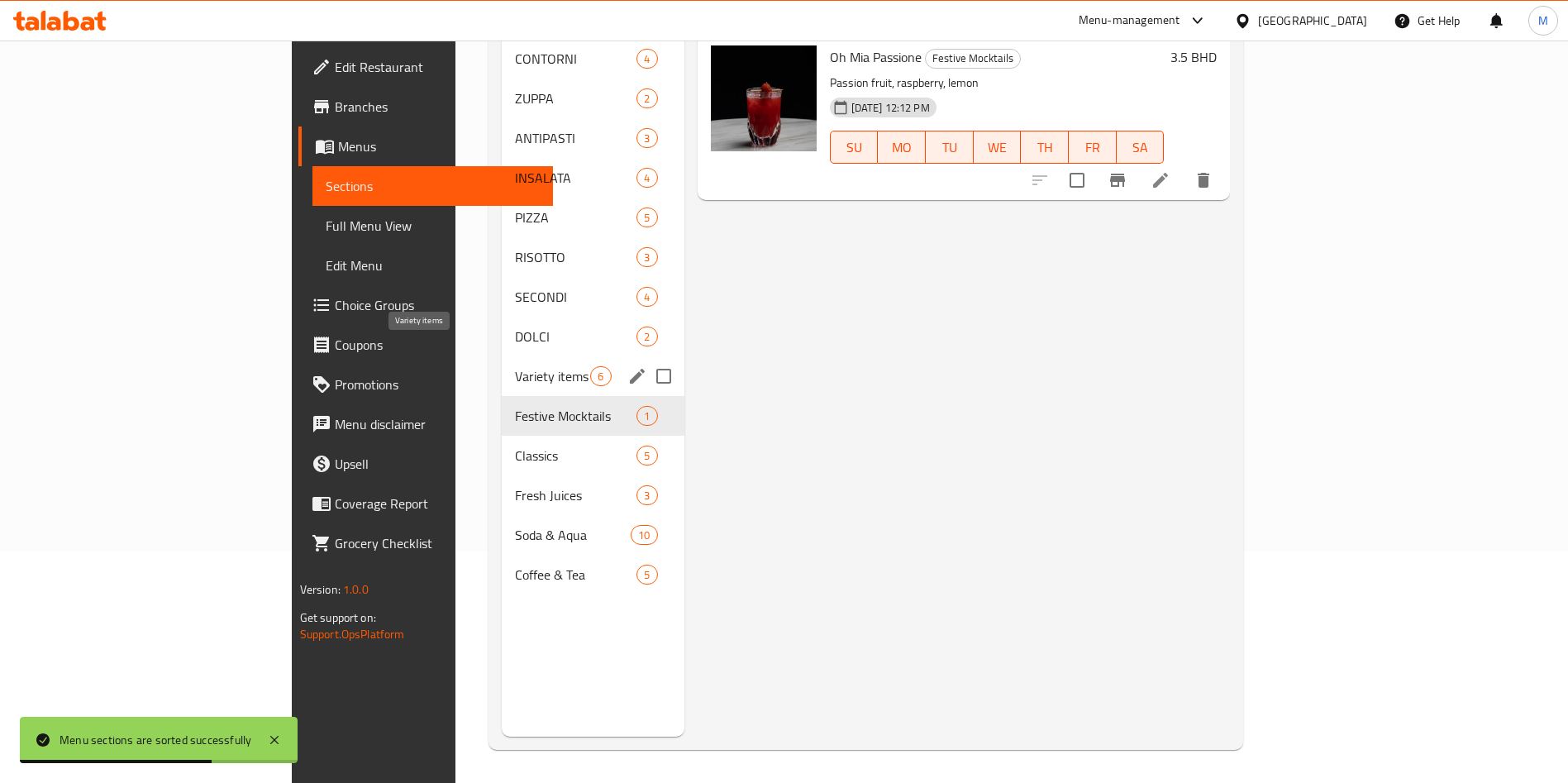
click at [515, 366] on span "Variety items" at bounding box center [552, 376] width 75 height 20
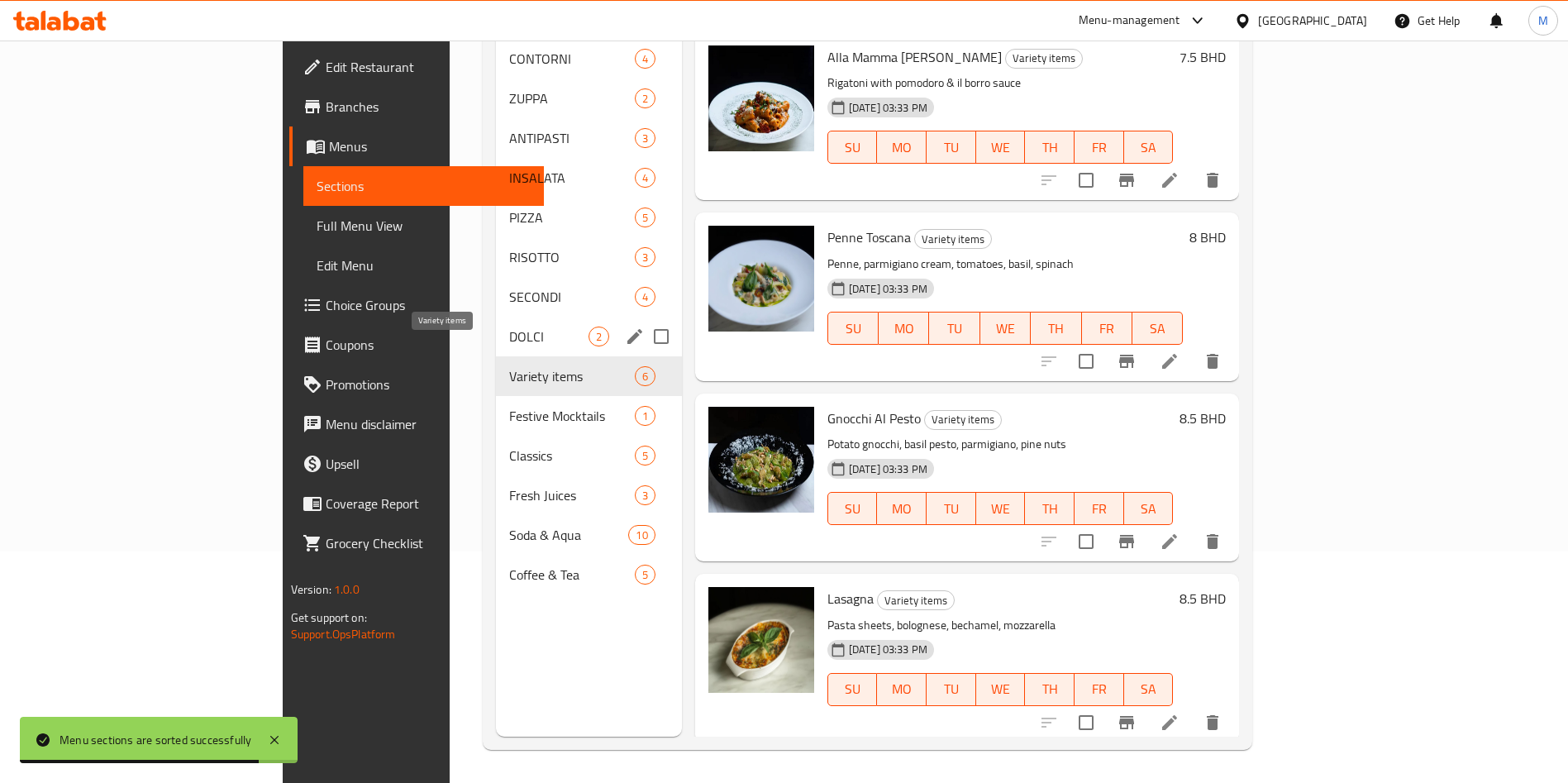
scroll to position [107, 0]
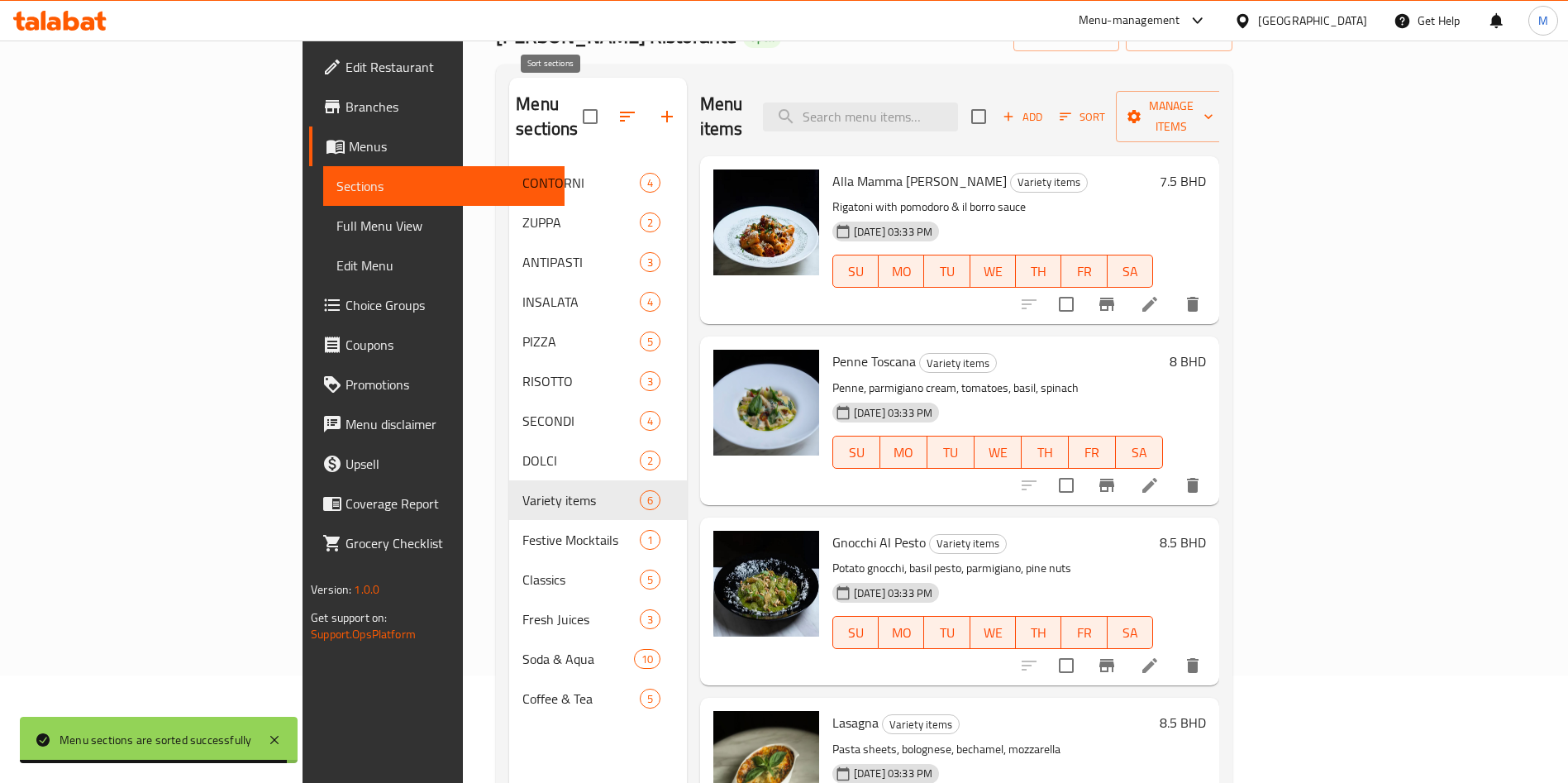
click at [618, 106] on icon "button" at bounding box center [627, 116] width 20 height 20
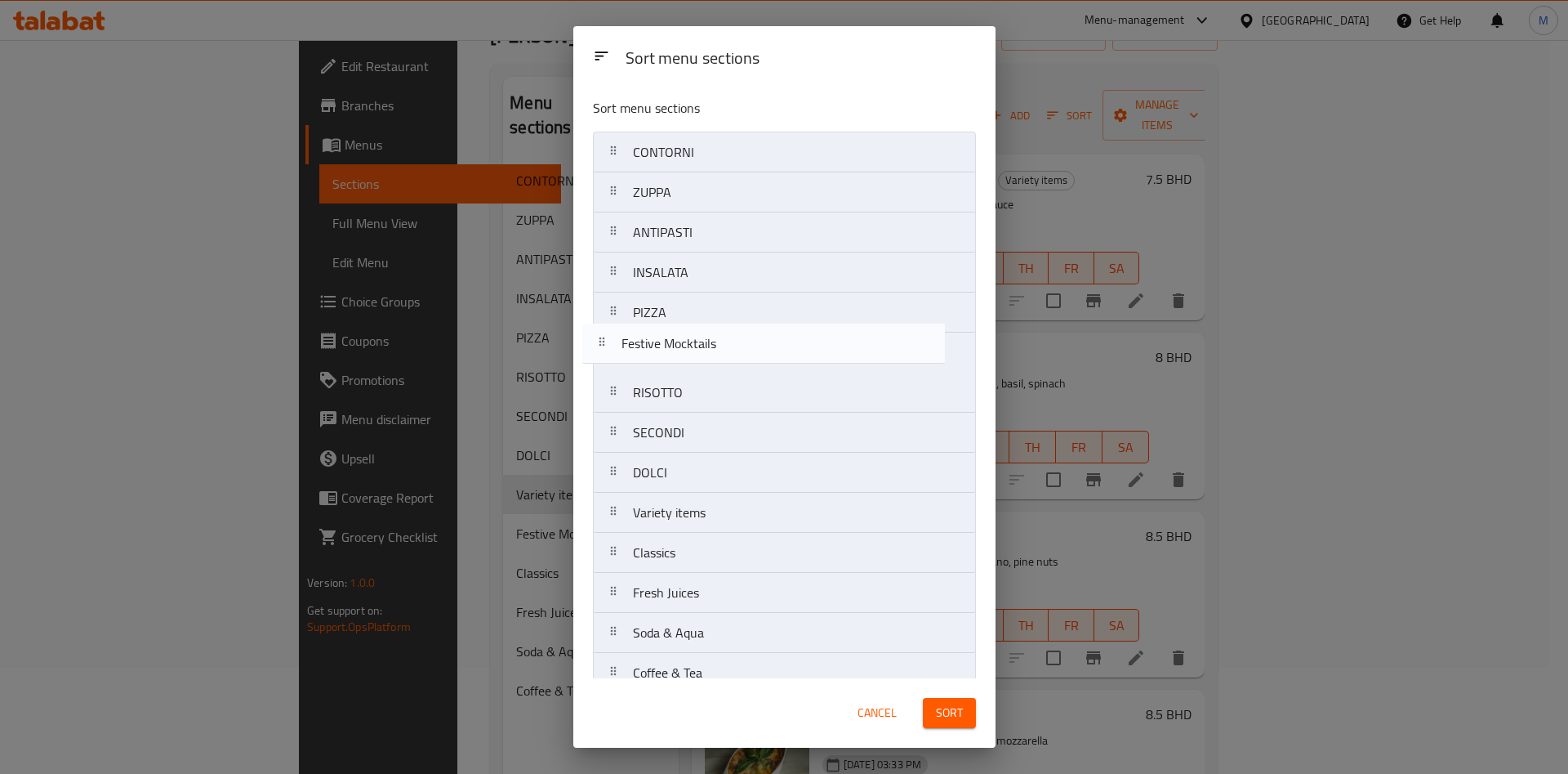
drag, startPoint x: 616, startPoint y: 516, endPoint x: 601, endPoint y: 339, distance: 177.6
click at [601, 339] on nav "CONTORNI ZUPPA ANTIPASTI INSALATA PIZZA RISOTTO SECONDI DOLCI Variety items Fes…" at bounding box center [785, 412] width 383 height 562
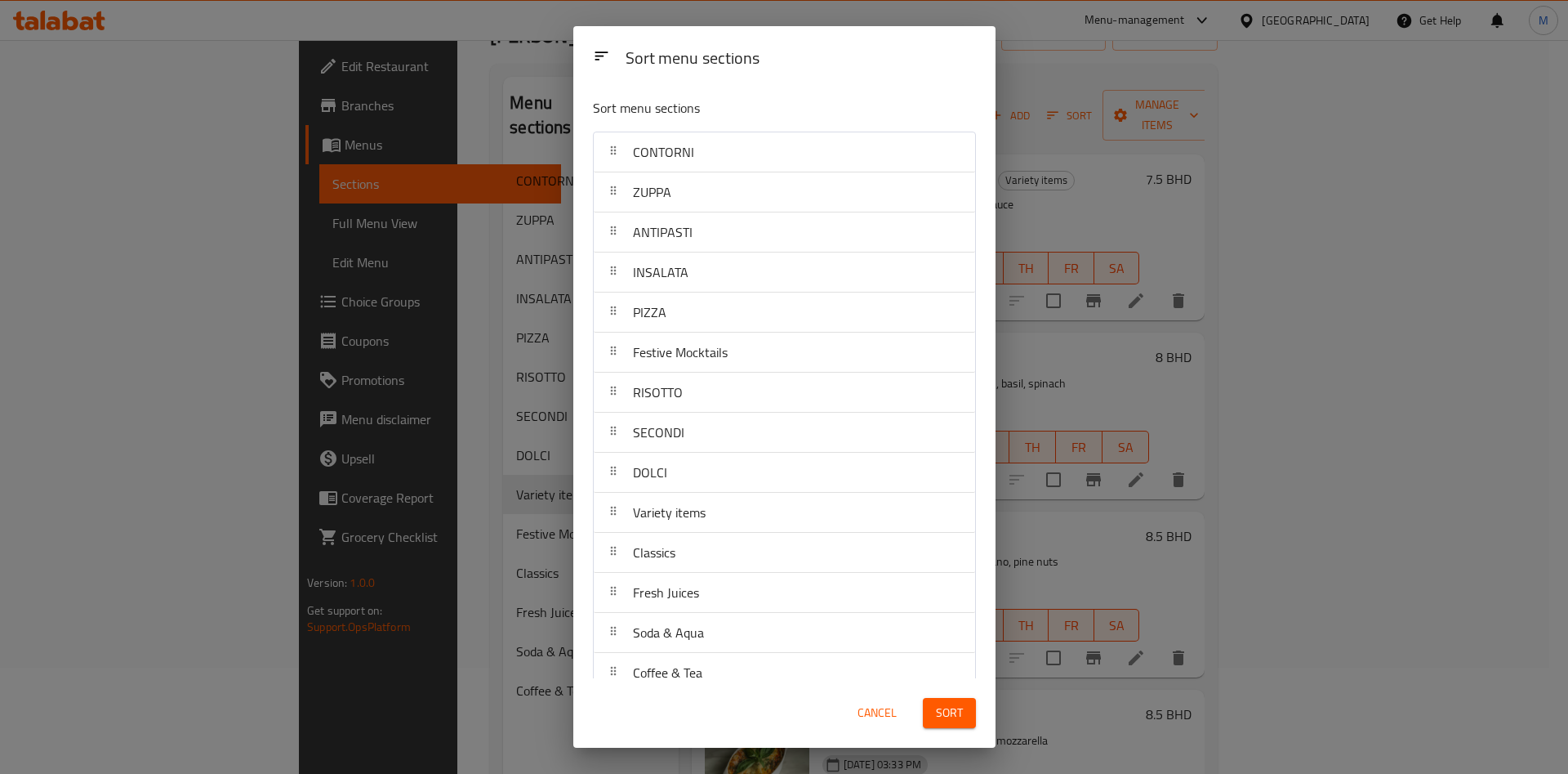
click at [941, 711] on span "Sort" at bounding box center [950, 713] width 27 height 20
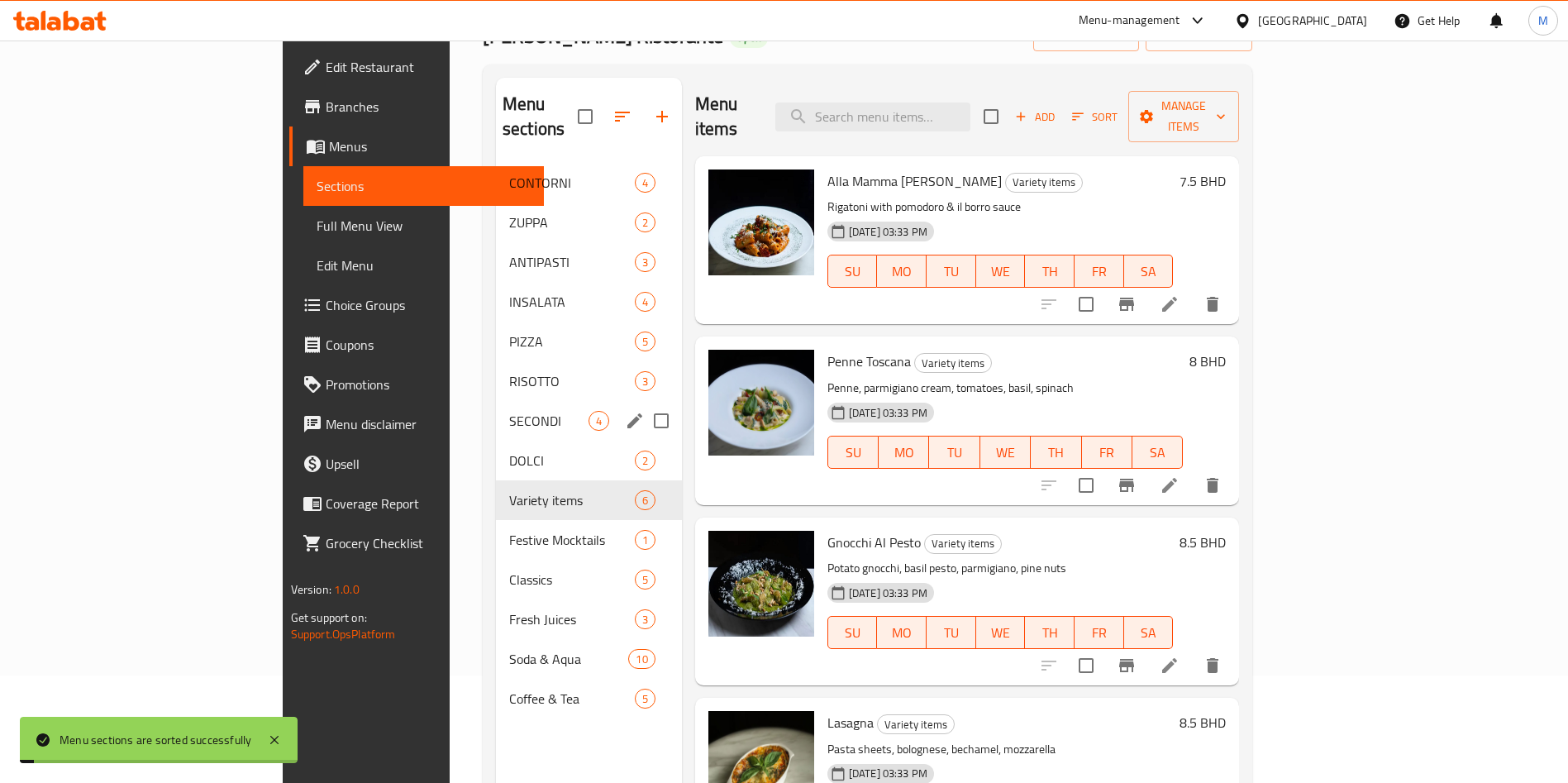
click at [496, 372] on div "RISOTTO 3" at bounding box center [588, 381] width 186 height 39
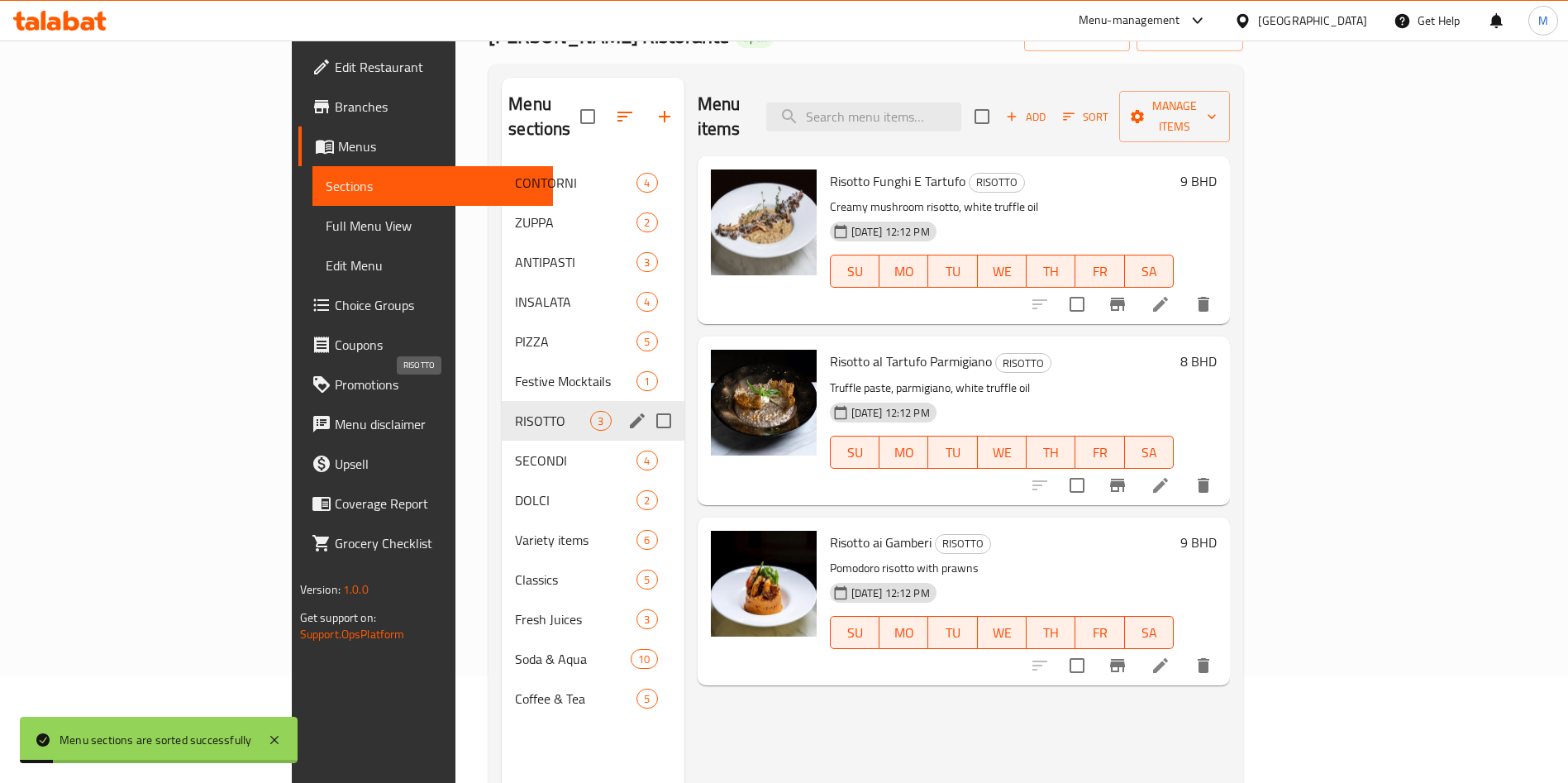
click at [515, 411] on span "RISOTTO" at bounding box center [552, 420] width 75 height 20
click at [515, 450] on span "SECONDI" at bounding box center [552, 460] width 75 height 20
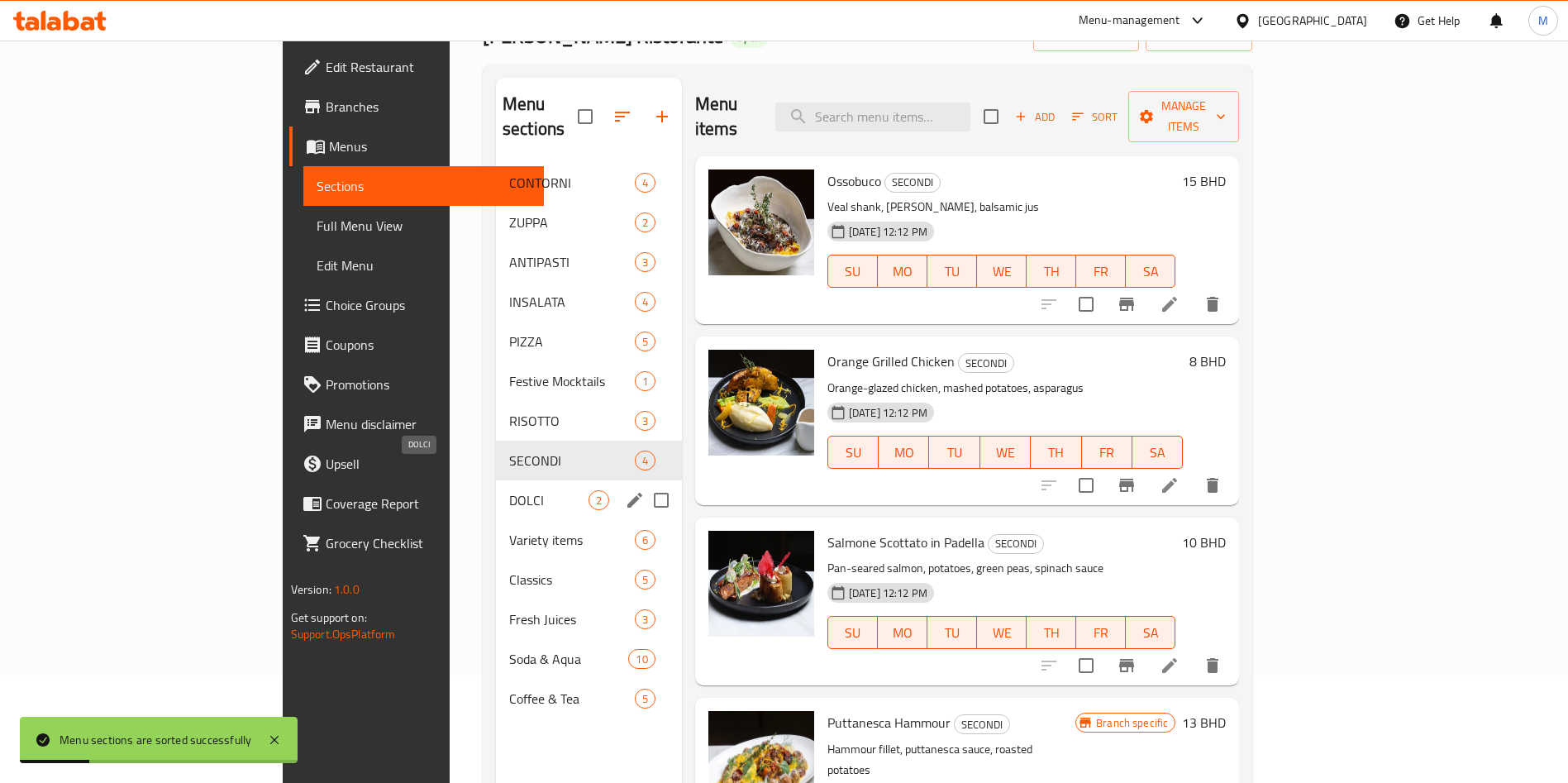
click at [510, 491] on span "DOLCI" at bounding box center [549, 500] width 80 height 20
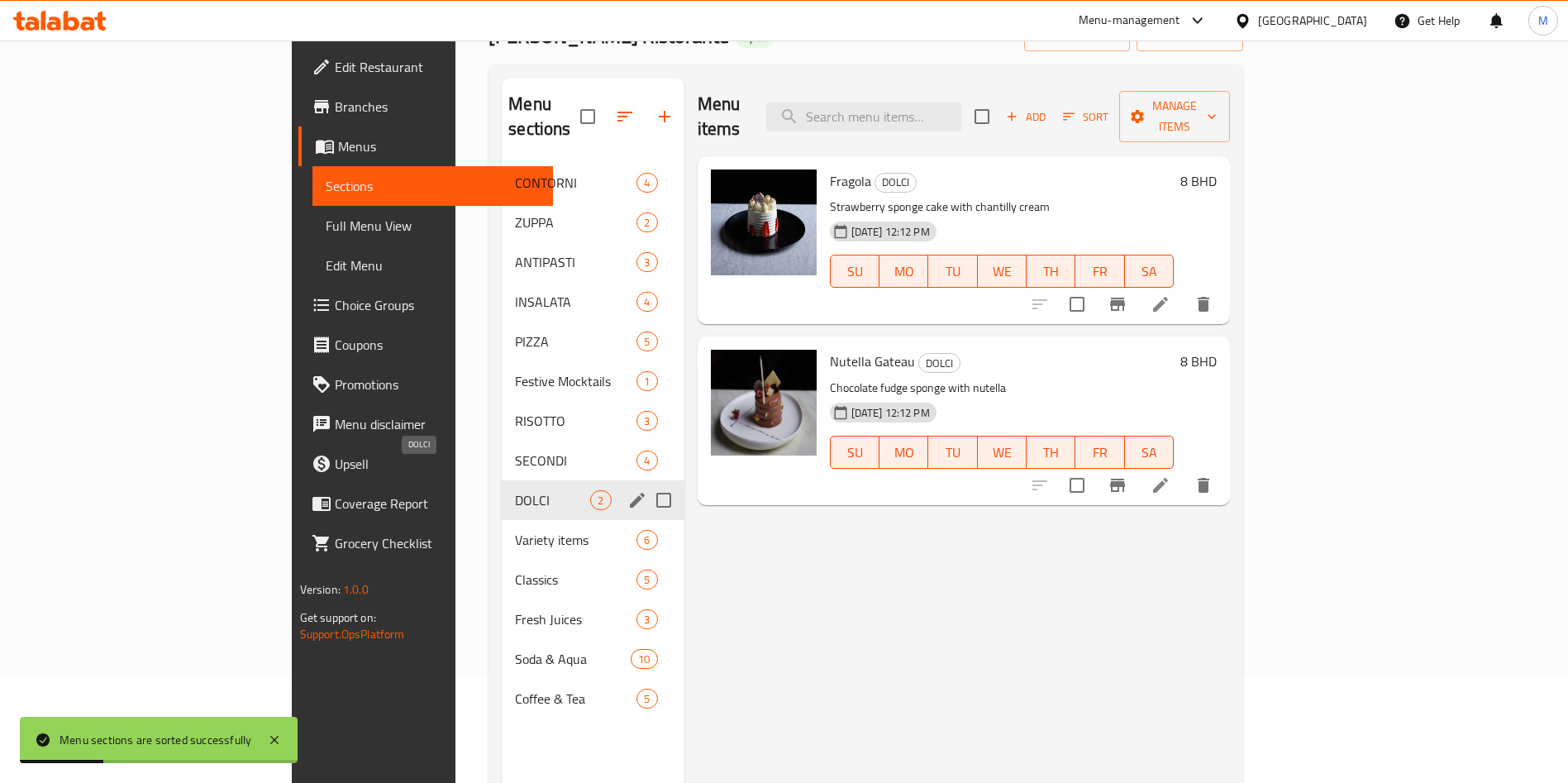
click at [515, 450] on span "SECONDI" at bounding box center [576, 460] width 122 height 20
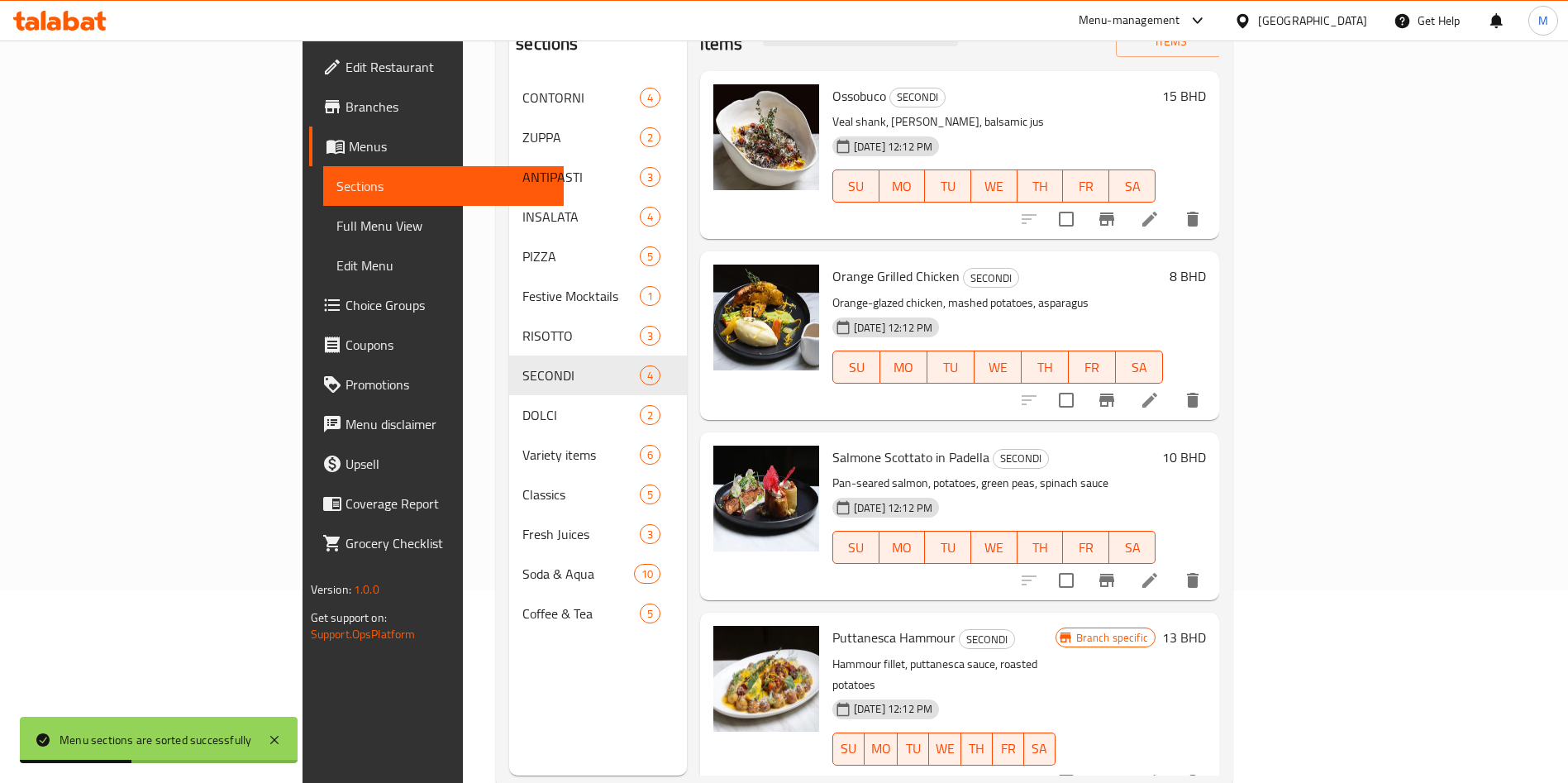
scroll to position [232, 0]
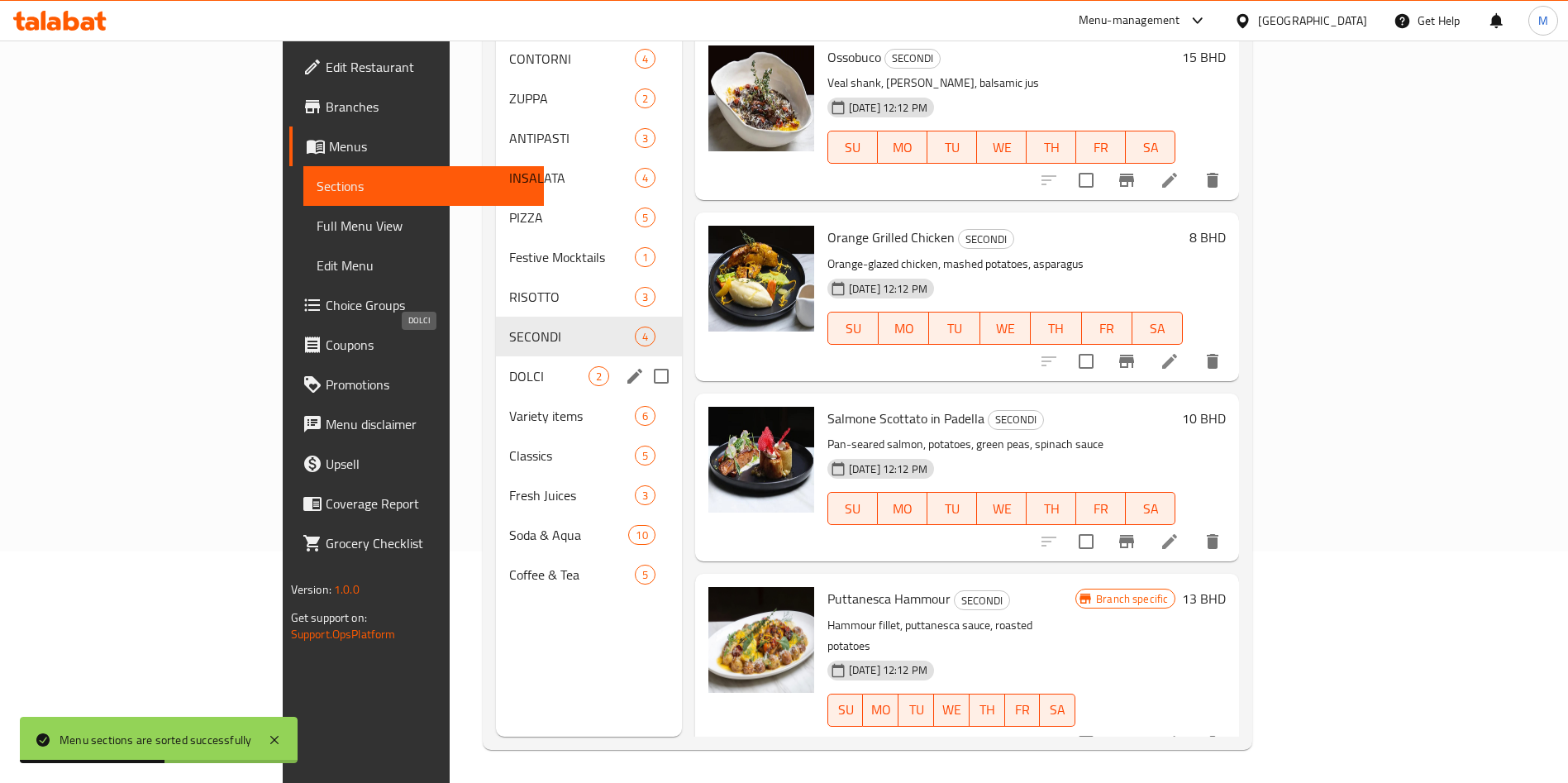
click at [510, 366] on span "DOLCI" at bounding box center [549, 376] width 80 height 20
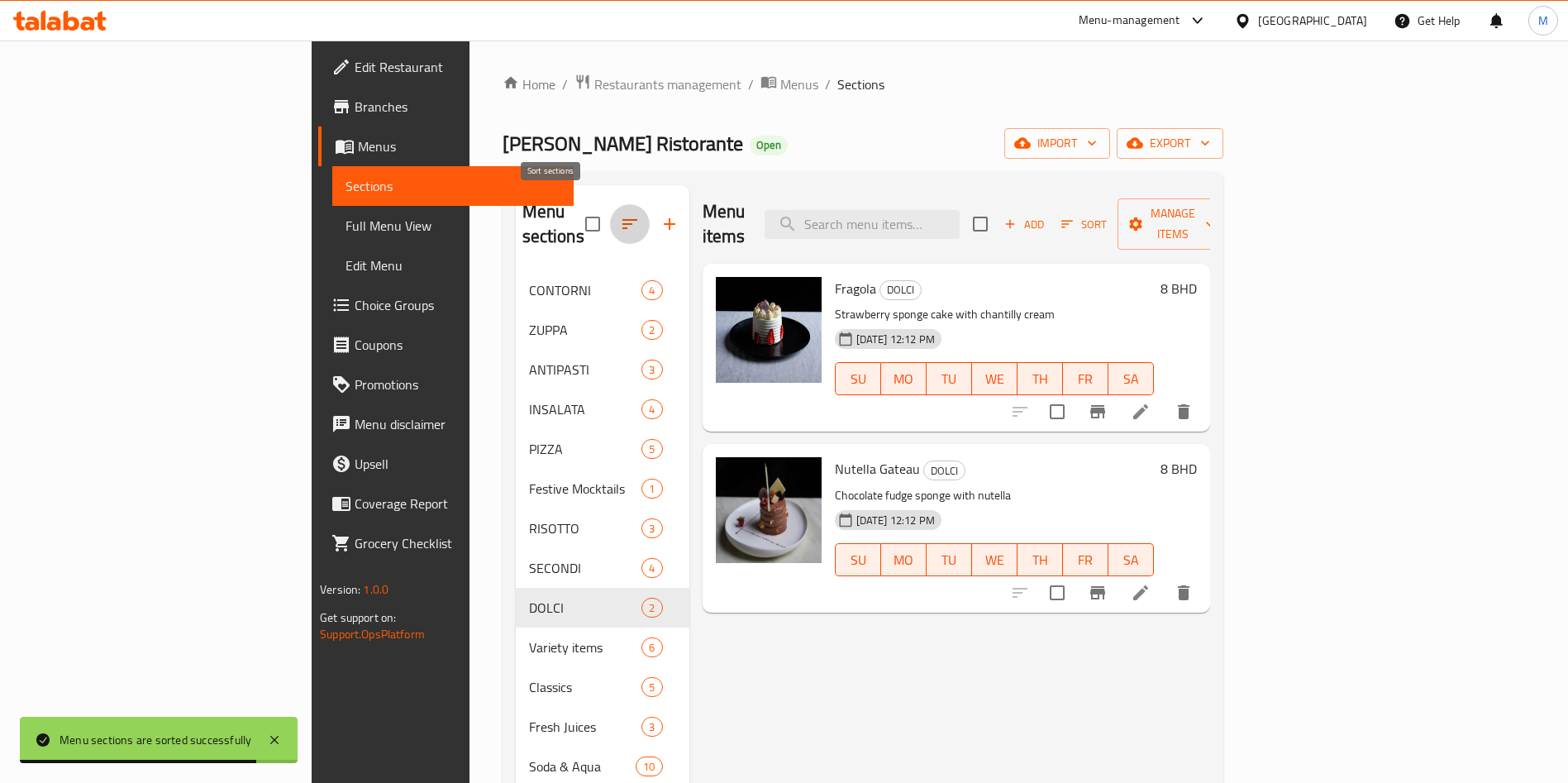
click at [623, 219] on icon "button" at bounding box center [630, 224] width 15 height 10
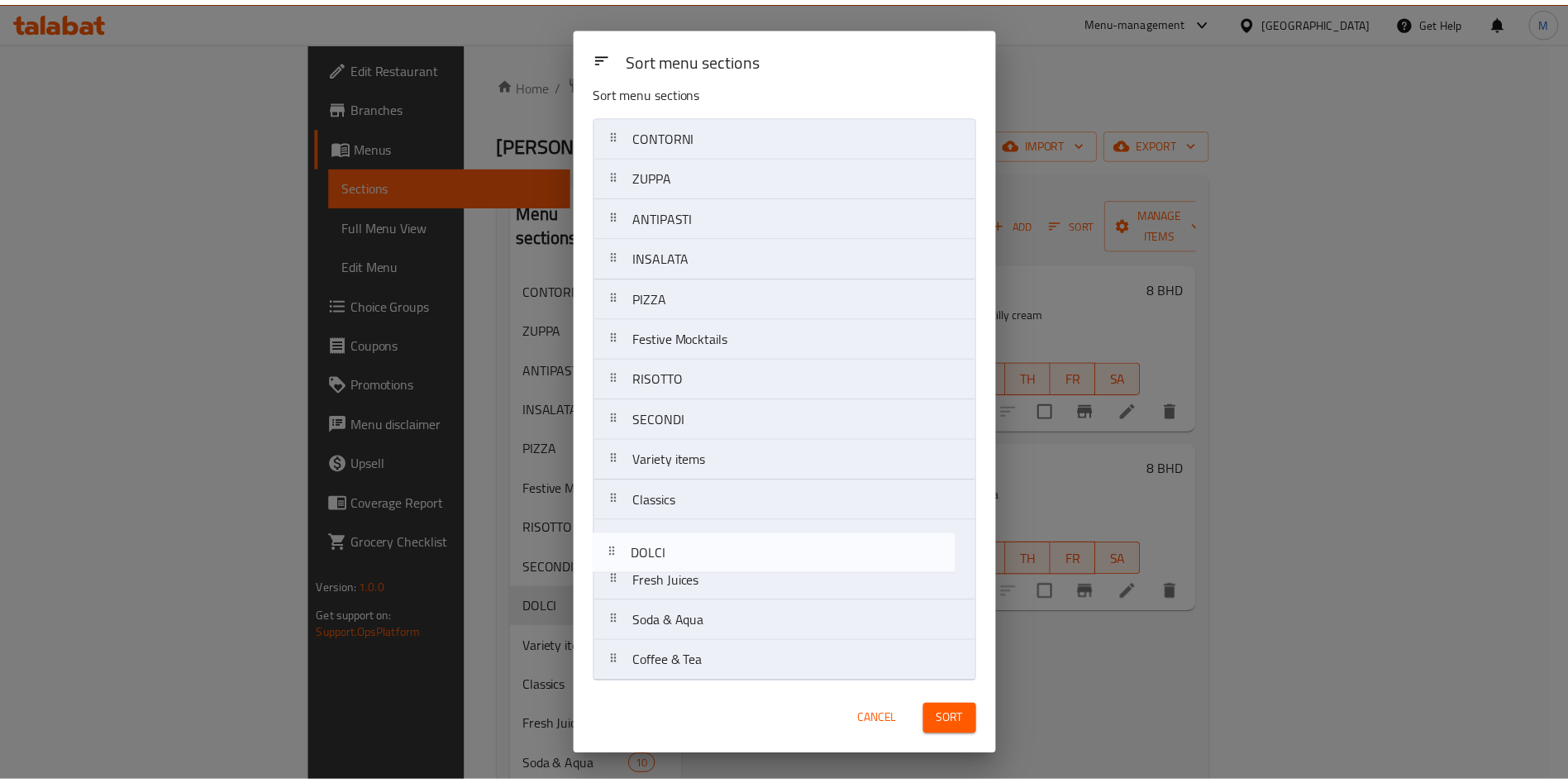
scroll to position [21, 0]
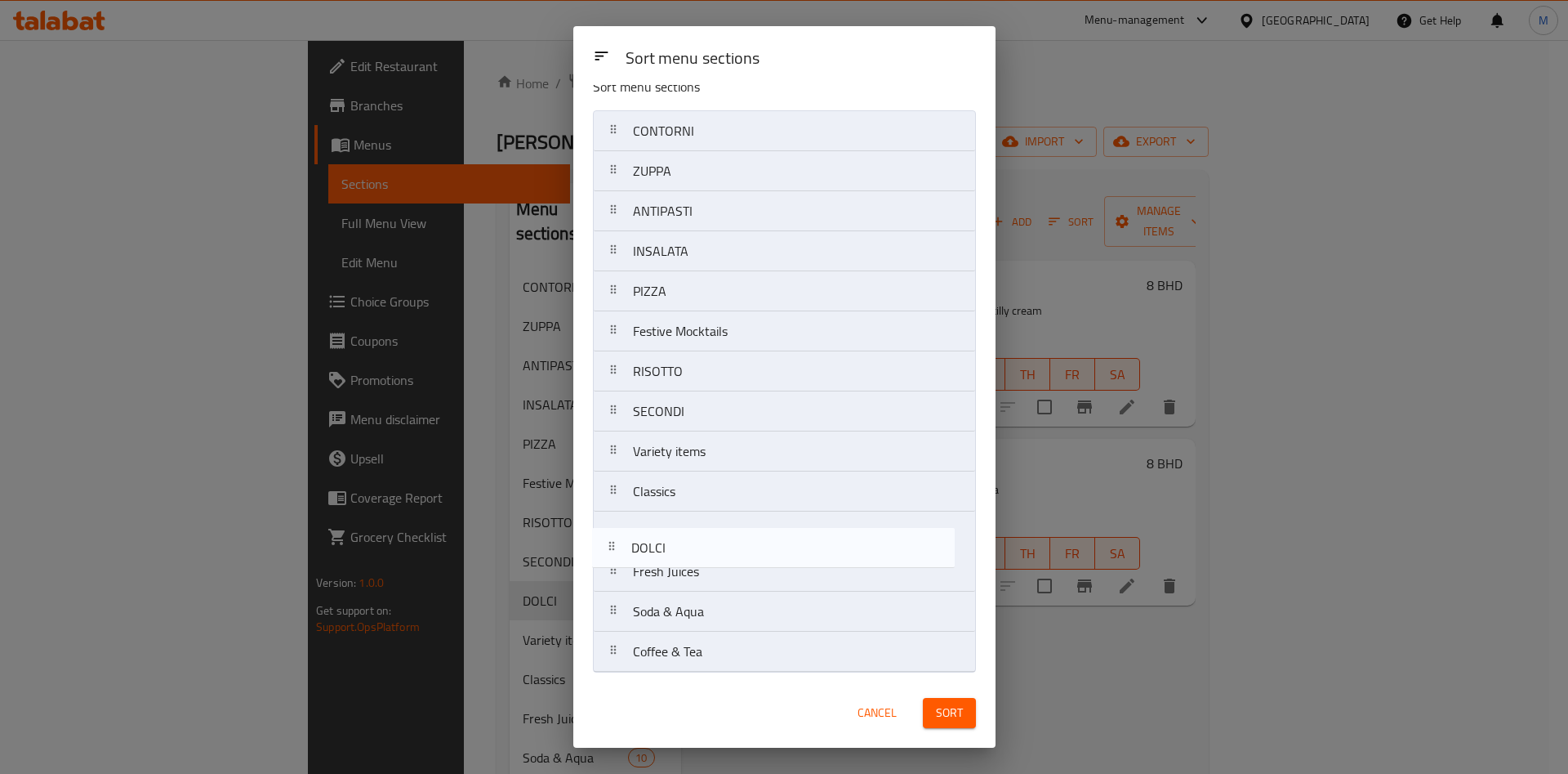
drag, startPoint x: 609, startPoint y: 476, endPoint x: 607, endPoint y: 555, distance: 79.0
click at [607, 555] on nav "CONTORNI ZUPPA ANTIPASTI INSALATA PIZZA Festive Mocktails RISOTTO SECONDI DOLCI…" at bounding box center [785, 391] width 383 height 562
drag, startPoint x: 604, startPoint y: 537, endPoint x: 604, endPoint y: 511, distance: 26.0
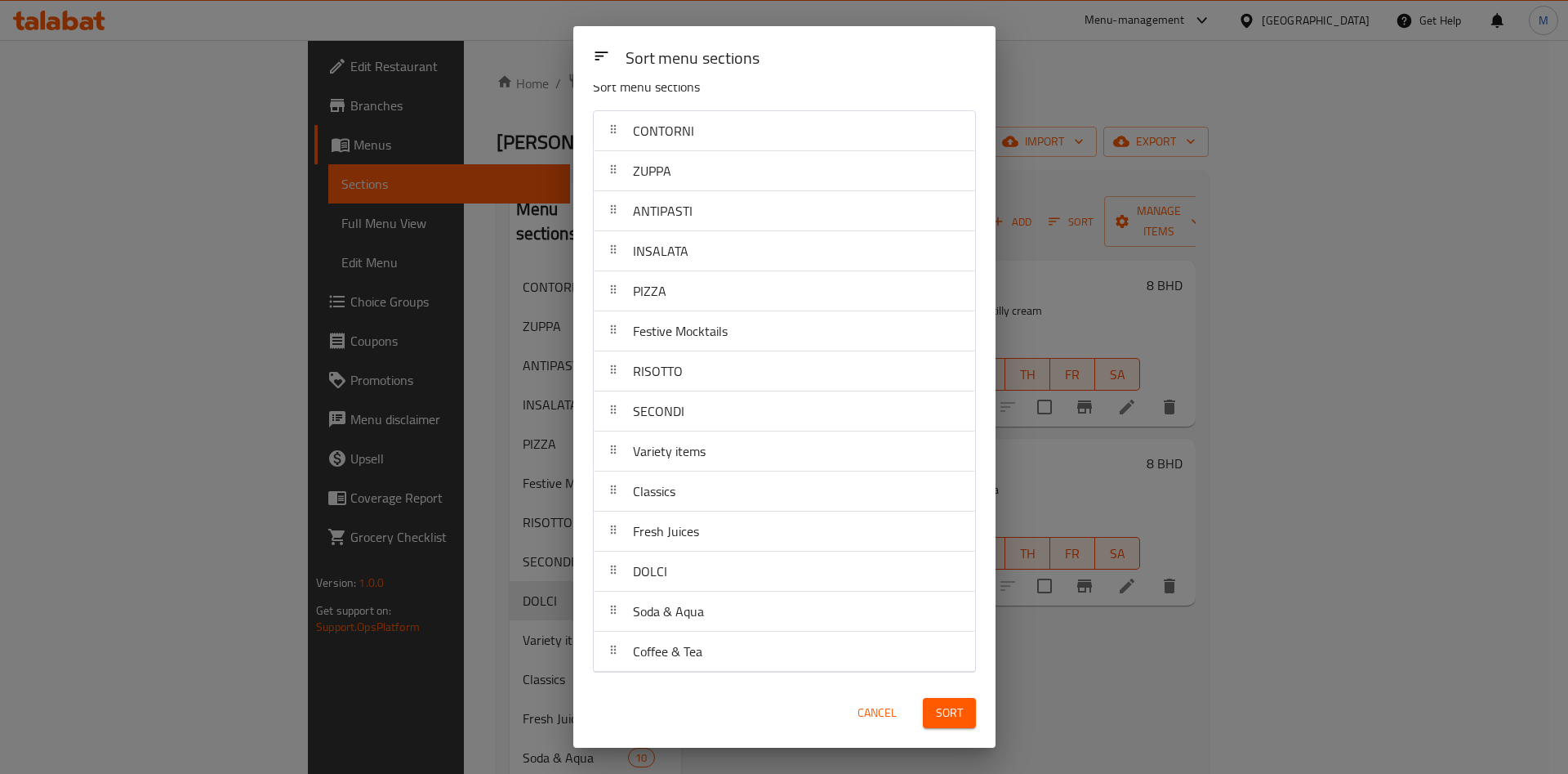
drag, startPoint x: 604, startPoint y: 511, endPoint x: 603, endPoint y: 485, distance: 26.0
click at [603, 485] on nav "CONTORNI ZUPPA ANTIPASTI INSALATA PIZZA Festive Mocktails RISOTTO SECONDI Varie…" at bounding box center [785, 391] width 383 height 562
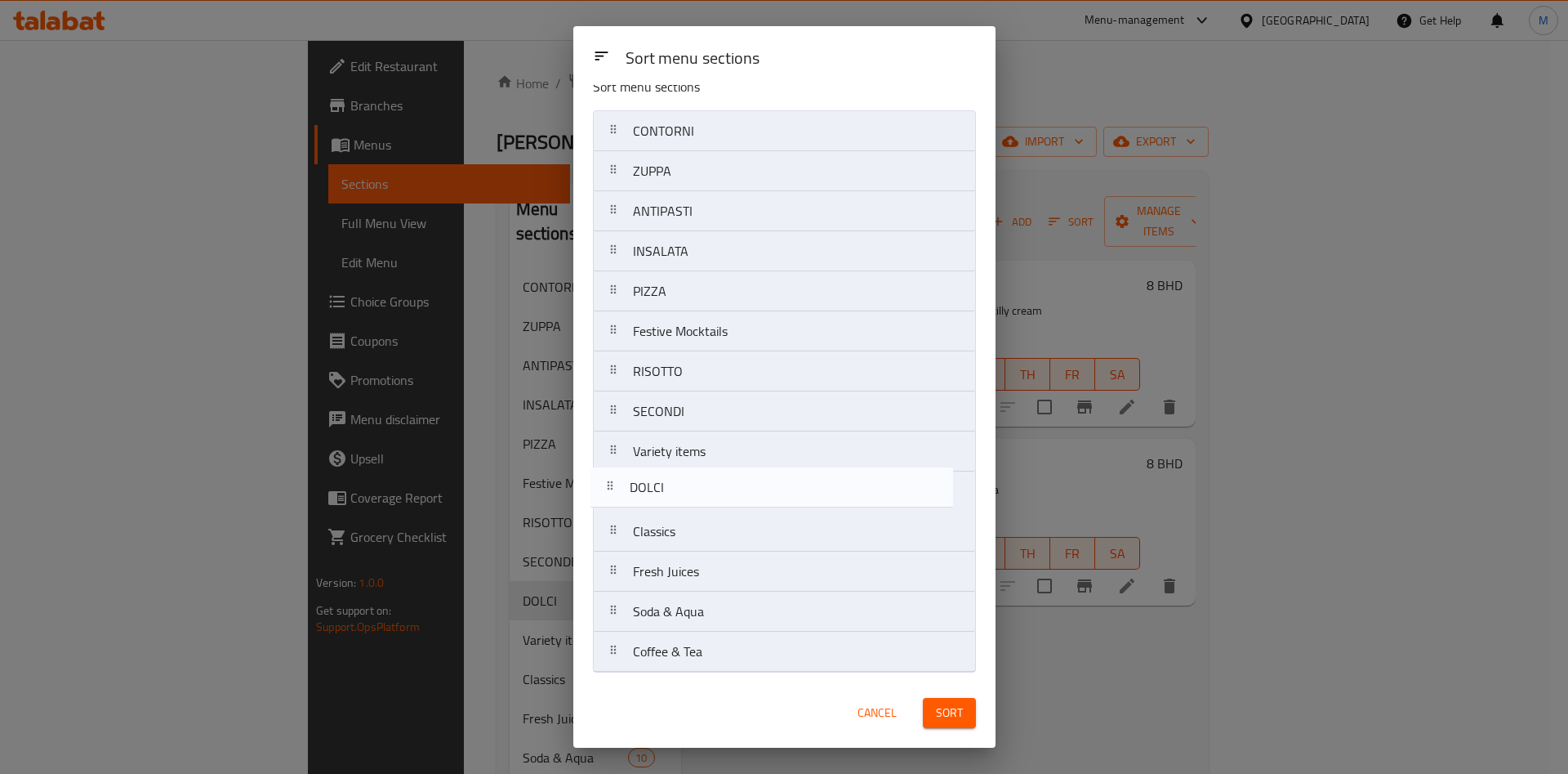
drag, startPoint x: 616, startPoint y: 570, endPoint x: 609, endPoint y: 480, distance: 90.3
click at [609, 480] on nav "CONTORNI ZUPPA ANTIPASTI INSALATA PIZZA Festive Mocktails RISOTTO SECONDI Varie…" at bounding box center [785, 391] width 383 height 562
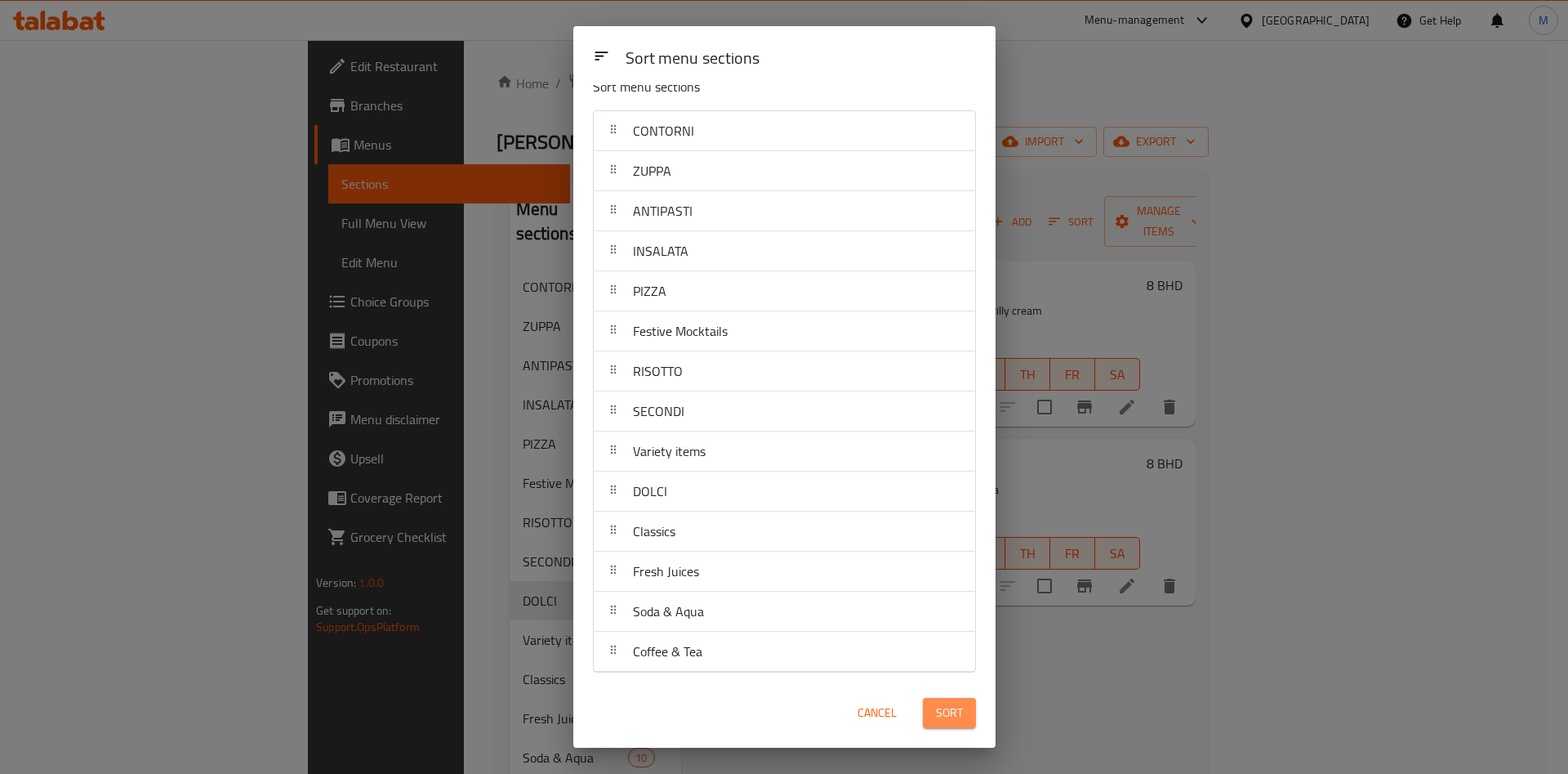
click at [961, 709] on span "Sort" at bounding box center [950, 713] width 27 height 20
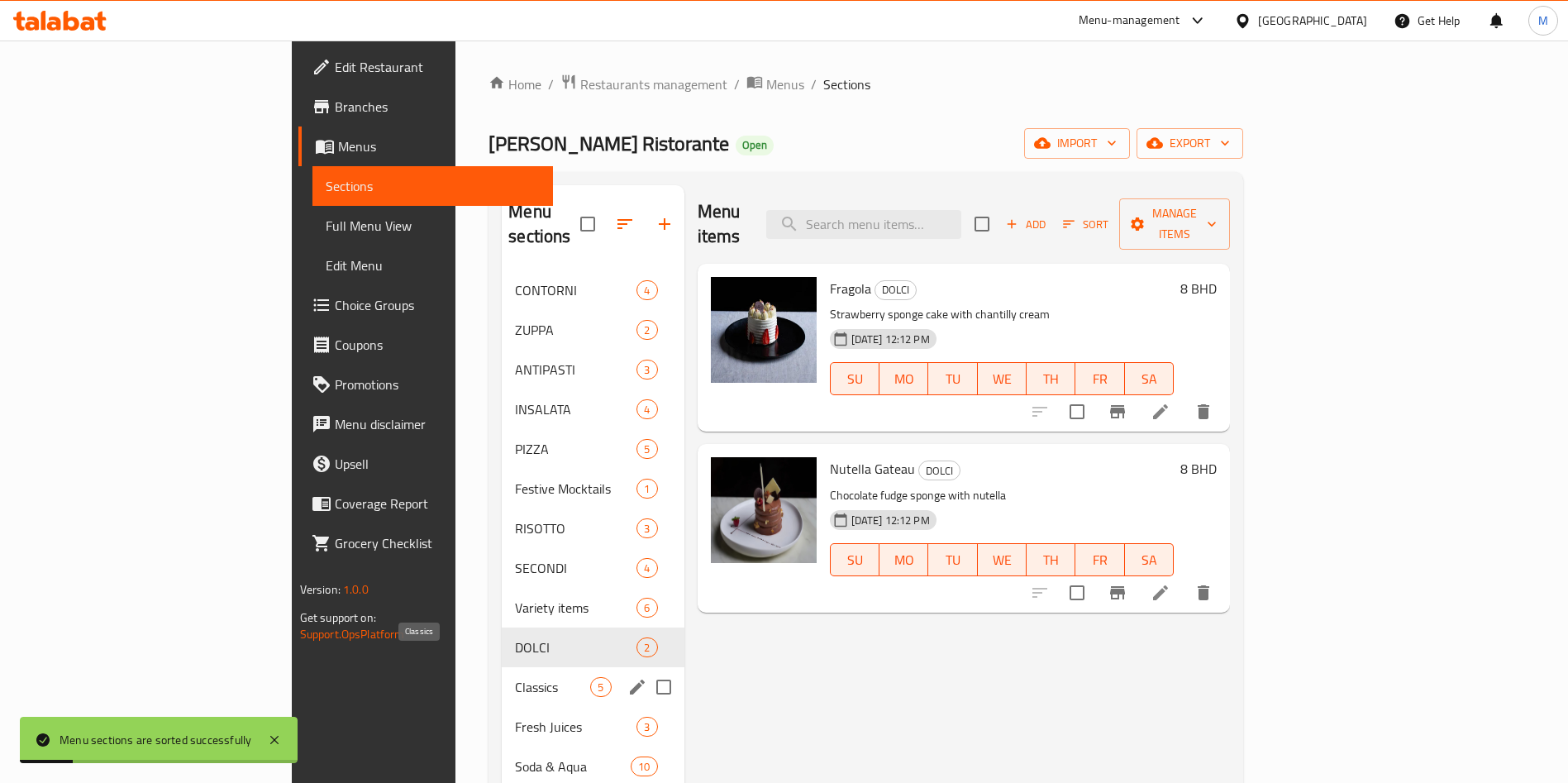
click at [515, 677] on span "Classics" at bounding box center [552, 686] width 75 height 20
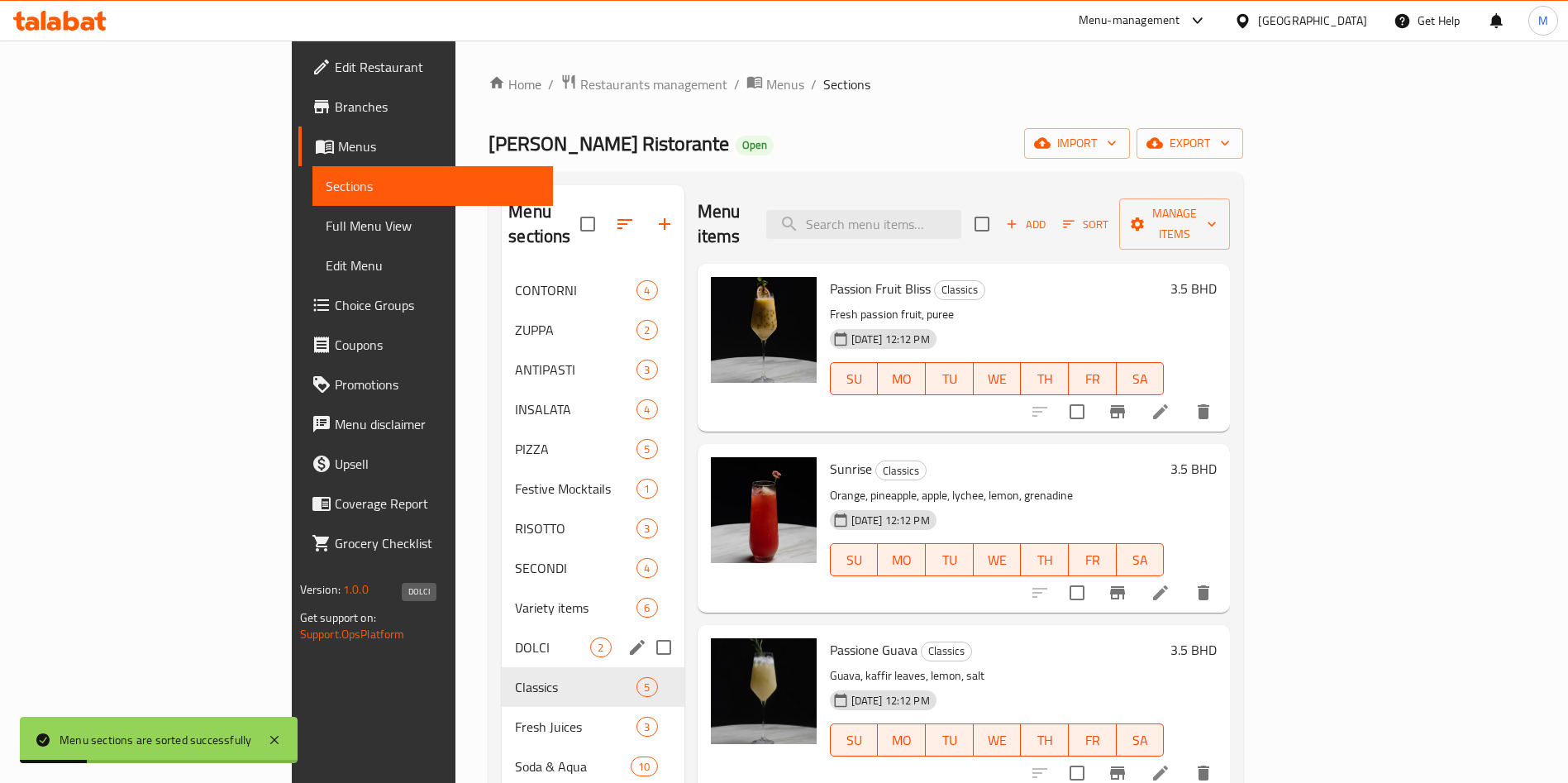
click at [515, 637] on span "DOLCI" at bounding box center [552, 647] width 75 height 20
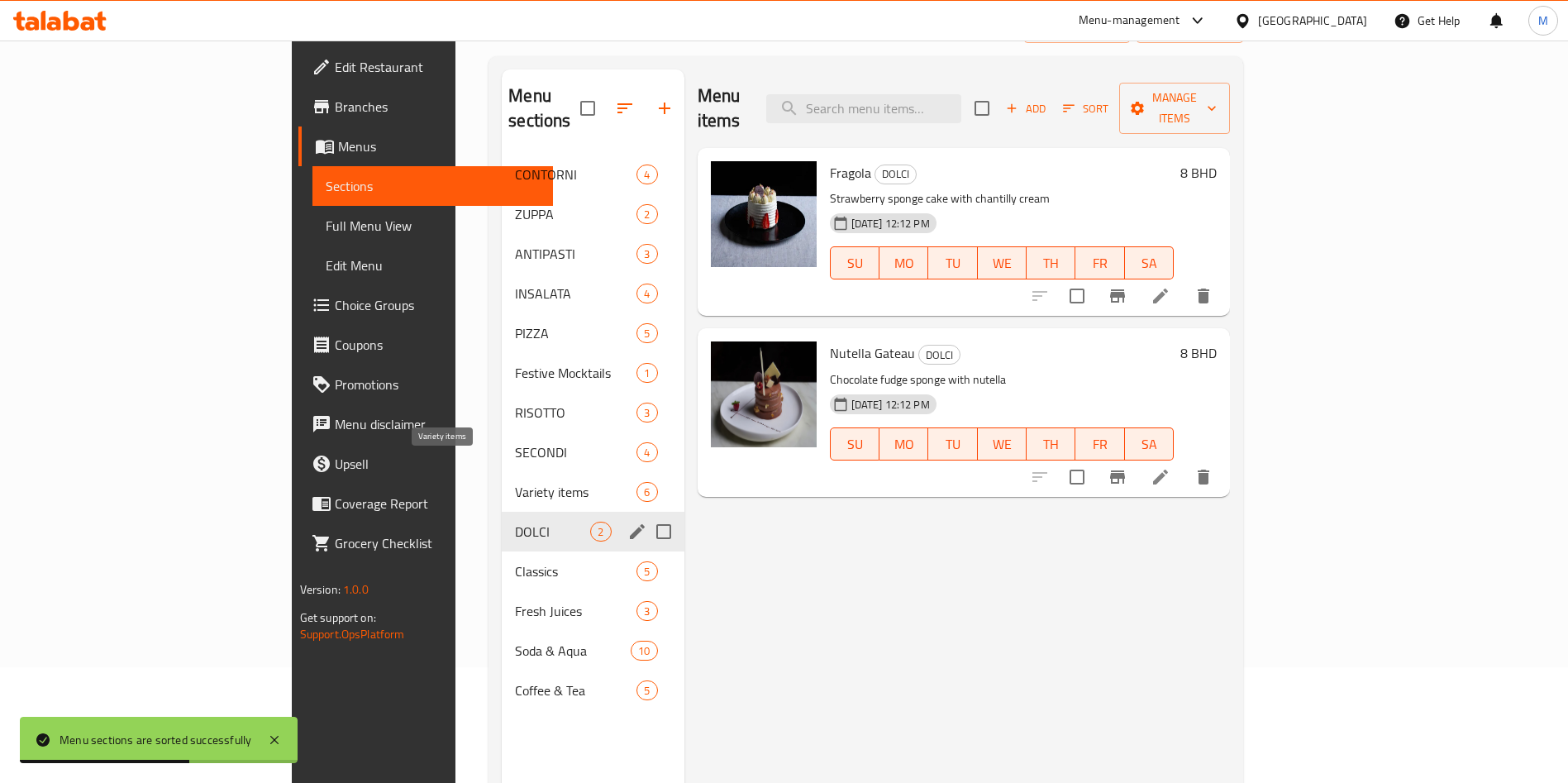
scroll to position [232, 0]
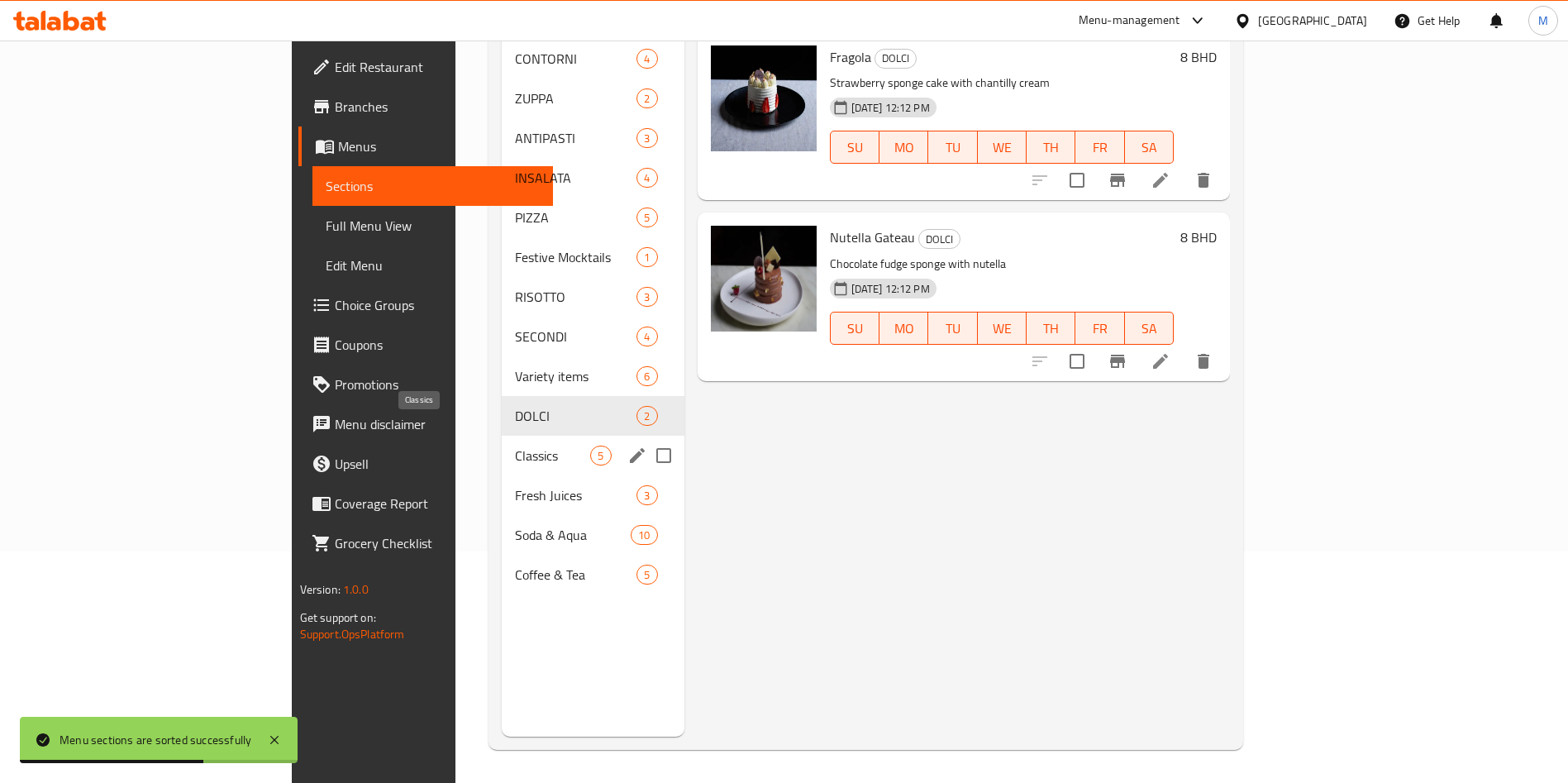
click at [502, 436] on div "Classics 5" at bounding box center [593, 455] width 182 height 39
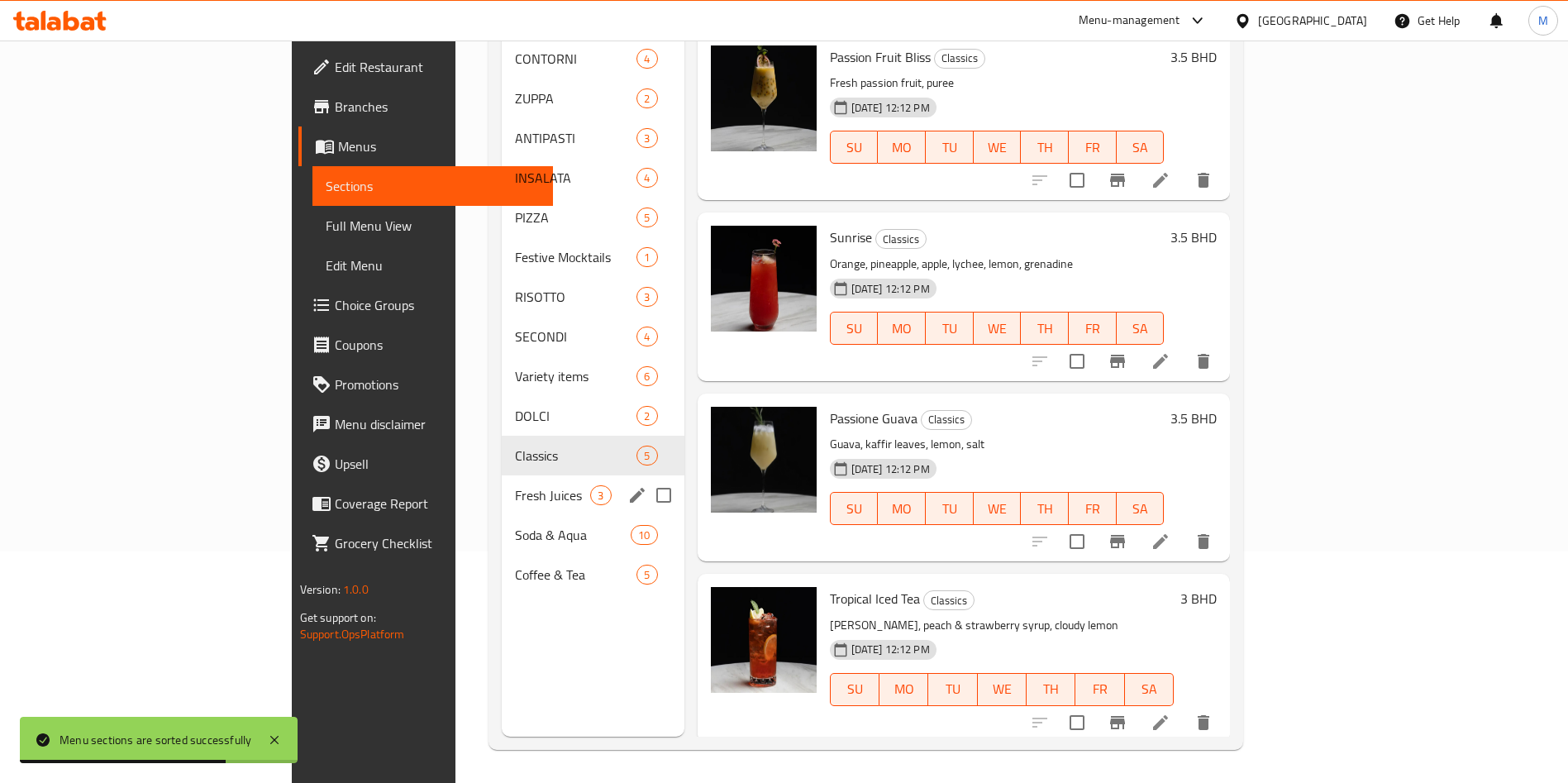
click at [502, 482] on div "Fresh Juices 3" at bounding box center [593, 495] width 182 height 39
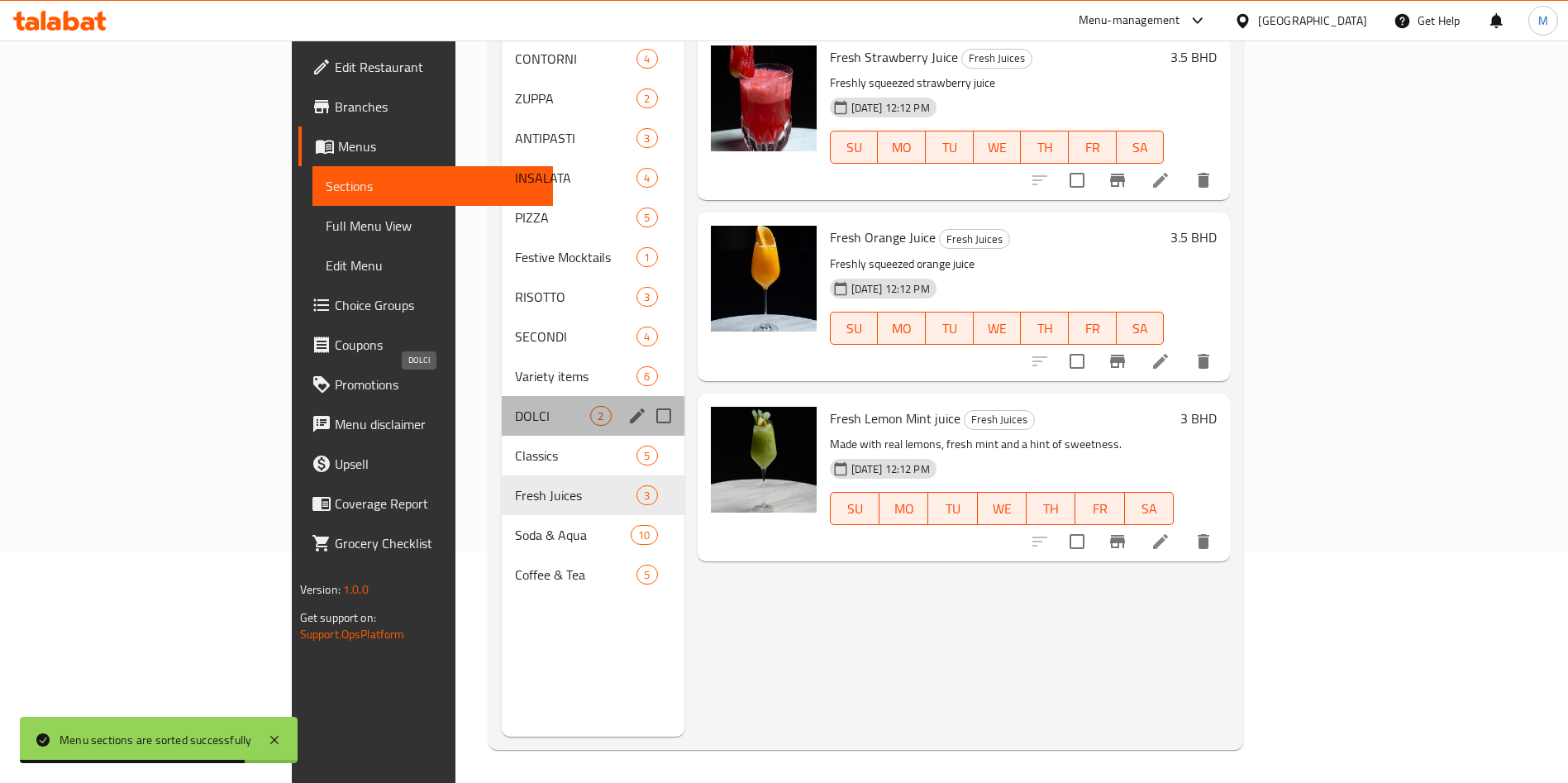
click at [515, 406] on span "DOLCI" at bounding box center [552, 415] width 75 height 20
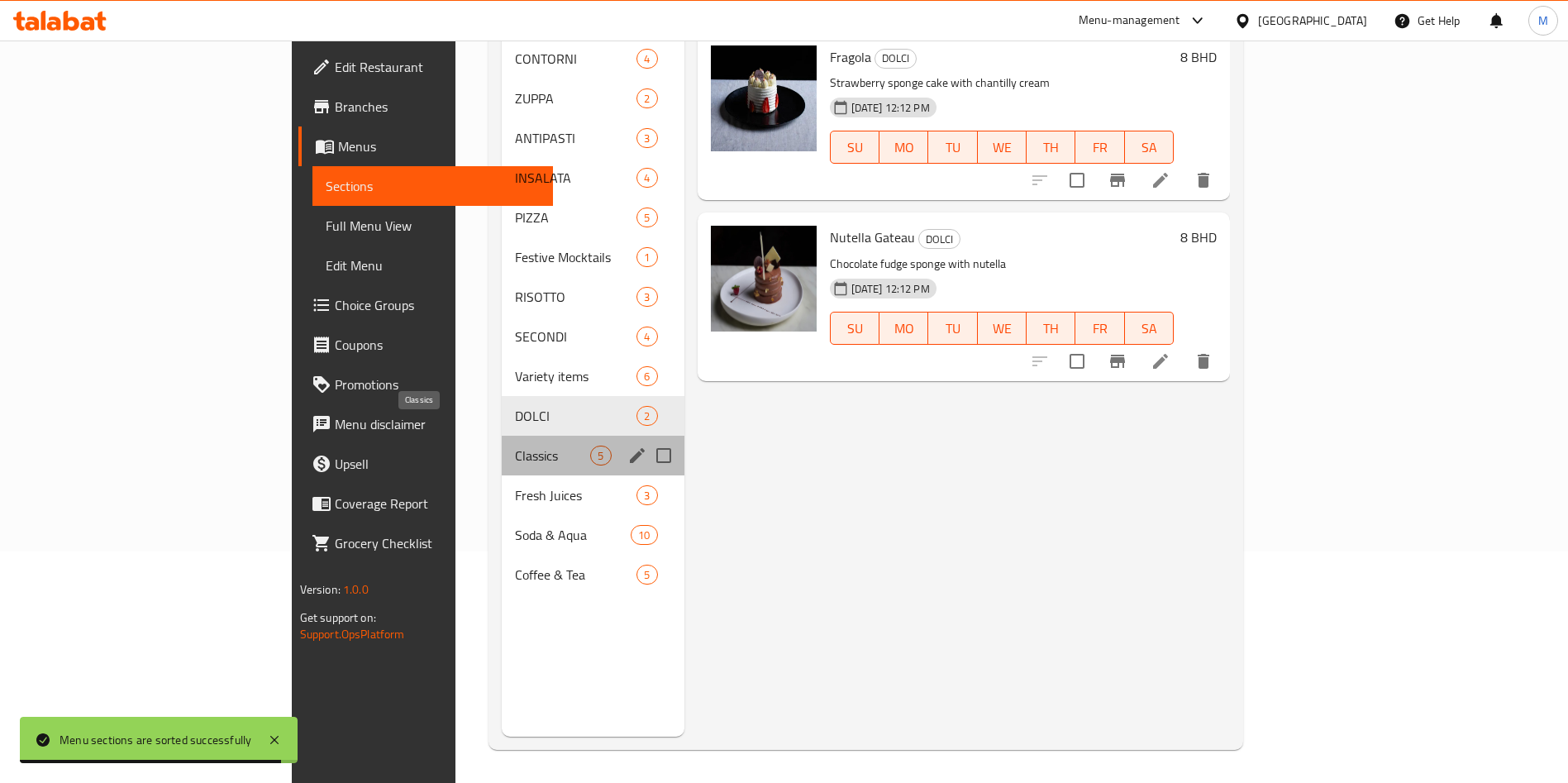
click at [515, 445] on span "Classics" at bounding box center [552, 455] width 75 height 20
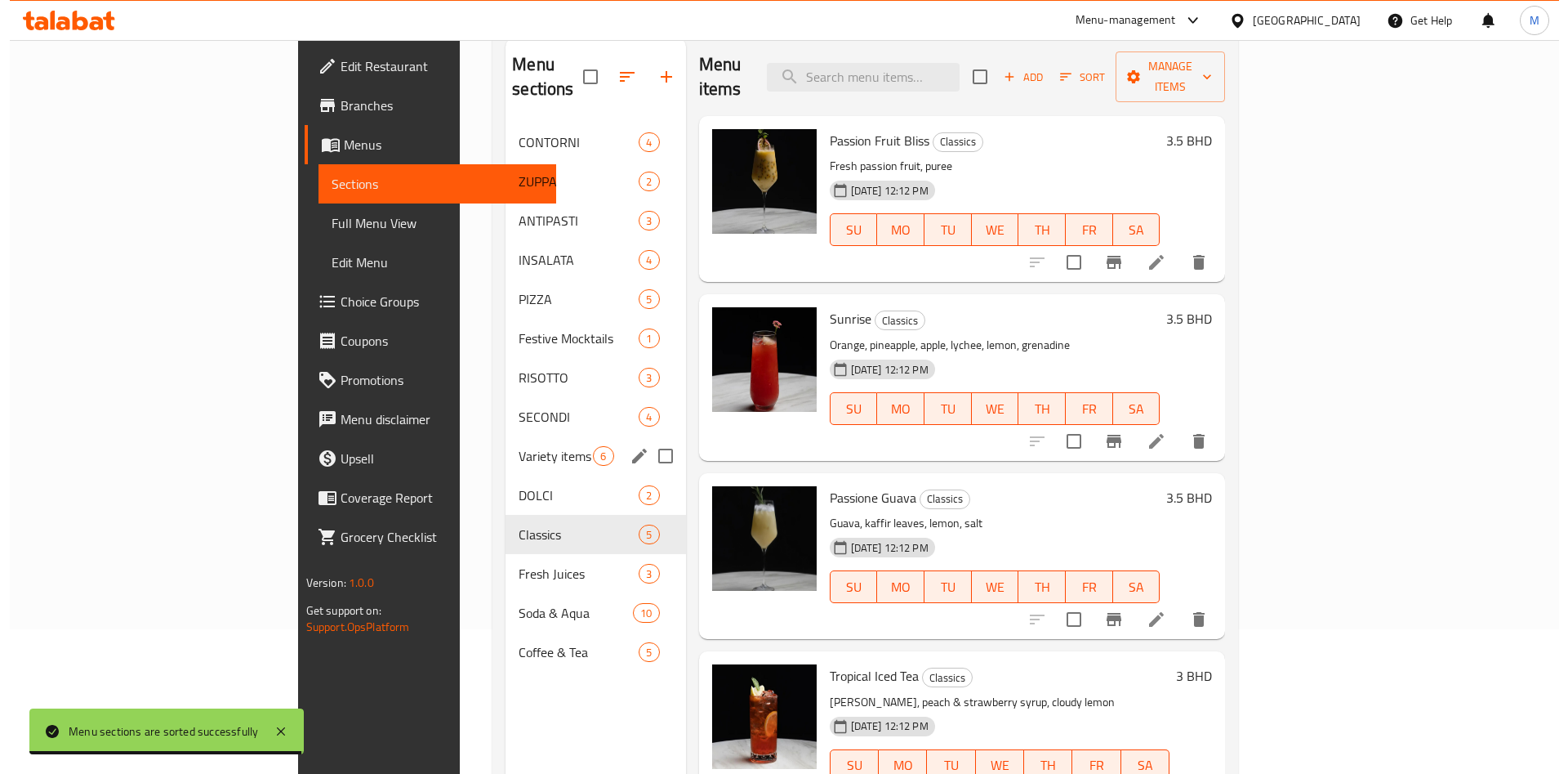
scroll to position [106, 0]
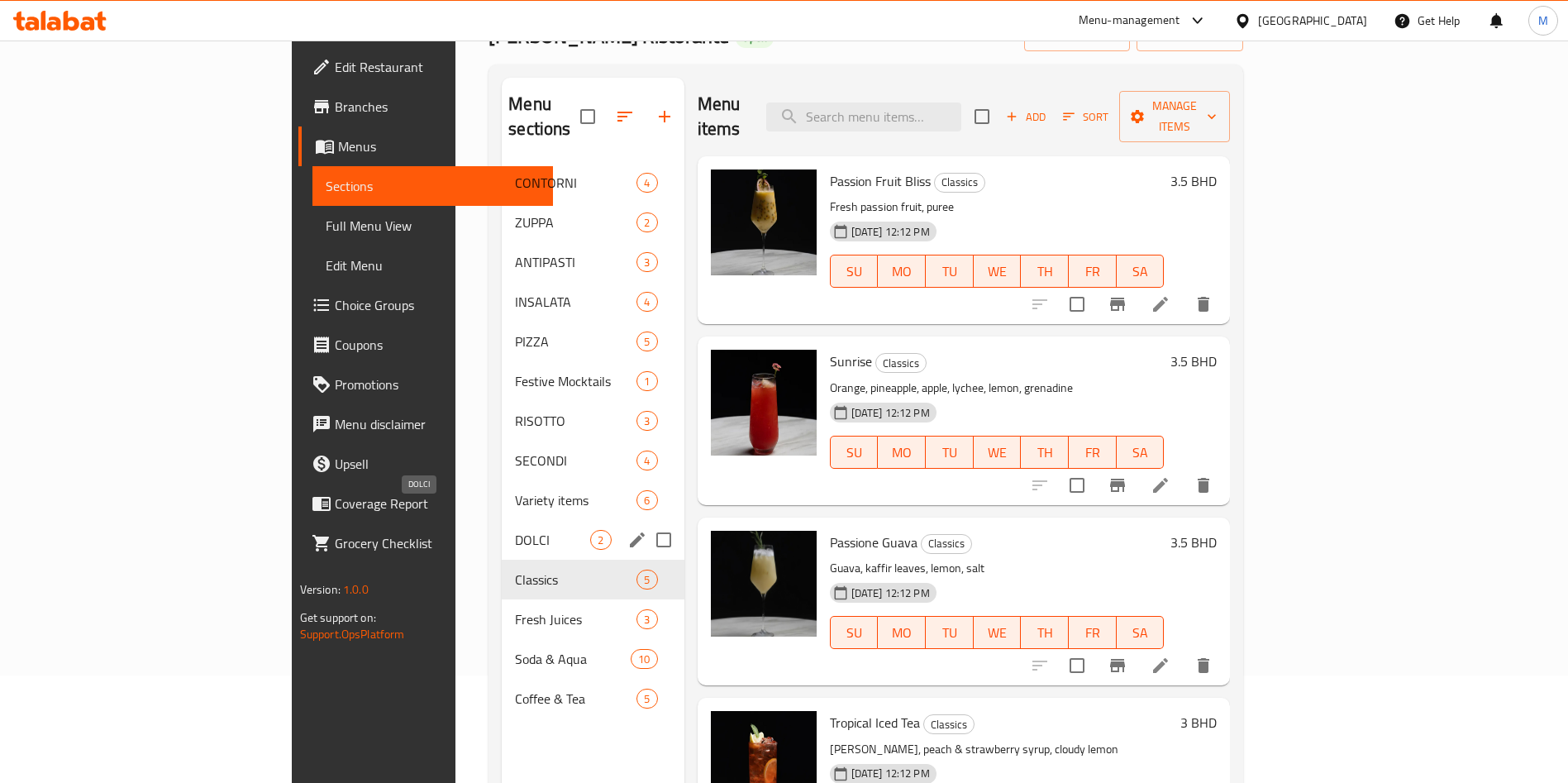
click at [515, 530] on span "DOLCI" at bounding box center [552, 539] width 75 height 20
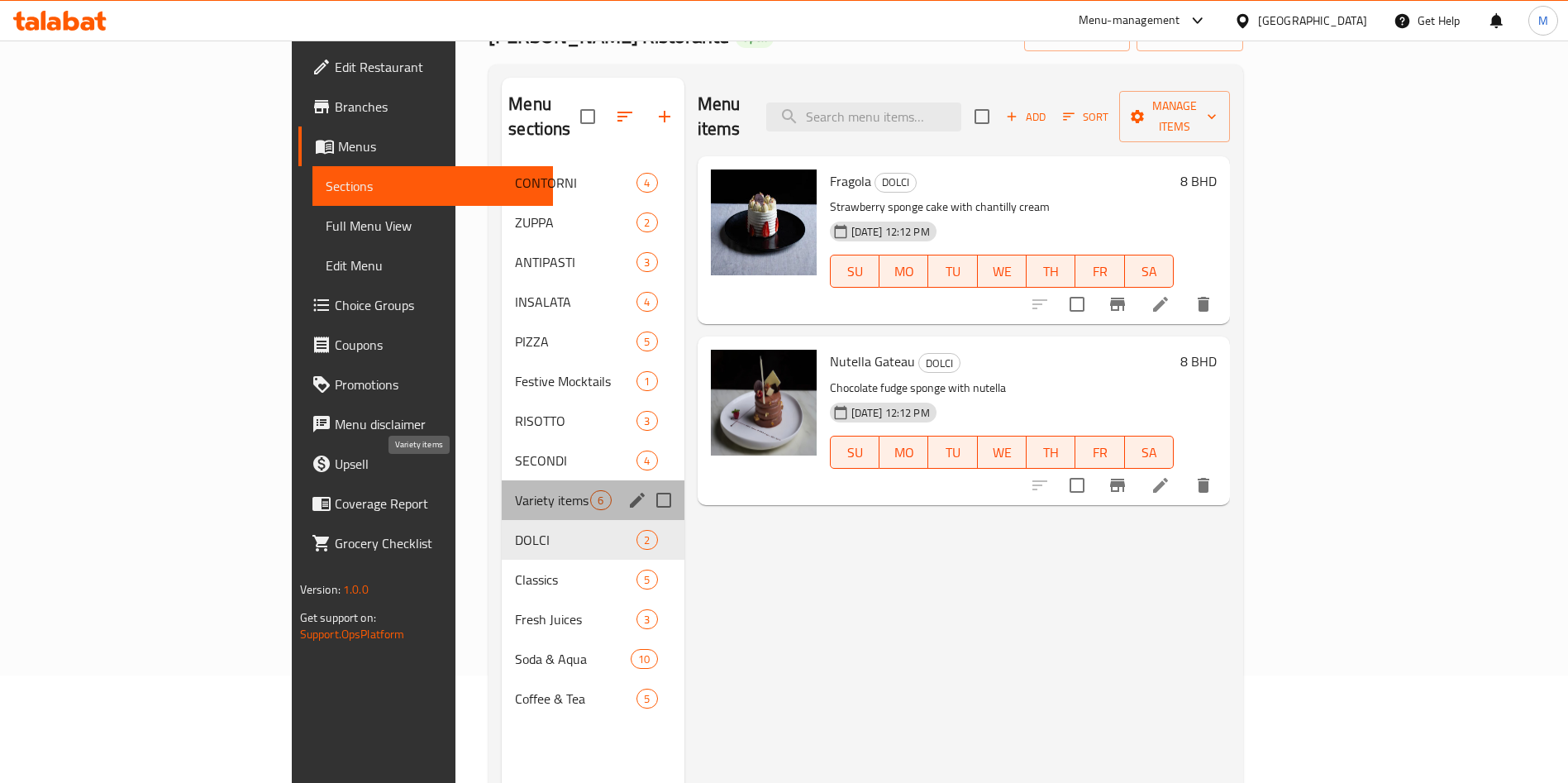
click at [515, 491] on span "Variety items" at bounding box center [552, 500] width 75 height 20
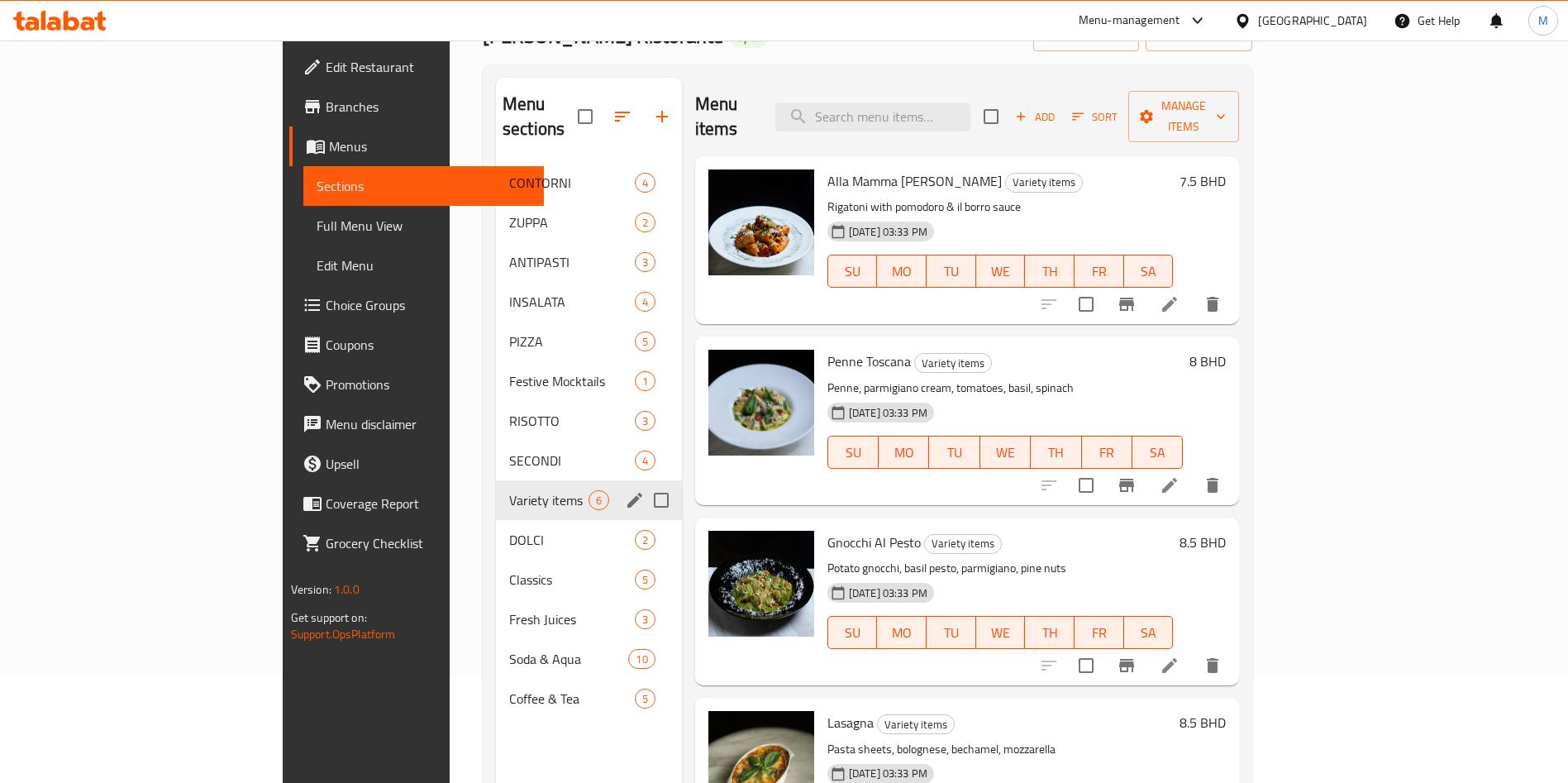
click at [496, 480] on div "Variety items 6" at bounding box center [588, 500] width 186 height 39
click at [510, 450] on span "SECONDI" at bounding box center [549, 460] width 80 height 20
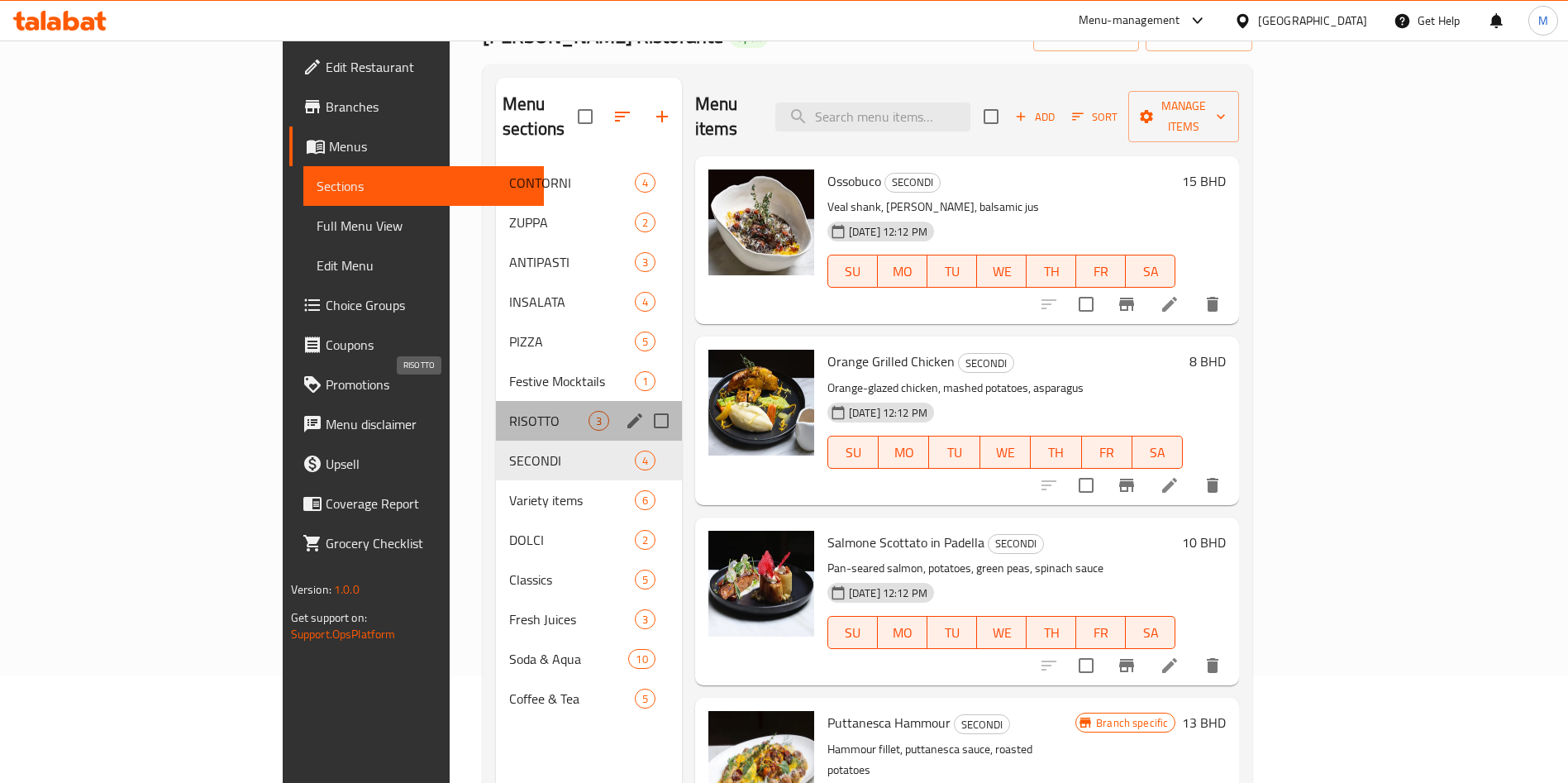
click at [510, 411] on span "RISOTTO" at bounding box center [549, 420] width 80 height 20
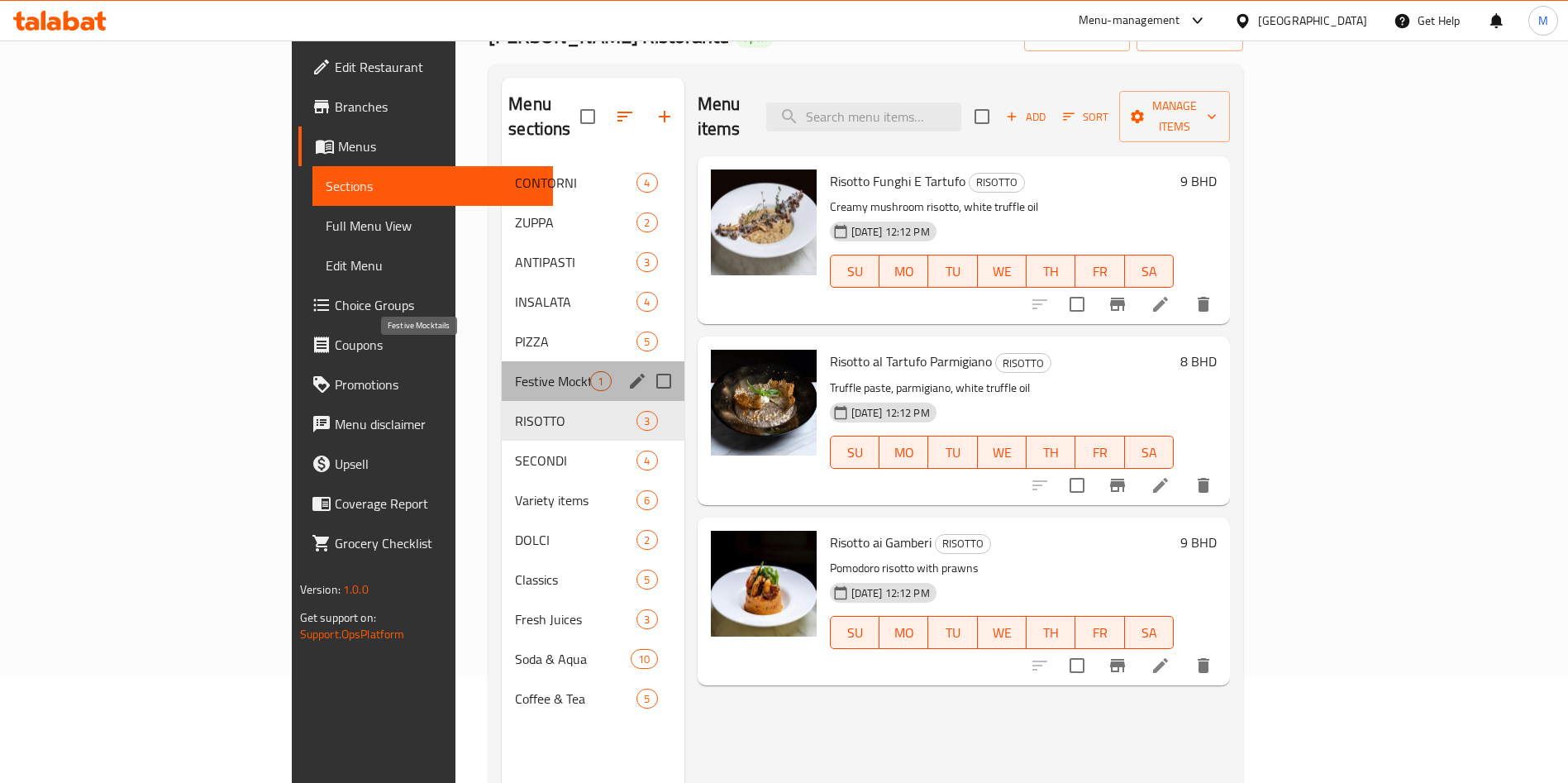
click at [515, 371] on span "Festive Mocktails" at bounding box center [552, 381] width 75 height 20
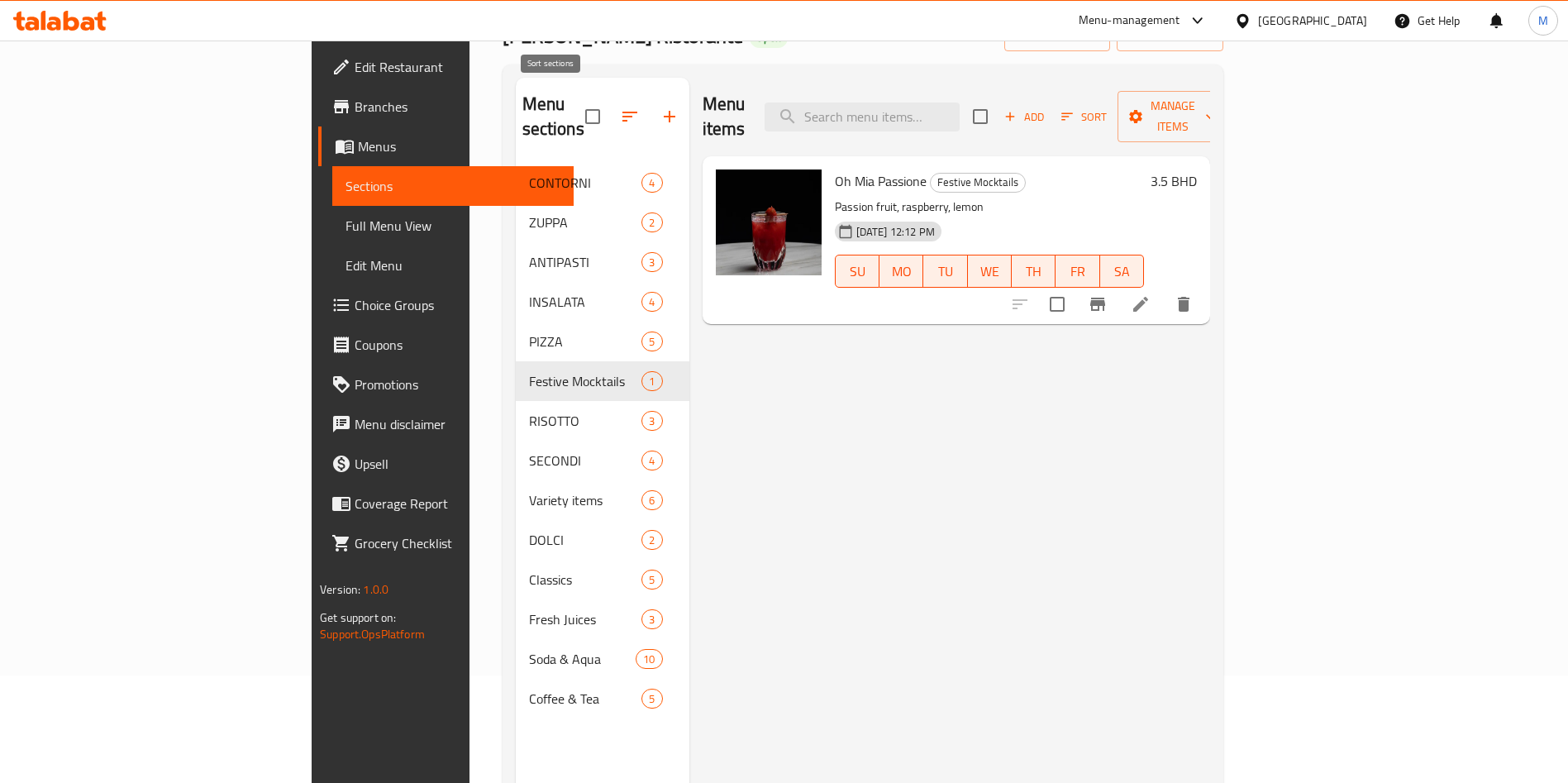
click at [620, 106] on icon "button" at bounding box center [630, 116] width 20 height 20
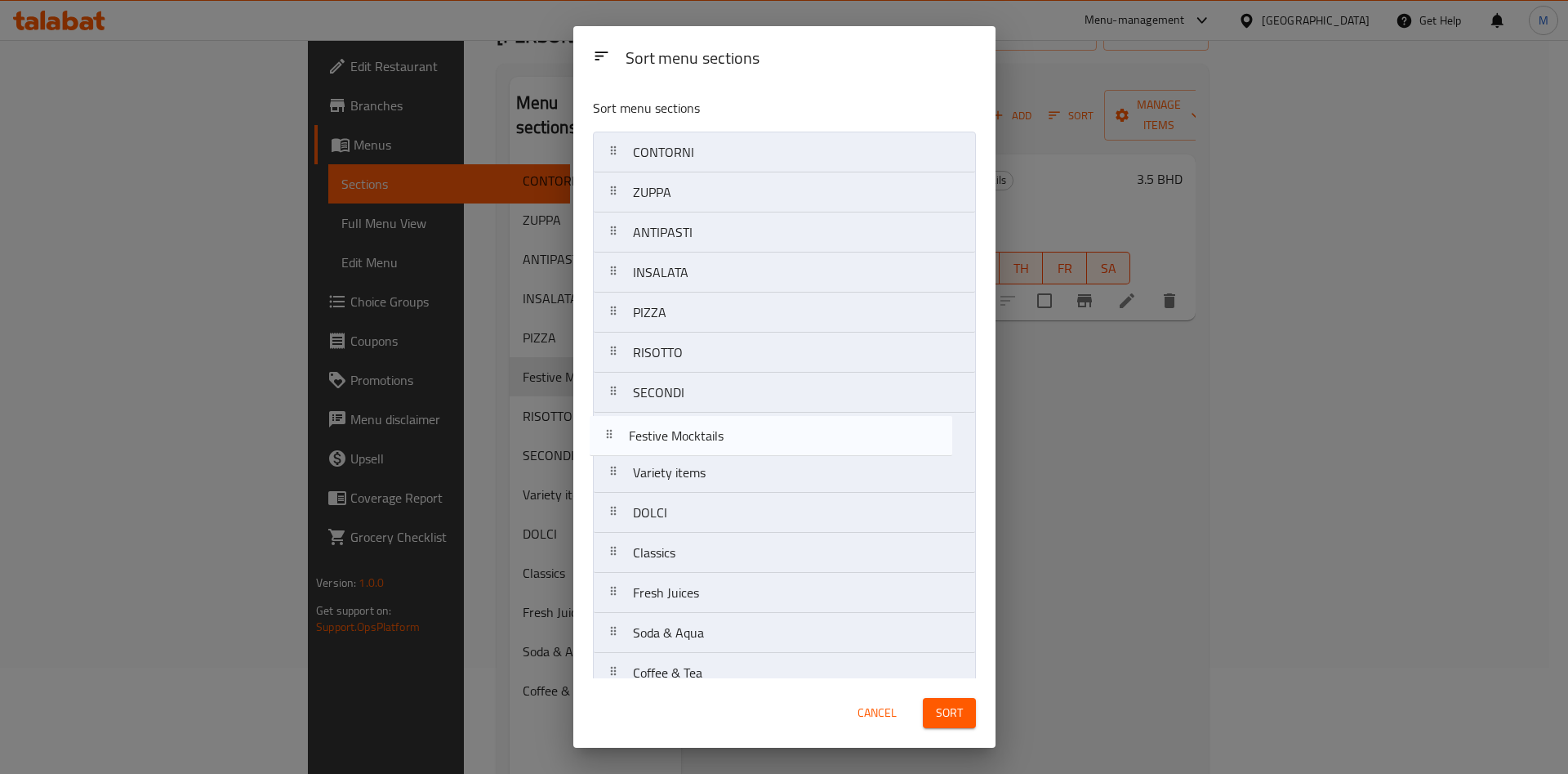
drag, startPoint x: 619, startPoint y: 357, endPoint x: 609, endPoint y: 474, distance: 117.4
click at [610, 460] on nav "CONTORNI ZUPPA ANTIPASTI INSALATA PIZZA Festive Mocktails RISOTTO SECONDI Varie…" at bounding box center [785, 412] width 383 height 562
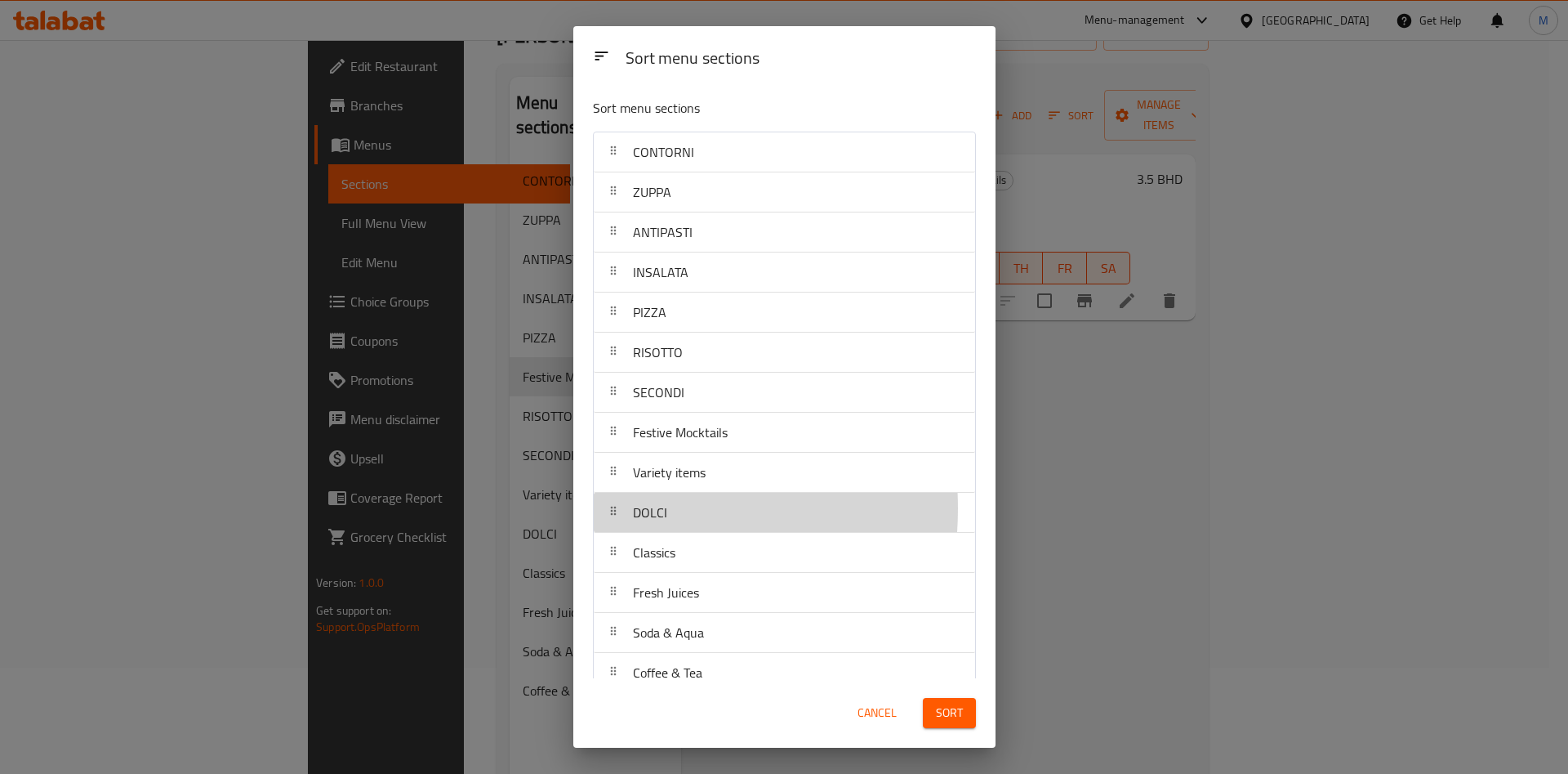
click at [609, 508] on icon at bounding box center [613, 510] width 13 height 13
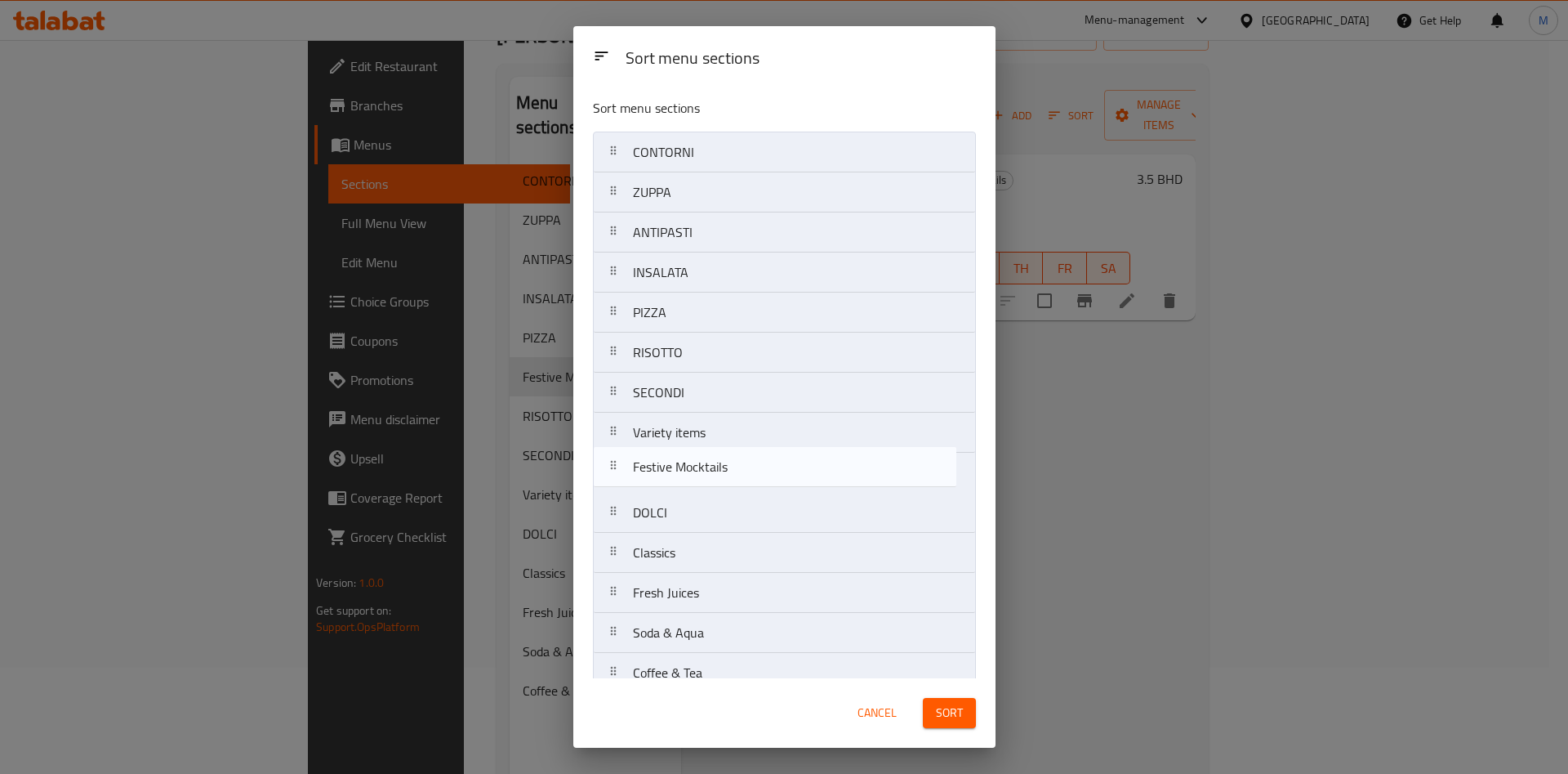
drag, startPoint x: 612, startPoint y: 441, endPoint x: 612, endPoint y: 481, distance: 40.0
click at [612, 481] on nav "CONTORNI ZUPPA ANTIPASTI INSALATA PIZZA RISOTTO SECONDI Festive Mocktails Varie…" at bounding box center [785, 412] width 383 height 562
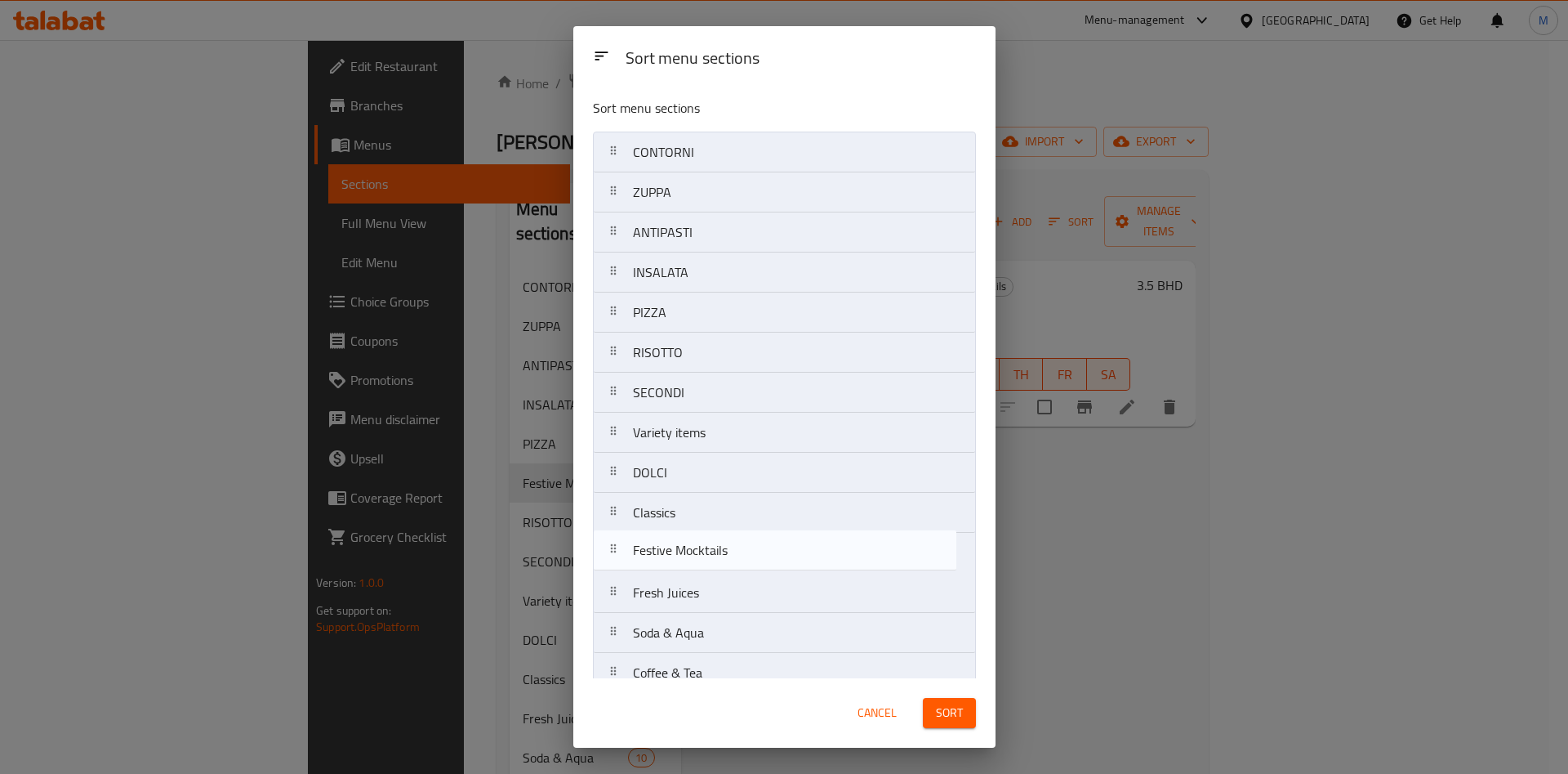
scroll to position [106, 0]
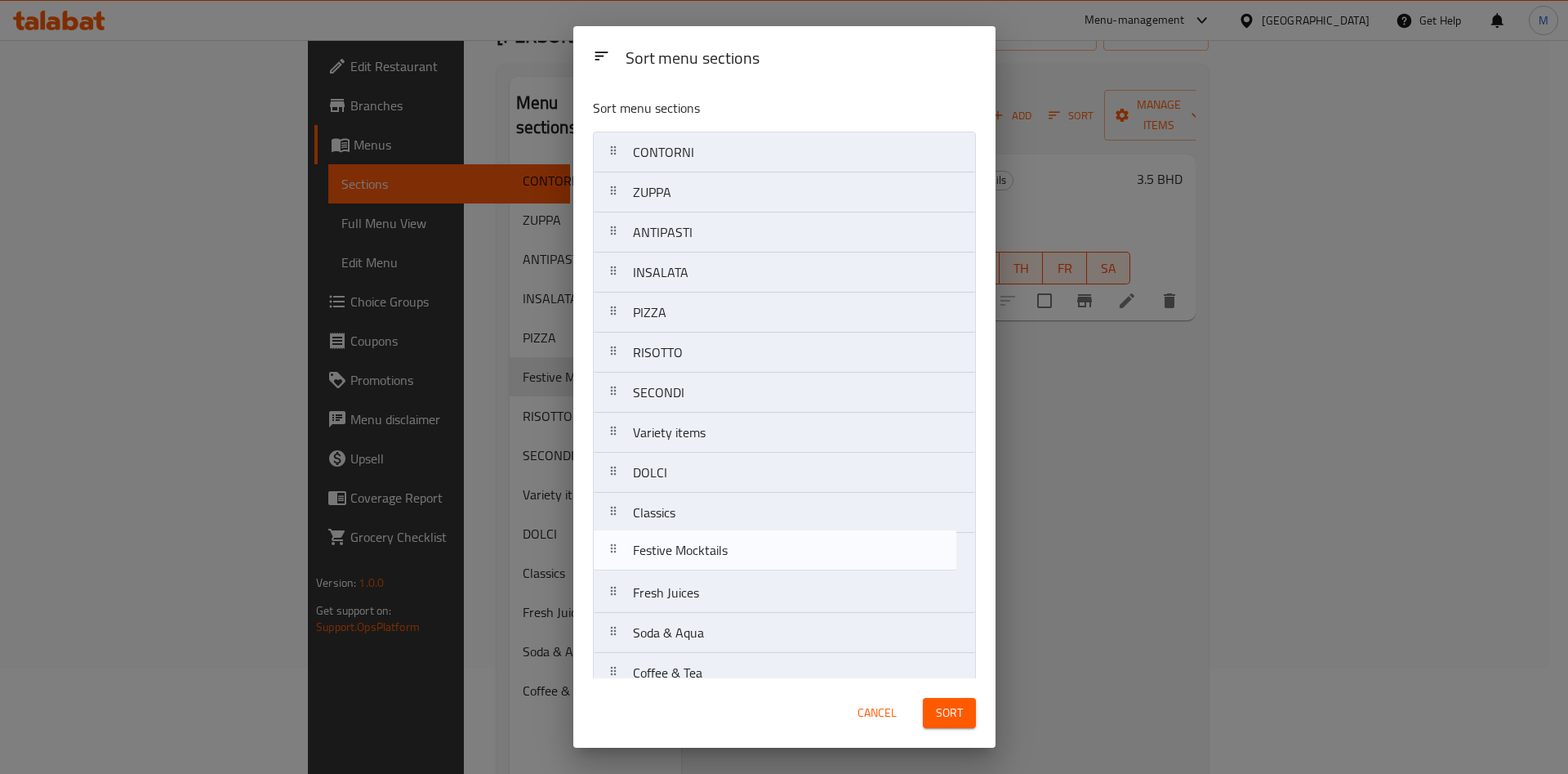
click at [609, 576] on div at bounding box center [613, 592] width 26 height 33
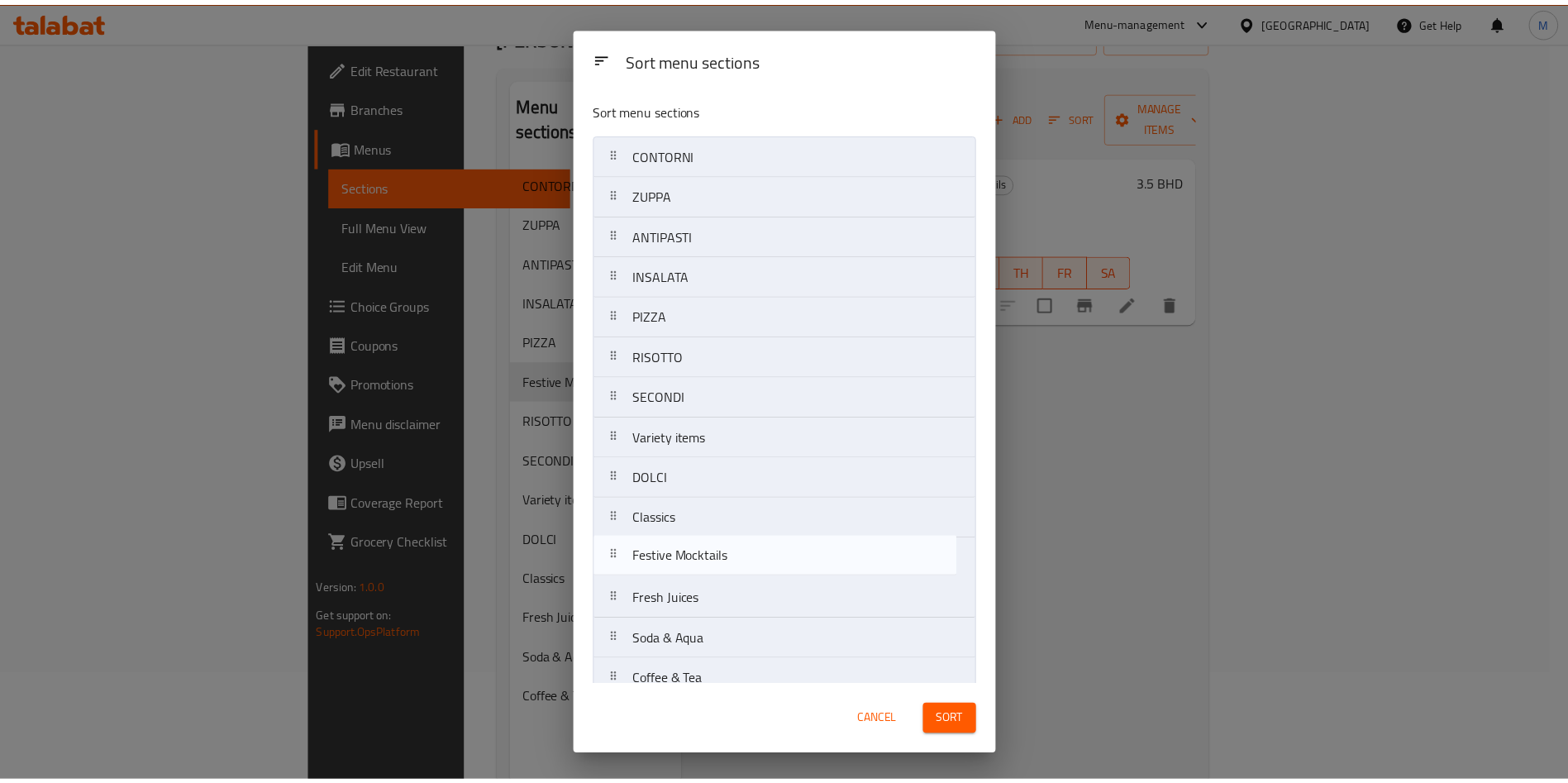
scroll to position [3, 0]
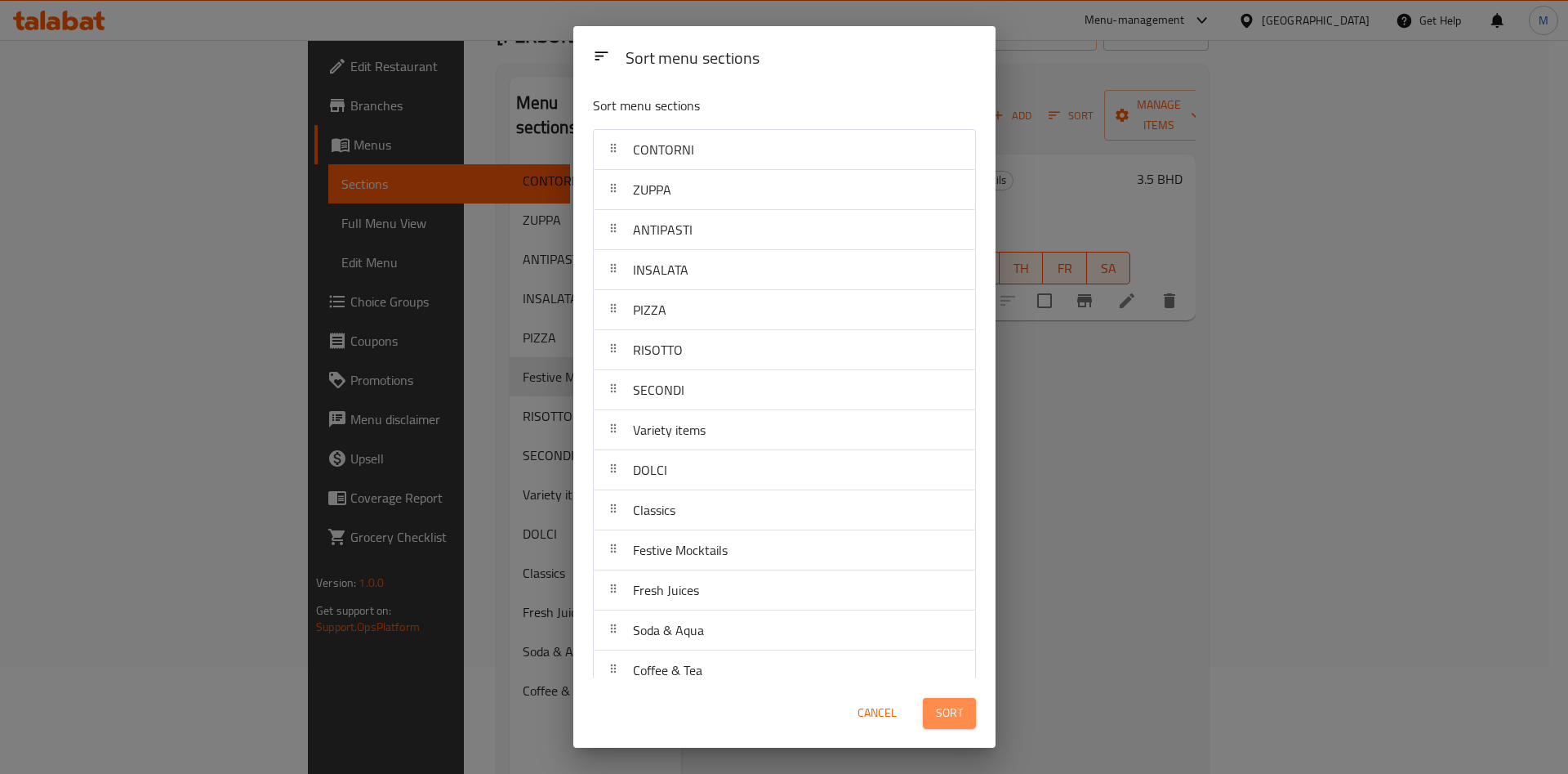
click at [959, 708] on span "Sort" at bounding box center [950, 713] width 27 height 20
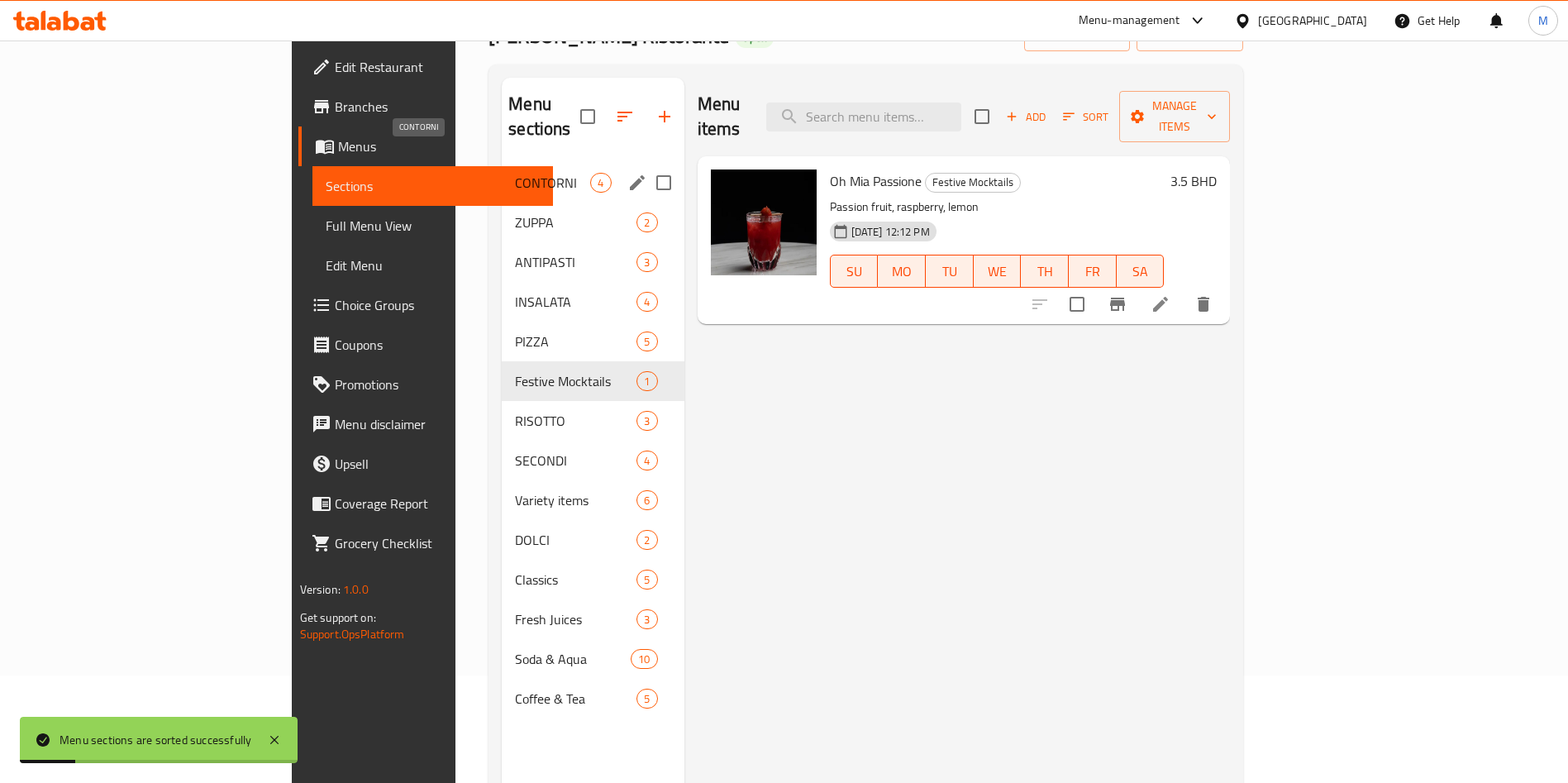
click at [515, 172] on span "CONTORNI" at bounding box center [552, 182] width 75 height 20
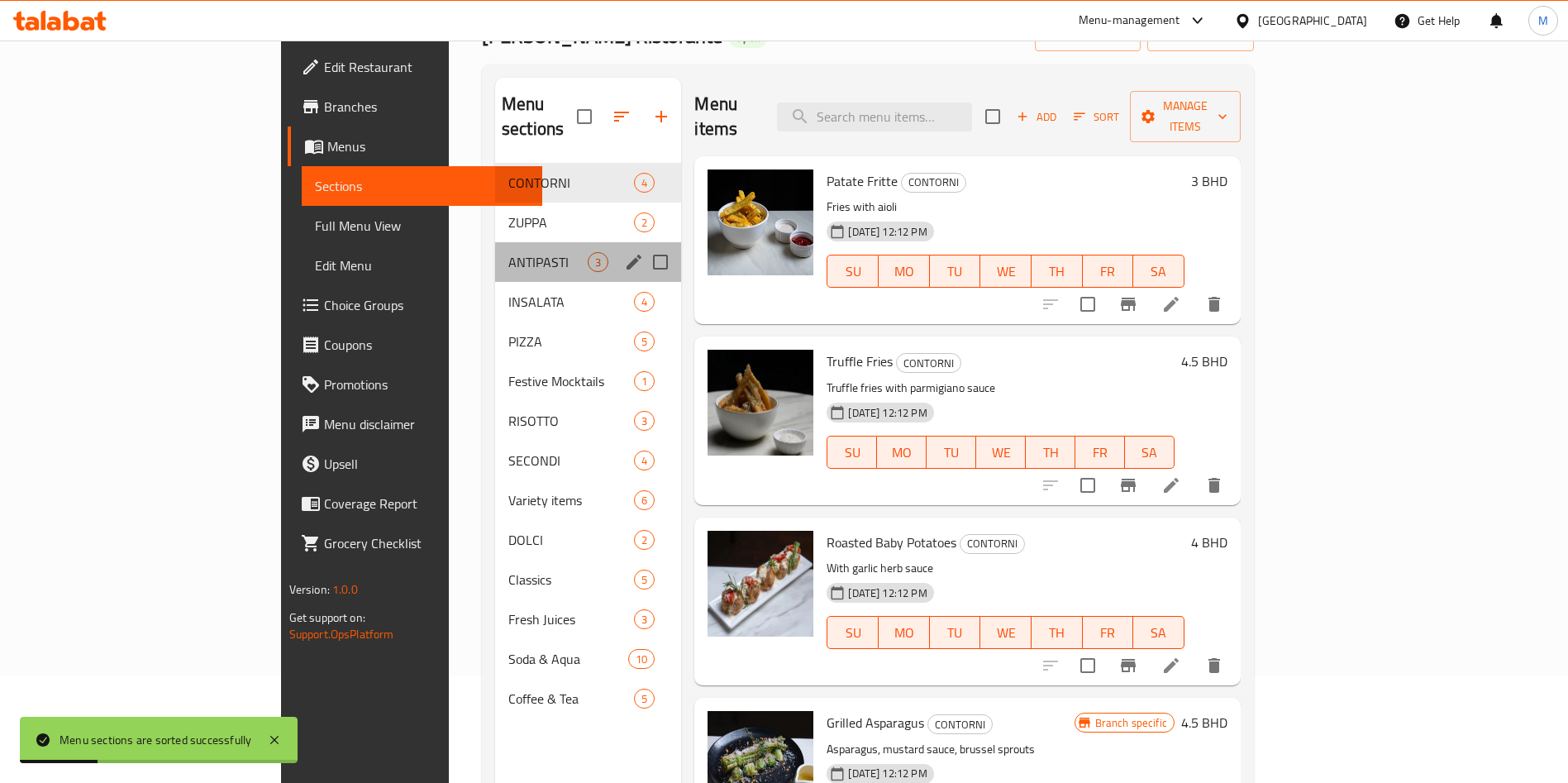
click at [495, 242] on div "ANTIPASTI 3" at bounding box center [588, 262] width 186 height 39
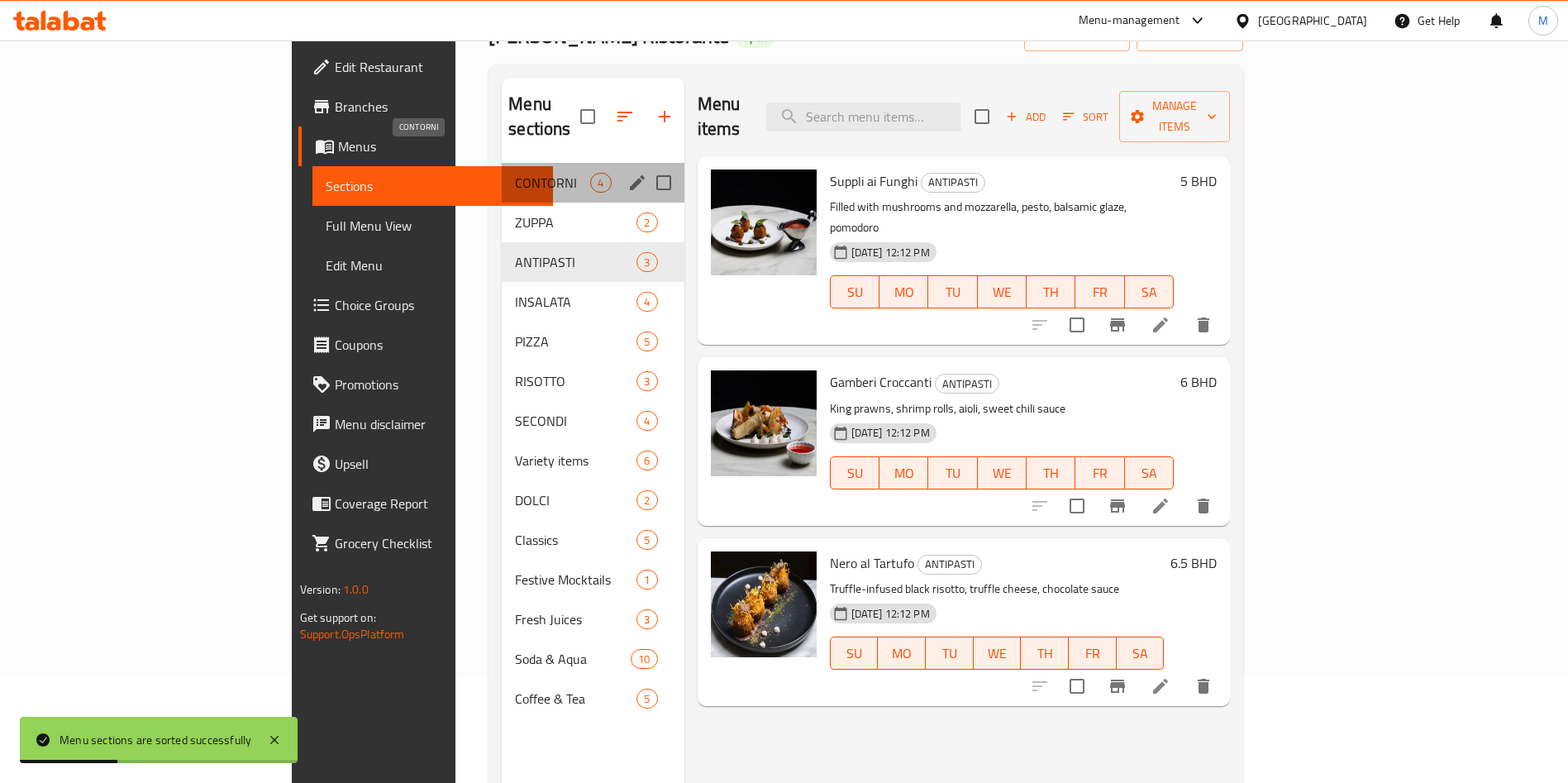
click at [515, 172] on span "CONTORNI" at bounding box center [552, 182] width 75 height 20
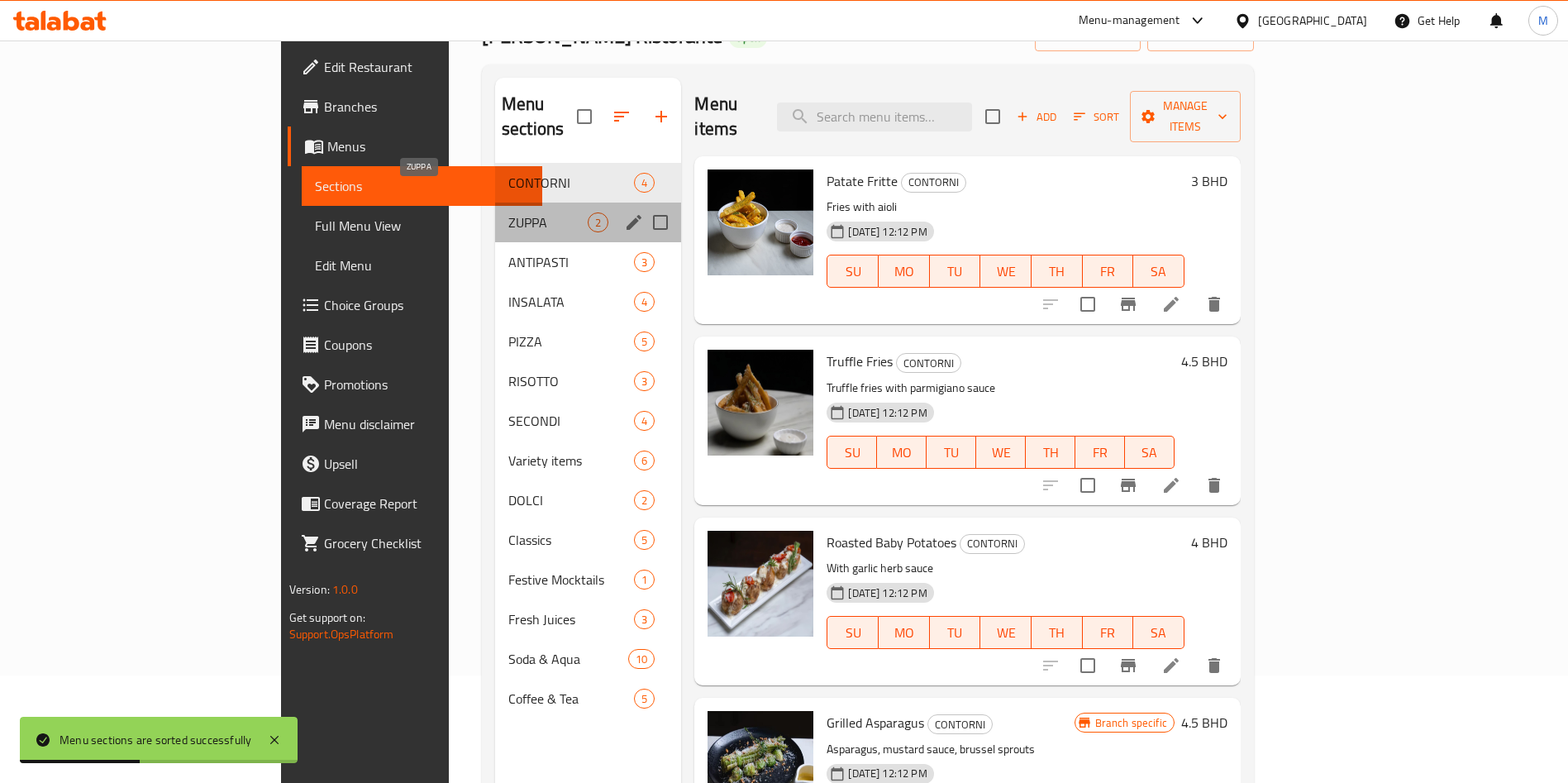
click at [509, 213] on span "ZUPPA" at bounding box center [548, 222] width 80 height 20
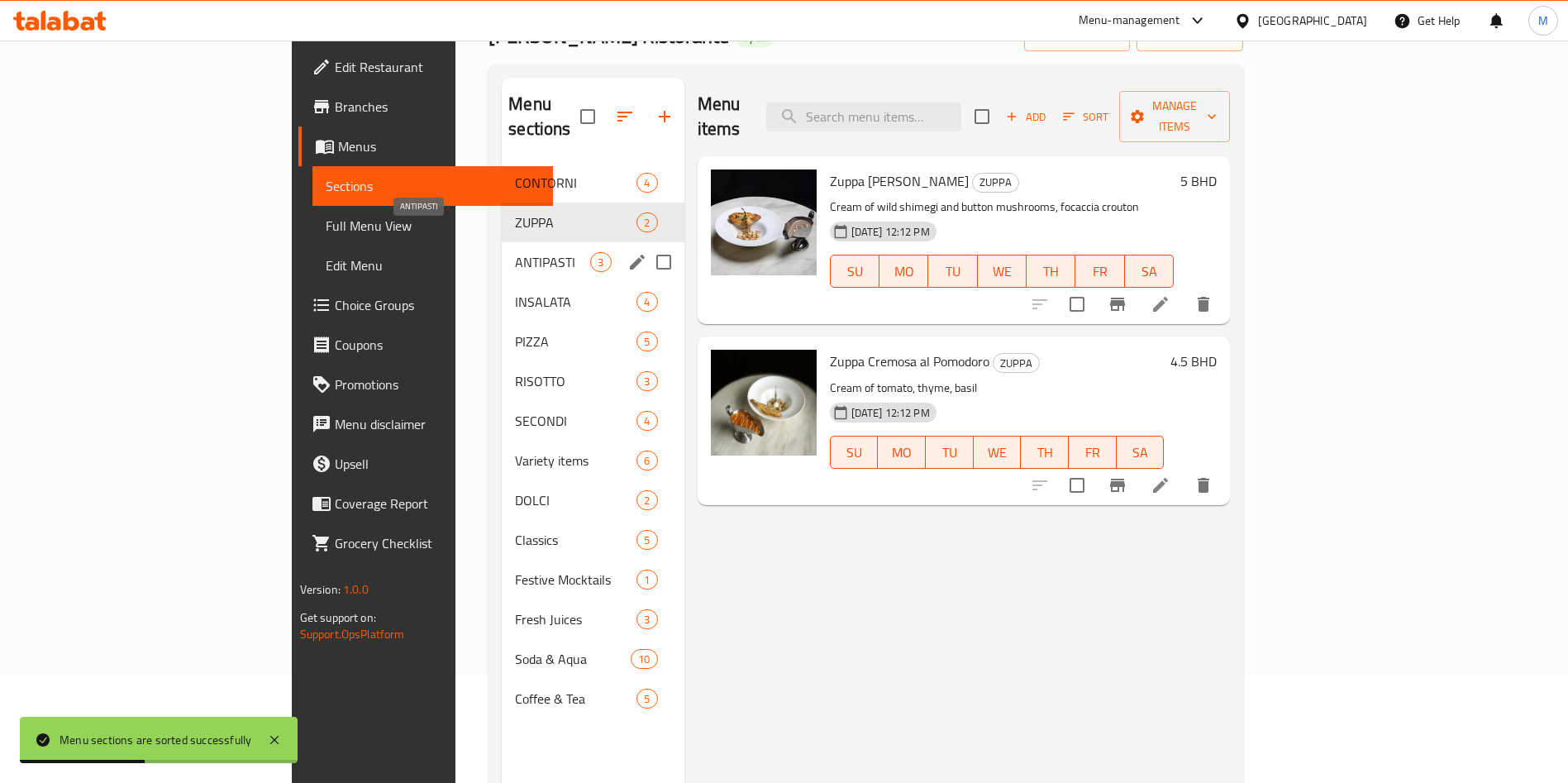
click at [515, 252] on span "ANTIPASTI" at bounding box center [552, 262] width 75 height 20
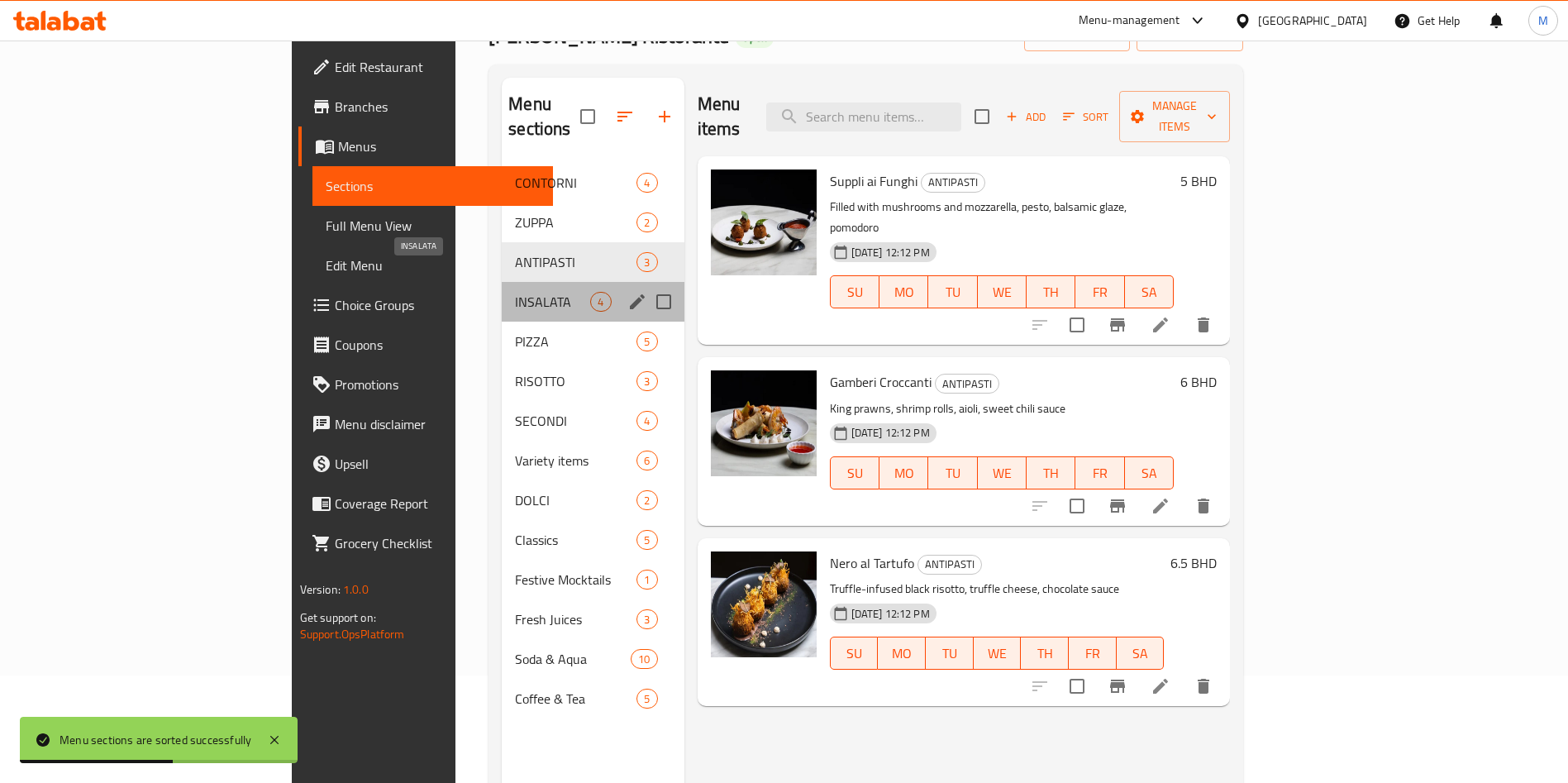
click at [515, 292] on span "INSALATA" at bounding box center [552, 301] width 75 height 20
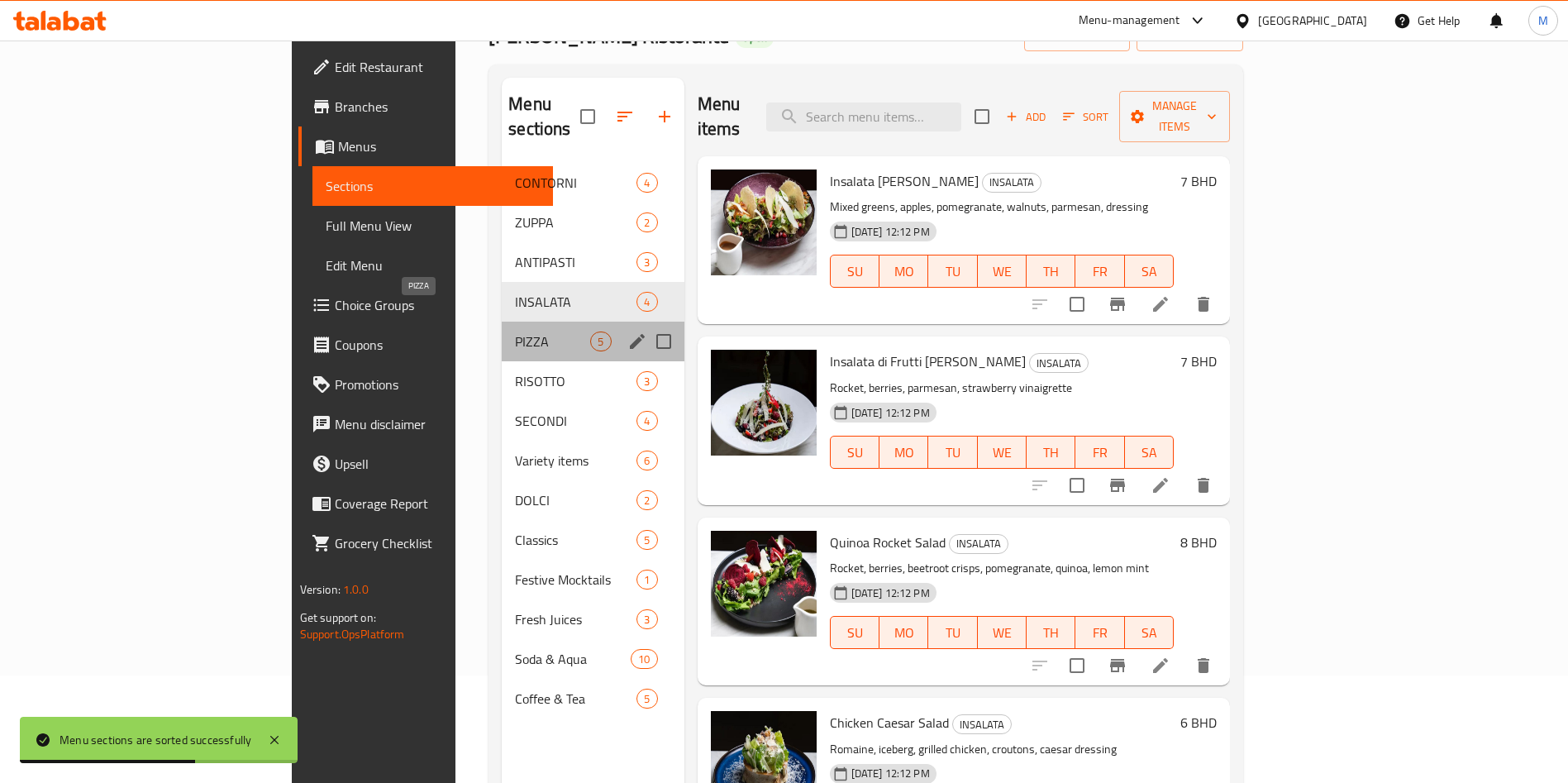
click at [515, 331] on span "PIZZA" at bounding box center [552, 340] width 75 height 20
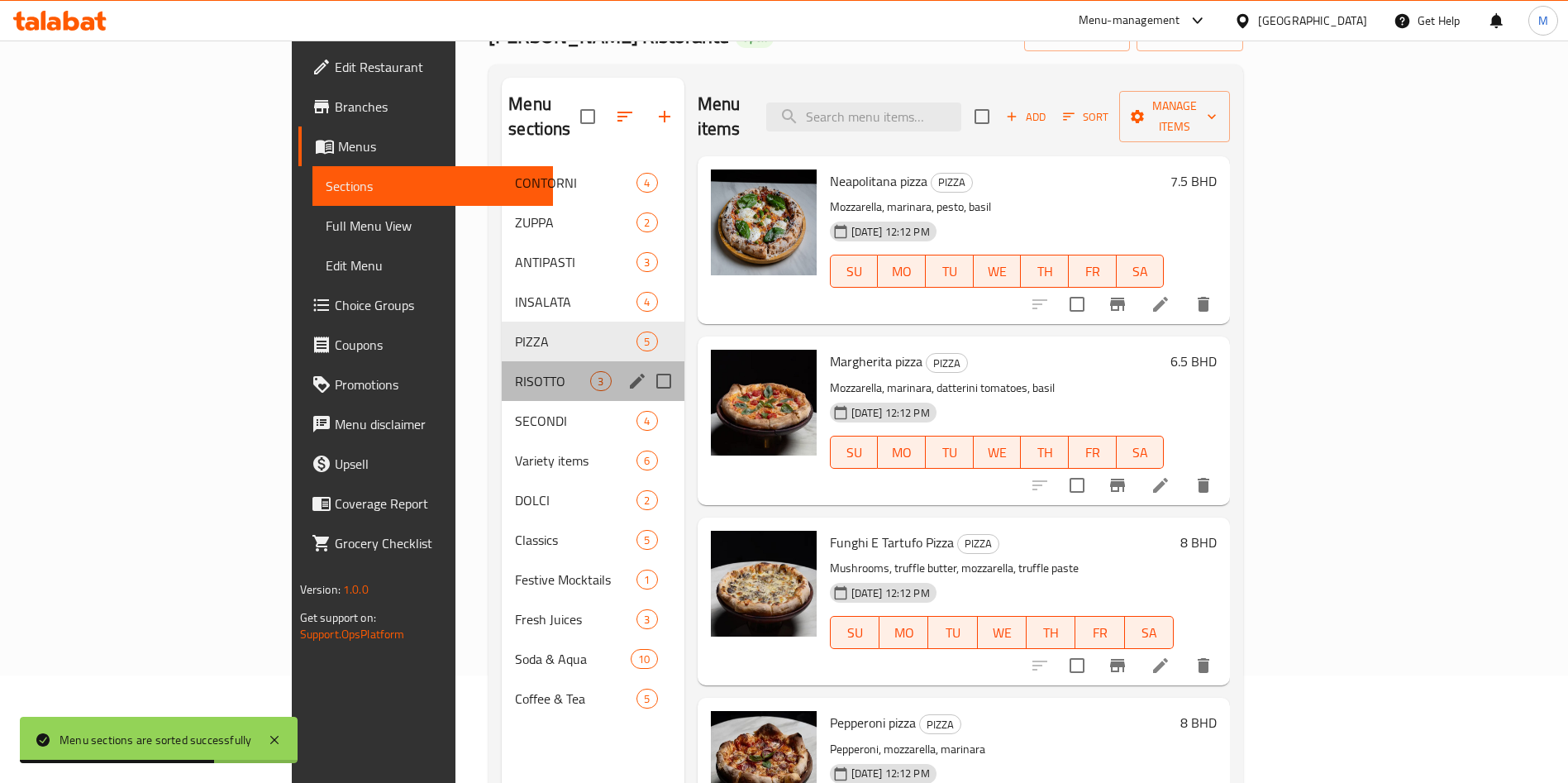
click at [502, 367] on div "RISOTTO 3" at bounding box center [593, 381] width 182 height 39
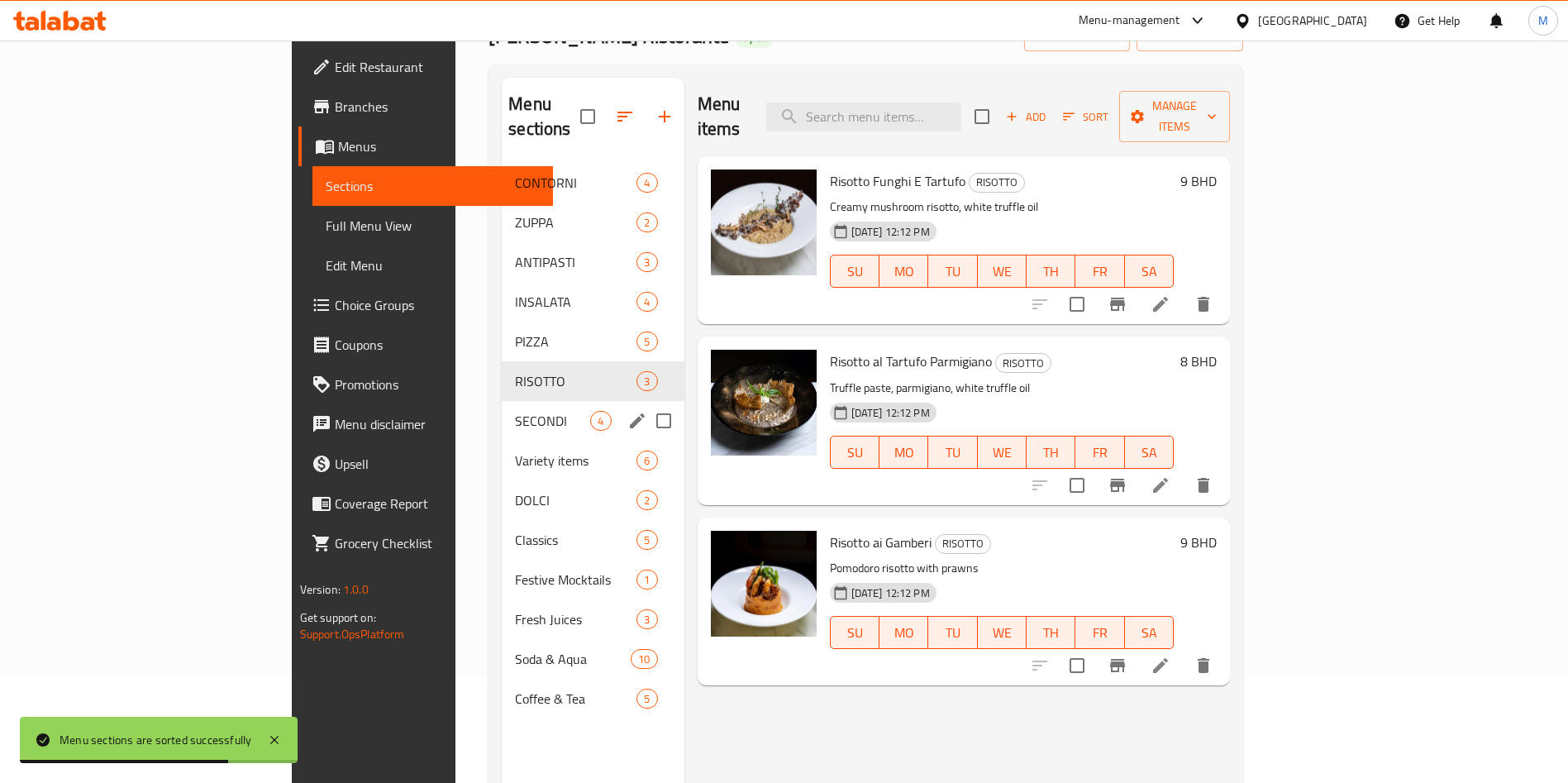
click at [502, 401] on div "SECONDI 4" at bounding box center [593, 420] width 182 height 39
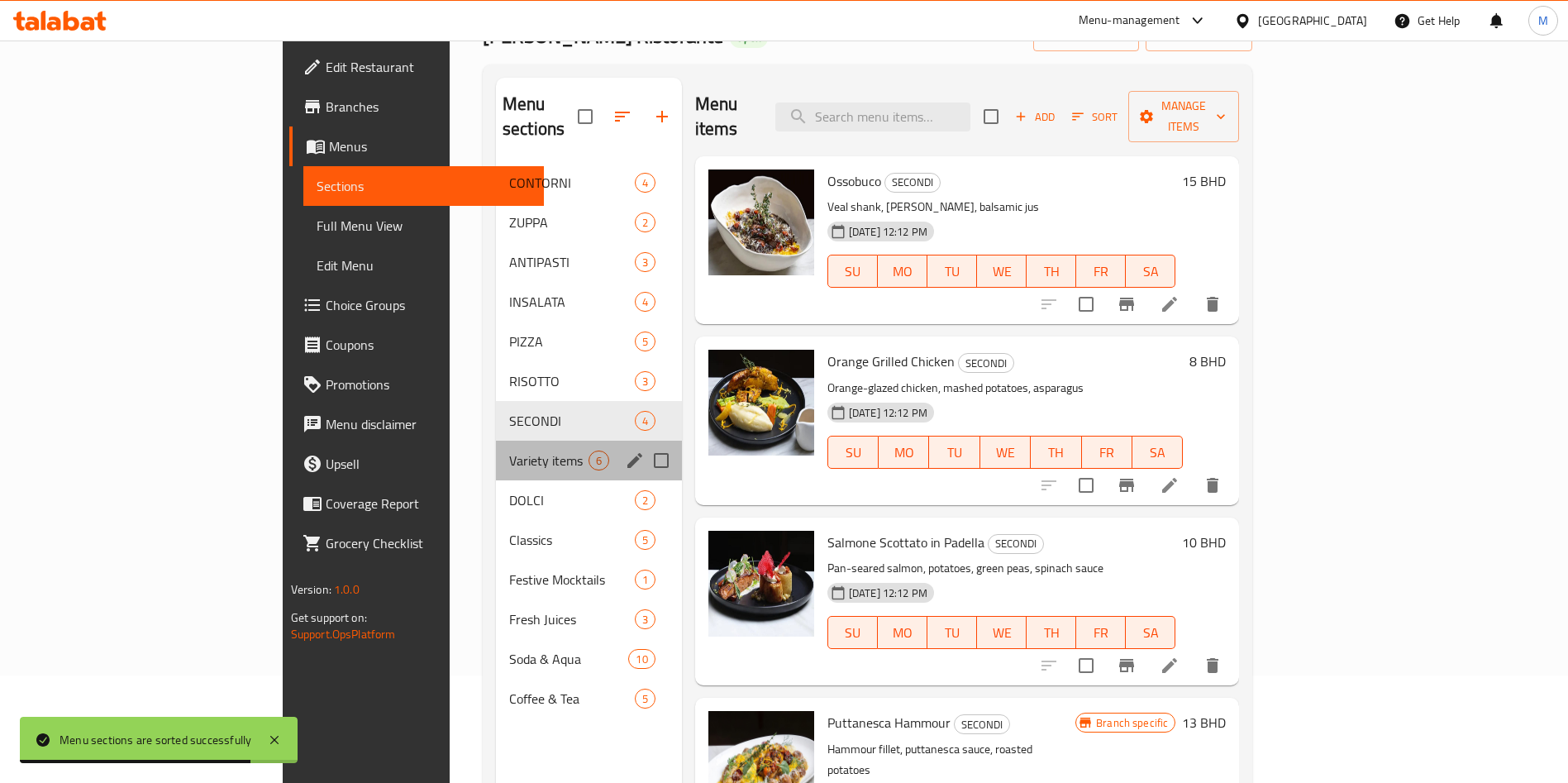
click at [496, 441] on div "Variety items 6" at bounding box center [588, 461] width 186 height 39
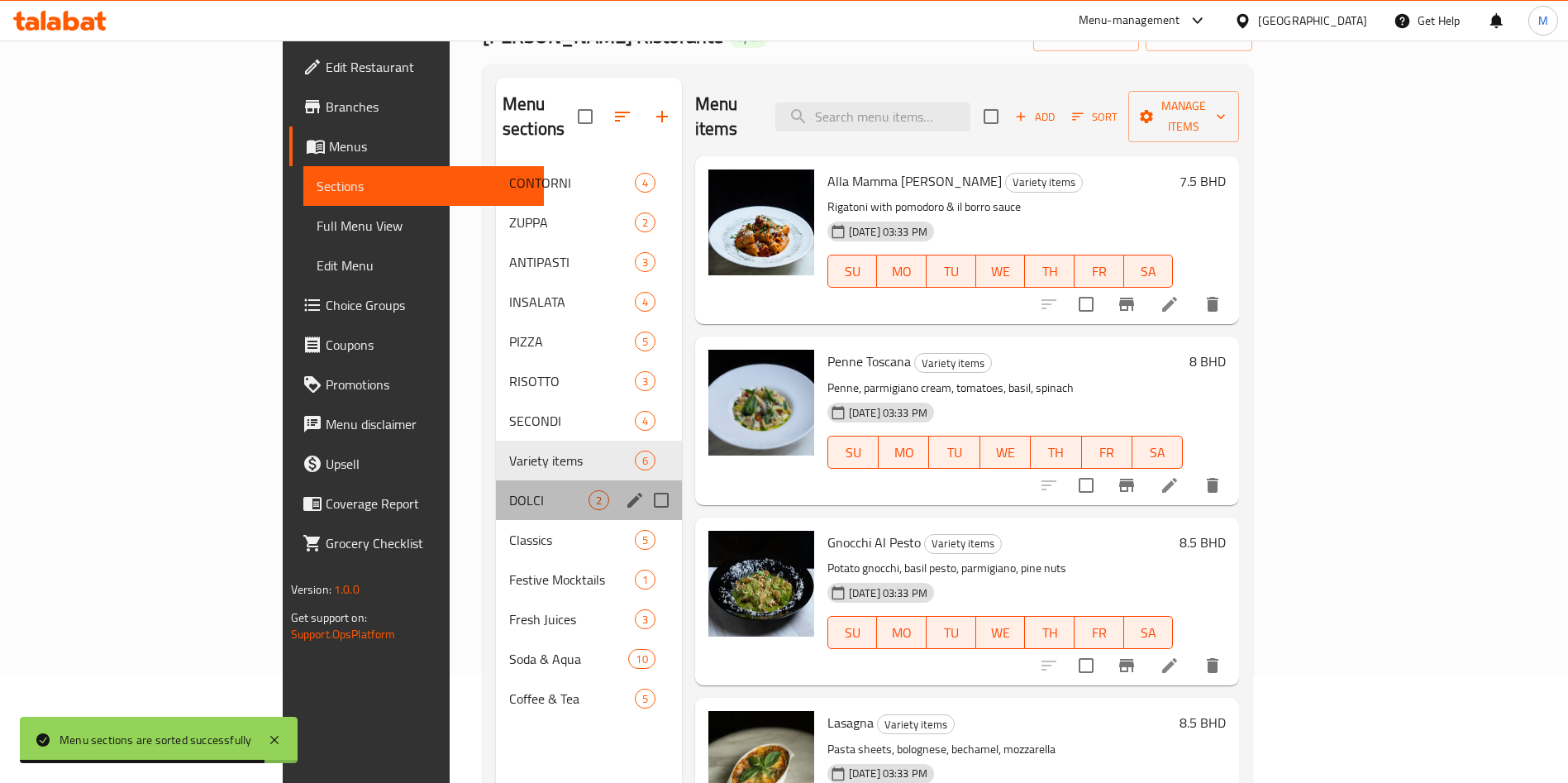
click at [496, 480] on div "DOLCI 2" at bounding box center [588, 500] width 186 height 39
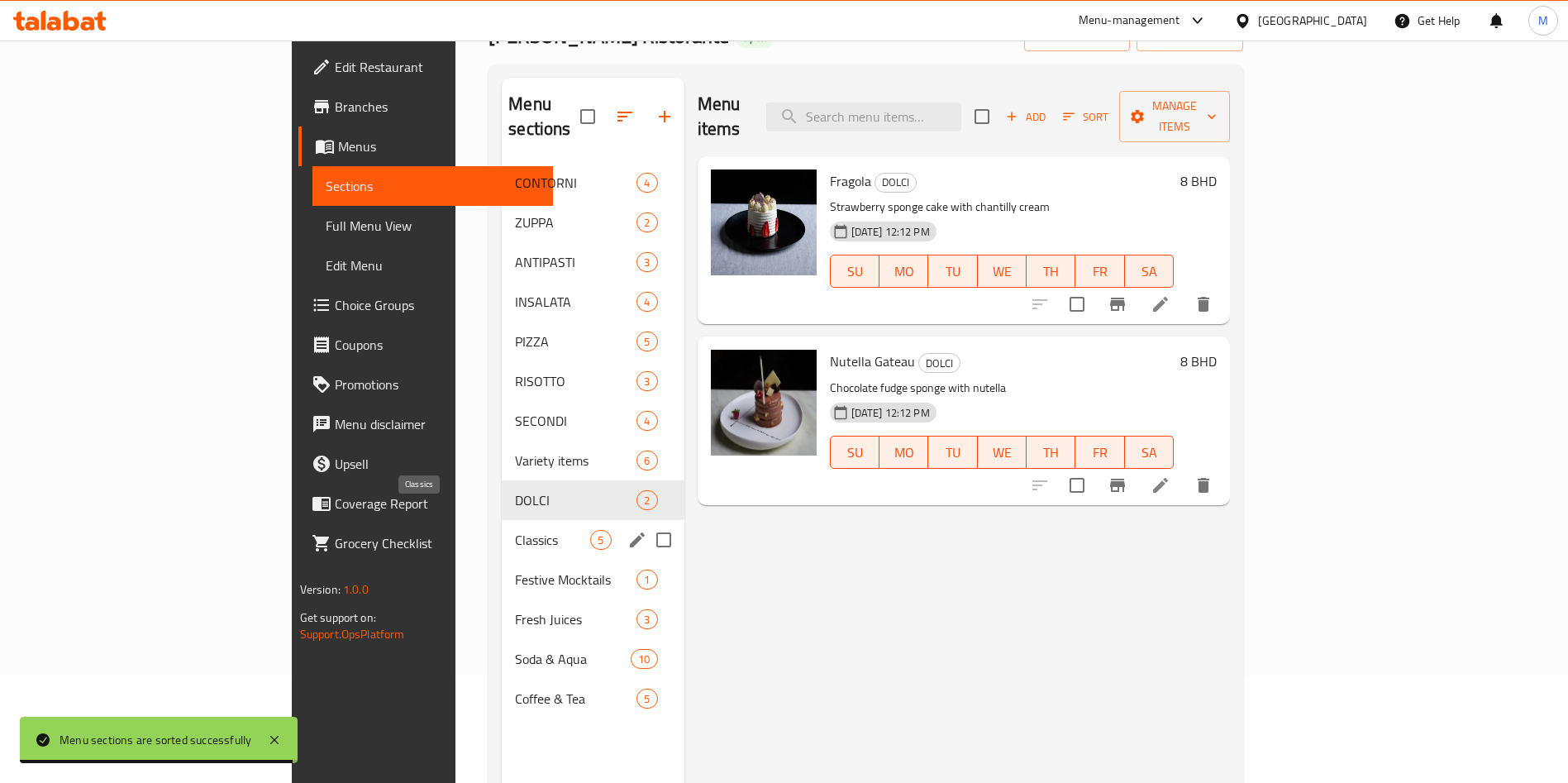
click at [515, 530] on span "Classics" at bounding box center [552, 539] width 75 height 20
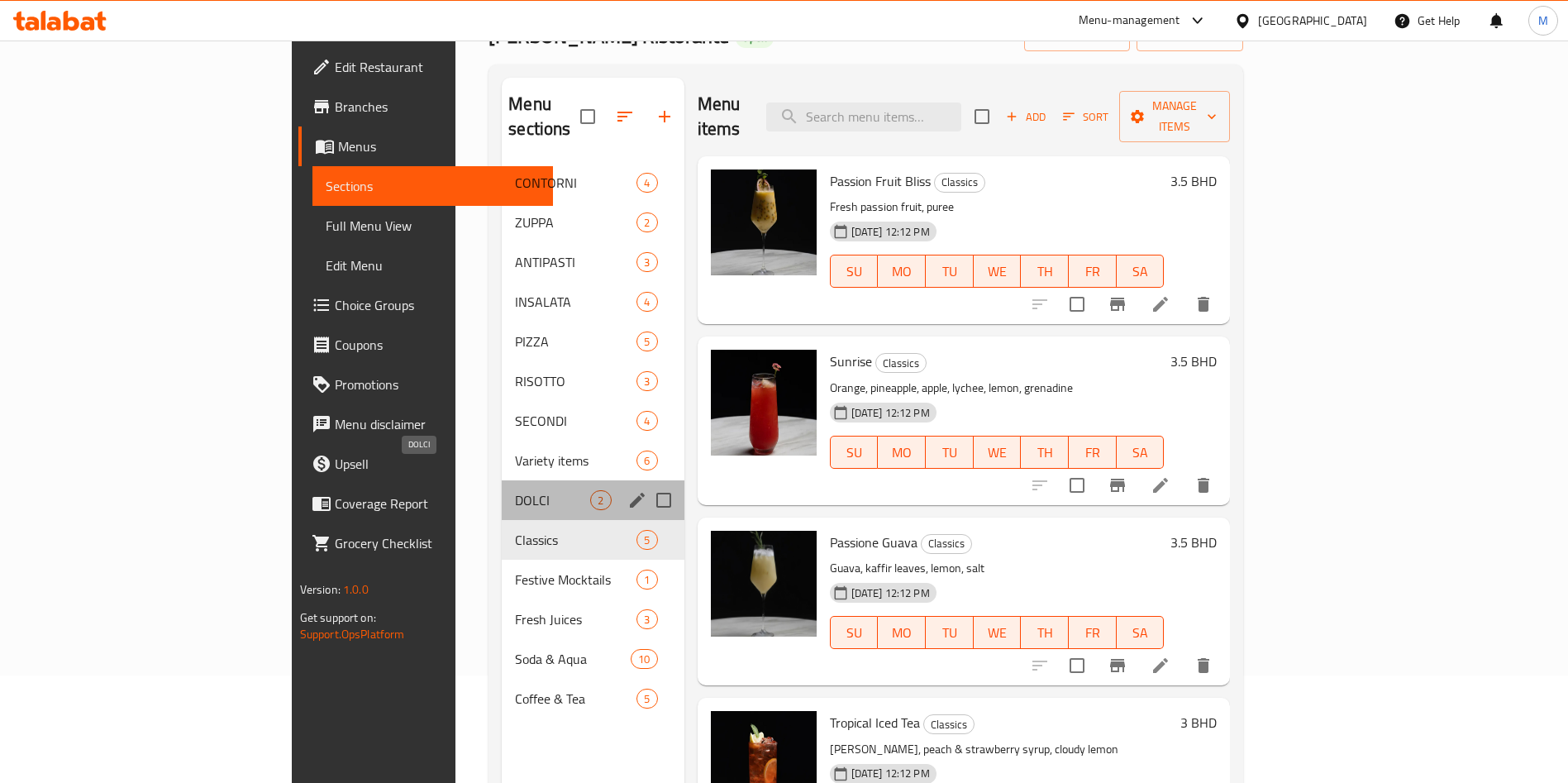
click at [515, 491] on span "DOLCI" at bounding box center [552, 500] width 75 height 20
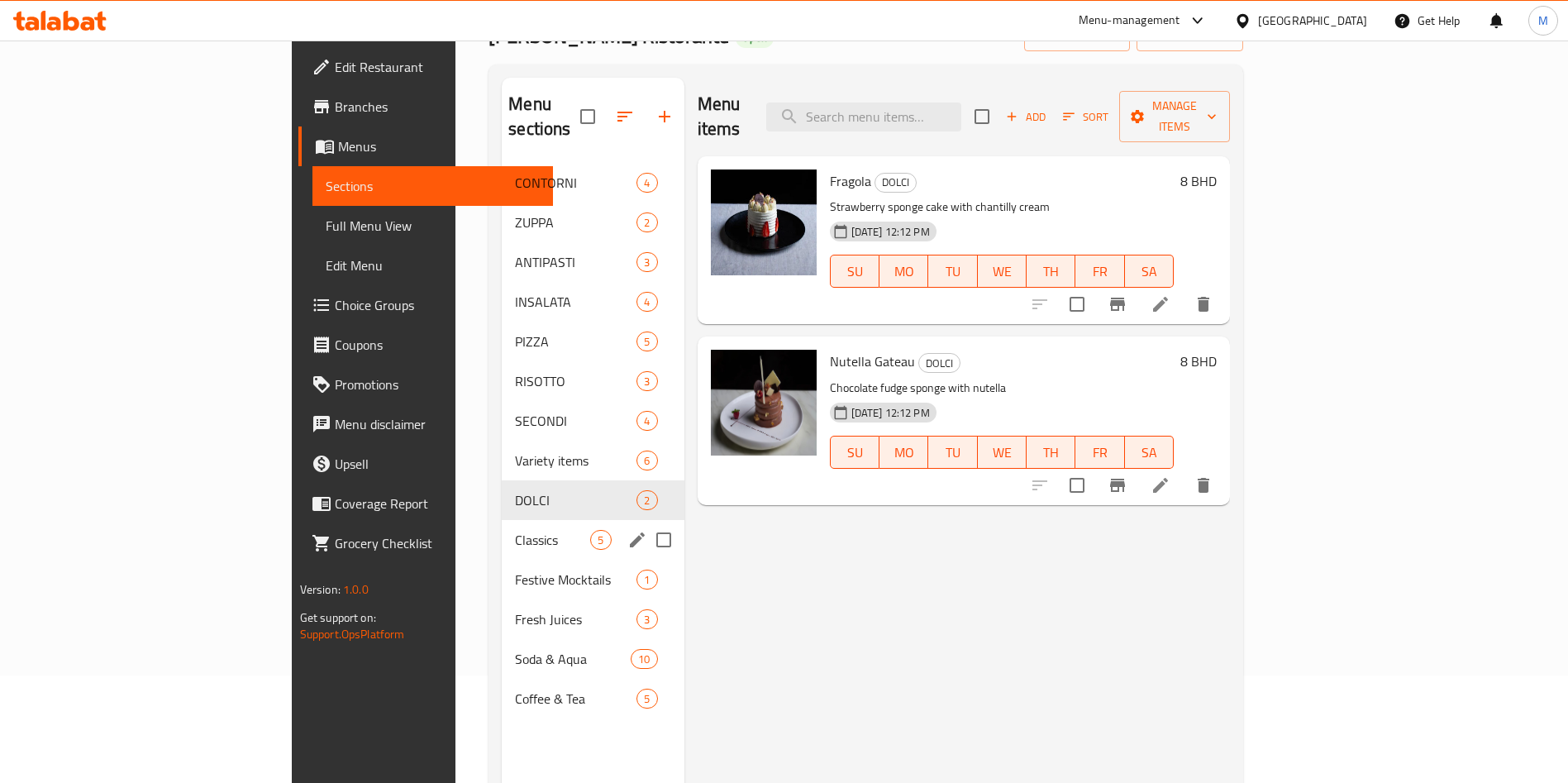
click at [515, 530] on span "Classics" at bounding box center [552, 539] width 75 height 20
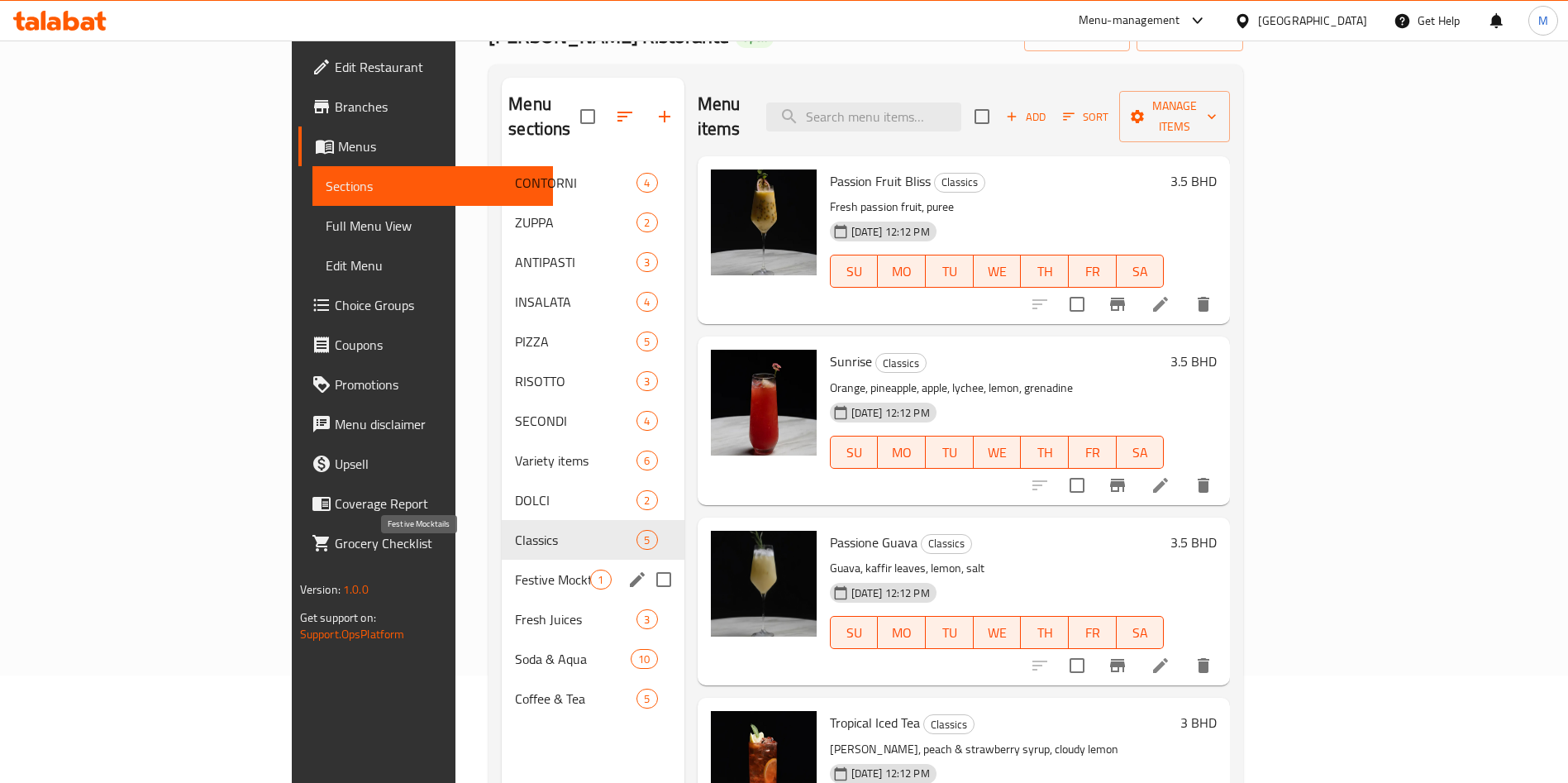
click at [515, 569] on span "Festive Mocktails" at bounding box center [552, 579] width 75 height 20
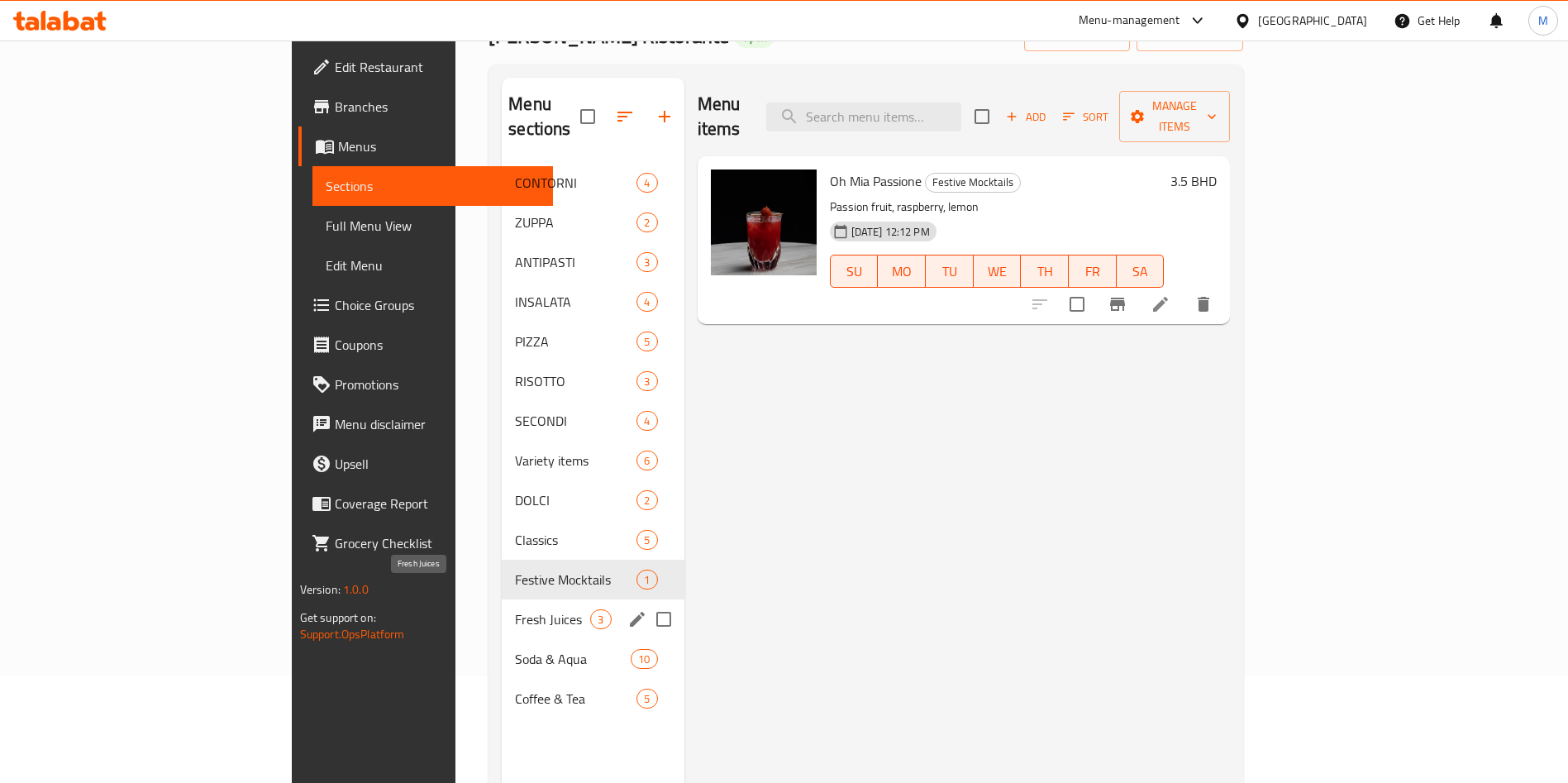
click at [515, 609] on span "Fresh Juices" at bounding box center [552, 618] width 75 height 20
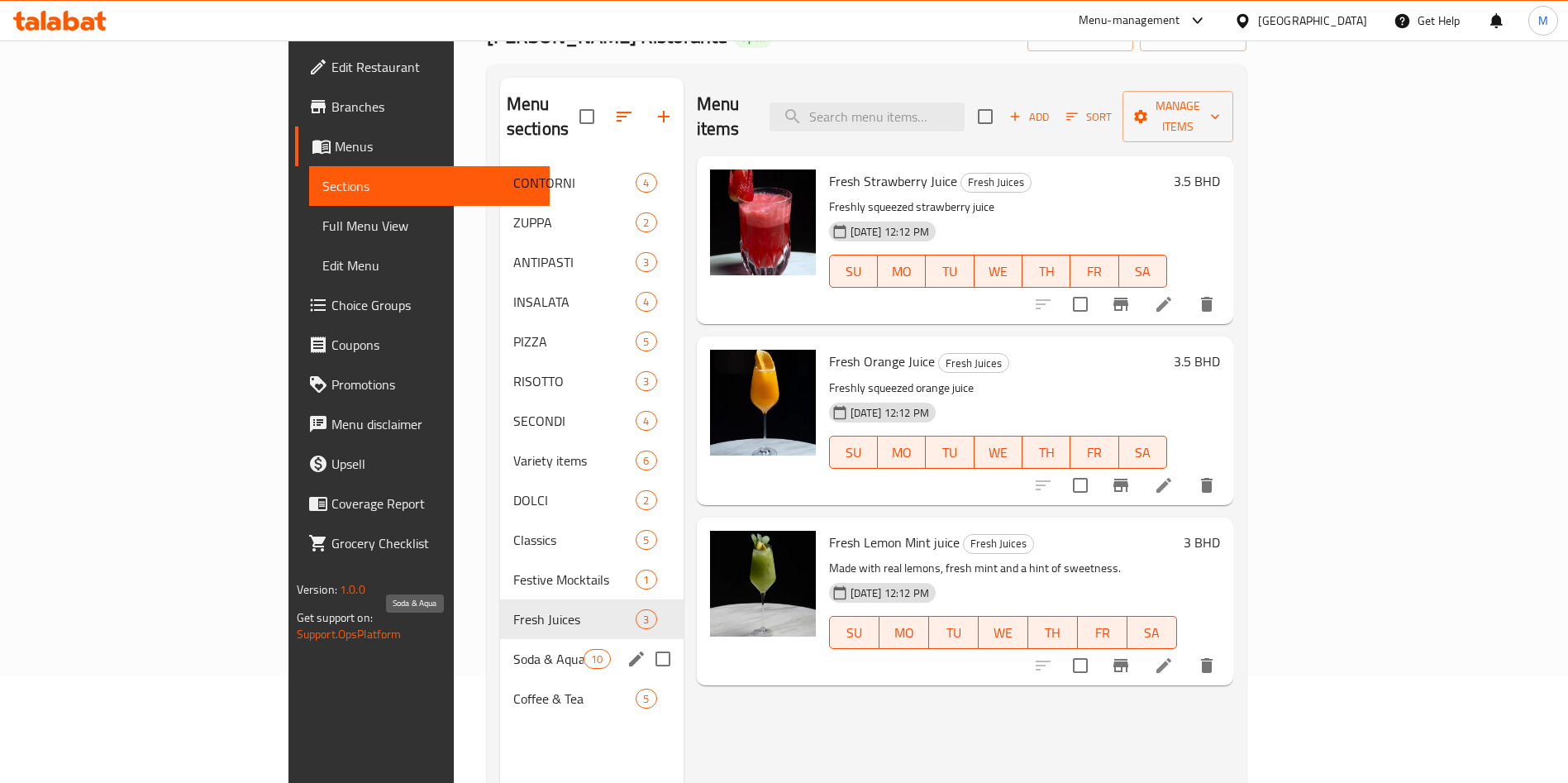
click at [514, 649] on span "Soda & Aqua" at bounding box center [549, 659] width 70 height 20
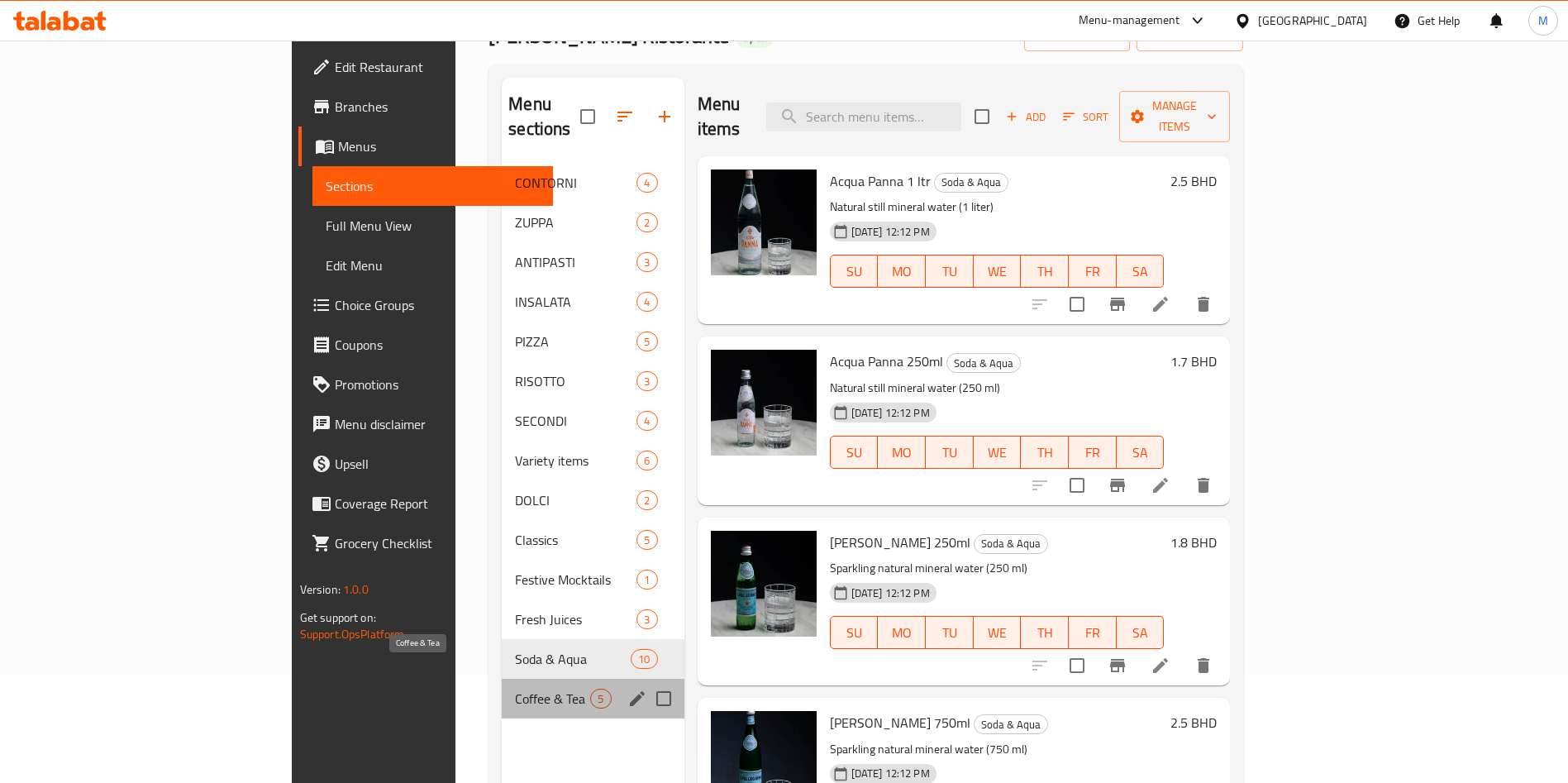
click at [515, 689] on span "Coffee & Tea" at bounding box center [552, 698] width 75 height 20
